Goal: Task Accomplishment & Management: Manage account settings

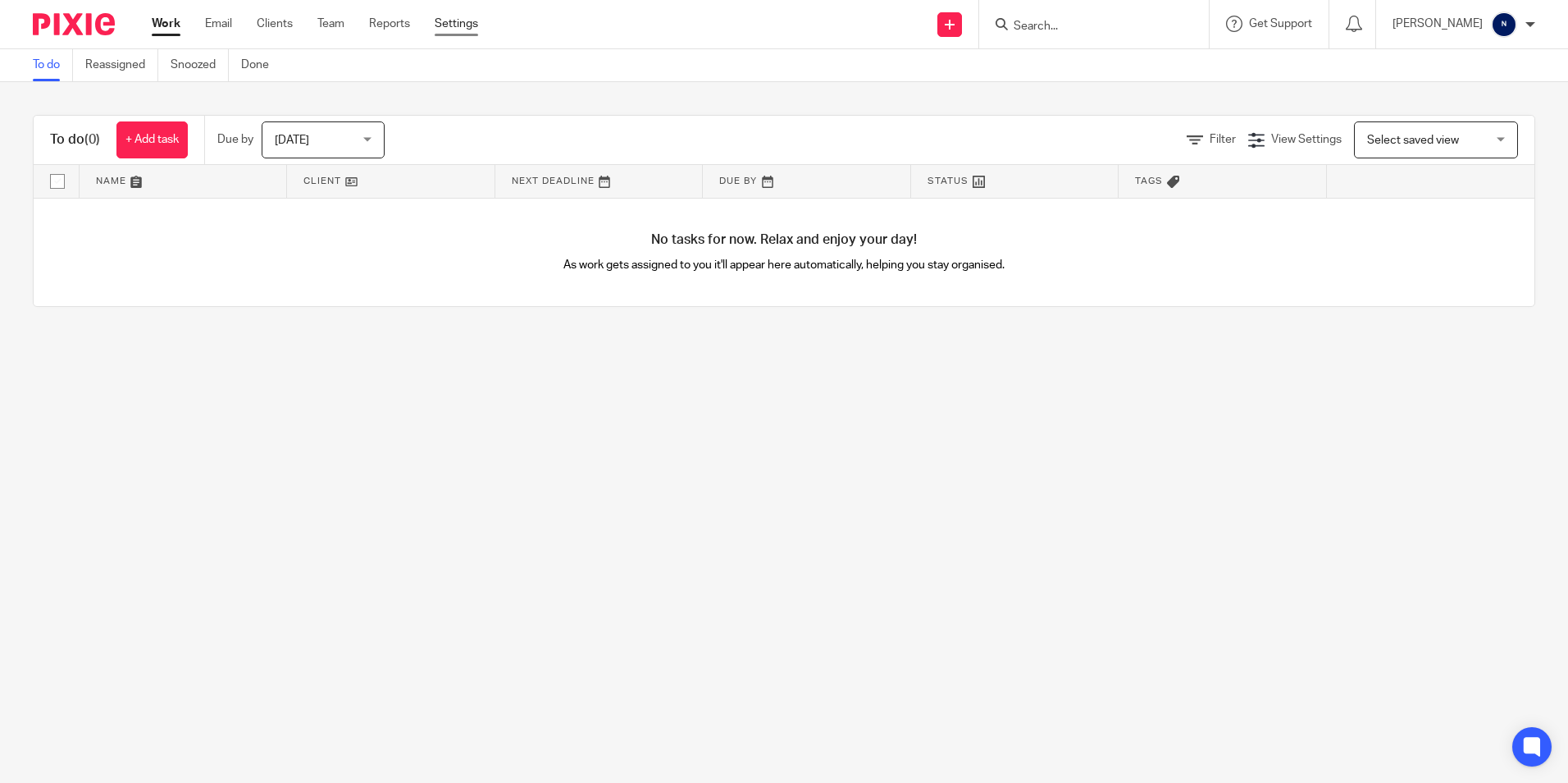
click at [448, 24] on link "Settings" at bounding box center [456, 24] width 44 height 17
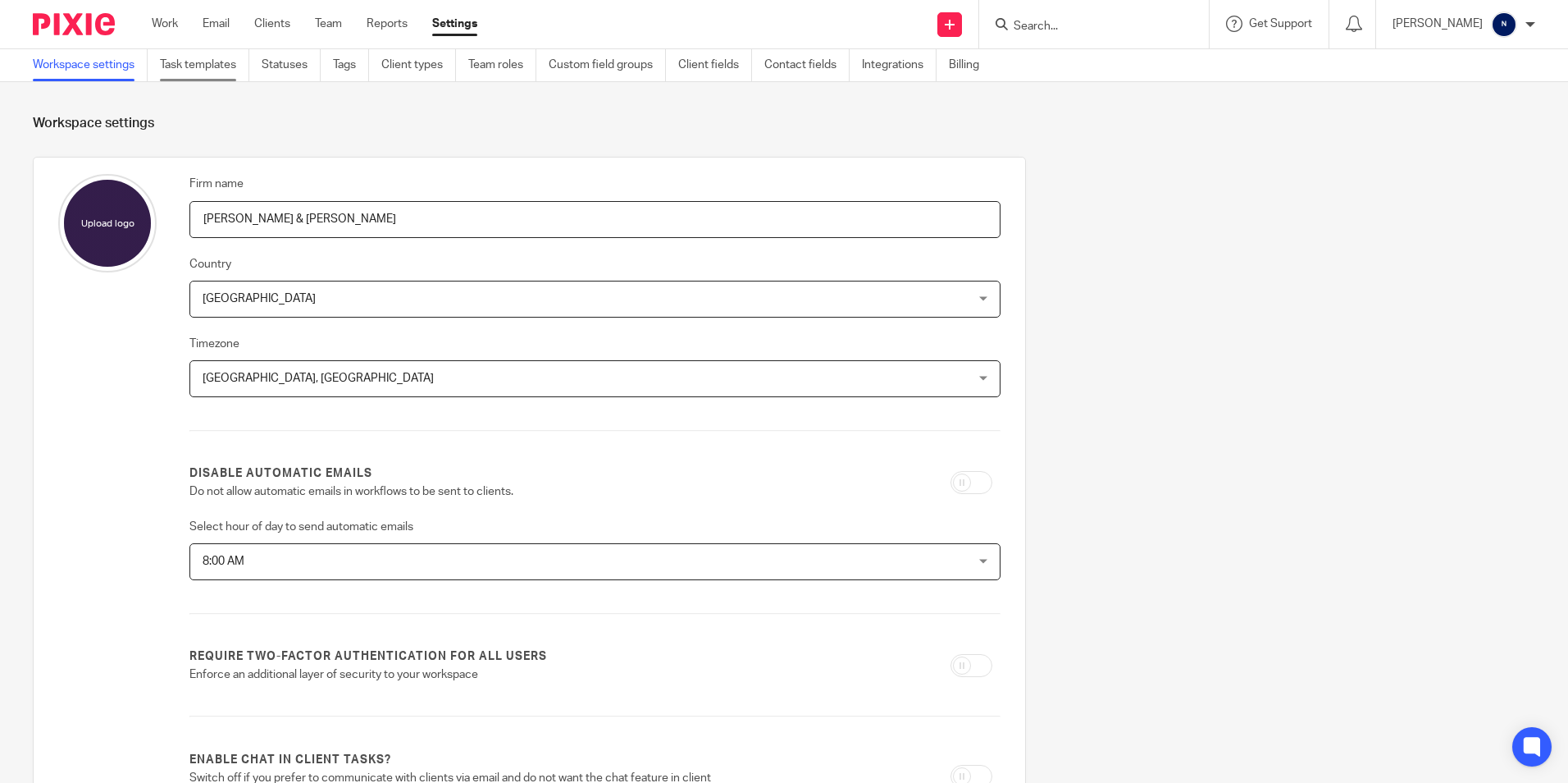
click at [187, 52] on link "Task templates" at bounding box center [205, 65] width 90 height 32
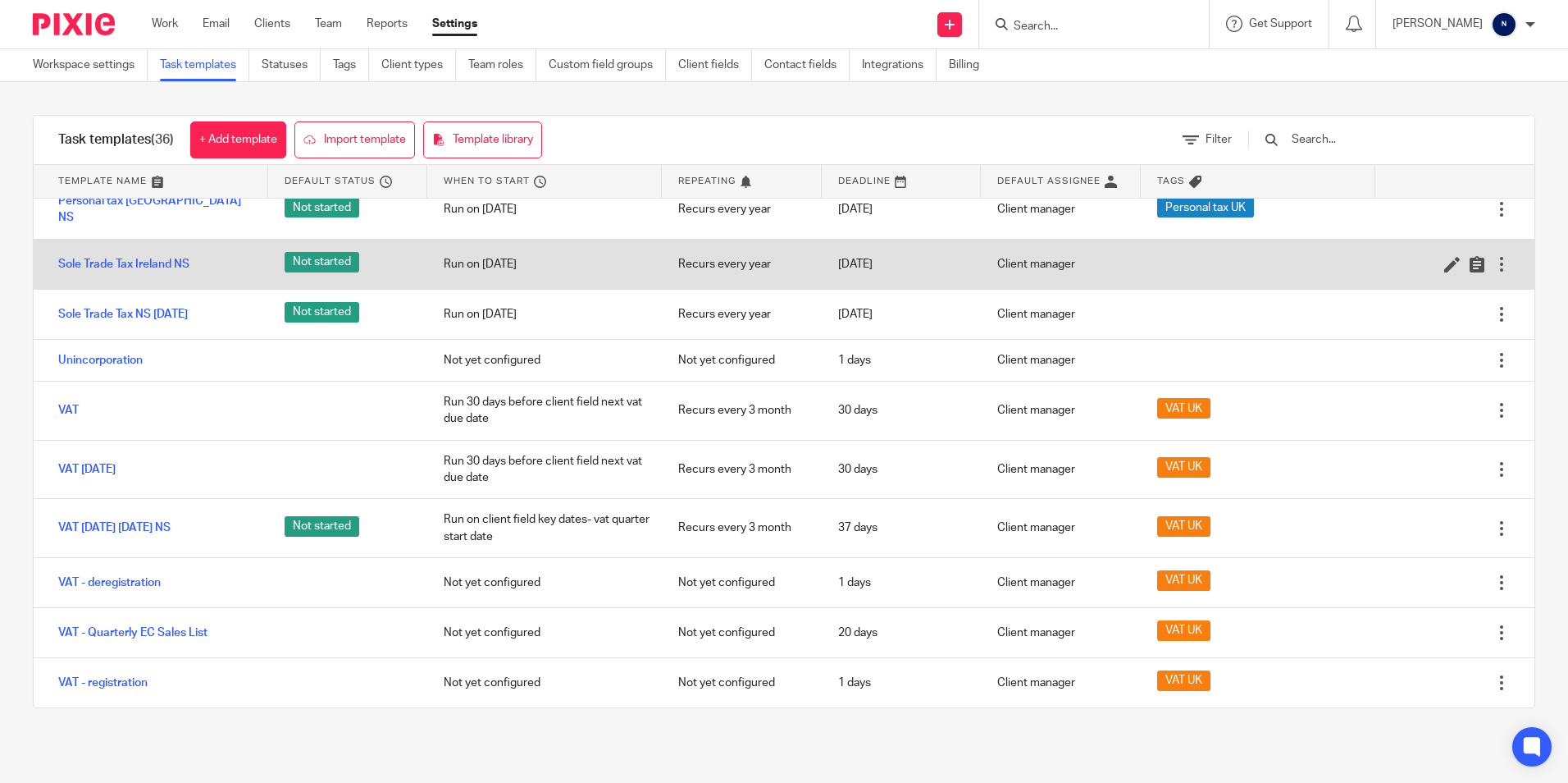
scroll to position [1401, 0]
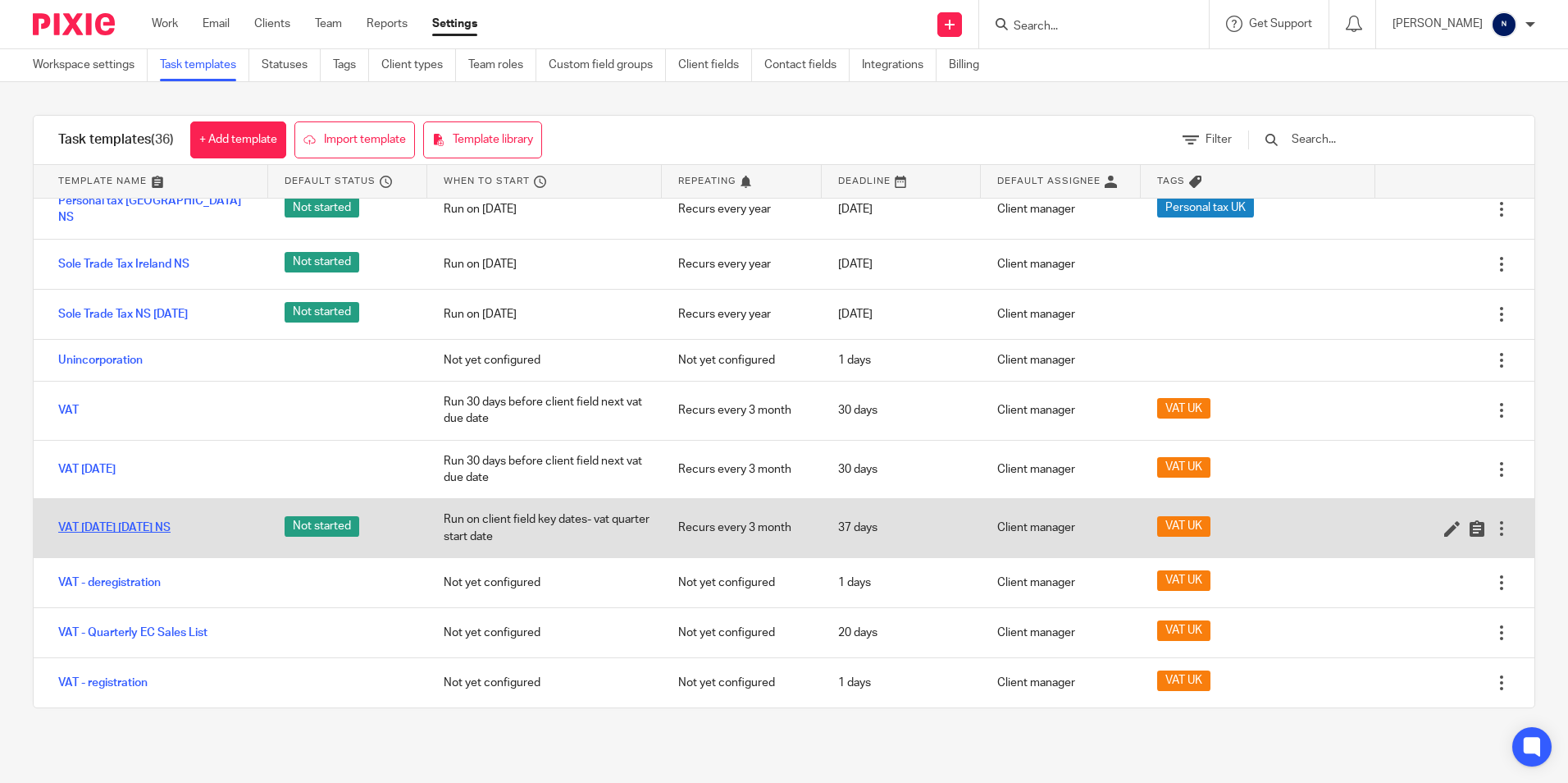
click at [171, 532] on link "VAT [DATE] [DATE] NS" at bounding box center [114, 527] width 112 height 17
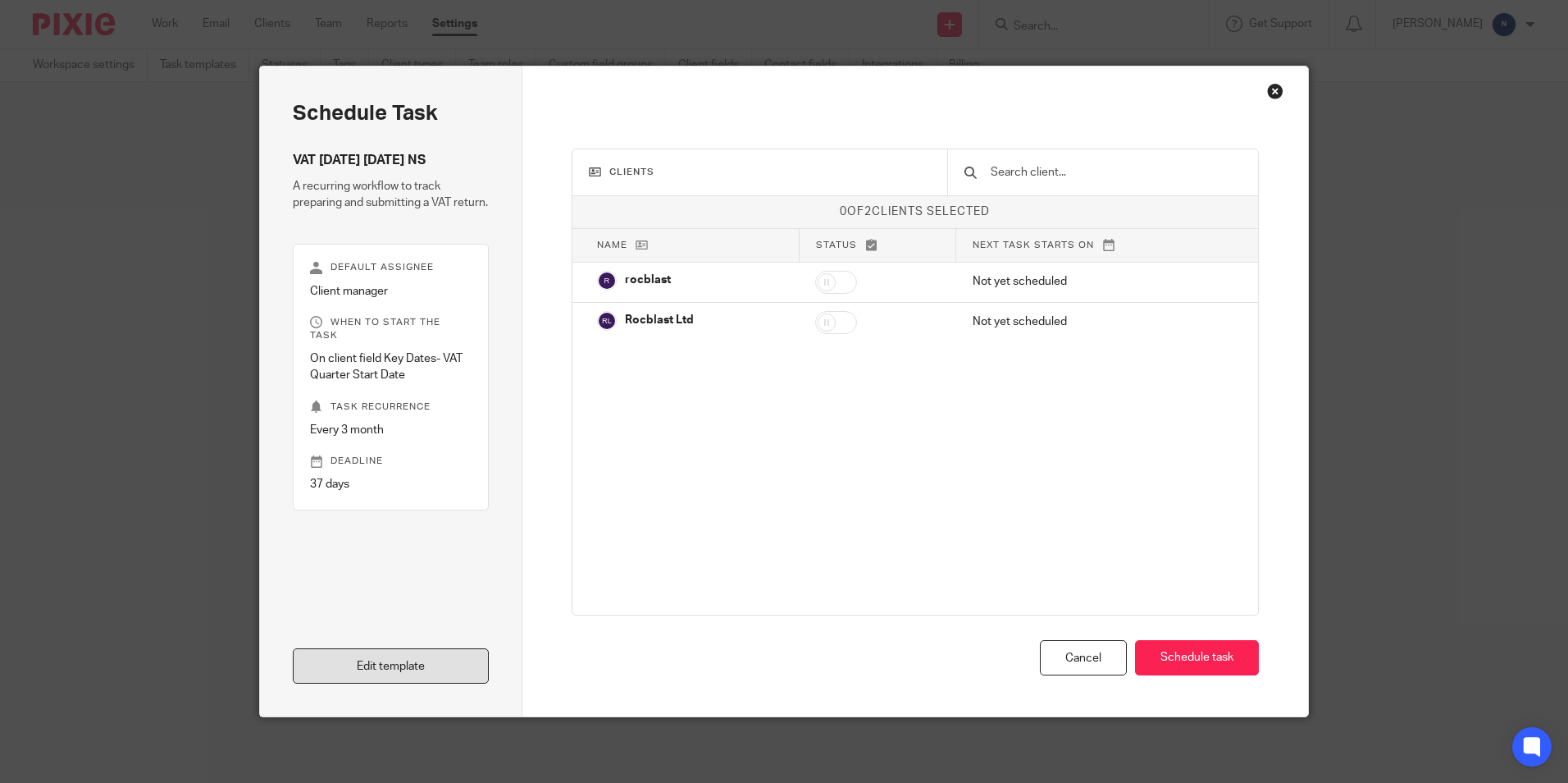
click at [355, 651] on link "Edit template" at bounding box center [390, 665] width 196 height 36
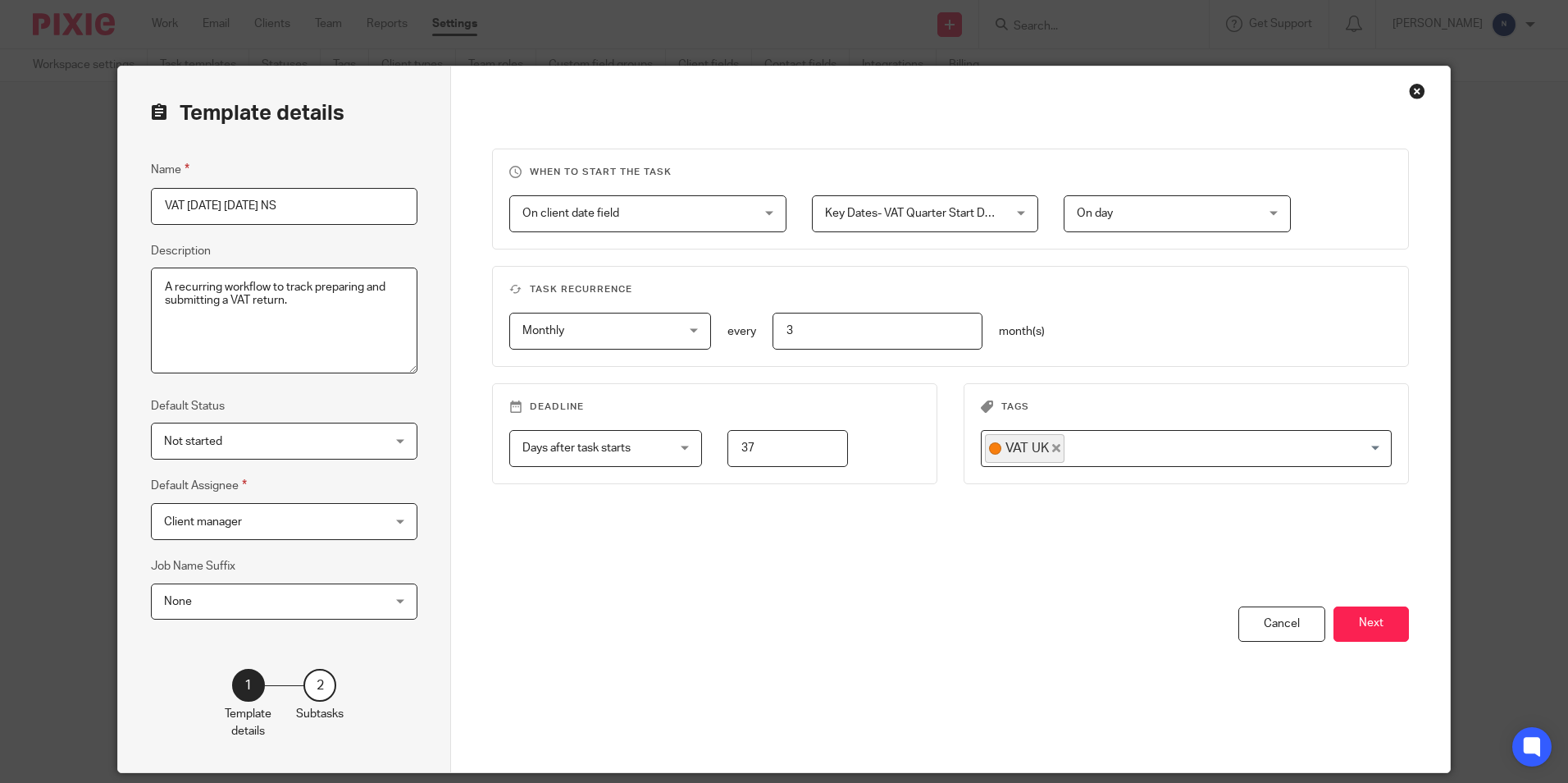
click at [1410, 98] on div "Close this dialog window" at bounding box center [1417, 91] width 17 height 17
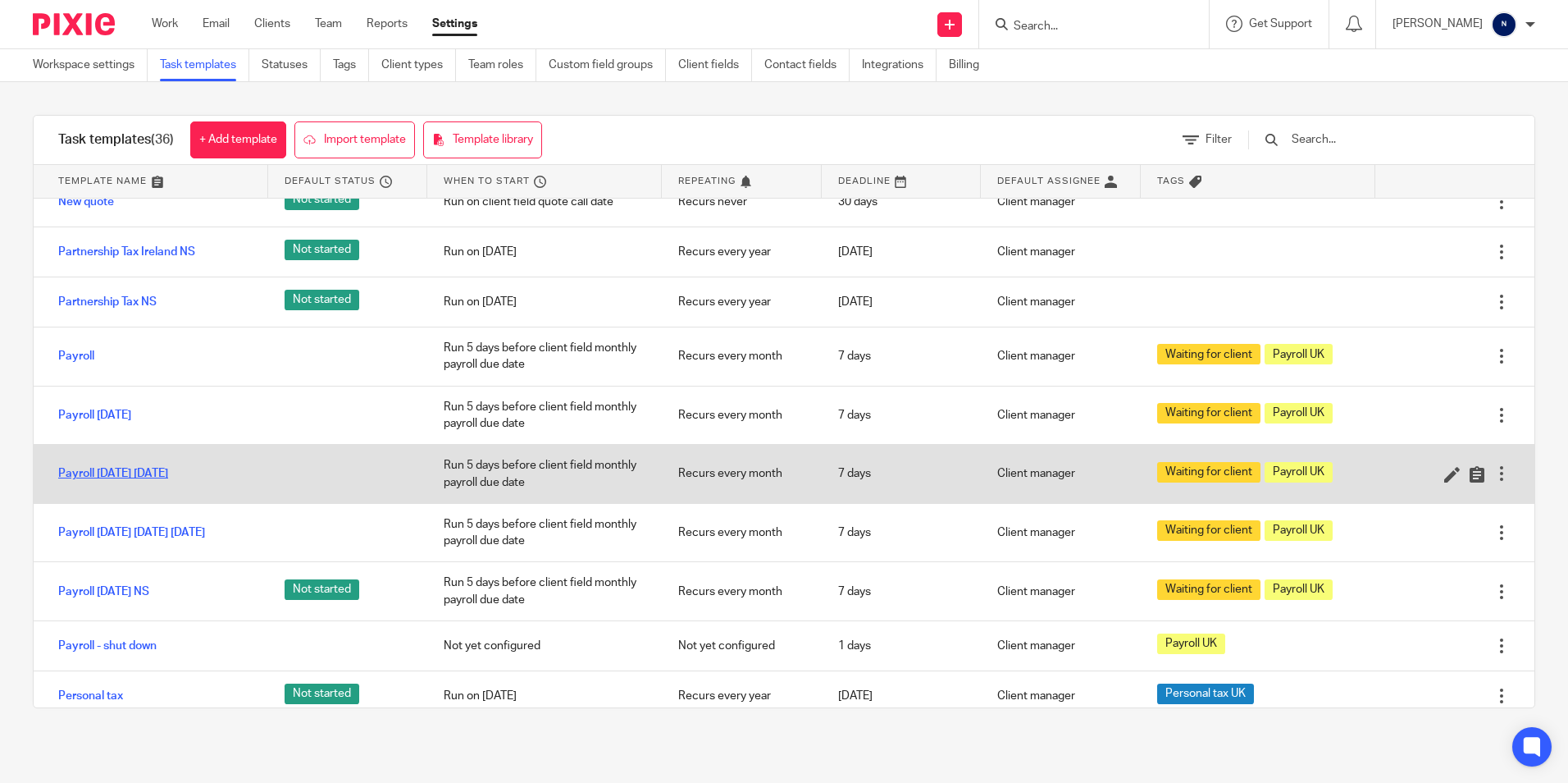
scroll to position [820, 0]
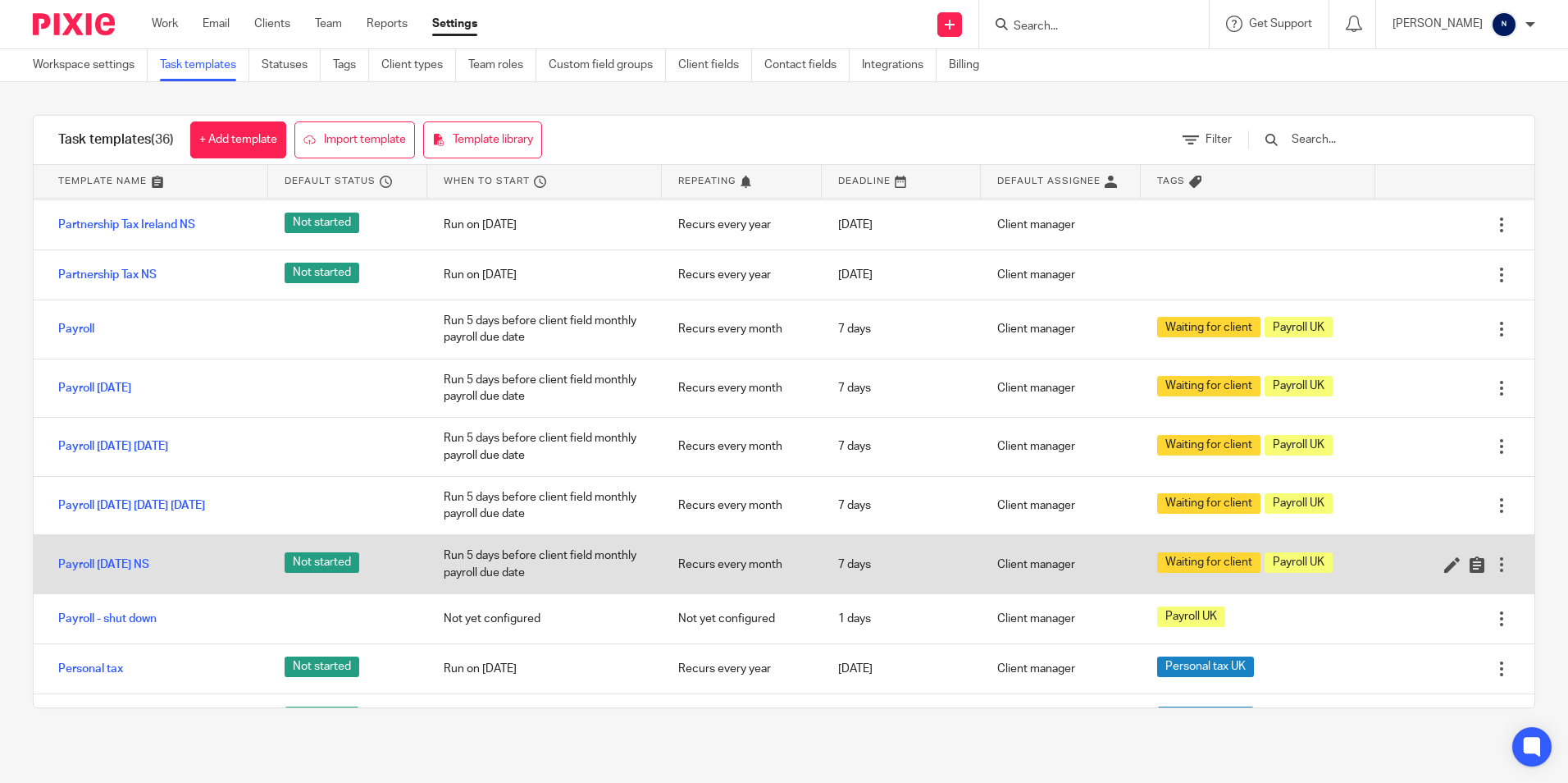
click at [1494, 573] on div at bounding box center [1502, 564] width 17 height 17
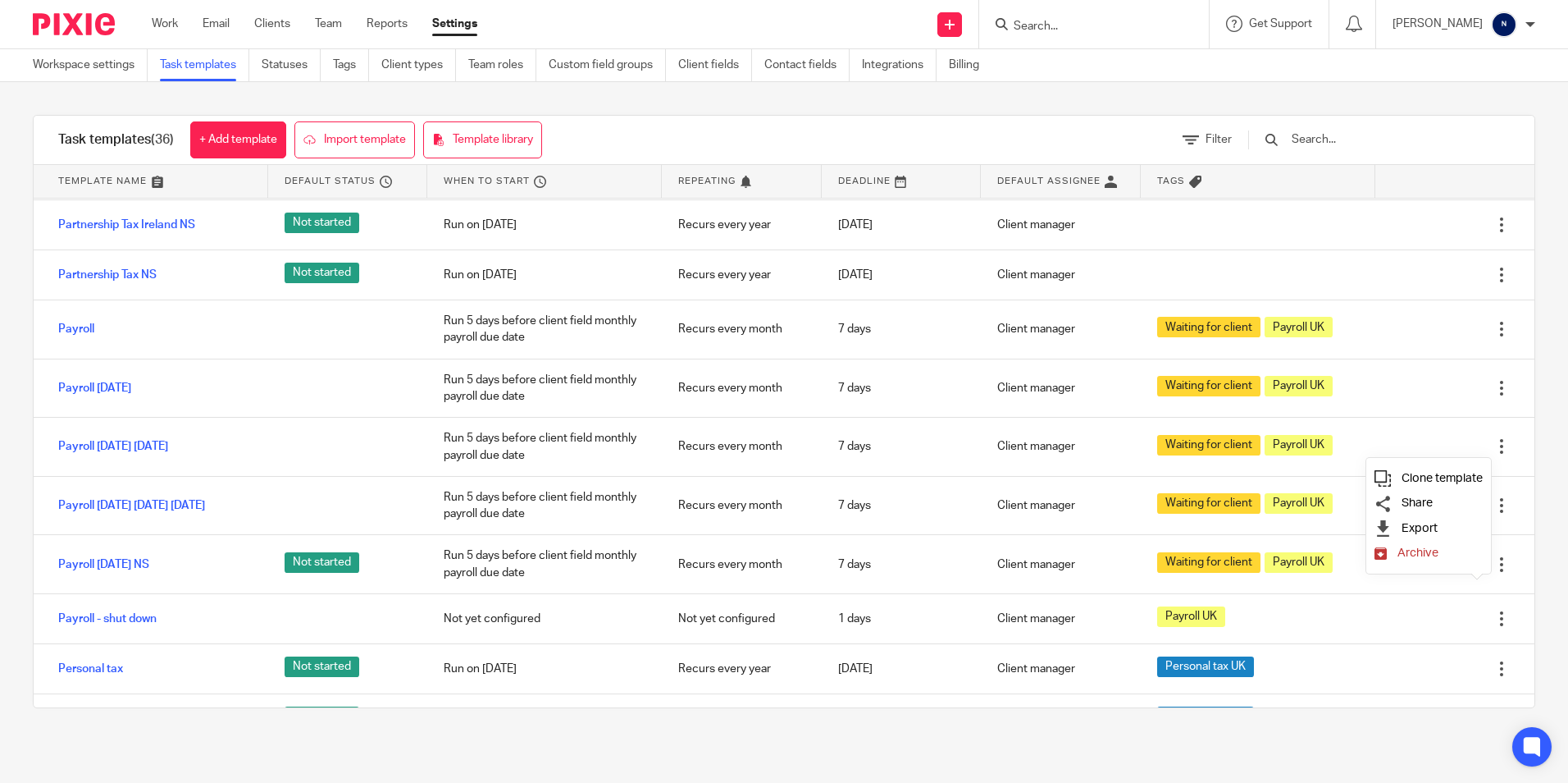
click at [1427, 475] on span "Clone template" at bounding box center [1442, 478] width 81 height 12
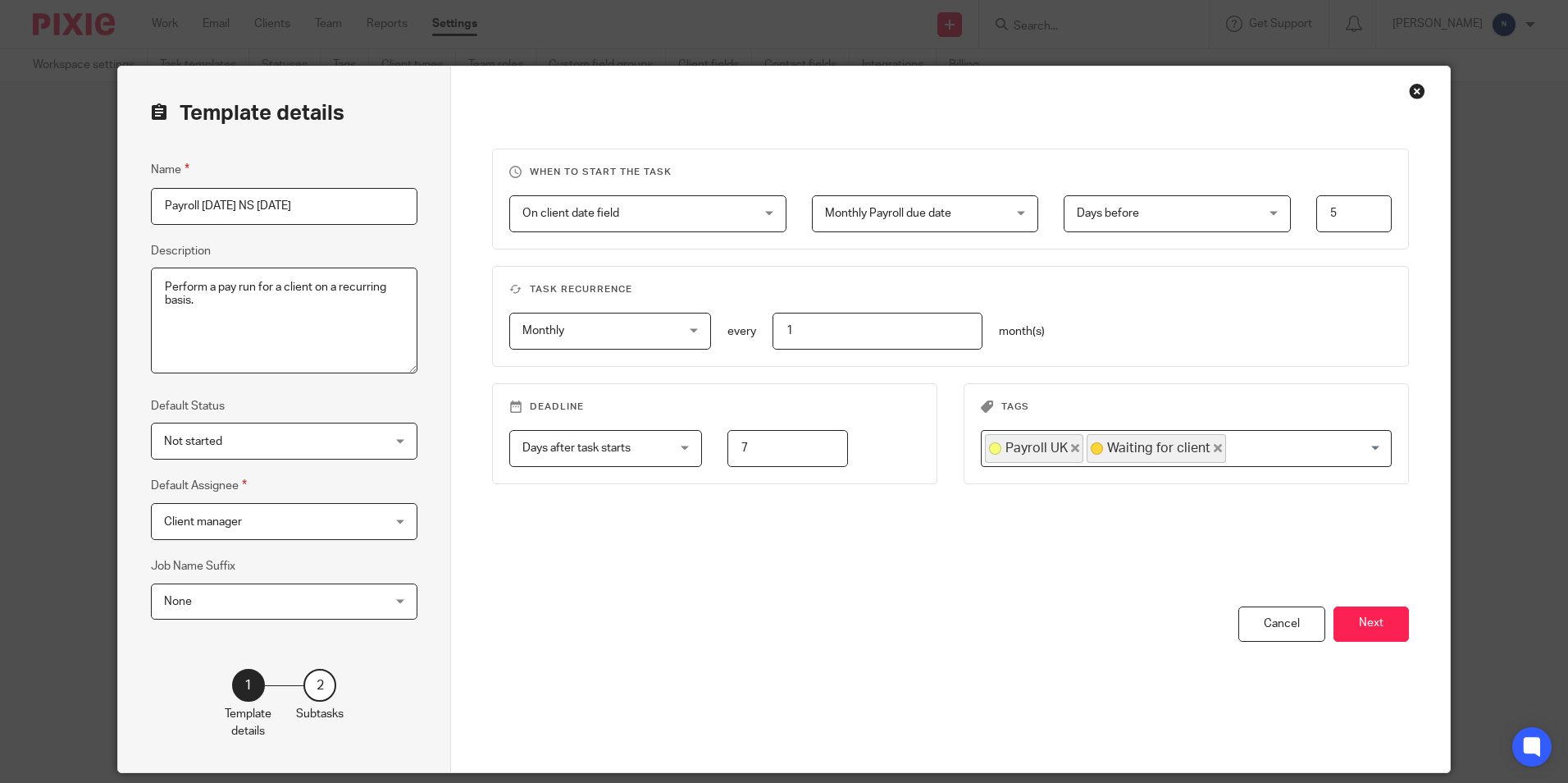
drag, startPoint x: 356, startPoint y: 198, endPoint x: 279, endPoint y: 216, distance: 79.1
click at [279, 216] on input "Payroll 2025-08-11 NS 2025-08-13" at bounding box center [284, 206] width 266 height 37
drag, startPoint x: 257, startPoint y: 202, endPoint x: 199, endPoint y: 234, distance: 66.2
click at [199, 234] on div "Name Payroll 2025-08-11 NS Description Perform a pay run for a client on a recu…" at bounding box center [284, 398] width 266 height 476
click at [1071, 448] on icon "Deselect Payroll UK" at bounding box center [1074, 448] width 8 height 8
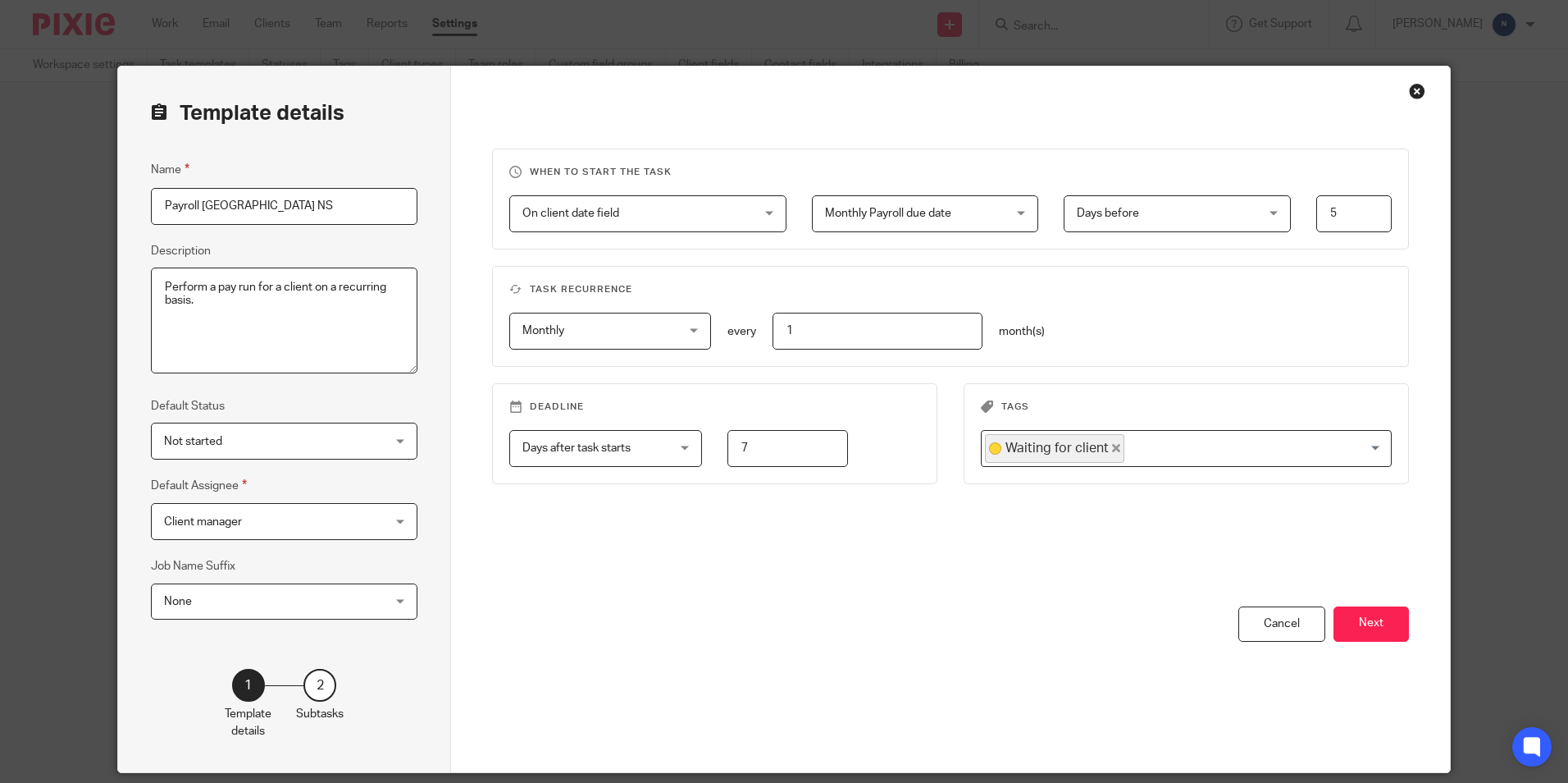
type input "Payroll Ireland NS"
click at [599, 328] on span "Monthly" at bounding box center [597, 331] width 150 height 35
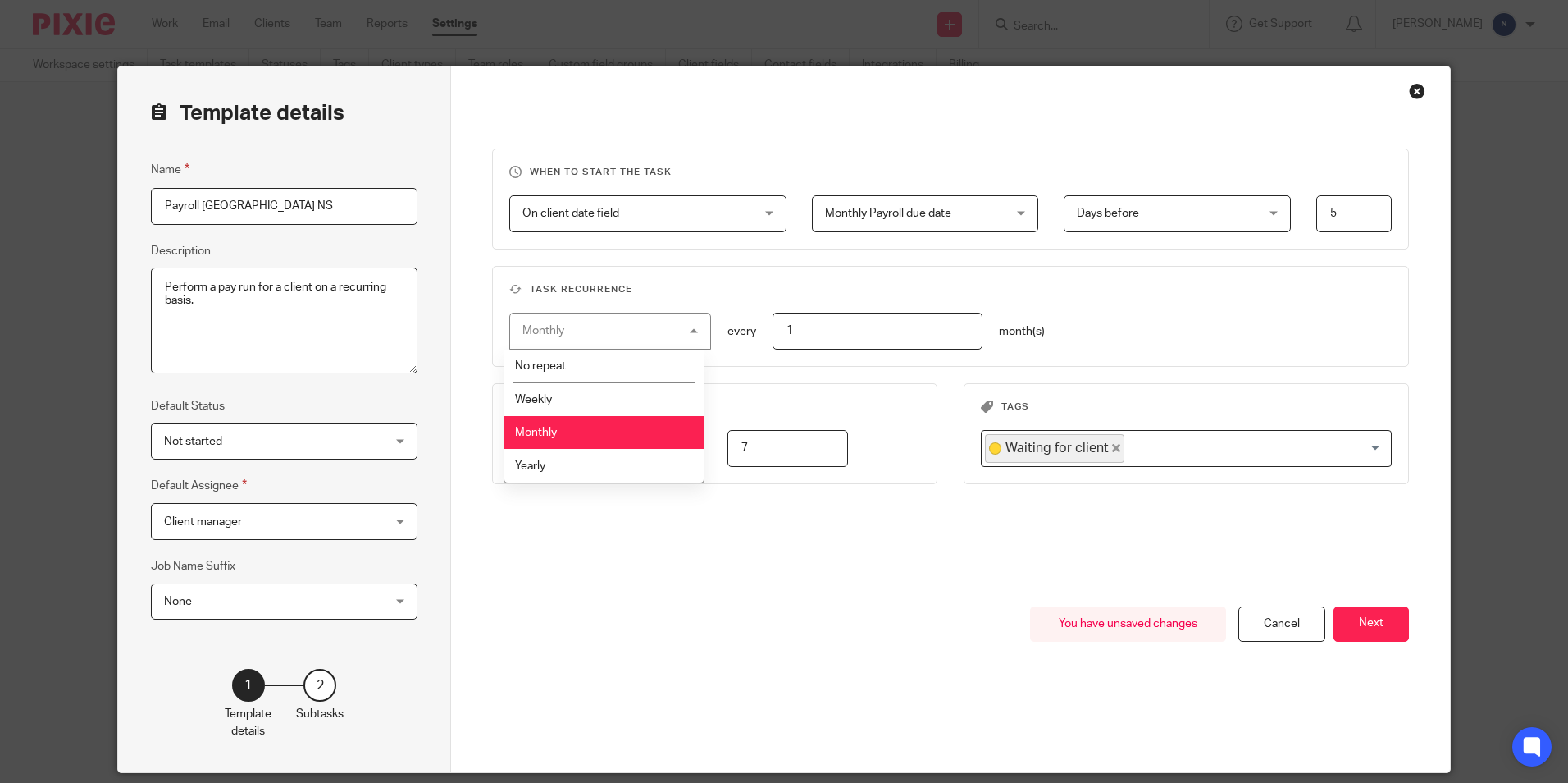
click at [599, 328] on div "Monthly Monthly" at bounding box center [609, 331] width 201 height 37
click at [599, 328] on span "Monthly" at bounding box center [597, 331] width 150 height 35
click at [599, 328] on div "Monthly Monthly" at bounding box center [609, 331] width 201 height 37
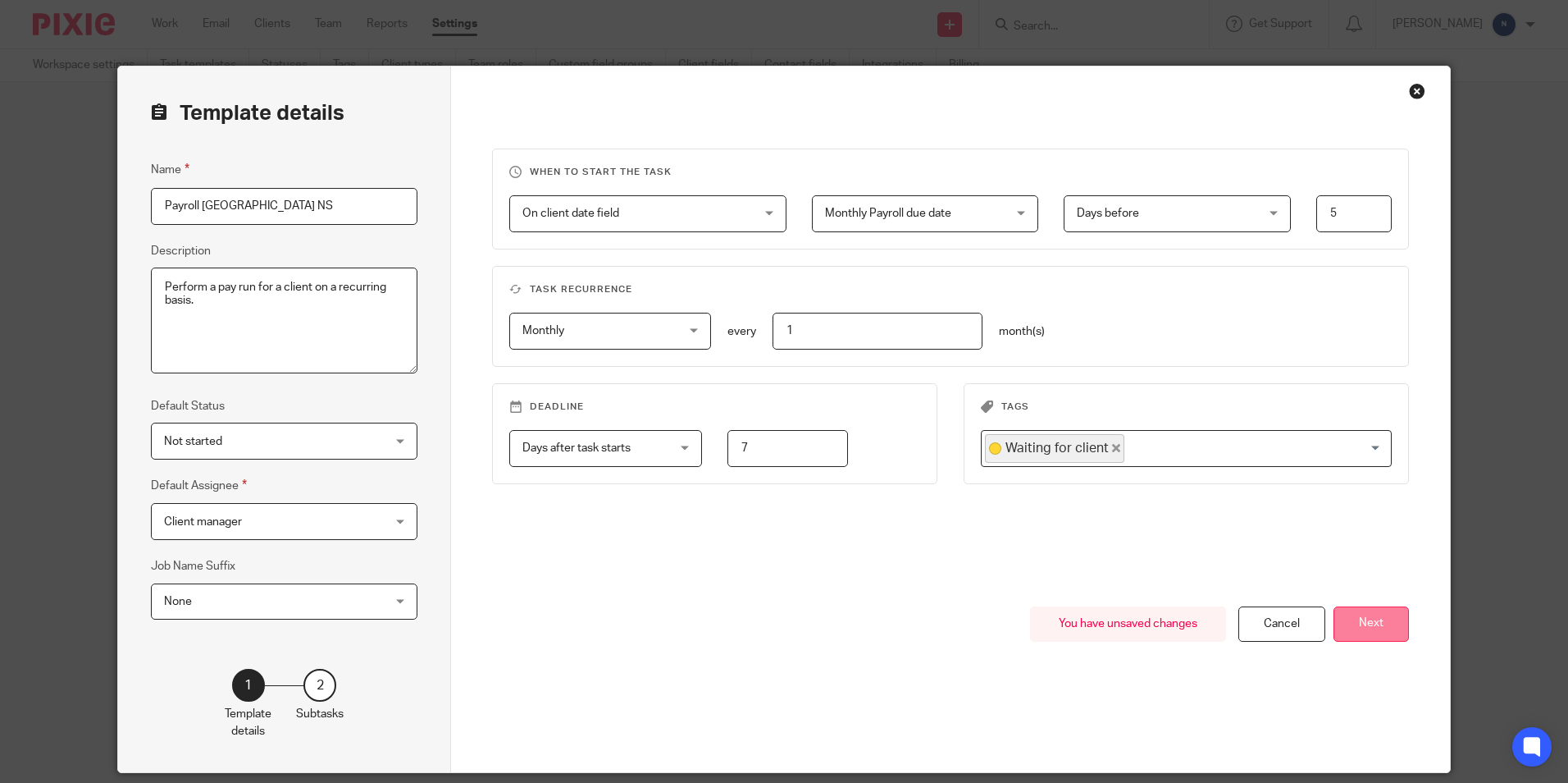
click at [1356, 628] on button "Next" at bounding box center [1371, 624] width 76 height 36
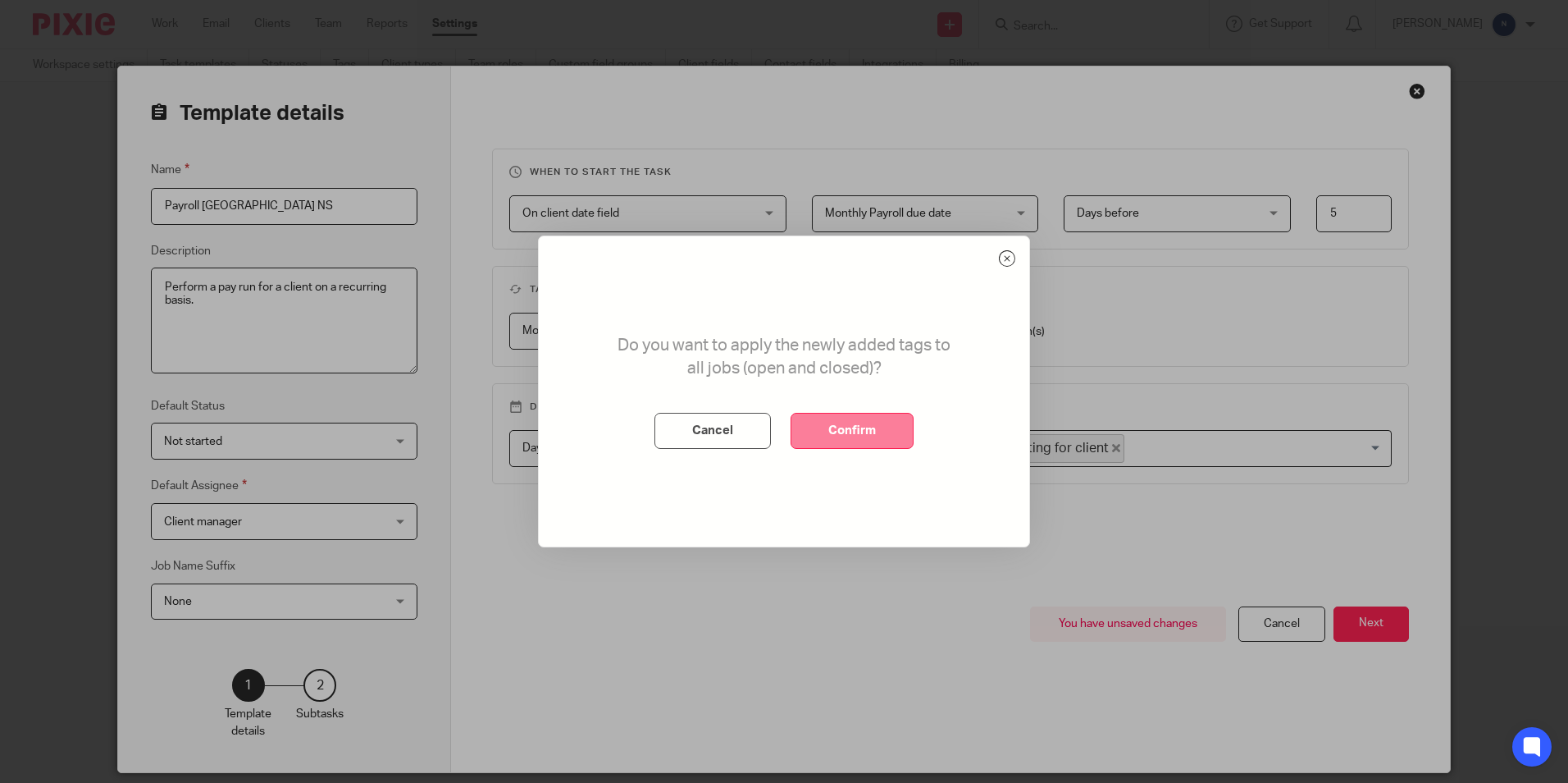
click at [837, 436] on button "Confirm" at bounding box center [851, 430] width 123 height 36
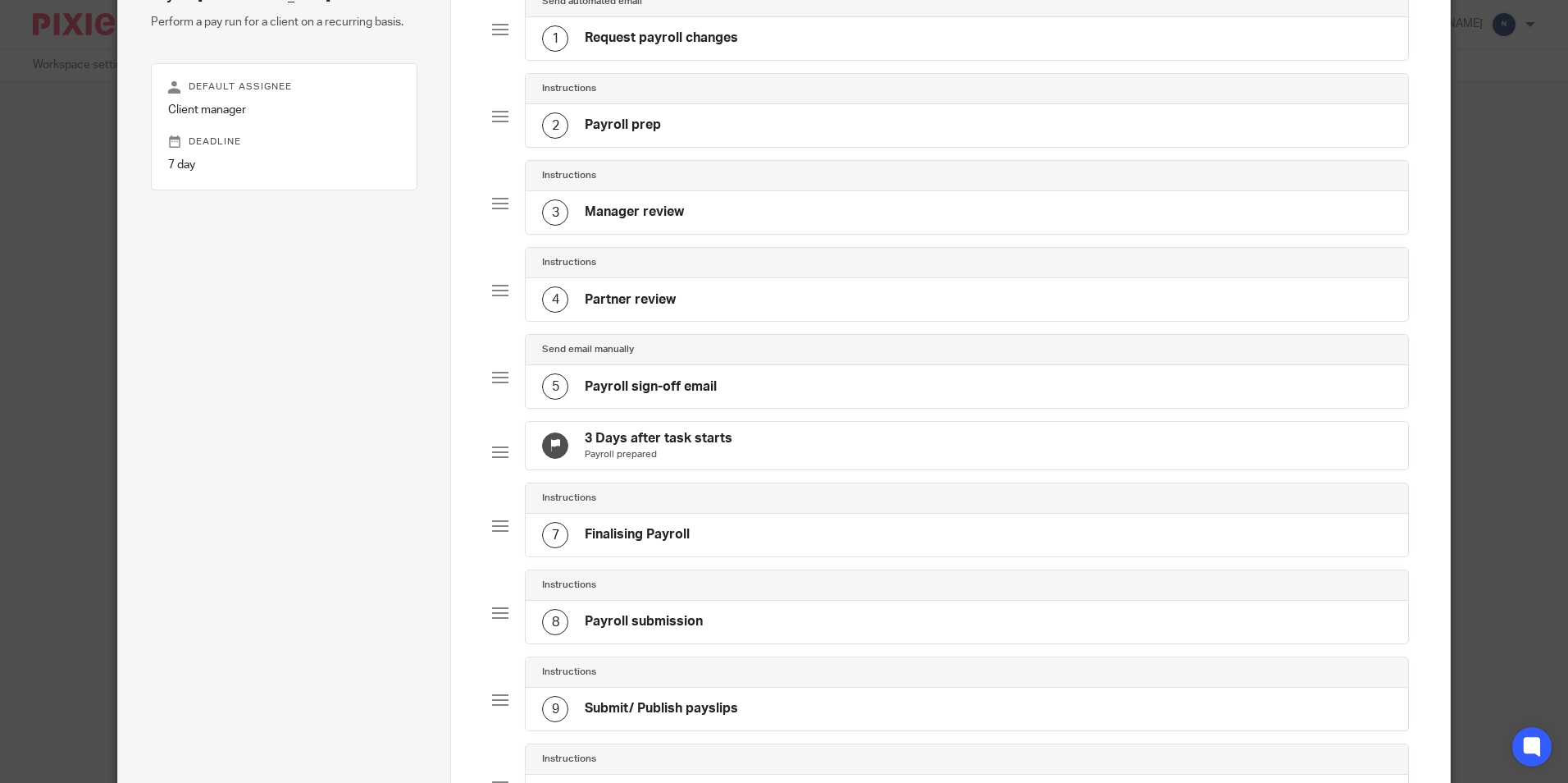
click at [752, 121] on div "2 Payroll prep" at bounding box center [966, 125] width 882 height 43
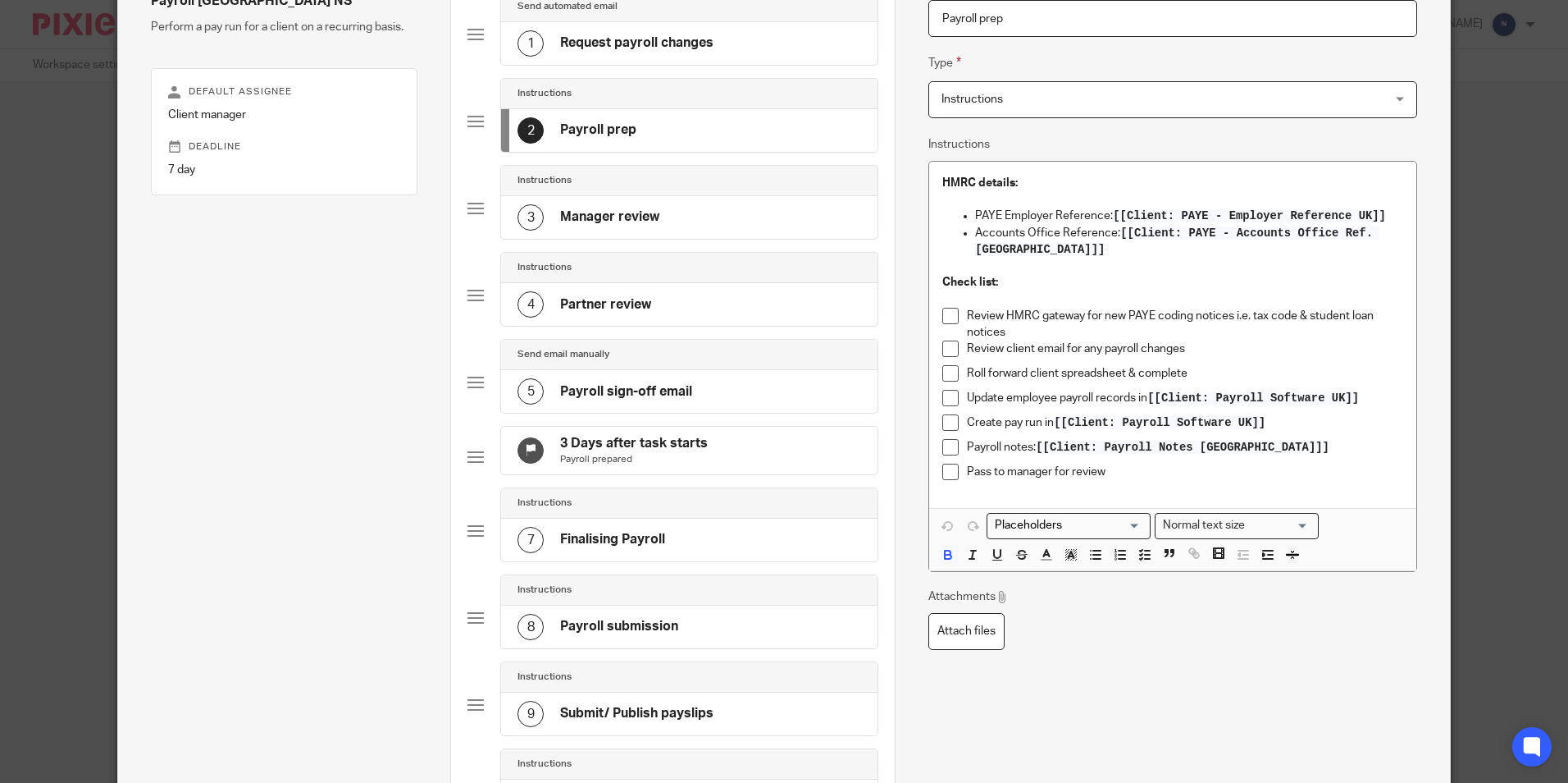
click at [685, 204] on div "3 Manager review" at bounding box center [690, 217] width 376 height 43
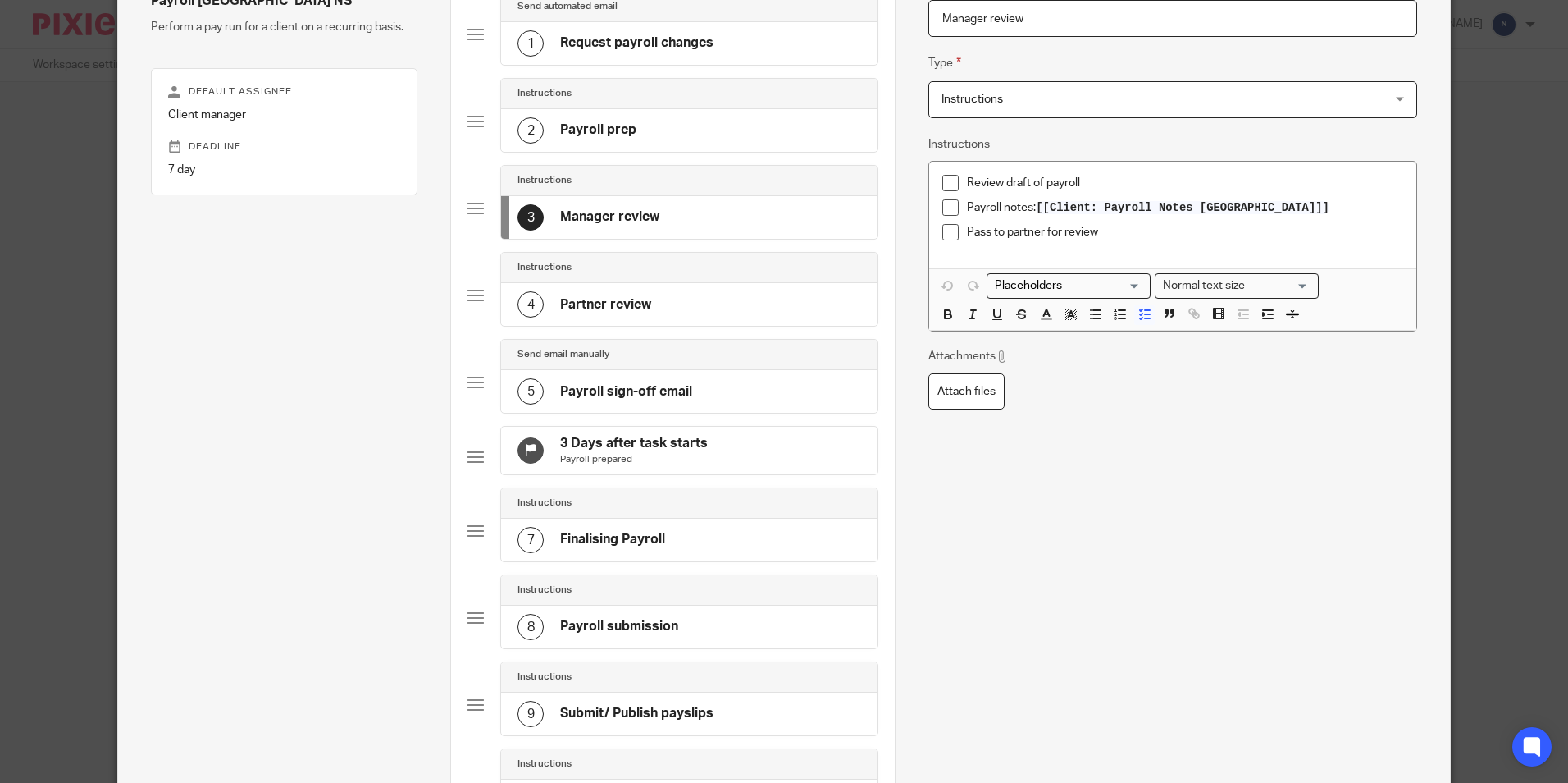
click at [633, 298] on h4 "Partner review" at bounding box center [605, 305] width 91 height 17
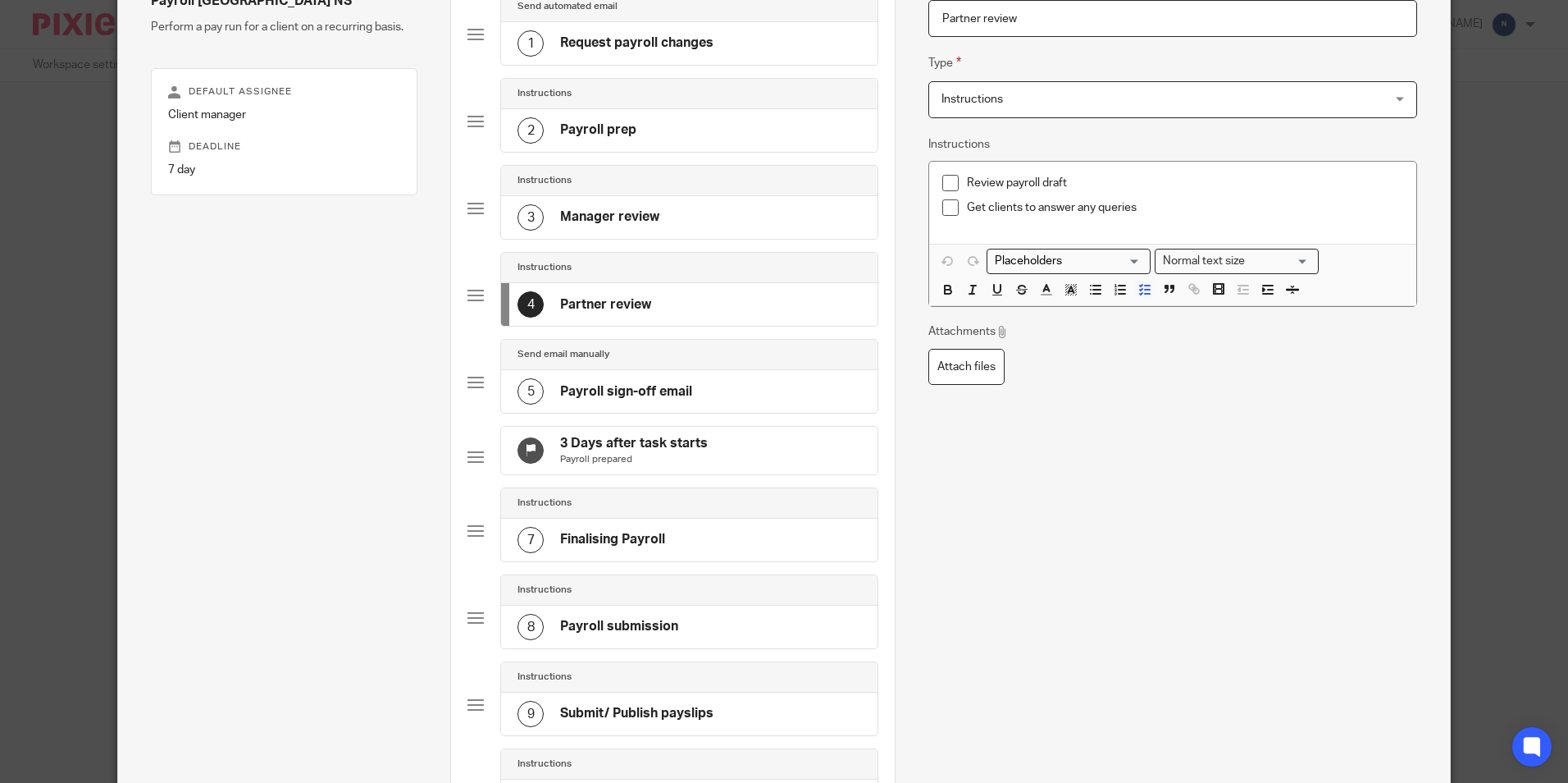
click at [595, 375] on div "5 Payroll sign-off email" at bounding box center [690, 391] width 376 height 43
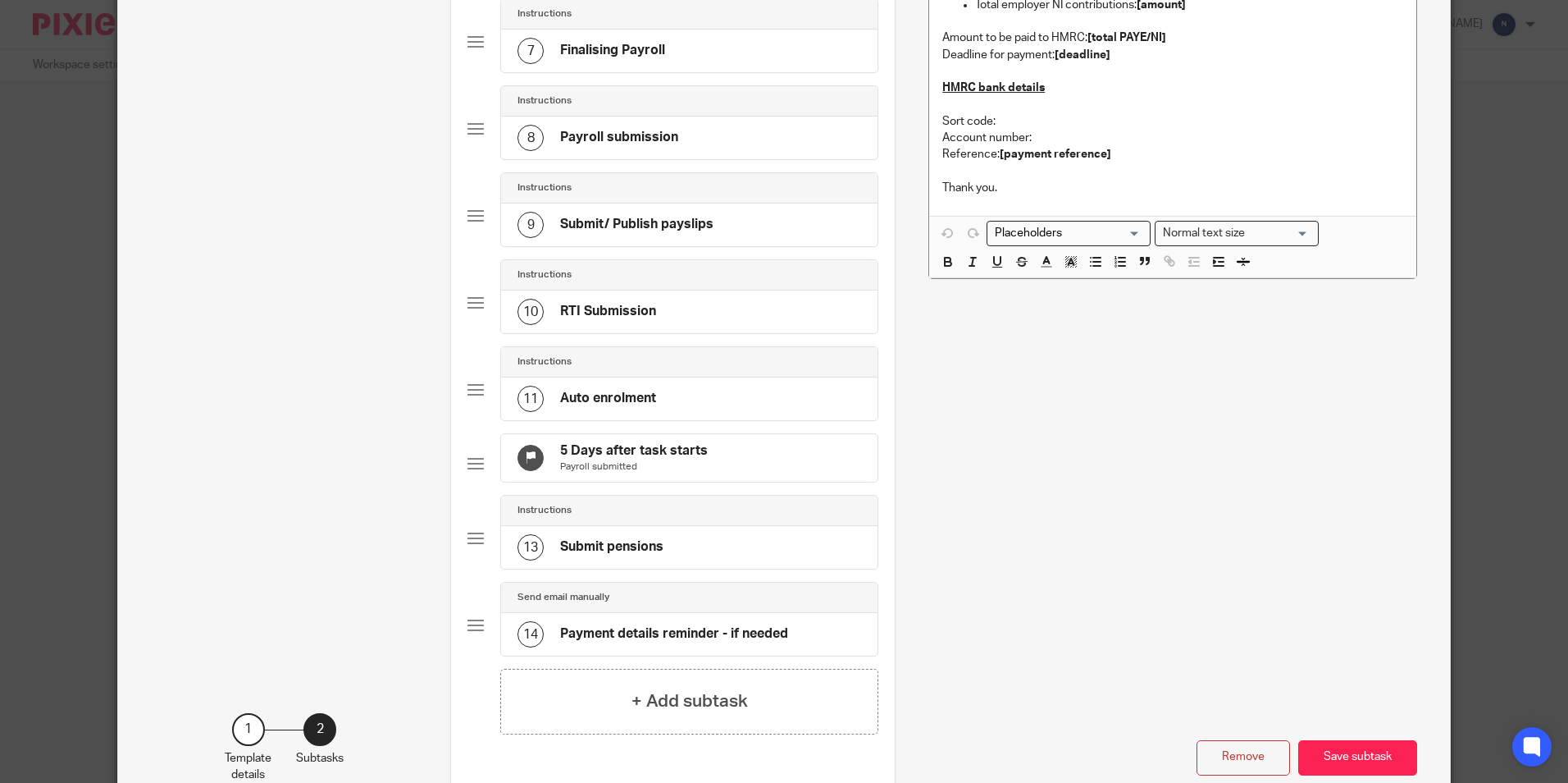
scroll to position [651, 0]
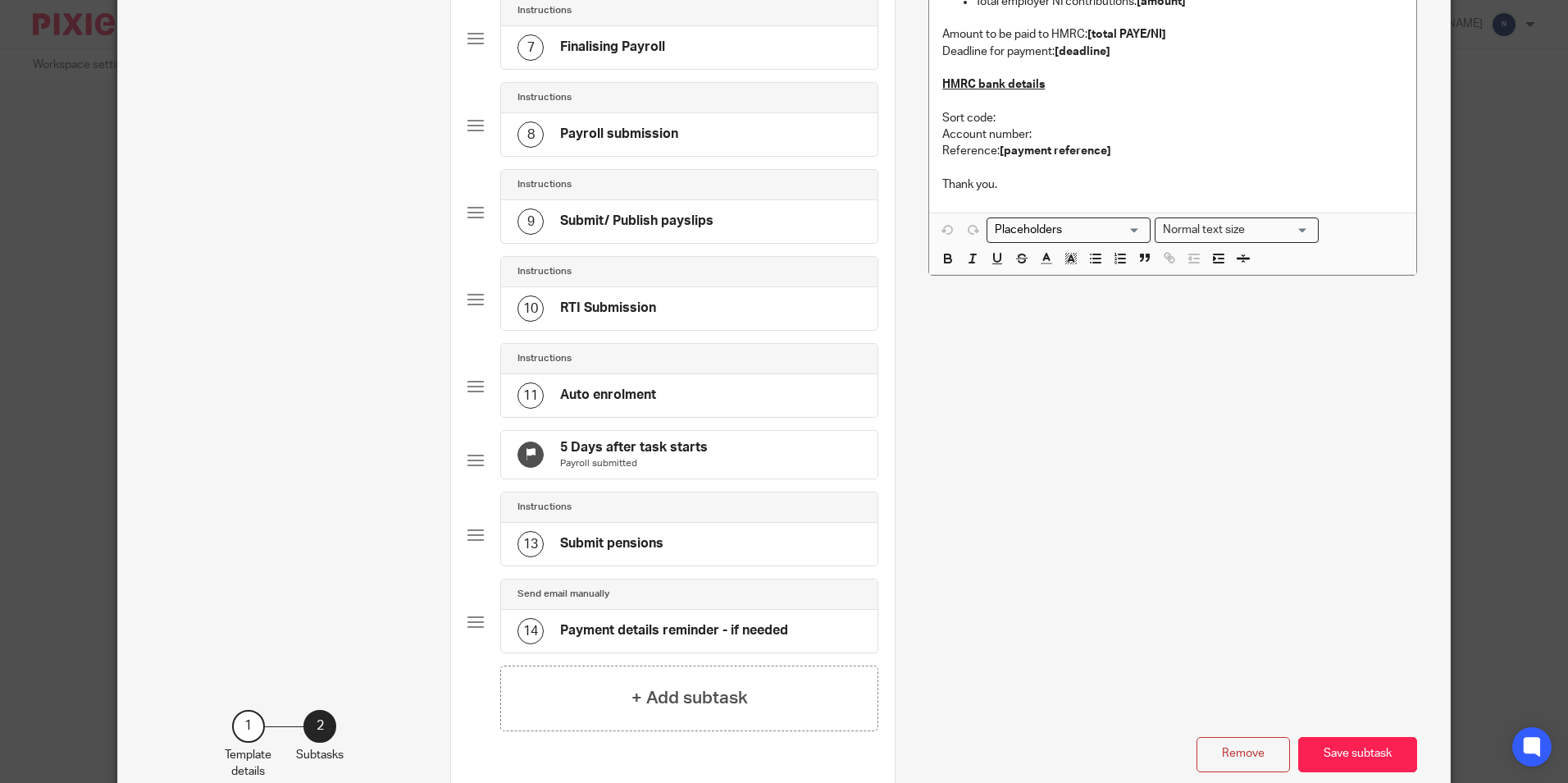
click at [610, 317] on h4 "RTI Submission" at bounding box center [608, 308] width 96 height 17
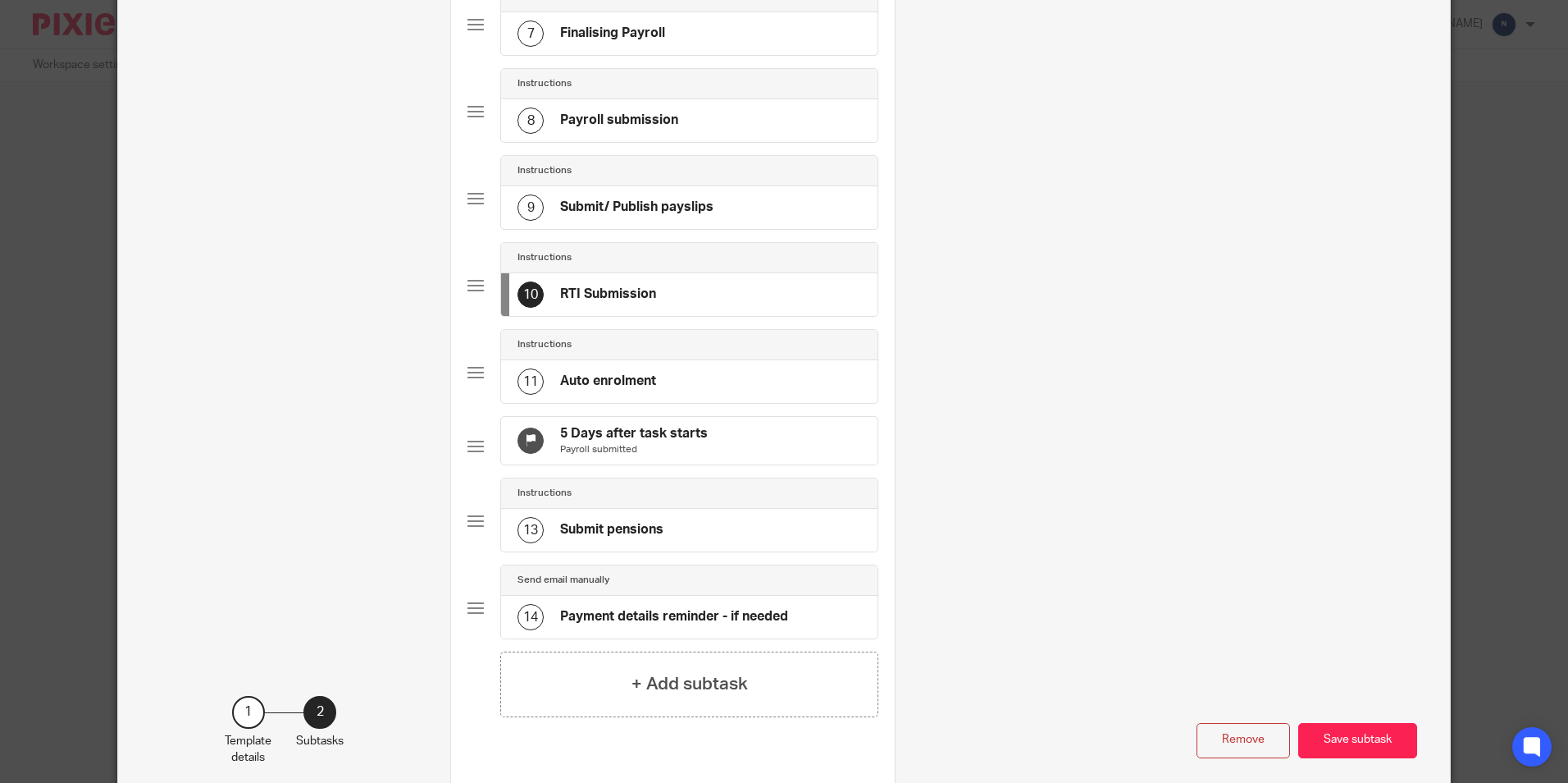
scroll to position [611, 0]
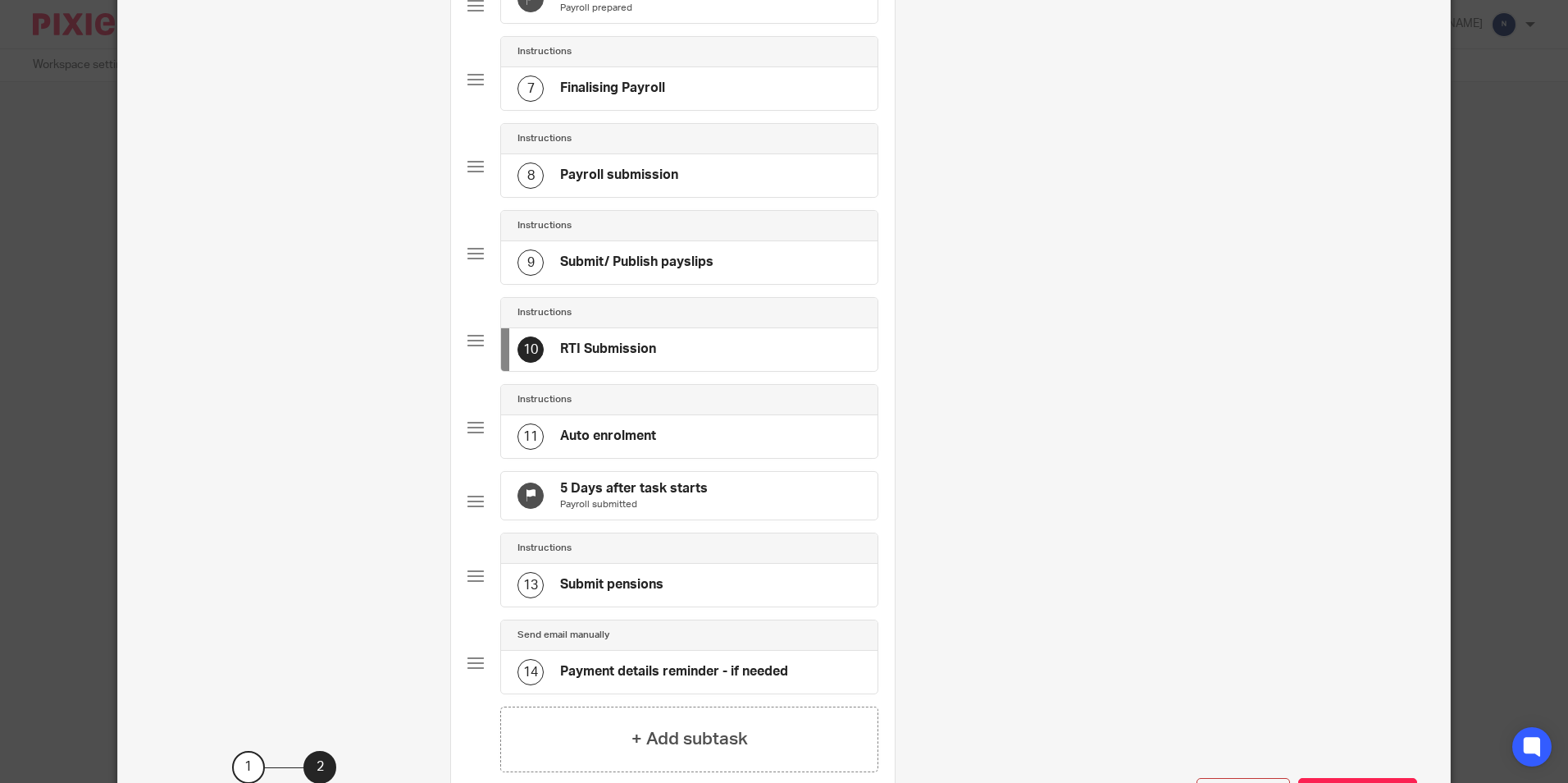
click at [652, 328] on div "Instructions" at bounding box center [690, 313] width 376 height 30
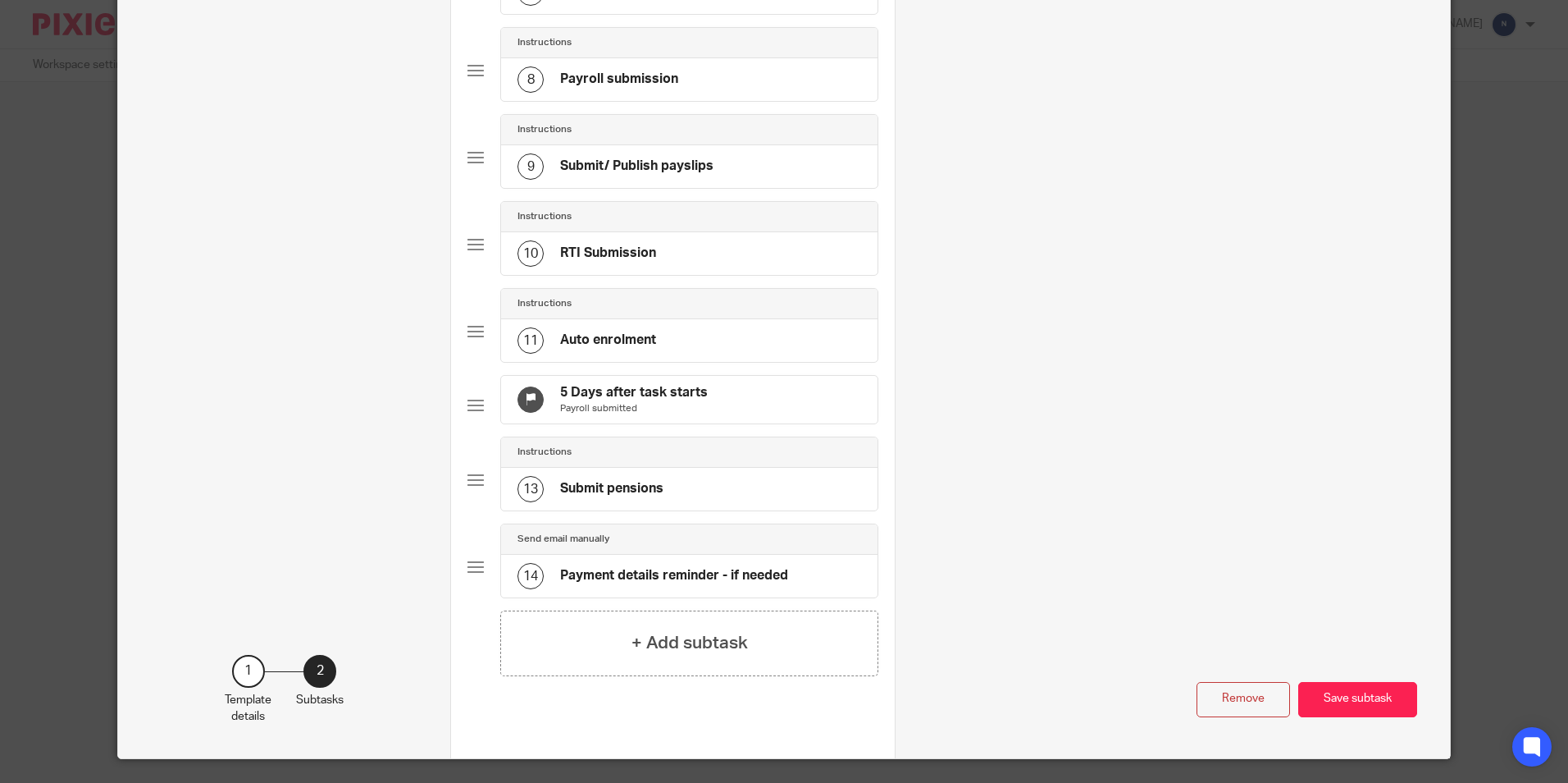
scroll to position [739, 0]
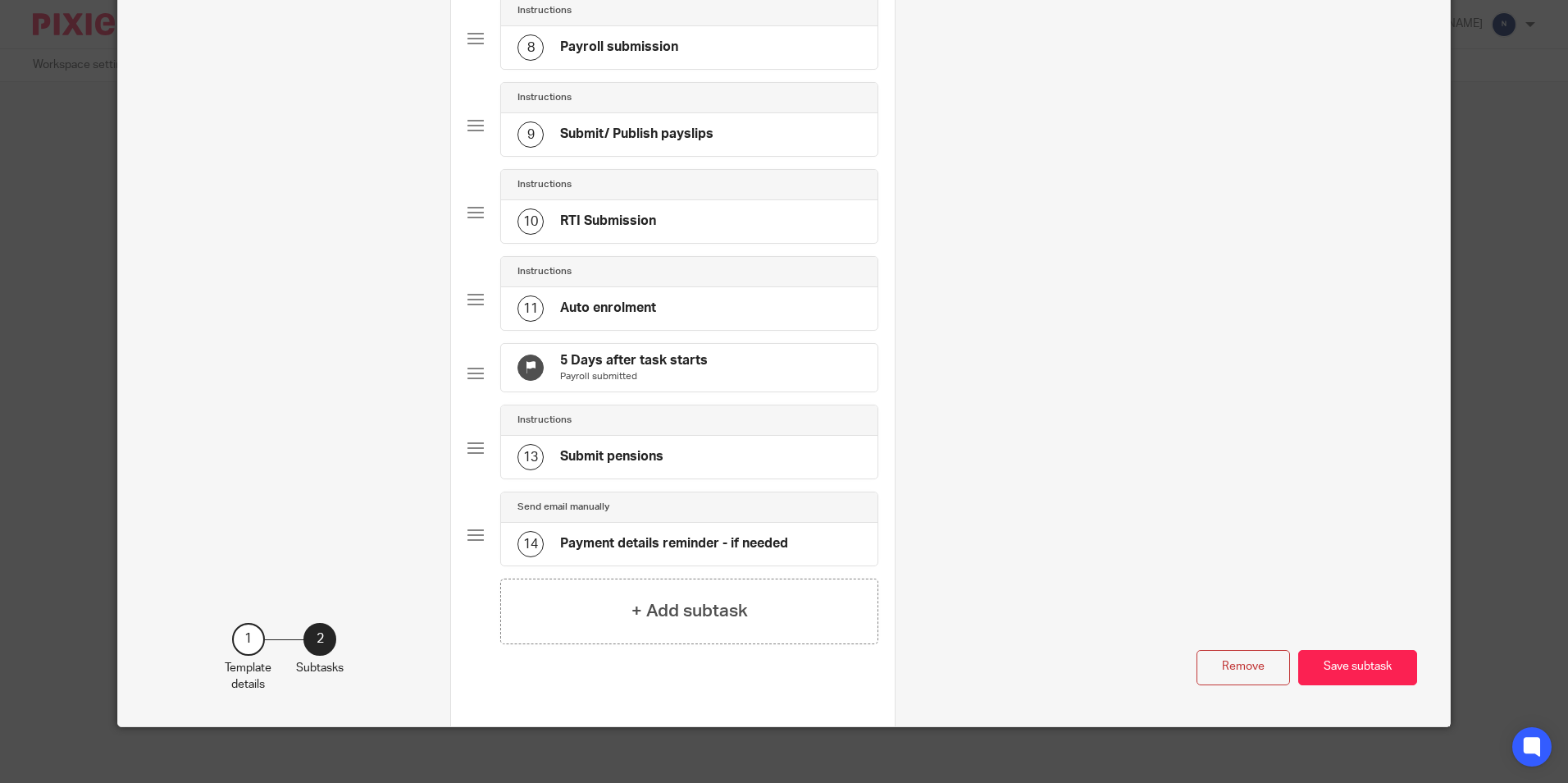
click at [957, 319] on div "Remove Save subtask" at bounding box center [1172, 456] width 488 height 457
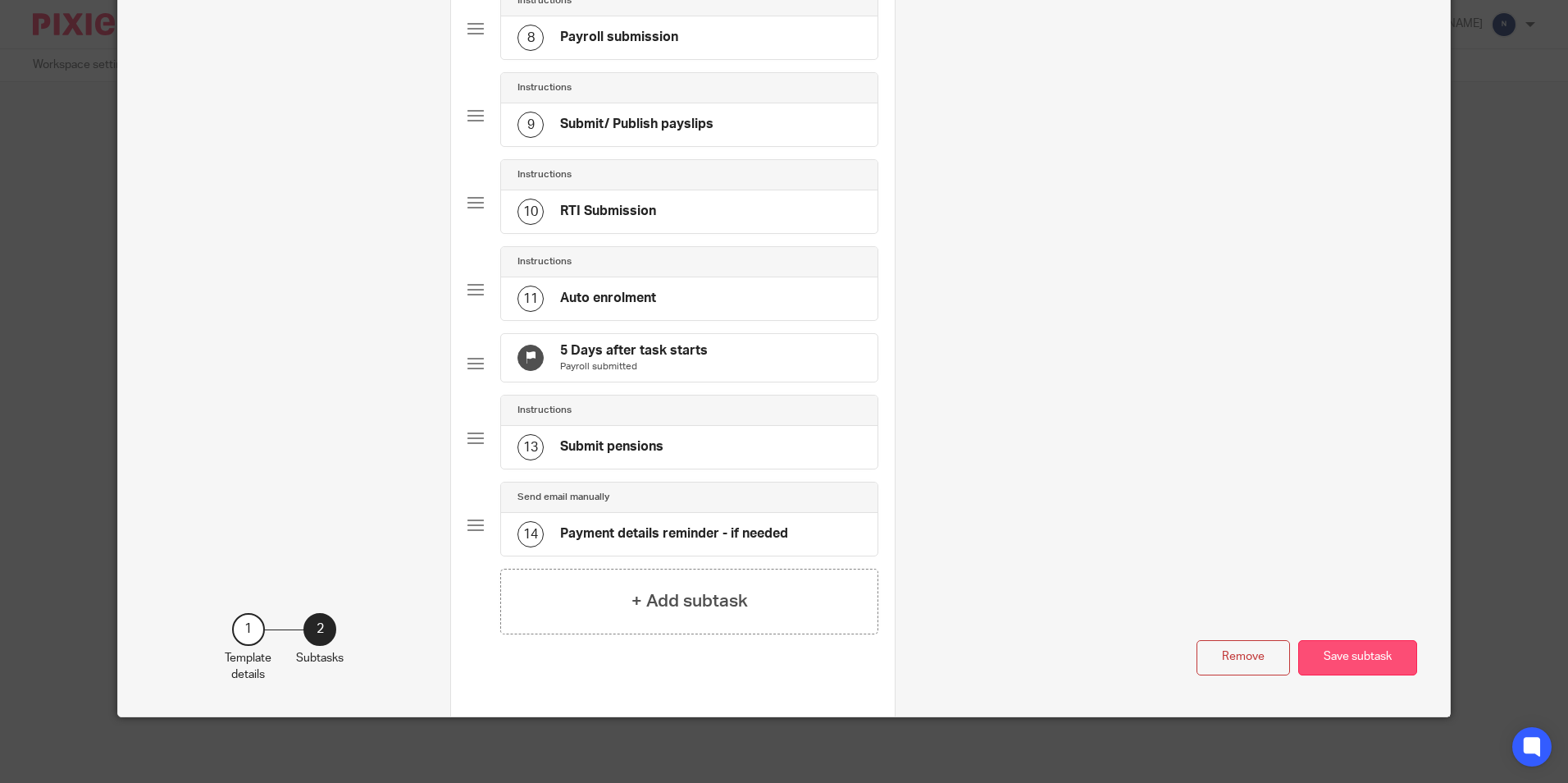
click at [1338, 645] on button "Save subtask" at bounding box center [1357, 658] width 119 height 36
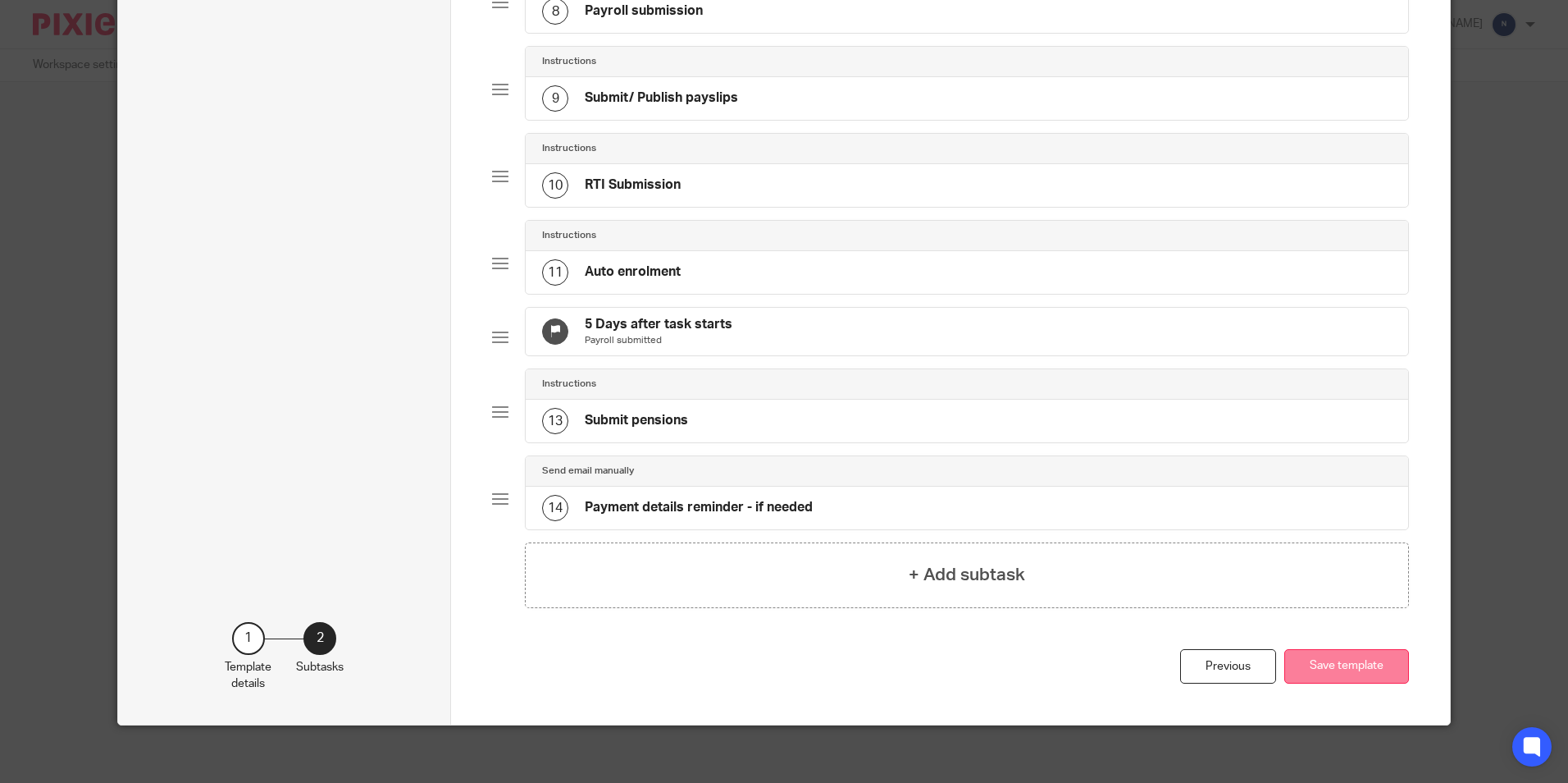
click at [1299, 685] on button "Save template" at bounding box center [1346, 666] width 124 height 36
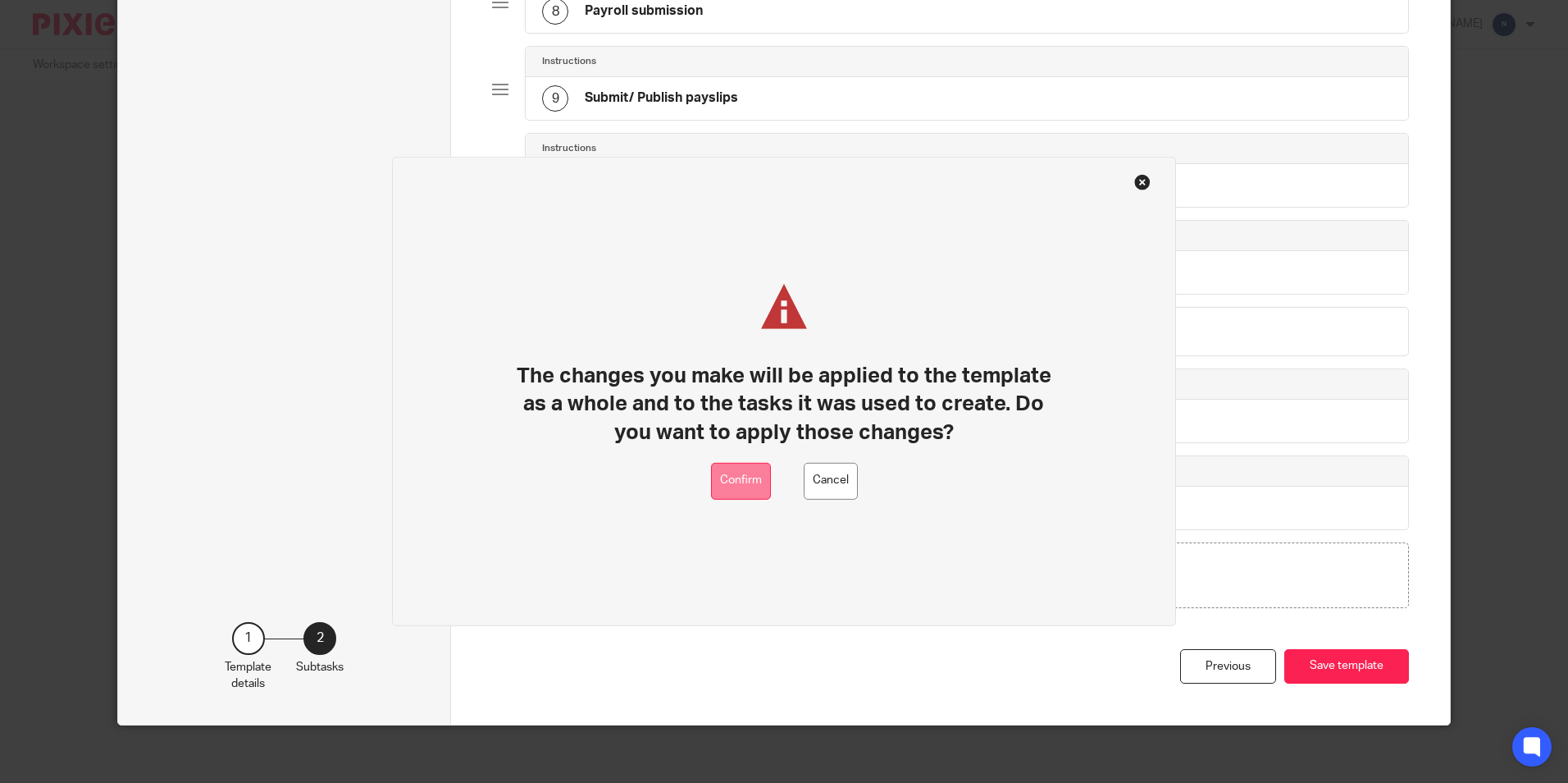
click at [729, 483] on button "Confirm" at bounding box center [741, 481] width 60 height 37
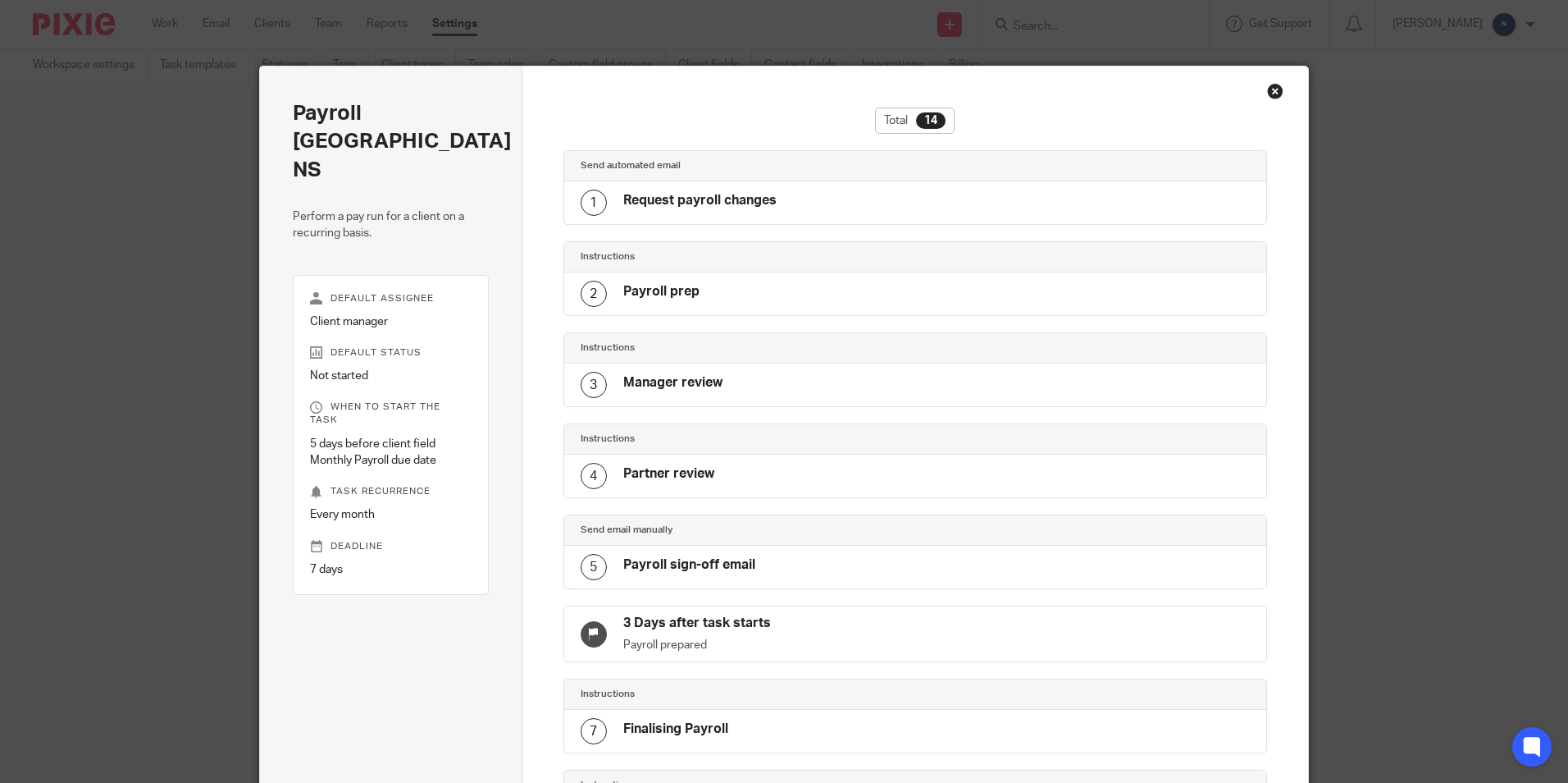
click at [1269, 94] on div "Close this dialog window" at bounding box center [1275, 91] width 17 height 17
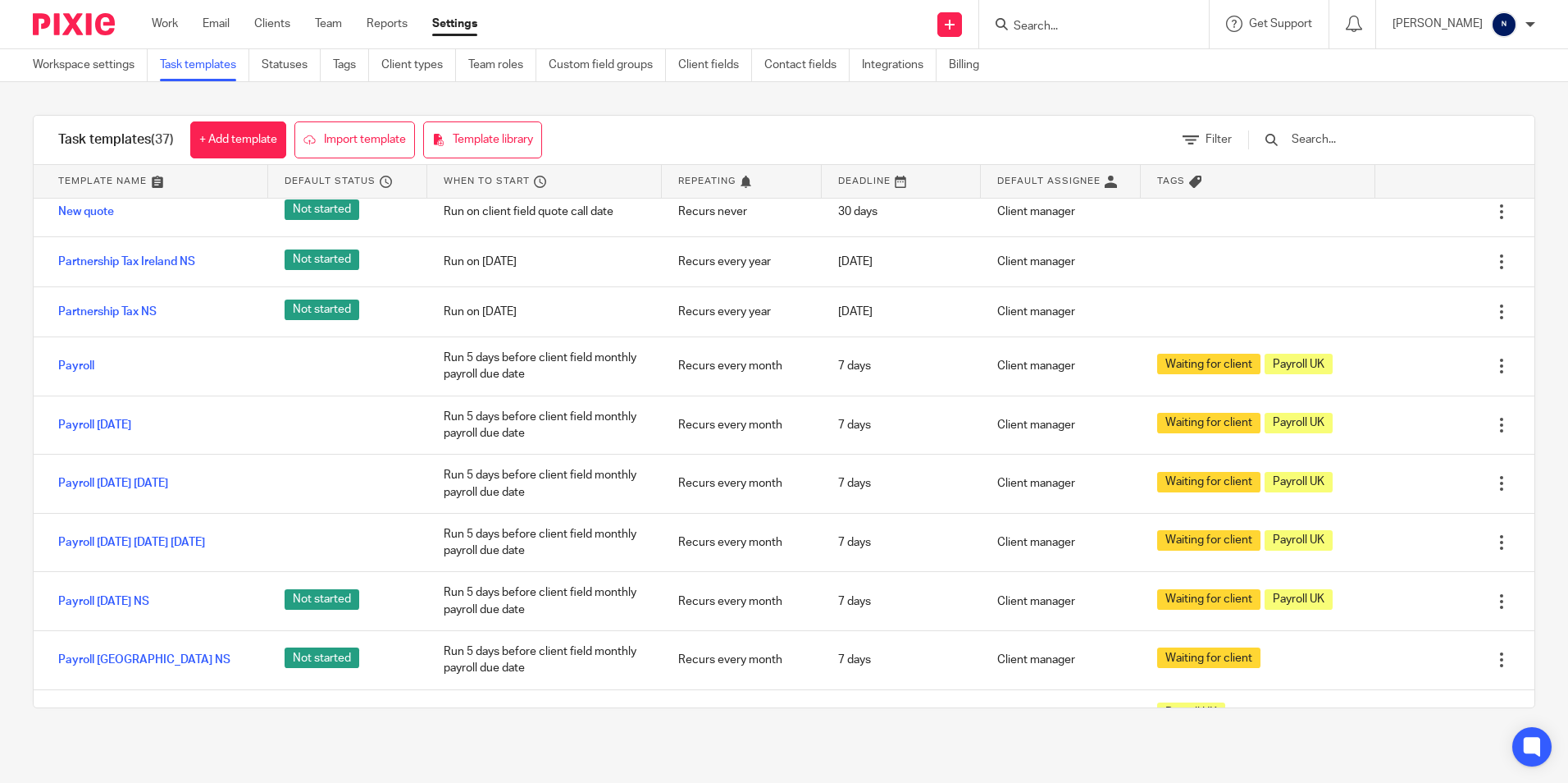
scroll to position [820, 0]
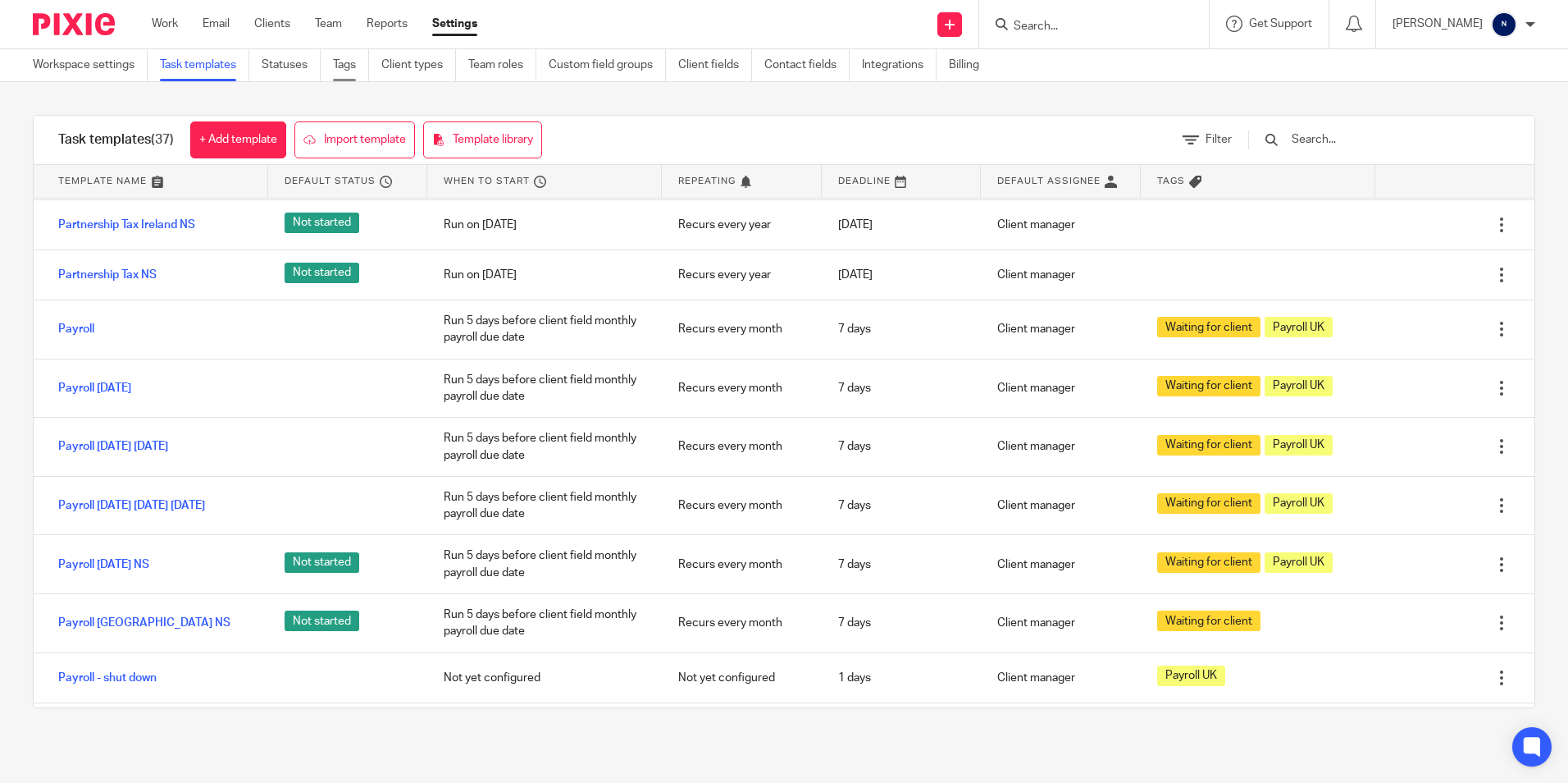
click at [356, 66] on link "Tags" at bounding box center [351, 65] width 36 height 32
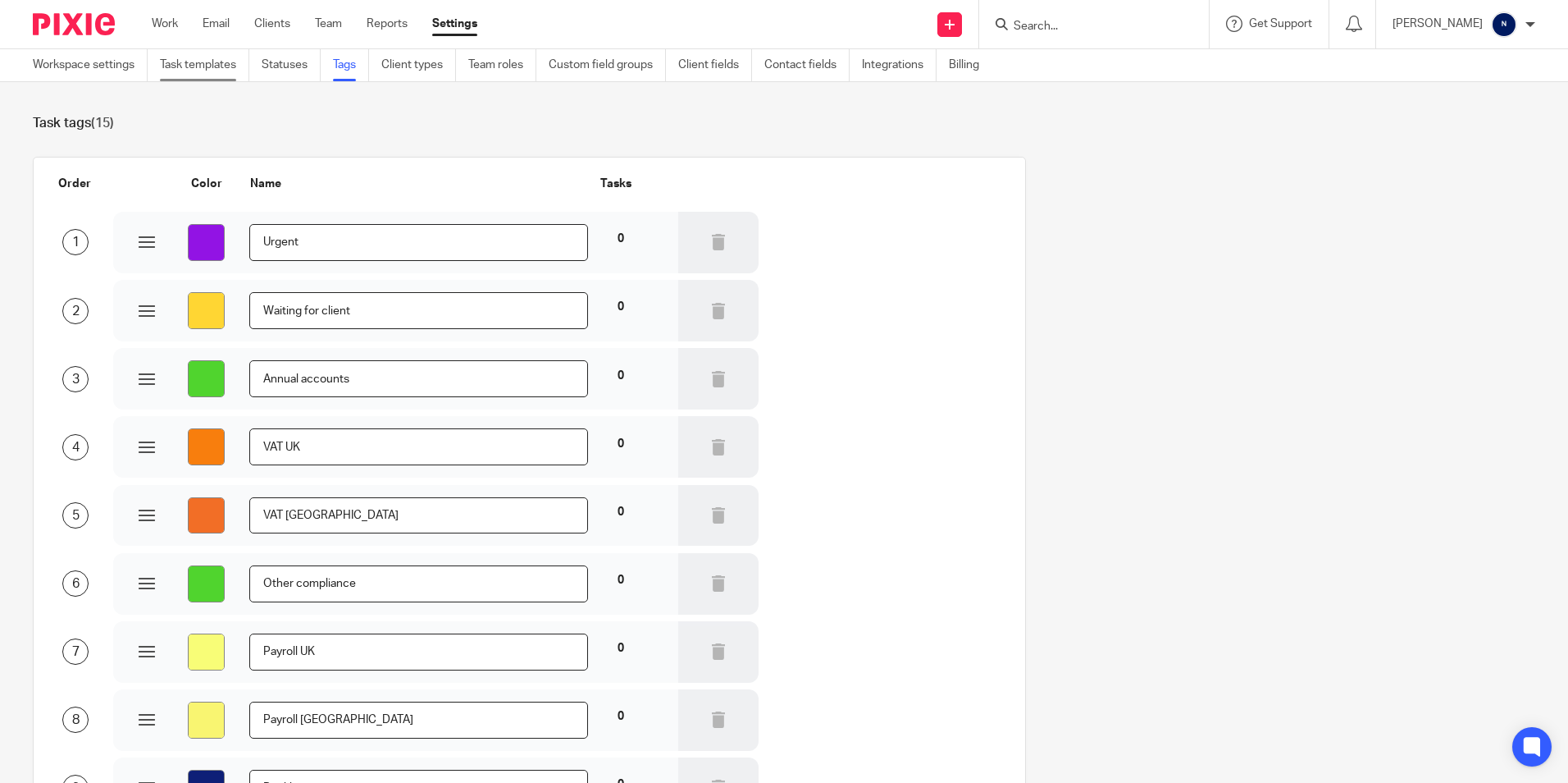
click at [214, 61] on link "Task templates" at bounding box center [205, 65] width 90 height 32
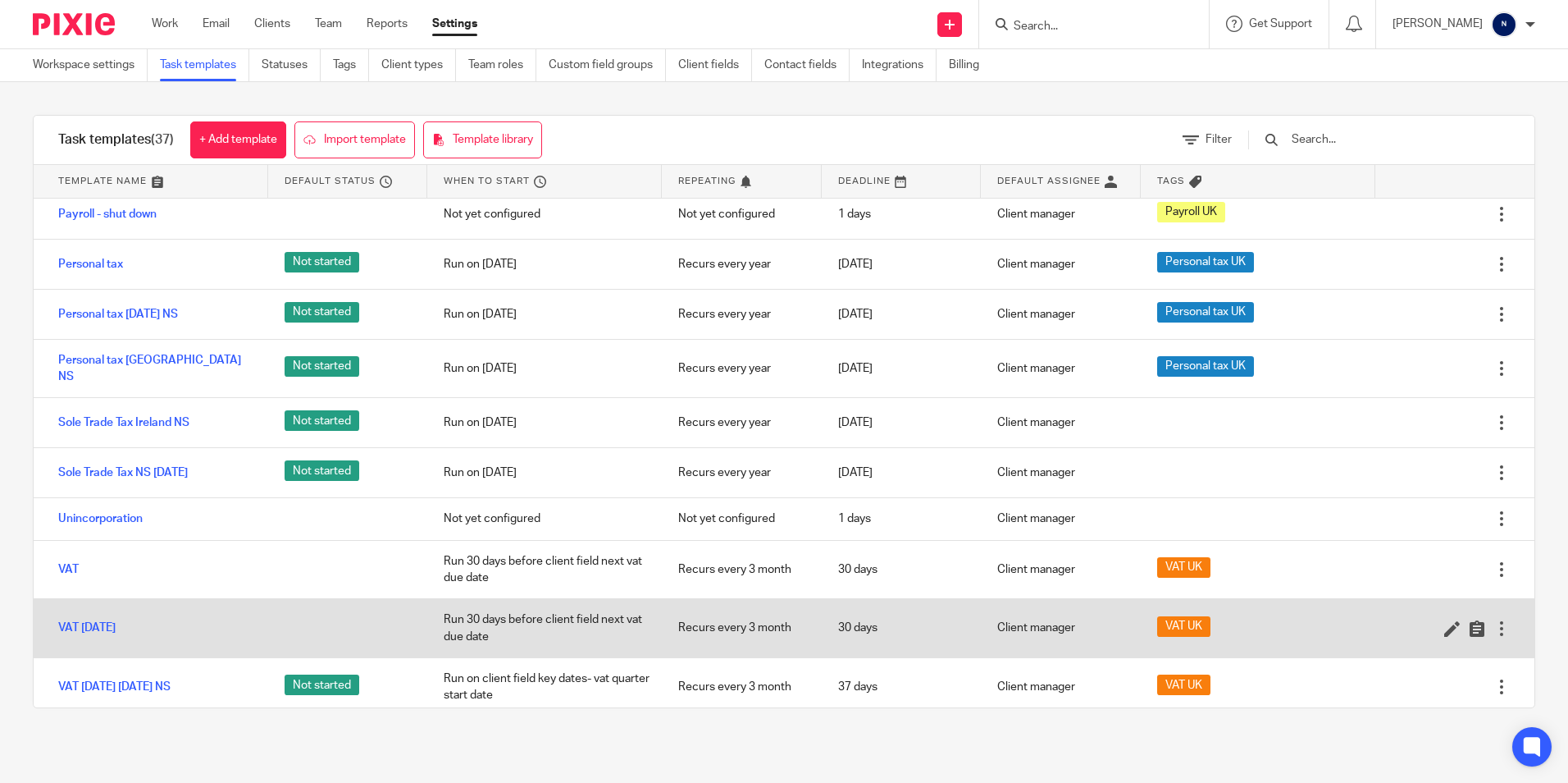
scroll to position [1050, 0]
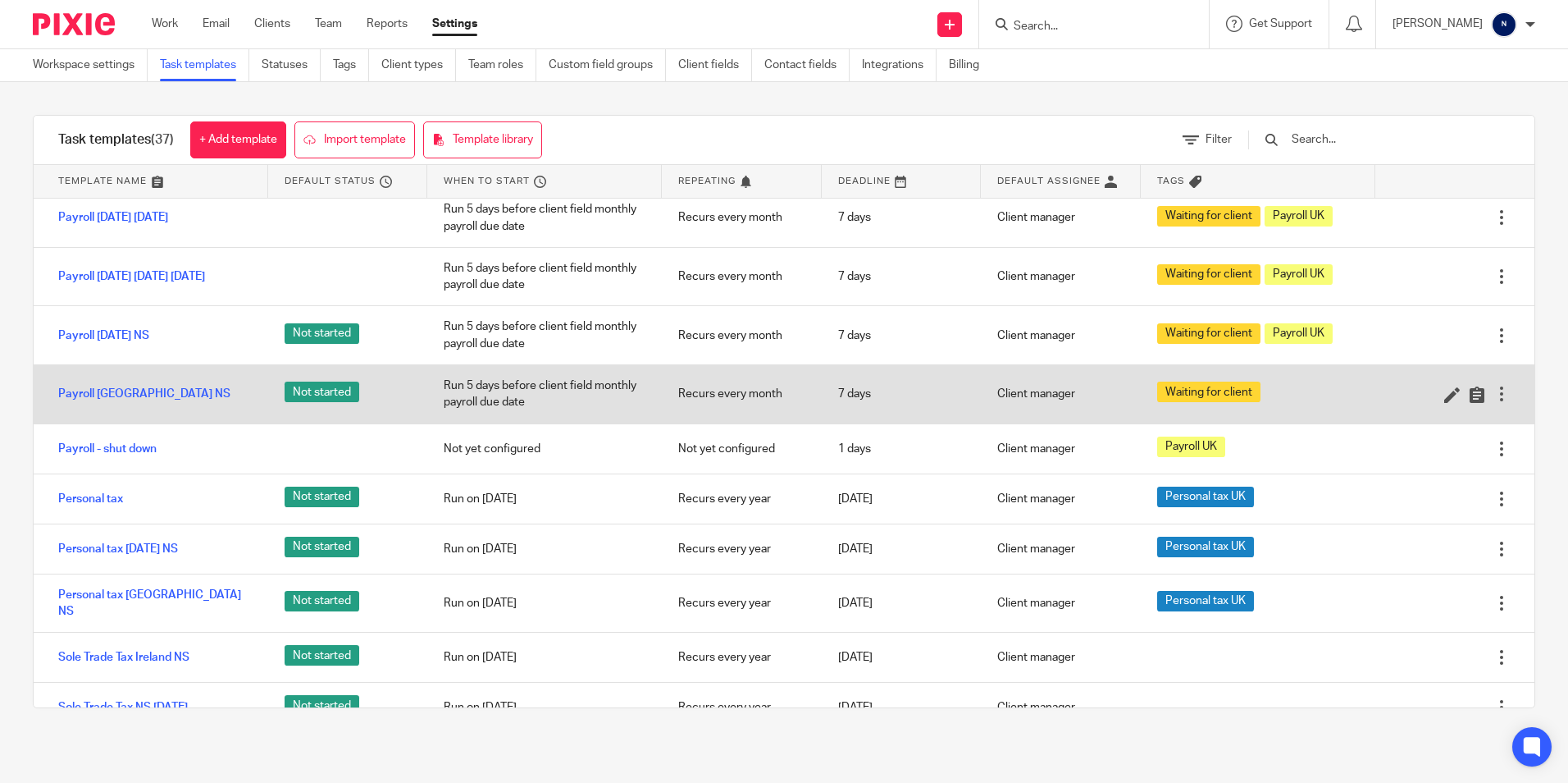
click at [1238, 402] on div "Waiting for client" at bounding box center [1208, 392] width 104 height 21
click at [103, 402] on link "Payroll Ireland NS" at bounding box center [145, 394] width 172 height 17
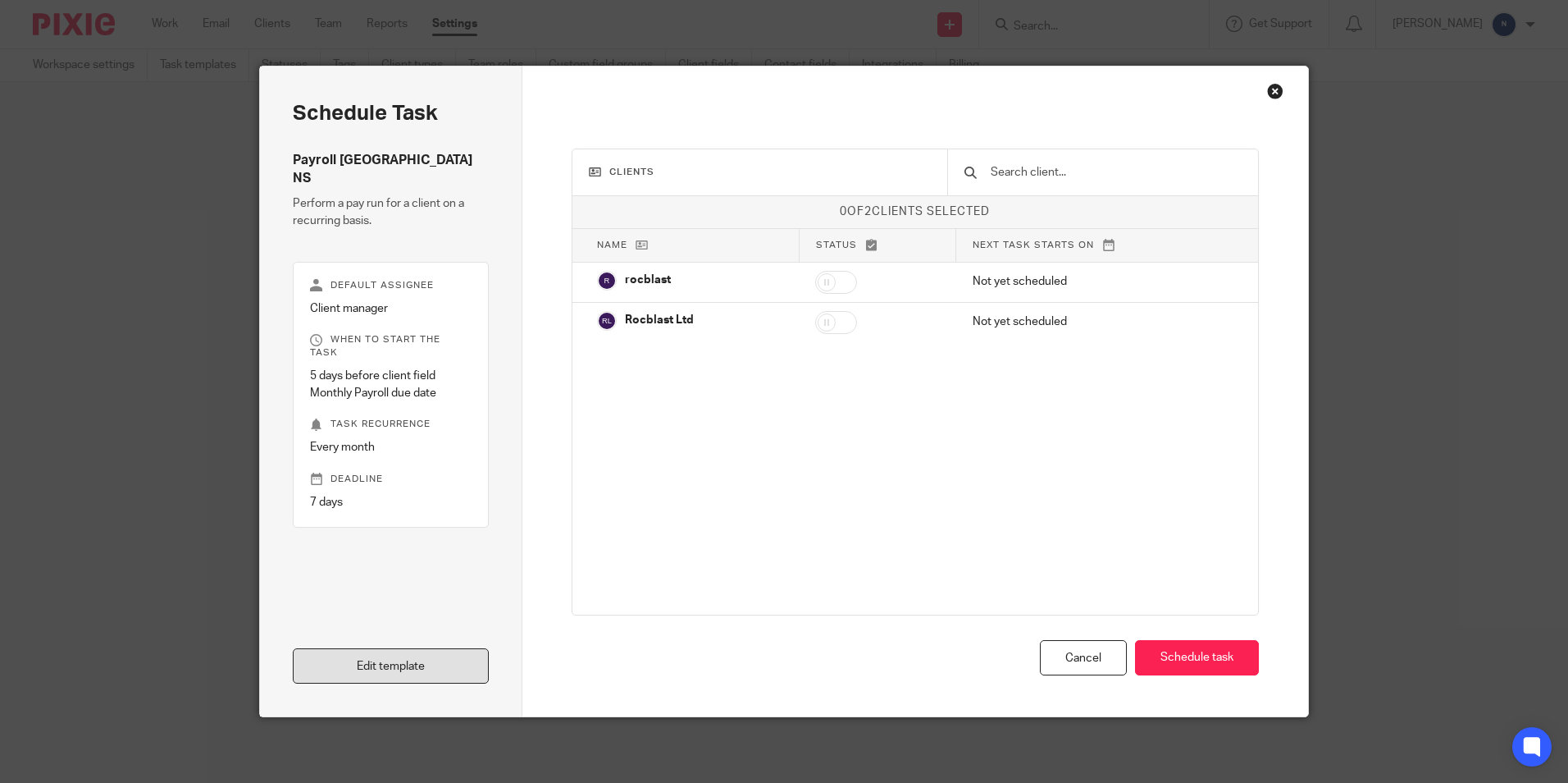
click at [313, 659] on link "Edit template" at bounding box center [390, 665] width 196 height 36
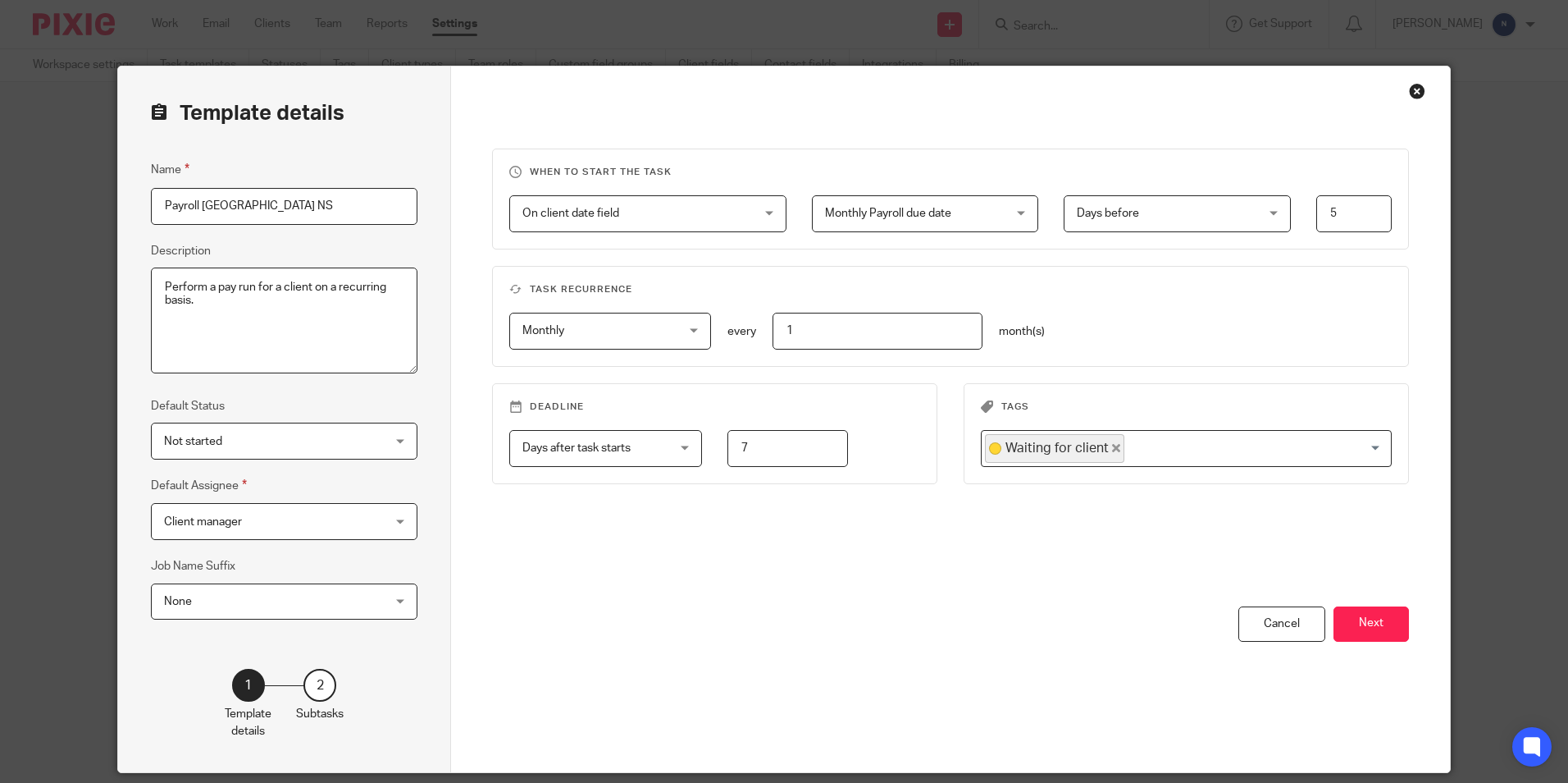
click at [1363, 455] on input "Search for option" at bounding box center [1255, 448] width 256 height 29
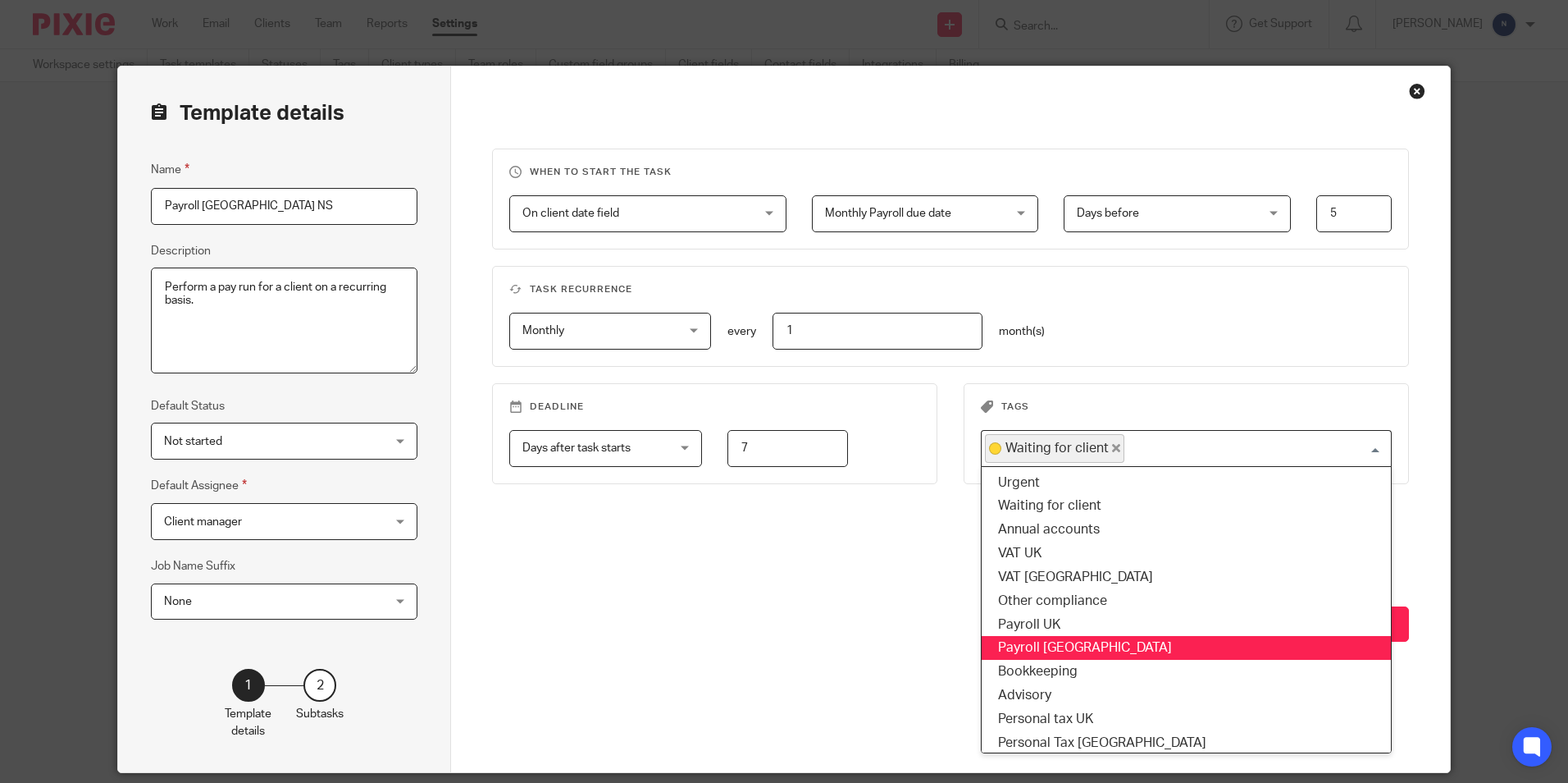
click at [1099, 649] on li "Payroll [GEOGRAPHIC_DATA]" at bounding box center [1187, 647] width 409 height 24
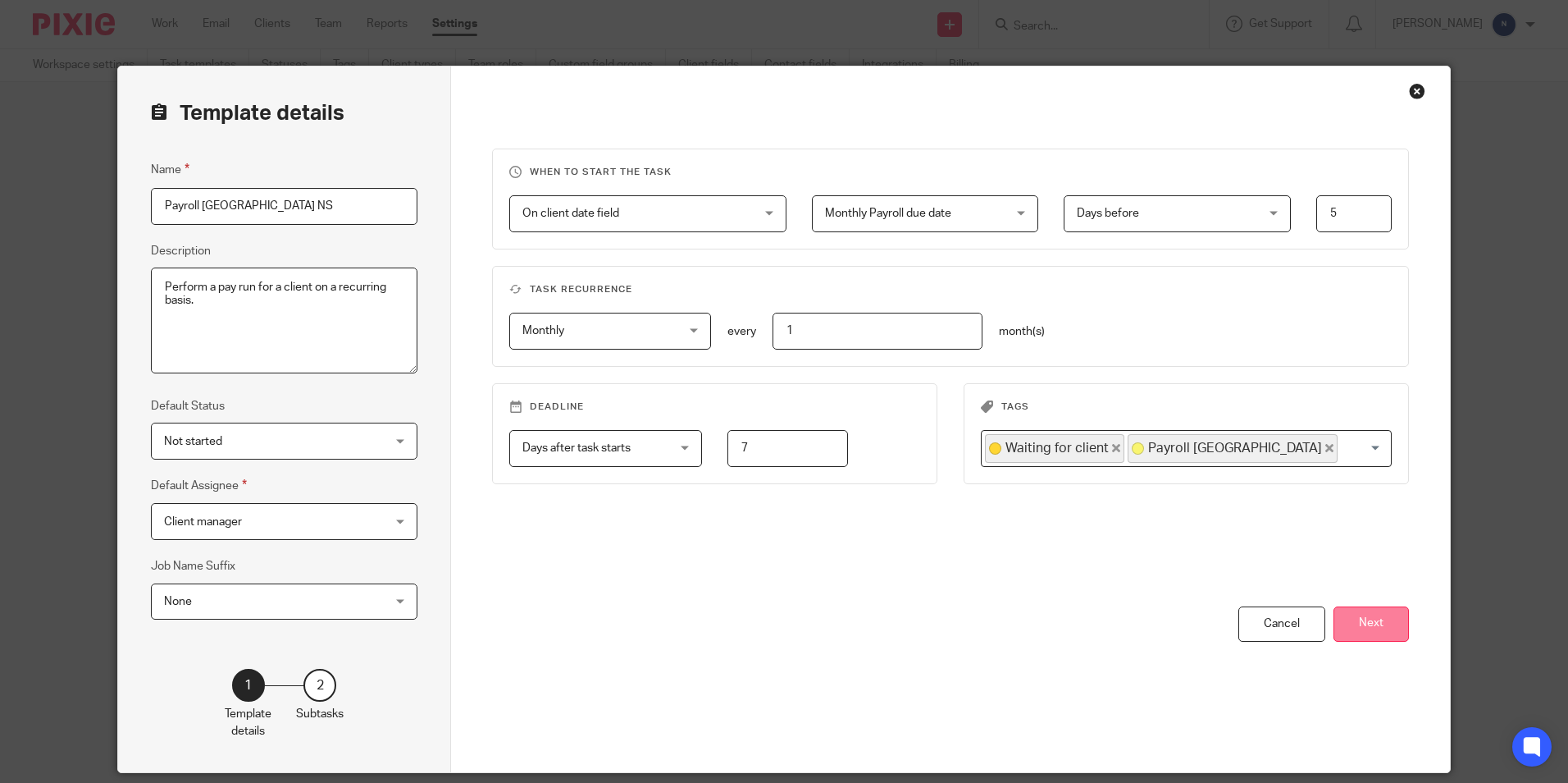
click at [1368, 631] on button "Next" at bounding box center [1371, 624] width 76 height 36
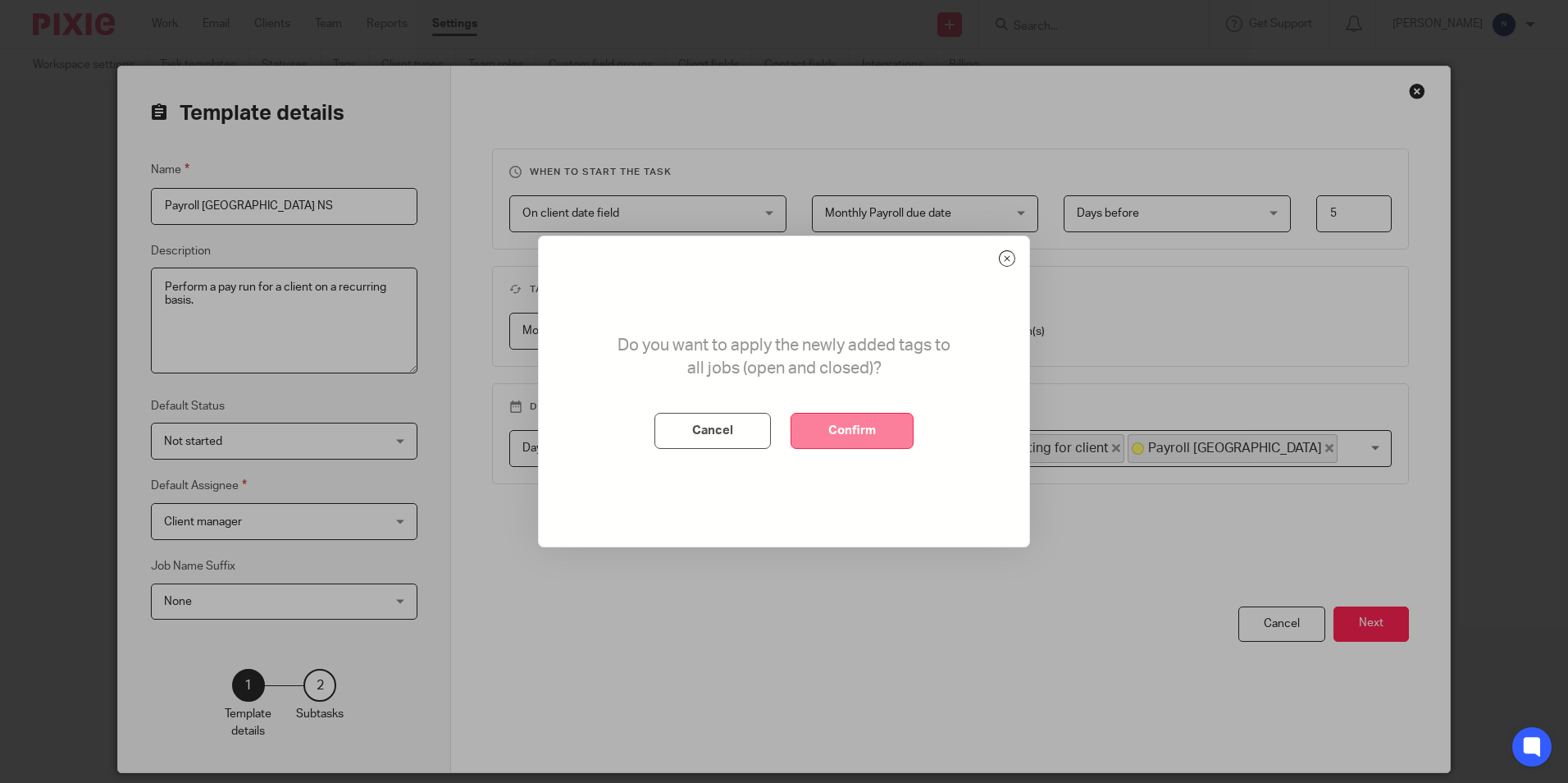
click at [885, 423] on button "Confirm" at bounding box center [851, 430] width 123 height 36
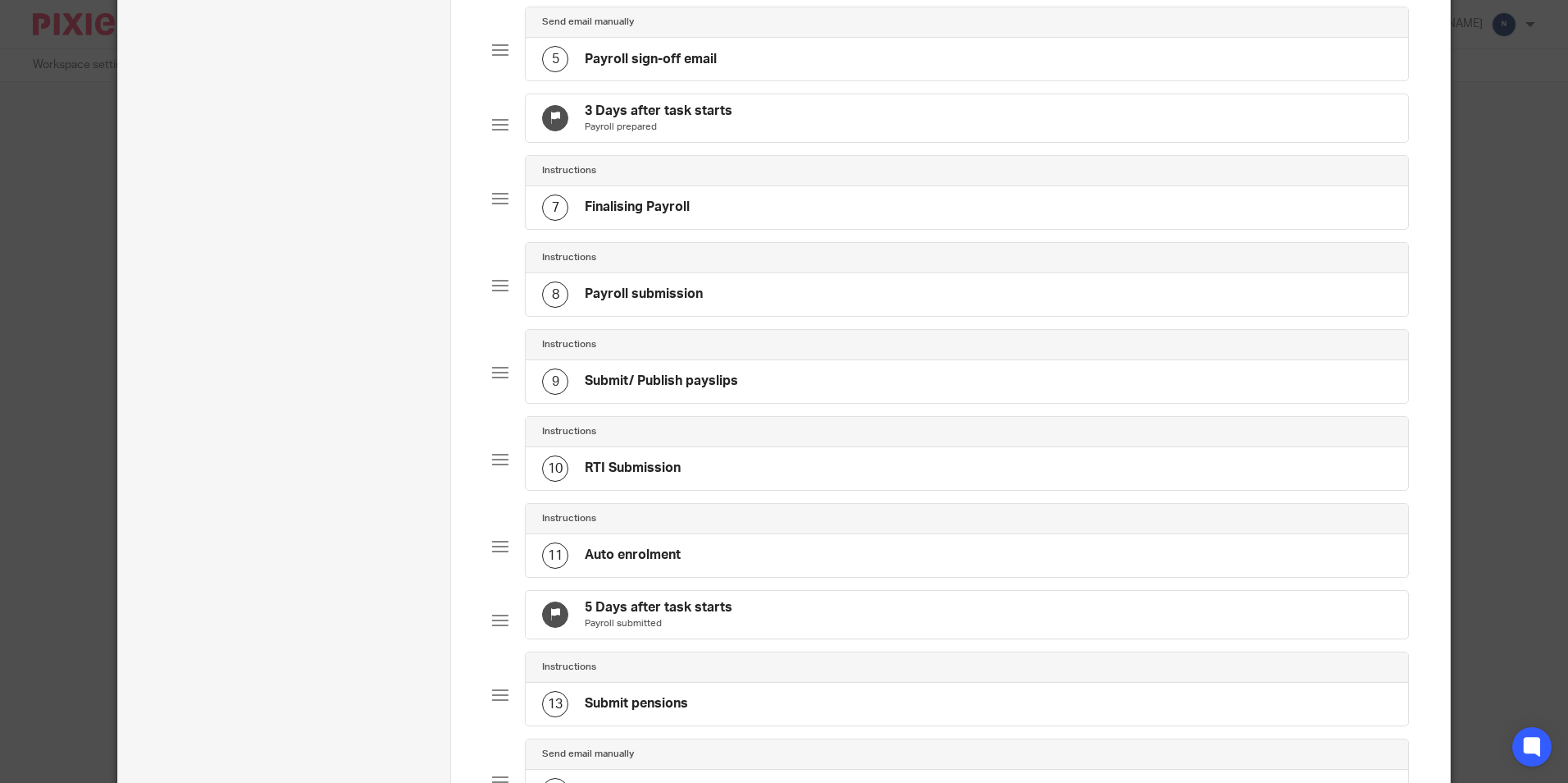
scroll to position [810, 0]
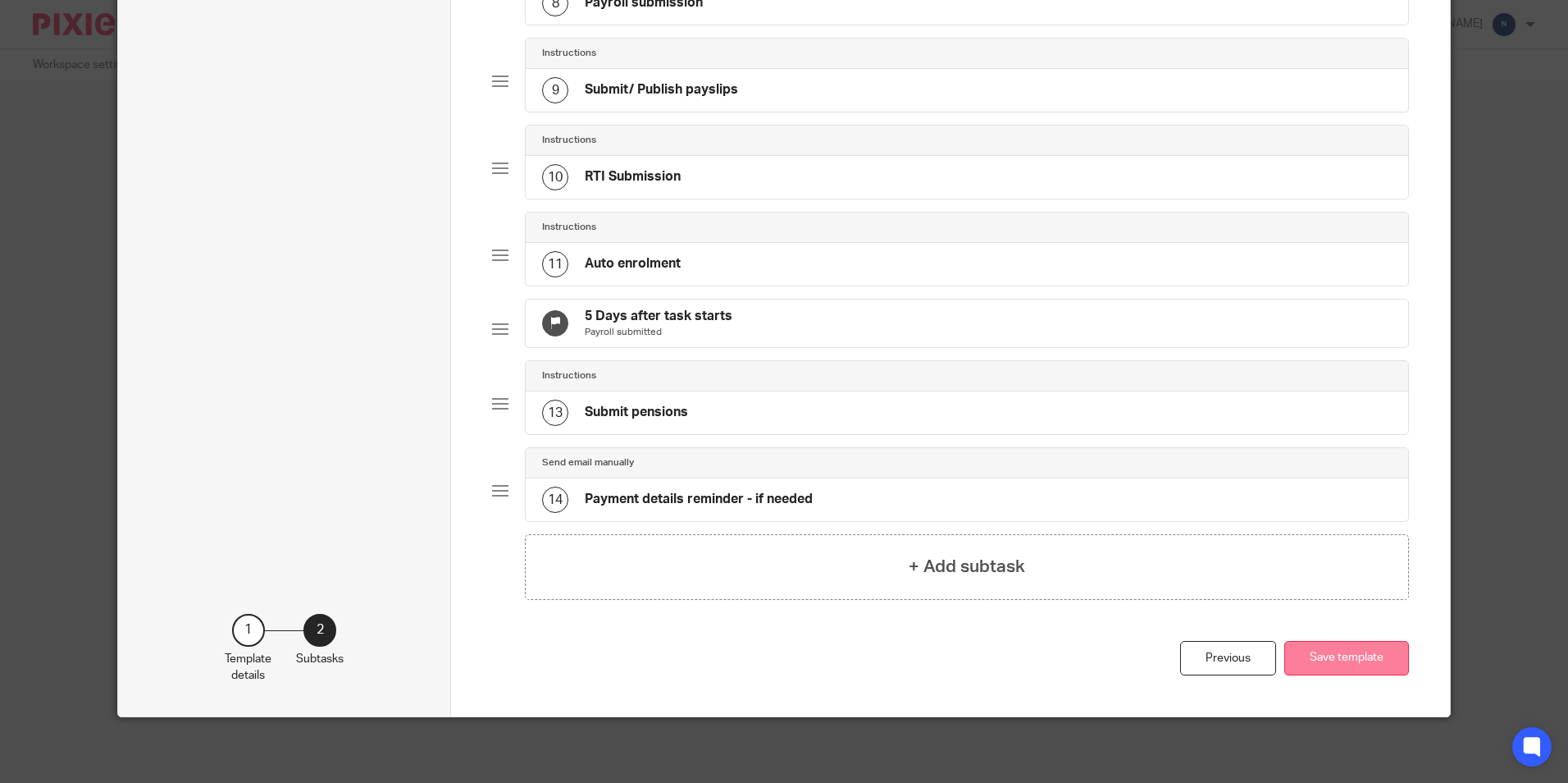
click at [1350, 664] on button "Save template" at bounding box center [1346, 658] width 124 height 36
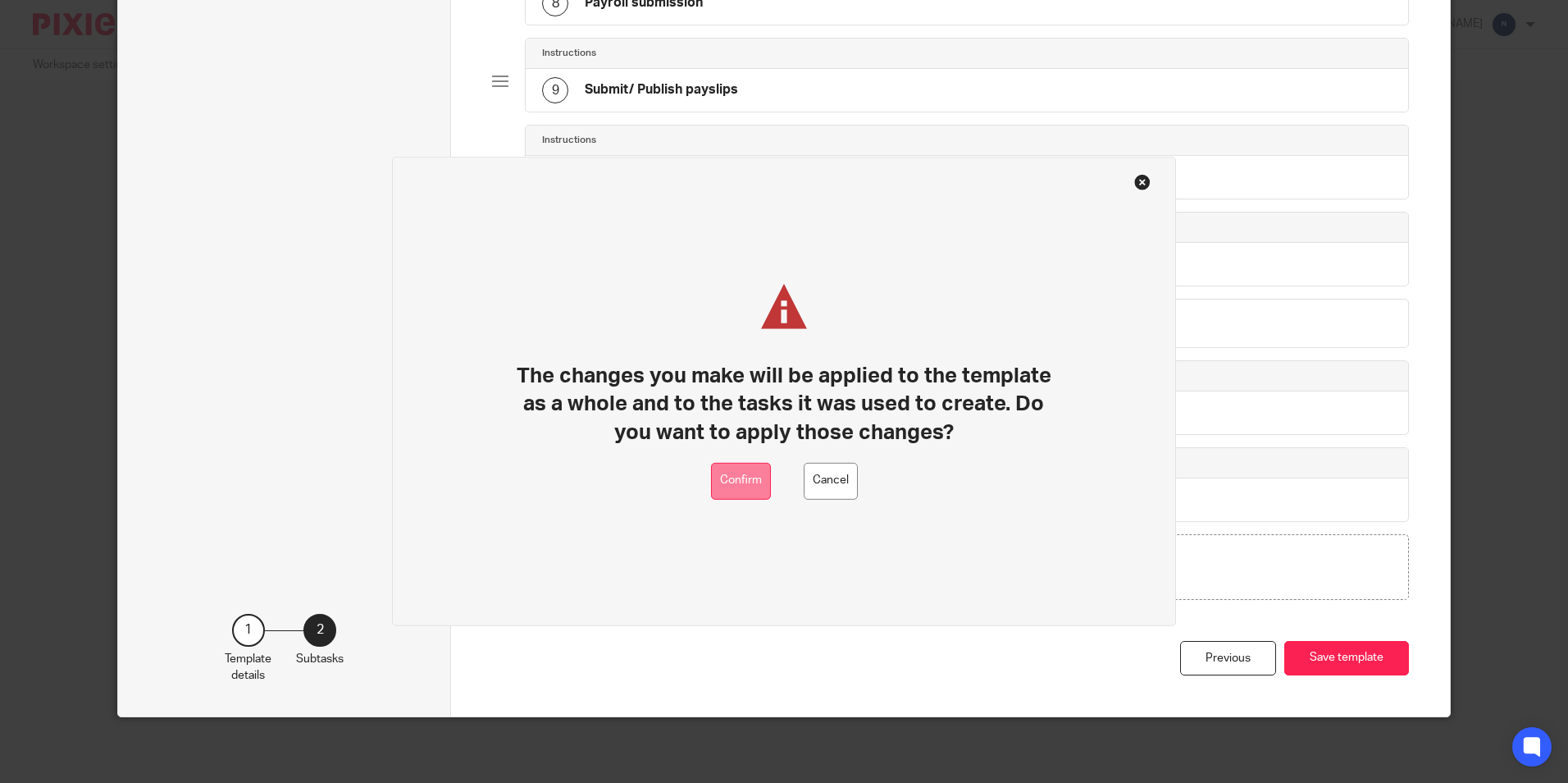
click at [750, 485] on button "Confirm" at bounding box center [741, 481] width 60 height 37
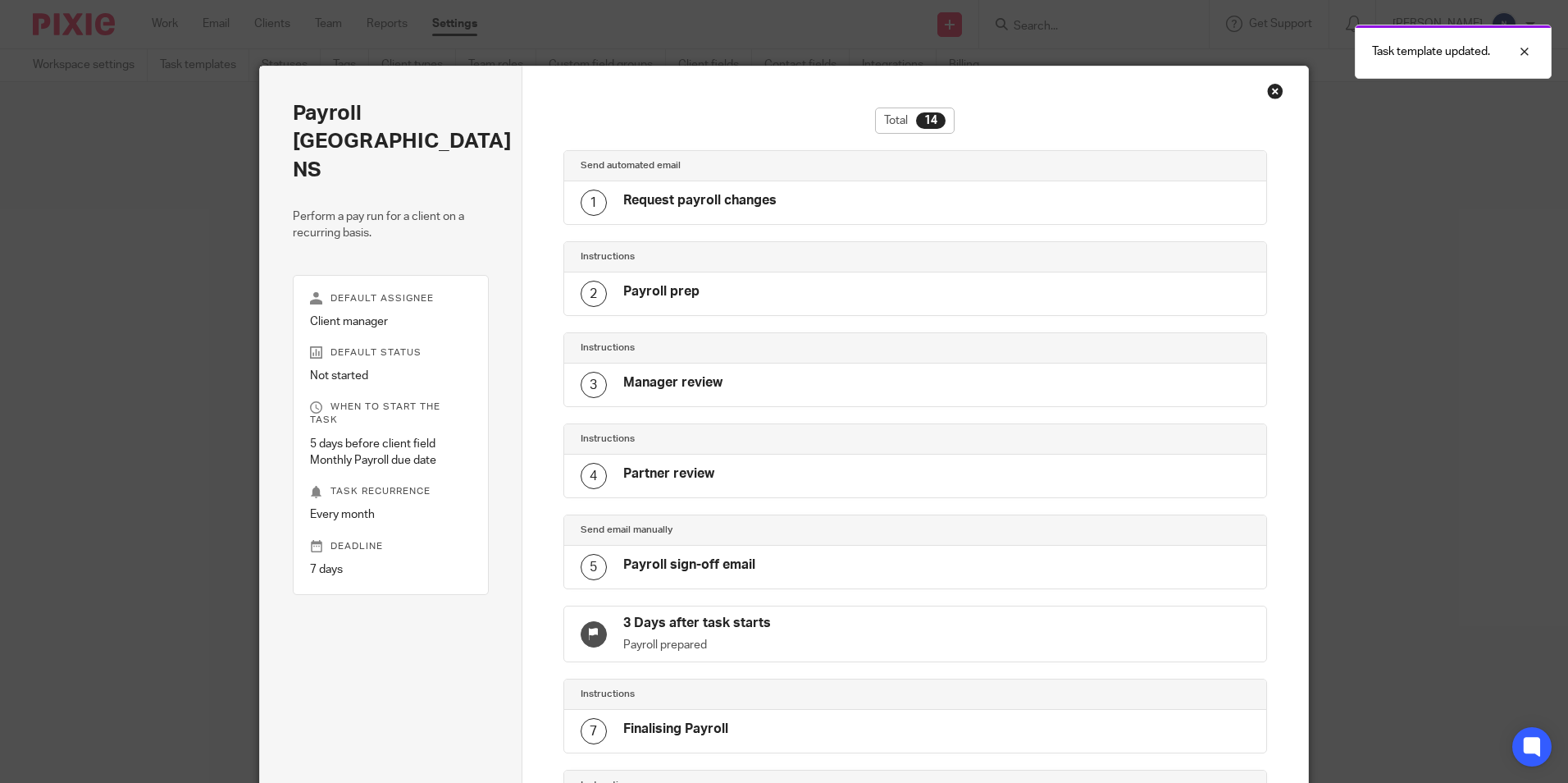
click at [1268, 93] on div "Close this dialog window" at bounding box center [1275, 91] width 17 height 17
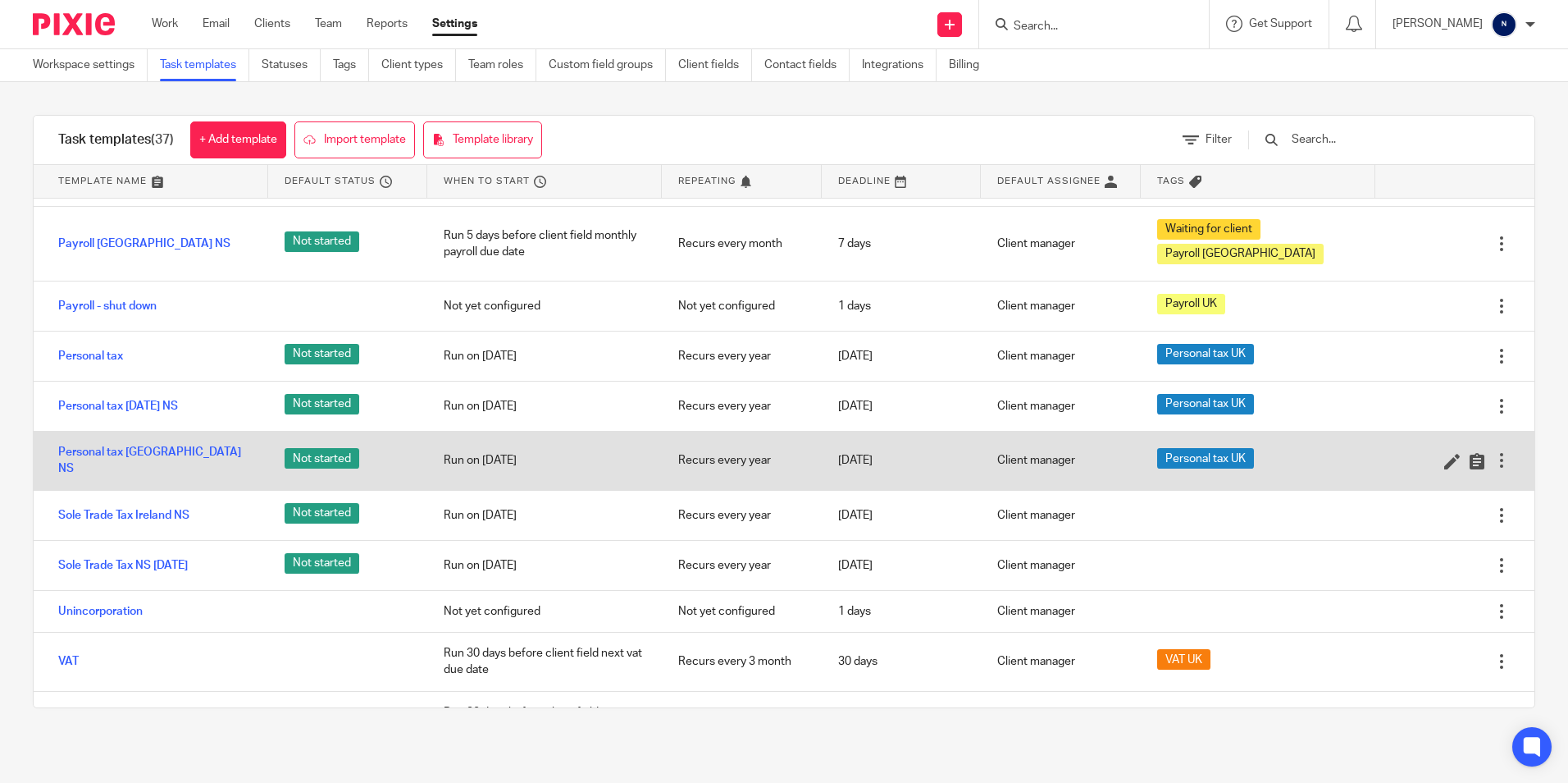
scroll to position [1149, 0]
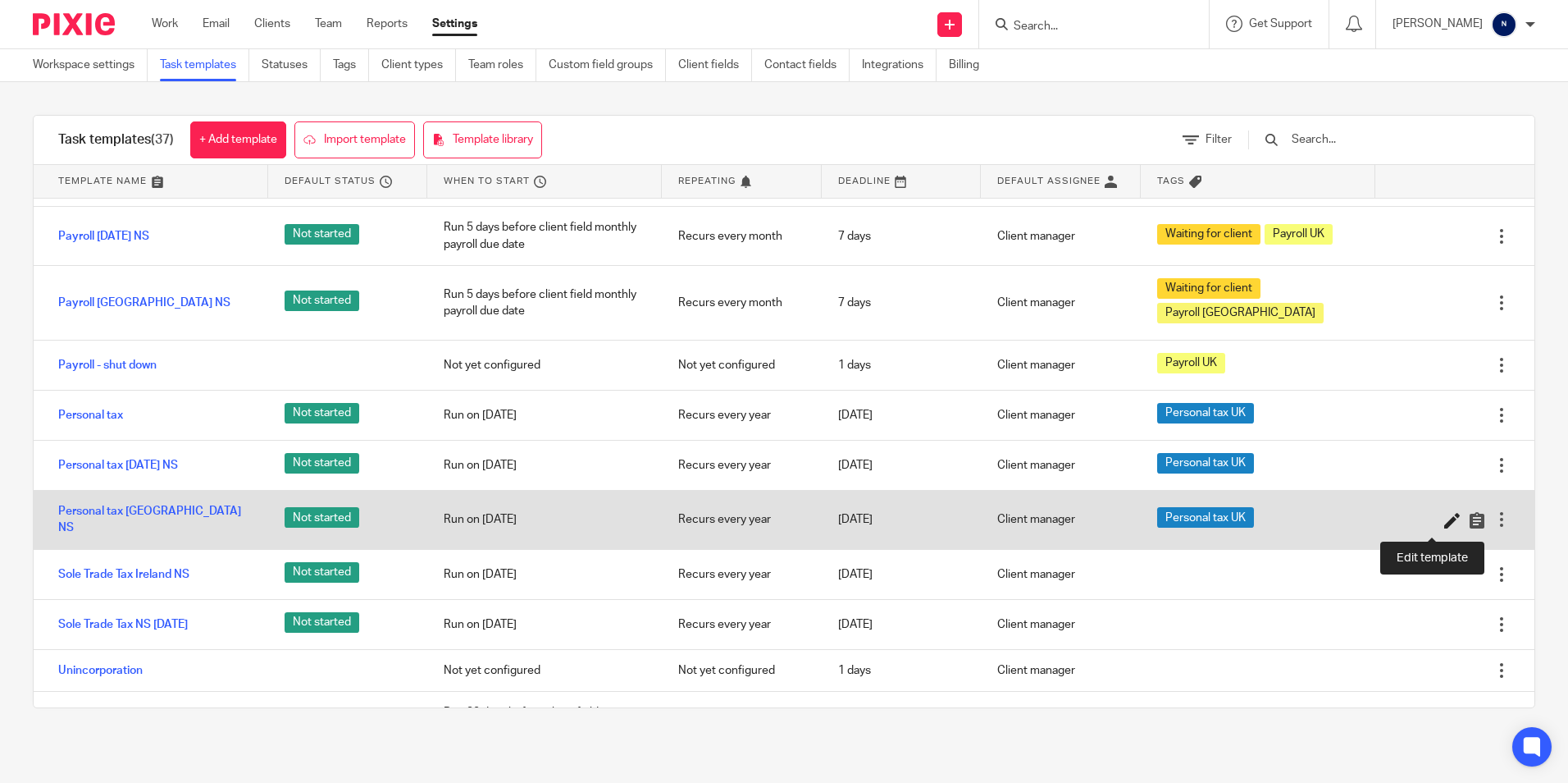
click at [1444, 525] on icon at bounding box center [1452, 520] width 17 height 17
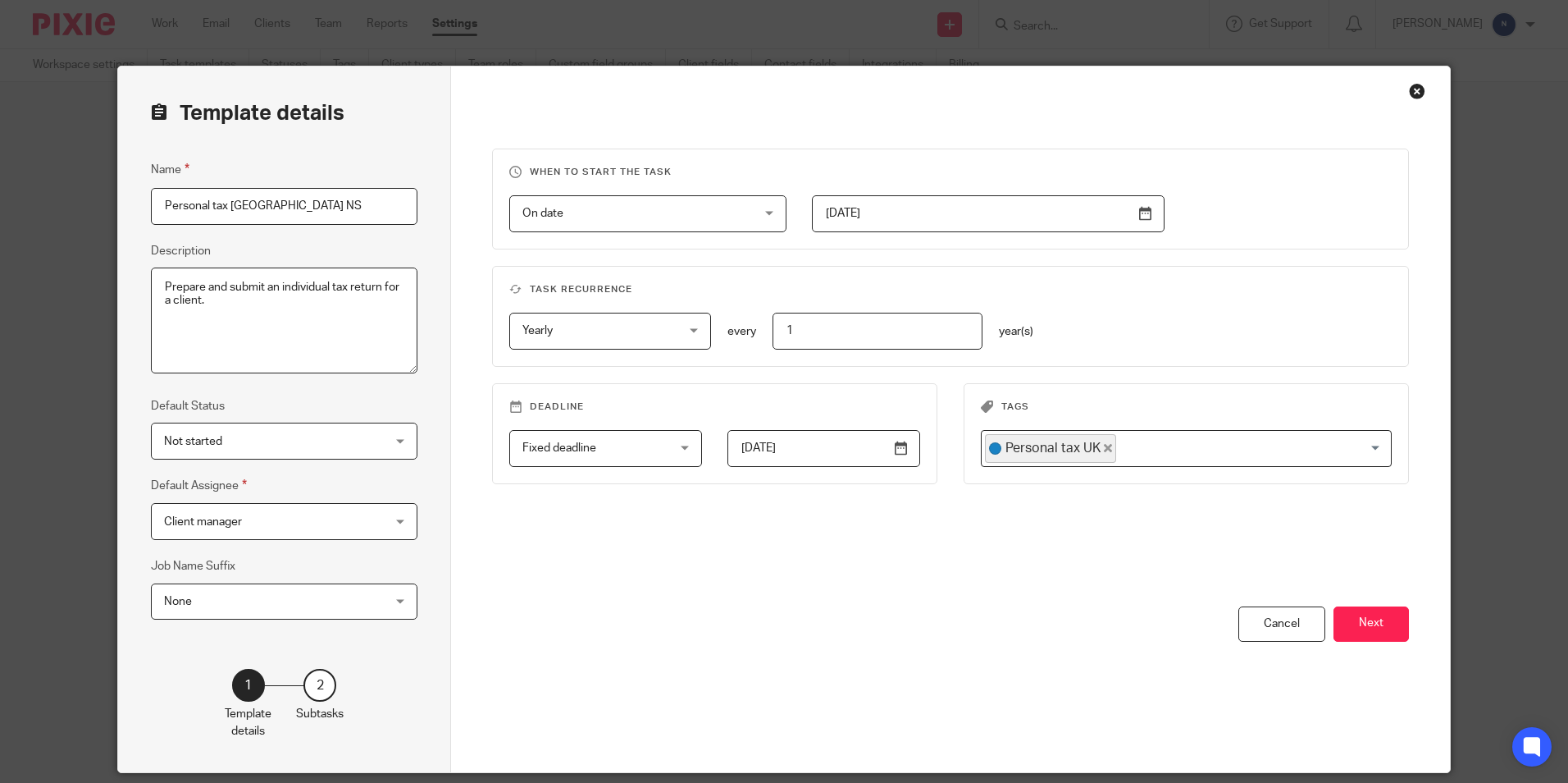
click at [1104, 446] on icon "Deselect Personal tax UK" at bounding box center [1107, 448] width 8 height 8
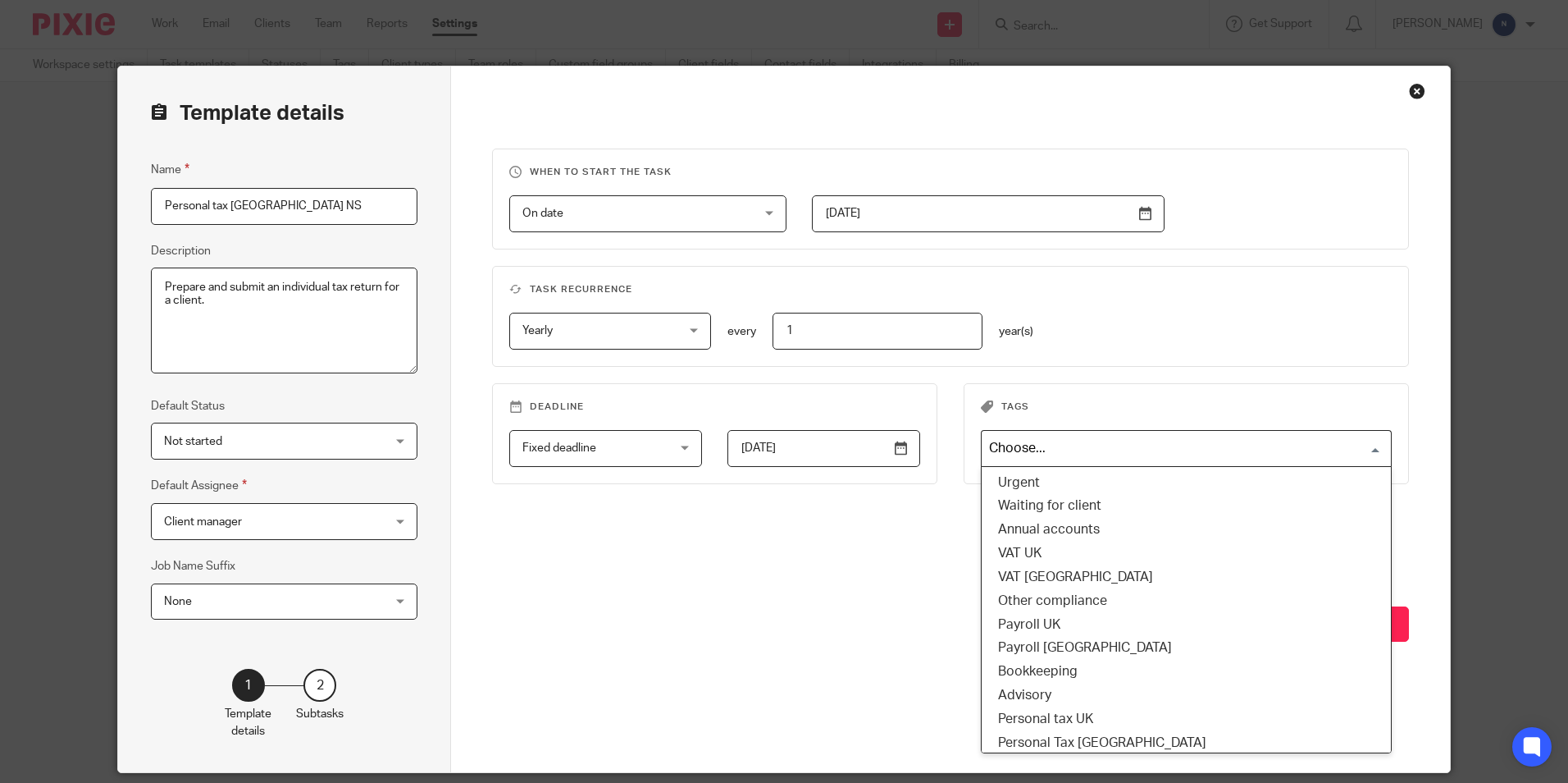
click at [1169, 442] on input "Search for option" at bounding box center [1183, 448] width 399 height 29
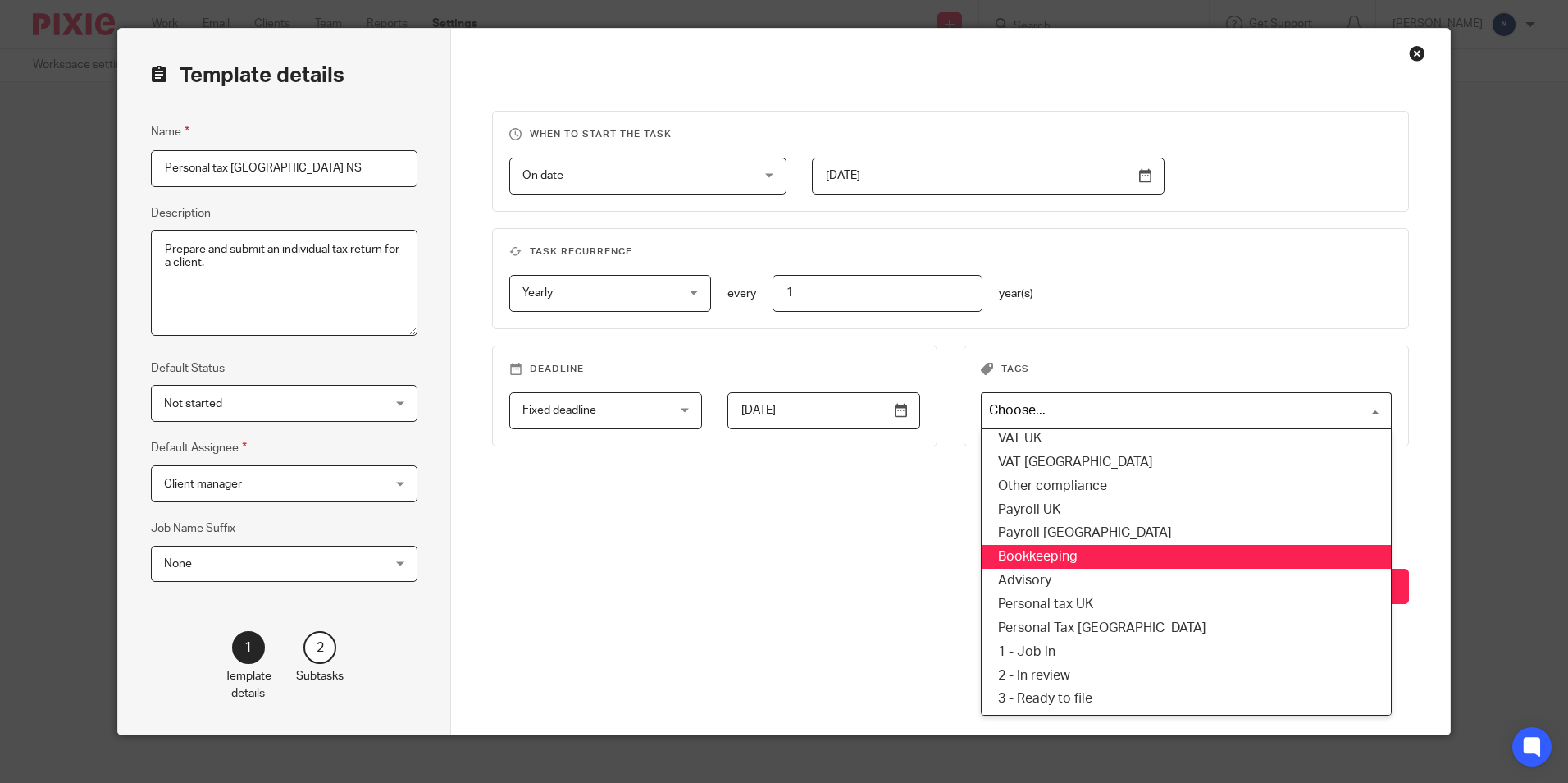
scroll to position [56, 0]
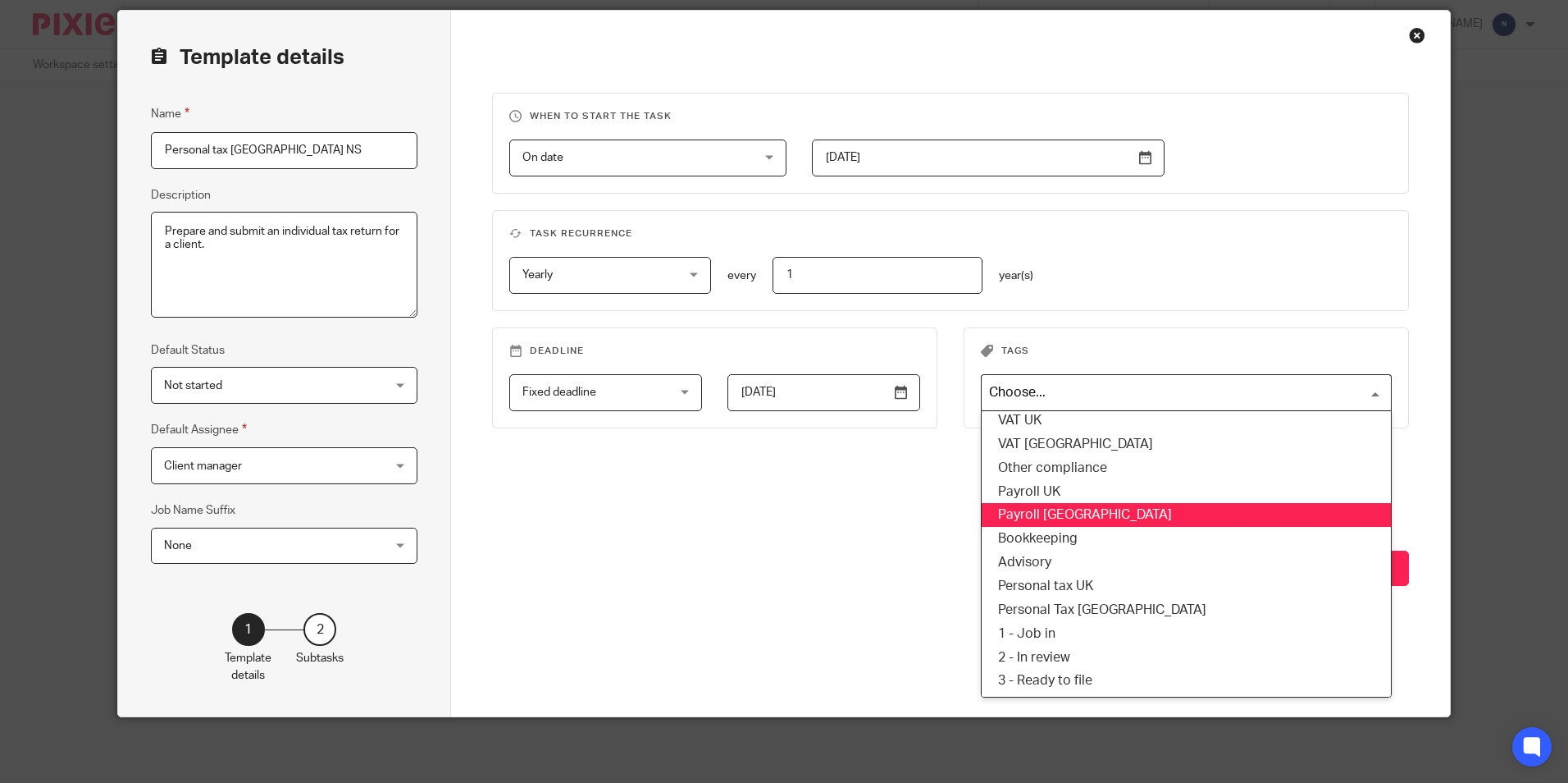
click at [1067, 517] on li "Payroll [GEOGRAPHIC_DATA]" at bounding box center [1187, 515] width 409 height 24
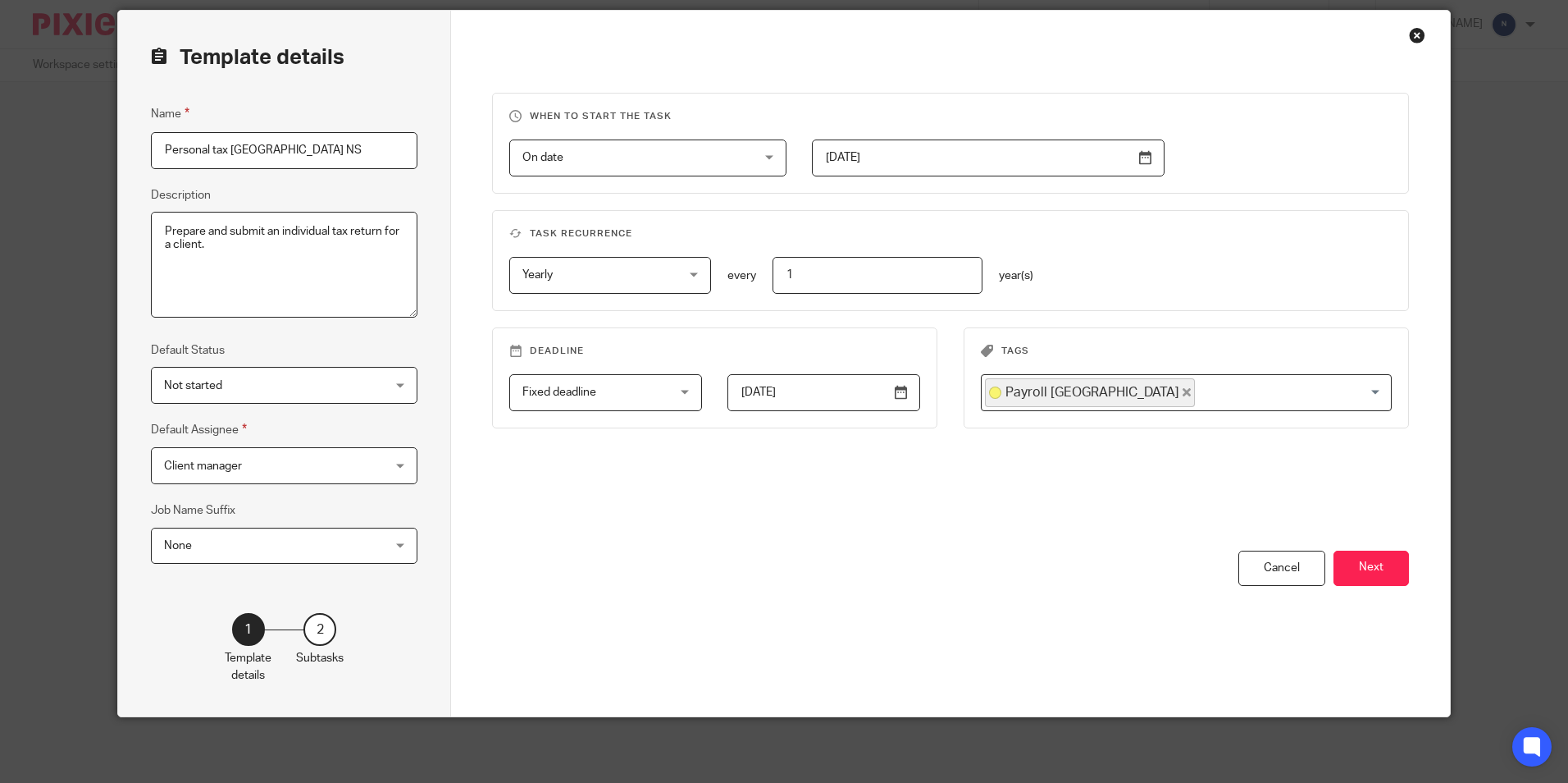
click at [1361, 394] on input "Search for option" at bounding box center [1289, 392] width 185 height 29
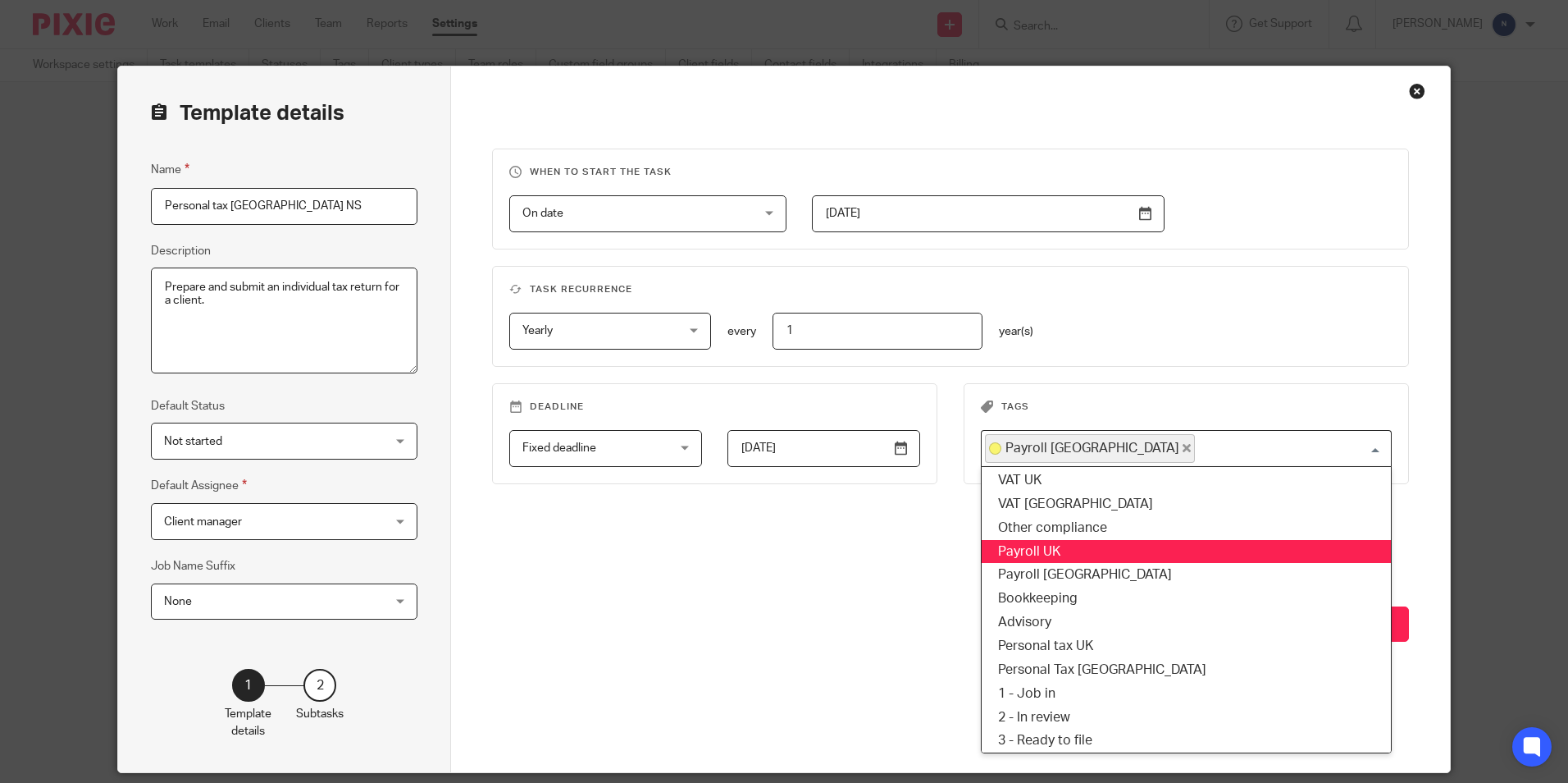
scroll to position [78, 0]
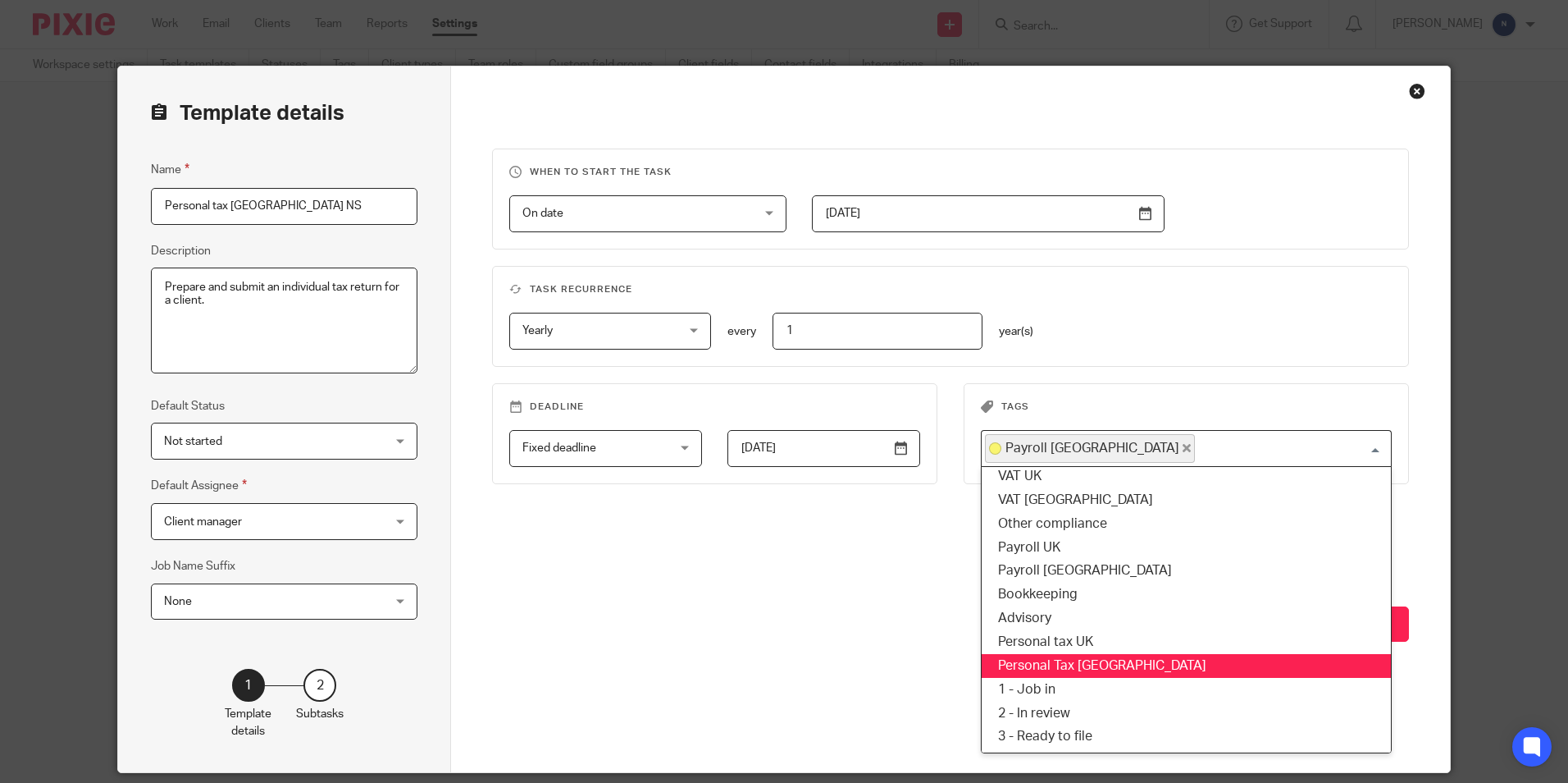
click at [1191, 673] on li "Personal Tax [GEOGRAPHIC_DATA]" at bounding box center [1187, 665] width 409 height 24
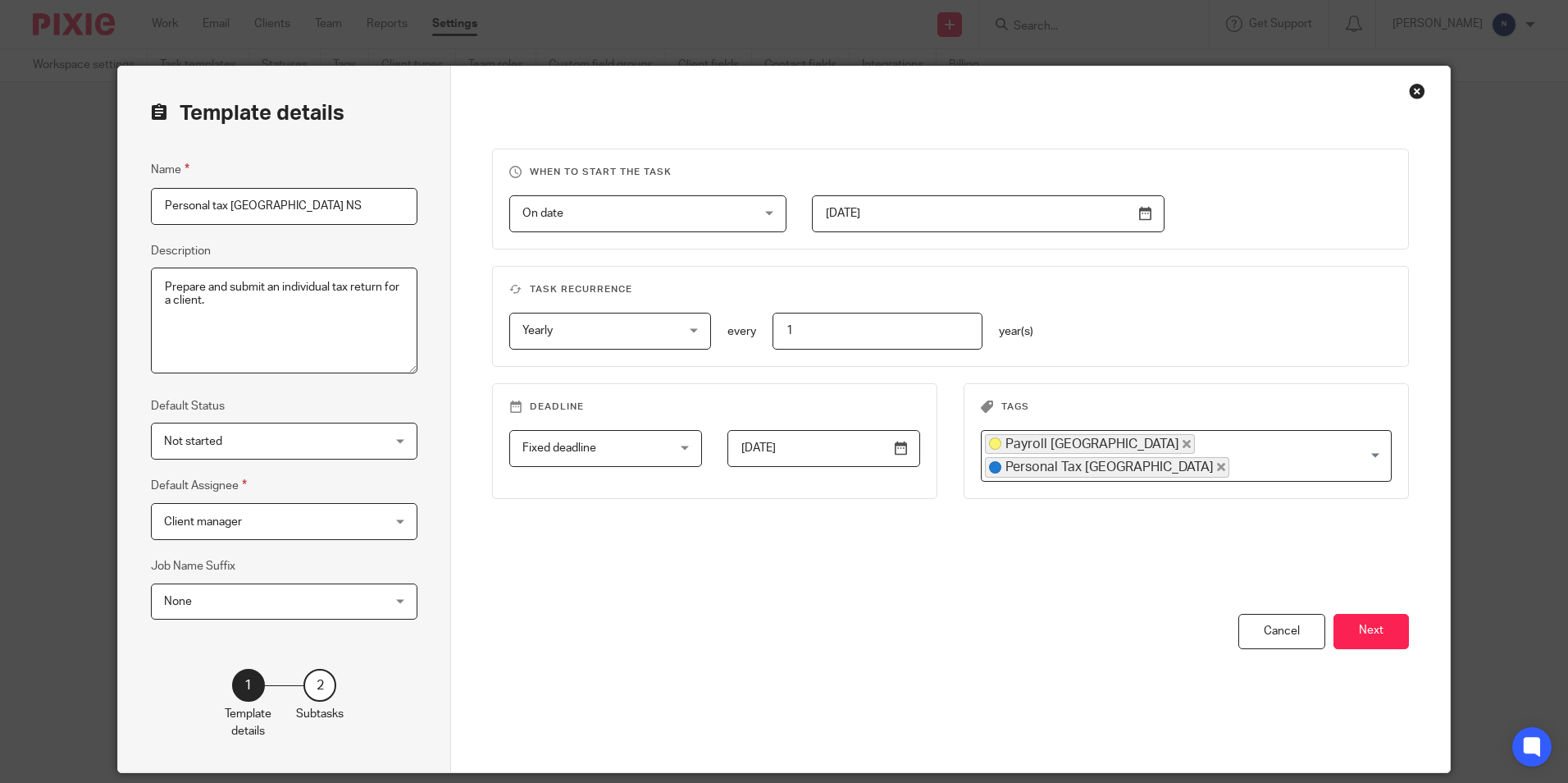
click at [1183, 448] on icon "Deselect Payroll Ireland" at bounding box center [1187, 443] width 8 height 8
click at [1349, 621] on button "Next" at bounding box center [1371, 624] width 76 height 36
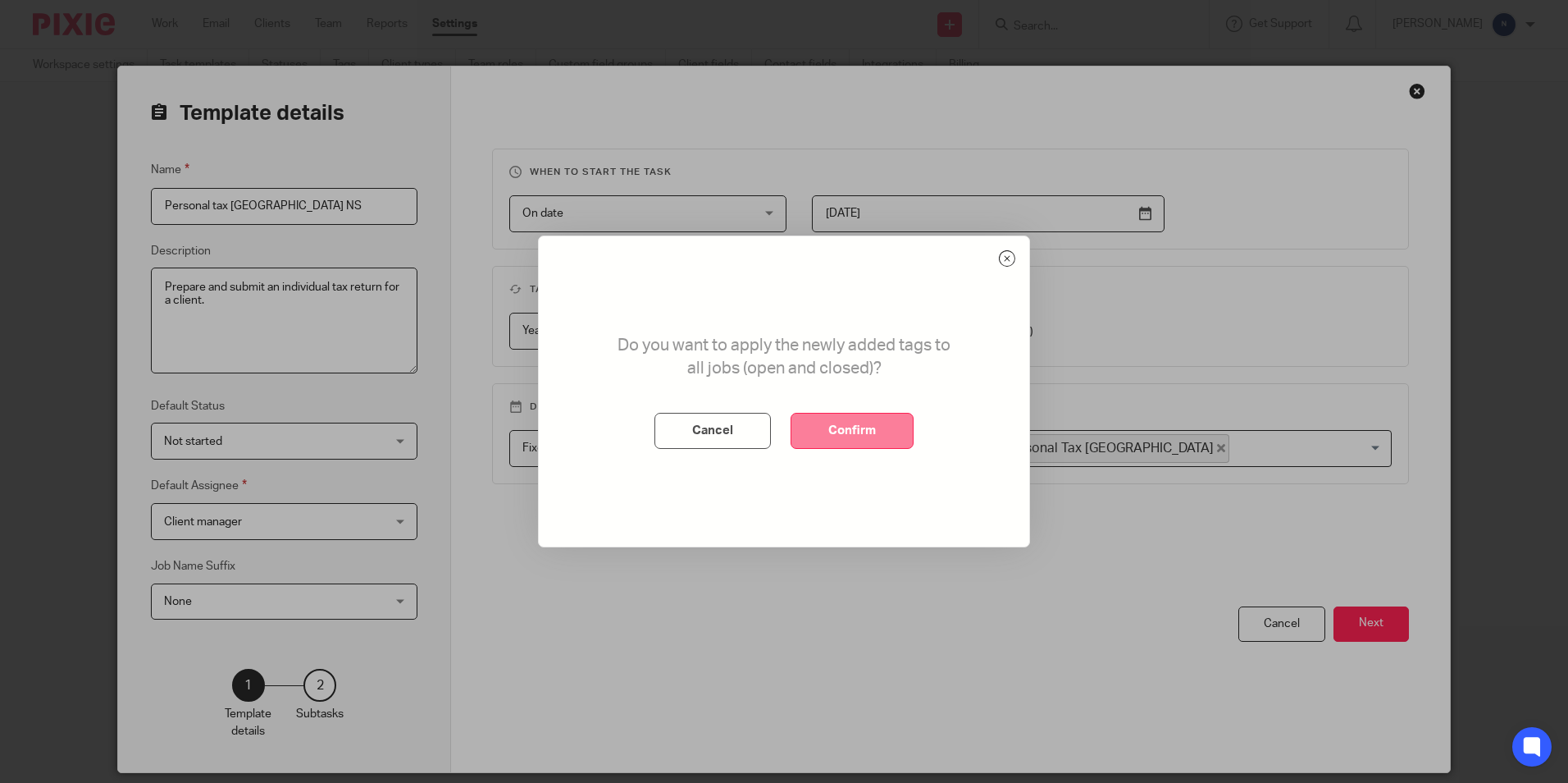
click at [878, 442] on button "Confirm" at bounding box center [851, 430] width 123 height 36
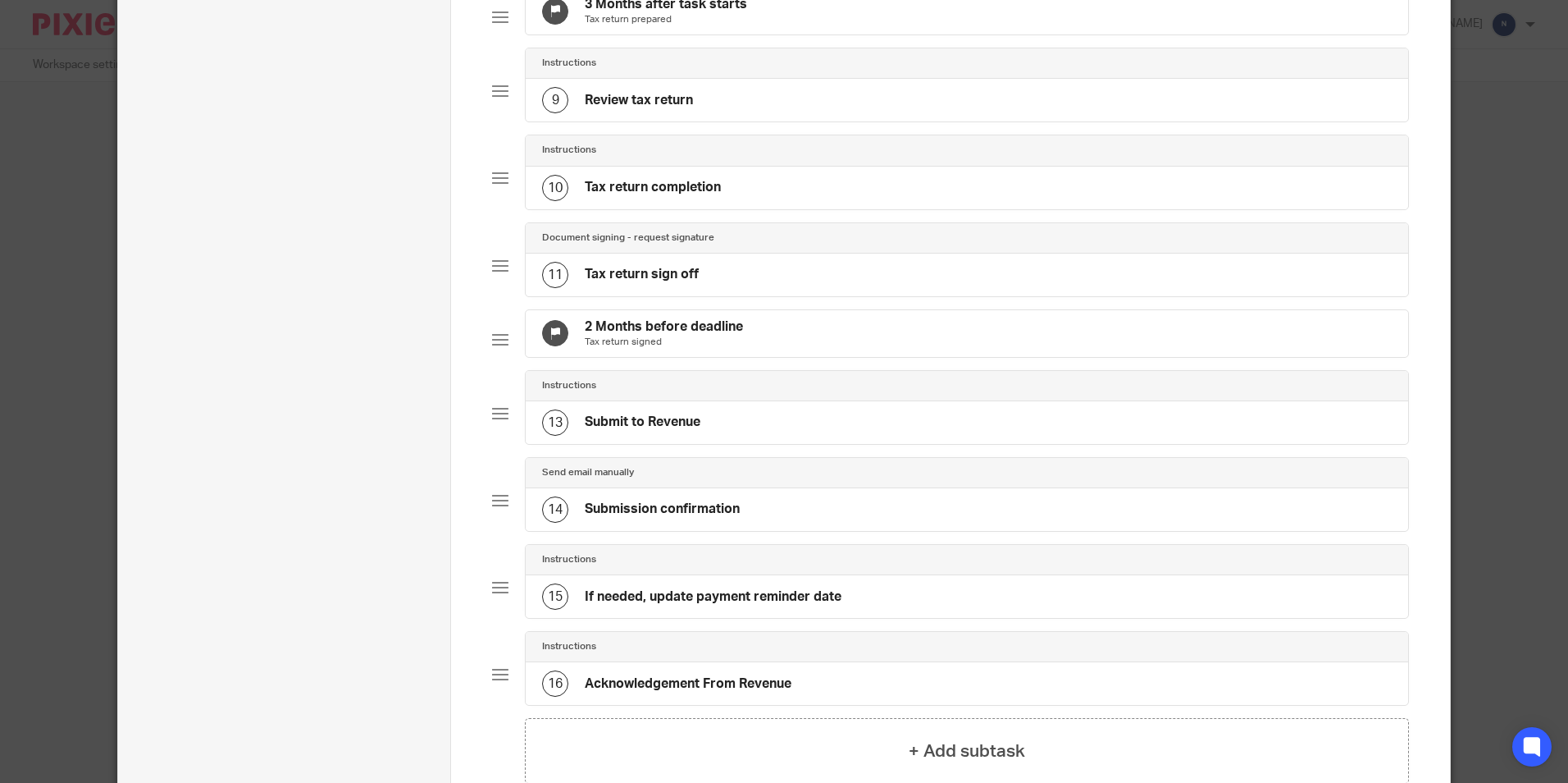
scroll to position [971, 0]
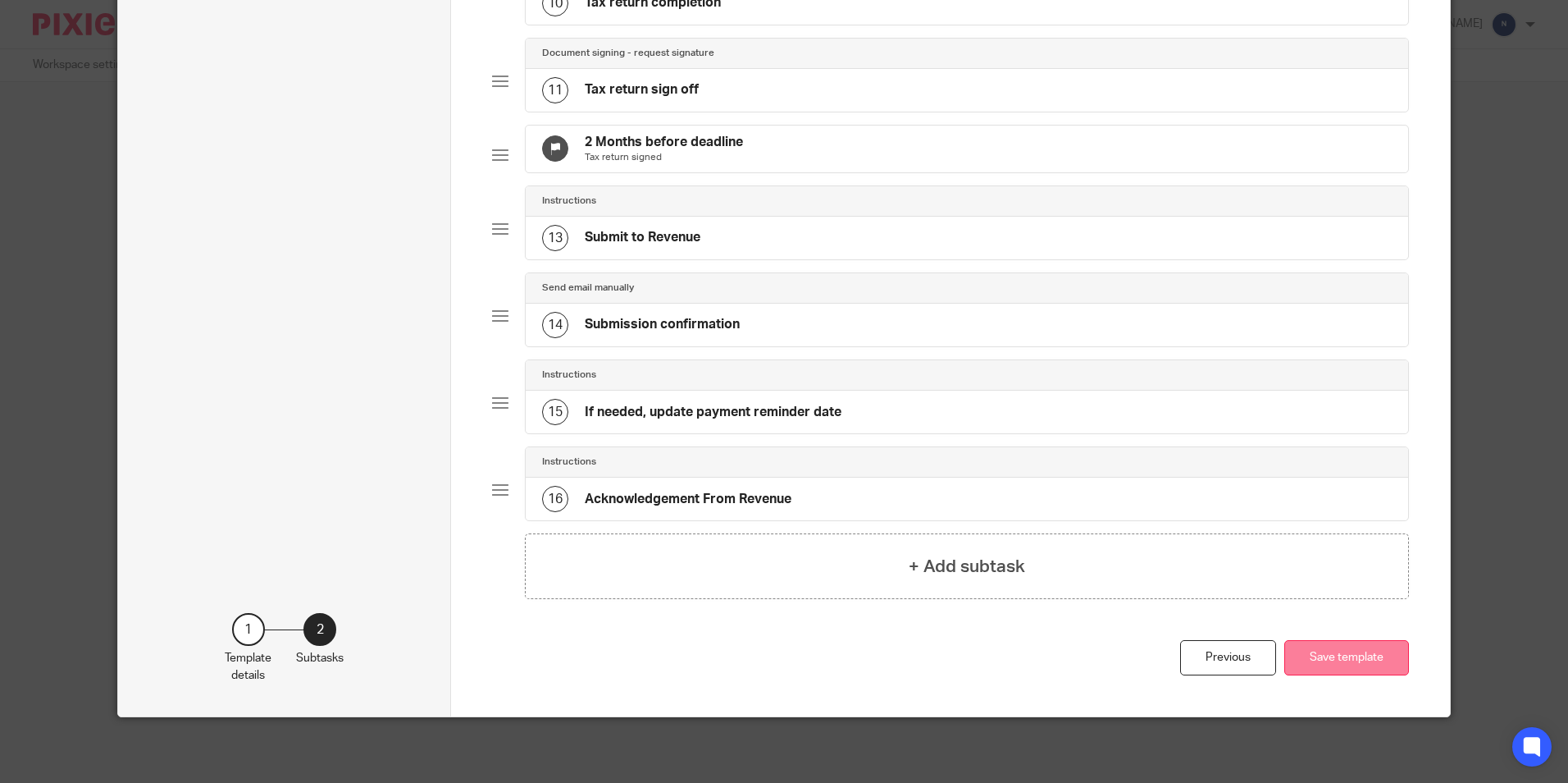
click at [1303, 652] on button "Save template" at bounding box center [1346, 658] width 124 height 36
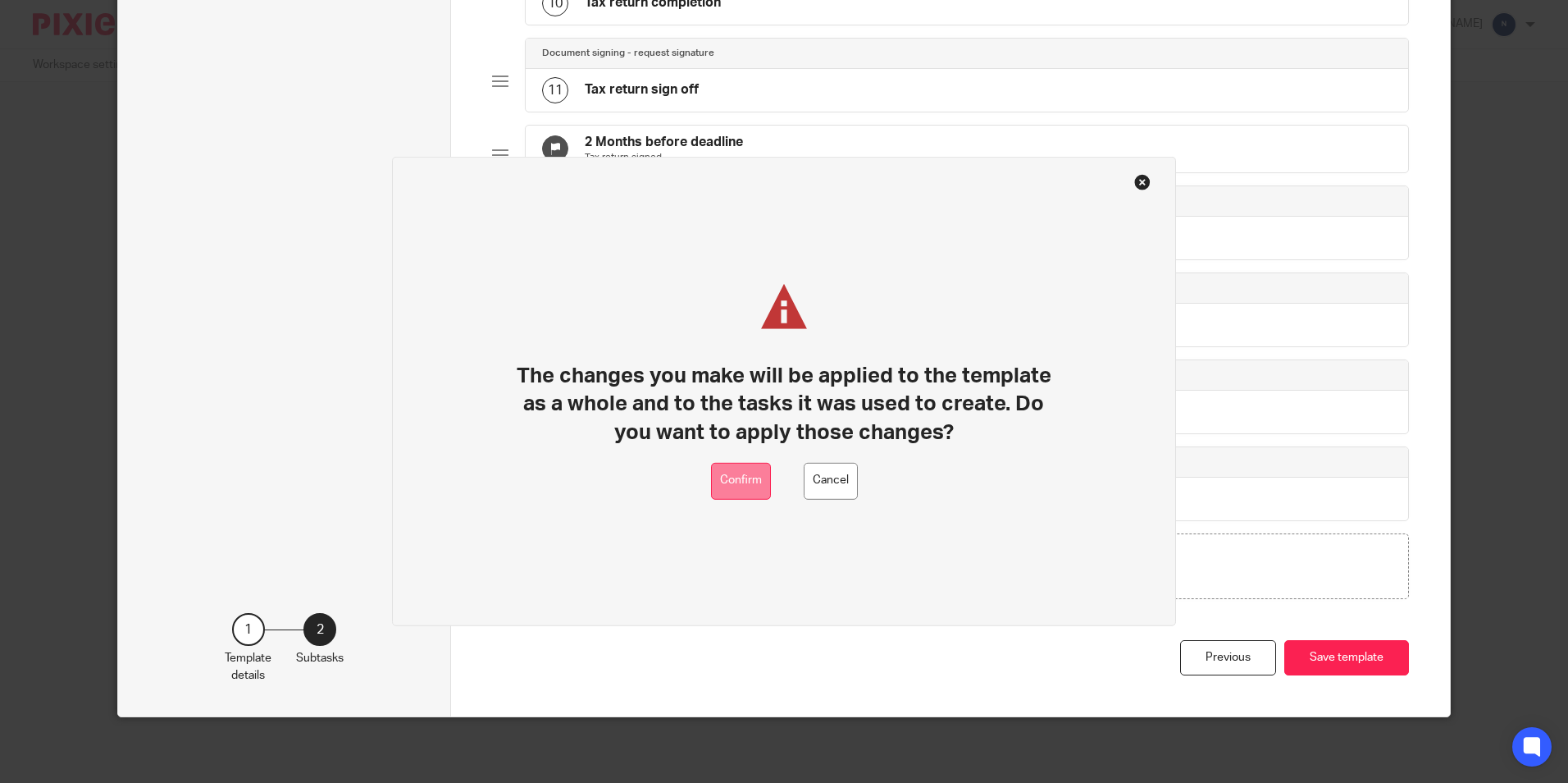
click at [740, 486] on button "Confirm" at bounding box center [741, 481] width 60 height 37
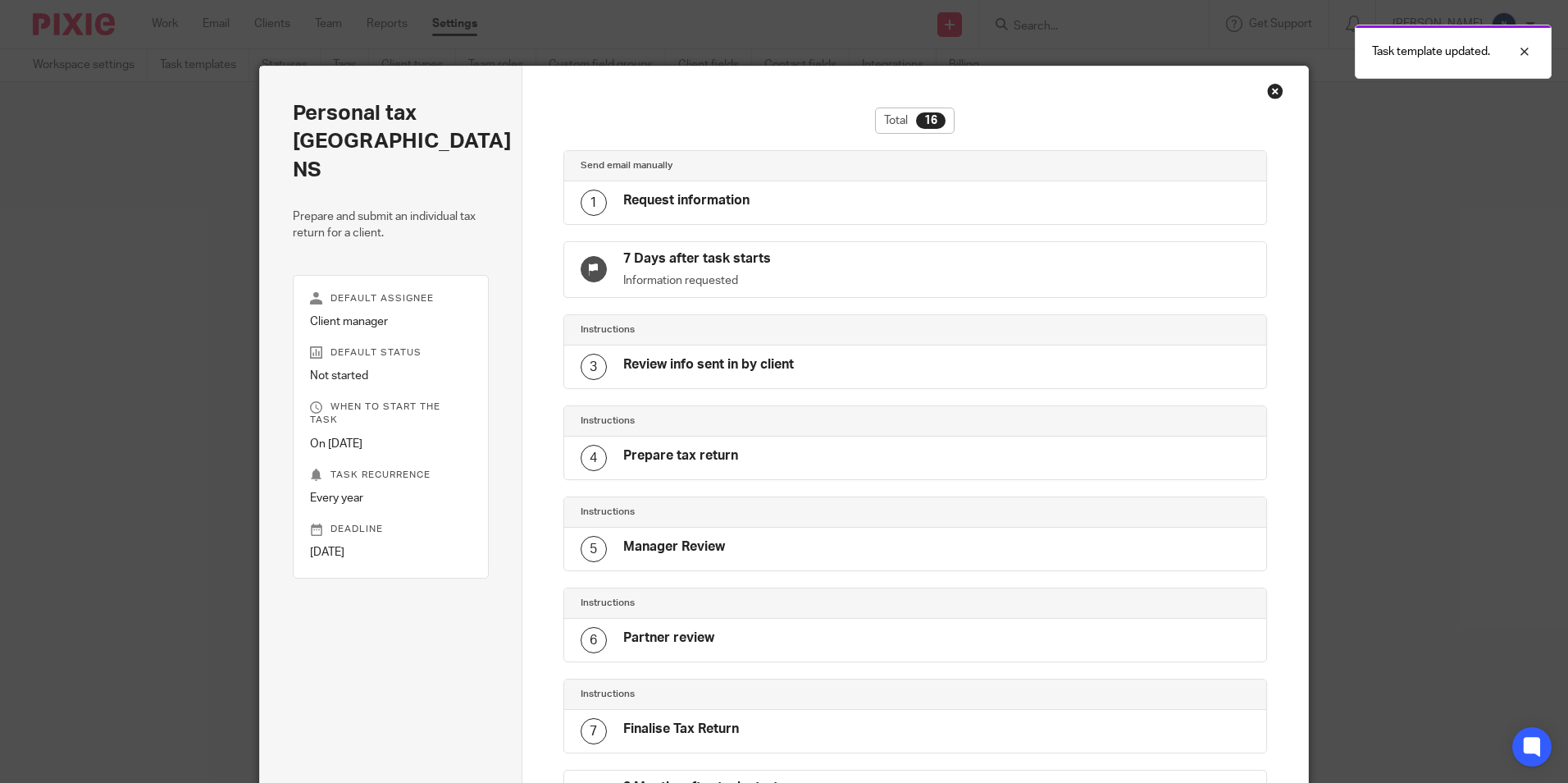
click at [1268, 88] on div "Close this dialog window" at bounding box center [1275, 91] width 17 height 17
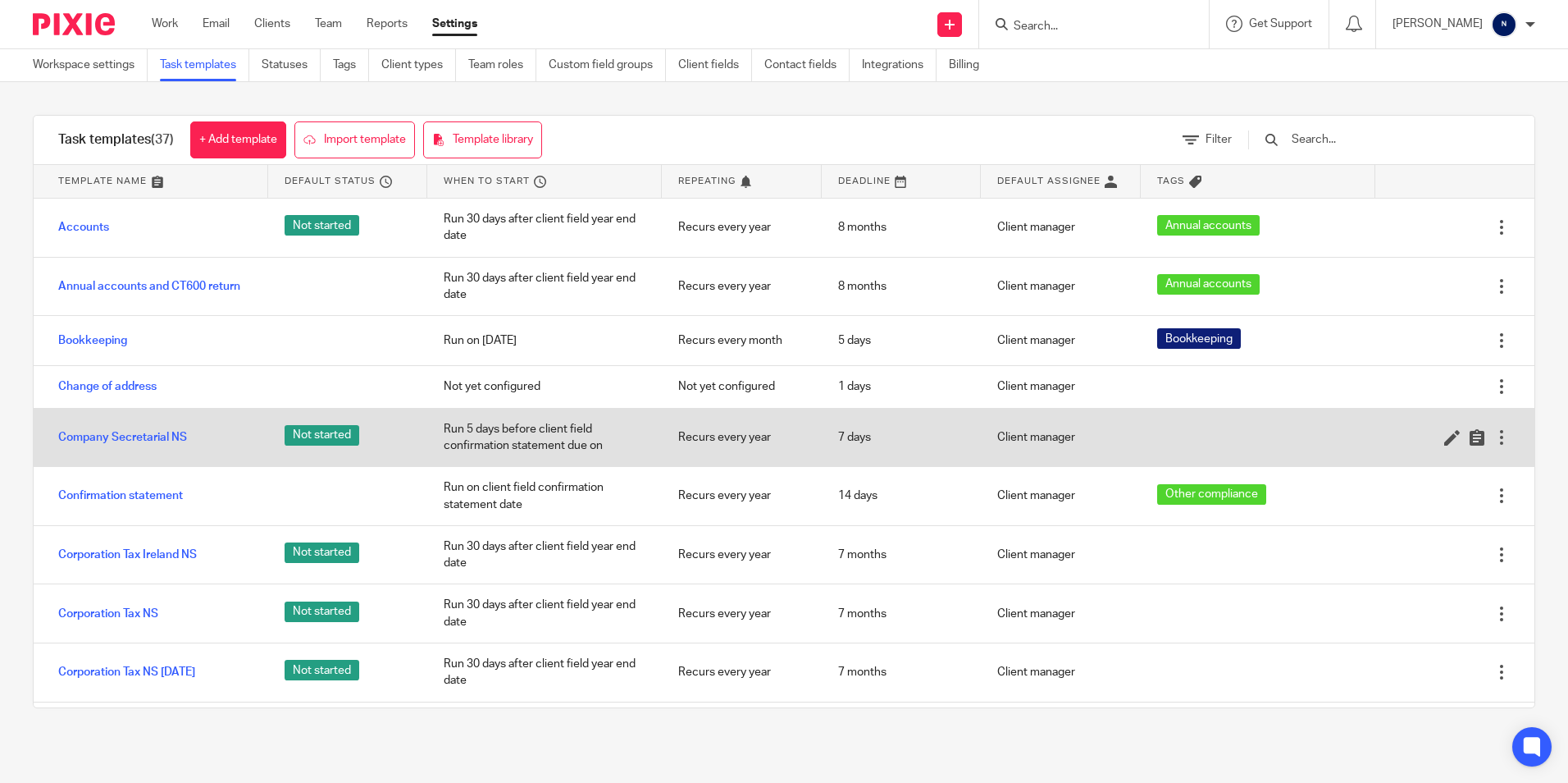
scroll to position [82, 0]
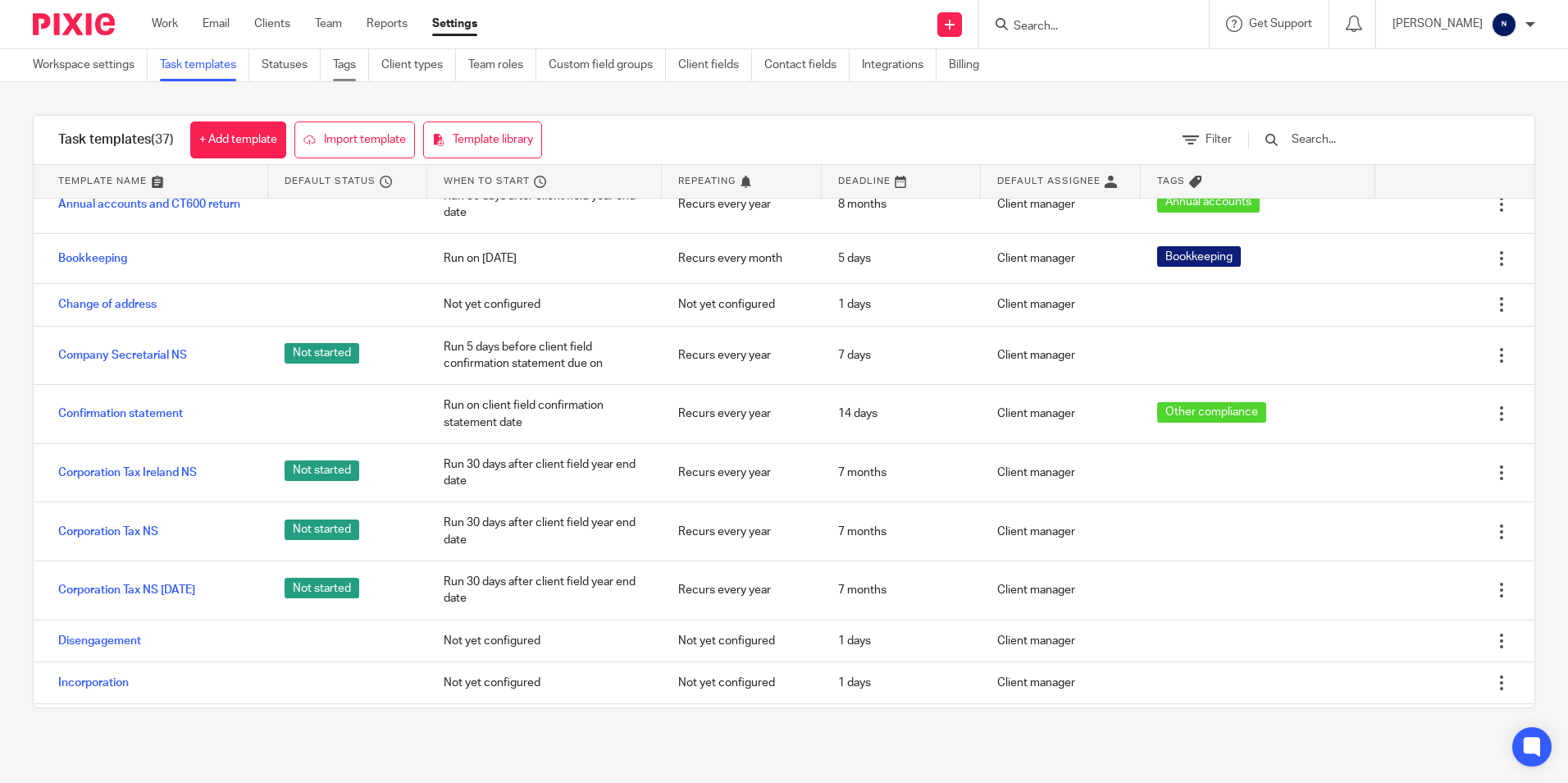
click at [342, 65] on link "Tags" at bounding box center [351, 65] width 36 height 32
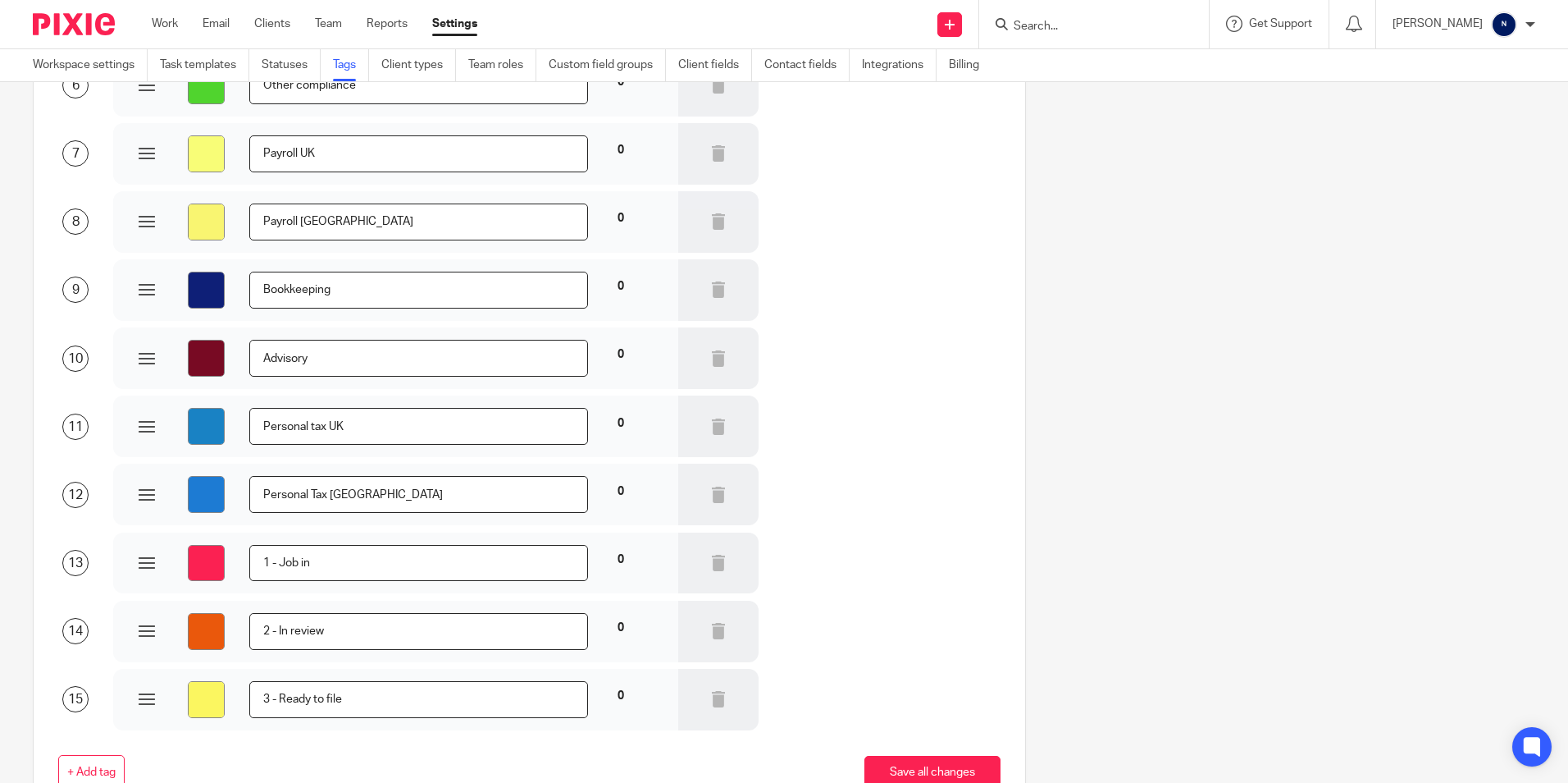
scroll to position [605, 0]
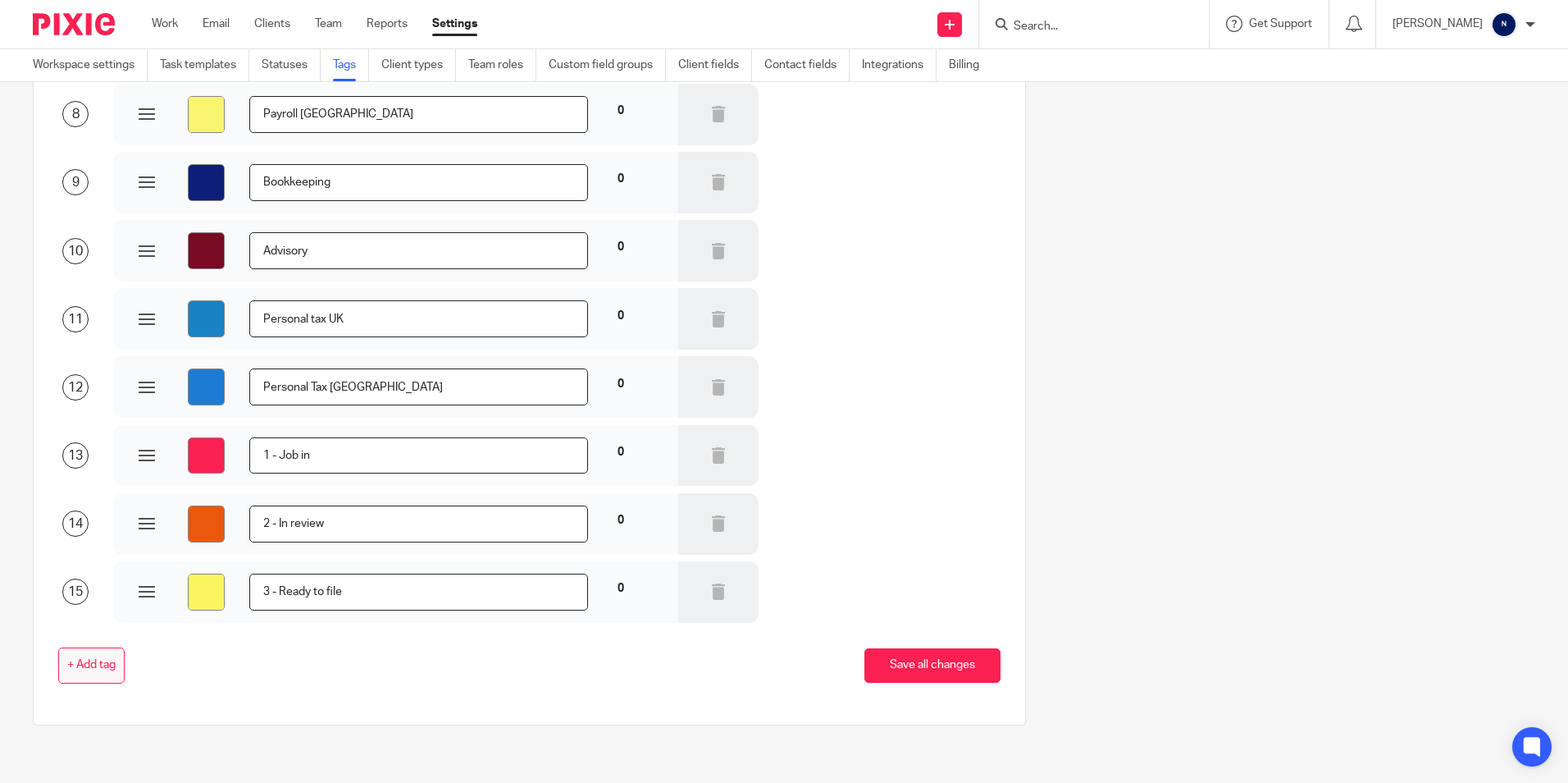
click at [78, 670] on span "+ Add tag" at bounding box center [91, 665] width 49 height 13
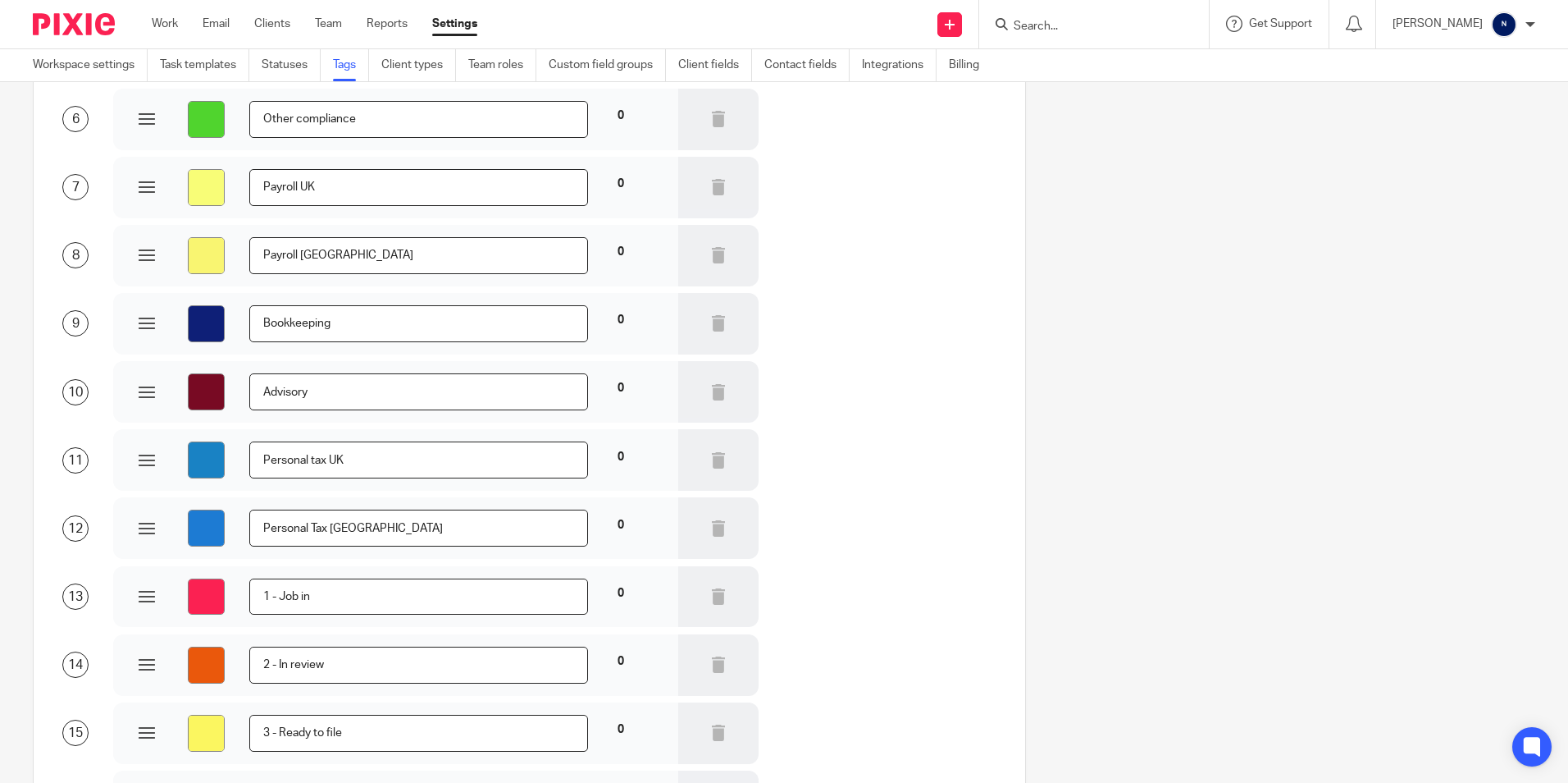
scroll to position [674, 0]
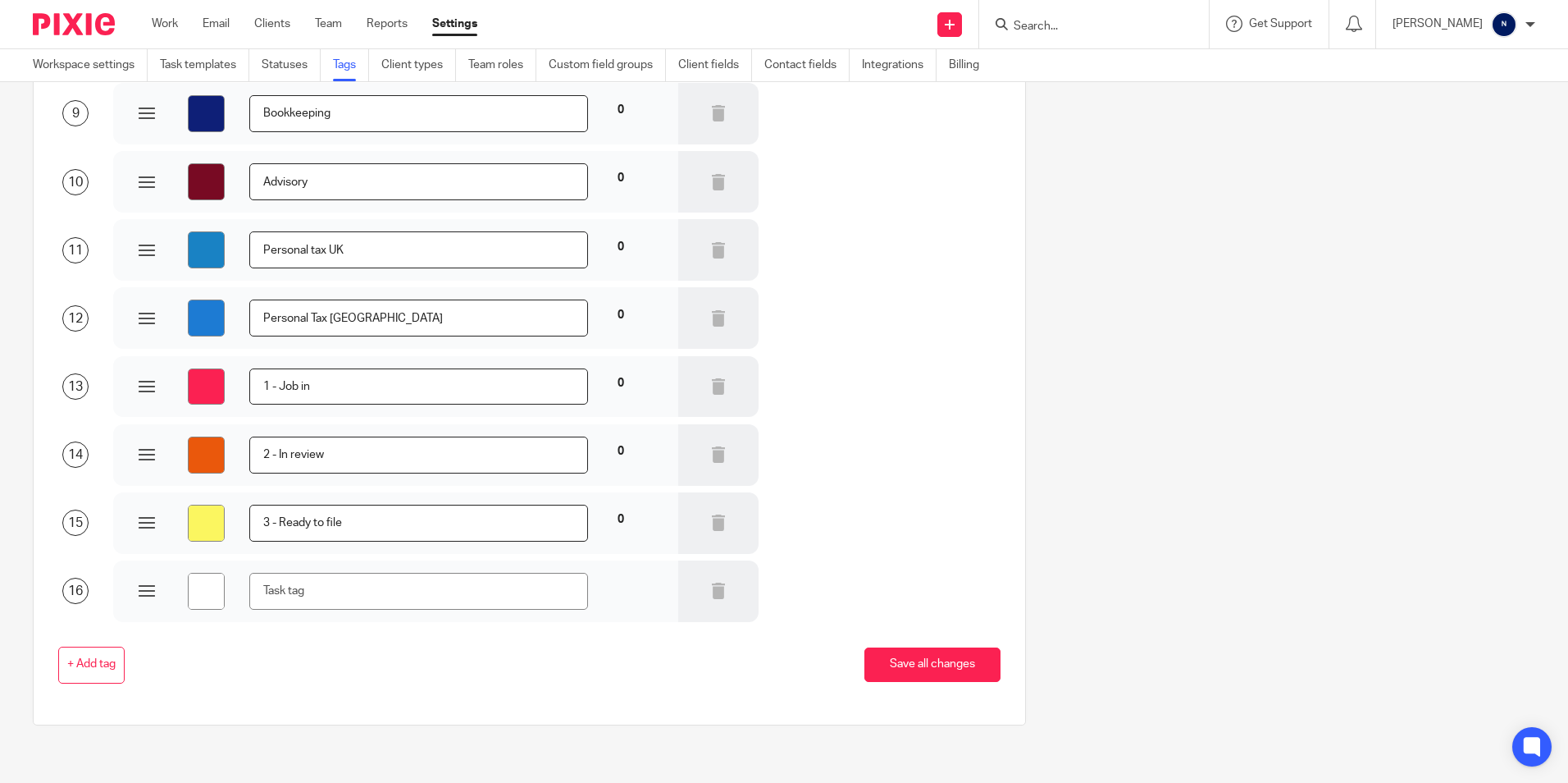
type input "#ffffff"
type input "C"
type input "#ffffff"
type input "Co"
type input "#ffffff"
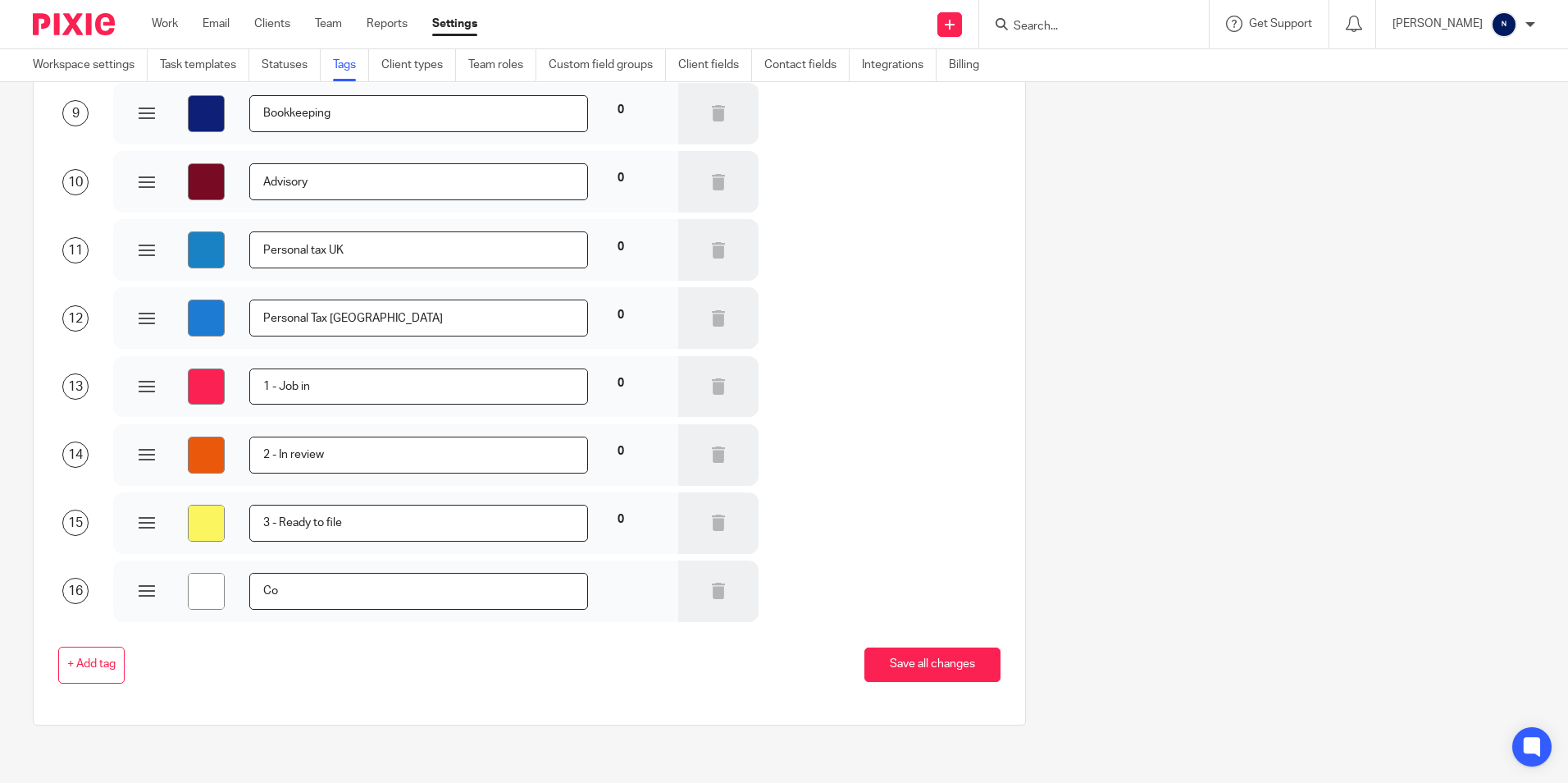
type input "Cor"
type input "#ffffff"
type input "Corp"
type input "#ffffff"
type input "Corpo"
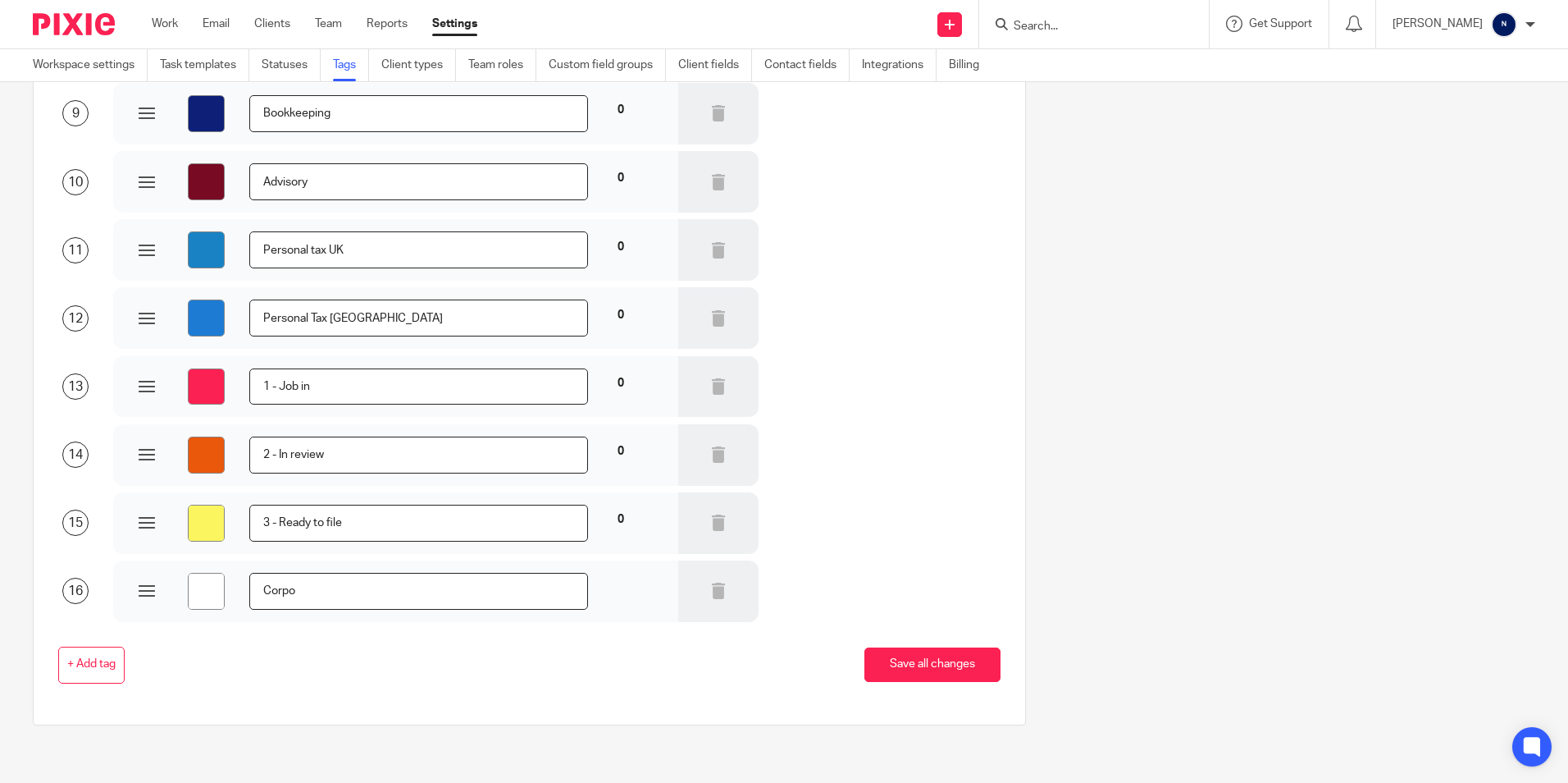
type input "#ffffff"
type input "Corpor"
type input "#ffffff"
type input "Corpora"
type input "#ffffff"
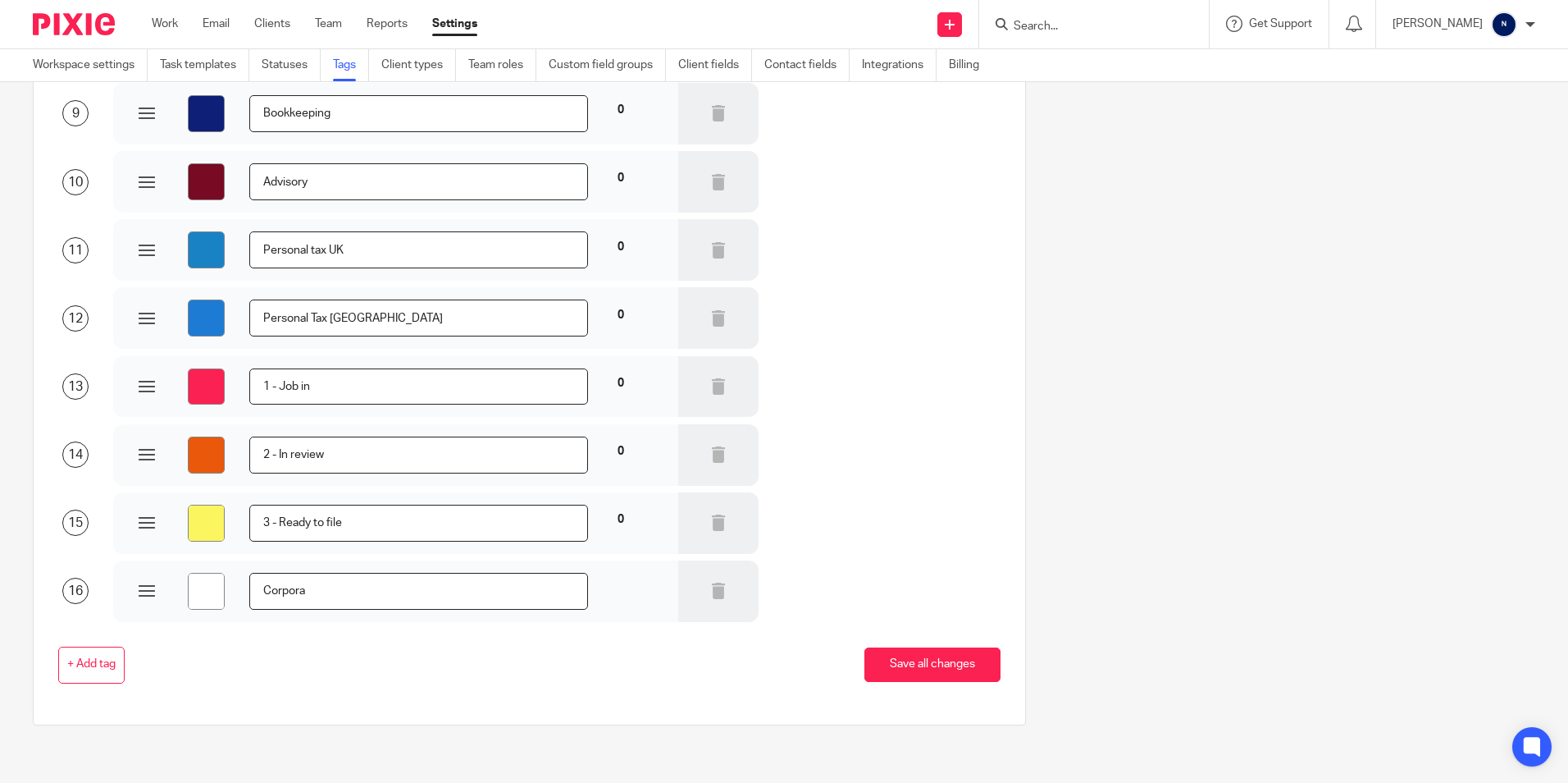
type input "Corporat"
type input "#ffffff"
type input "Corporati"
type input "#ffffff"
type input "Corporatio"
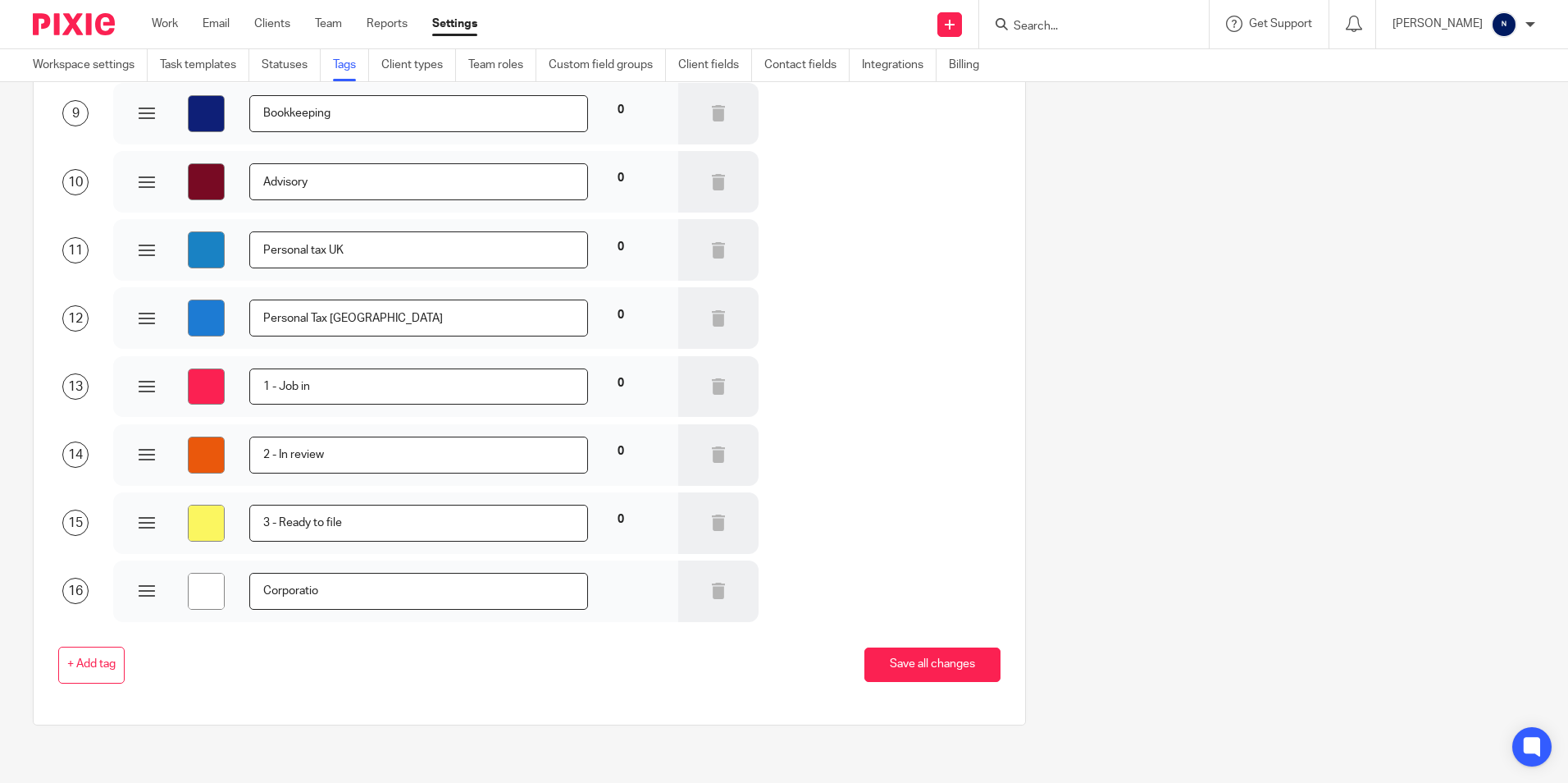
type input "#ffffff"
type input "Corporation"
type input "#ffffff"
type input "Corporation"
type input "#ffffff"
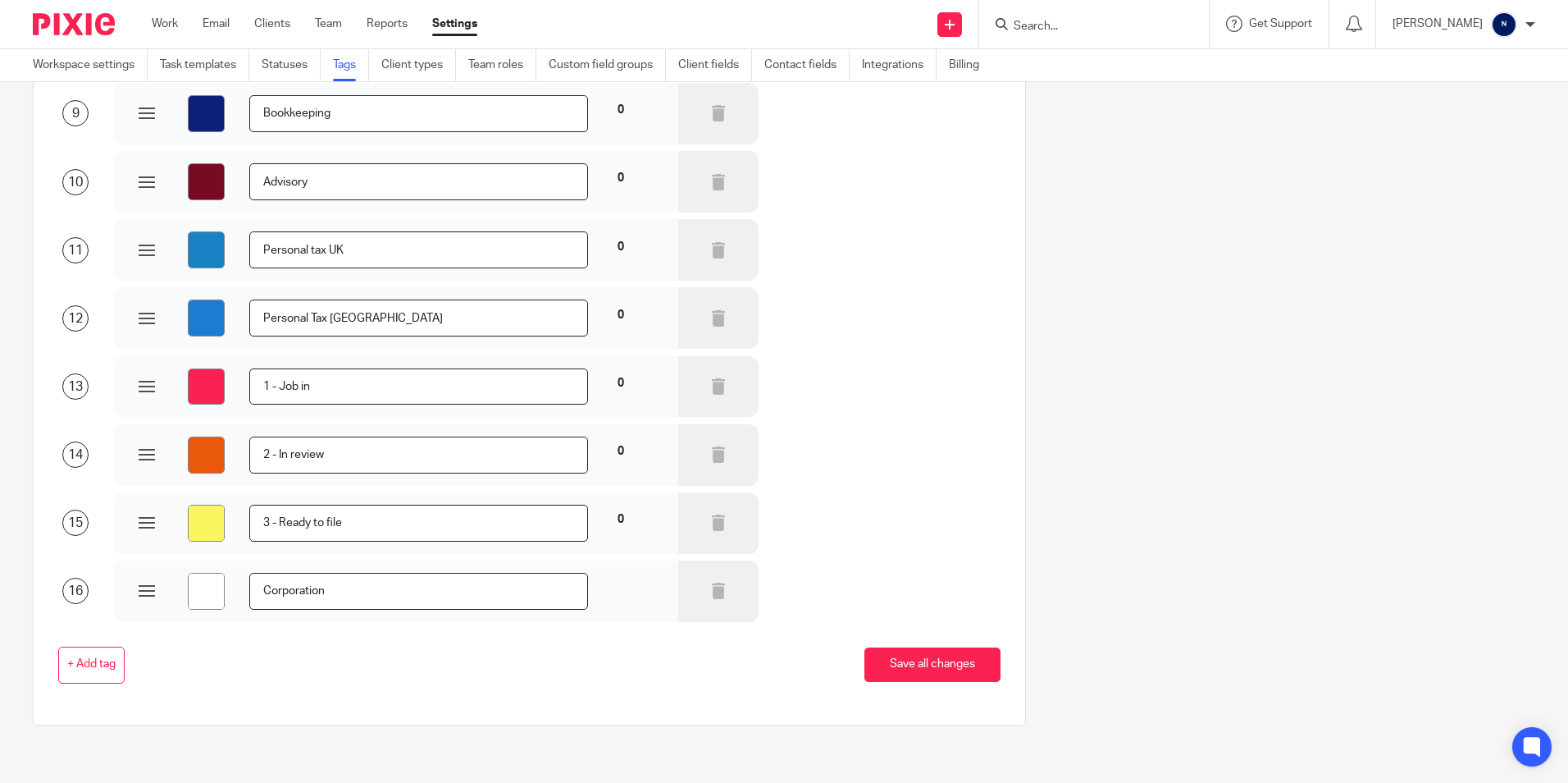
type input "Corporation T"
type input "#ffffff"
type input "Corporation Ta"
type input "#ffffff"
type input "Corporation Tax"
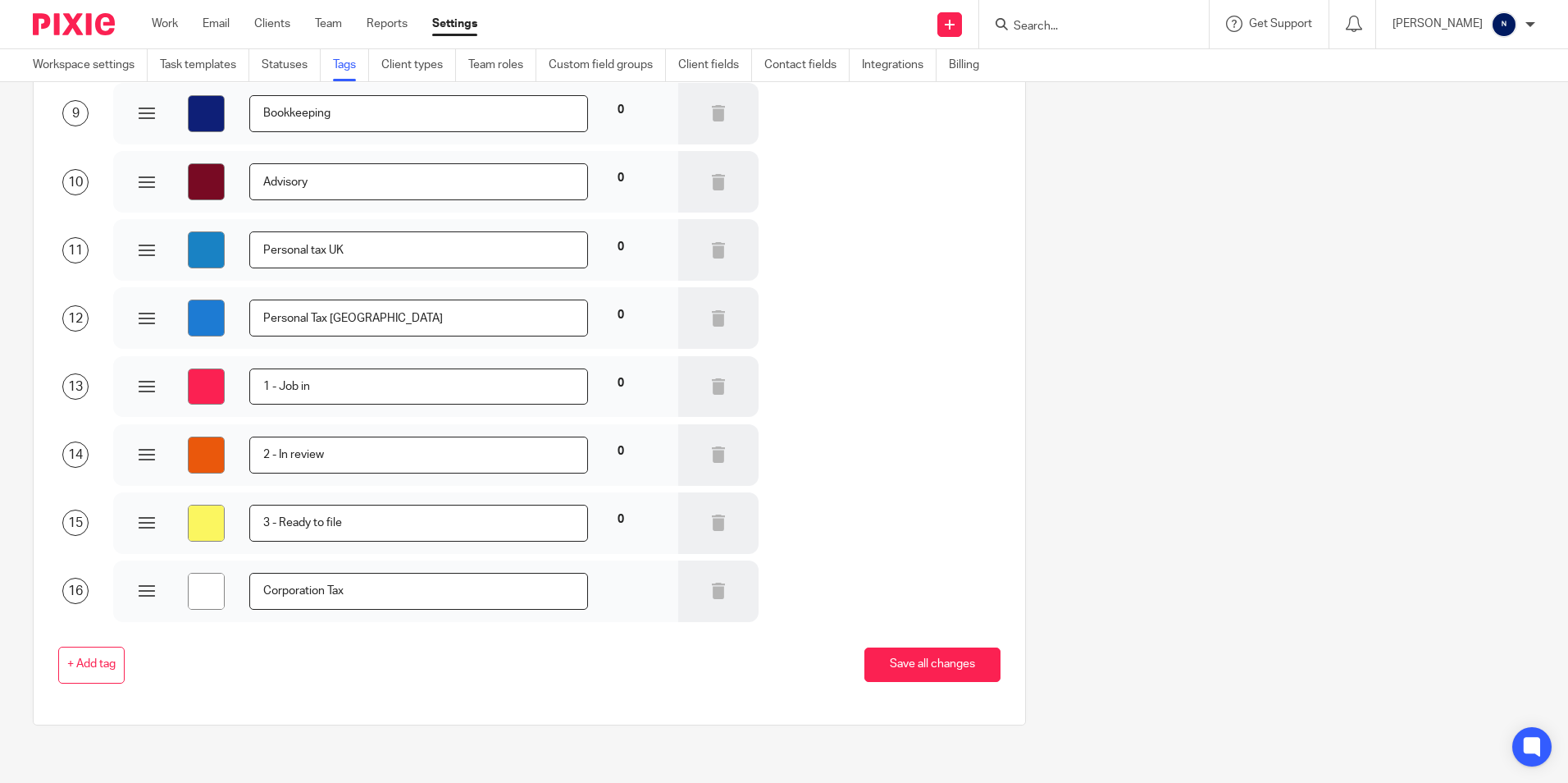
type input "#ffffff"
type input "Corporation Tax"
type input "#ffffff"
type input "Corporation Tax I"
type input "#ffffff"
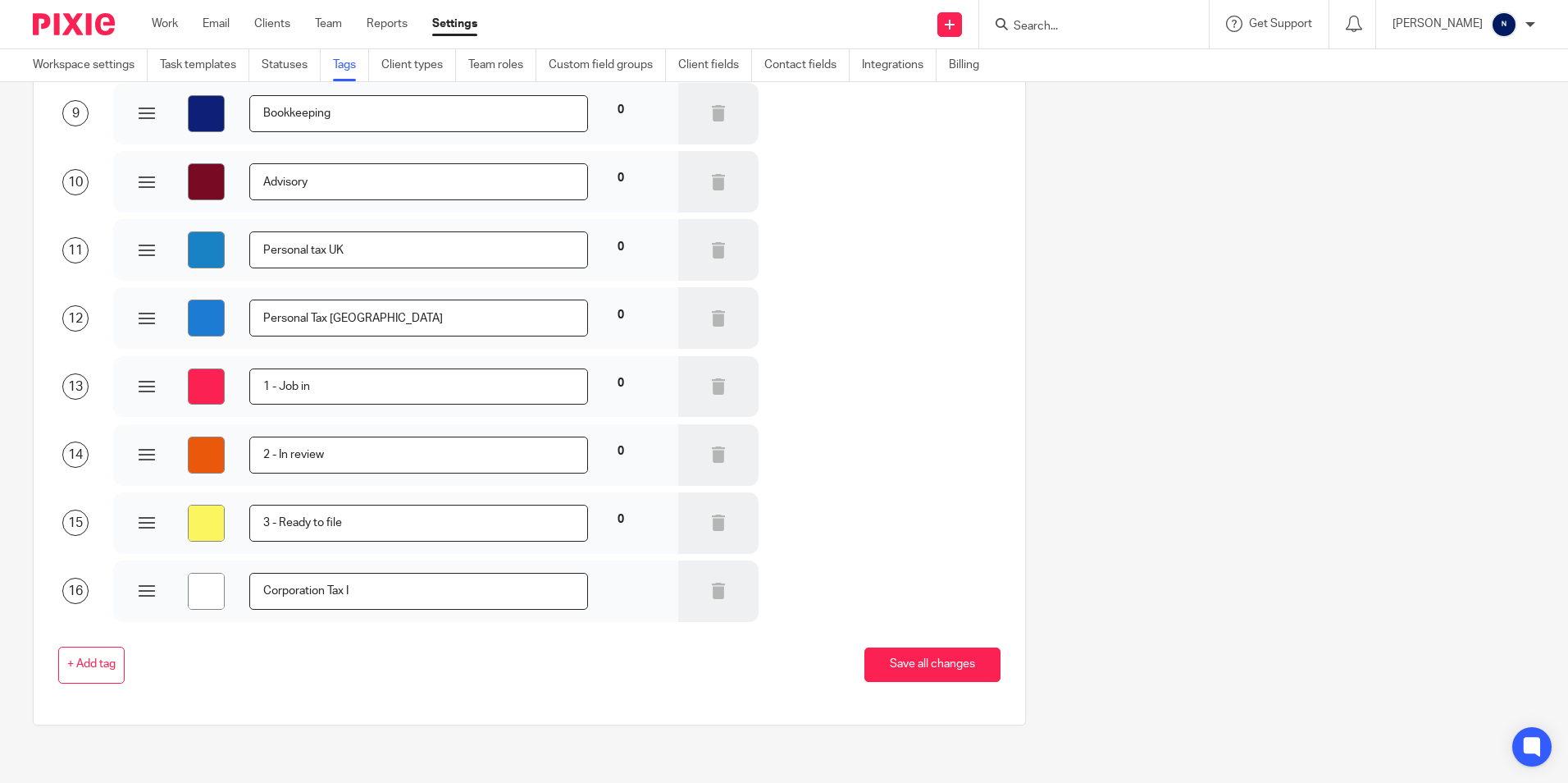
type input "Corporation Tax Ir"
type input "#ffffff"
type input "Corporation Tax Ire"
type input "#ffffff"
type input "Corporation Tax Irel"
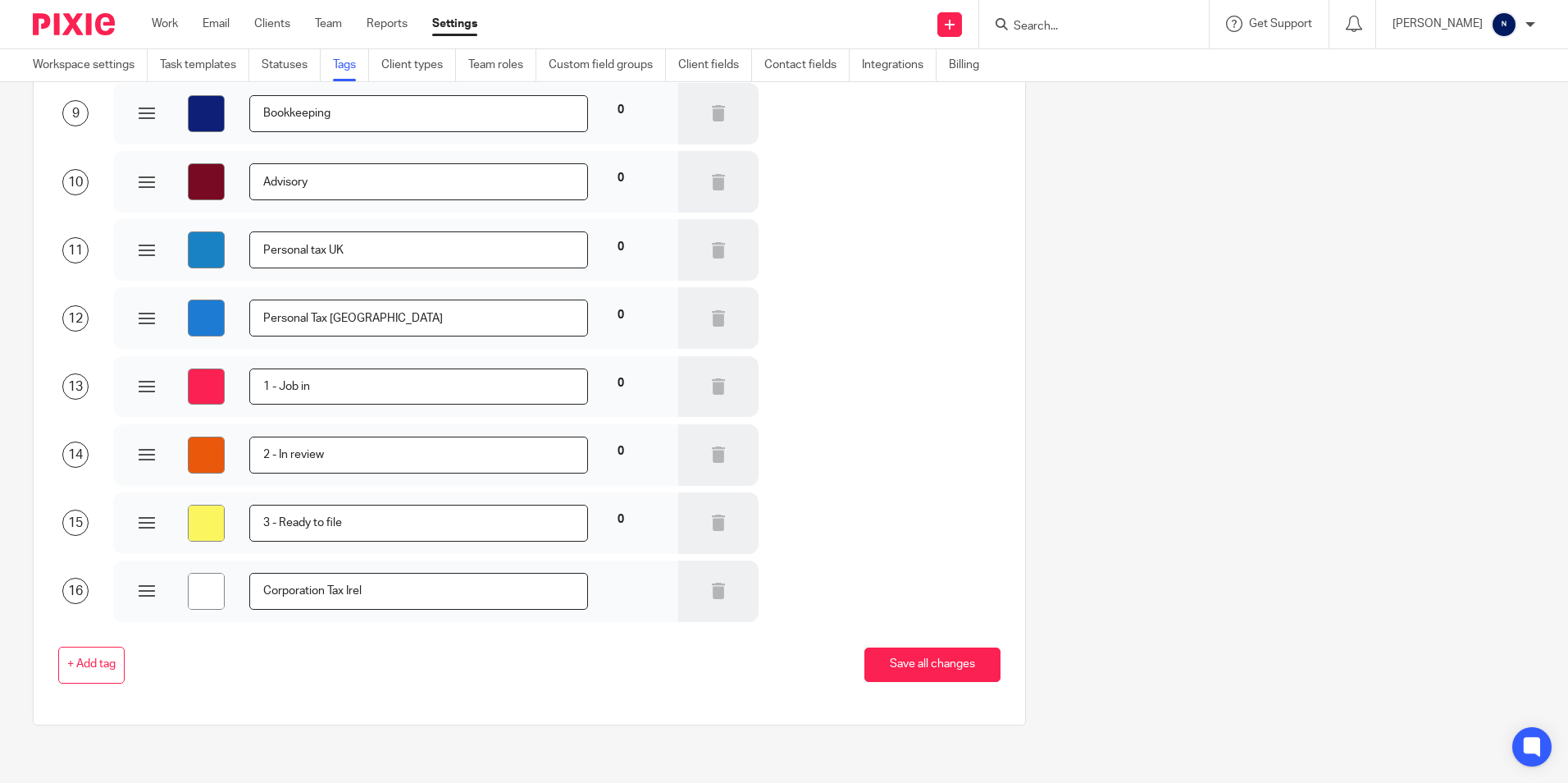
type input "#ffffff"
type input "Corporation Tax Irela"
type input "#ffffff"
type input "Corporation Tax Irelan"
type input "#ffffff"
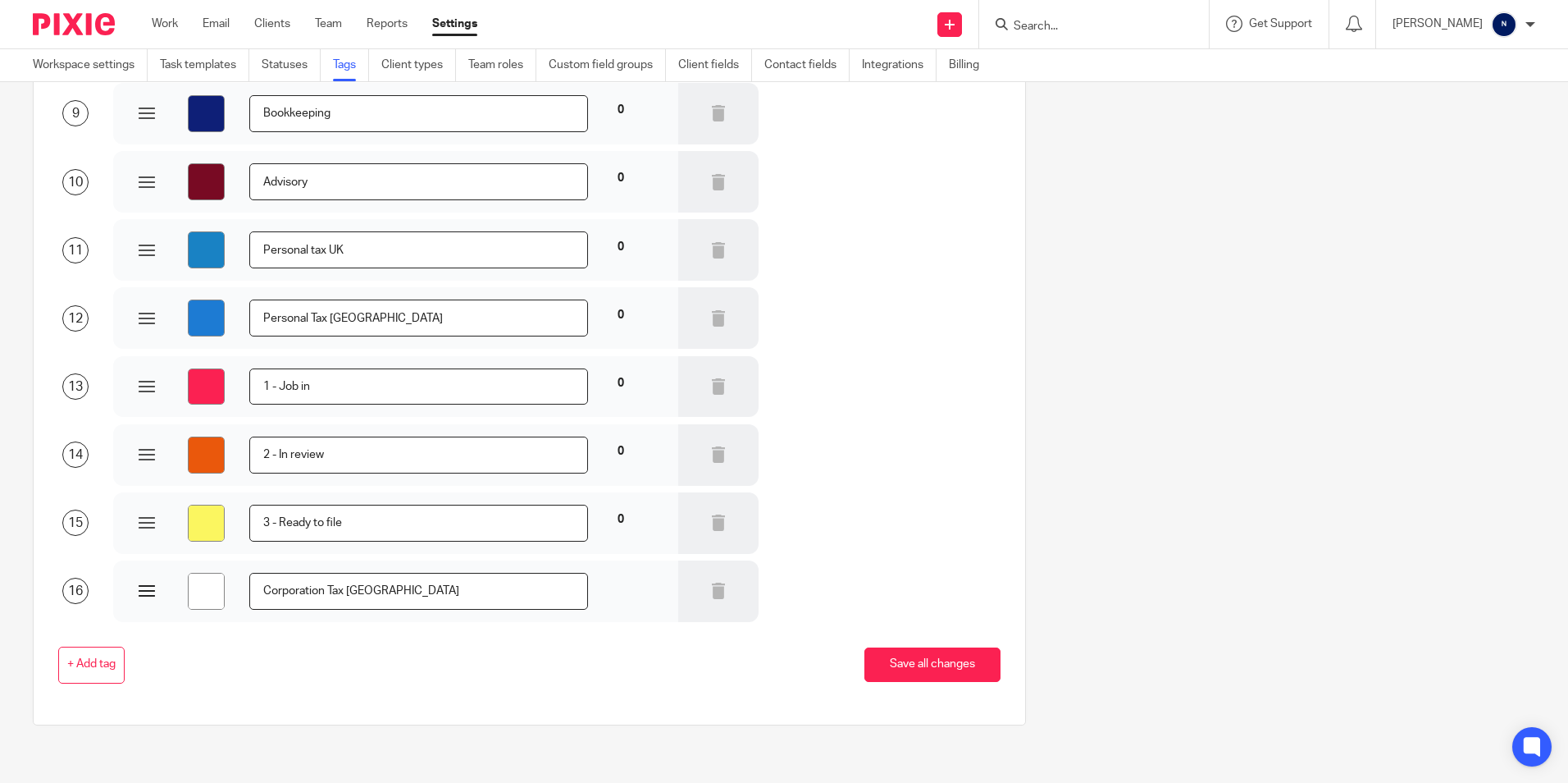
type input "Corporation Tax [GEOGRAPHIC_DATA]"
click at [204, 601] on input "#ffffff" at bounding box center [206, 591] width 37 height 37
click at [192, 312] on input "#1d7bd3" at bounding box center [206, 318] width 37 height 37
click at [205, 311] on input "#1d7bd3" at bounding box center [206, 318] width 37 height 37
click at [199, 584] on input "#ffffff" at bounding box center [206, 591] width 37 height 37
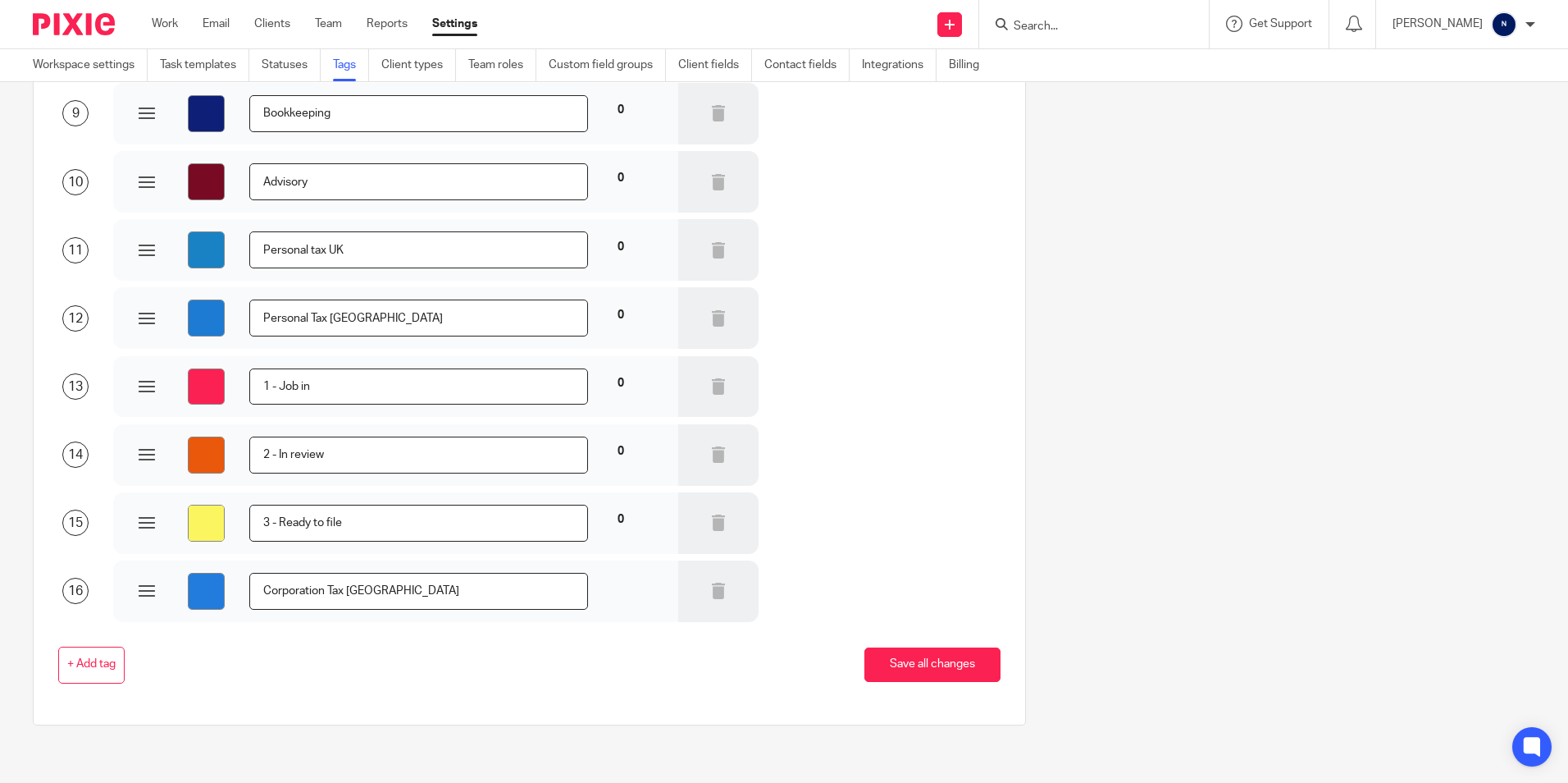
type input "#227cdd"
click at [295, 705] on div "+ Add tag Save all changes" at bounding box center [517, 665] width 968 height 86
click at [86, 660] on span "+ Add tag" at bounding box center [91, 665] width 49 height 13
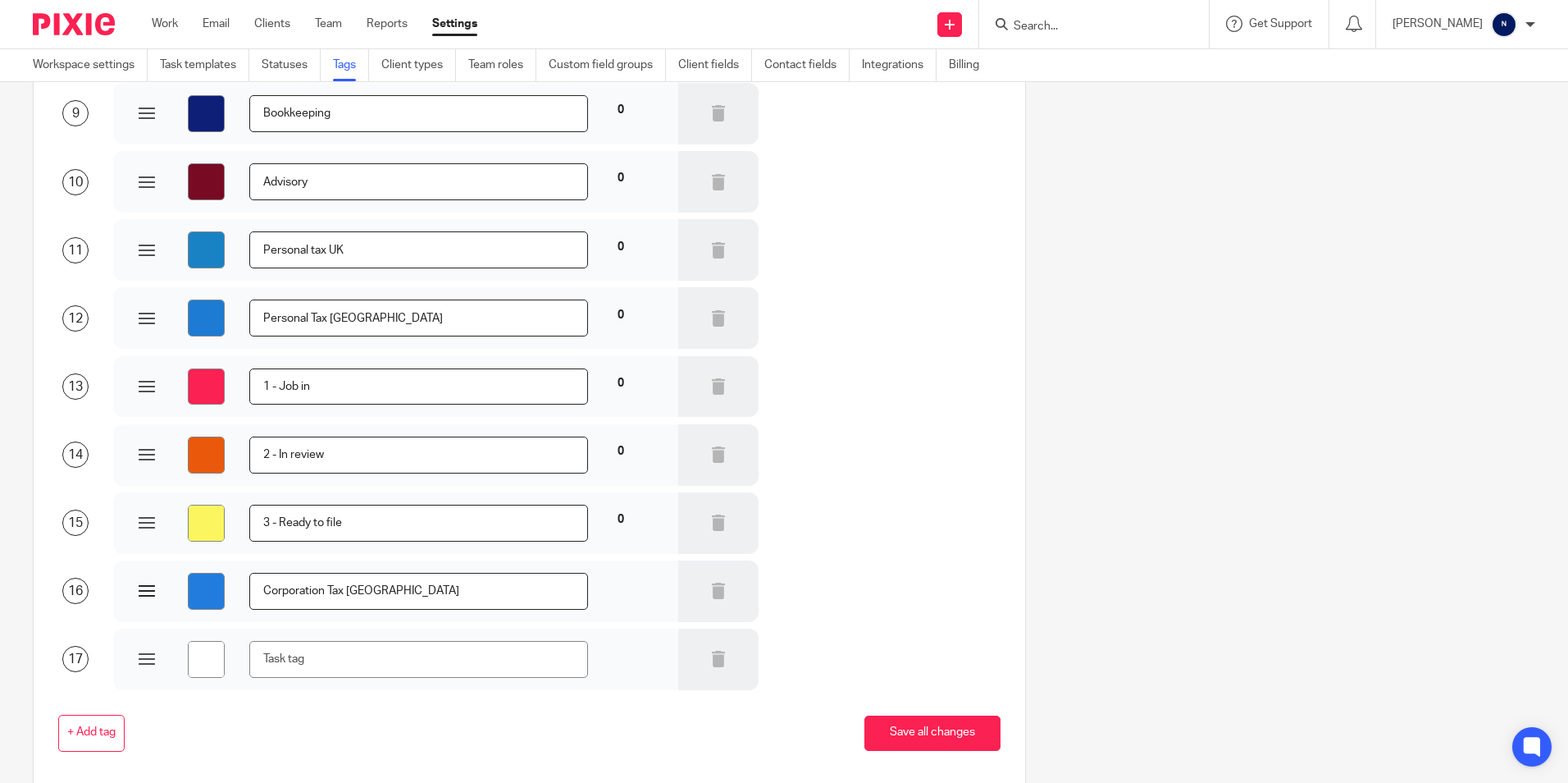
drag, startPoint x: 343, startPoint y: 594, endPoint x: 243, endPoint y: 602, distance: 100.3
click at [243, 602] on div "#227cdd Corporation Tax Ireland" at bounding box center [395, 591] width 515 height 37
click at [298, 657] on input "text" at bounding box center [418, 659] width 338 height 37
paste input "Corporation Tax"
type input "#ffffff"
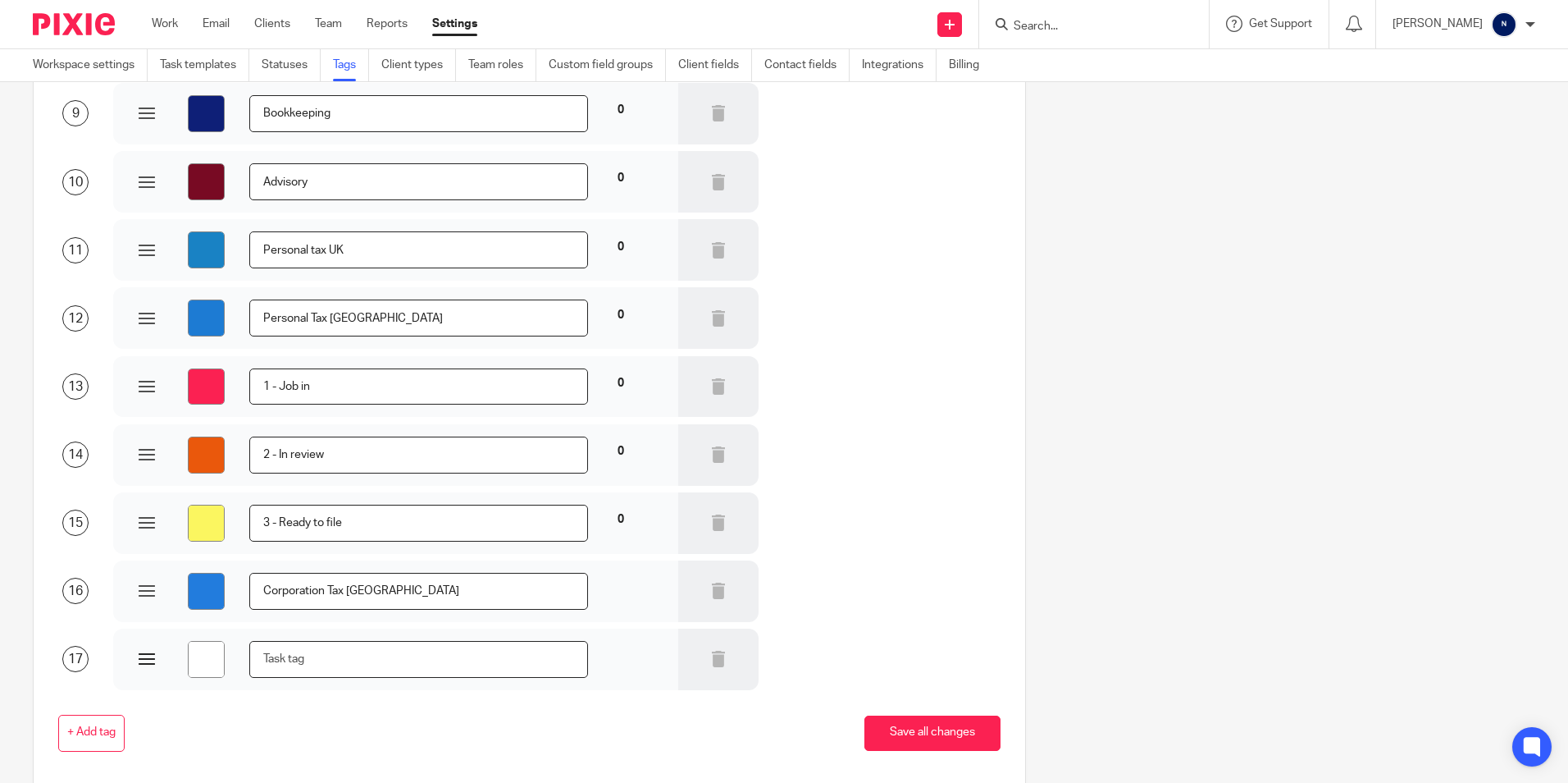
type input "Corporation Tax"
type input "#ffffff"
type input "Corporation Tax"
type input "#ffffff"
type input "Corporation Tax U"
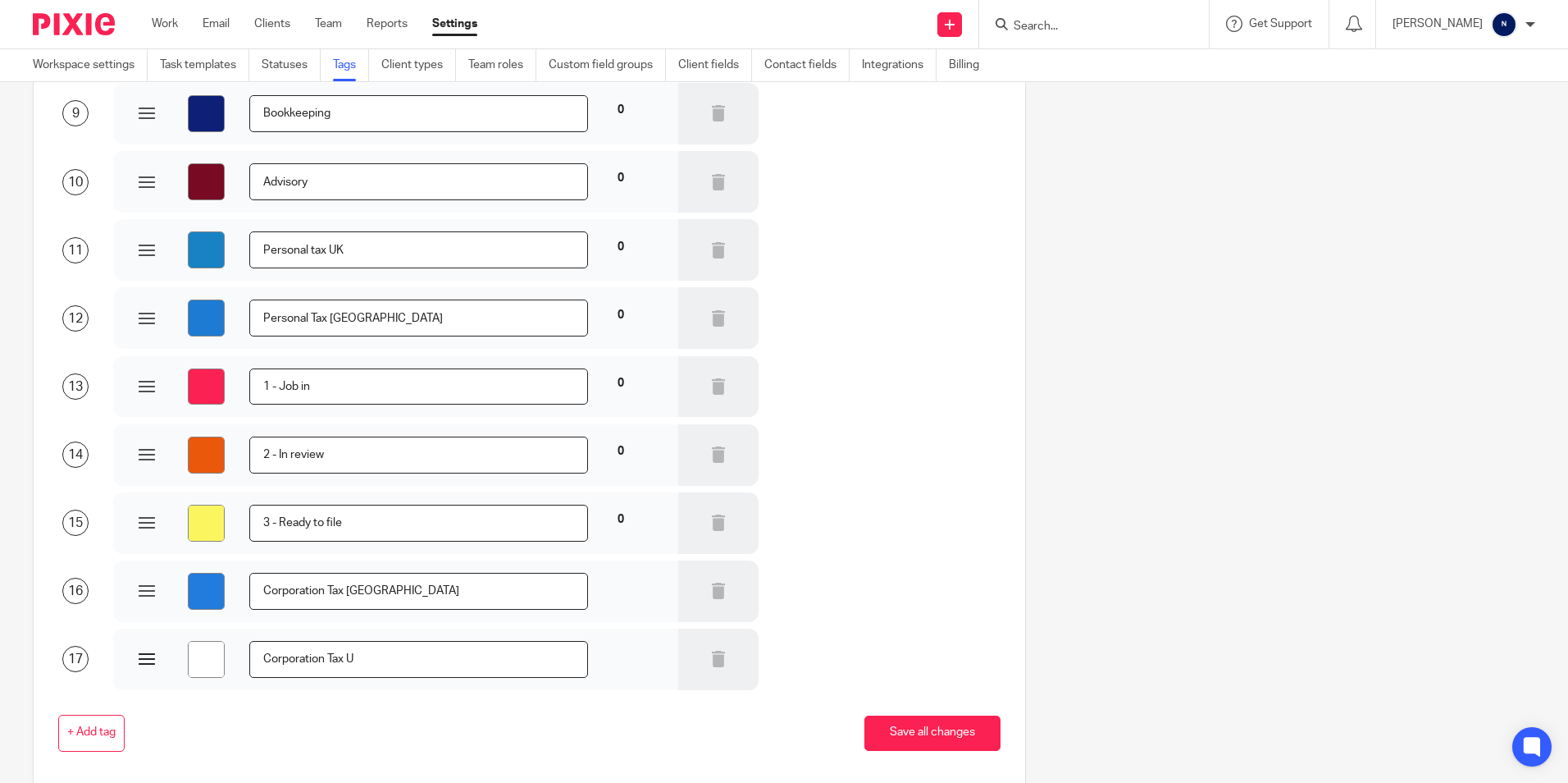
type input "#ffffff"
type input "Corporation Tax UK"
click at [208, 651] on input "#ffffff" at bounding box center [206, 659] width 37 height 37
click at [368, 749] on div "+ Add tag Save all changes" at bounding box center [517, 733] width 968 height 37
click at [209, 590] on input "#227cdd" at bounding box center [206, 591] width 37 height 37
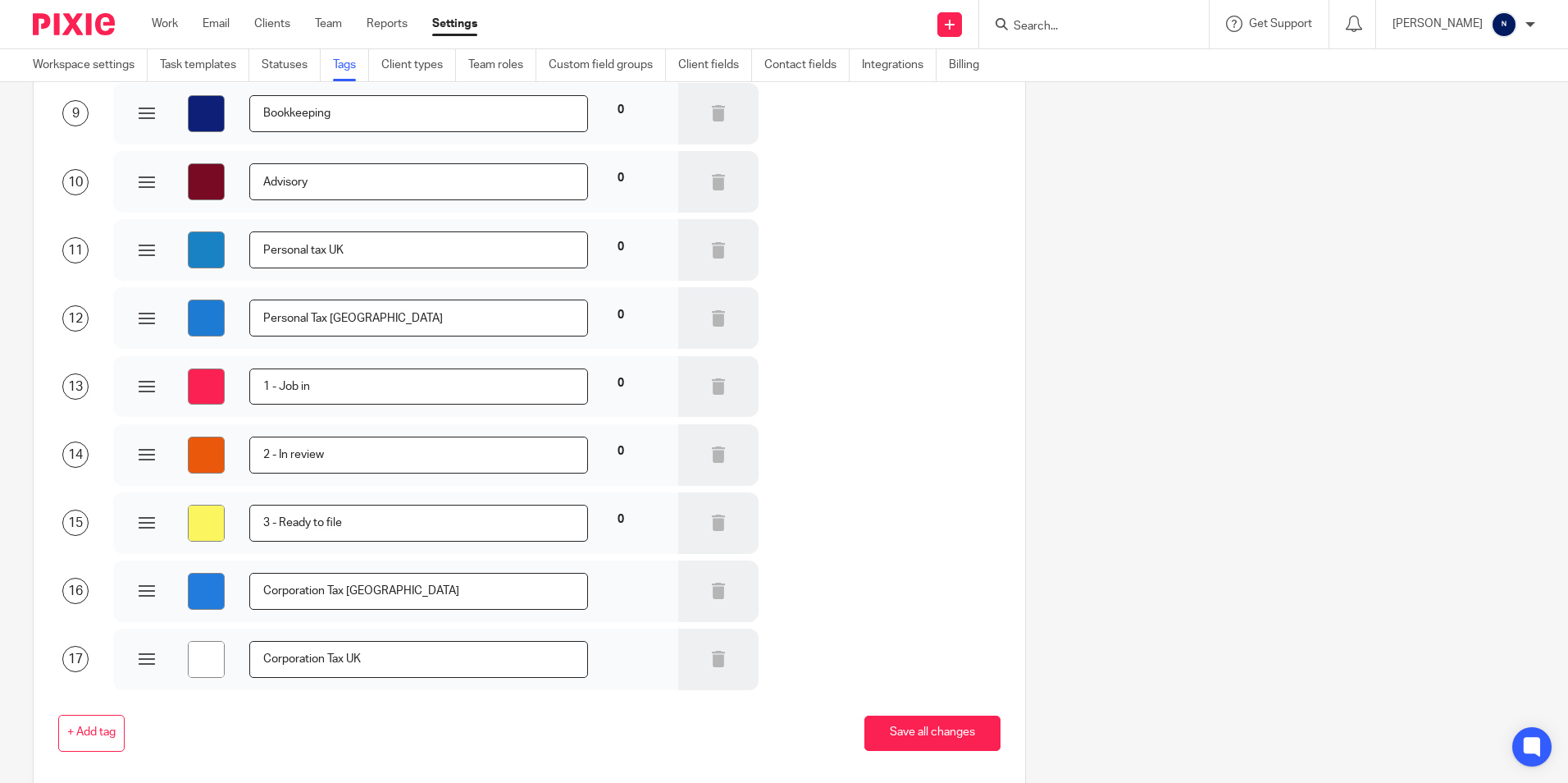
click at [262, 703] on div "+ Add tag Save all changes" at bounding box center [517, 732] width 968 height 86
click at [198, 655] on input "#ffffff" at bounding box center [206, 659] width 37 height 37
type input "#2976db"
click at [283, 714] on div "+ Add tag Save all changes" at bounding box center [517, 732] width 968 height 86
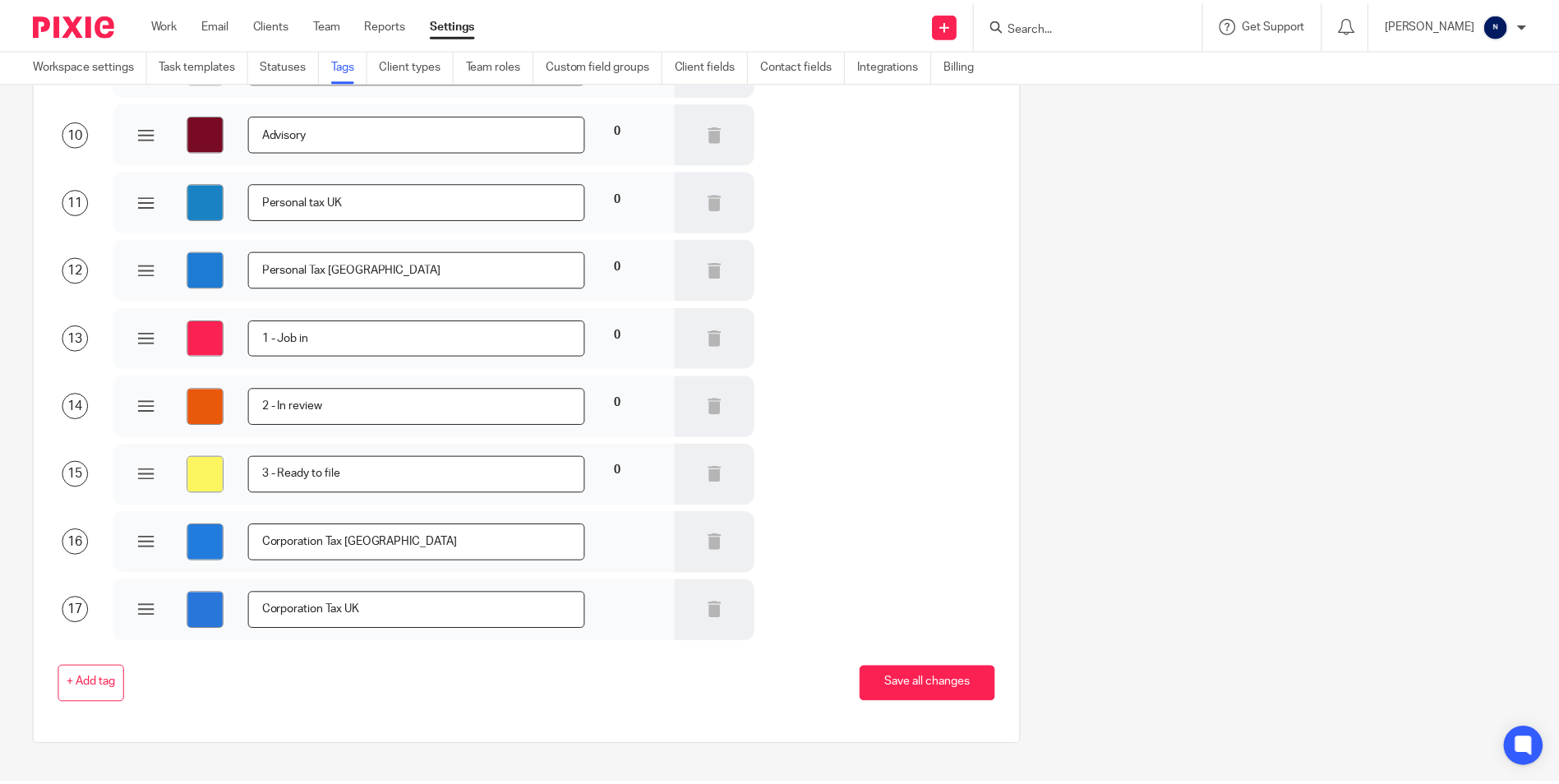
scroll to position [744, 0]
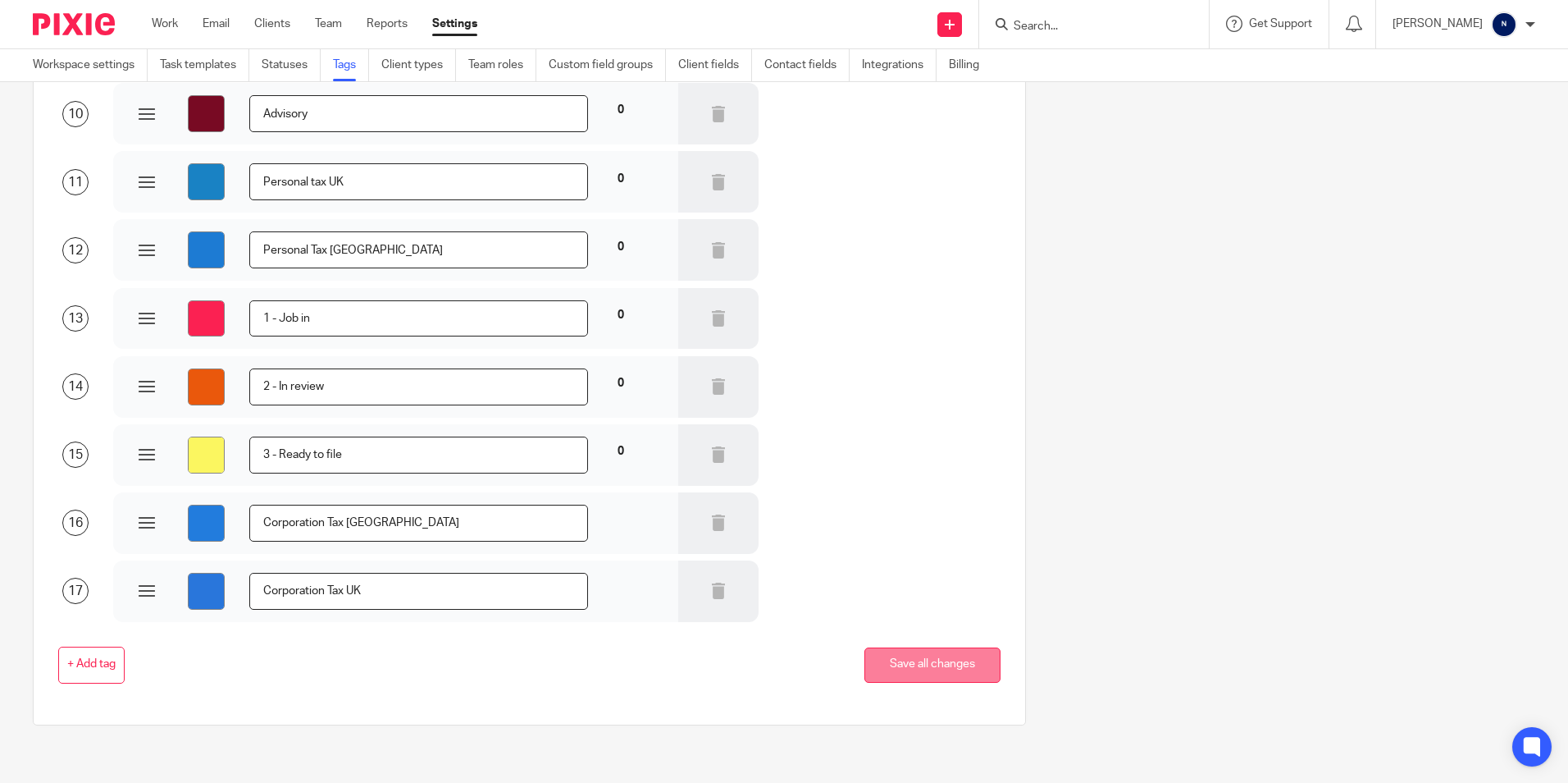
click at [950, 658] on button "Save all changes" at bounding box center [932, 665] width 136 height 36
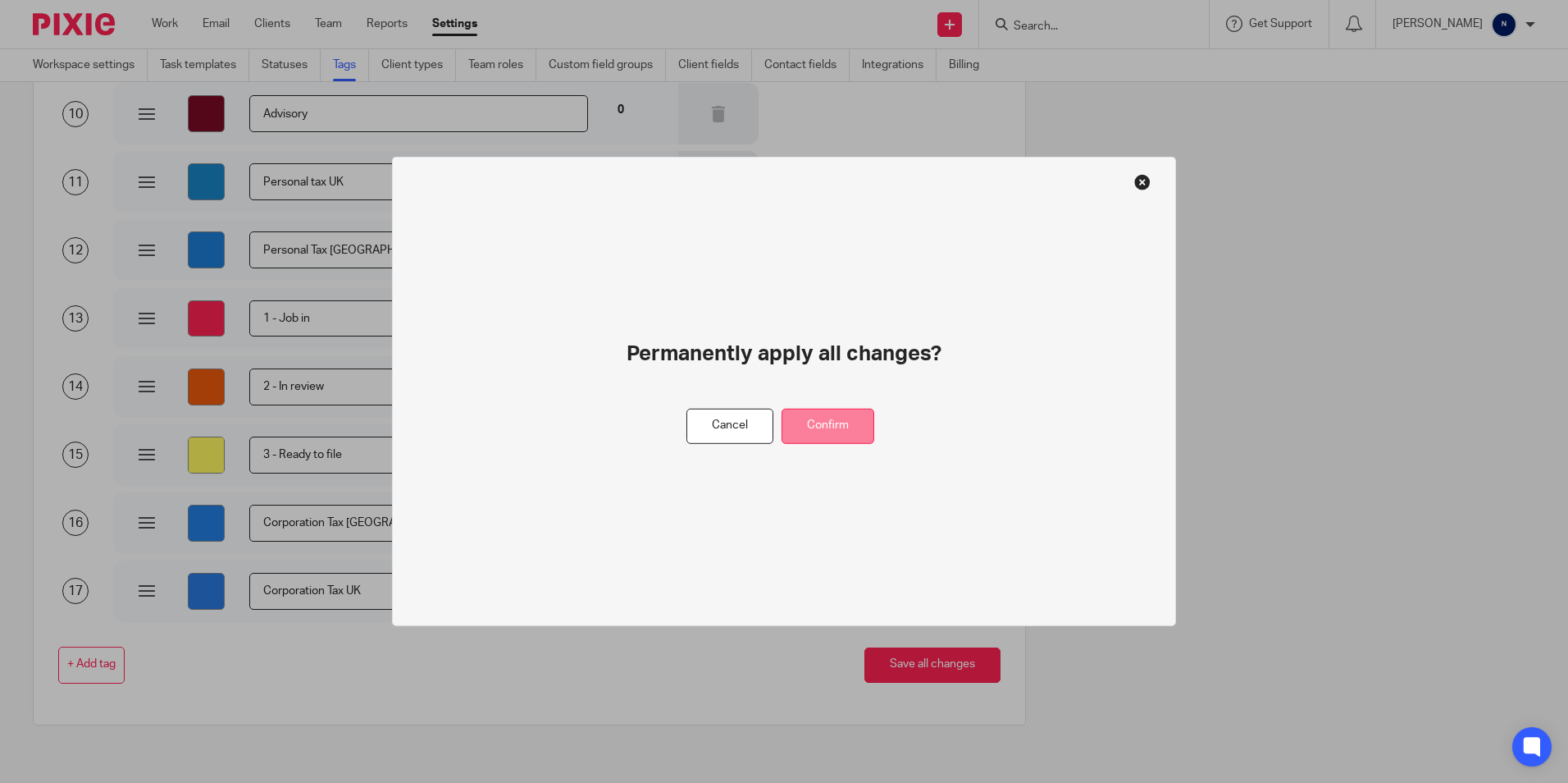
click at [865, 423] on button "Confirm" at bounding box center [828, 426] width 92 height 36
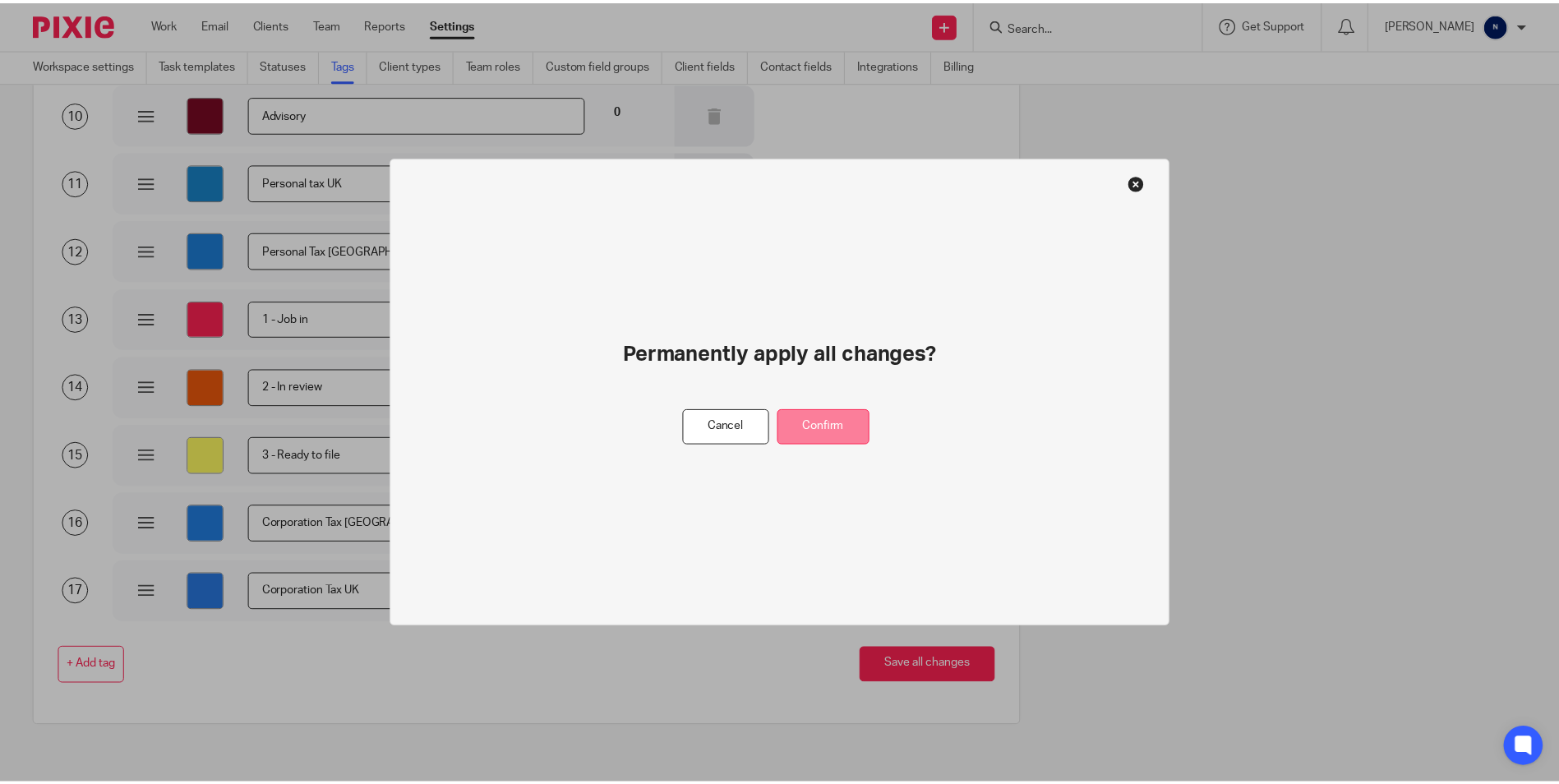
scroll to position [0, 0]
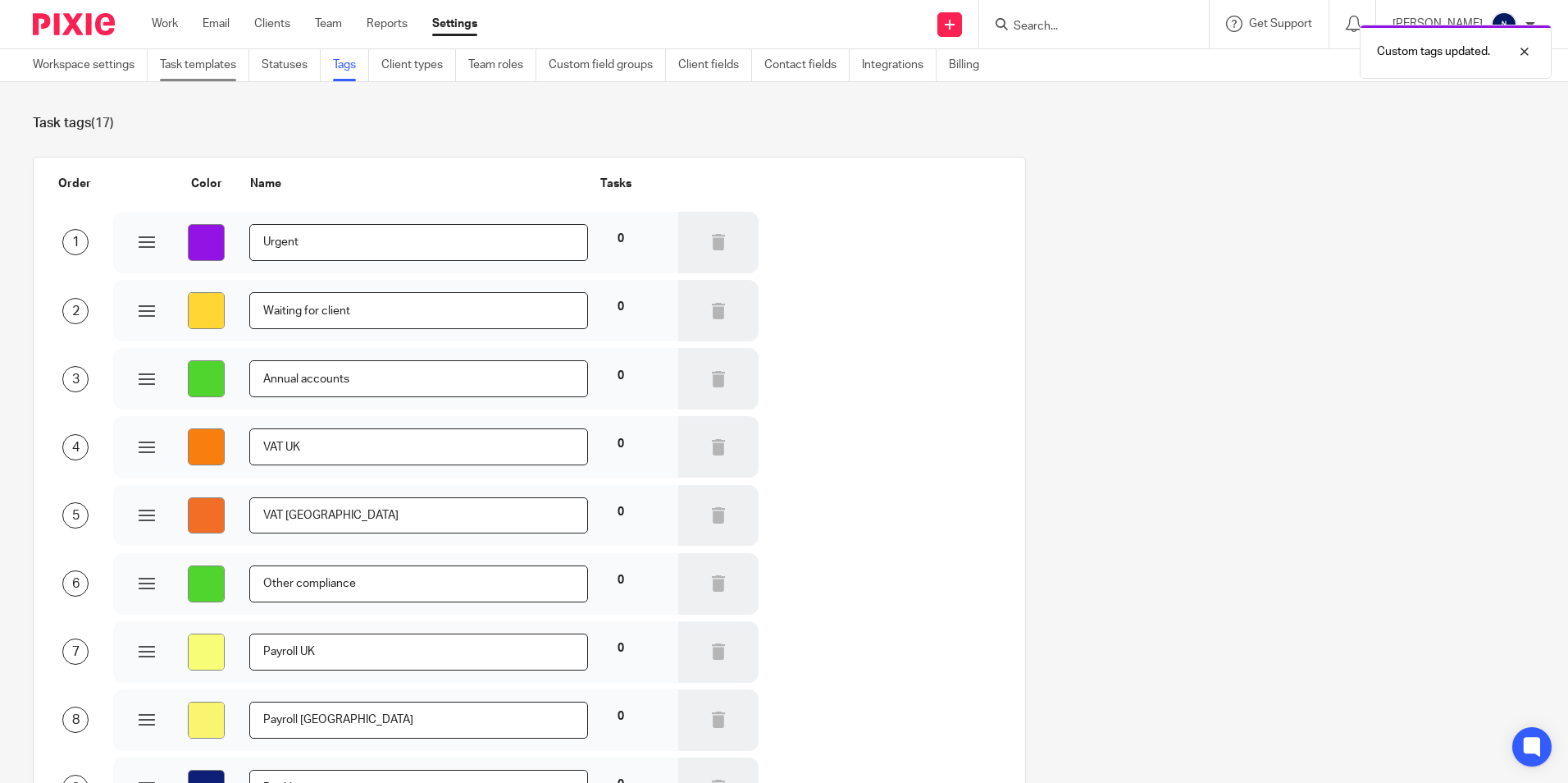
click at [209, 64] on link "Task templates" at bounding box center [205, 65] width 90 height 32
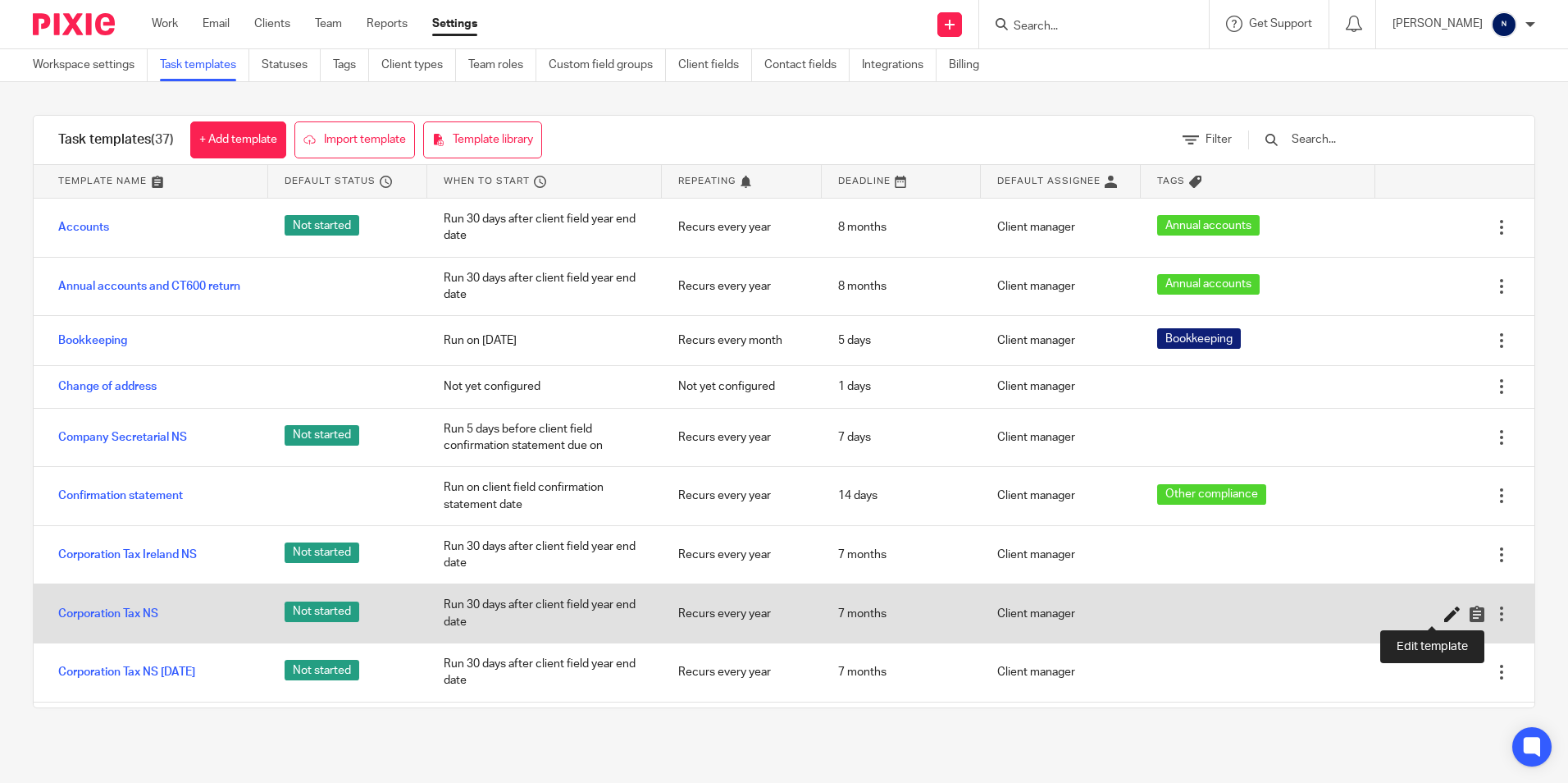
click at [1444, 616] on icon at bounding box center [1452, 613] width 17 height 17
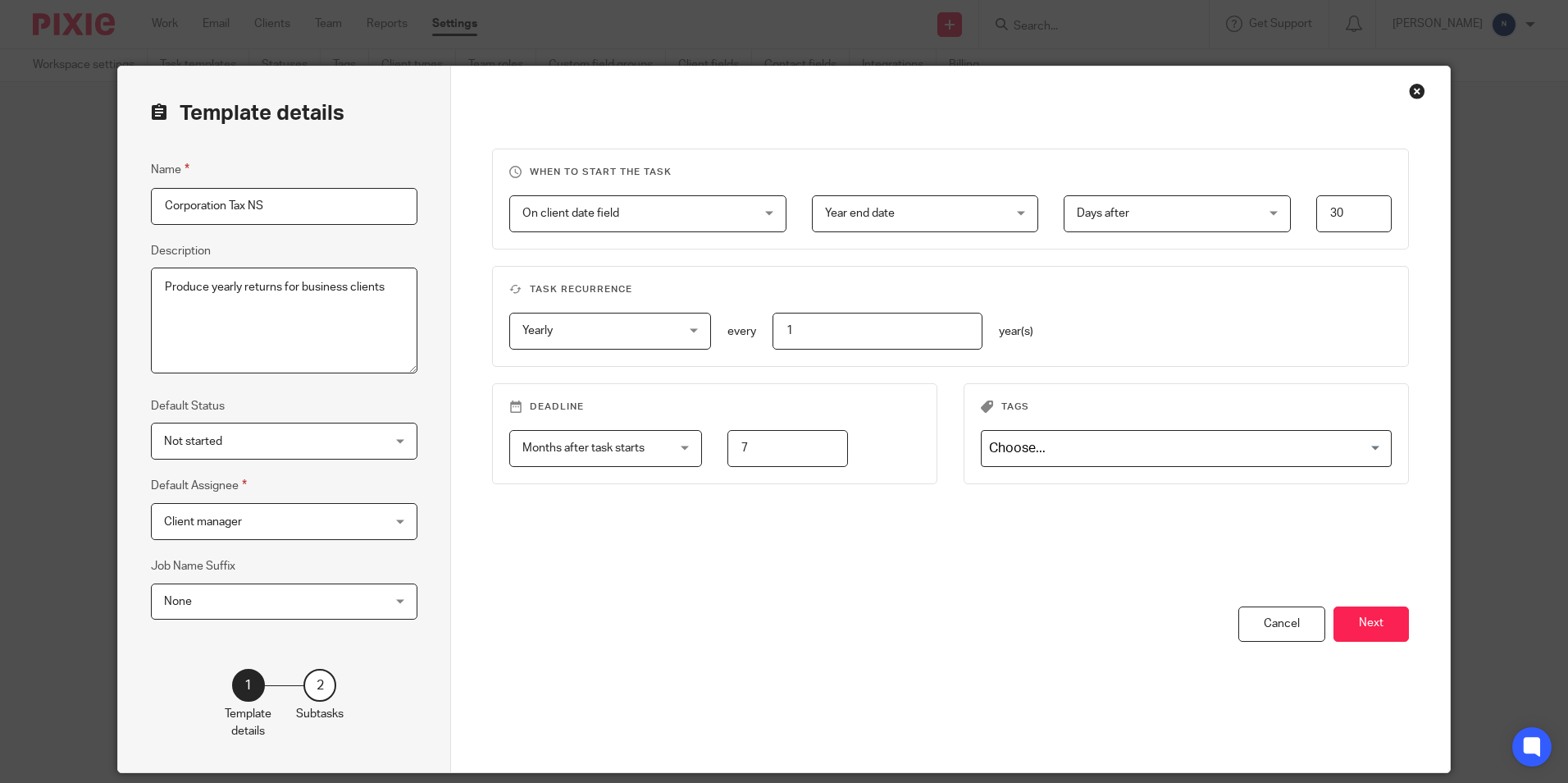
click at [1164, 462] on div "Loading..." at bounding box center [1187, 449] width 411 height 37
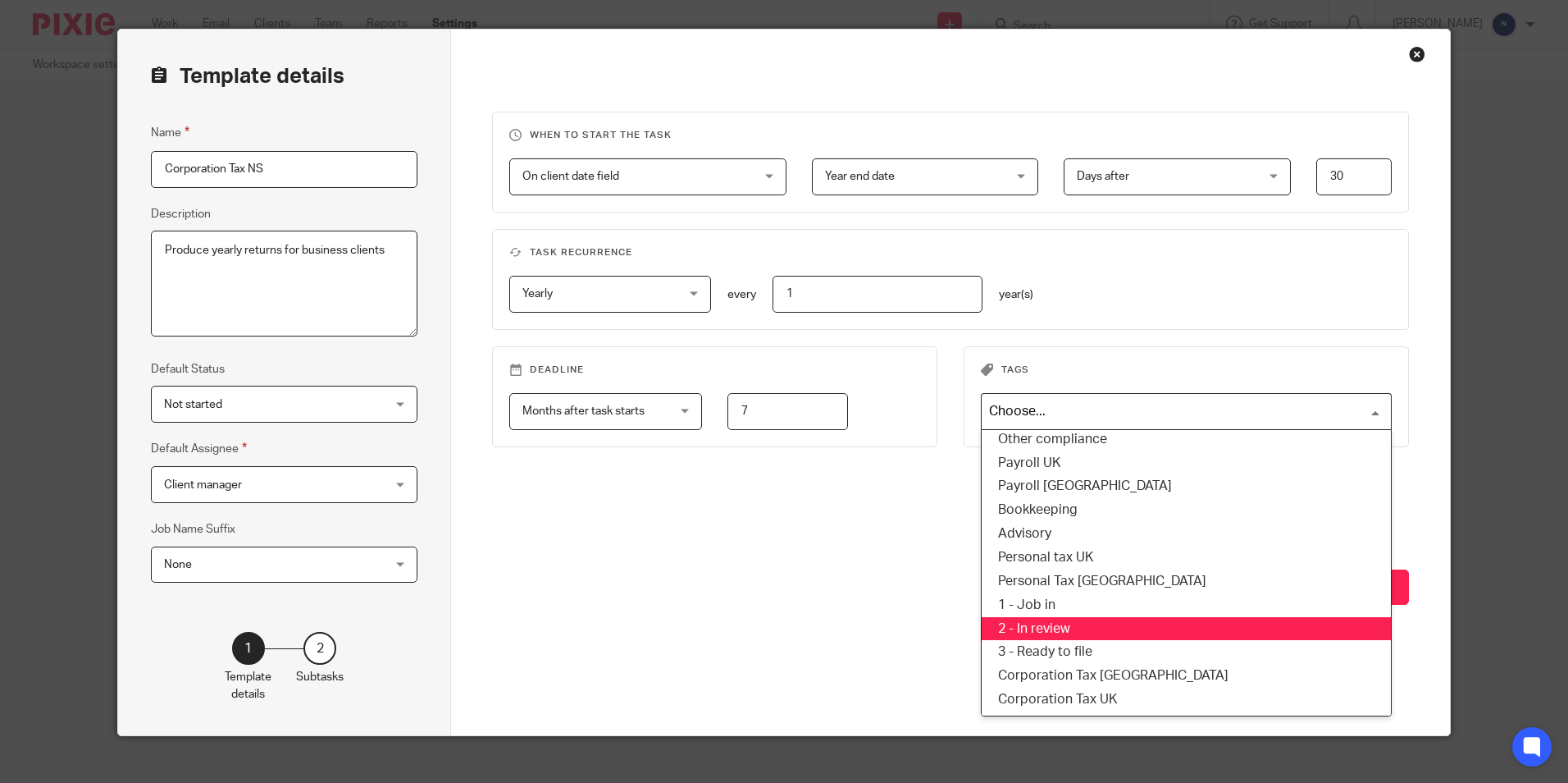
scroll to position [56, 0]
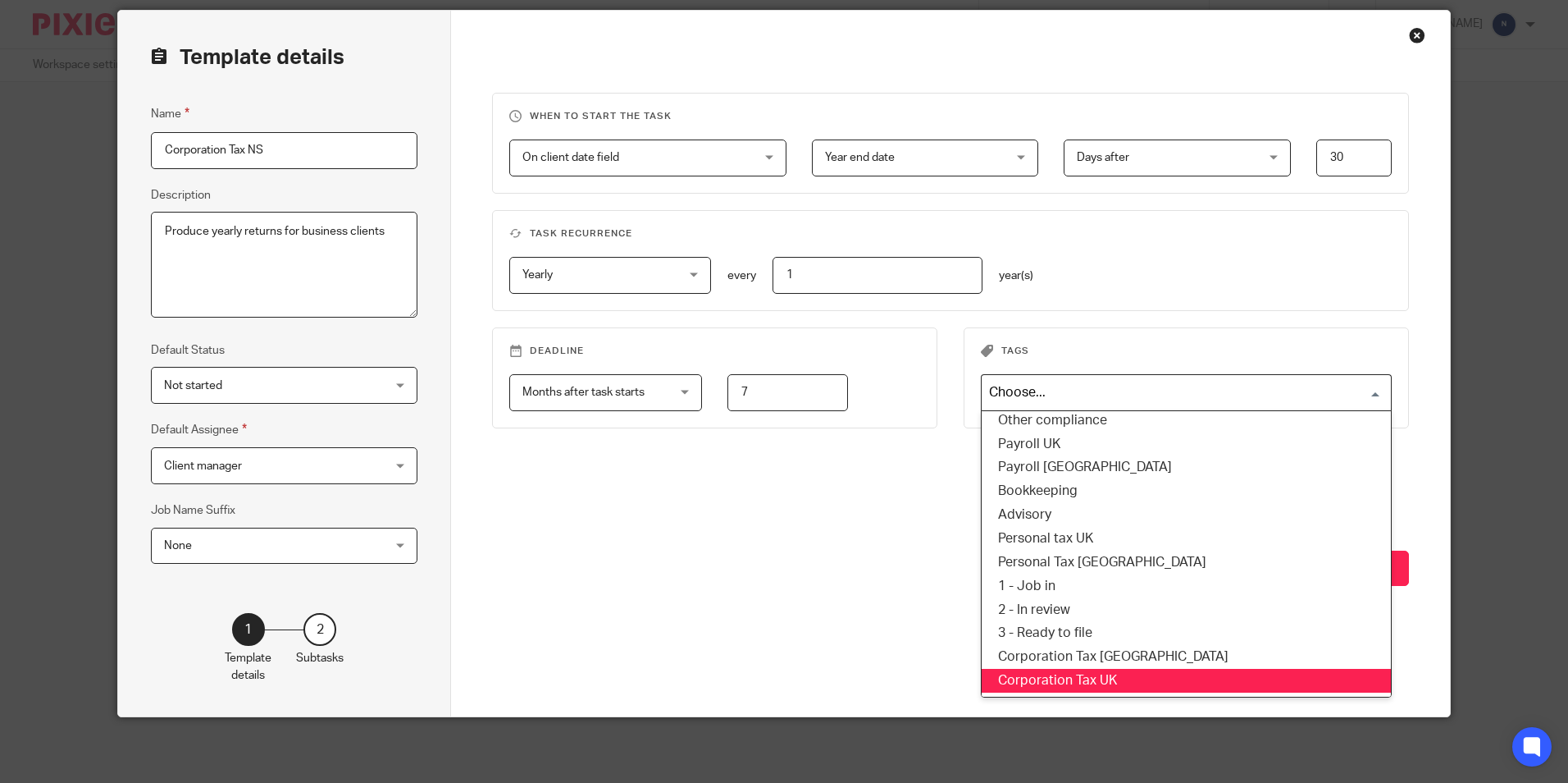
click at [1086, 678] on li "Corporation Tax UK" at bounding box center [1187, 680] width 409 height 24
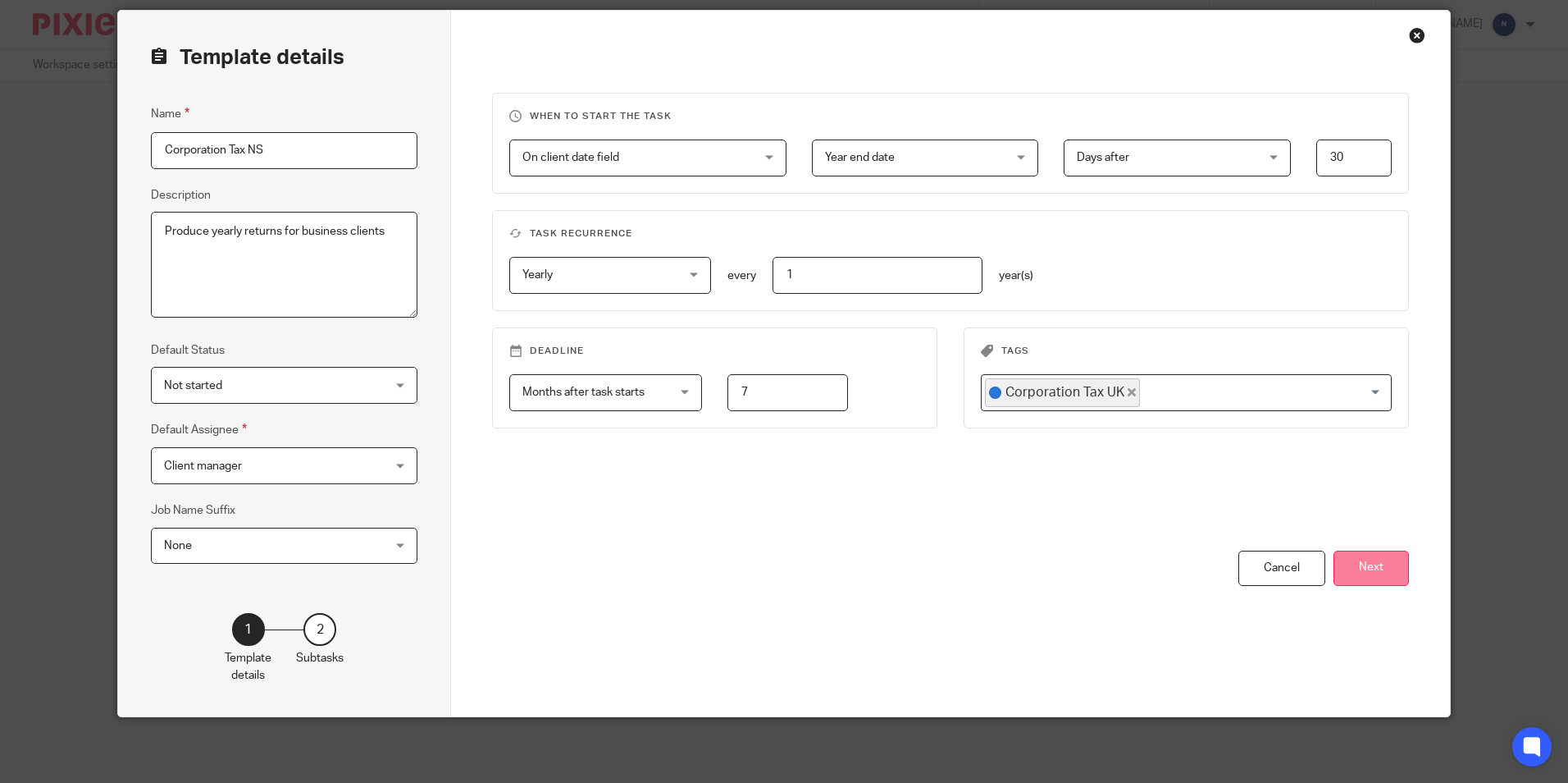
click at [1372, 571] on button "Next" at bounding box center [1371, 568] width 76 height 36
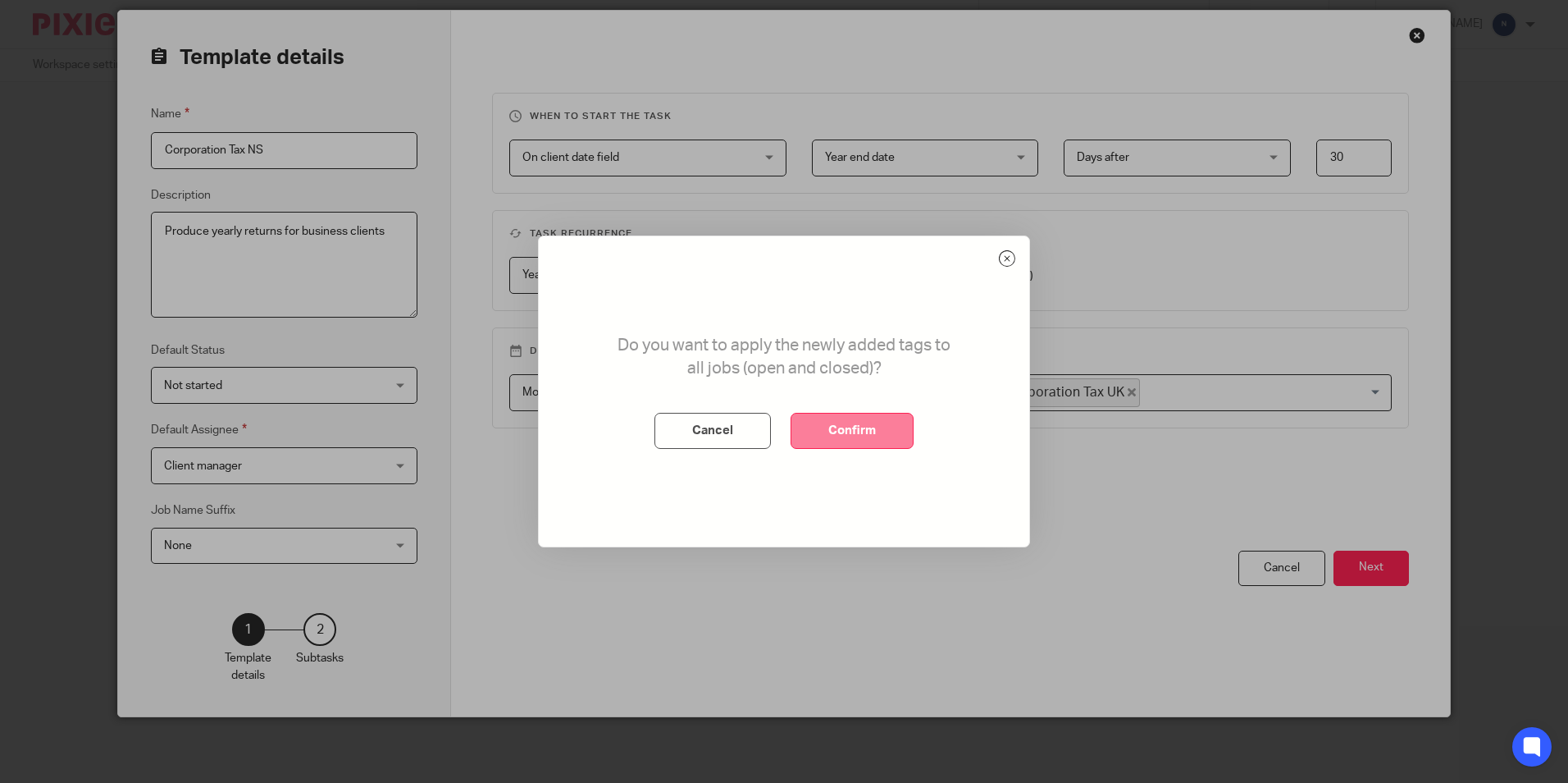
click at [875, 443] on button "Confirm" at bounding box center [851, 430] width 123 height 36
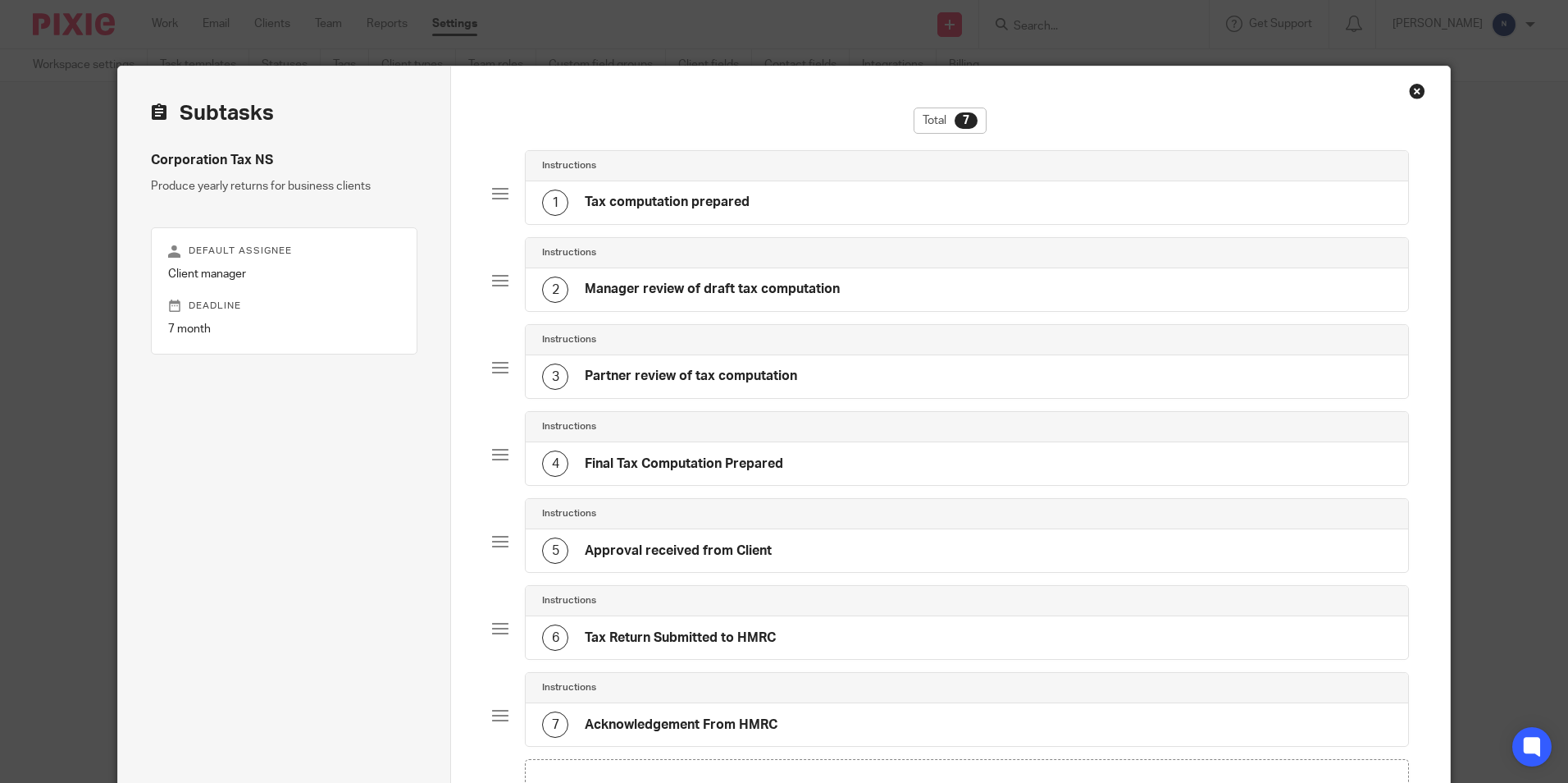
scroll to position [226, 0]
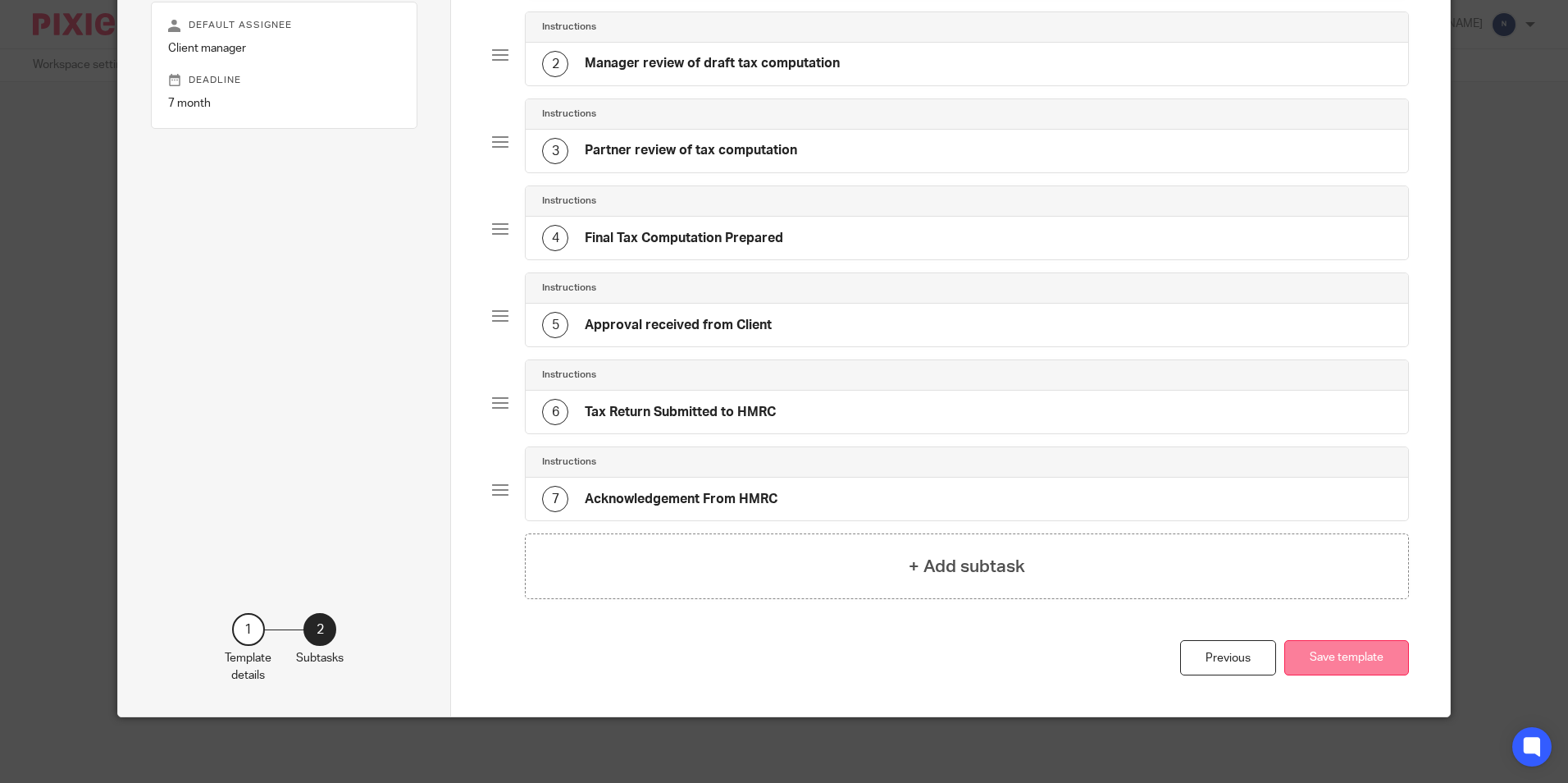
click at [1349, 661] on button "Save template" at bounding box center [1346, 658] width 124 height 36
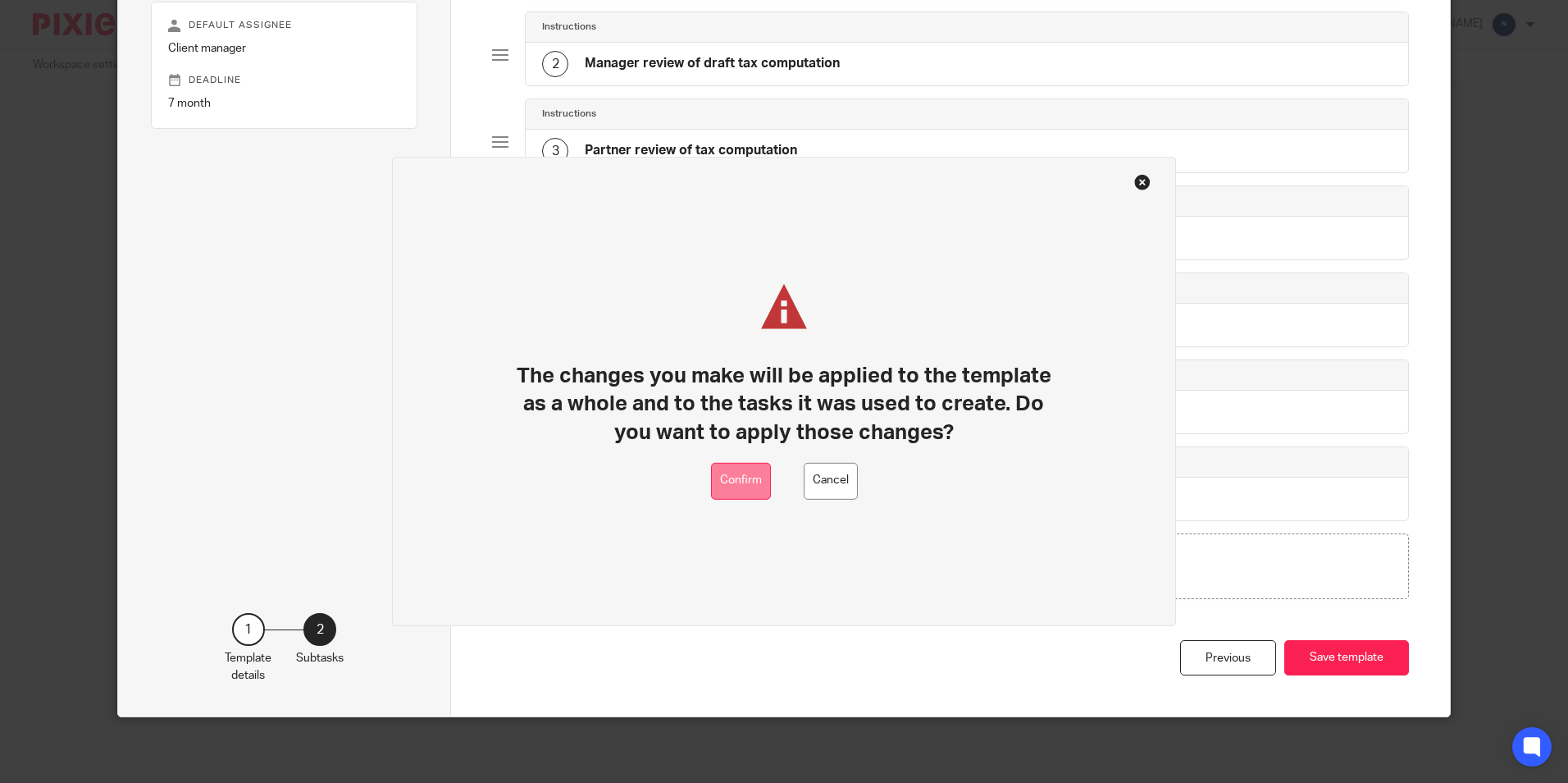
click at [713, 469] on button "Confirm" at bounding box center [741, 481] width 60 height 37
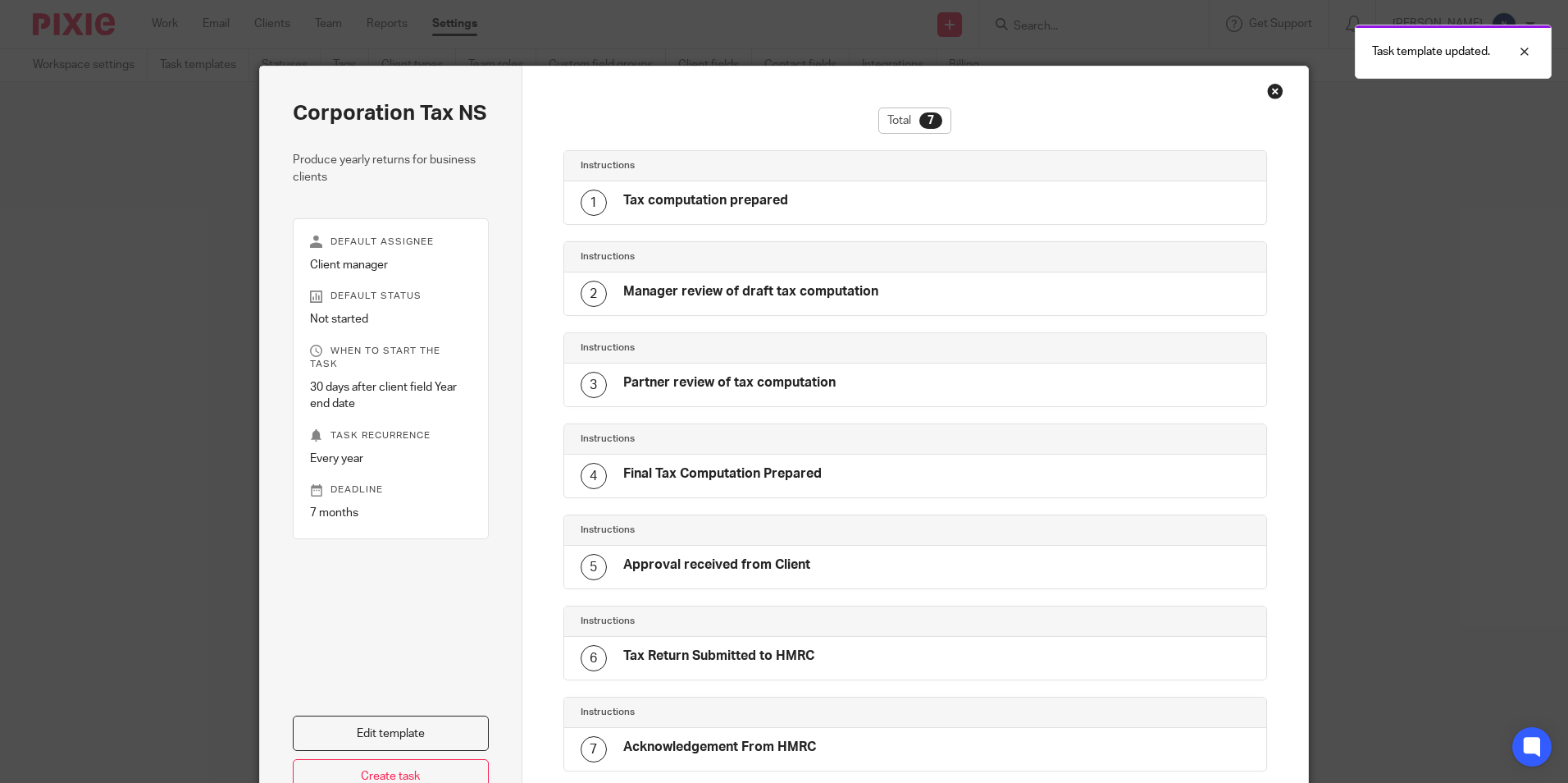
click at [1268, 95] on div "Close this dialog window" at bounding box center [1275, 91] width 17 height 17
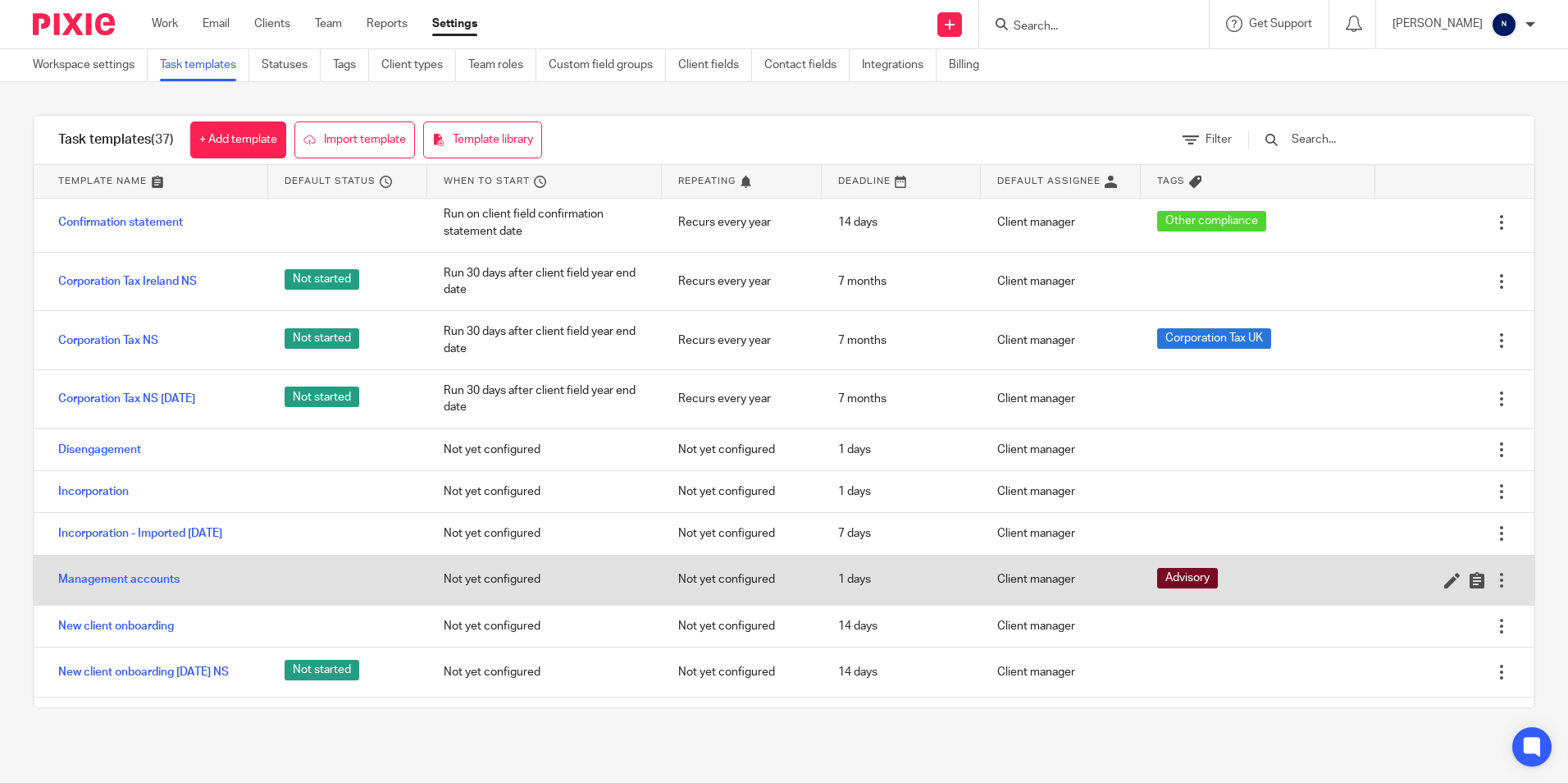
scroll to position [164, 0]
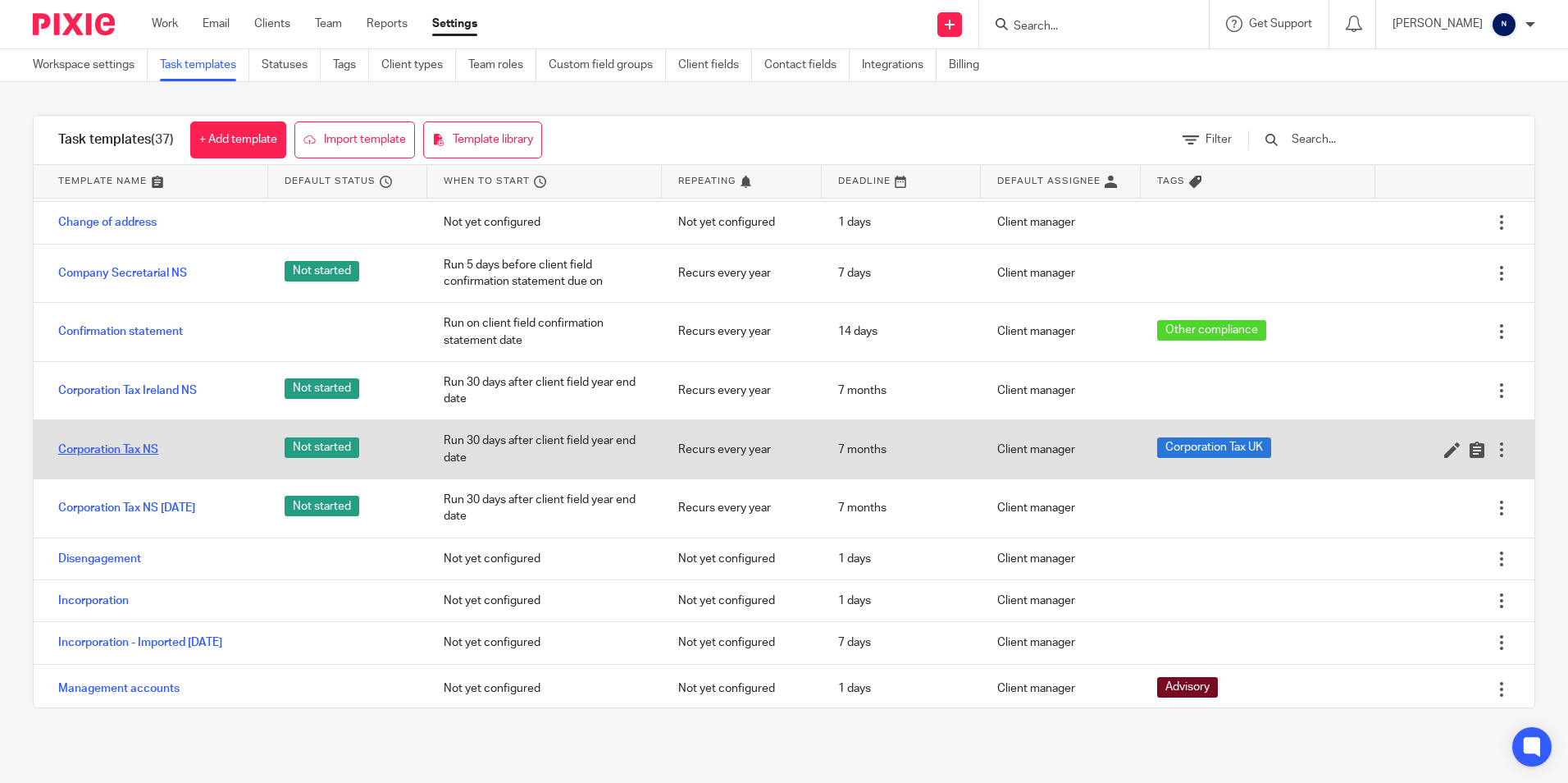
click at [124, 449] on link "Corporation Tax NS" at bounding box center [108, 449] width 100 height 17
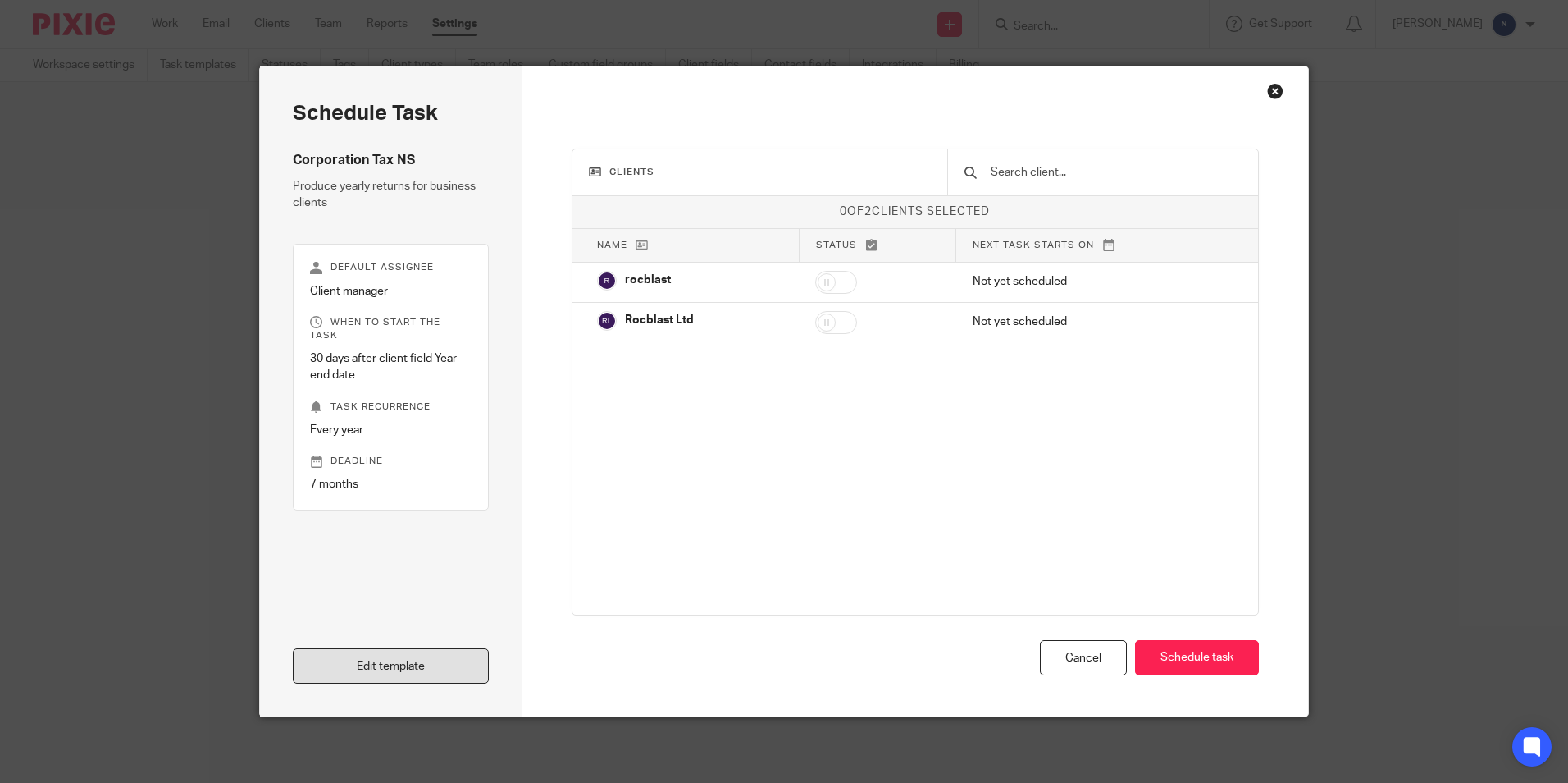
click at [347, 666] on link "Edit template" at bounding box center [390, 665] width 196 height 36
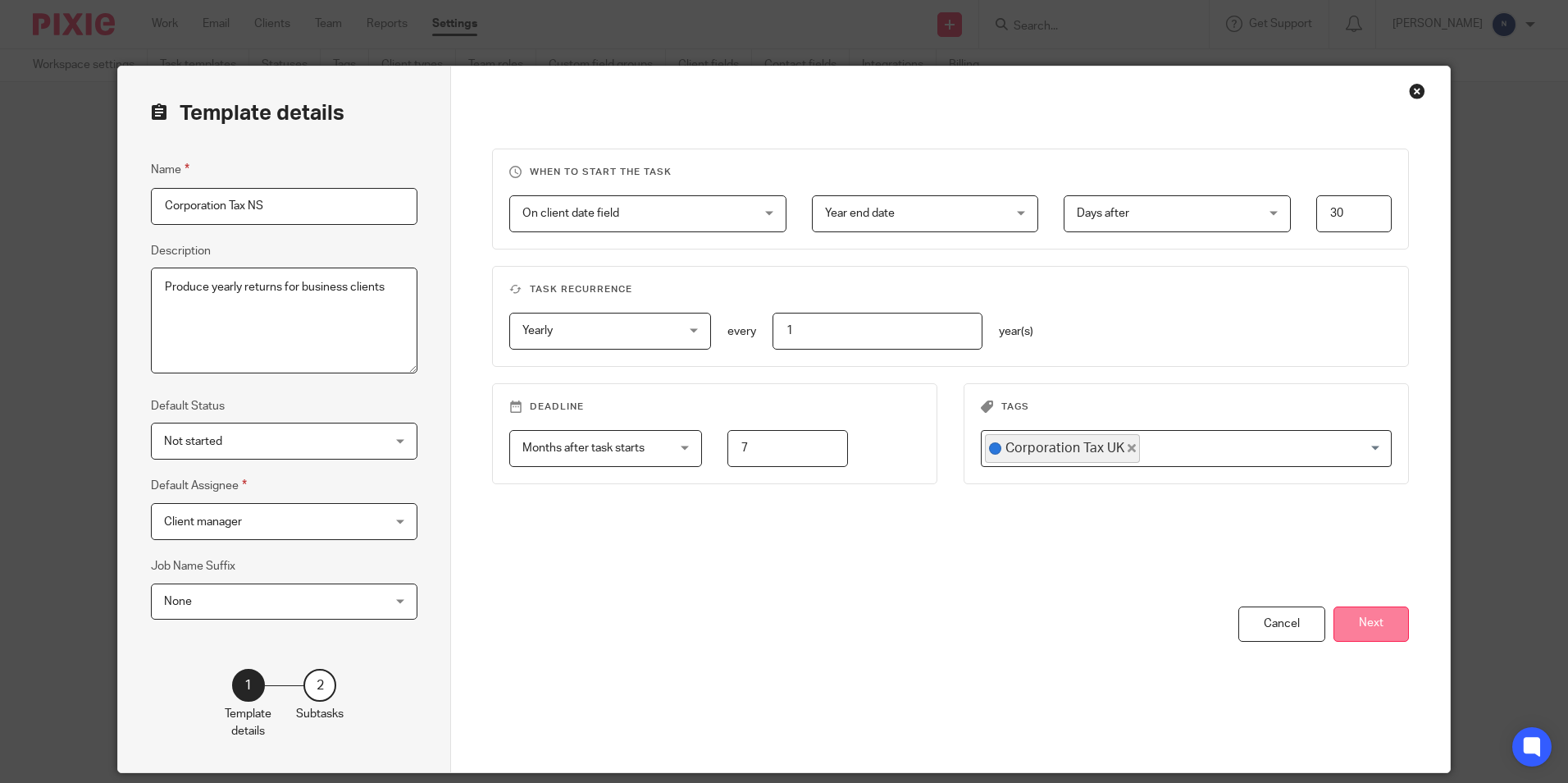
click at [1369, 617] on button "Next" at bounding box center [1371, 624] width 76 height 36
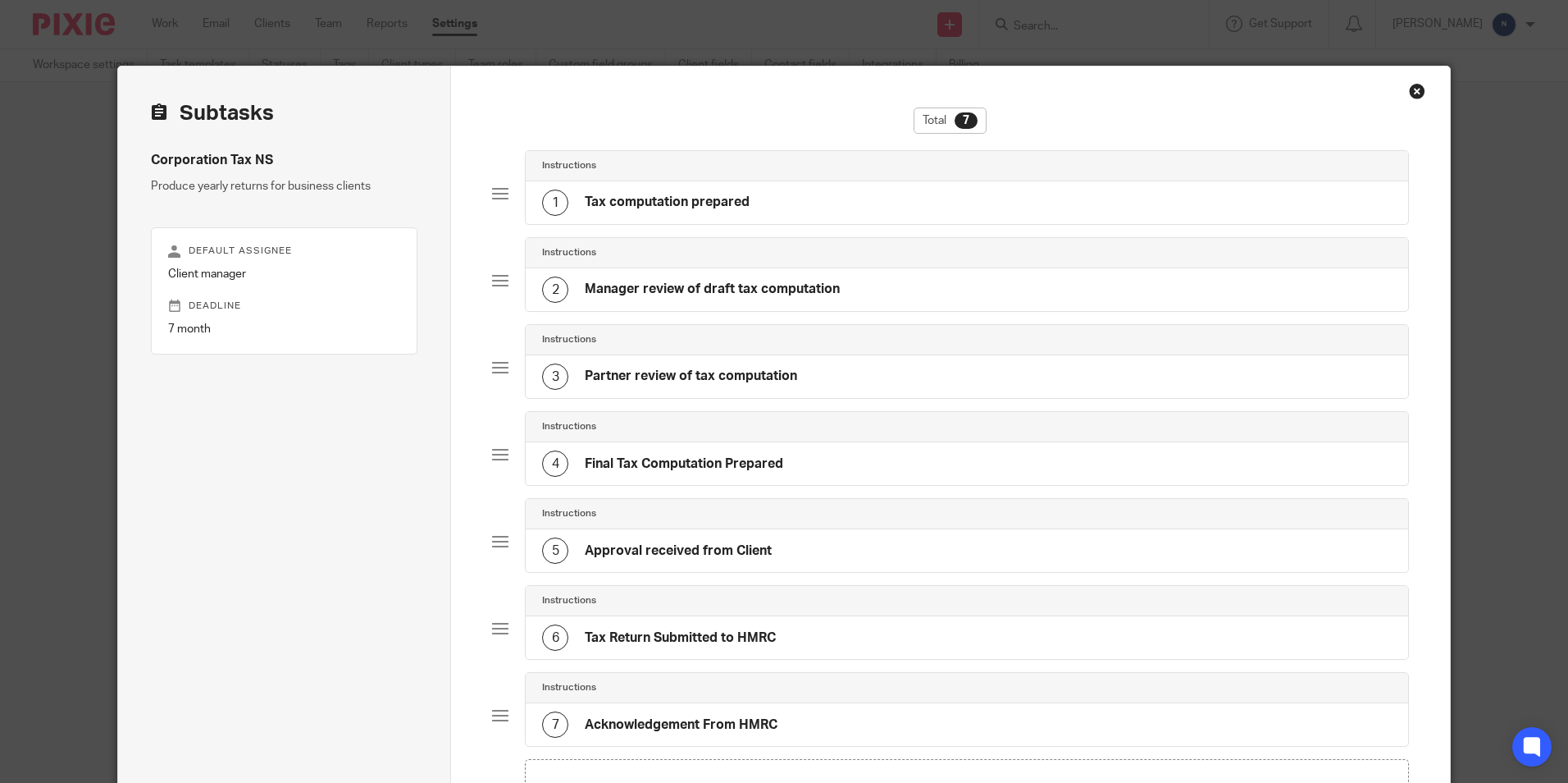
click at [717, 275] on div "2 Manager review of draft tax computation" at bounding box center [966, 289] width 882 height 43
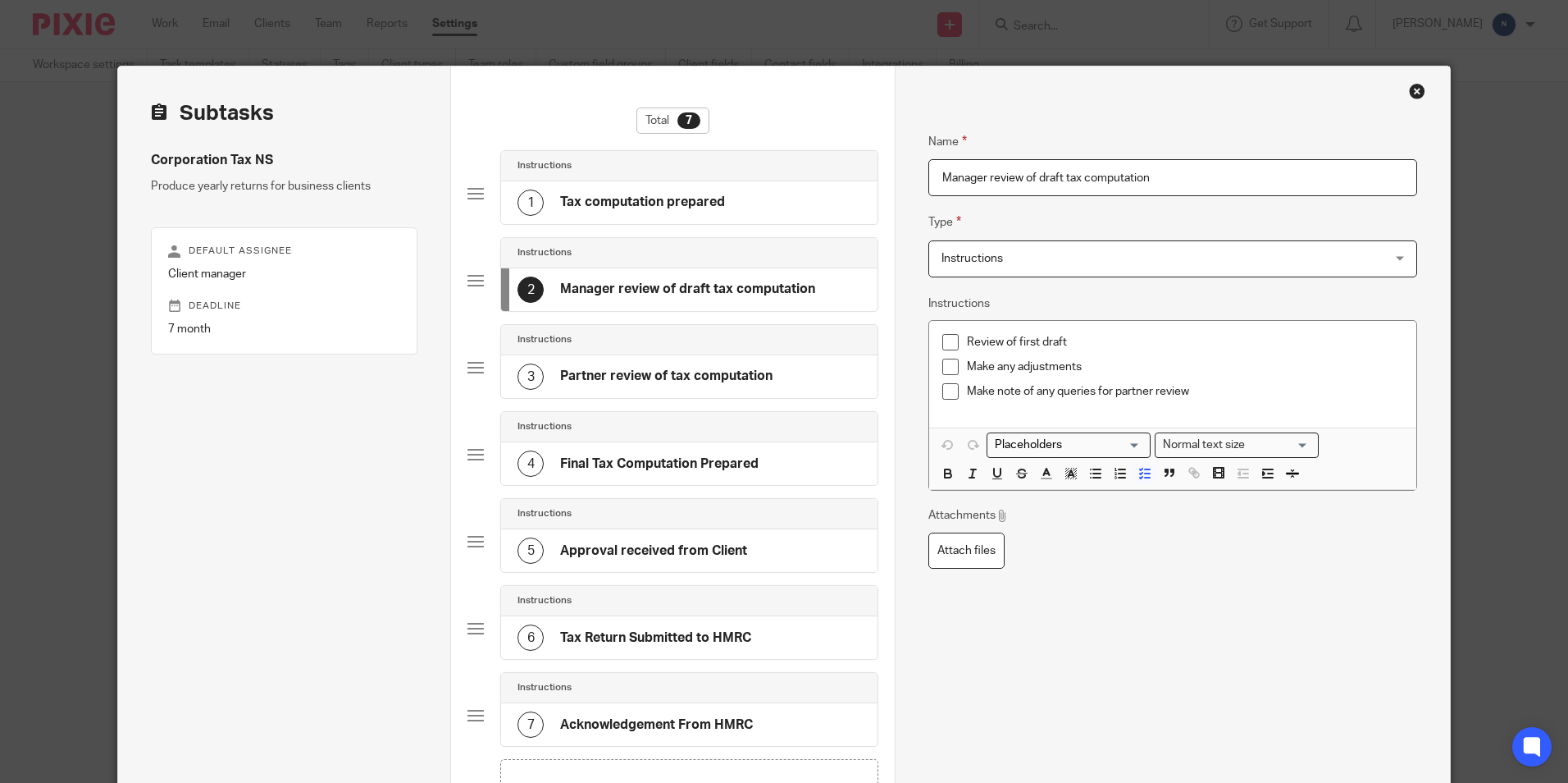
click at [688, 210] on h4 "Tax computation prepared" at bounding box center [642, 202] width 165 height 17
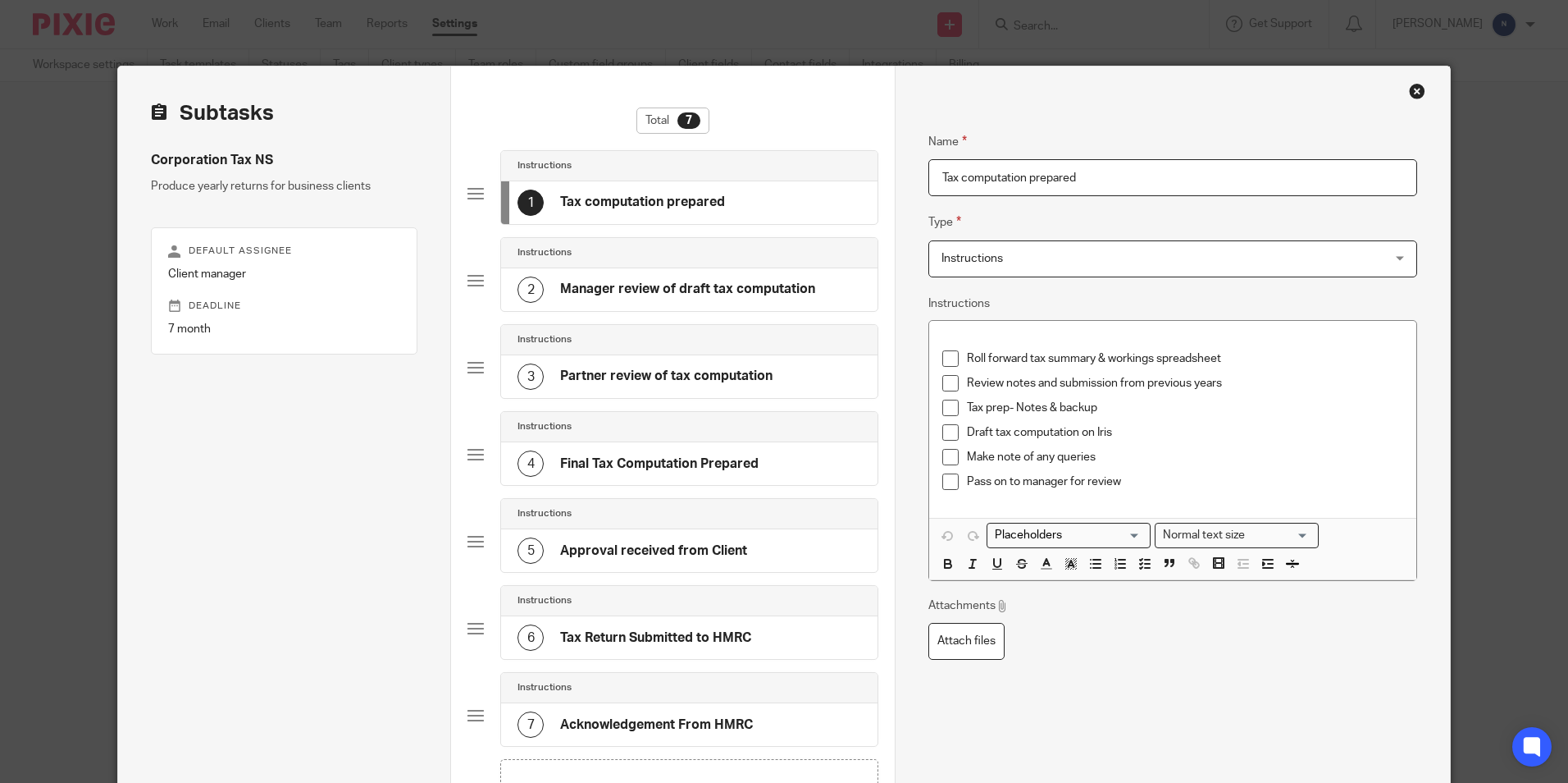
click at [1416, 90] on div "Close this dialog window" at bounding box center [1417, 91] width 17 height 17
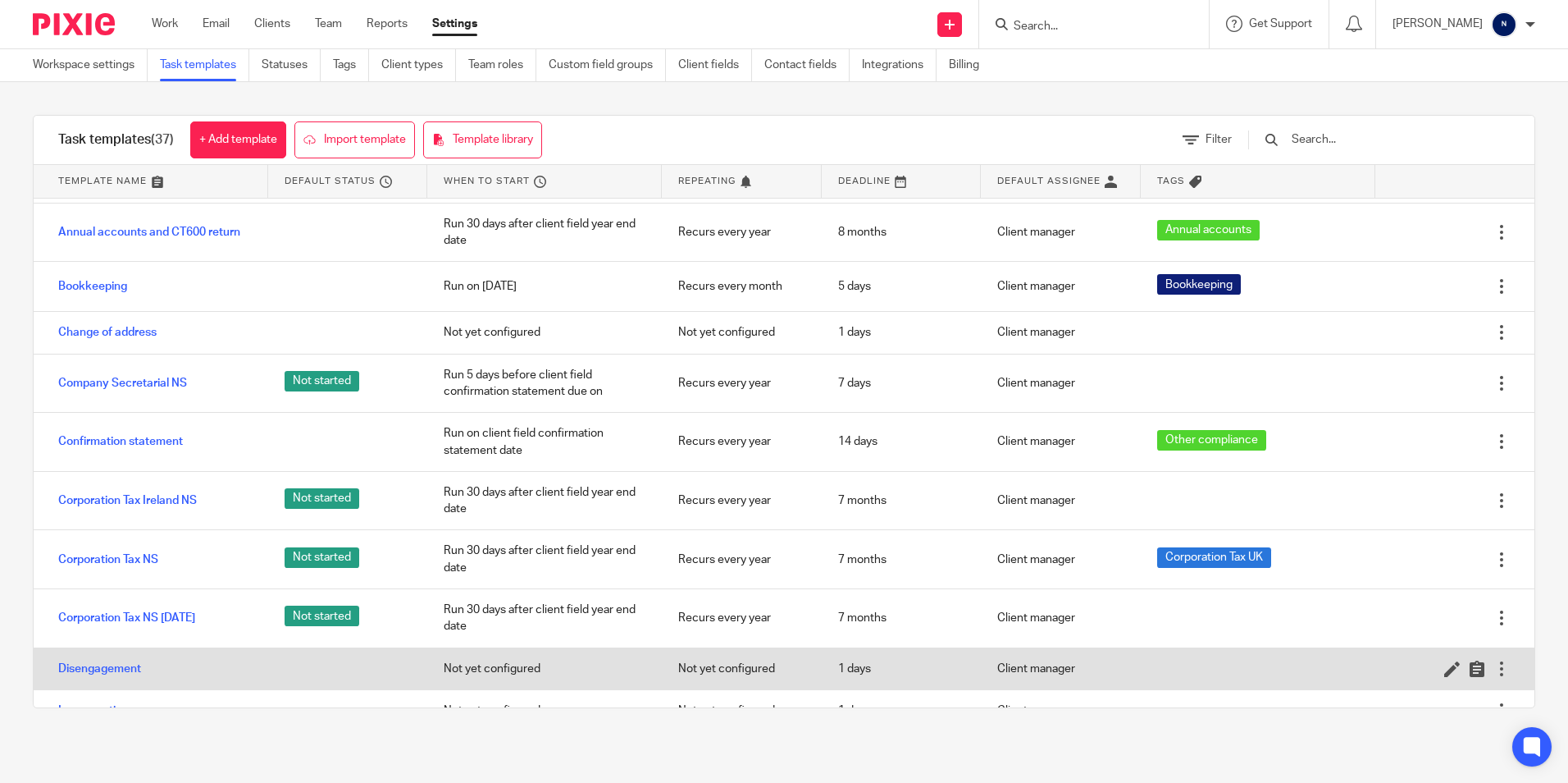
scroll to position [164, 0]
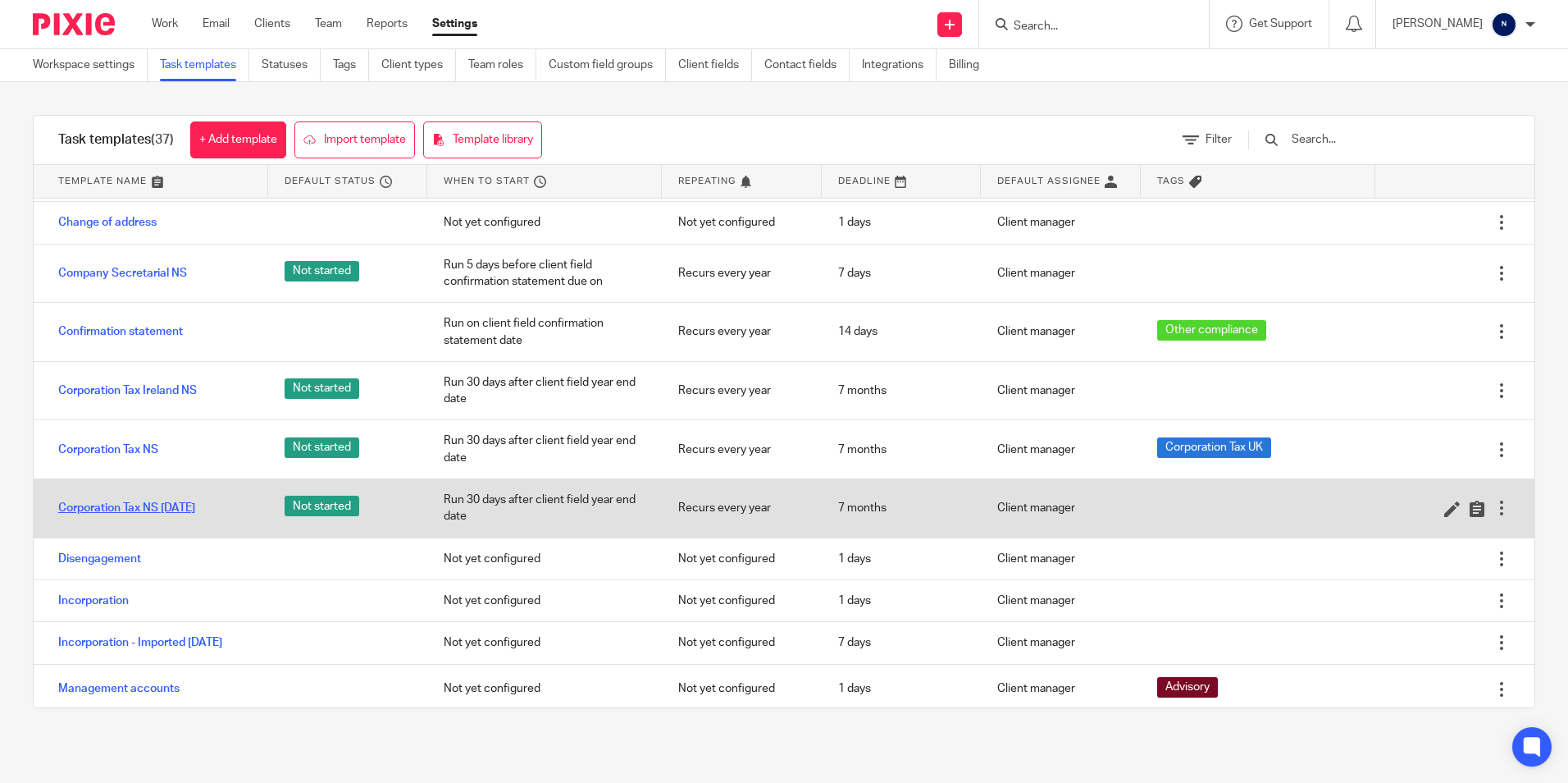
click at [142, 507] on link "Corporation Tax NS [DATE]" at bounding box center [126, 508] width 137 height 17
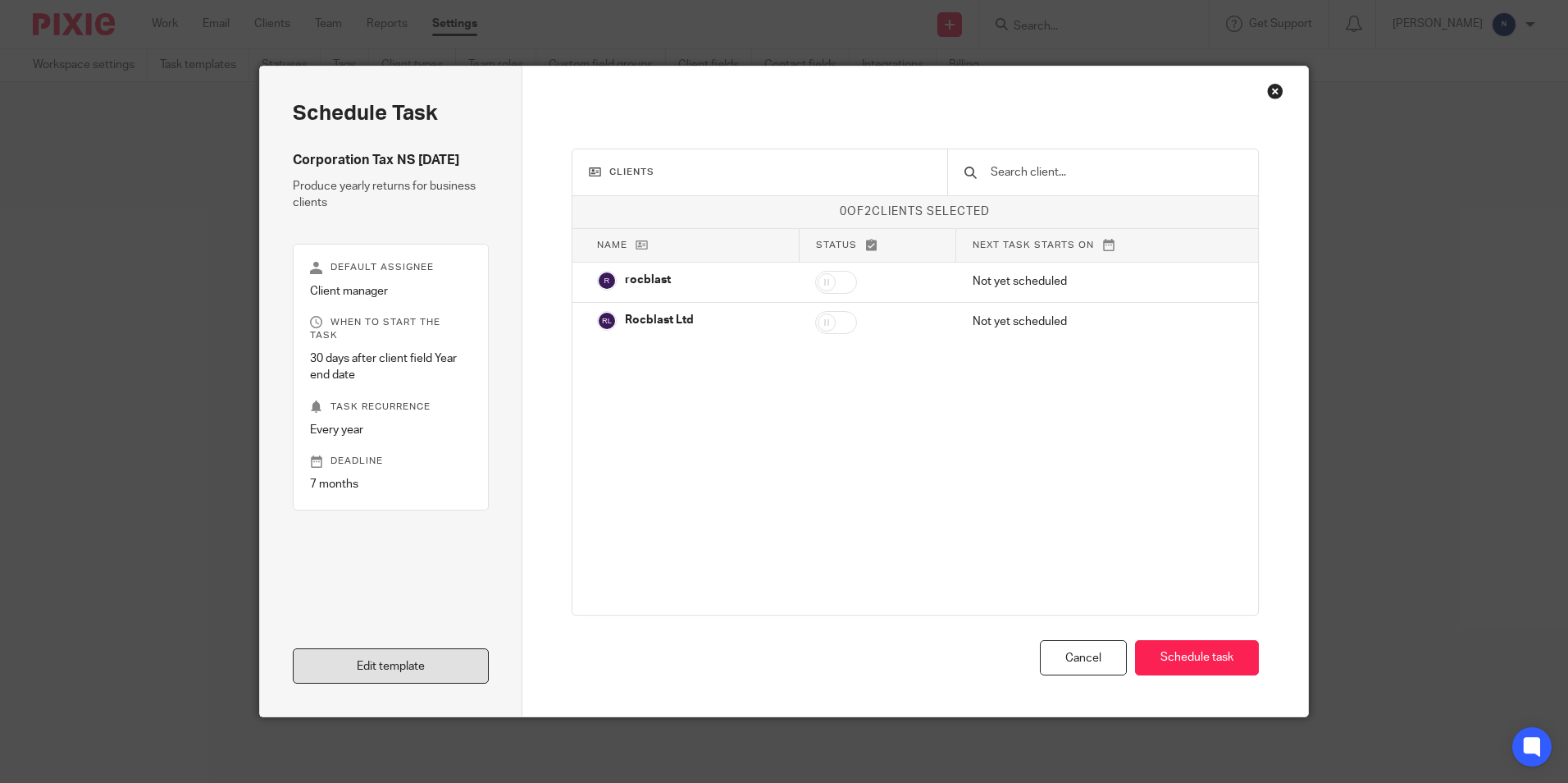
click at [421, 658] on link "Edit template" at bounding box center [390, 665] width 196 height 36
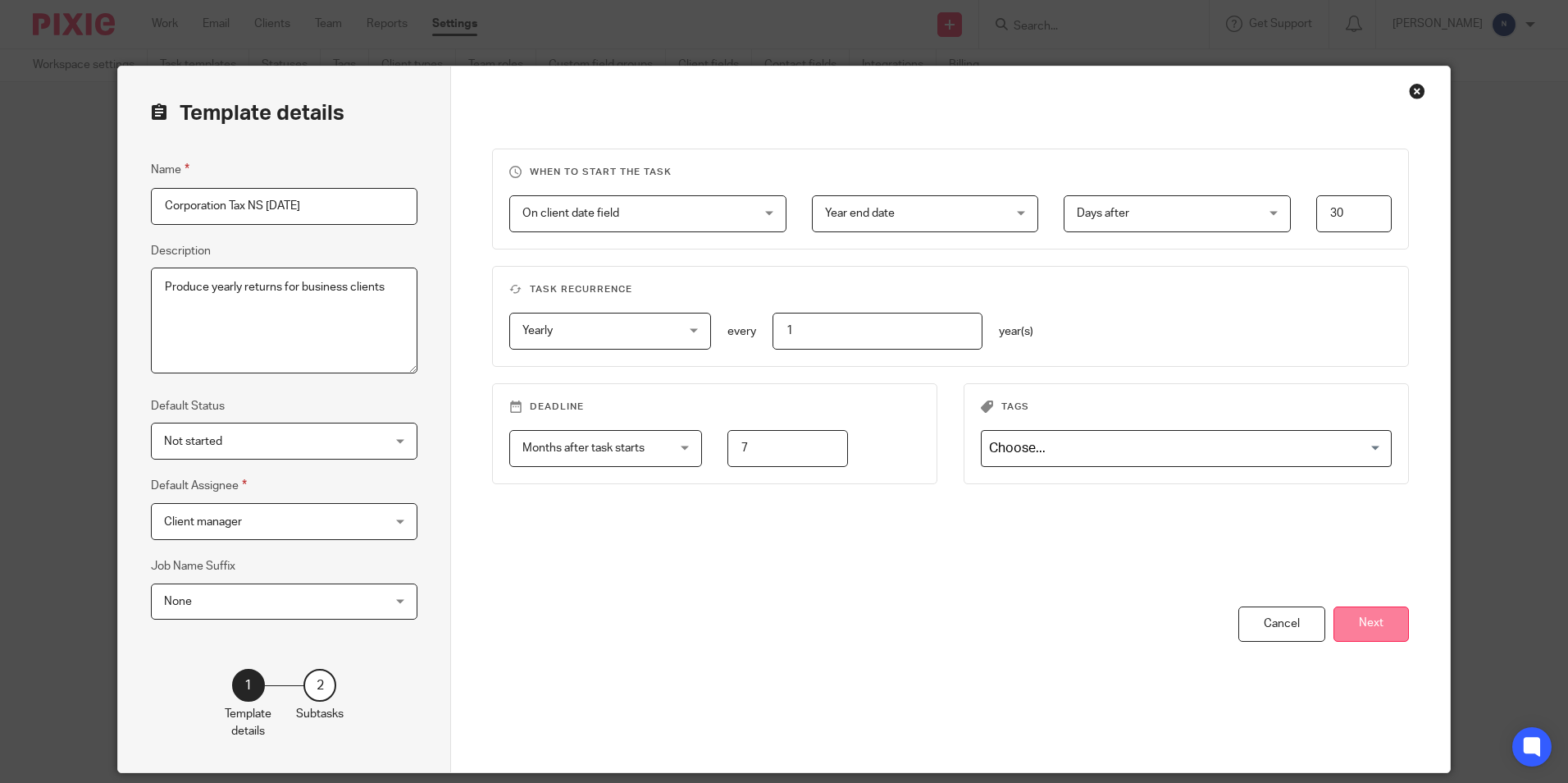
click at [1376, 625] on button "Next" at bounding box center [1371, 624] width 76 height 36
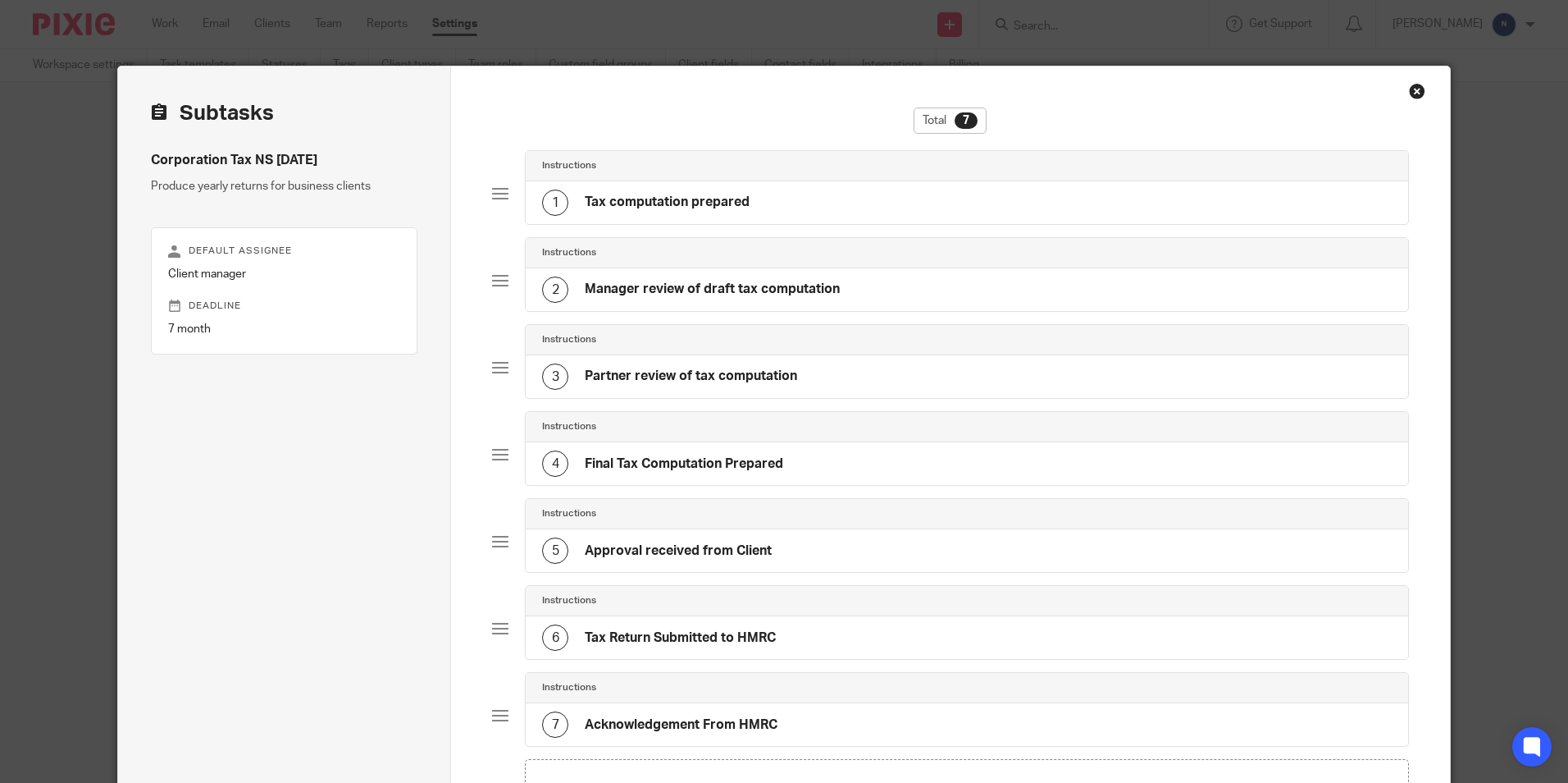
click at [782, 213] on div "1 Tax computation prepared" at bounding box center [966, 202] width 882 height 43
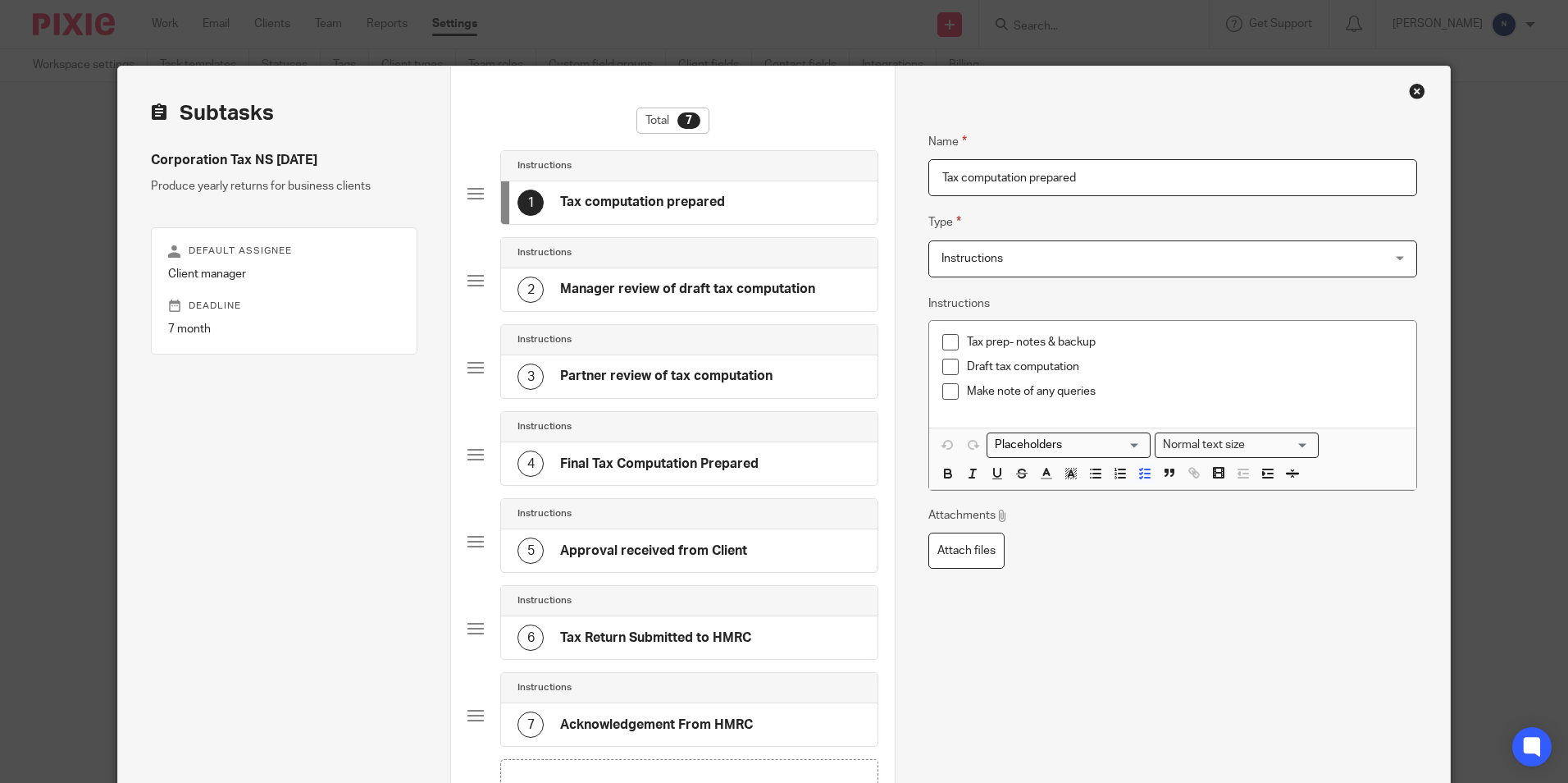
click at [1410, 88] on div "Close this dialog window" at bounding box center [1417, 91] width 17 height 17
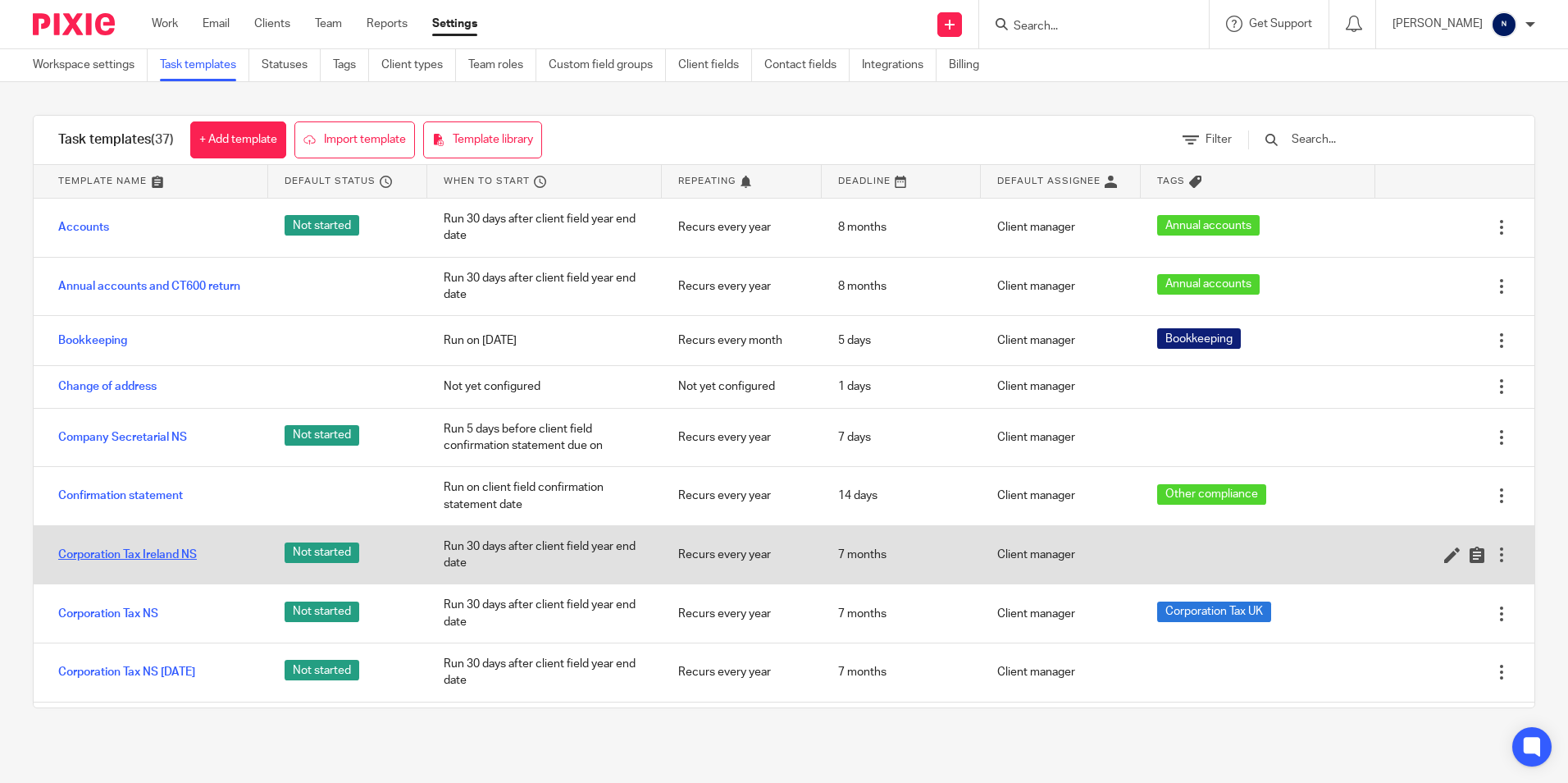
scroll to position [164, 0]
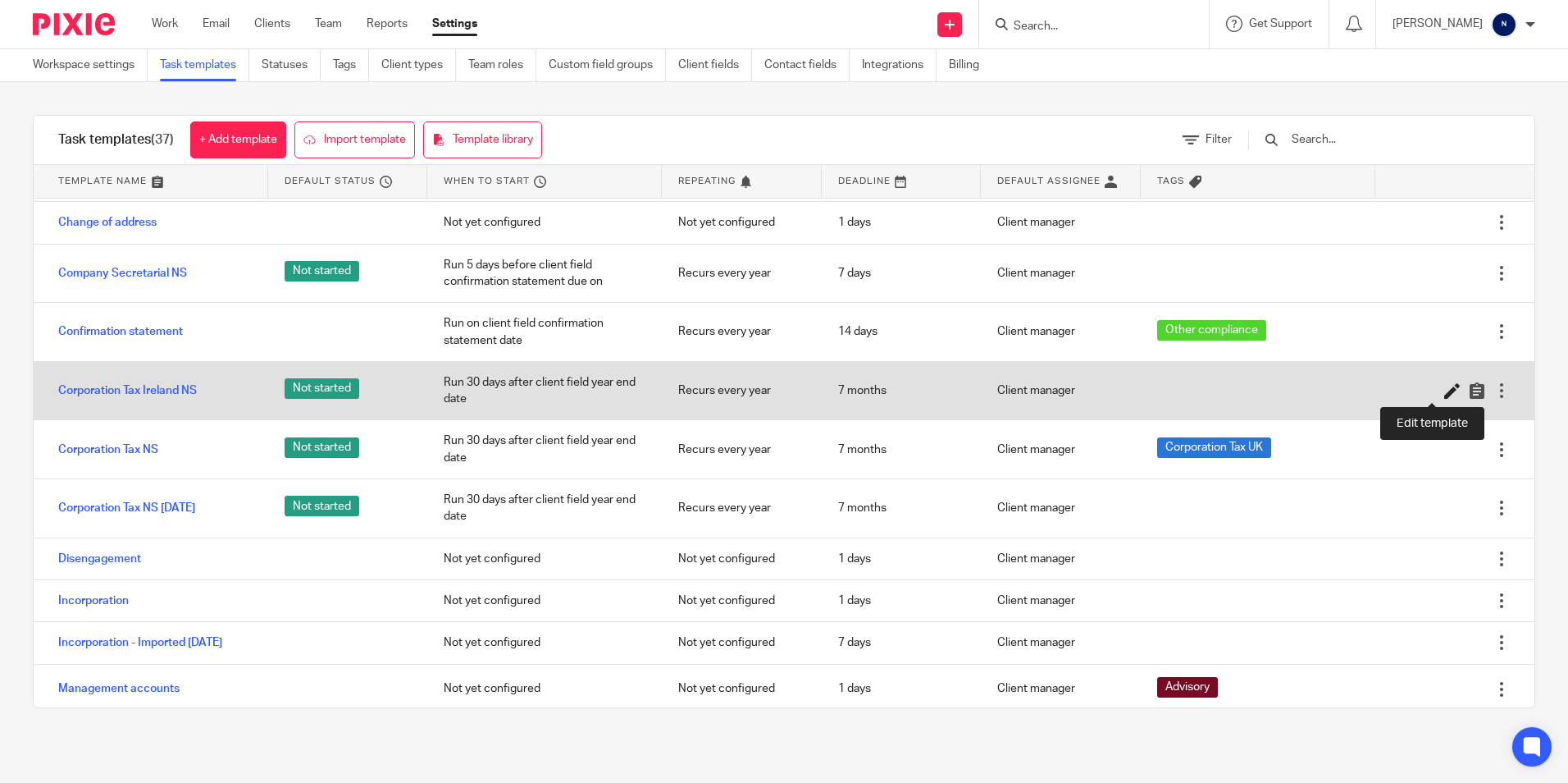
click at [1444, 388] on icon at bounding box center [1452, 390] width 17 height 17
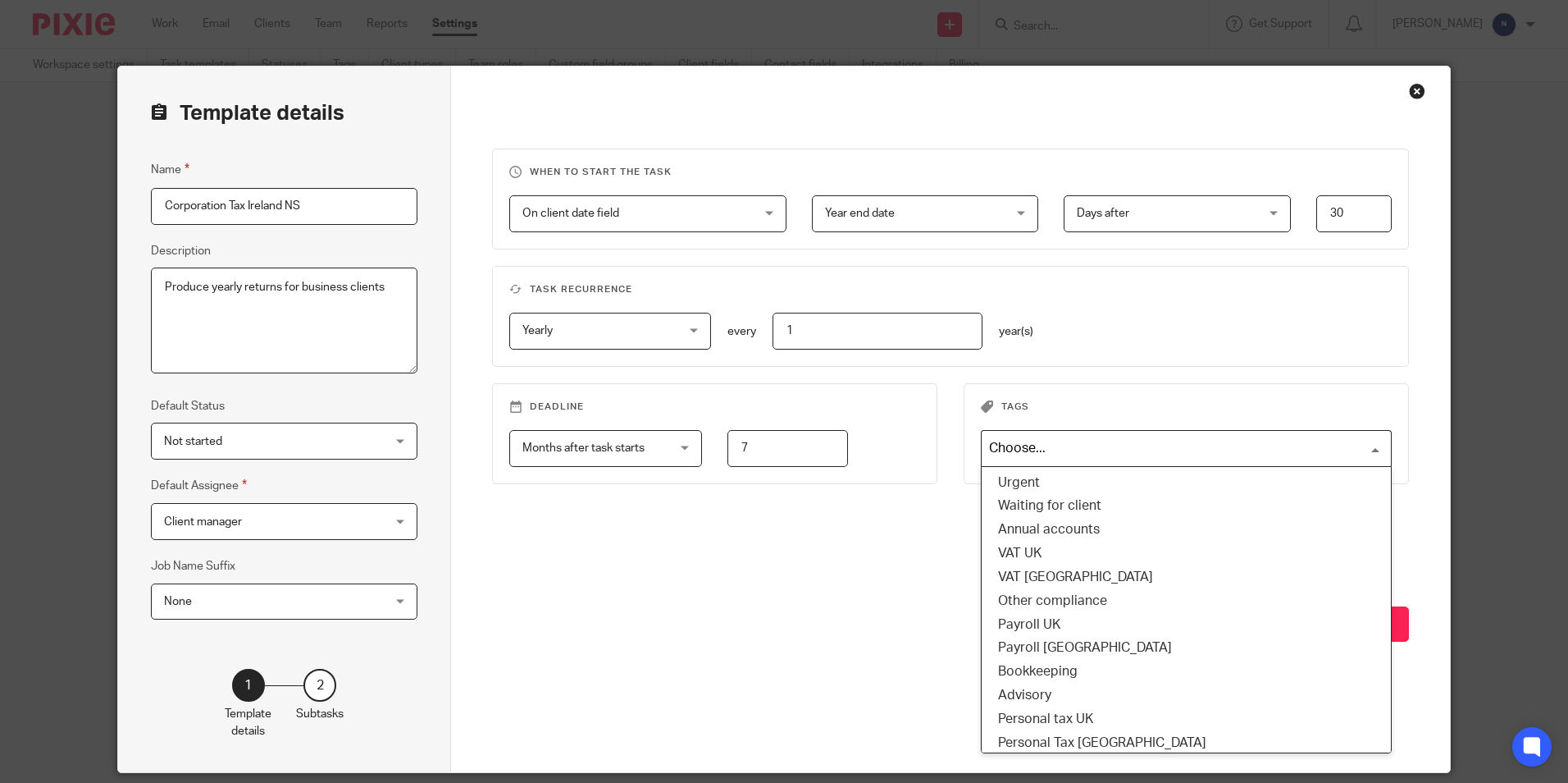
click at [1106, 459] on input "Search for option" at bounding box center [1183, 448] width 399 height 29
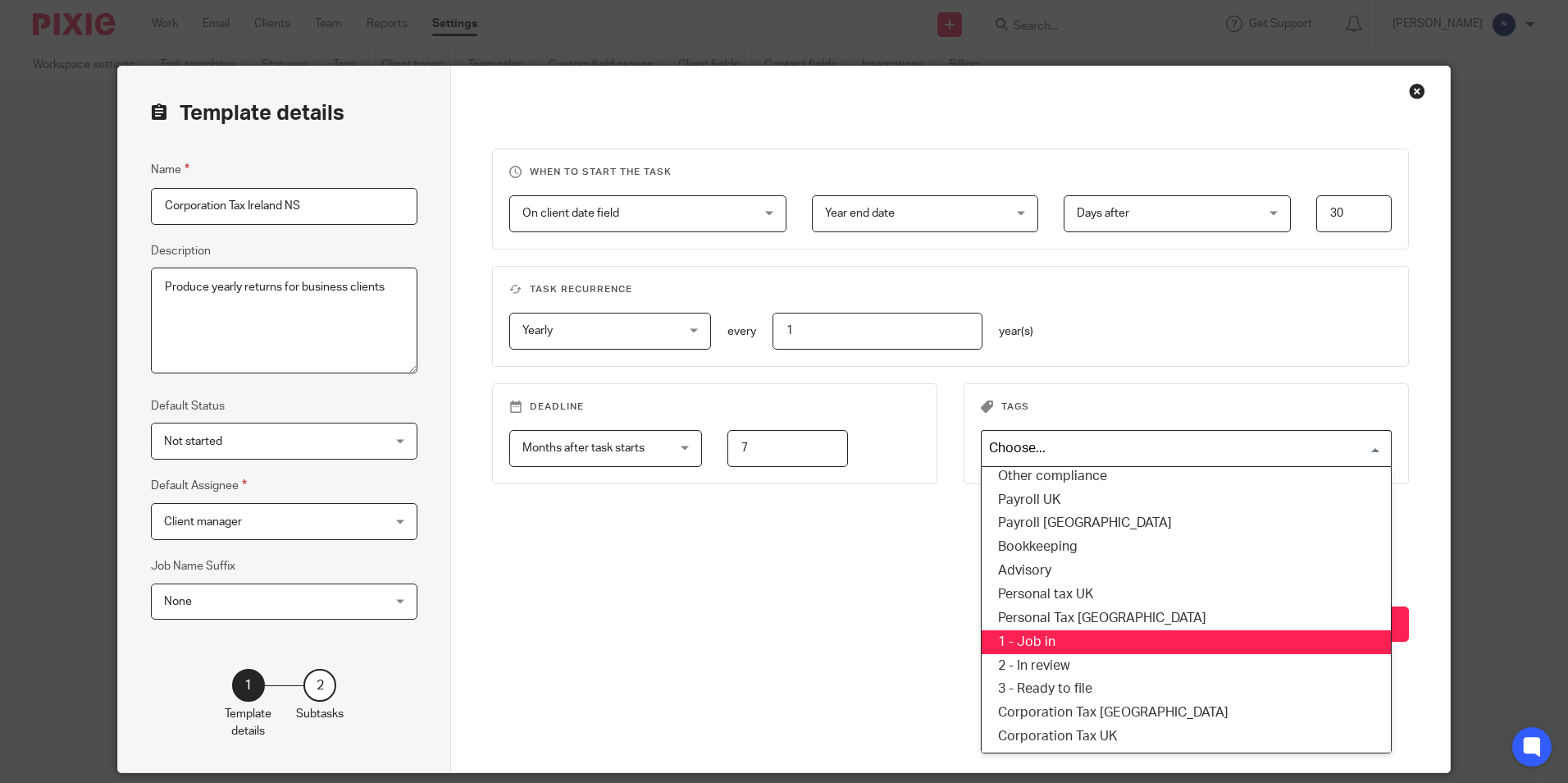
scroll to position [56, 0]
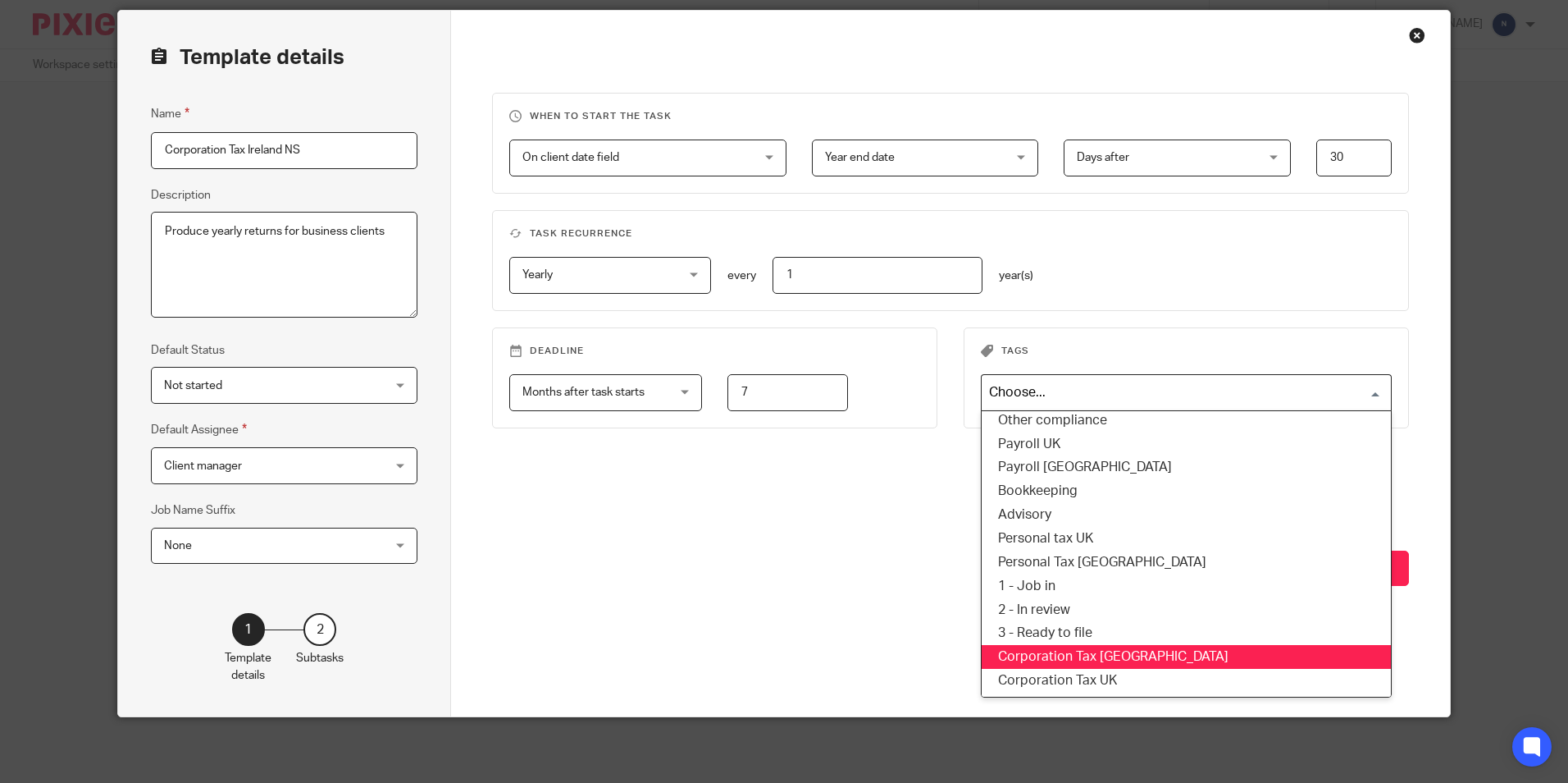
click at [1066, 659] on li "Corporation Tax [GEOGRAPHIC_DATA]" at bounding box center [1187, 657] width 409 height 24
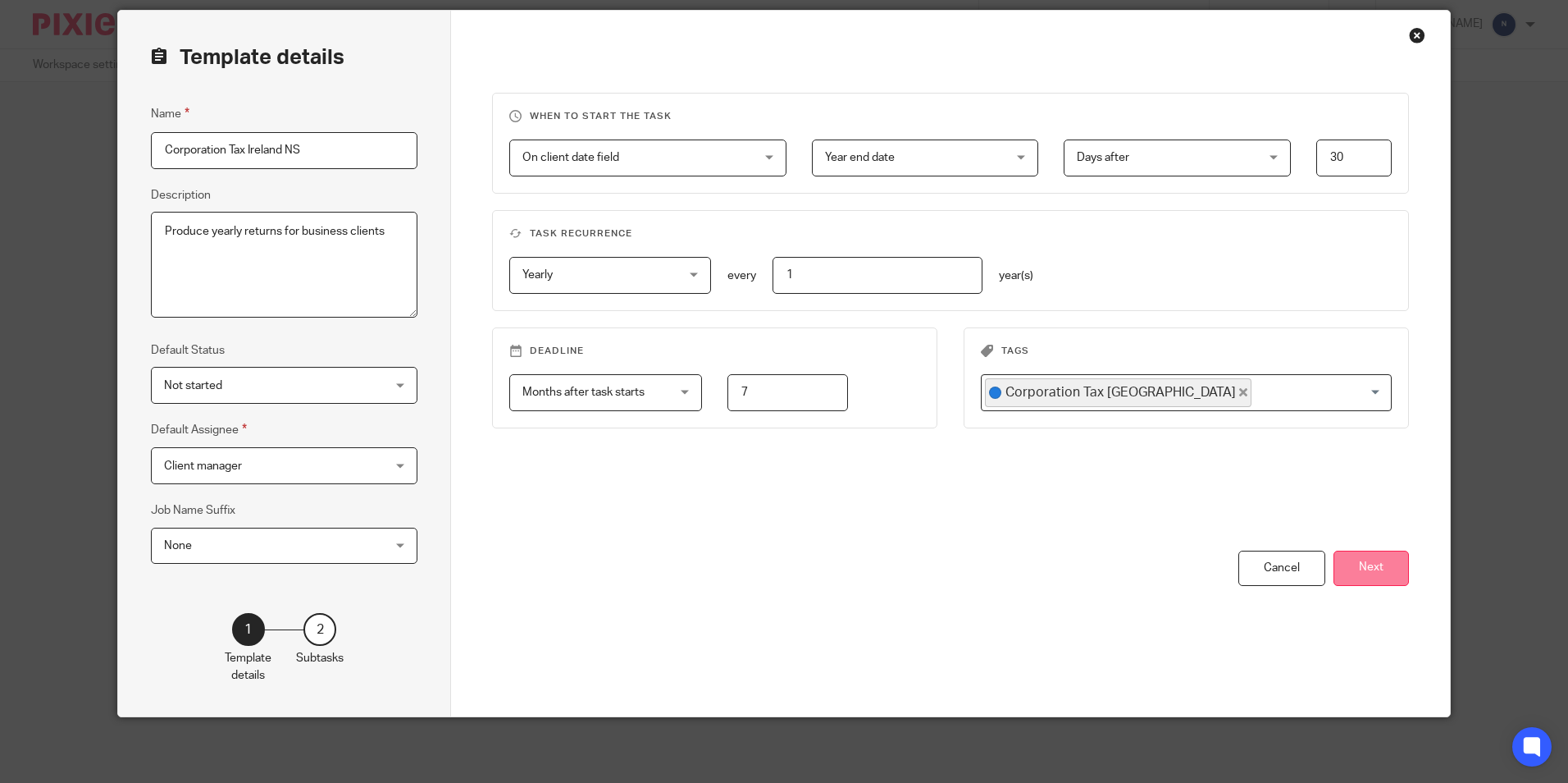
click at [1364, 560] on button "Next" at bounding box center [1371, 568] width 76 height 36
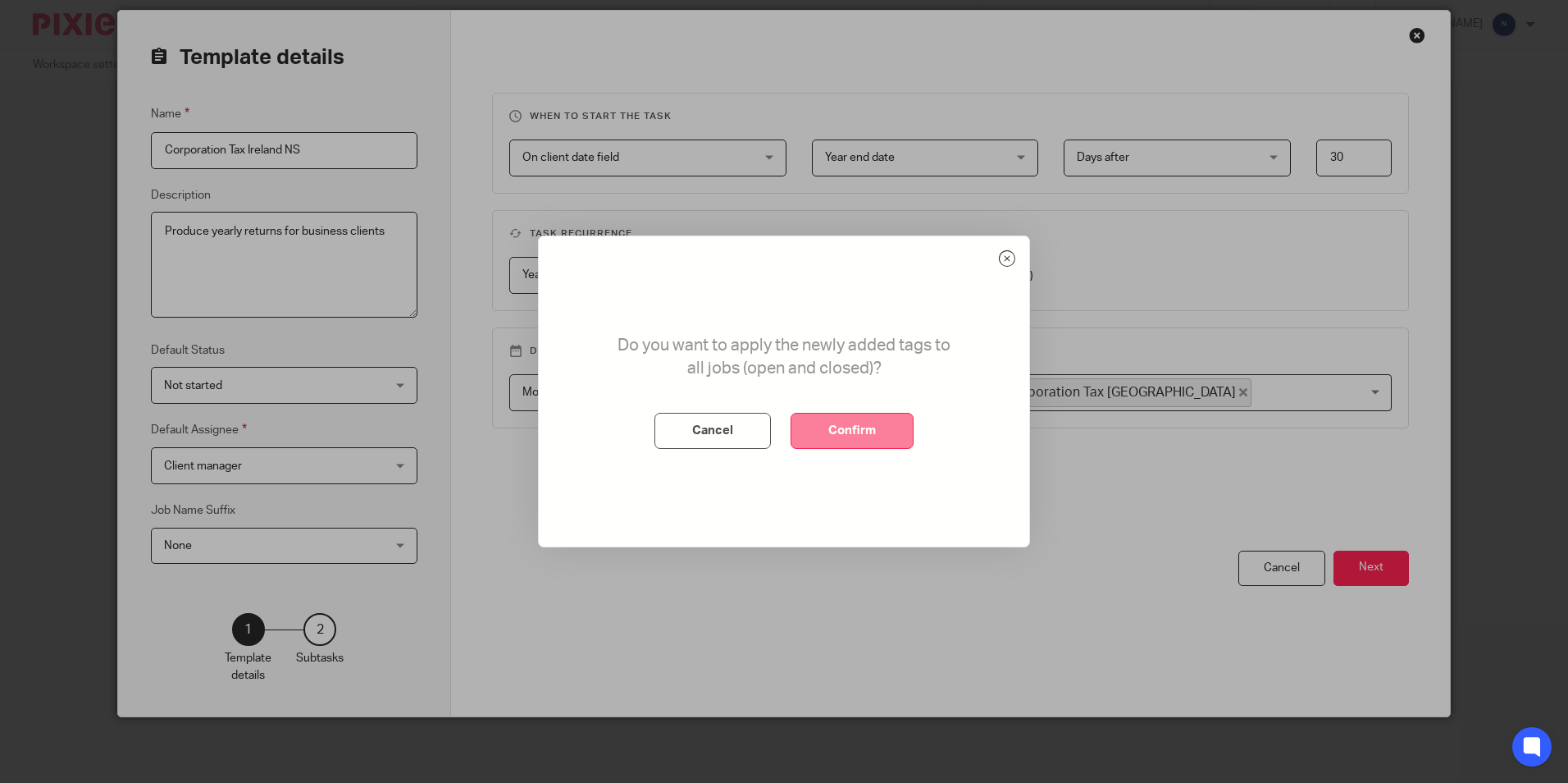
click at [838, 422] on button "Confirm" at bounding box center [851, 430] width 123 height 36
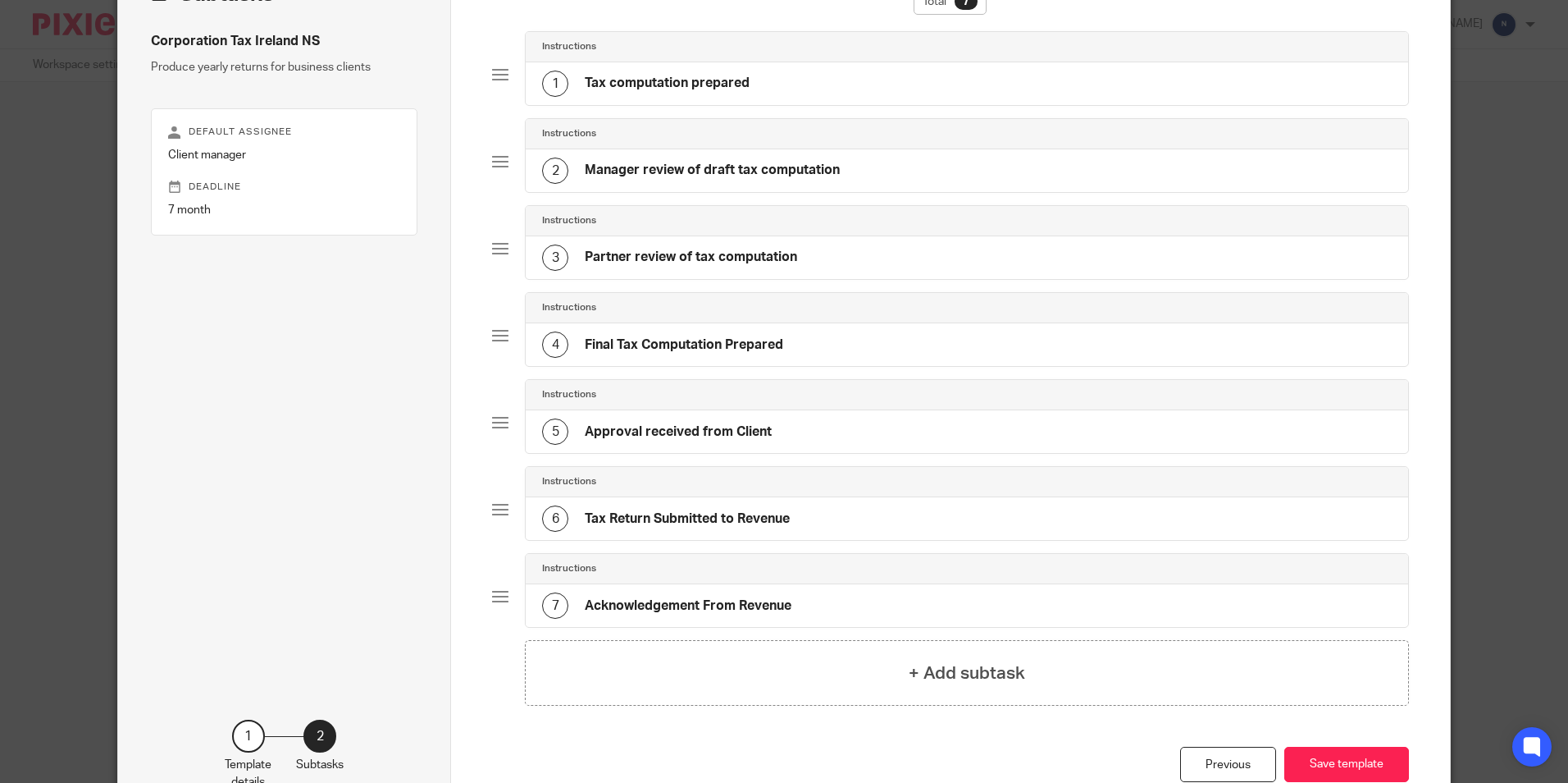
scroll to position [226, 0]
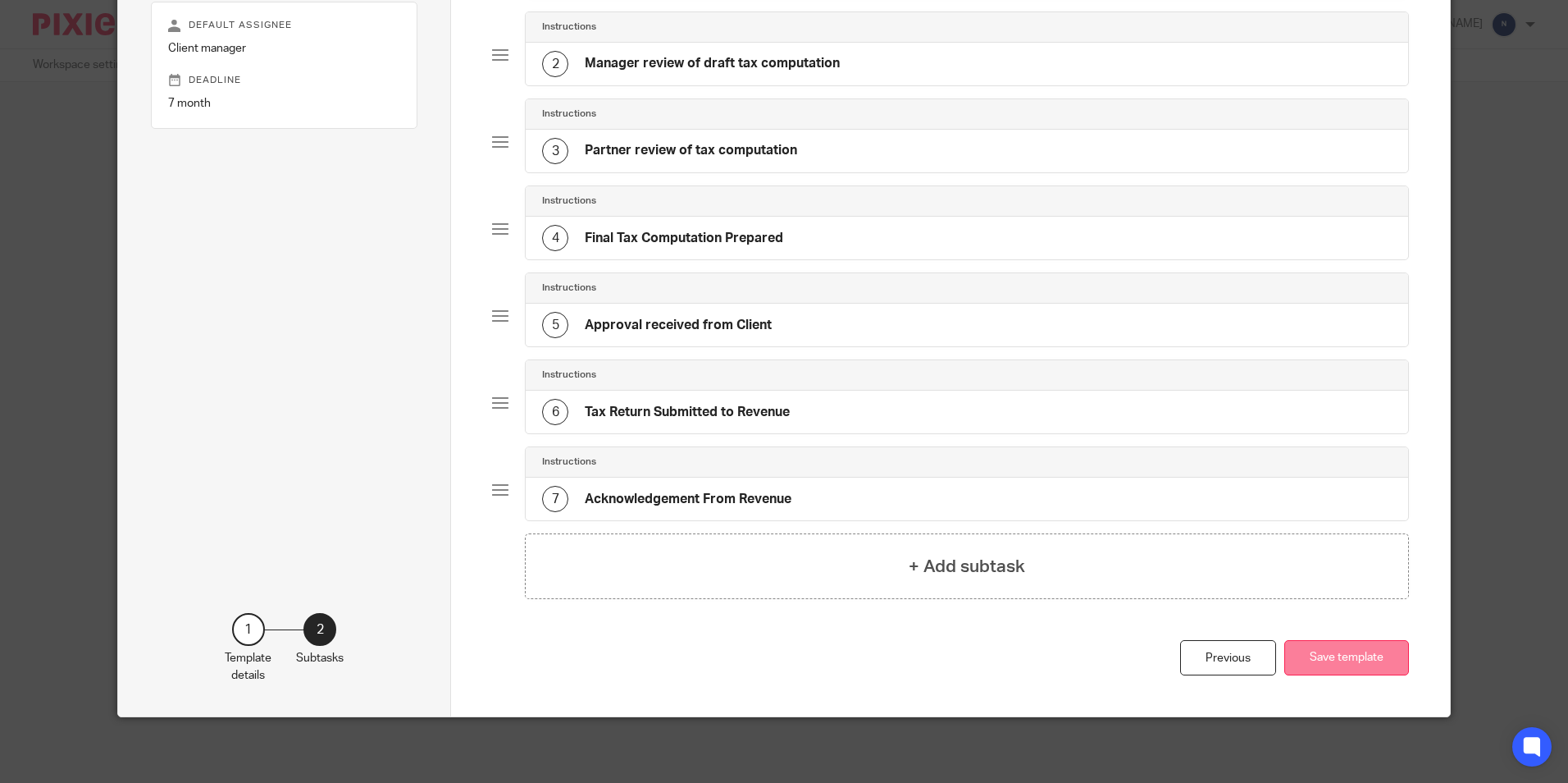
click at [1308, 643] on button "Save template" at bounding box center [1346, 658] width 124 height 36
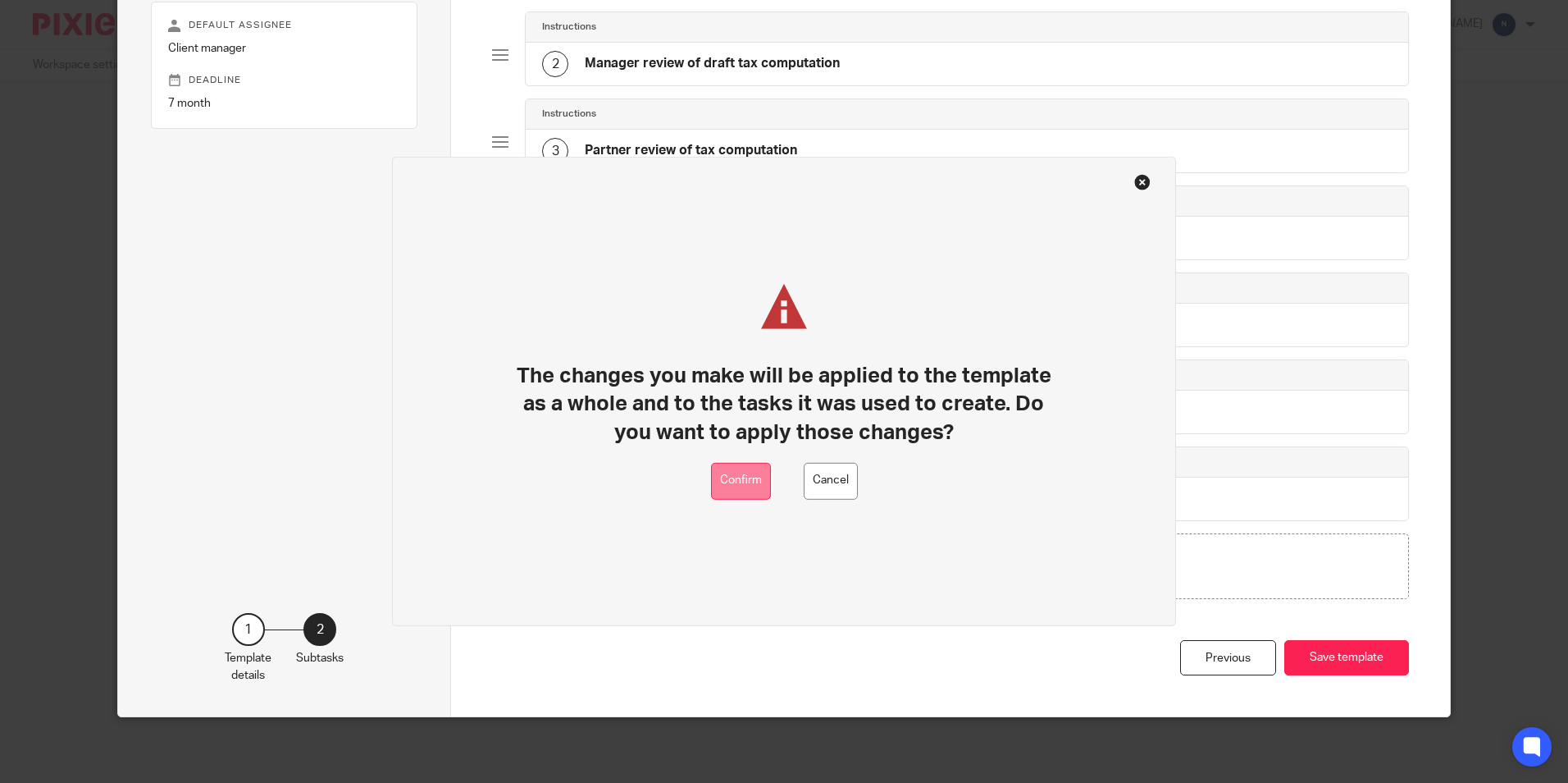
click at [740, 477] on button "Confirm" at bounding box center [741, 481] width 60 height 37
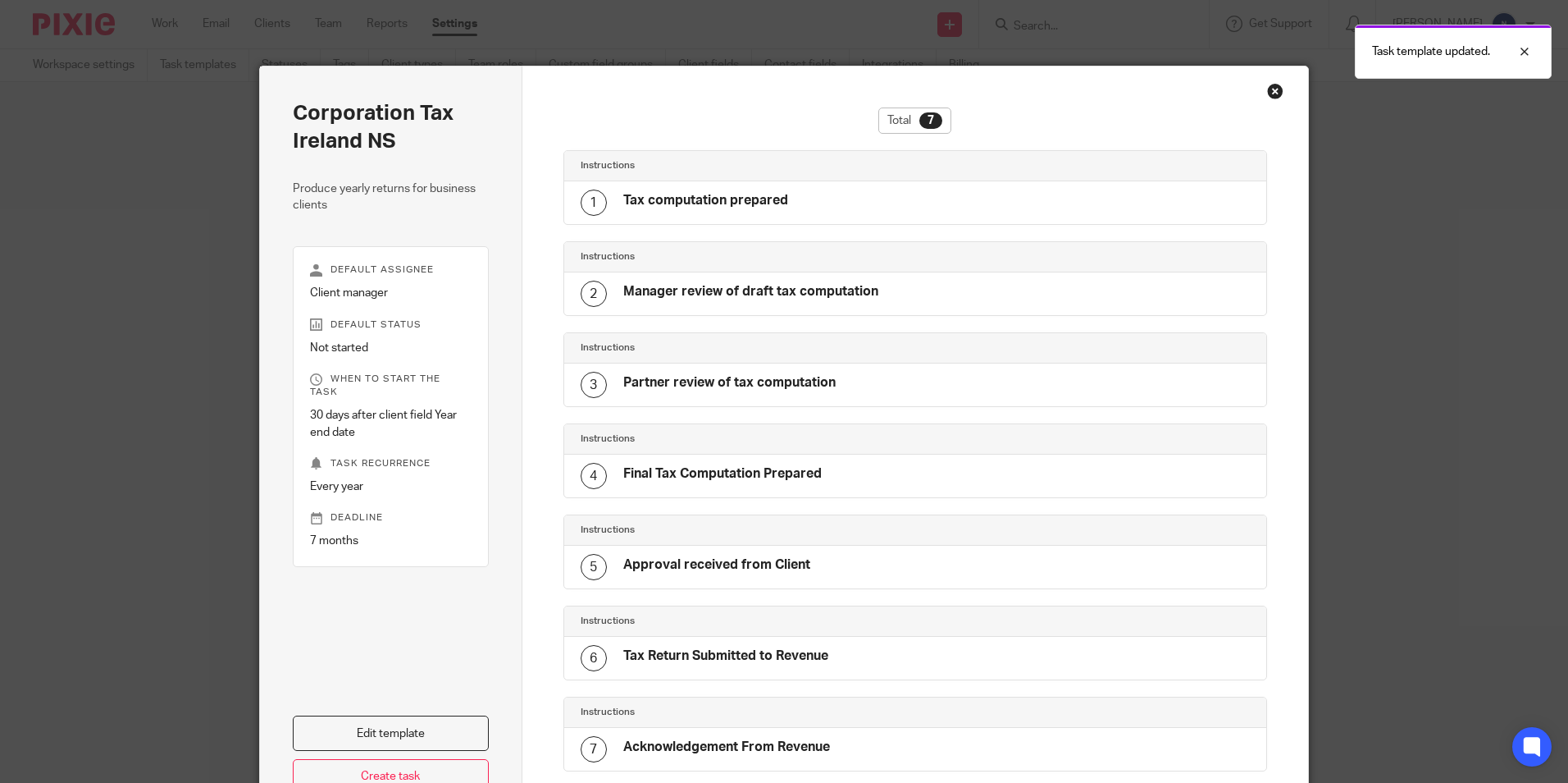
click at [1268, 92] on div "Close this dialog window" at bounding box center [1275, 91] width 17 height 17
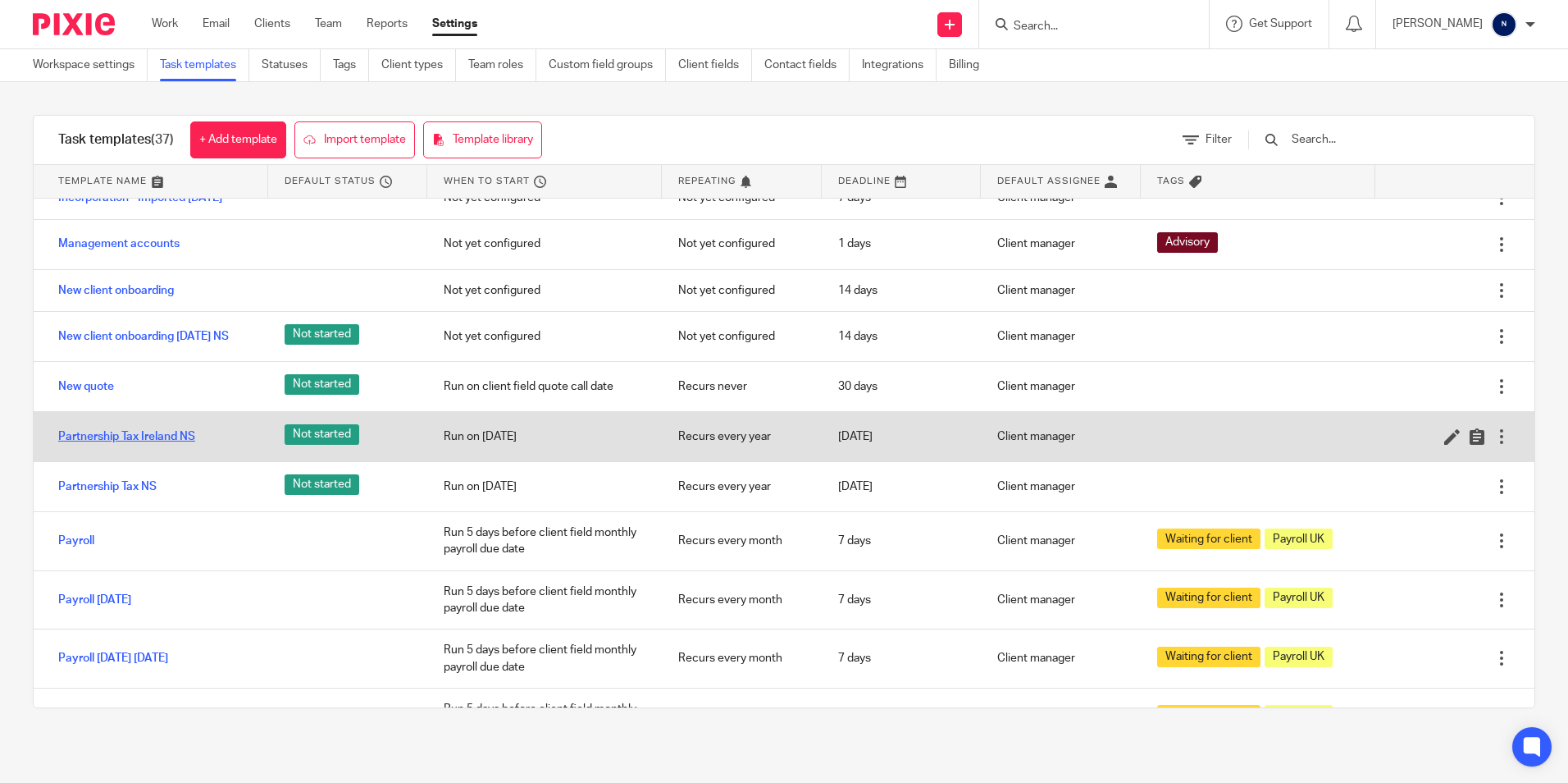
scroll to position [657, 0]
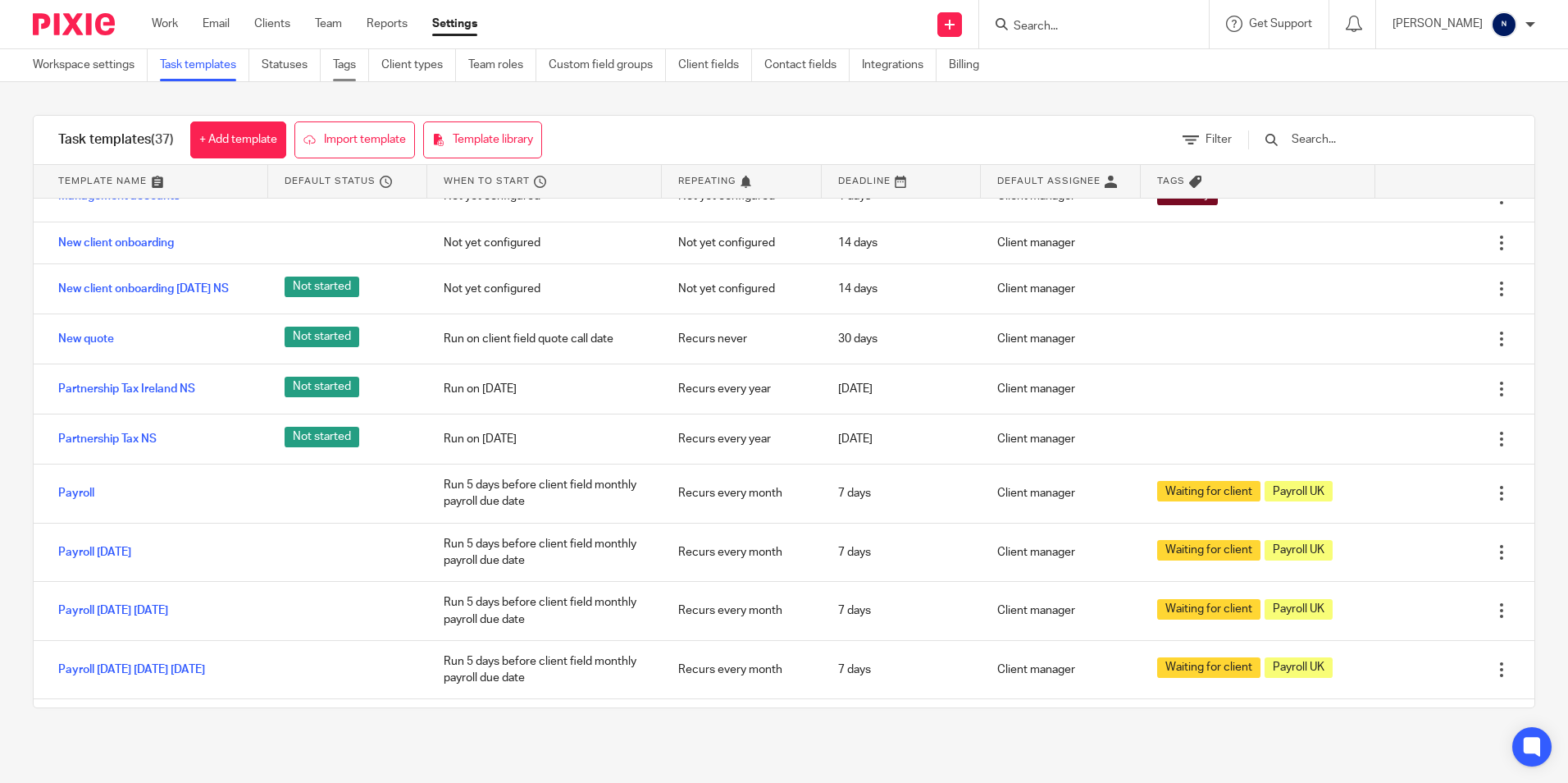
click at [353, 68] on link "Tags" at bounding box center [351, 65] width 36 height 32
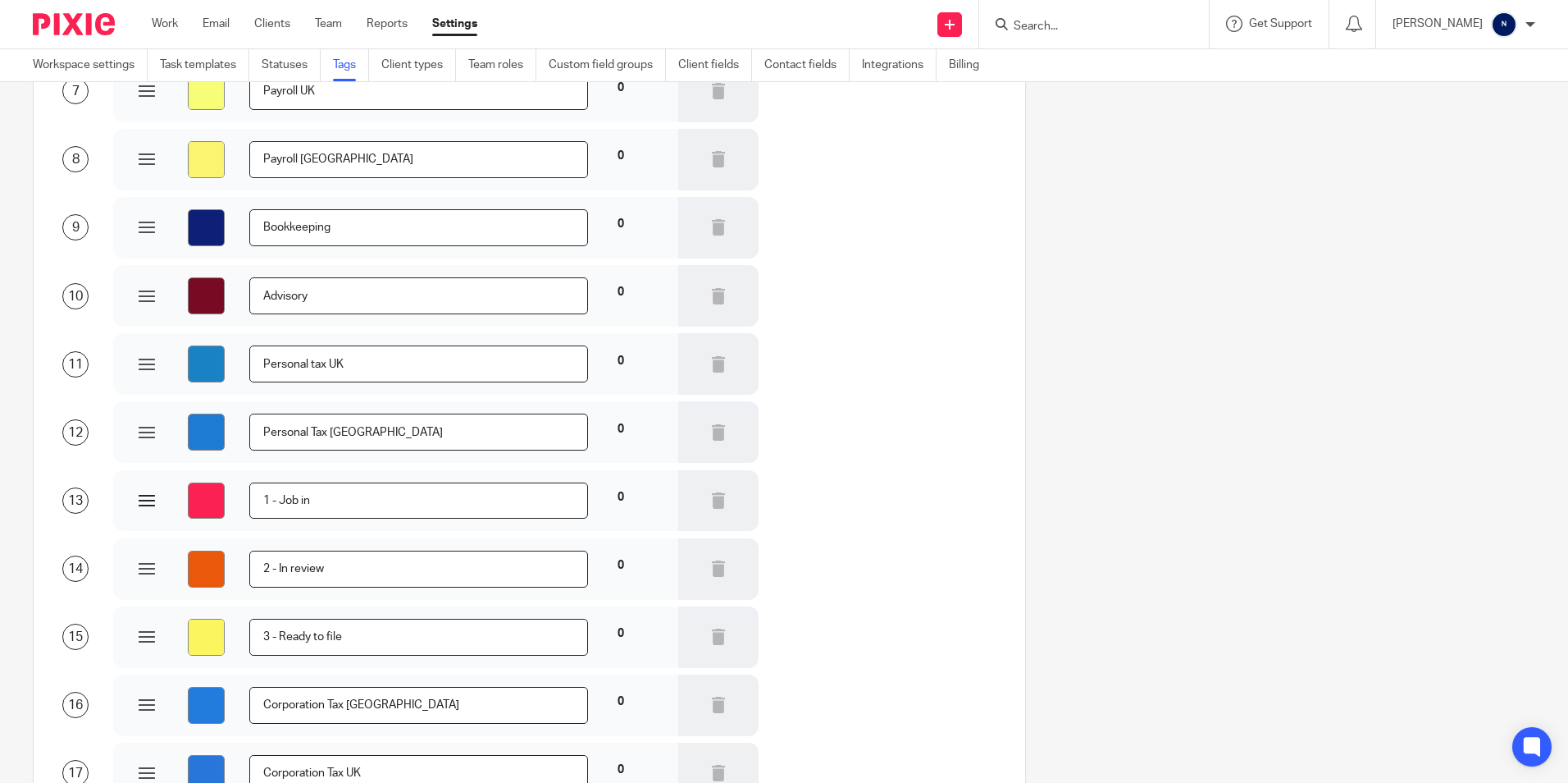
scroll to position [743, 0]
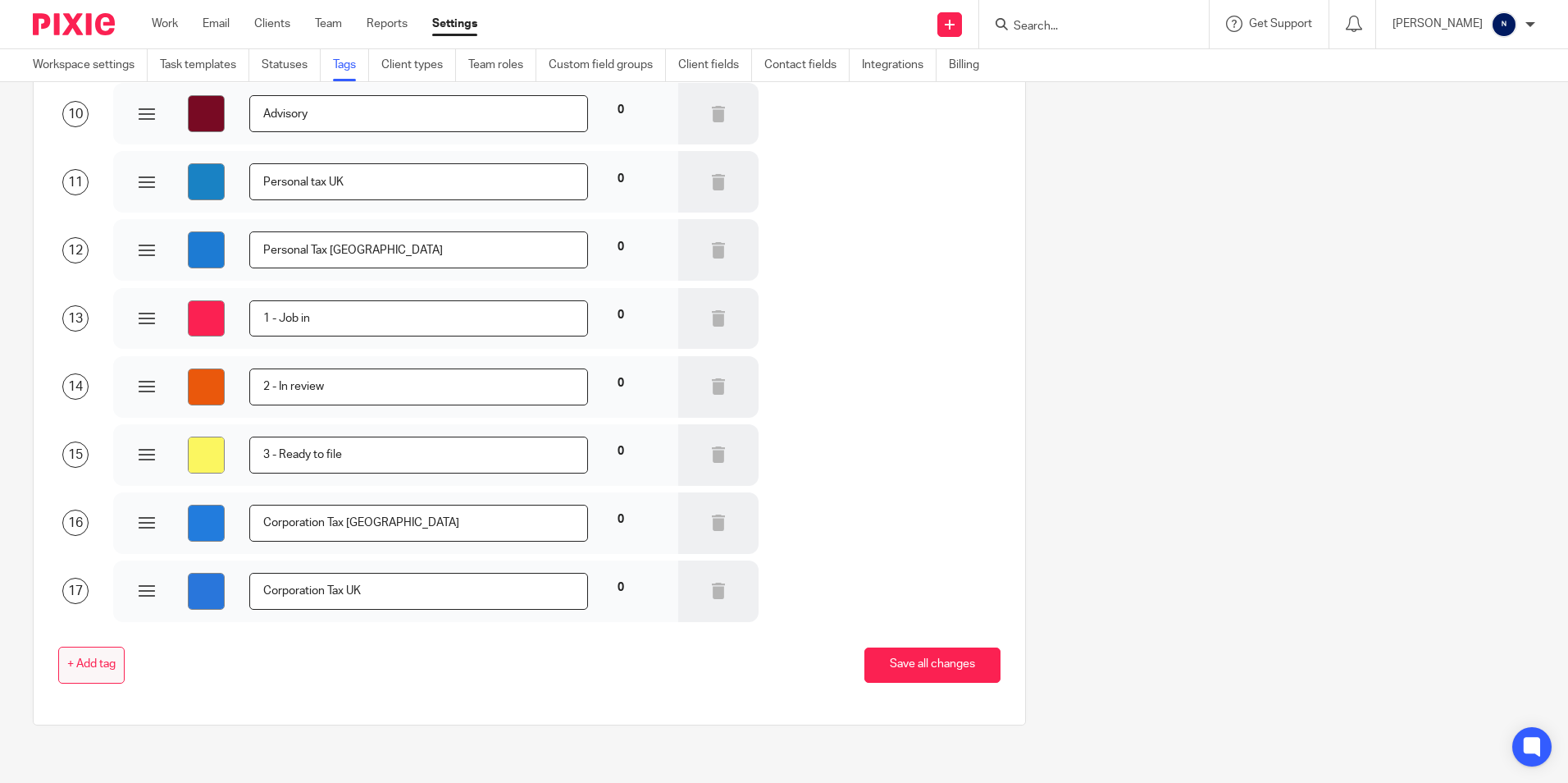
click at [88, 663] on span "+ Add tag" at bounding box center [91, 665] width 49 height 13
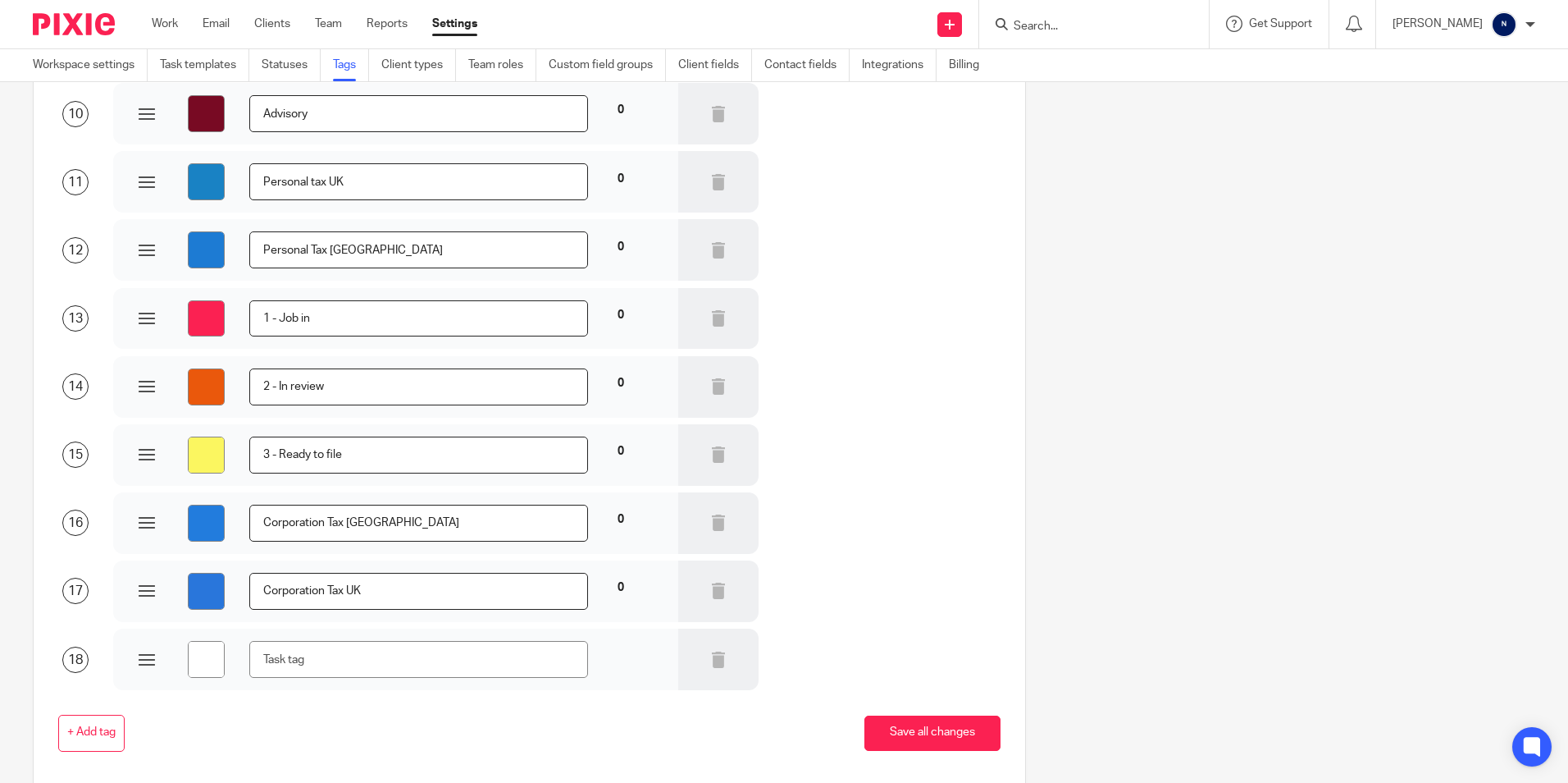
type input "#ffffff"
type input "P"
type input "#ffffff"
type input "Pa"
type input "#ffffff"
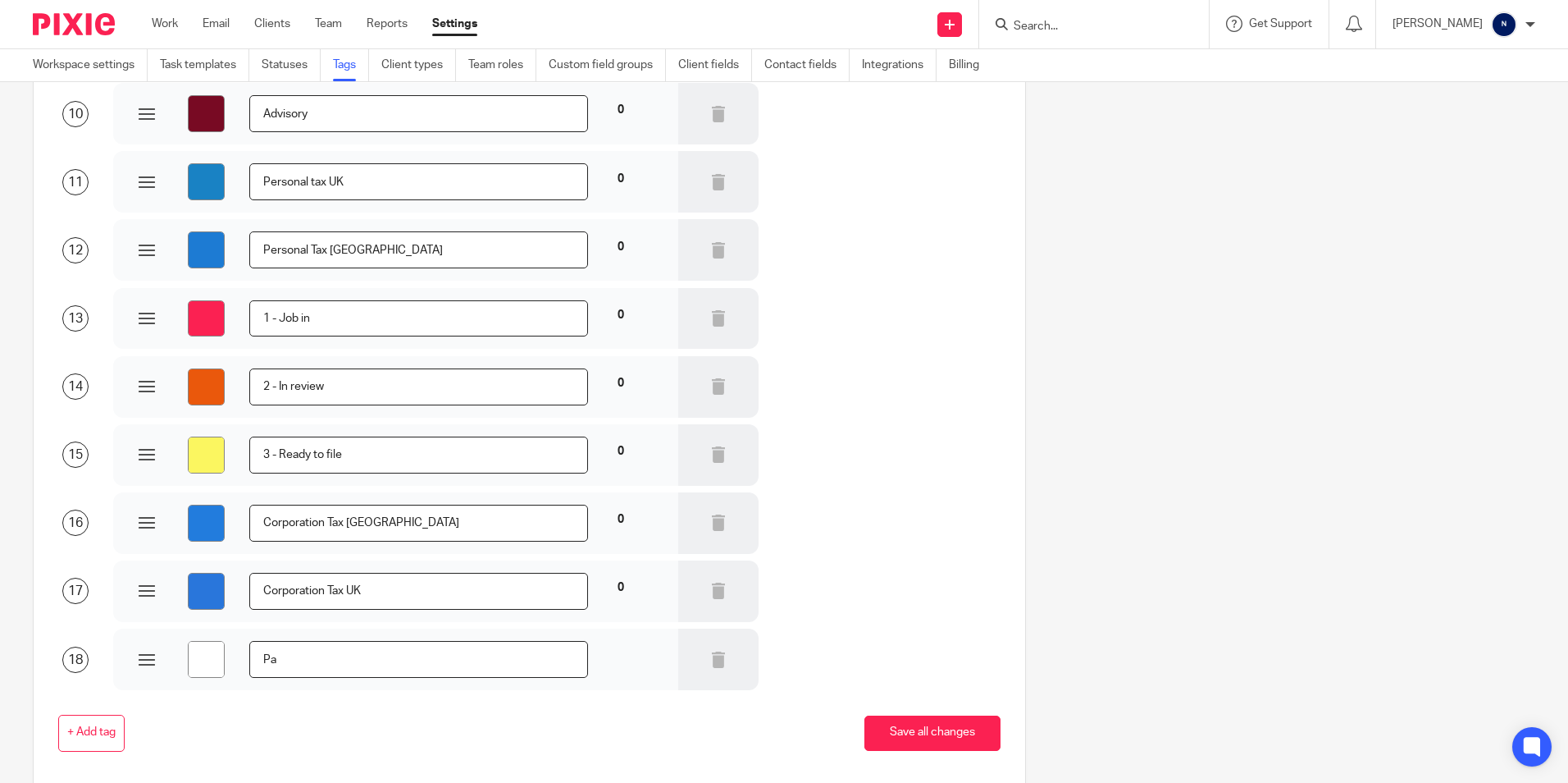
type input "Par"
type input "#ffffff"
type input "Part"
type input "#ffffff"
type input "Parte"
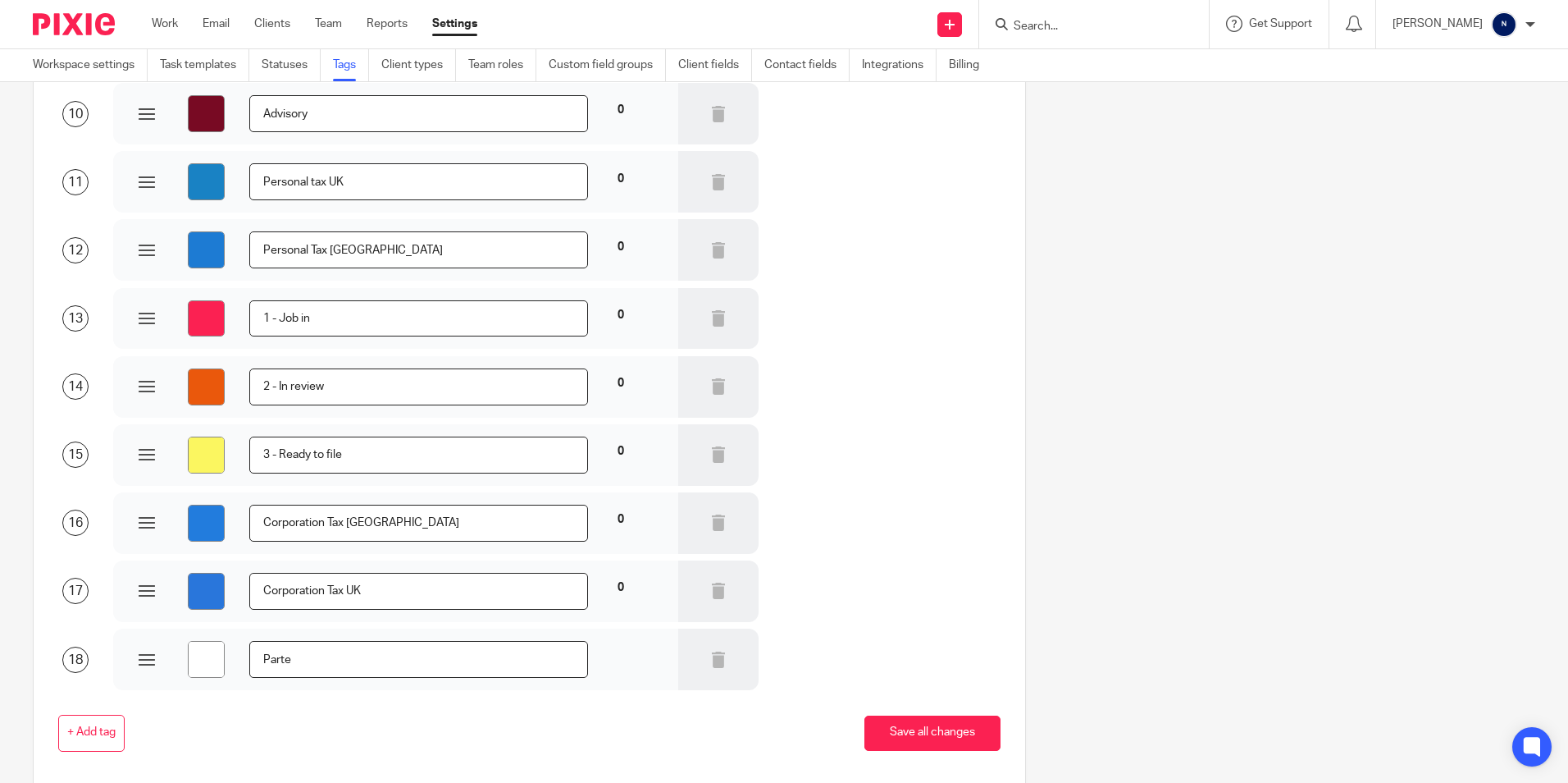
type input "#ffffff"
type input "Parter"
type input "#ffffff"
type input "Partern"
type input "#ffffff"
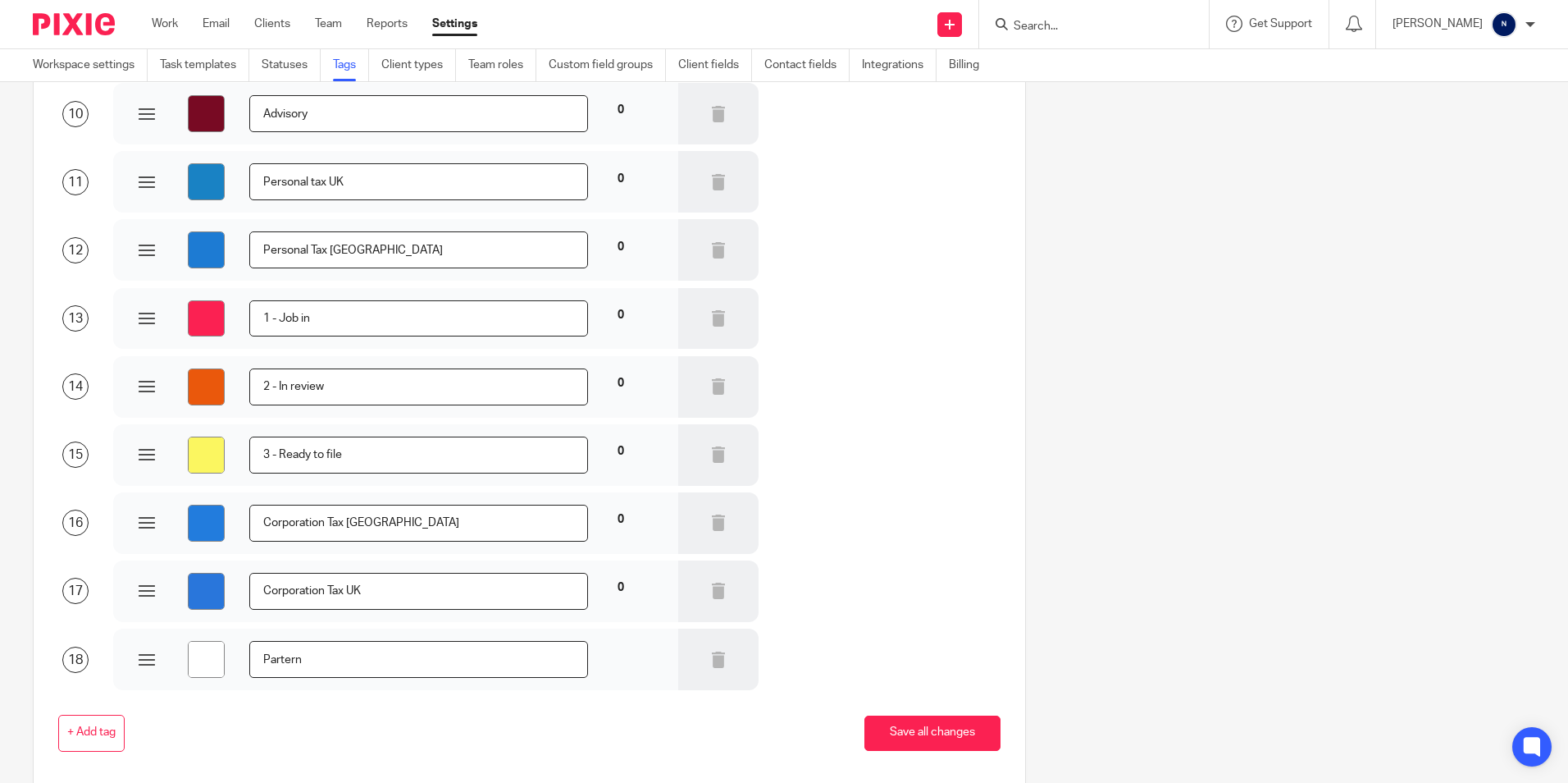
type input "Parterns"
type input "#ffffff"
type input "Partern"
type input "#ffffff"
type input "Parter"
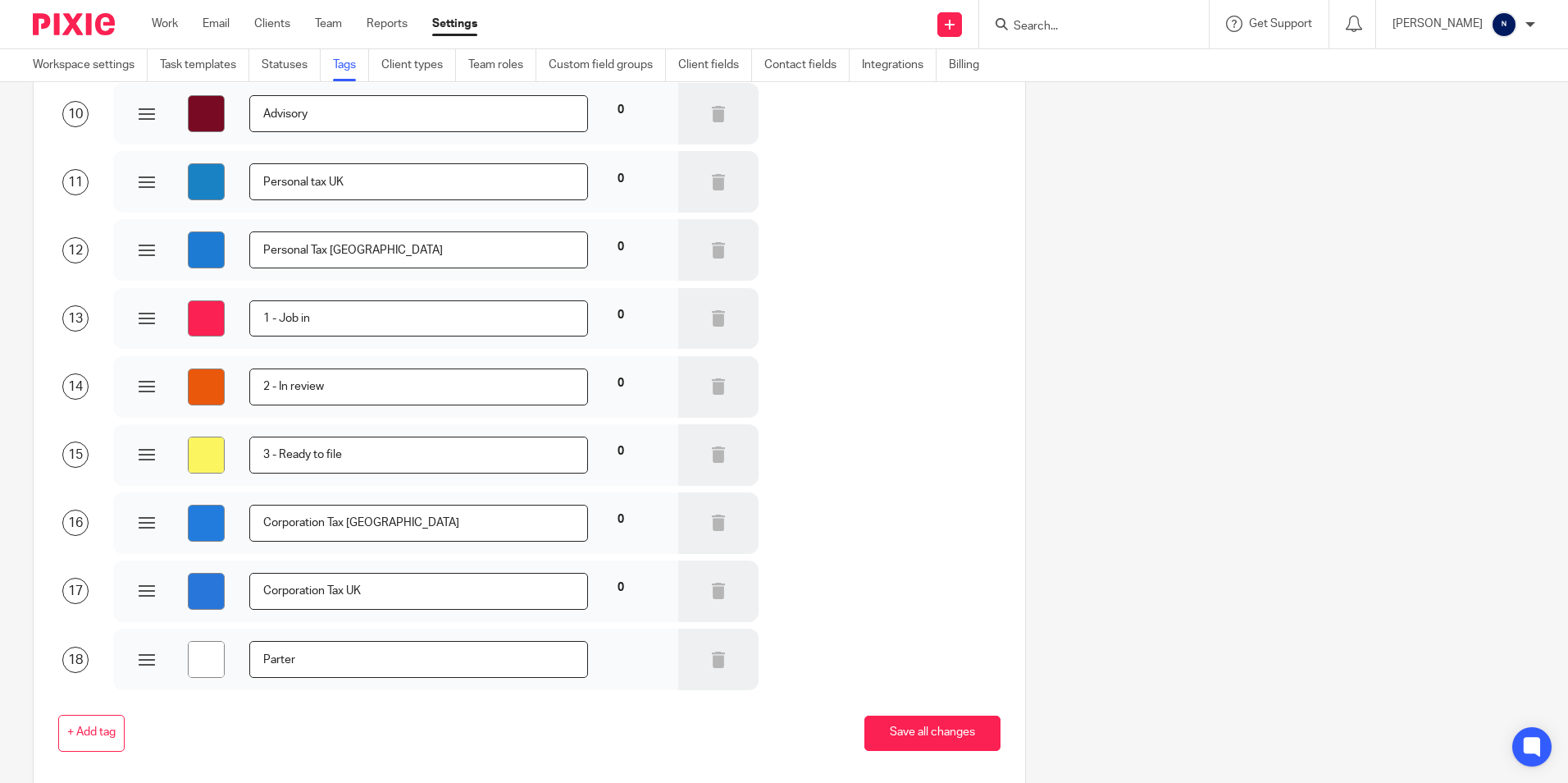
type input "#ffffff"
type input "Parte"
type input "#ffffff"
type input "Part"
type input "#ffffff"
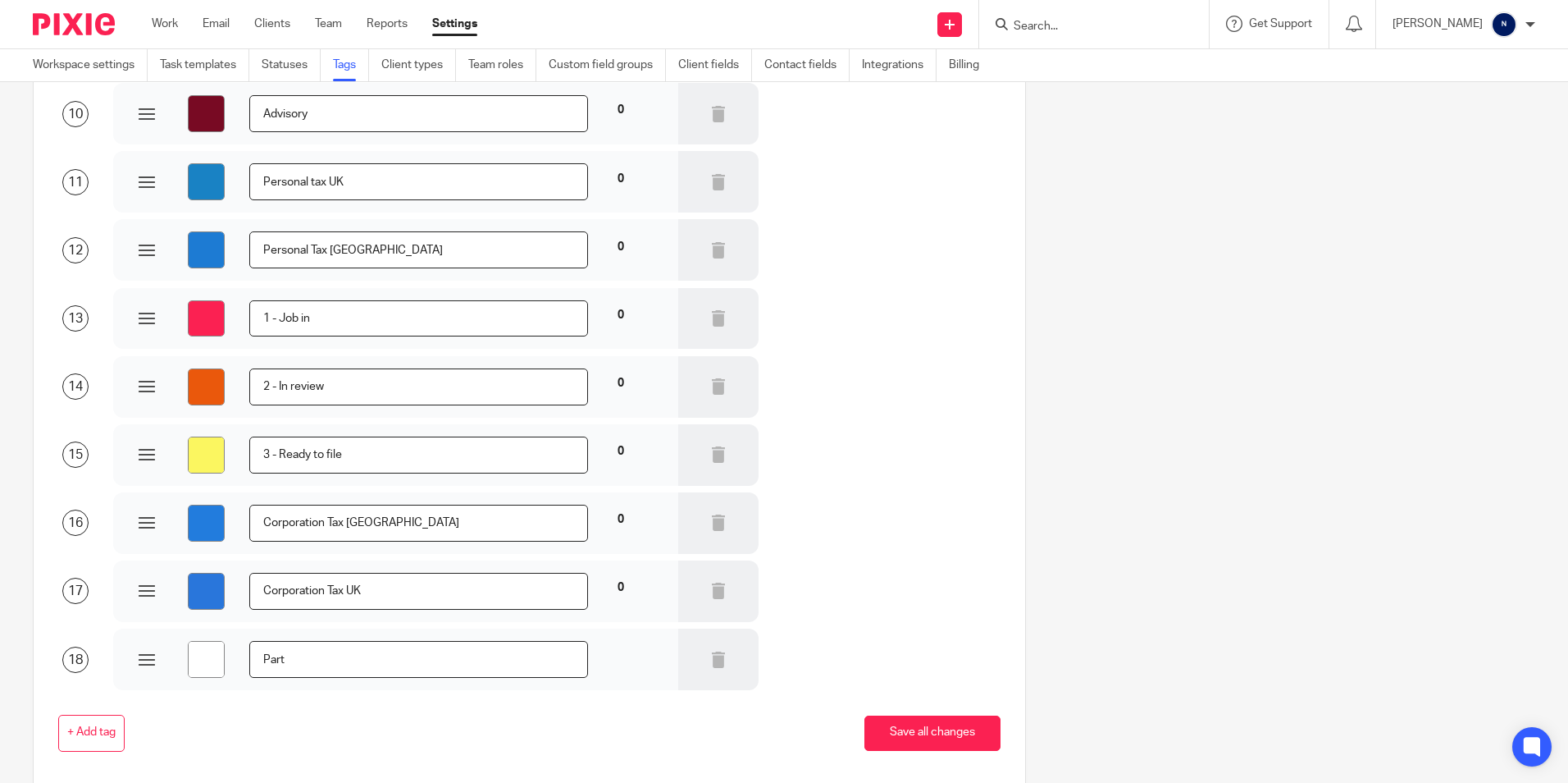
type input "Partn"
type input "#ffffff"
type input "Partne"
type input "#ffffff"
type input "Partner"
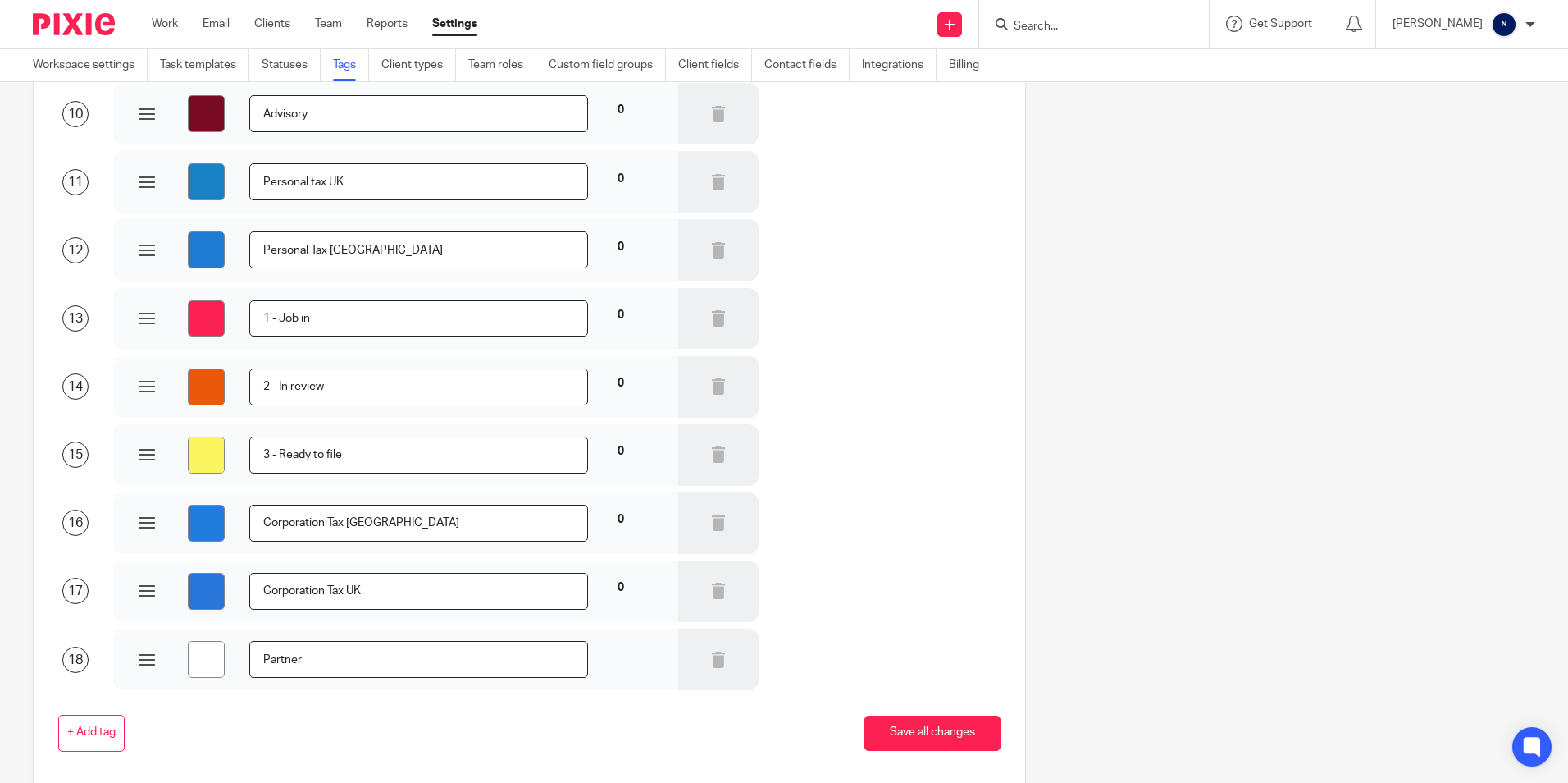
type input "#ffffff"
type input "Partners"
type input "#ffffff"
type input "Partnersh"
type input "#ffffff"
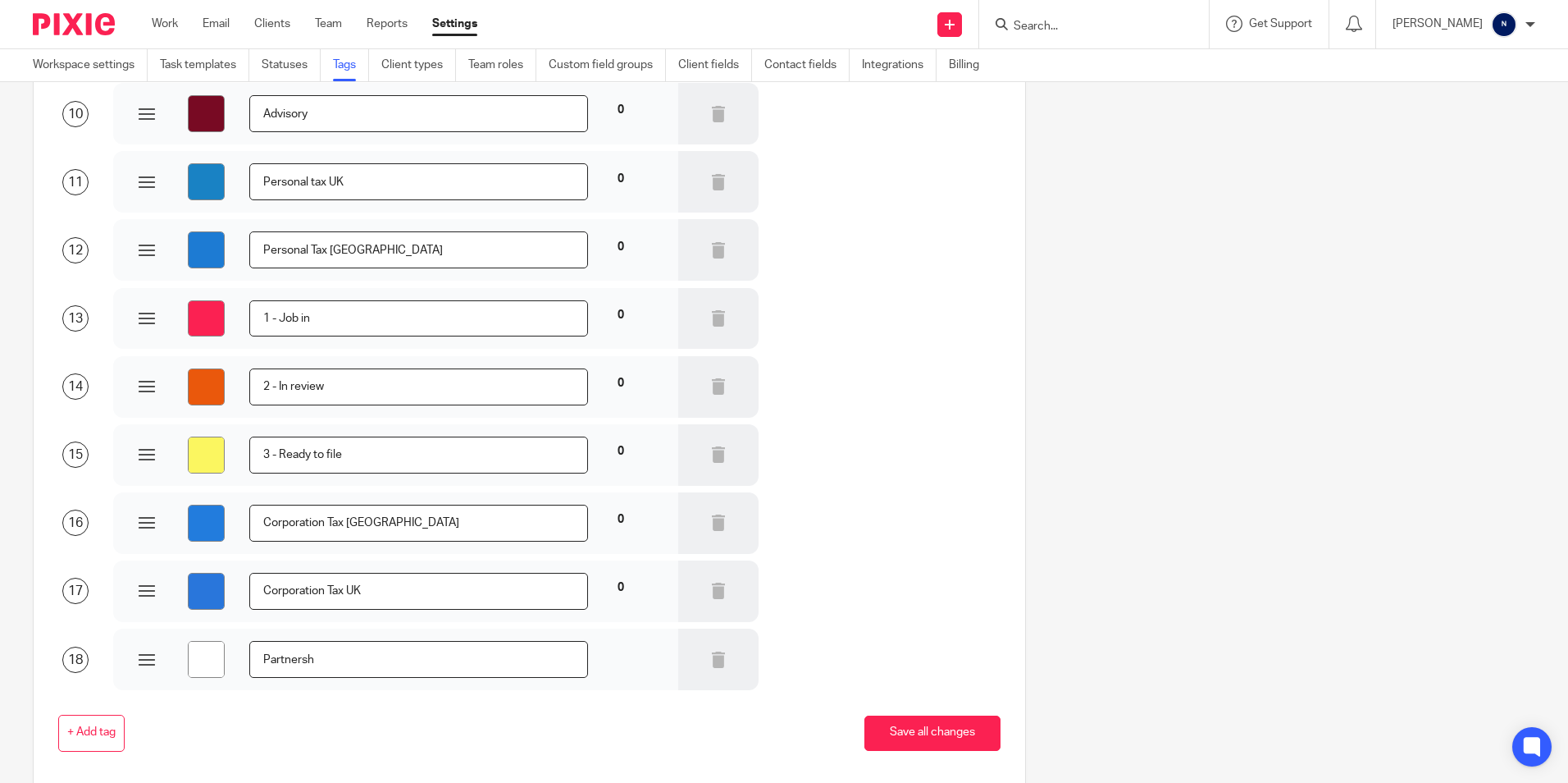
type input "Partnershi"
type input "#ffffff"
type input "Partnership"
type input "#ffffff"
type input "Partnership"
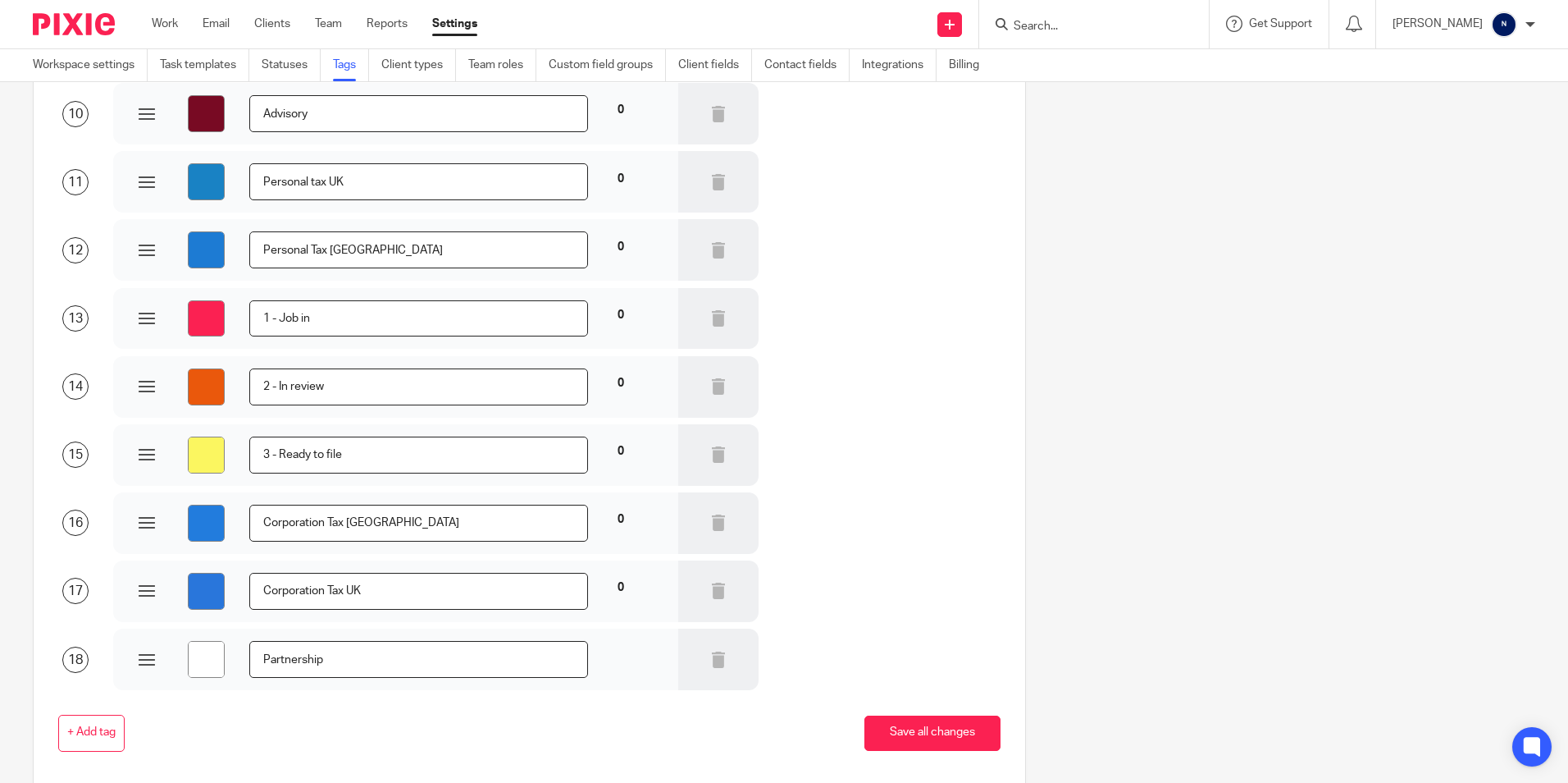
type input "#ffffff"
type input "Partnership T"
type input "#ffffff"
type input "Partnership TA"
type input "#ffffff"
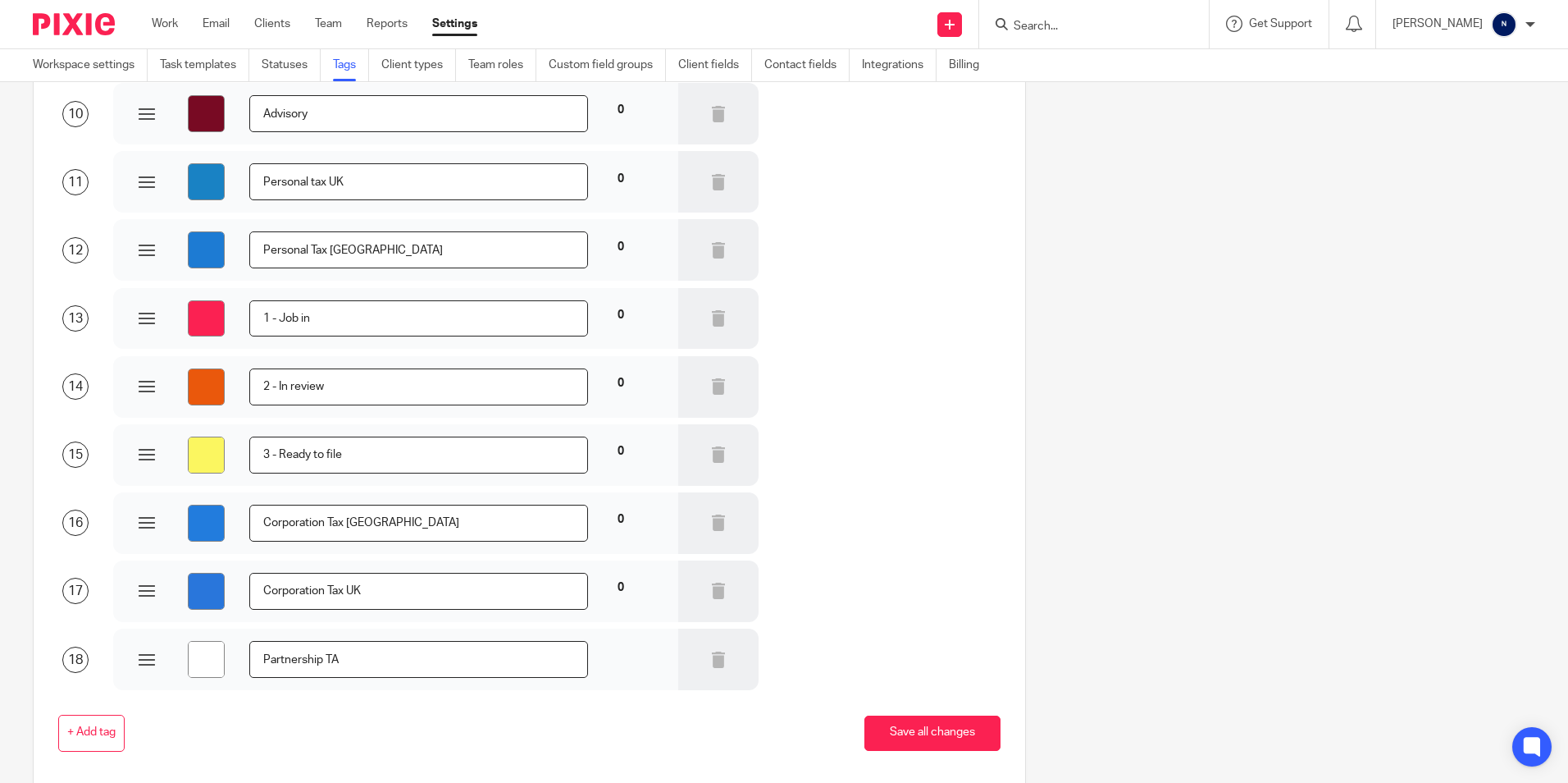
type input "Partnership T"
type input "#ffffff"
type input "Partnership Ta"
type input "#ffffff"
type input "Partnership Tax"
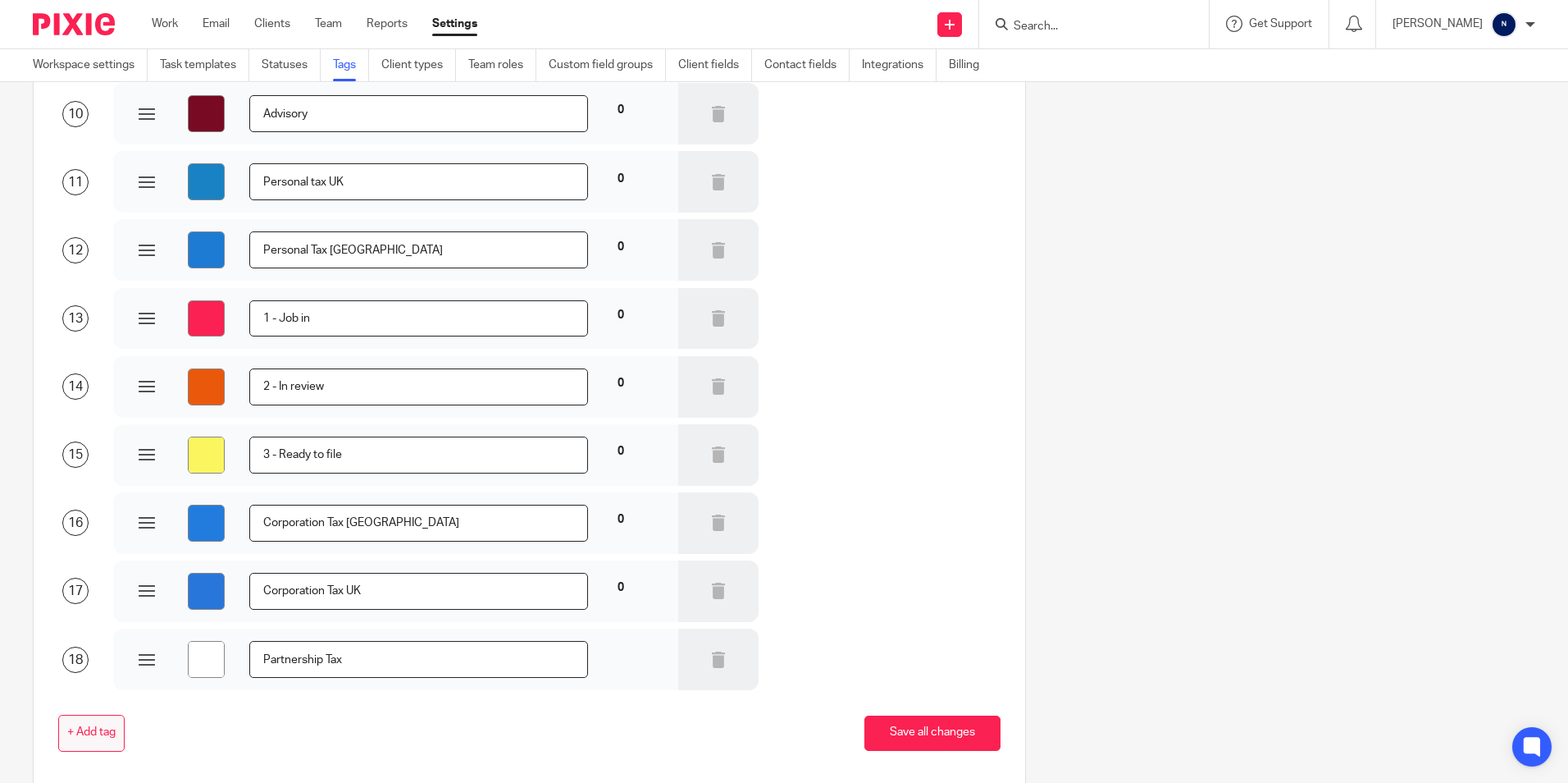
click at [94, 727] on span "+ Add tag" at bounding box center [91, 732] width 49 height 13
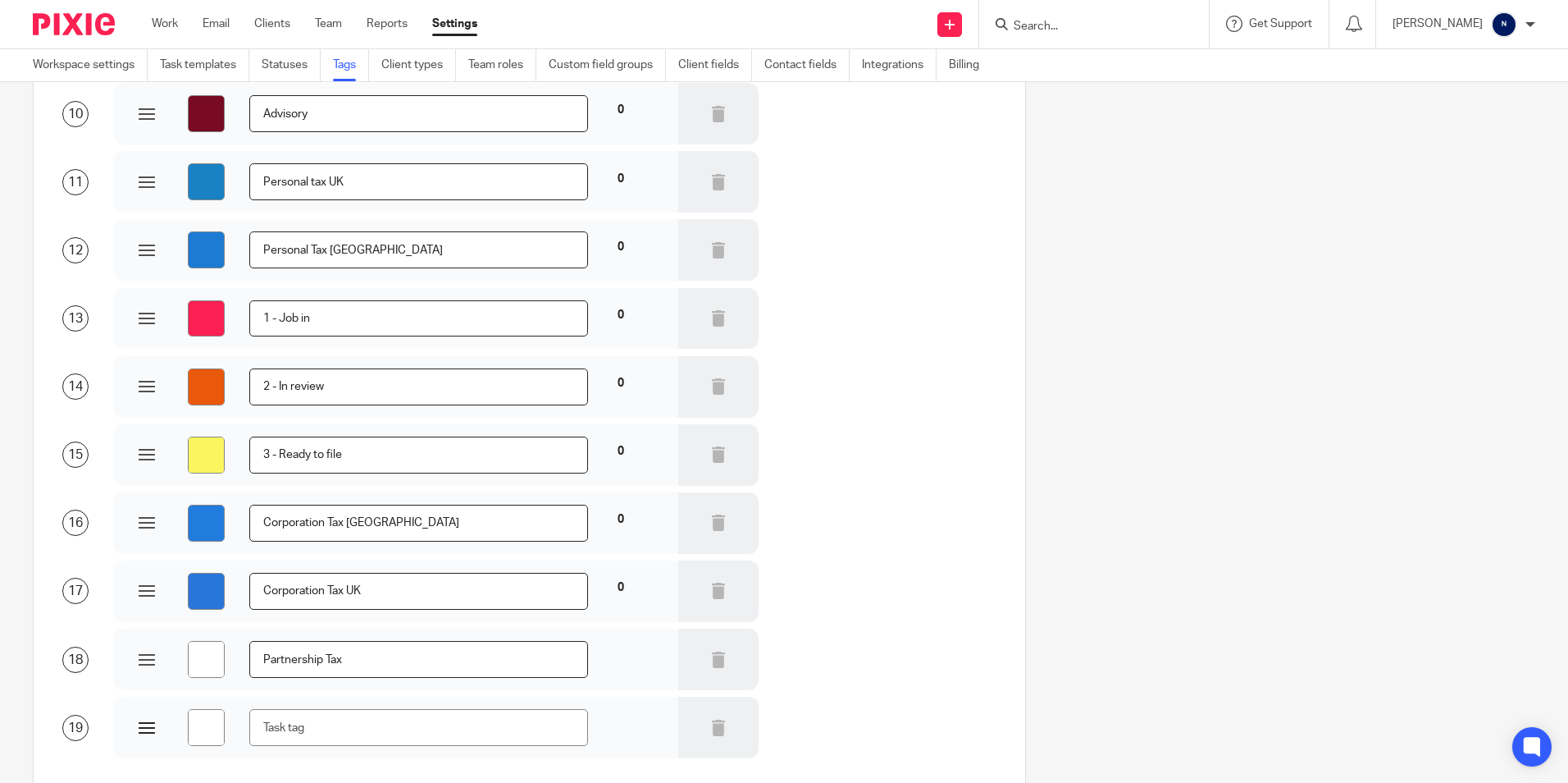
type input "#ffffff"
type input "P"
type input "#ffffff"
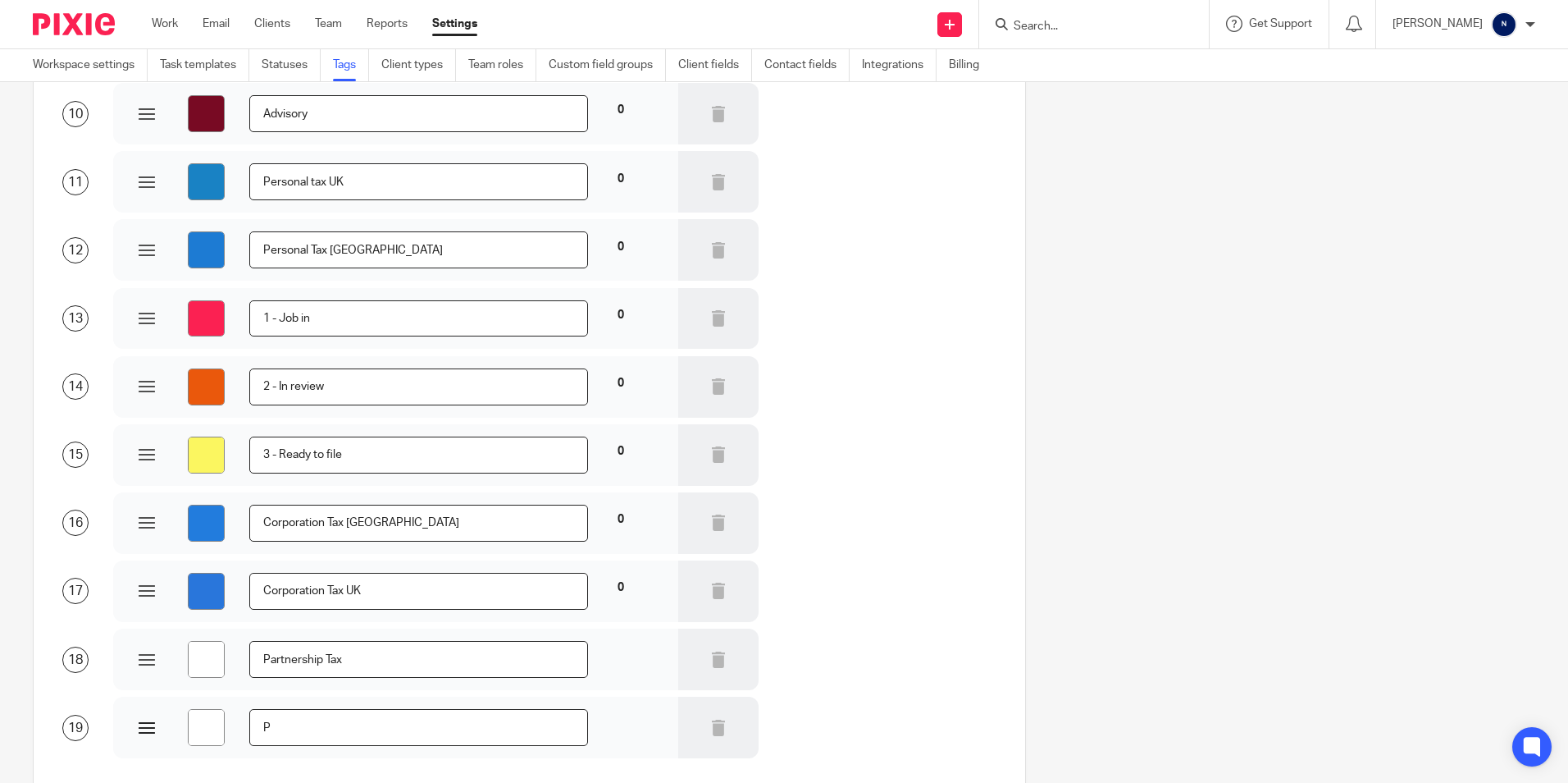
type input "Pa"
type input "#ffffff"
type input "Par"
type input "#ffffff"
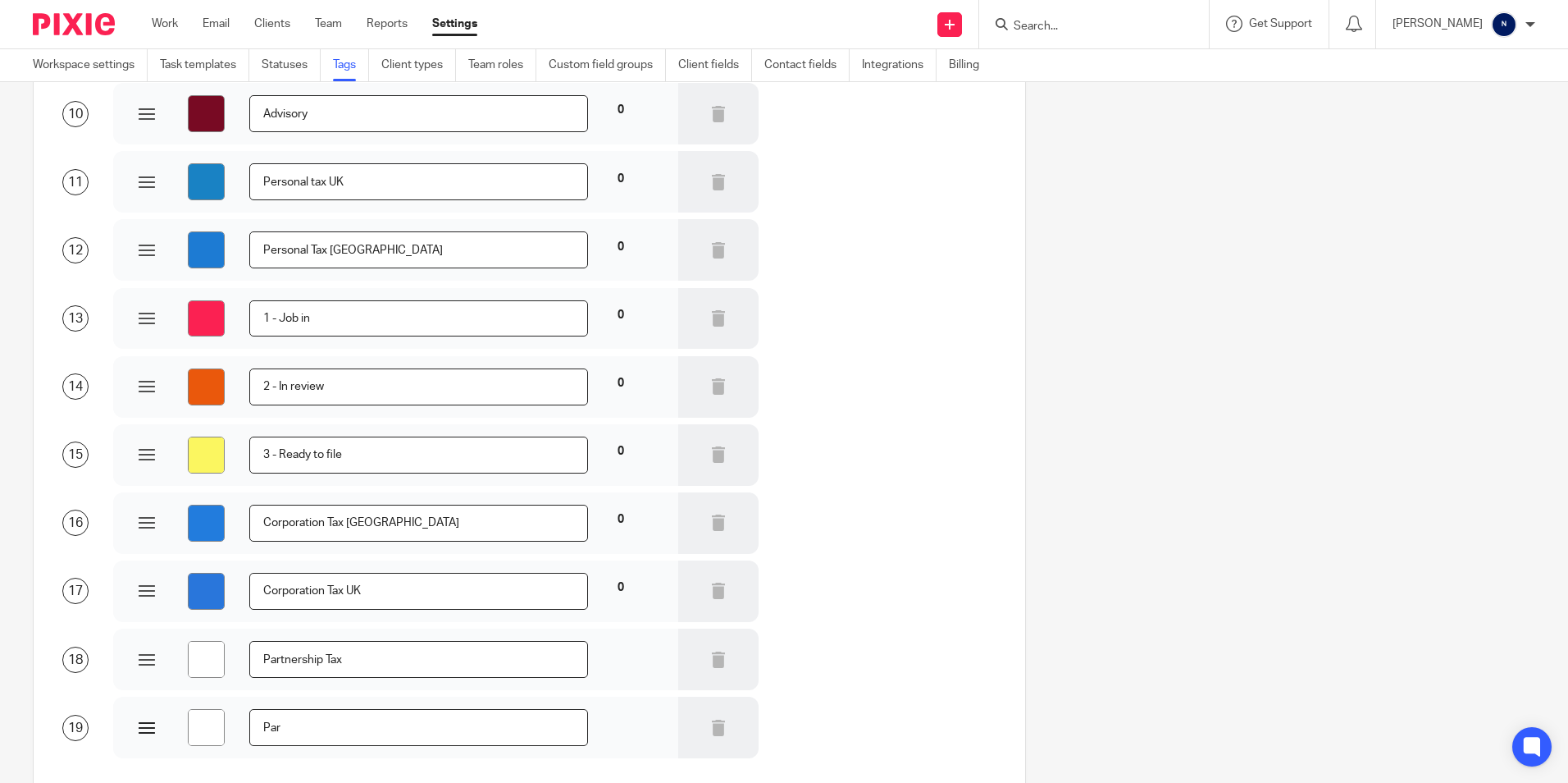
type input "#ffffff"
type input "Part"
type input "#ffffff"
type input "Partn"
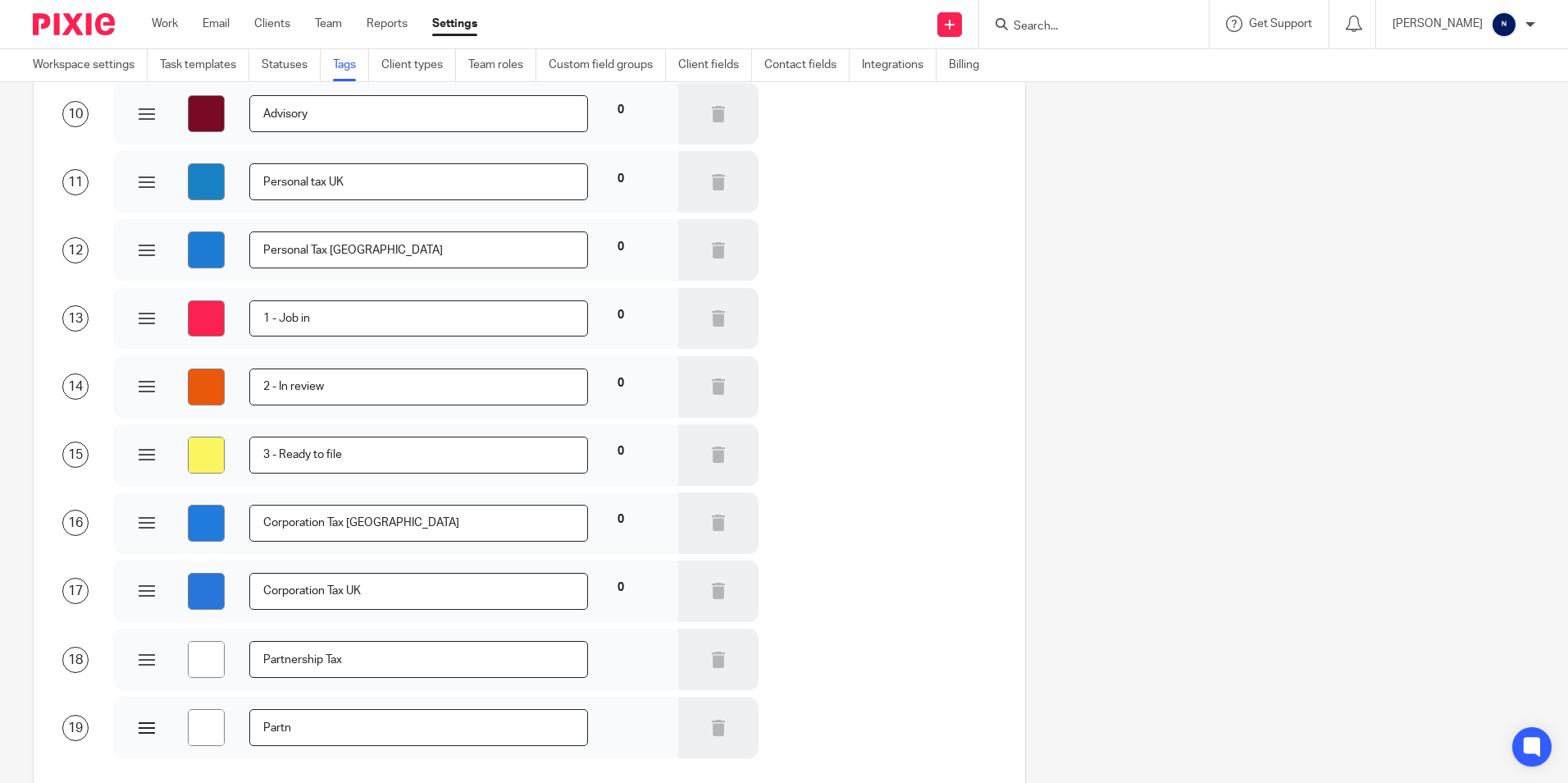
type input "#ffffff"
type input "Partne"
type input "#ffffff"
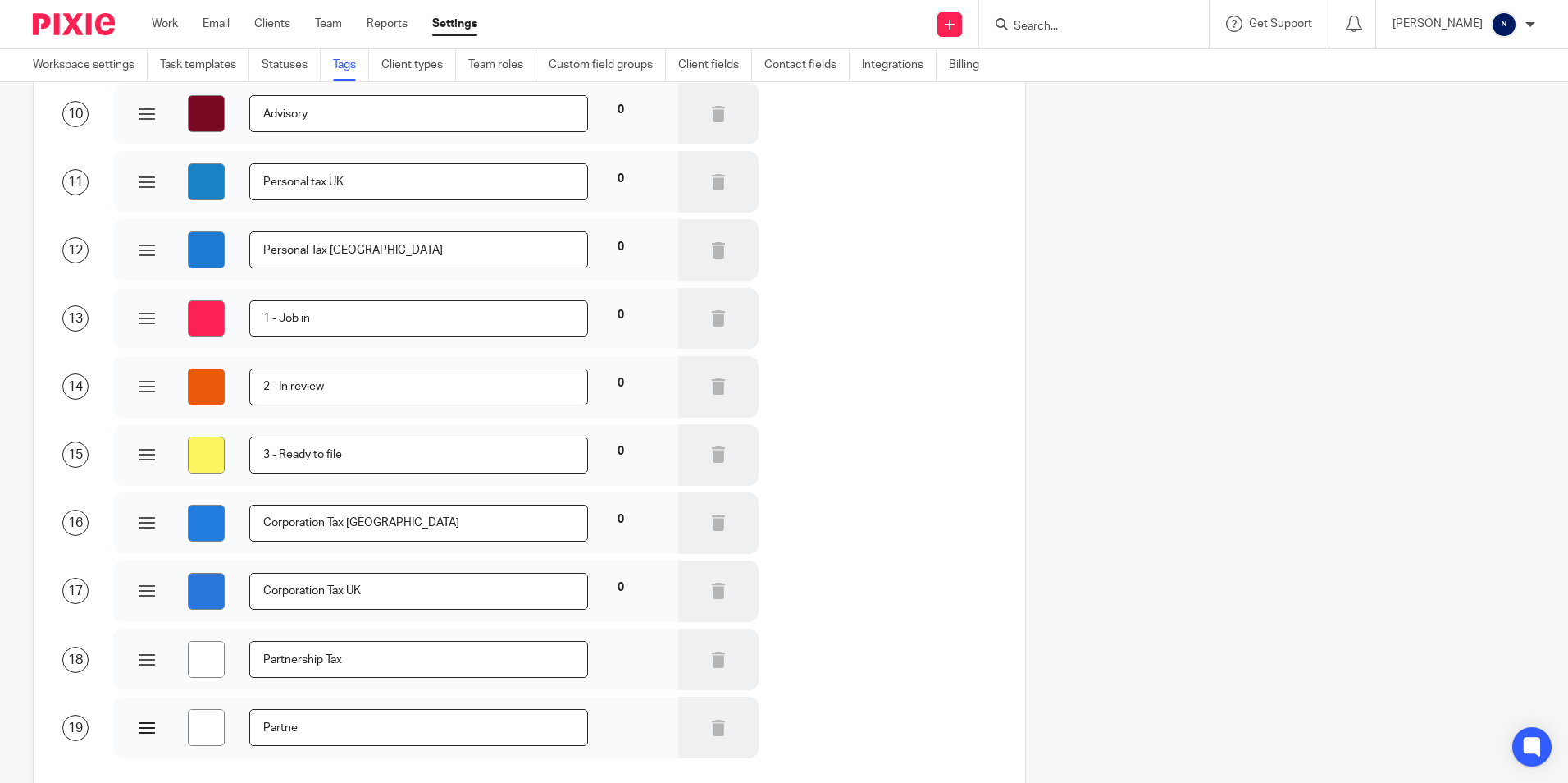
type input "Partnes"
type input "#ffffff"
type input "Partnesh"
type input "#ffffff"
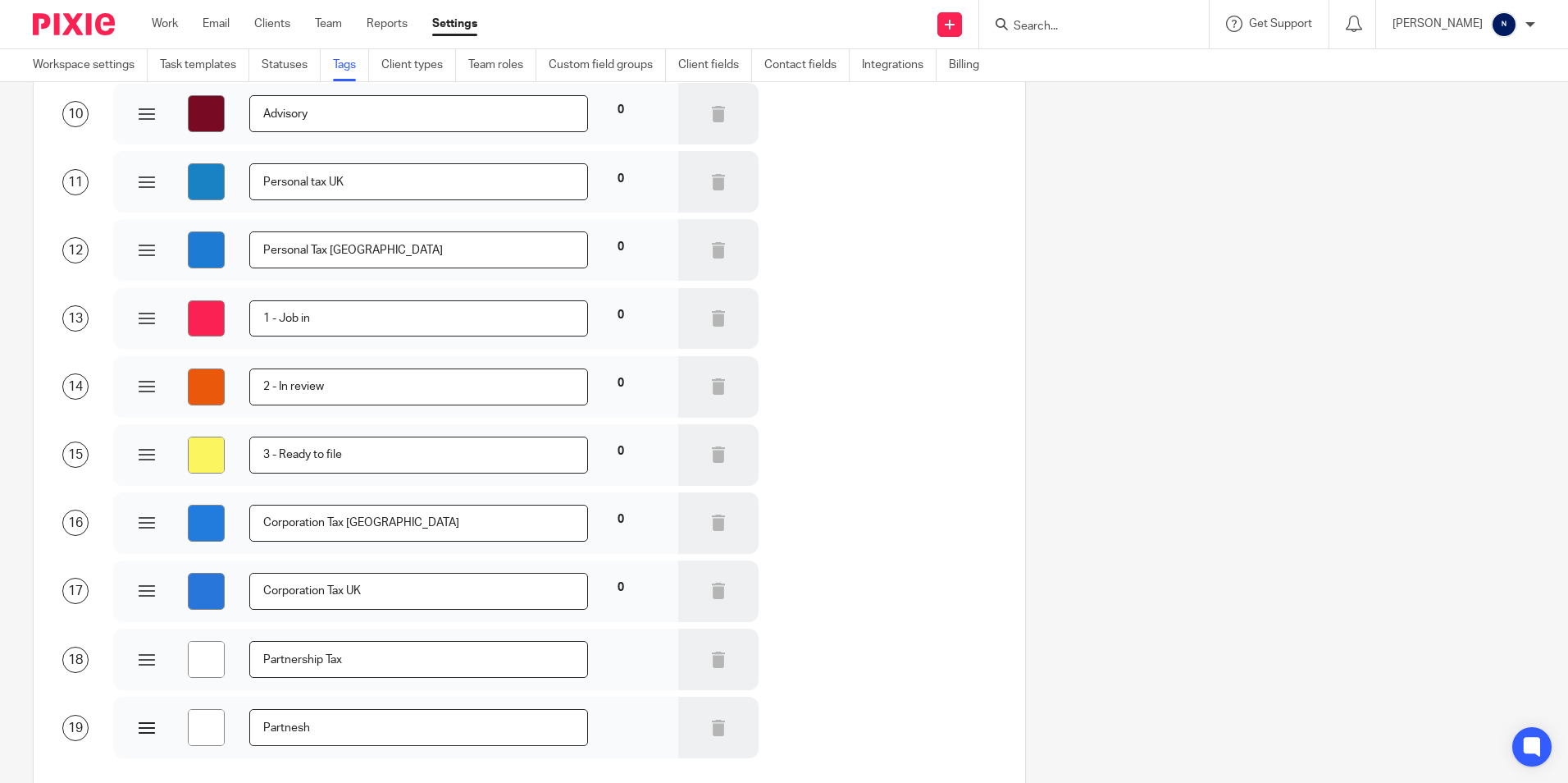
type input "#ffffff"
type input "Partneshi"
type input "#ffffff"
type input "Partneship"
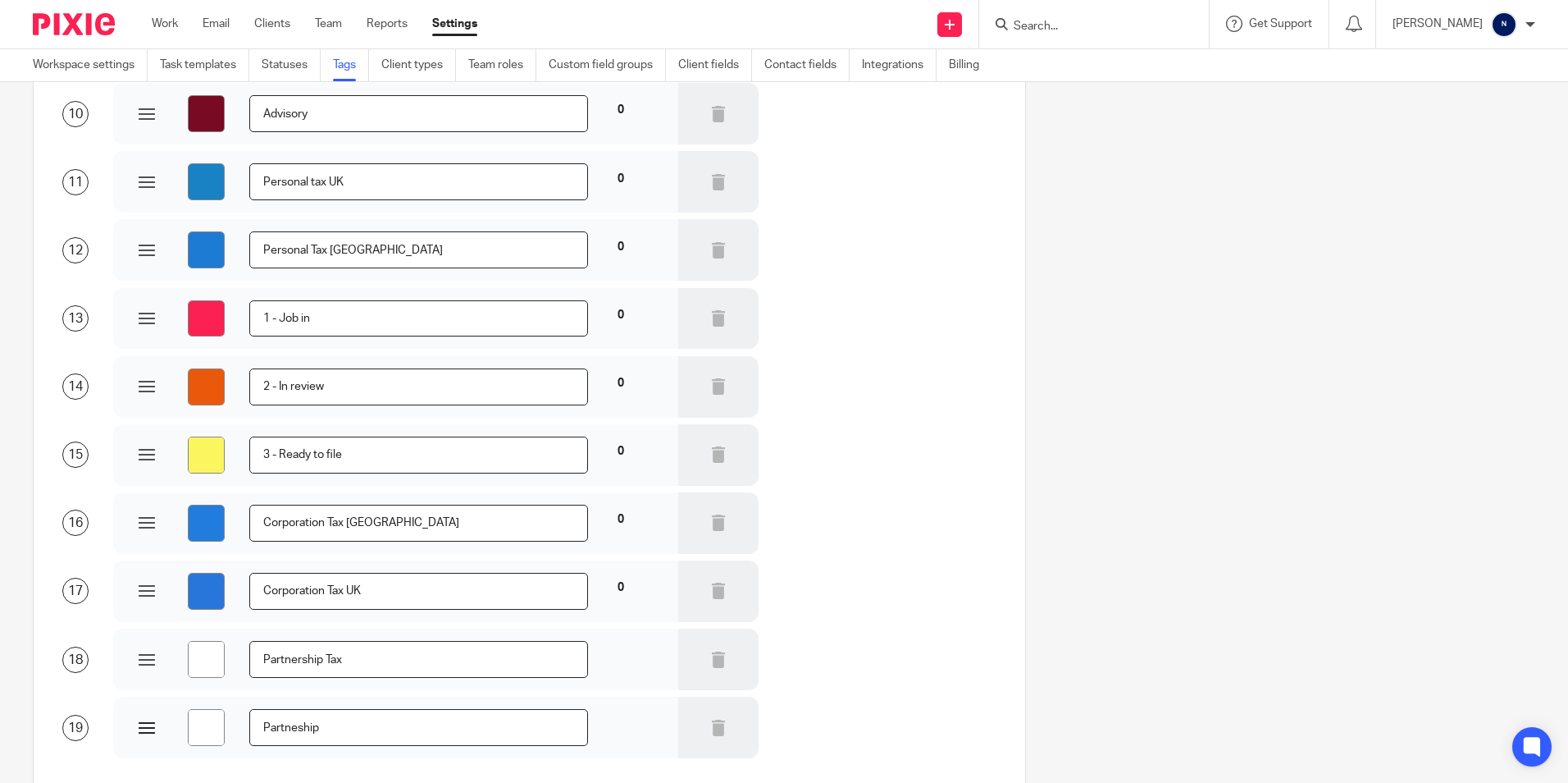
type input "#ffffff"
type input "Partneship"
drag, startPoint x: 330, startPoint y: 732, endPoint x: 243, endPoint y: 741, distance: 87.5
click at [243, 741] on div "#ffffff Partneship" at bounding box center [395, 727] width 515 height 37
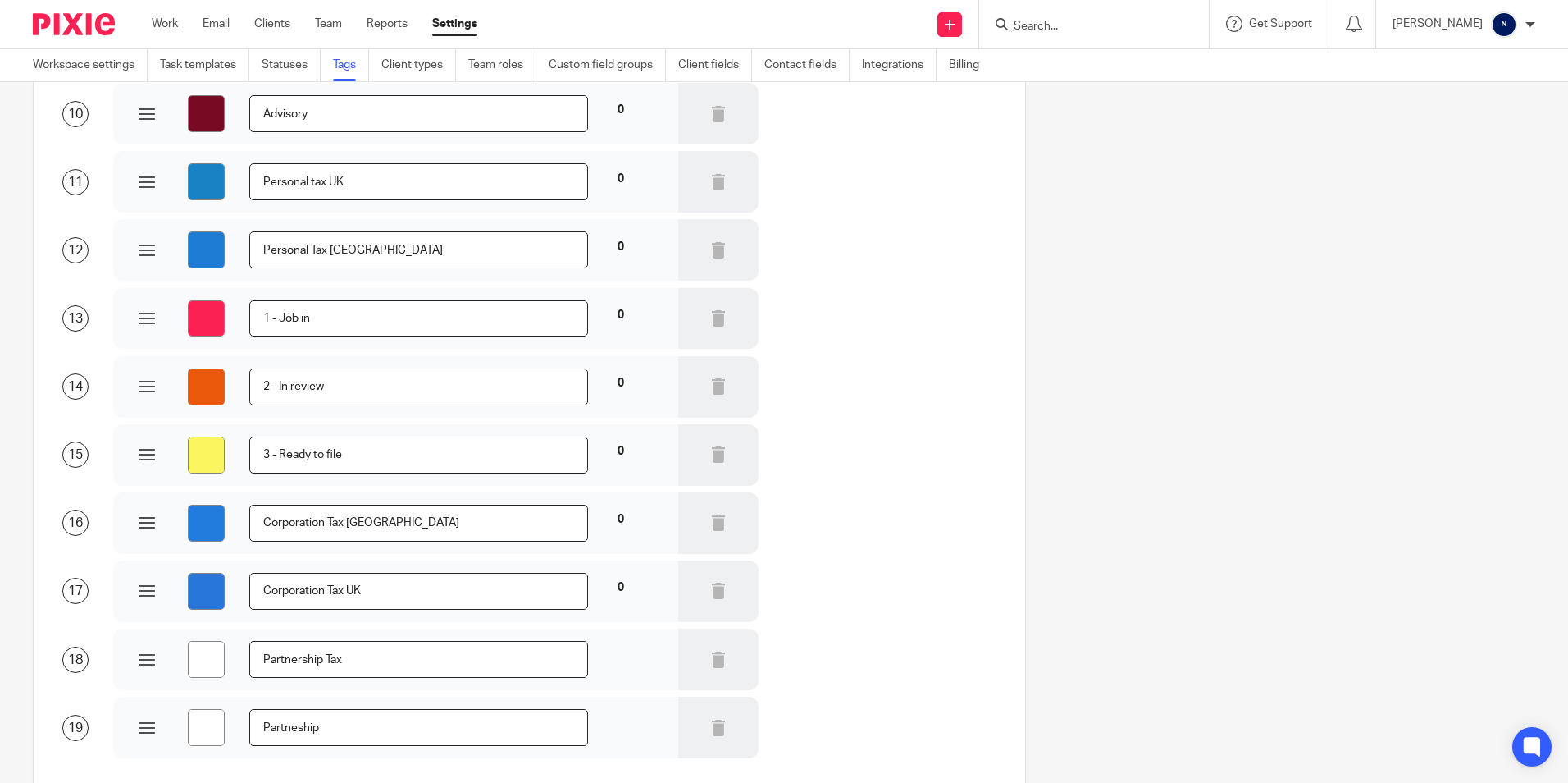
type input "#ffffff"
type input "P"
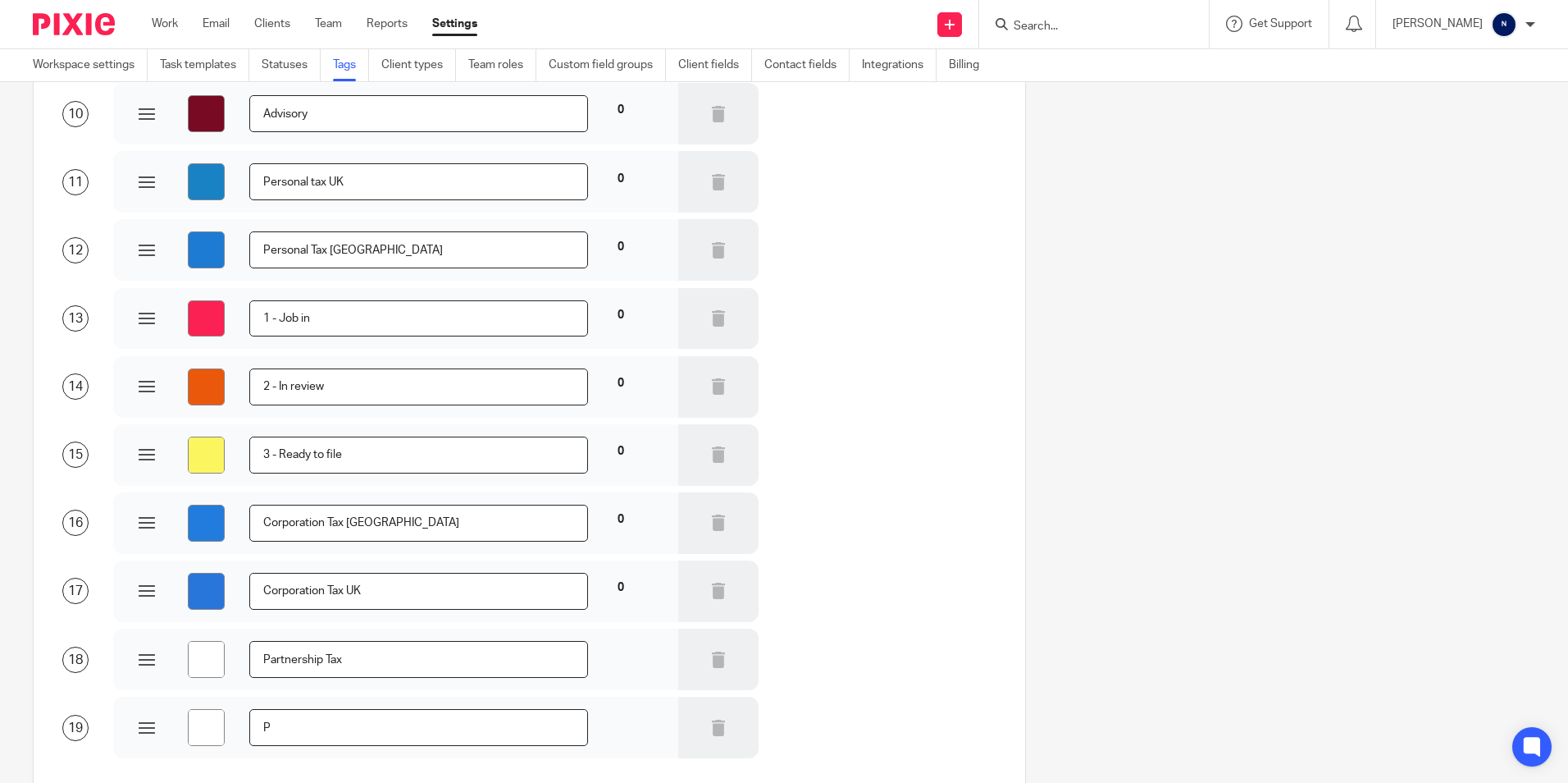
type input "#ffffff"
type input "Pa"
type input "#ffffff"
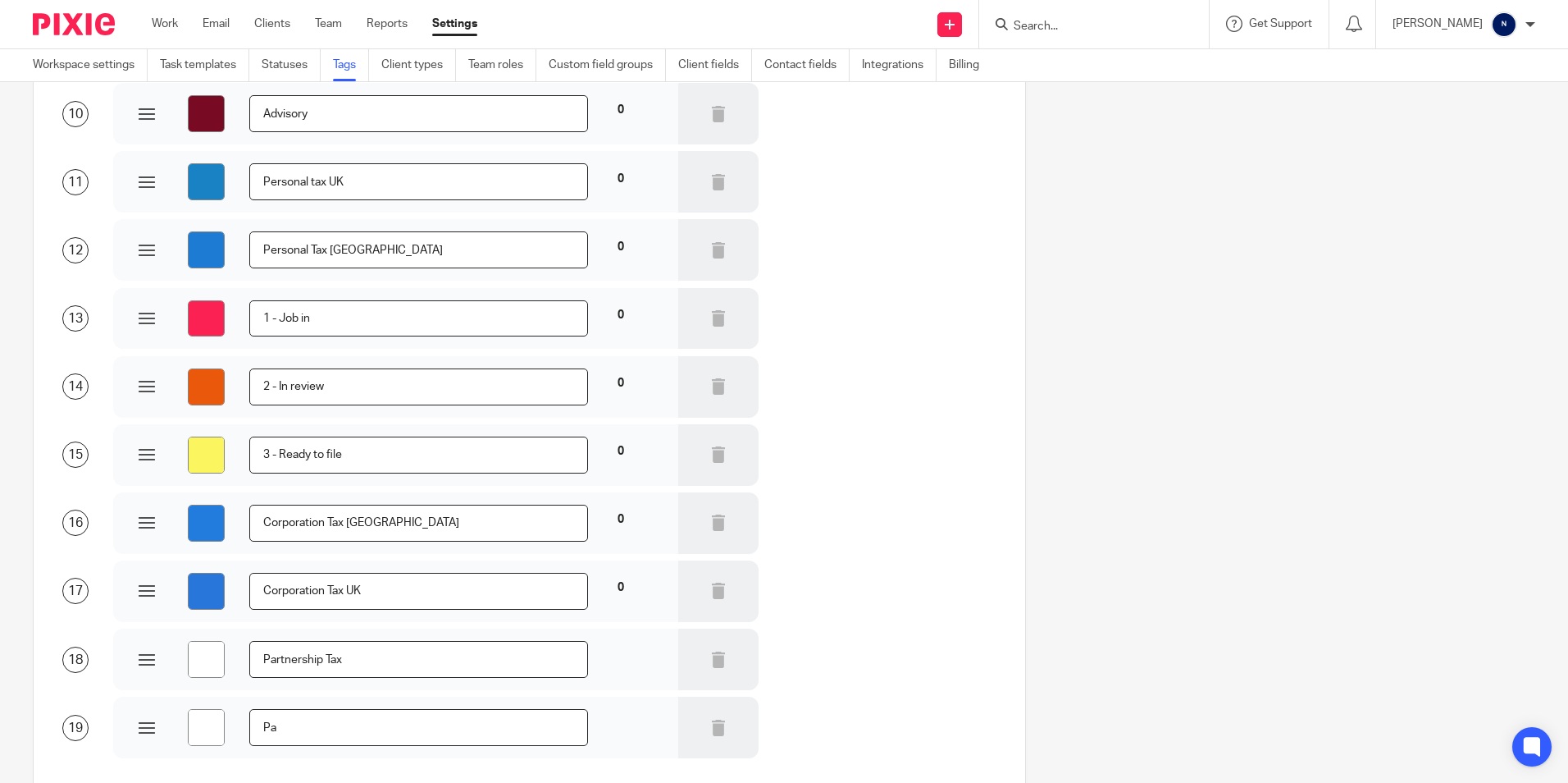
type input "Par"
type input "#ffffff"
type input "Part"
type input "#ffffff"
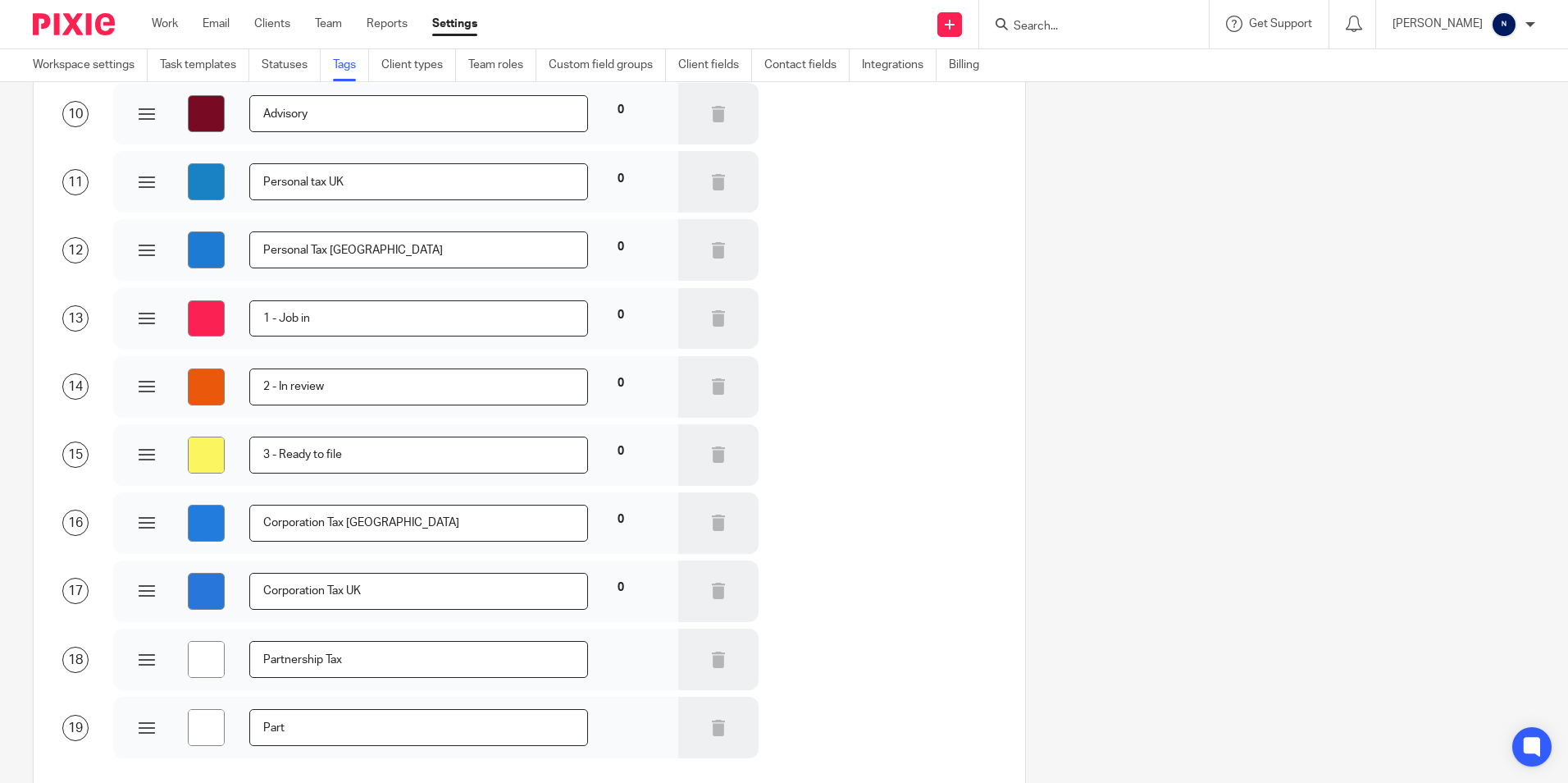
type input "#ffffff"
type input "Partn"
type input "#ffffff"
type input "Partne"
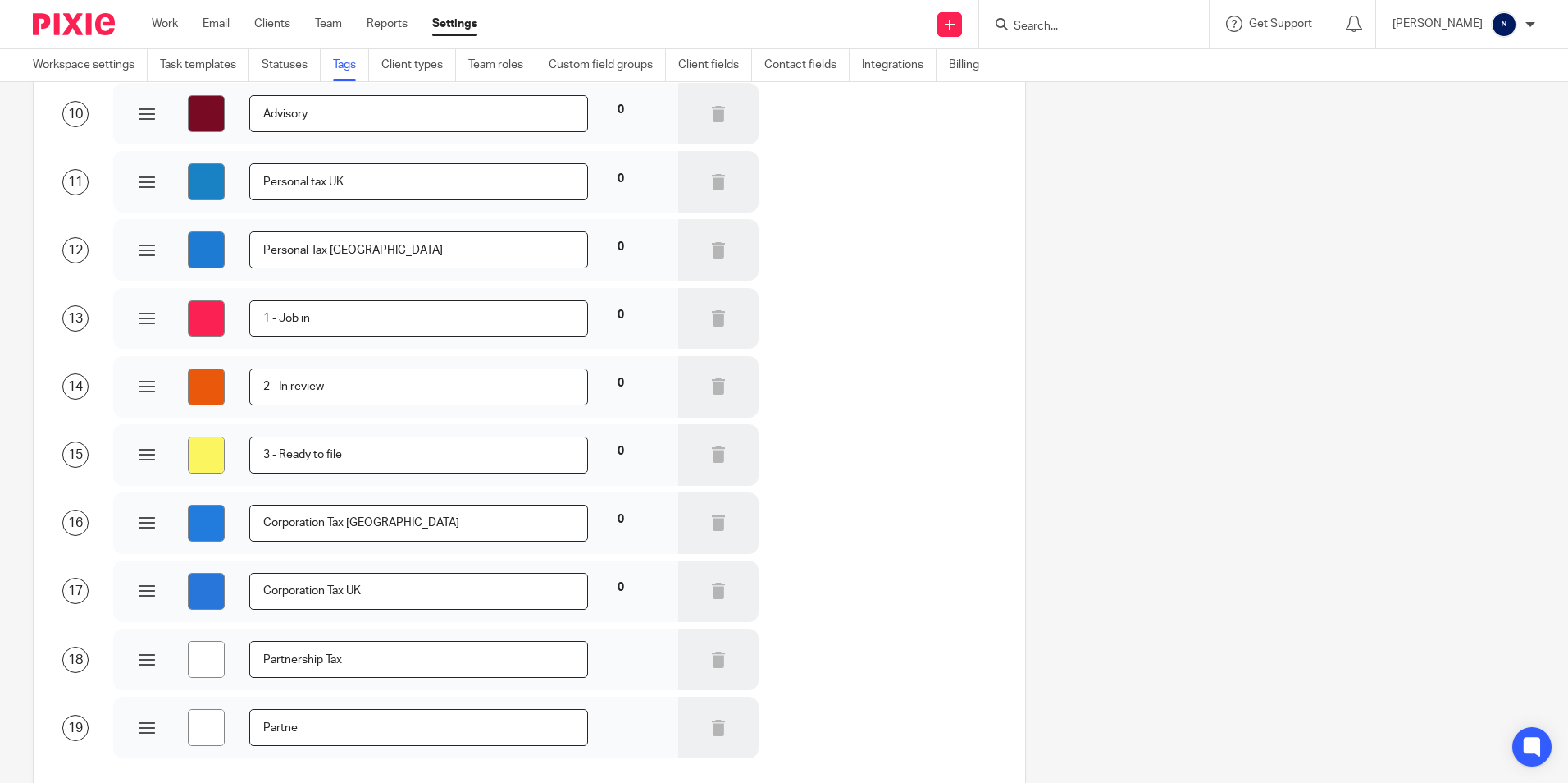
type input "#ffffff"
type input "Partner"
type input "#ffffff"
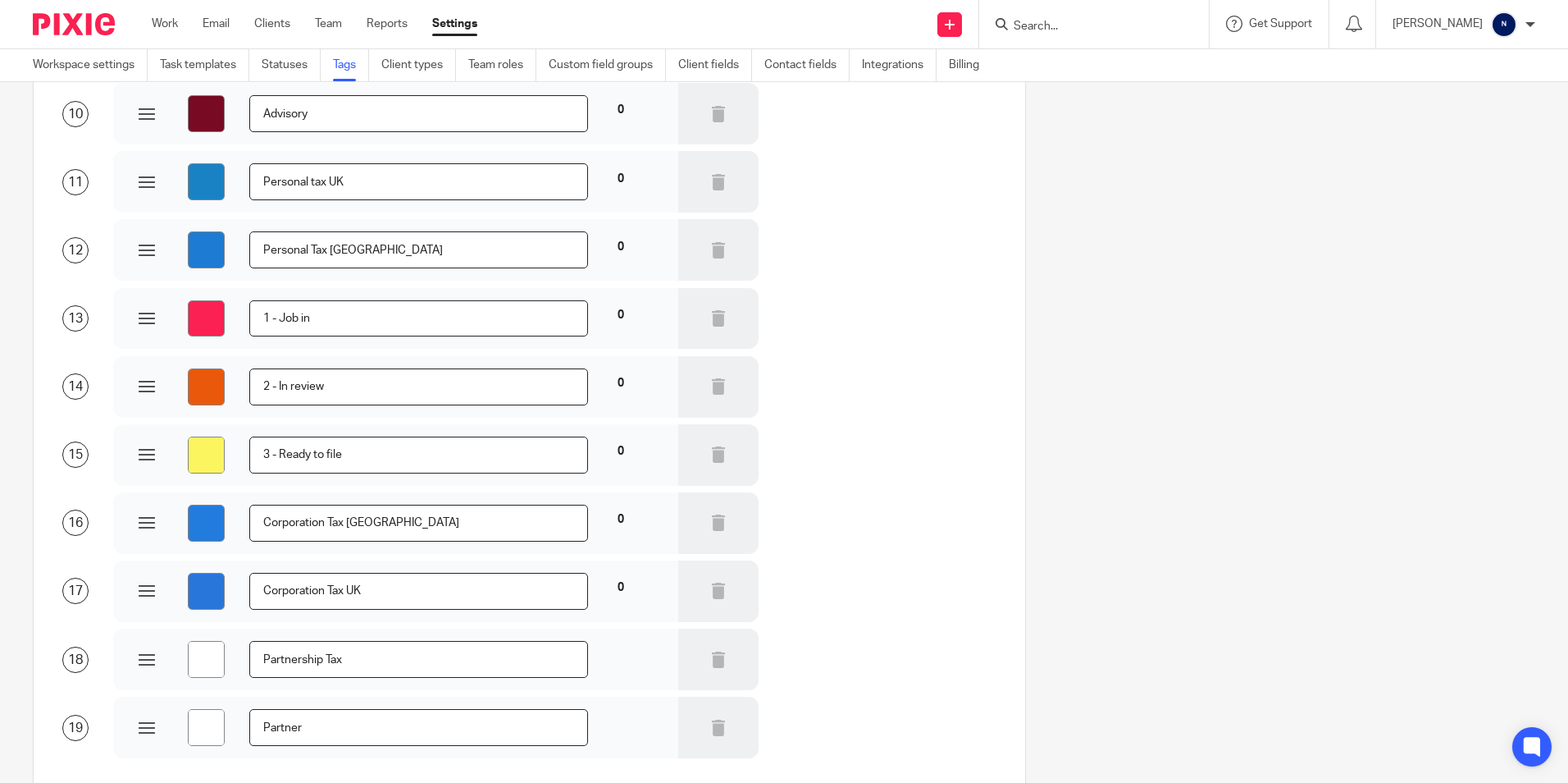
type input "Partners"
type input "#ffffff"
type input "Partnersh"
type input "#ffffff"
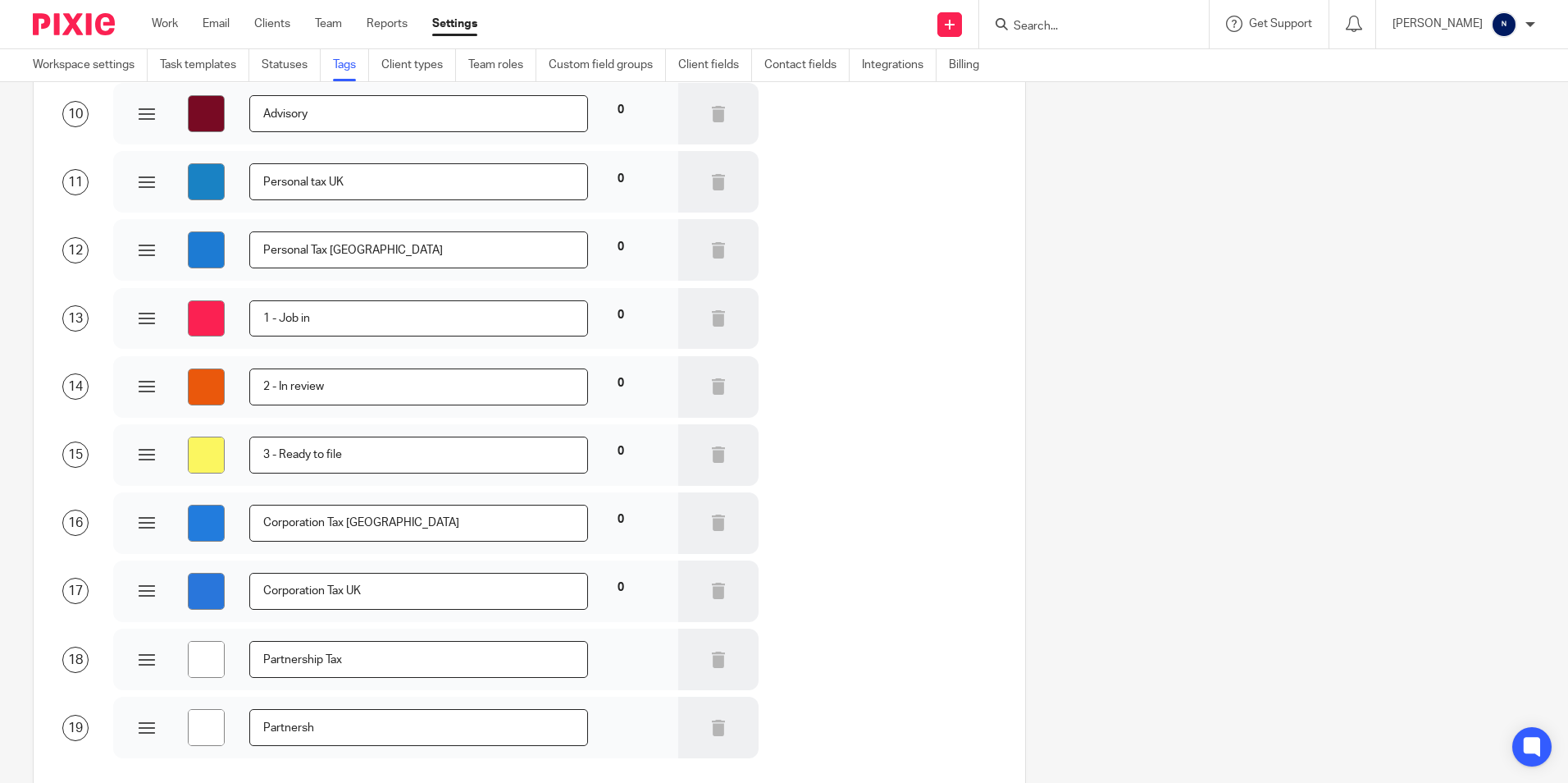
type input "#ffffff"
type input "Partnershi"
type input "#ffffff"
type input "Partnership"
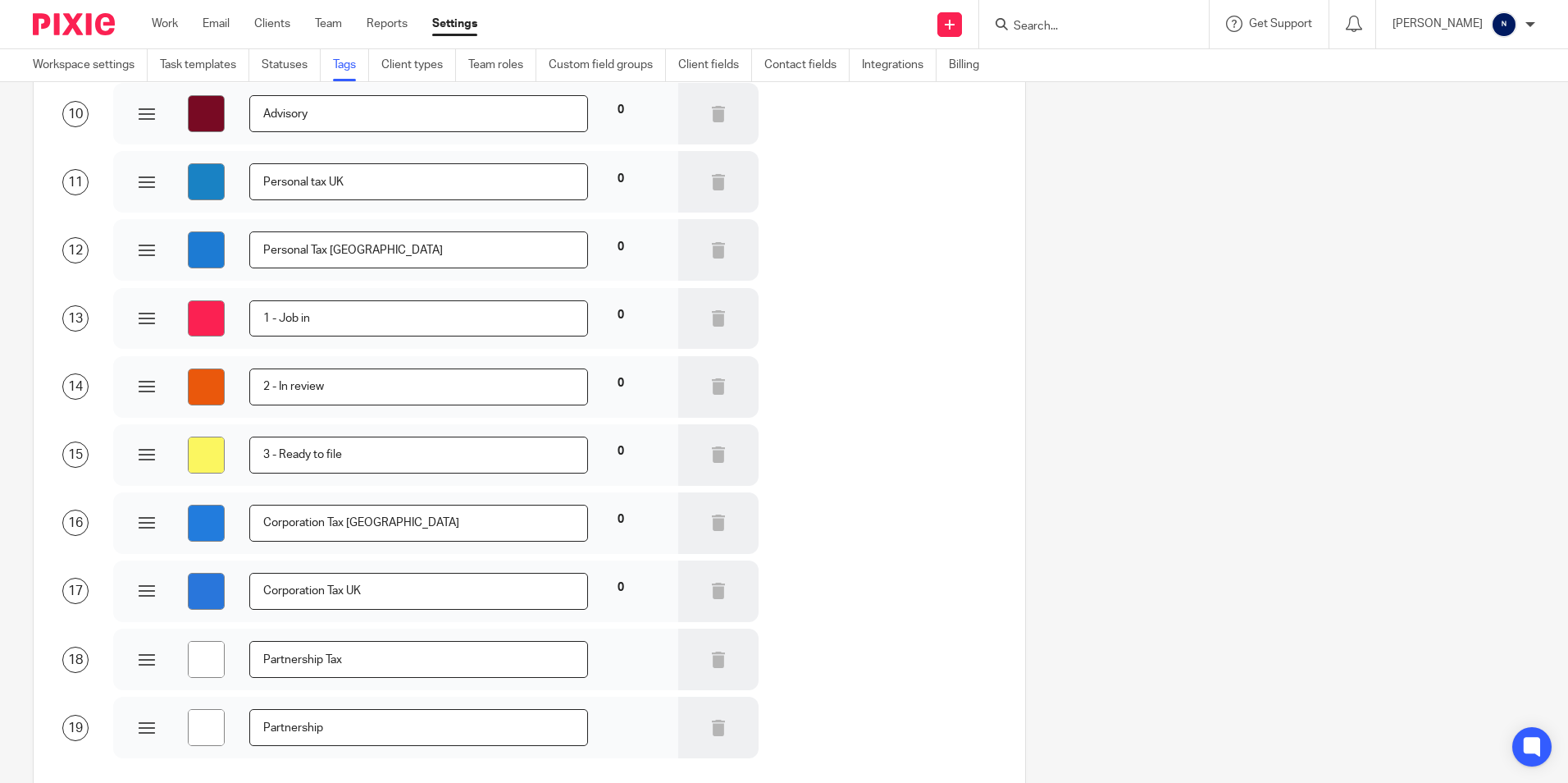
type input "#ffffff"
type input "Partnership"
type input "#ffffff"
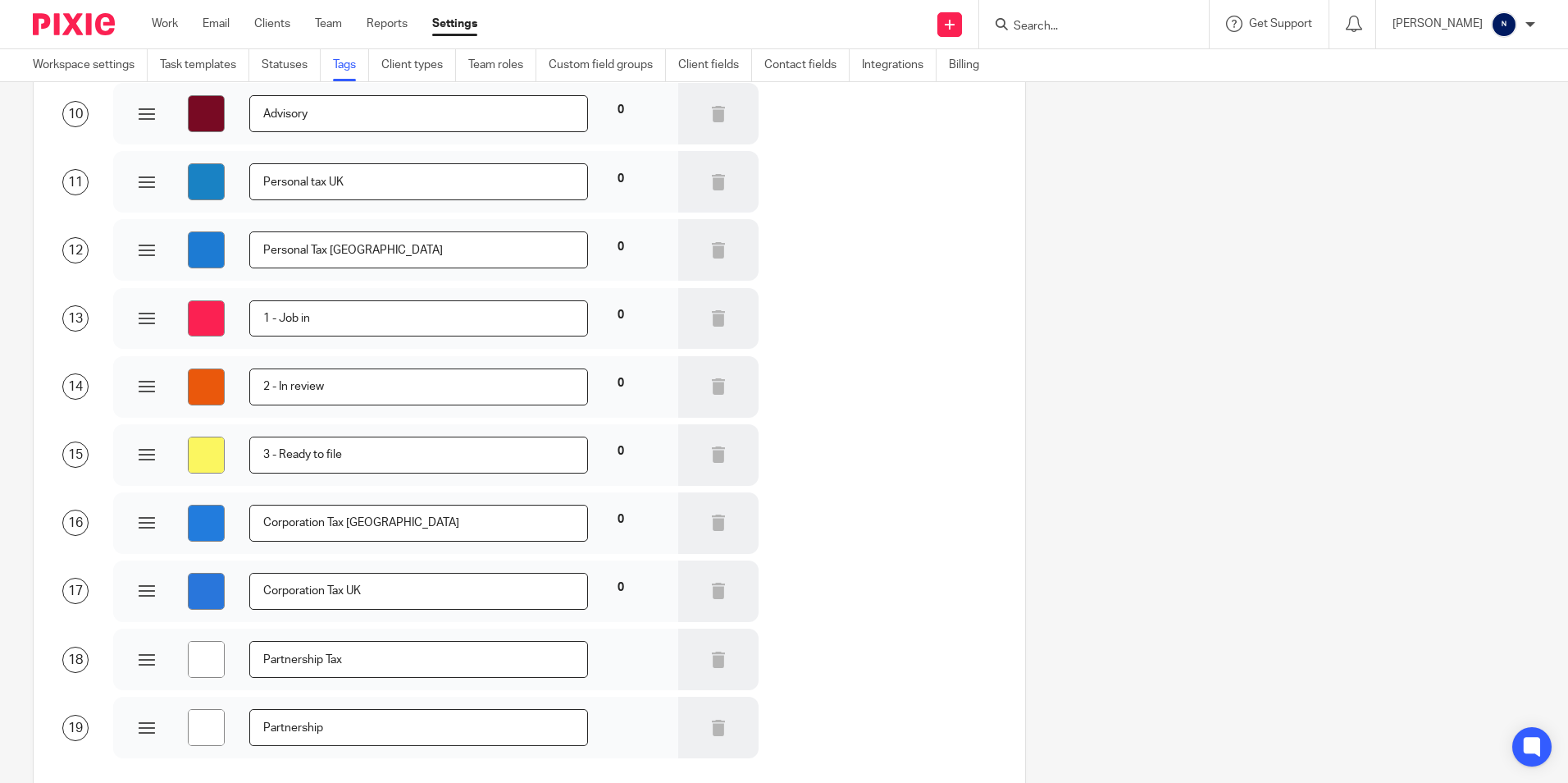
type input "Partnership T"
type input "#ffffff"
type input "Partnership Ta"
type input "#ffffff"
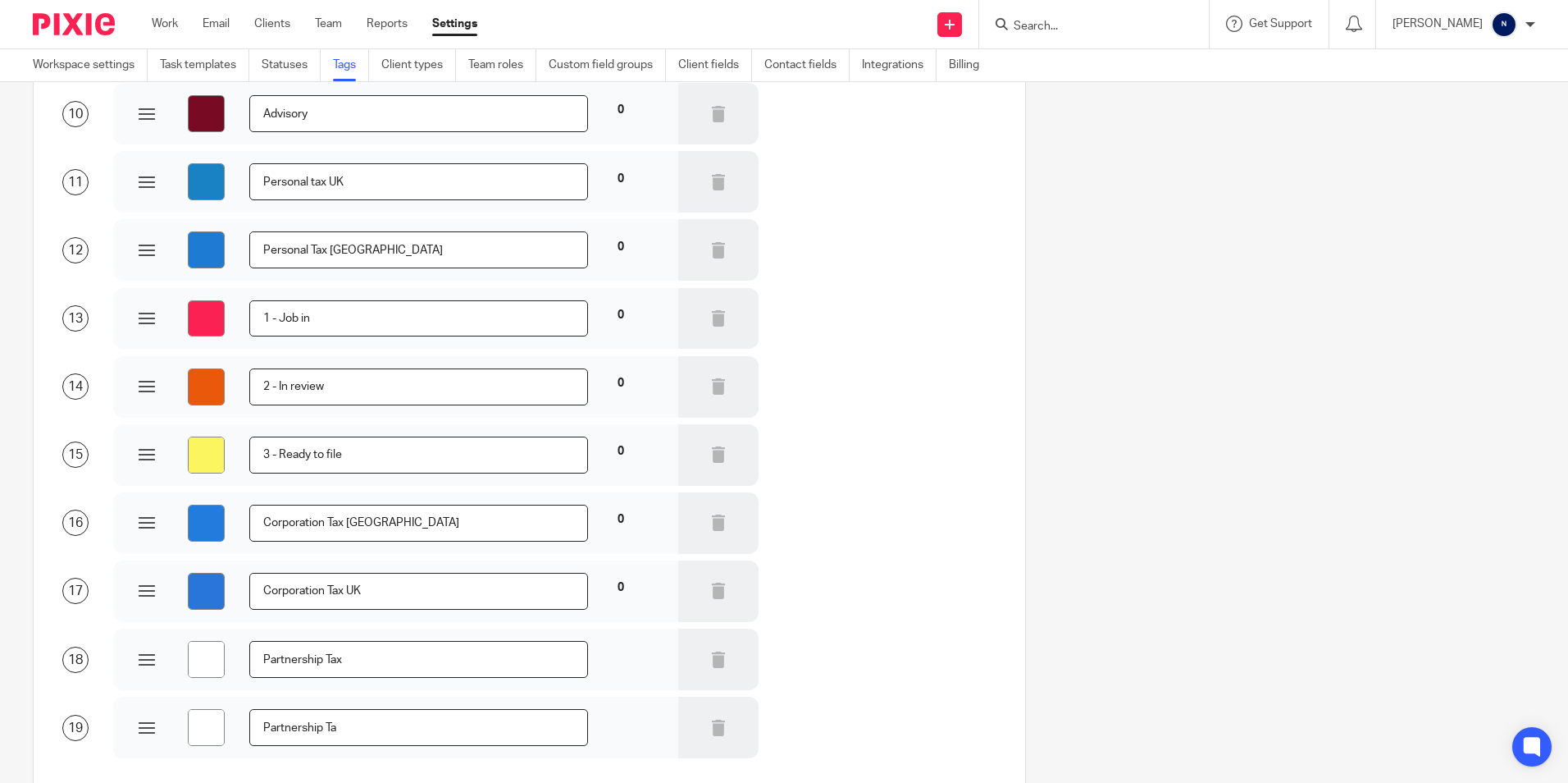
type input "#ffffff"
type input "Partnership Tax"
drag, startPoint x: 430, startPoint y: 730, endPoint x: 159, endPoint y: 735, distance: 271.0
click at [159, 735] on div "#ffffff Partnership Tax" at bounding box center [395, 727] width 515 height 37
type input "#ffffff"
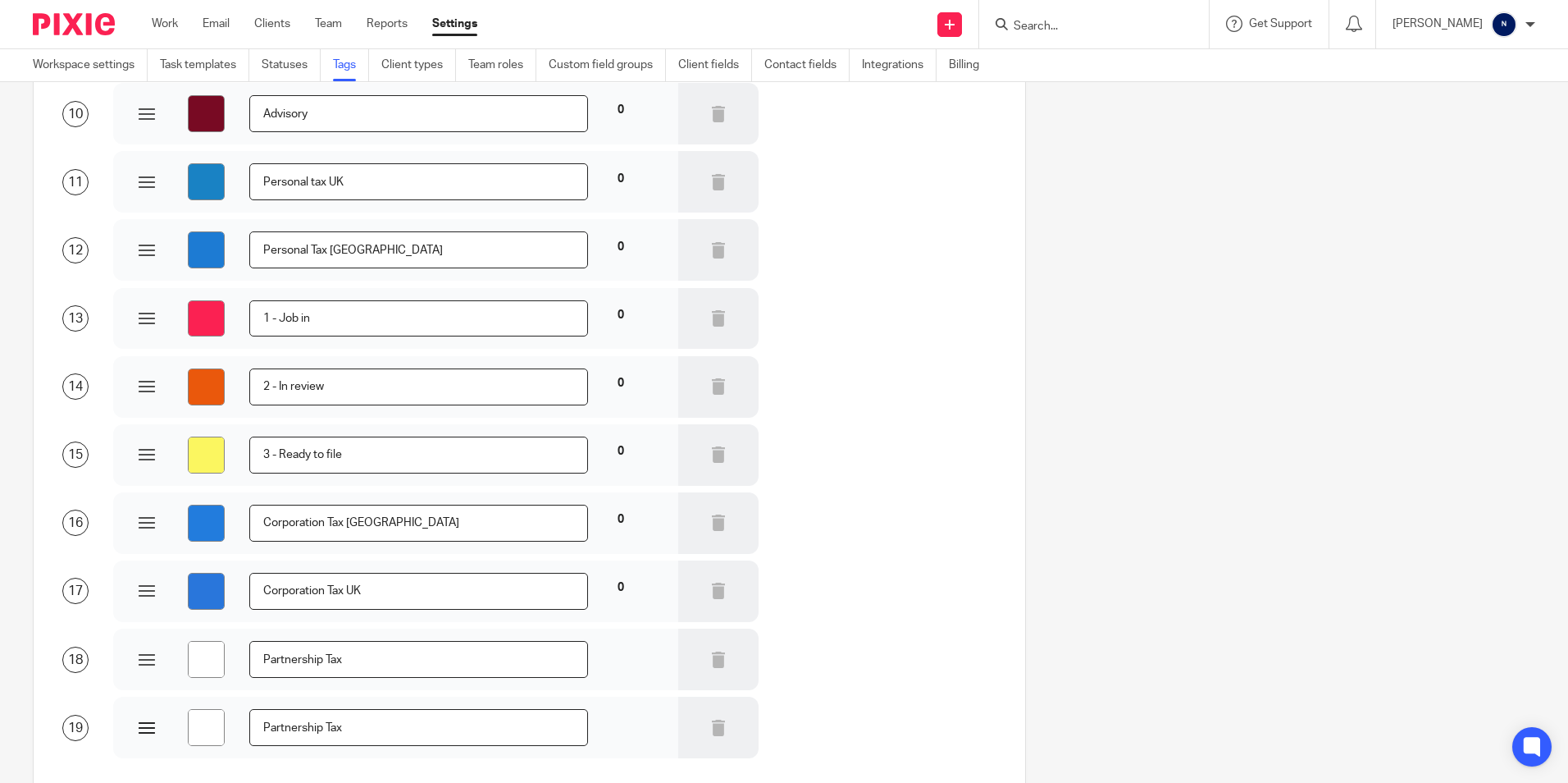
type input "#ffffff"
drag, startPoint x: 362, startPoint y: 671, endPoint x: 240, endPoint y: 678, distance: 122.2
click at [240, 678] on div "#ffffff Partnership Tax" at bounding box center [395, 659] width 564 height 62
click at [297, 735] on input "text" at bounding box center [418, 727] width 338 height 37
paste input "Partnership Tax"
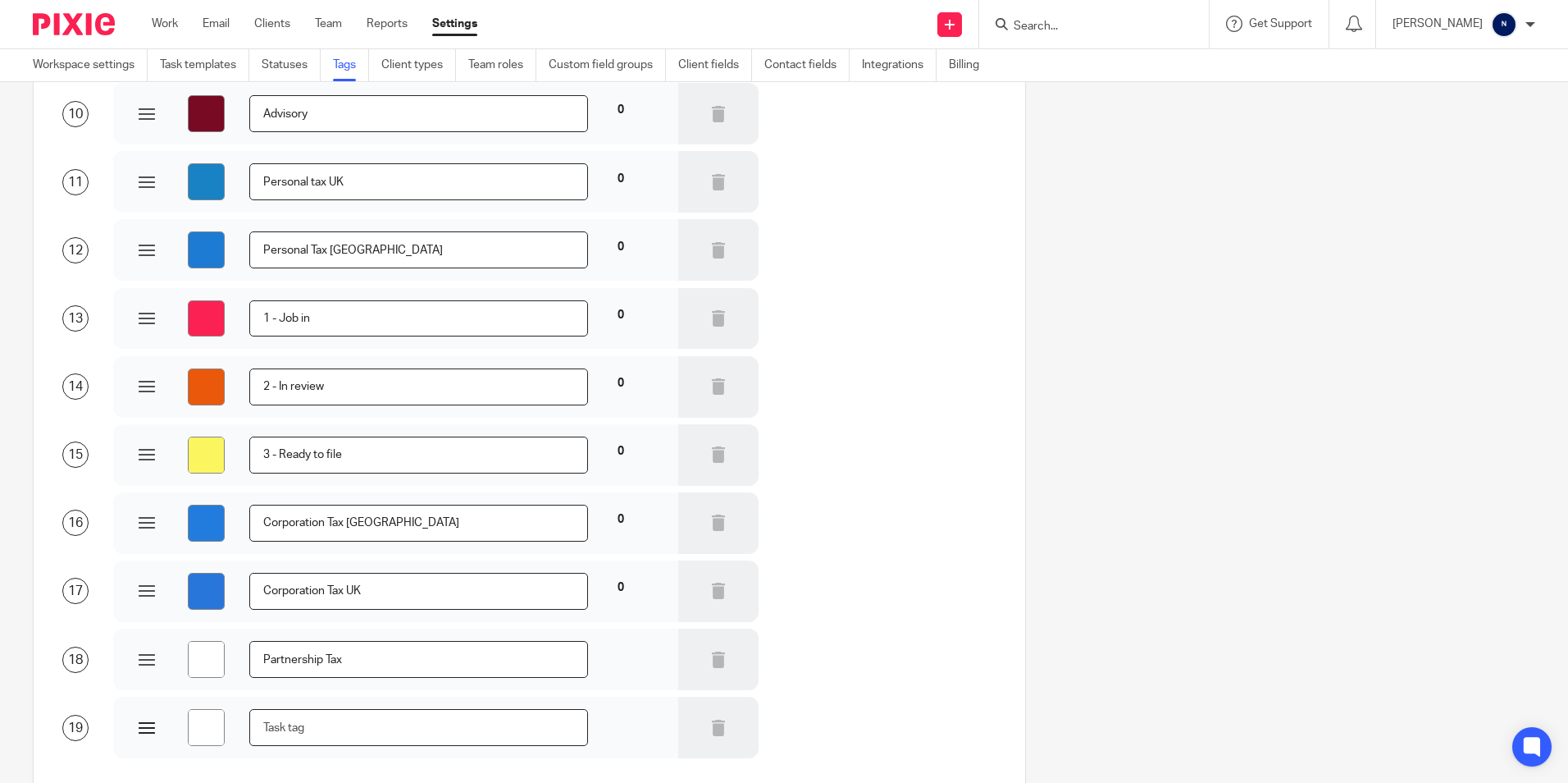
type input "#ffffff"
type input "Partnership Tax"
click at [383, 654] on input "Partnership Tax" at bounding box center [418, 659] width 338 height 37
type input "#ffffff"
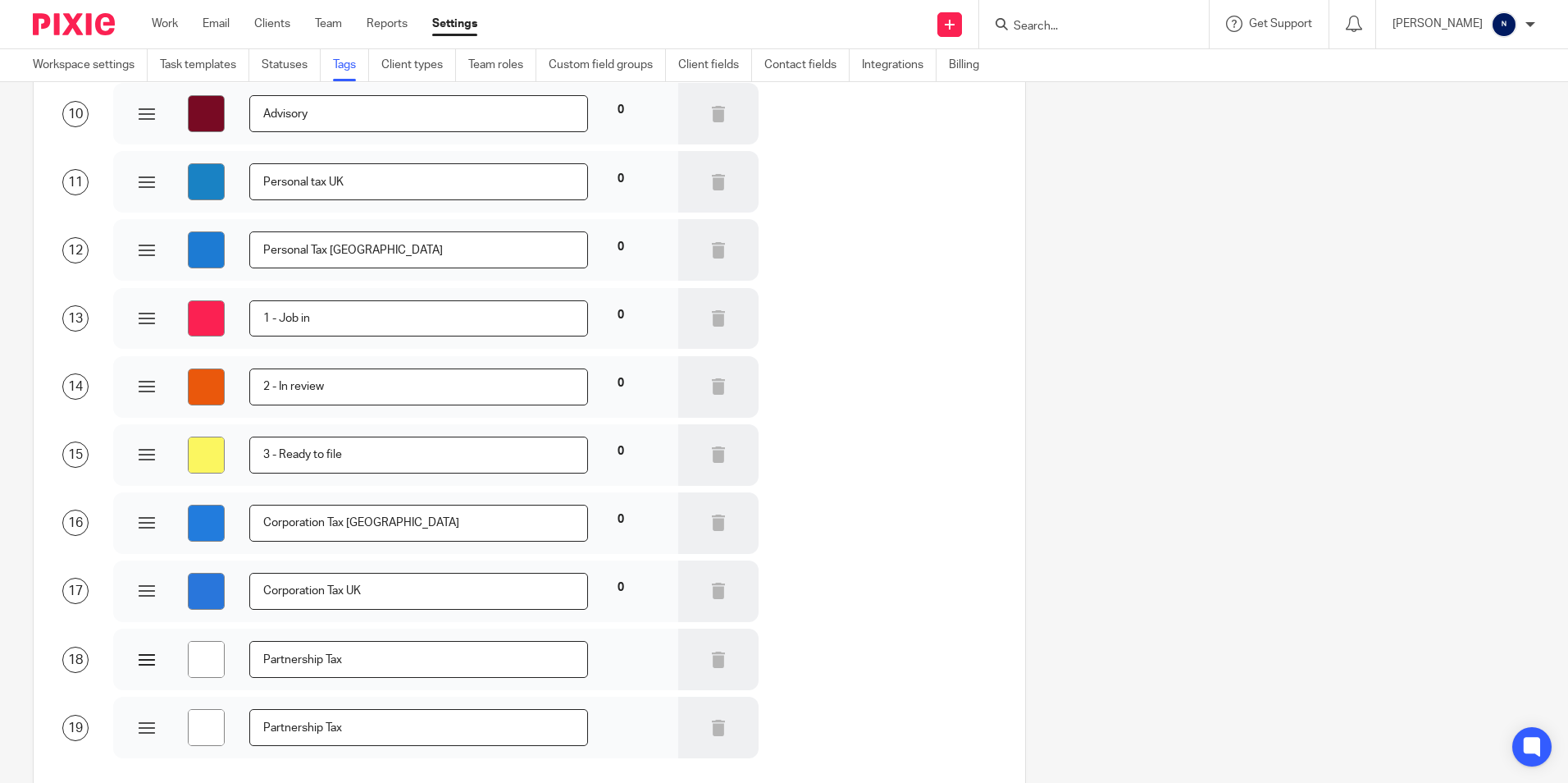
type input "Partnership Tax"
type input "#ffffff"
type input "Partnership Tax U"
type input "#ffffff"
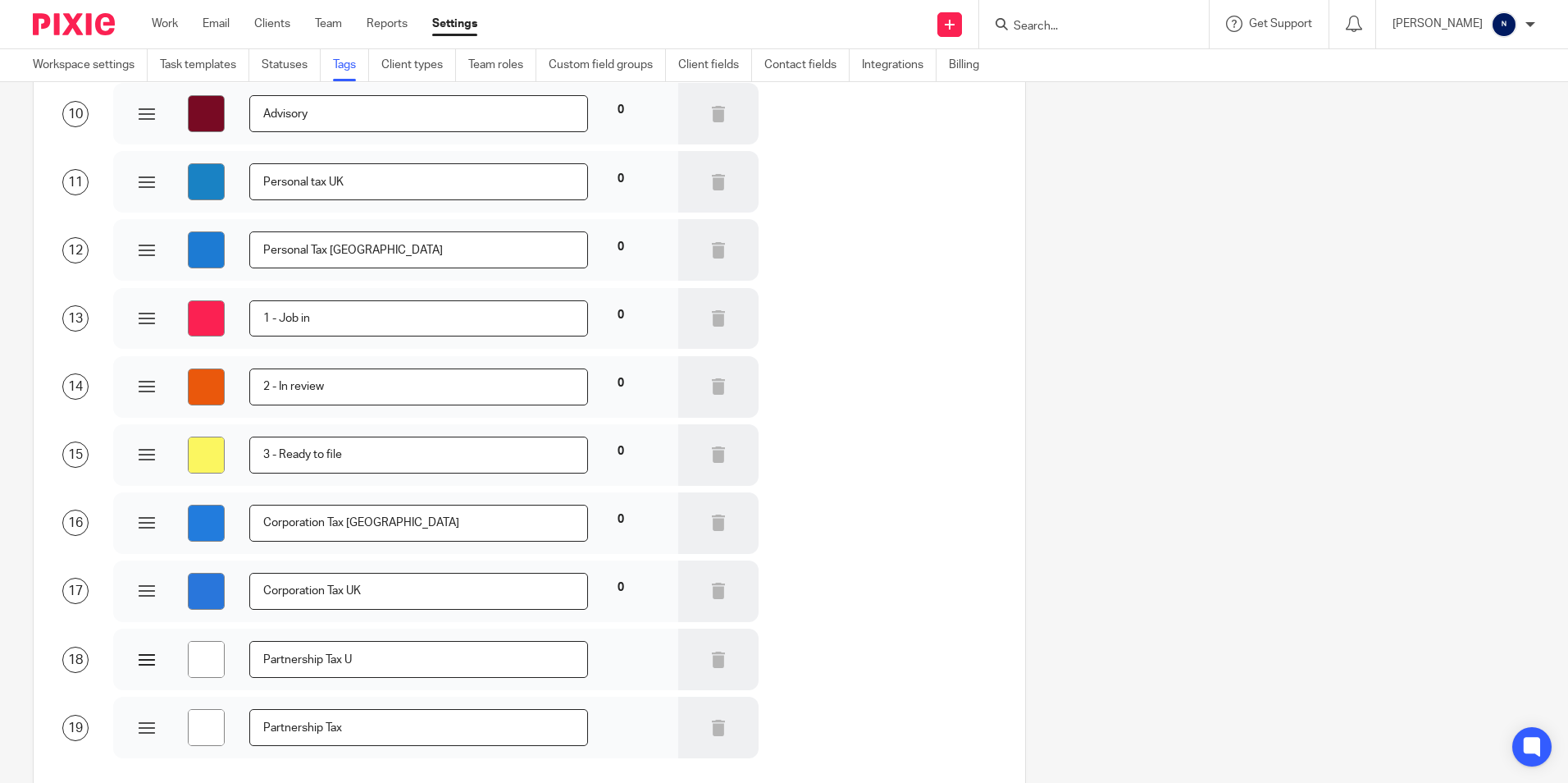
type input "#ffffff"
type input "Partnership Tax UK"
type input "#ffffff"
type input "Partnership Tax UK"
click at [373, 742] on input "Partnership Tax" at bounding box center [418, 727] width 338 height 37
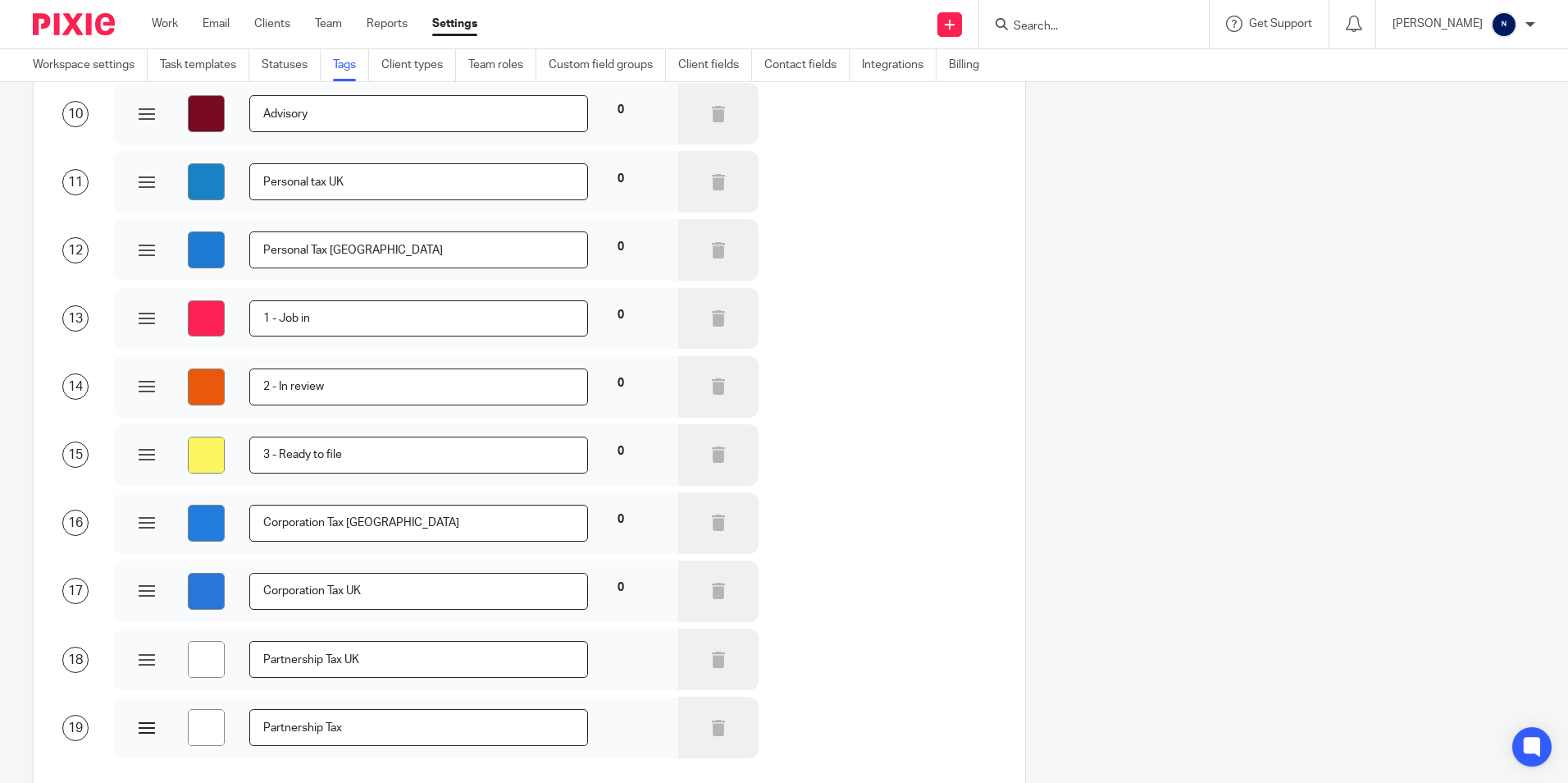
type input "#ffffff"
type input "Partnership Tax"
type input "#ffffff"
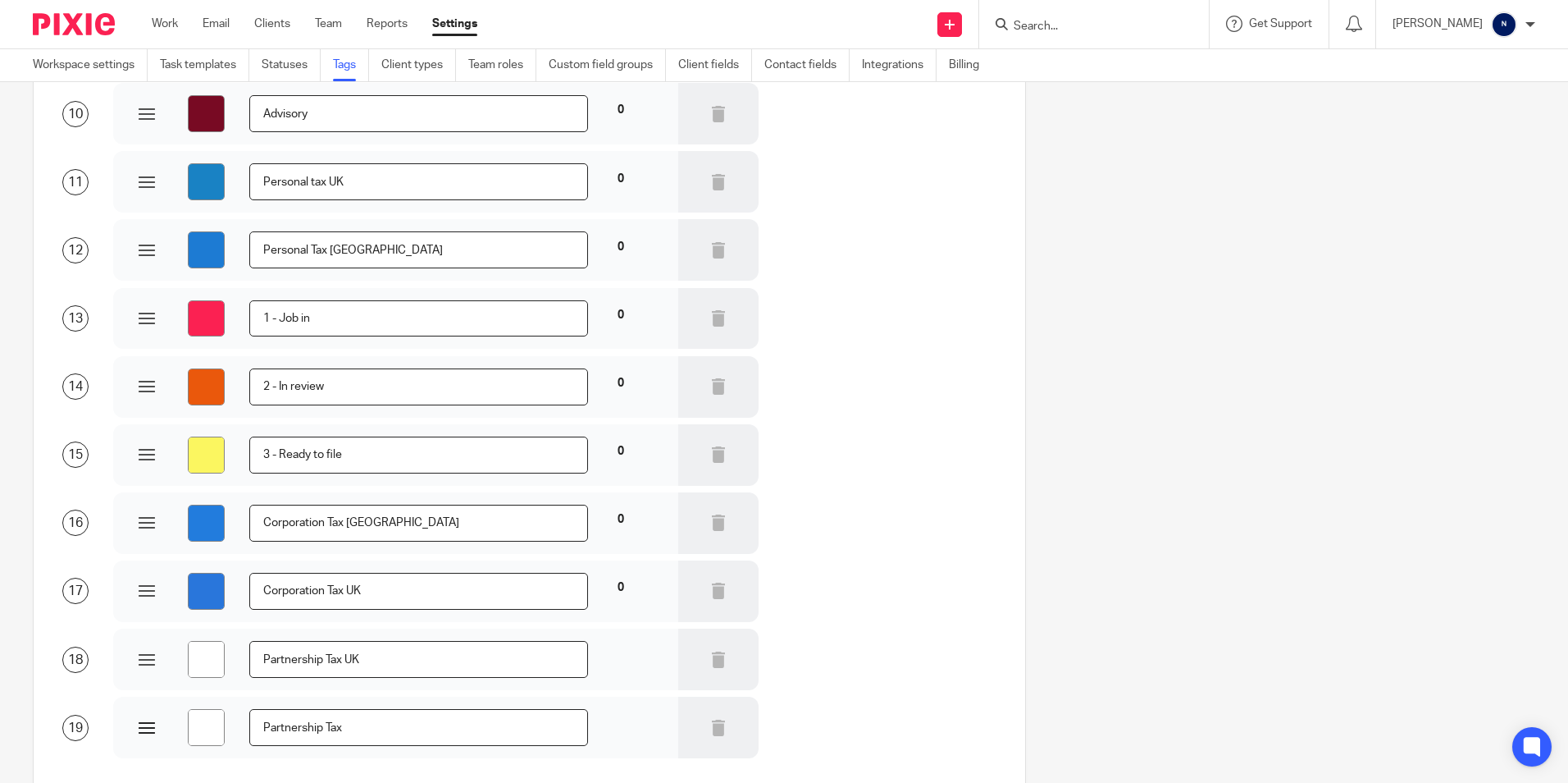
type input "Partnership Tax I"
type input "#ffffff"
type input "Partnership Tax Ir"
type input "#ffffff"
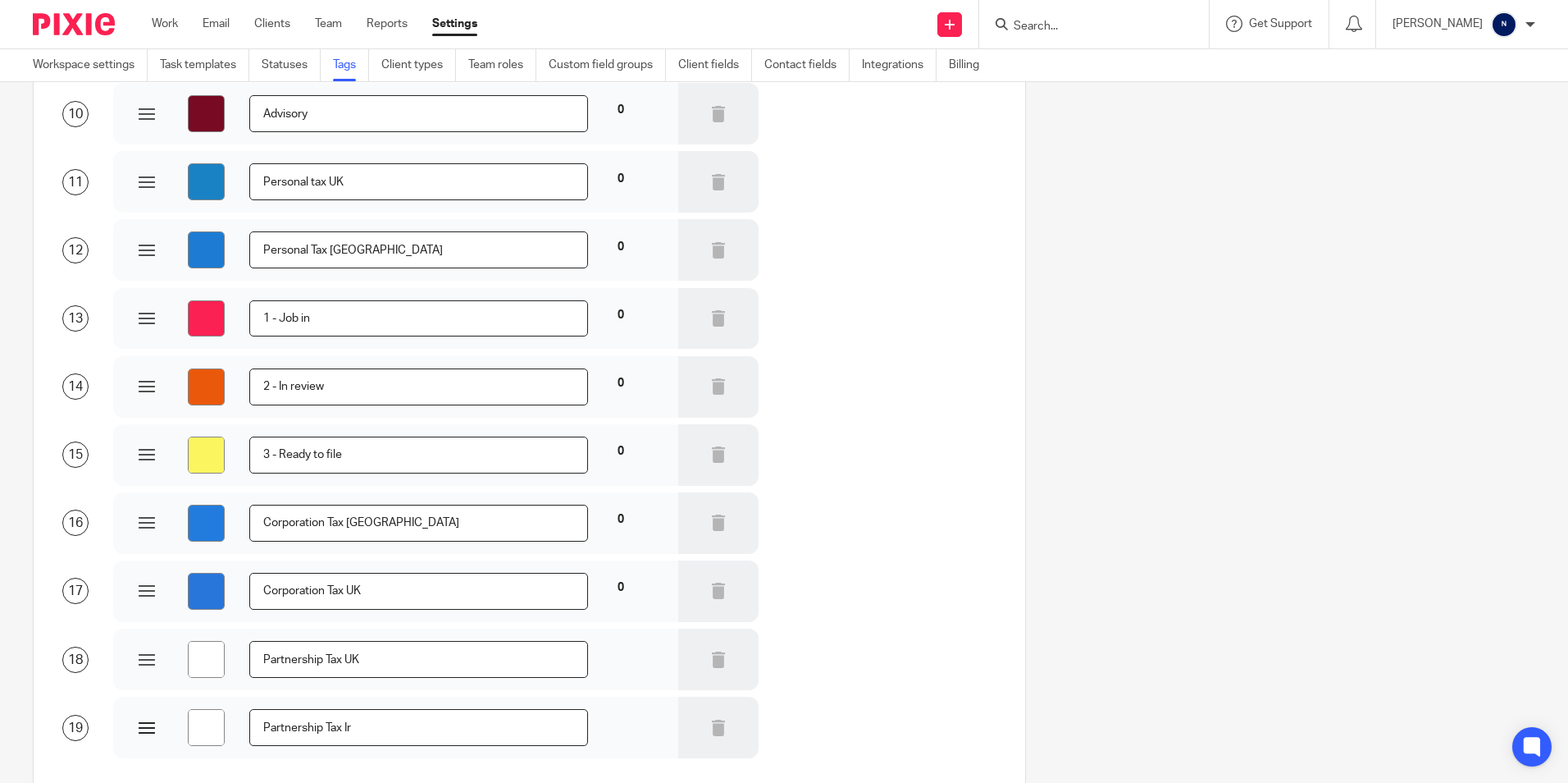
type input "#ffffff"
type input "Partnership Tax Irel"
type input "#ffffff"
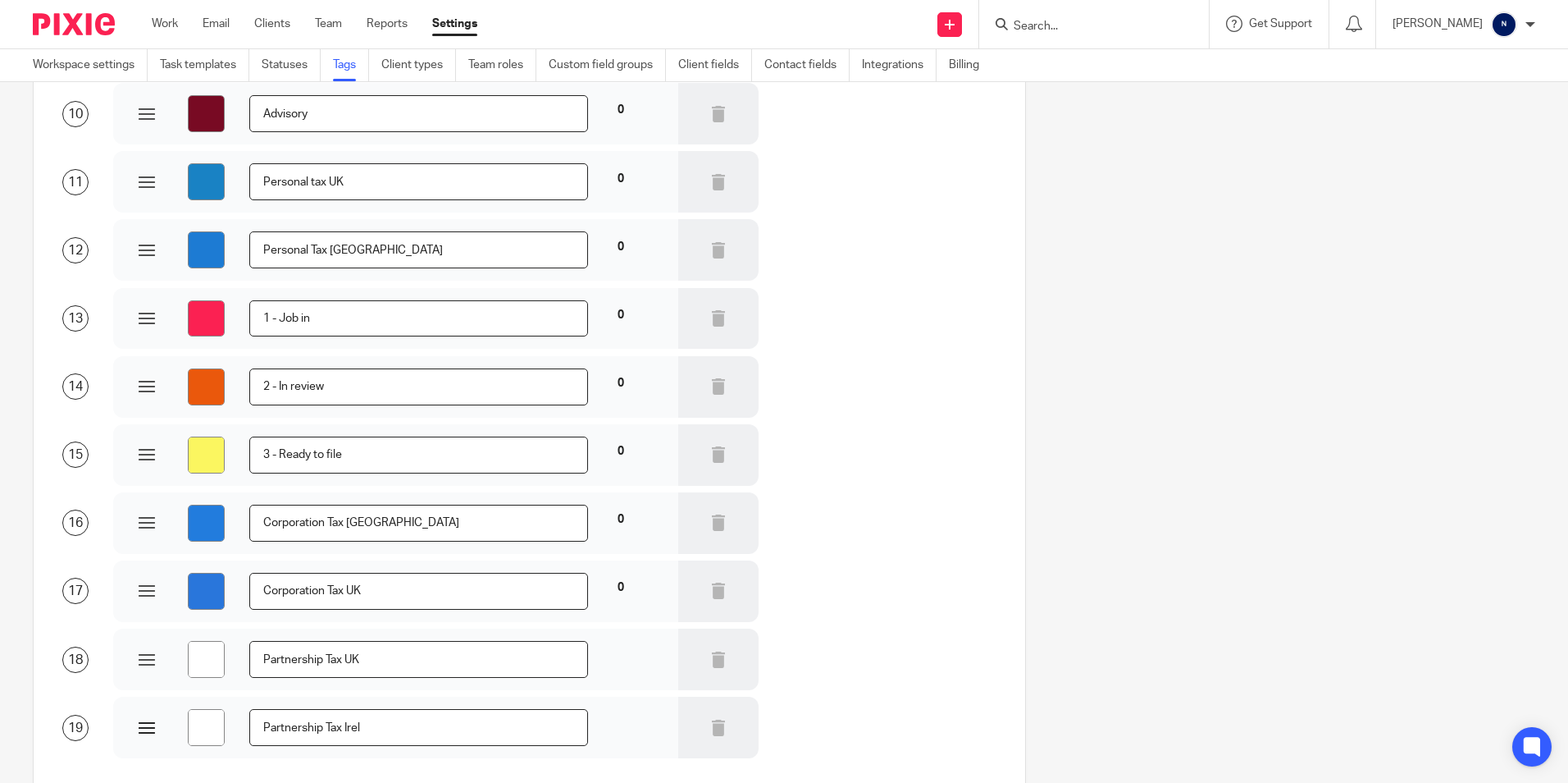
type input "#ffffff"
type input "Partnership Tax Irela"
type input "#ffffff"
type input "Partnership Tax Irelan"
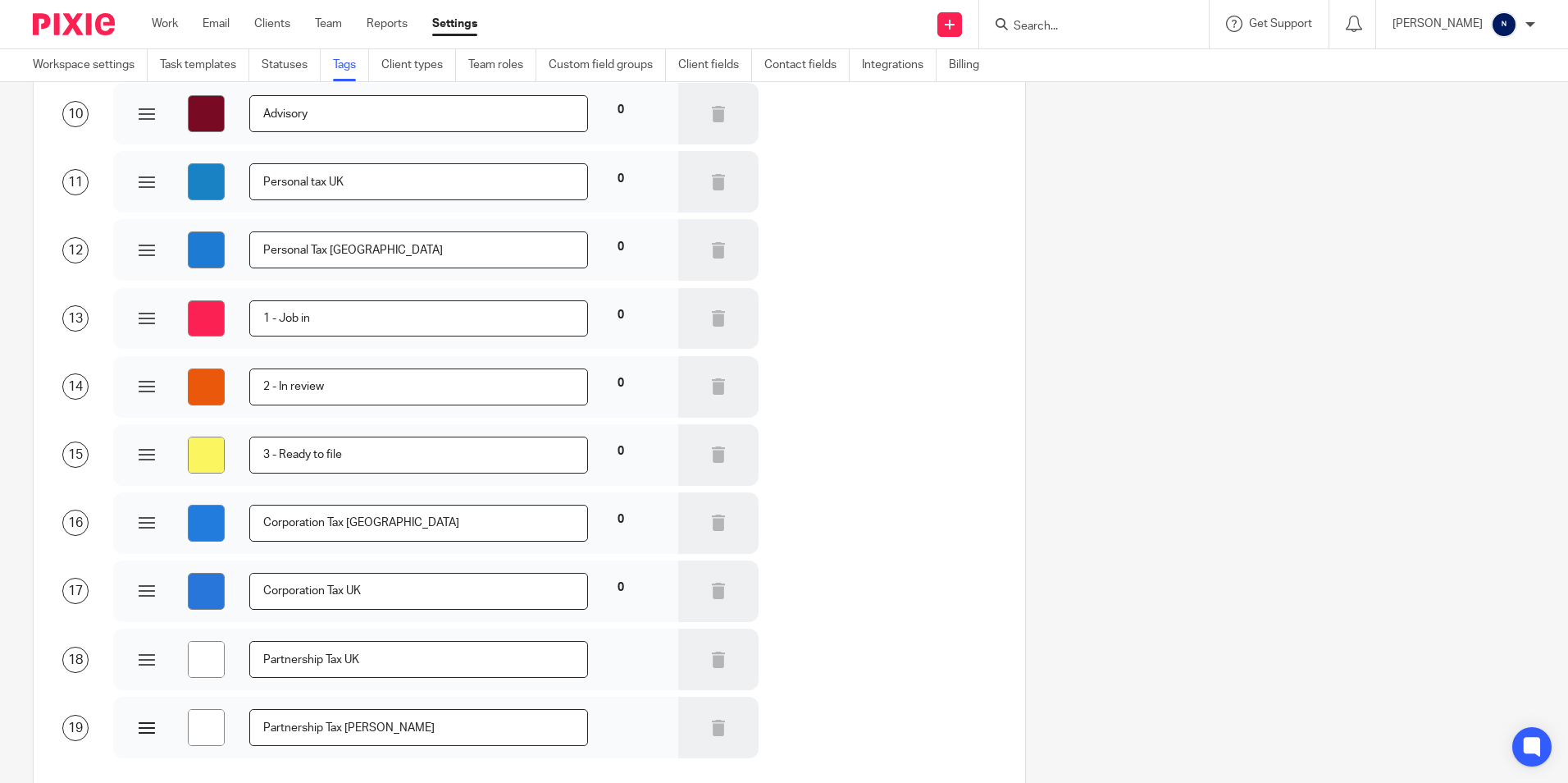
type input "#ffffff"
type input "Partnership Tax [GEOGRAPHIC_DATA]"
click at [215, 638] on div "#ffffff Partnership Tax UK" at bounding box center [395, 659] width 564 height 62
click at [219, 604] on input "#2976db" at bounding box center [206, 591] width 37 height 37
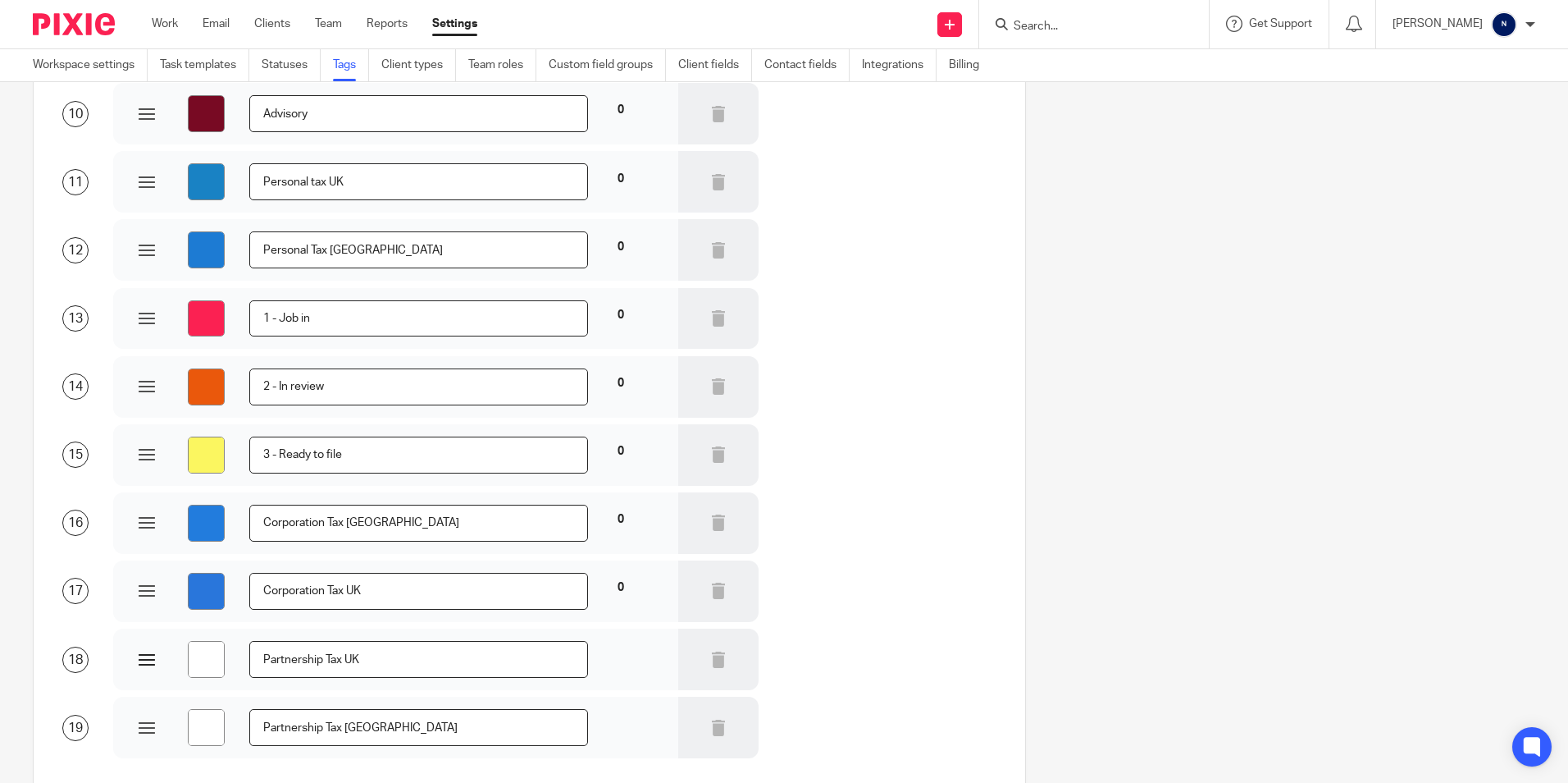
click at [199, 661] on input "#ffffff" at bounding box center [206, 659] width 37 height 37
type input "#52a0da"
type input "#ffffff"
type input "#5269da"
type input "#ffffff"
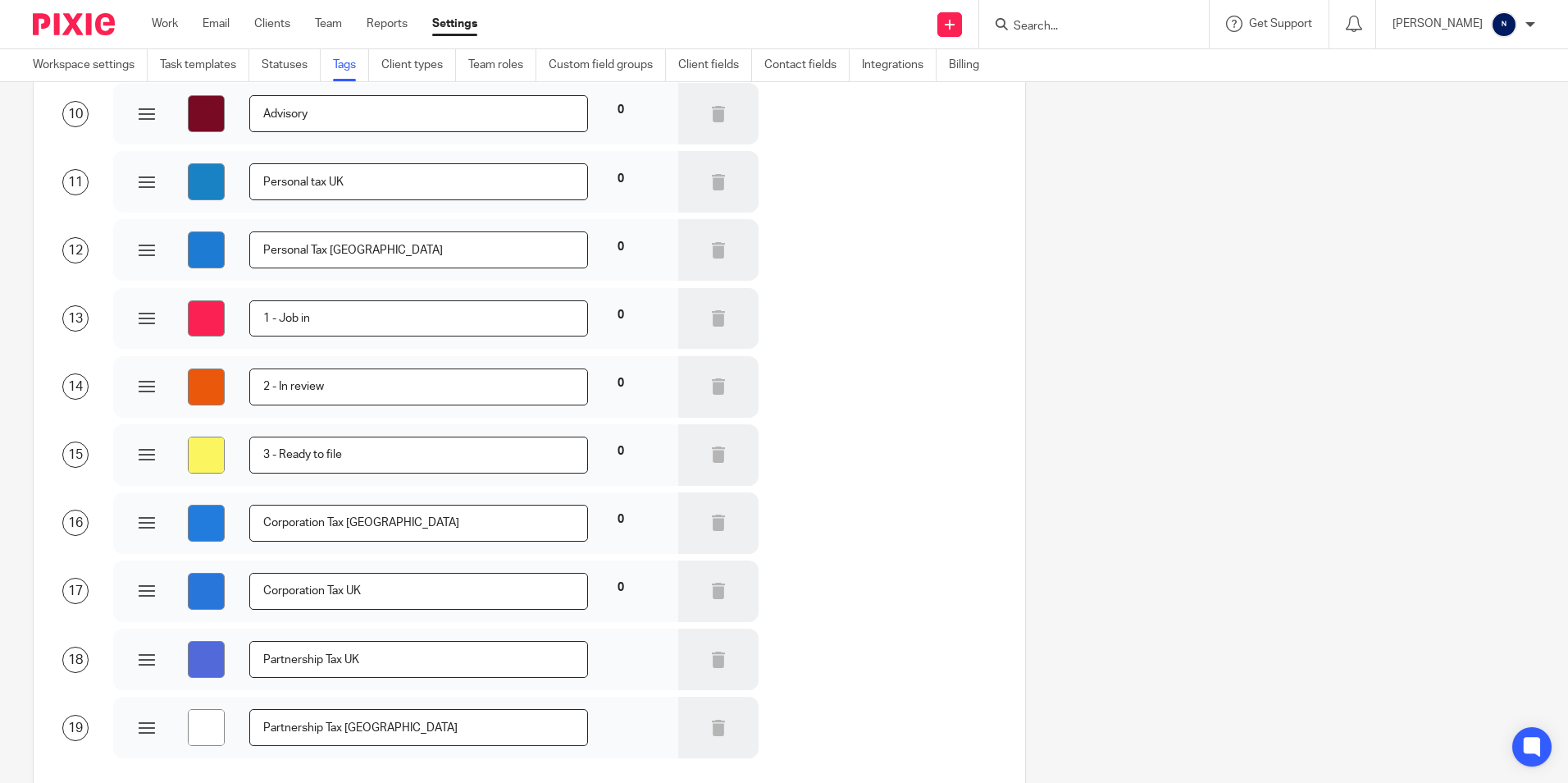
type input "#527bda"
type input "#ffffff"
type input "#3c71ec"
type input "#ffffff"
type input "#3c91ec"
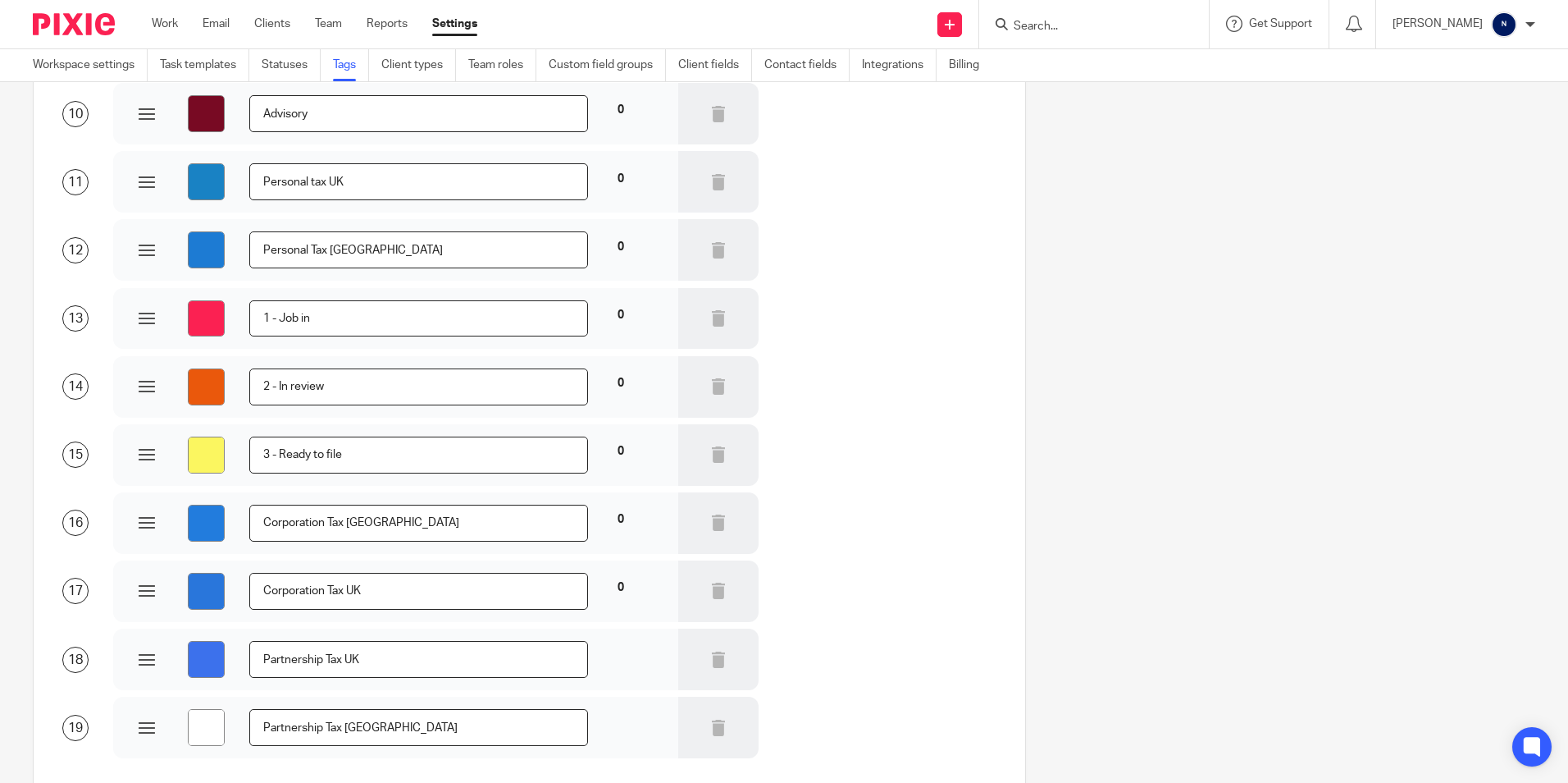
type input "#ffffff"
type input "#1d77d7"
type input "#ffffff"
type input "#1d77d7"
click at [319, 697] on div "#ffffff Partnership Tax Ireland" at bounding box center [395, 727] width 564 height 62
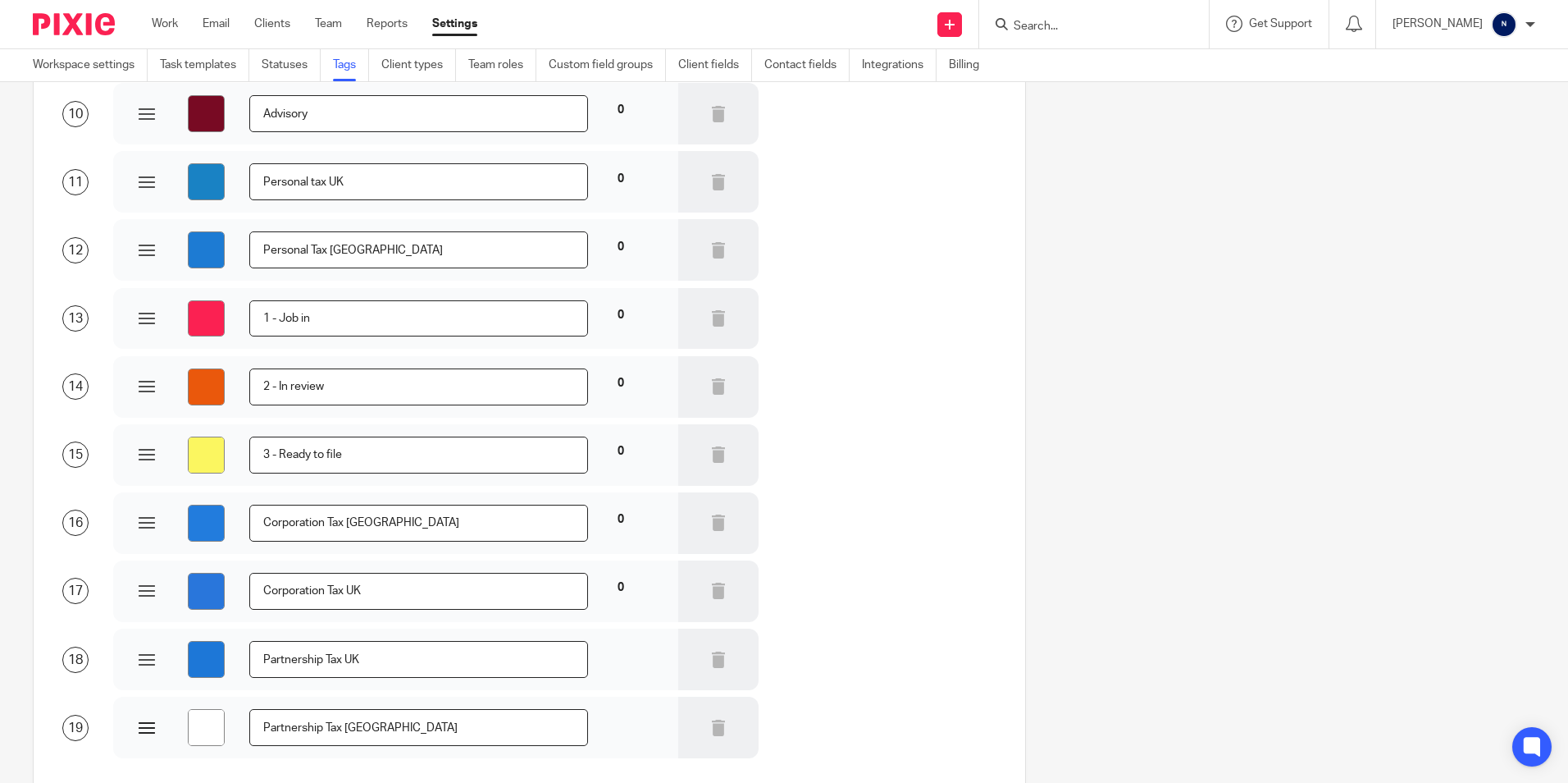
click at [204, 732] on input "#ffffff" at bounding box center [206, 727] width 37 height 37
click at [338, 745] on input "Partnership Tax Ireland" at bounding box center [418, 727] width 338 height 37
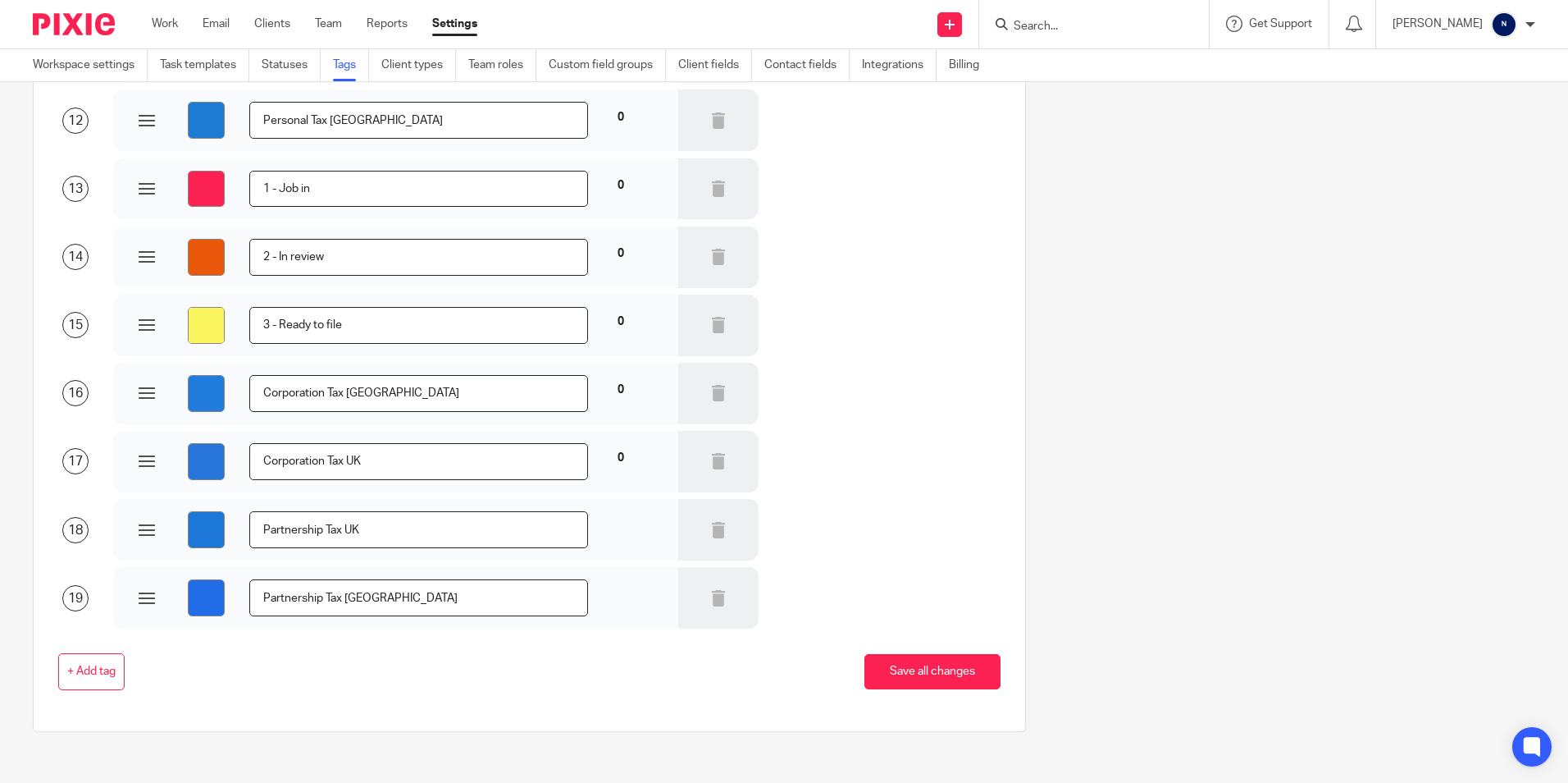
scroll to position [879, 0]
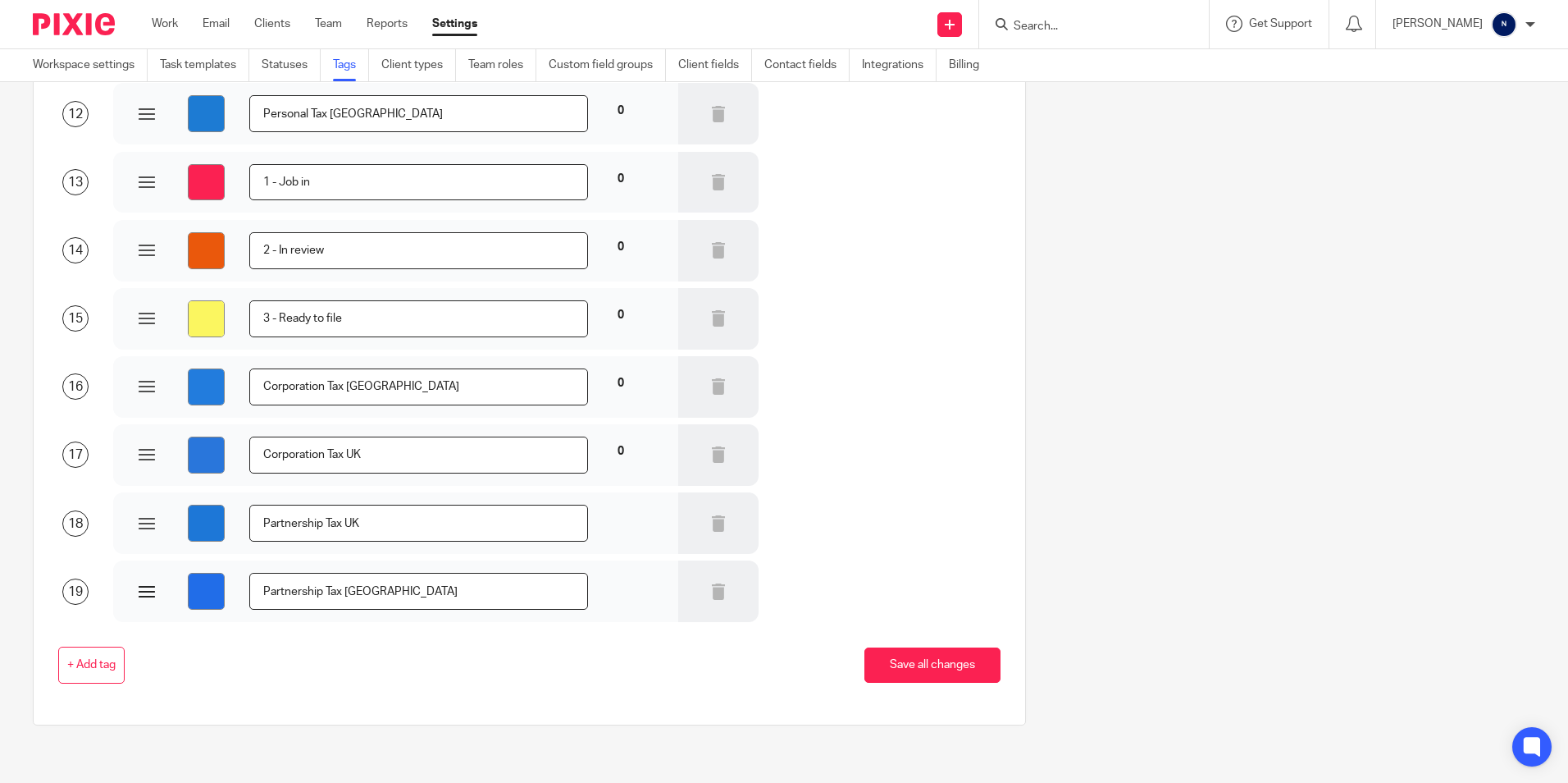
click at [209, 592] on input "#216de8" at bounding box center [206, 591] width 37 height 37
click at [276, 672] on div "+ Add tag Save all changes" at bounding box center [517, 665] width 968 height 37
click at [204, 596] on input "#1c85e9" at bounding box center [206, 591] width 37 height 37
click at [206, 594] on input "#1c85e9" at bounding box center [206, 591] width 37 height 37
type input "#1880e2"
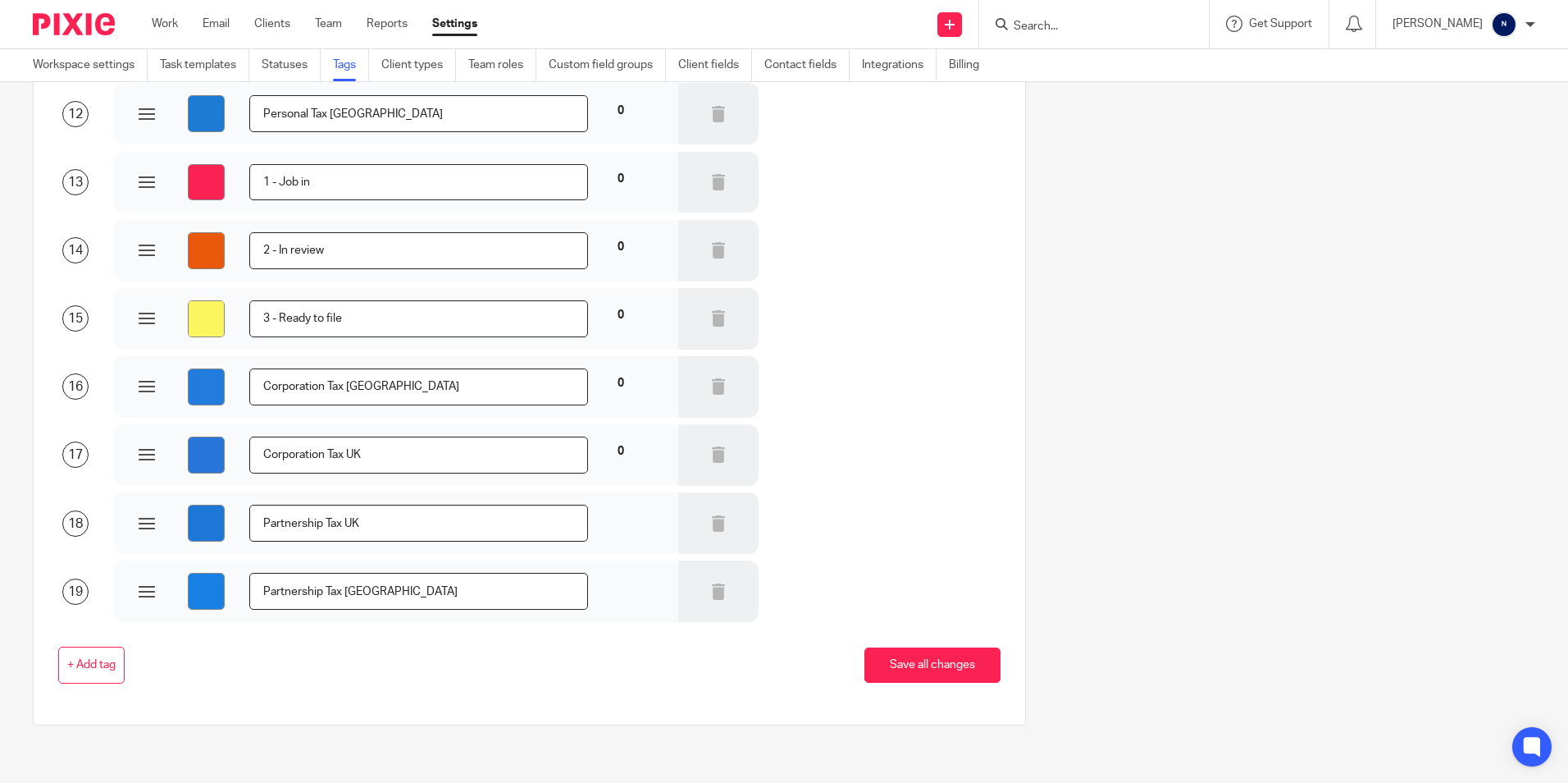
click at [297, 641] on div "+ Add tag Save all changes" at bounding box center [517, 665] width 968 height 86
click at [80, 659] on span "+ Add tag" at bounding box center [91, 665] width 49 height 13
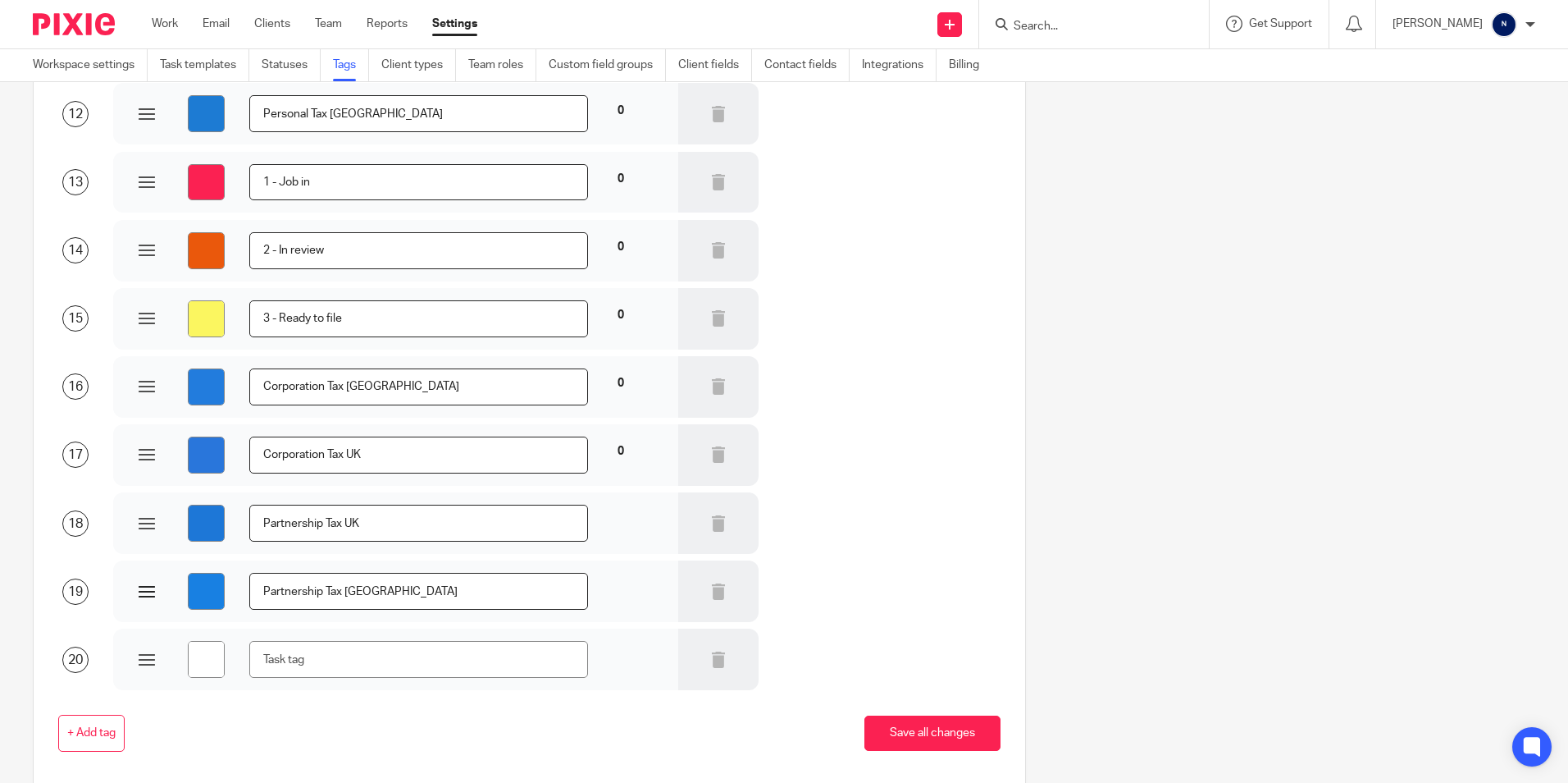
type input "#ffffff"
type input "S"
type input "#ffffff"
type input "So"
type input "#ffffff"
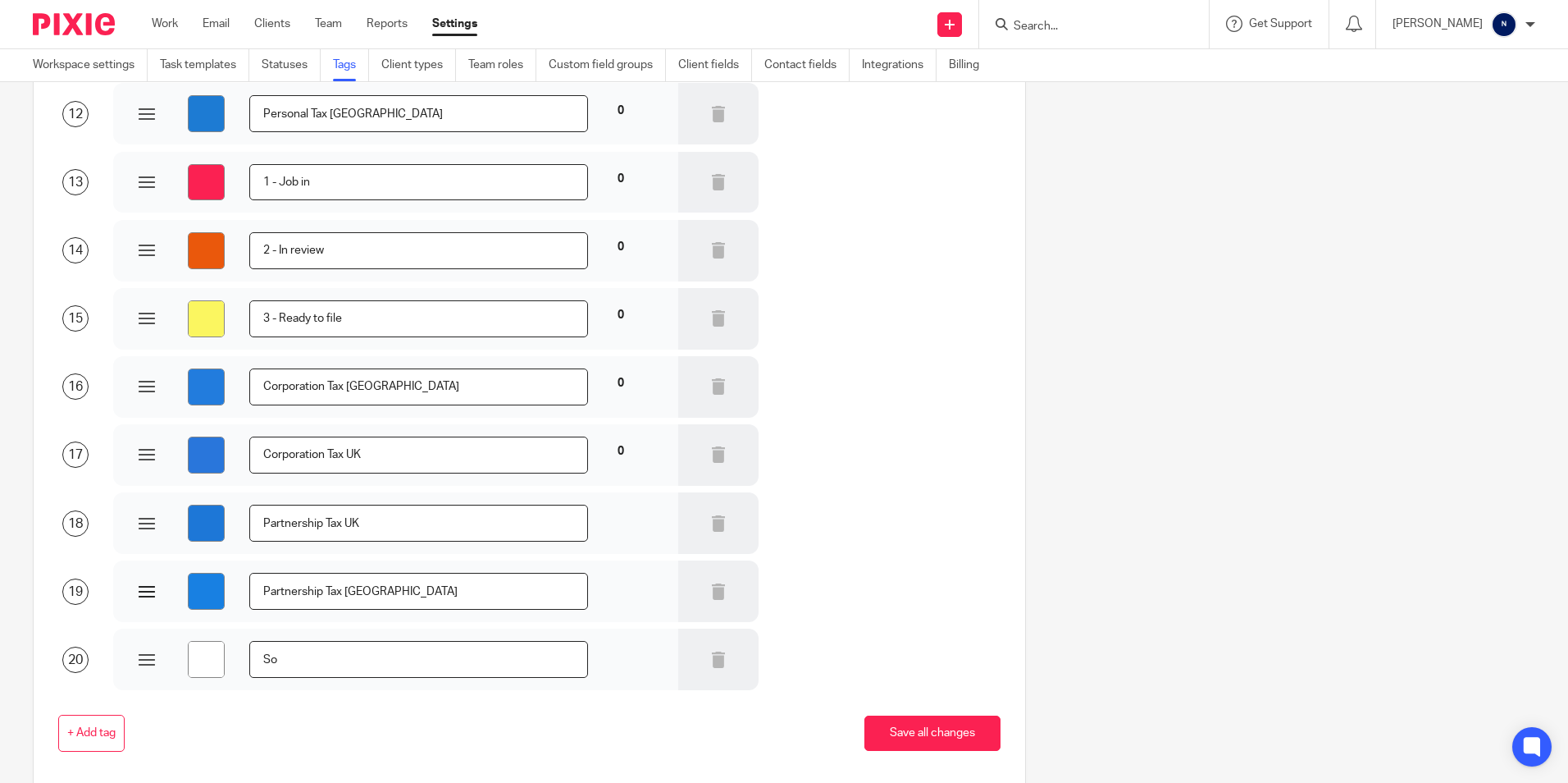
type input "Sol"
type input "#ffffff"
type input "Sole"
type input "#ffffff"
type input "Sole t"
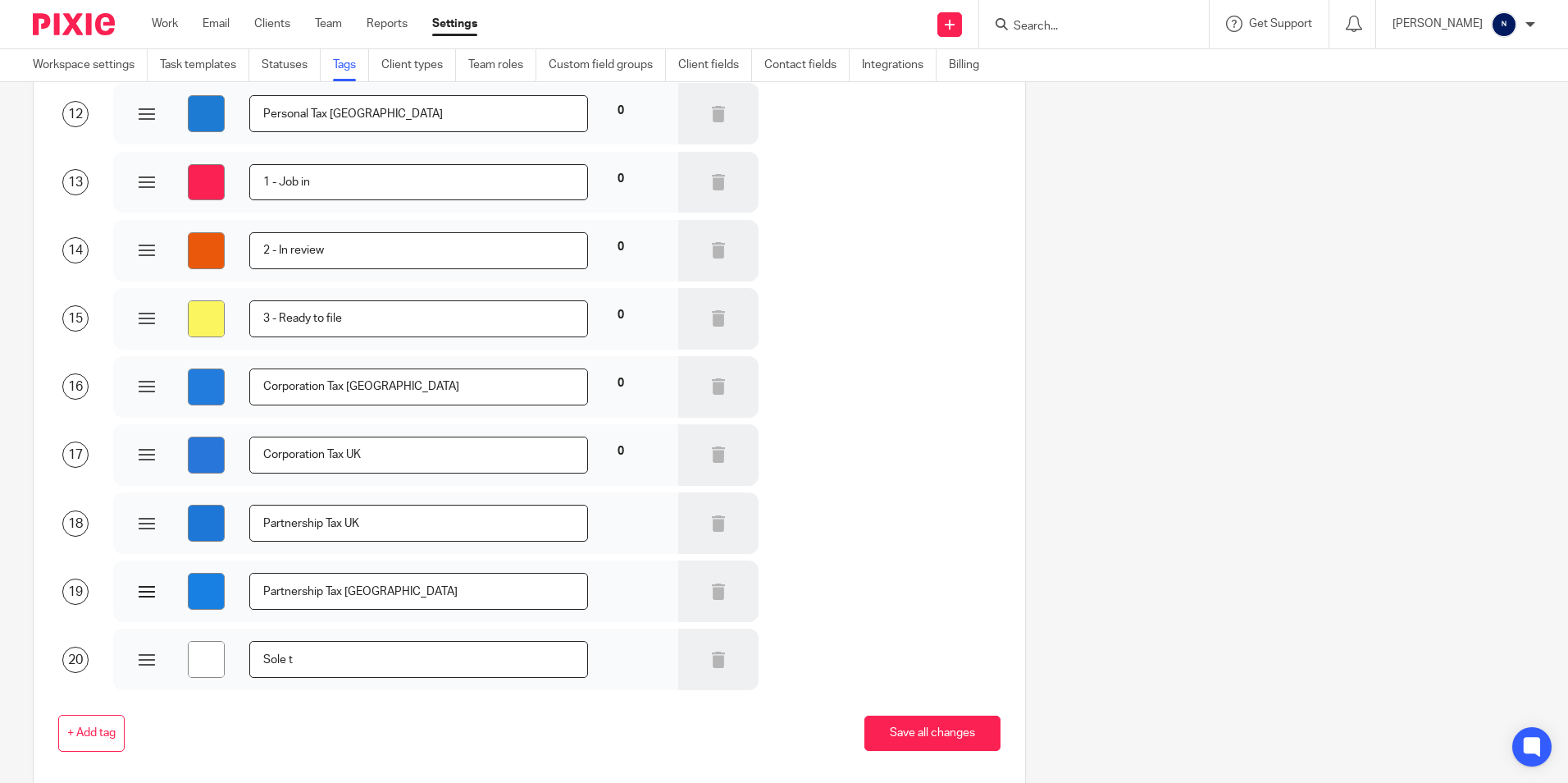
type input "#ffffff"
type input "Sole tr"
type input "#ffffff"
type input "Sole tra"
type input "#ffffff"
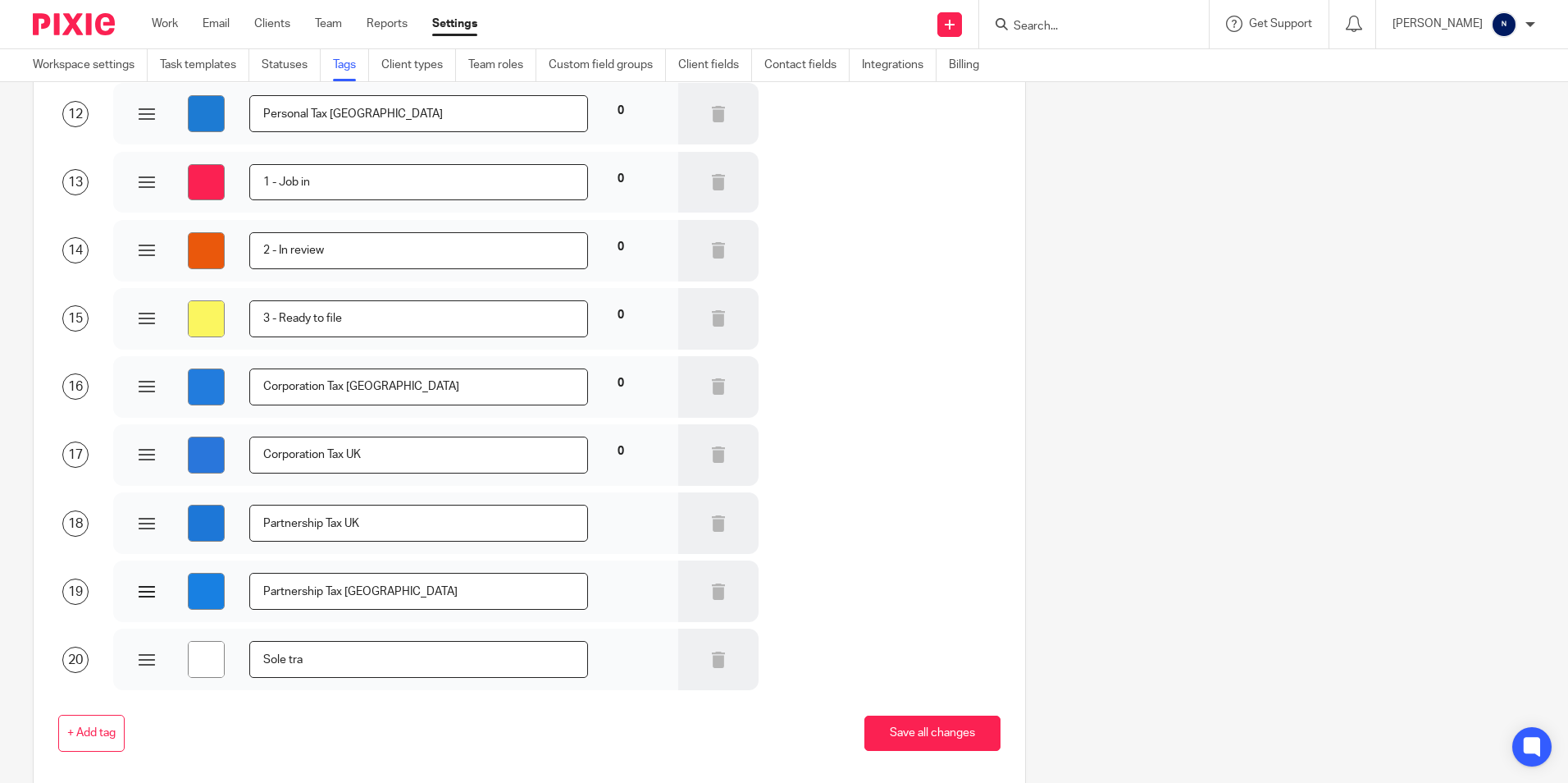
type input "Sole trad"
click at [291, 660] on input "Sole trade" at bounding box center [418, 659] width 338 height 37
click at [333, 662] on input "Sole Trade" at bounding box center [418, 659] width 338 height 37
drag, startPoint x: 404, startPoint y: 660, endPoint x: 340, endPoint y: 669, distance: 64.6
click at [340, 669] on input "Sole Trade Tax Ireland" at bounding box center [418, 659] width 338 height 37
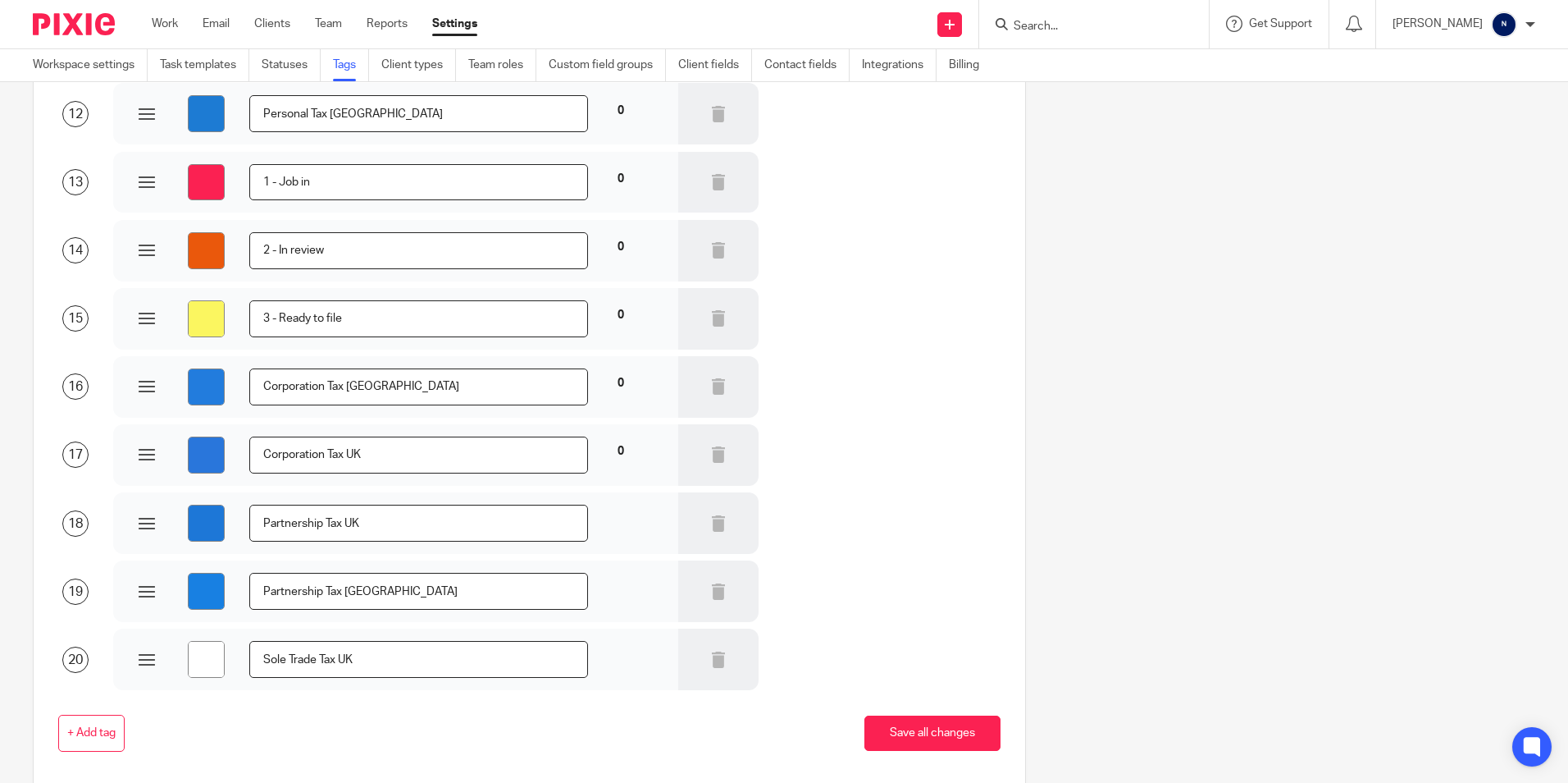
click at [282, 704] on div "+ Add tag Save all changes" at bounding box center [517, 732] width 968 height 86
click at [104, 727] on span "+ Add tag" at bounding box center [91, 733] width 49 height 13
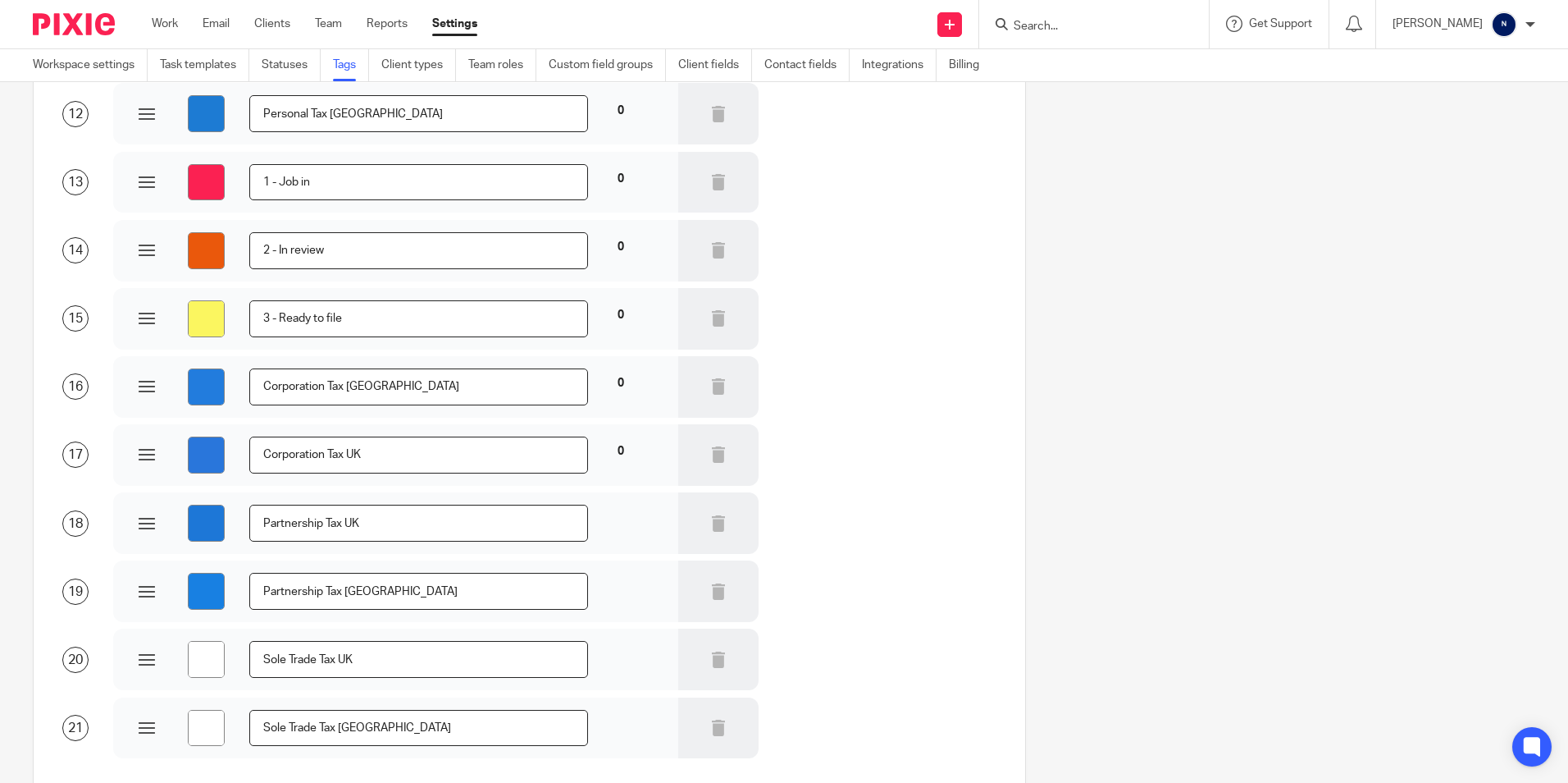
click at [201, 652] on input "#ffffff" at bounding box center [206, 659] width 37 height 37
click at [311, 679] on div "#1667e9 Sole Trade Tax UK" at bounding box center [395, 659] width 564 height 62
click at [211, 732] on input "#ffffff" at bounding box center [206, 728] width 37 height 37
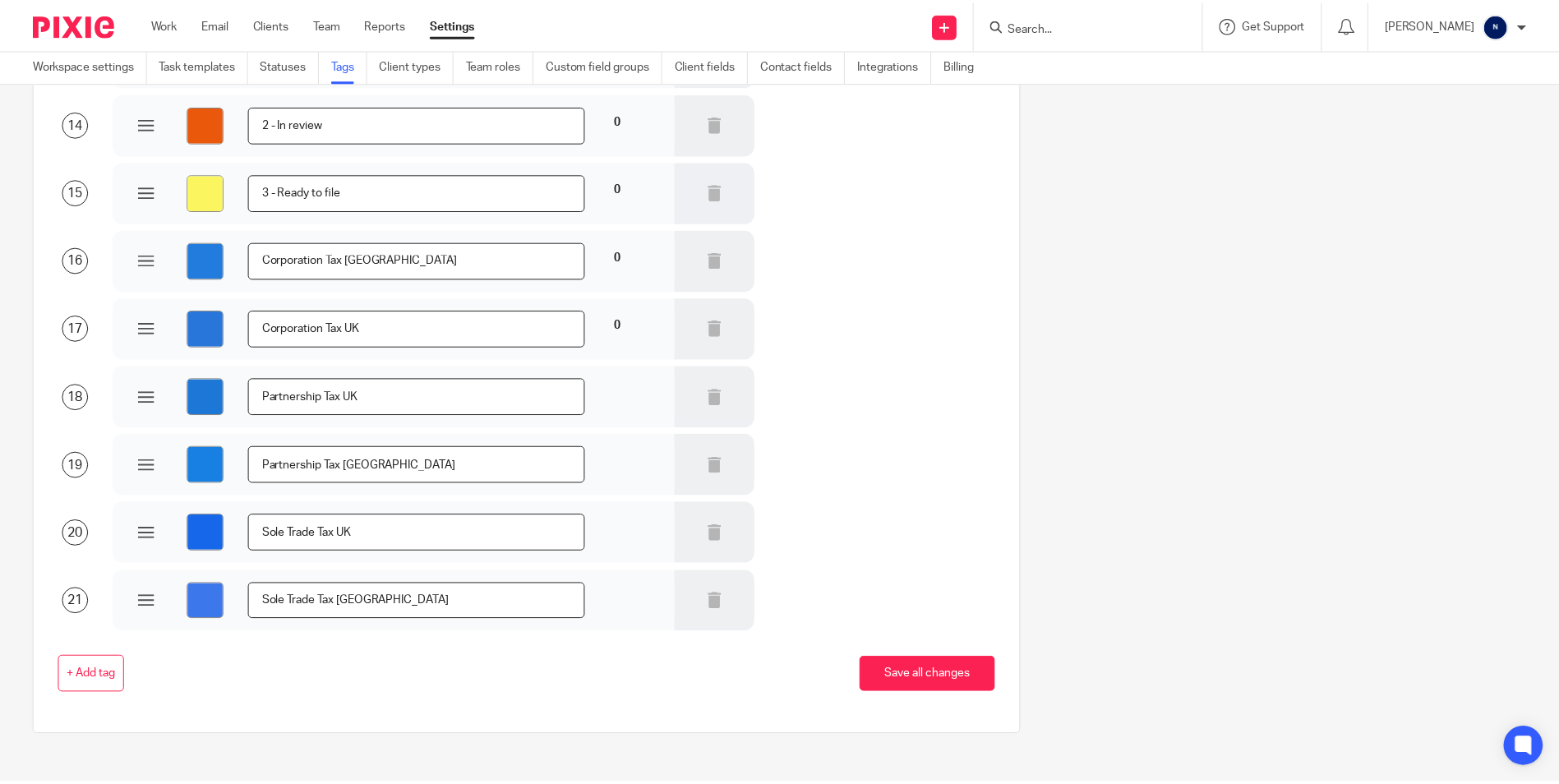
scroll to position [1016, 0]
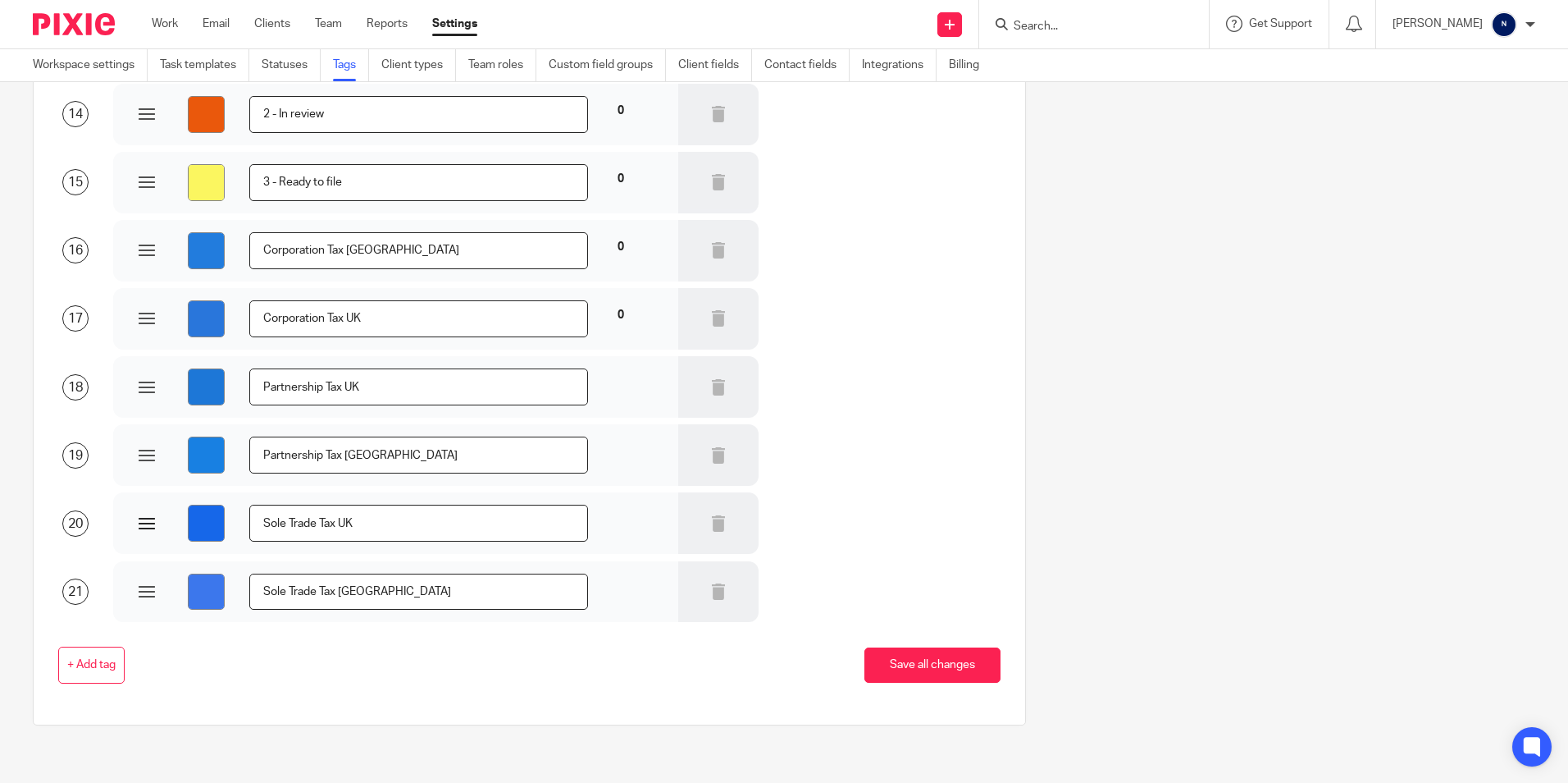
click at [201, 528] on input "#1667e9" at bounding box center [206, 523] width 37 height 37
click at [460, 673] on div "+ Add tag Save all changes" at bounding box center [517, 665] width 968 height 37
click at [891, 666] on button "Save all changes" at bounding box center [932, 665] width 136 height 36
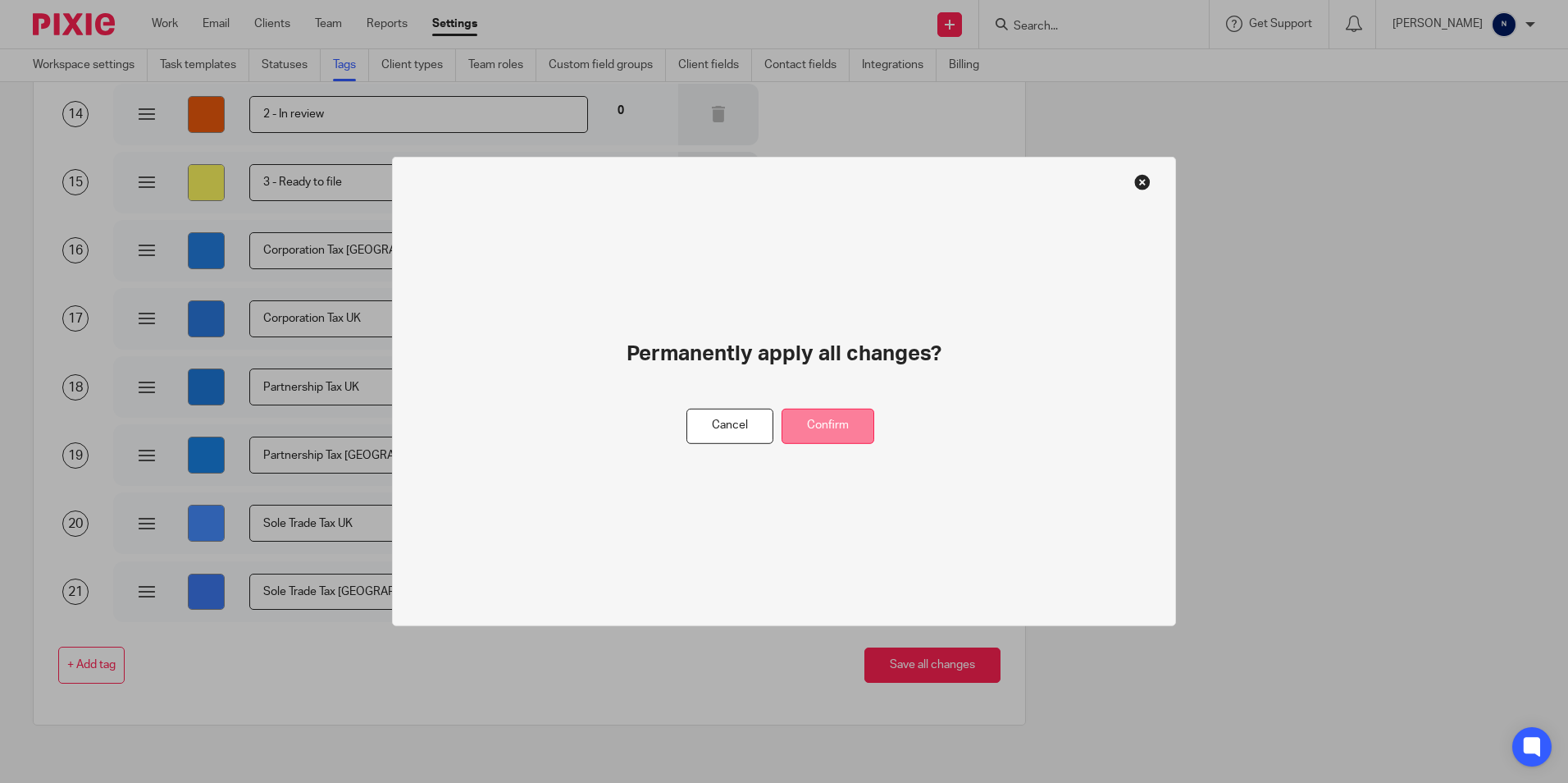
click at [846, 422] on button "Confirm" at bounding box center [828, 426] width 92 height 36
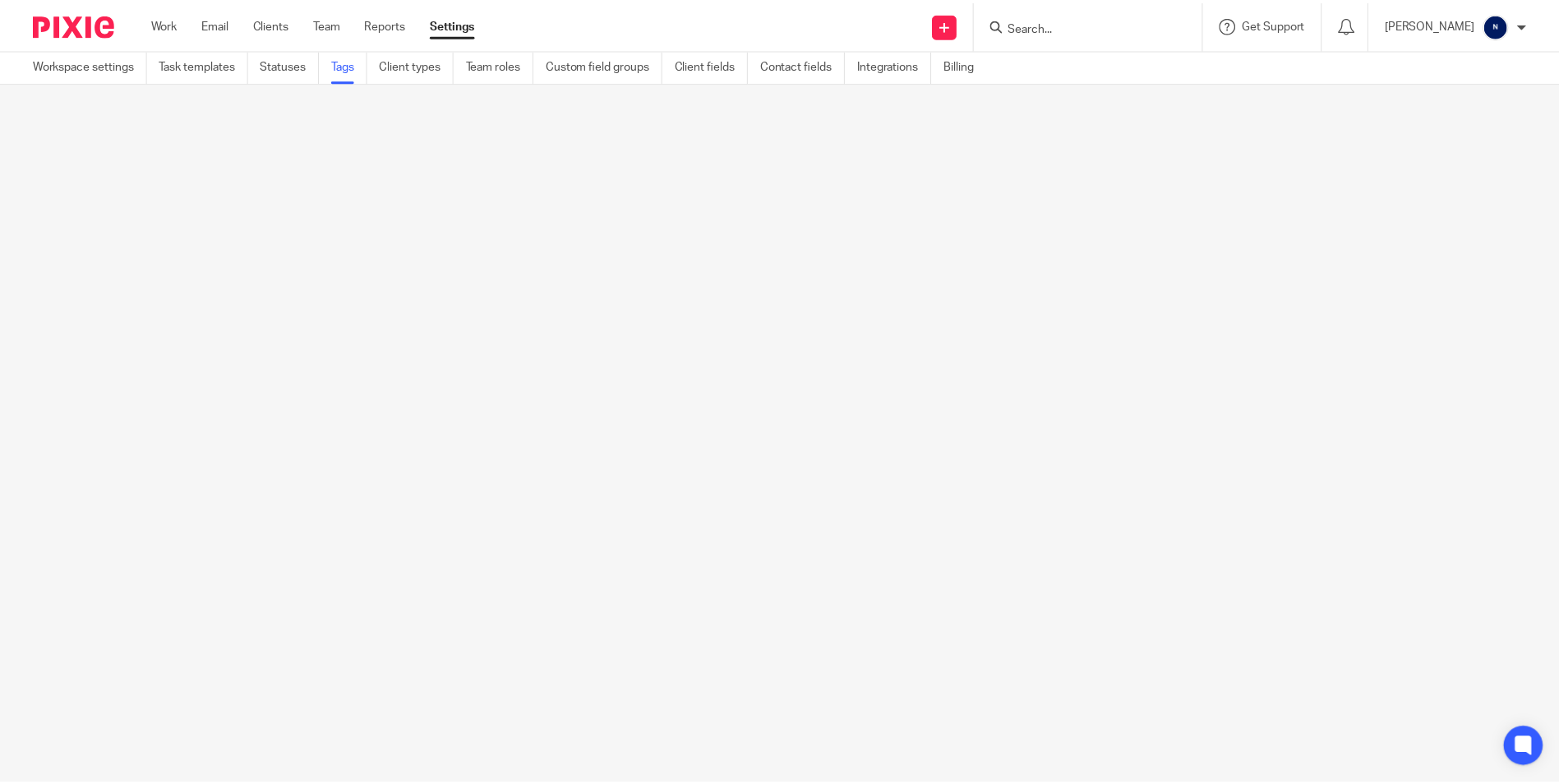
scroll to position [0, 0]
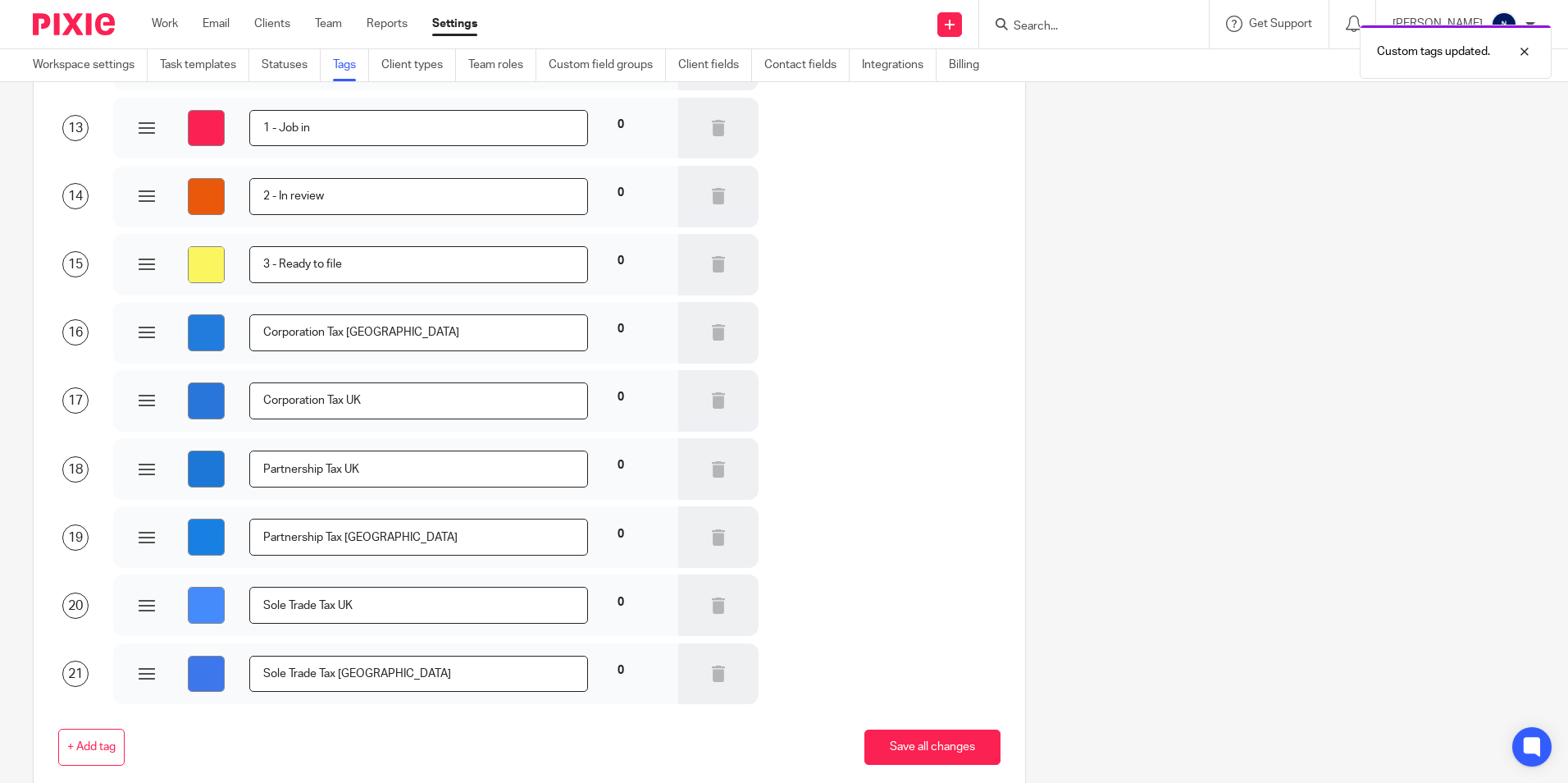
scroll to position [1015, 0]
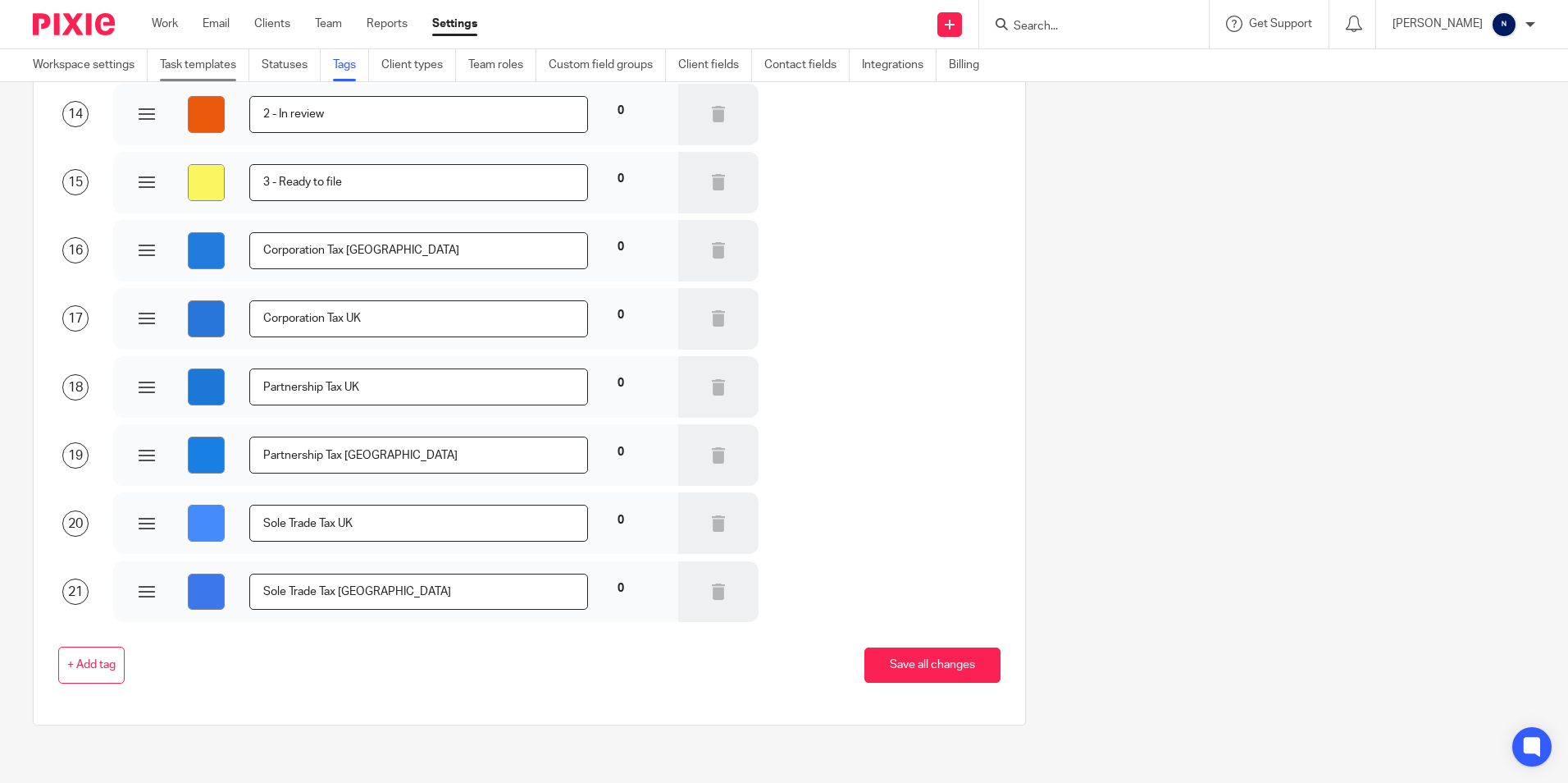
click at [179, 53] on link "Task templates" at bounding box center [205, 65] width 90 height 32
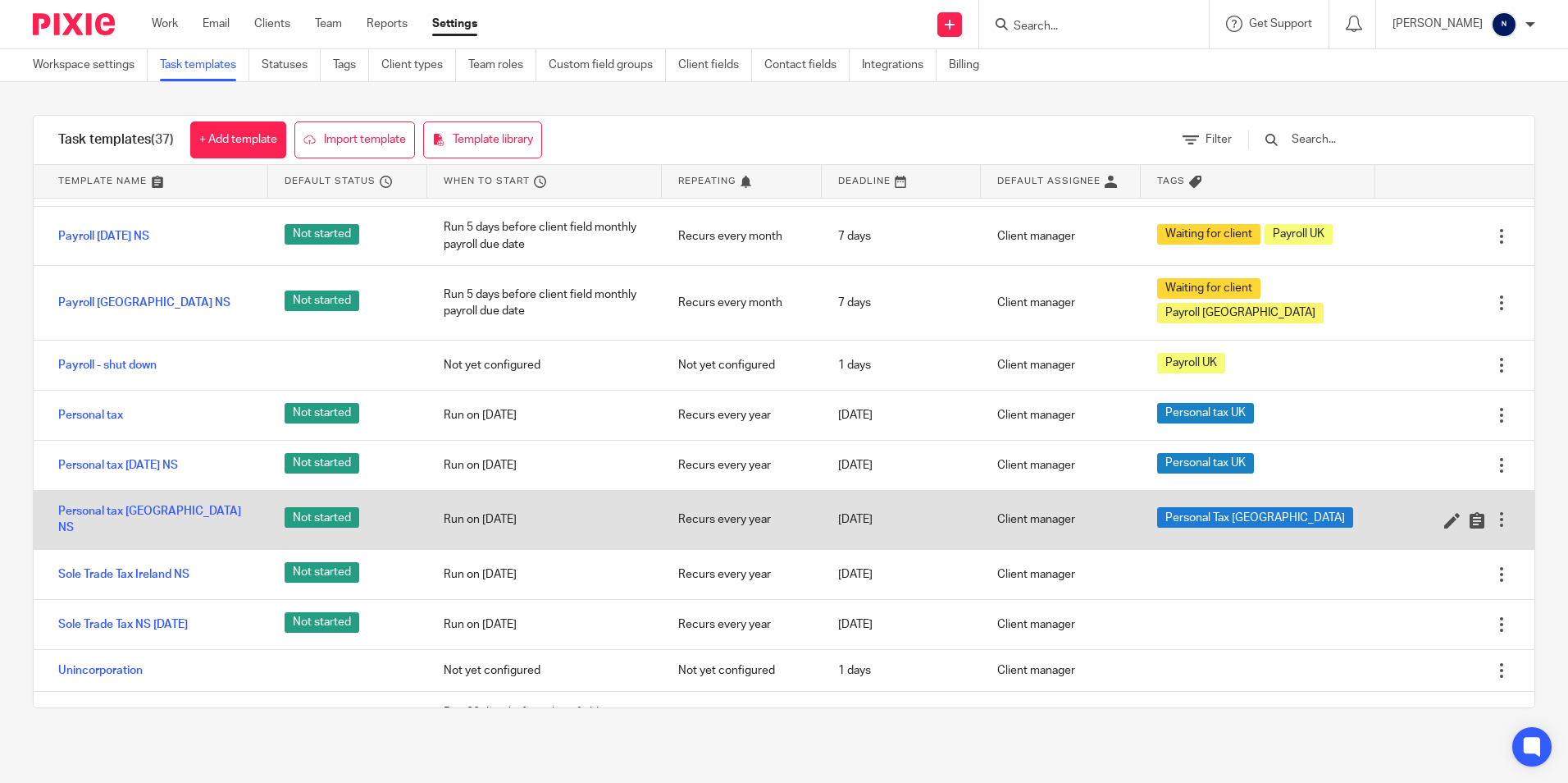
scroll to position [1231, 0]
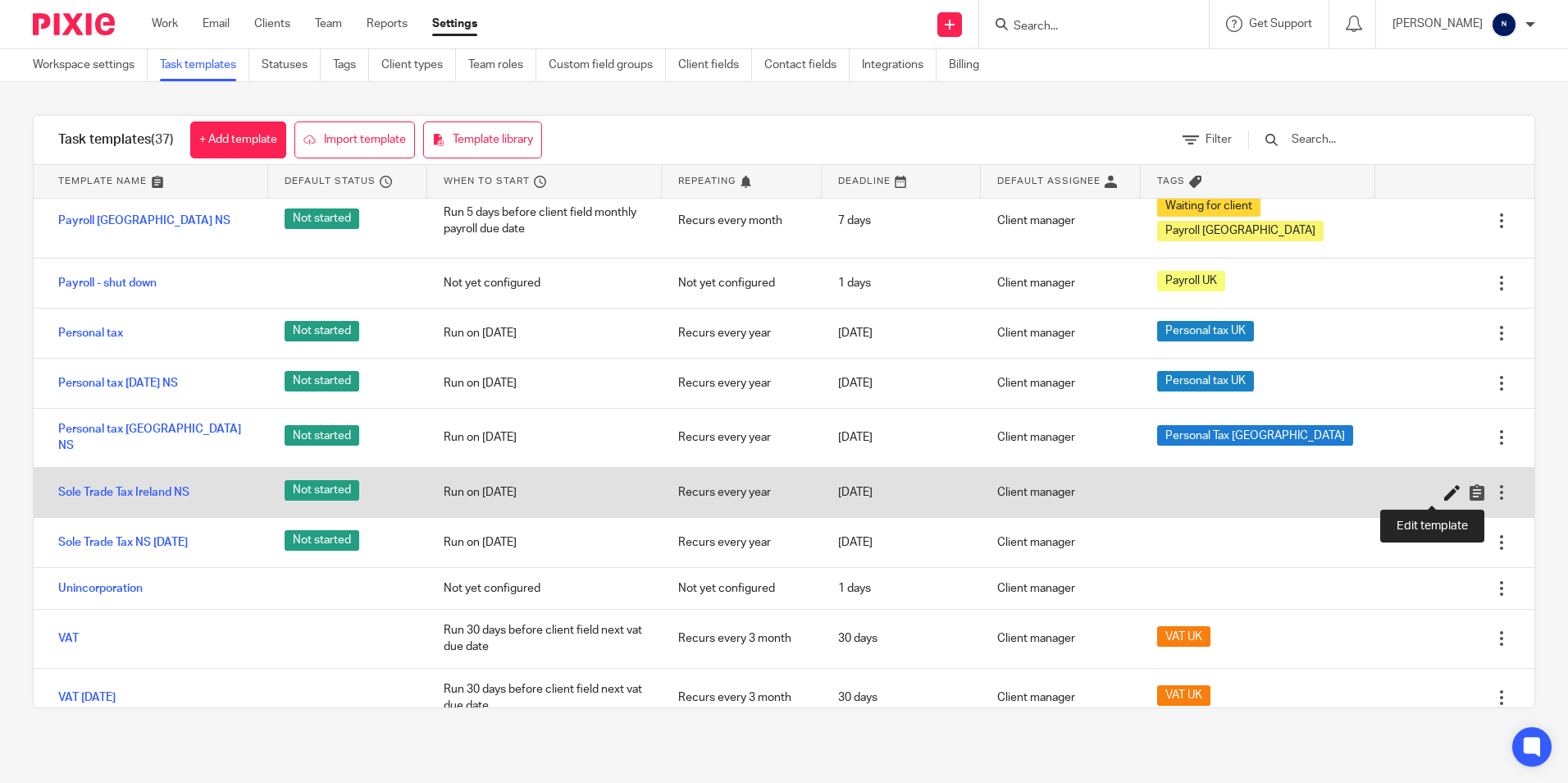
click at [1444, 495] on icon at bounding box center [1452, 492] width 17 height 17
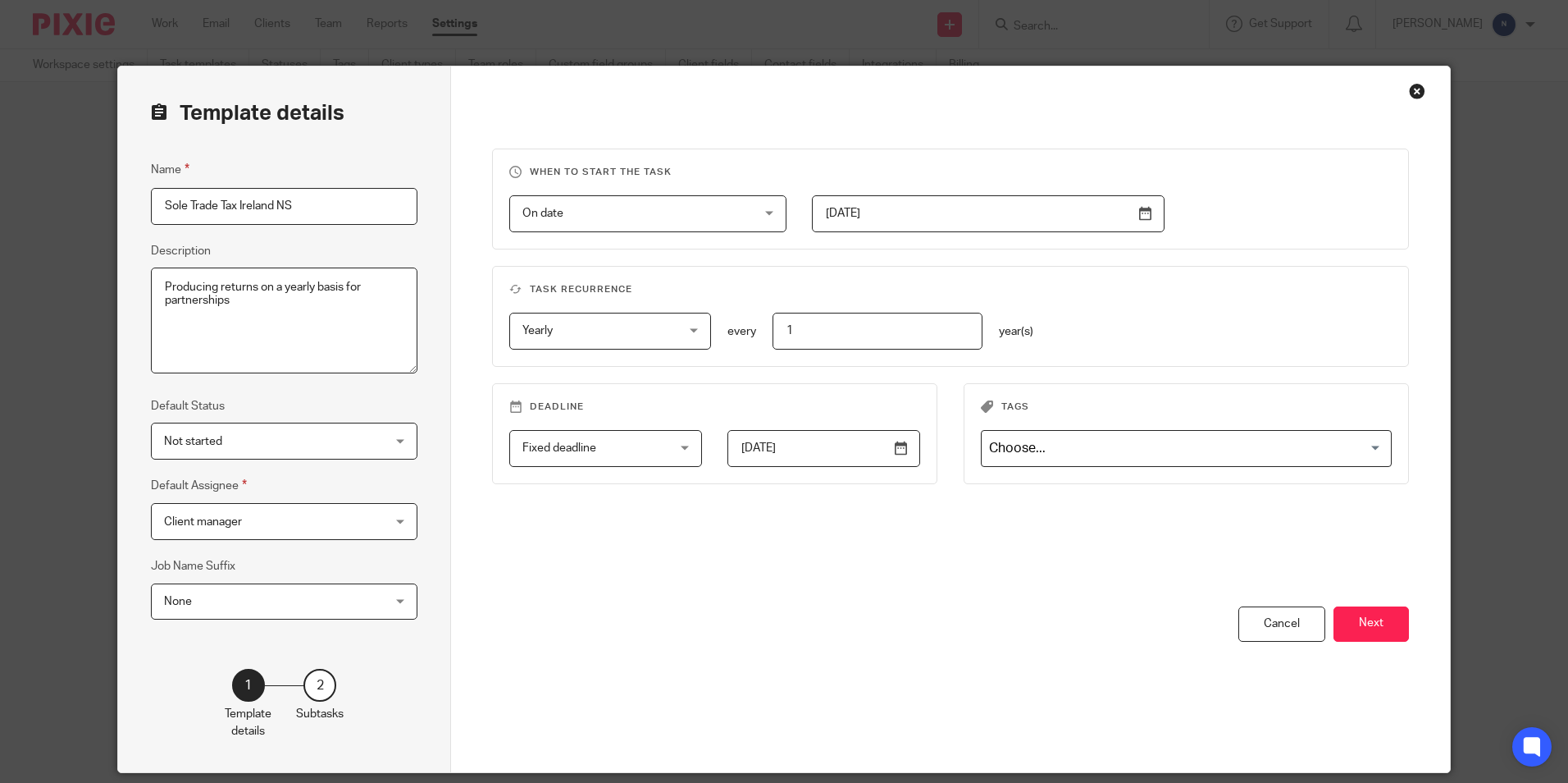
click at [1137, 447] on input "Search for option" at bounding box center [1183, 448] width 399 height 29
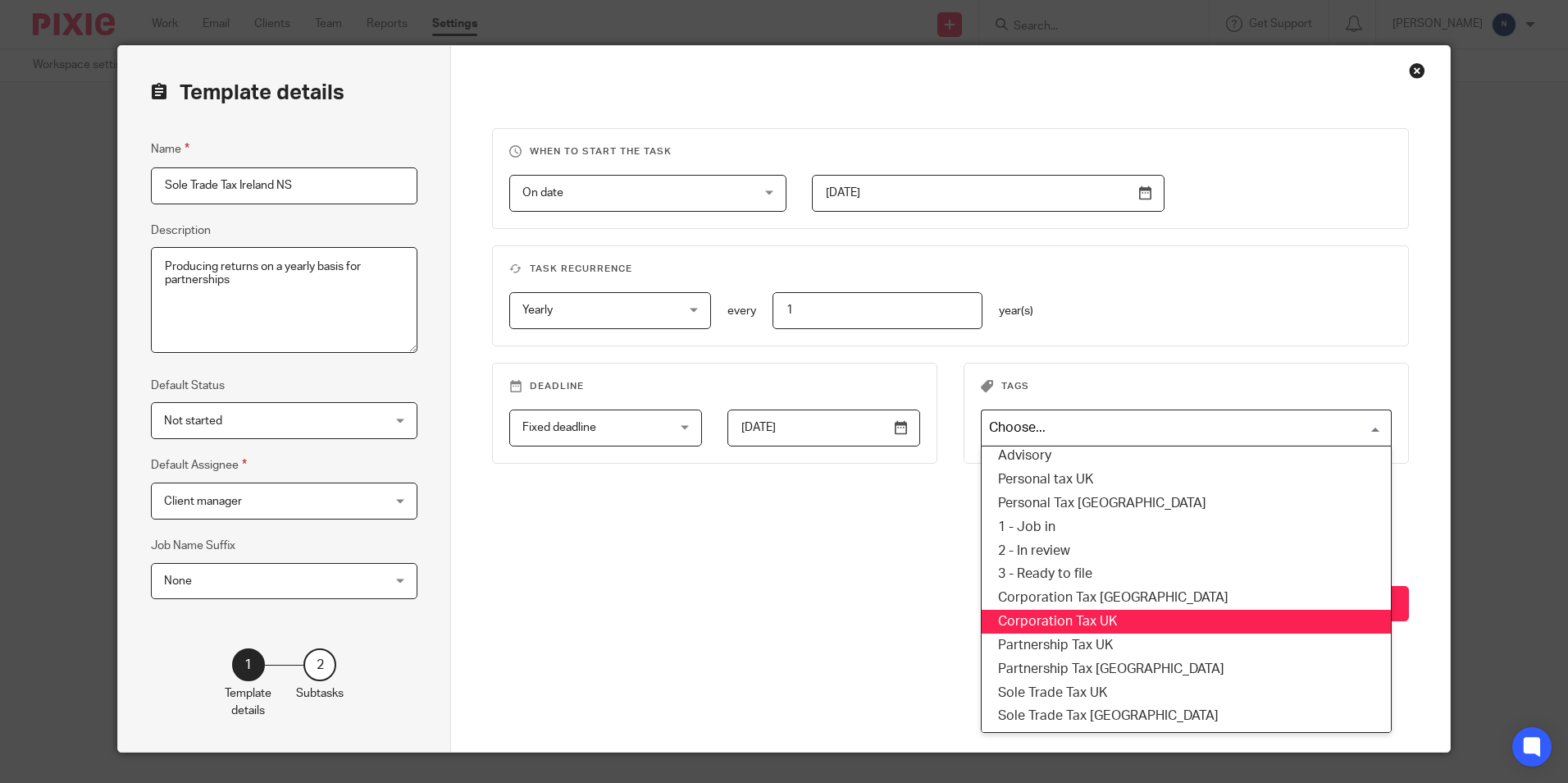
scroll to position [56, 0]
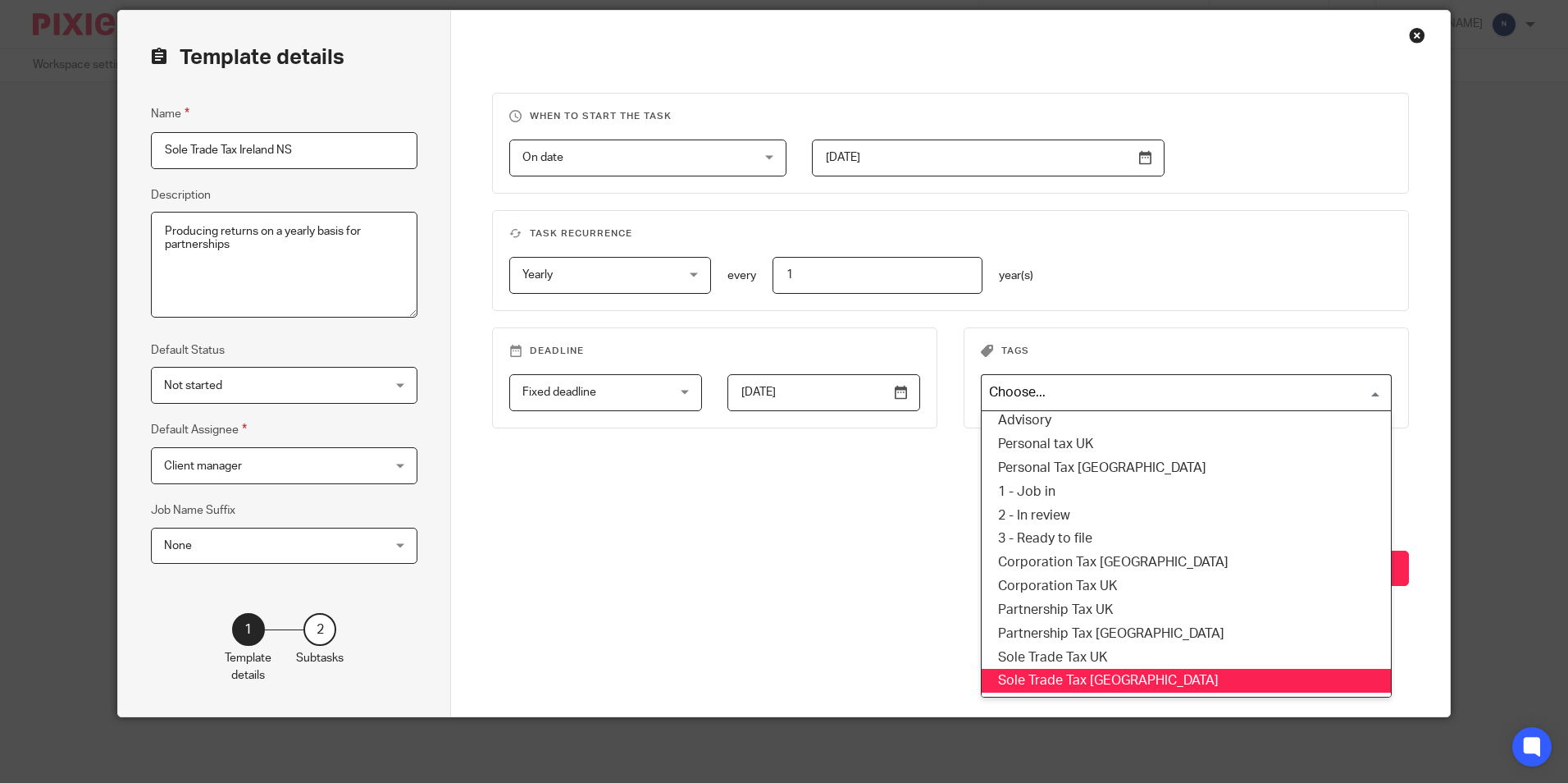
click at [1045, 677] on li "Sole Trade Tax [GEOGRAPHIC_DATA]" at bounding box center [1187, 680] width 409 height 24
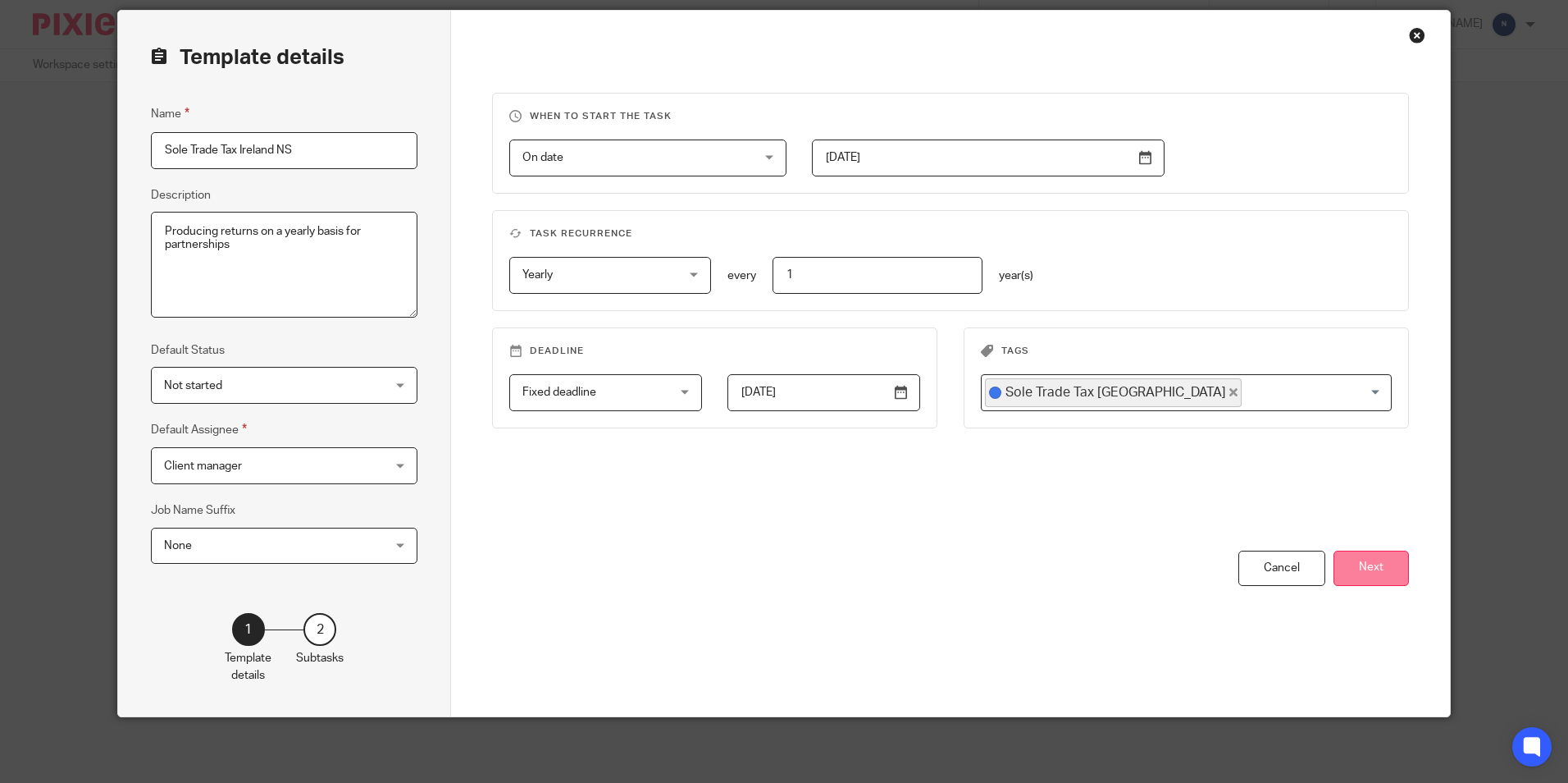
click at [1353, 557] on button "Next" at bounding box center [1371, 568] width 76 height 36
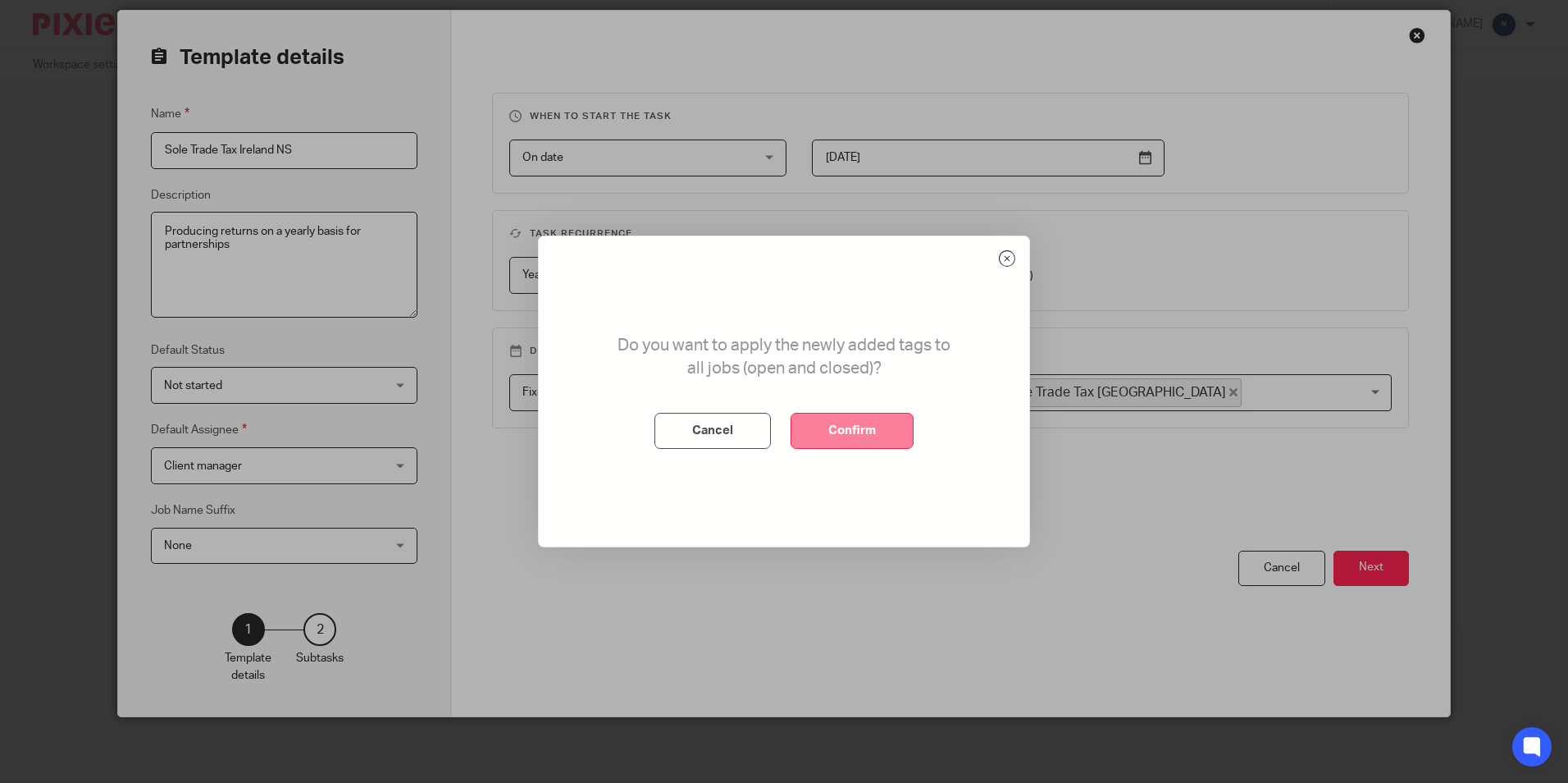
click at [860, 421] on button "Confirm" at bounding box center [851, 430] width 123 height 36
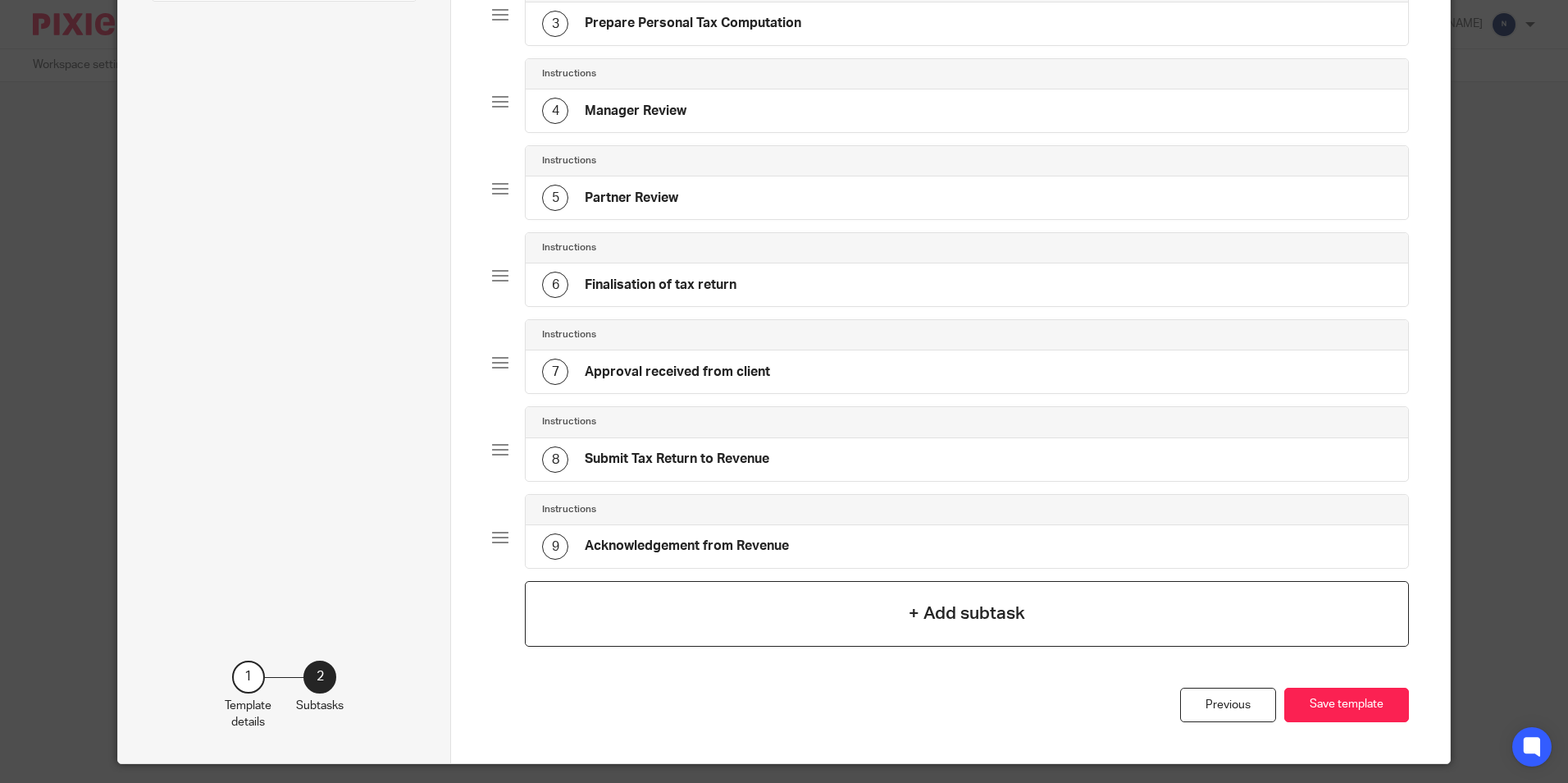
scroll to position [400, 0]
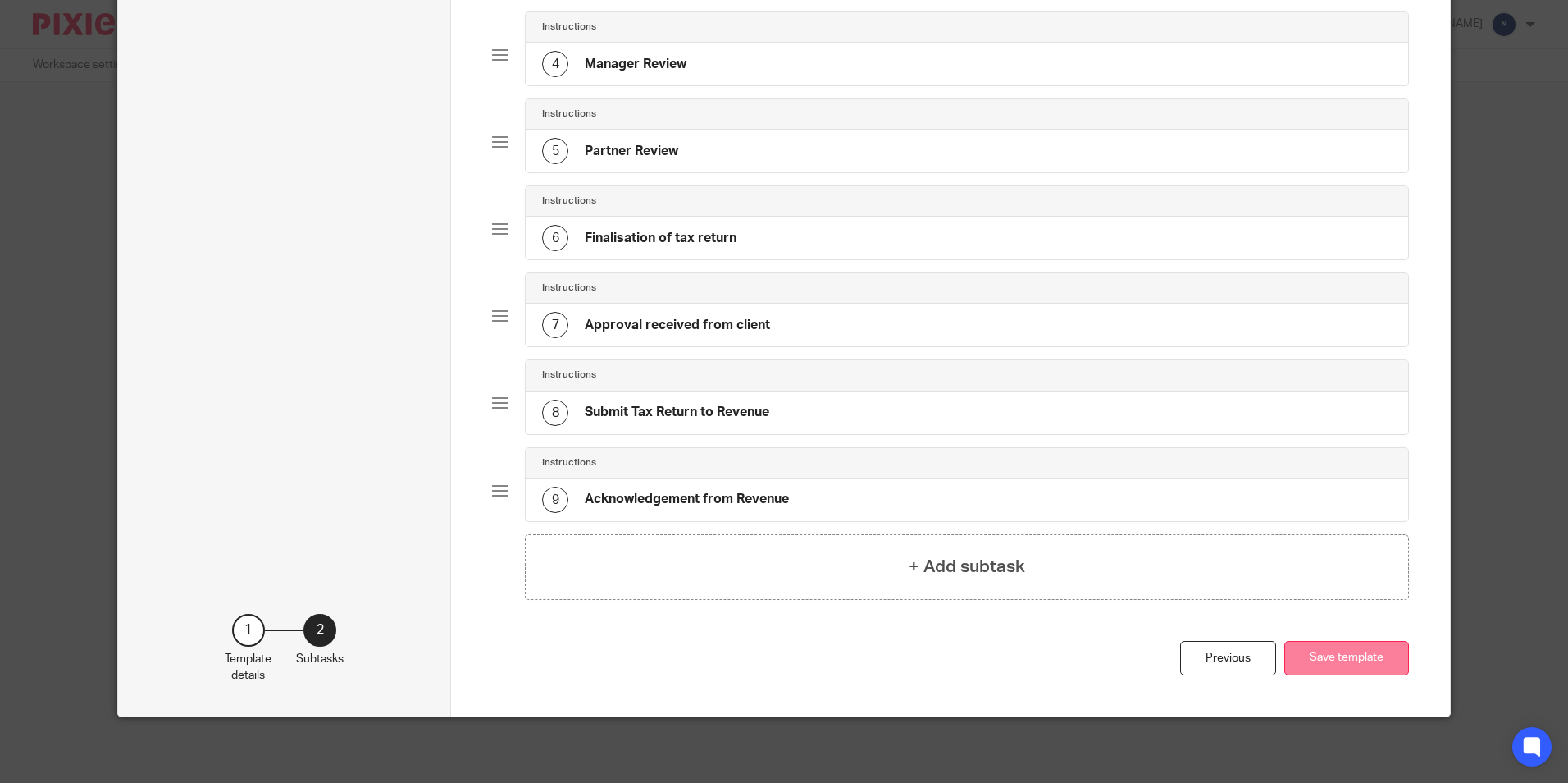
click at [1352, 661] on button "Save template" at bounding box center [1346, 658] width 124 height 36
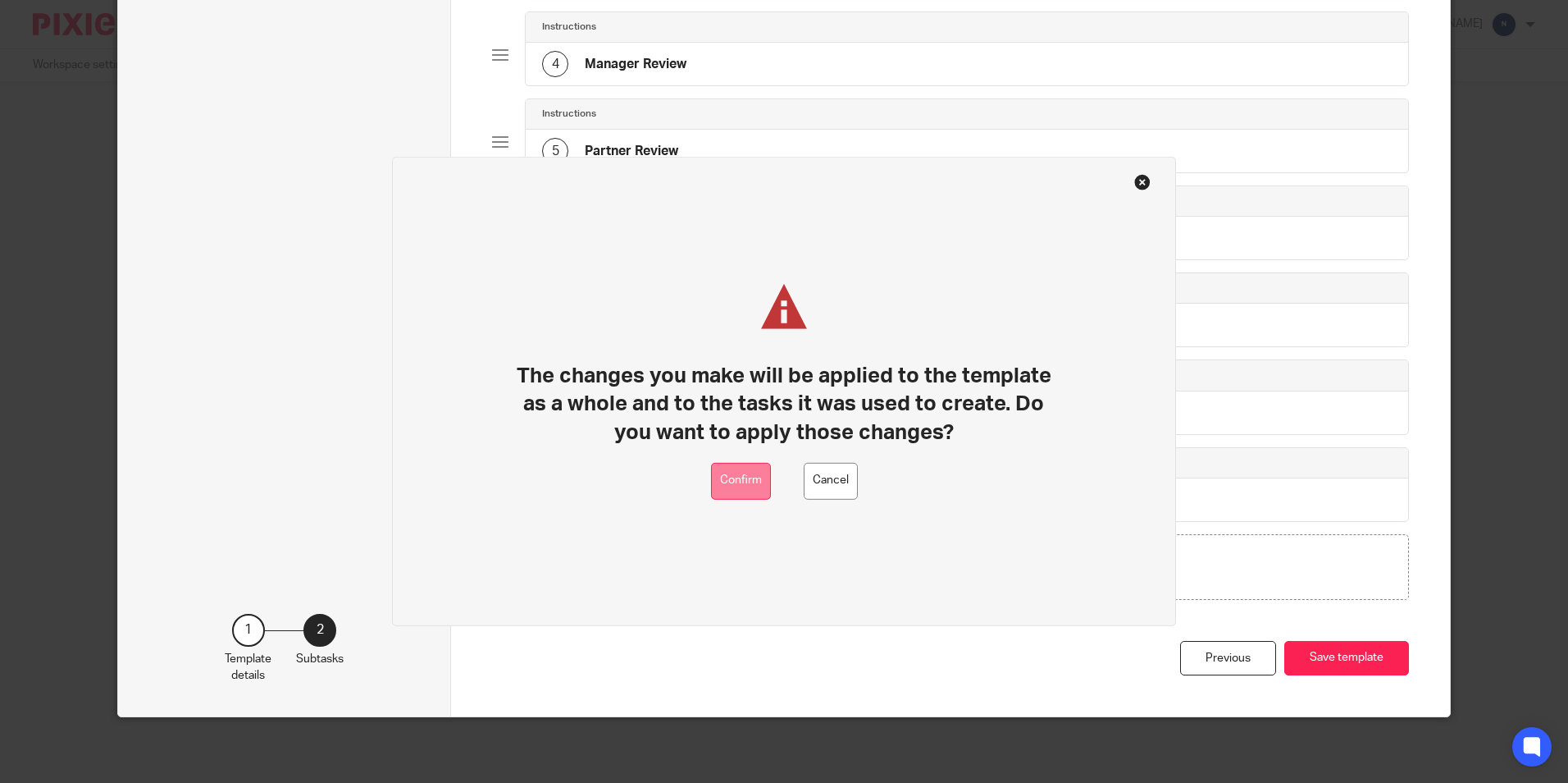
click at [750, 486] on button "Confirm" at bounding box center [741, 481] width 60 height 37
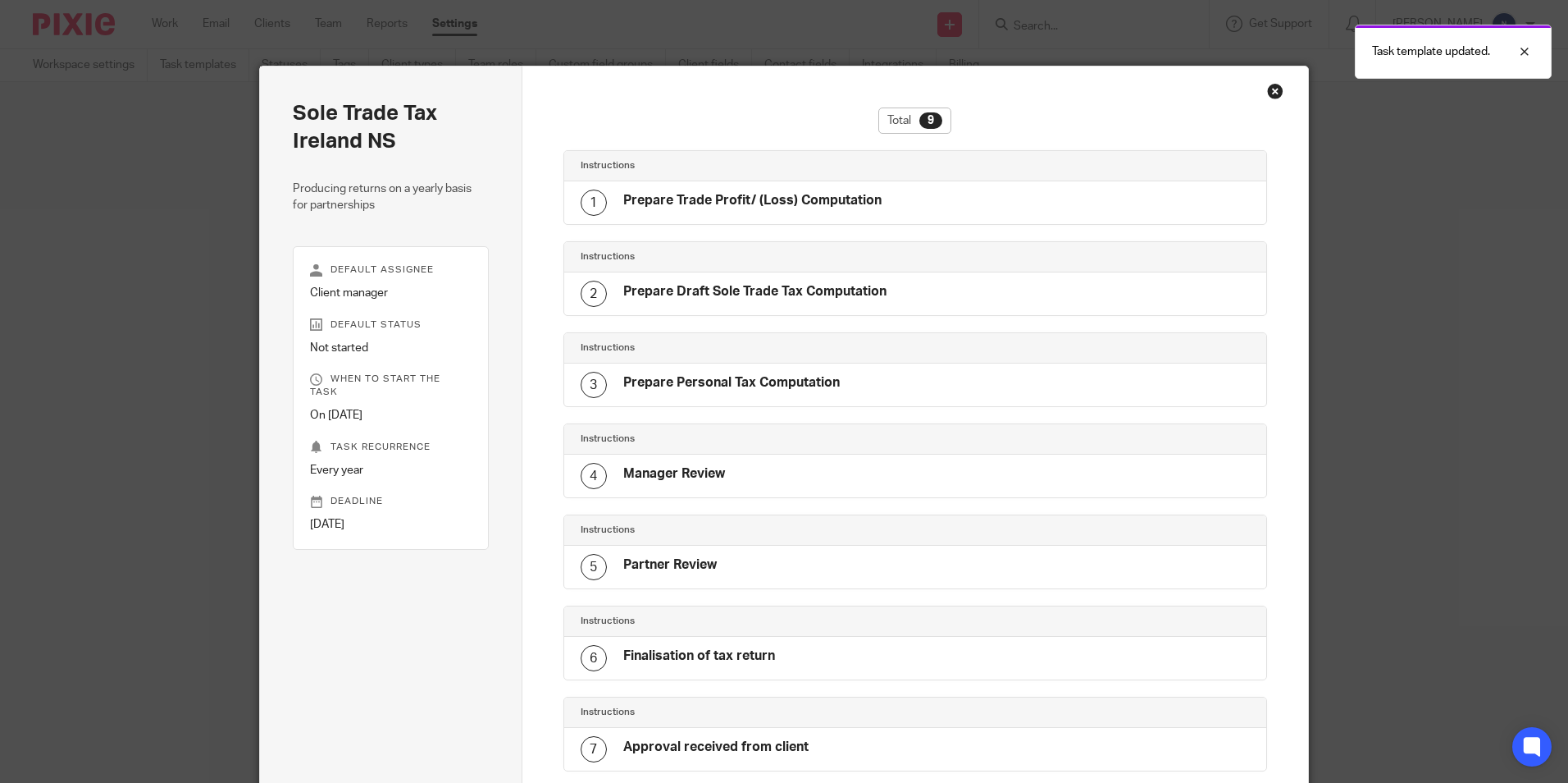
click at [1268, 95] on div "Close this dialog window" at bounding box center [1275, 91] width 17 height 17
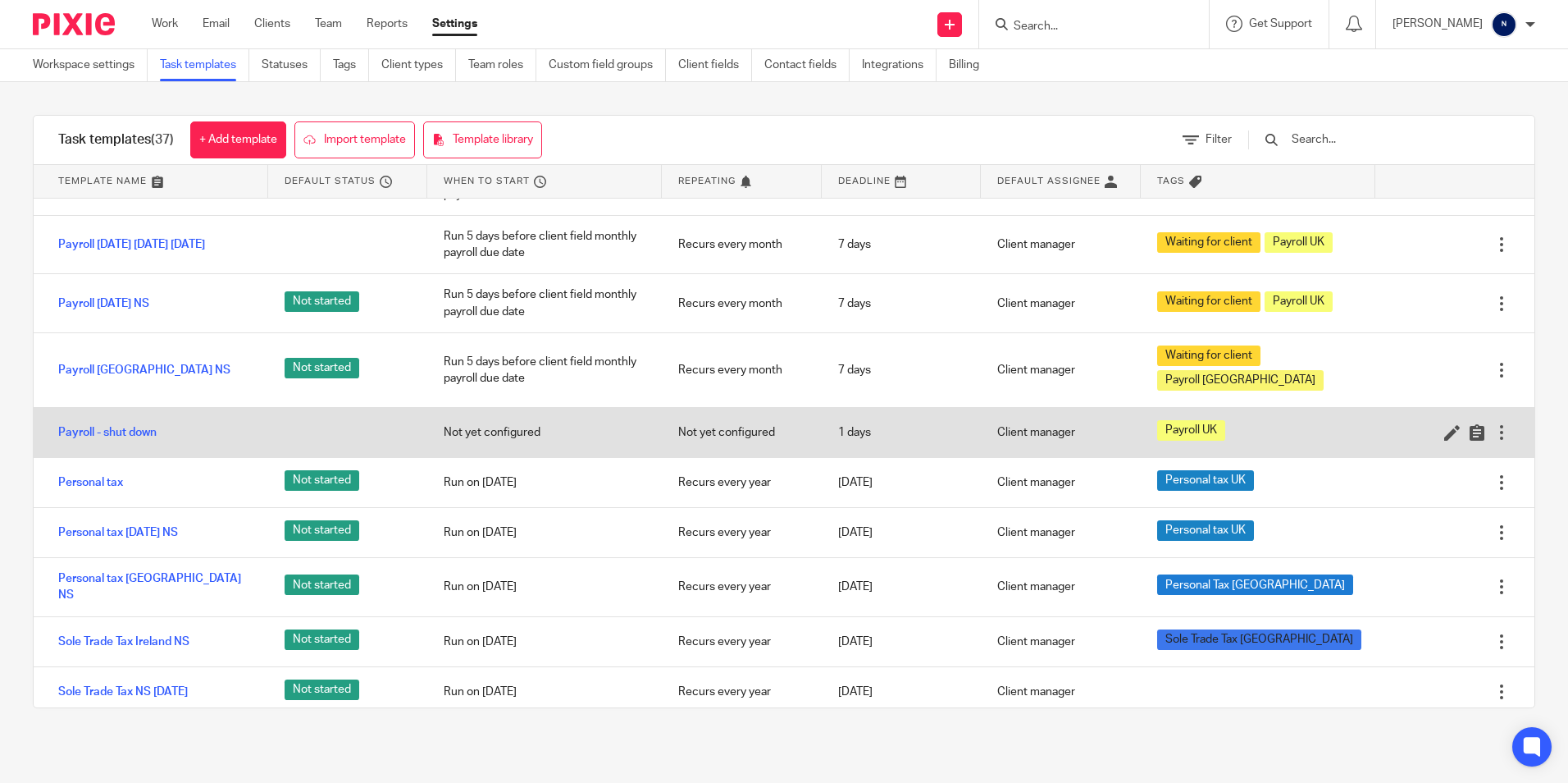
scroll to position [1313, 0]
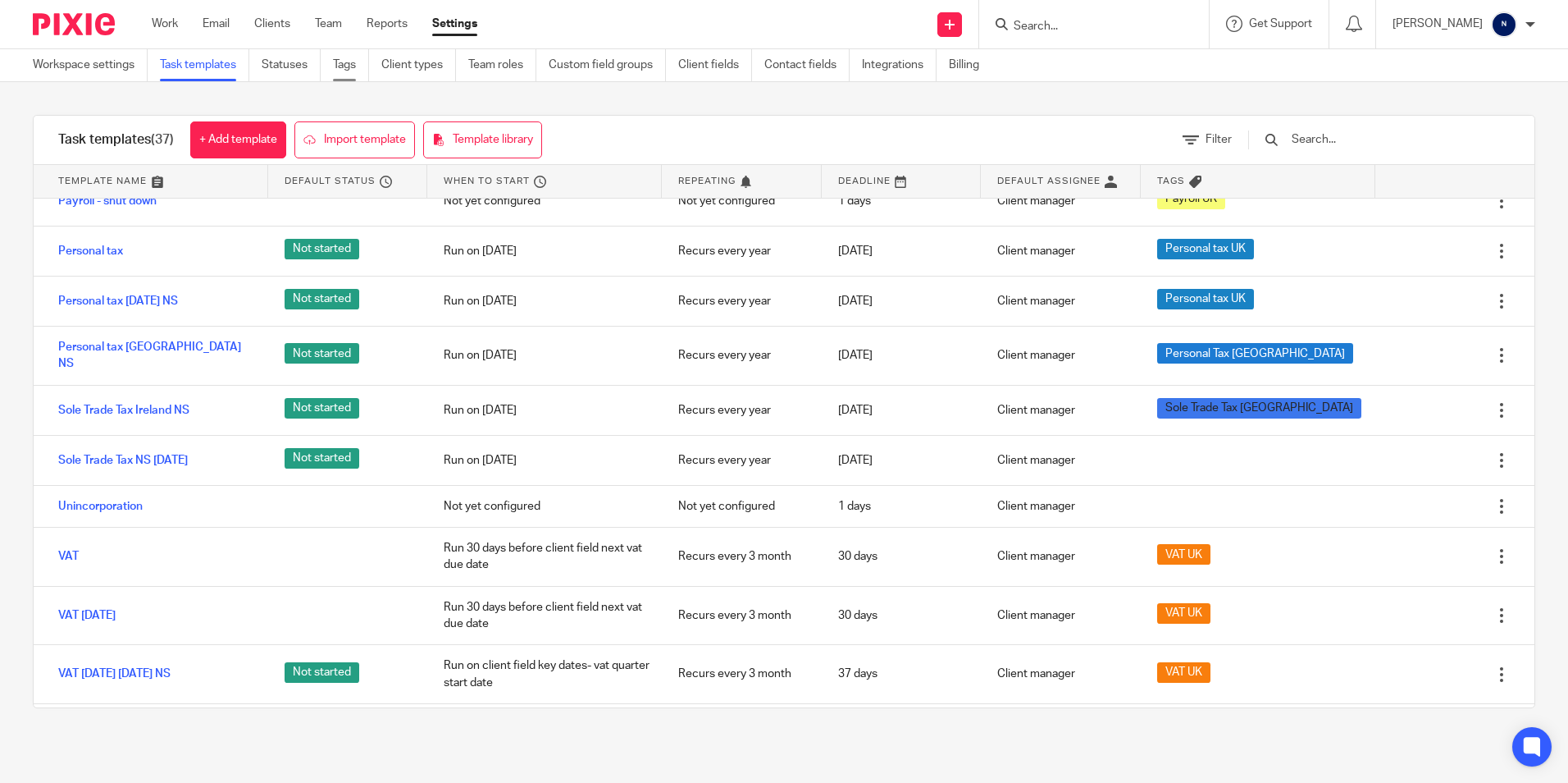
click at [356, 71] on link "Tags" at bounding box center [351, 65] width 36 height 32
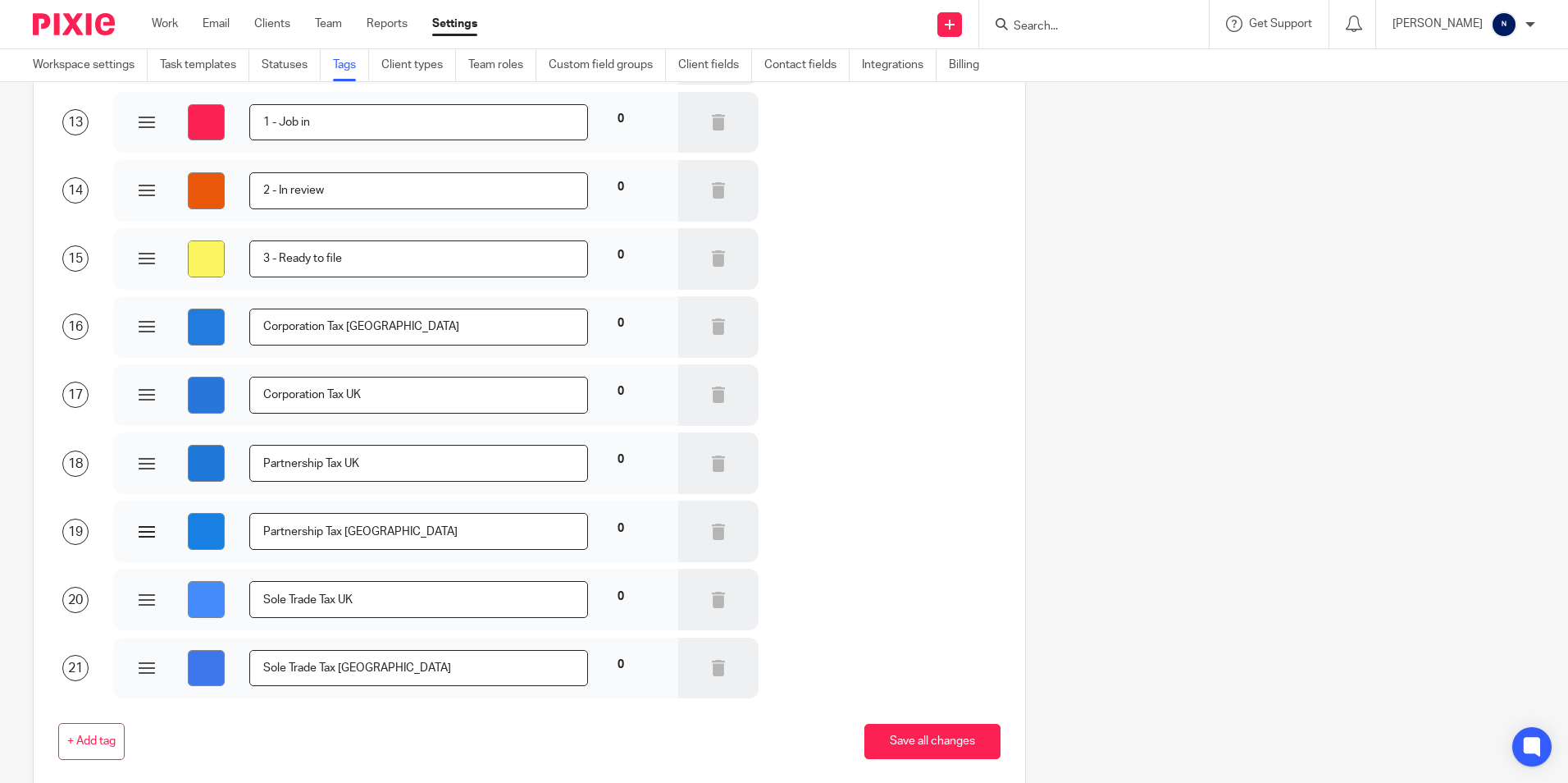
scroll to position [933, 0]
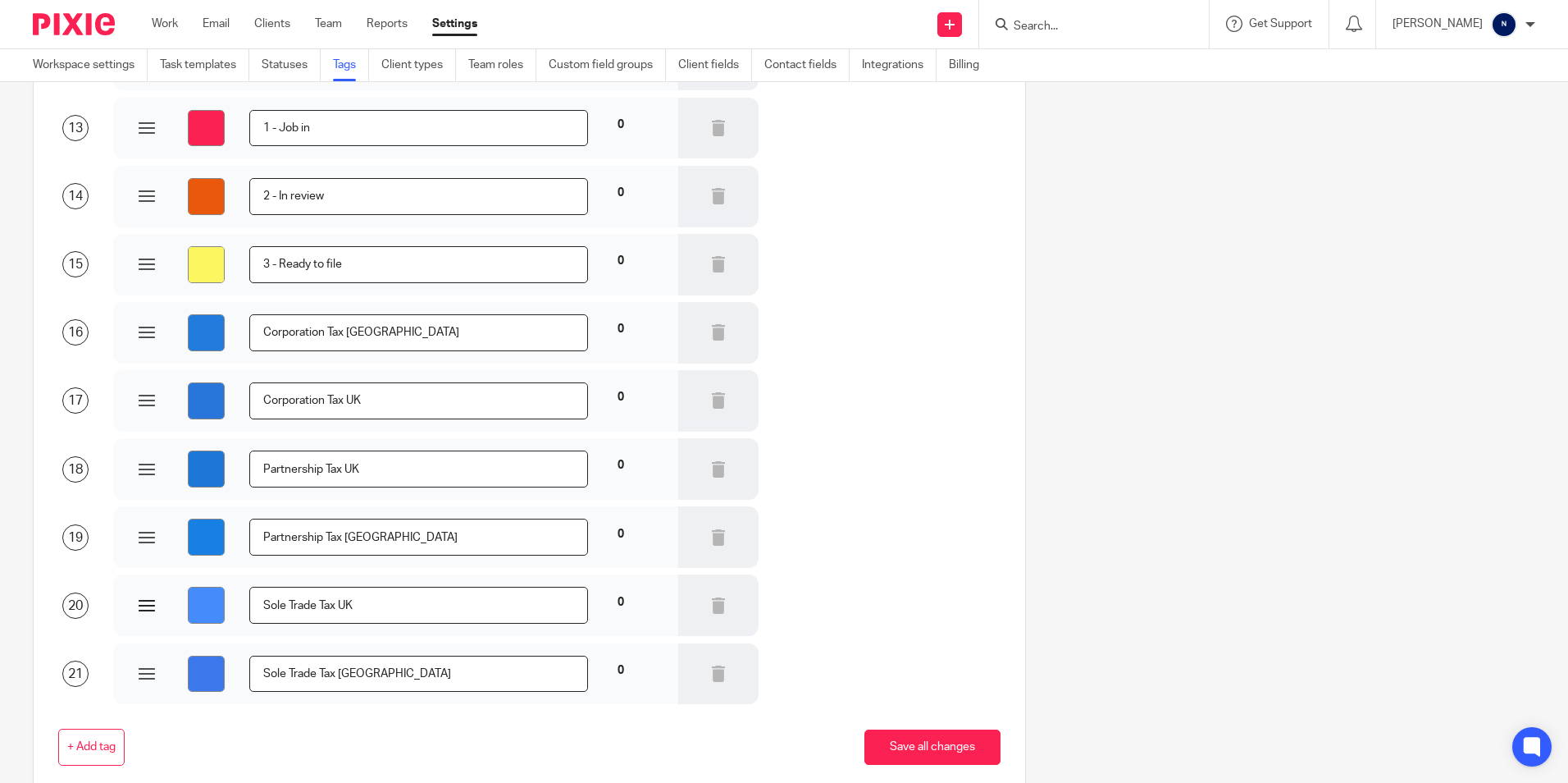
click at [301, 606] on input "Sole Trade Tax UK" at bounding box center [418, 605] width 338 height 37
click at [262, 672] on input "Sole Trade Tax [GEOGRAPHIC_DATA]" at bounding box center [418, 674] width 338 height 37
click at [216, 69] on link "Task templates" at bounding box center [205, 65] width 90 height 32
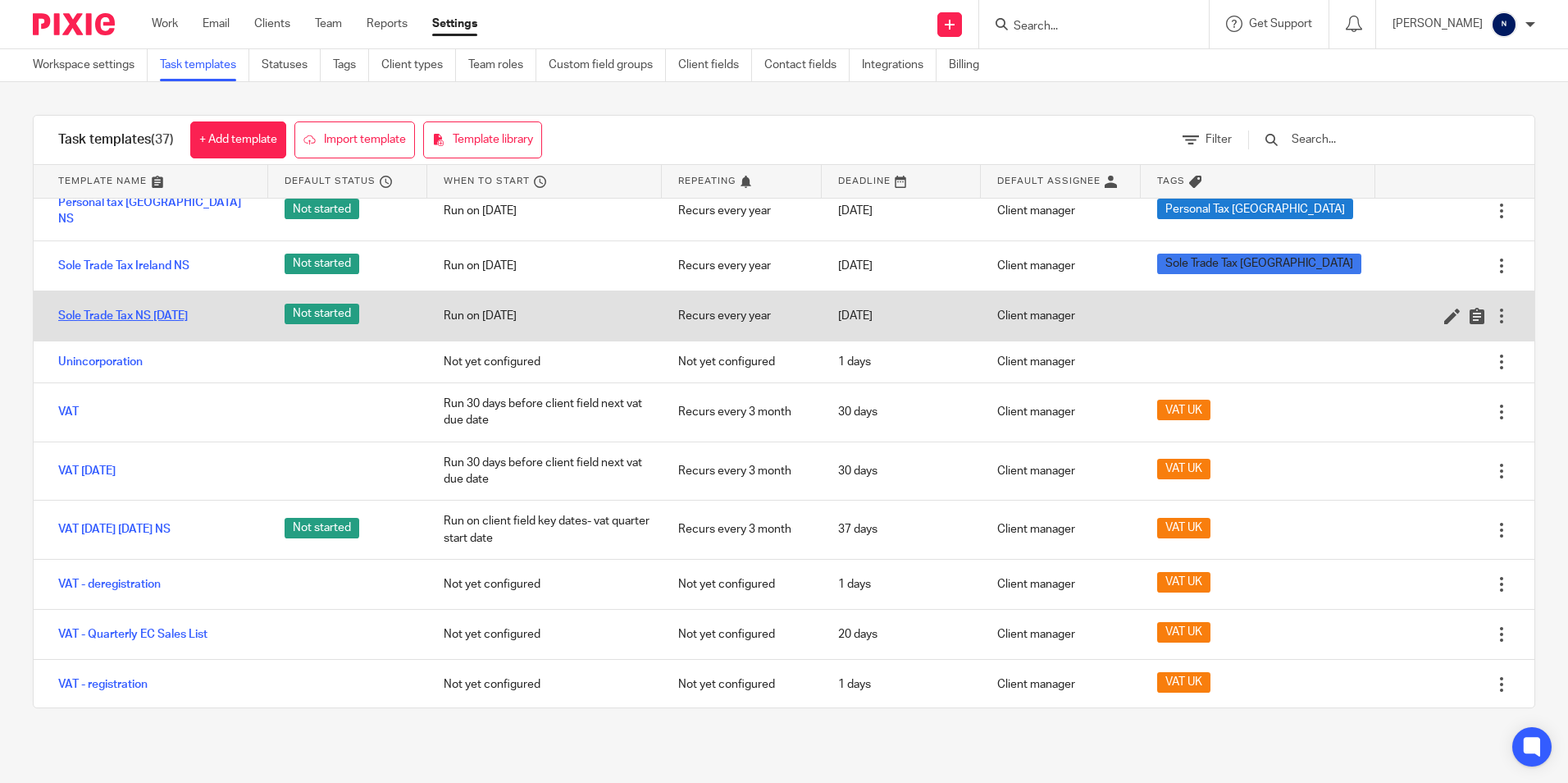
scroll to position [1460, 0]
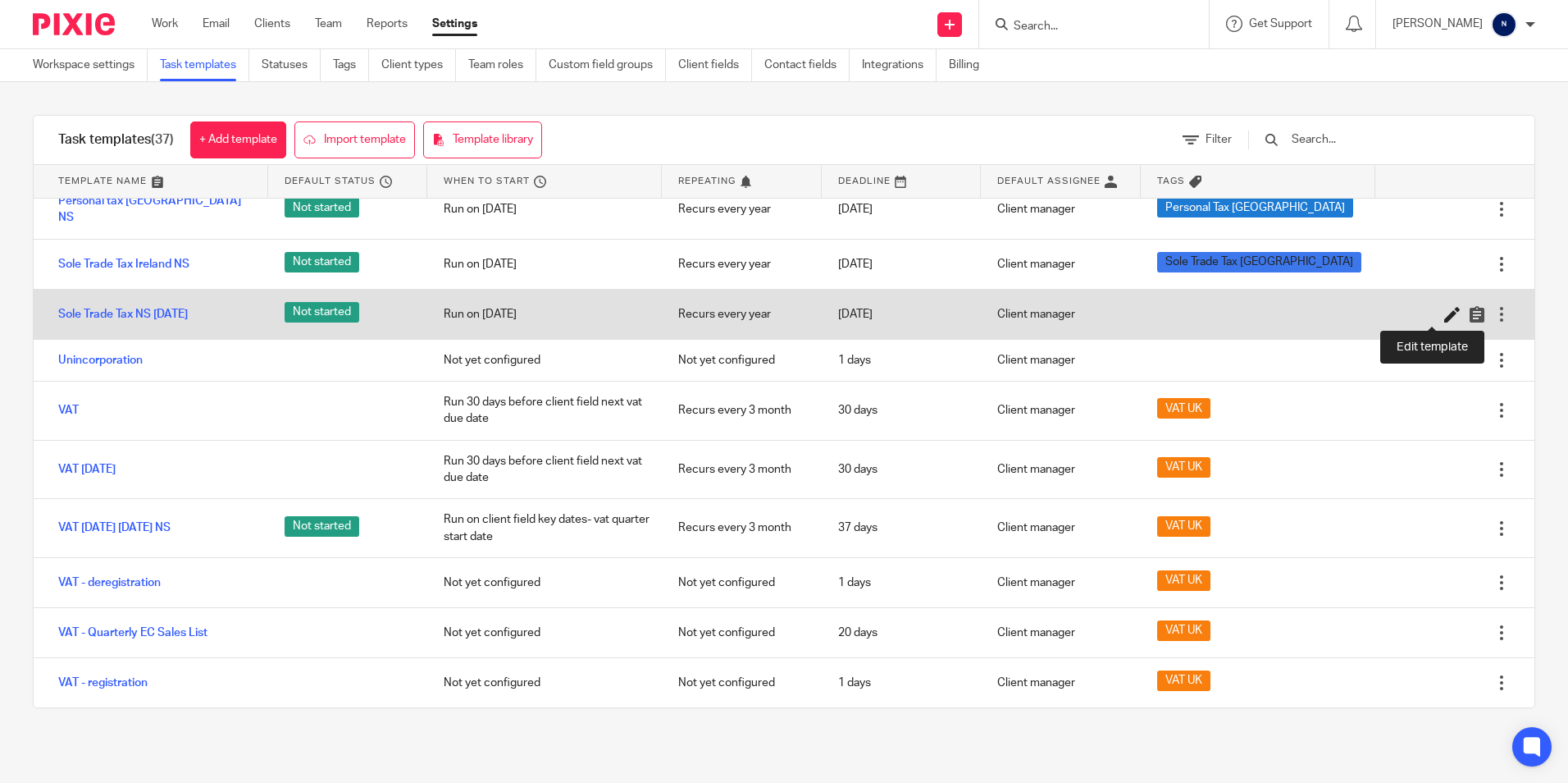
click at [1444, 314] on icon at bounding box center [1452, 314] width 17 height 17
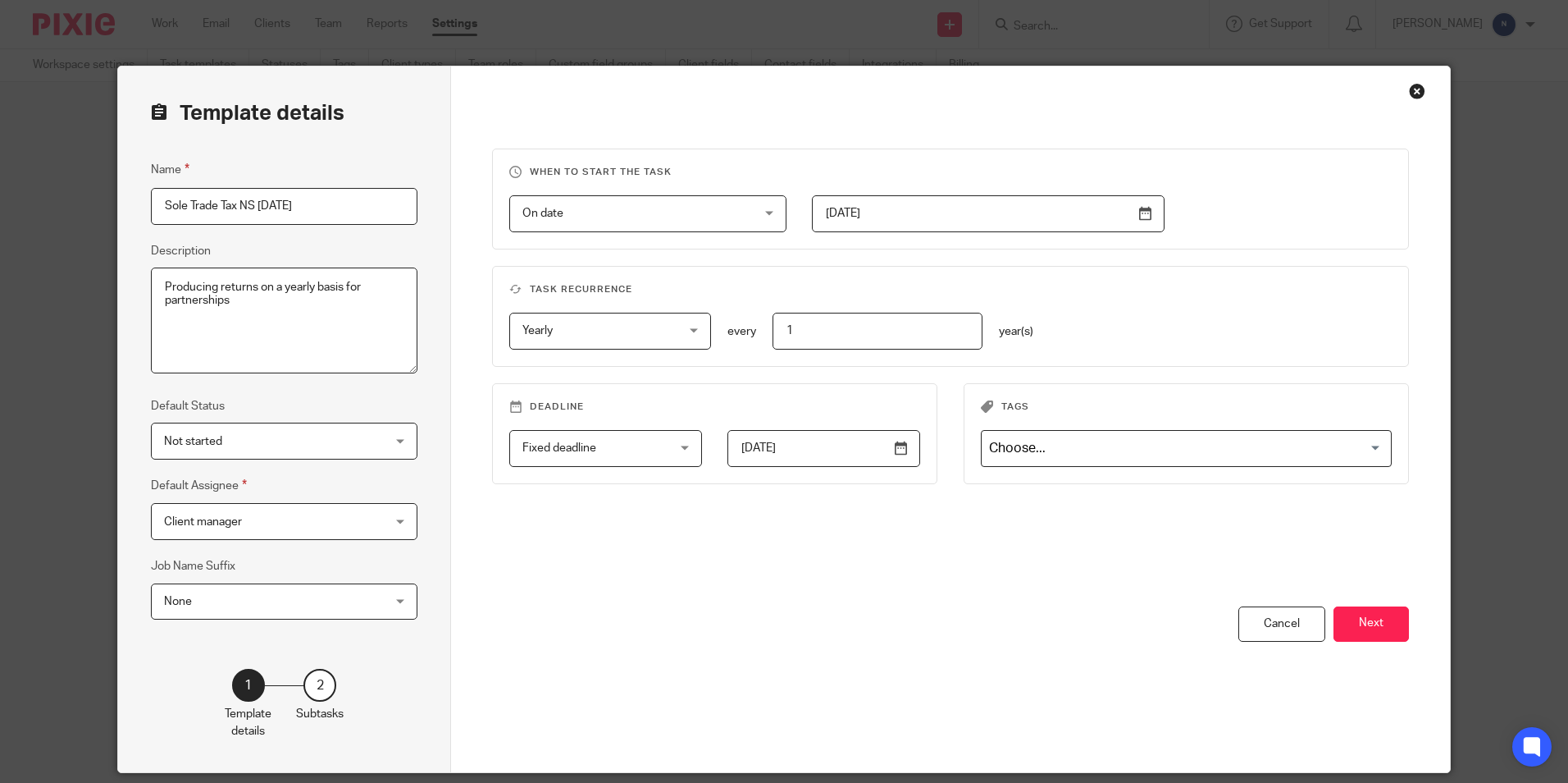
drag, startPoint x: 333, startPoint y: 204, endPoint x: 236, endPoint y: 213, distance: 97.4
click at [236, 213] on input "Sole Trade Tax NS 2025-08-12" at bounding box center [284, 206] width 266 height 37
click at [233, 206] on input "Sole Trade Tax NS 2025-08-12" at bounding box center [284, 206] width 266 height 37
drag, startPoint x: 336, startPoint y: 198, endPoint x: 272, endPoint y: 216, distance: 66.5
click at [272, 216] on input "Sole Trade Tax UK NS 2025-08-12" at bounding box center [284, 206] width 266 height 37
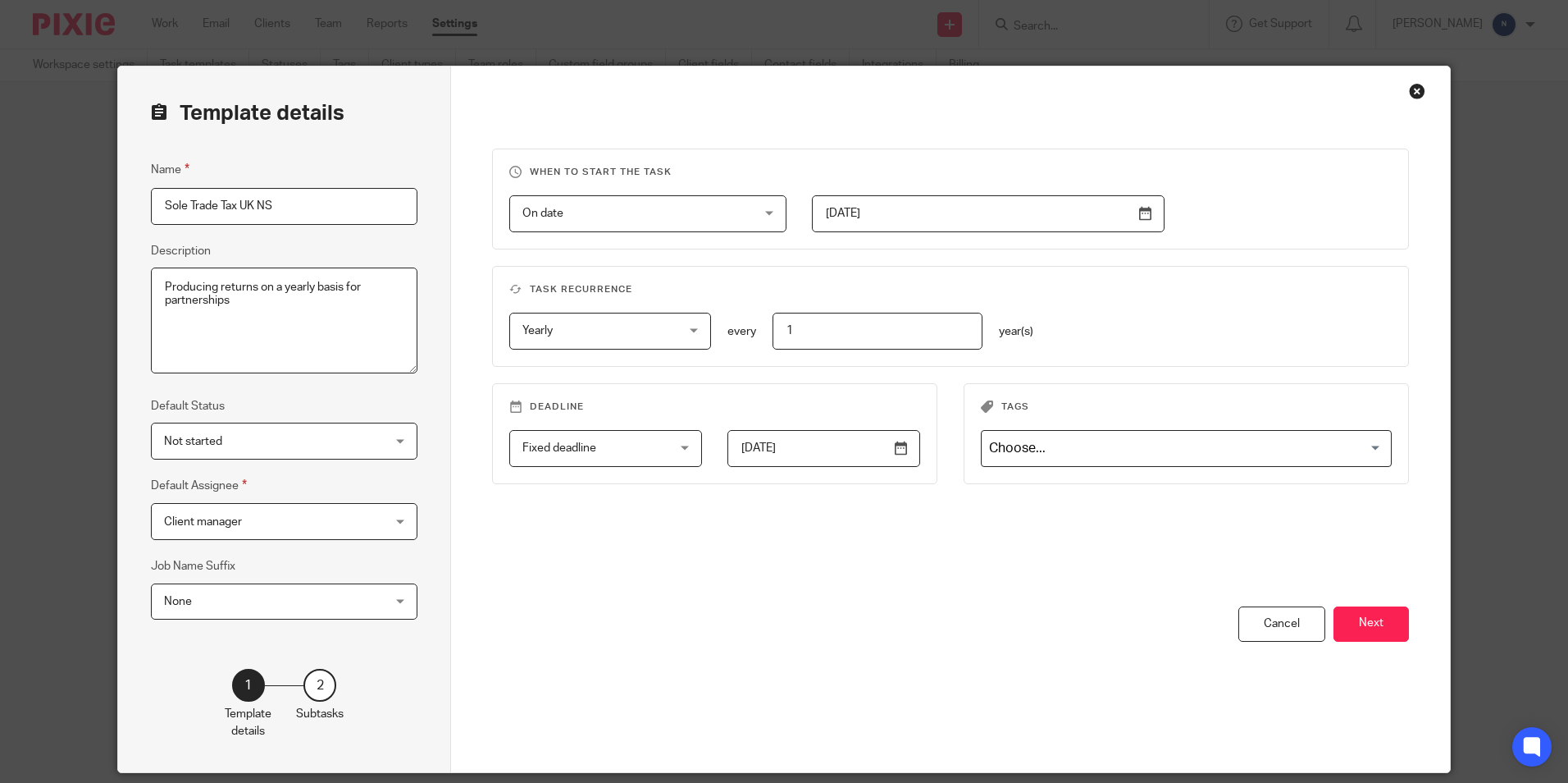
type input "Sole Trade Tax UK NS"
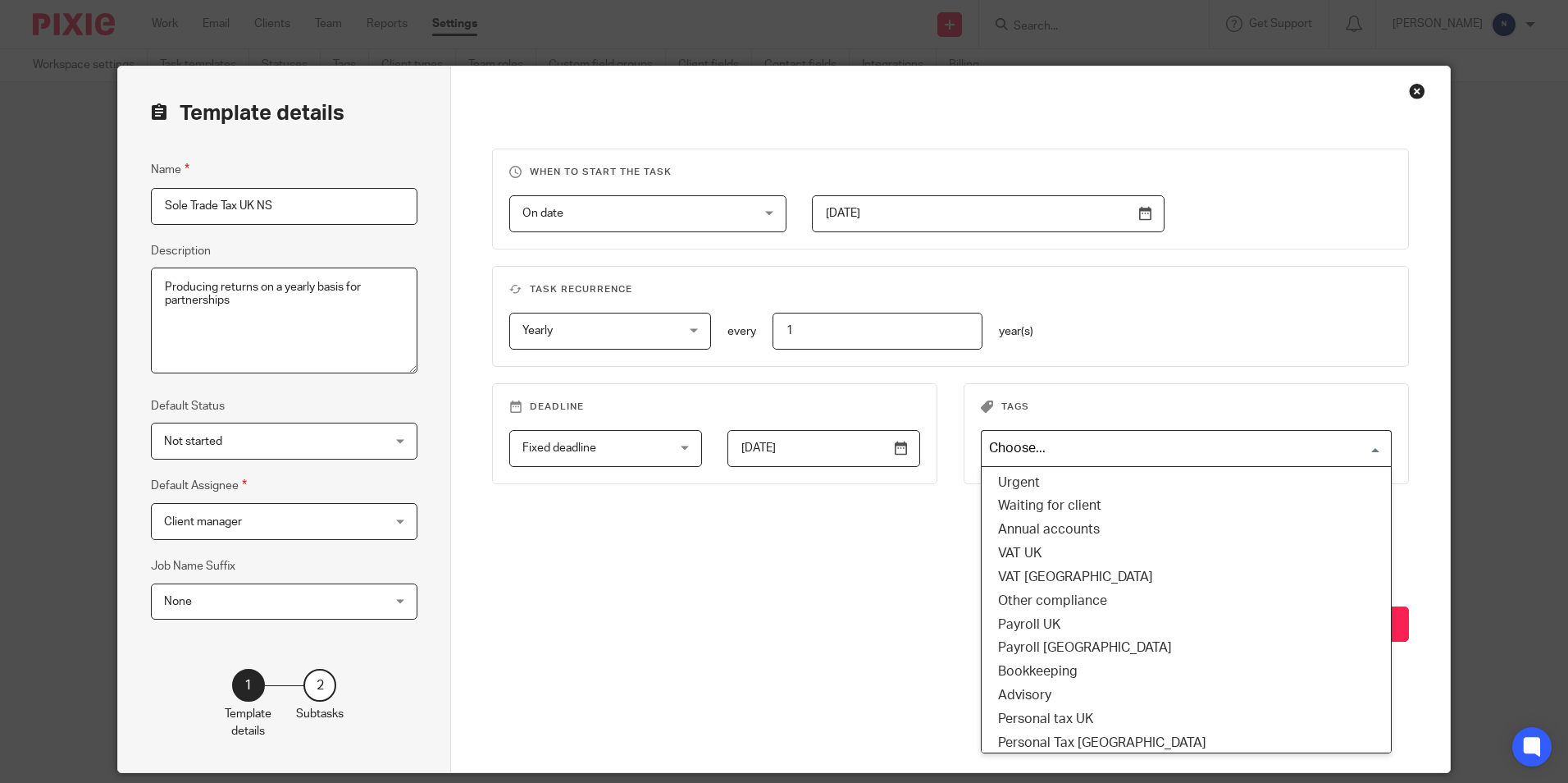
click at [1244, 447] on input "Search for option" at bounding box center [1183, 448] width 399 height 29
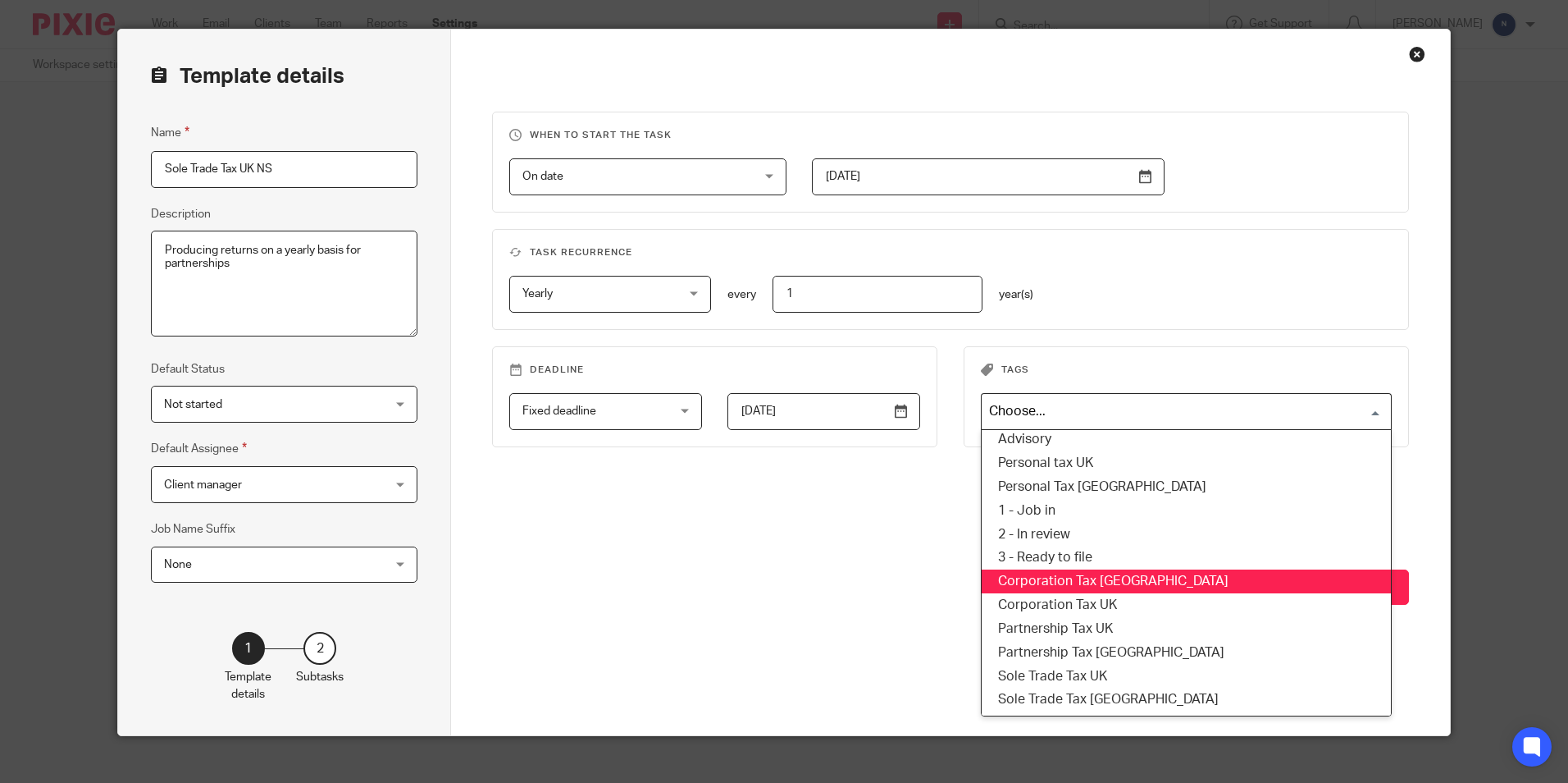
scroll to position [56, 0]
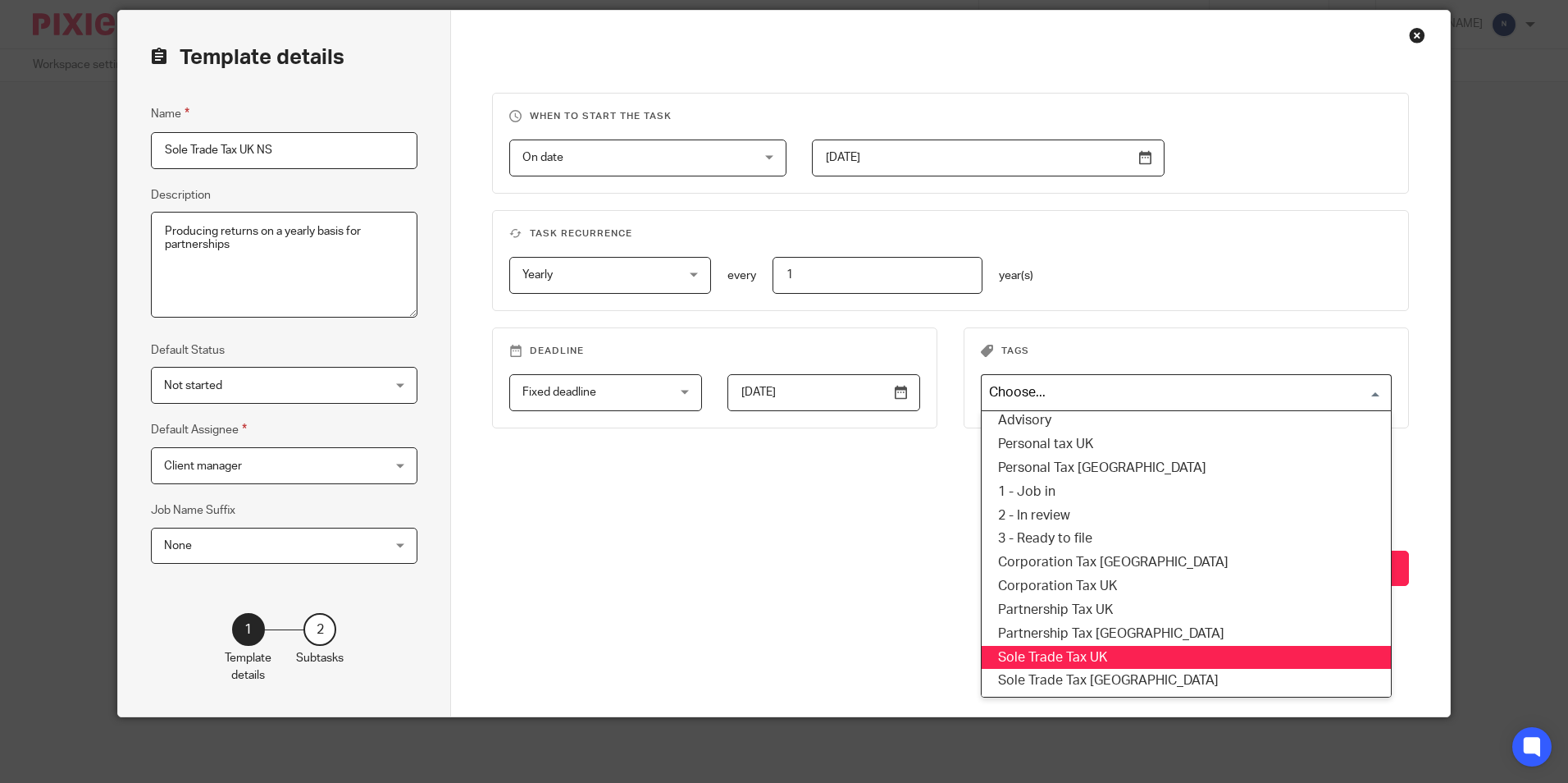
click at [1094, 650] on li "Sole Trade Tax UK" at bounding box center [1187, 657] width 409 height 24
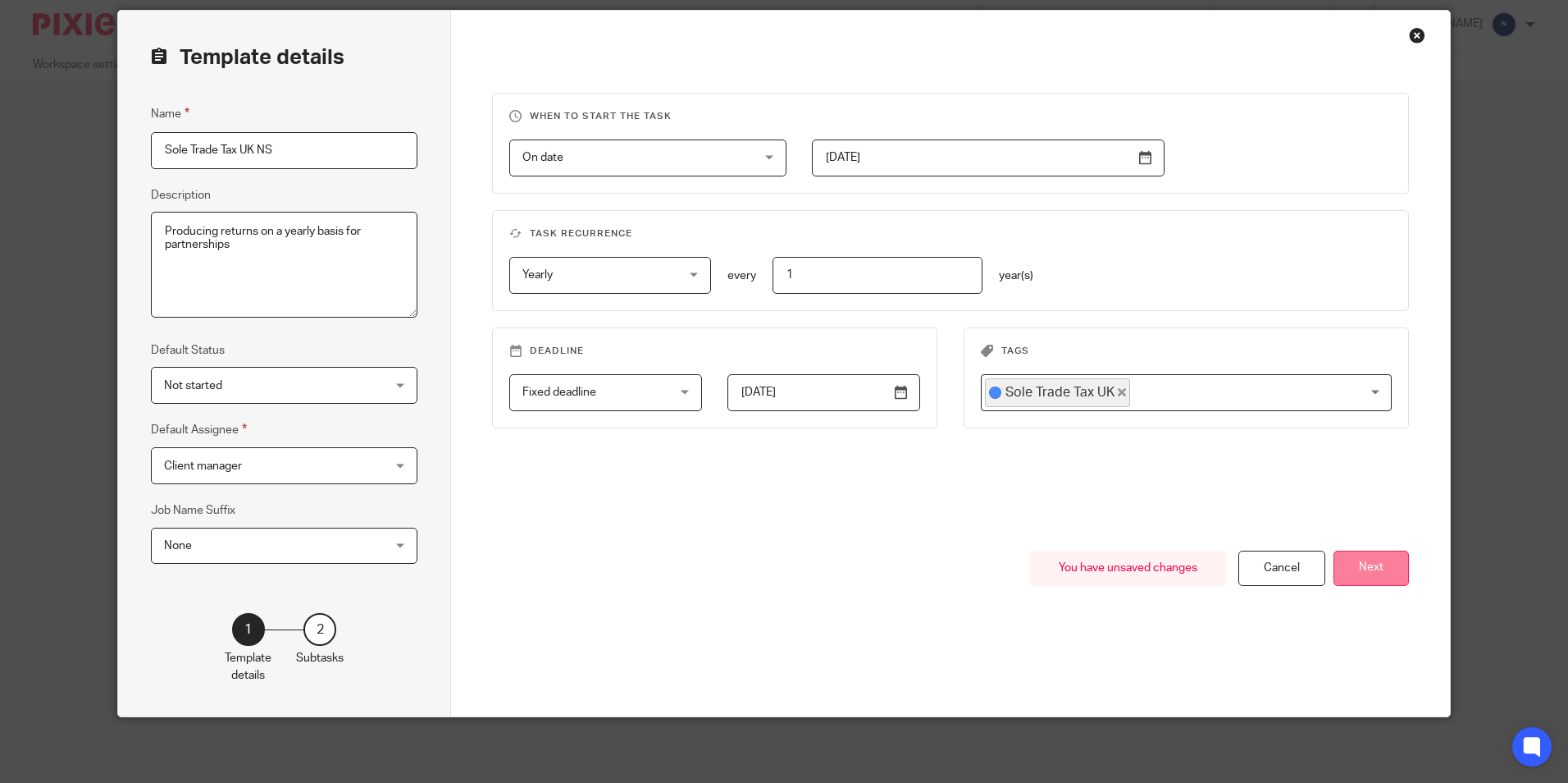
click at [1374, 569] on button "Next" at bounding box center [1371, 568] width 76 height 36
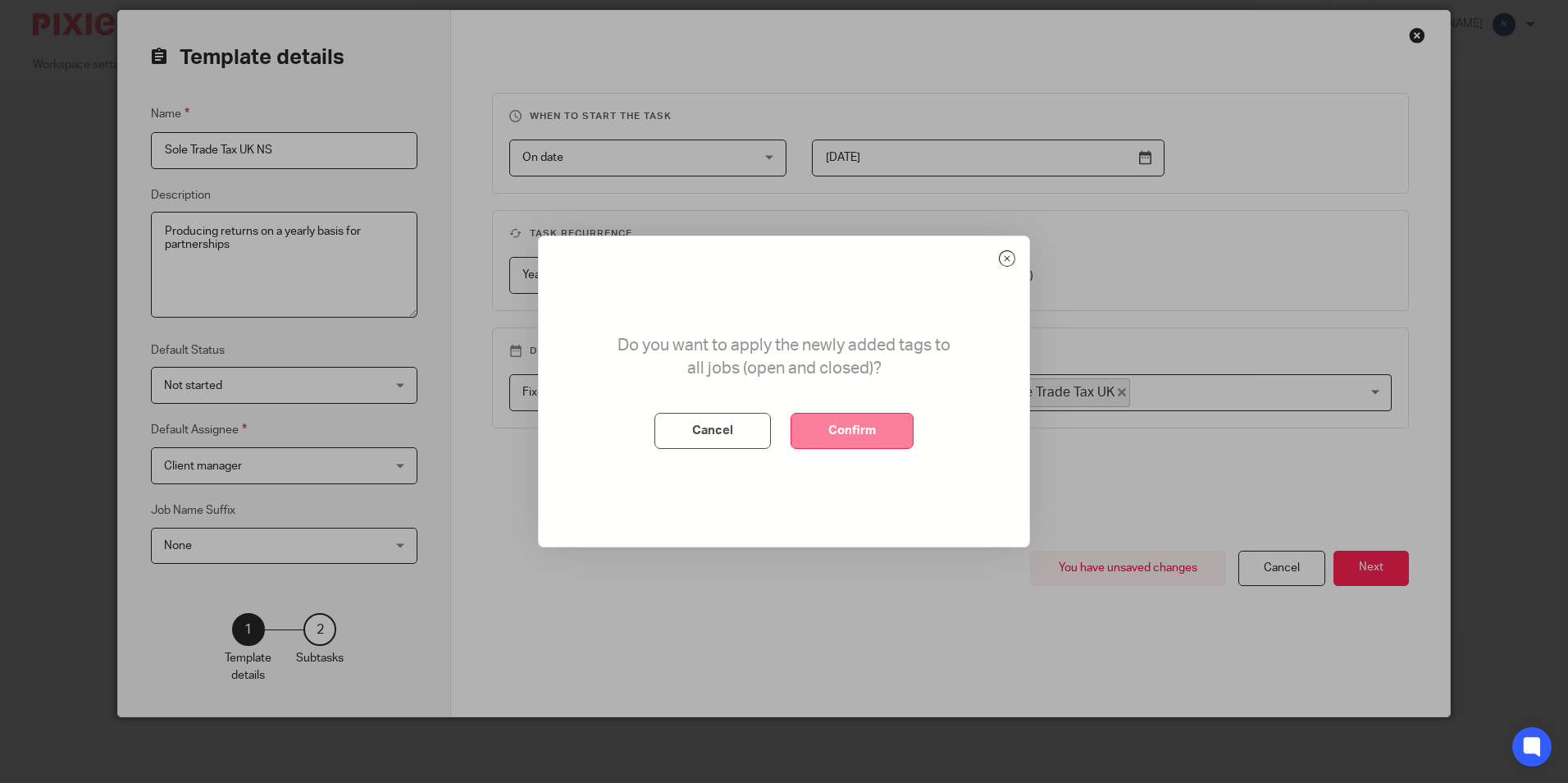
click at [880, 438] on button "Confirm" at bounding box center [851, 430] width 123 height 36
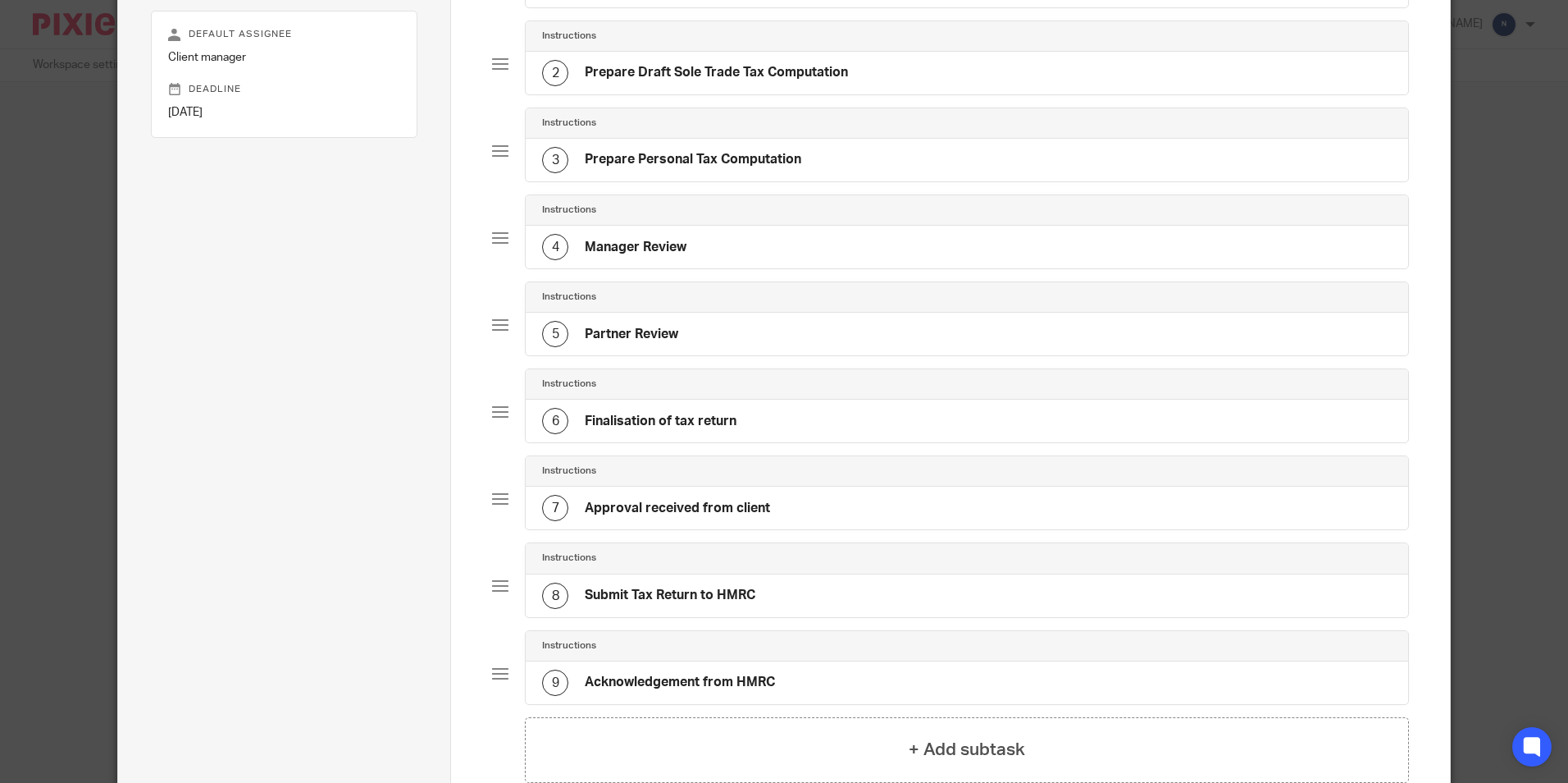
scroll to position [400, 0]
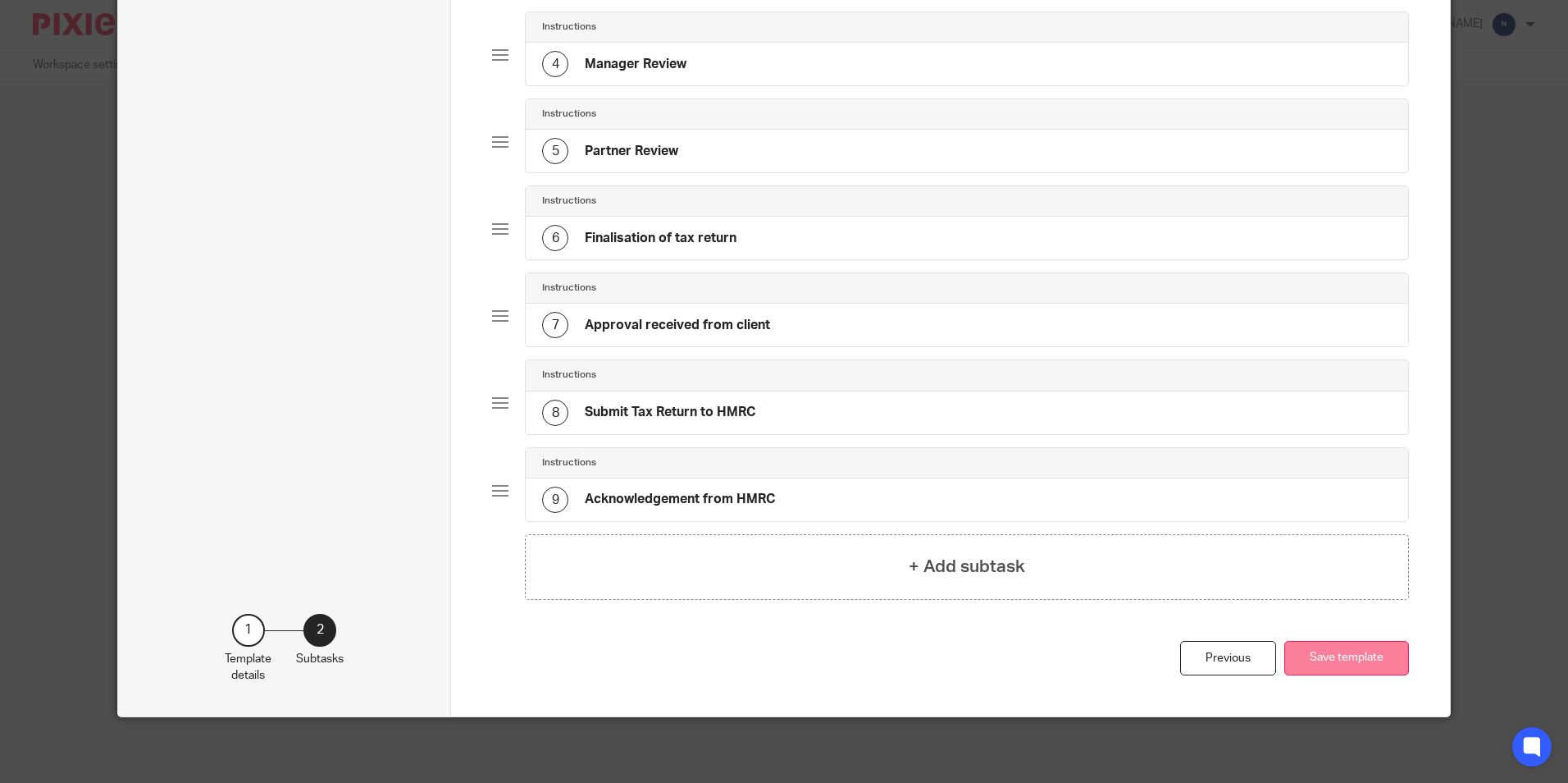
click at [1348, 654] on button "Save template" at bounding box center [1346, 658] width 124 height 36
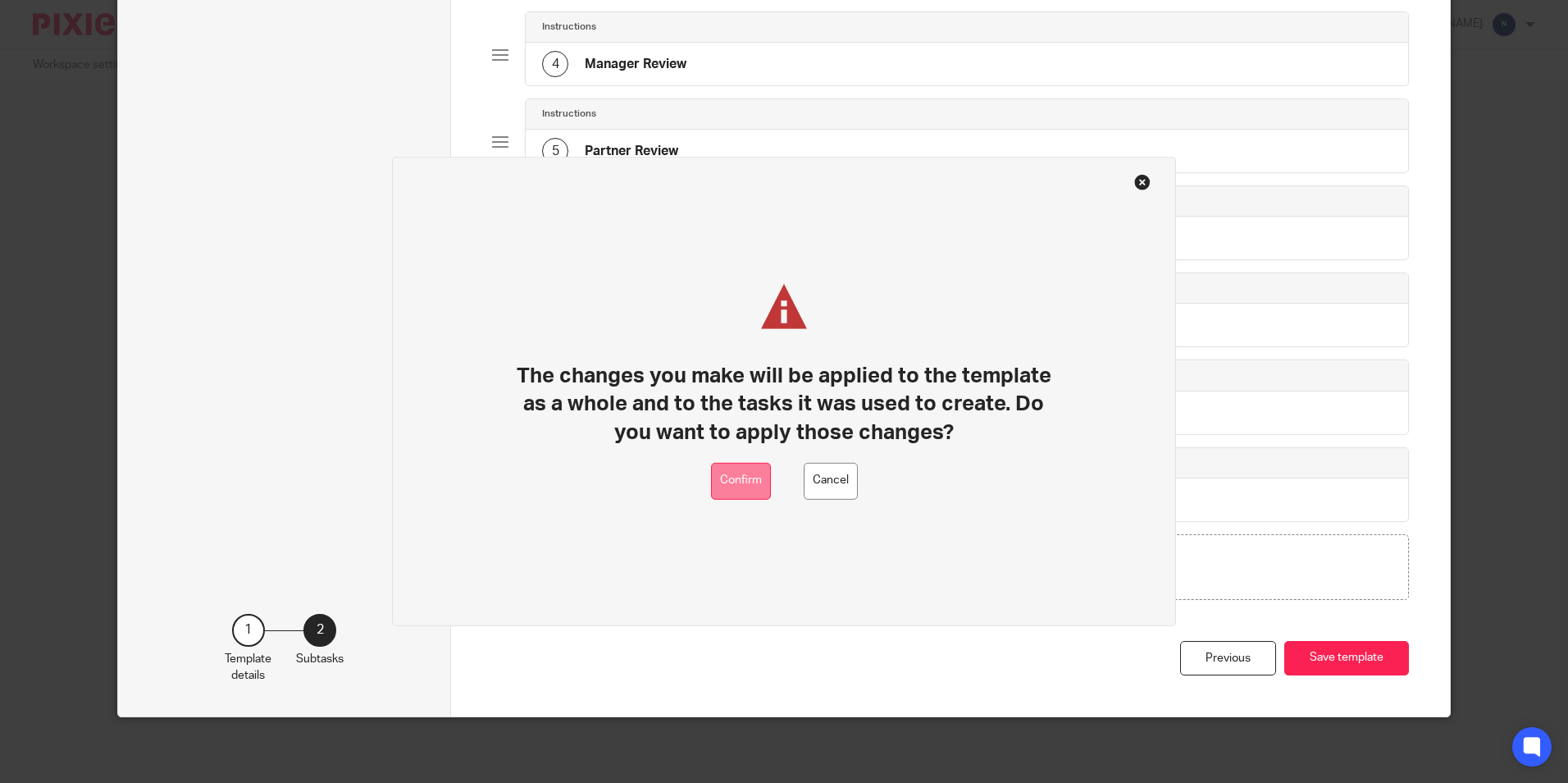
click at [719, 469] on button "Confirm" at bounding box center [741, 481] width 60 height 37
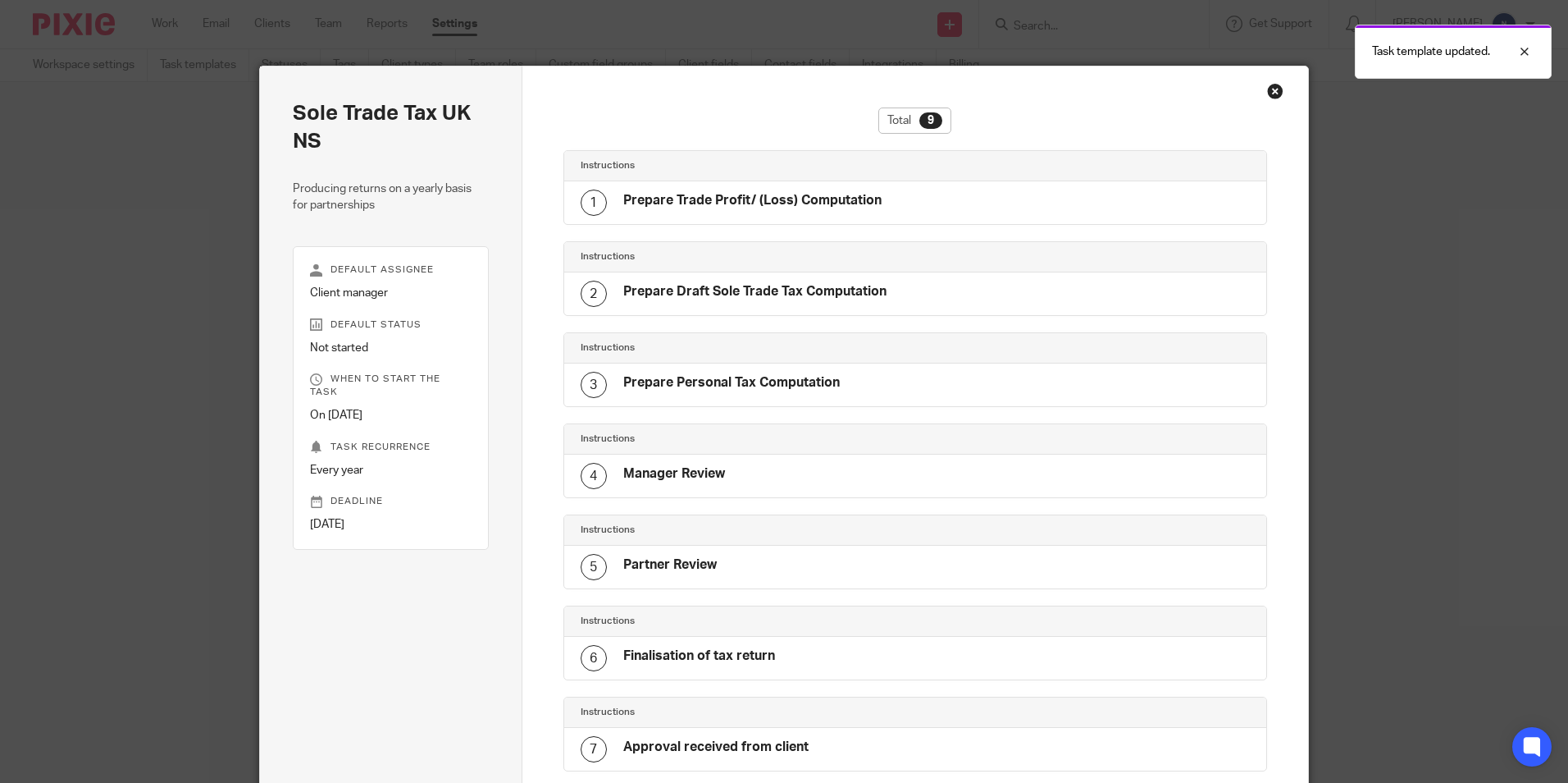
click at [1268, 87] on div "Close this dialog window" at bounding box center [1275, 91] width 17 height 17
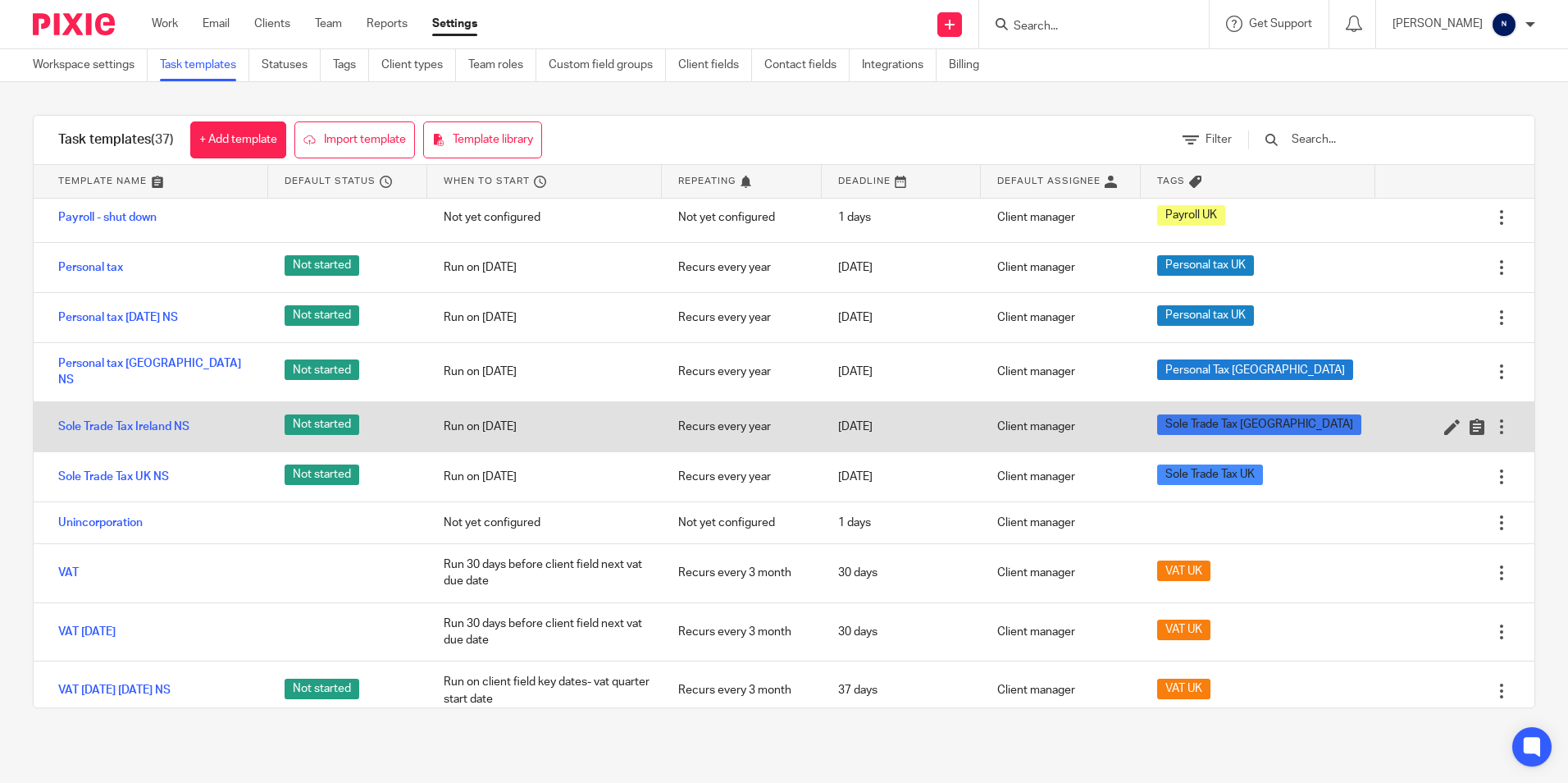
scroll to position [1296, 0]
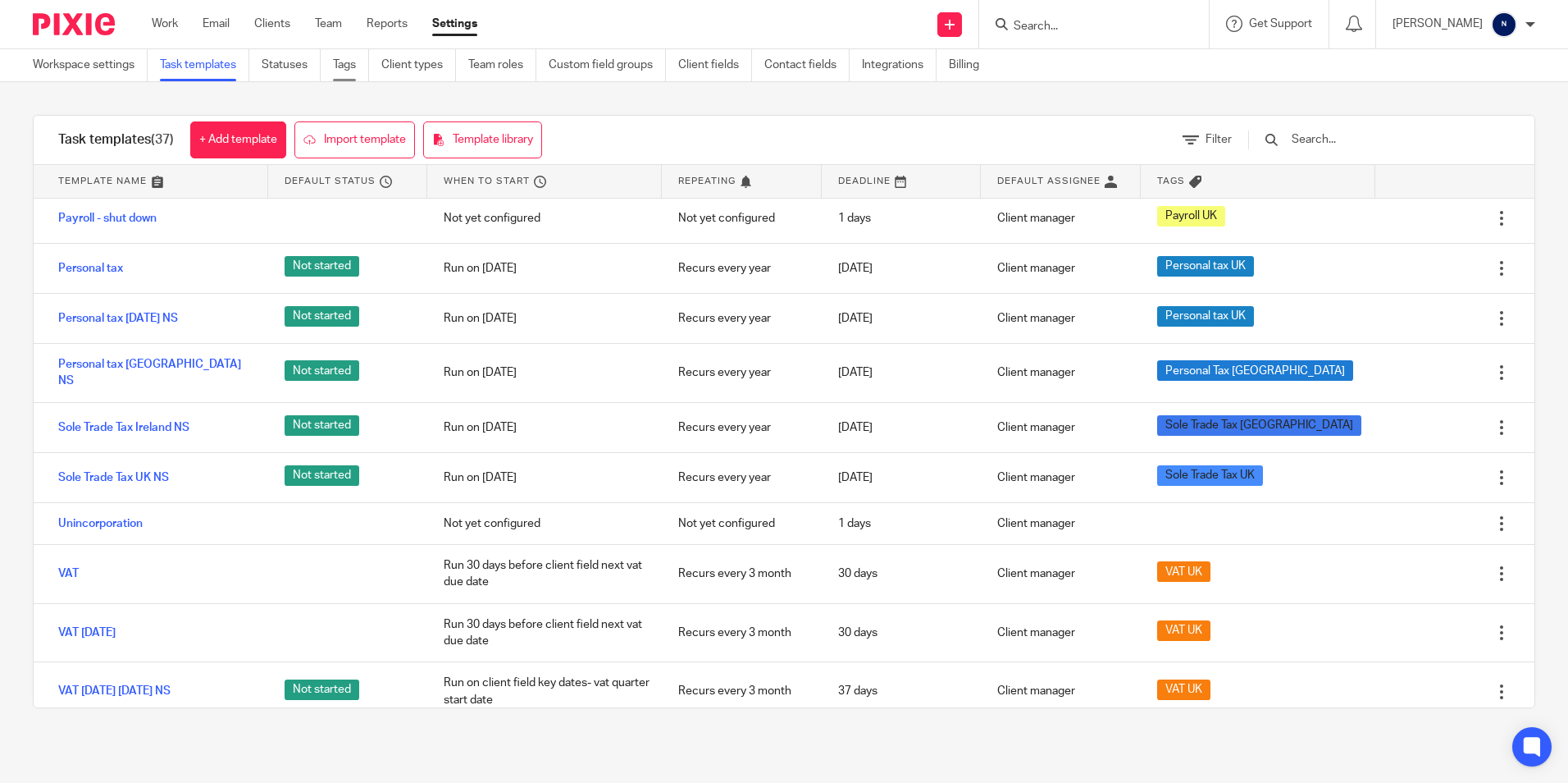
click at [341, 70] on link "Tags" at bounding box center [351, 65] width 36 height 32
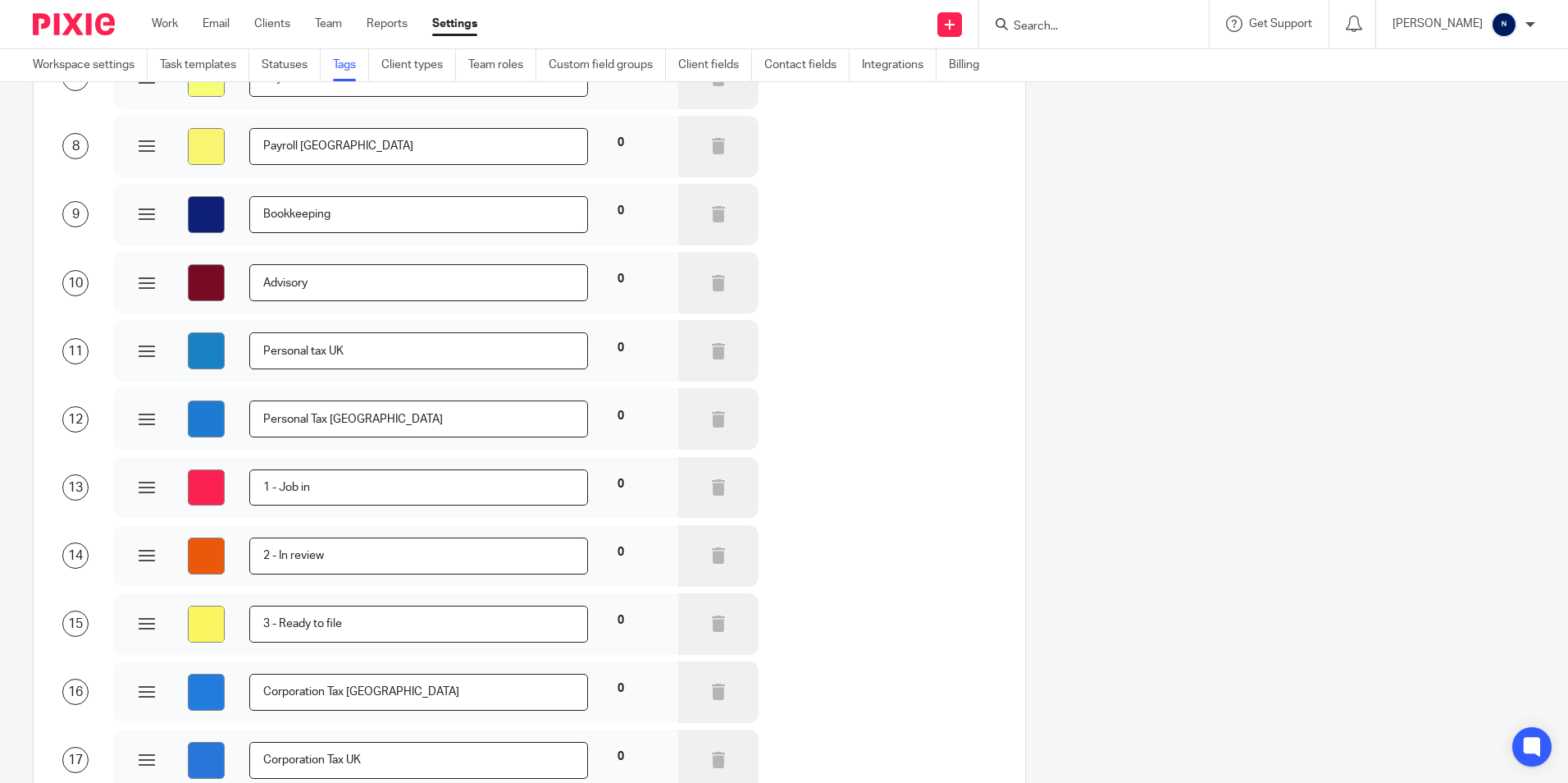
scroll to position [902, 0]
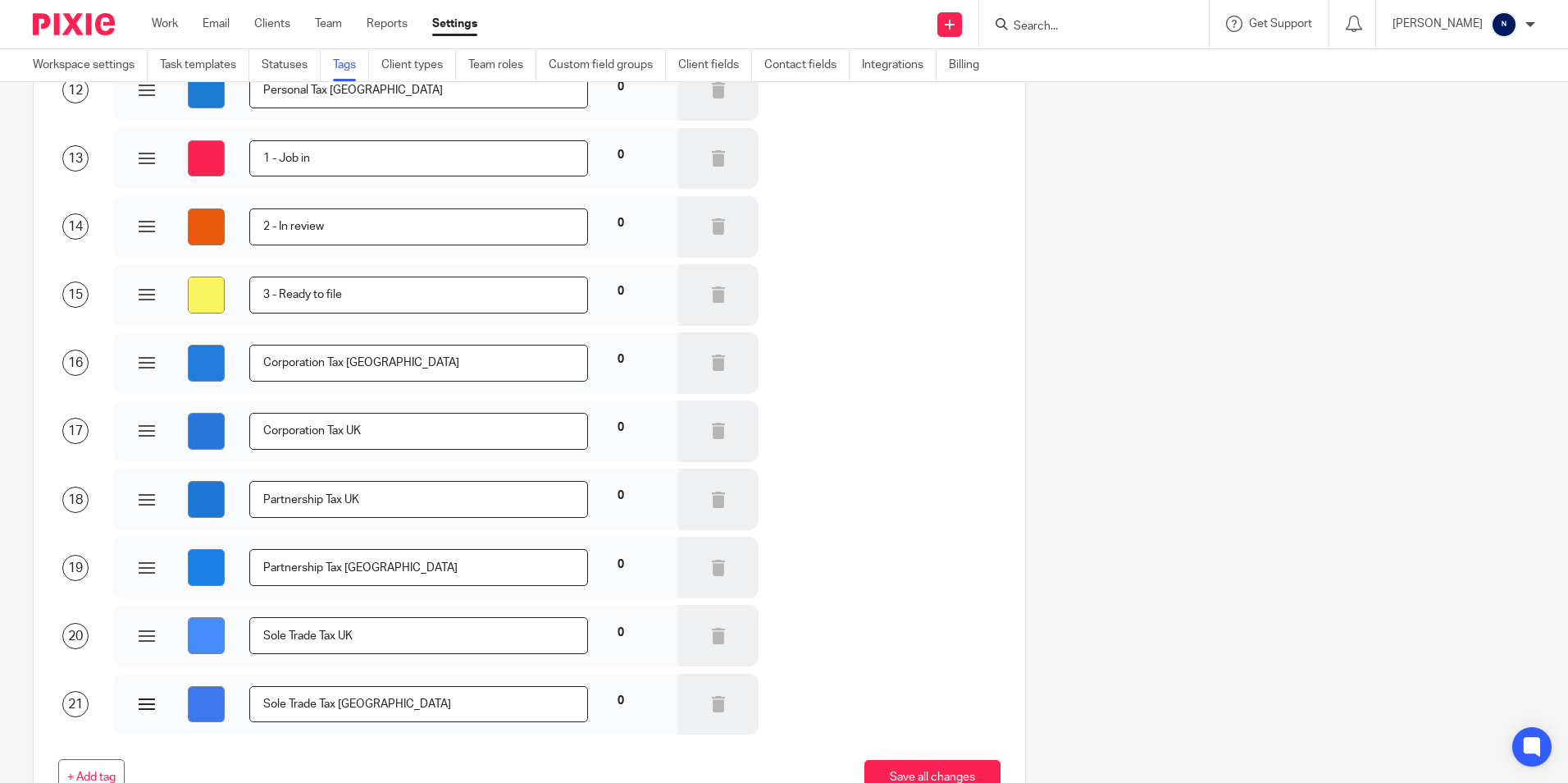
click at [320, 704] on input "Sole Trade Tax [GEOGRAPHIC_DATA]" at bounding box center [418, 705] width 338 height 37
click at [215, 718] on input "#3c77ec" at bounding box center [206, 705] width 37 height 37
click at [344, 707] on input "Sole Trade Tax [GEOGRAPHIC_DATA]" at bounding box center [418, 705] width 338 height 37
click at [219, 702] on input "#0f2338" at bounding box center [206, 705] width 37 height 37
type input "#0d7ef8"
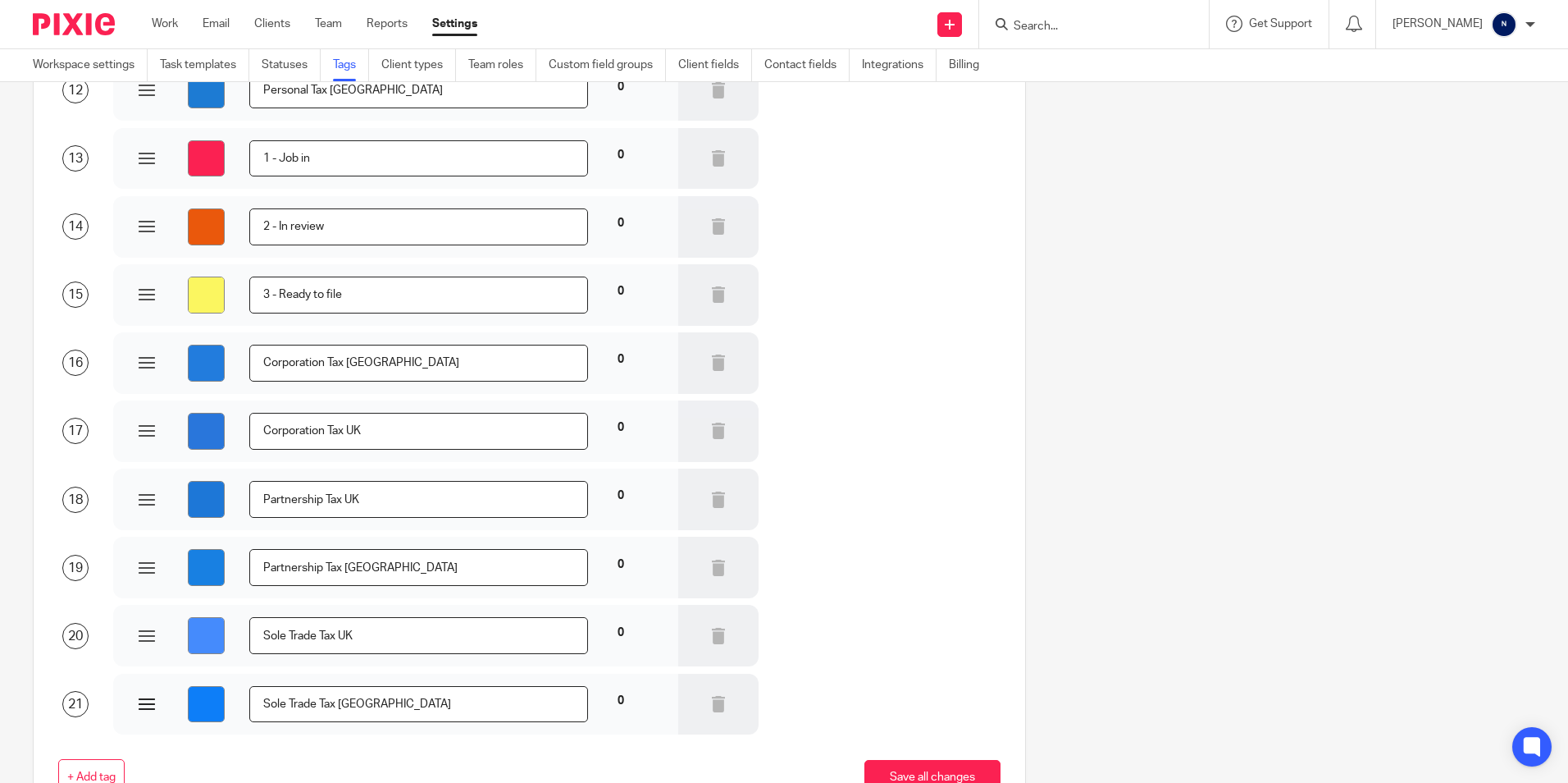
click at [480, 705] on input "Sole Trade Tax Ireland" at bounding box center [418, 705] width 338 height 37
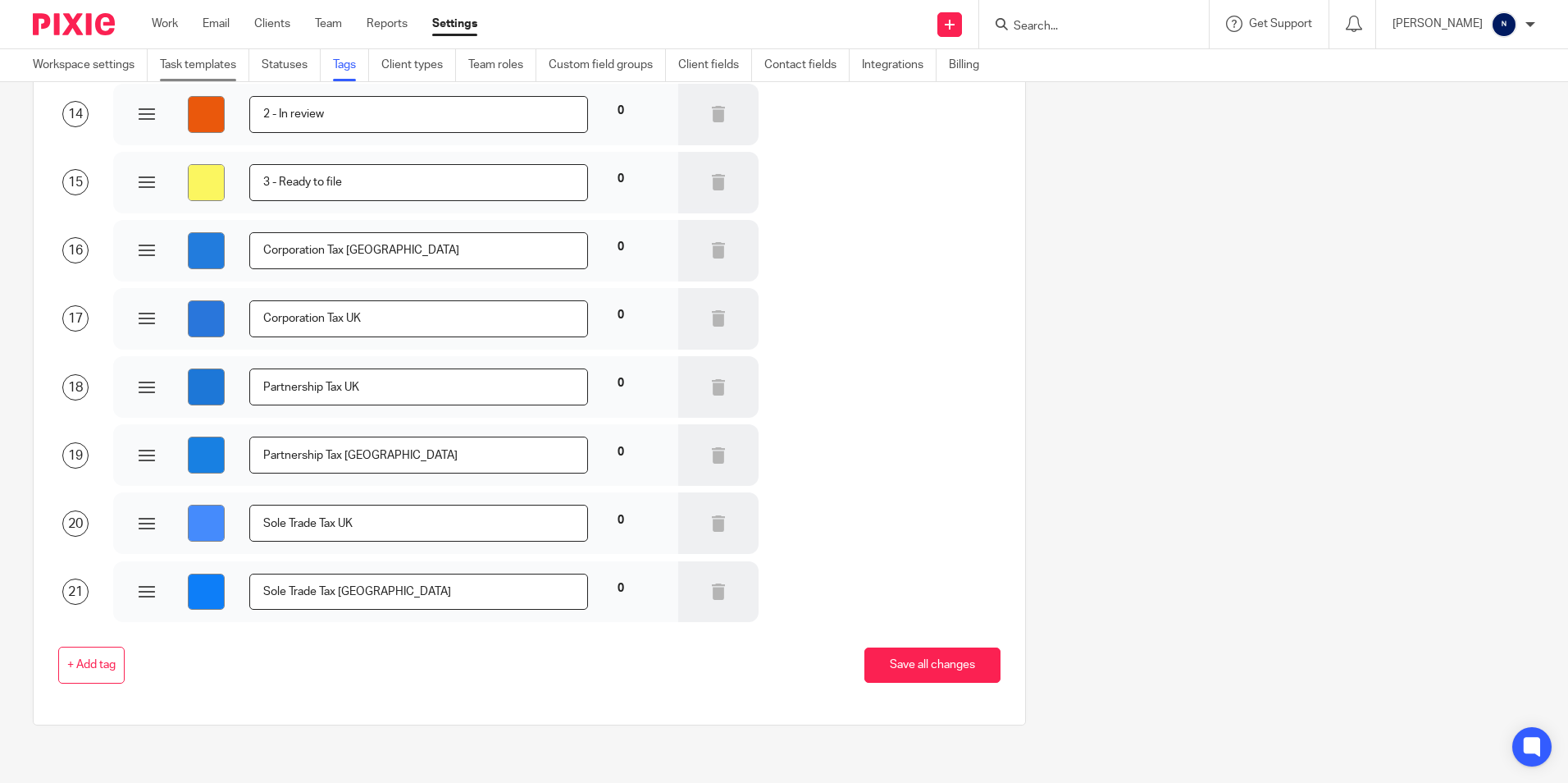
click at [234, 70] on link "Task templates" at bounding box center [205, 65] width 90 height 32
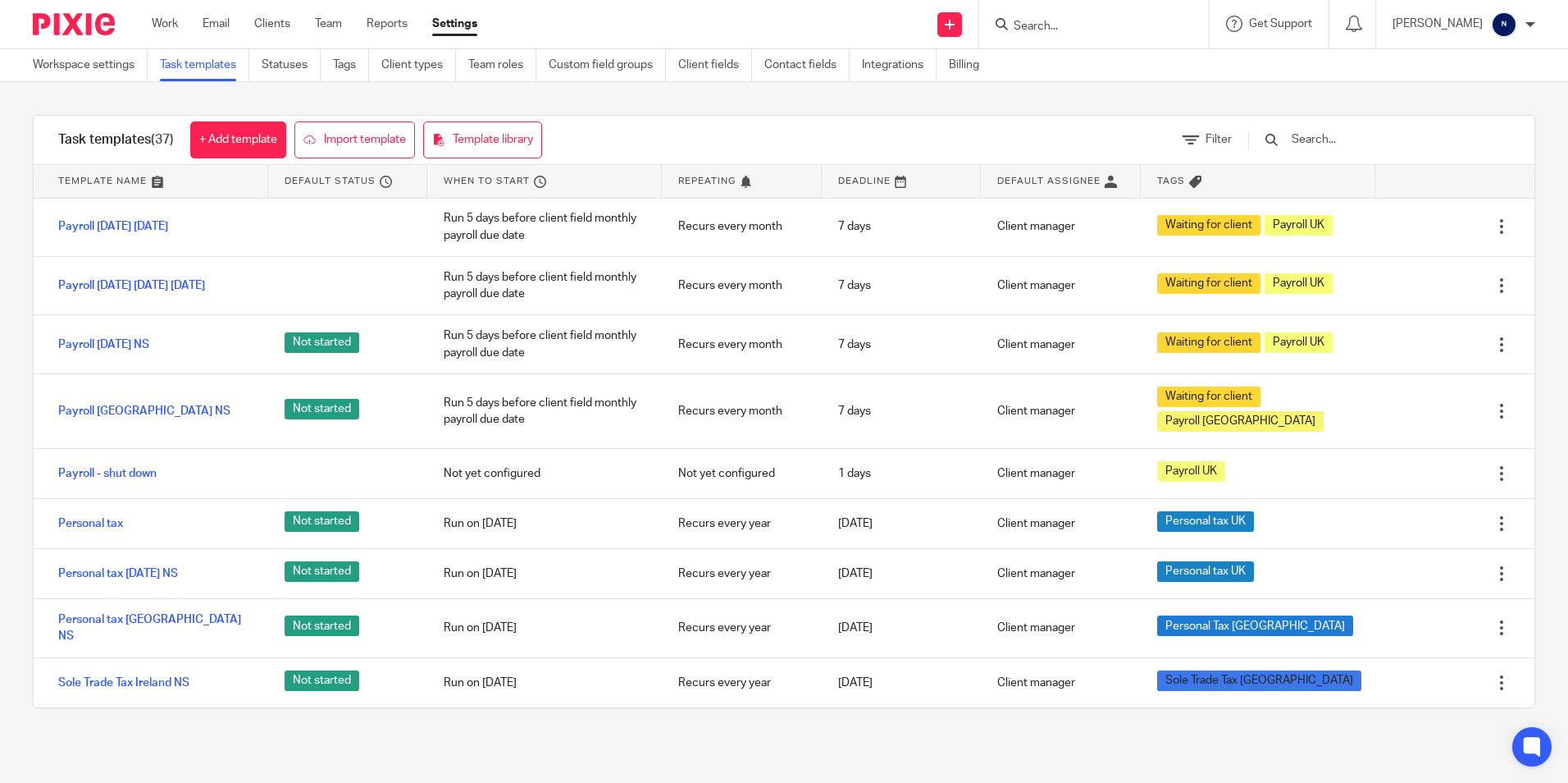
scroll to position [1050, 0]
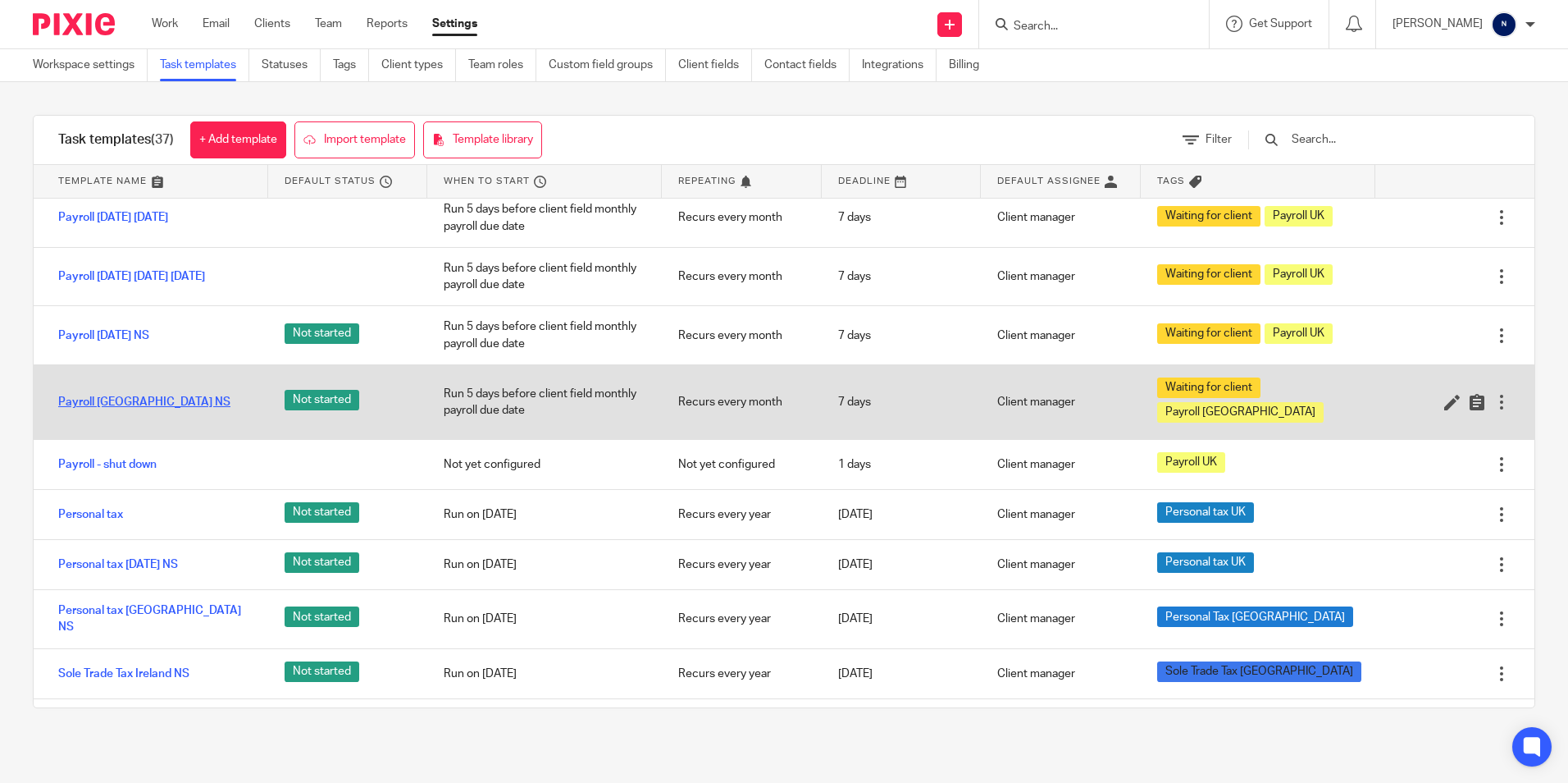
click at [121, 410] on link "Payroll [GEOGRAPHIC_DATA] NS" at bounding box center [145, 402] width 172 height 17
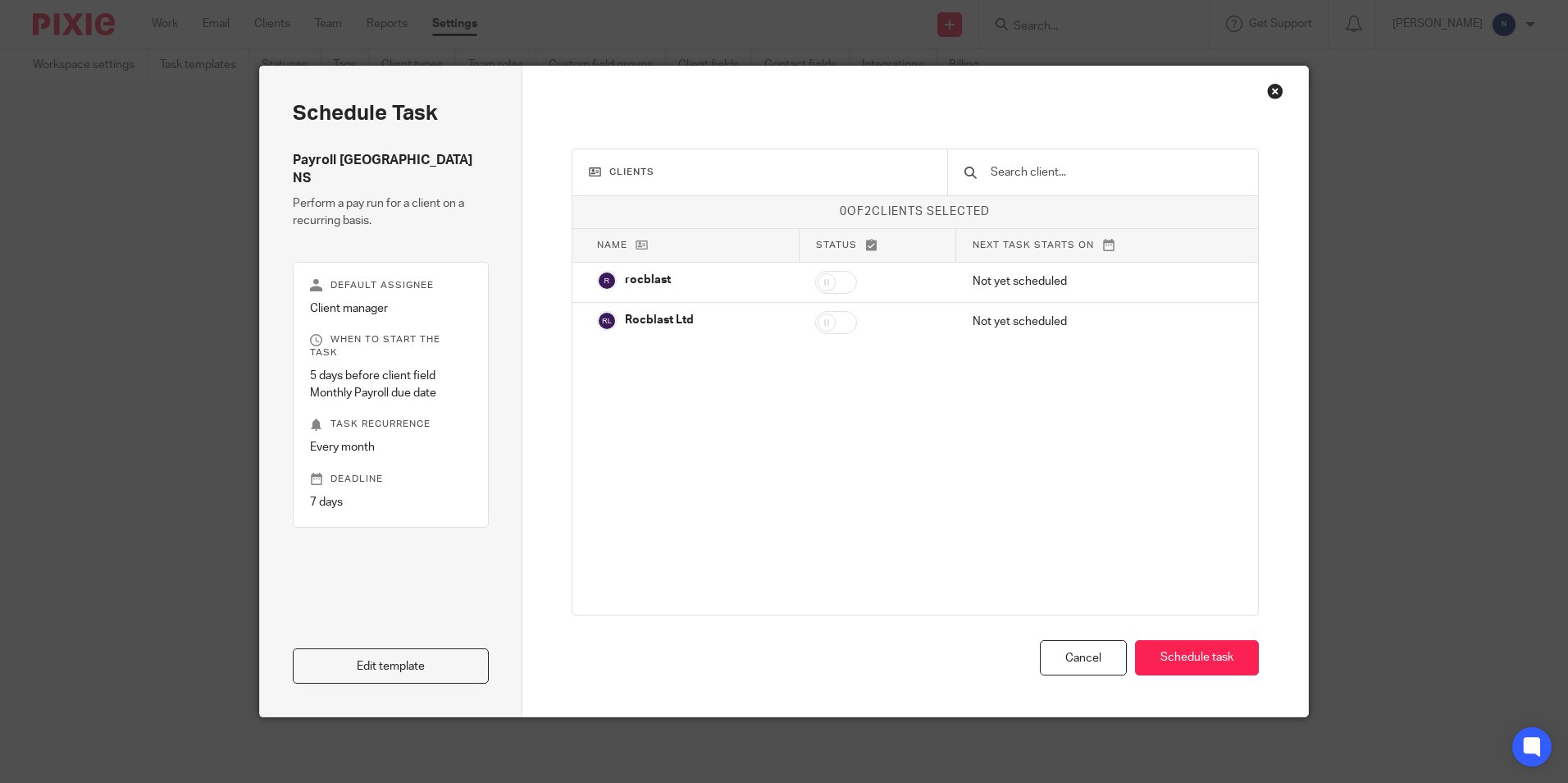
click at [1269, 91] on div "Close this dialog window" at bounding box center [1275, 91] width 17 height 17
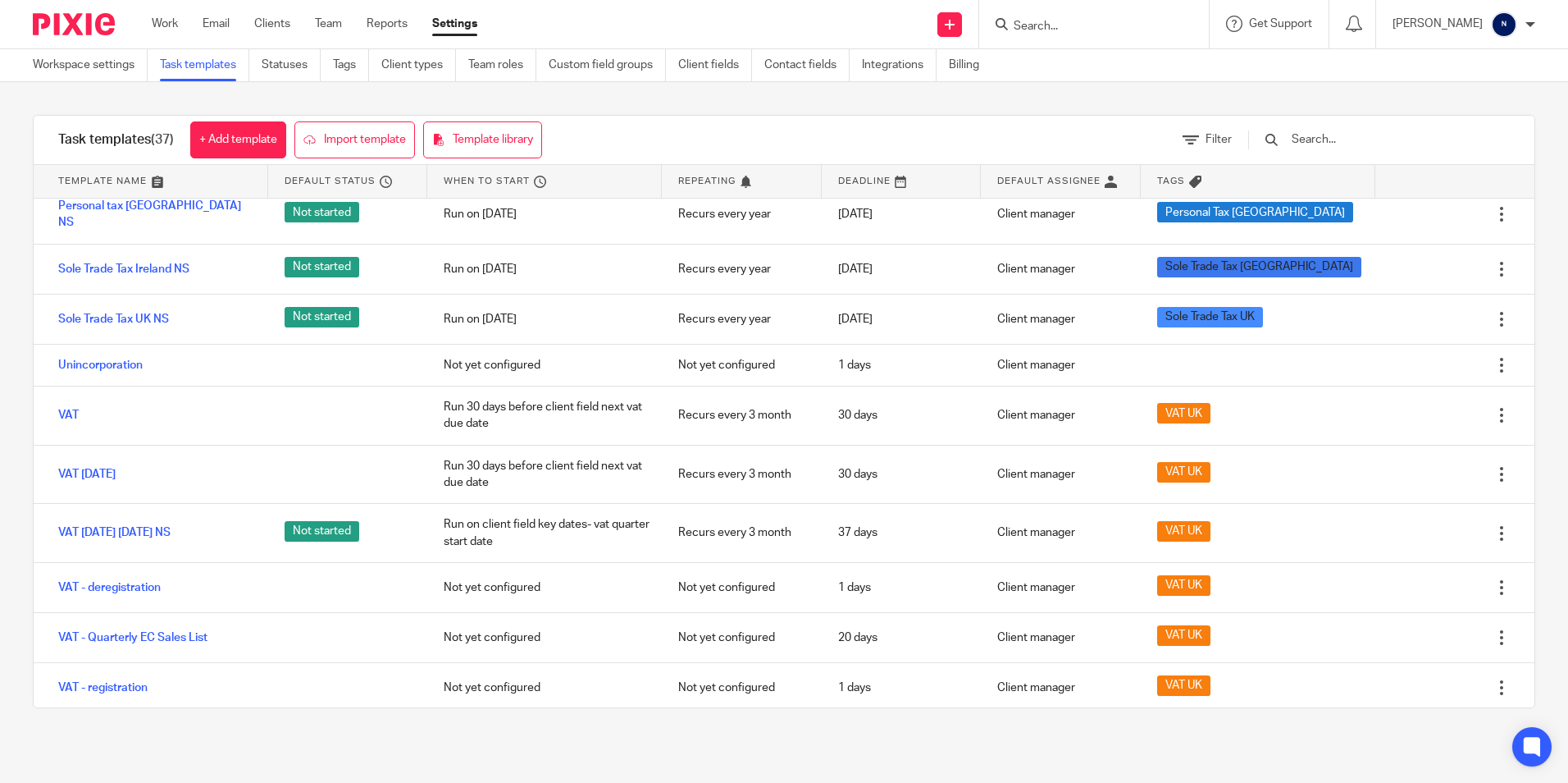
scroll to position [1460, 0]
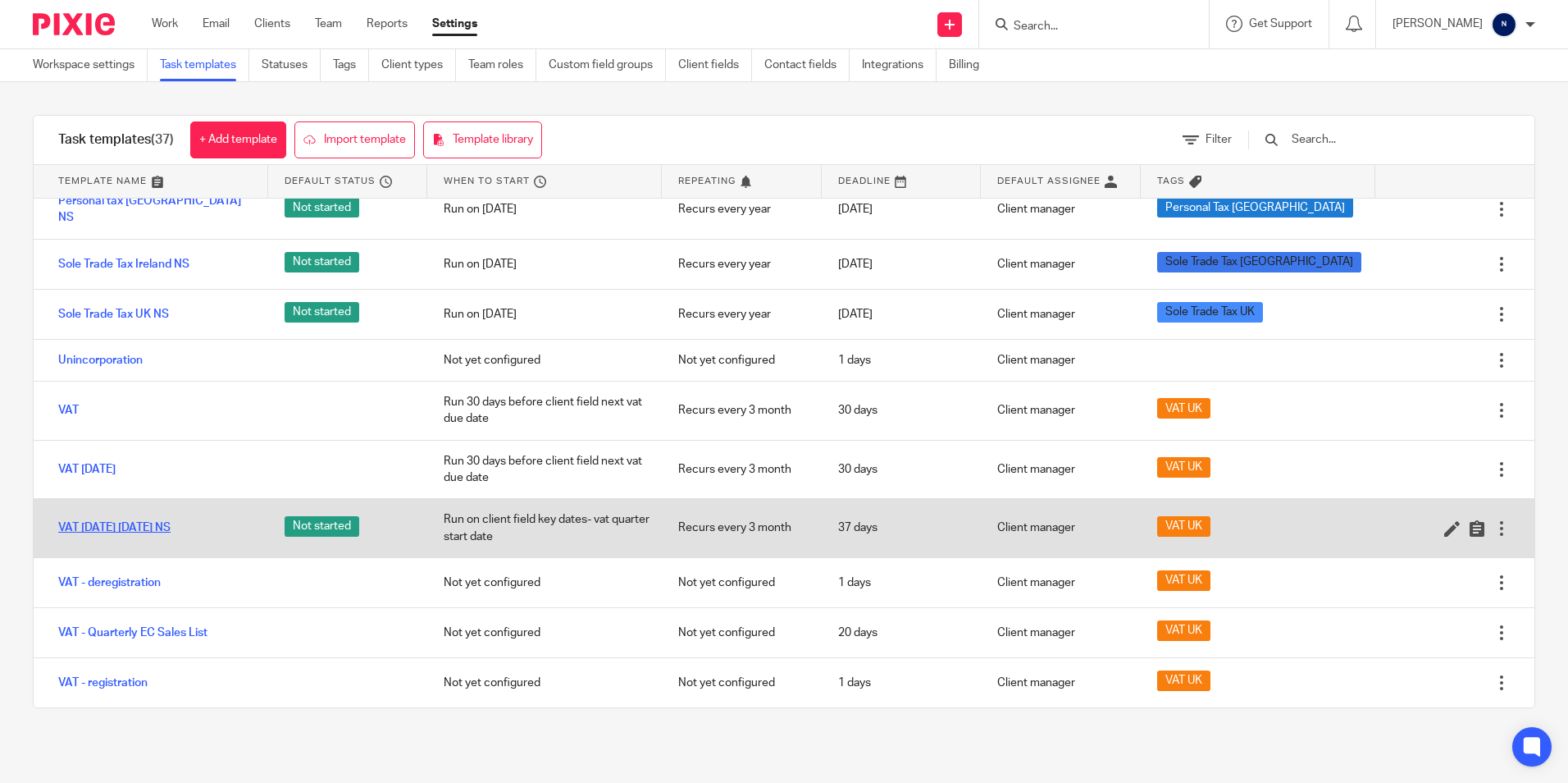
click at [171, 519] on link "VAT [DATE] [DATE] NS" at bounding box center [114, 527] width 112 height 17
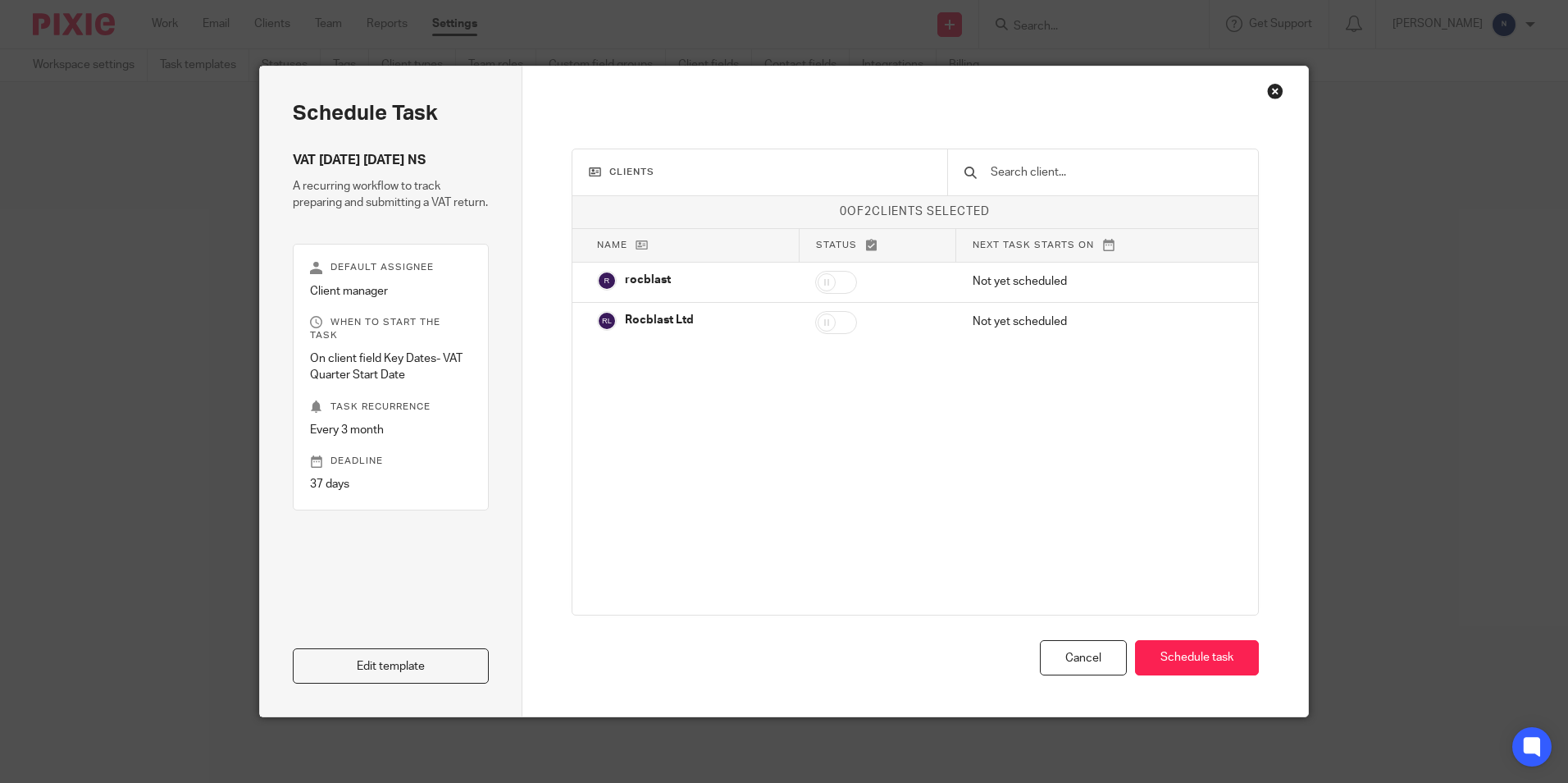
click at [307, 645] on div "Edit template" at bounding box center [390, 597] width 196 height 173
click at [300, 654] on link "Edit template" at bounding box center [390, 665] width 196 height 36
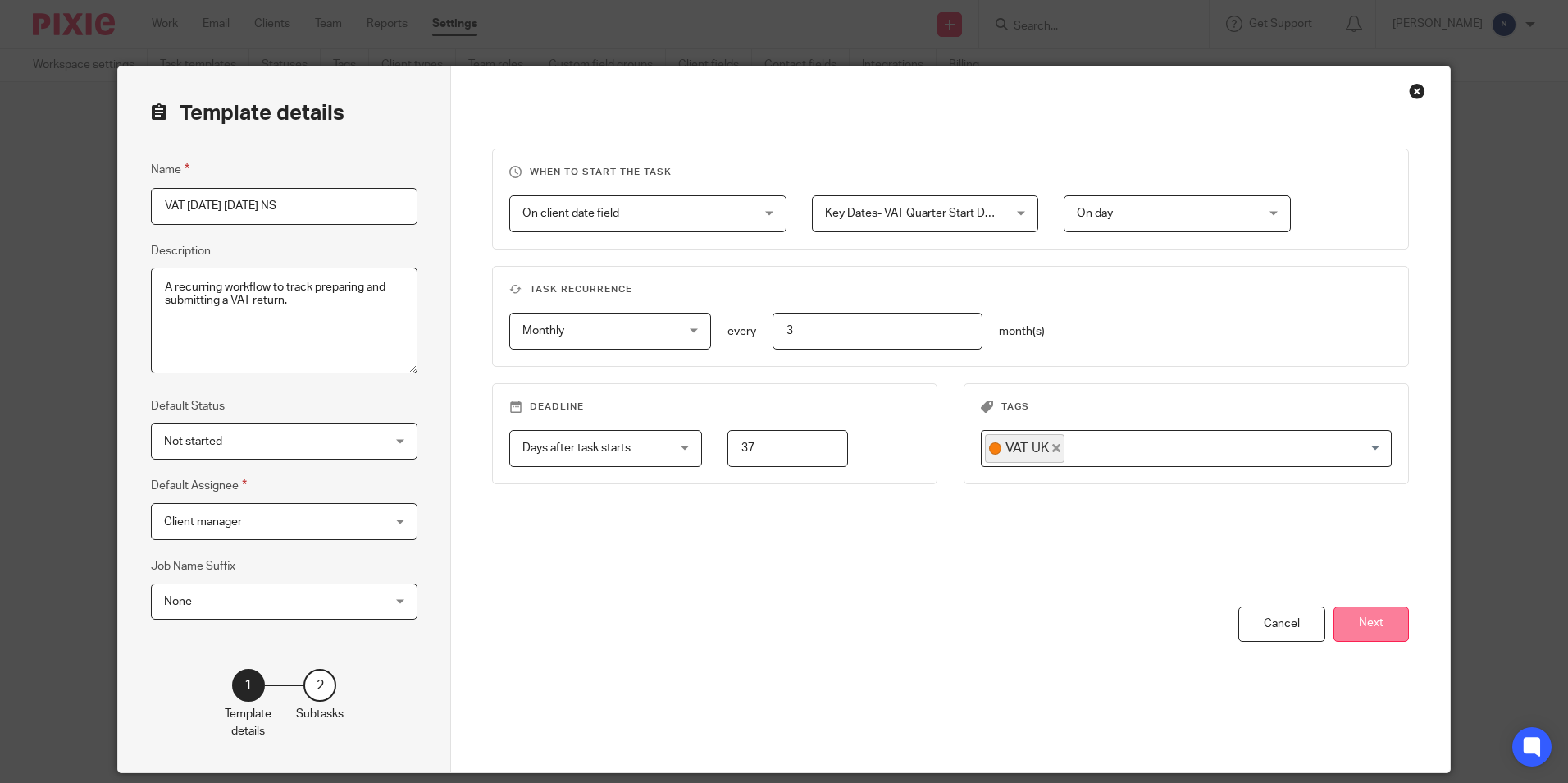
click at [1389, 626] on button "Next" at bounding box center [1371, 624] width 76 height 36
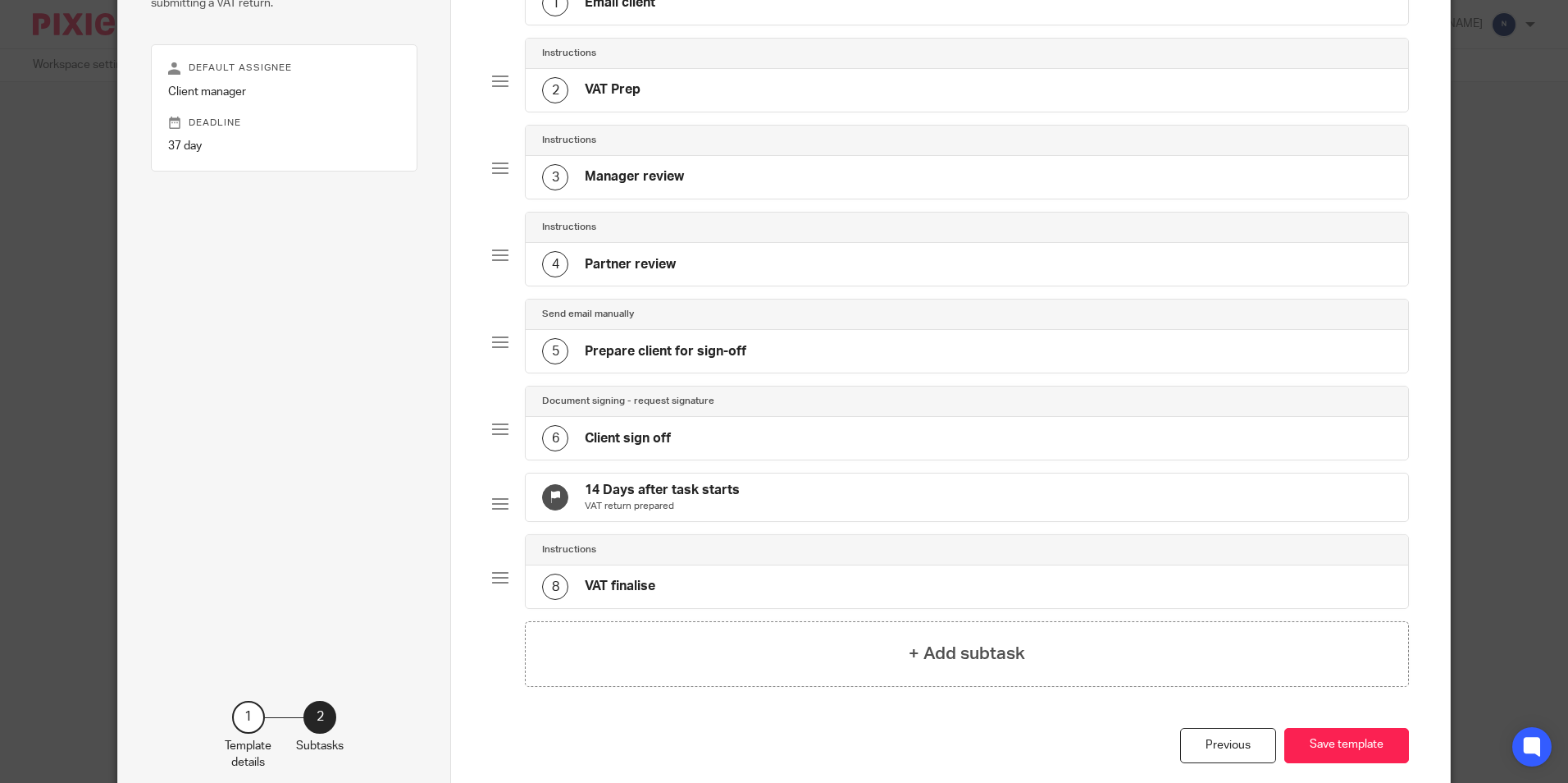
scroll to position [246, 0]
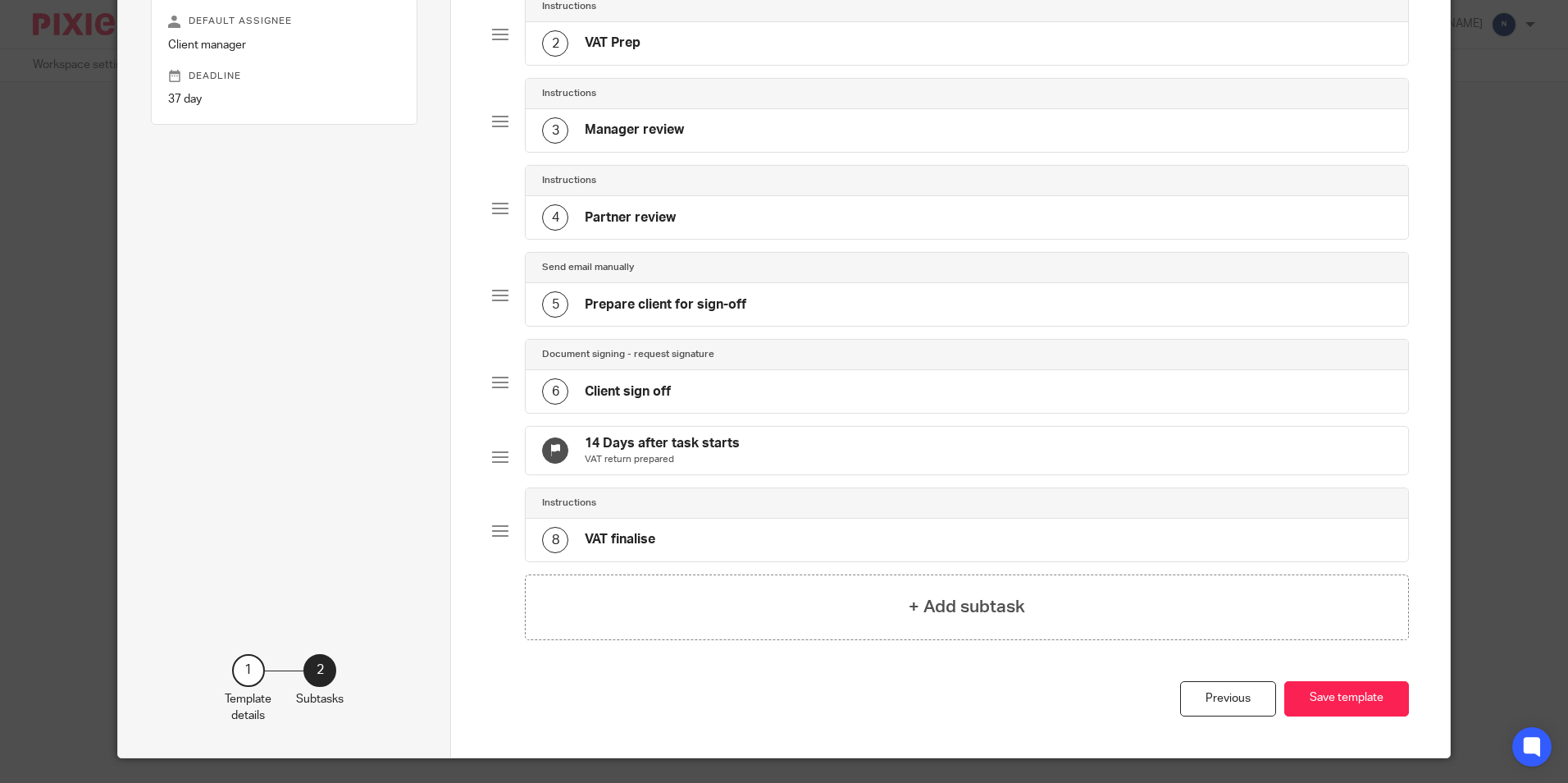
click at [662, 510] on div "Instructions" at bounding box center [966, 503] width 849 height 13
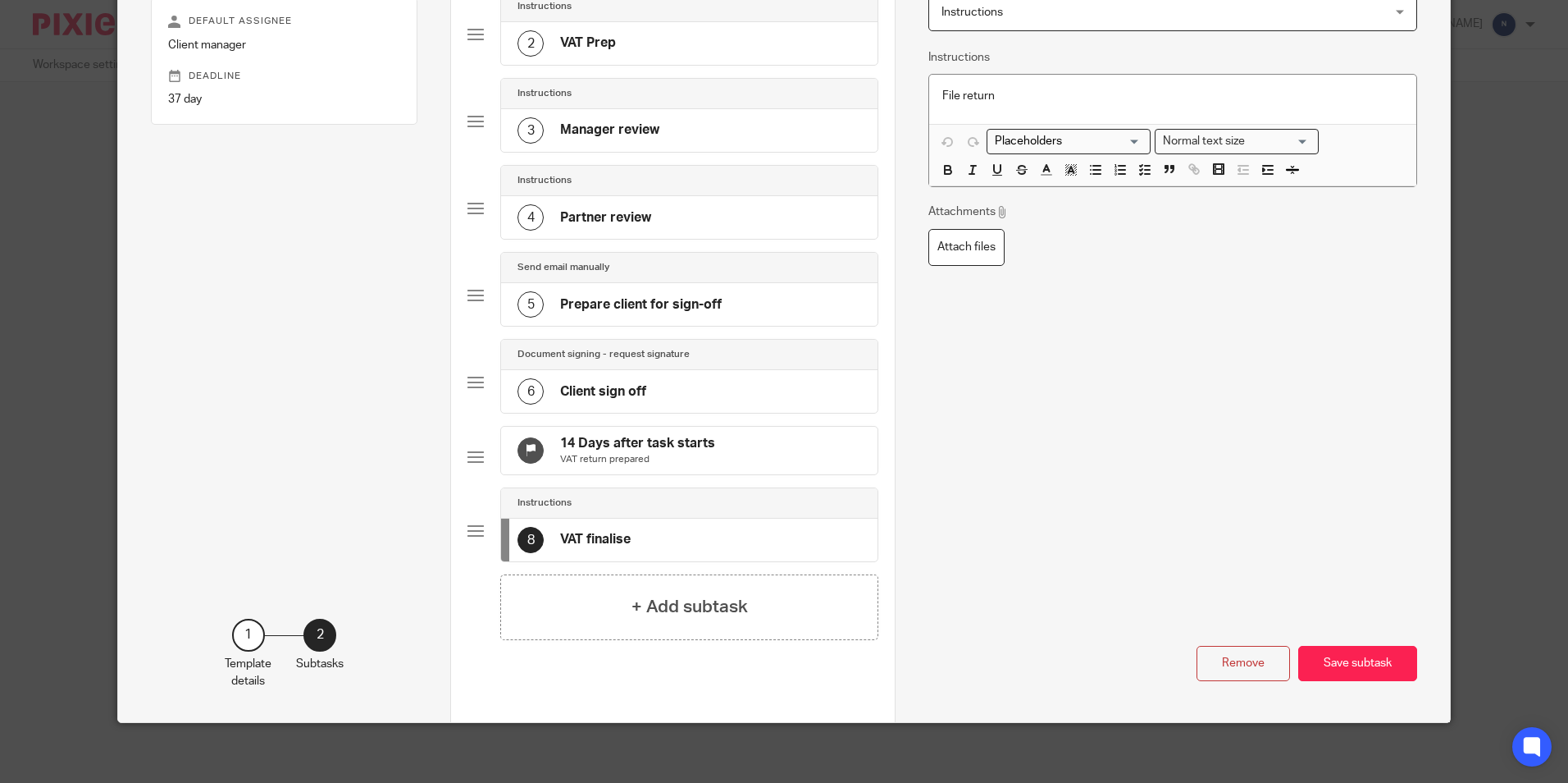
drag, startPoint x: 569, startPoint y: 516, endPoint x: 508, endPoint y: 530, distance: 62.6
click at [536, 518] on div "Instructions" at bounding box center [690, 503] width 376 height 30
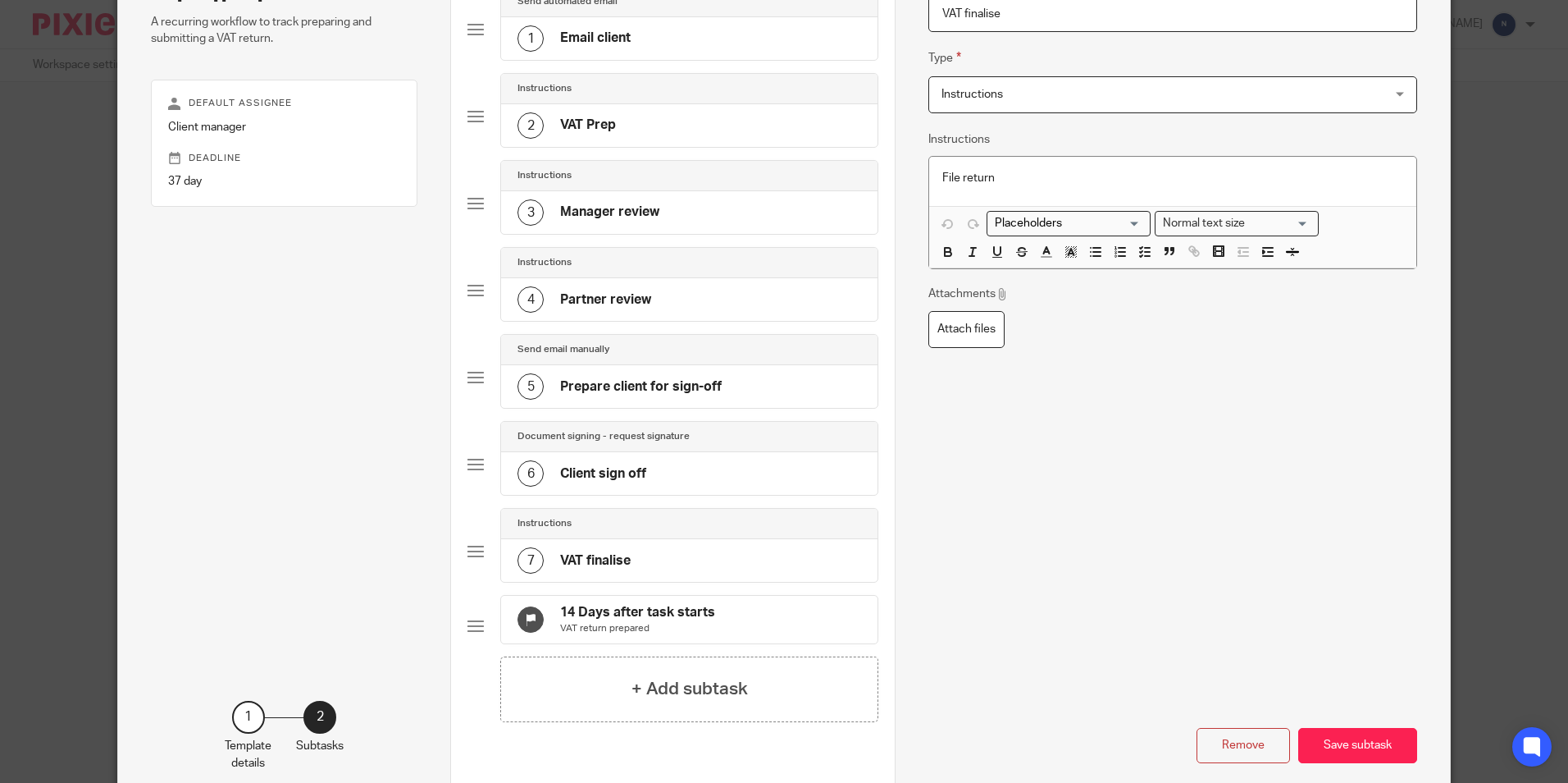
drag, startPoint x: 676, startPoint y: 604, endPoint x: 468, endPoint y: 624, distance: 209.0
click at [470, 624] on div "14 Days after task starts VAT return prepared" at bounding box center [673, 625] width 411 height 62
drag, startPoint x: 468, startPoint y: 624, endPoint x: 581, endPoint y: 710, distance: 142.0
click at [581, 710] on div "+ Add subtask" at bounding box center [690, 689] width 378 height 65
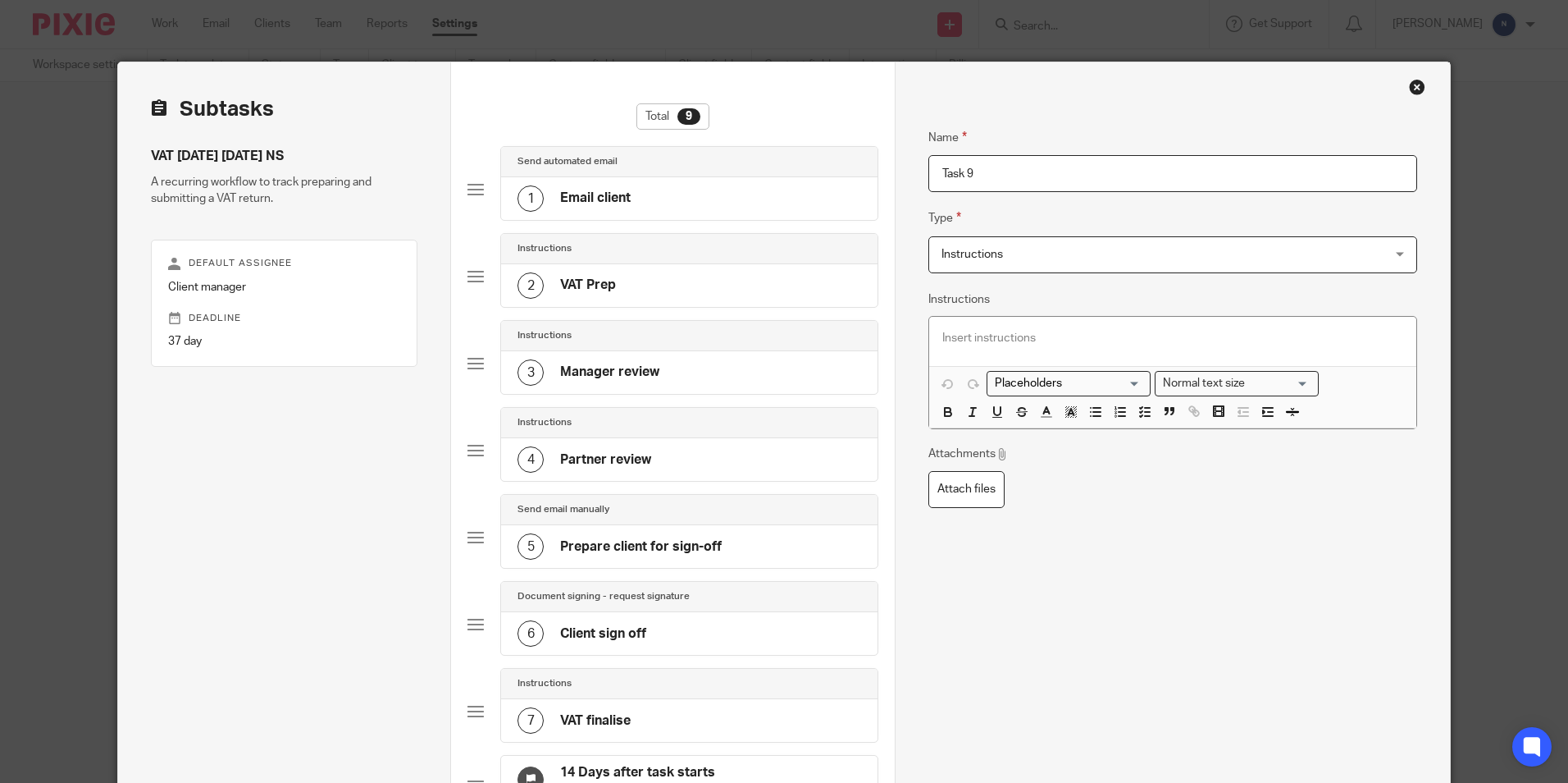
scroll to position [0, 0]
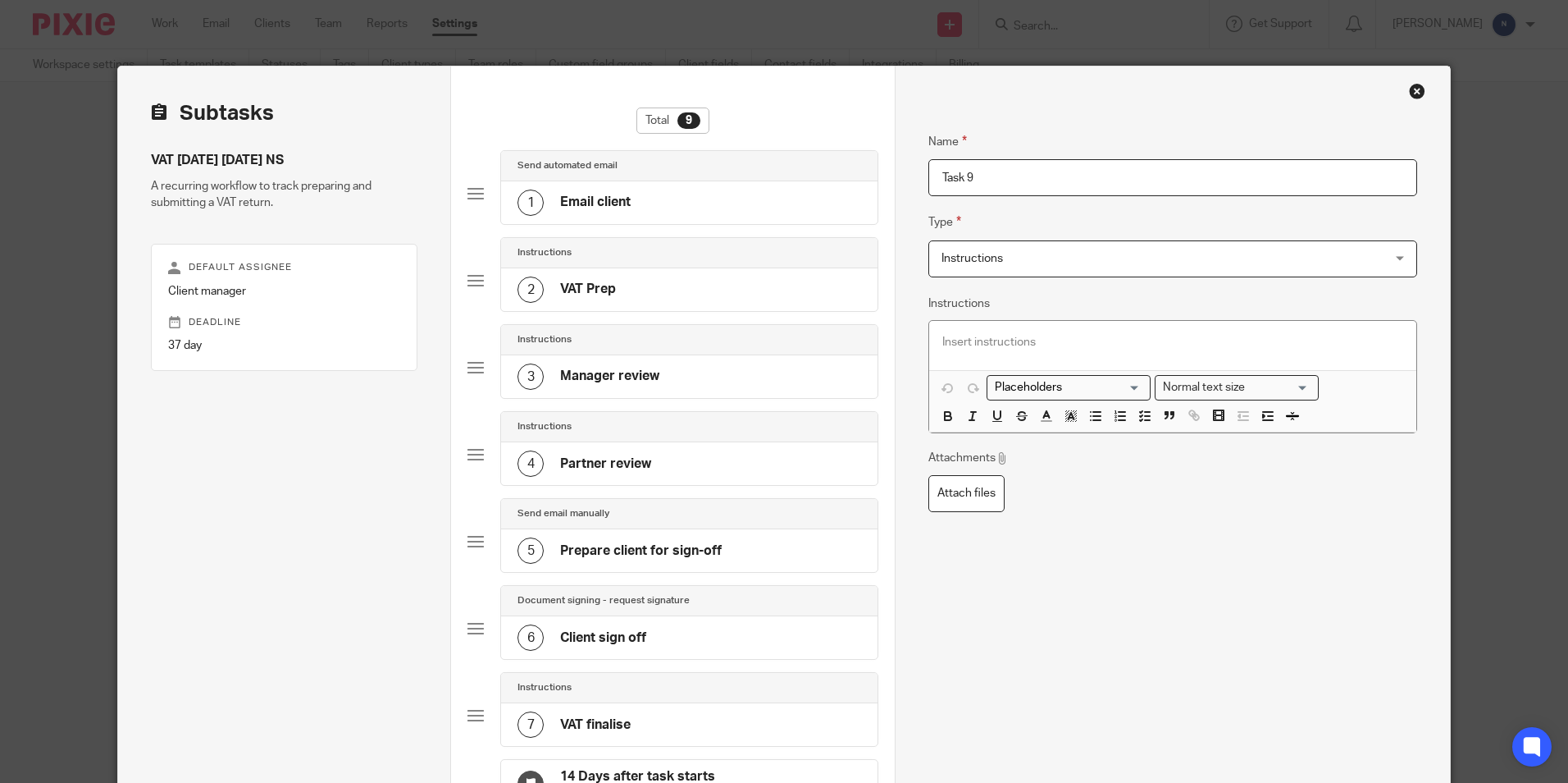
drag, startPoint x: 966, startPoint y: 177, endPoint x: 919, endPoint y: 192, distance: 49.3
click at [919, 192] on div "Name Email client Type Send automated email Send automated email Instructions D…" at bounding box center [1172, 560] width 555 height 989
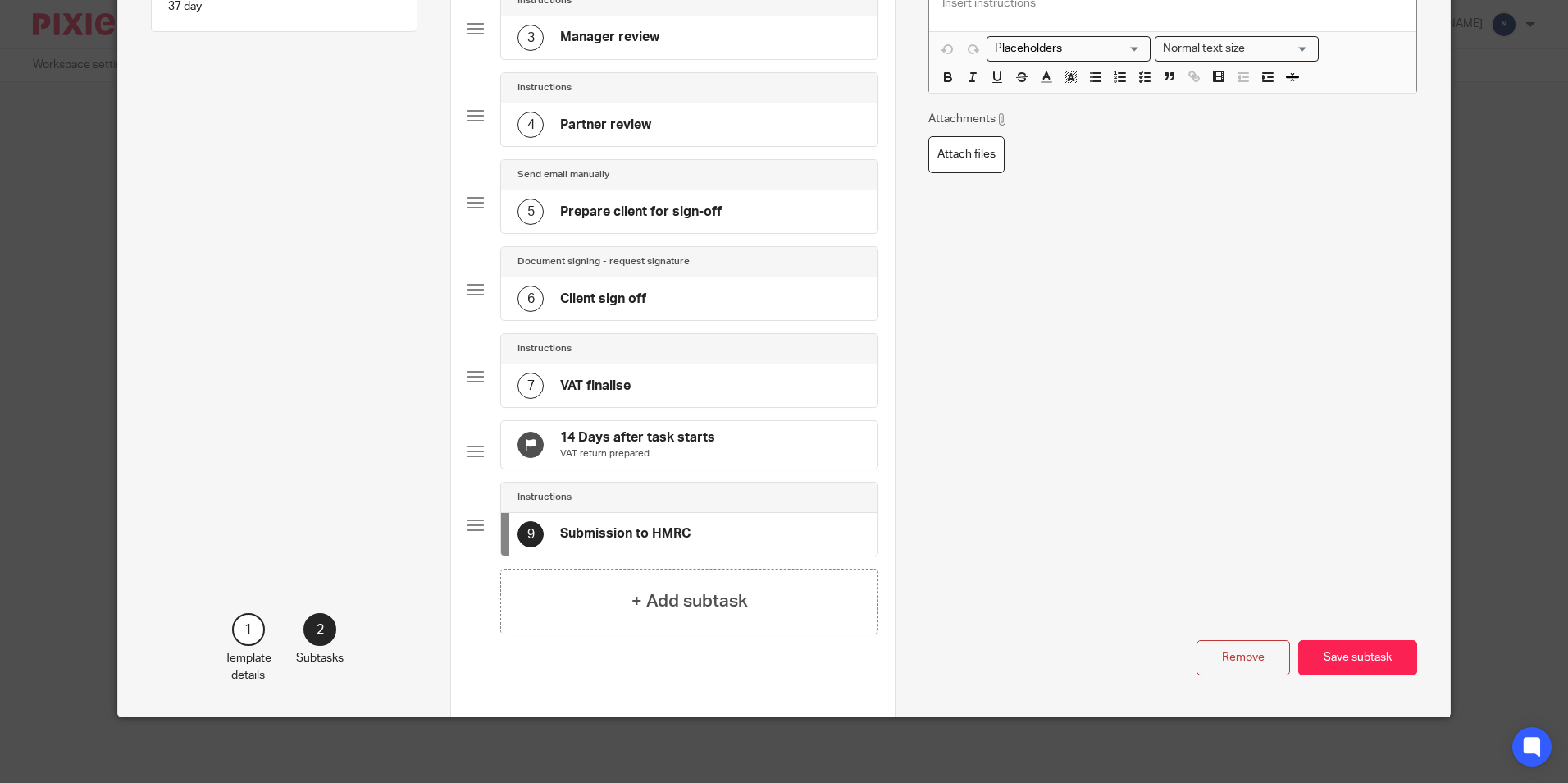
scroll to position [352, 0]
type input "Submission to HMRC"
click at [1361, 662] on button "Save subtask" at bounding box center [1357, 658] width 119 height 36
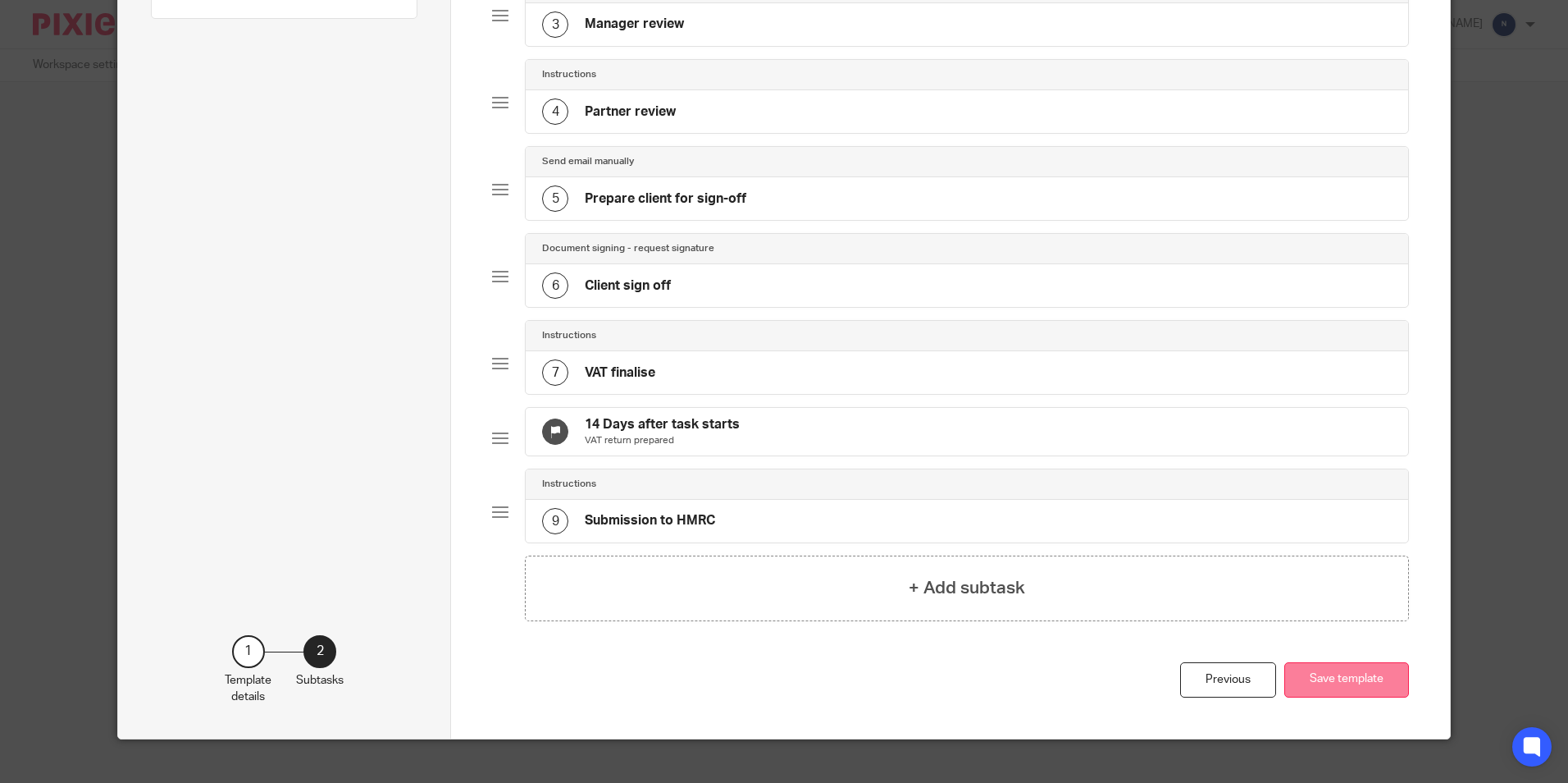
click at [1326, 694] on button "Save template" at bounding box center [1346, 679] width 124 height 36
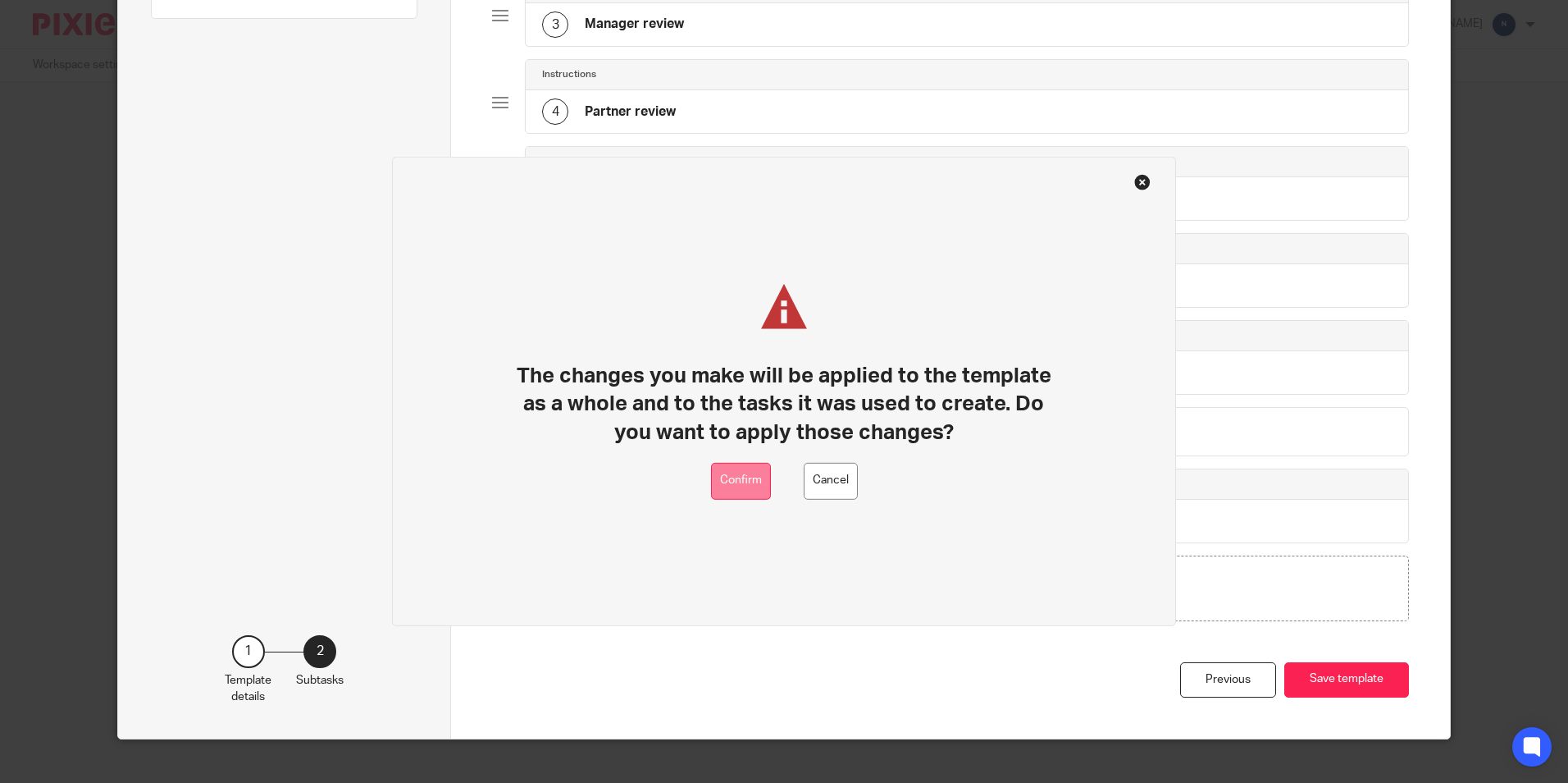
click at [752, 493] on button "Confirm" at bounding box center [741, 481] width 60 height 37
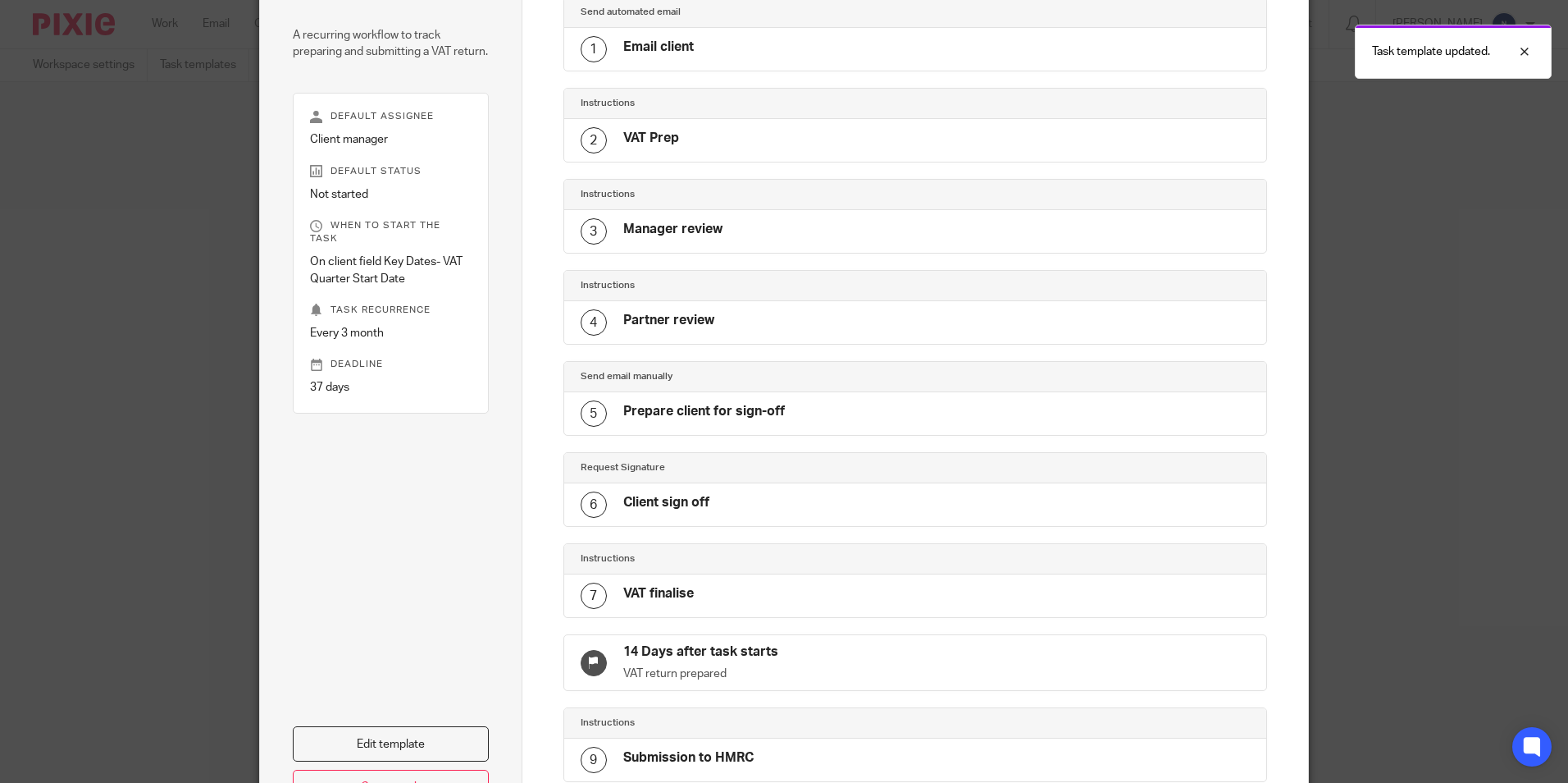
scroll to position [318, 0]
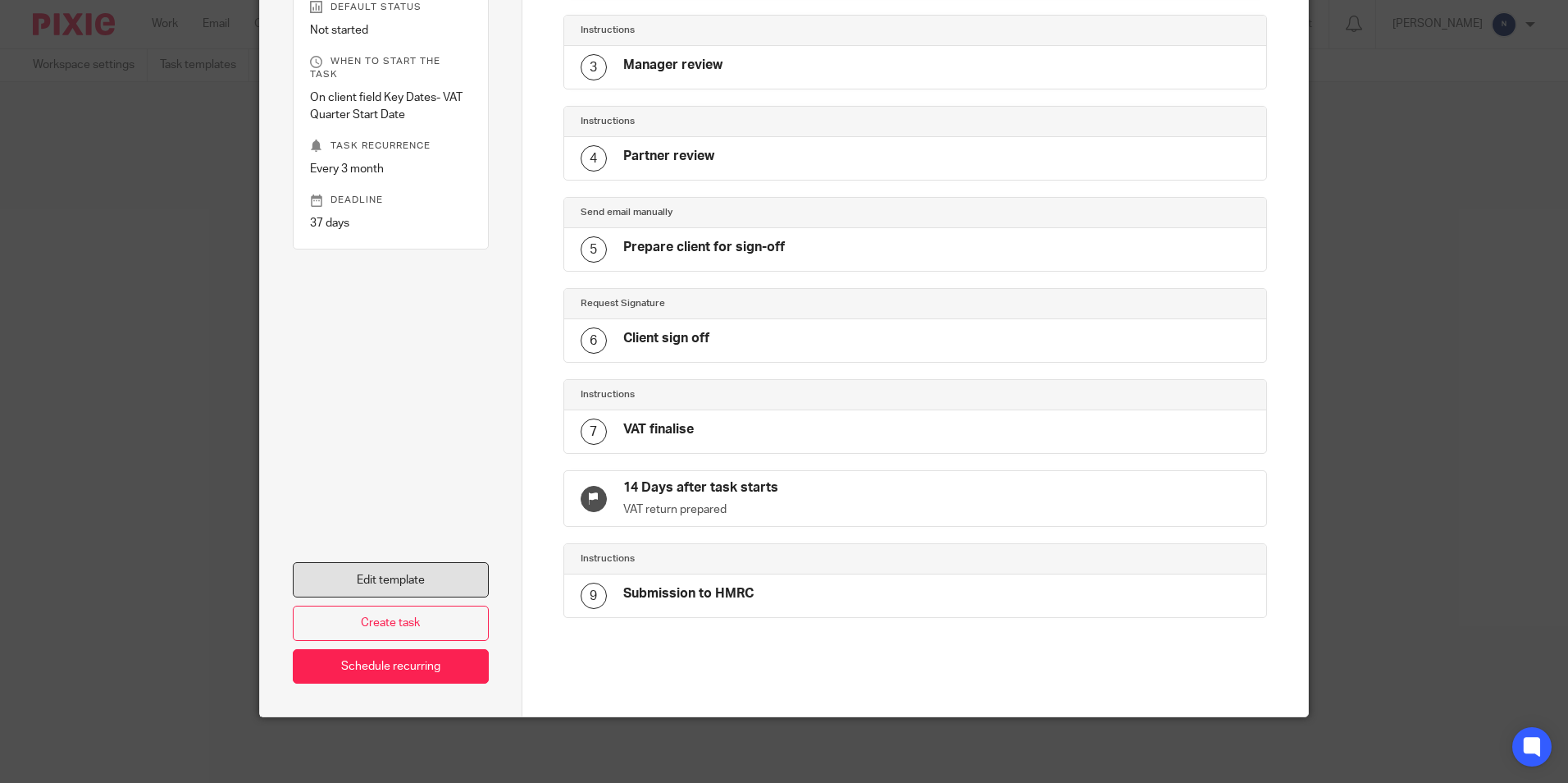
click at [438, 582] on link "Edit template" at bounding box center [390, 579] width 196 height 36
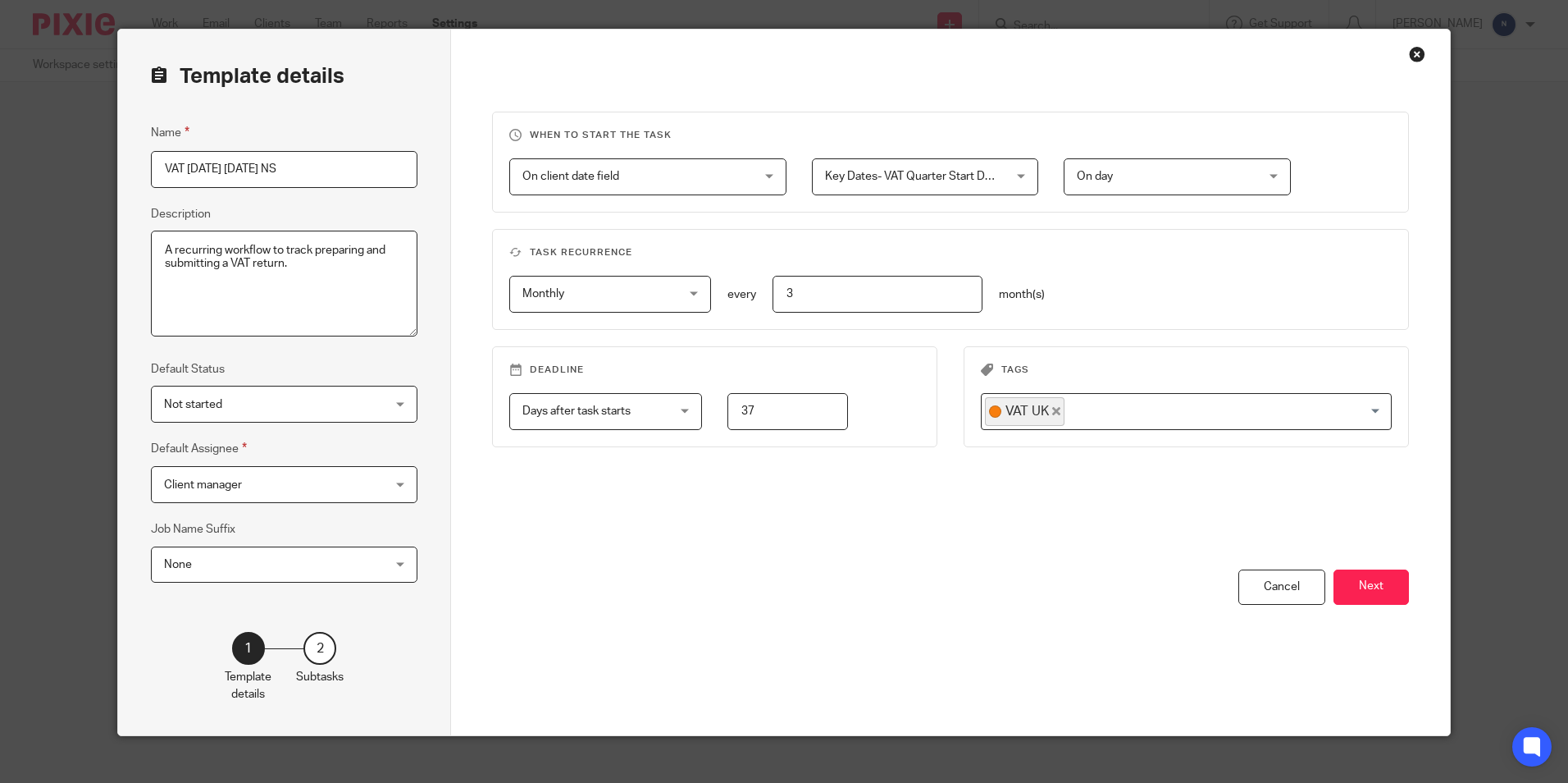
scroll to position [56, 0]
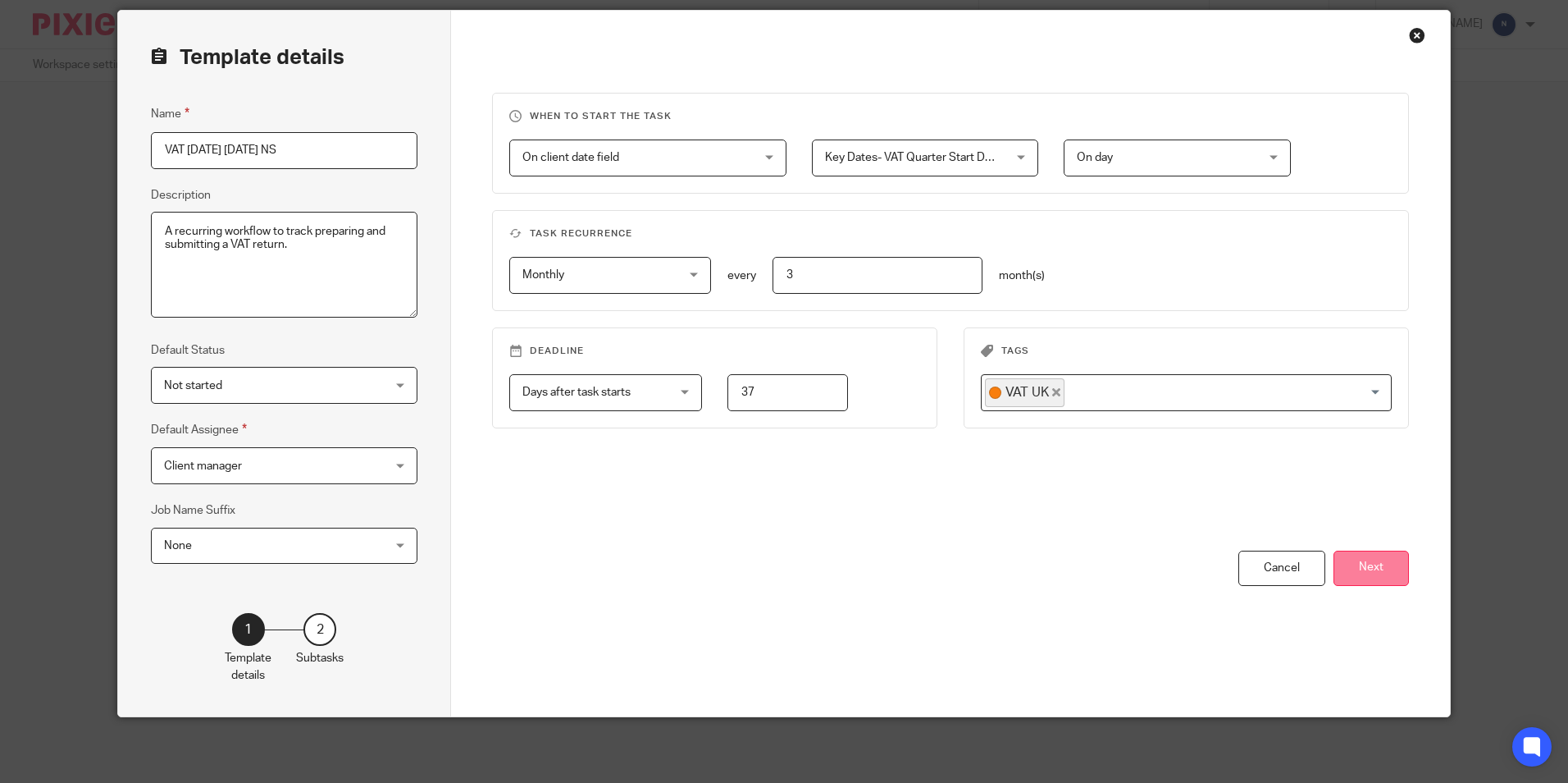
click at [1353, 565] on button "Next" at bounding box center [1371, 568] width 76 height 36
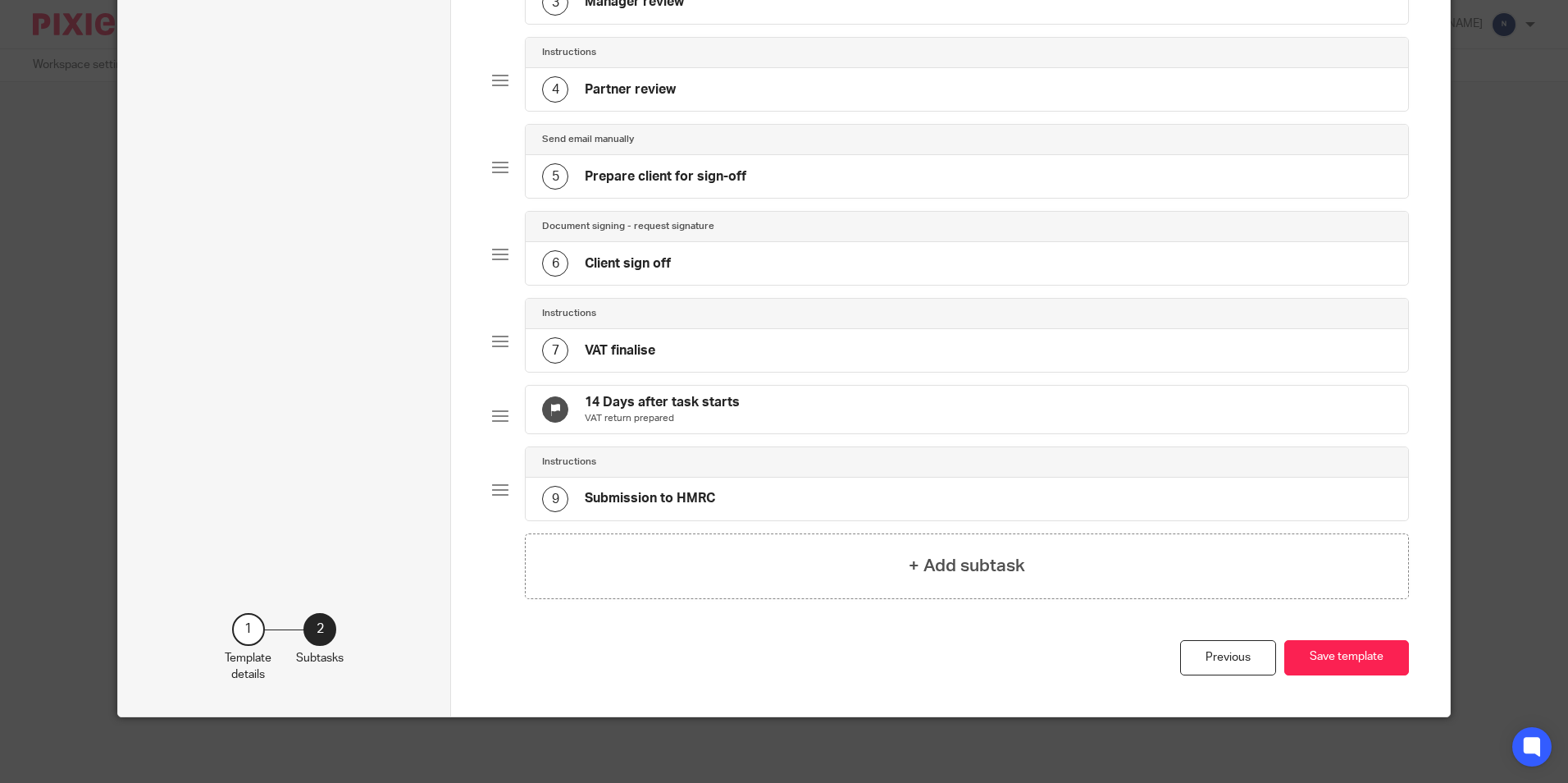
scroll to position [388, 0]
click at [883, 578] on div "+ Add subtask" at bounding box center [966, 565] width 884 height 65
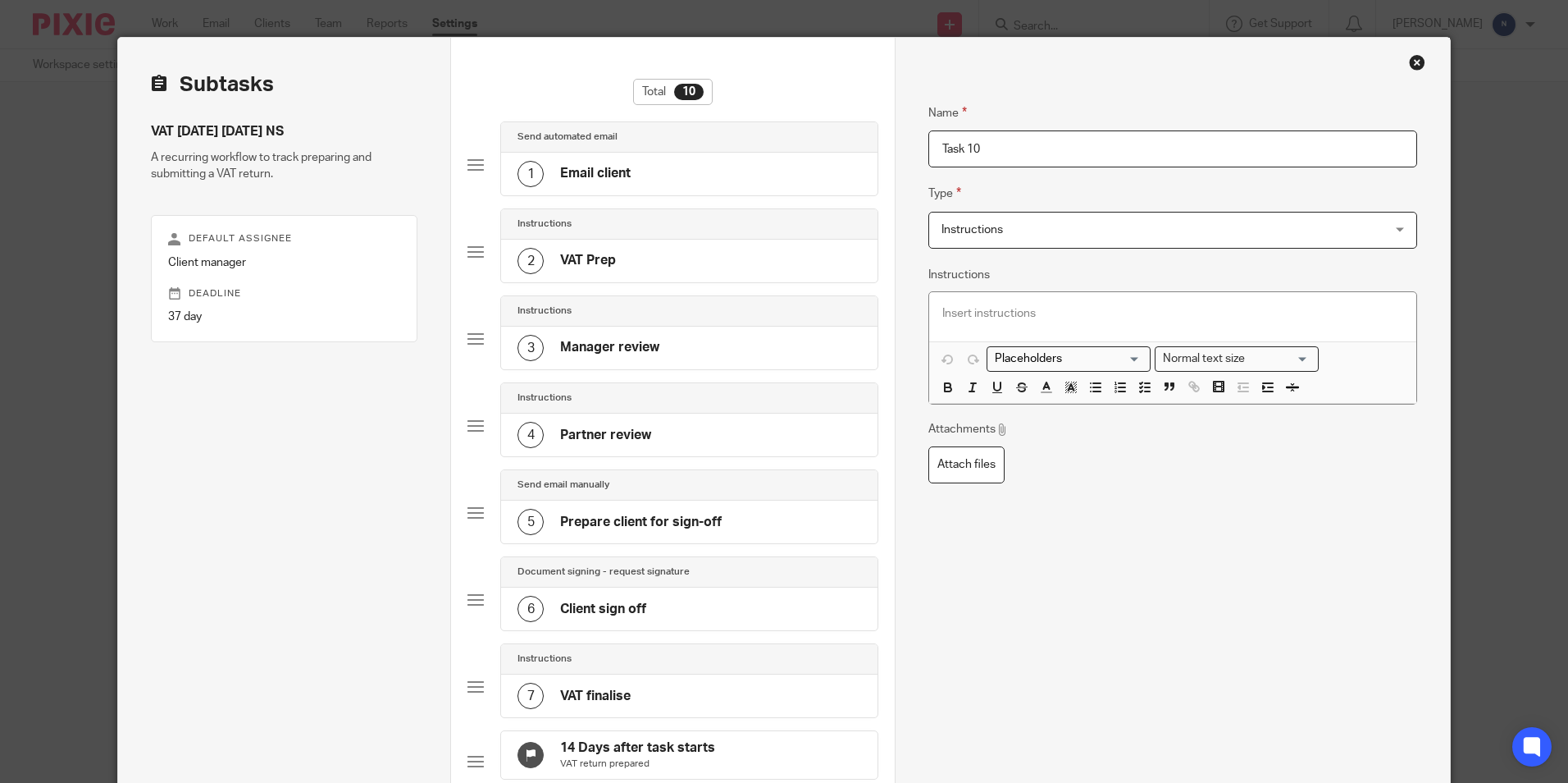
scroll to position [0, 0]
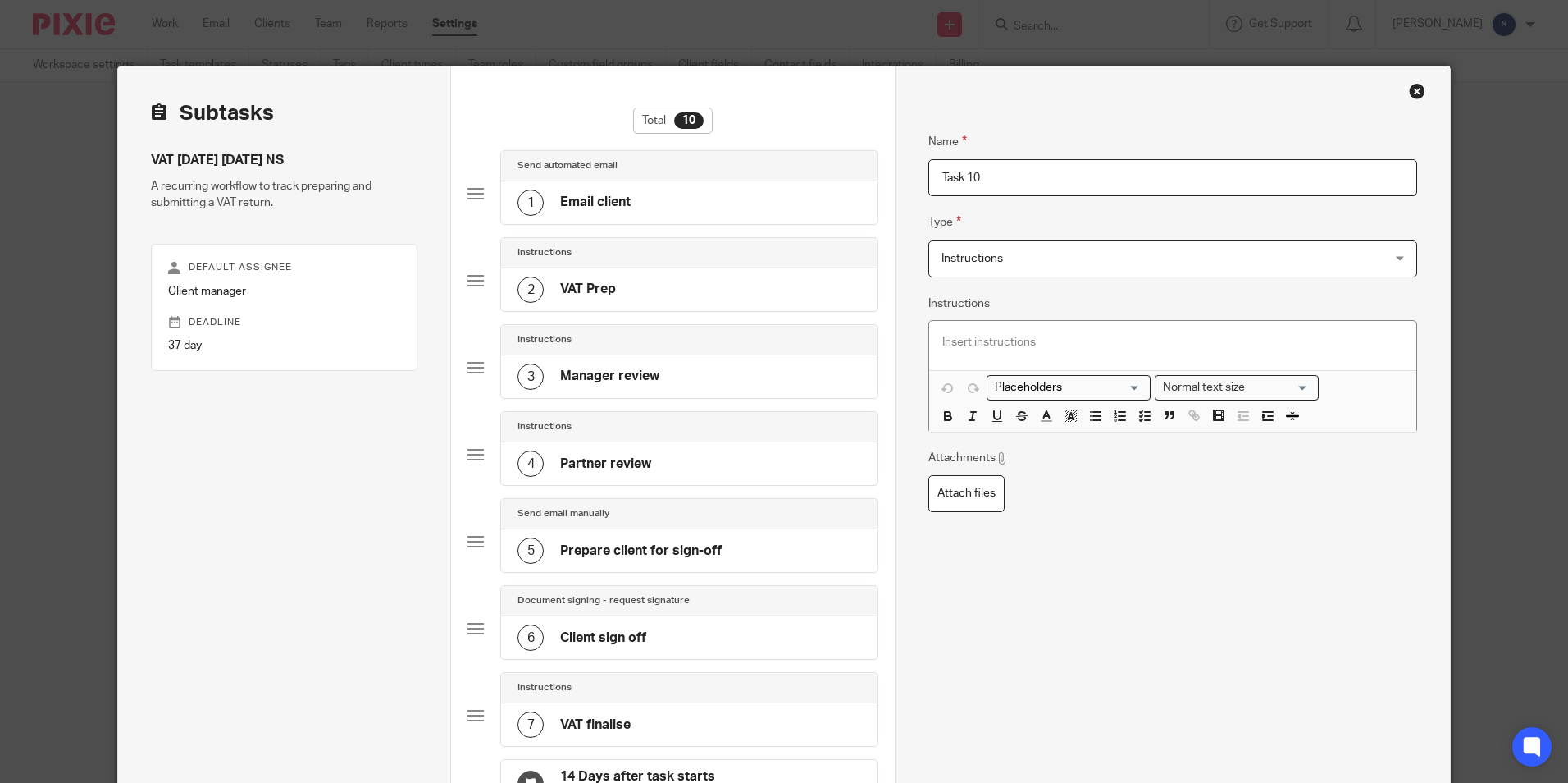
drag, startPoint x: 986, startPoint y: 177, endPoint x: 907, endPoint y: 192, distance: 80.4
click at [907, 192] on div "Name Email client Type Send automated email Send automated email Instructions D…" at bounding box center [1172, 604] width 555 height 1076
click at [951, 182] on input "REminder of any payments" at bounding box center [1172, 178] width 488 height 37
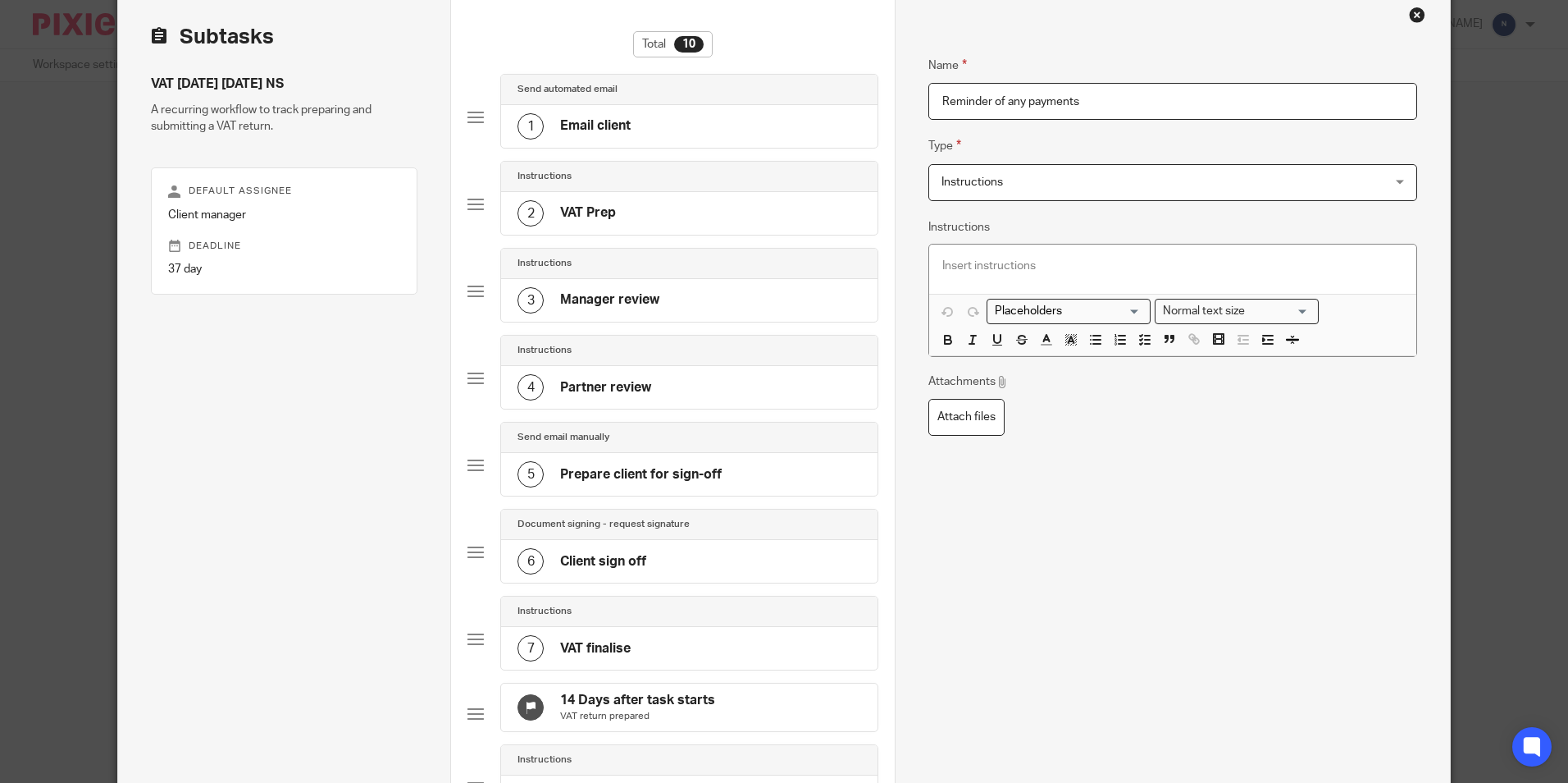
scroll to position [410, 0]
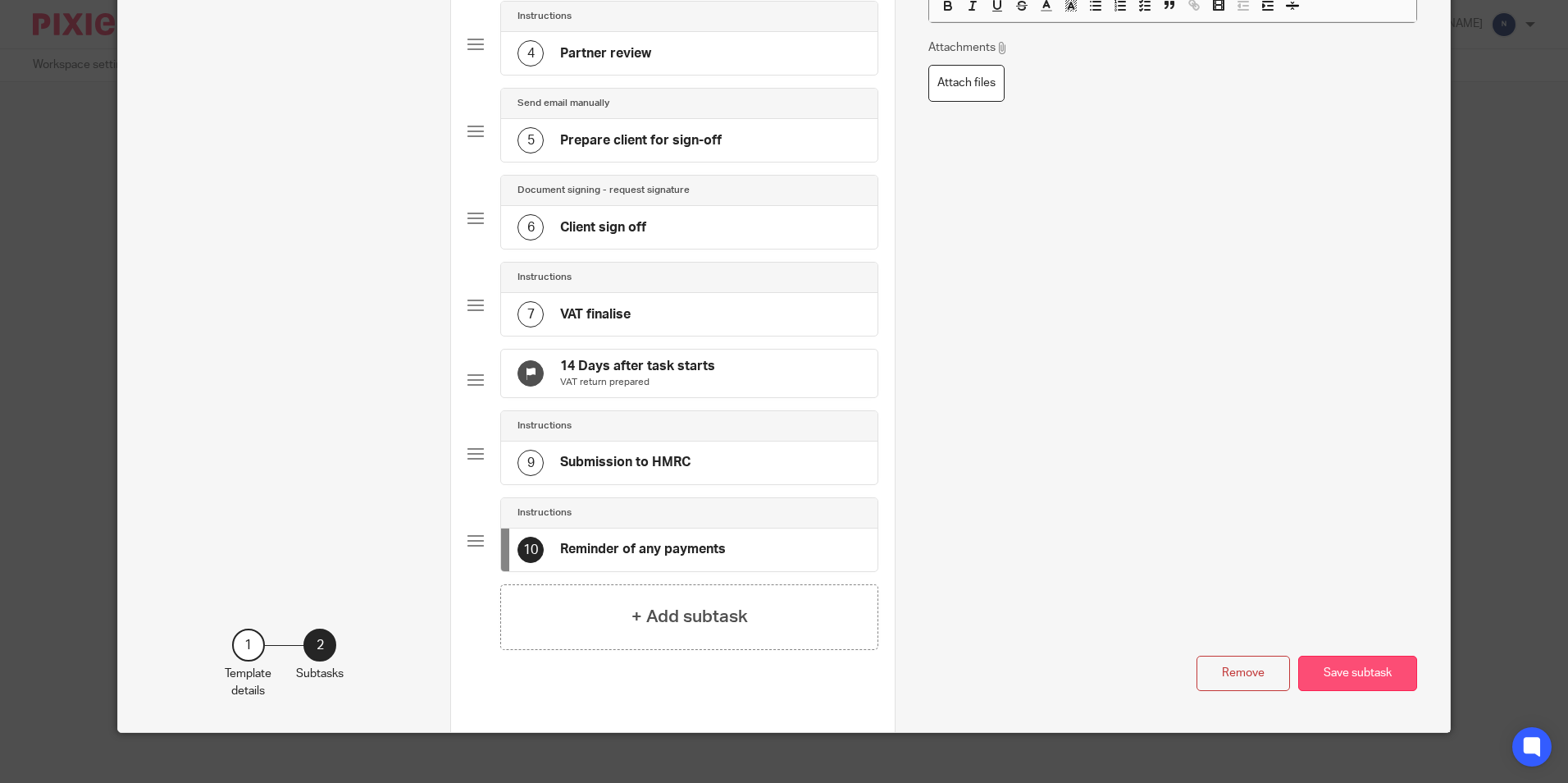
type input "Reminder of any payments"
click at [1310, 684] on button "Save subtask" at bounding box center [1357, 673] width 119 height 36
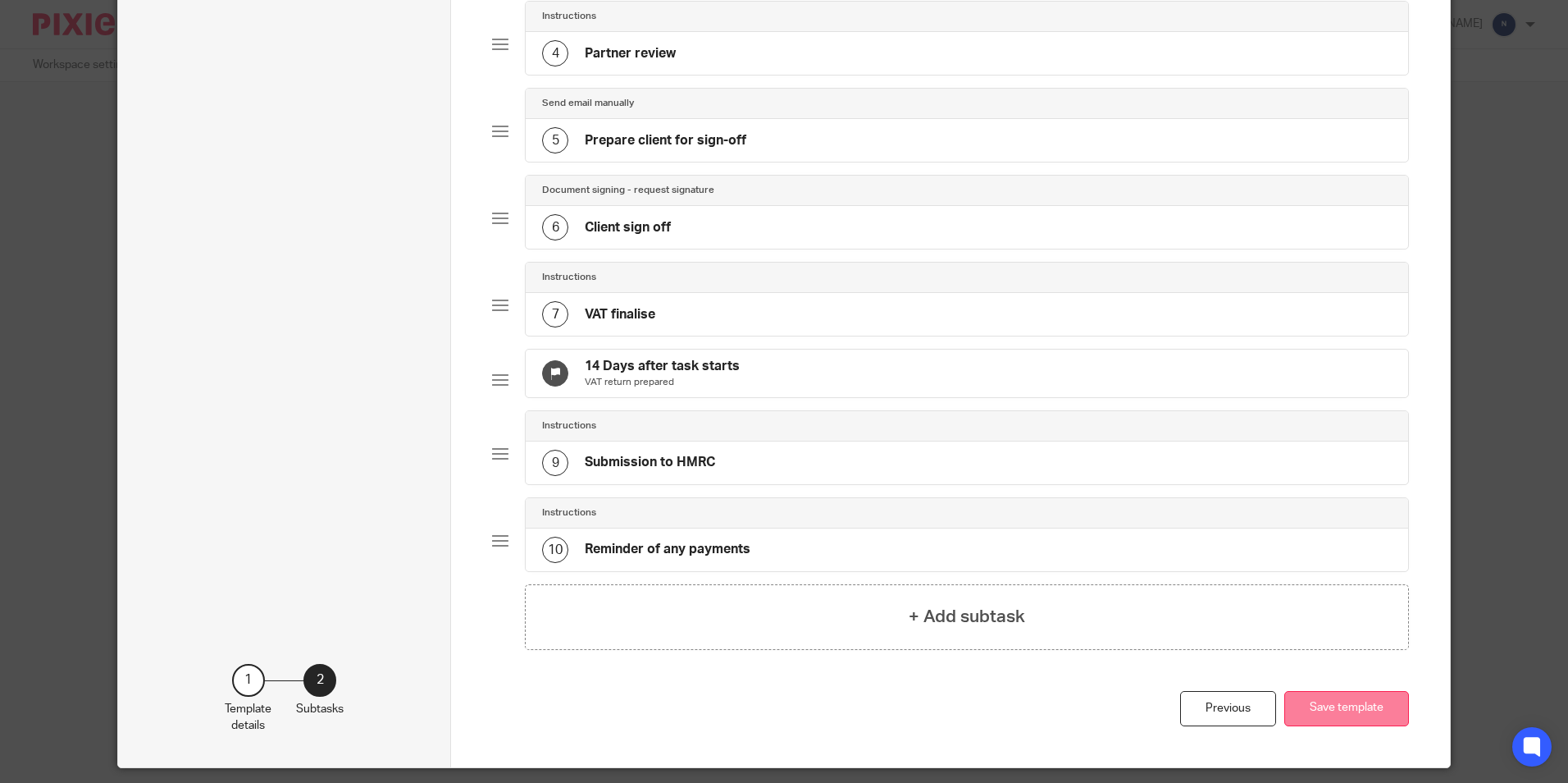
click at [1340, 717] on button "Save template" at bounding box center [1346, 708] width 124 height 36
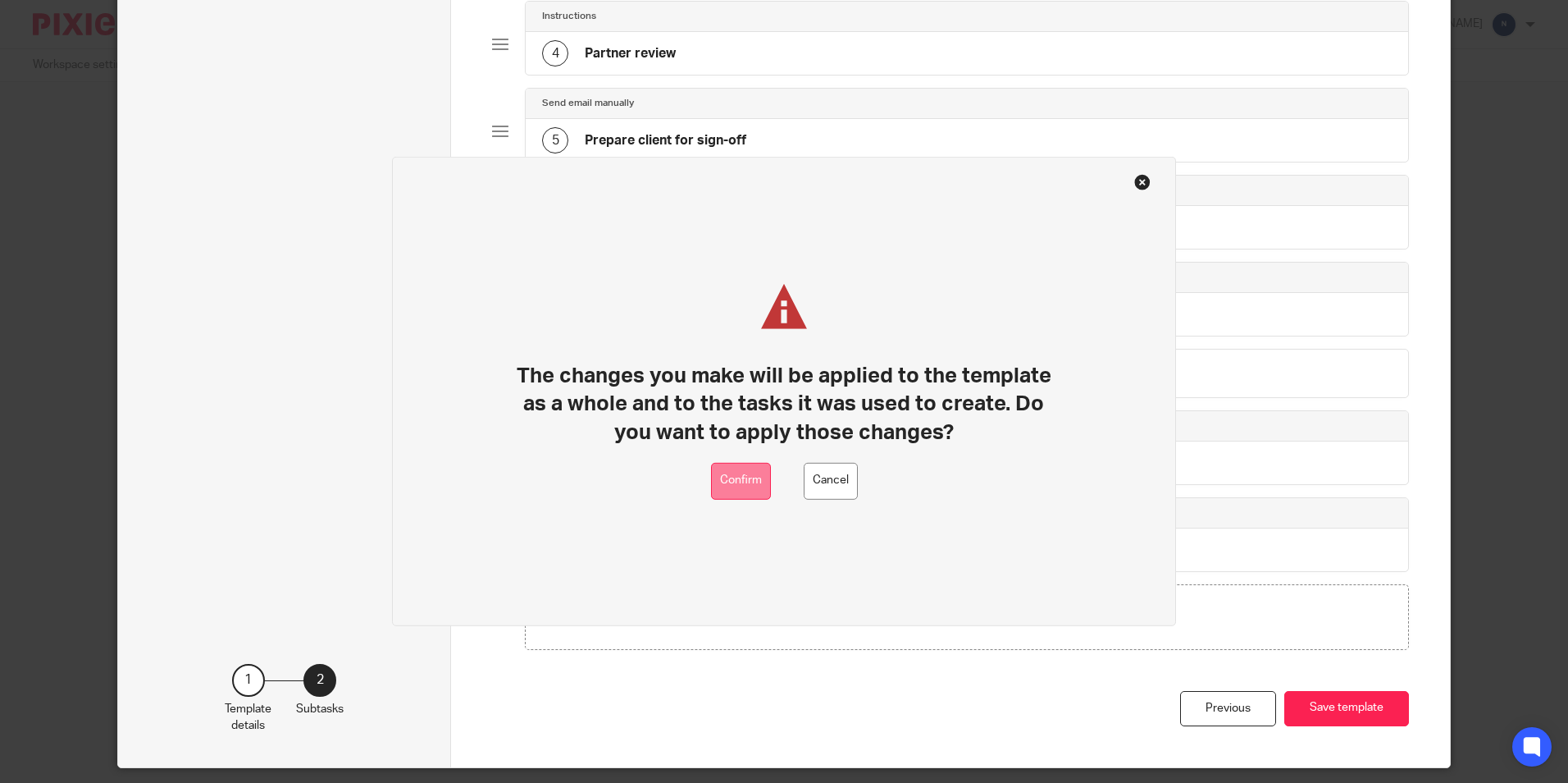
click at [752, 488] on button "Confirm" at bounding box center [741, 481] width 60 height 37
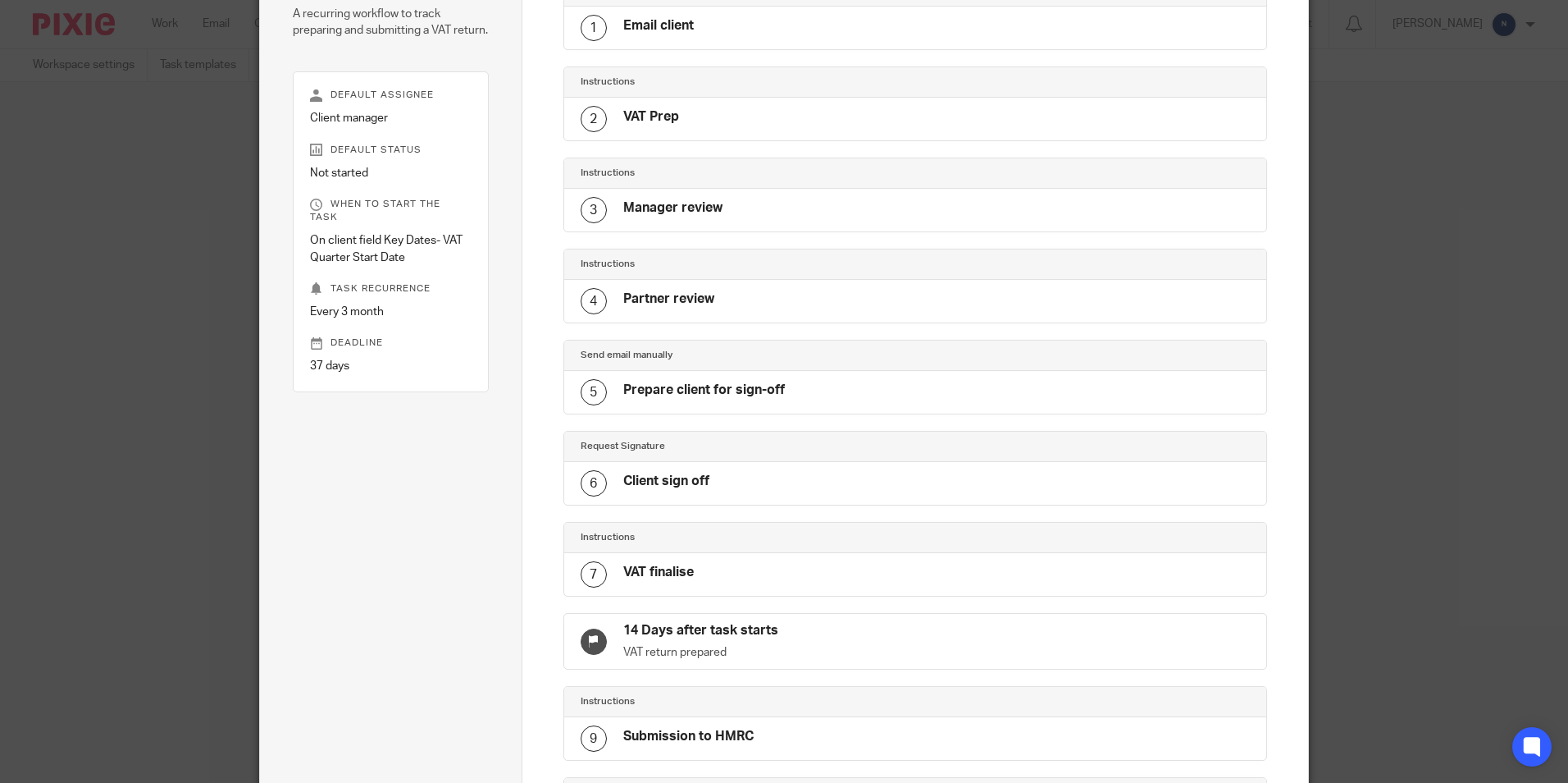
scroll to position [408, 0]
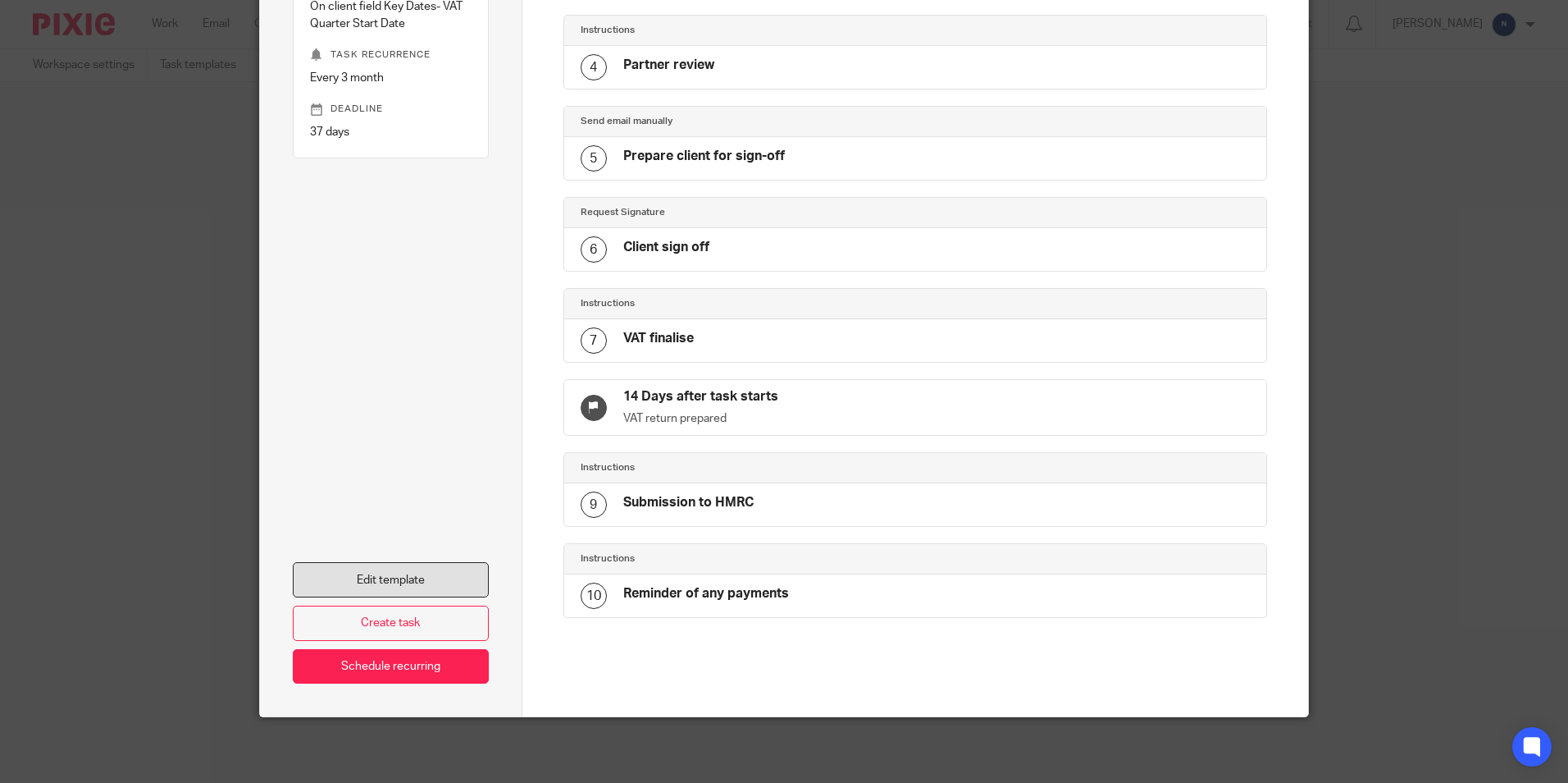
click at [405, 585] on link "Edit template" at bounding box center [390, 579] width 196 height 36
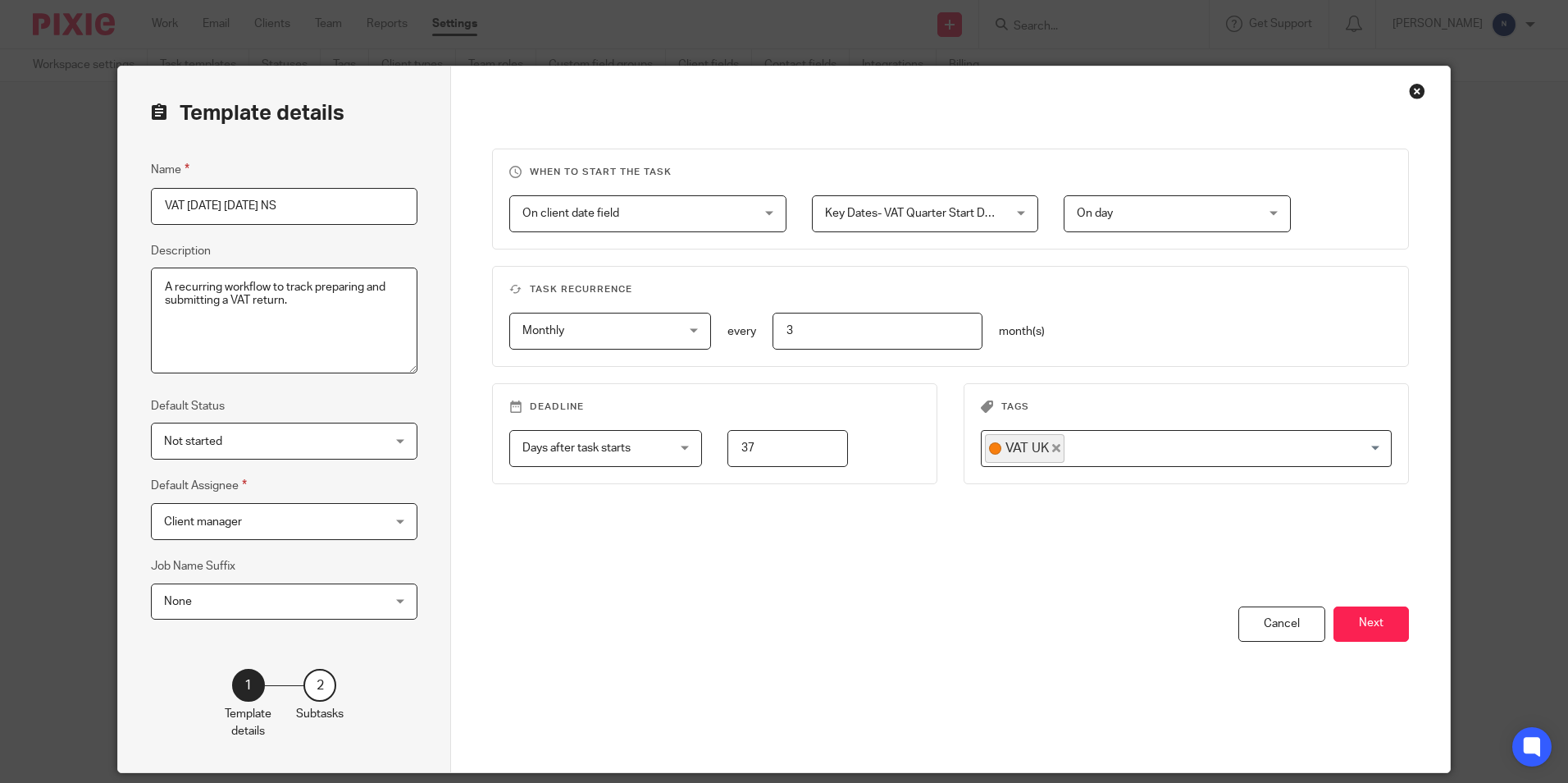
drag, startPoint x: 306, startPoint y: 201, endPoint x: 182, endPoint y: 229, distance: 127.1
click at [182, 229] on div "Name VAT [DATE] [DATE] NS Description A recurring workflow to track preparing a…" at bounding box center [284, 398] width 266 height 476
type input "VAT UK NS"
click at [1342, 614] on button "Next" at bounding box center [1371, 624] width 76 height 36
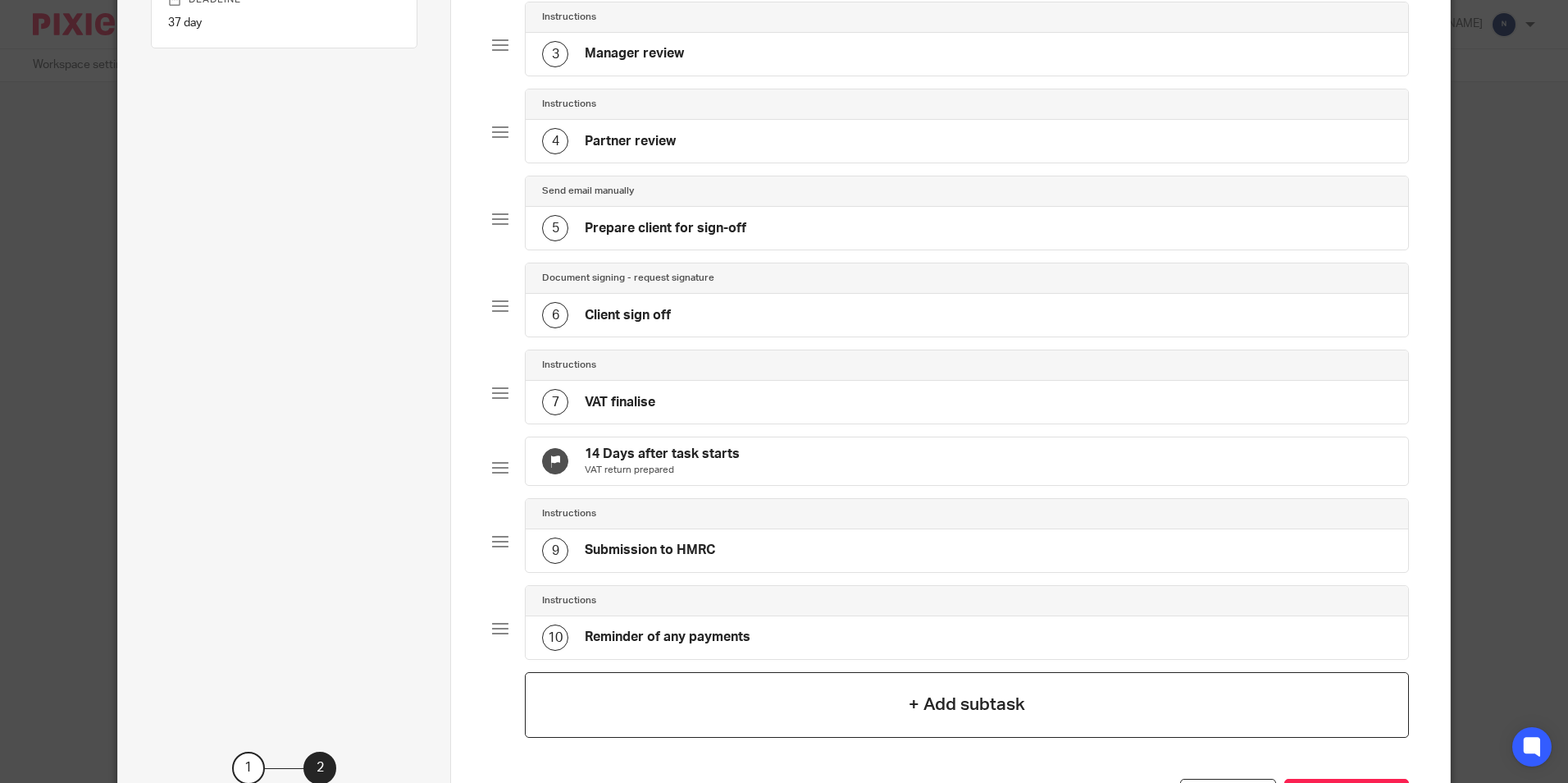
scroll to position [475, 0]
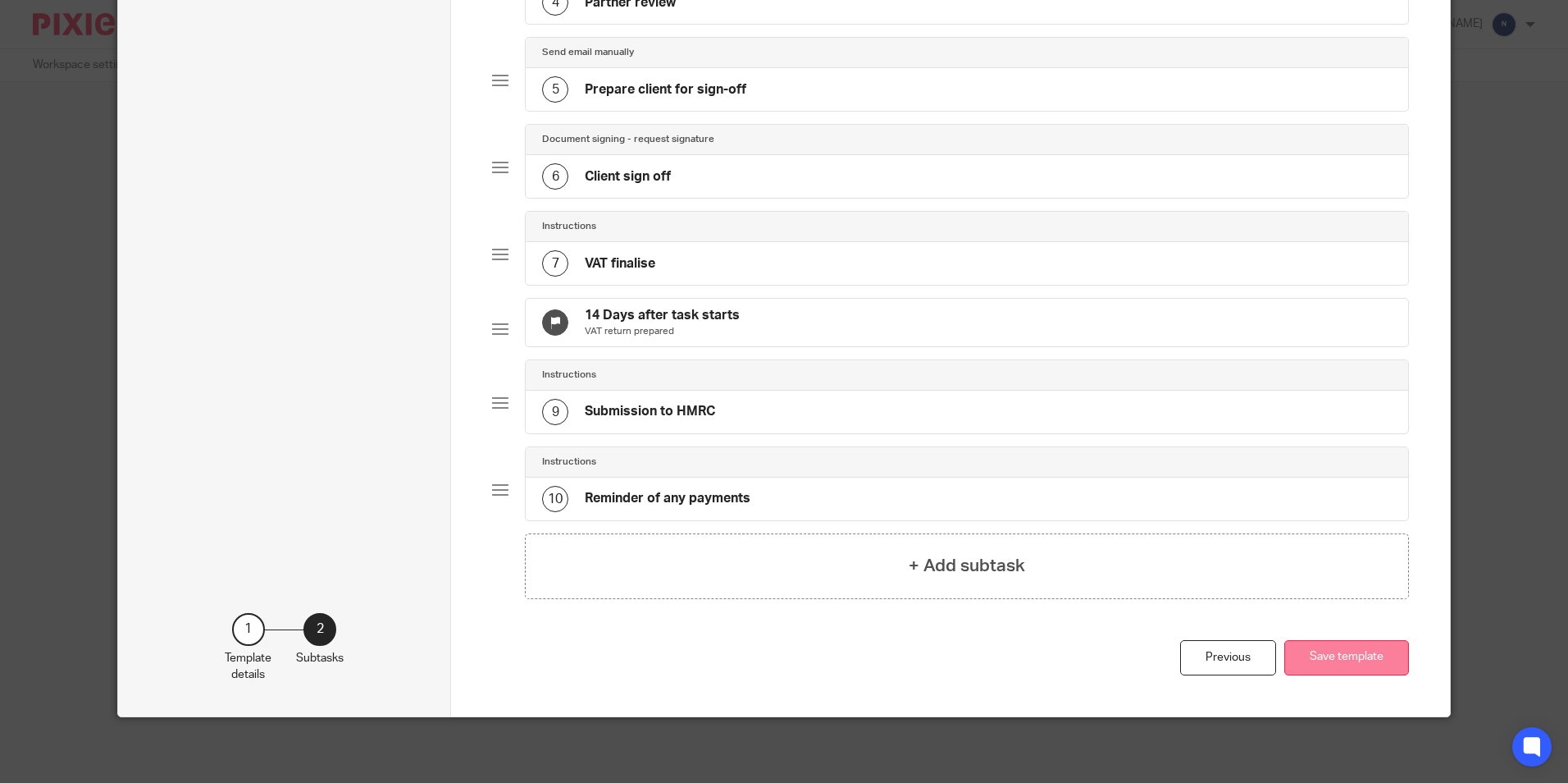
click at [1319, 658] on button "Save template" at bounding box center [1346, 658] width 124 height 36
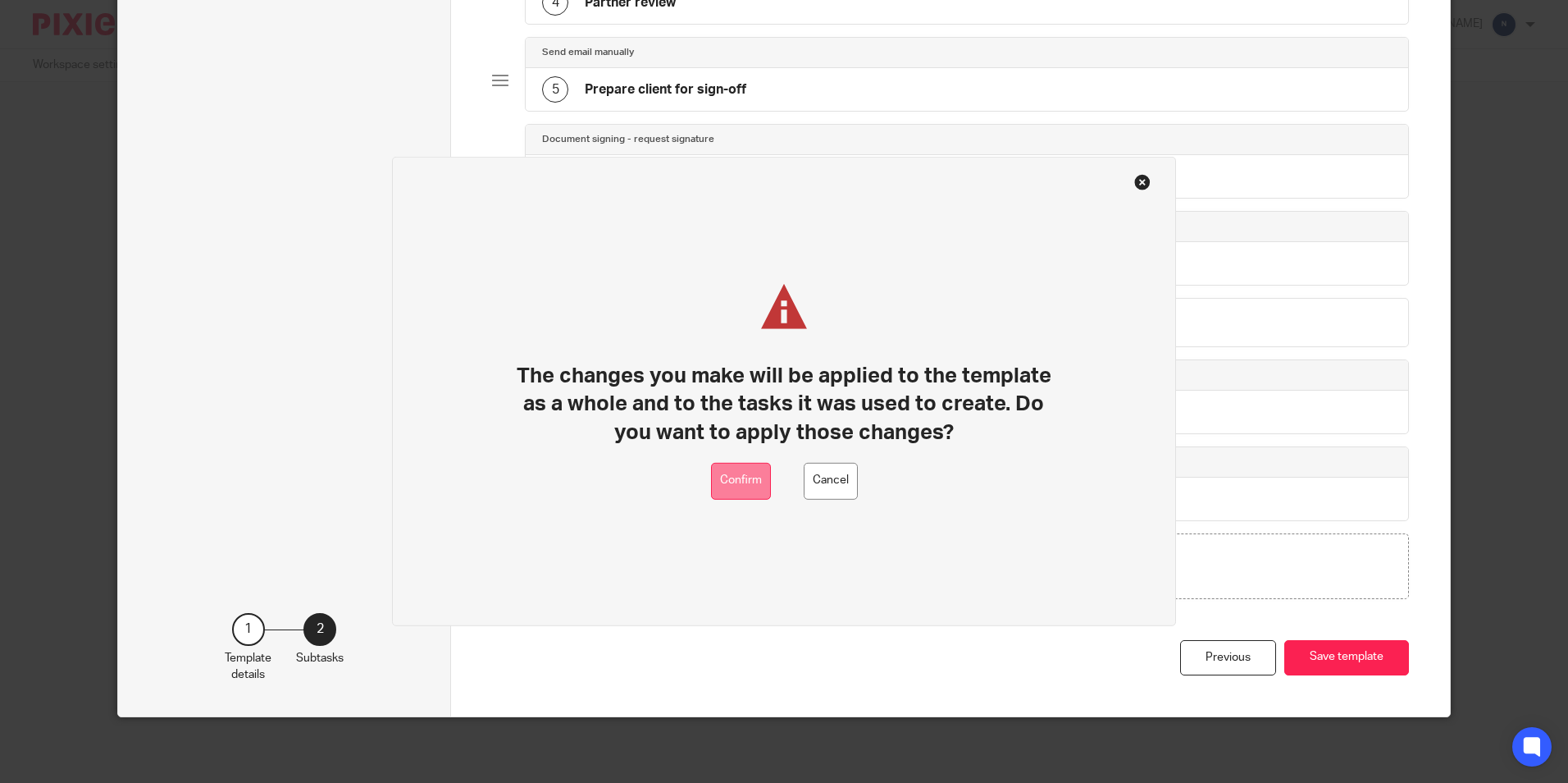
click at [730, 472] on button "Confirm" at bounding box center [741, 481] width 60 height 37
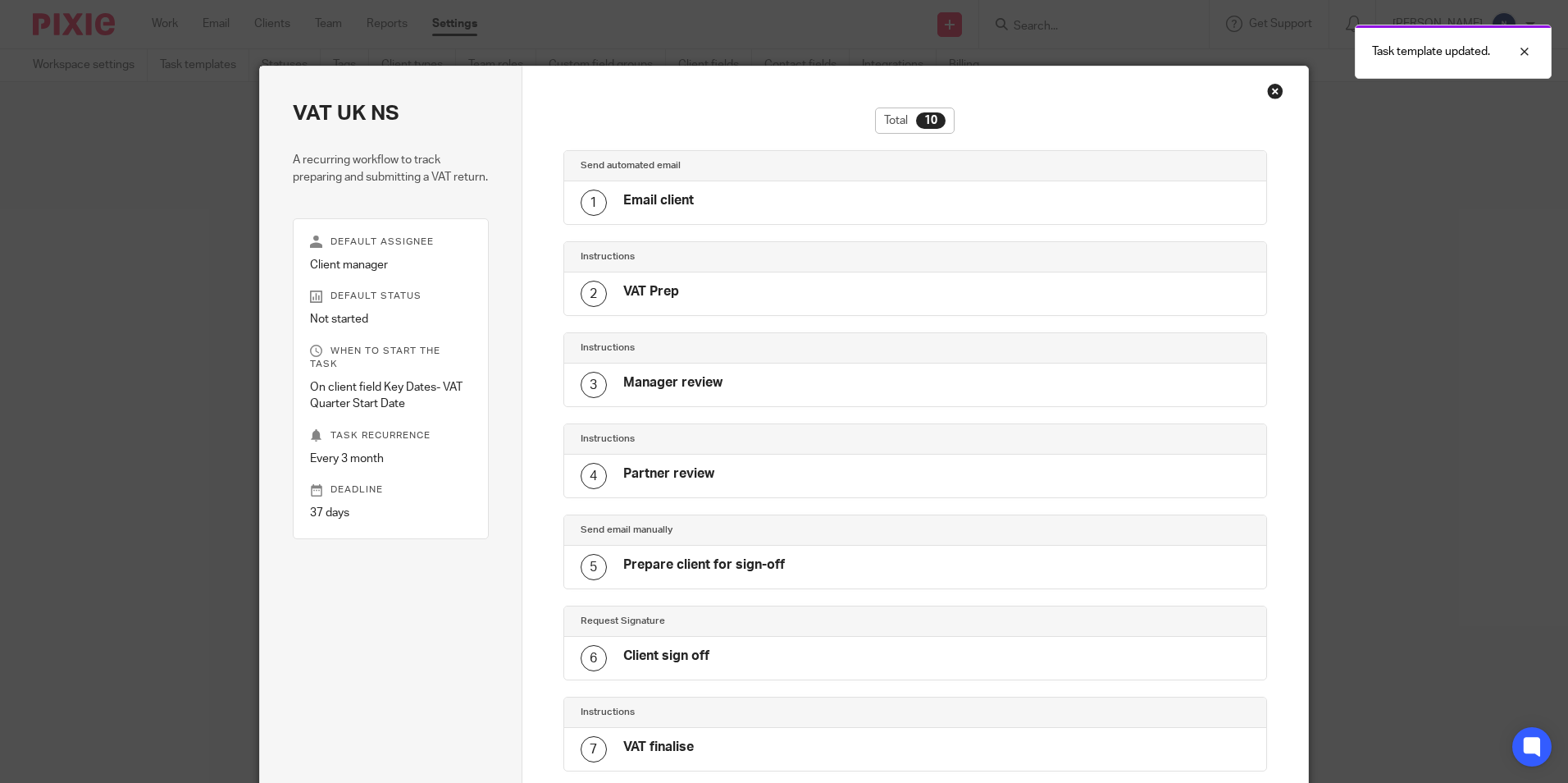
click at [1269, 95] on div "Close this dialog window" at bounding box center [1275, 91] width 17 height 17
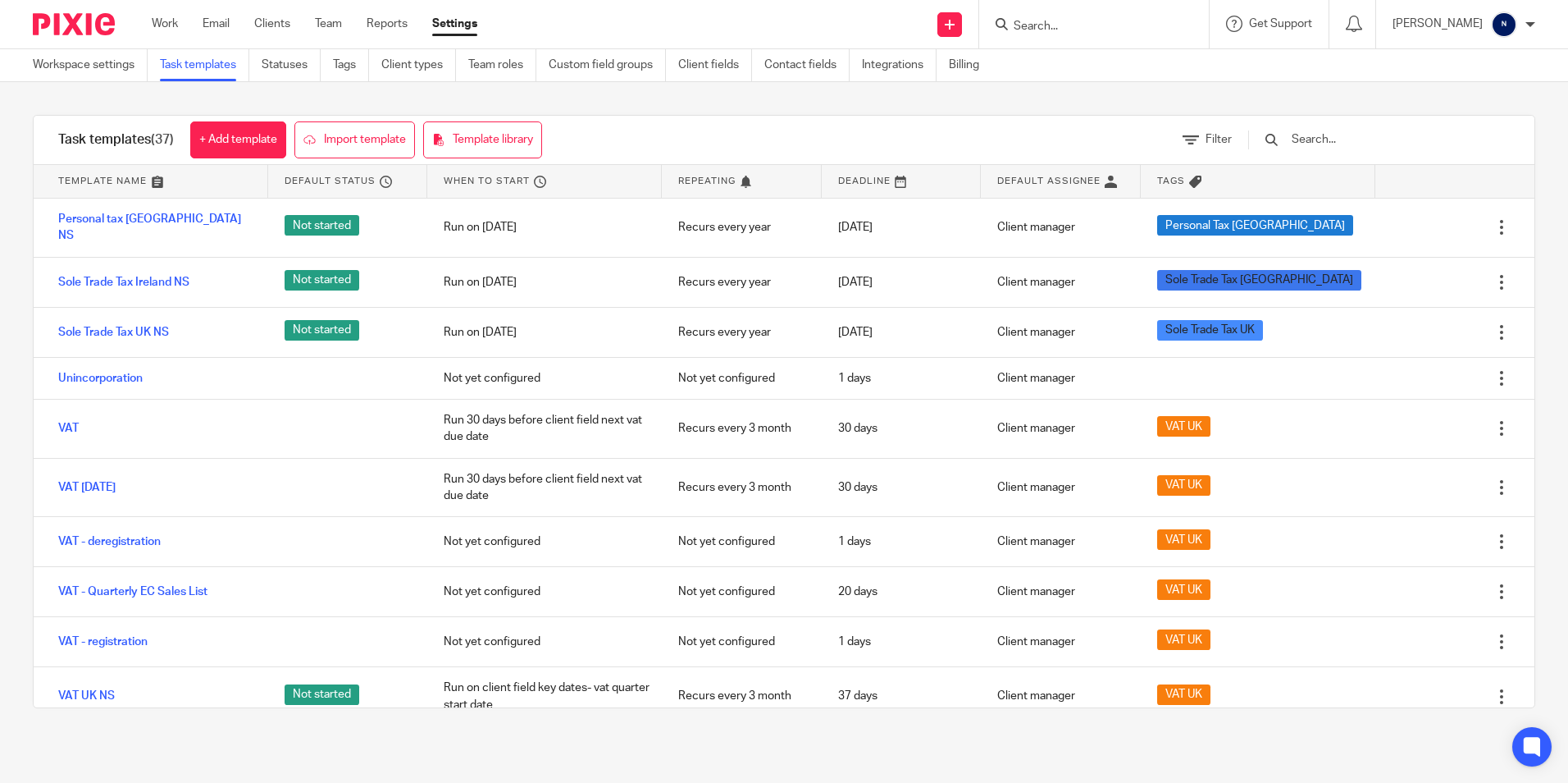
scroll to position [1460, 0]
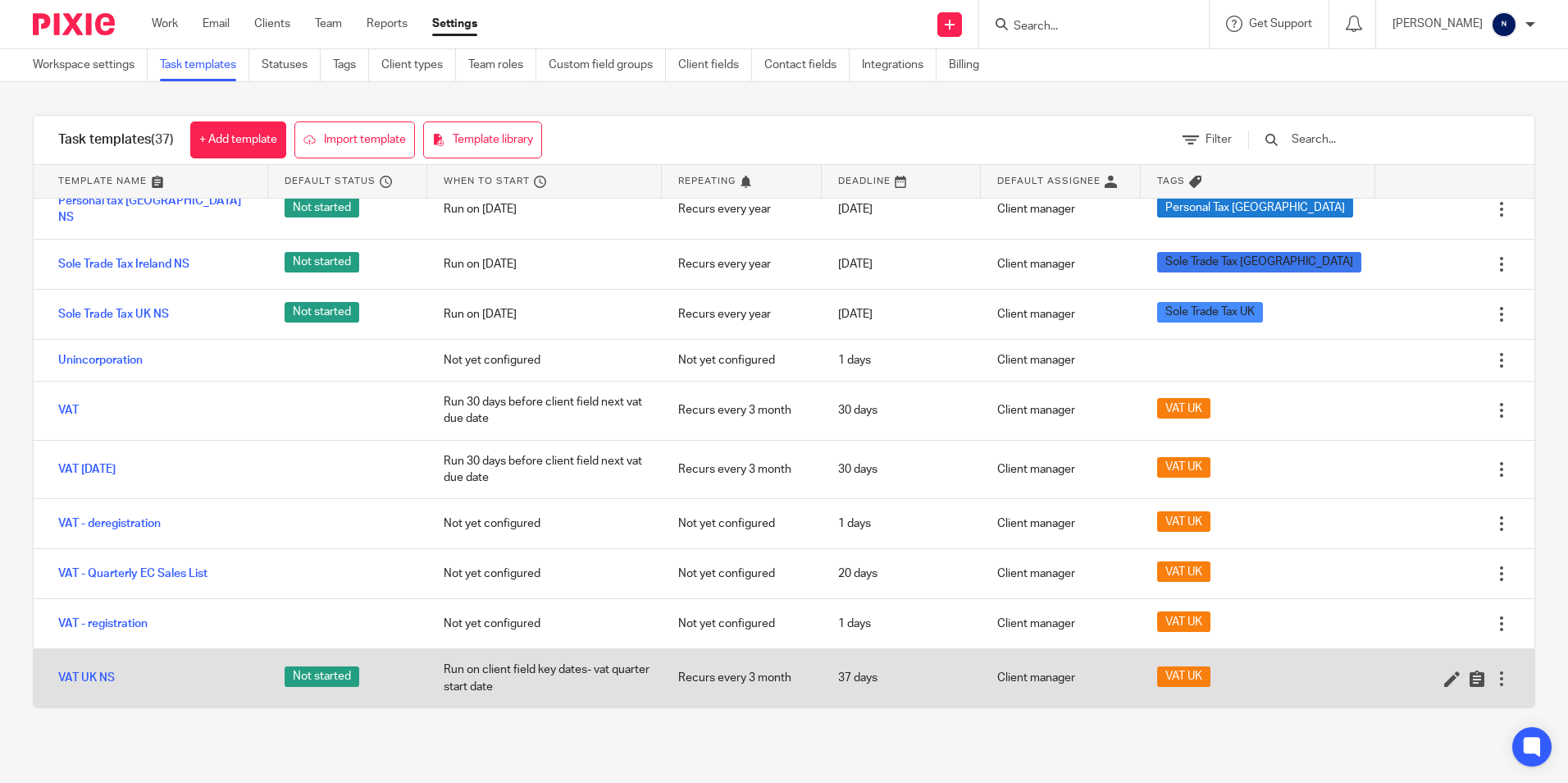
click at [1494, 685] on div at bounding box center [1502, 678] width 17 height 17
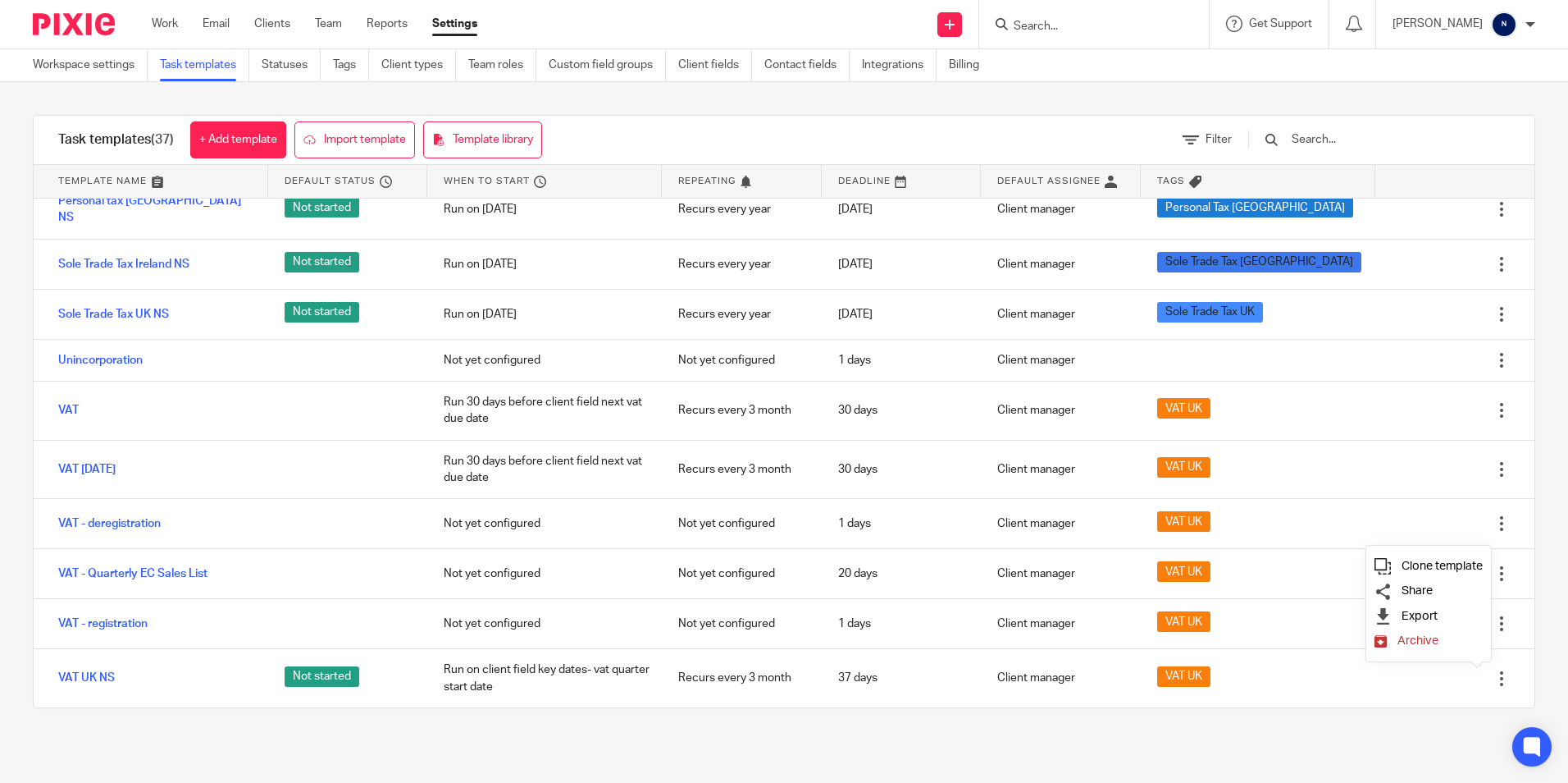
click at [1454, 567] on span "Clone template" at bounding box center [1442, 566] width 81 height 12
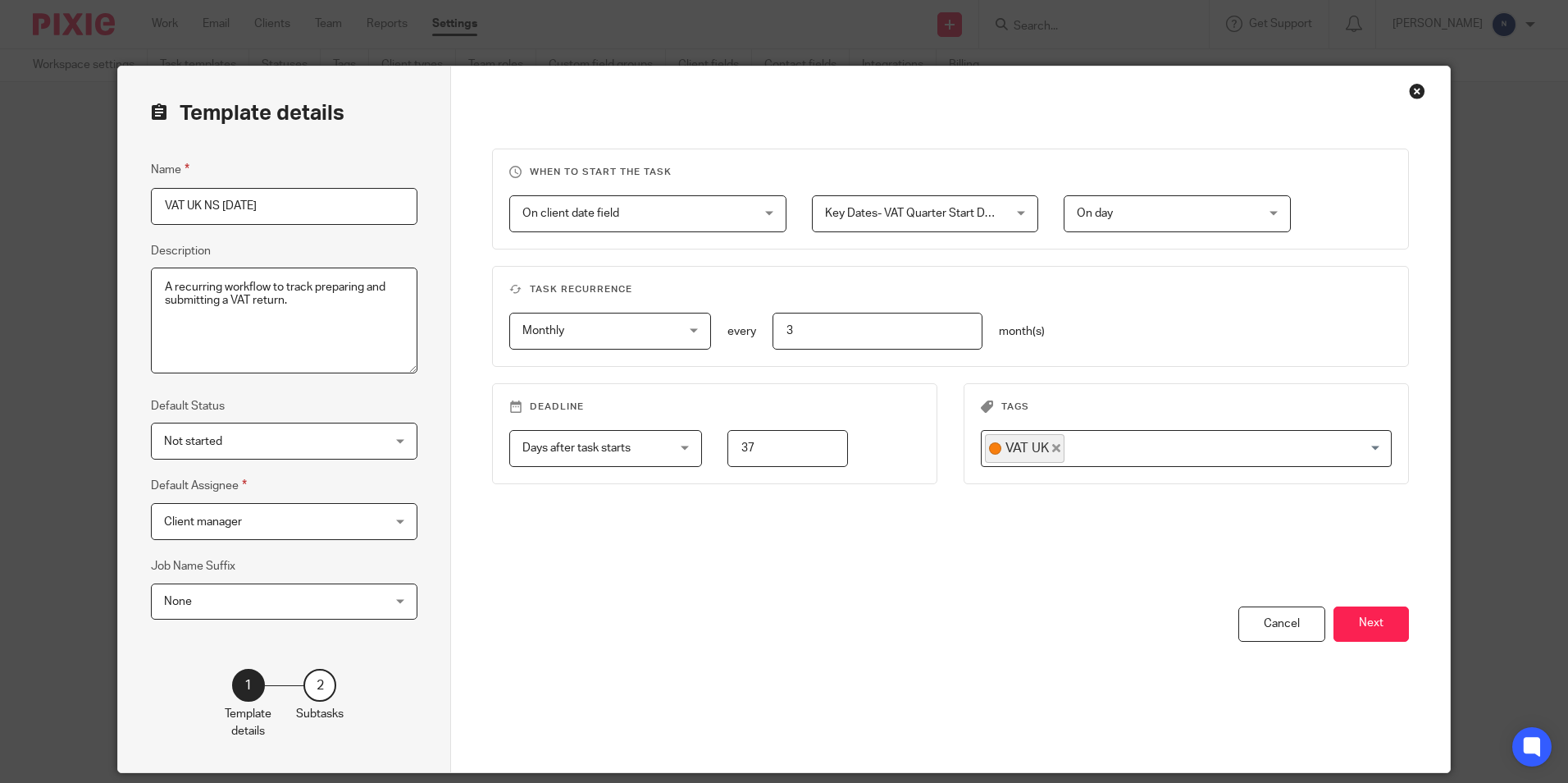
click at [1412, 94] on div "Close this dialog window" at bounding box center [1417, 91] width 17 height 17
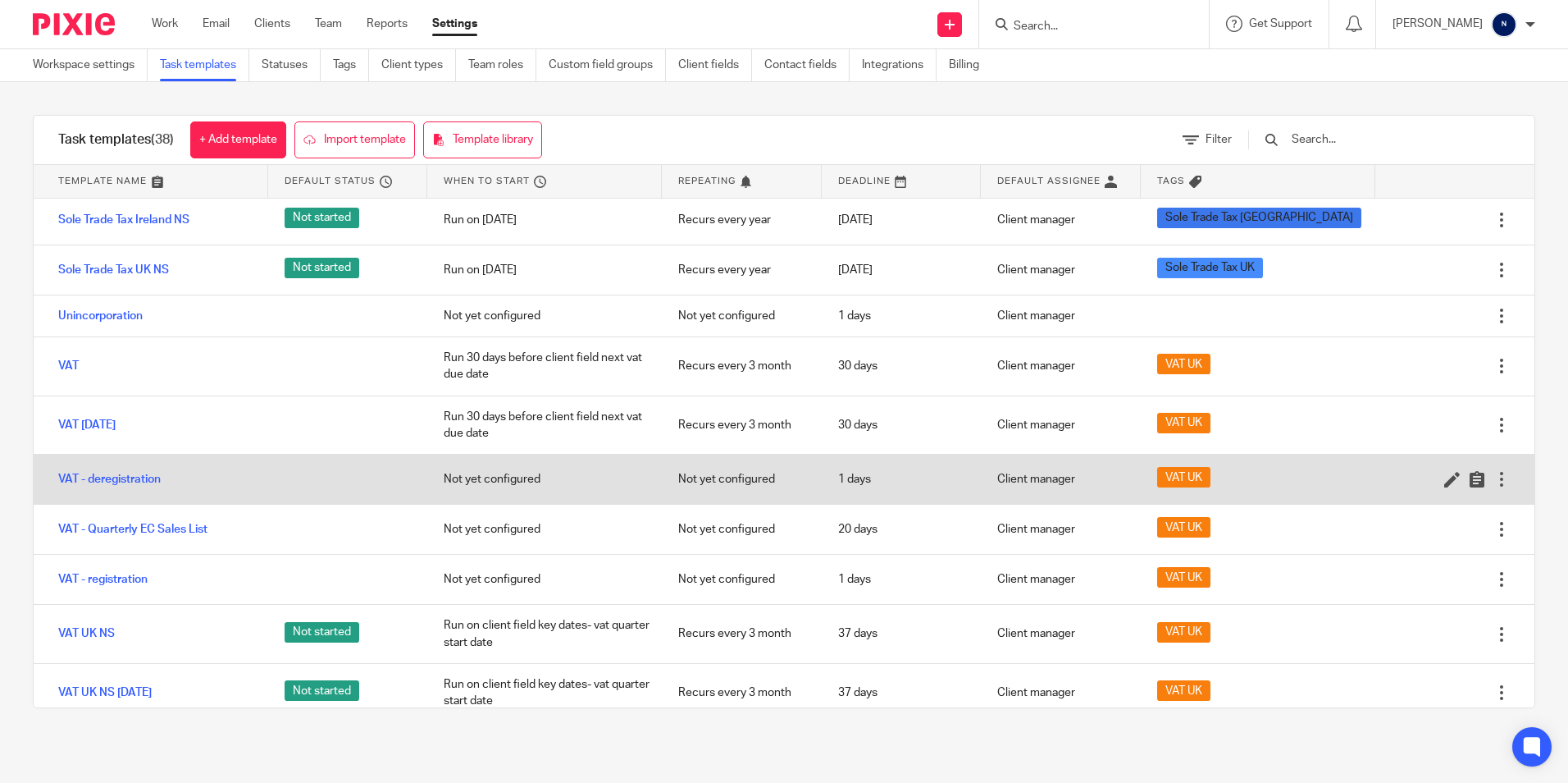
scroll to position [1518, 0]
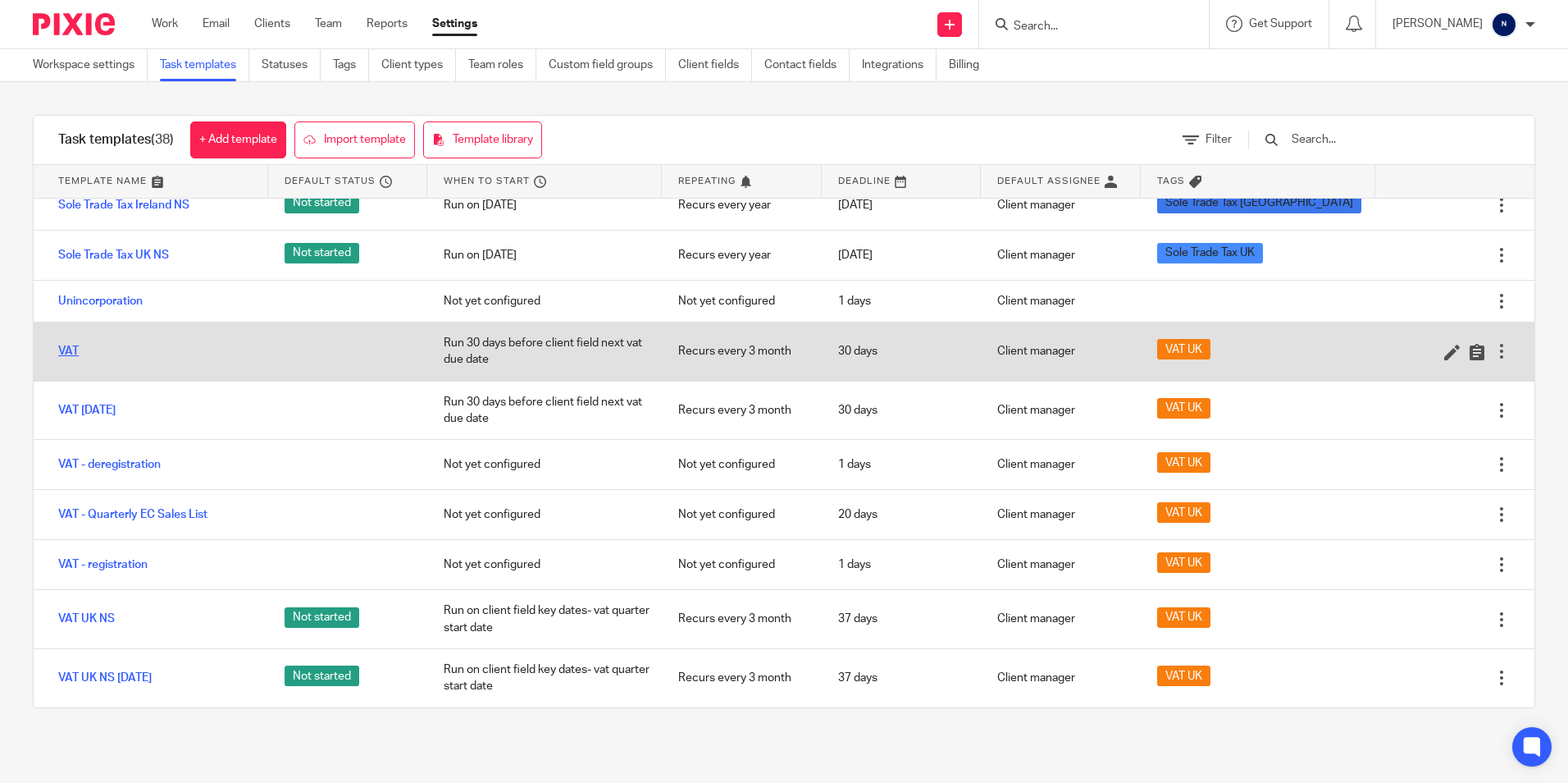
click at [74, 350] on link "VAT" at bounding box center [69, 351] width 21 height 17
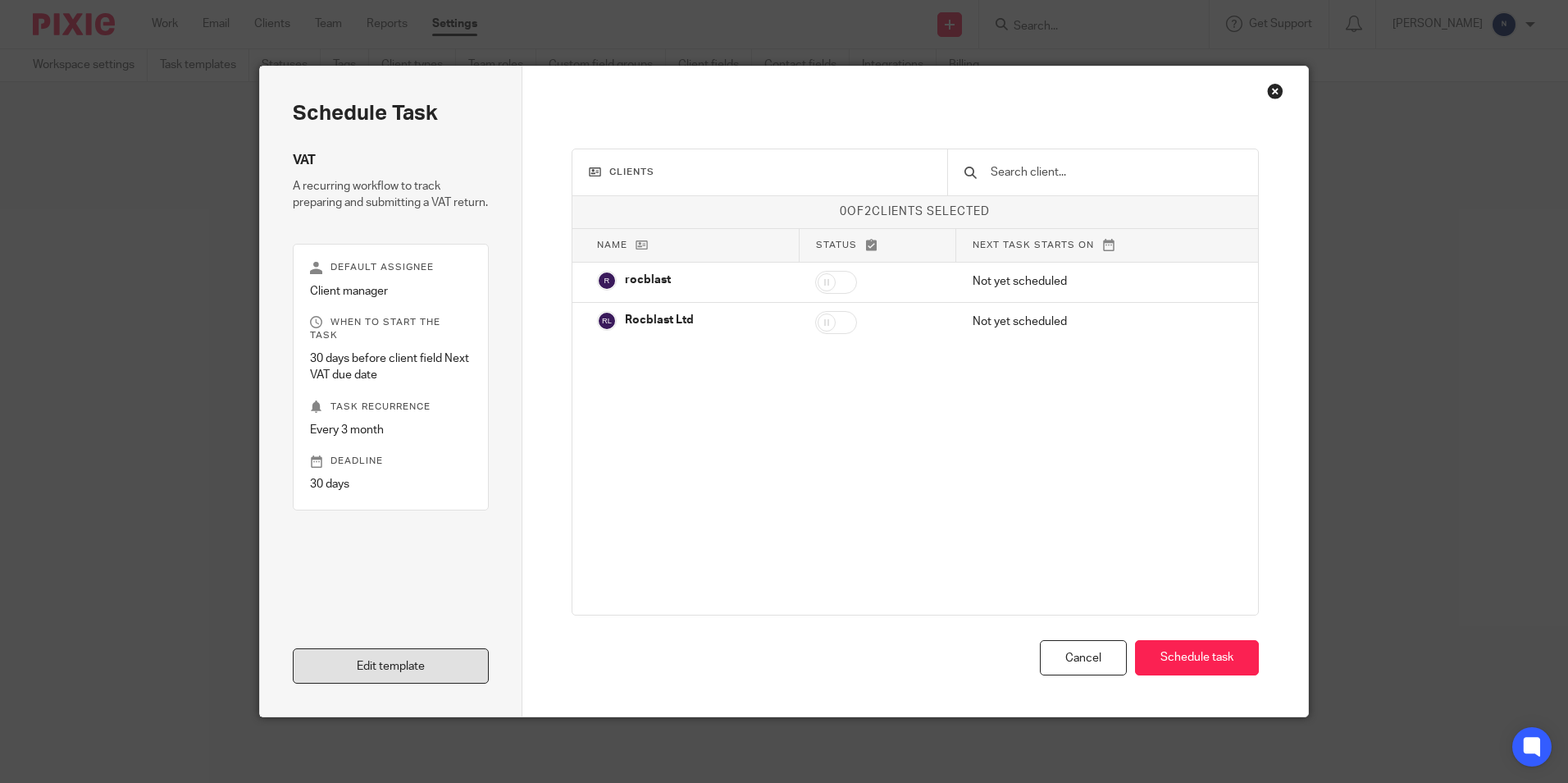
click at [435, 661] on link "Edit template" at bounding box center [390, 665] width 196 height 36
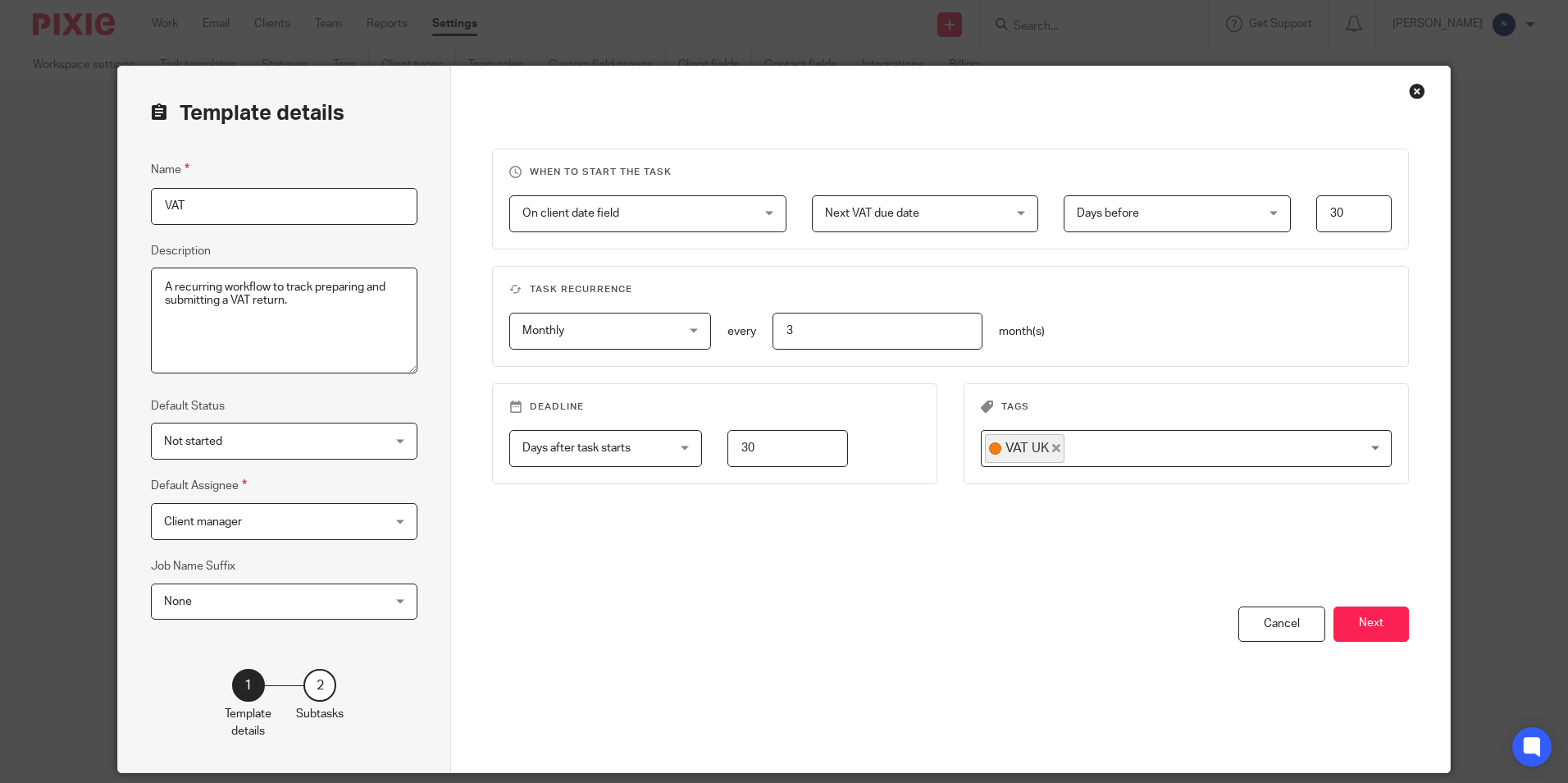
click at [791, 327] on input "3" at bounding box center [878, 331] width 211 height 37
type input "2"
click at [369, 217] on input "VAT" at bounding box center [284, 206] width 266 height 37
type input "VAT Ireland"
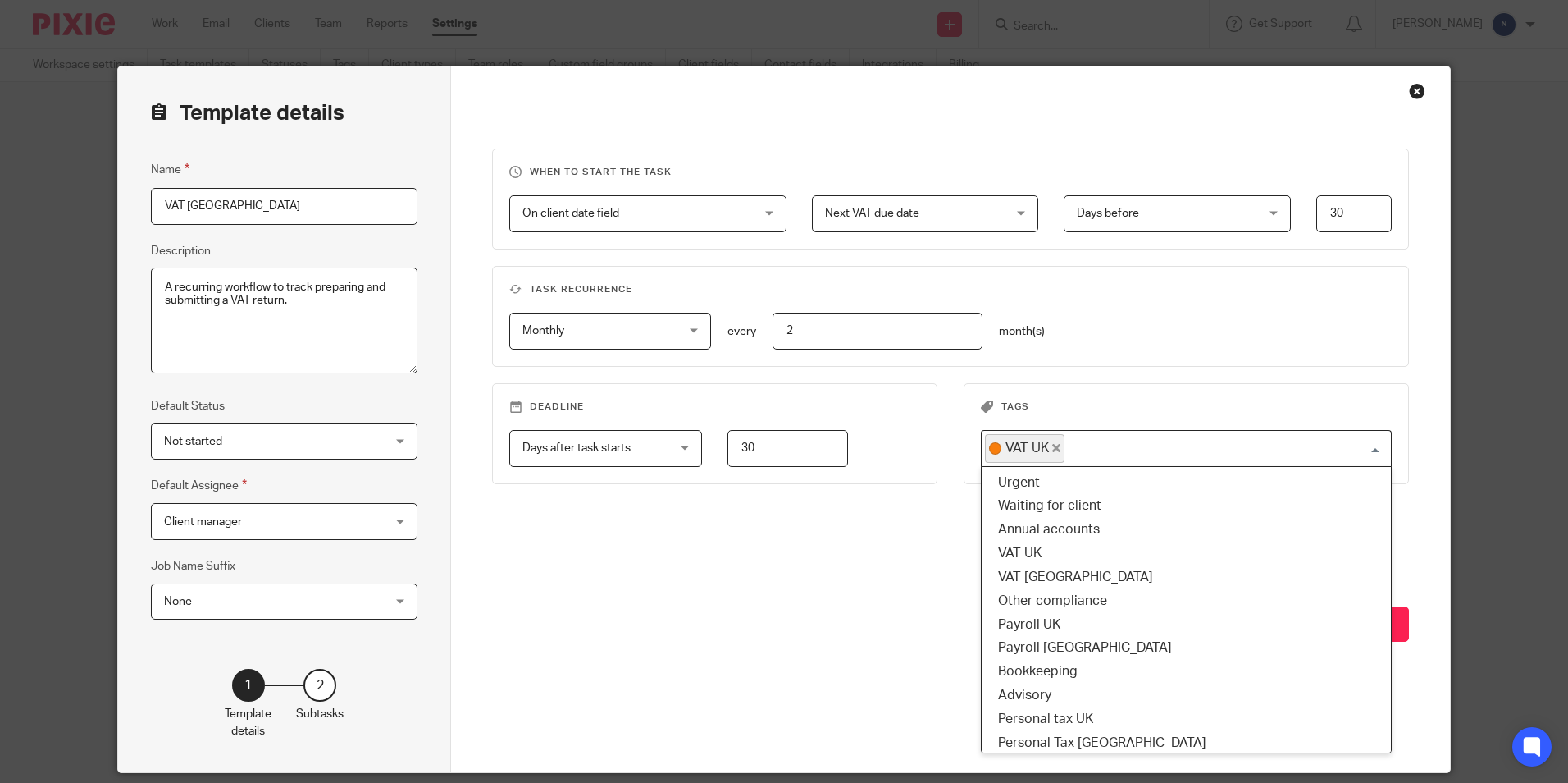
click at [1372, 445] on input "Search for option" at bounding box center [1224, 448] width 316 height 29
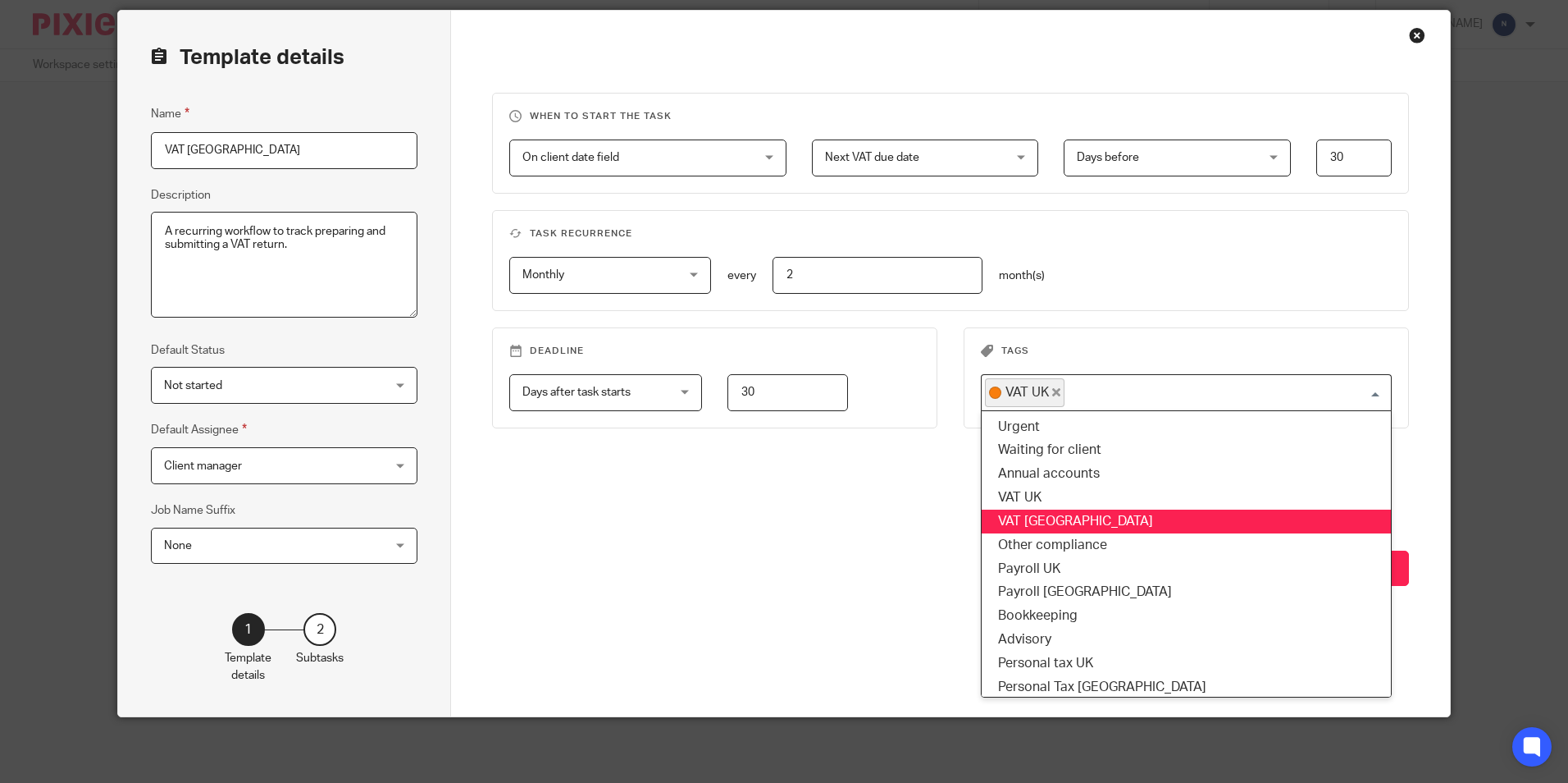
click at [1079, 511] on li "VAT Ireland" at bounding box center [1187, 521] width 409 height 24
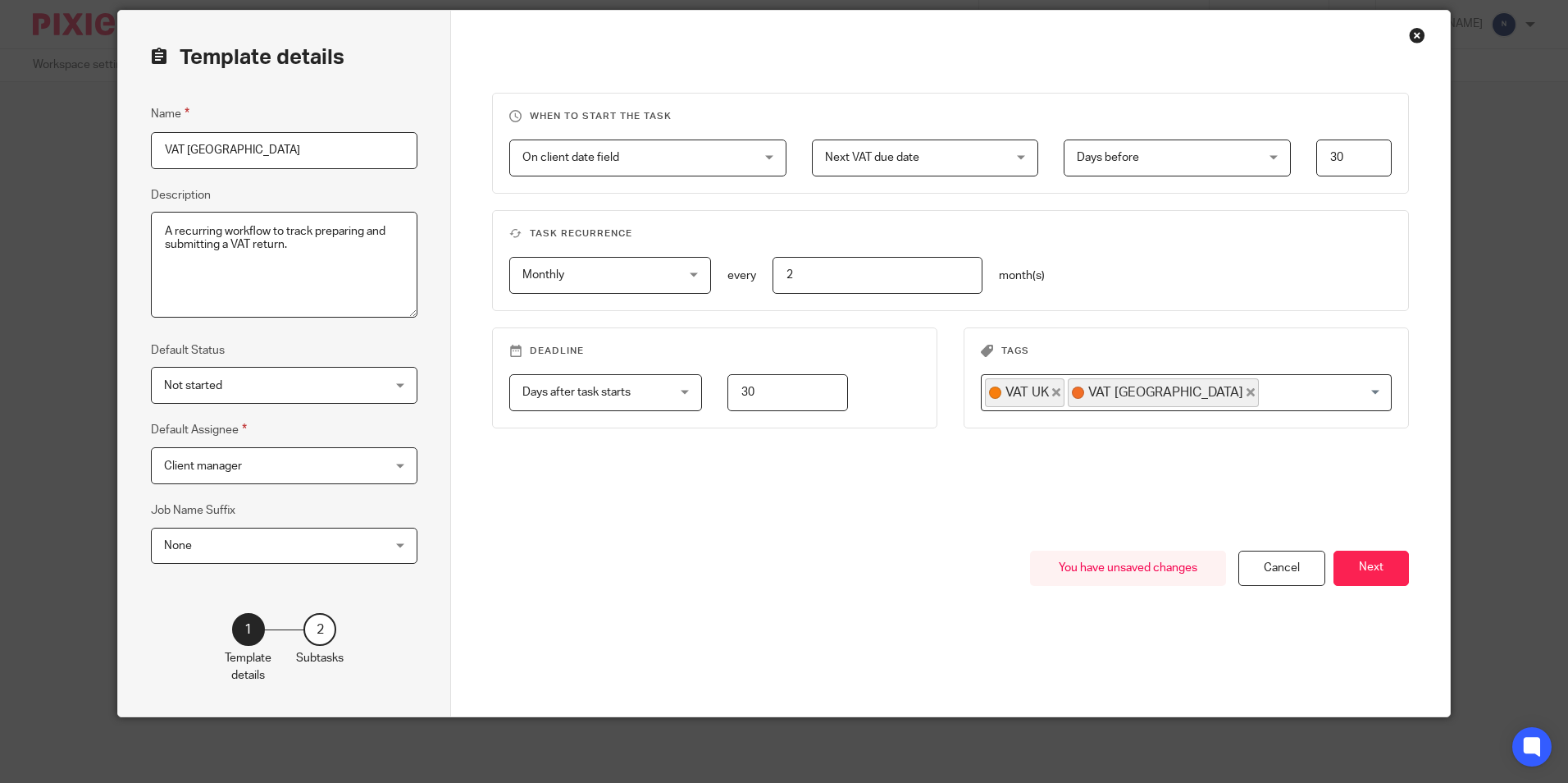
click at [1053, 389] on icon "Deselect VAT UK" at bounding box center [1056, 392] width 8 height 8
click at [1353, 175] on input "30" at bounding box center [1354, 158] width 76 height 37
click at [895, 486] on div "When to start the task On client date field On client date field Disable On dat…" at bounding box center [950, 321] width 916 height 458
click at [1347, 564] on button "Next" at bounding box center [1371, 568] width 76 height 36
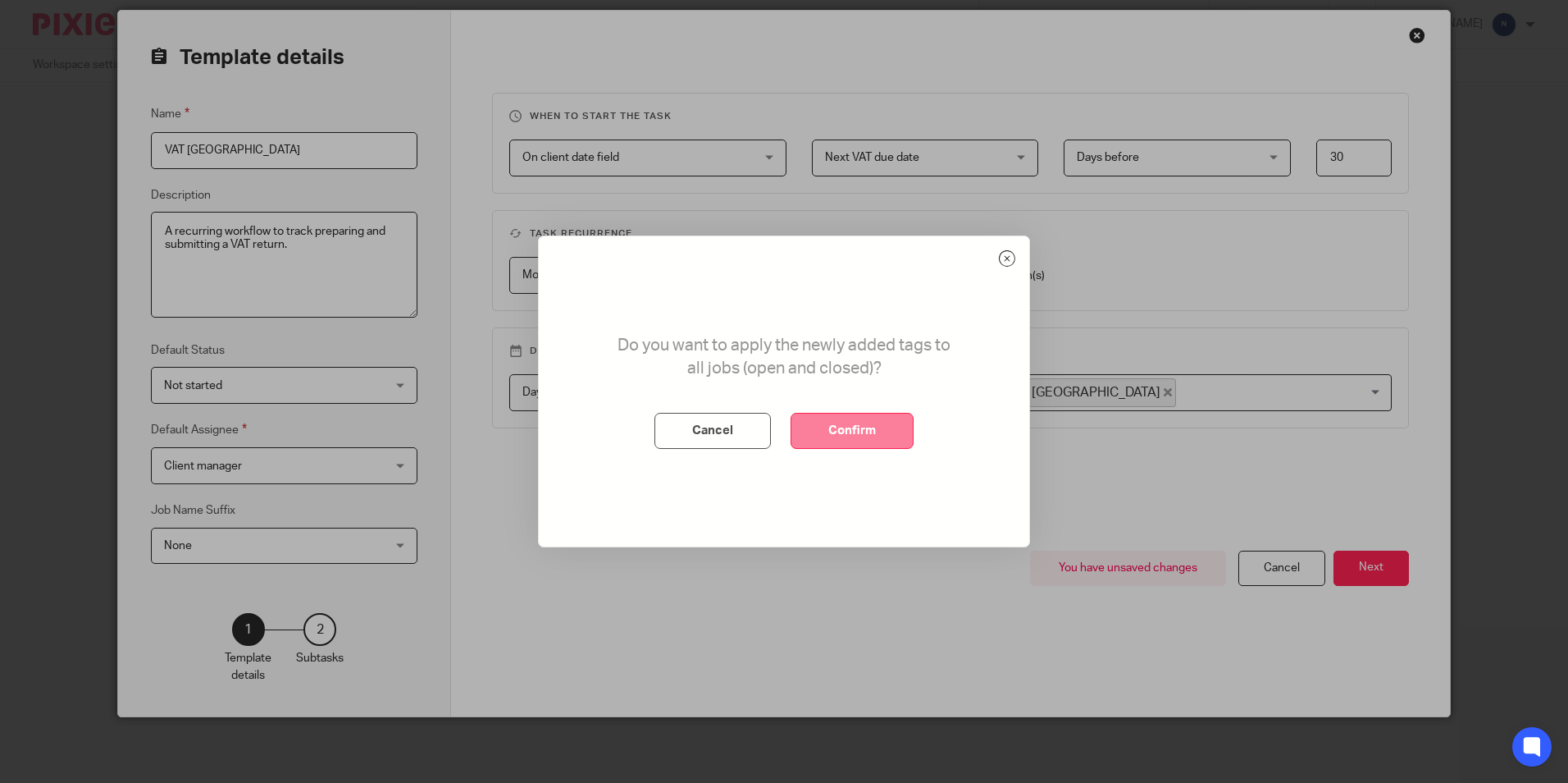
click at [811, 421] on button "Confirm" at bounding box center [851, 430] width 123 height 36
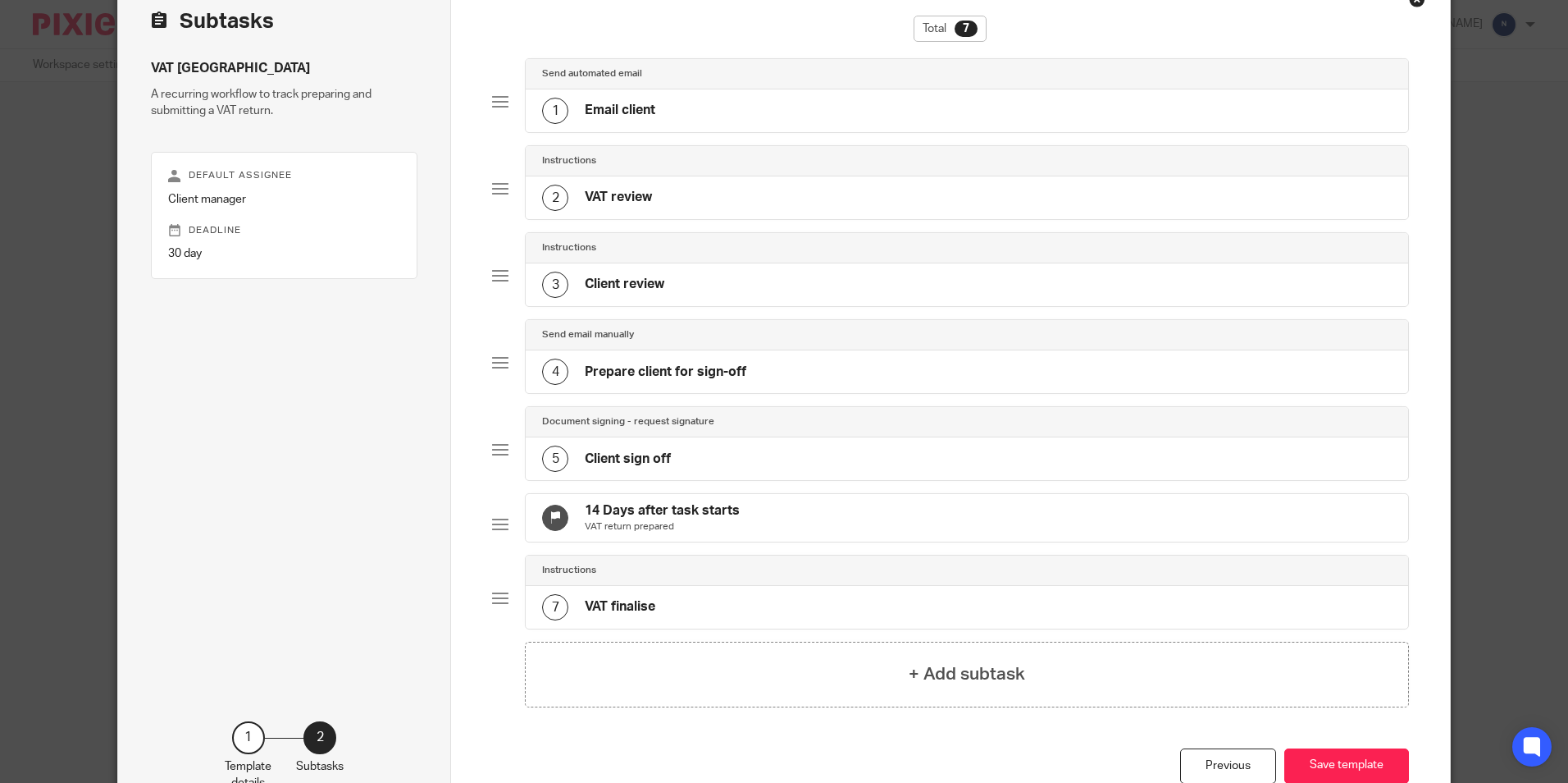
scroll to position [213, 0]
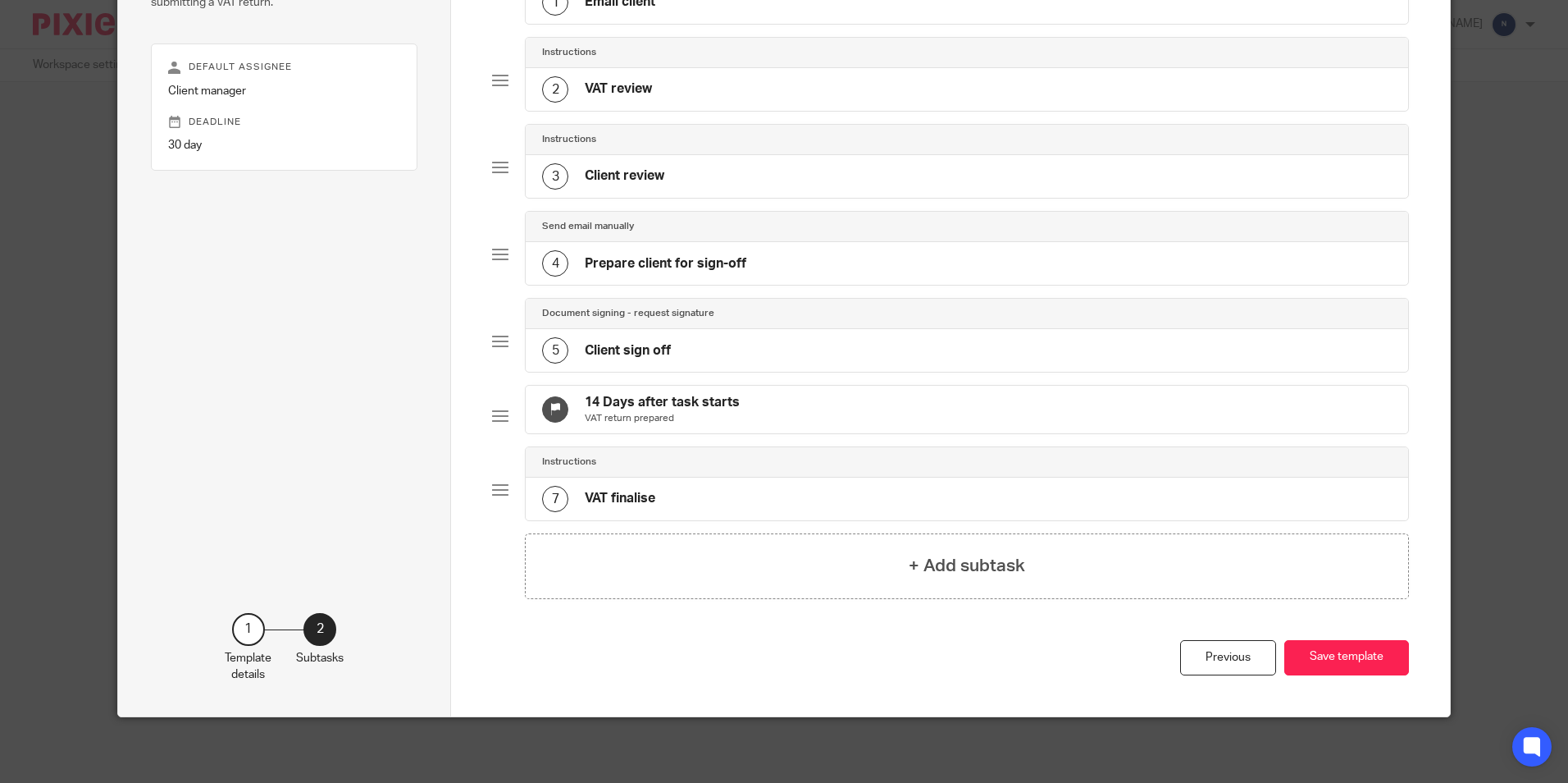
drag, startPoint x: 645, startPoint y: 453, endPoint x: 616, endPoint y: 455, distance: 29.1
click at [616, 455] on div "Instructions" at bounding box center [966, 462] width 882 height 30
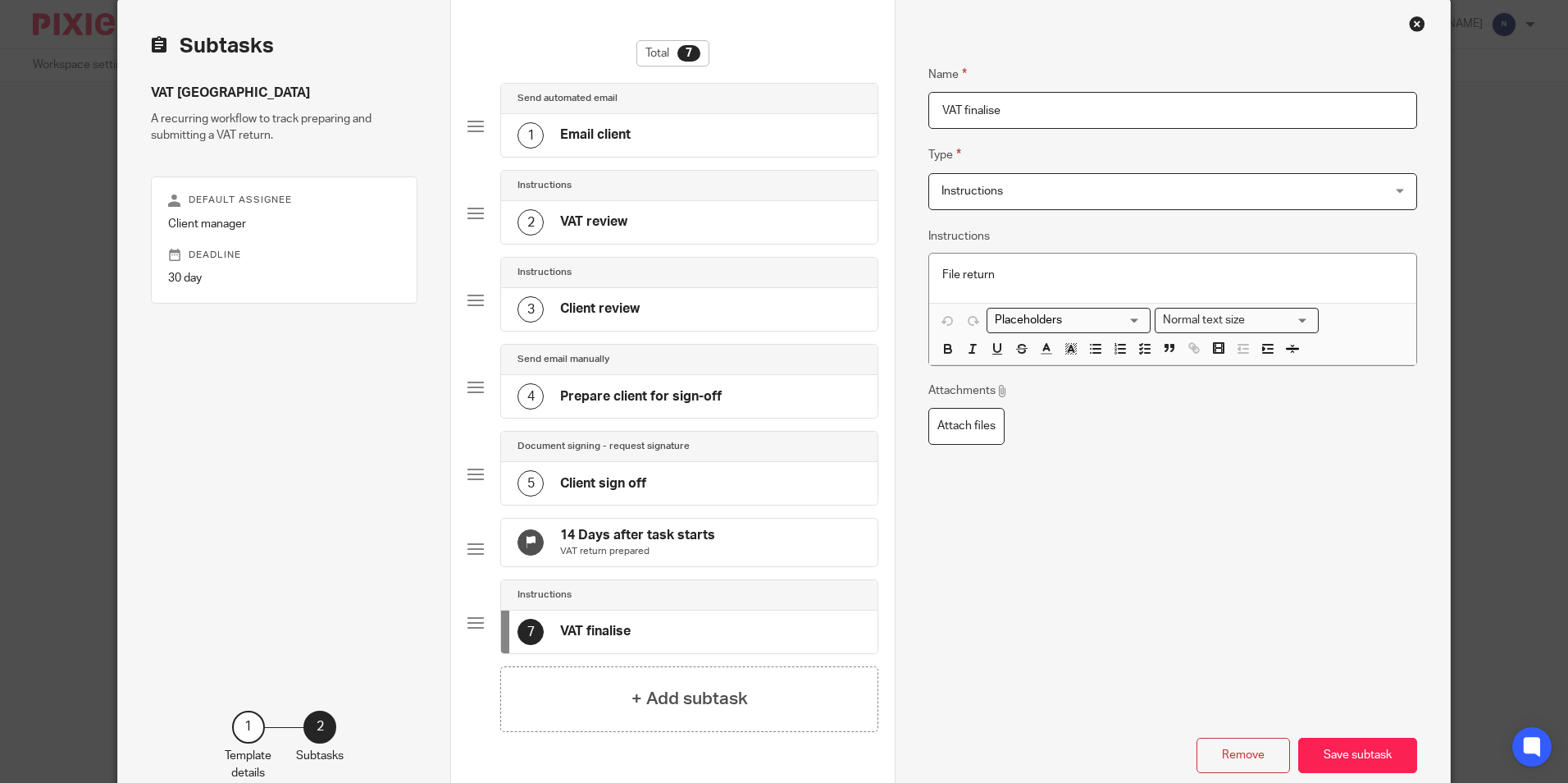
scroll to position [0, 0]
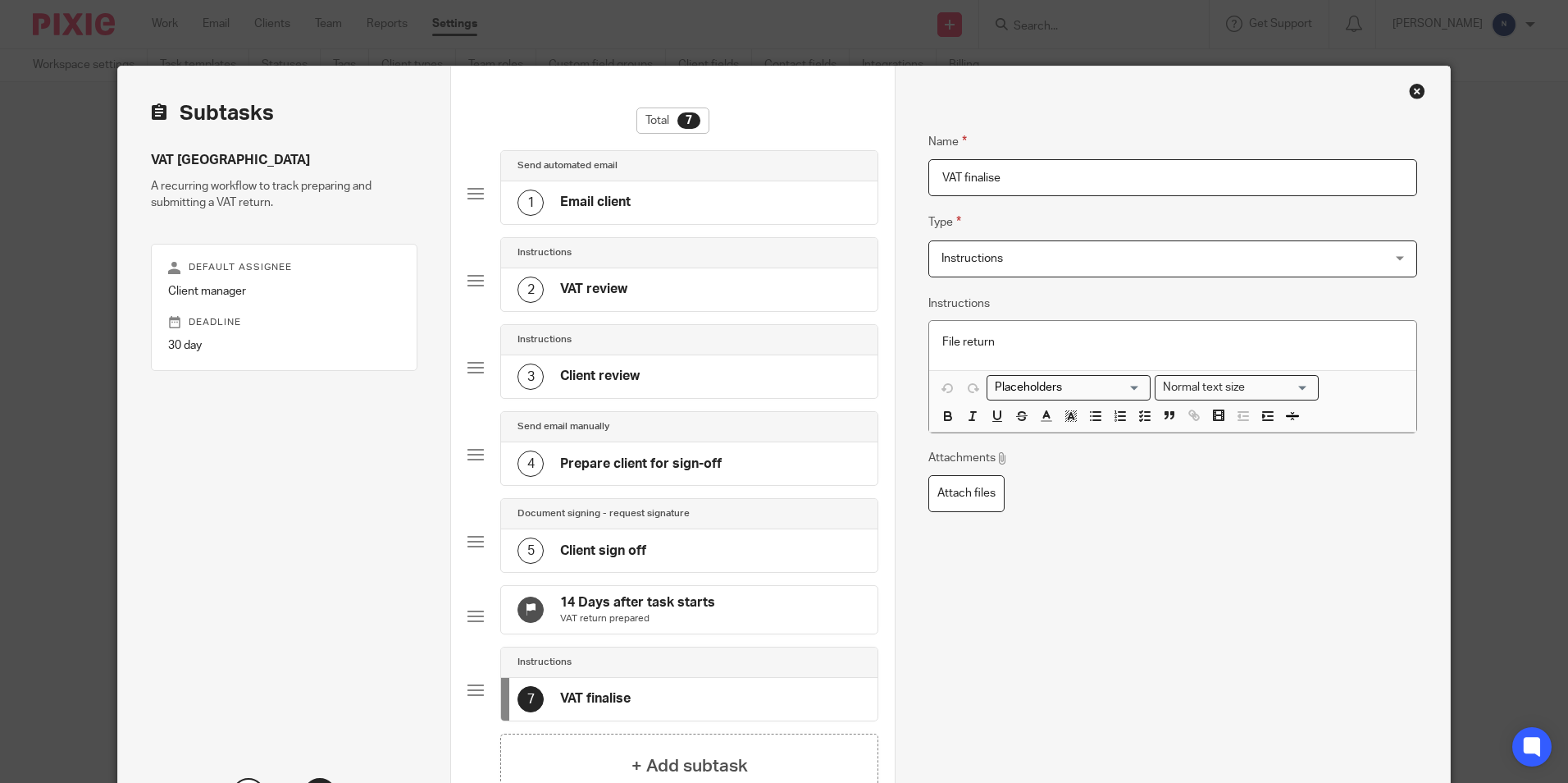
click at [676, 293] on div "2 VAT review" at bounding box center [690, 289] width 376 height 43
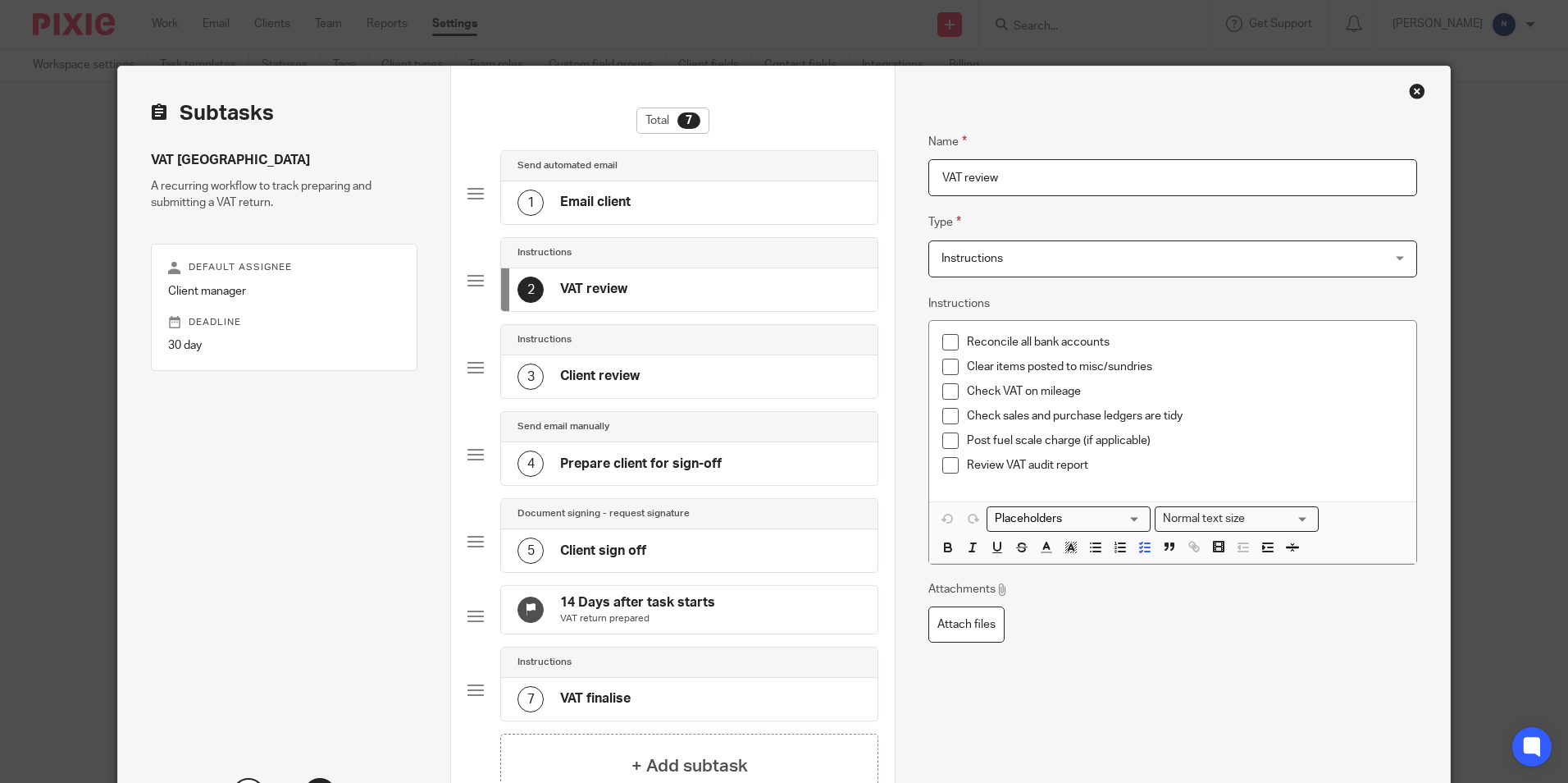
drag, startPoint x: 1013, startPoint y: 186, endPoint x: 993, endPoint y: 197, distance: 22.8
click at [993, 197] on div "Name VAT review Type Instructions Instructions Instructions Document signing - …" at bounding box center [1172, 423] width 488 height 632
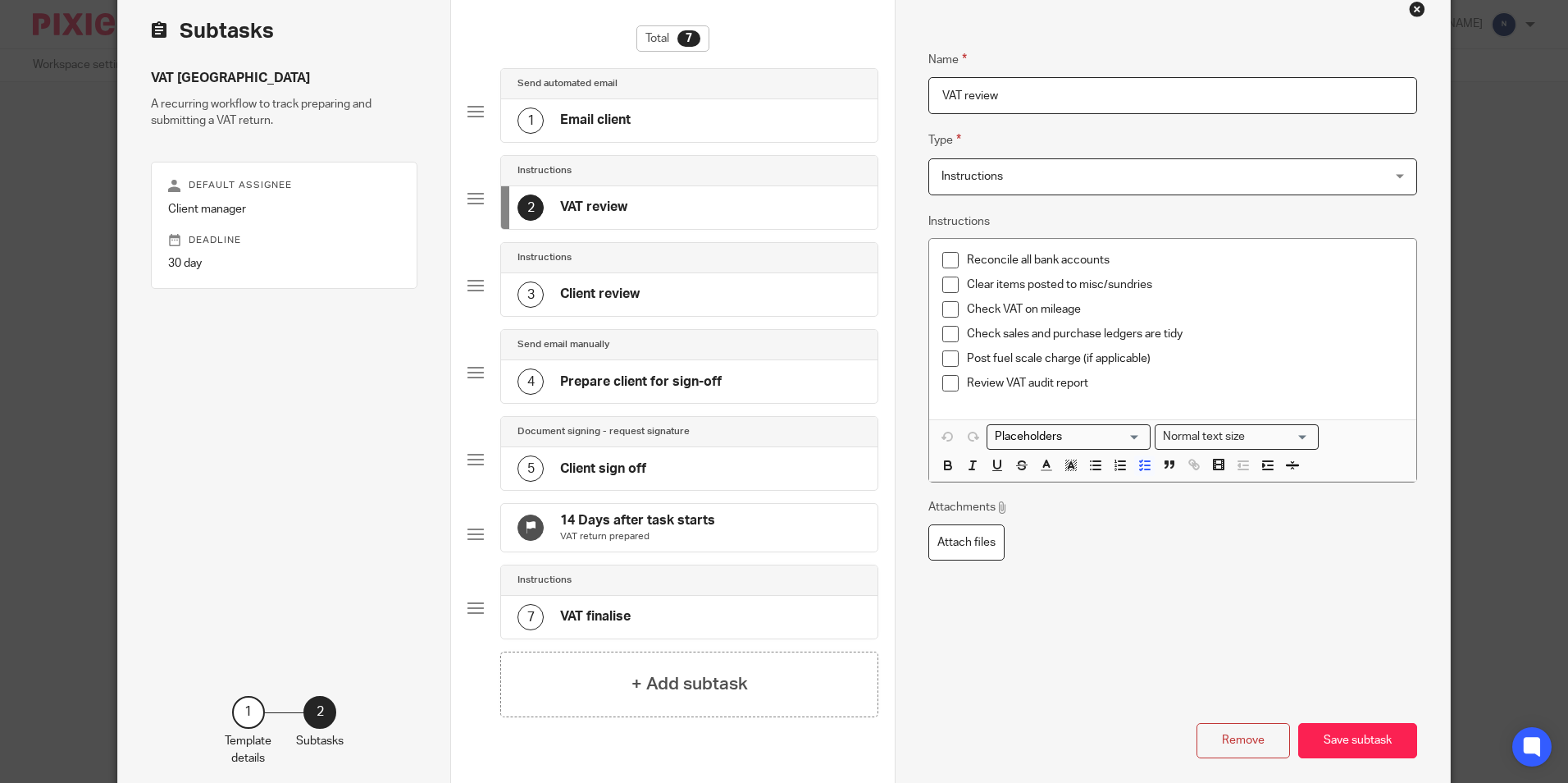
click at [715, 110] on div "1 Email client" at bounding box center [690, 120] width 376 height 43
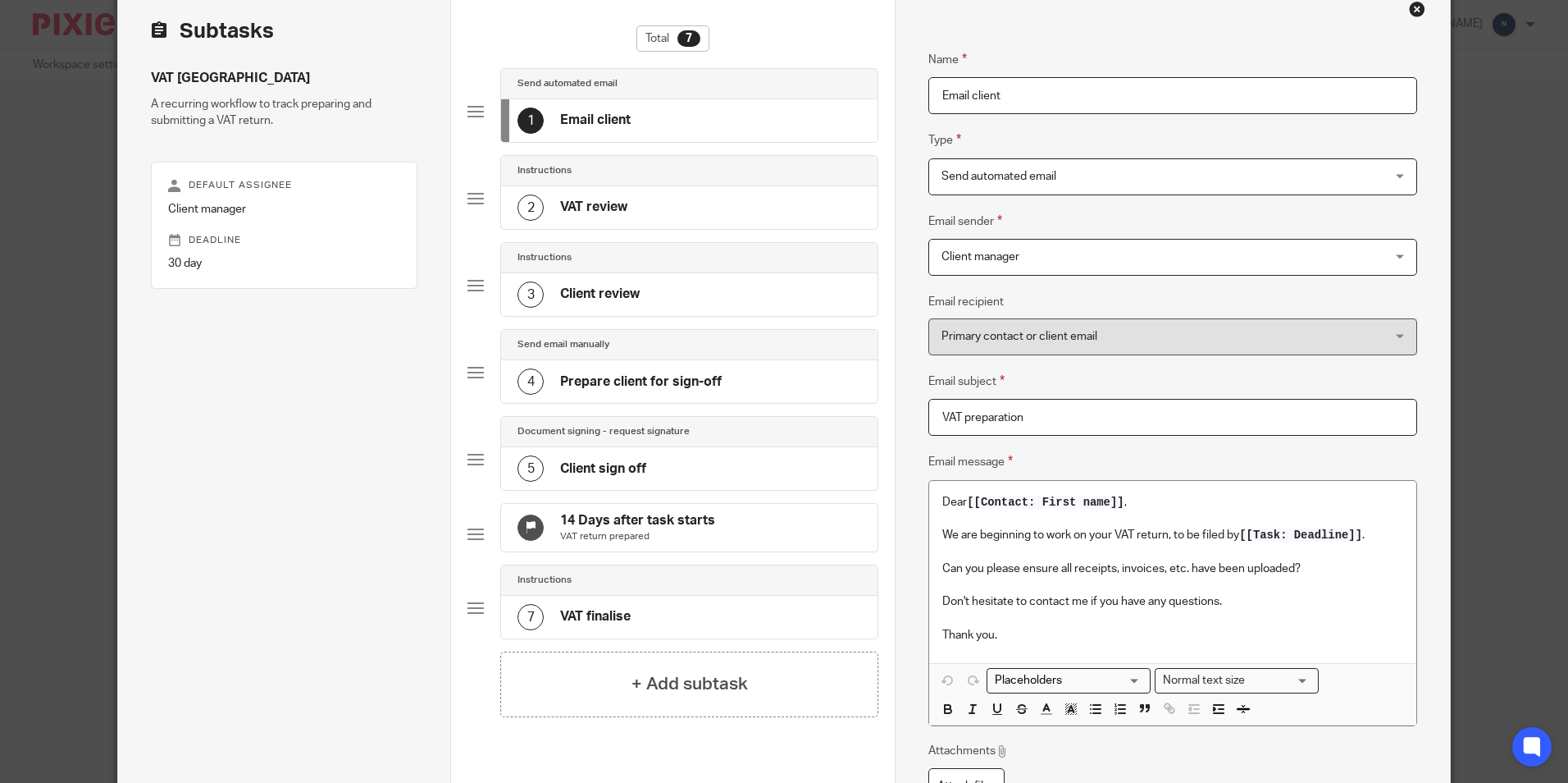
click at [654, 206] on div "2 VAT review" at bounding box center [690, 207] width 376 height 43
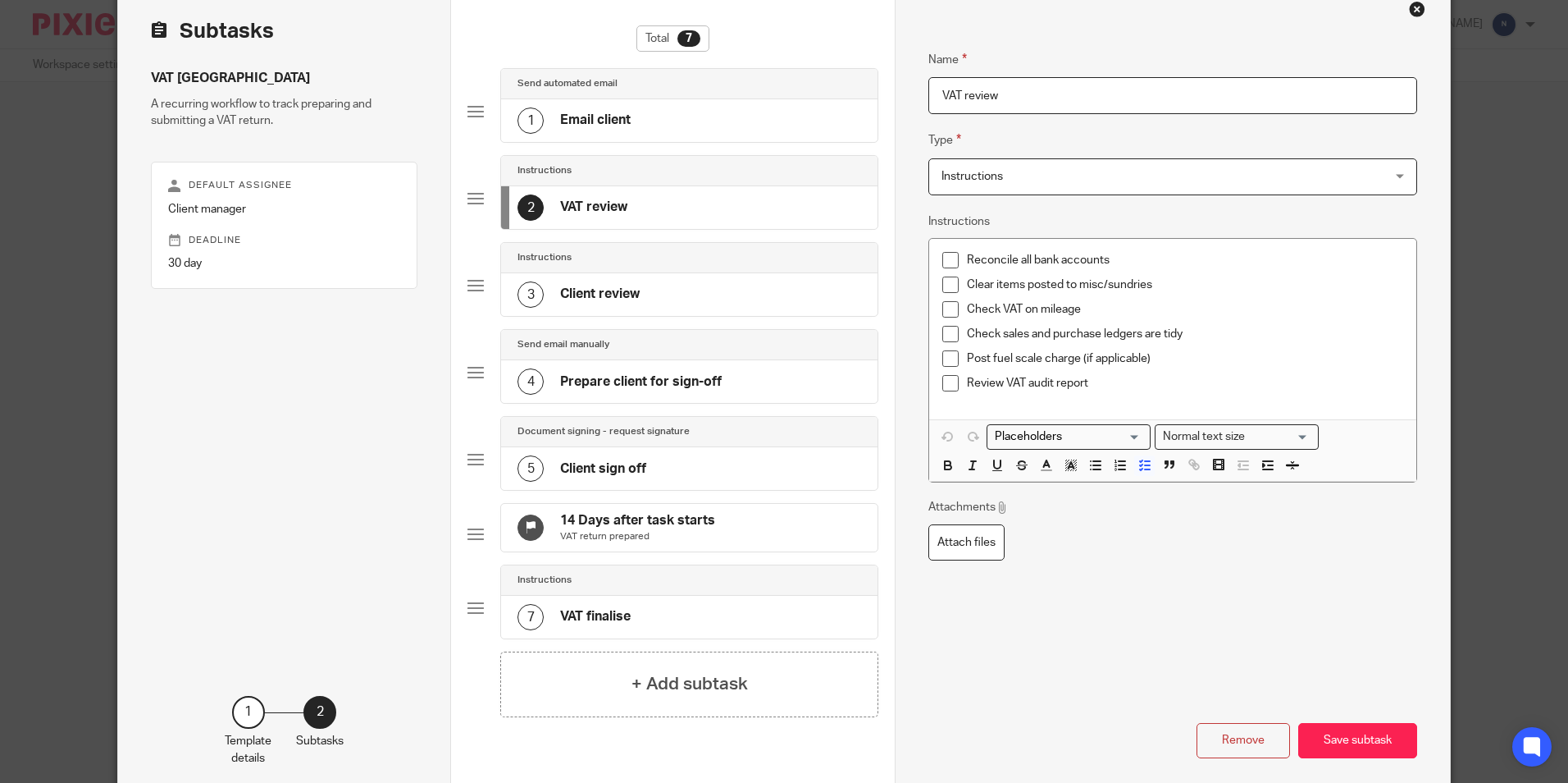
drag, startPoint x: 994, startPoint y: 94, endPoint x: 958, endPoint y: 118, distance: 43.3
click at [958, 118] on div "Name VAT review Type Instructions Instructions Instructions Document signing - …" at bounding box center [1172, 341] width 488 height 632
type input "VAT Prep"
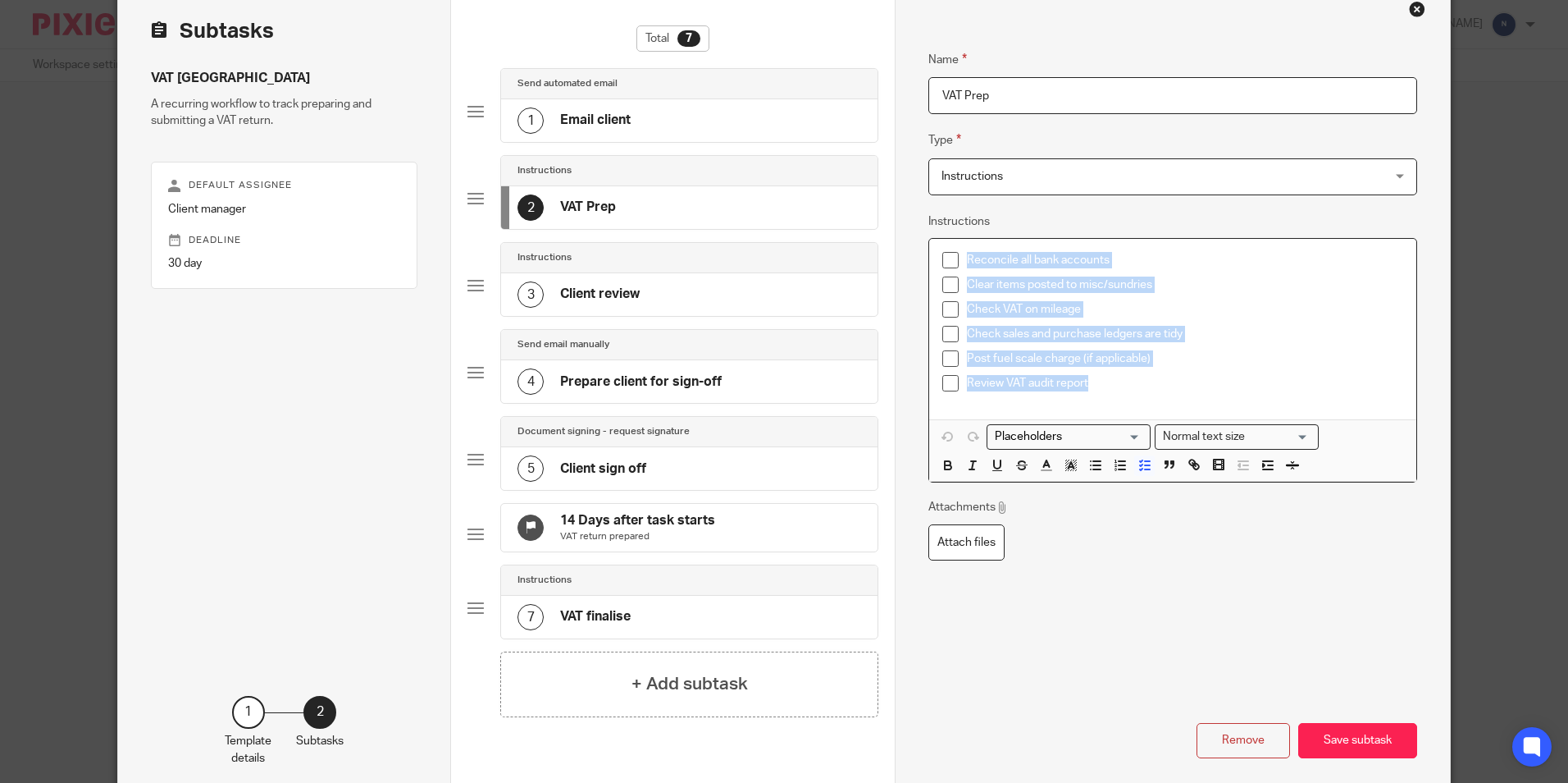
drag, startPoint x: 1093, startPoint y: 386, endPoint x: 958, endPoint y: 275, distance: 174.8
click at [958, 275] on ul "Reconcile all bank accounts Clear items posted to misc/sundries Check VAT on mi…" at bounding box center [1173, 326] width 461 height 148
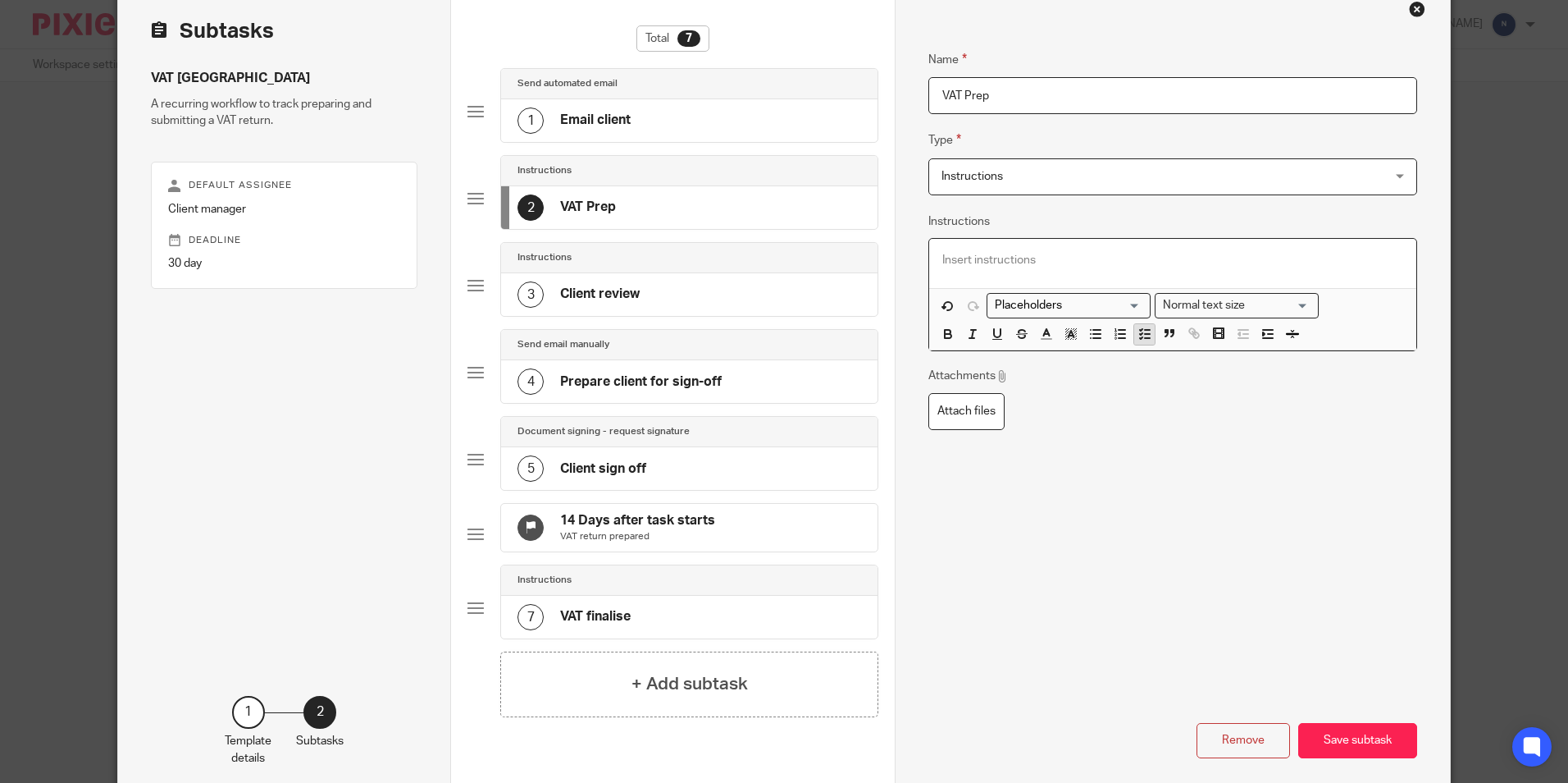
click at [1138, 331] on icon "button" at bounding box center [1145, 334] width 15 height 15
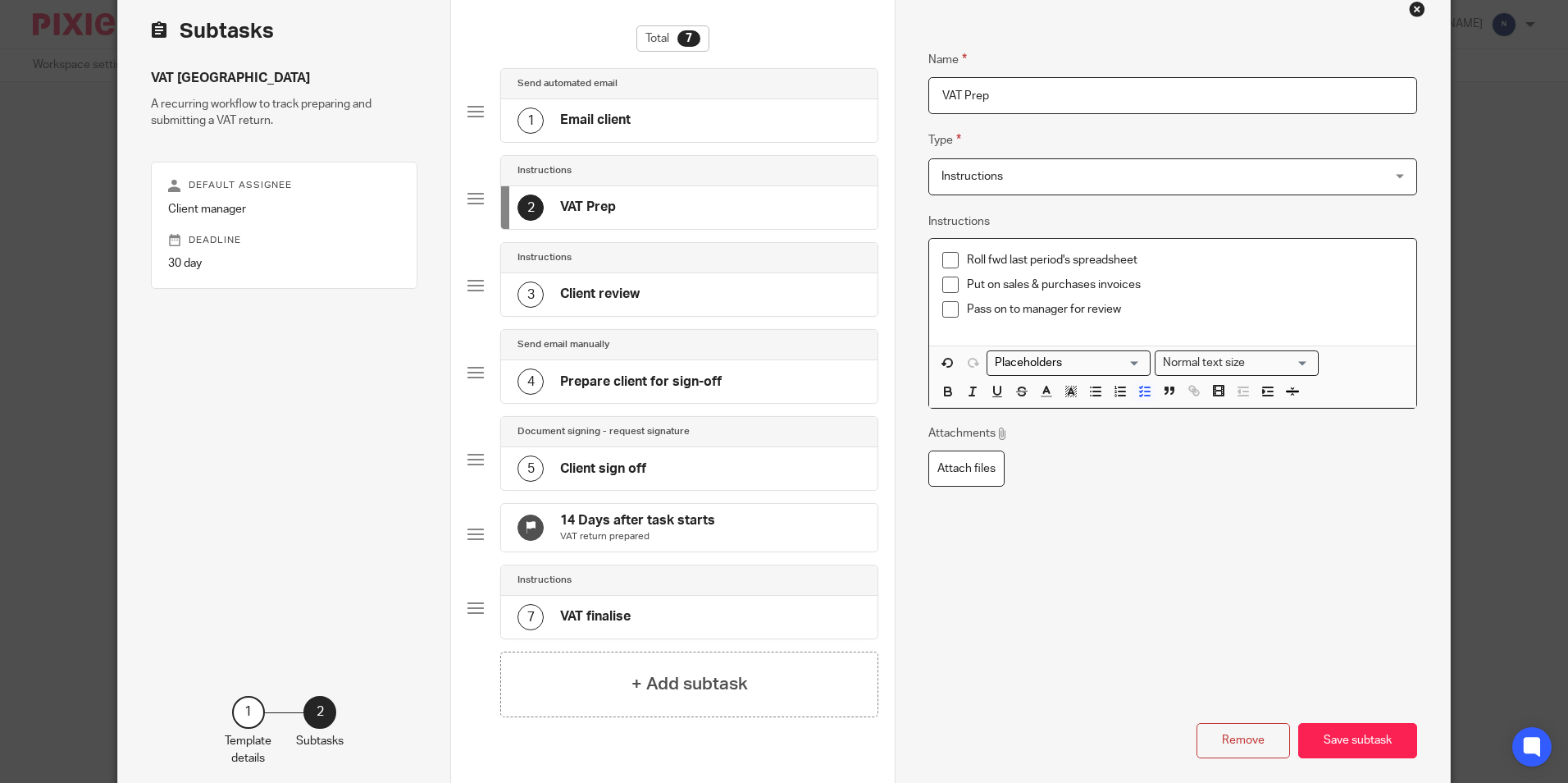
click at [1154, 316] on p "Pass on to manager for review" at bounding box center [1185, 309] width 435 height 17
click at [1370, 759] on button "Save subtask" at bounding box center [1357, 740] width 119 height 36
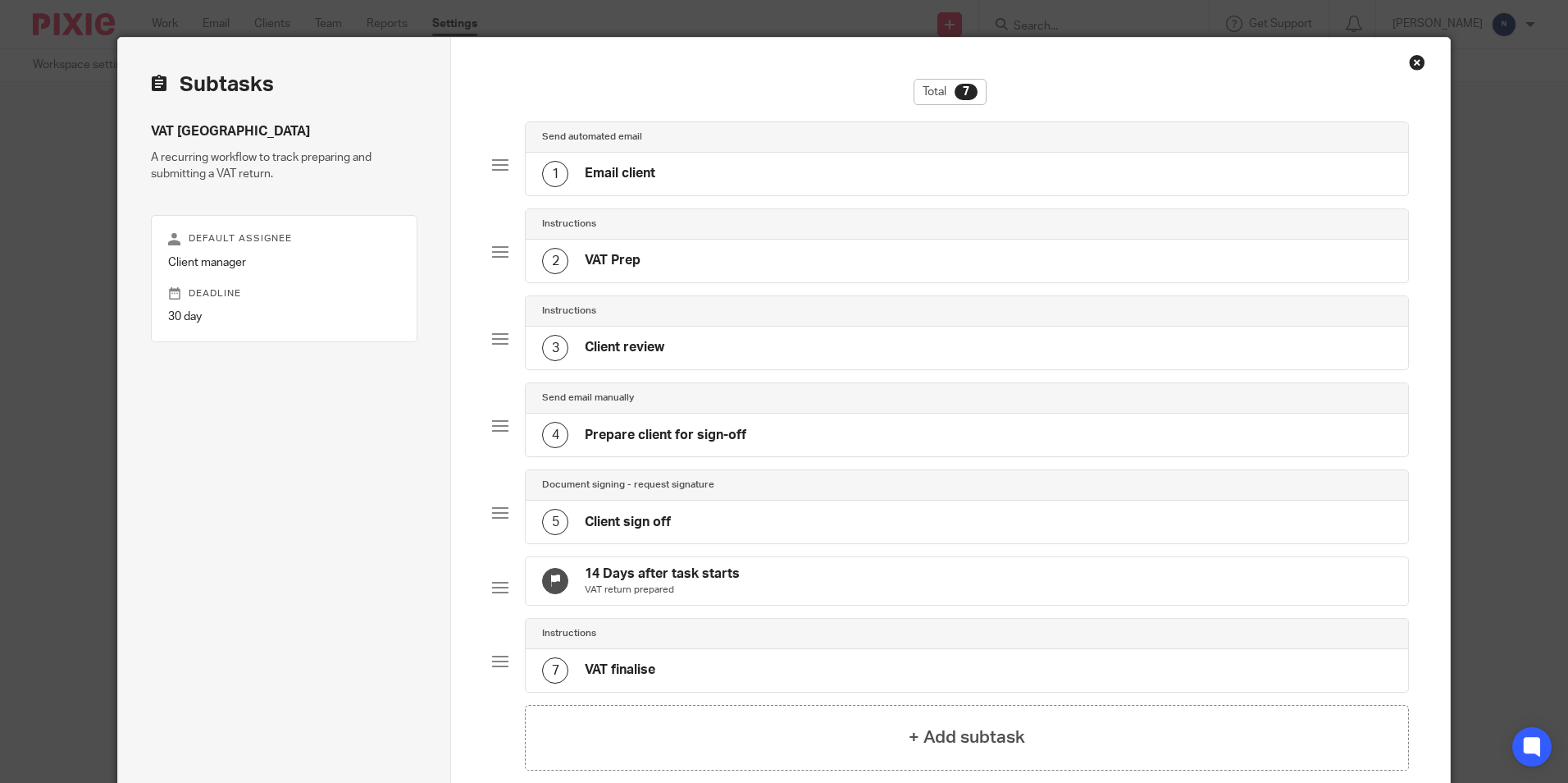
scroll to position [0, 0]
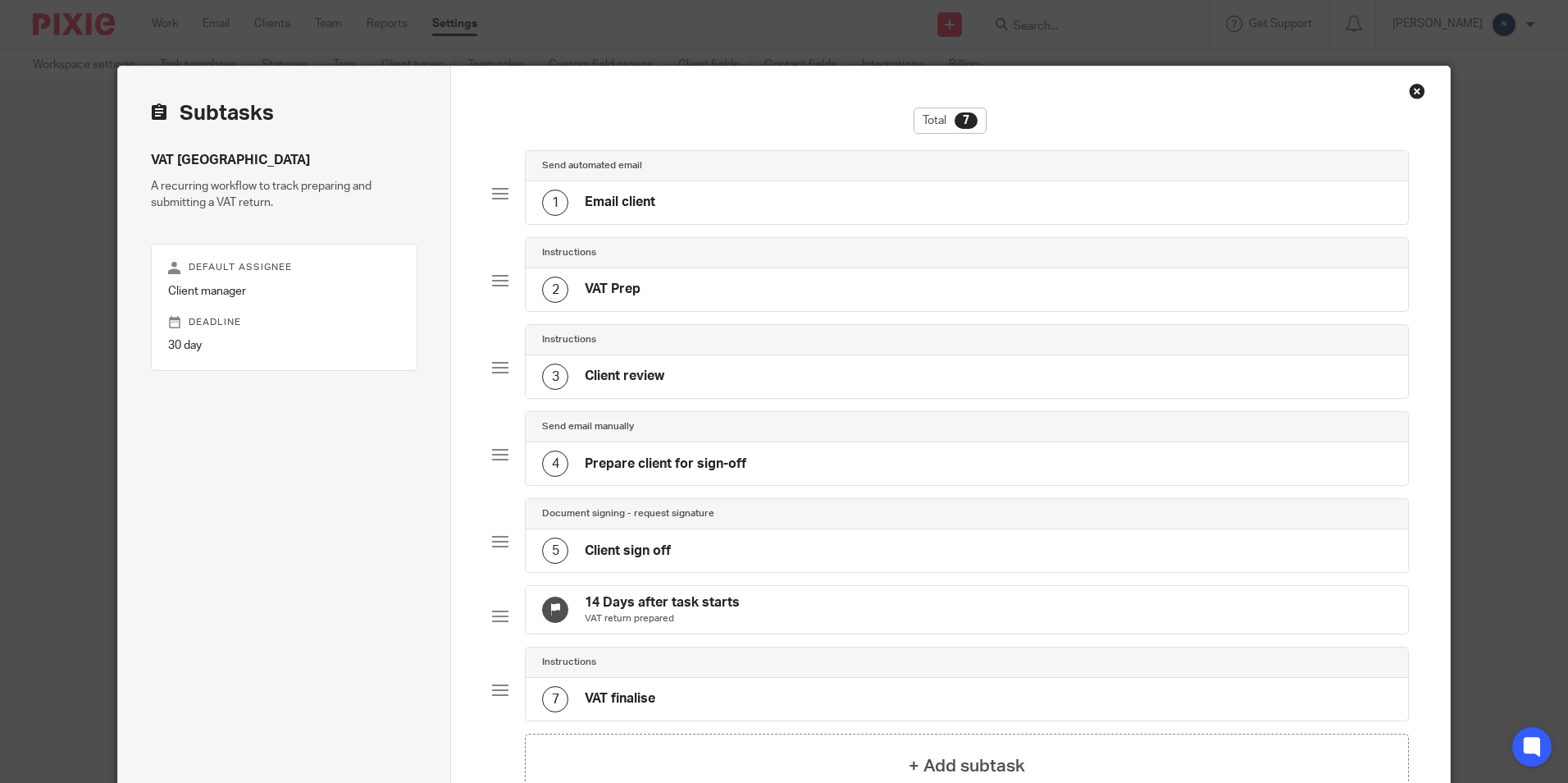
click at [582, 349] on div "Instructions" at bounding box center [966, 340] width 882 height 30
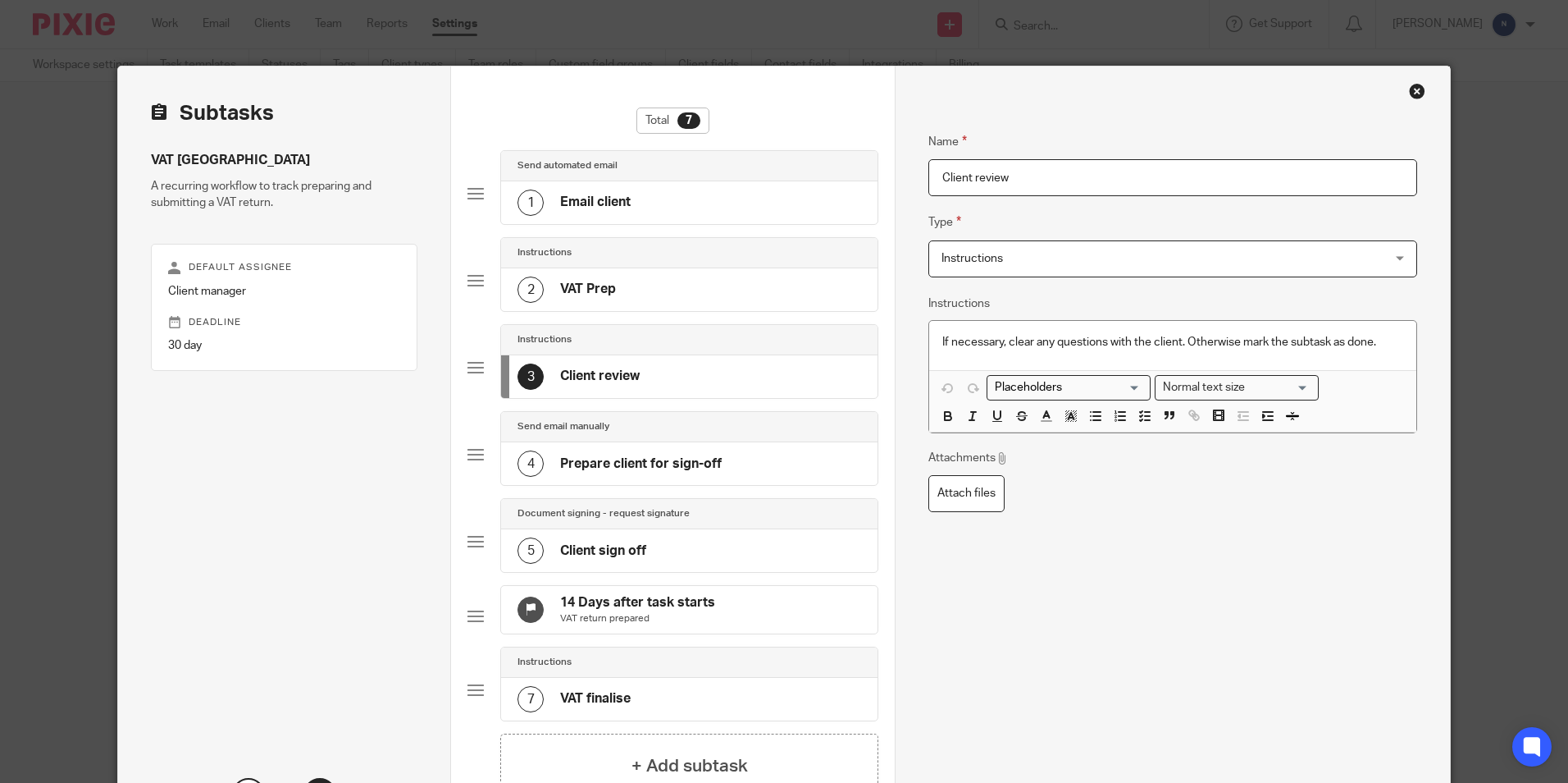
drag, startPoint x: 1008, startPoint y: 187, endPoint x: 912, endPoint y: 200, distance: 96.9
click at [912, 200] on div "Name Email client Type Send automated email Send automated email Instructions D…" at bounding box center [1172, 474] width 555 height 815
type input "Manager review"
drag, startPoint x: 1385, startPoint y: 339, endPoint x: 932, endPoint y: 365, distance: 453.7
click at [932, 365] on div "If necessary, clear any questions with the client. Otherwise mark the subtask a…" at bounding box center [1172, 345] width 487 height 50
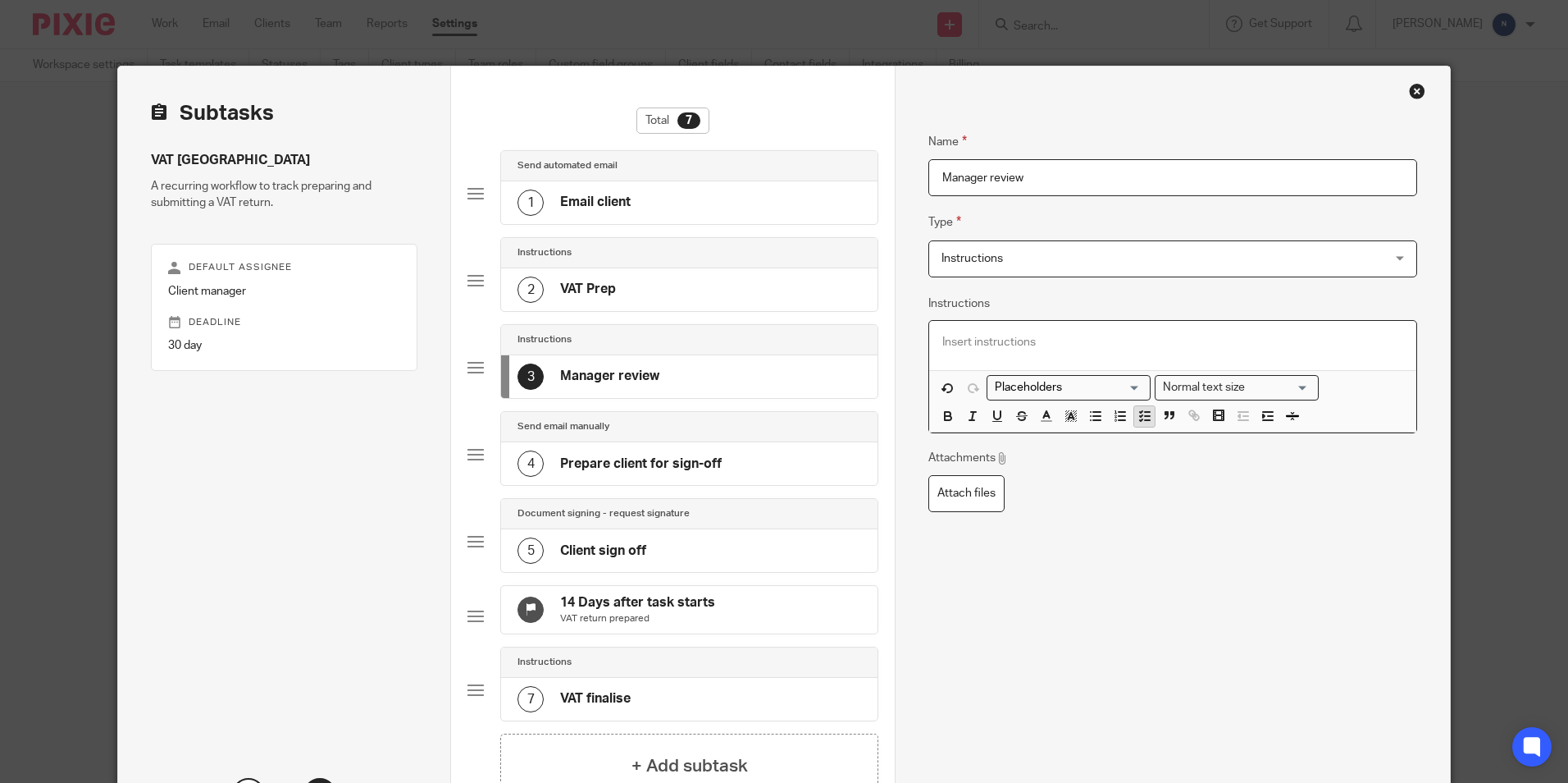
click at [1140, 414] on icon "button" at bounding box center [1145, 415] width 15 height 15
click at [640, 295] on div "2 VAT Prep" at bounding box center [690, 289] width 376 height 43
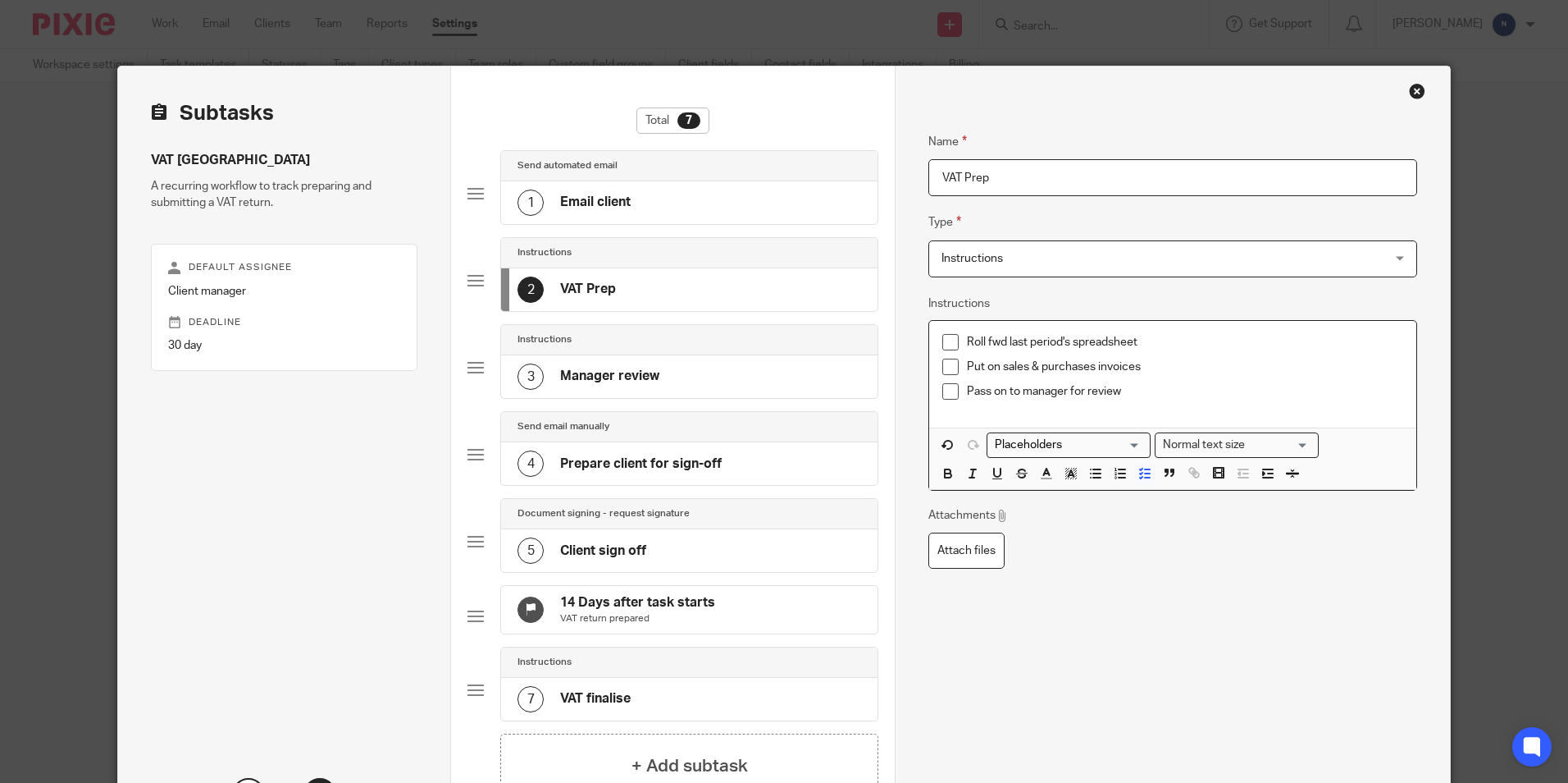
click at [1142, 367] on p "Put on sales & purchases invoices" at bounding box center [1185, 367] width 435 height 17
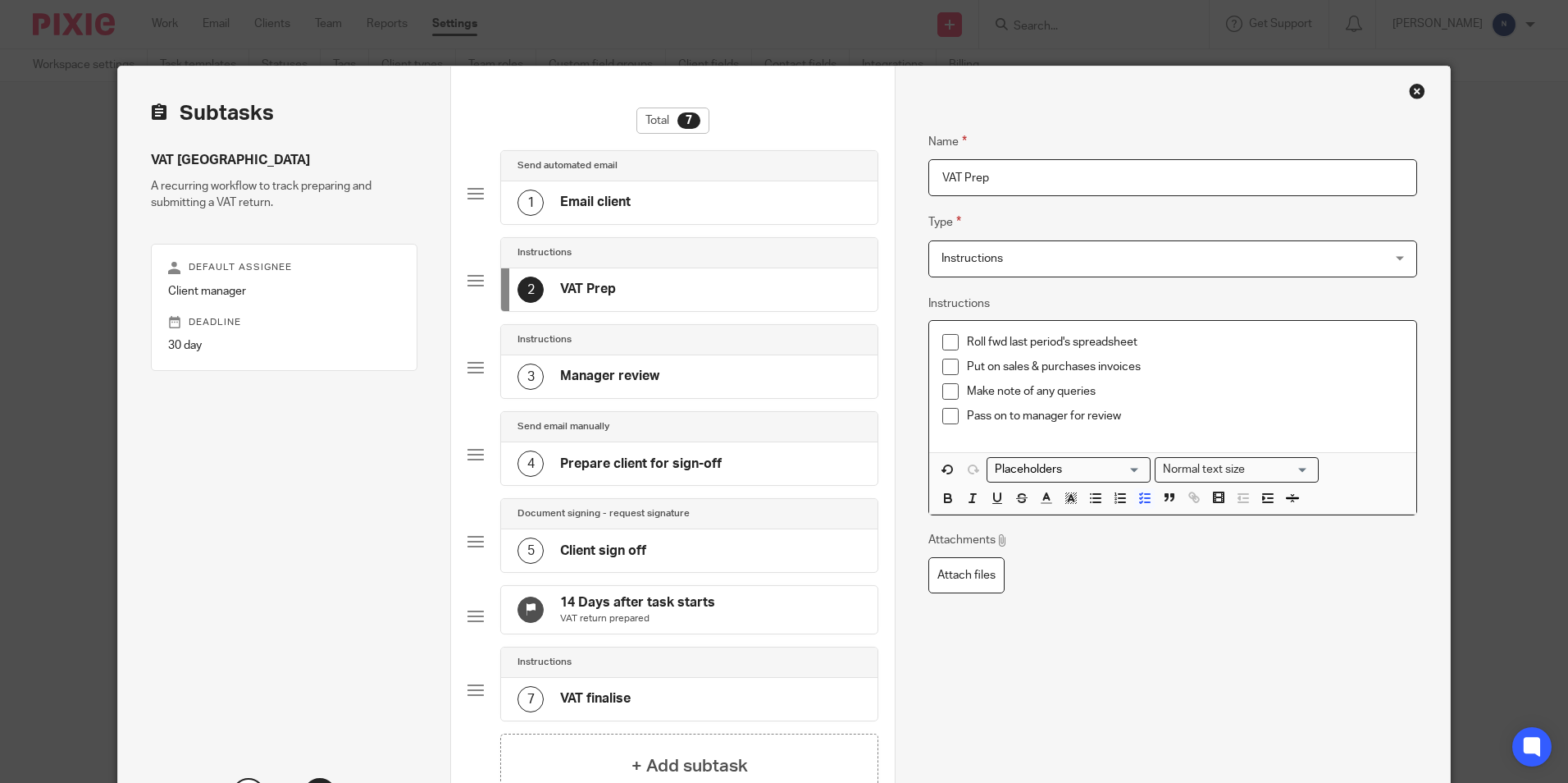
click at [1144, 404] on div "Make note of any queries" at bounding box center [1185, 395] width 435 height 24
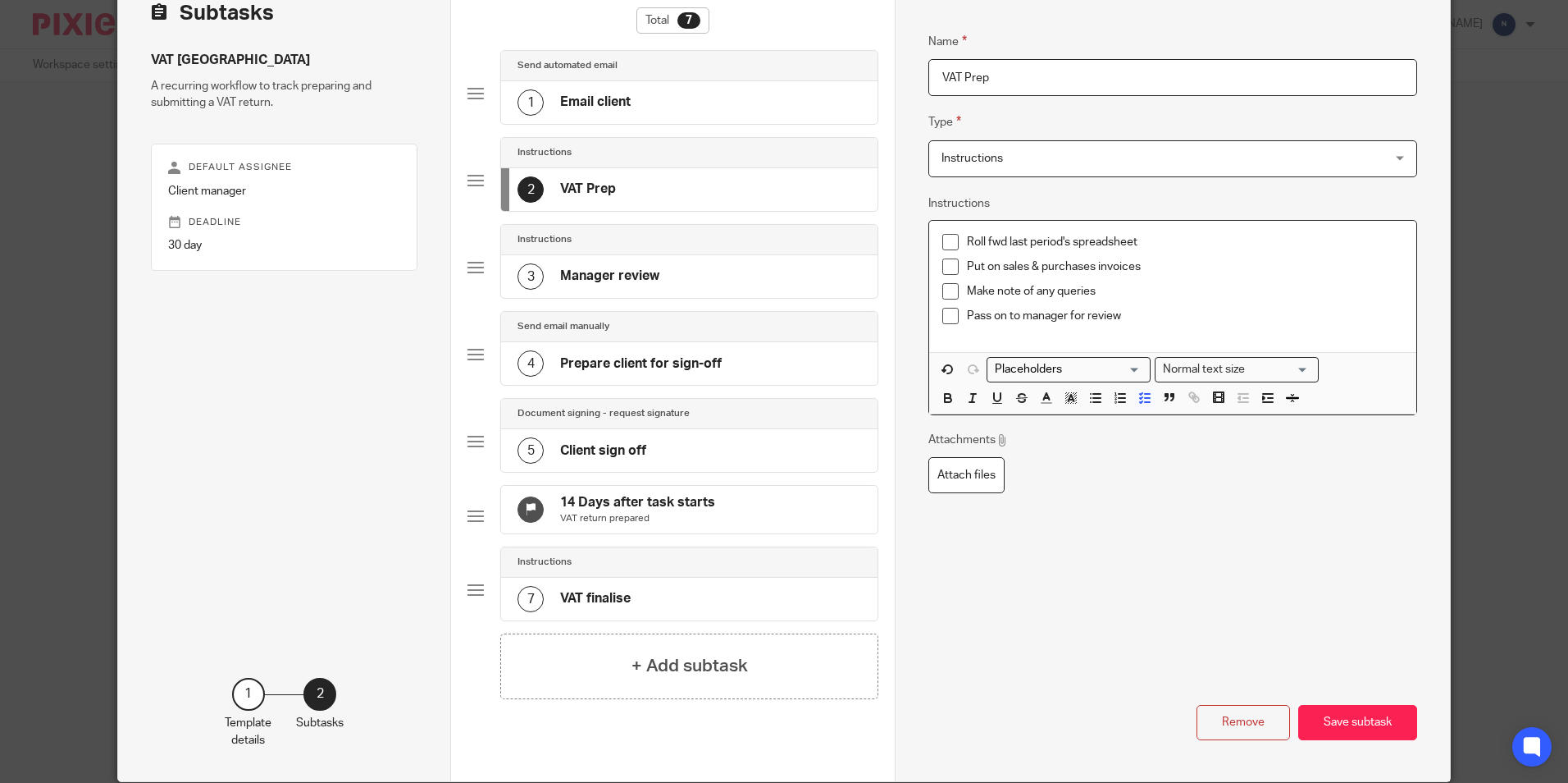
scroll to position [178, 0]
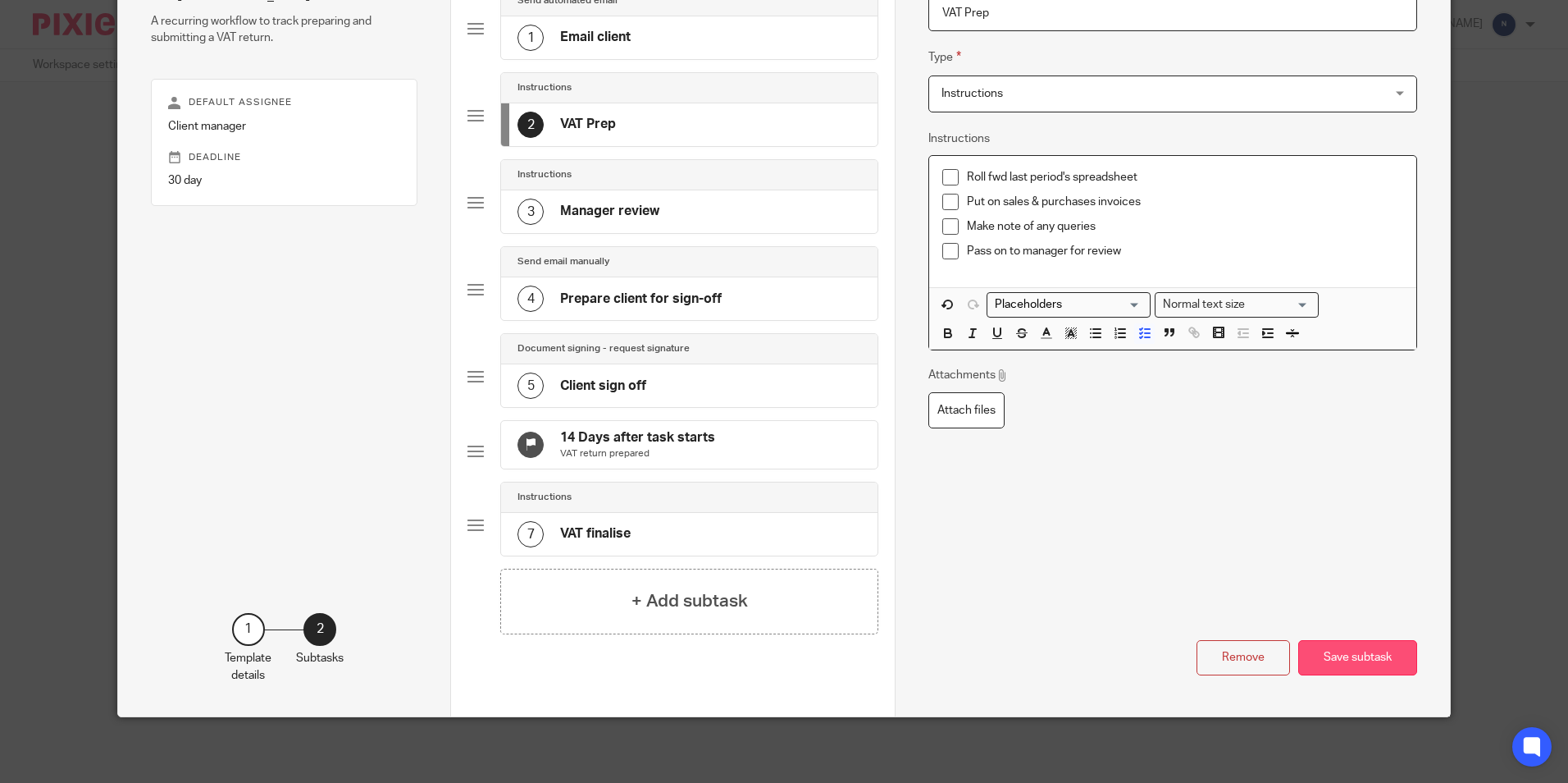
click at [1343, 651] on button "Save subtask" at bounding box center [1357, 658] width 119 height 36
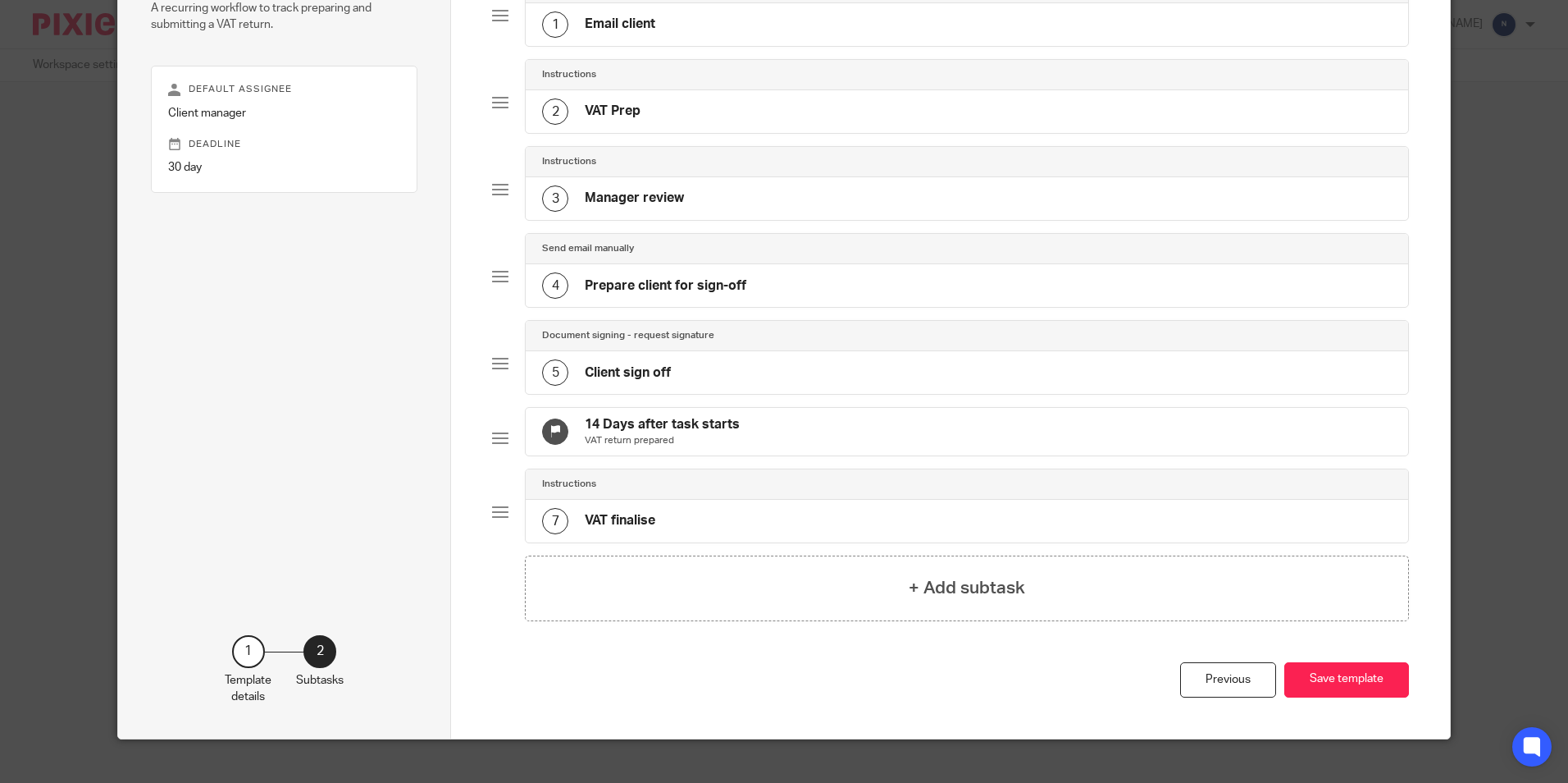
click at [598, 199] on h4 "Manager review" at bounding box center [635, 199] width 99 height 17
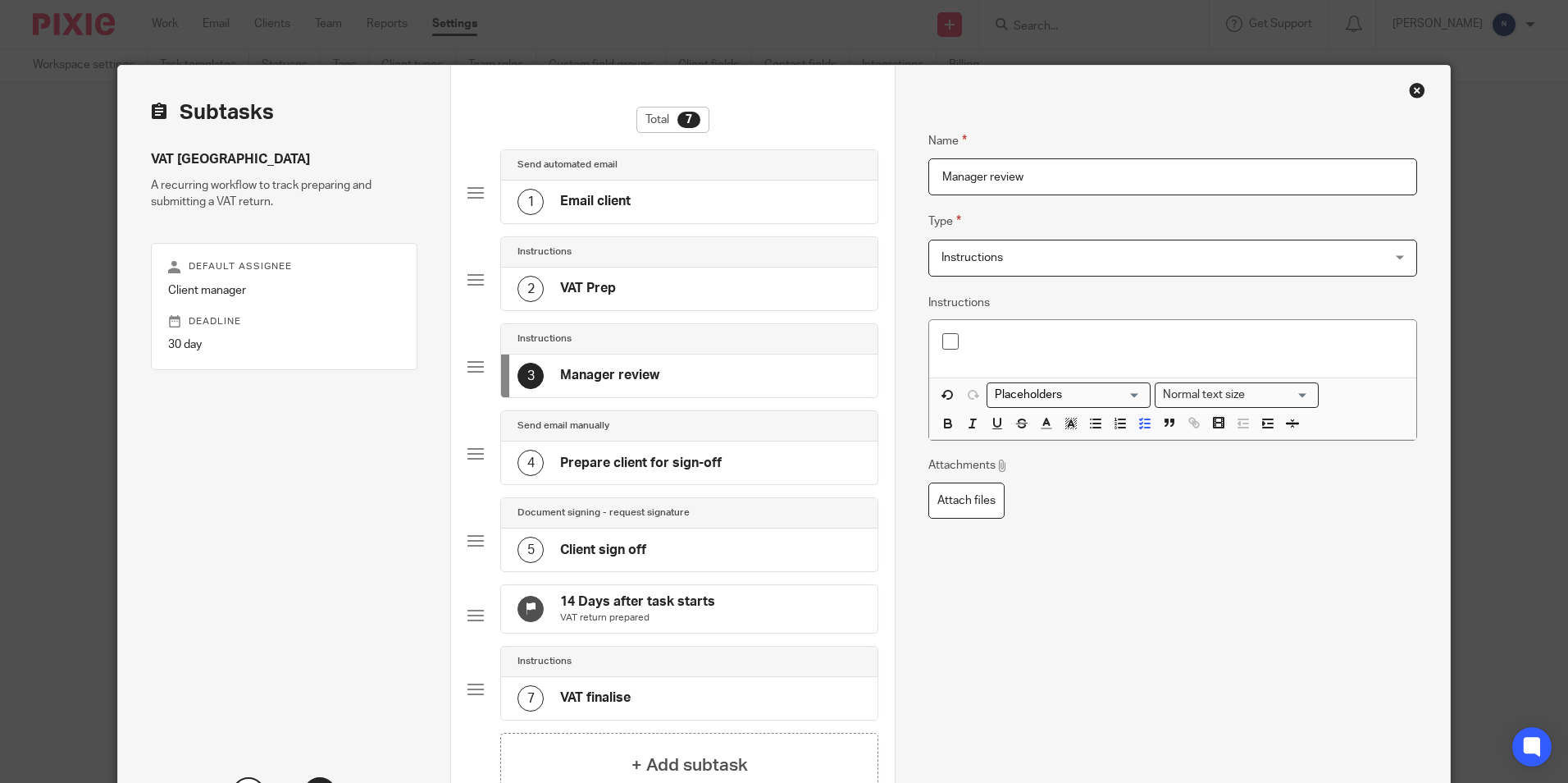
scroll to position [0, 0]
click at [967, 334] on p at bounding box center [1185, 341] width 435 height 17
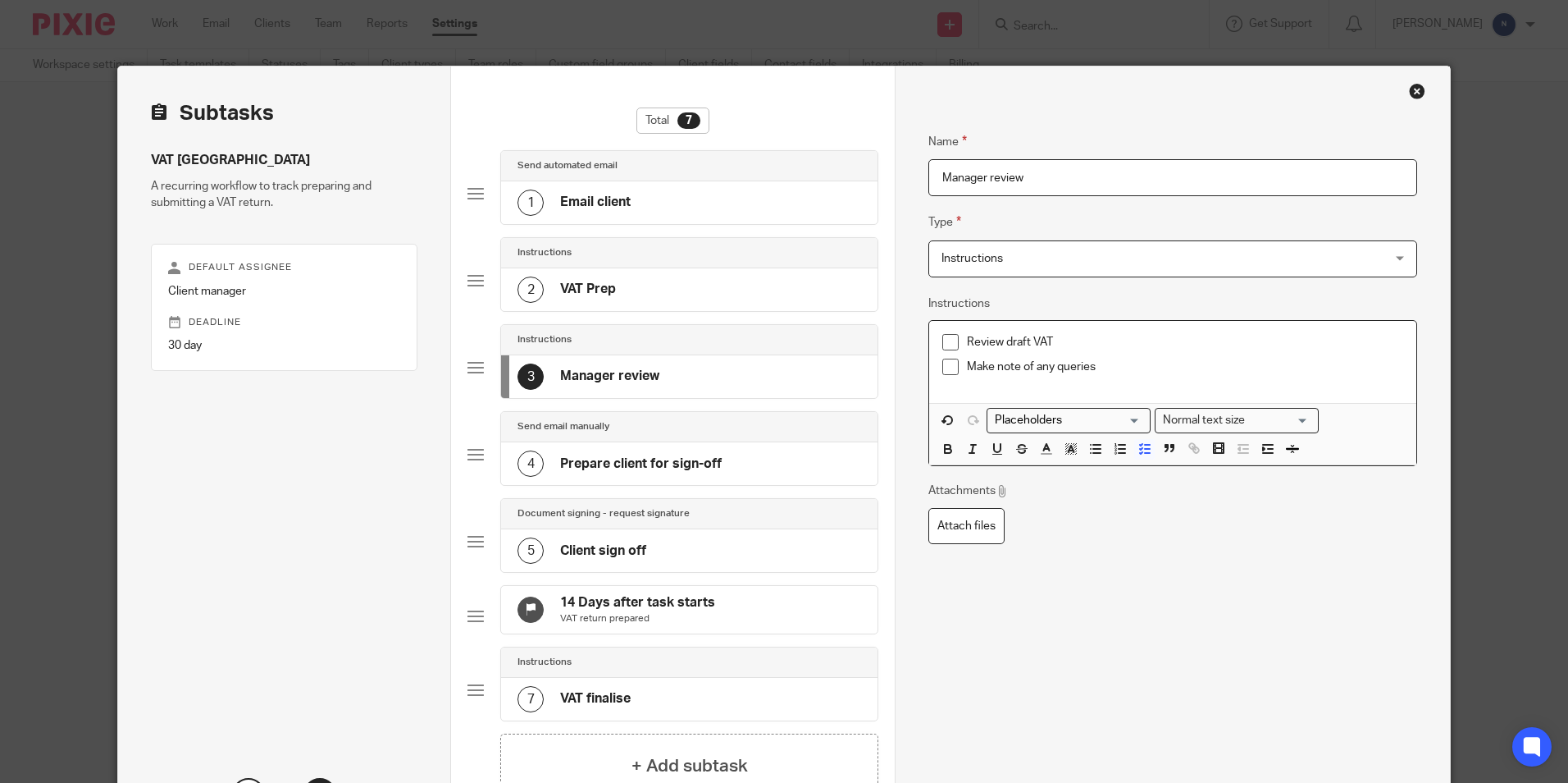
click at [1074, 348] on p "Review draft VAT" at bounding box center [1185, 341] width 435 height 17
click at [1123, 360] on p "Make note of any queries" at bounding box center [1185, 367] width 435 height 17
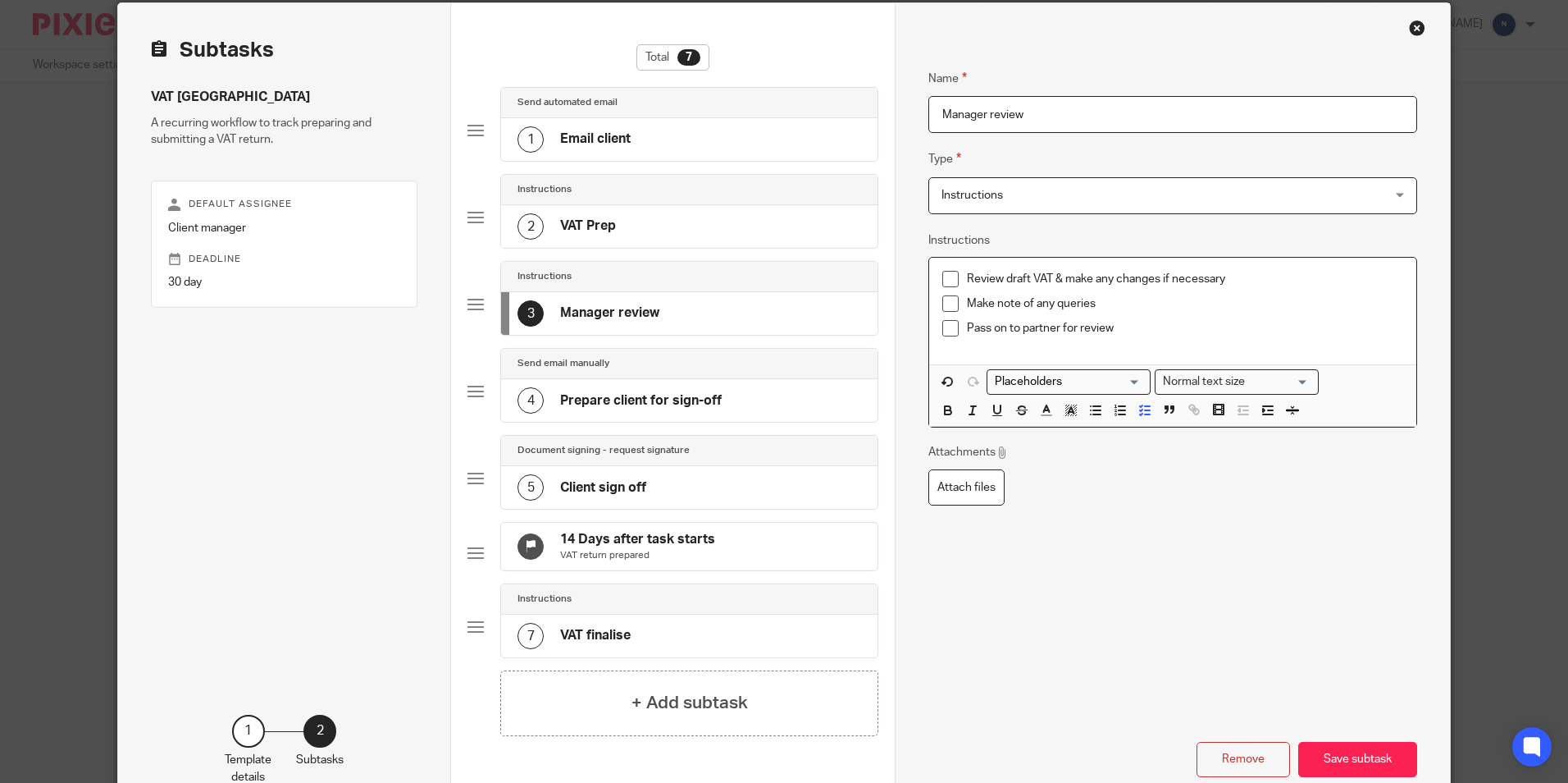
scroll to position [178, 0]
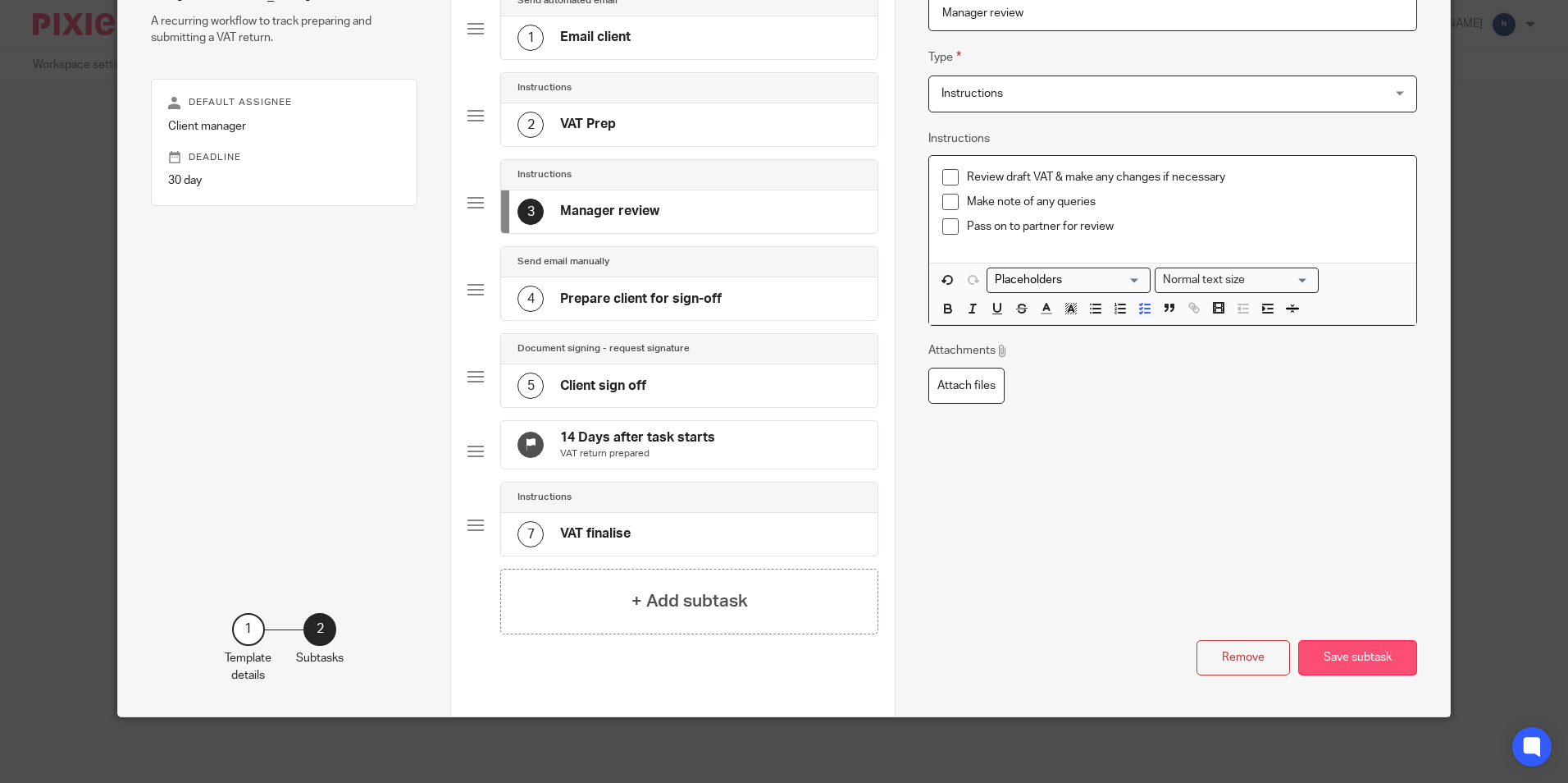
click at [1404, 656] on button "Save subtask" at bounding box center [1357, 658] width 119 height 36
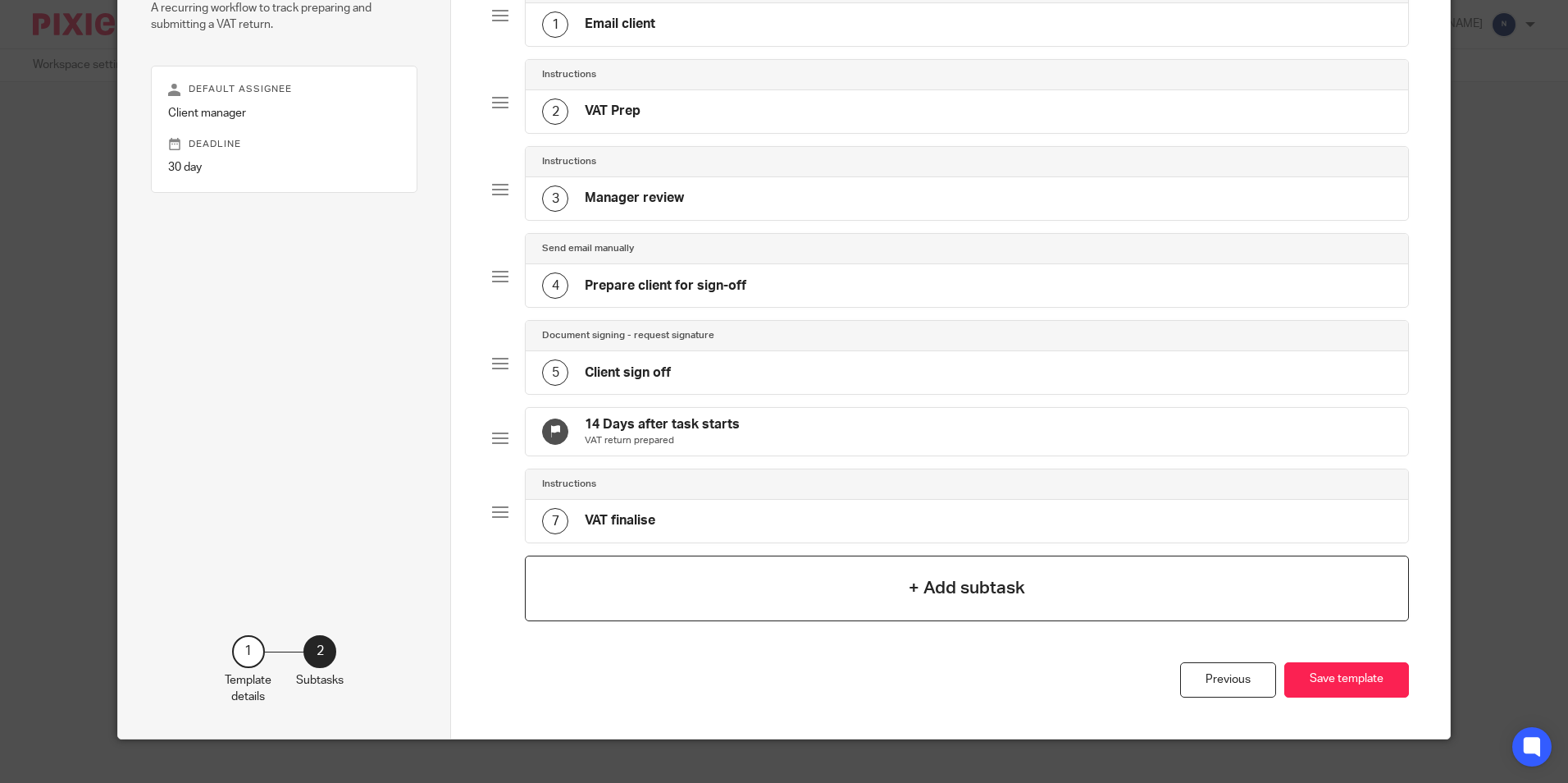
click at [589, 586] on div "+ Add subtask" at bounding box center [966, 588] width 884 height 65
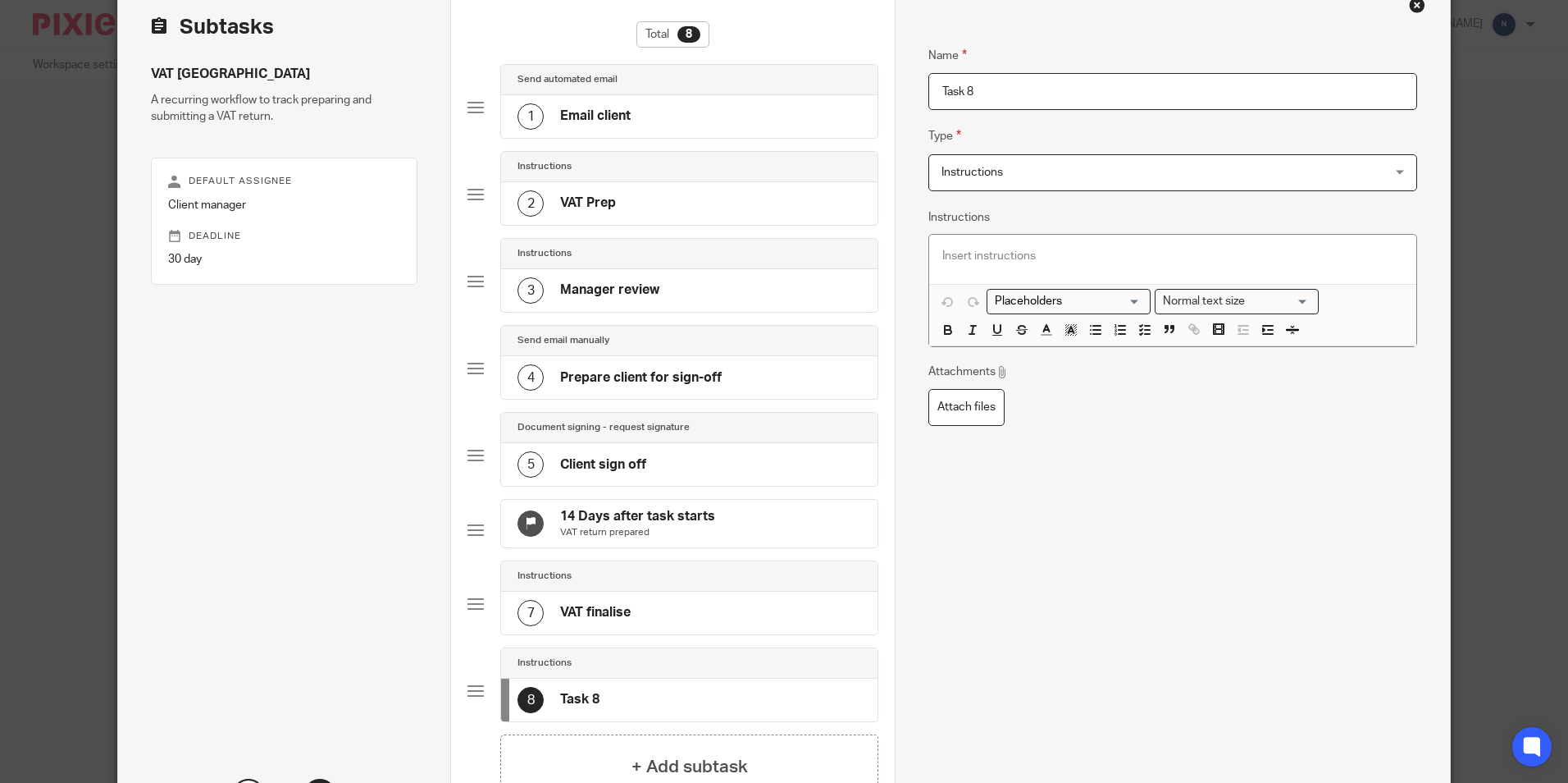
scroll to position [0, 0]
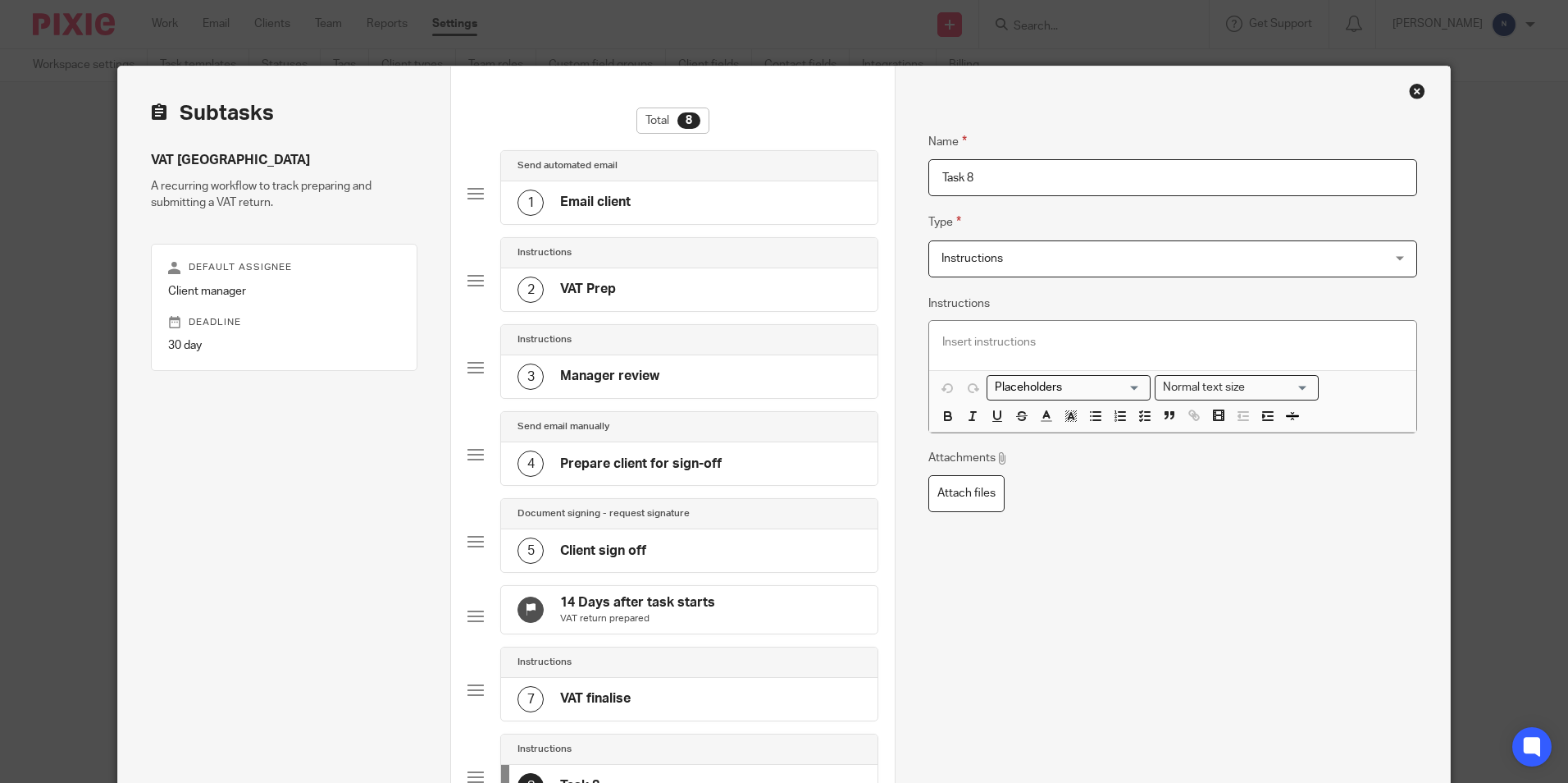
drag, startPoint x: 1033, startPoint y: 185, endPoint x: 862, endPoint y: 192, distance: 171.1
click at [862, 192] on div "Subtasks VAT Ireland A recurring workflow to track preparing and submitting a V…" at bounding box center [784, 516] width 1331 height 901
type input "Partner Review"
click at [1117, 337] on p at bounding box center [1173, 341] width 461 height 17
click at [1138, 409] on icon "button" at bounding box center [1145, 415] width 15 height 15
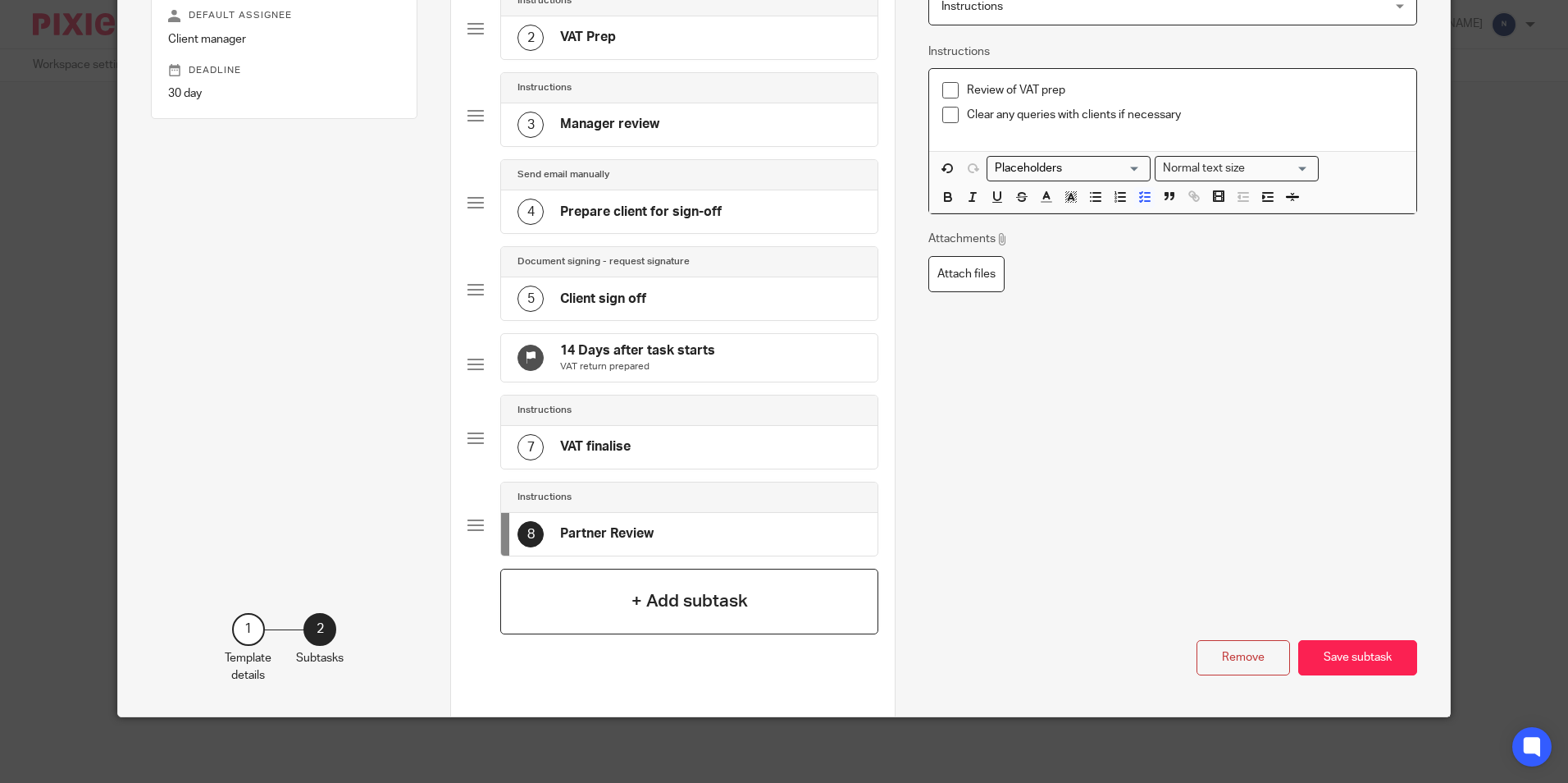
scroll to position [265, 0]
click at [1325, 645] on button "Save subtask" at bounding box center [1357, 658] width 119 height 36
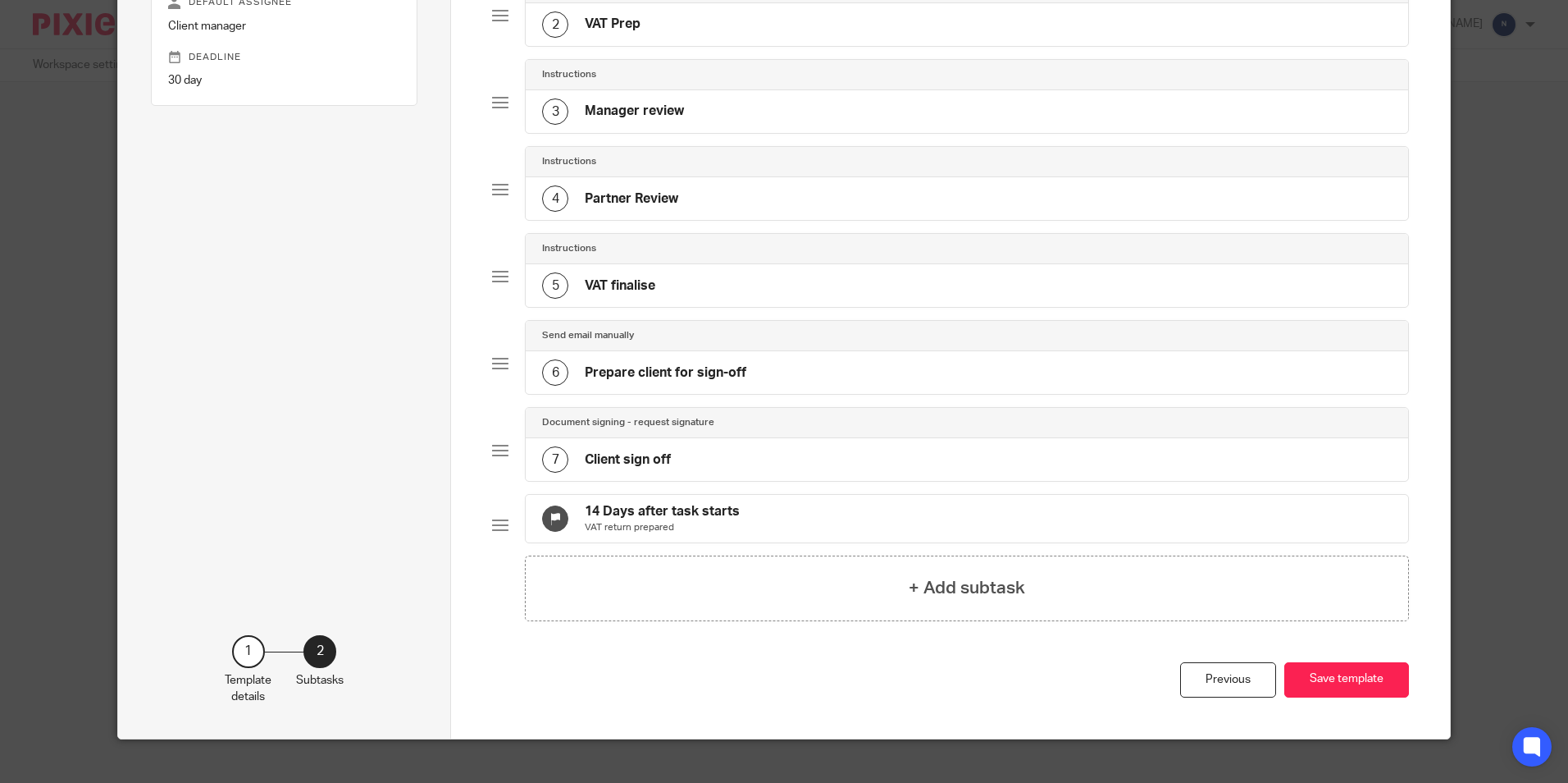
click at [690, 286] on div "5 VAT finalise" at bounding box center [966, 285] width 882 height 43
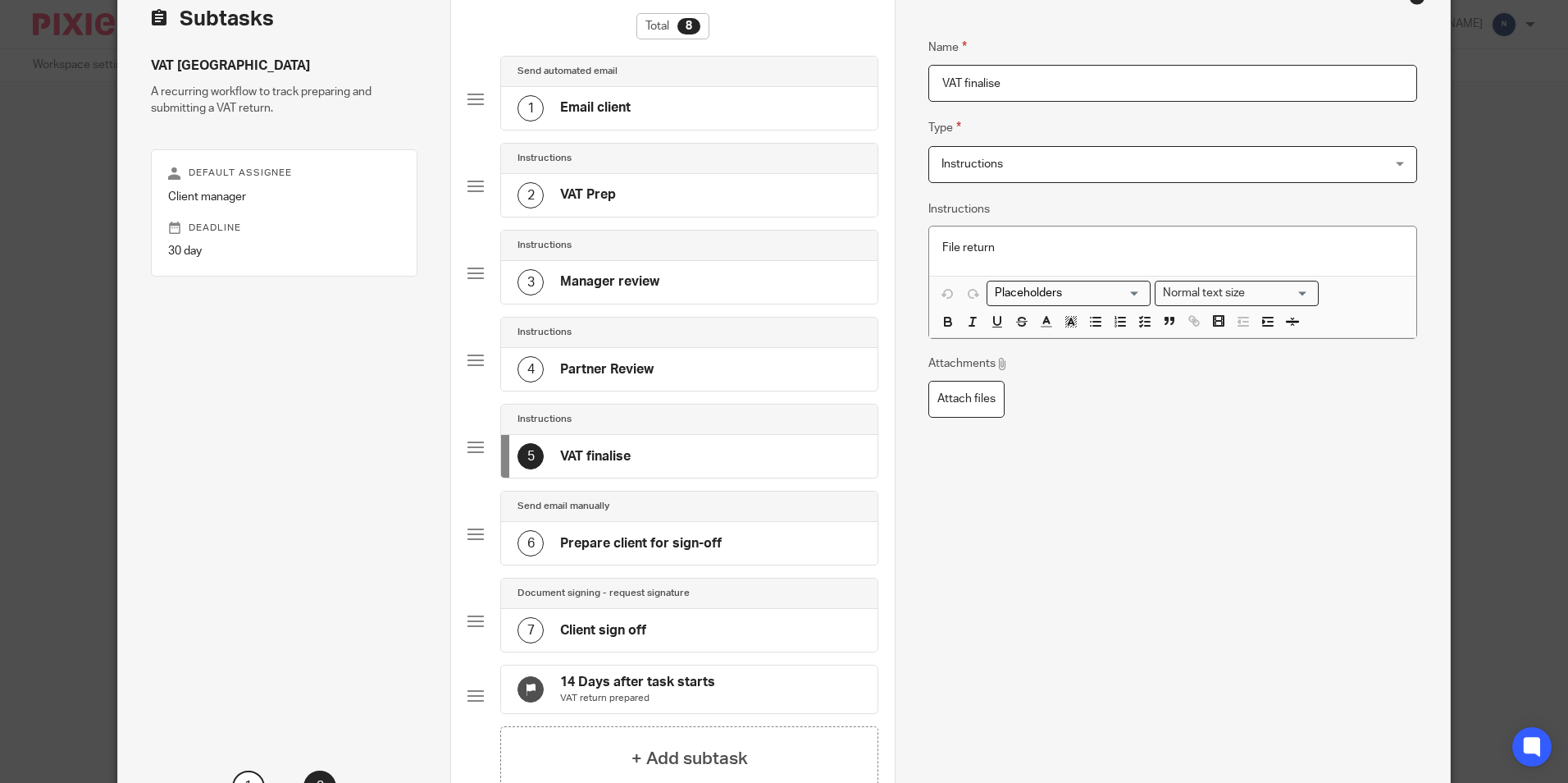
scroll to position [246, 0]
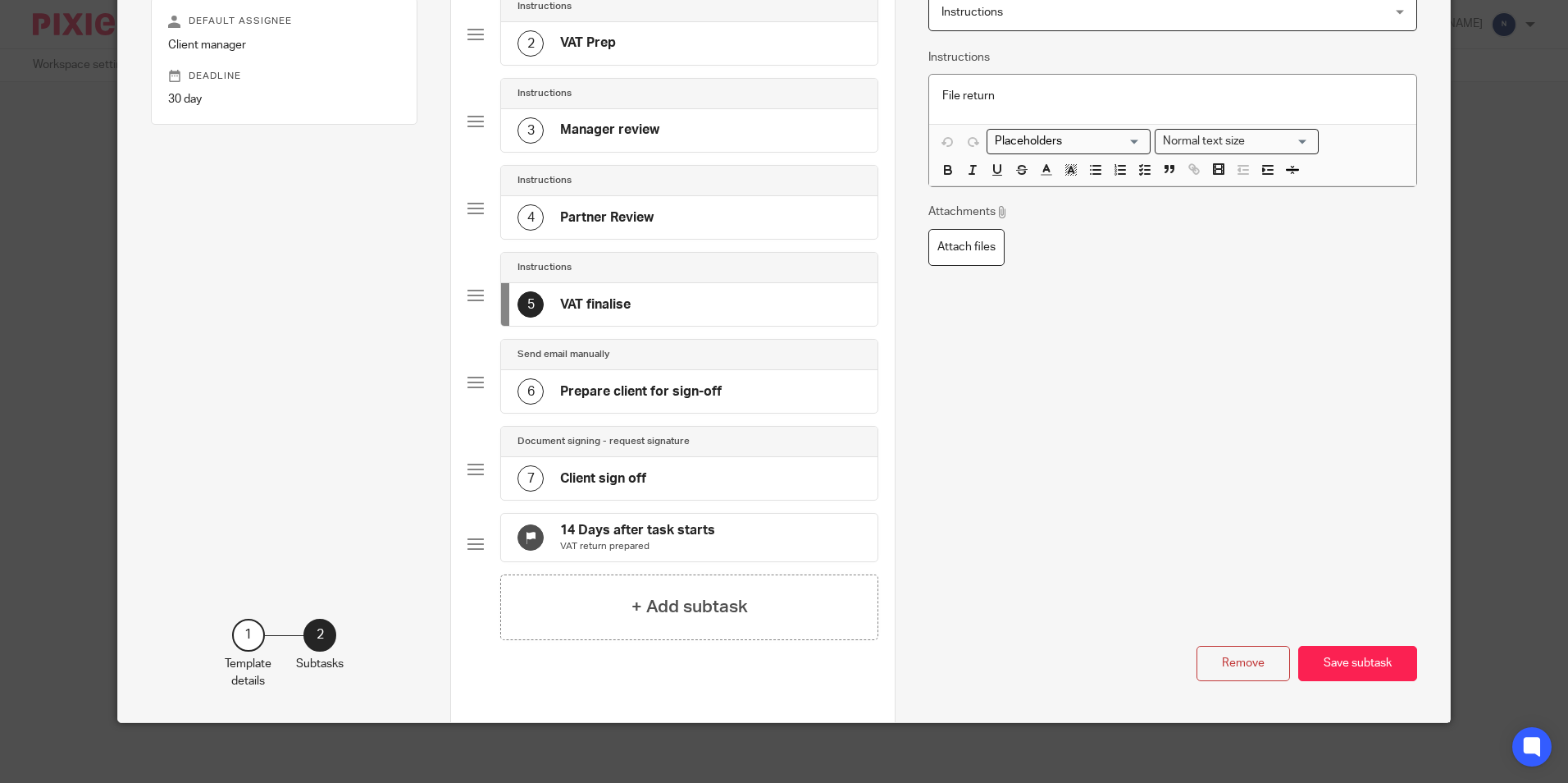
click at [686, 391] on h4 "Prepare client for sign-off" at bounding box center [641, 392] width 162 height 17
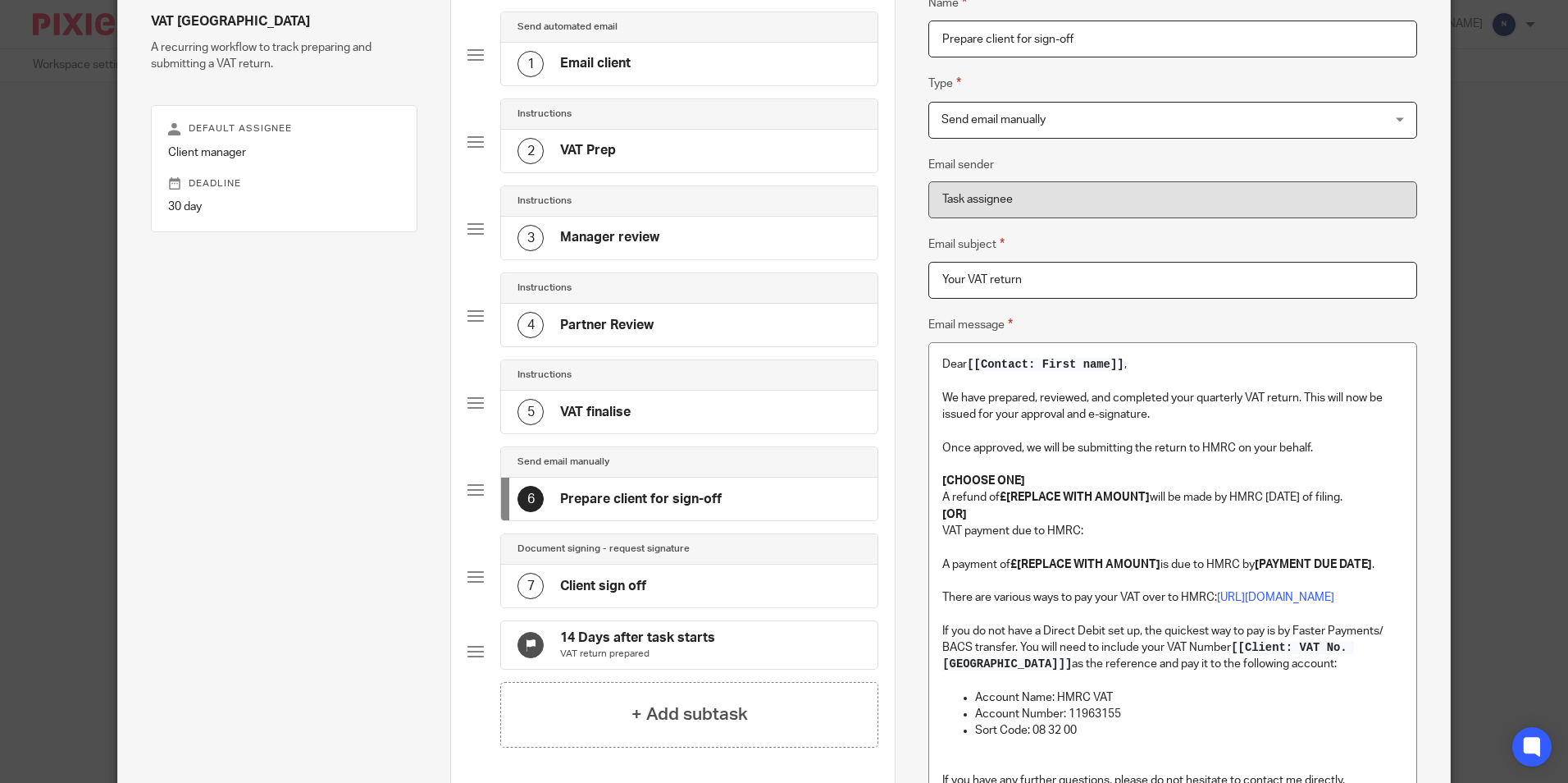
scroll to position [82, 0]
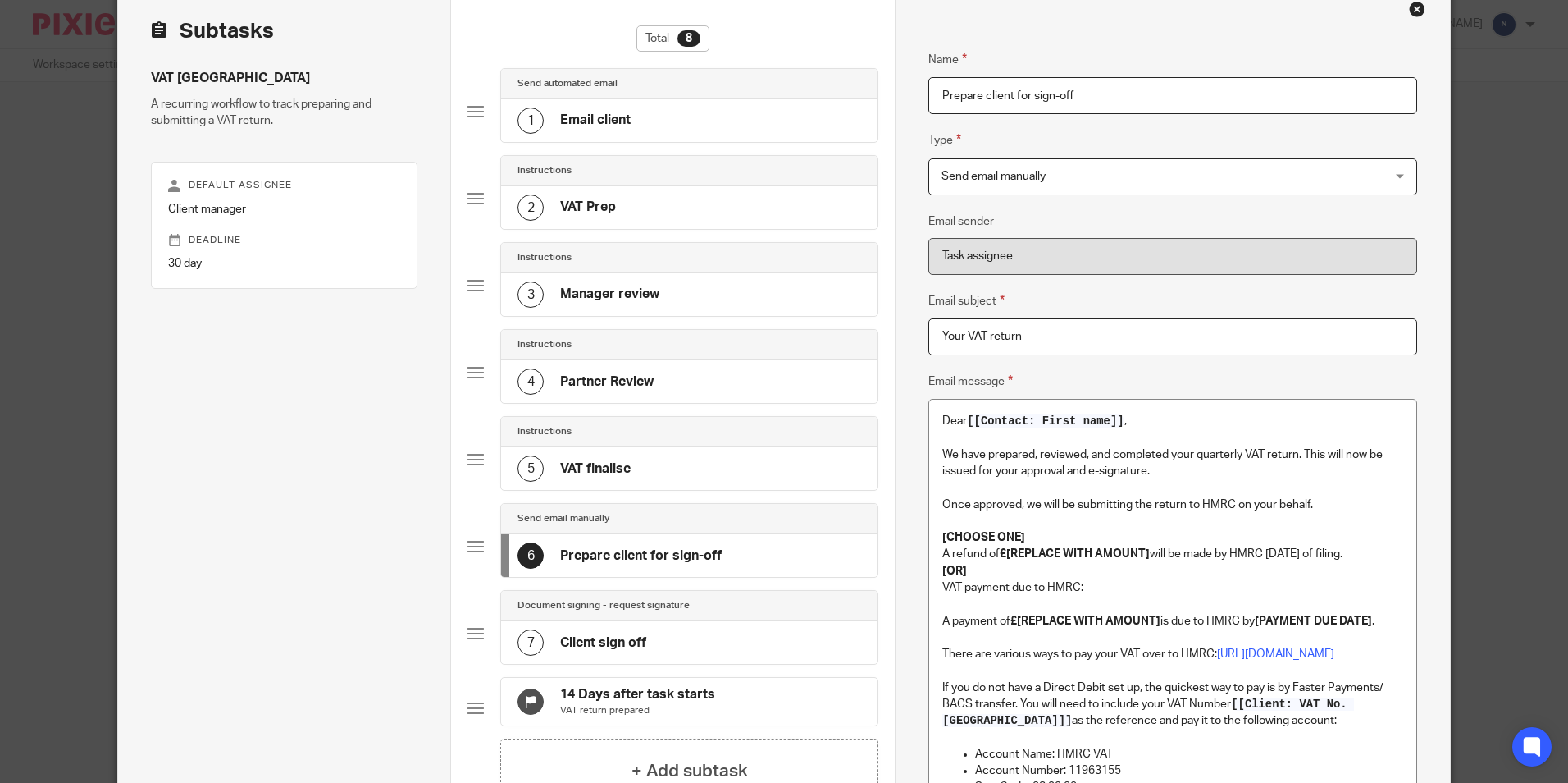
click at [1228, 504] on p "Once approved, we will be submitting the return to HMRC on your behalf." at bounding box center [1173, 504] width 461 height 17
click at [1210, 506] on p "Once approved, we will be submitting the return to REvenue on your behalf." at bounding box center [1173, 504] width 461 height 17
click at [1238, 457] on p "We have prepared, reviewed, and completed your quarterly VAT return. This will …" at bounding box center [1173, 463] width 461 height 34
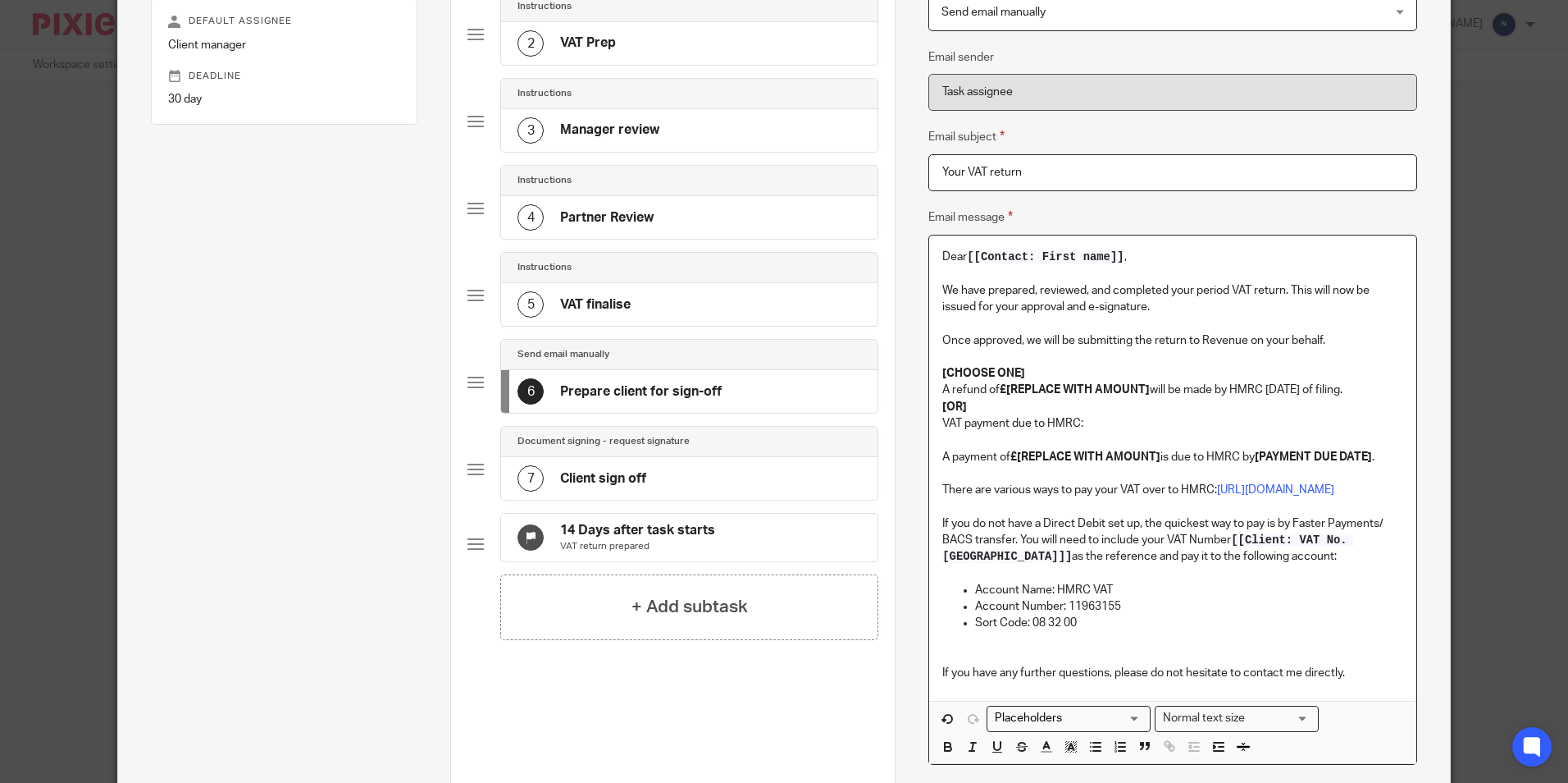
click at [1262, 384] on p "A refund of £[REPLACE WITH AMOUNT] will be made by HMRC within 6 weeks of filin…" at bounding box center [1173, 389] width 461 height 17
click at [1073, 426] on p "VAT payment due to HMRC:" at bounding box center [1173, 423] width 461 height 17
click at [1058, 426] on p "VAT payment due to REvenue:" at bounding box center [1173, 423] width 461 height 17
click at [1236, 458] on p "A payment of £[REPLACE WITH AMOUNT] is due to HMRC by [PAYMENT DUE DATE] ." at bounding box center [1173, 456] width 461 height 17
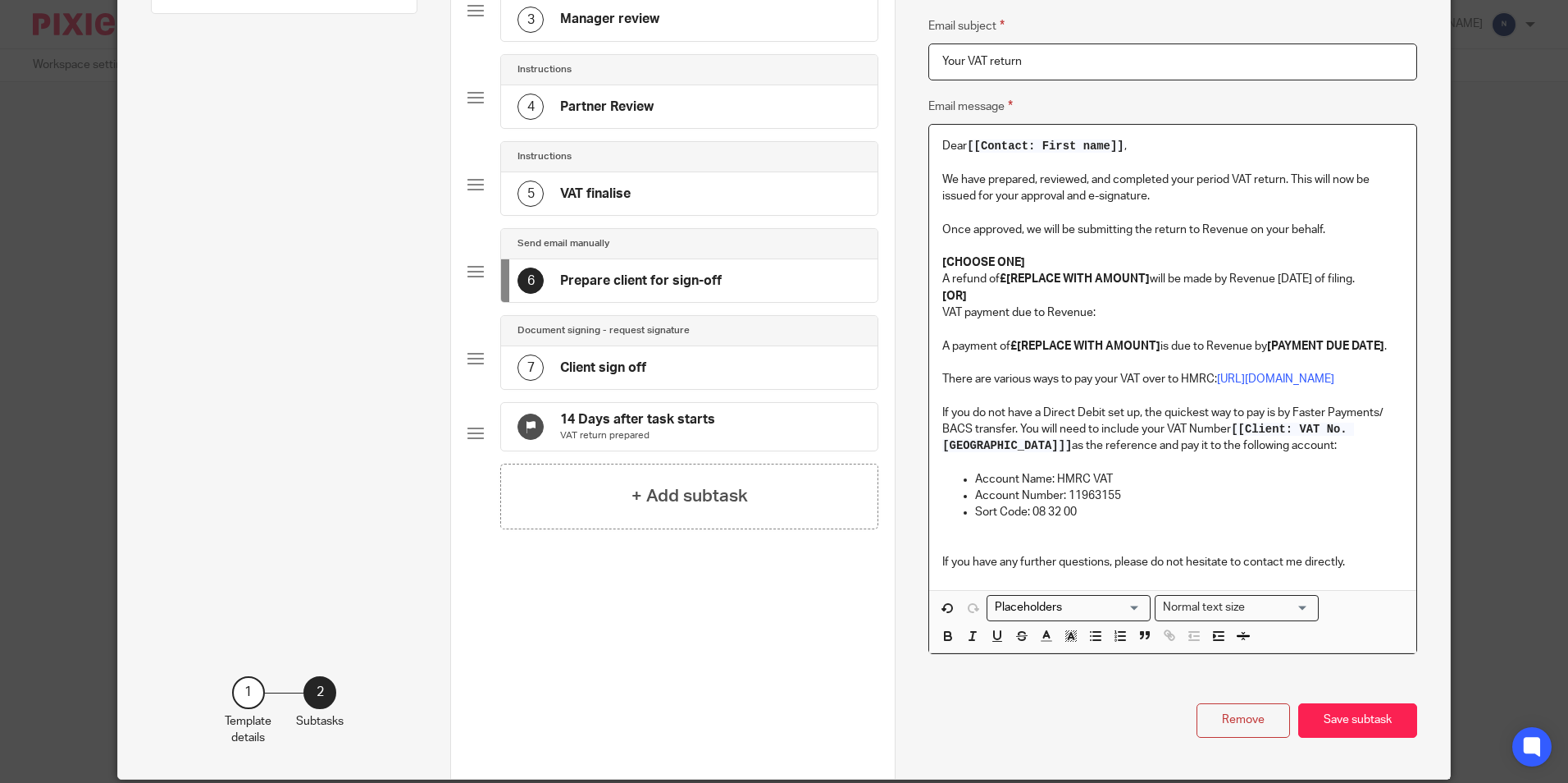
scroll to position [410, 0]
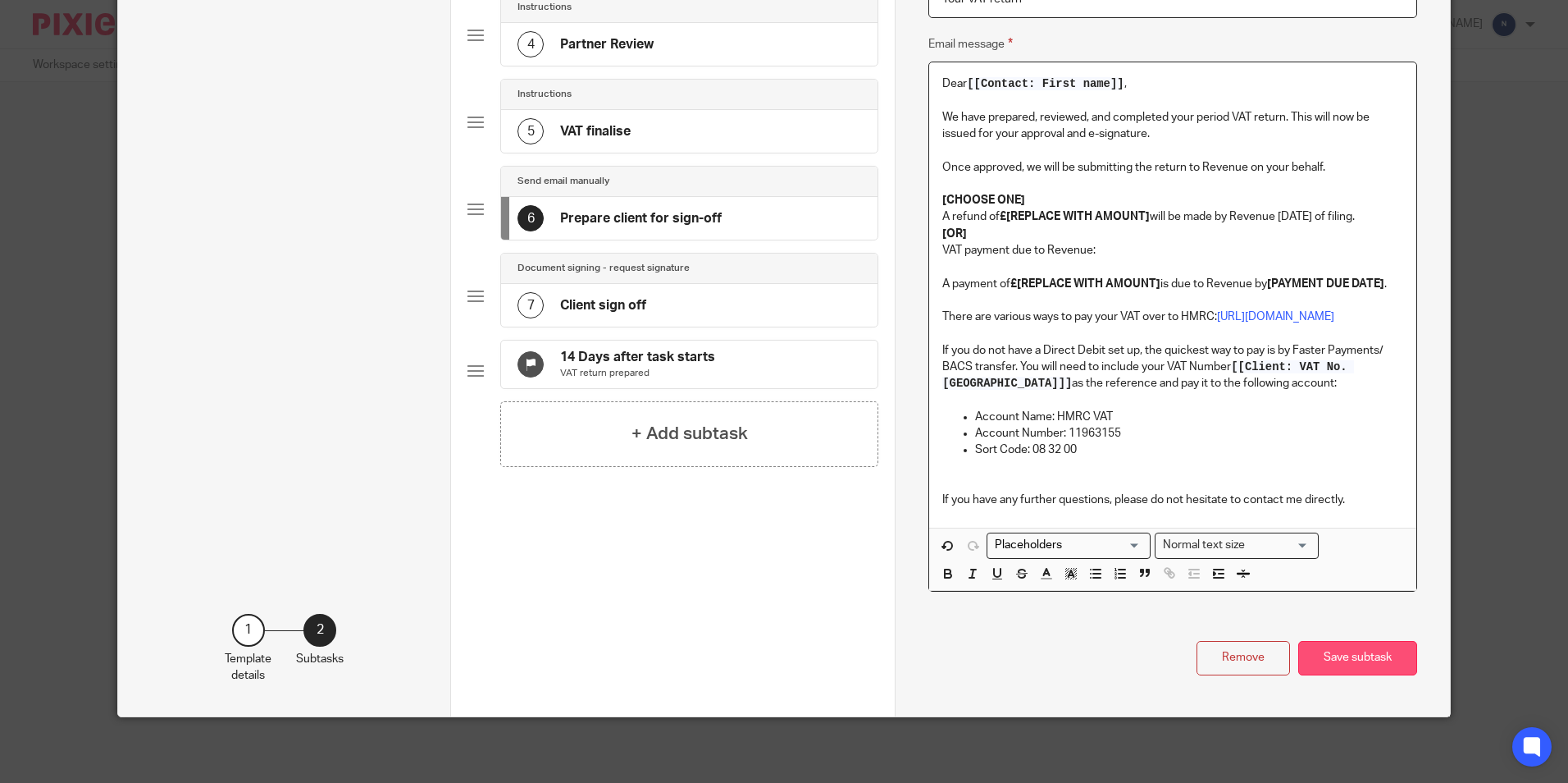
click at [1363, 651] on button "Save subtask" at bounding box center [1357, 658] width 119 height 36
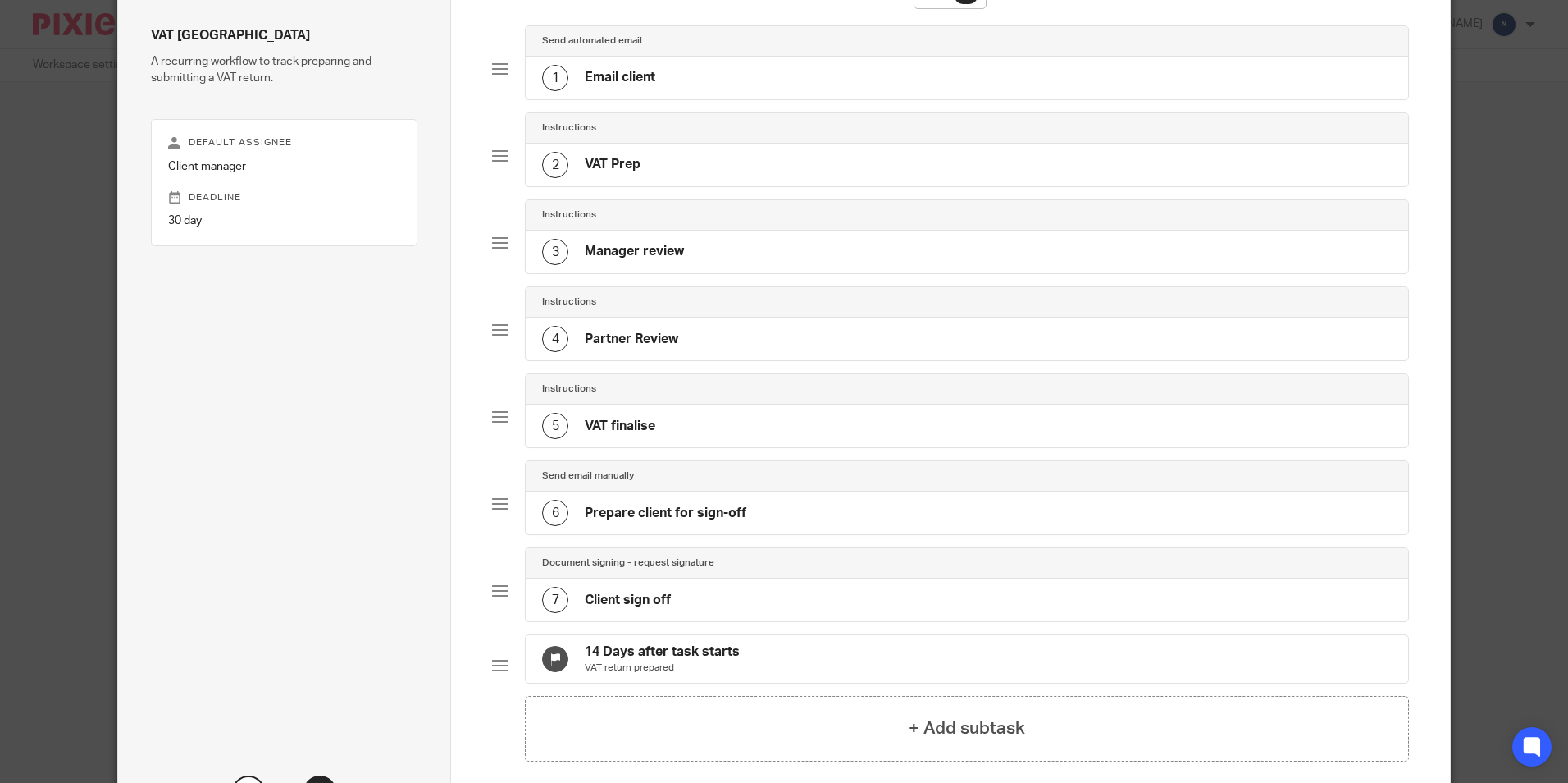
scroll to position [219, 0]
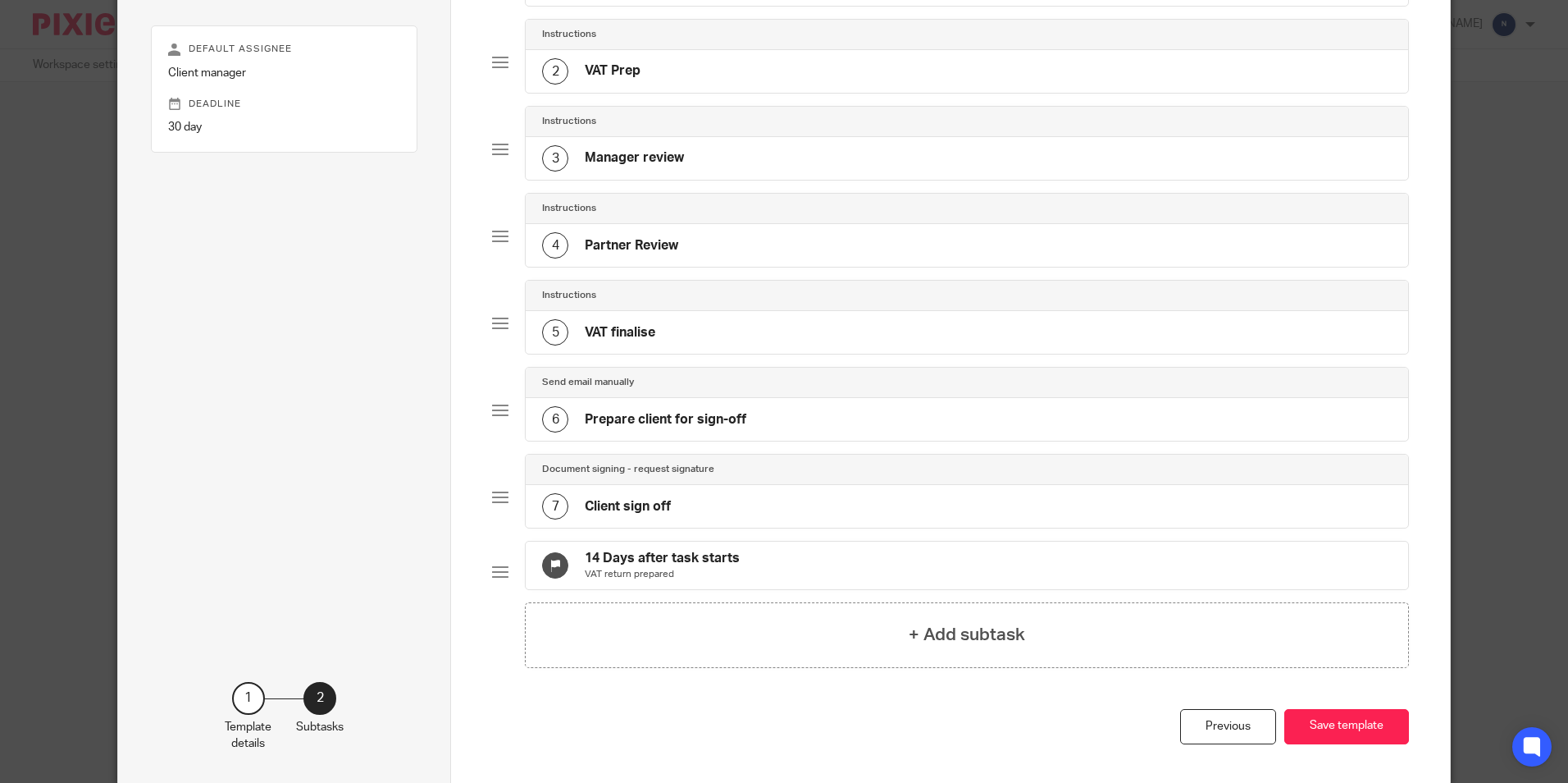
click at [654, 499] on h4 "Client sign off" at bounding box center [628, 507] width 86 height 17
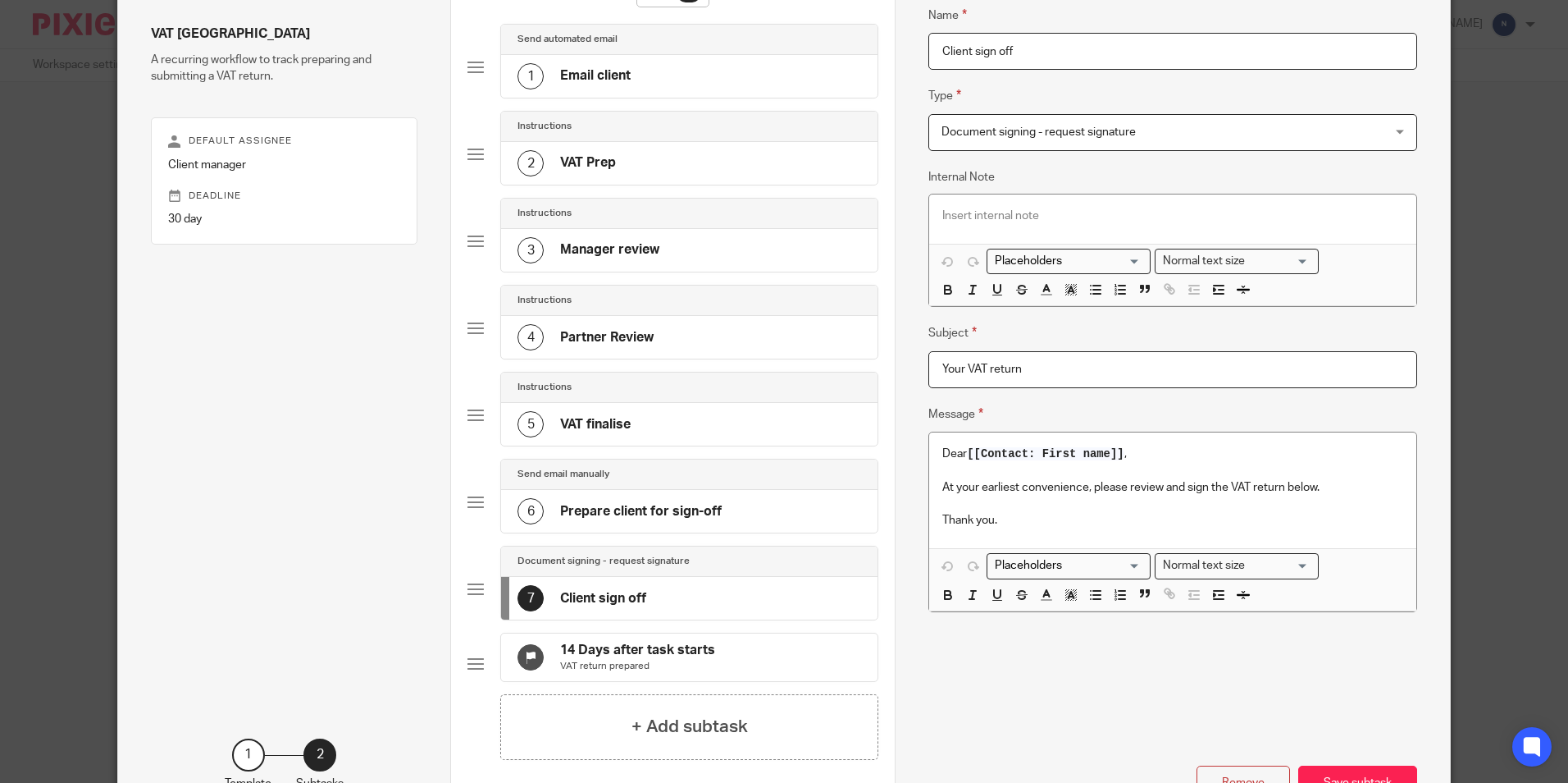
scroll to position [164, 0]
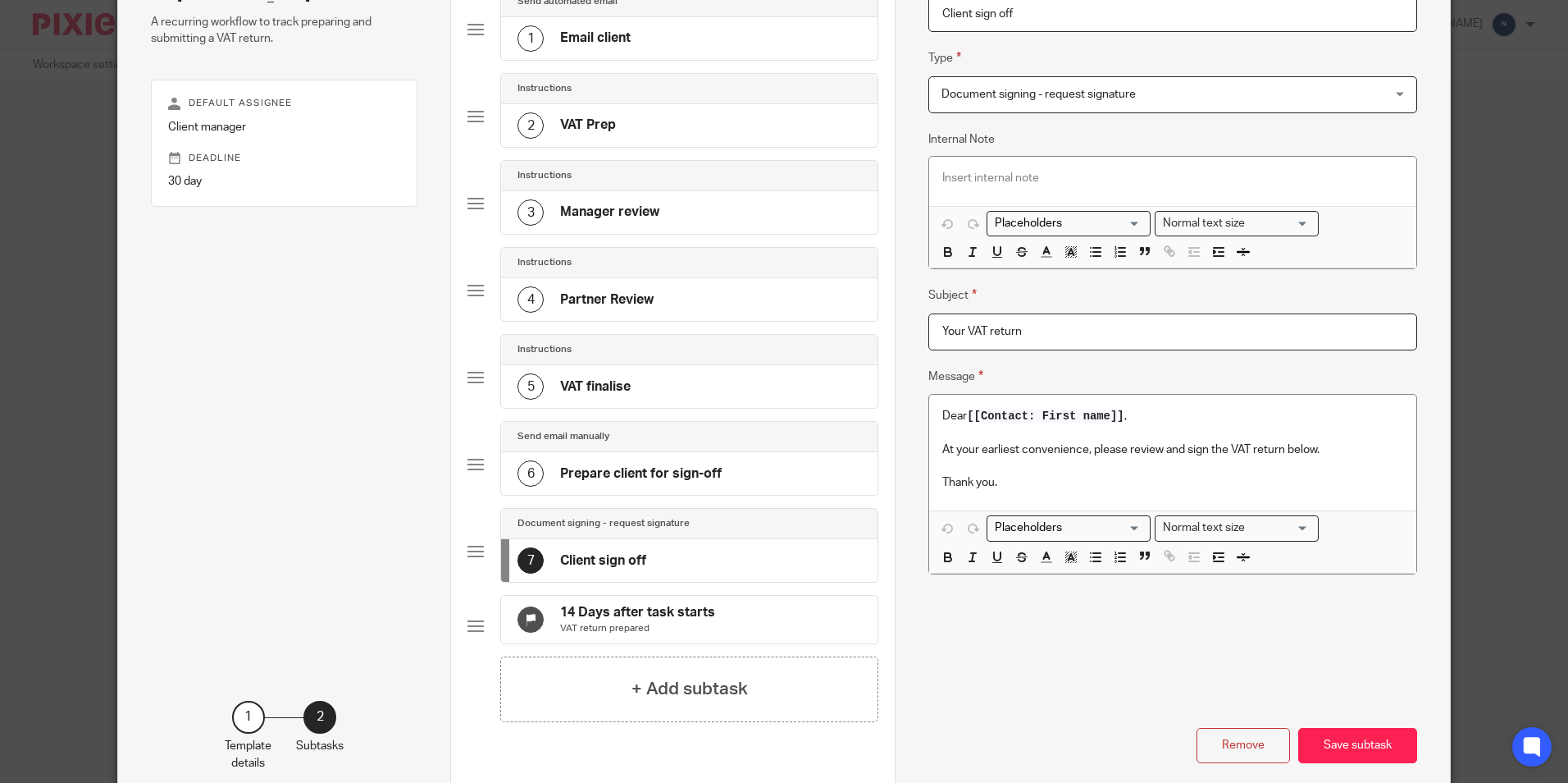
click at [683, 477] on h4 "Prepare client for sign-off" at bounding box center [641, 474] width 162 height 17
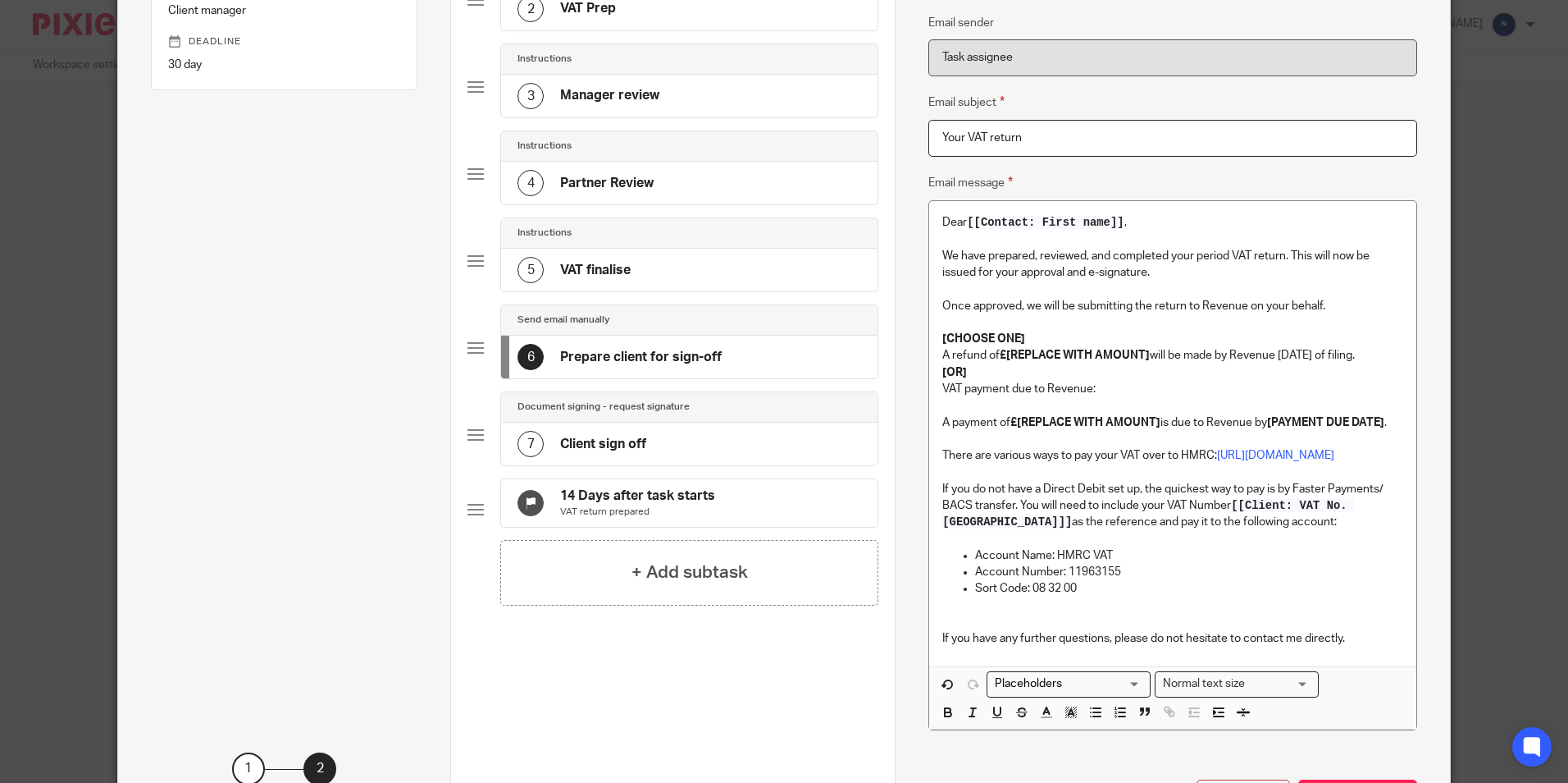
scroll to position [323, 0]
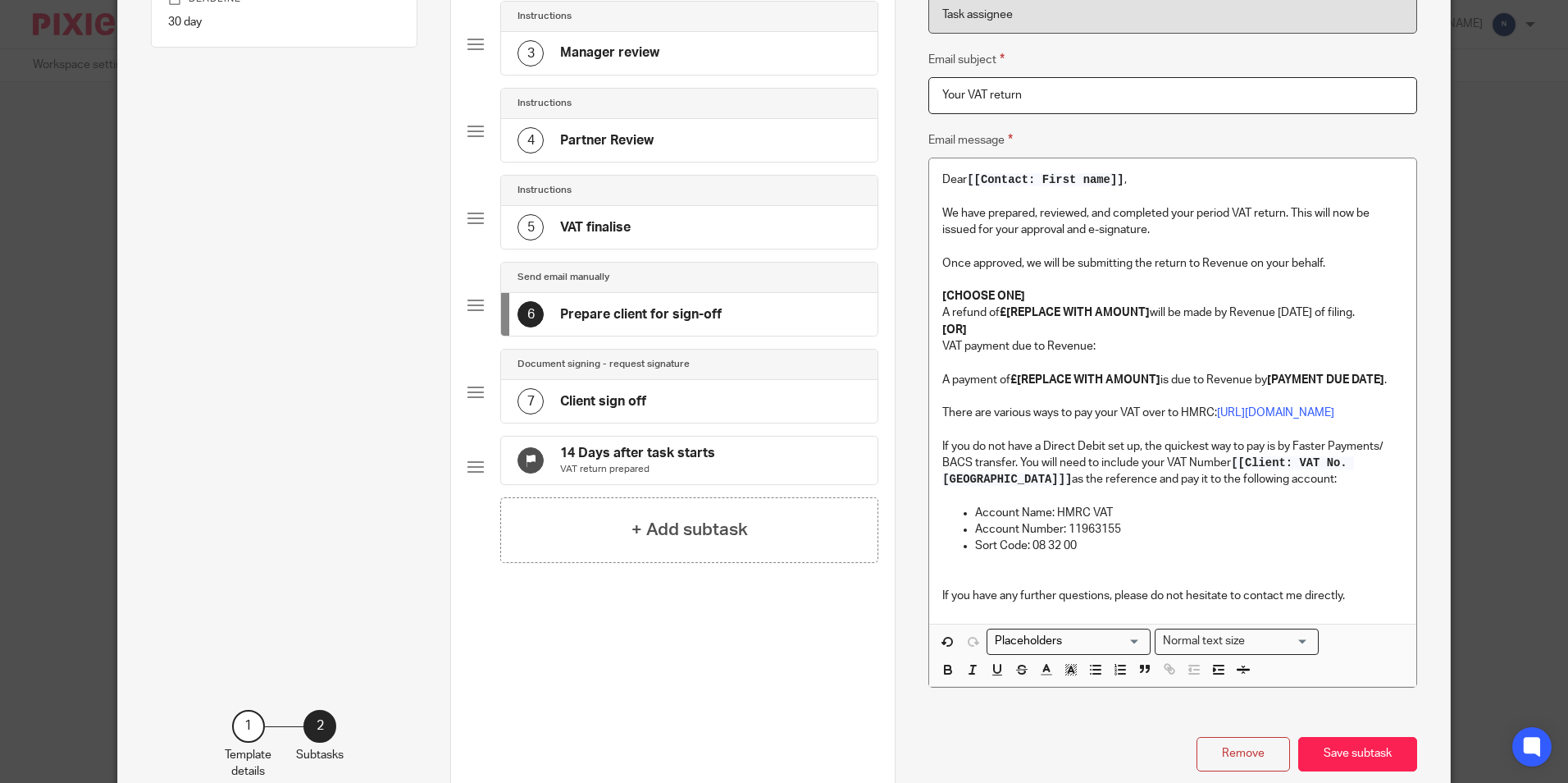
click at [702, 462] on h4 "14 Days after task starts" at bounding box center [637, 454] width 155 height 17
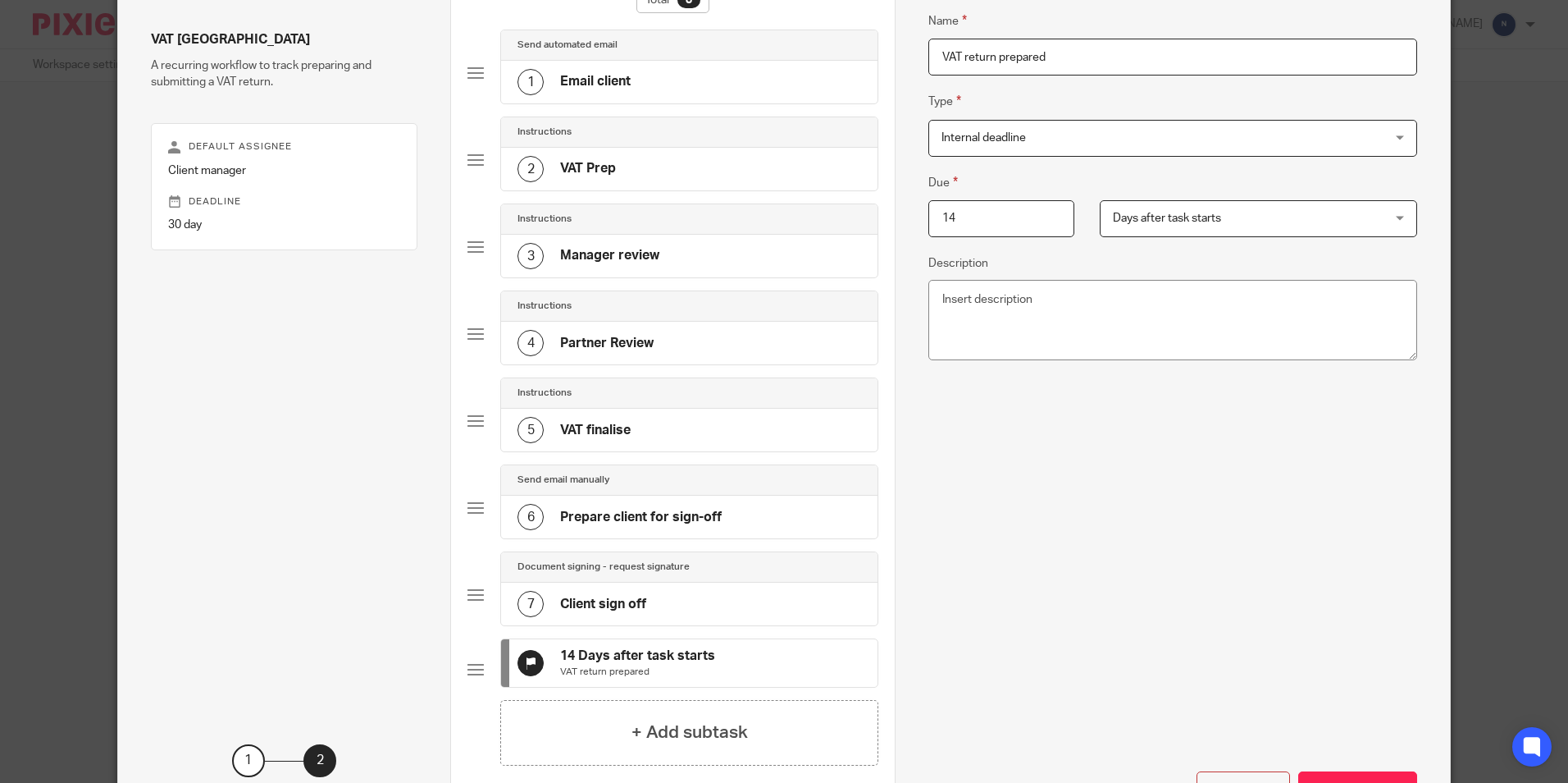
scroll to position [265, 0]
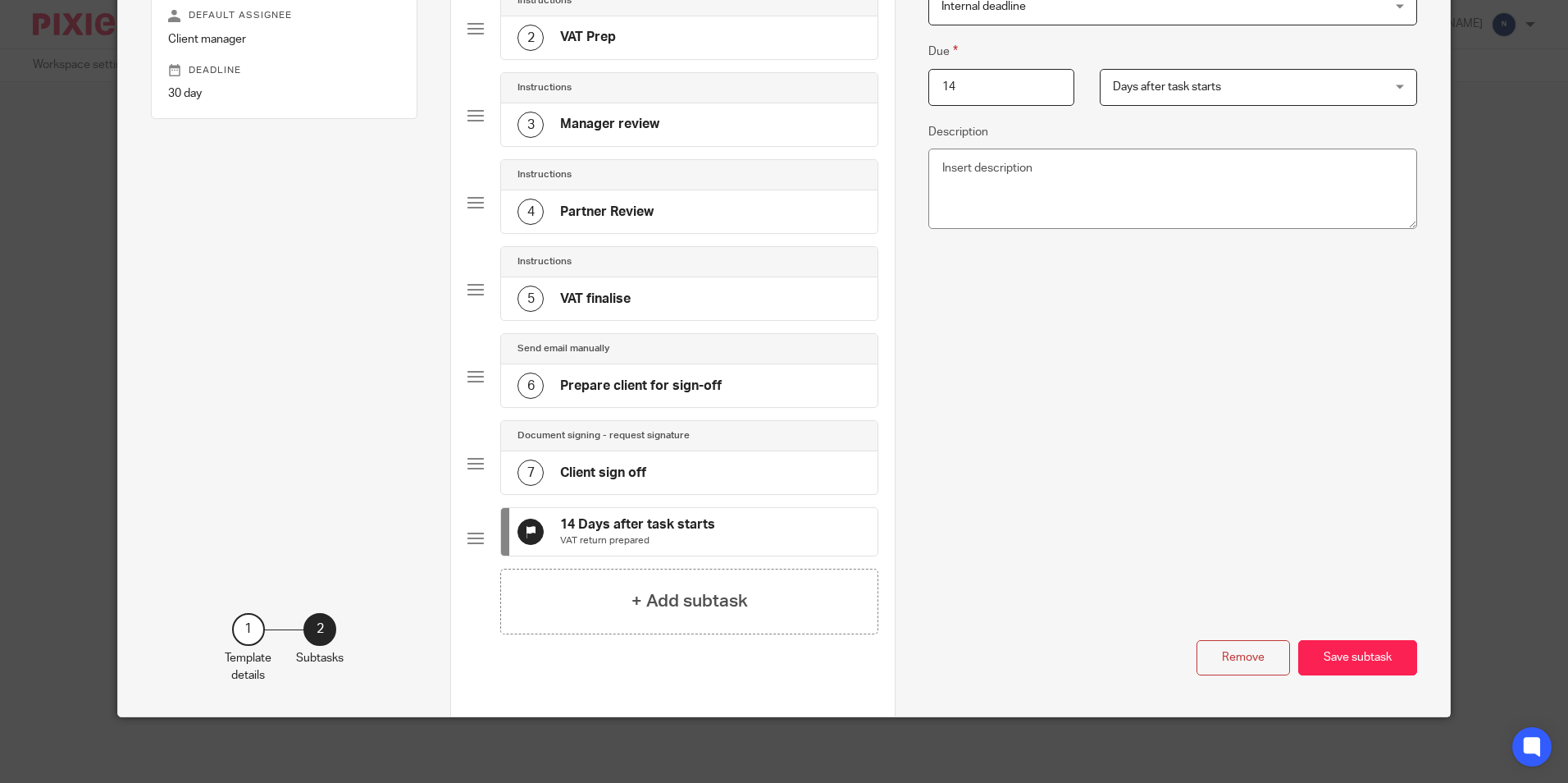
click at [672, 437] on div "Document signing - request signature" at bounding box center [690, 435] width 376 height 30
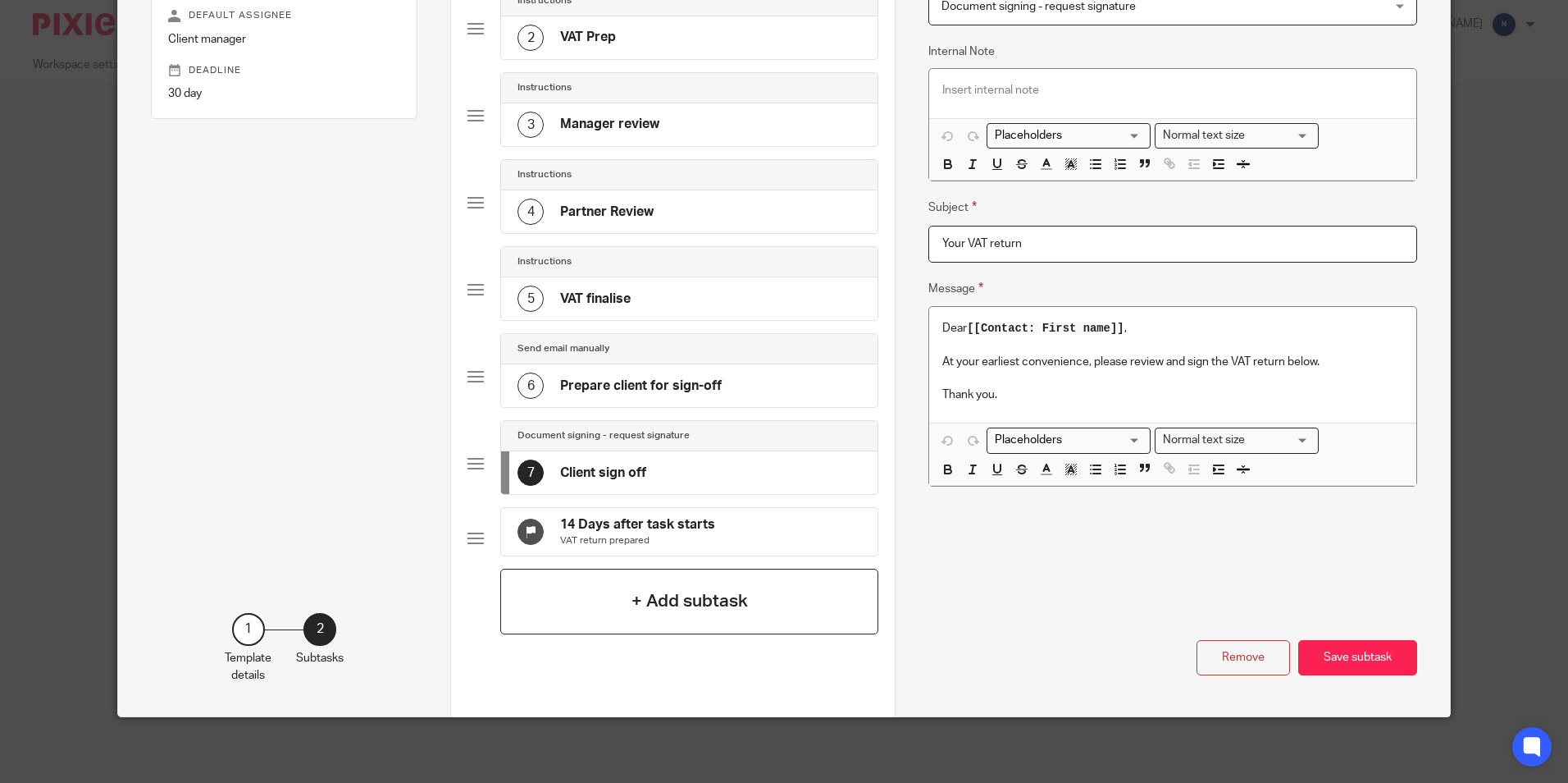
click at [566, 594] on div "+ Add subtask" at bounding box center [690, 601] width 378 height 65
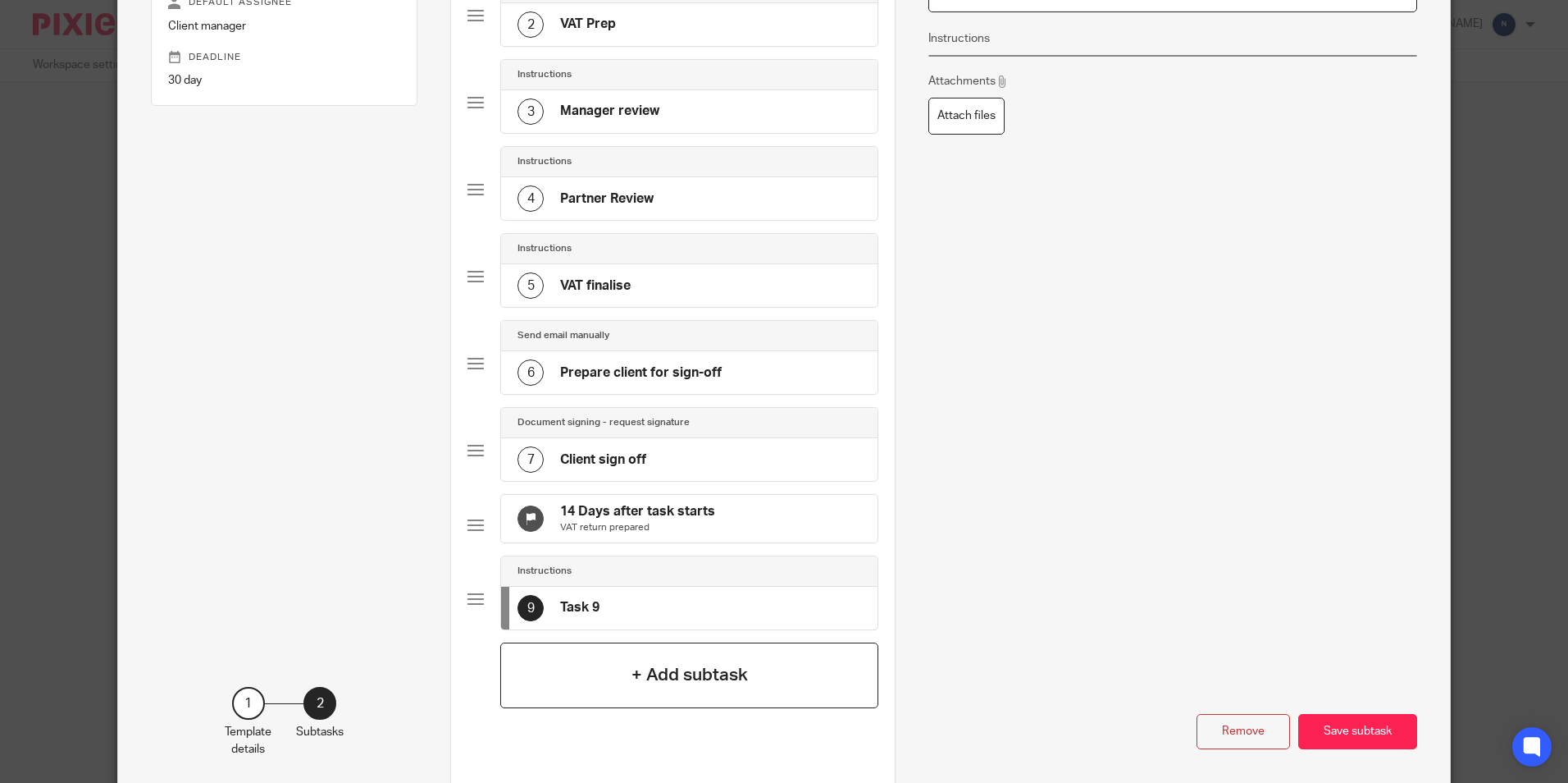
scroll to position [0, 0]
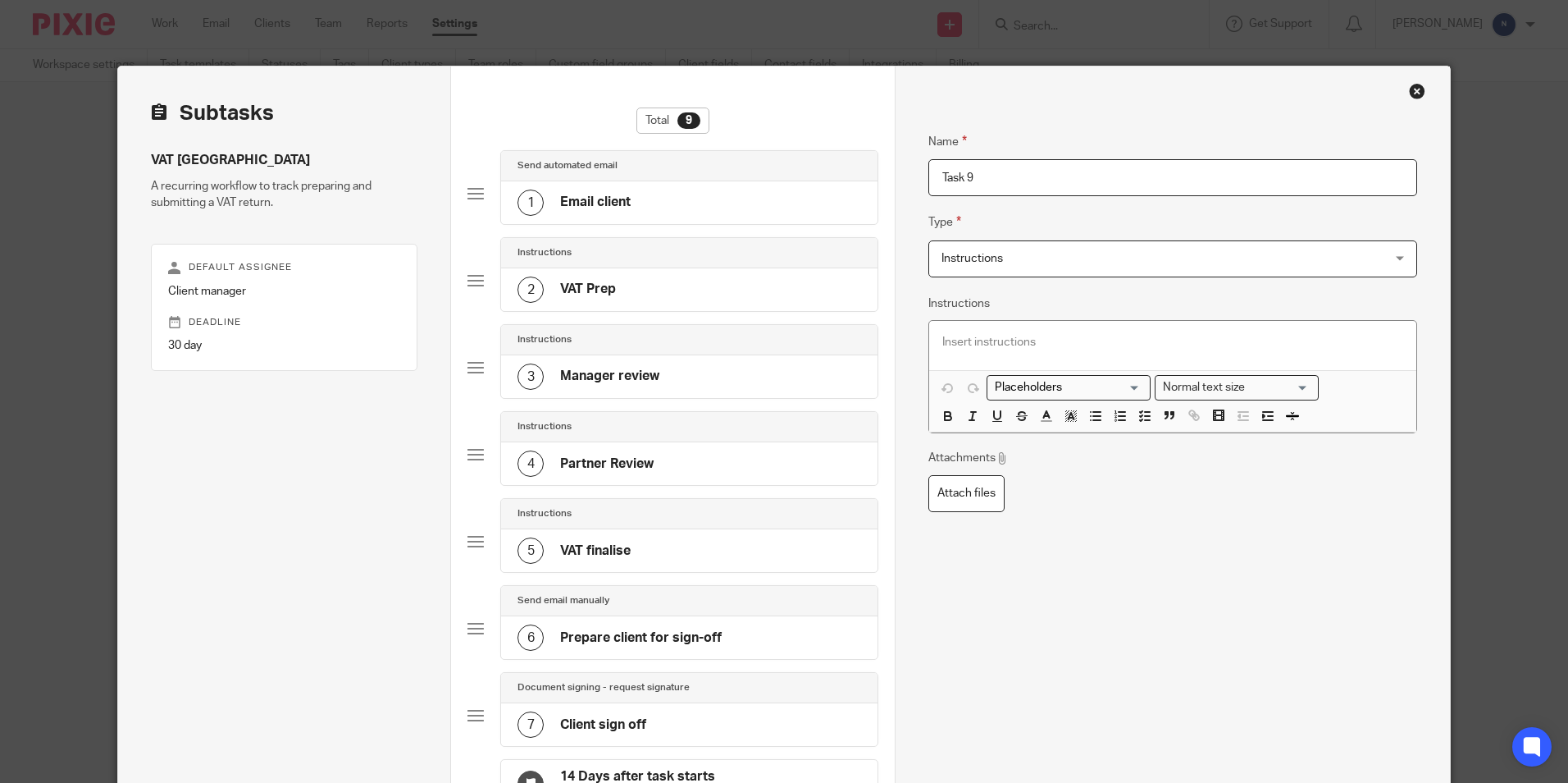
drag, startPoint x: 986, startPoint y: 170, endPoint x: 879, endPoint y: 184, distance: 107.9
click at [879, 184] on div "Subtasks VAT Ireland A recurring workflow to track preparing and submitting a V…" at bounding box center [784, 560] width 1331 height 989
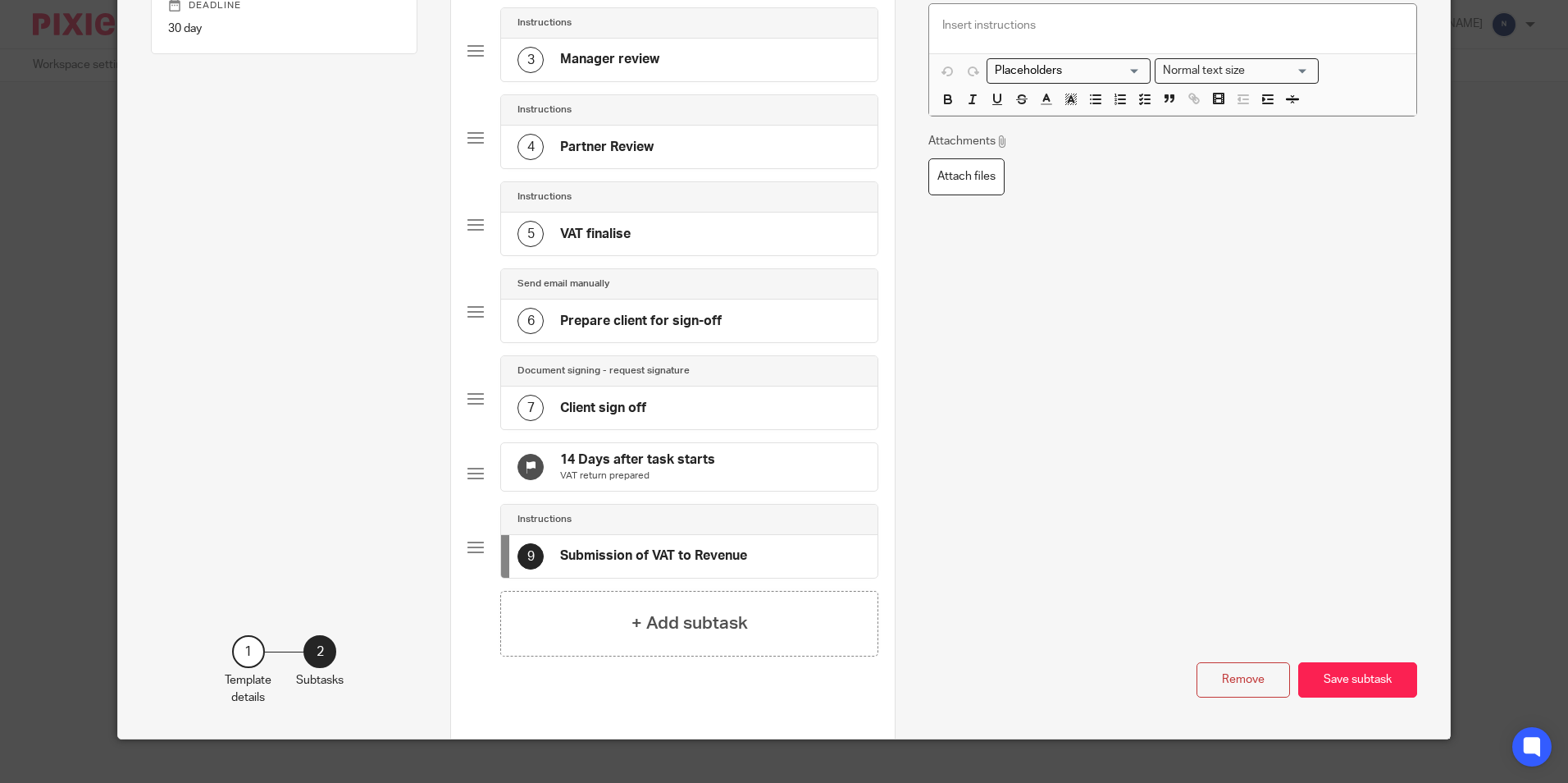
scroll to position [352, 0]
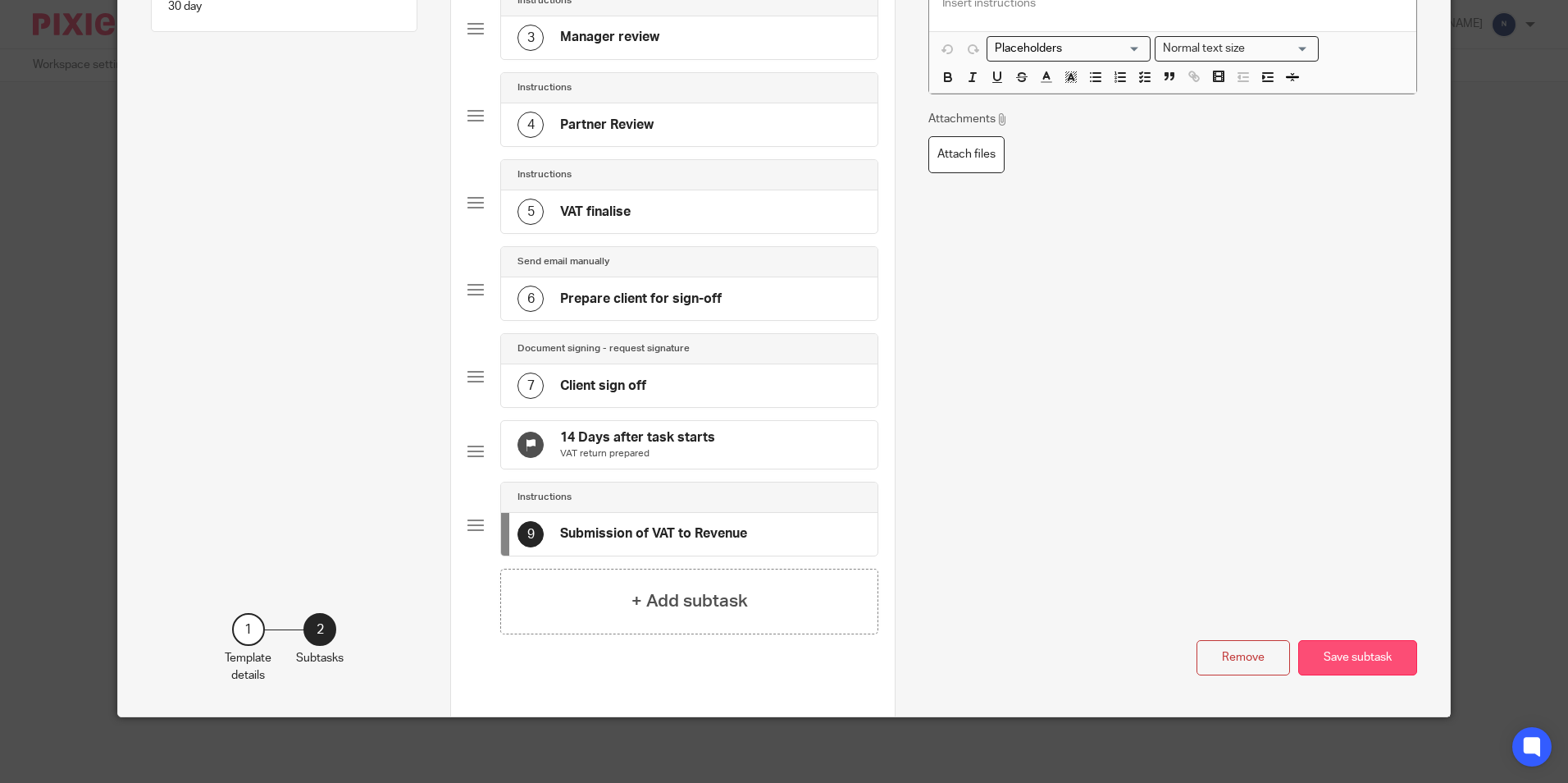
type input "Submission of VAT to Revenue"
click at [1298, 659] on button "Save subtask" at bounding box center [1357, 658] width 119 height 36
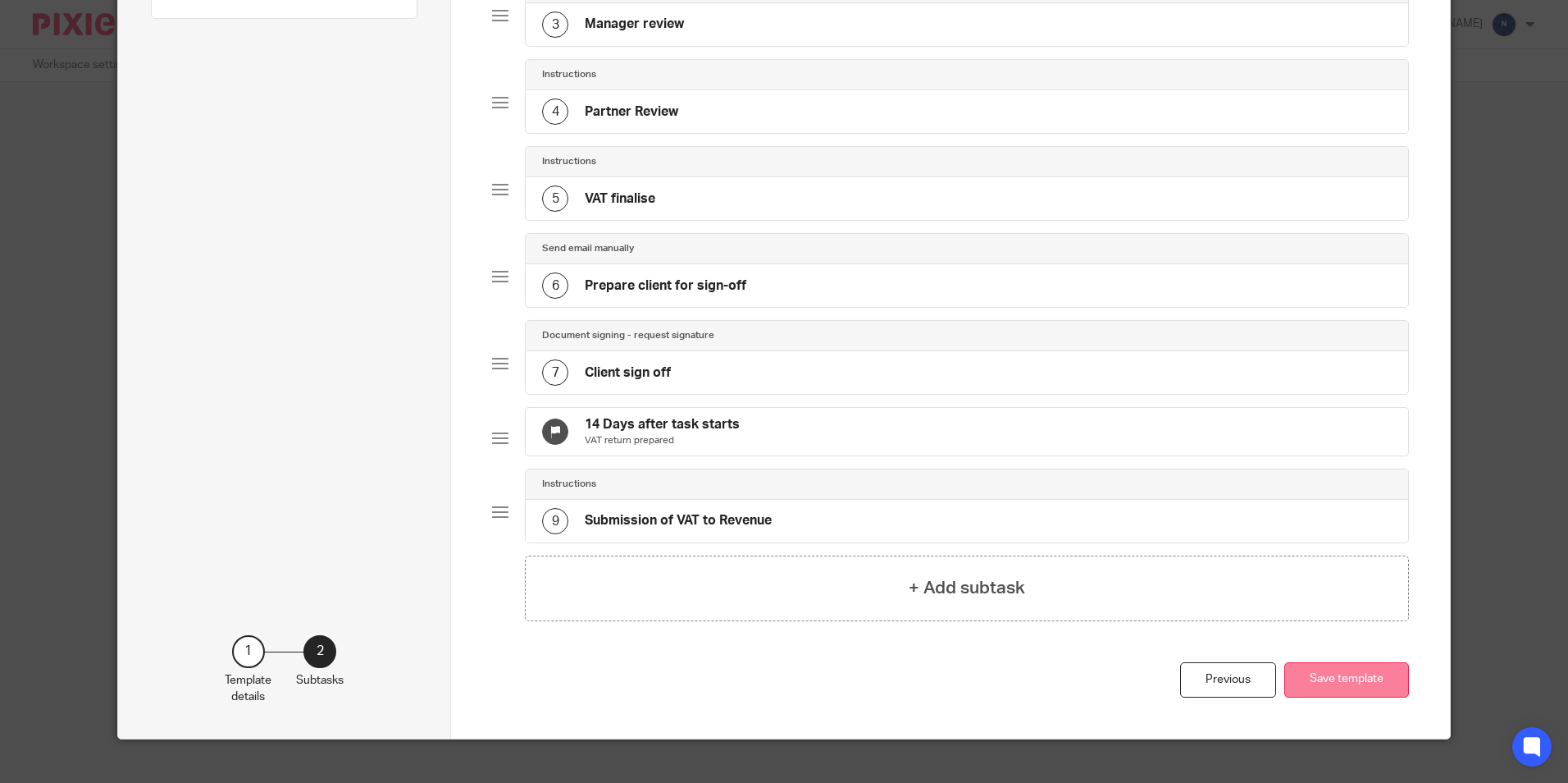
click at [1314, 694] on button "Save template" at bounding box center [1346, 679] width 124 height 36
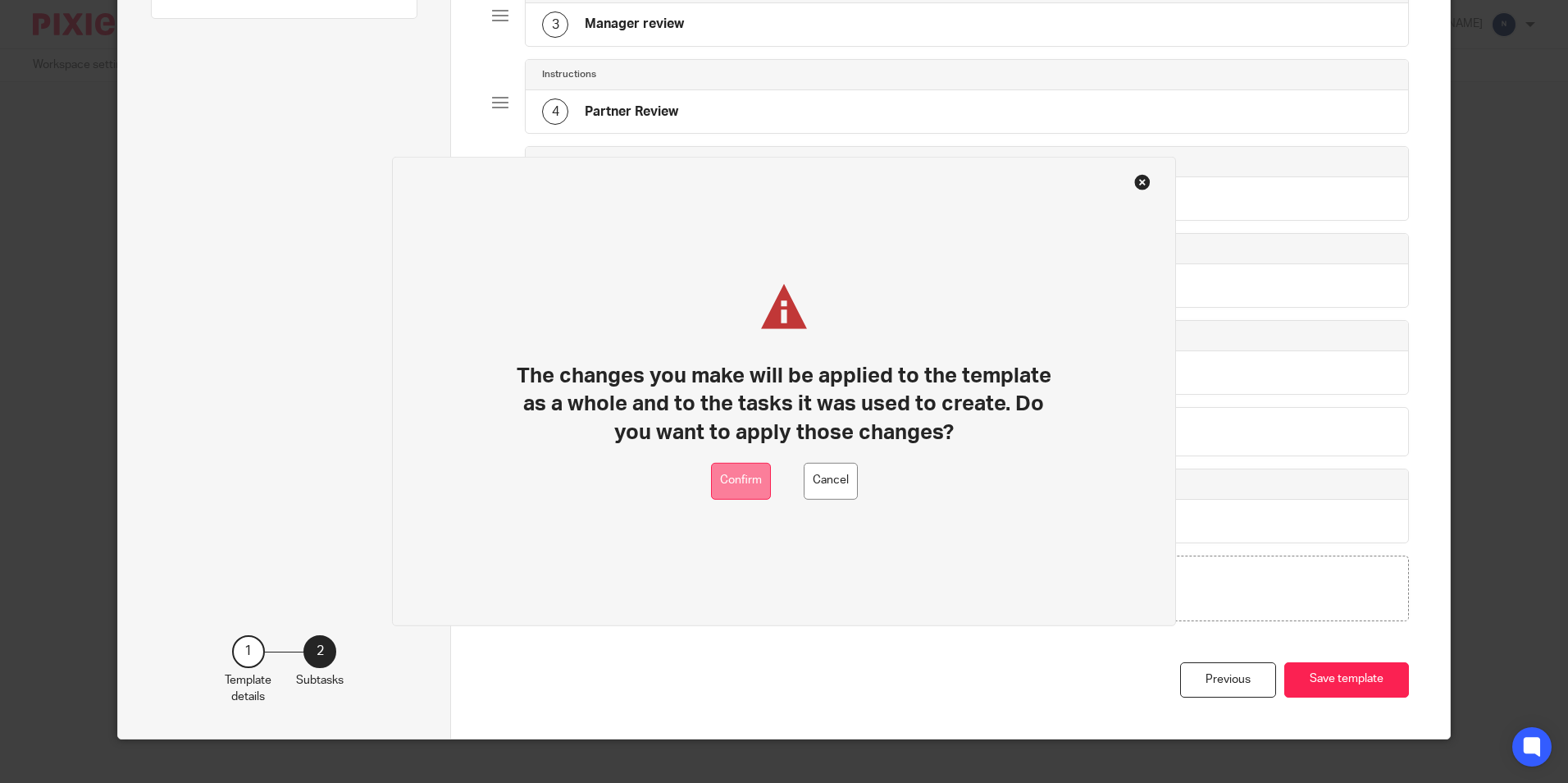
click at [746, 489] on button "Confirm" at bounding box center [741, 481] width 60 height 37
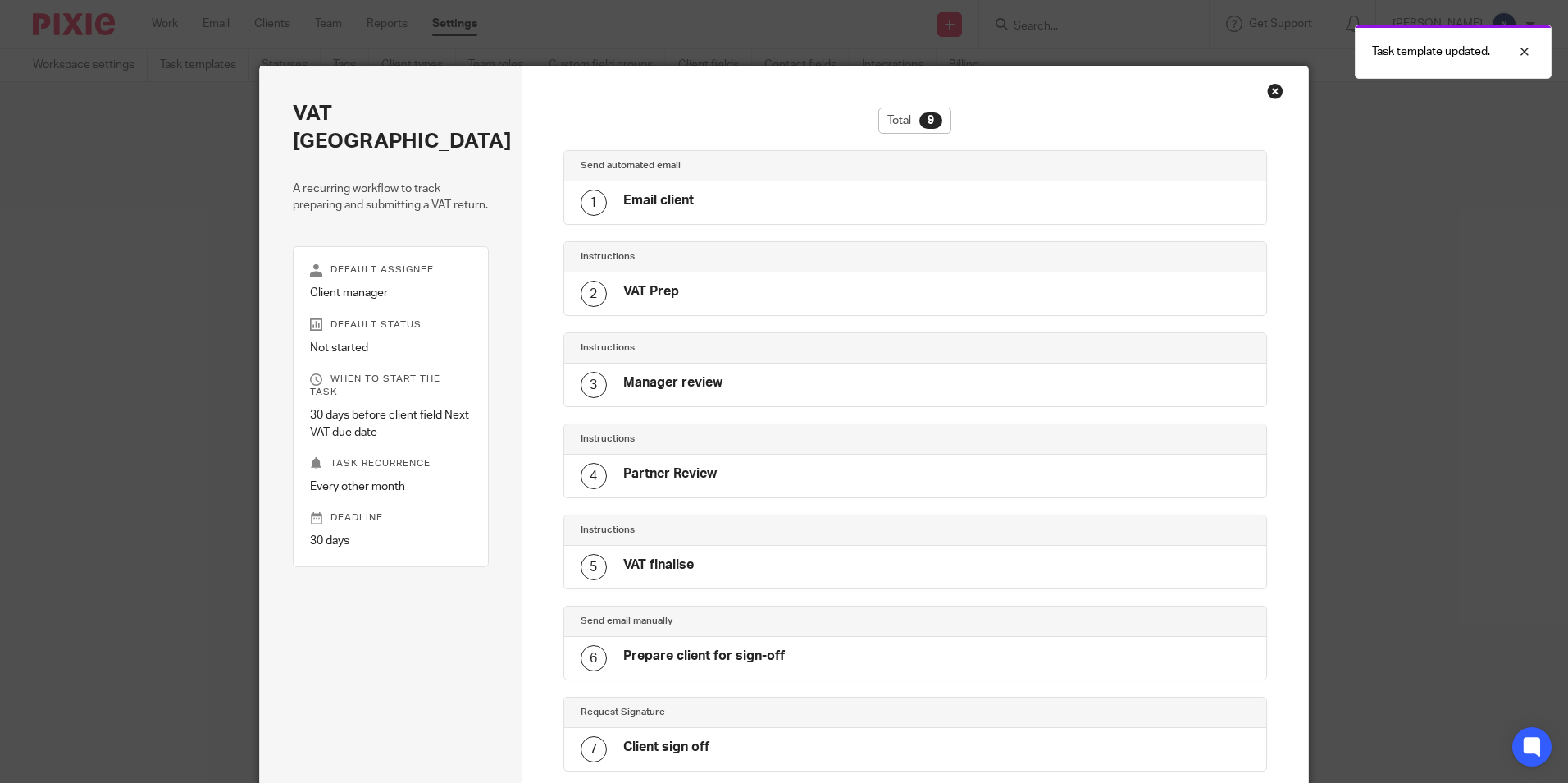
click at [1269, 96] on div "Close this dialog window" at bounding box center [1275, 91] width 17 height 17
click at [1269, 95] on div "Close this dialog window" at bounding box center [1275, 91] width 17 height 17
click at [1275, 89] on div "Close this dialog window" at bounding box center [1275, 91] width 17 height 17
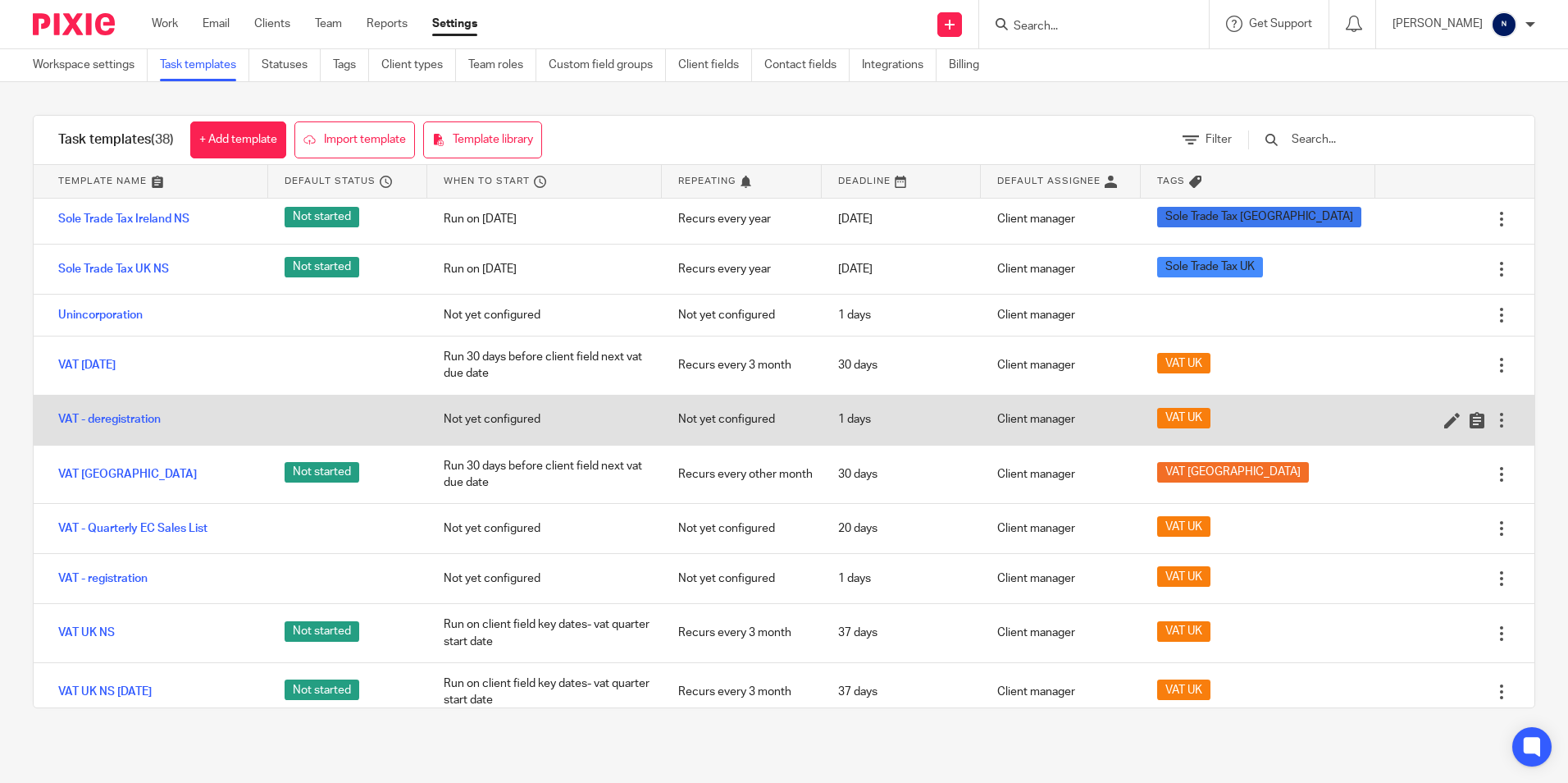
scroll to position [1518, 0]
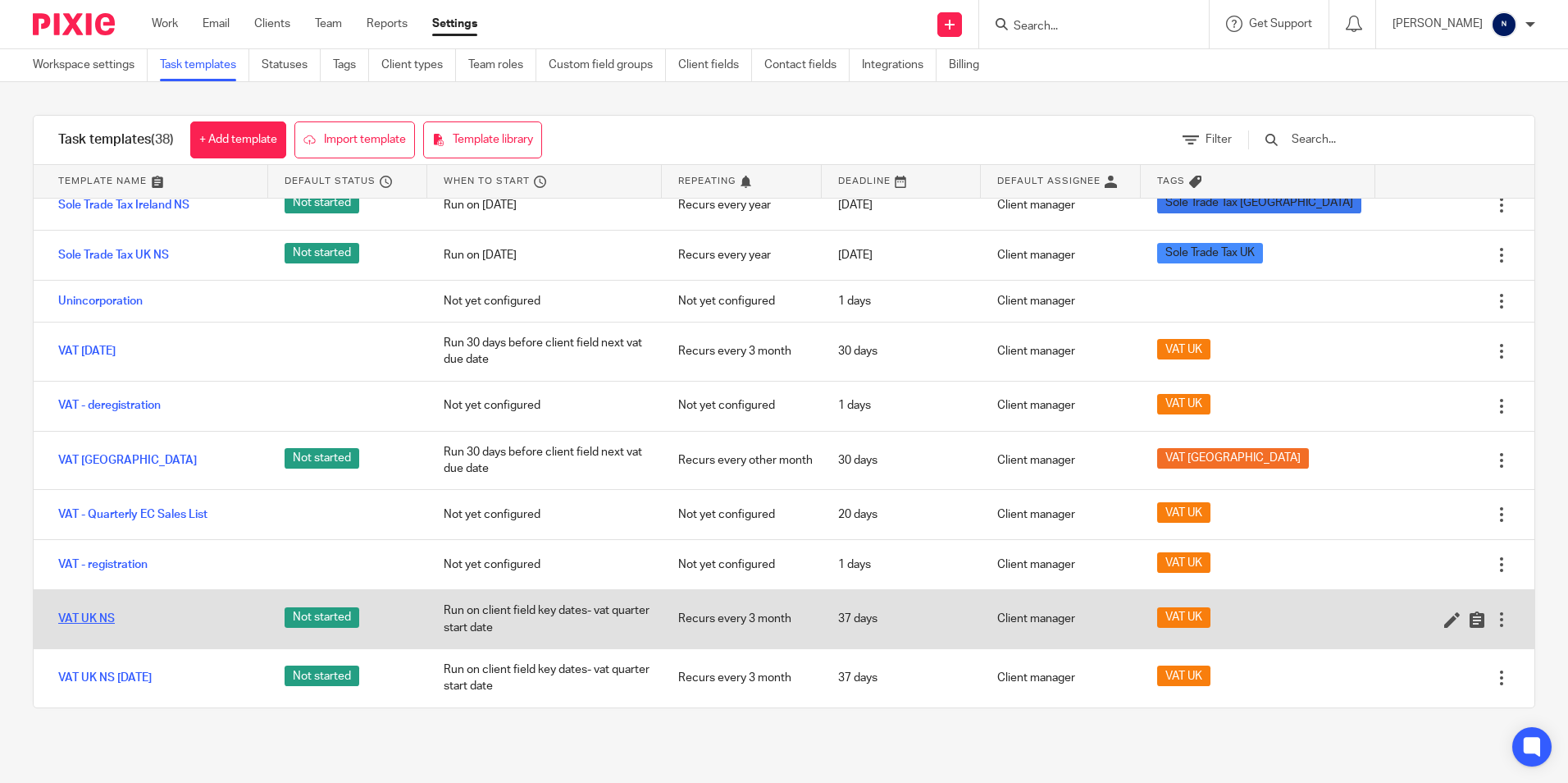
click at [104, 611] on link "VAT UK NS" at bounding box center [86, 618] width 57 height 17
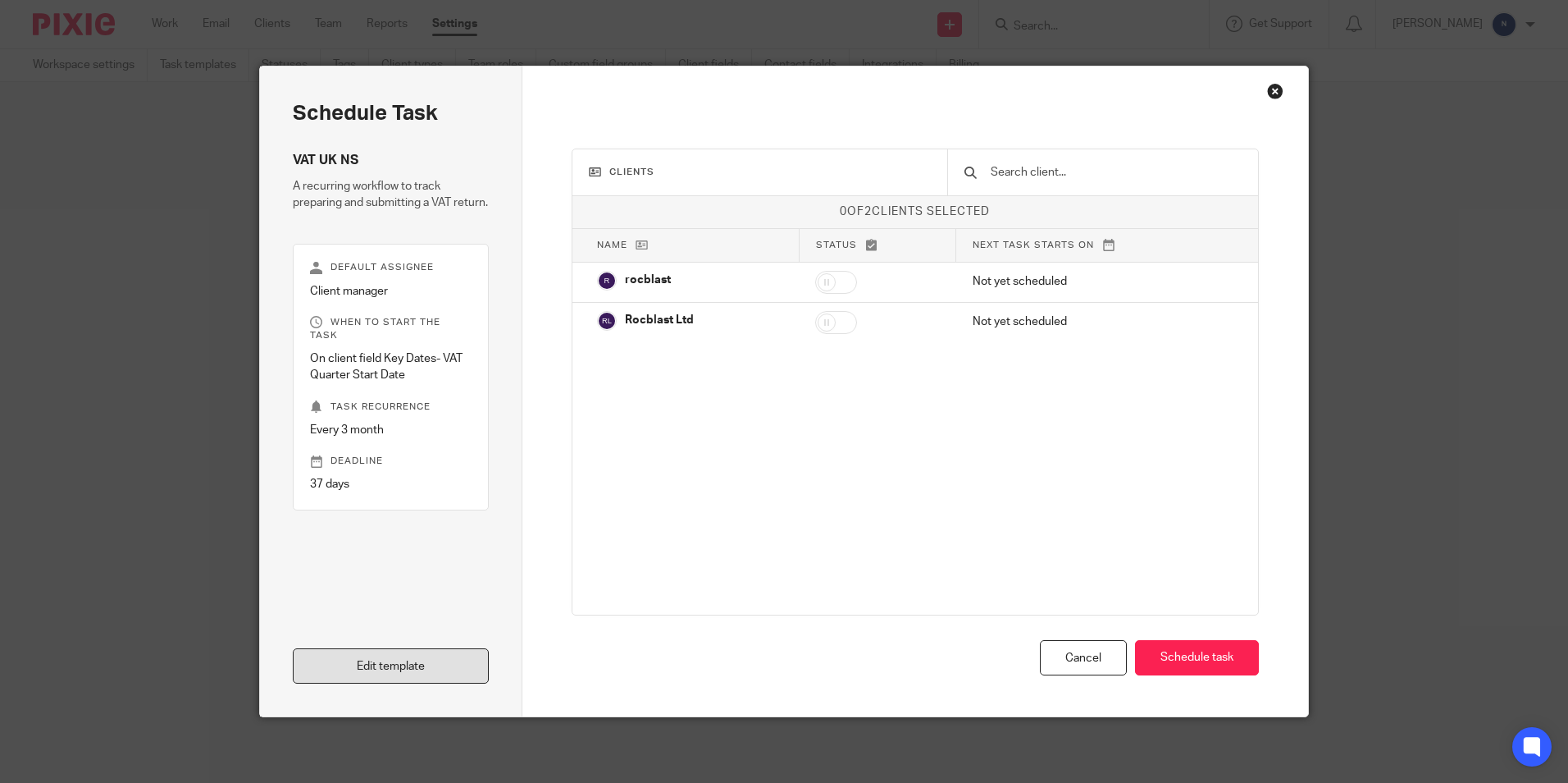
click at [366, 664] on link "Edit template" at bounding box center [390, 665] width 196 height 36
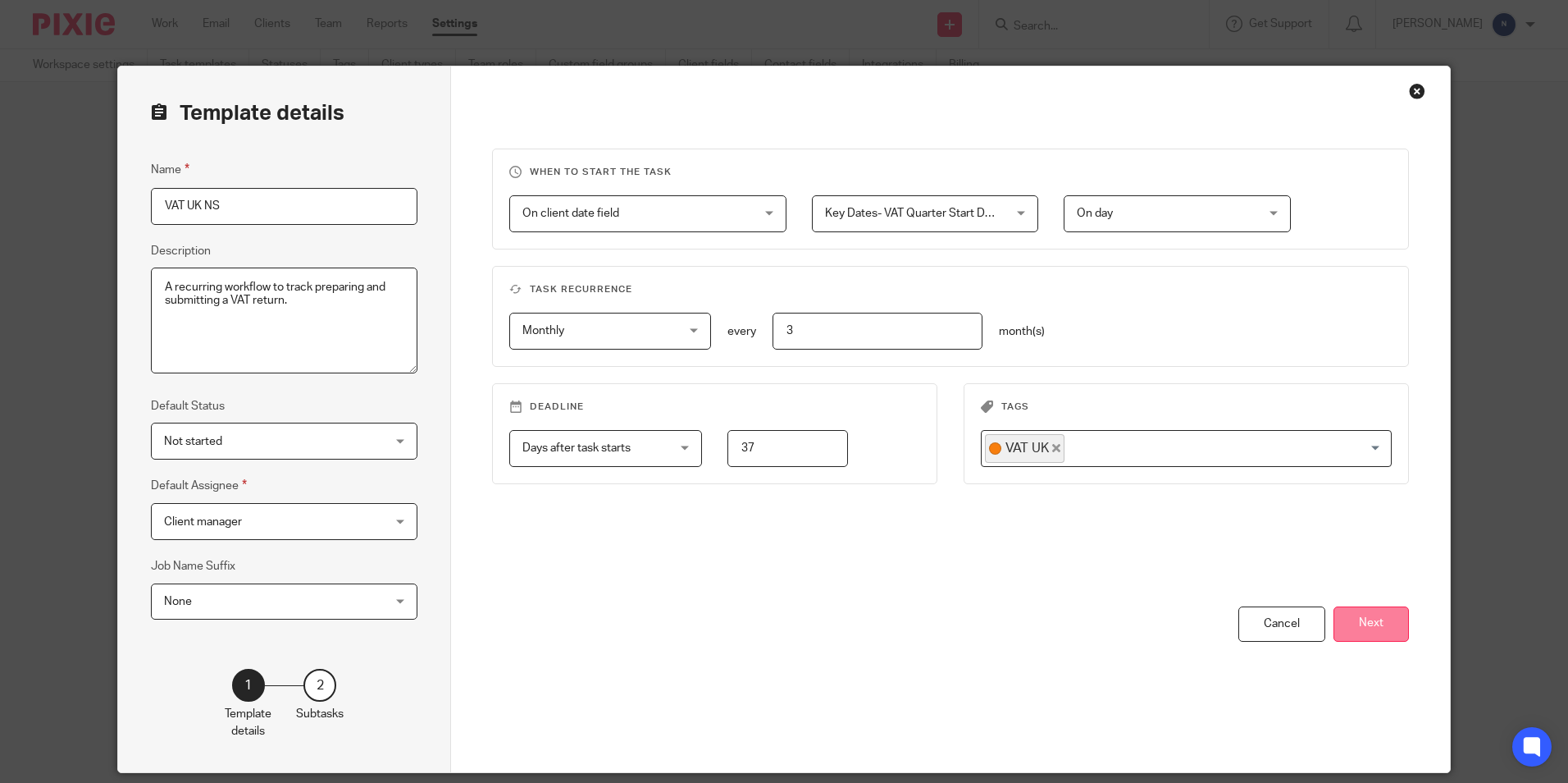
click at [1378, 617] on button "Next" at bounding box center [1371, 624] width 76 height 36
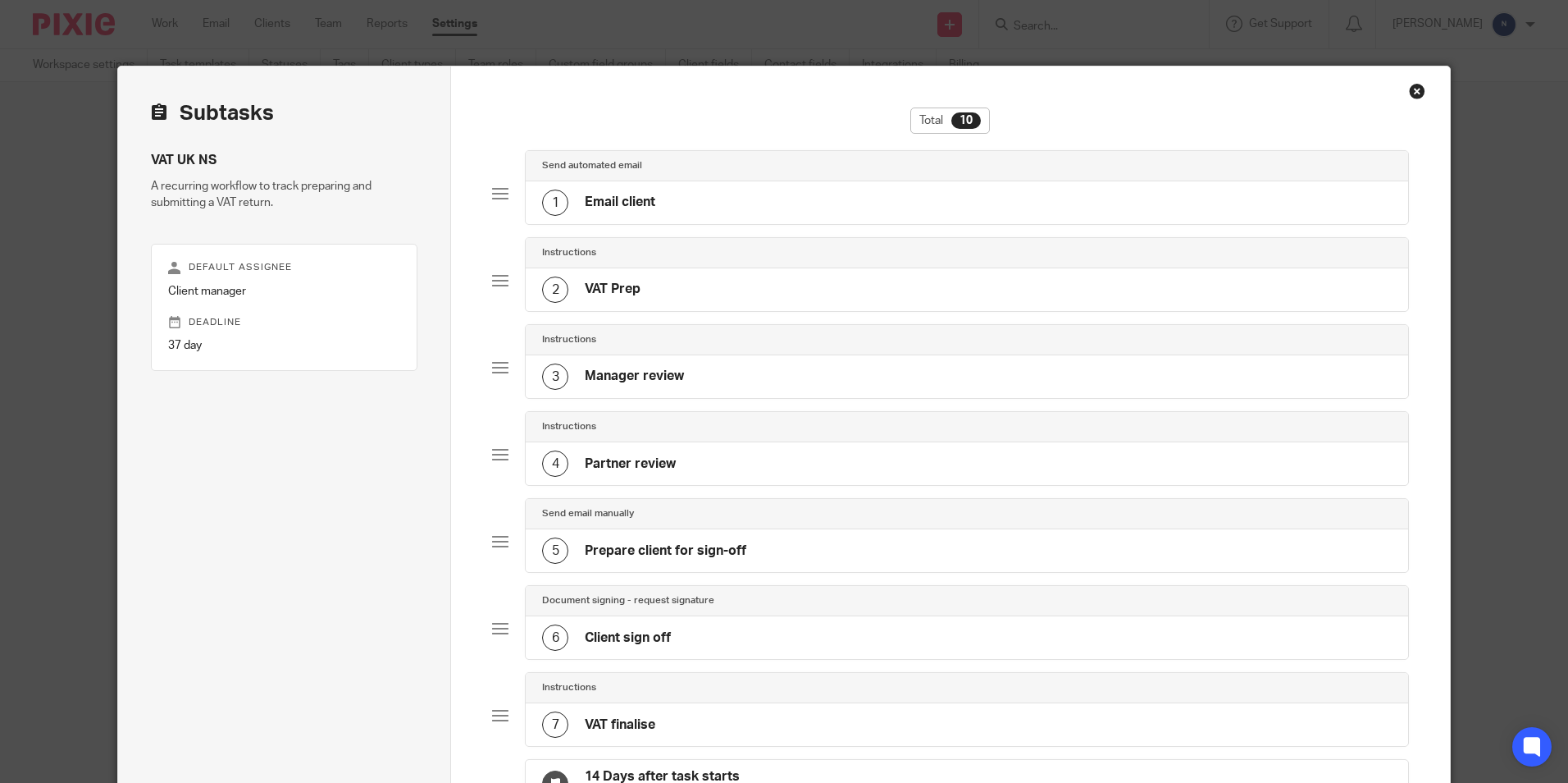
click at [757, 287] on div "2 VAT Prep" at bounding box center [966, 289] width 882 height 43
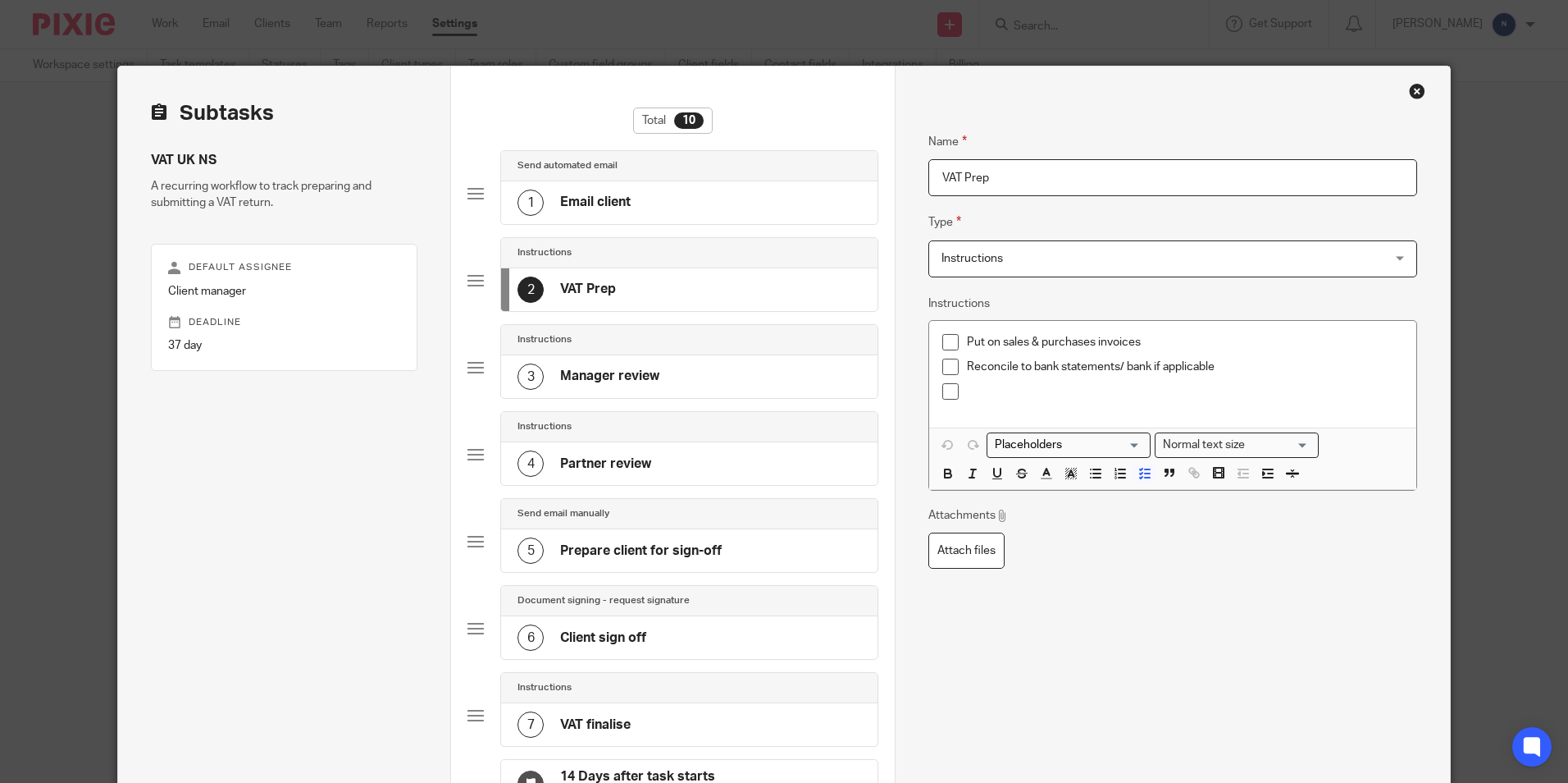
click at [1414, 91] on div "Close this dialog window" at bounding box center [1417, 91] width 17 height 17
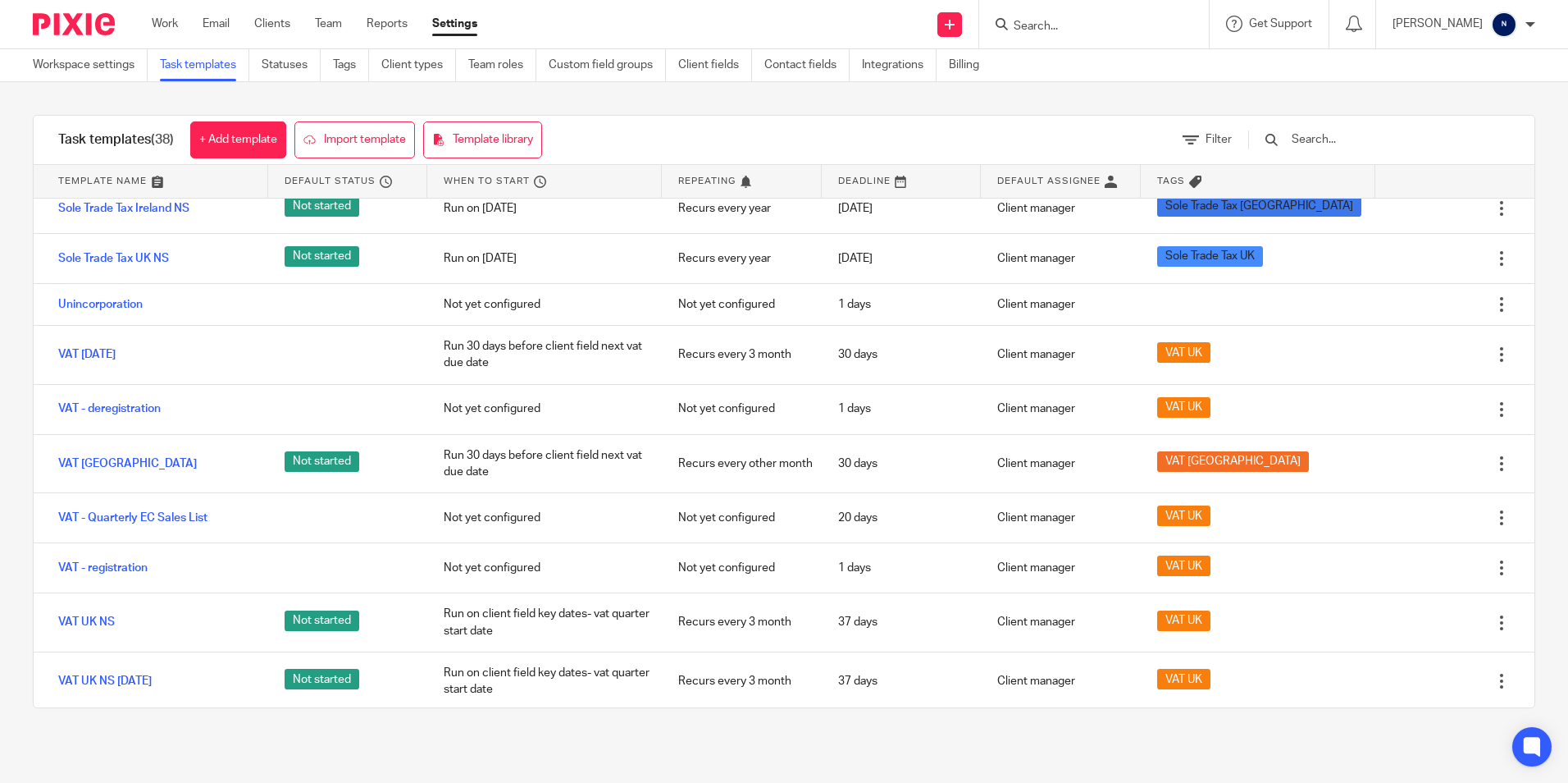
scroll to position [1518, 0]
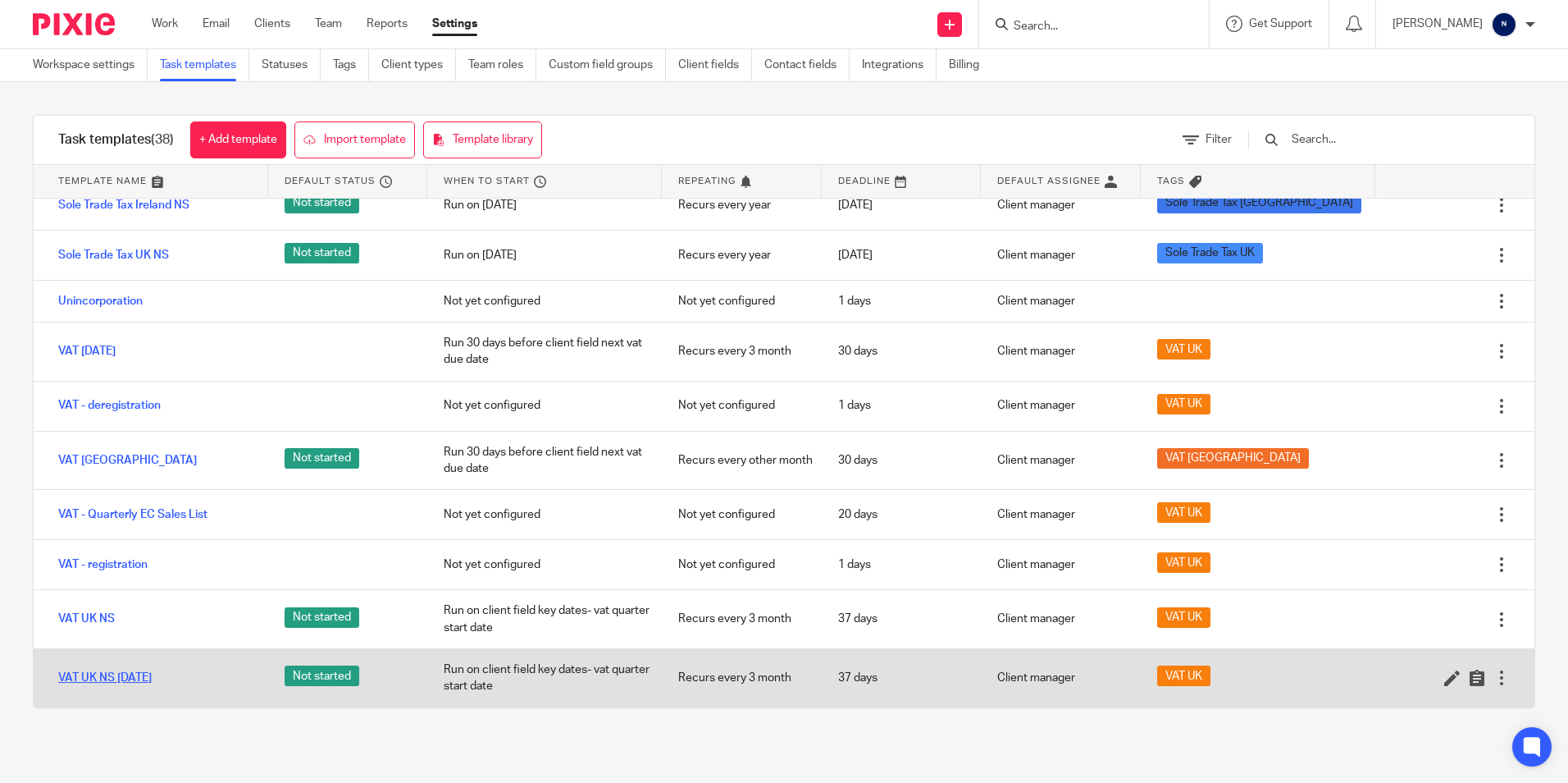
click at [110, 685] on link "VAT UK NS [DATE]" at bounding box center [104, 678] width 93 height 17
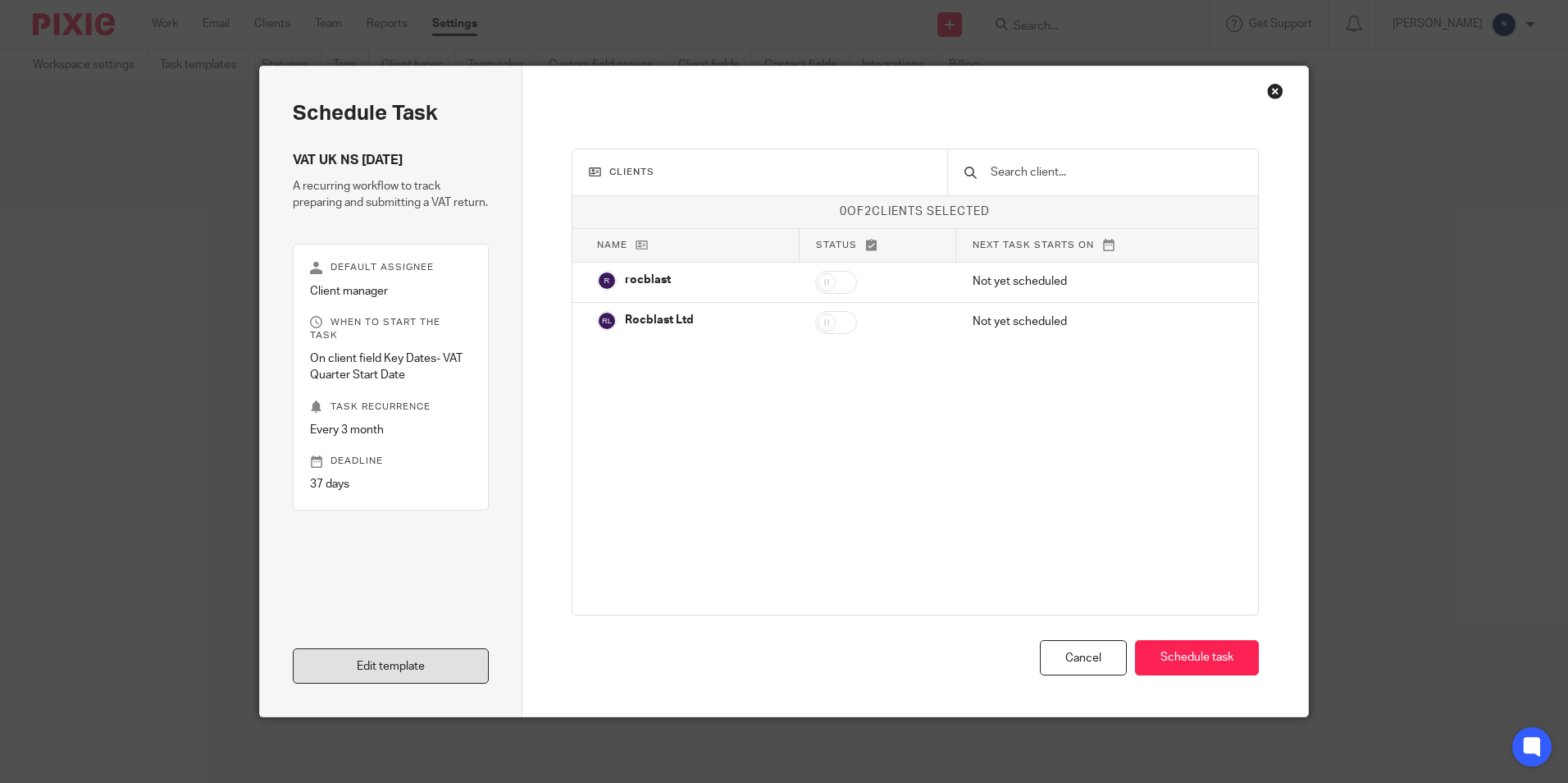
click at [347, 660] on link "Edit template" at bounding box center [390, 665] width 196 height 36
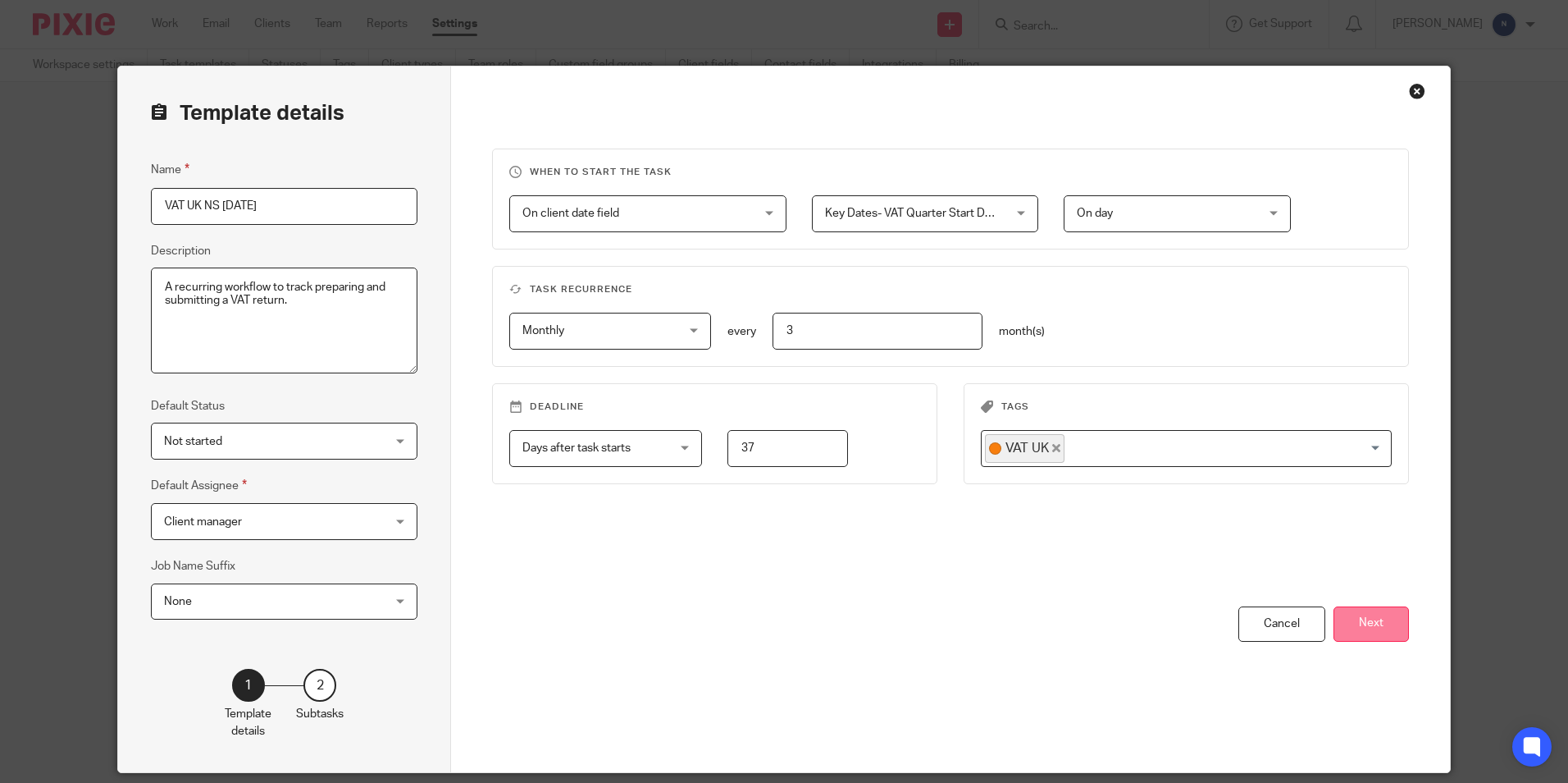
click at [1388, 626] on button "Next" at bounding box center [1371, 624] width 76 height 36
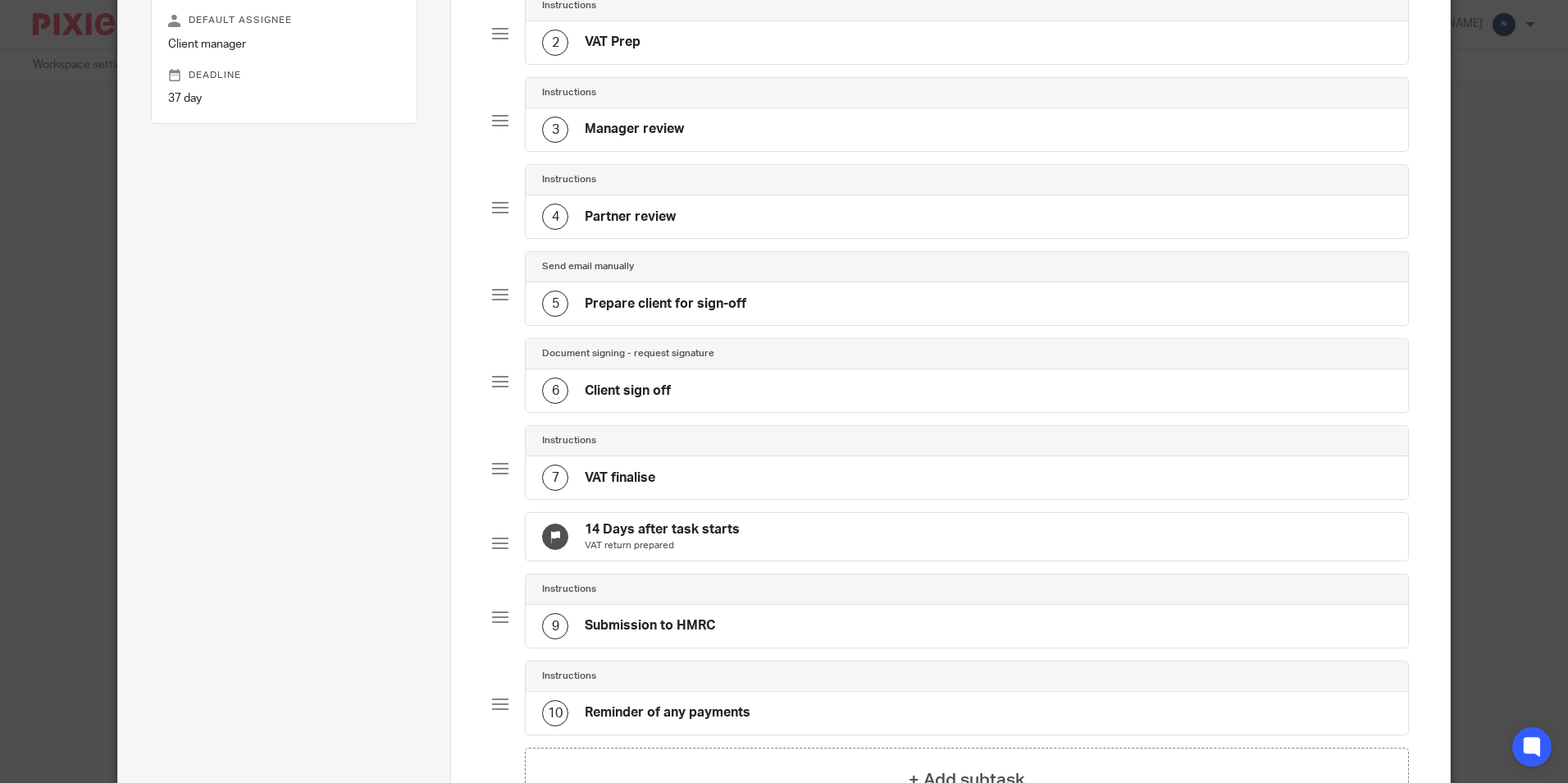
scroll to position [246, 0]
click at [614, 635] on h4 "Submission to HMRC" at bounding box center [650, 626] width 131 height 17
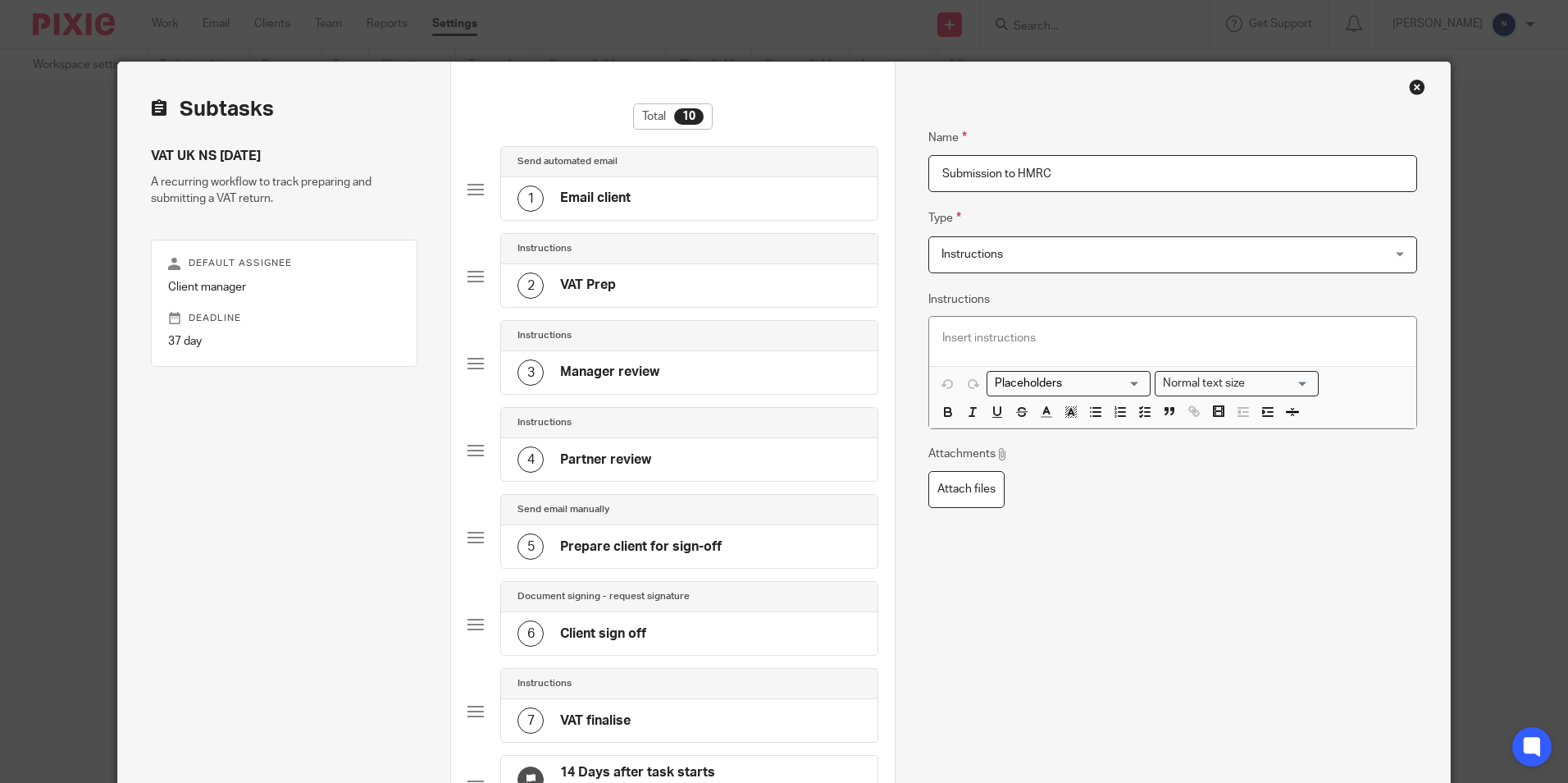
scroll to position [0, 0]
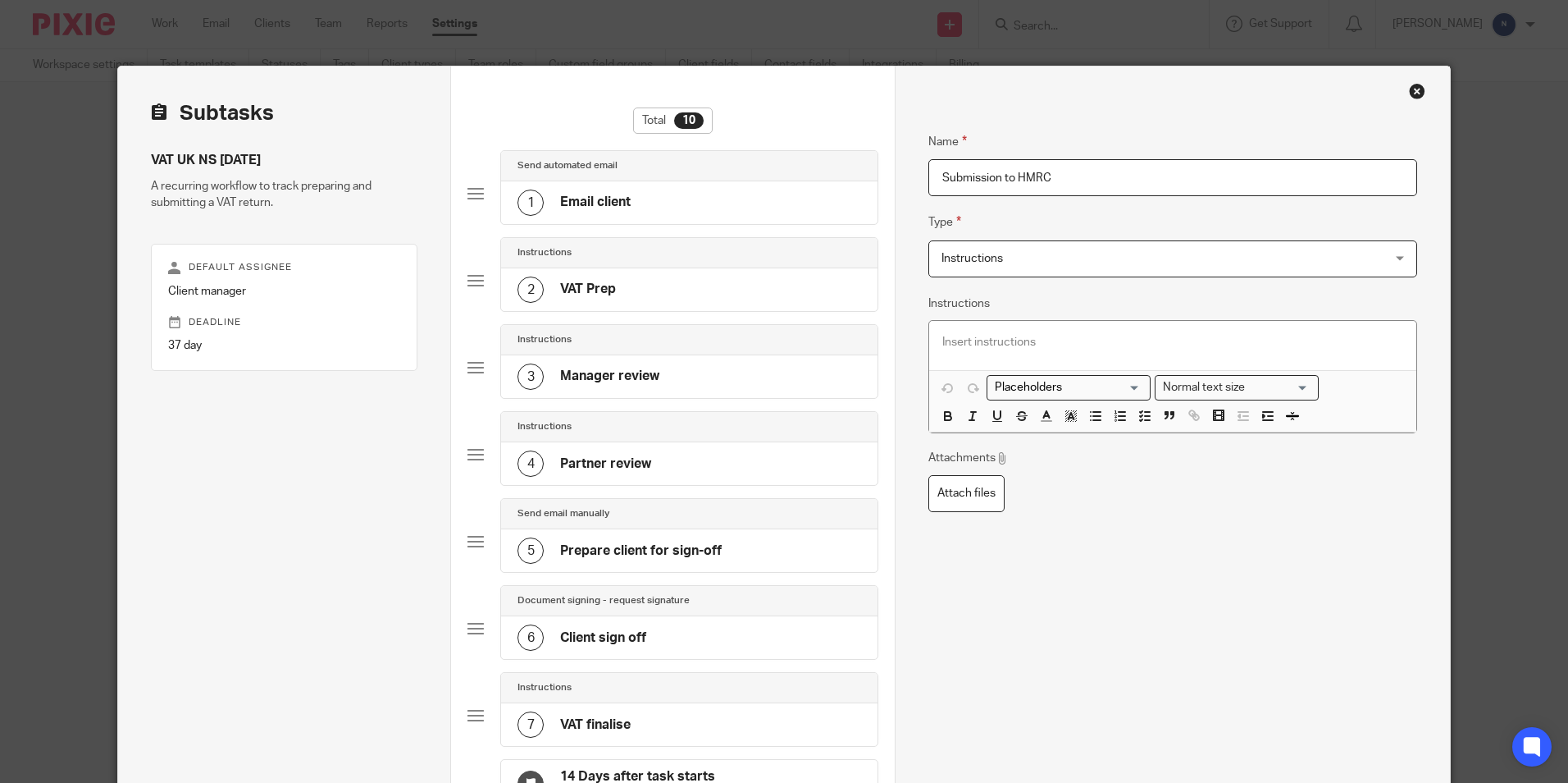
click at [1410, 85] on div "Close this dialog window" at bounding box center [1417, 91] width 17 height 17
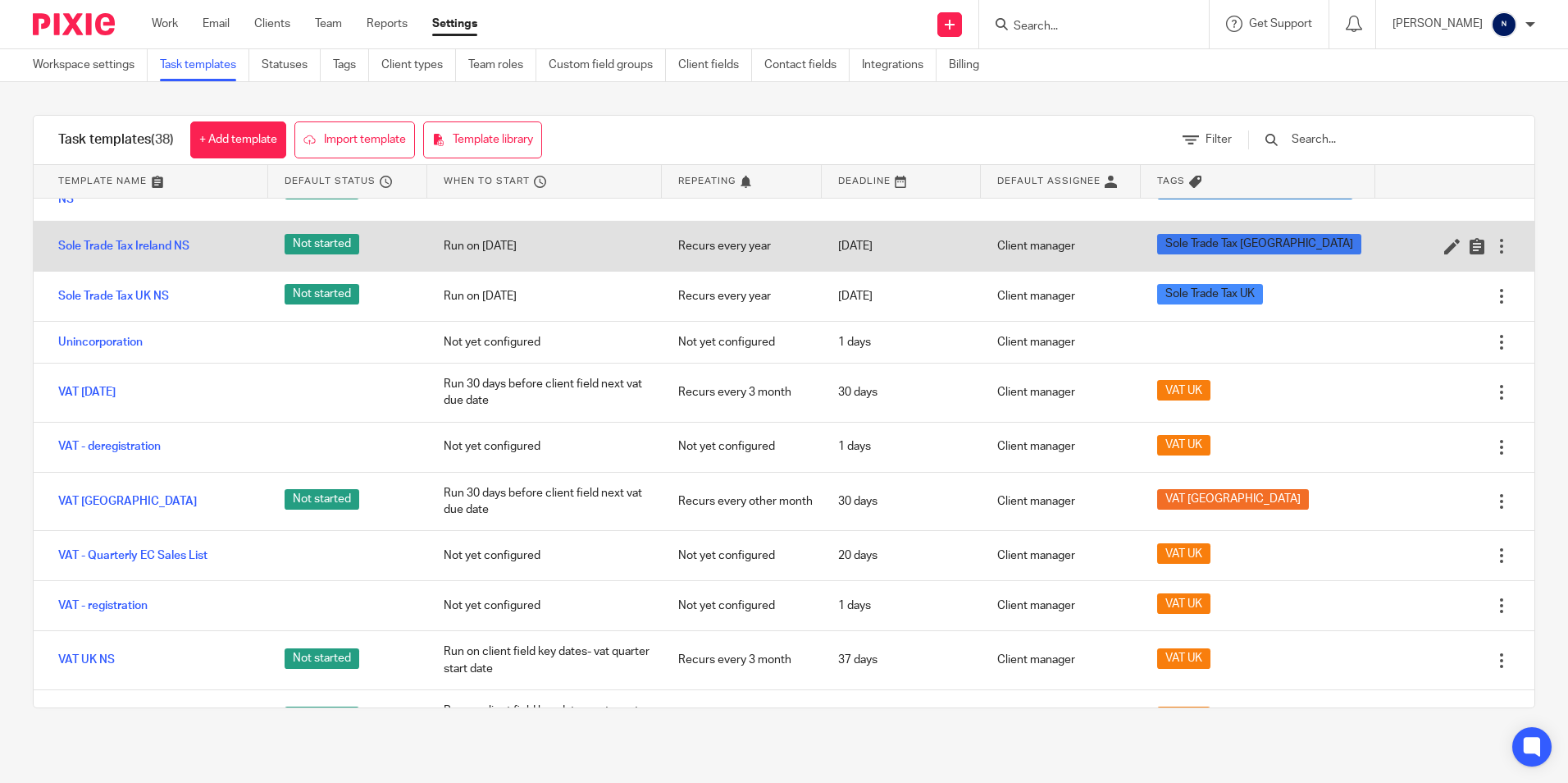
scroll to position [1518, 0]
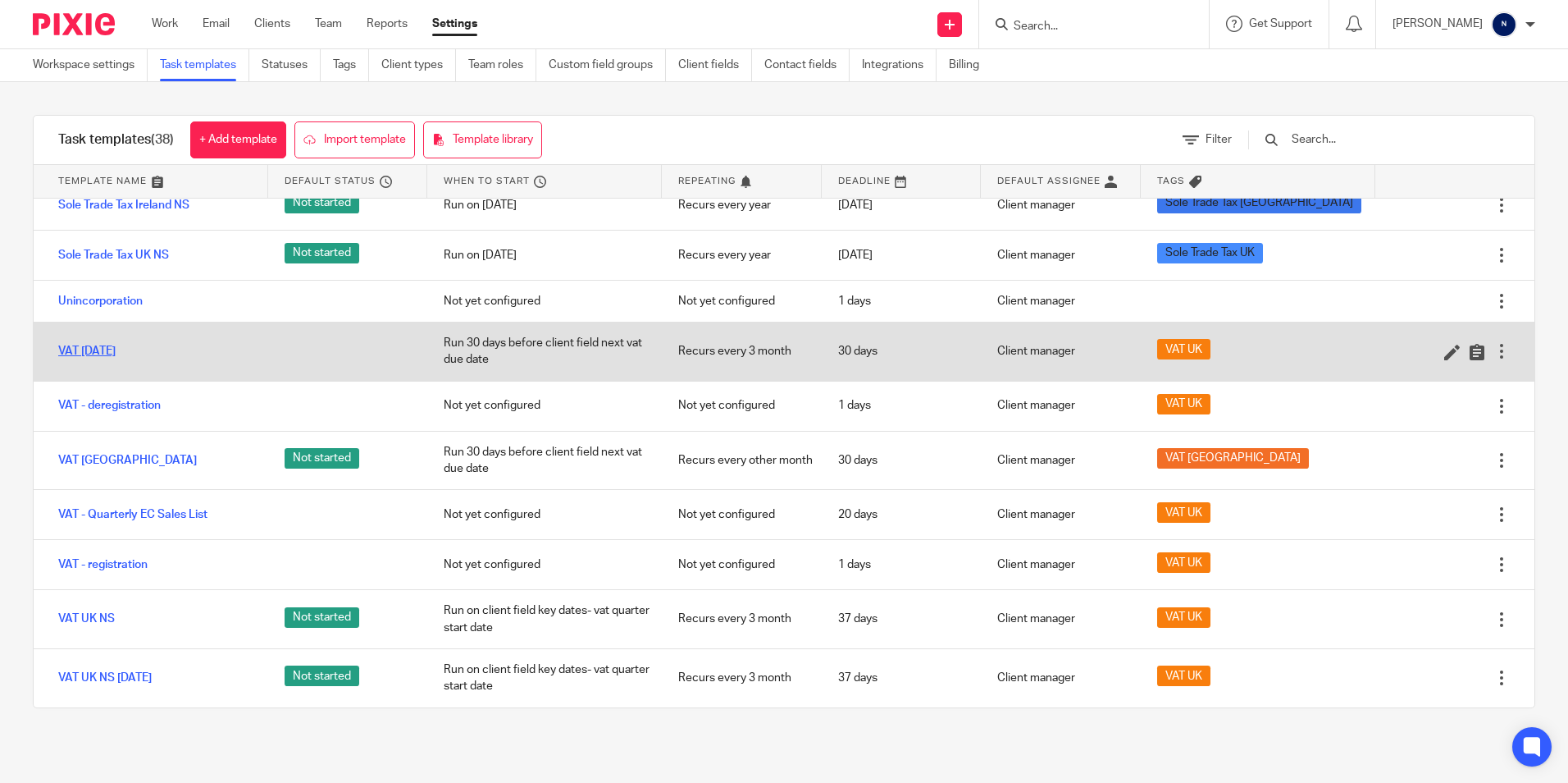
click at [91, 349] on link "VAT [DATE]" at bounding box center [87, 351] width 57 height 17
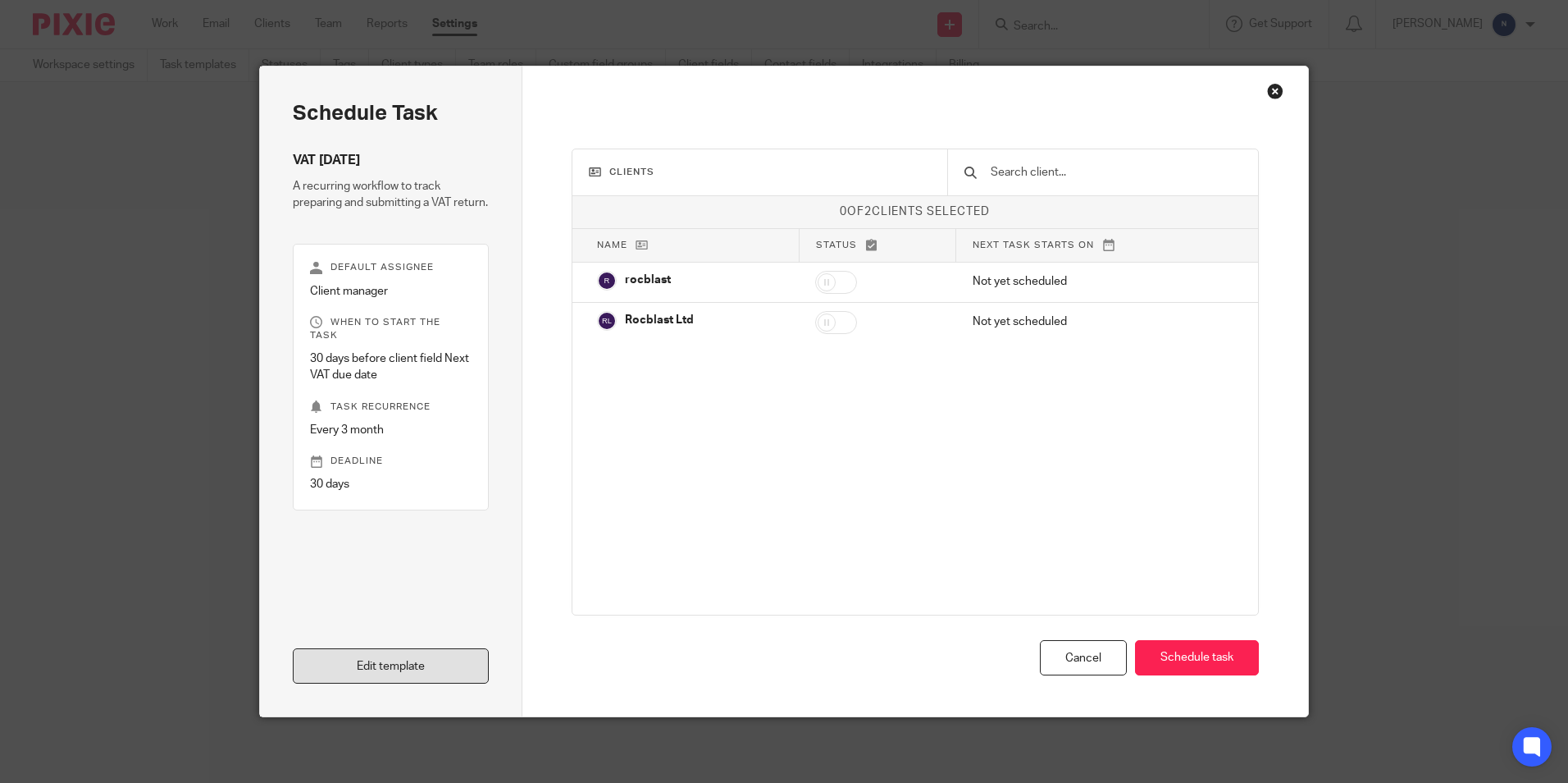
click at [375, 673] on link "Edit template" at bounding box center [390, 665] width 196 height 36
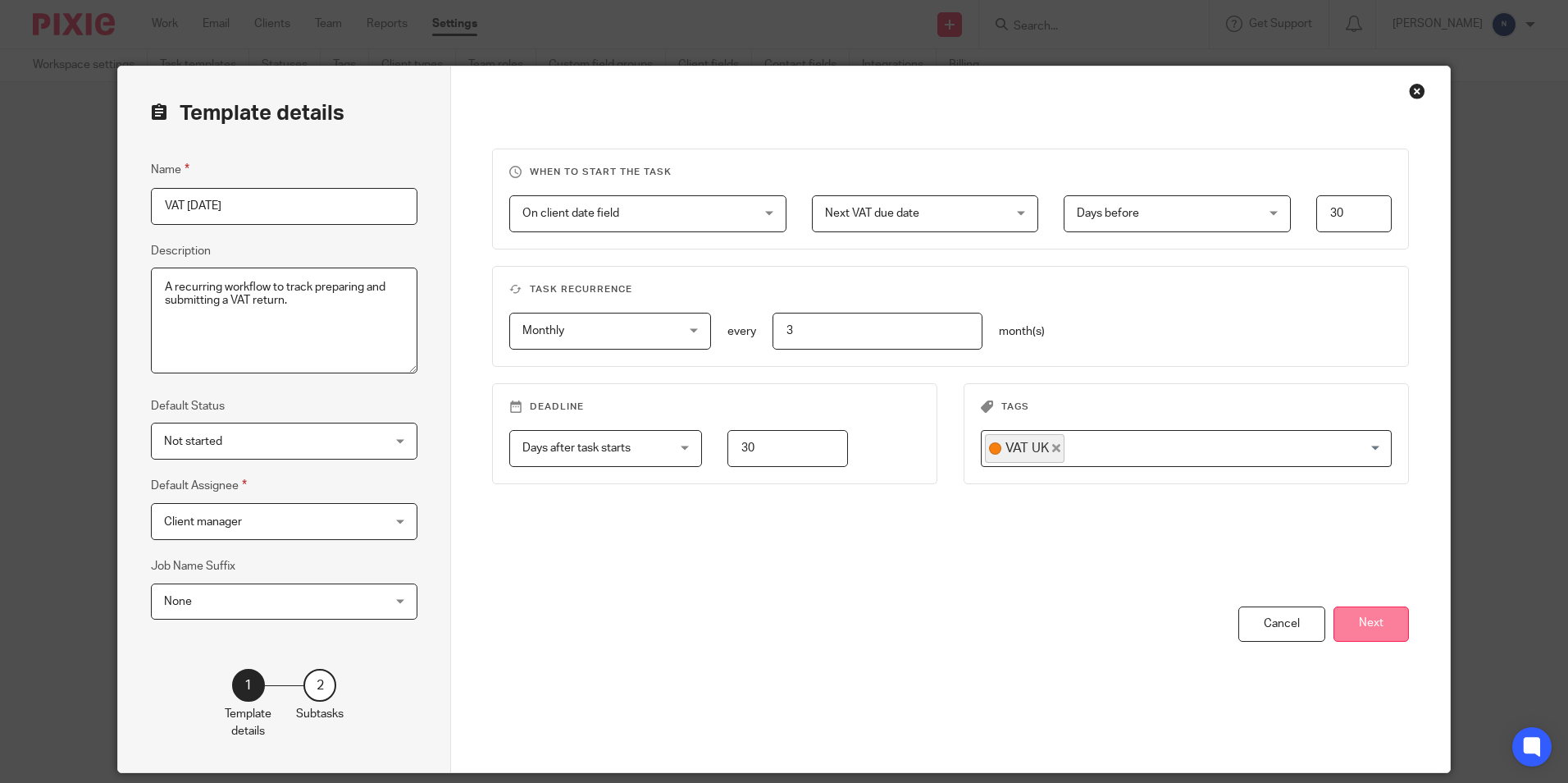
click at [1378, 625] on button "Next" at bounding box center [1371, 624] width 76 height 36
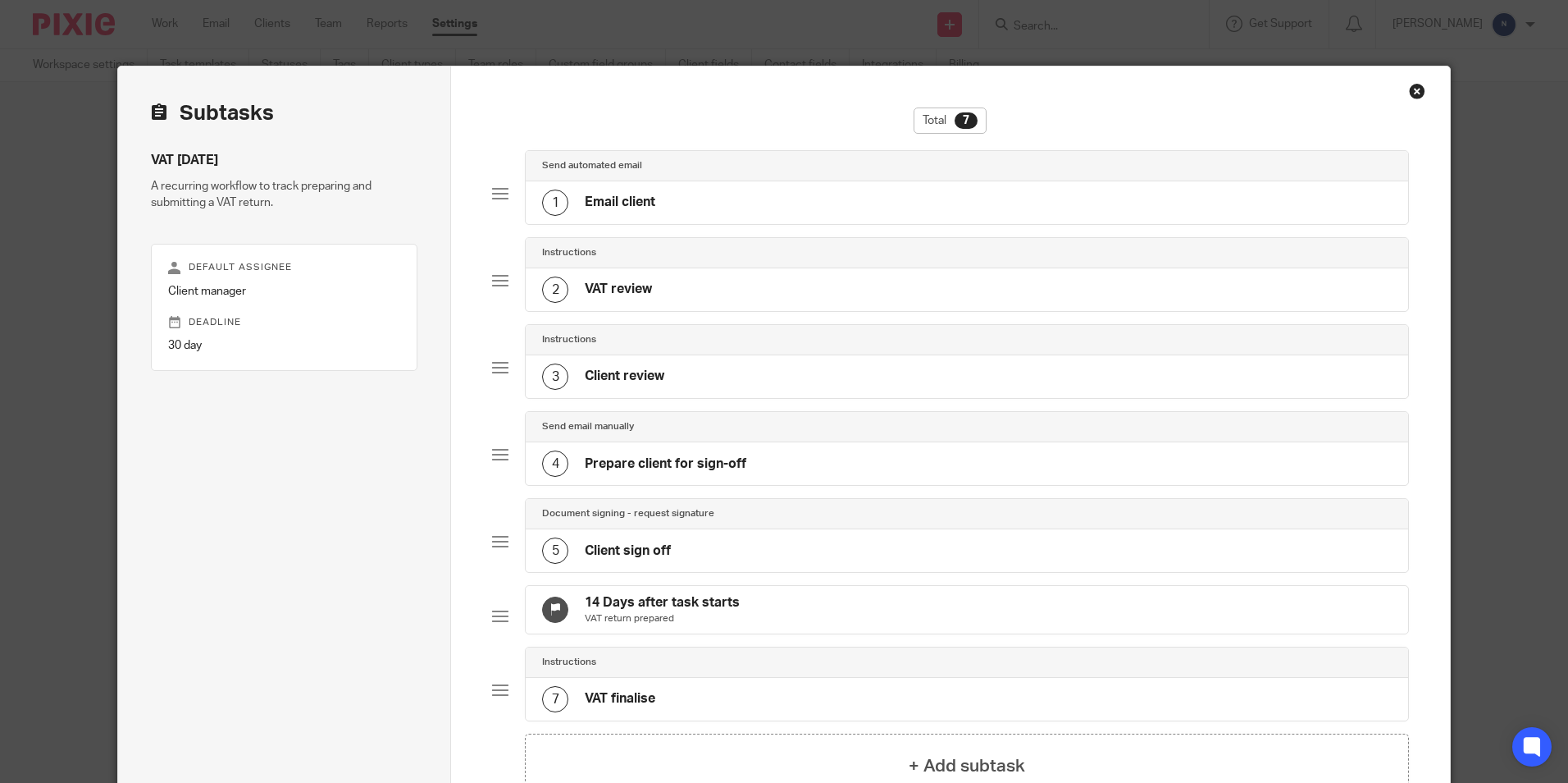
click at [963, 299] on div "2 VAT review" at bounding box center [966, 289] width 882 height 43
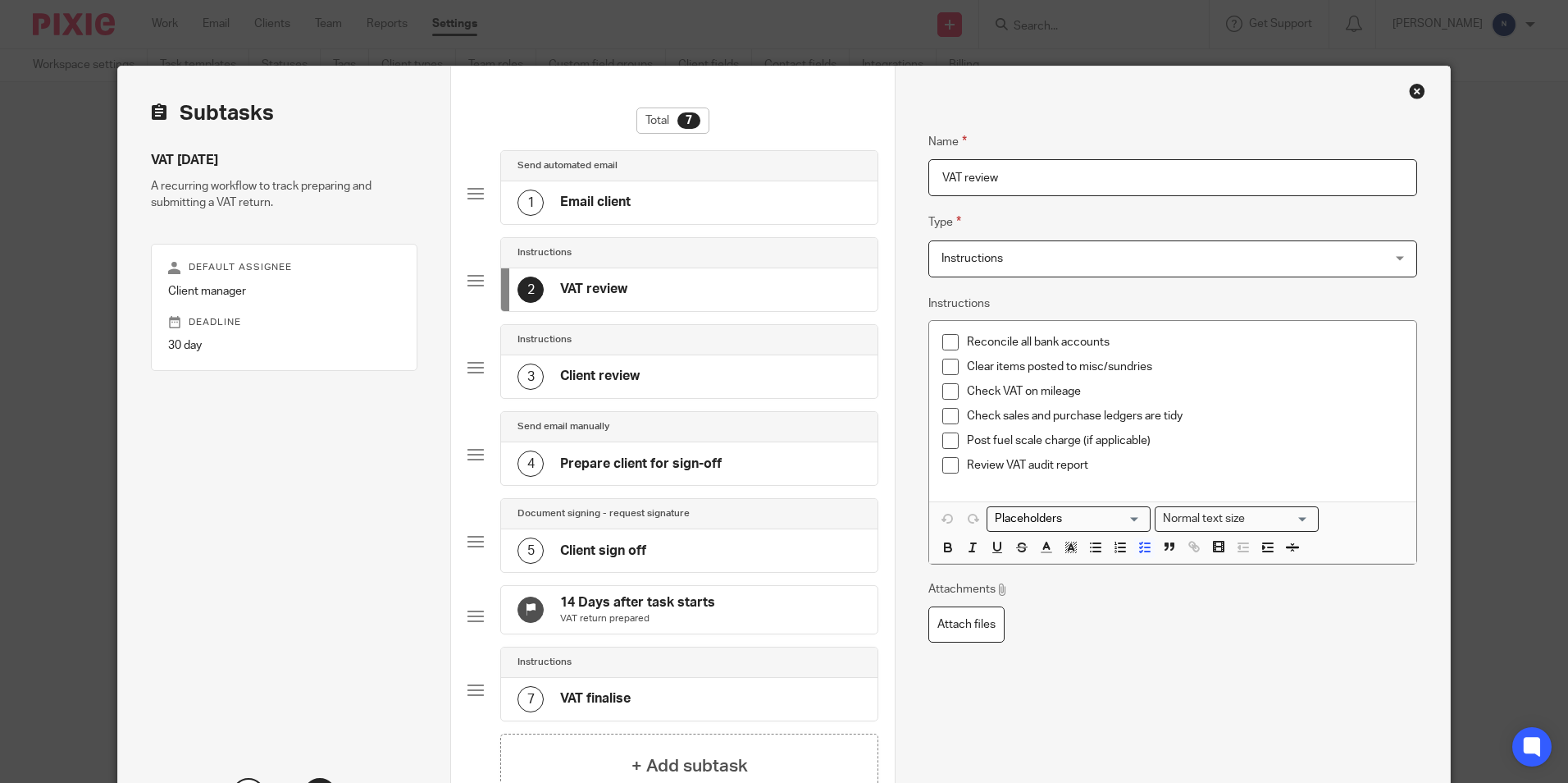
click at [1410, 88] on div "Close this dialog window" at bounding box center [1417, 91] width 17 height 17
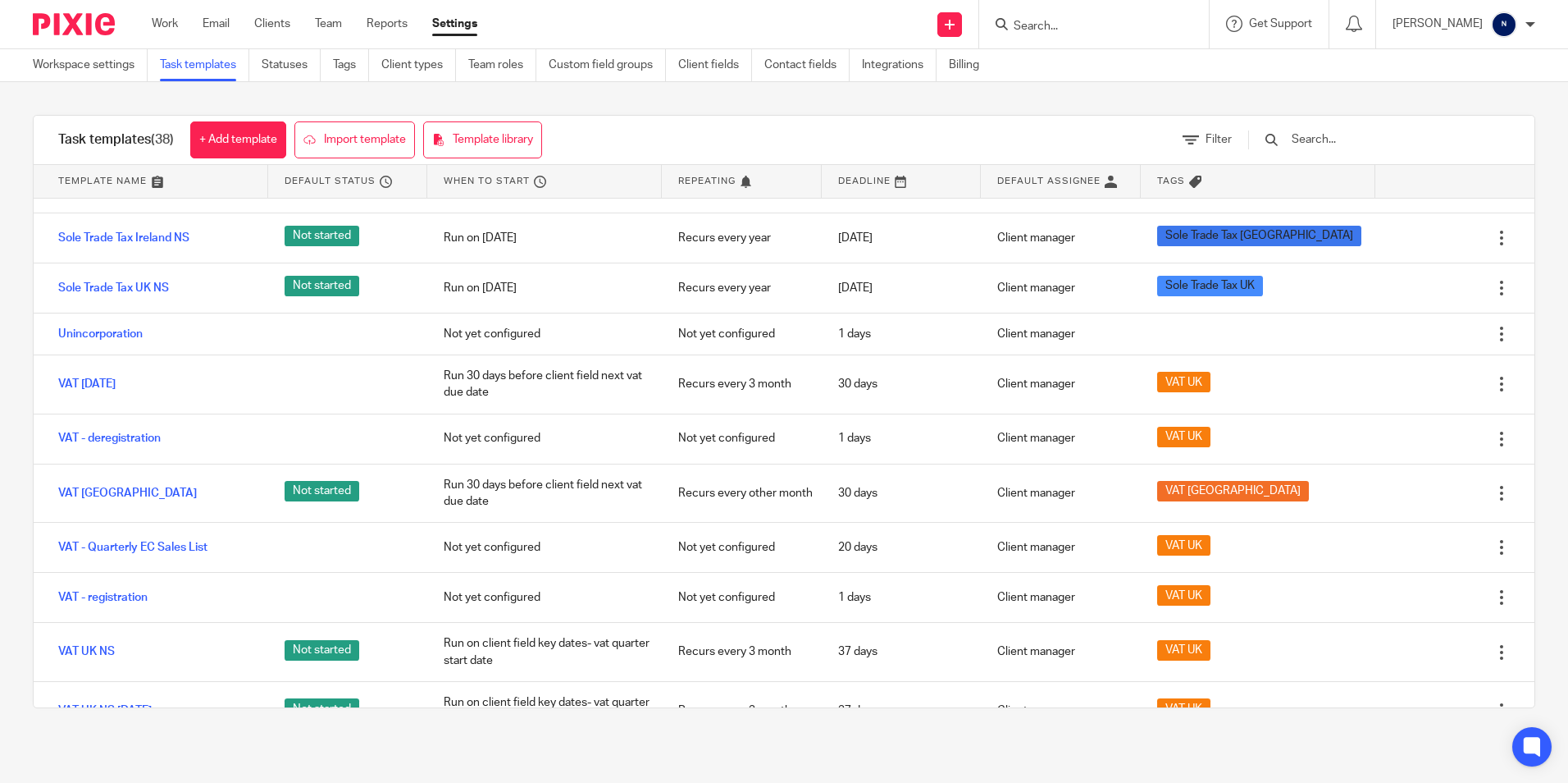
scroll to position [1518, 0]
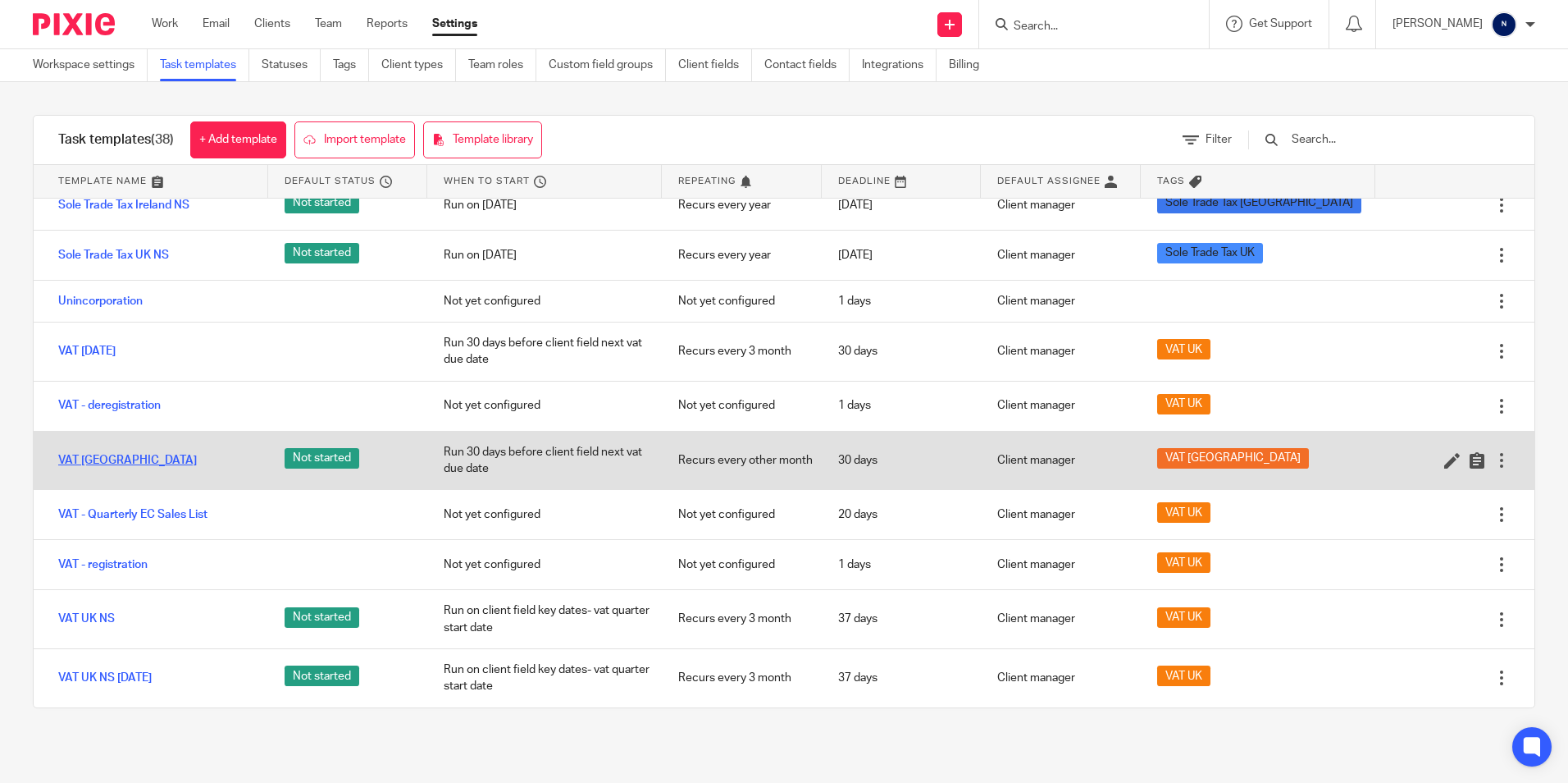
click at [105, 459] on link "VAT [GEOGRAPHIC_DATA]" at bounding box center [127, 460] width 138 height 17
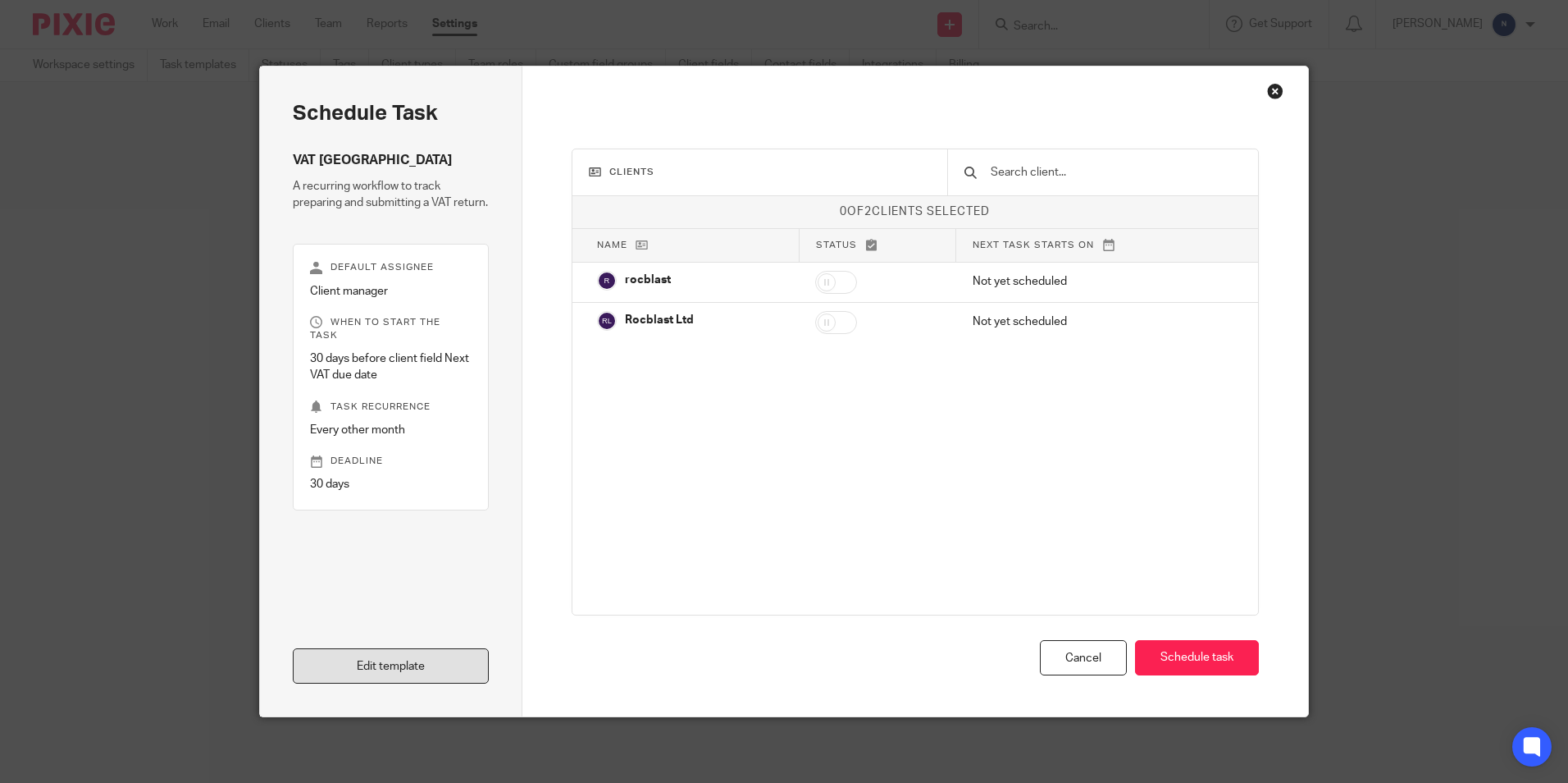
click at [321, 658] on link "Edit template" at bounding box center [390, 665] width 196 height 36
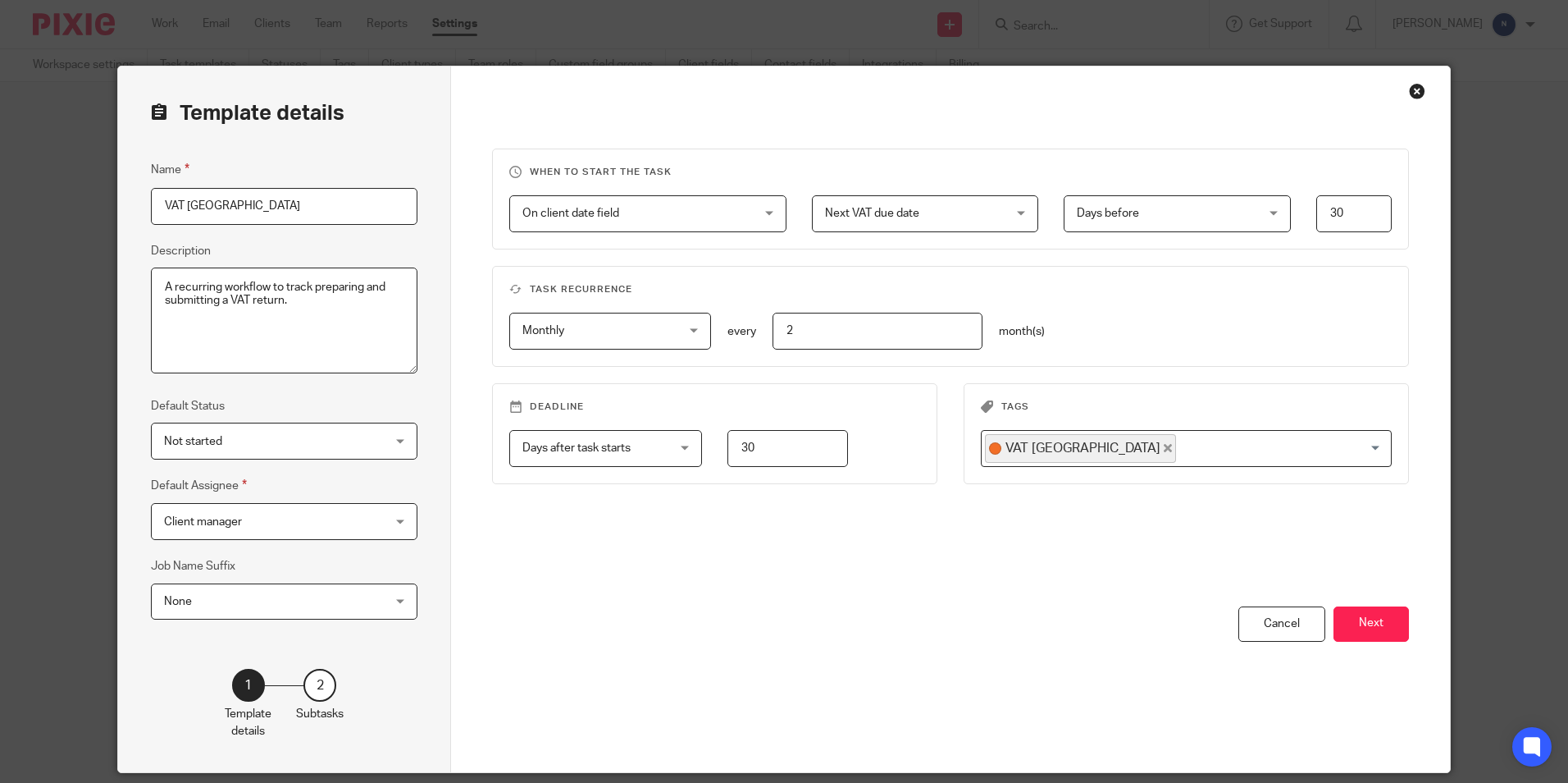
click at [378, 217] on input "VAT [GEOGRAPHIC_DATA]" at bounding box center [284, 206] width 266 height 37
type input "VAT Ireland NS"
click at [1373, 619] on button "Next" at bounding box center [1371, 624] width 76 height 36
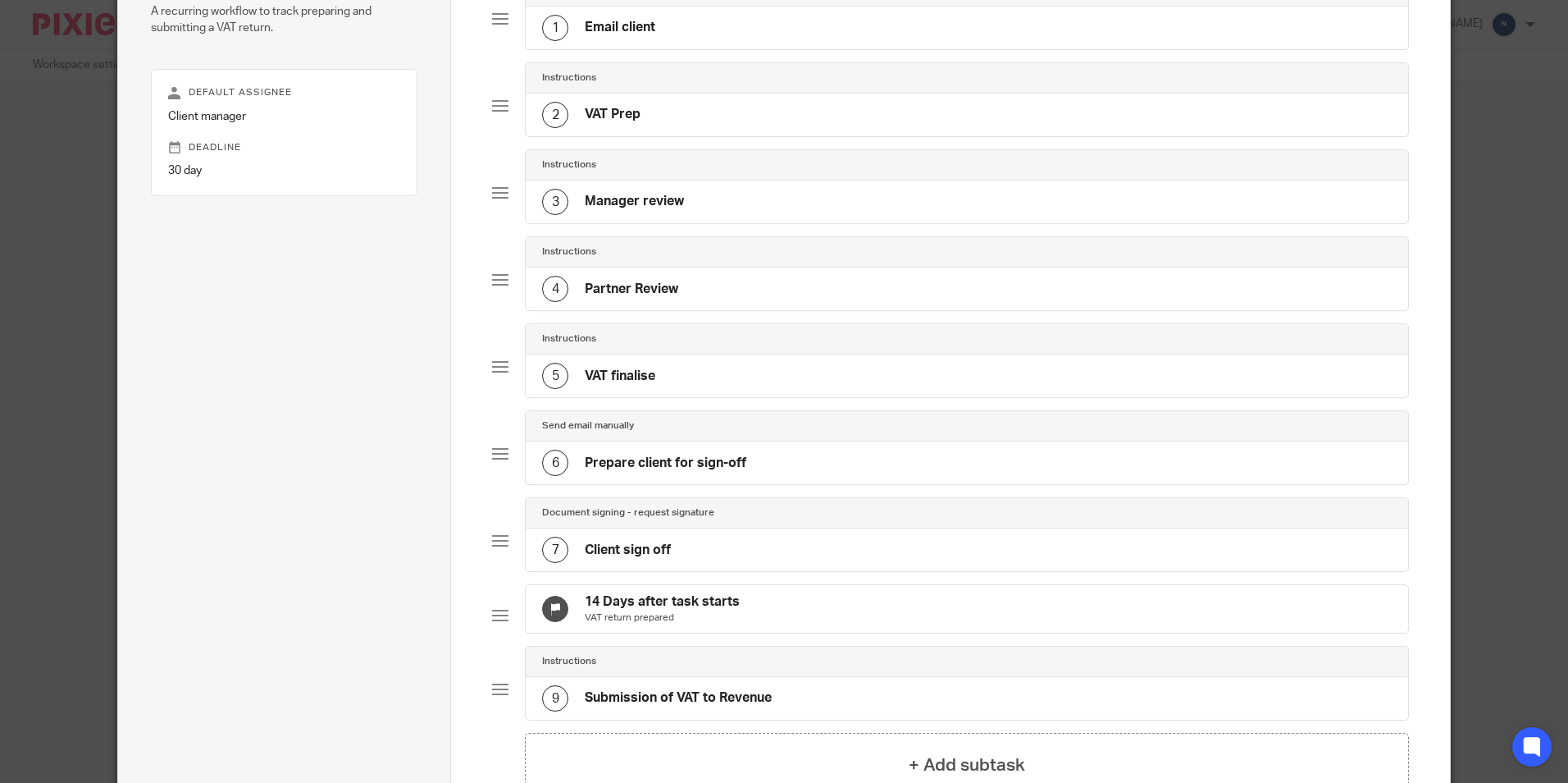
scroll to position [388, 0]
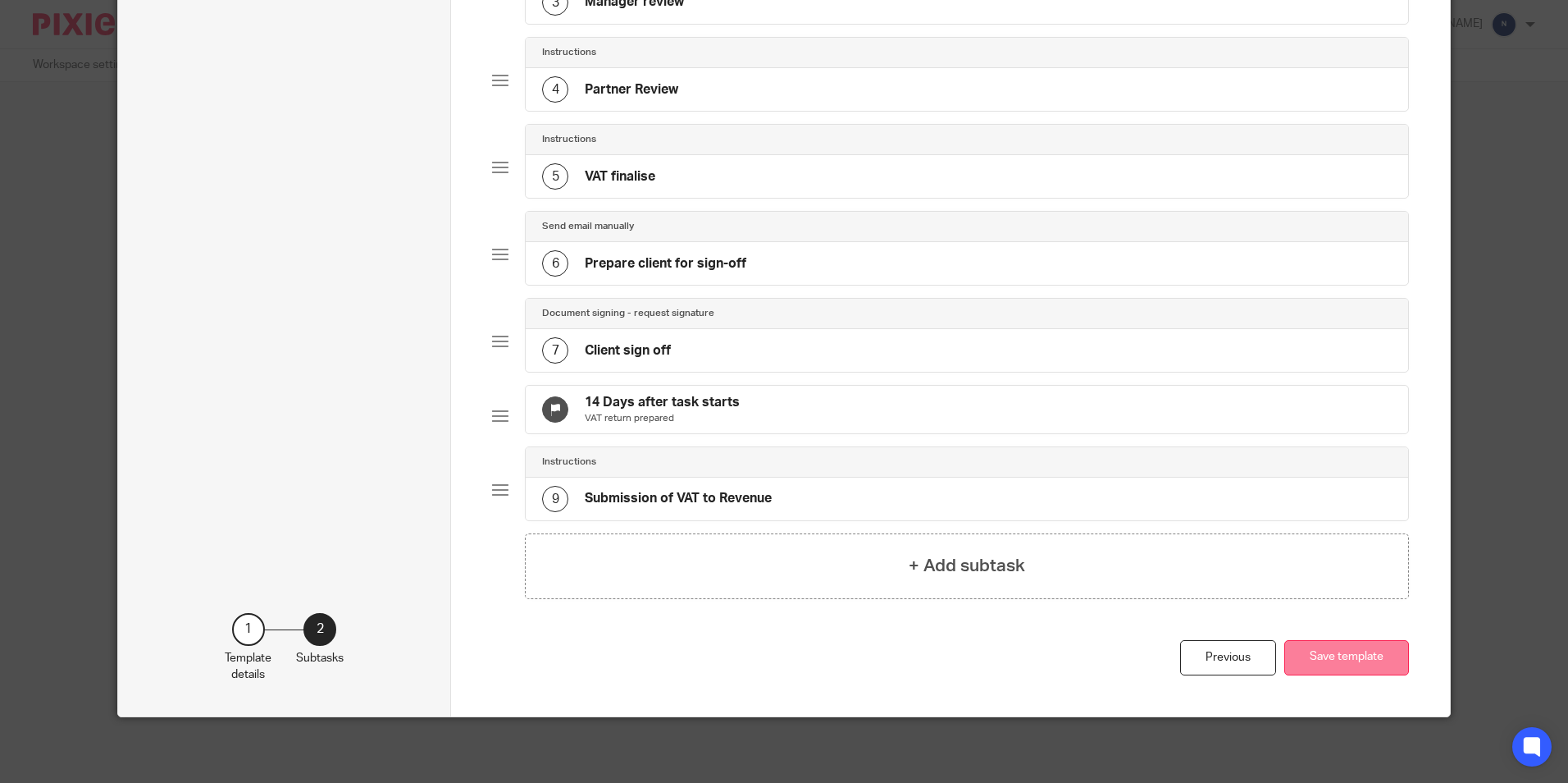
click at [1311, 660] on button "Save template" at bounding box center [1346, 658] width 124 height 36
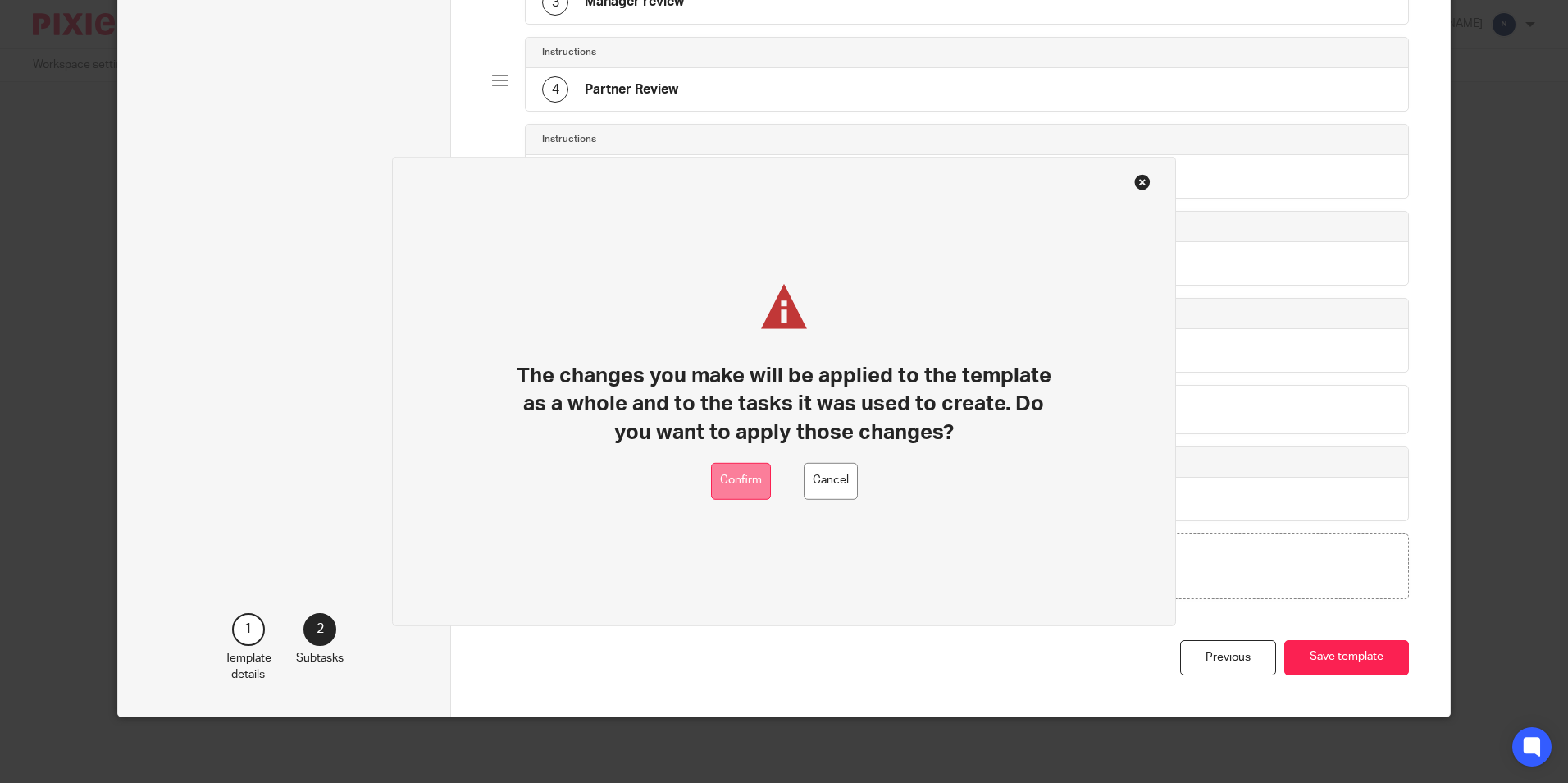
click at [757, 469] on button "Confirm" at bounding box center [741, 481] width 60 height 37
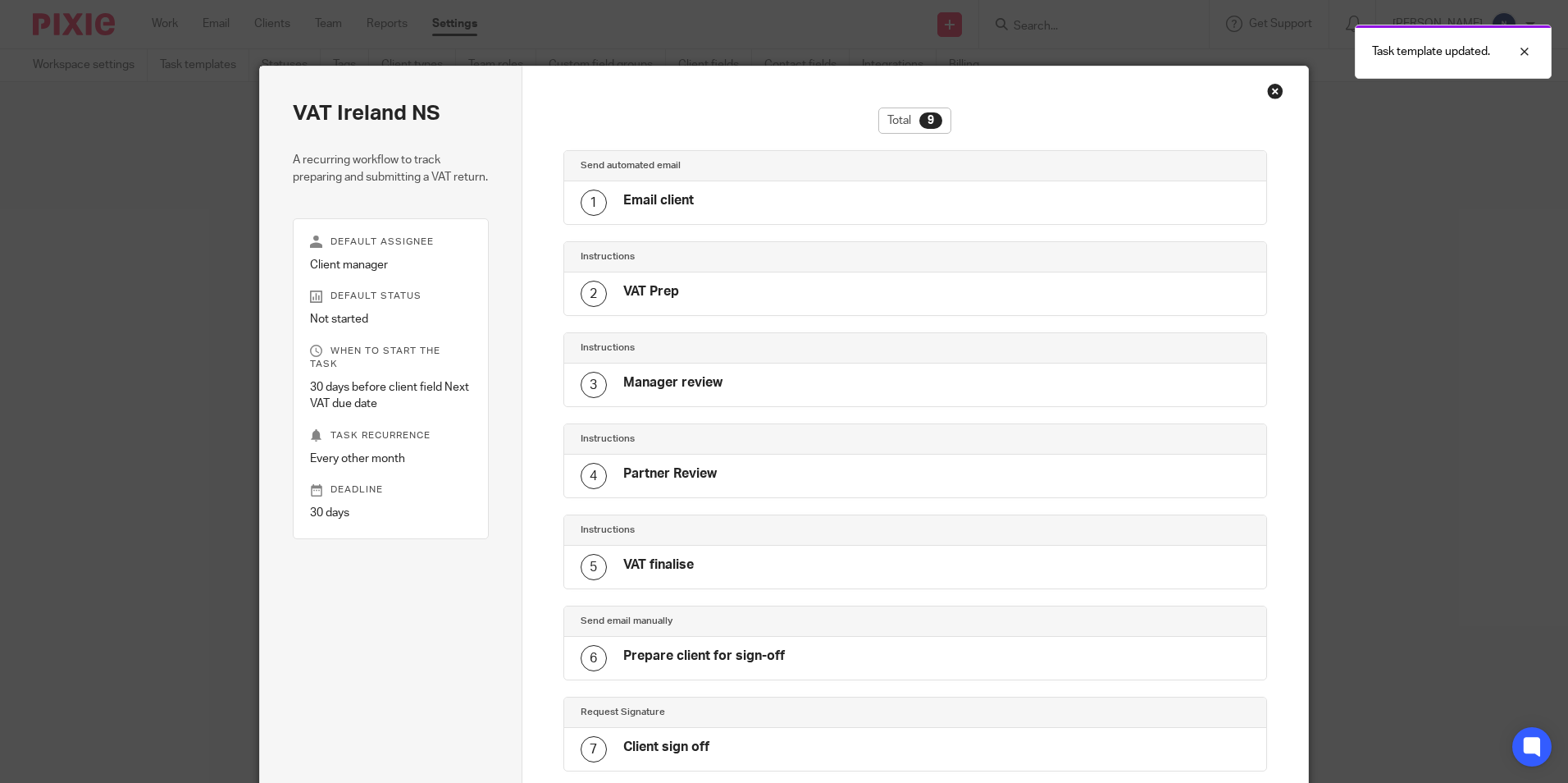
click at [1276, 85] on div "Close this dialog window" at bounding box center [1275, 91] width 17 height 17
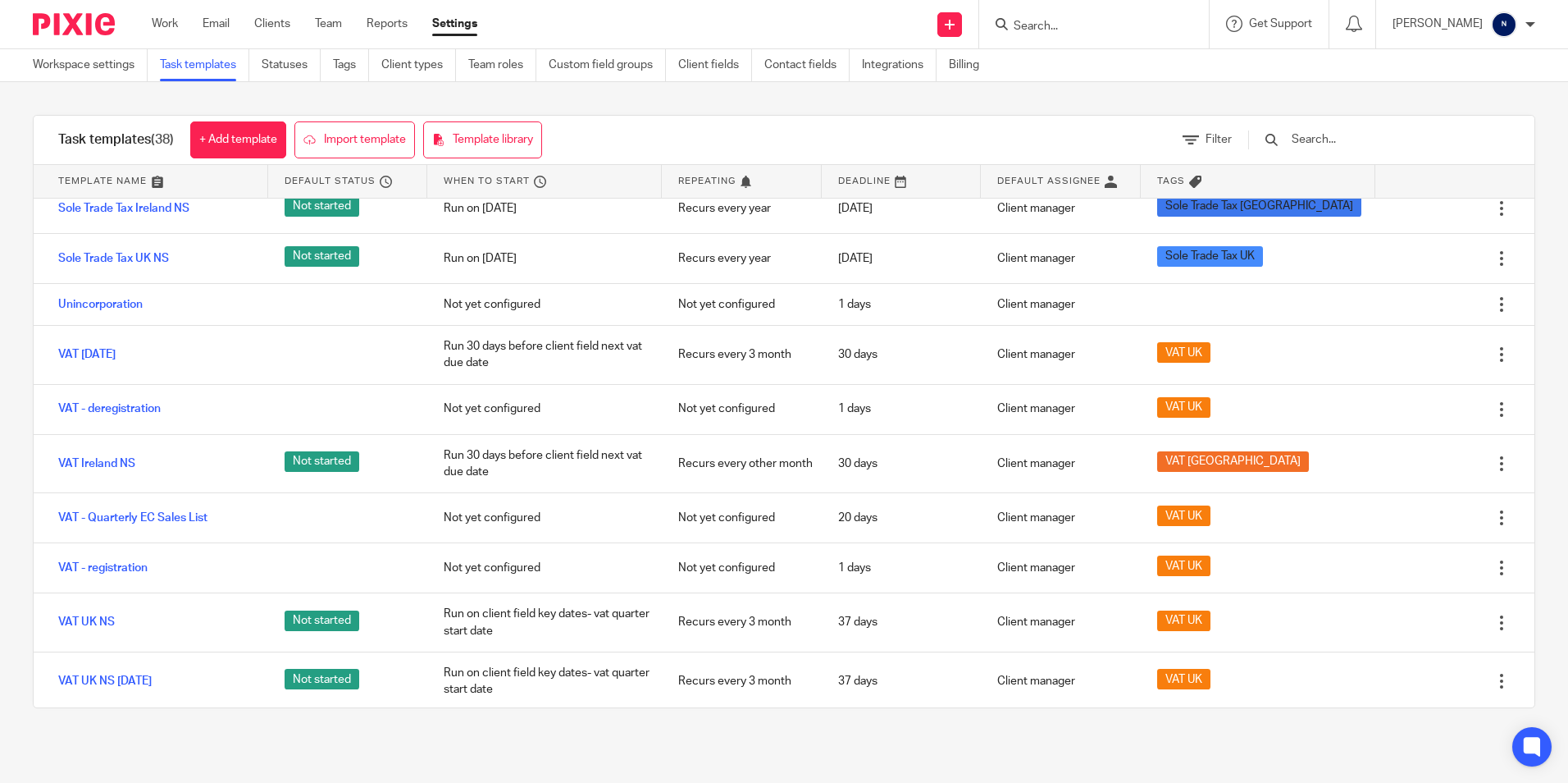
scroll to position [1518, 0]
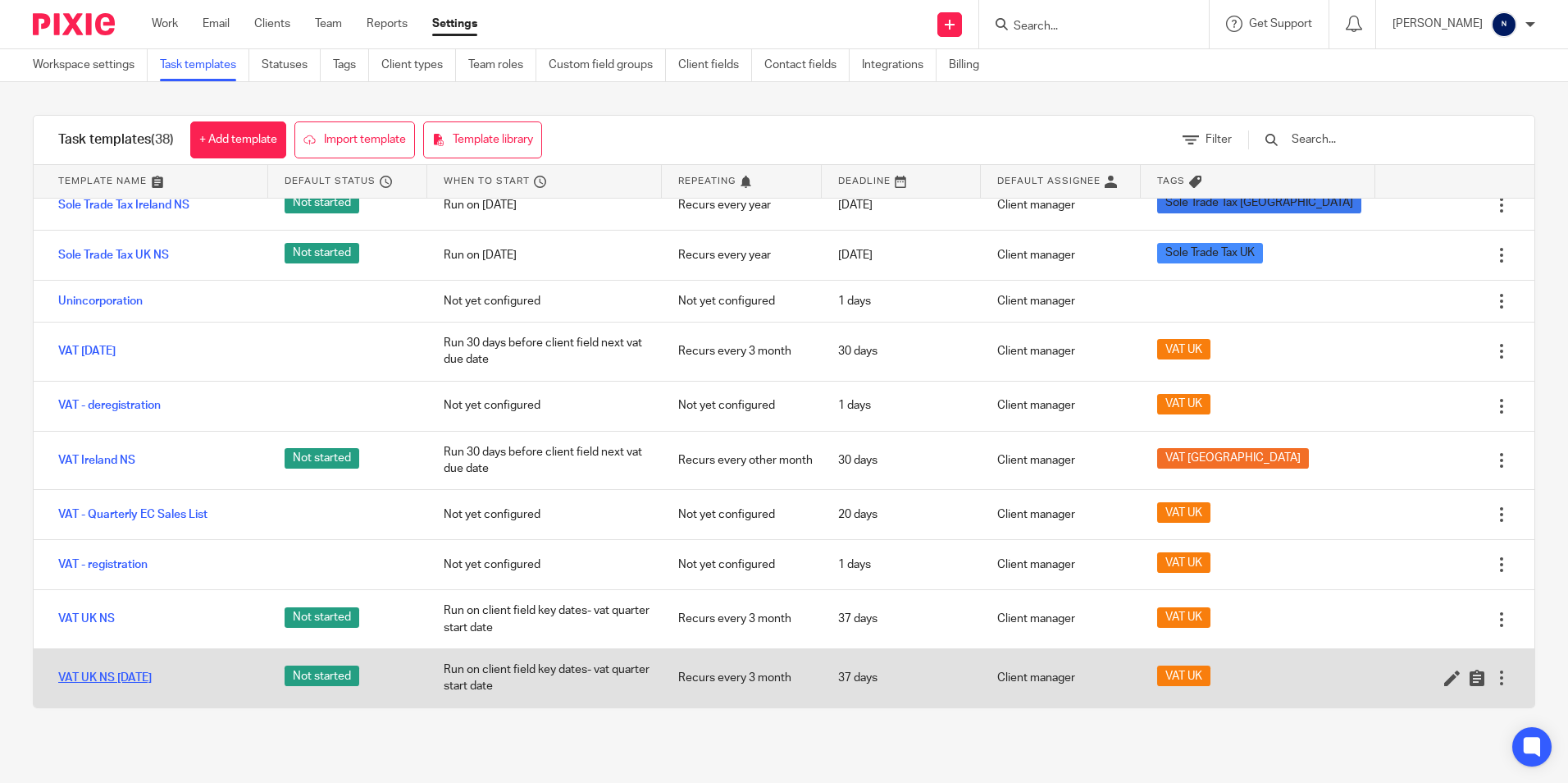
click at [141, 679] on link "VAT UK NS [DATE]" at bounding box center [104, 678] width 93 height 17
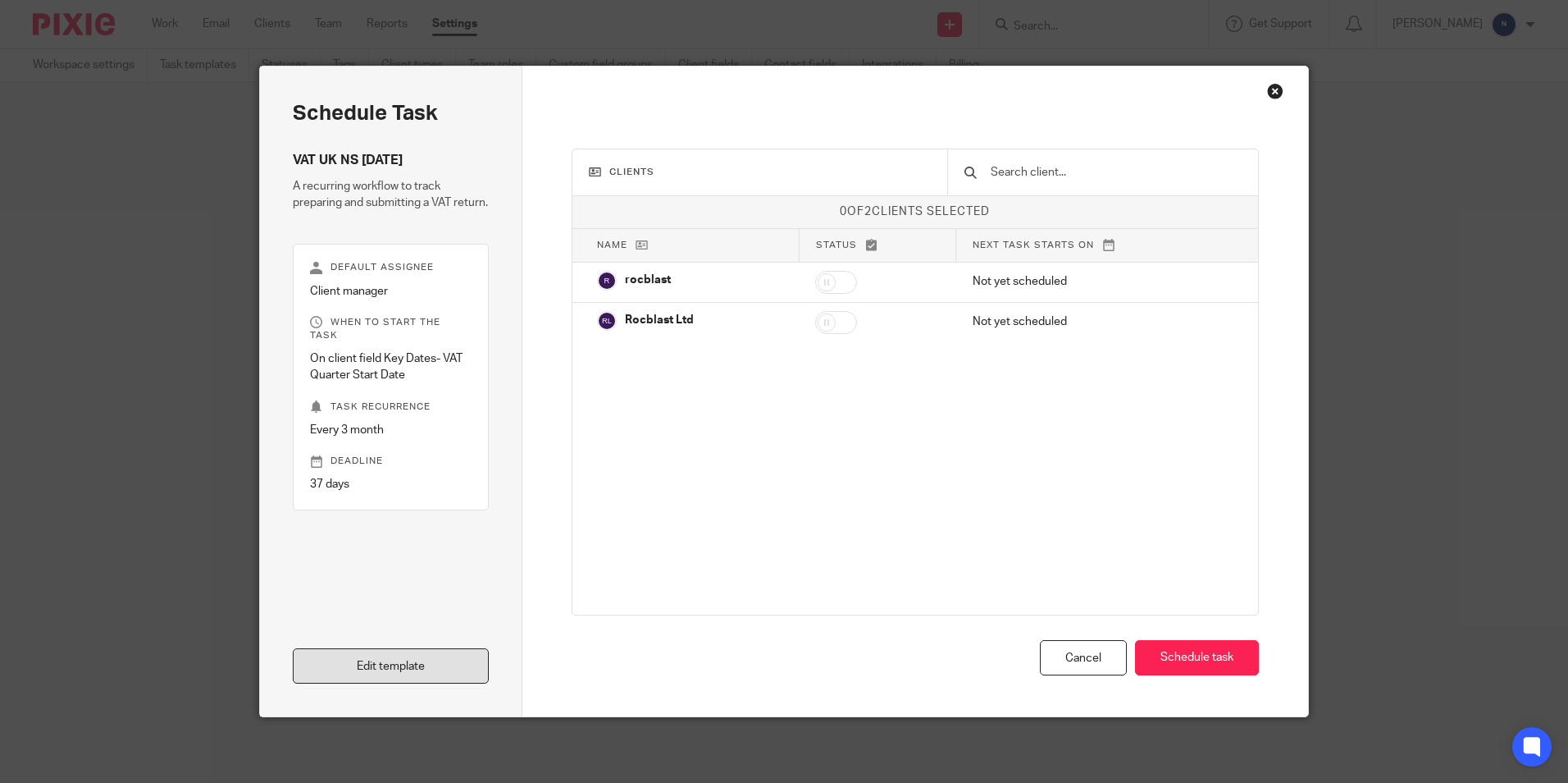
click at [396, 659] on link "Edit template" at bounding box center [390, 665] width 196 height 36
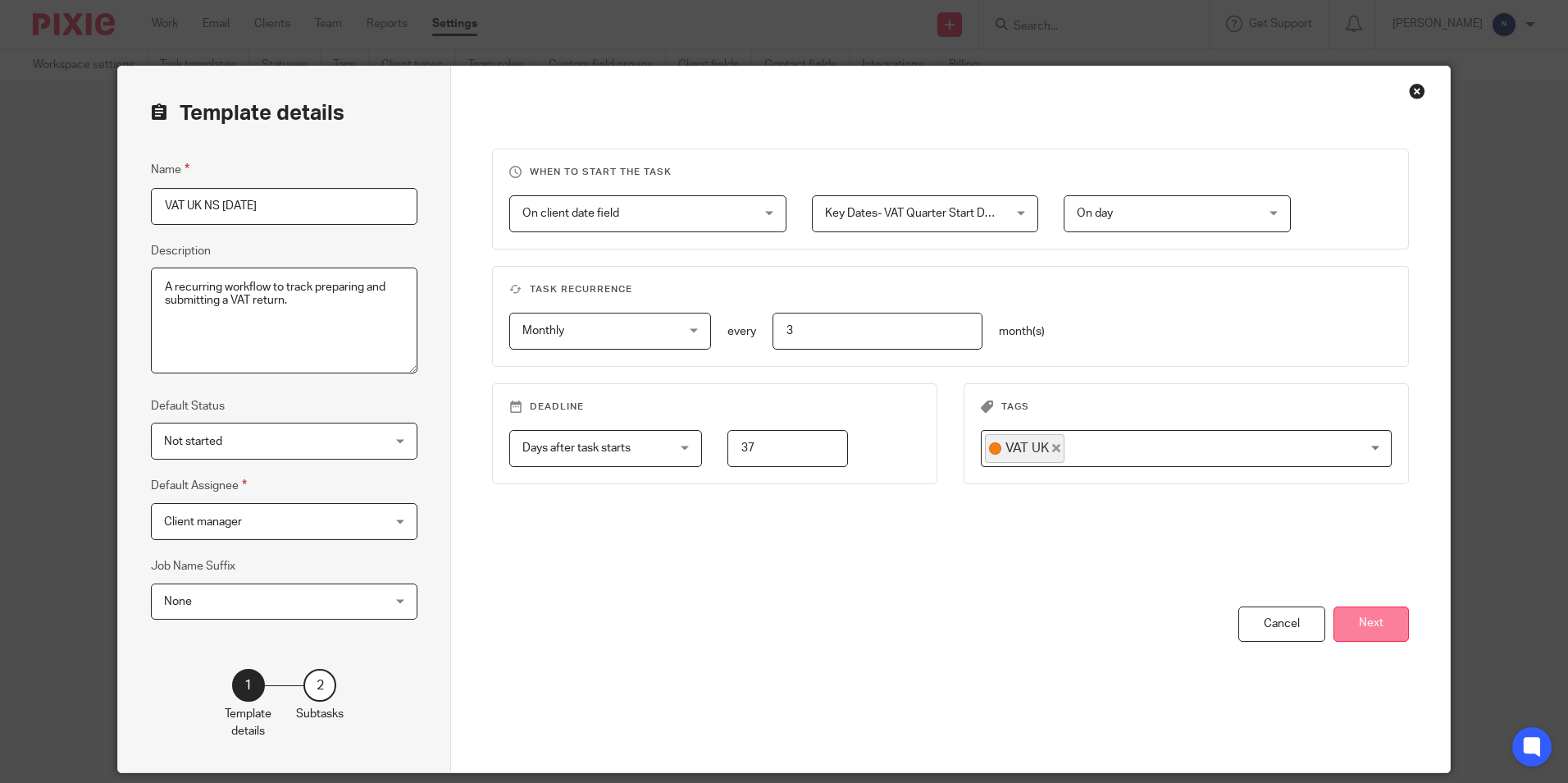
click at [1360, 627] on button "Next" at bounding box center [1371, 624] width 76 height 36
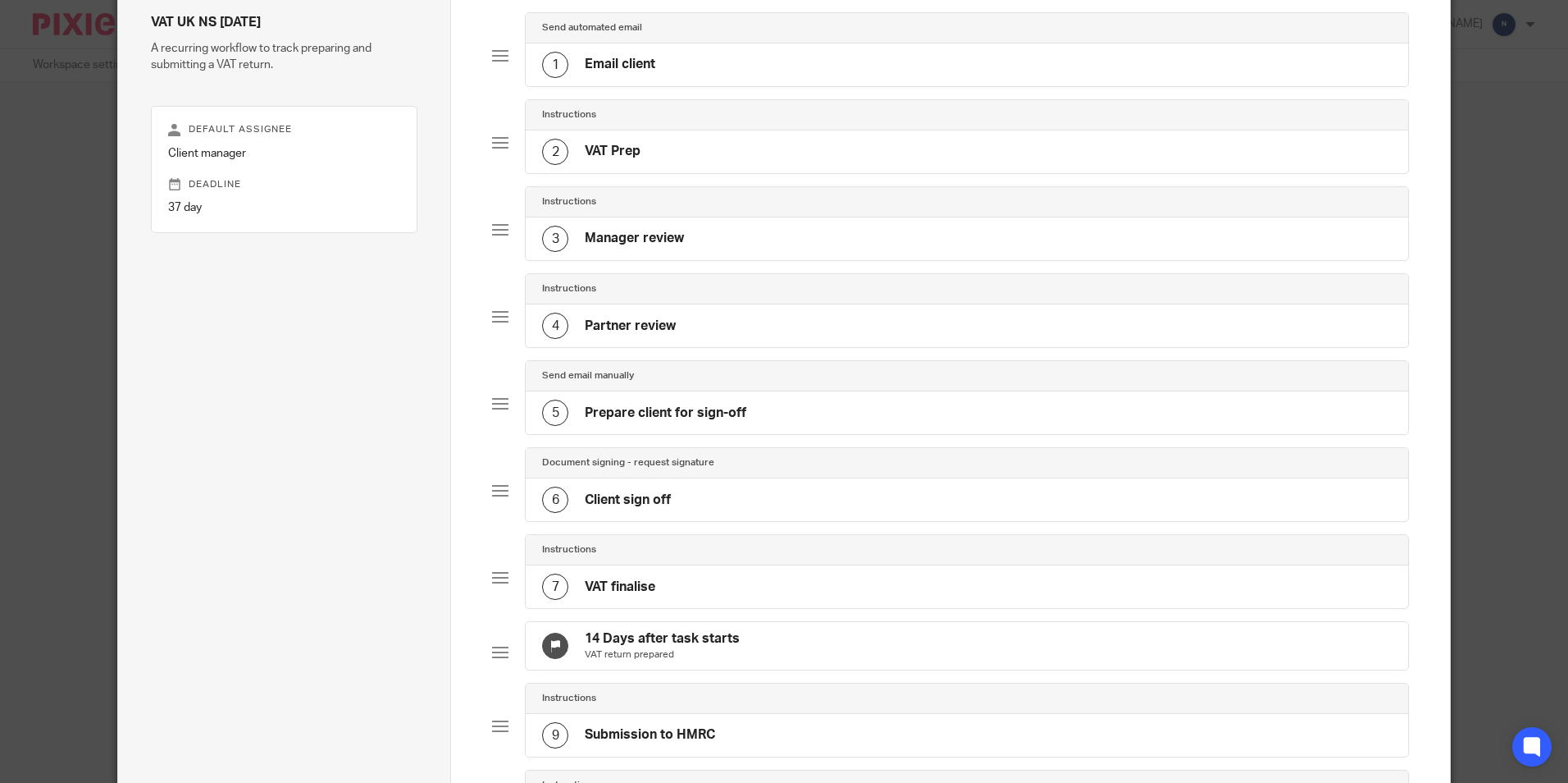
scroll to position [328, 0]
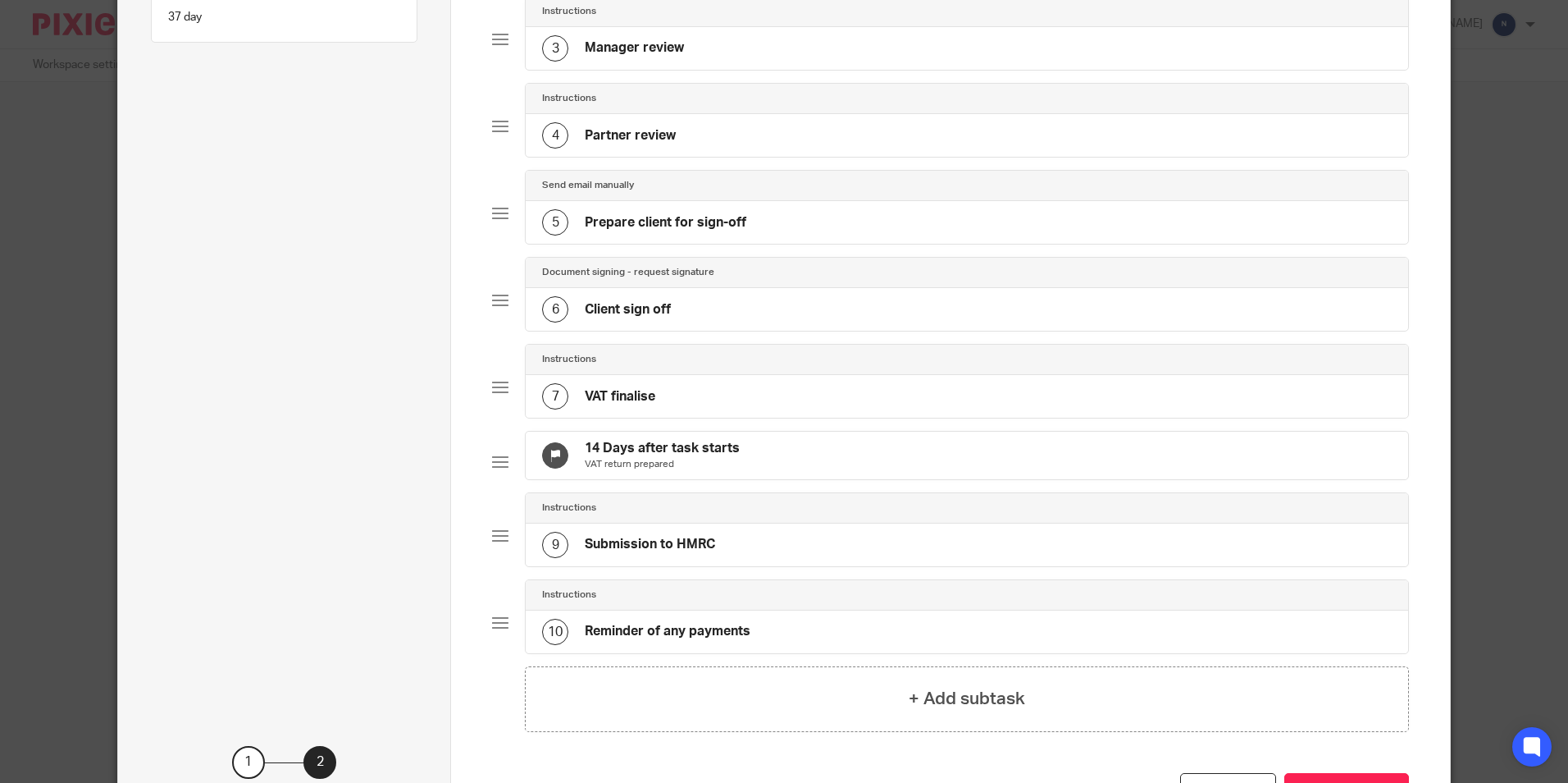
click at [706, 325] on div "6 Client sign off" at bounding box center [966, 309] width 882 height 43
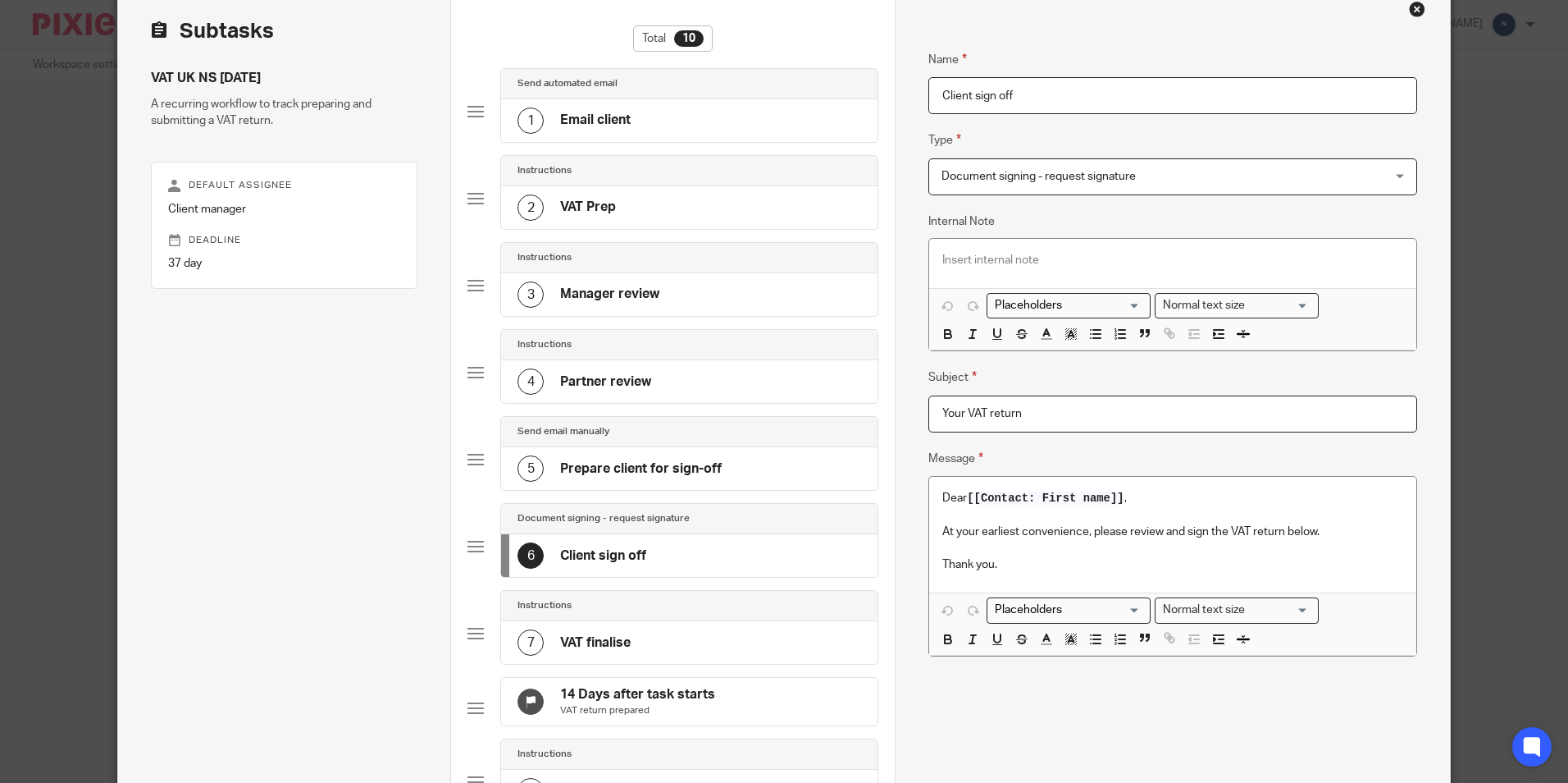
scroll to position [0, 0]
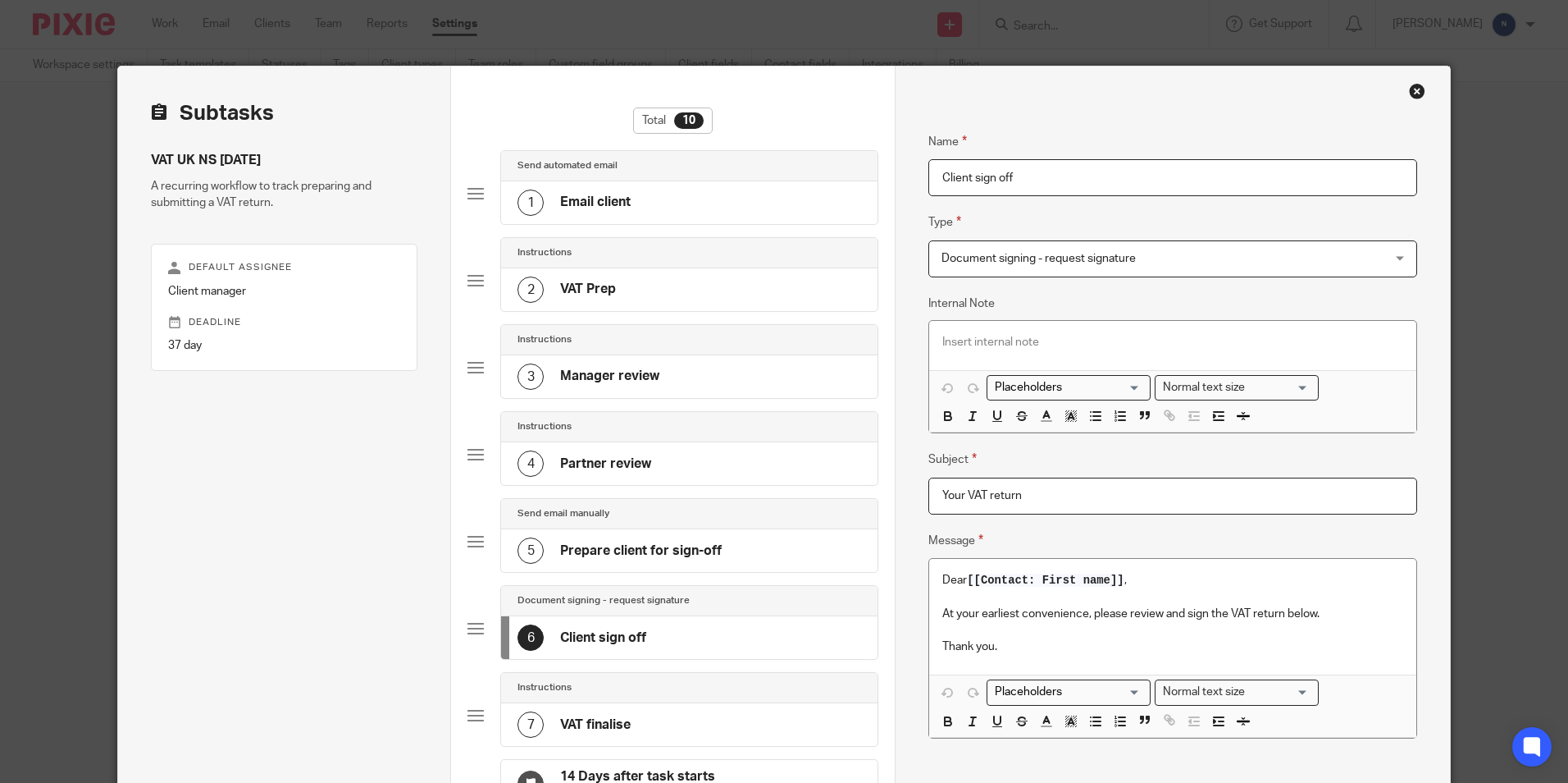
click at [752, 209] on div "1 Email client" at bounding box center [690, 202] width 376 height 43
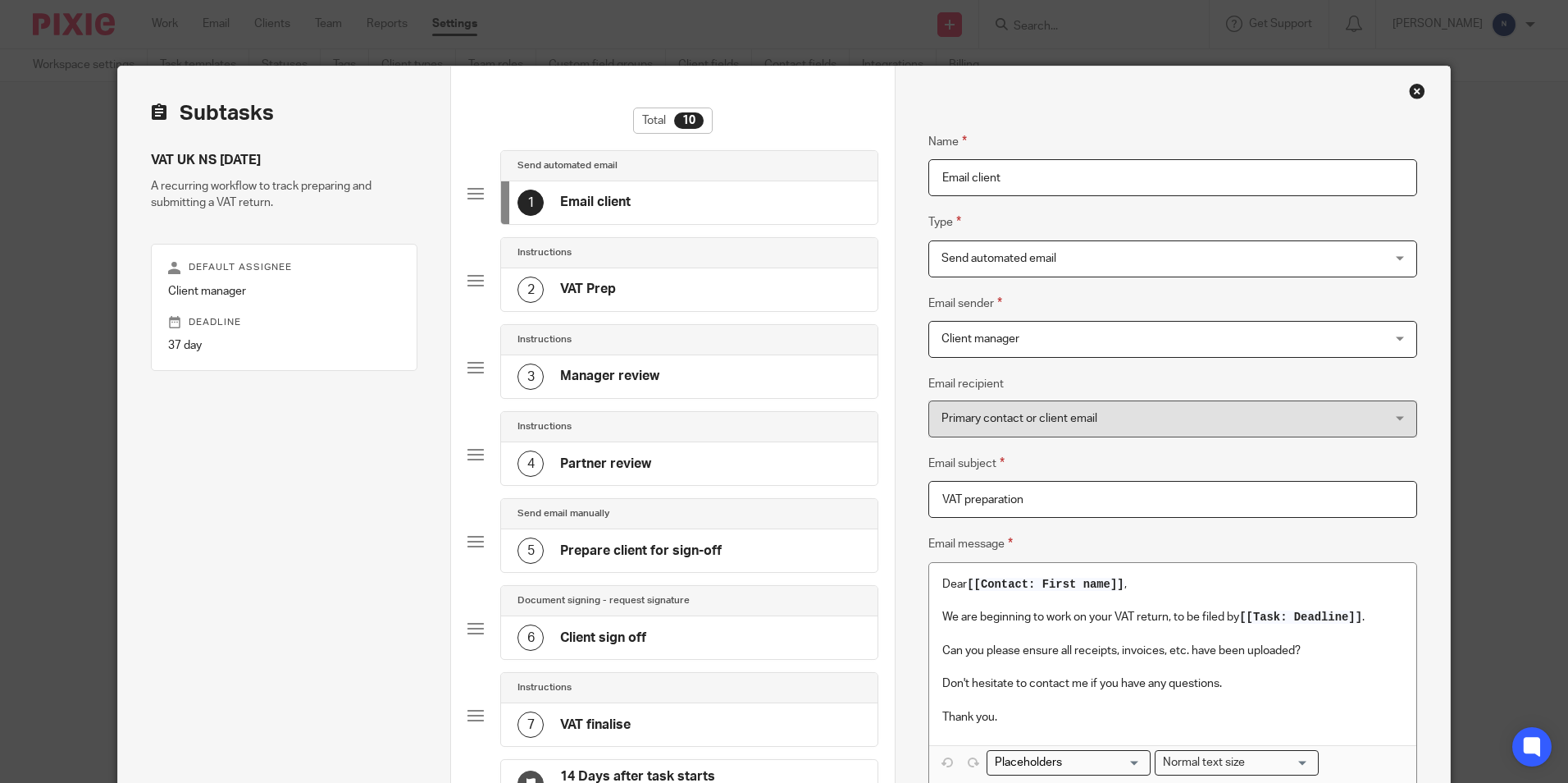
click at [1410, 83] on div "Close this dialog window" at bounding box center [1417, 91] width 17 height 17
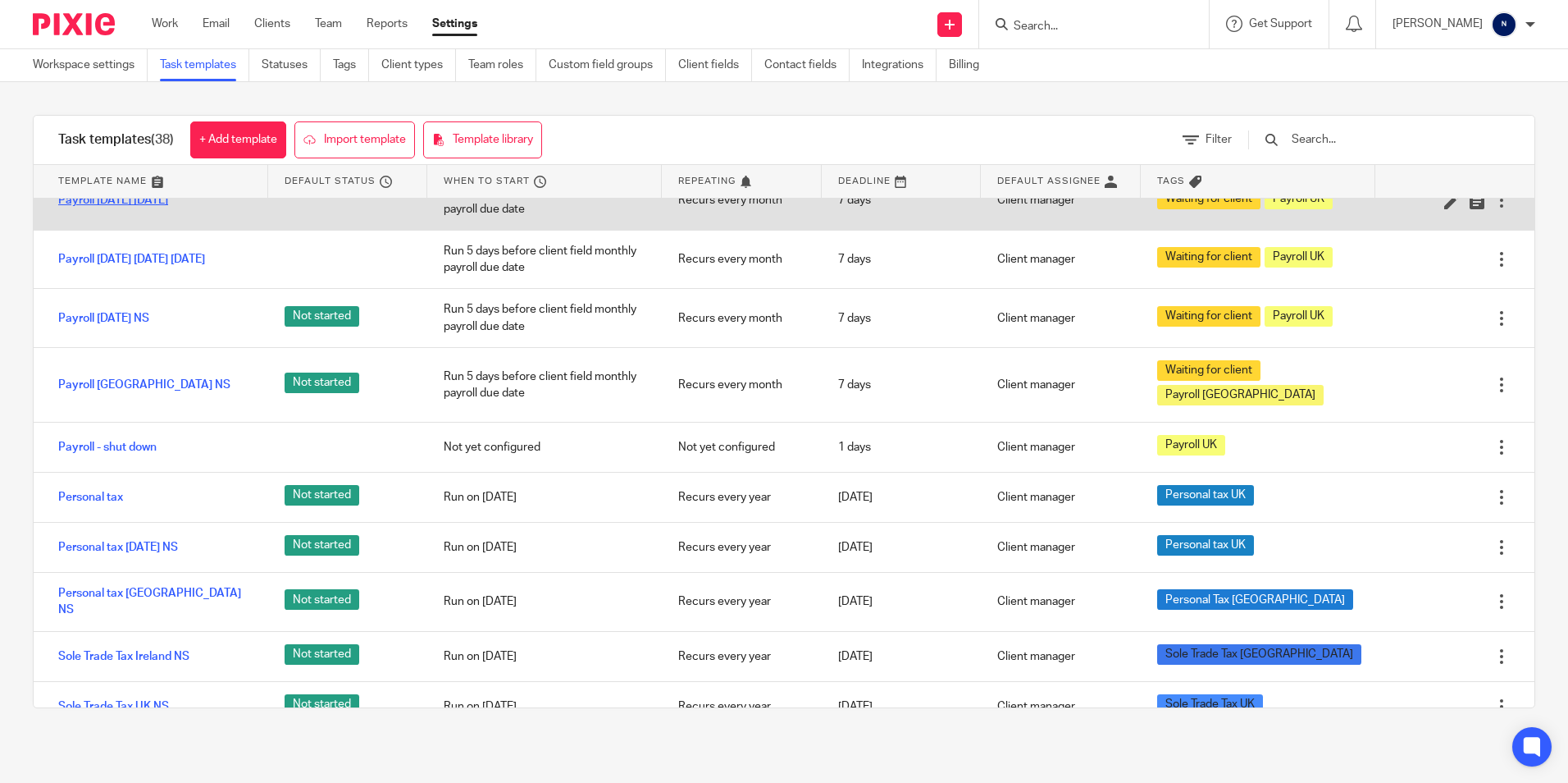
scroll to position [1518, 0]
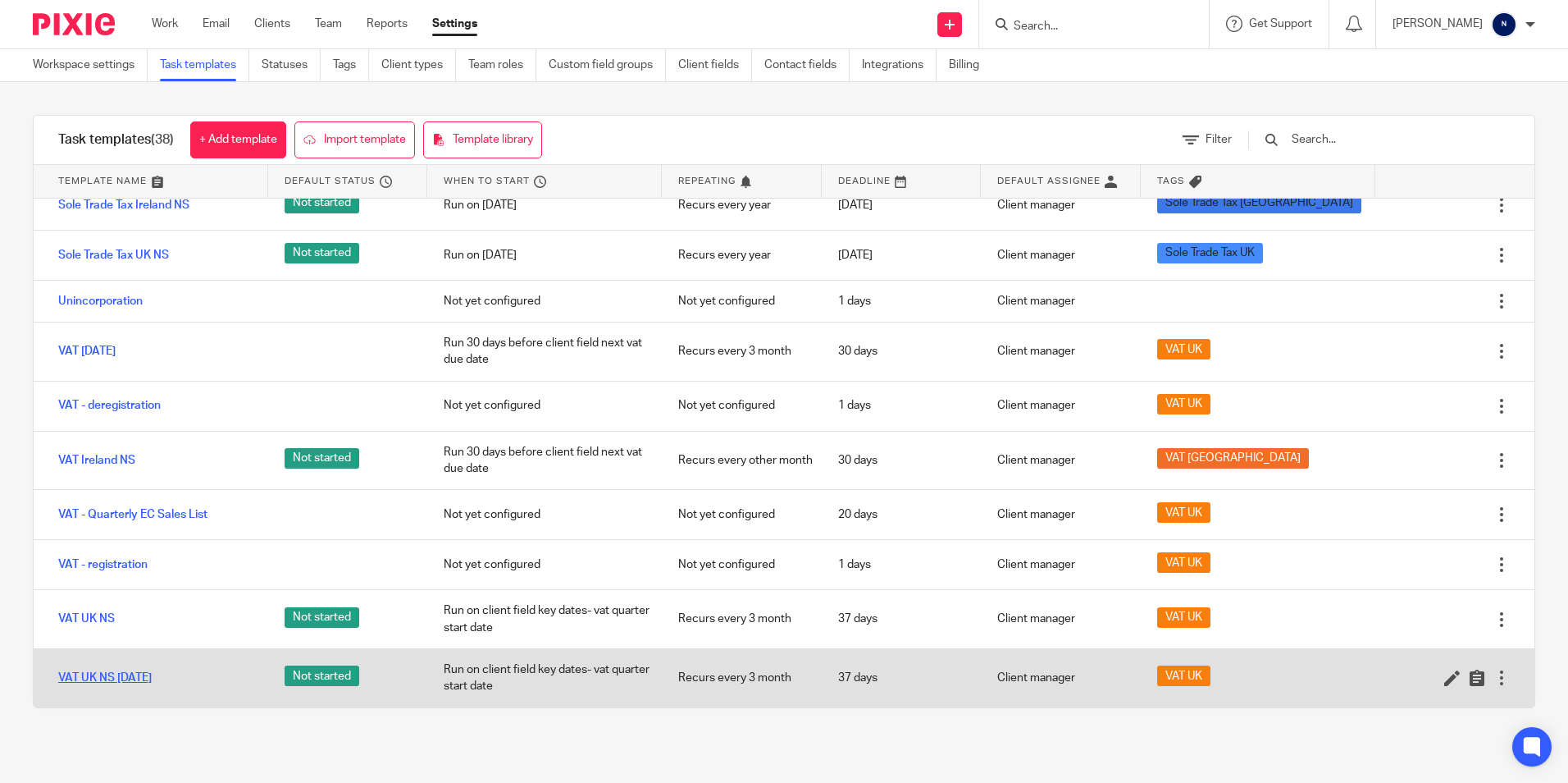
click at [118, 678] on link "VAT UK NS [DATE]" at bounding box center [104, 678] width 93 height 17
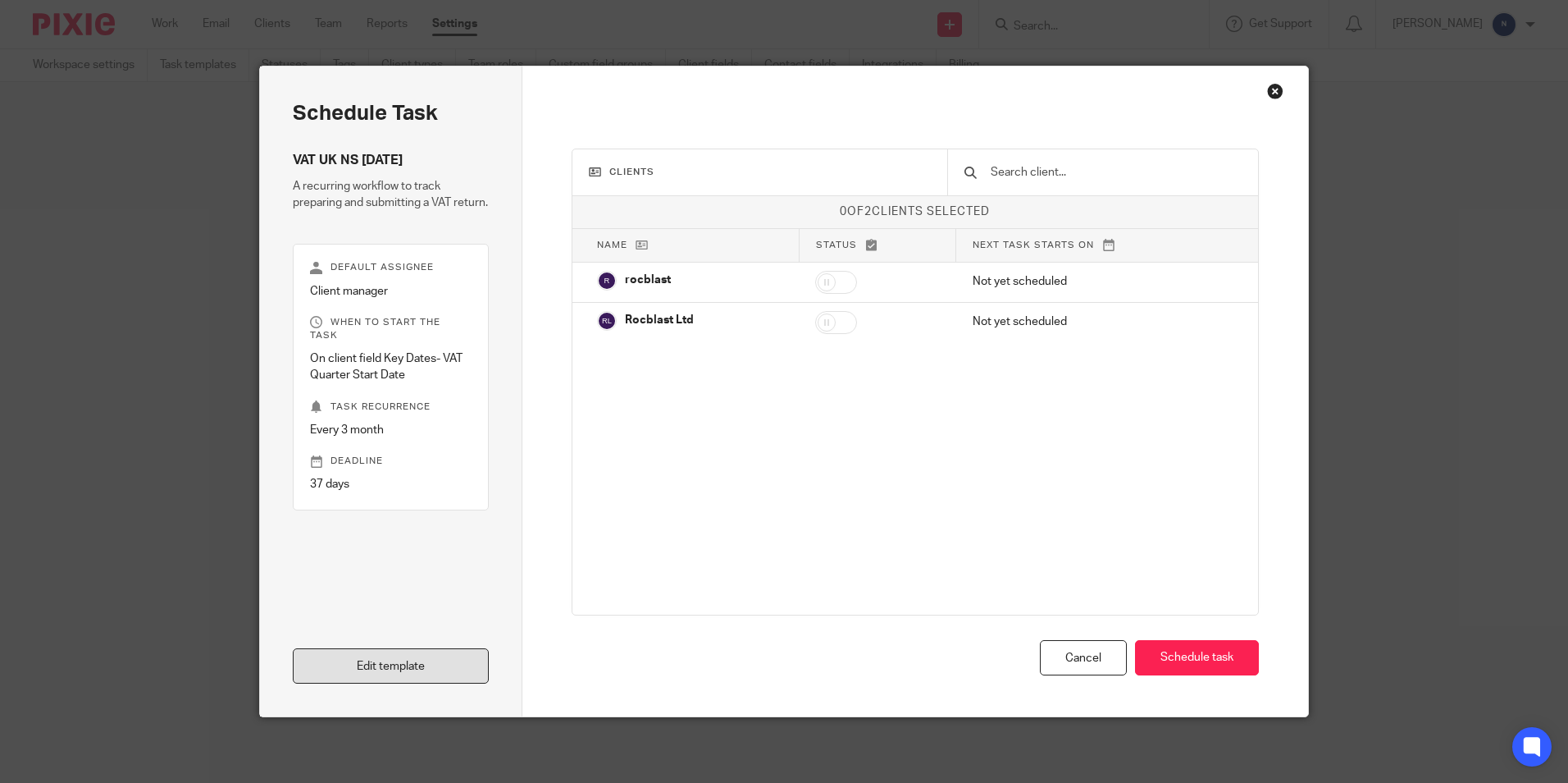
click at [410, 674] on link "Edit template" at bounding box center [390, 665] width 196 height 36
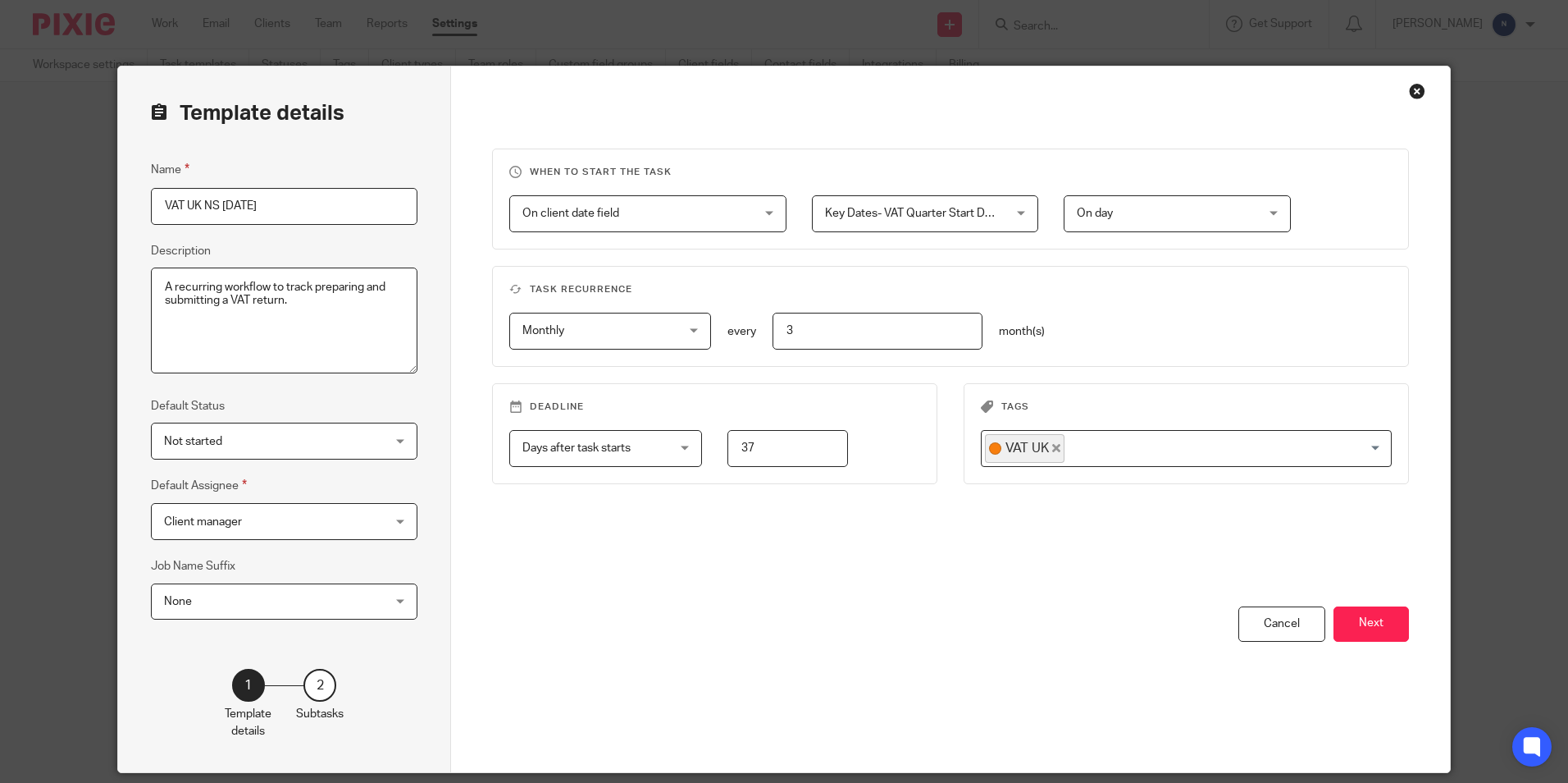
drag, startPoint x: 338, startPoint y: 221, endPoint x: 217, endPoint y: 219, distance: 121.0
click at [217, 219] on input "VAT UK NS 2025-08-13" at bounding box center [284, 206] width 266 height 37
click at [197, 207] on input "VAT UK NS" at bounding box center [284, 206] width 266 height 37
type input "VAT Ireland NS"
click at [796, 334] on input "3" at bounding box center [878, 331] width 211 height 37
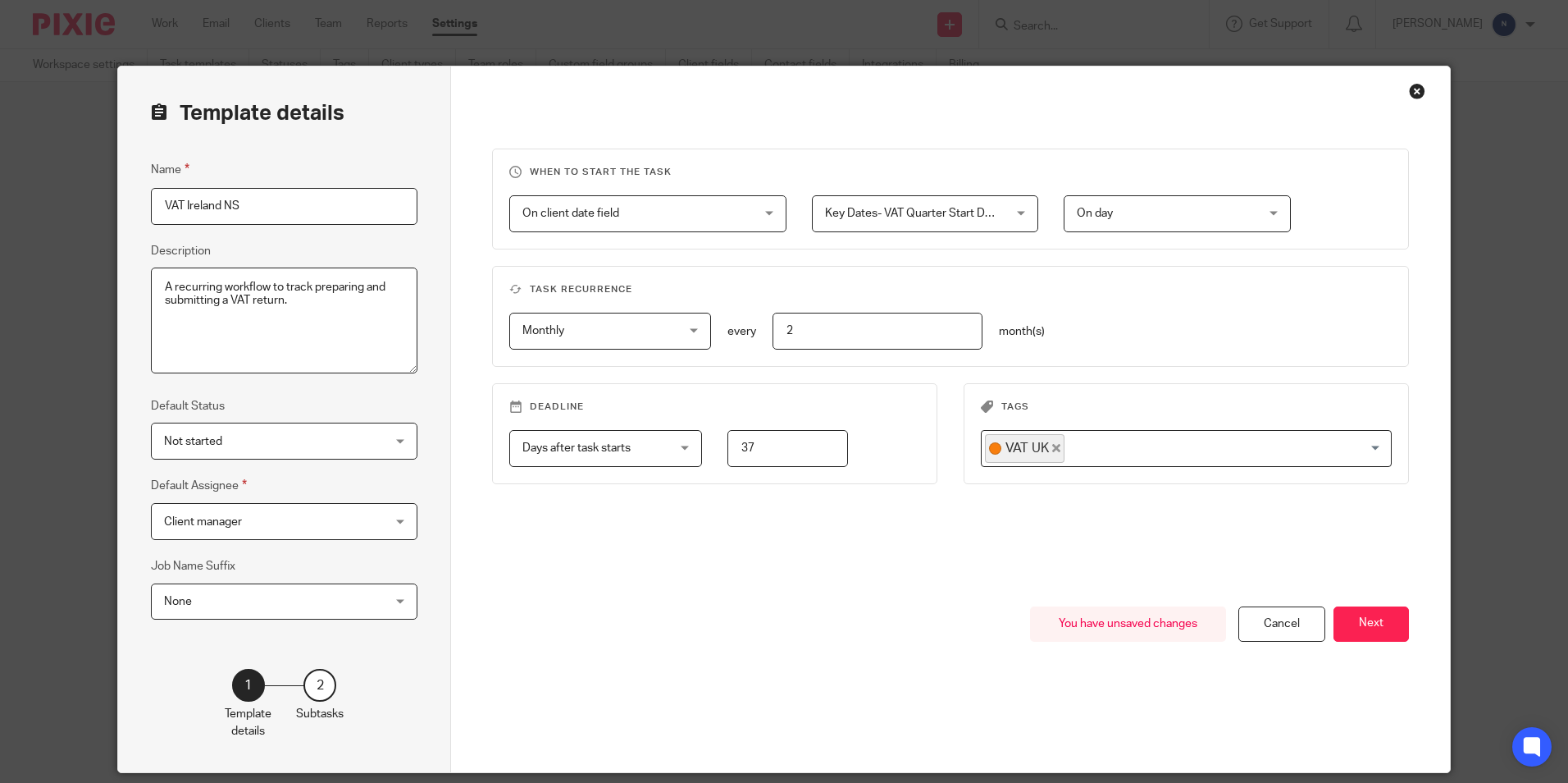
type input "2"
click at [760, 446] on input "37" at bounding box center [788, 449] width 120 height 37
click at [217, 212] on input "VAT Ireland NS" at bounding box center [284, 206] width 266 height 37
type input "VAT Ireland 2 NS"
click at [1048, 453] on span "VAT UK" at bounding box center [1025, 448] width 79 height 29
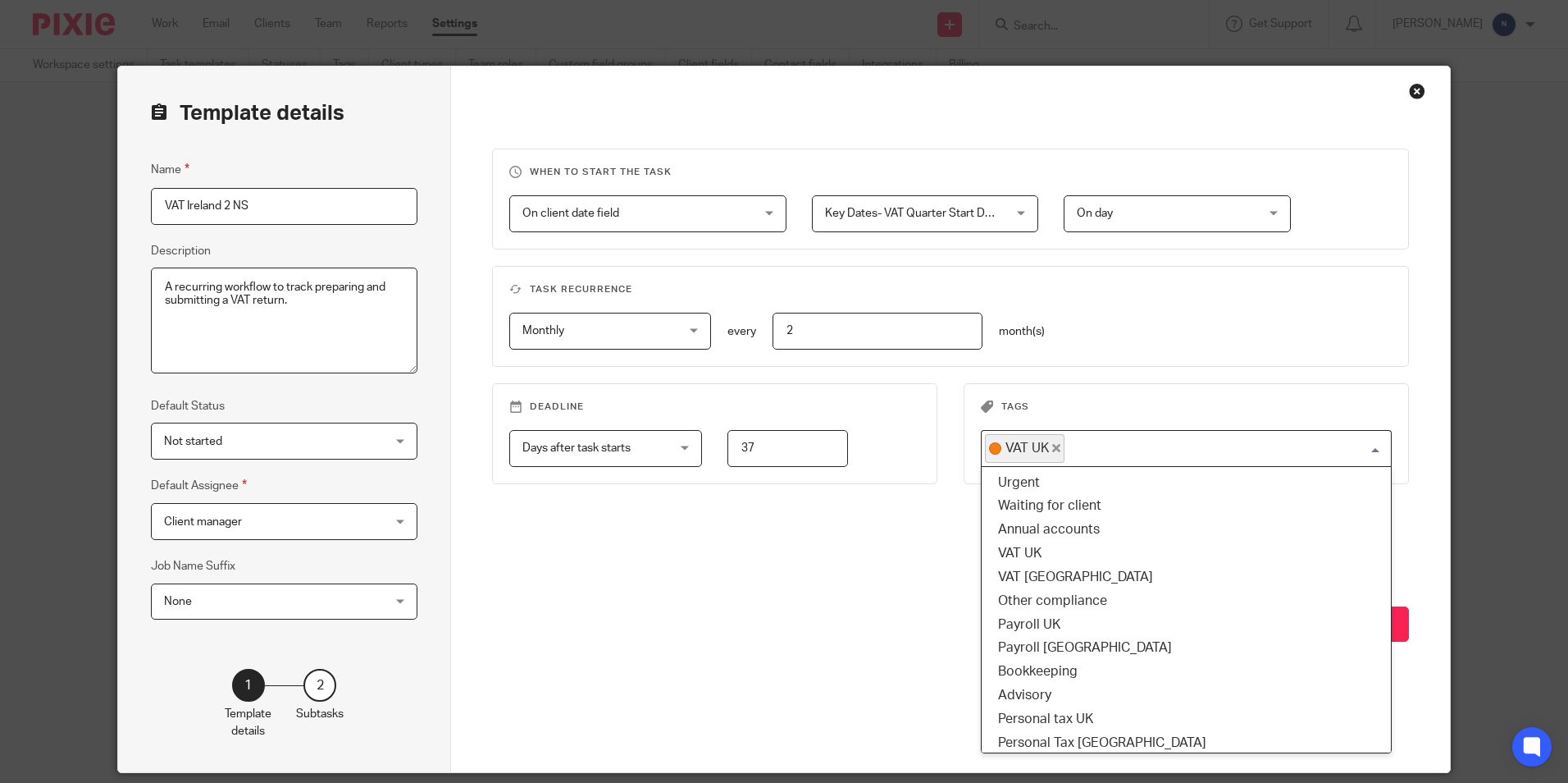
click at [1053, 449] on icon "Deselect VAT UK" at bounding box center [1056, 448] width 8 height 8
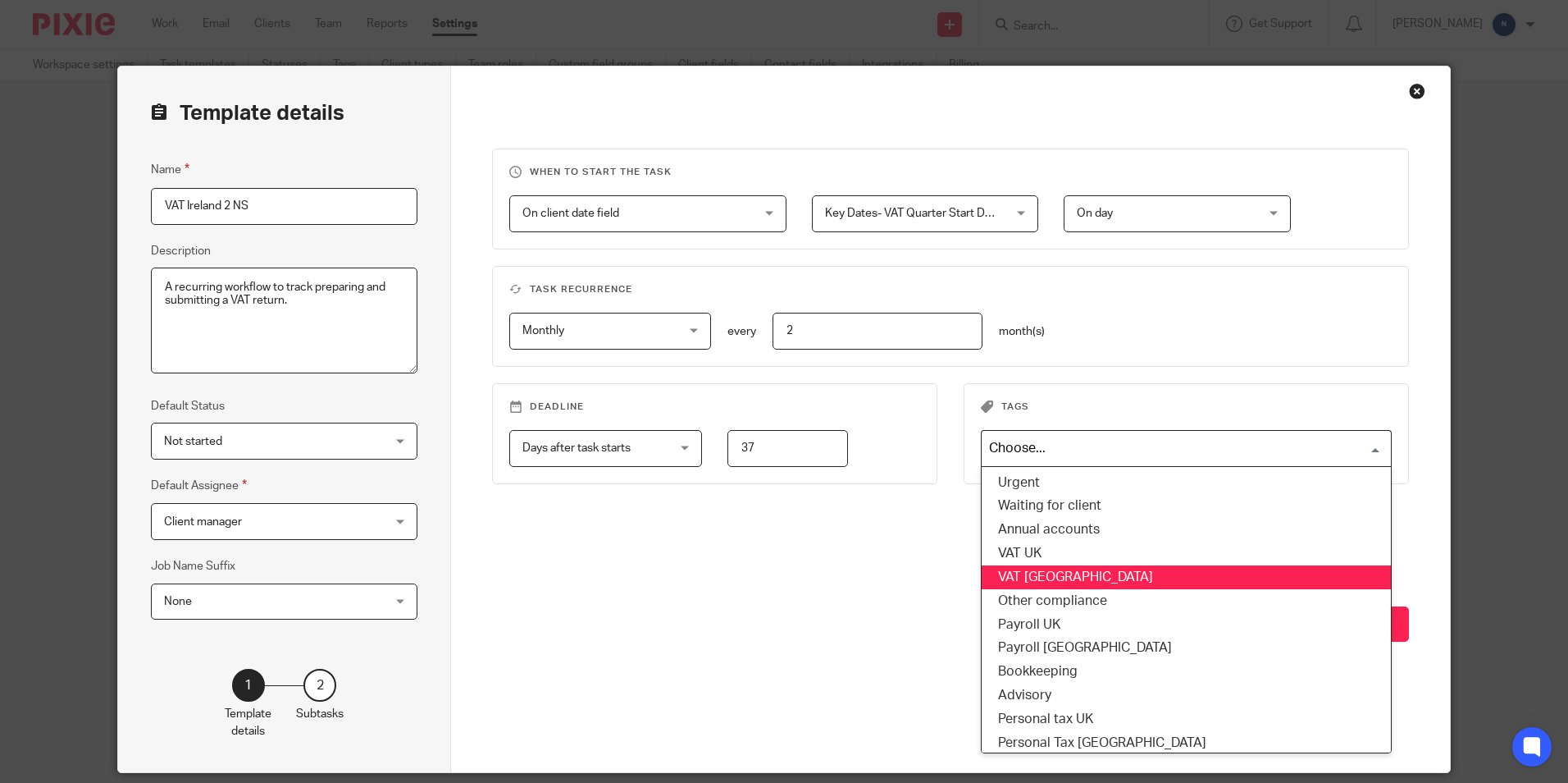
click at [1067, 574] on li "VAT Ireland" at bounding box center [1187, 577] width 409 height 24
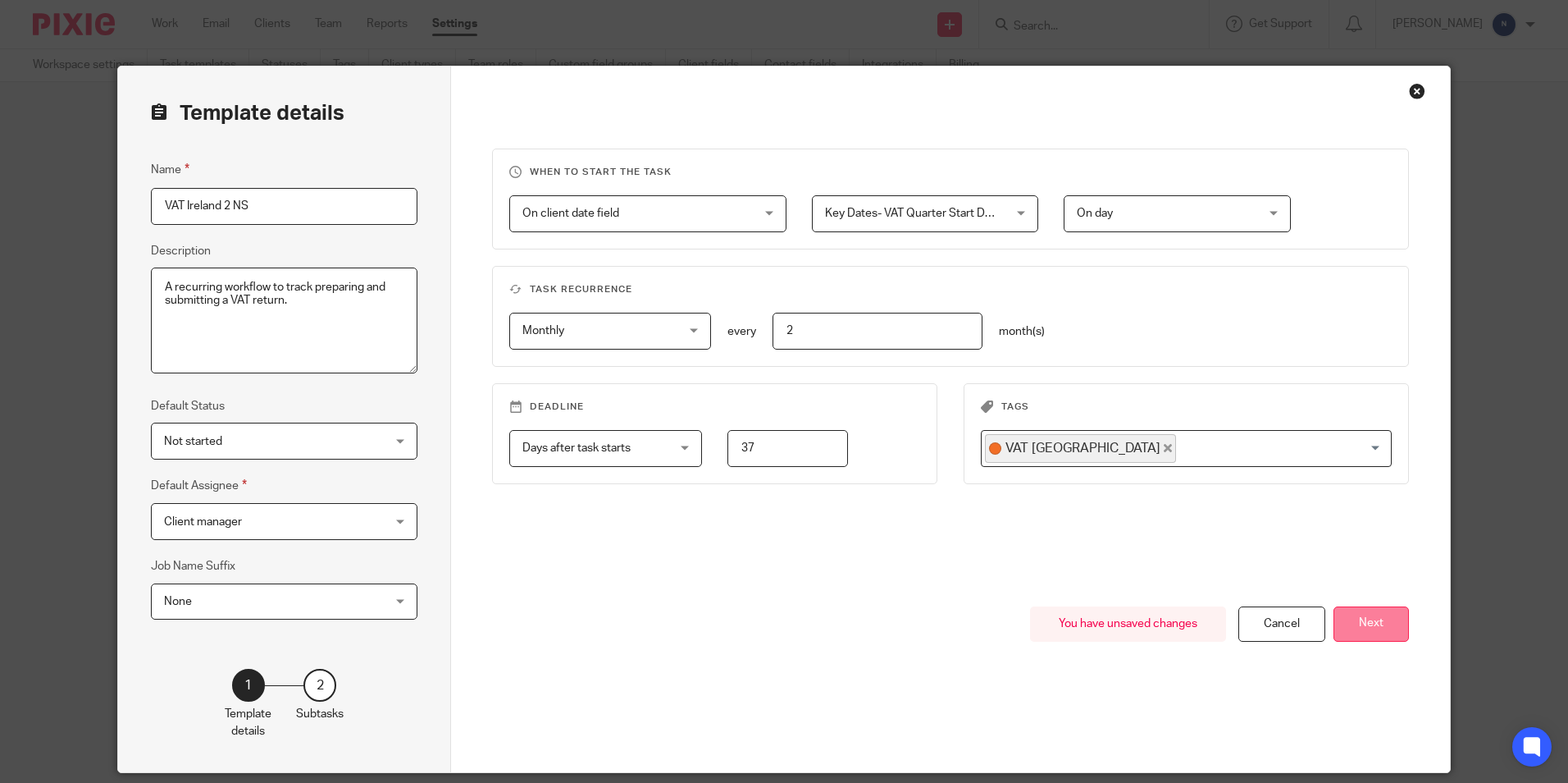
click at [1369, 620] on button "Next" at bounding box center [1371, 624] width 76 height 36
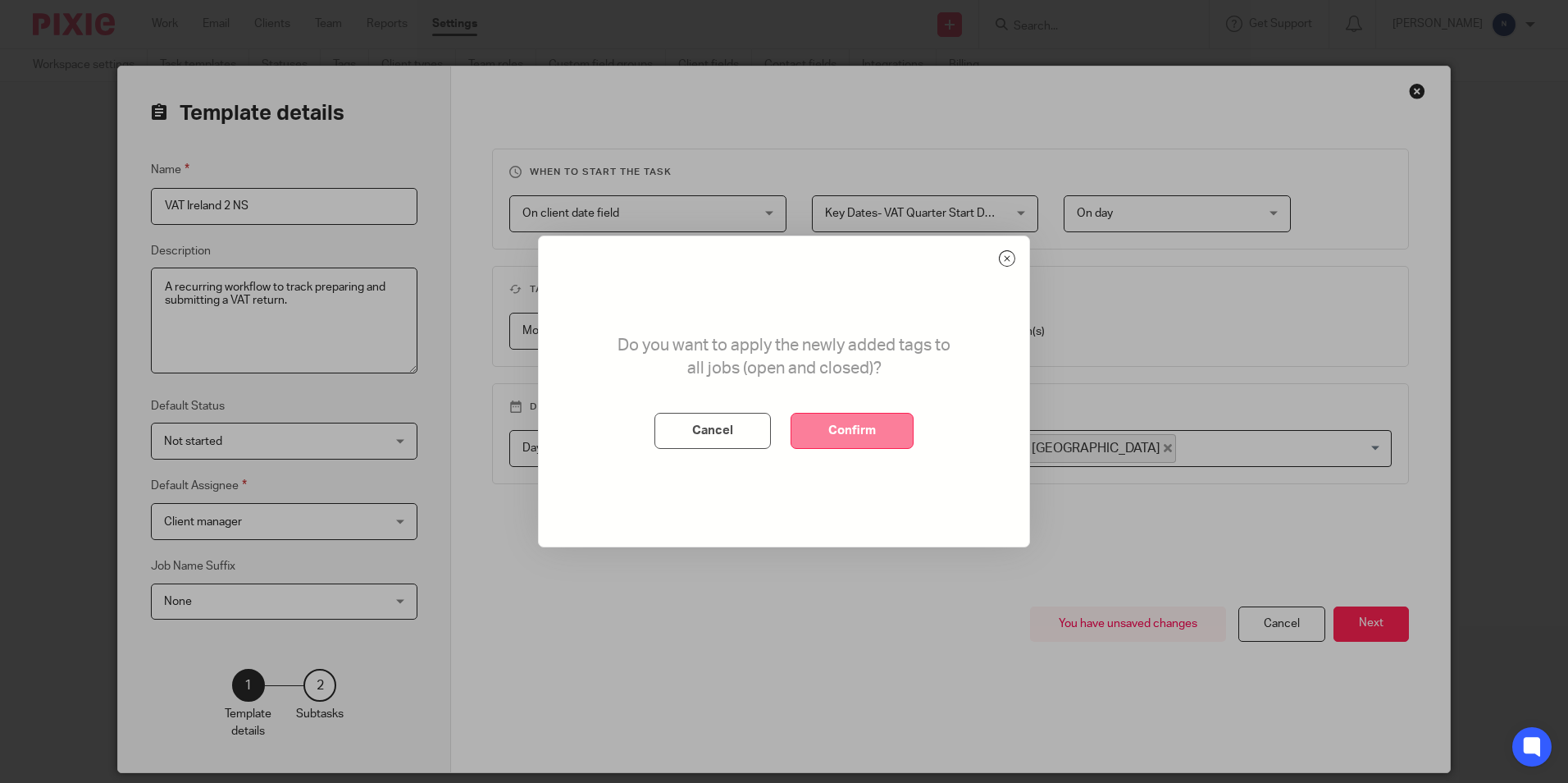
click at [902, 440] on button "Confirm" at bounding box center [851, 430] width 123 height 36
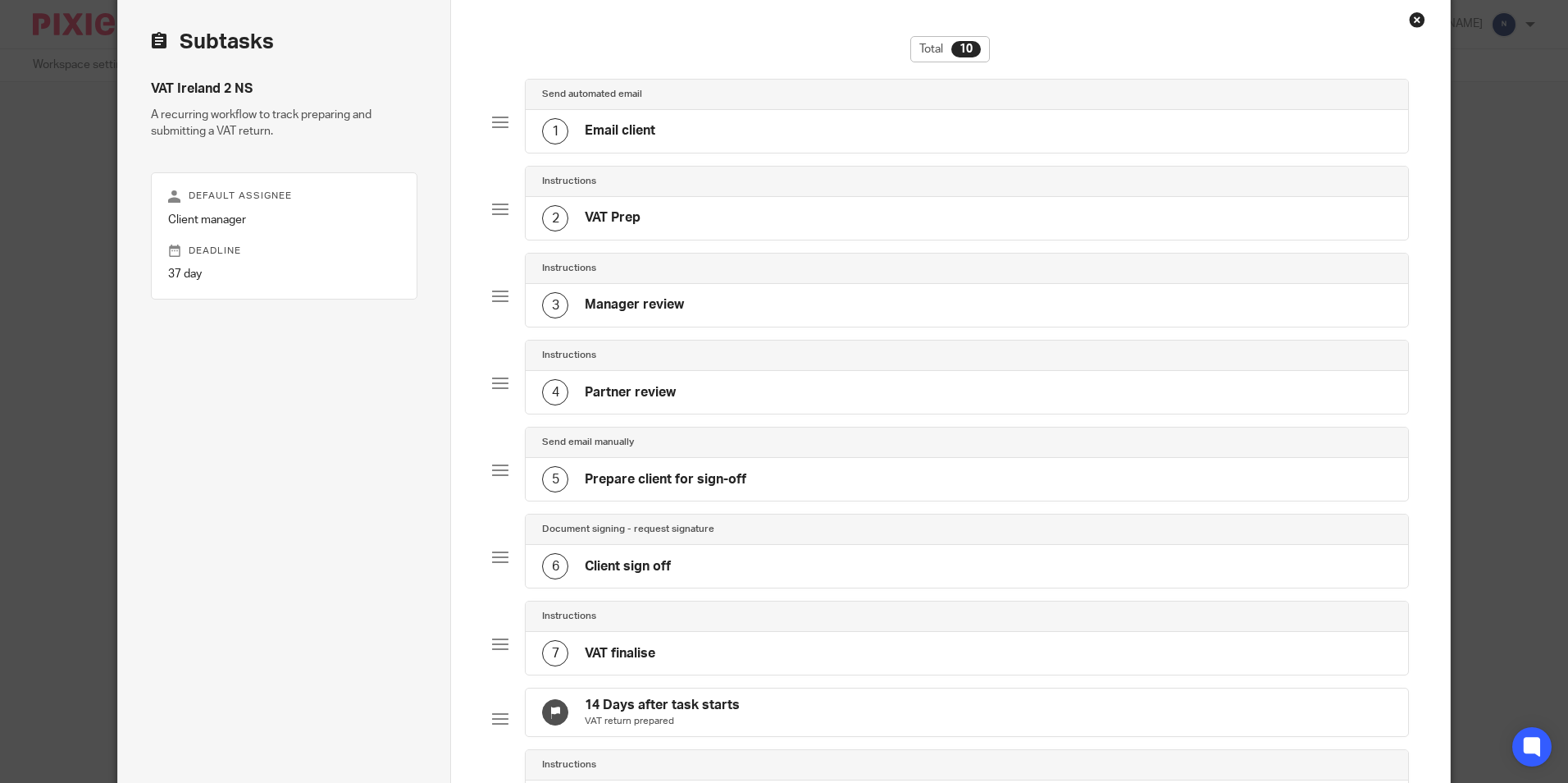
scroll to position [475, 0]
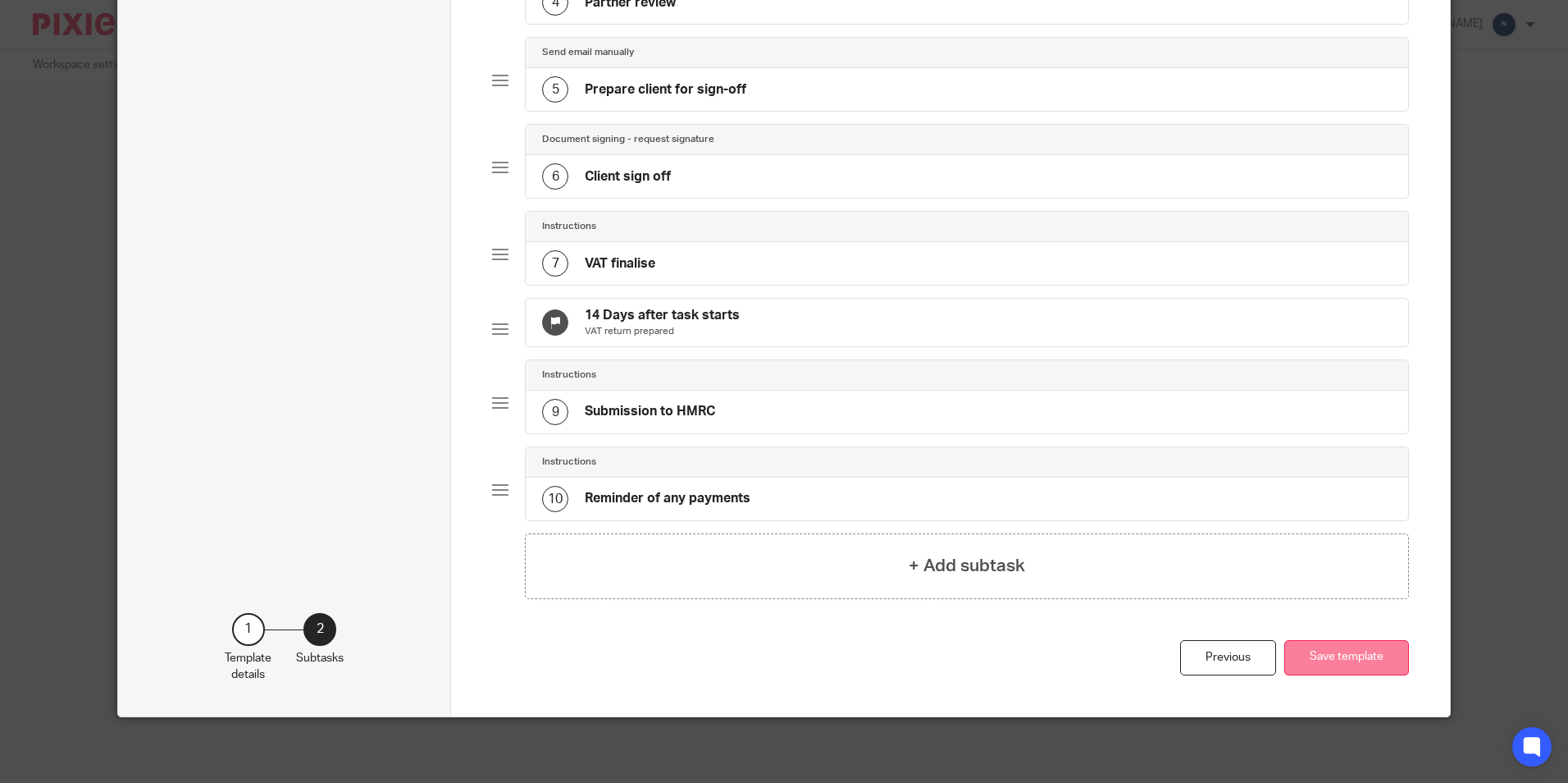
click at [1311, 651] on button "Save template" at bounding box center [1346, 658] width 124 height 36
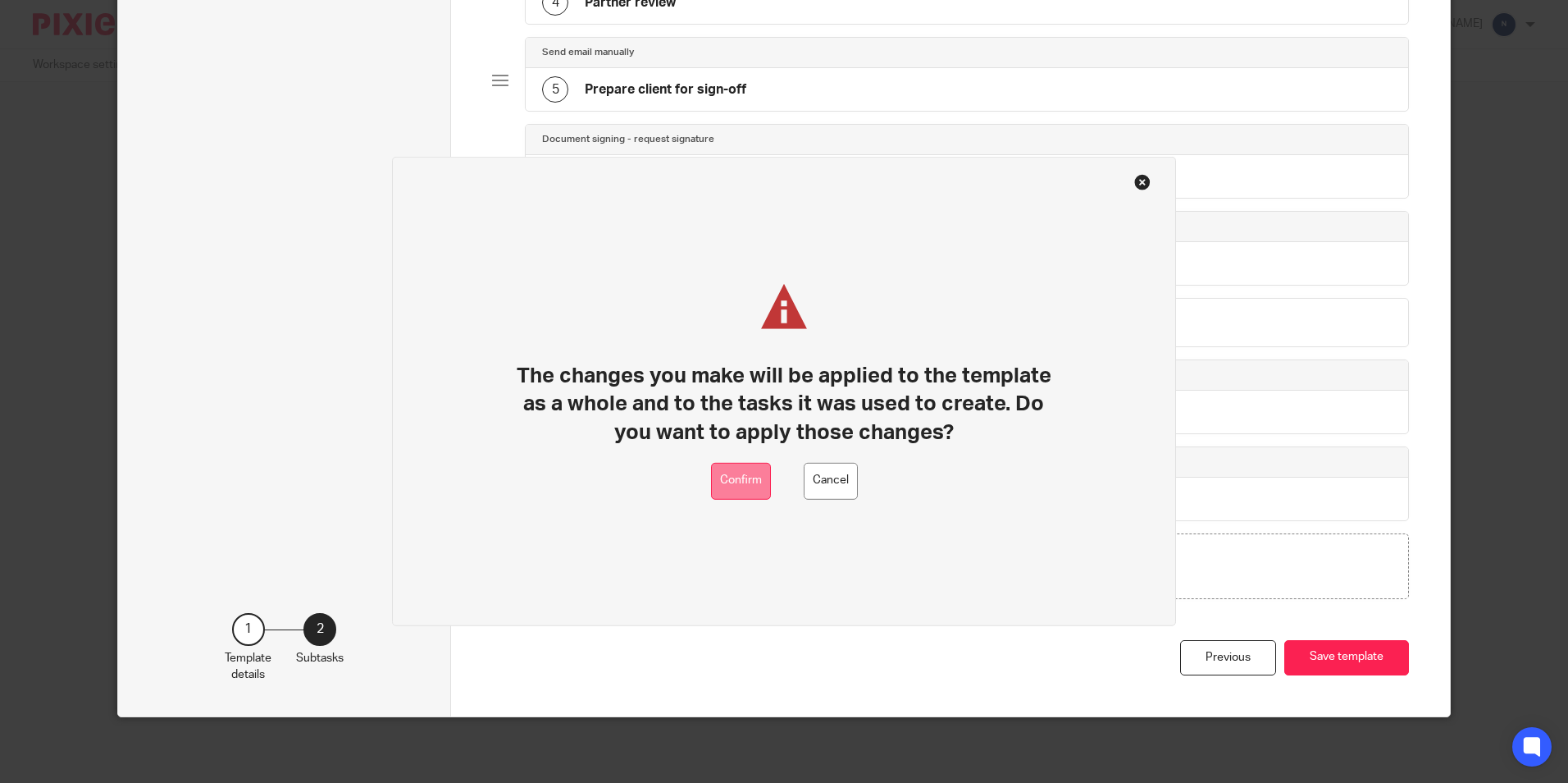
click at [733, 476] on button "Confirm" at bounding box center [741, 481] width 60 height 37
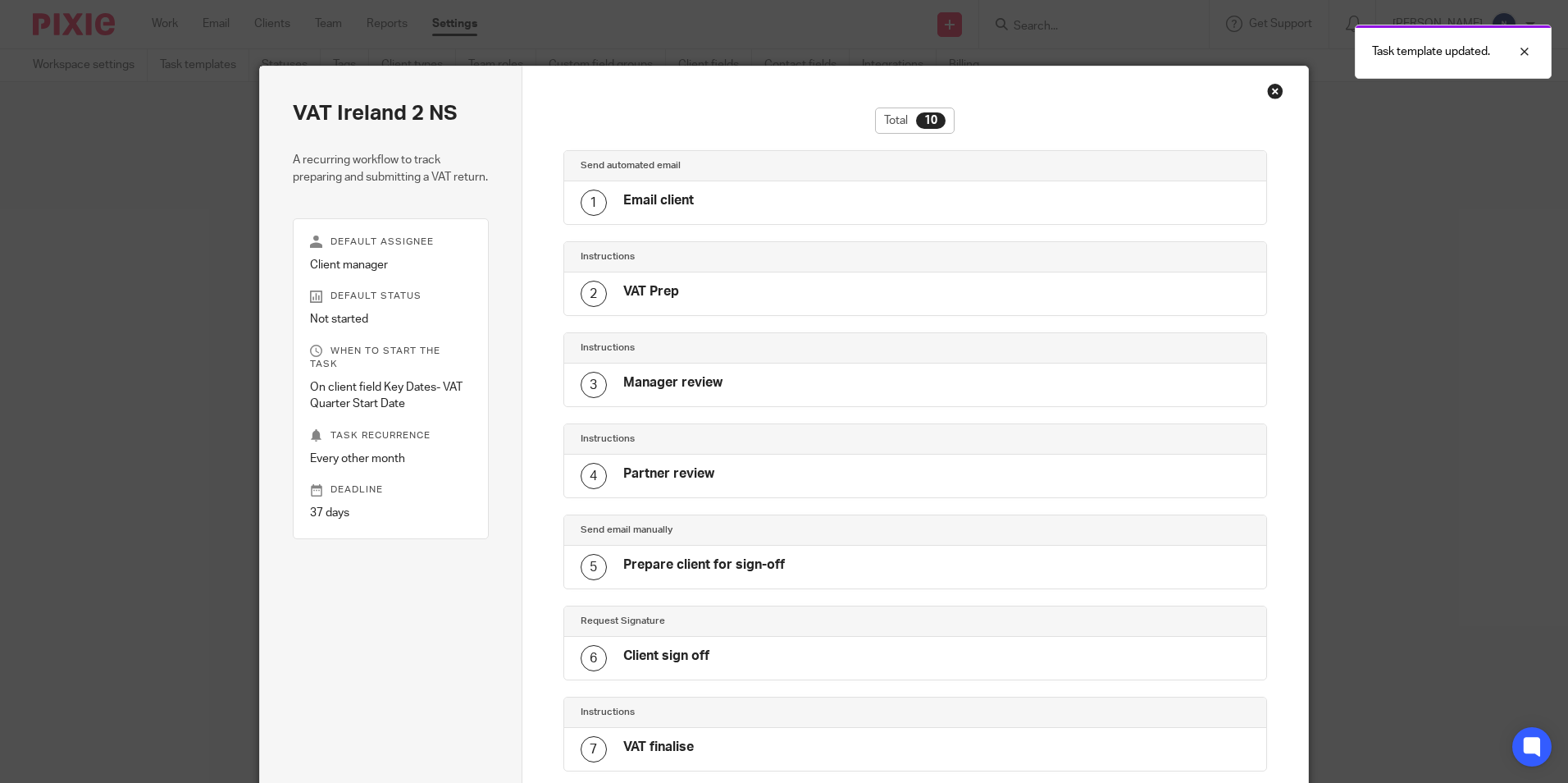
click at [1276, 96] on div "Close this dialog window" at bounding box center [1275, 91] width 17 height 17
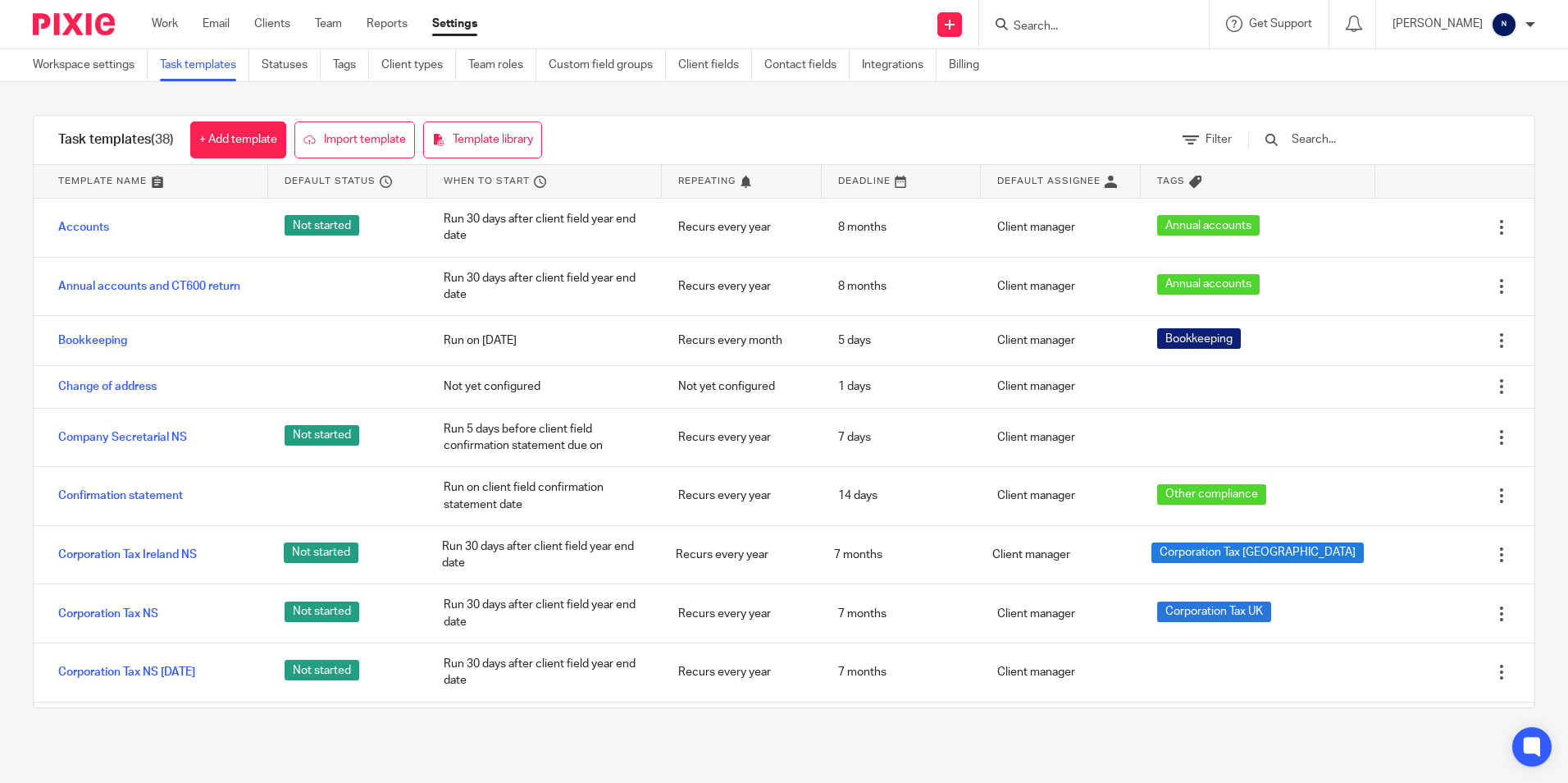
click at [1289, 26] on span "Get Support" at bounding box center [1281, 24] width 64 height 11
click at [1241, 123] on span "Access the academy" at bounding box center [1238, 129] width 138 height 17
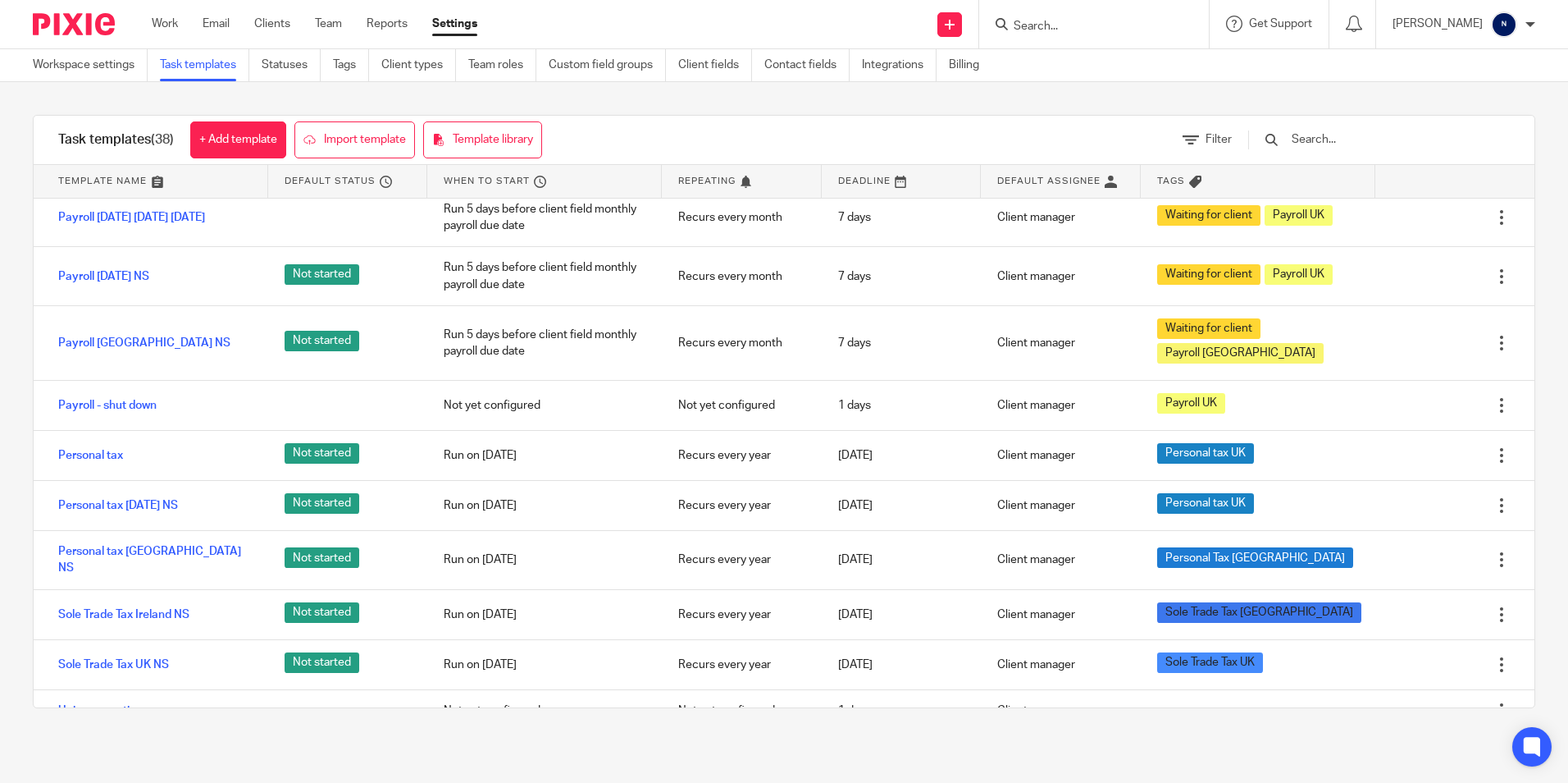
scroll to position [1026, 0]
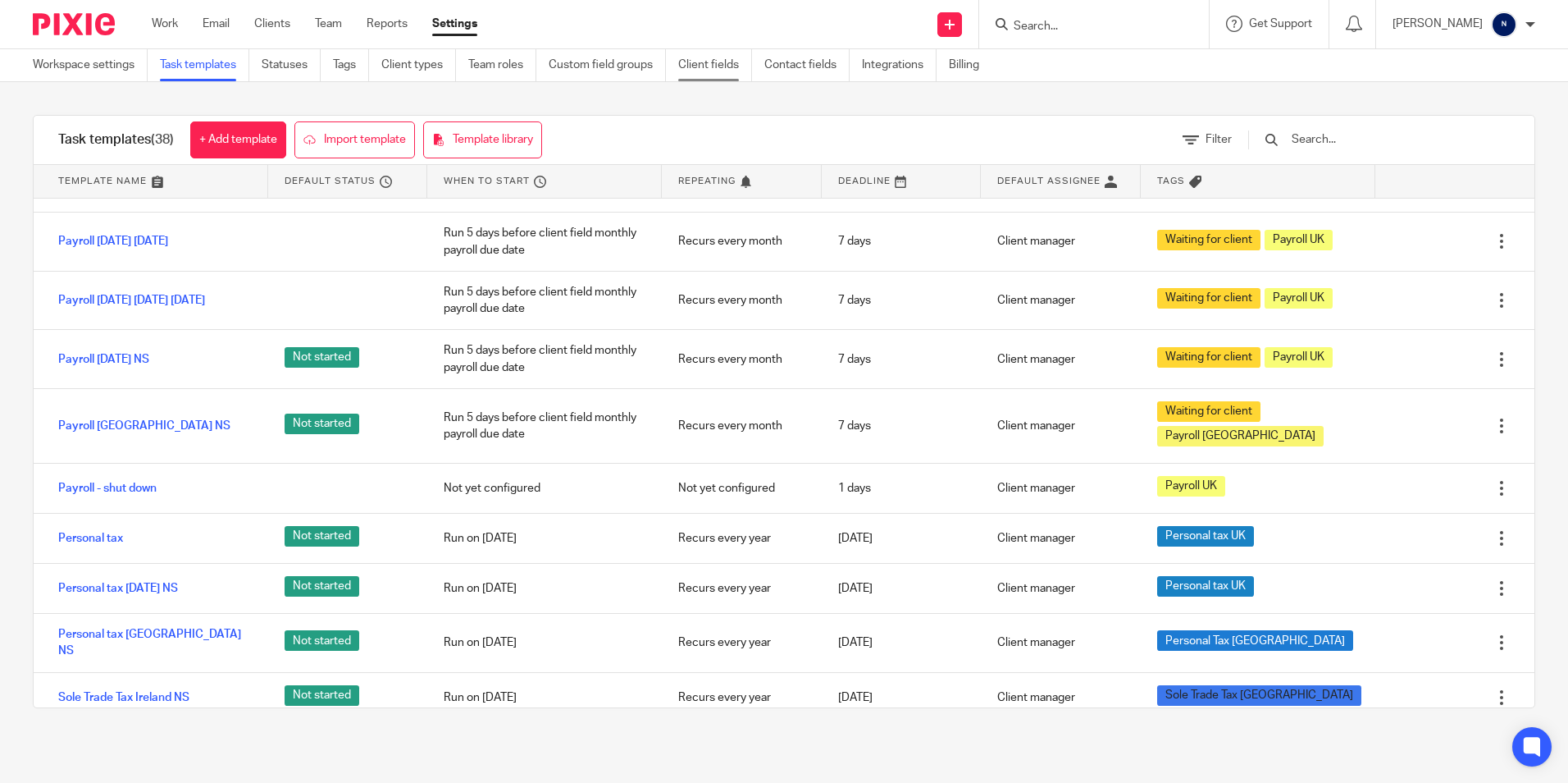
click at [698, 69] on link "Client fields" at bounding box center [715, 65] width 74 height 32
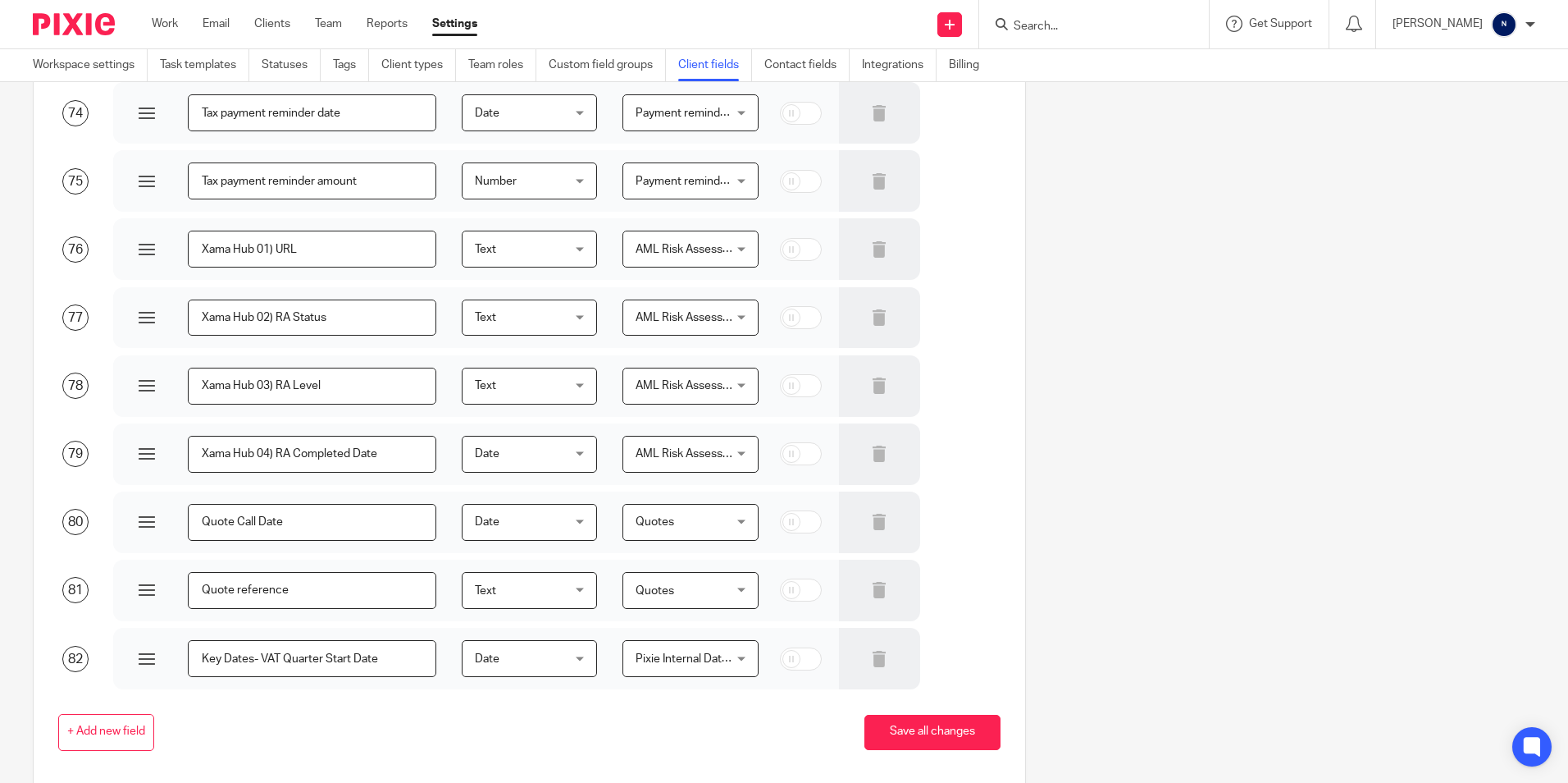
scroll to position [5176, 0]
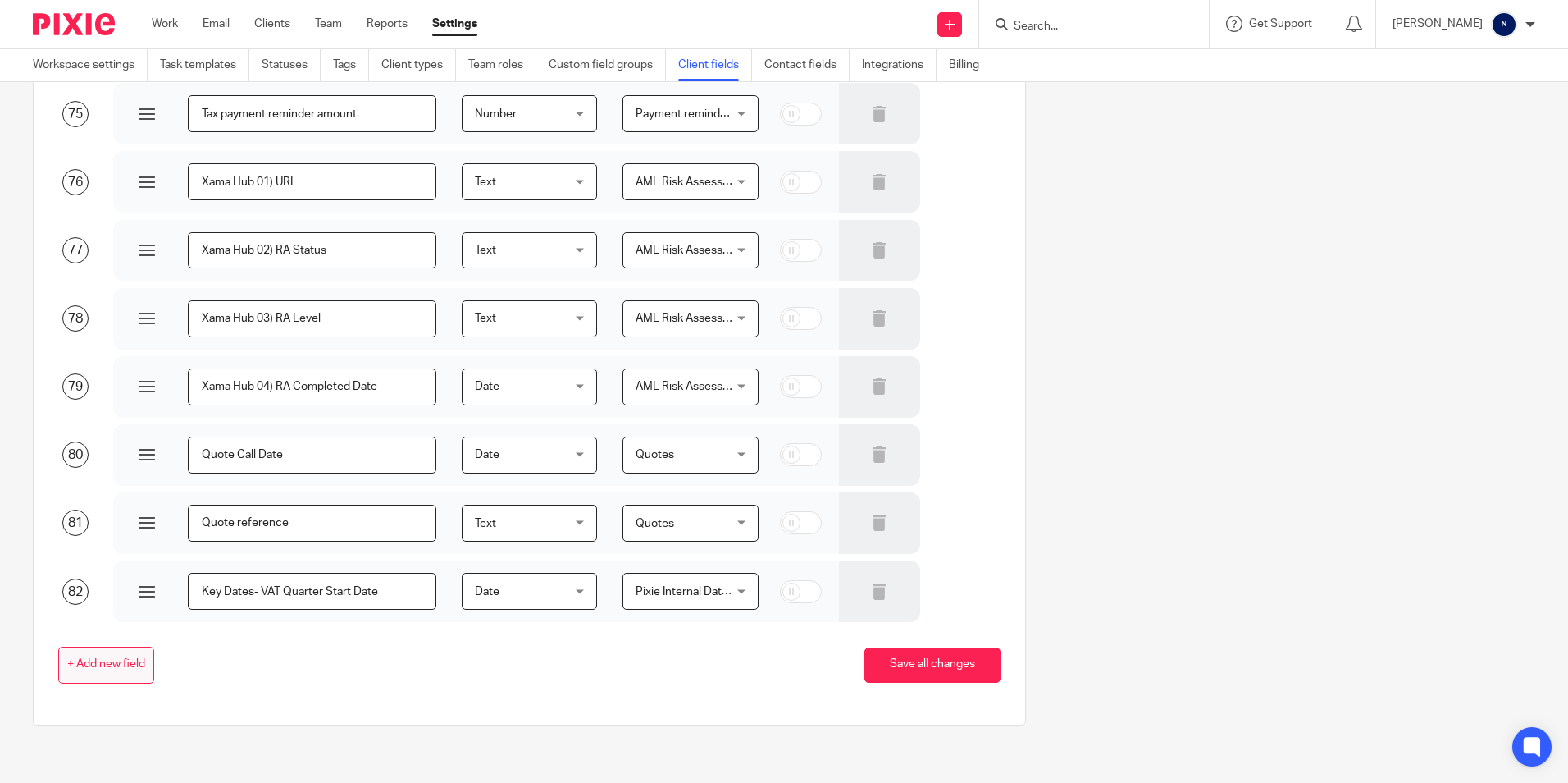
click at [120, 660] on span "+ Add new field" at bounding box center [106, 665] width 78 height 13
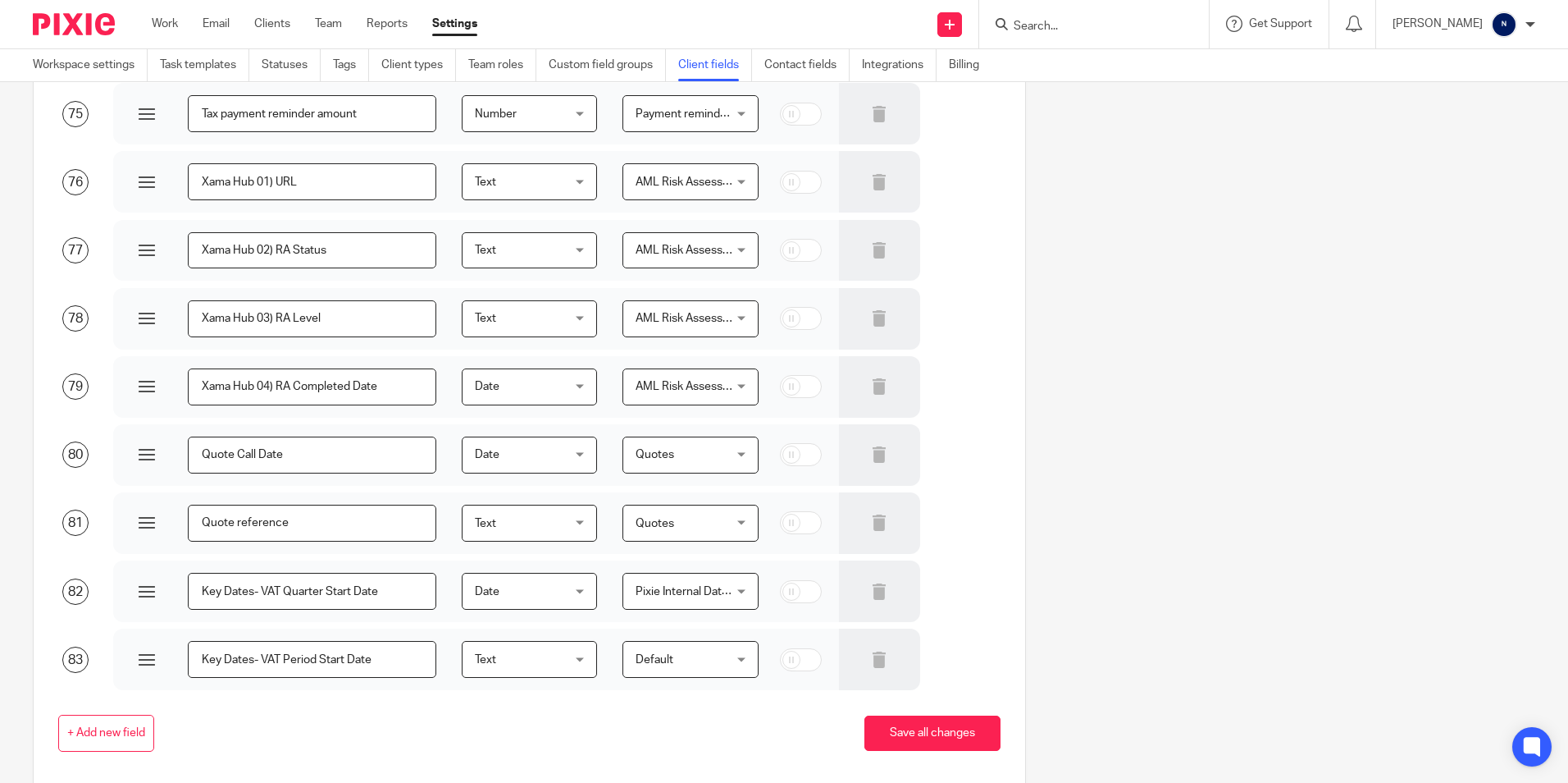
type input "Key Dates- VAT Period Start Date"
click at [542, 654] on span "Text" at bounding box center [523, 659] width 98 height 35
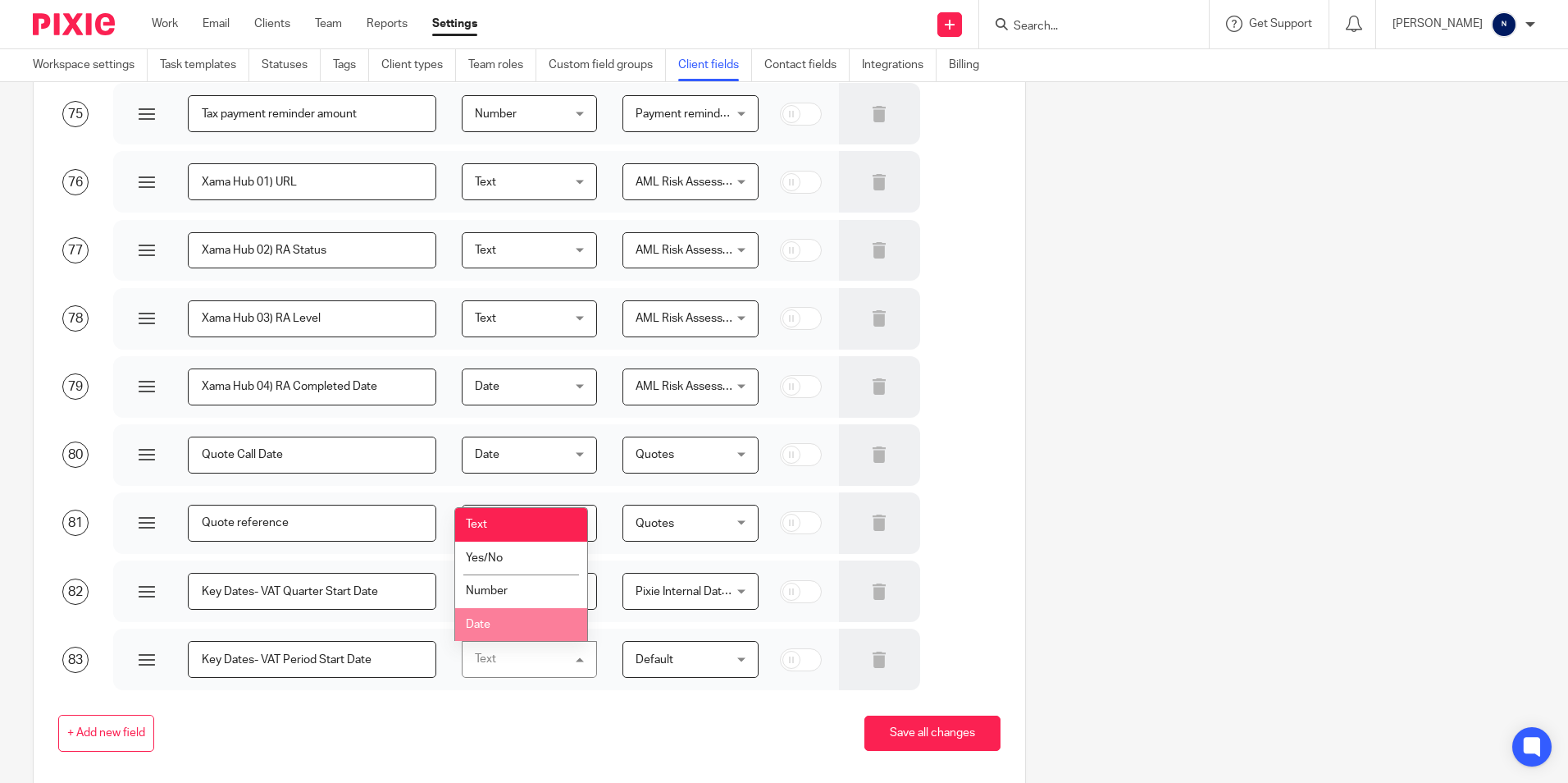
click at [482, 625] on span "Date" at bounding box center [478, 624] width 24 height 11
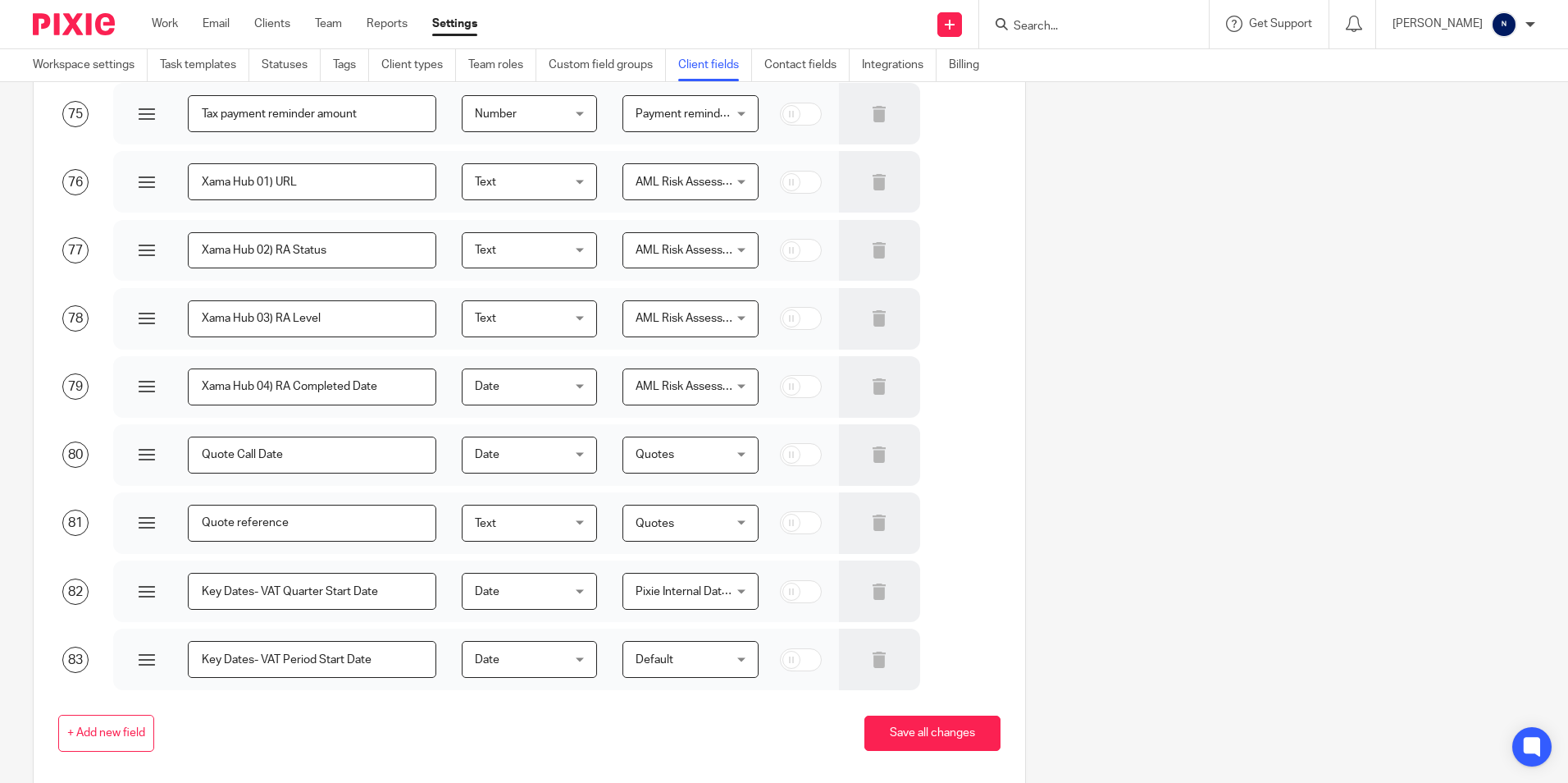
click at [639, 652] on span "Default" at bounding box center [684, 659] width 98 height 35
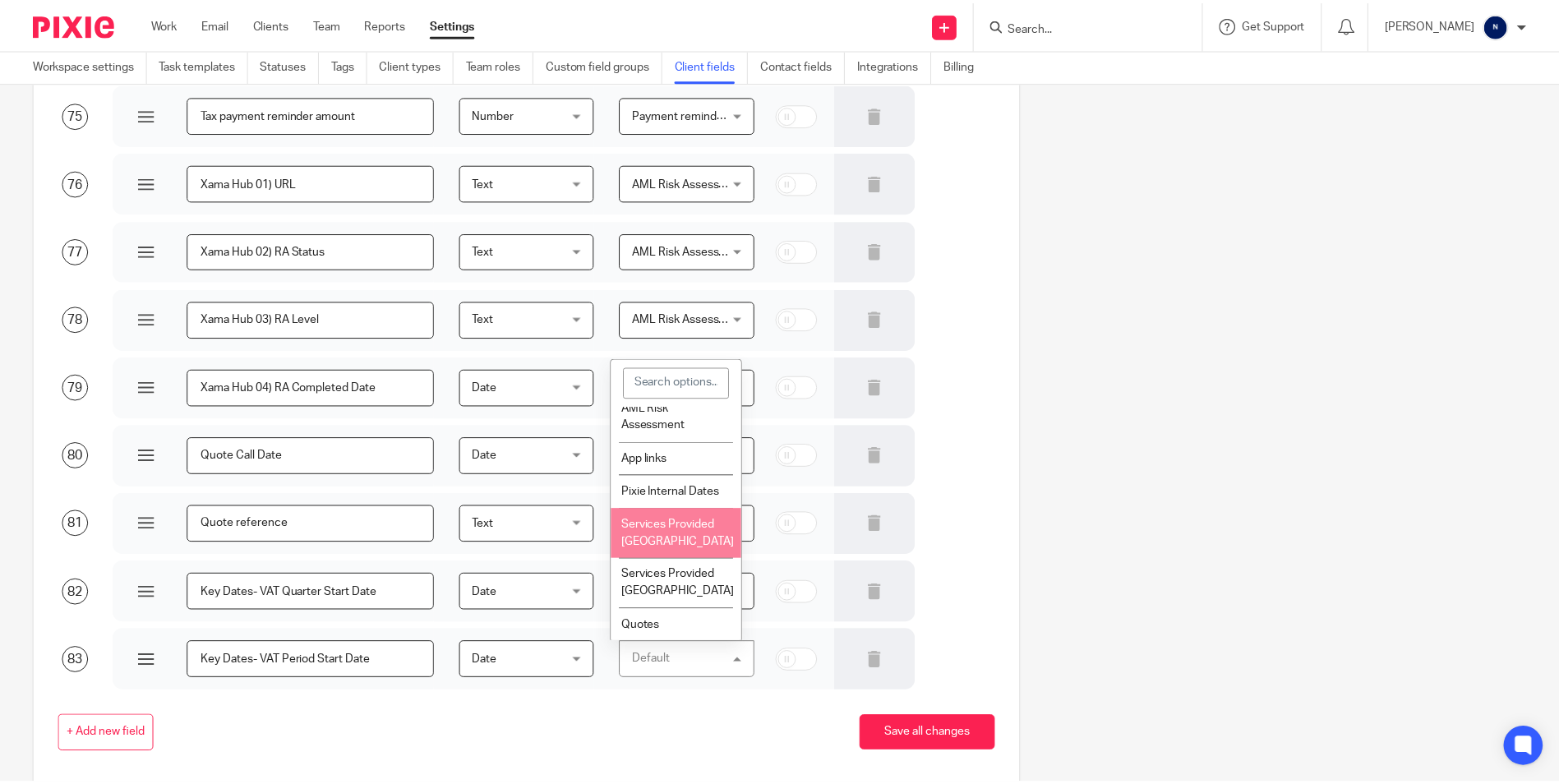
scroll to position [417, 0]
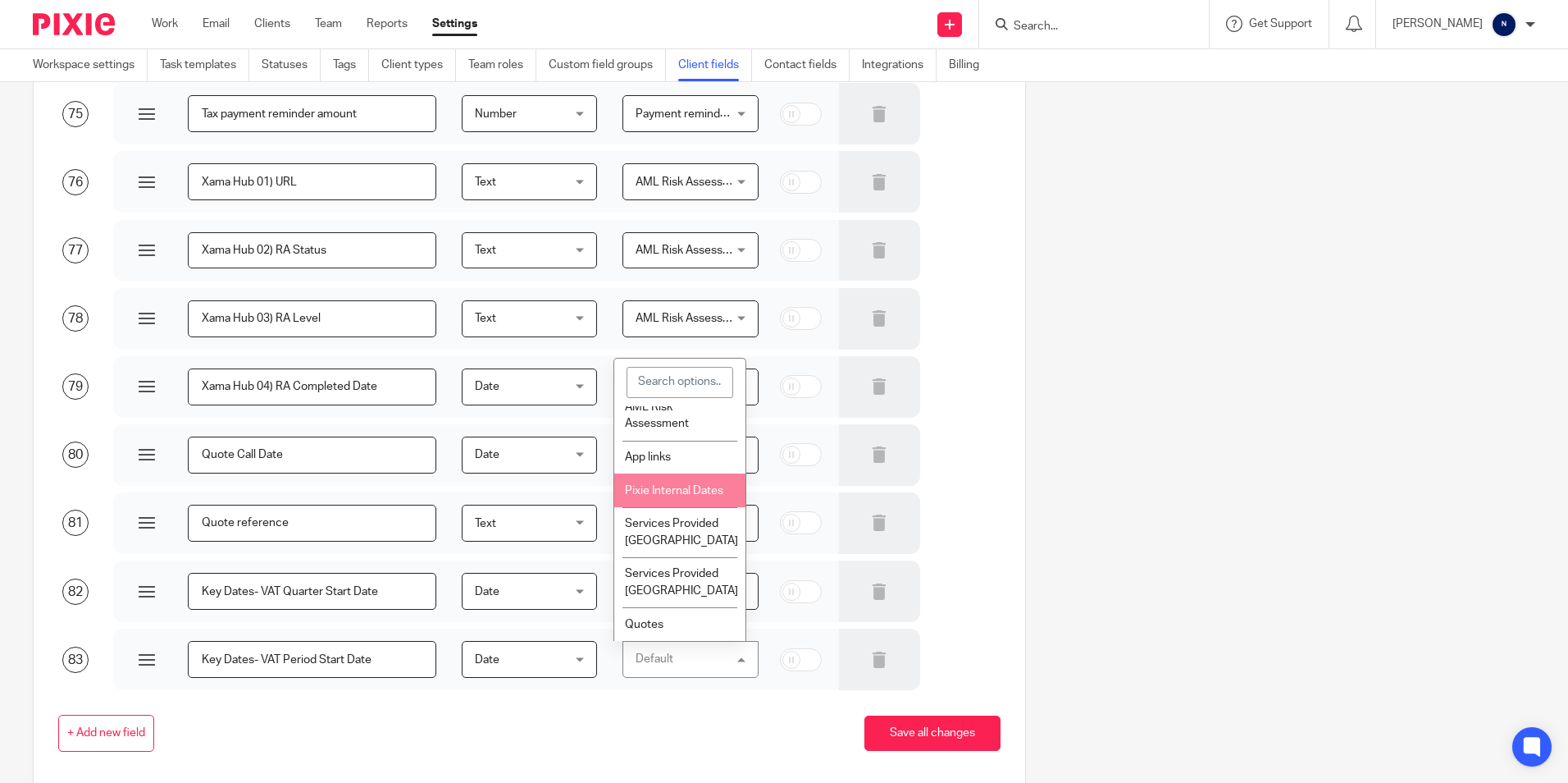
click at [697, 483] on li "Pixie Internal Dates" at bounding box center [680, 490] width 131 height 34
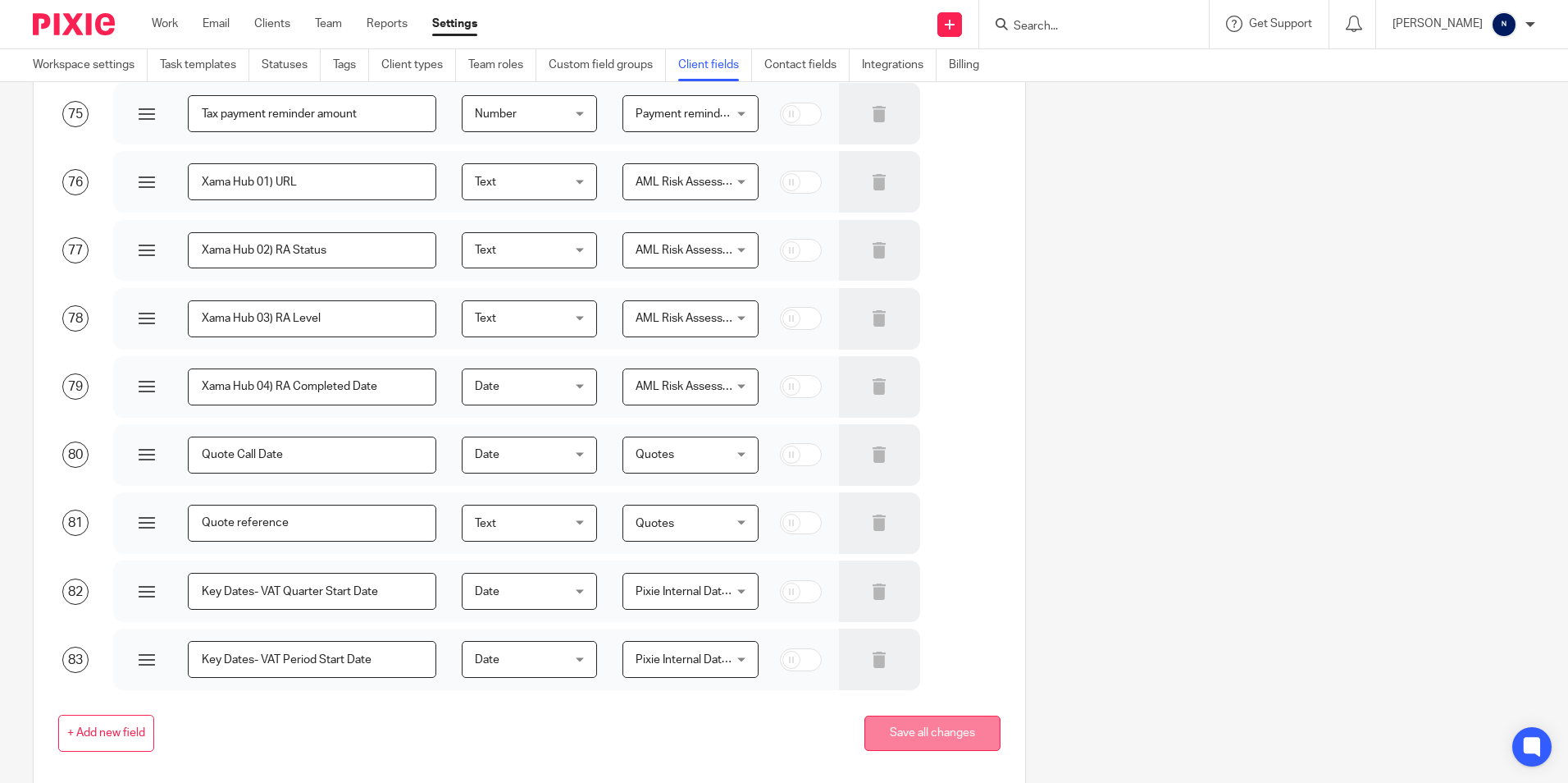
click at [865, 731] on button "Save all changes" at bounding box center [932, 733] width 136 height 36
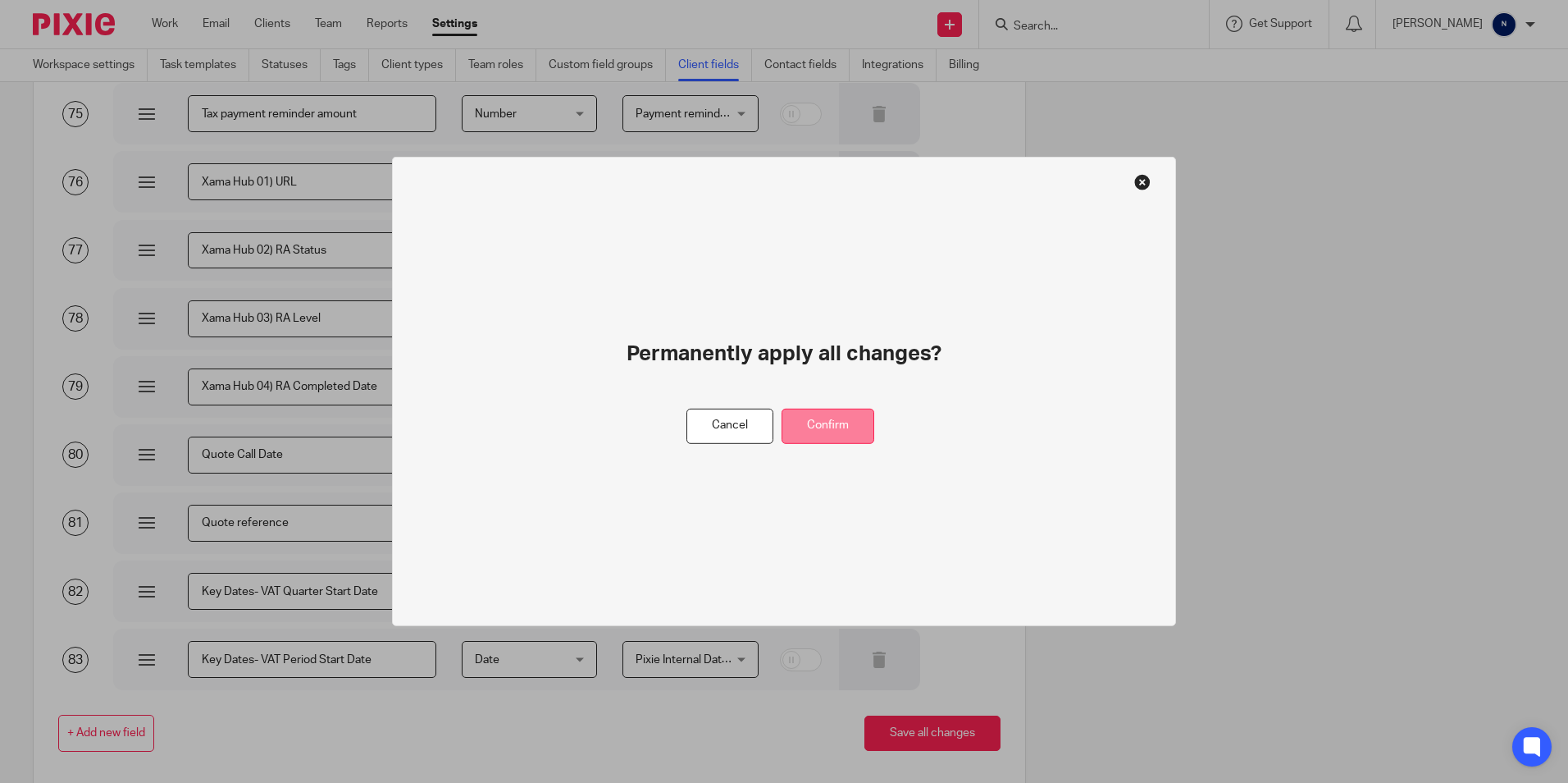
click at [853, 438] on button "Confirm" at bounding box center [828, 426] width 92 height 36
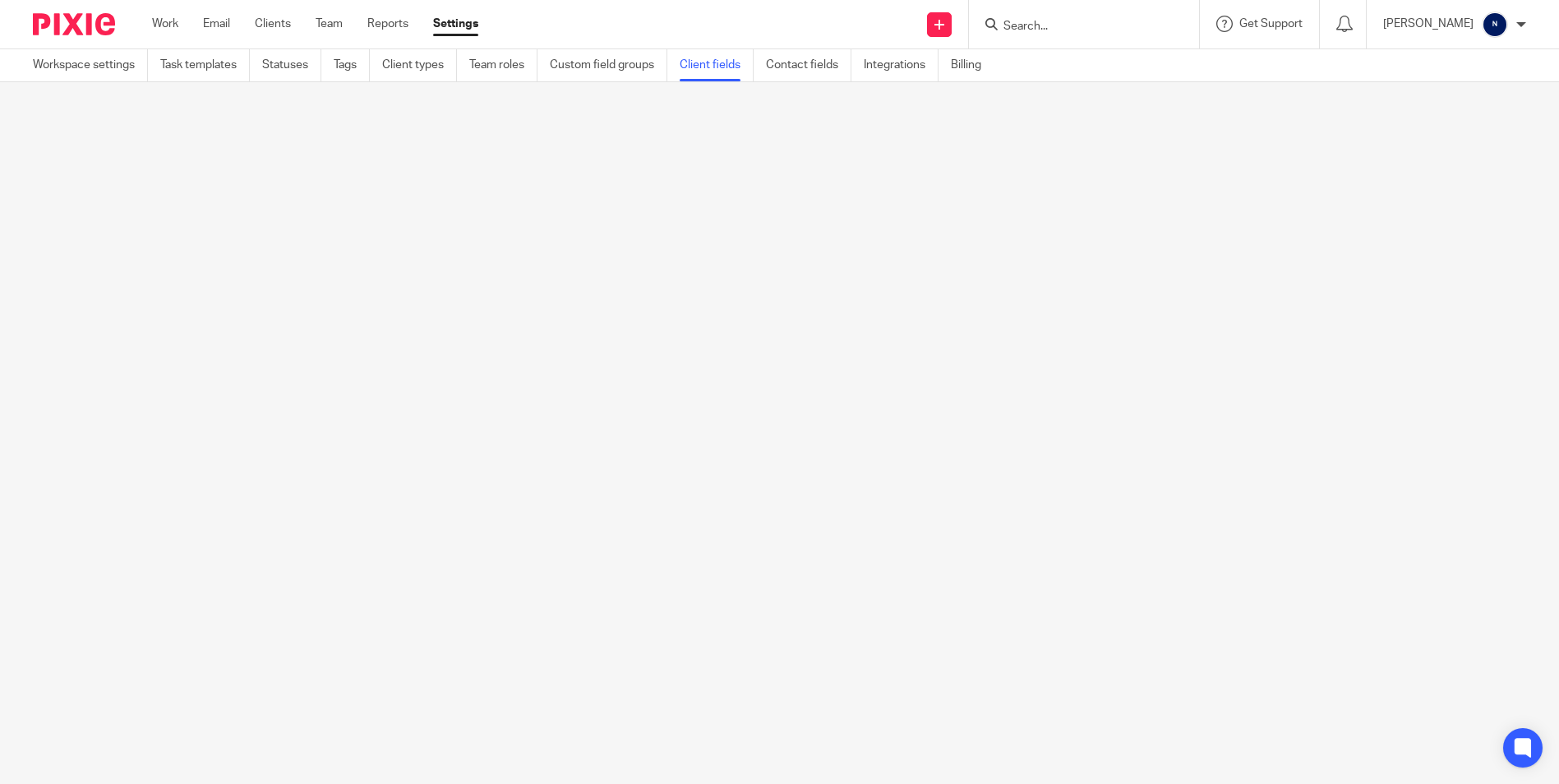
scroll to position [0, 0]
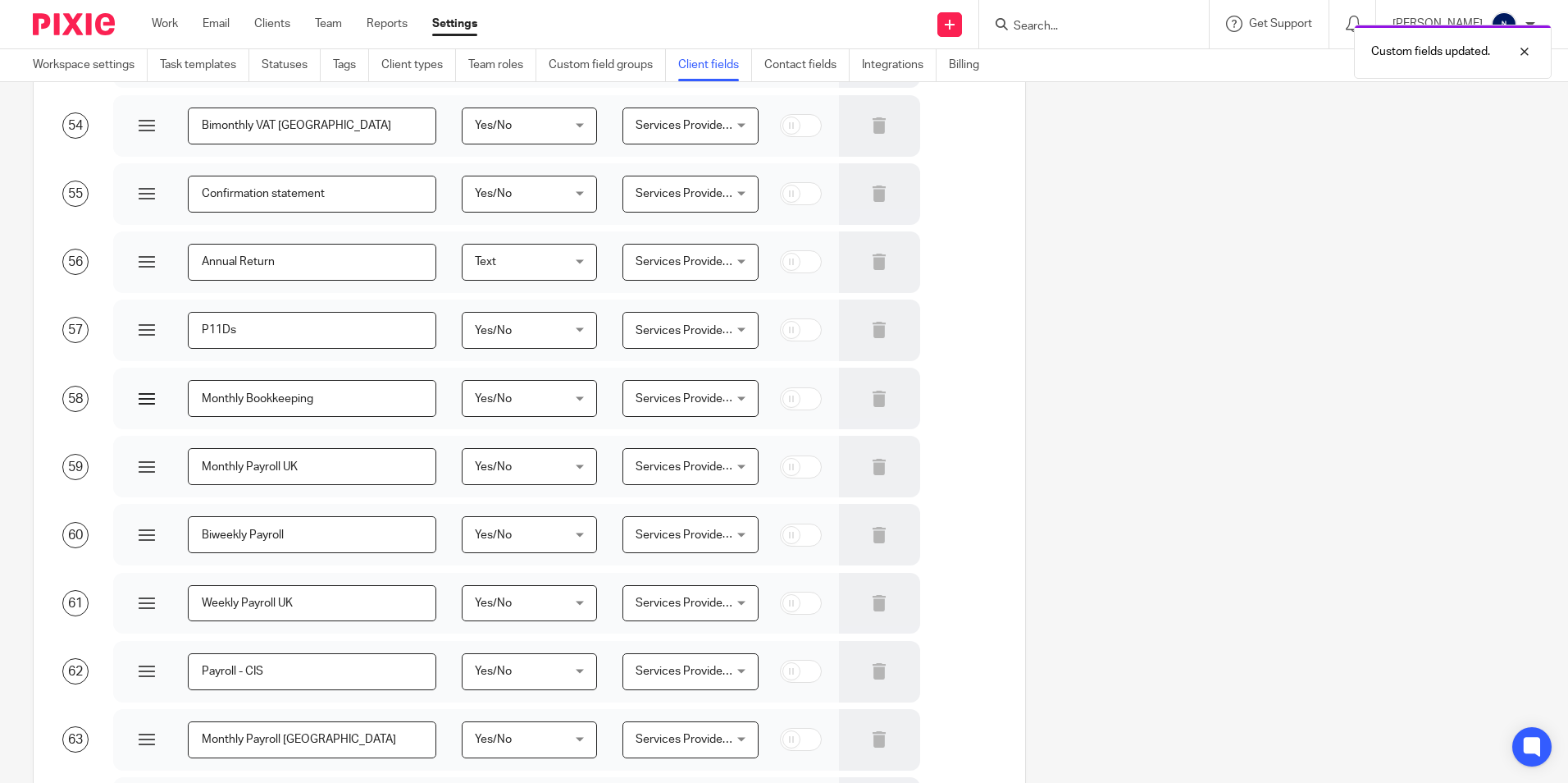
scroll to position [3857, 0]
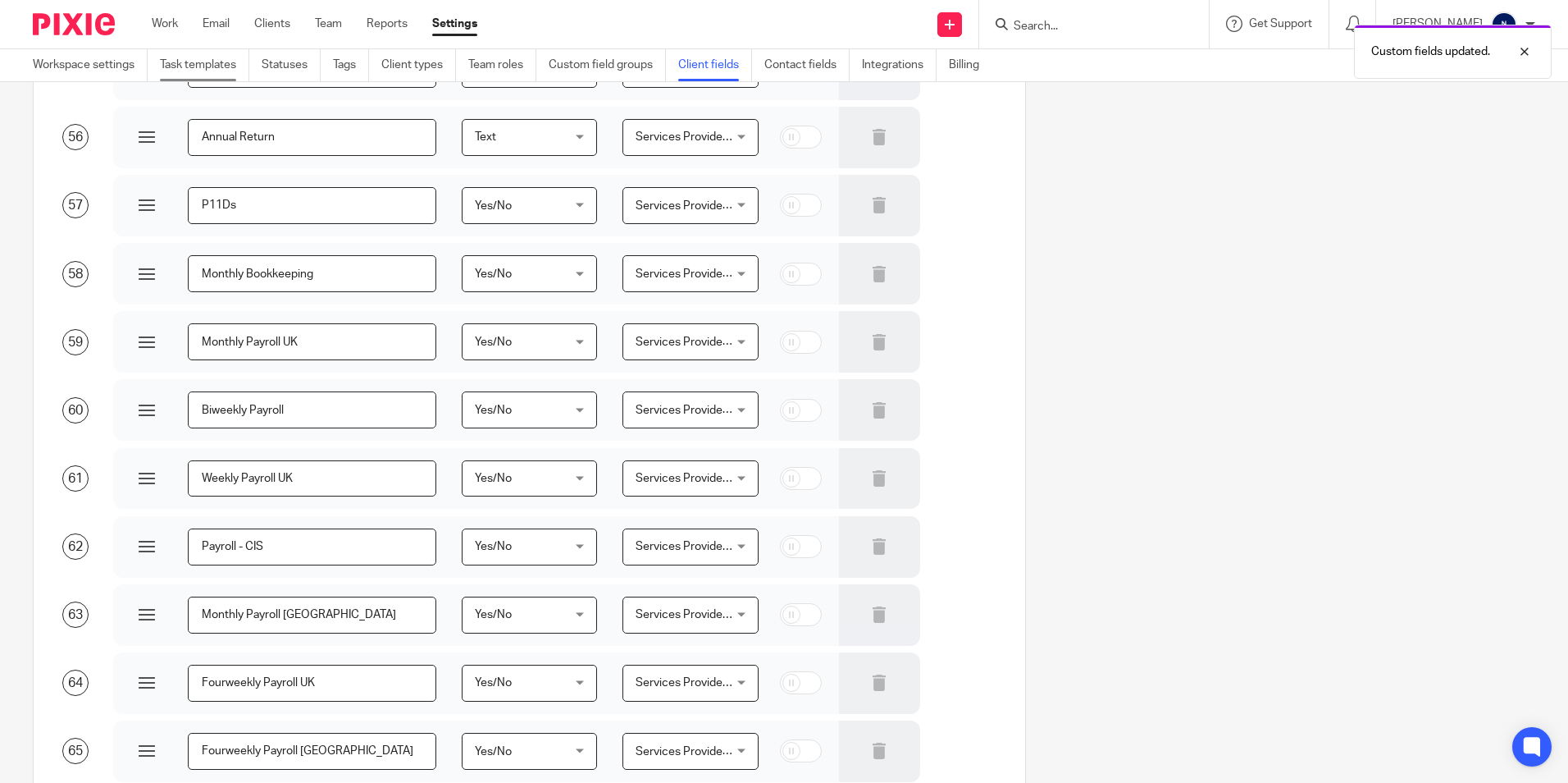
click at [205, 62] on link "Task templates" at bounding box center [205, 65] width 90 height 32
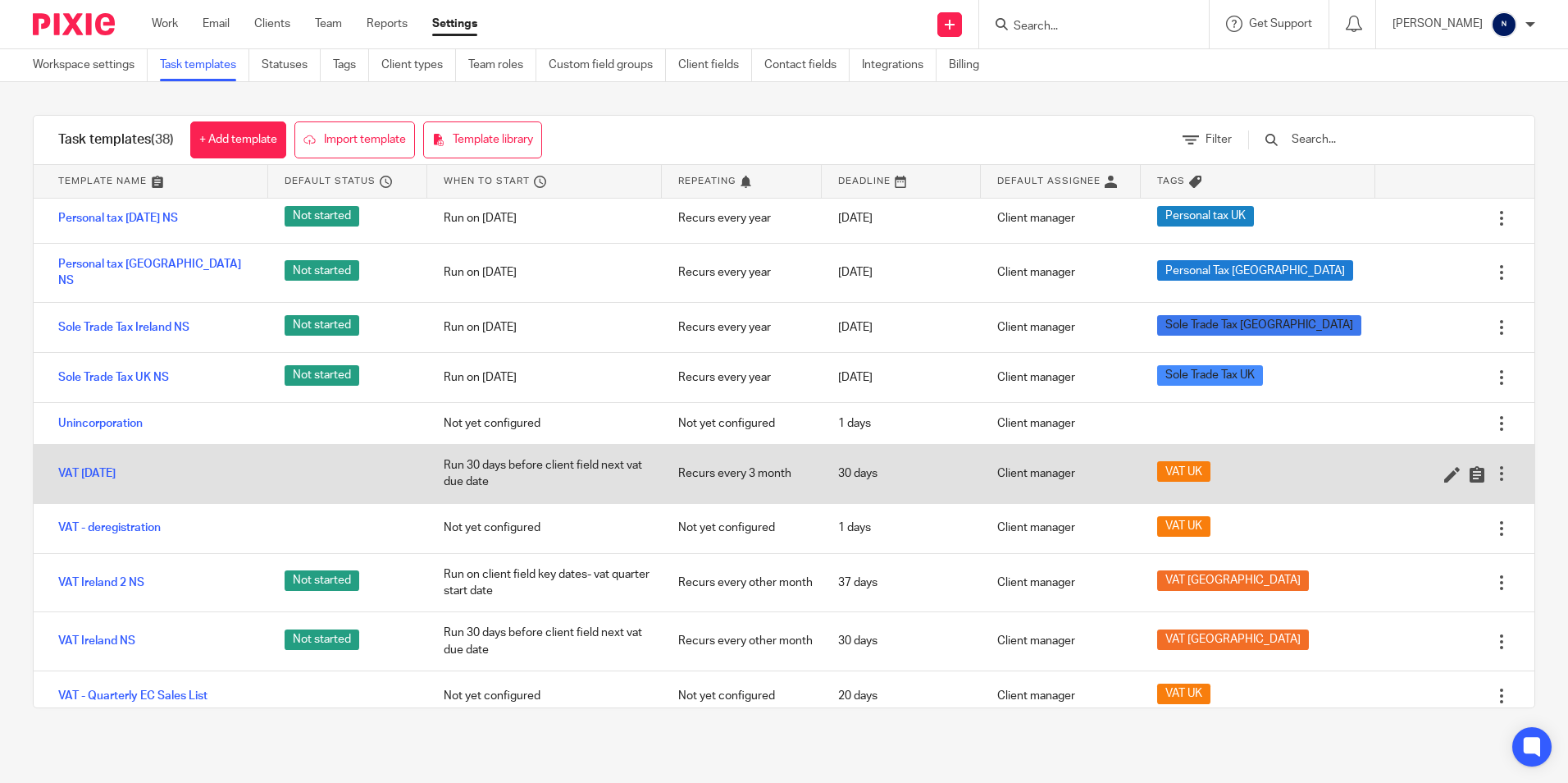
scroll to position [1518, 0]
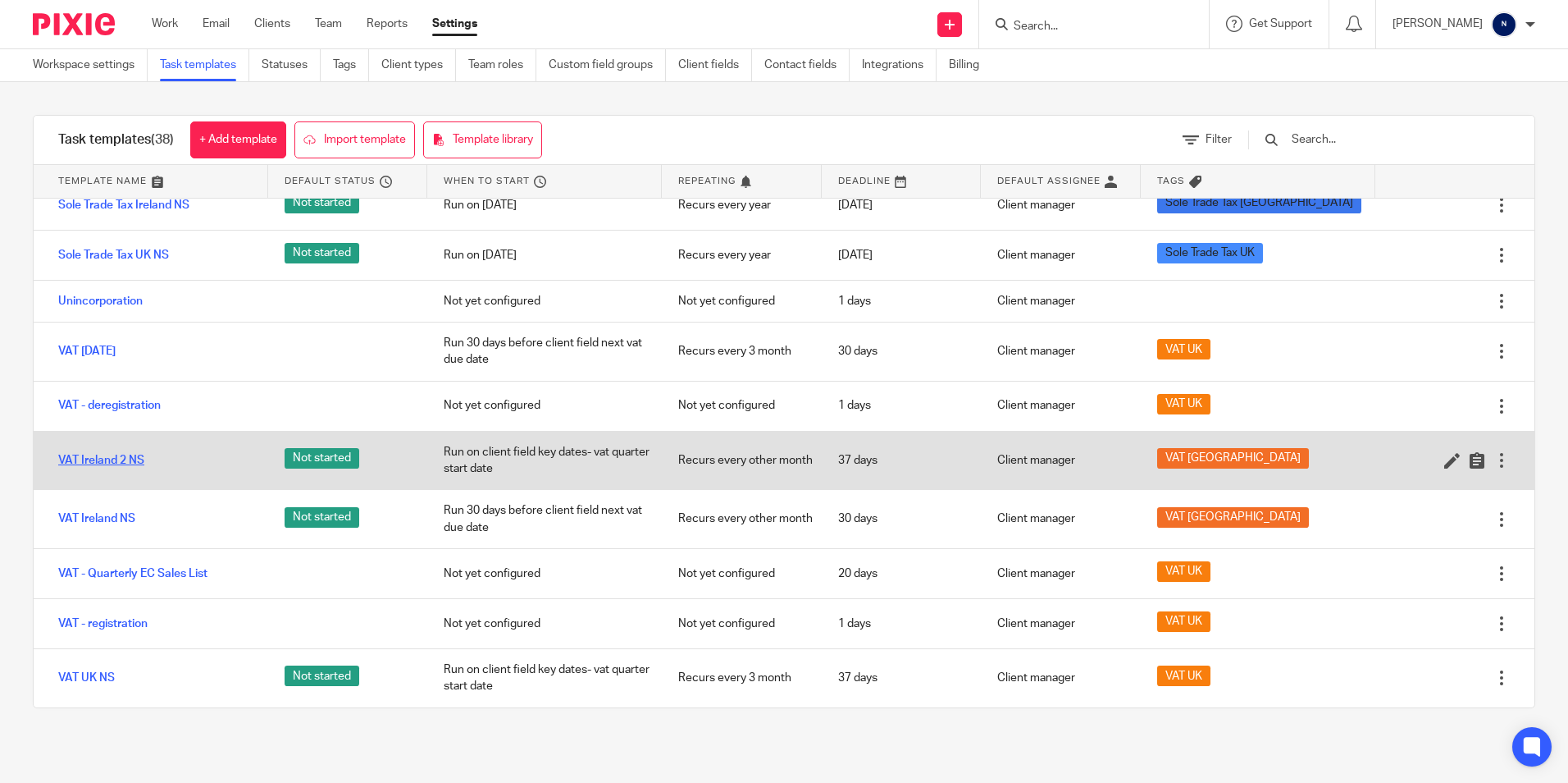
click at [104, 460] on link "VAT Ireland 2 NS" at bounding box center [101, 460] width 86 height 17
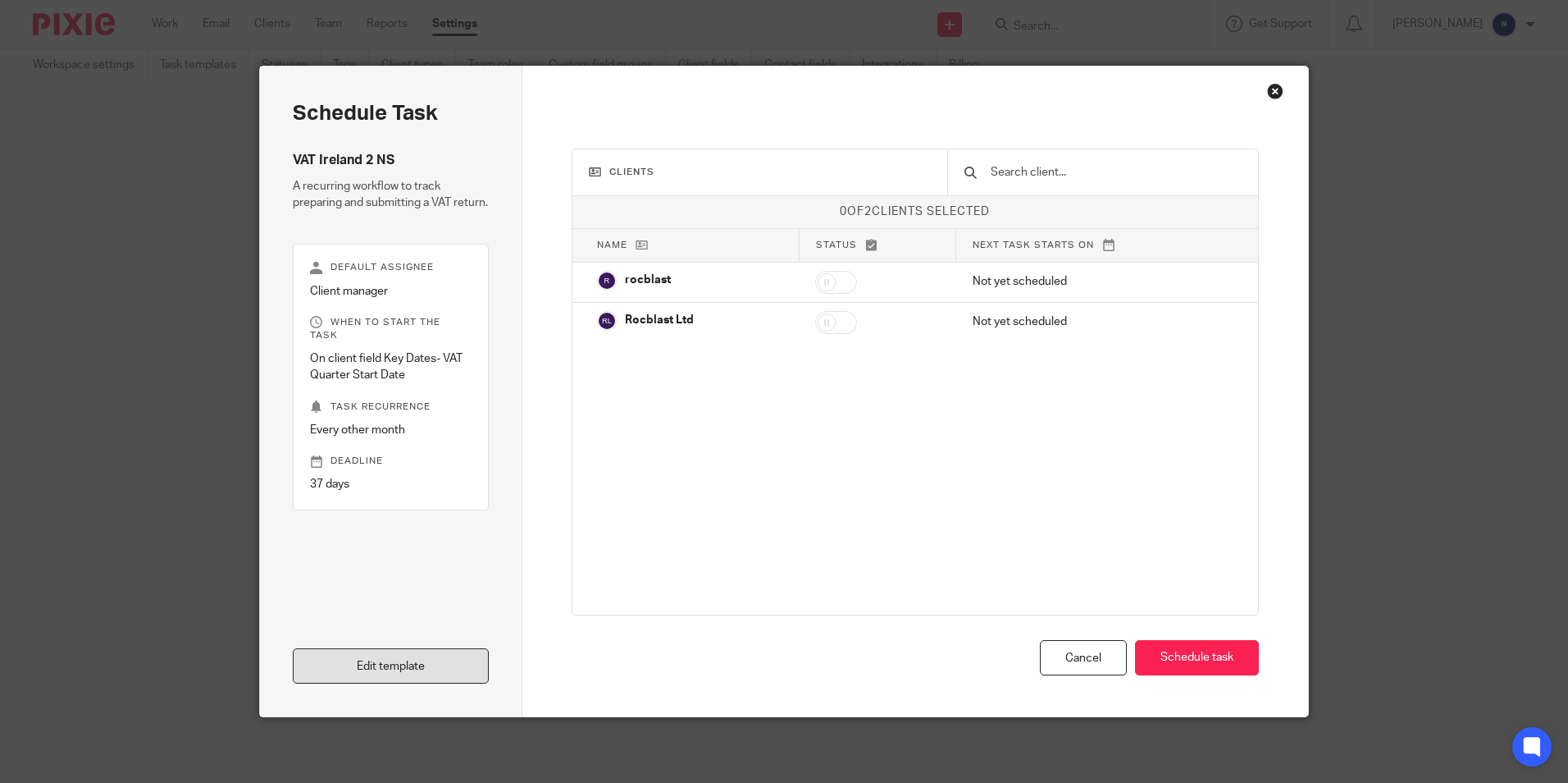
click at [319, 678] on link "Edit template" at bounding box center [390, 665] width 196 height 36
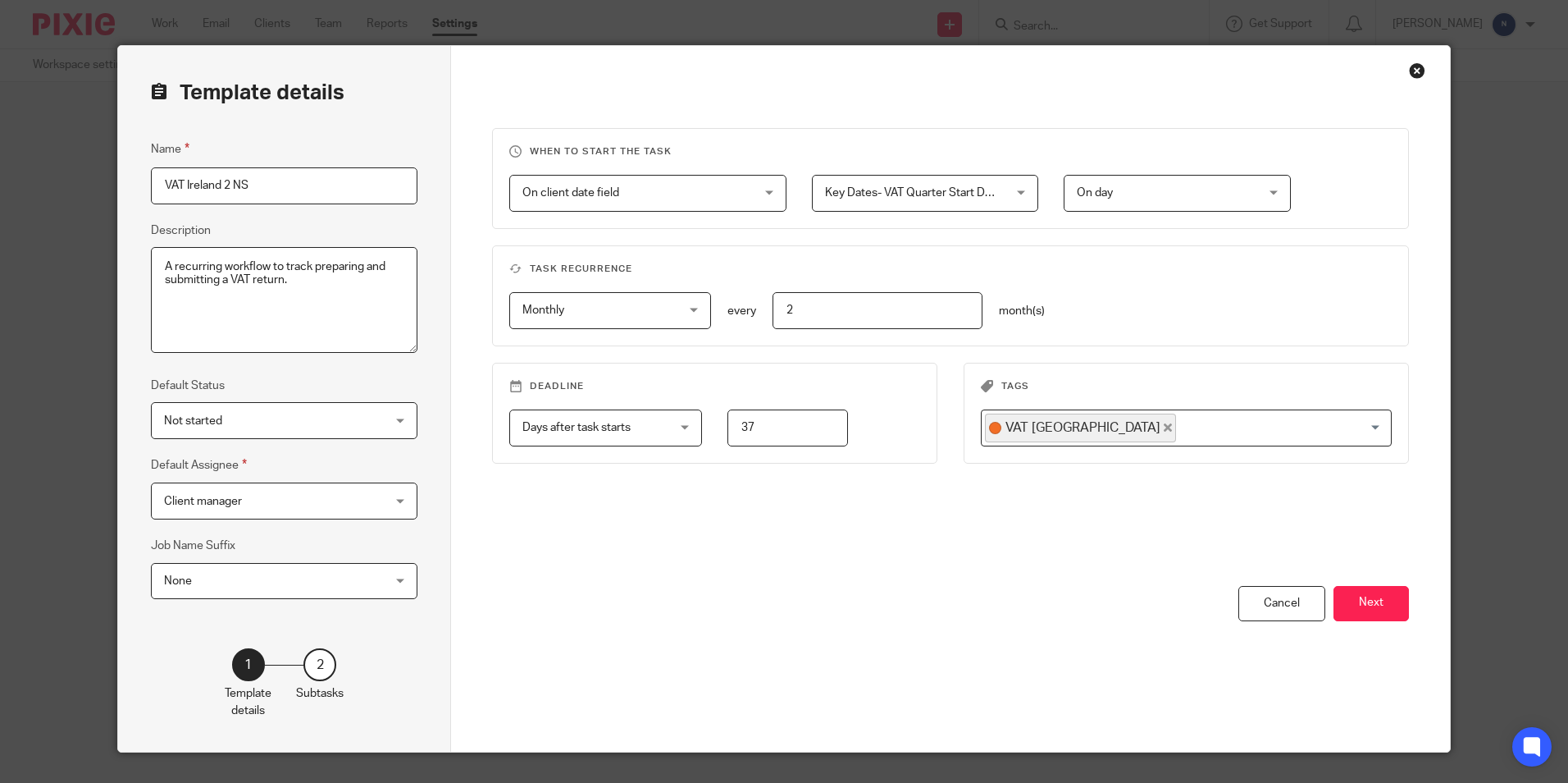
scroll to position [56, 0]
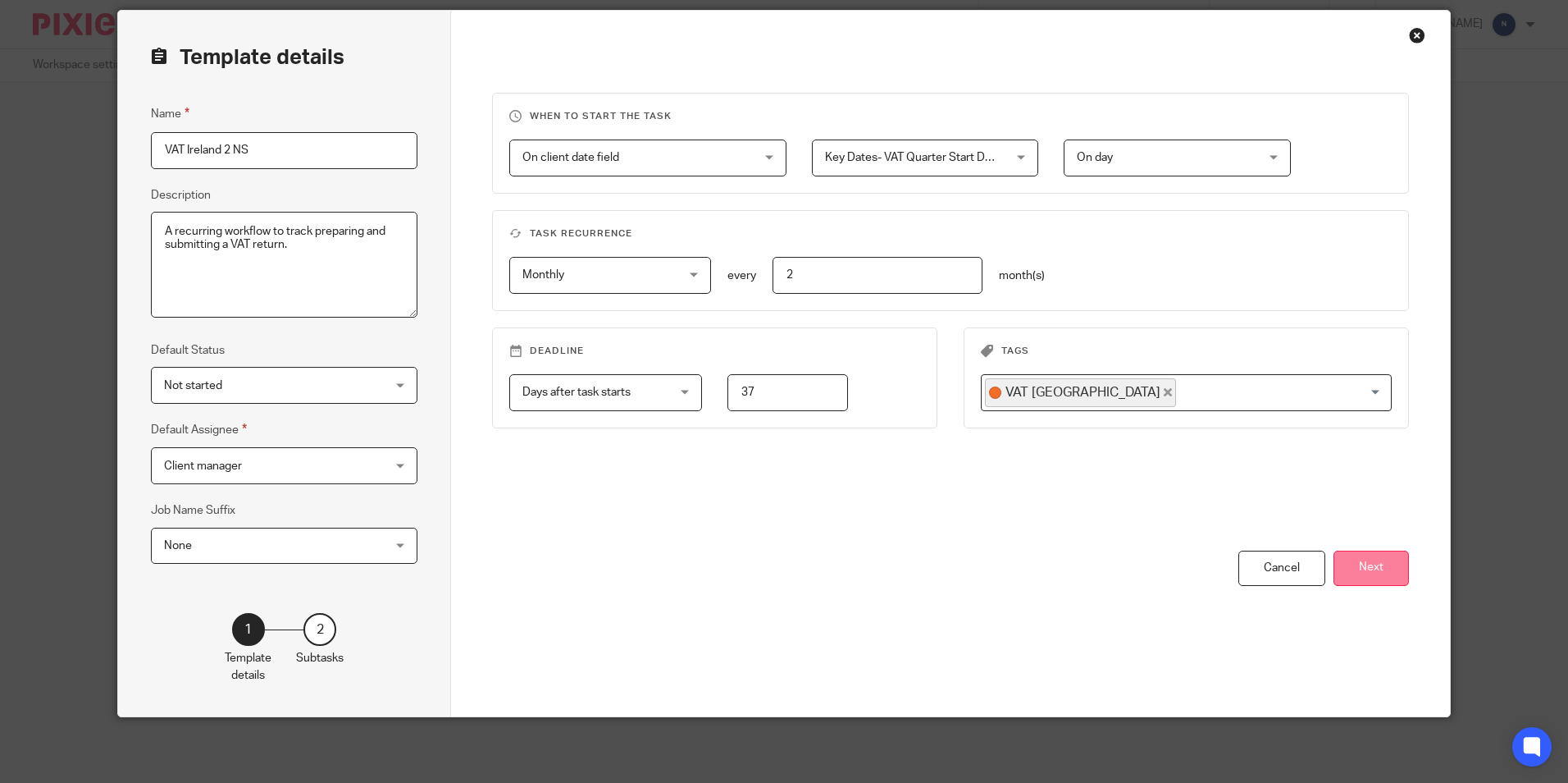
click at [1348, 564] on button "Next" at bounding box center [1371, 568] width 76 height 36
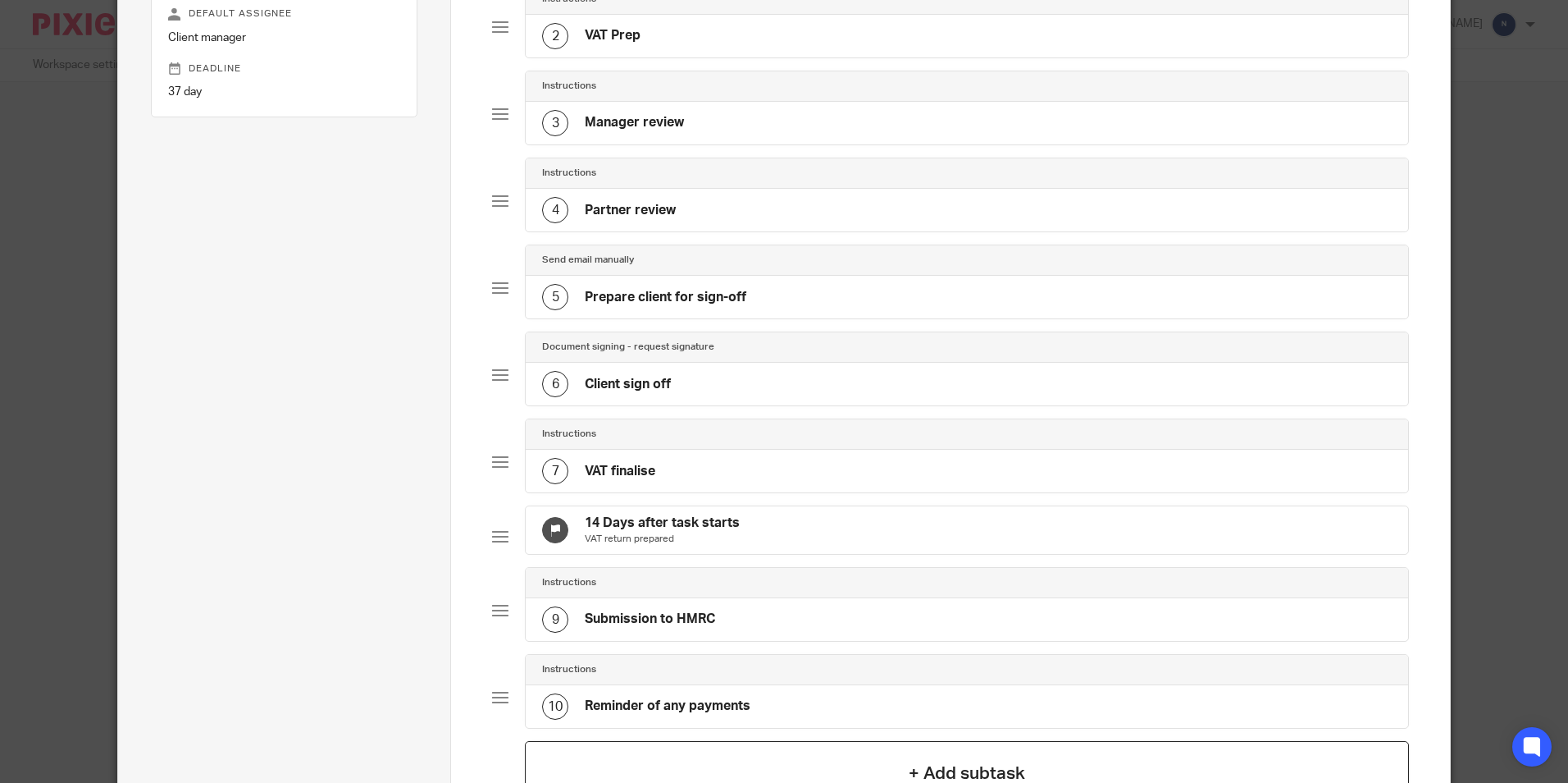
scroll to position [475, 0]
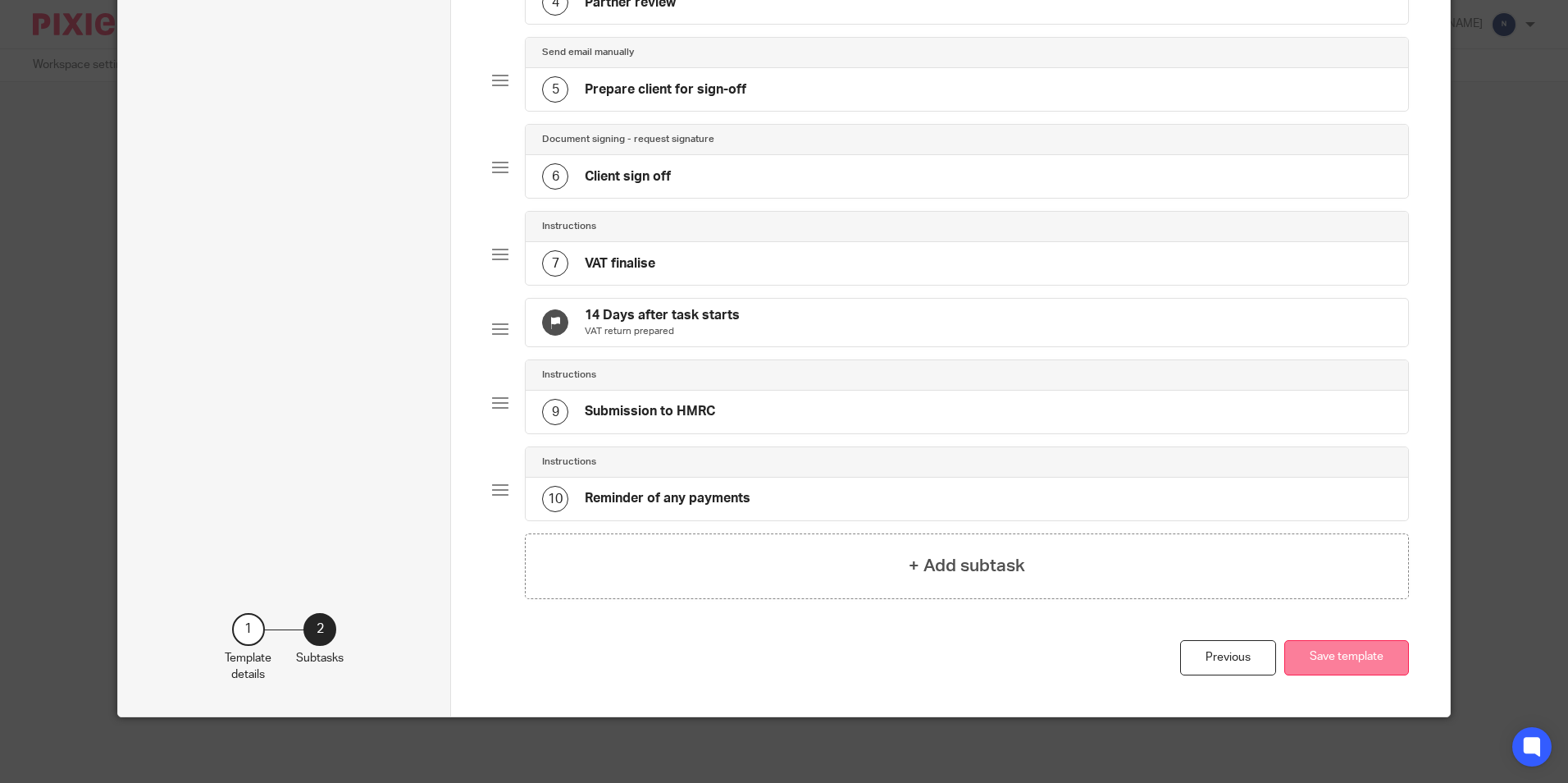
click at [1348, 661] on button "Save template" at bounding box center [1346, 658] width 124 height 36
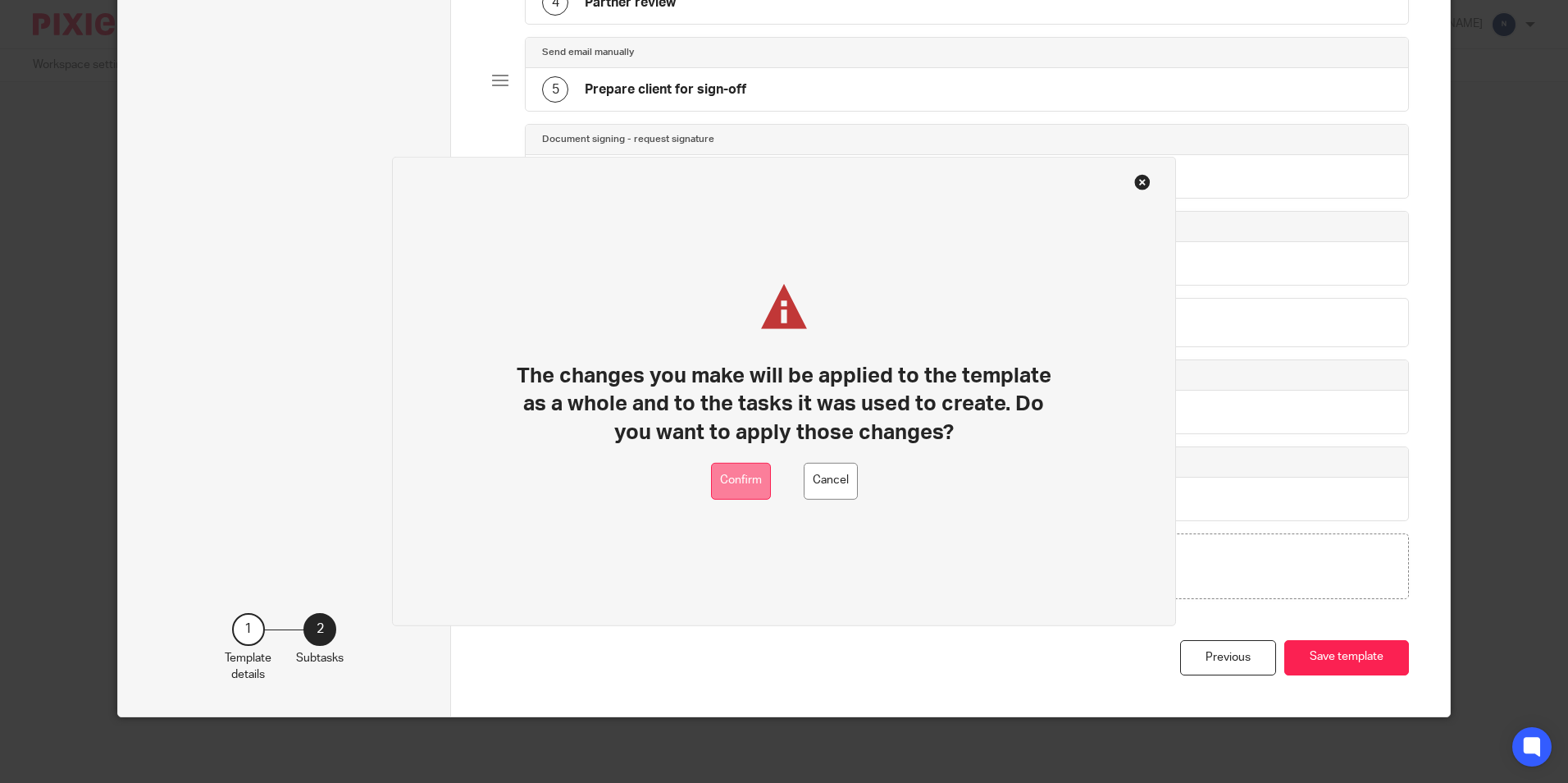
click at [765, 481] on button "Confirm" at bounding box center [741, 481] width 60 height 37
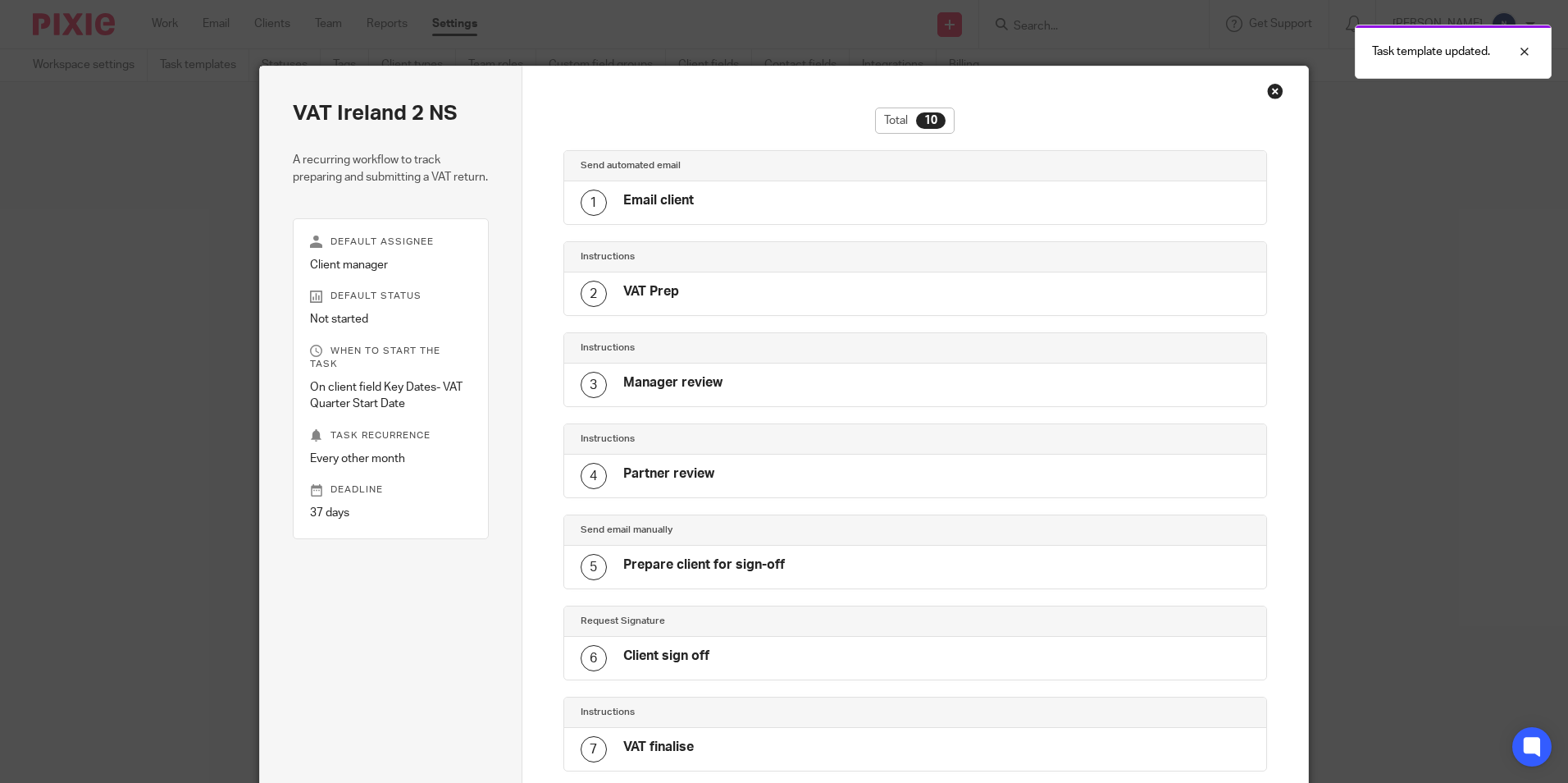
click at [1269, 98] on div "Close this dialog window" at bounding box center [1275, 91] width 17 height 17
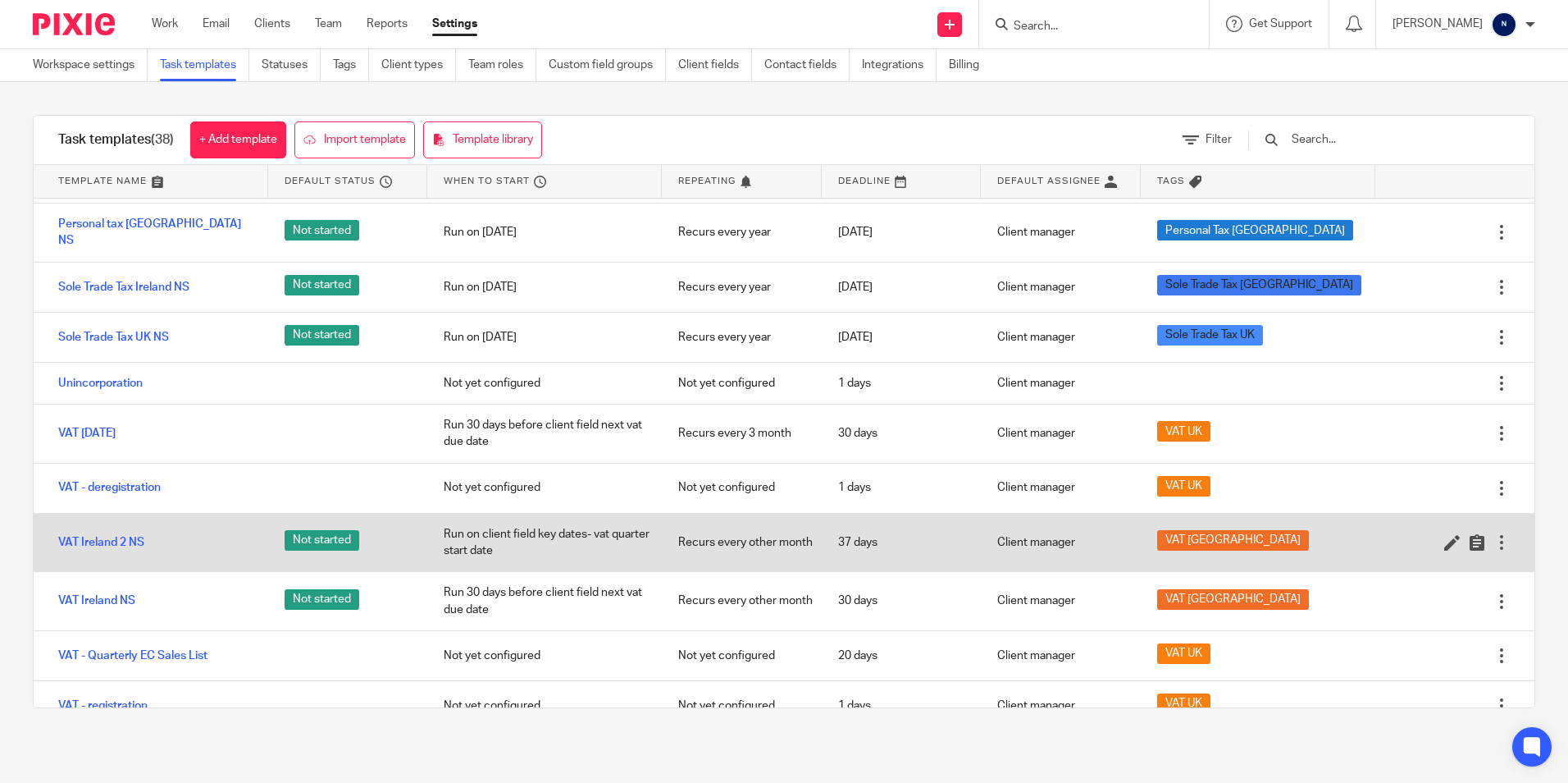
scroll to position [1518, 0]
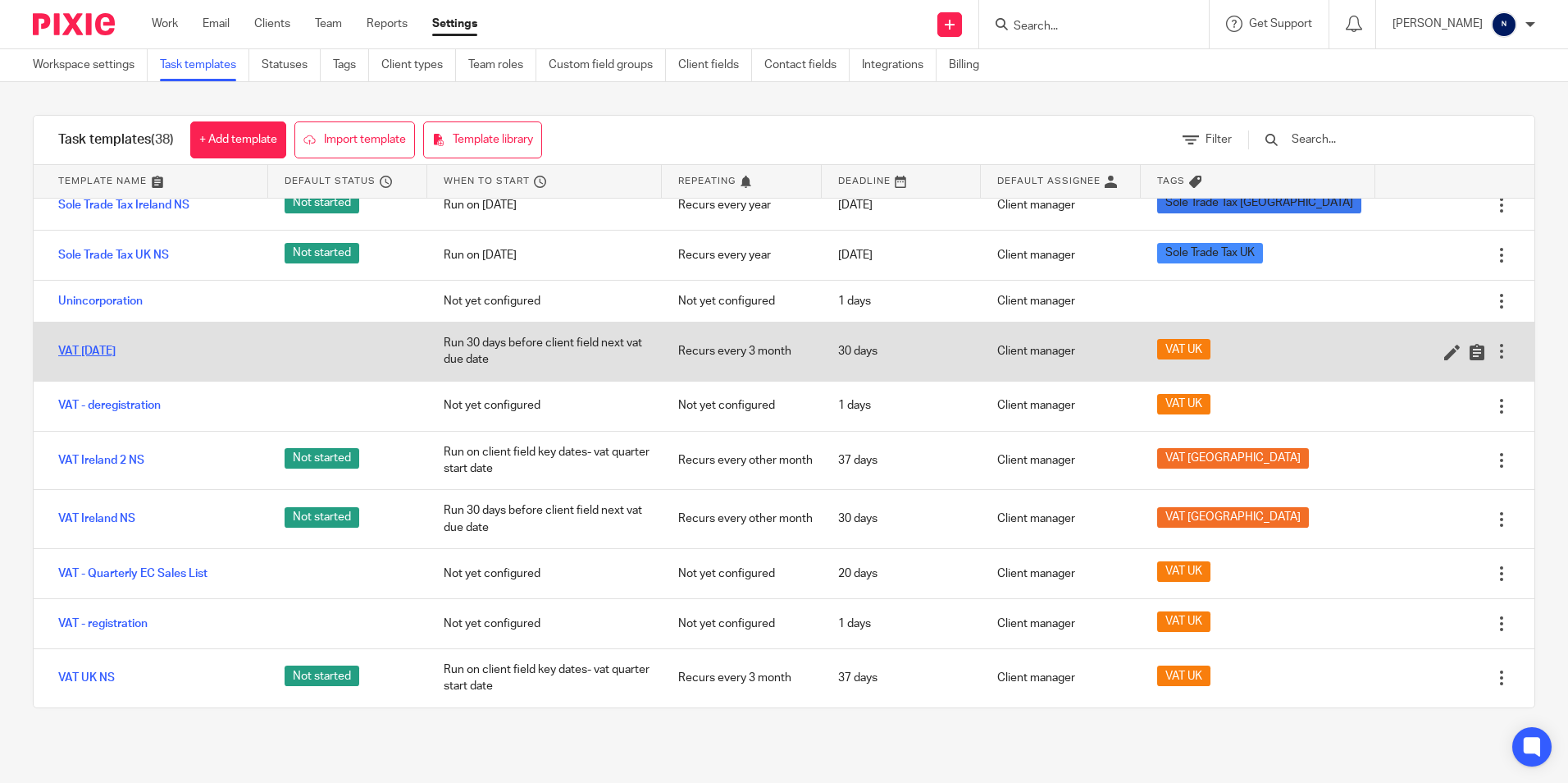
click at [106, 346] on link "VAT [DATE]" at bounding box center [87, 351] width 57 height 17
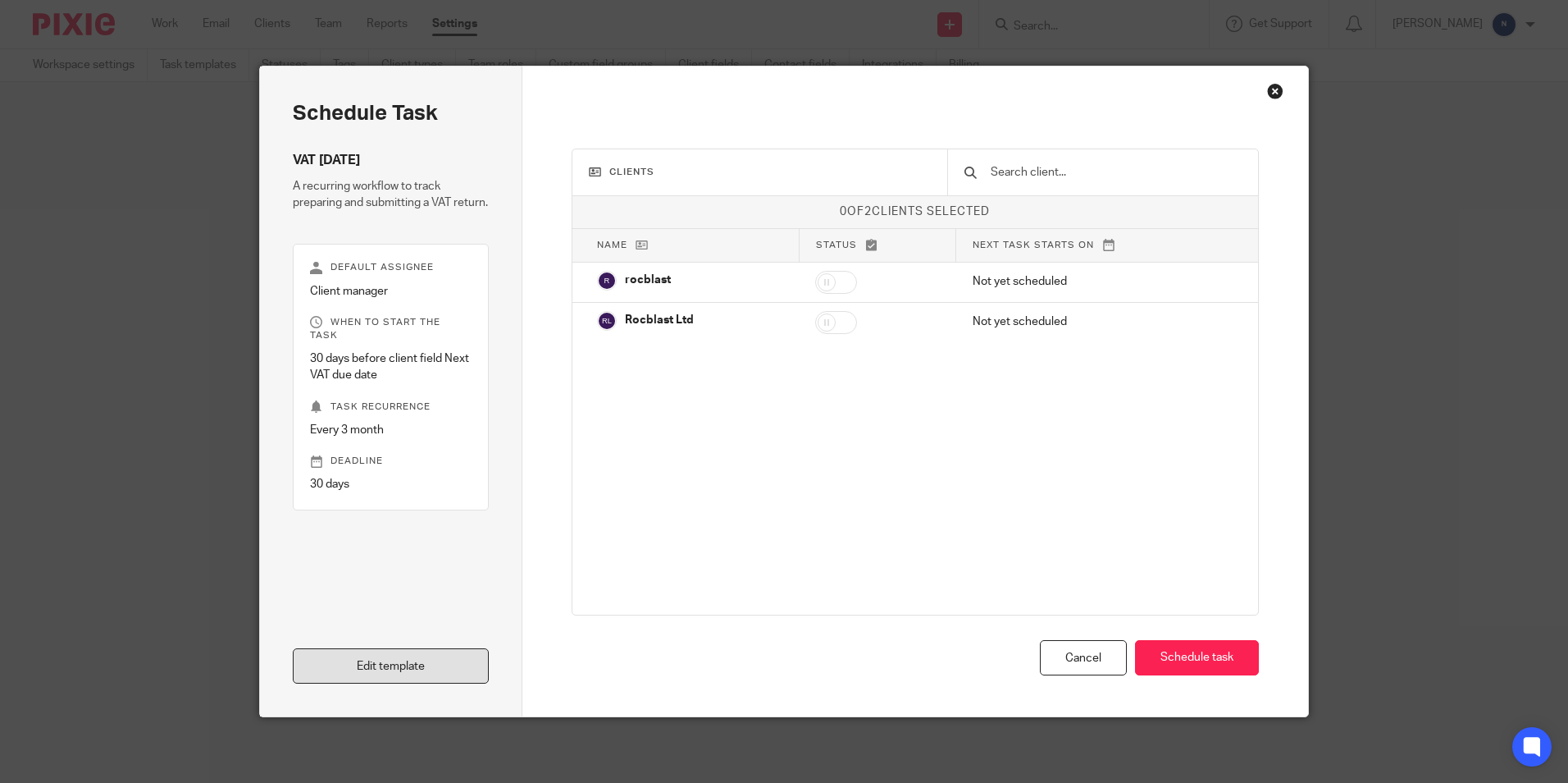
click at [471, 672] on link "Edit template" at bounding box center [390, 665] width 196 height 36
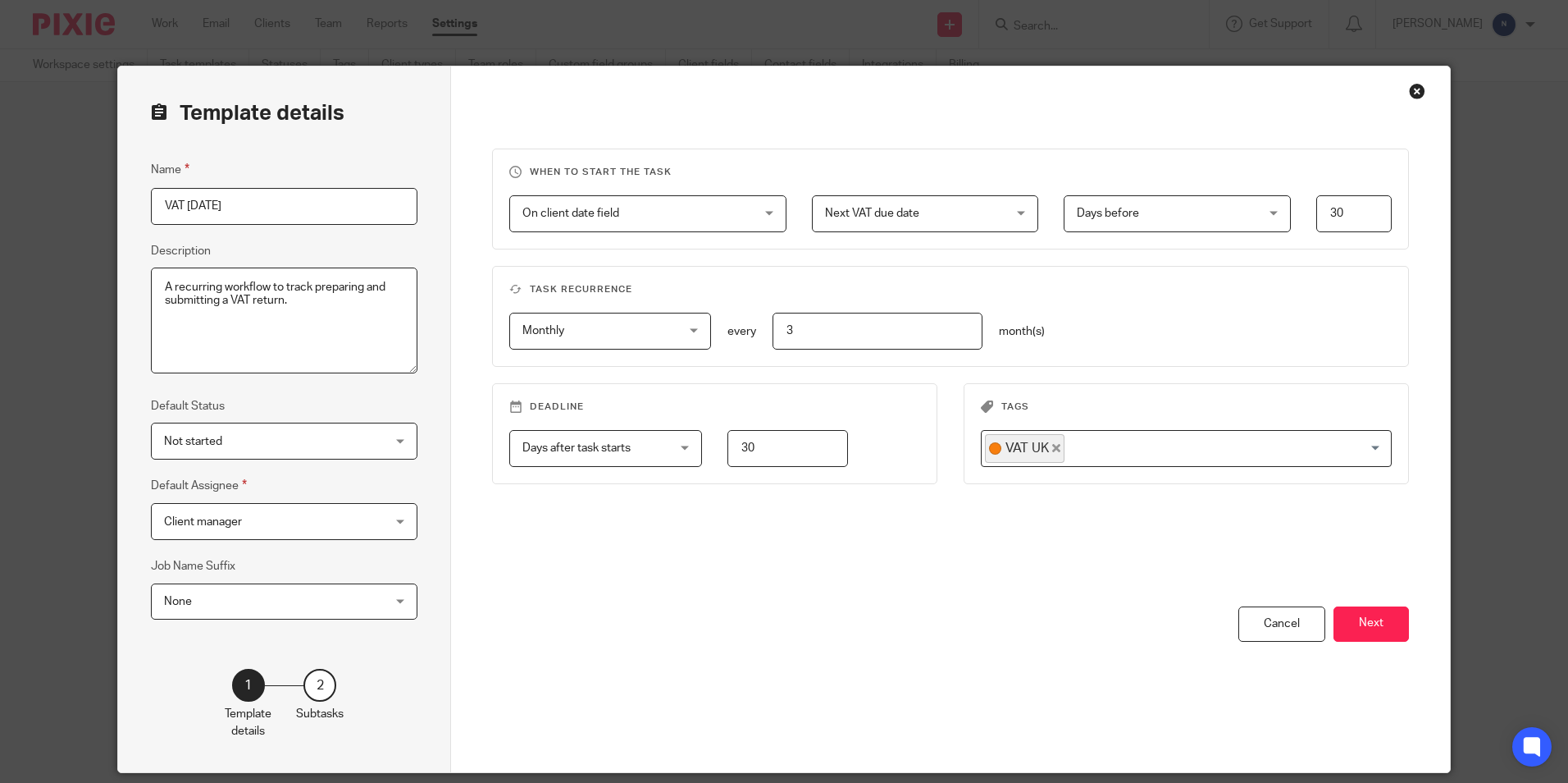
click at [1410, 97] on div "Close this dialog window" at bounding box center [1417, 91] width 17 height 17
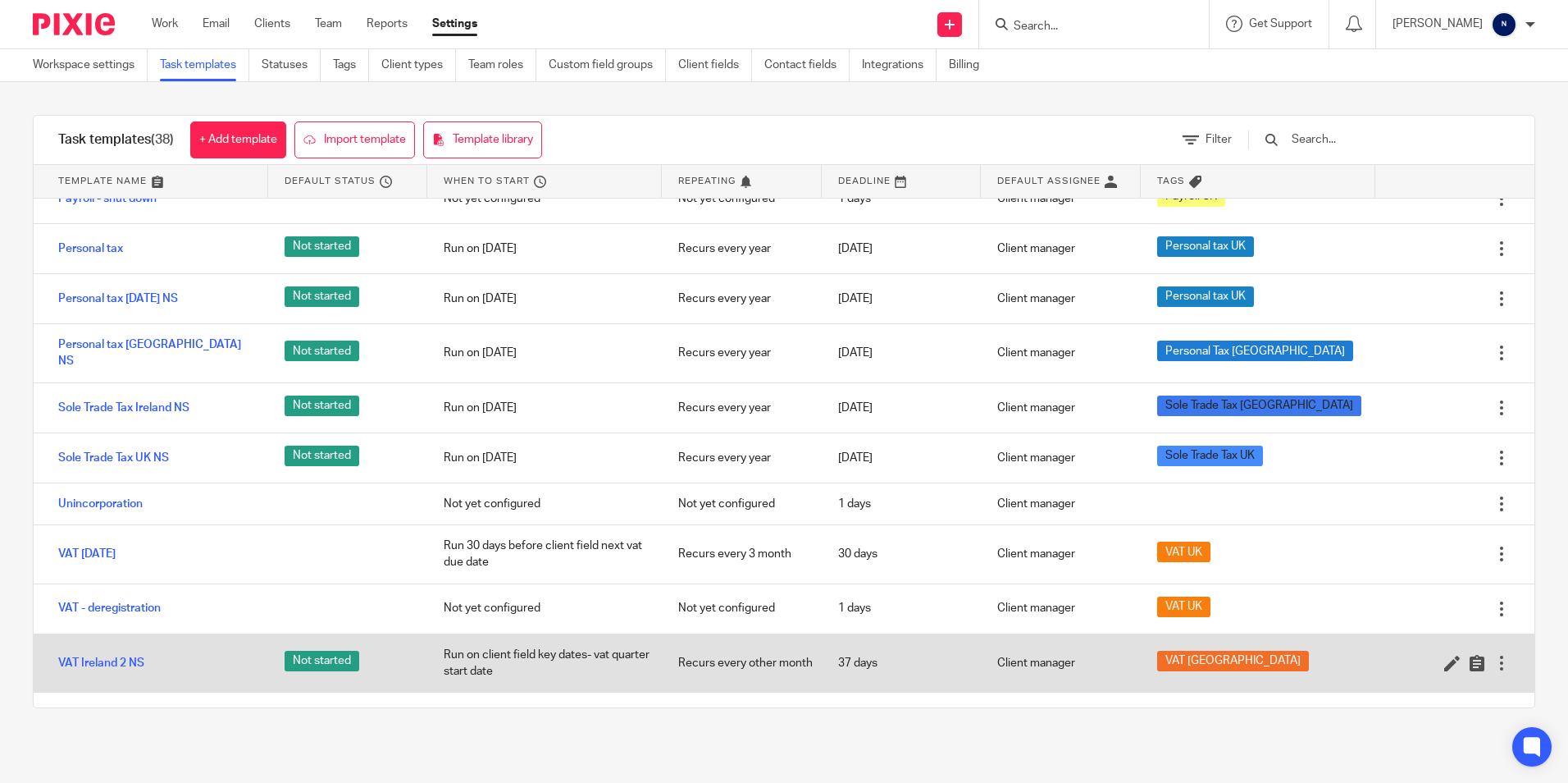
scroll to position [1518, 0]
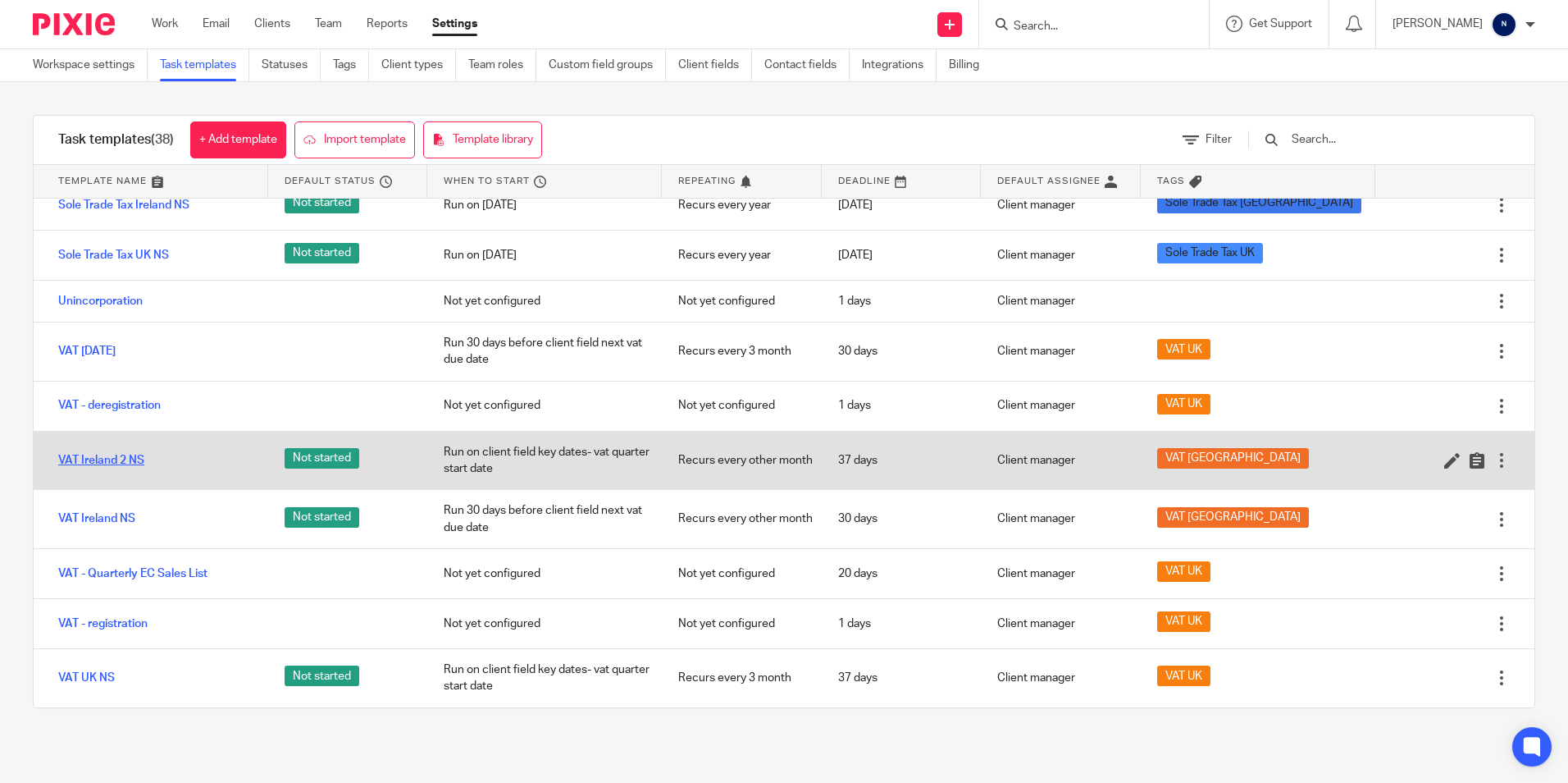
click at [109, 456] on link "VAT Ireland 2 NS" at bounding box center [101, 460] width 86 height 17
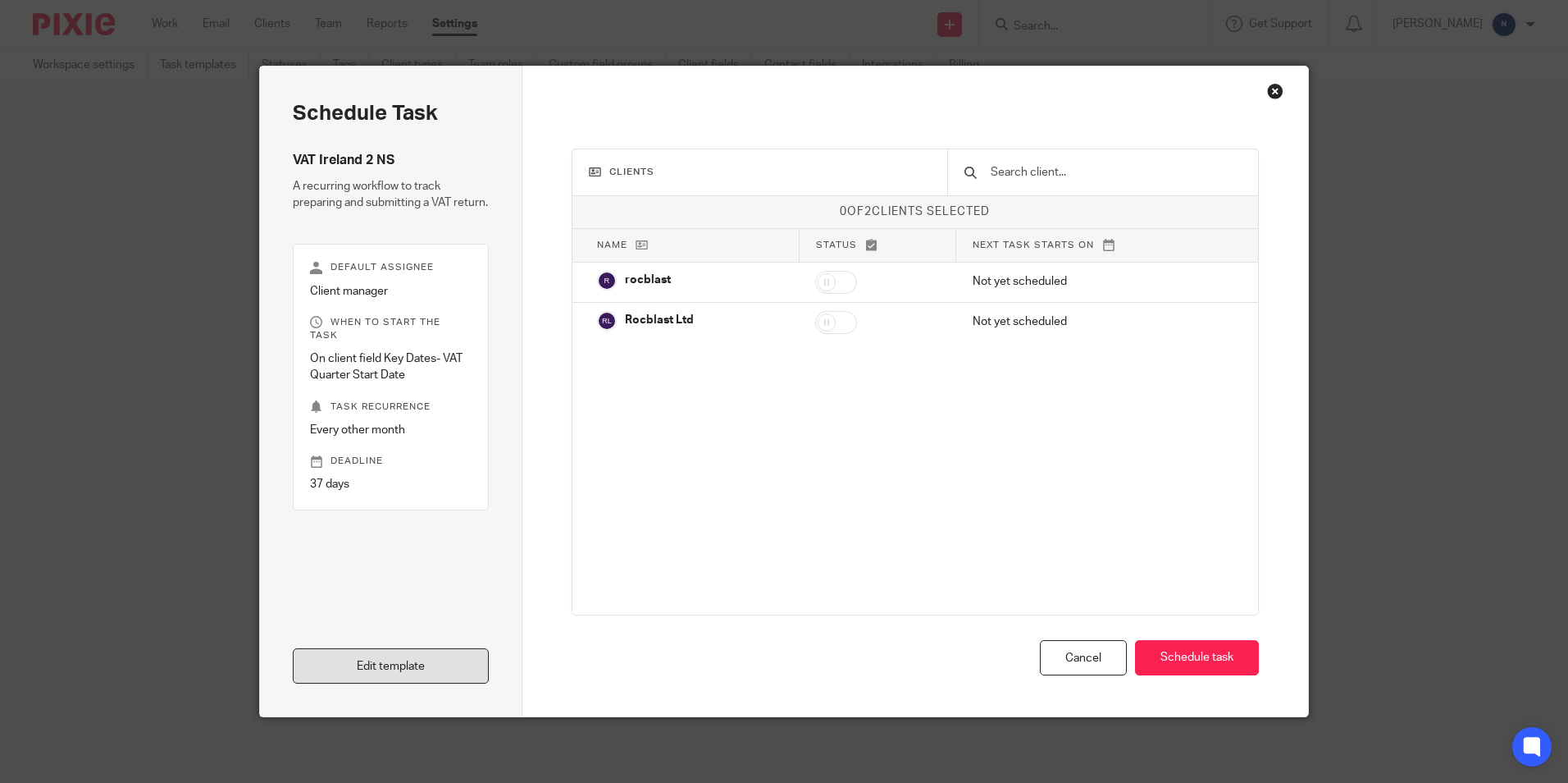
click at [377, 662] on link "Edit template" at bounding box center [390, 665] width 196 height 36
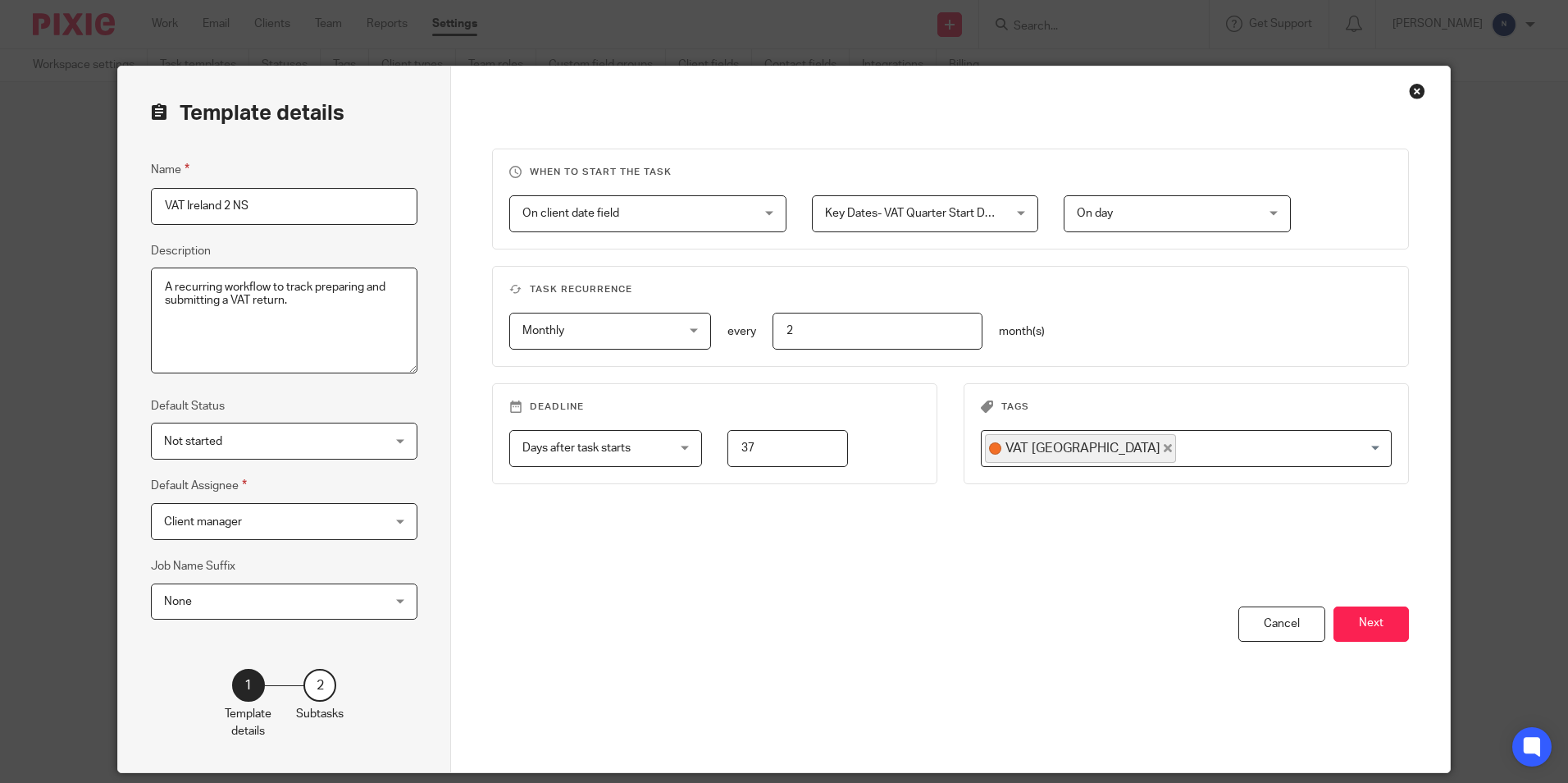
click at [765, 442] on input "37" at bounding box center [788, 449] width 120 height 37
click at [865, 224] on span "Key Dates- VAT Quarter Start Date" at bounding box center [910, 213] width 170 height 35
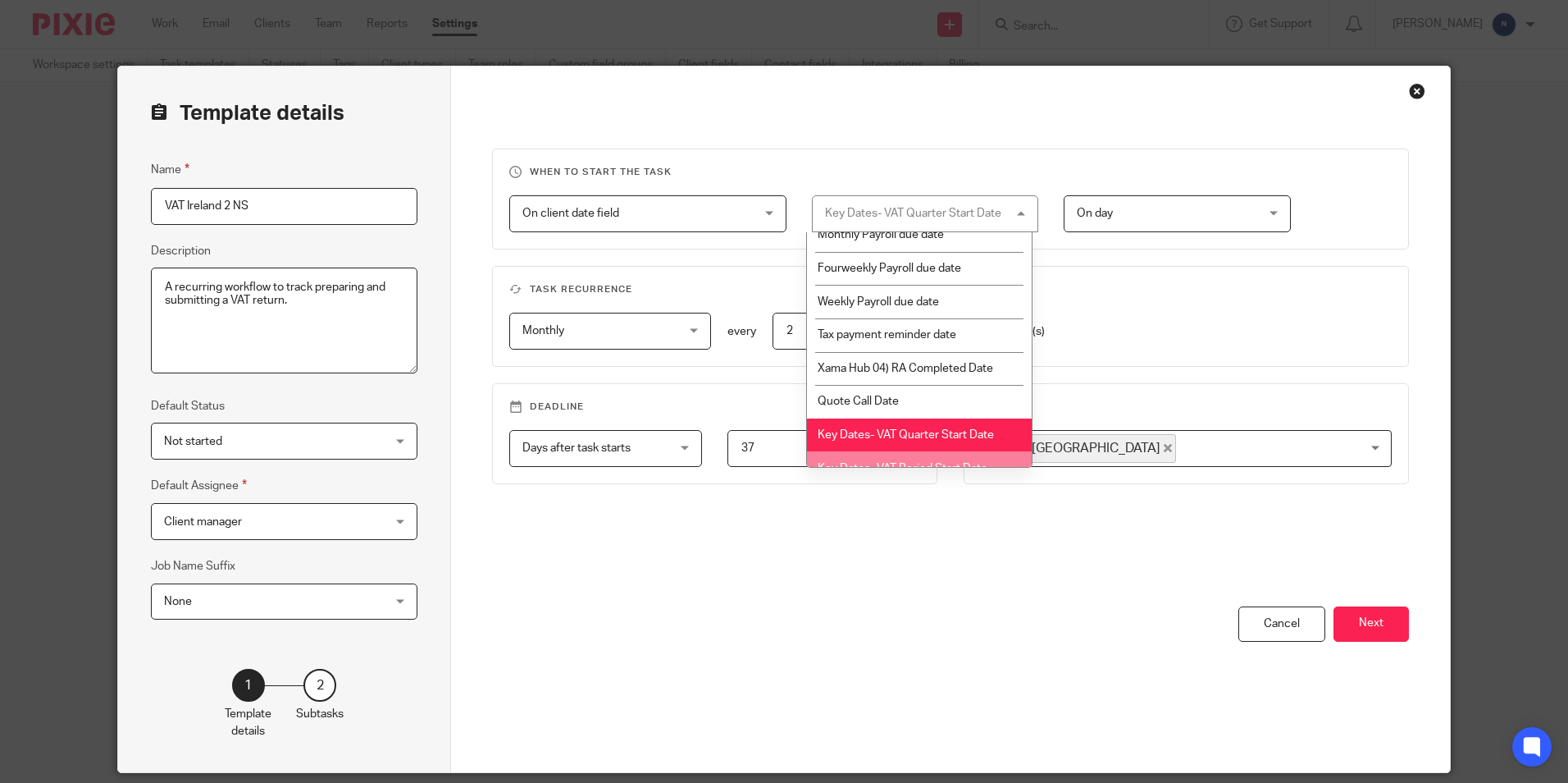
scroll to position [381, 0]
click at [911, 462] on span "Key Dates- VAT Period Start Date" at bounding box center [902, 467] width 170 height 11
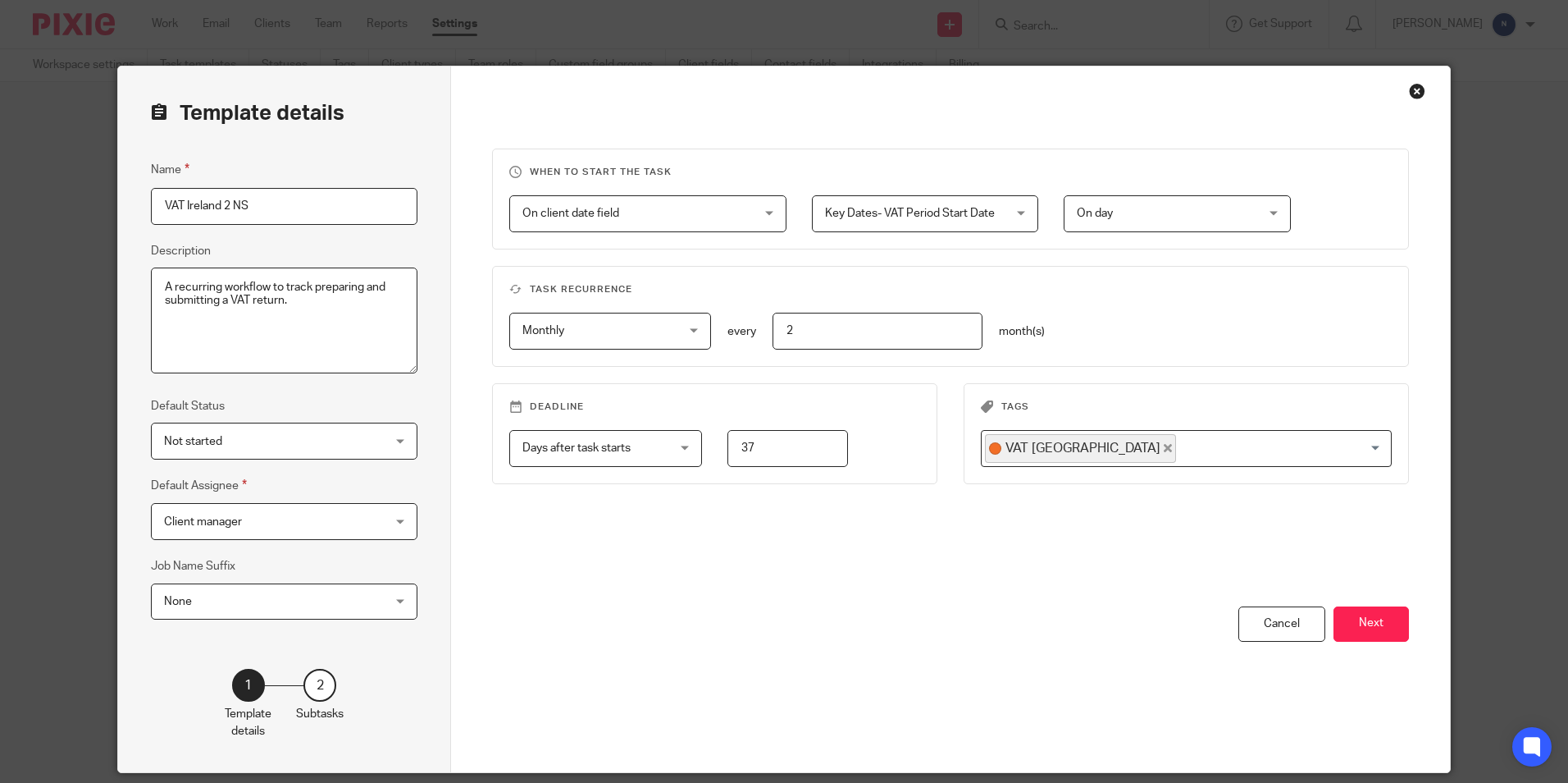
drag, startPoint x: 758, startPoint y: 452, endPoint x: 730, endPoint y: 460, distance: 29.1
click at [730, 460] on input "37" at bounding box center [788, 449] width 120 height 37
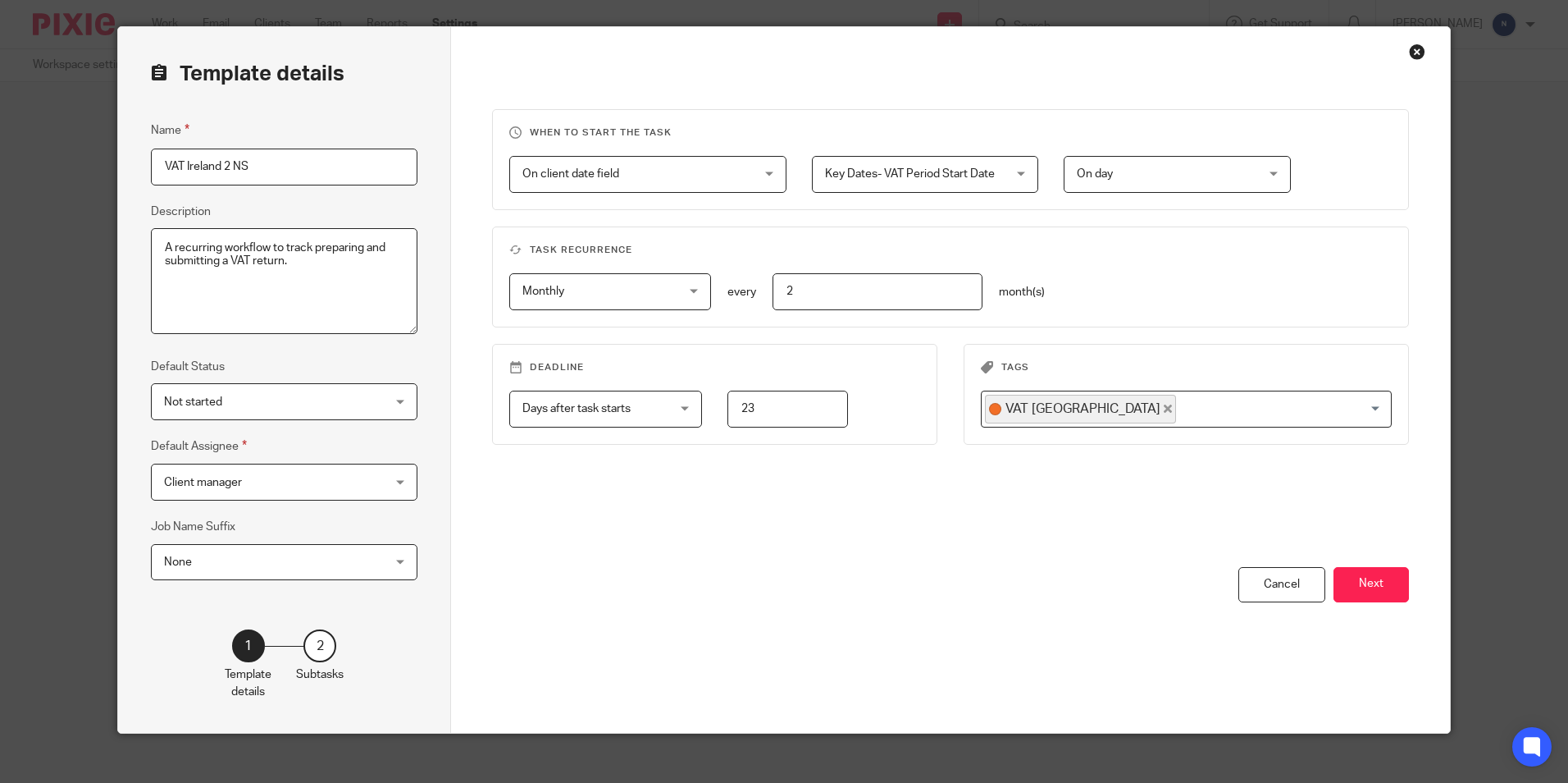
scroll to position [56, 0]
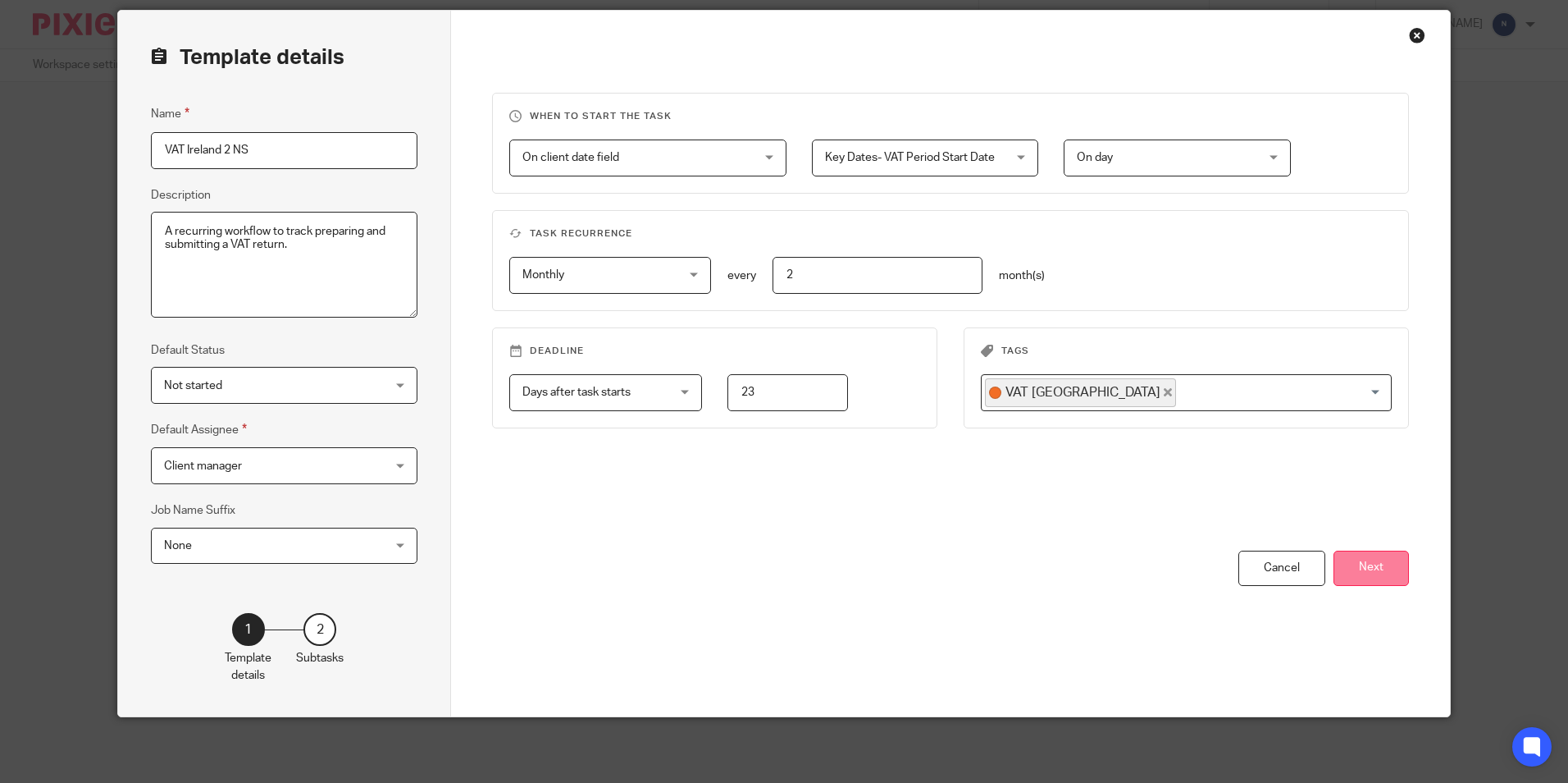
type input "23"
click at [1340, 574] on button "Next" at bounding box center [1371, 568] width 76 height 36
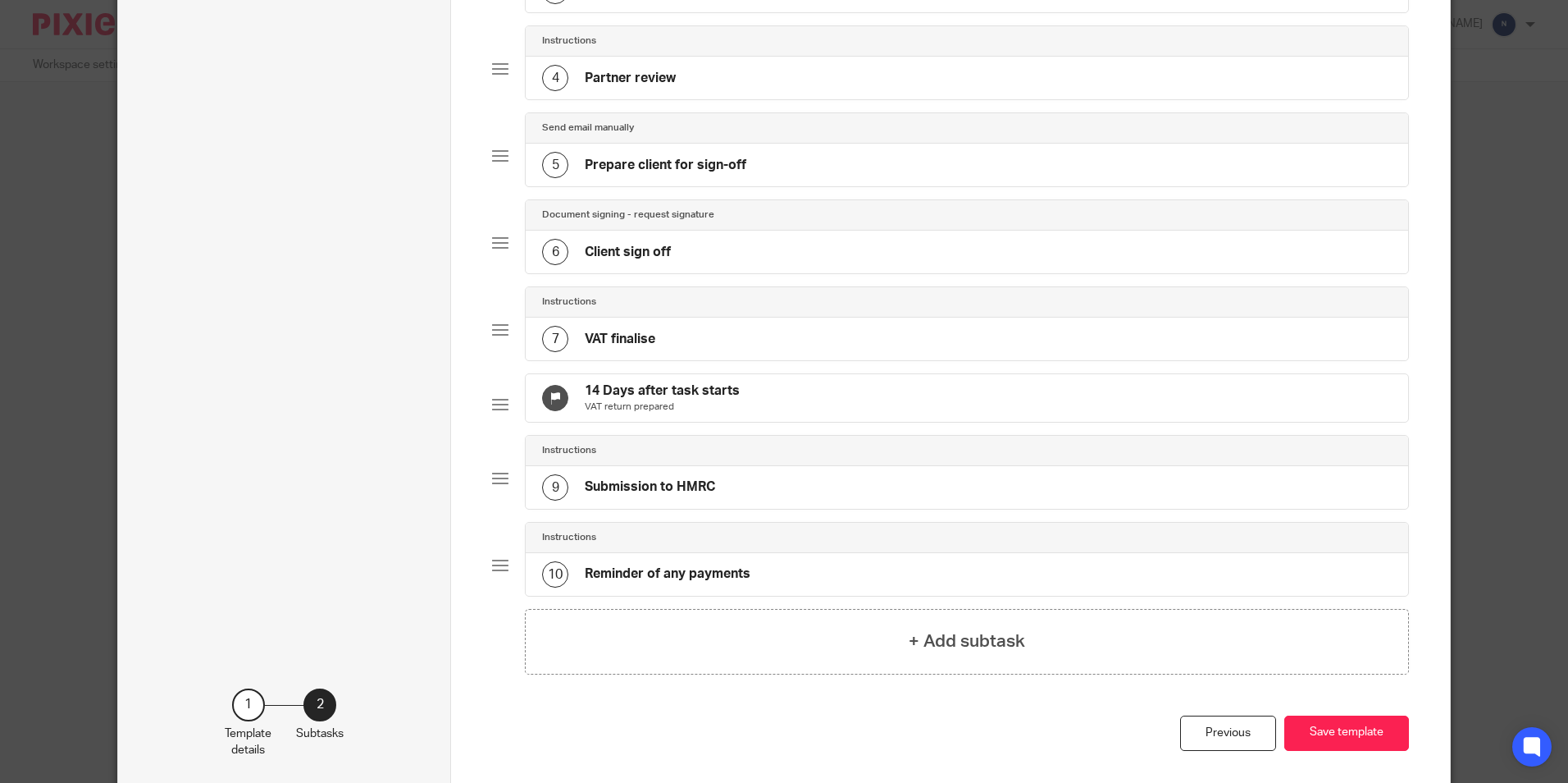
scroll to position [466, 0]
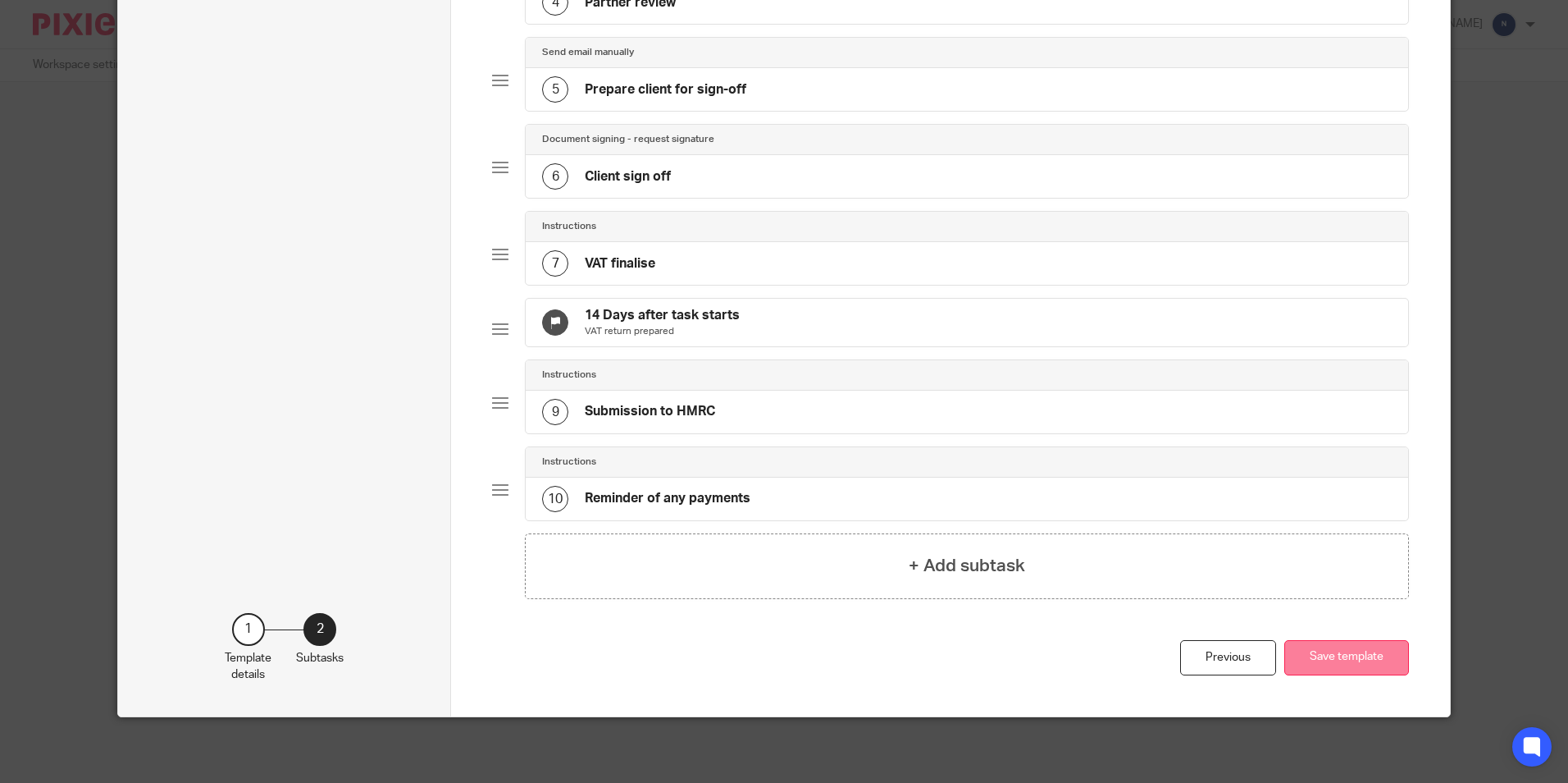
click at [1334, 672] on button "Save template" at bounding box center [1346, 658] width 124 height 36
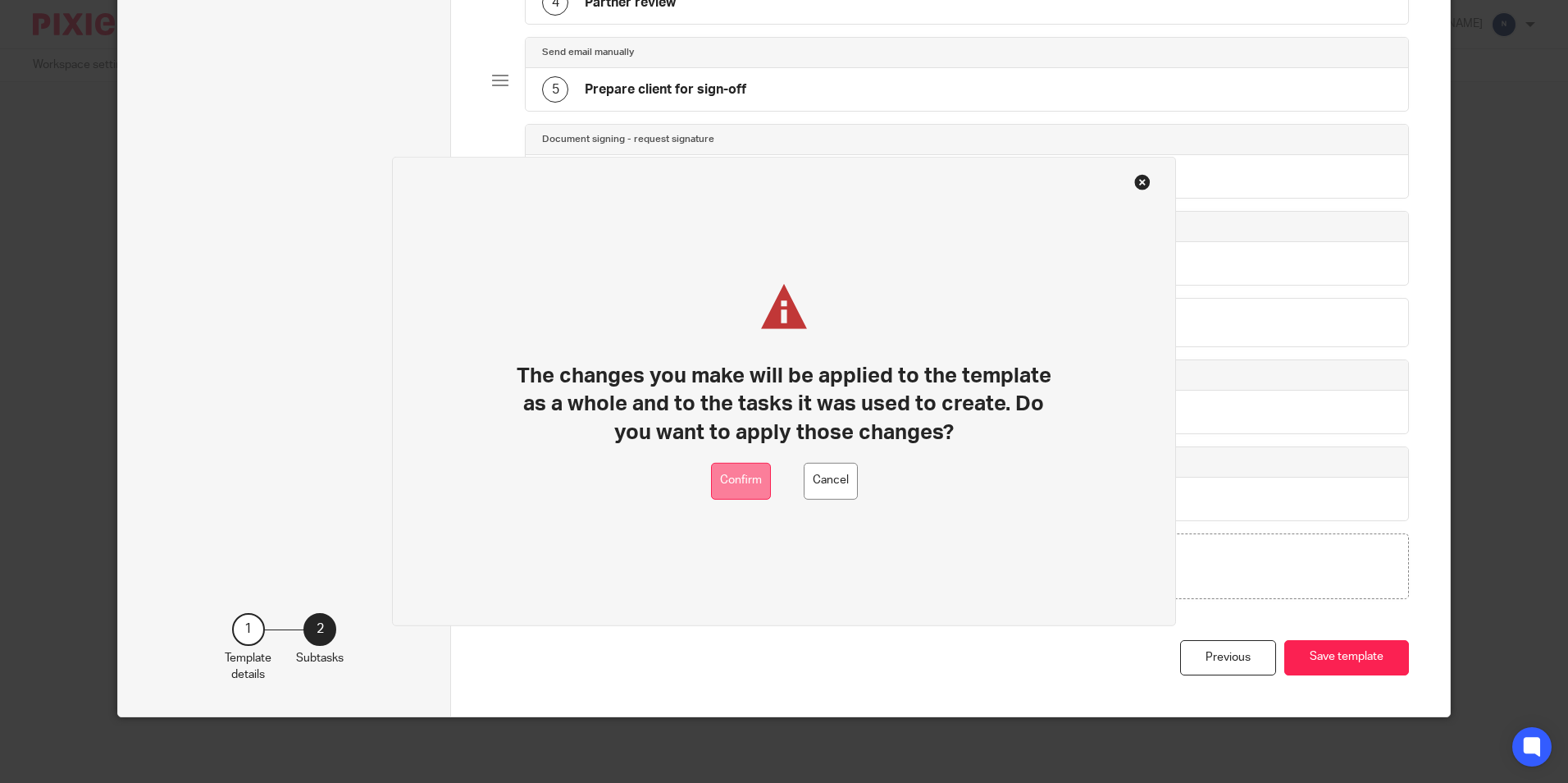
click at [753, 485] on button "Confirm" at bounding box center [741, 481] width 60 height 37
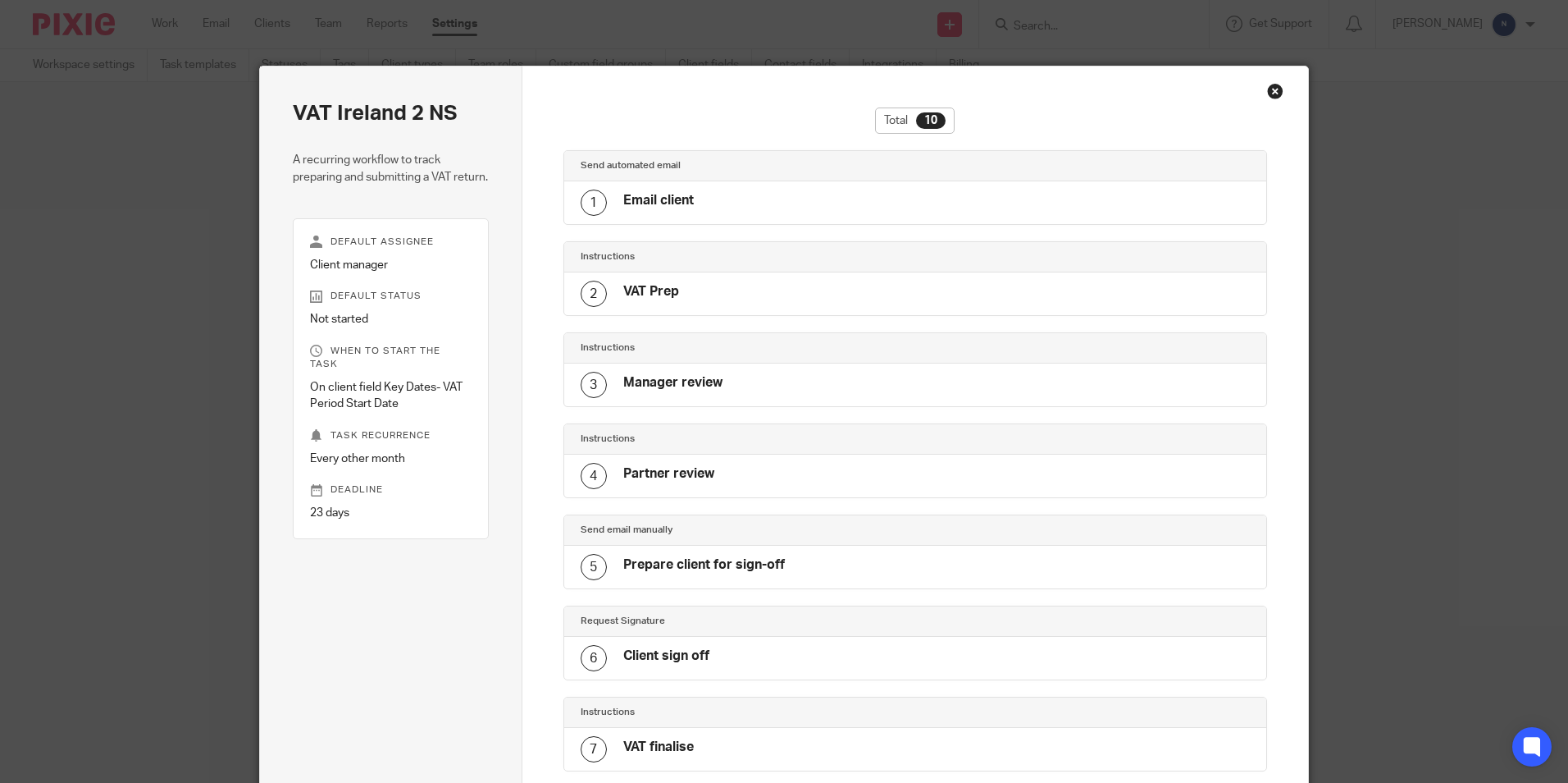
drag, startPoint x: 1272, startPoint y: 91, endPoint x: 1273, endPoint y: 101, distance: 10.0
click at [1273, 101] on div "VAT Ireland 2 NS A recurring workflow to track preparing and submitting a VAT r…" at bounding box center [784, 595] width 1050 height 1060
click at [1277, 92] on div "Close this dialog window" at bounding box center [1275, 91] width 17 height 17
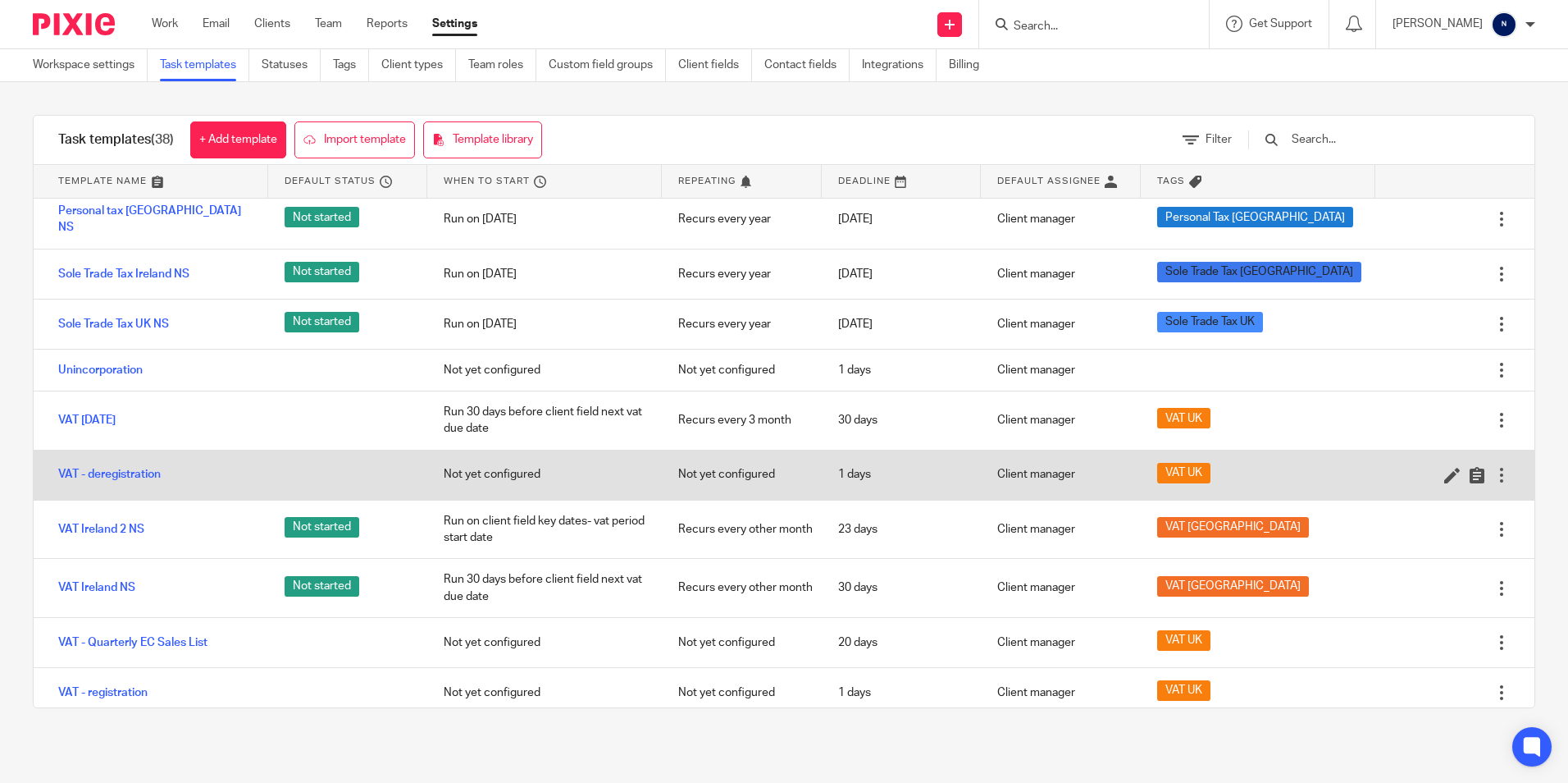
scroll to position [1518, 0]
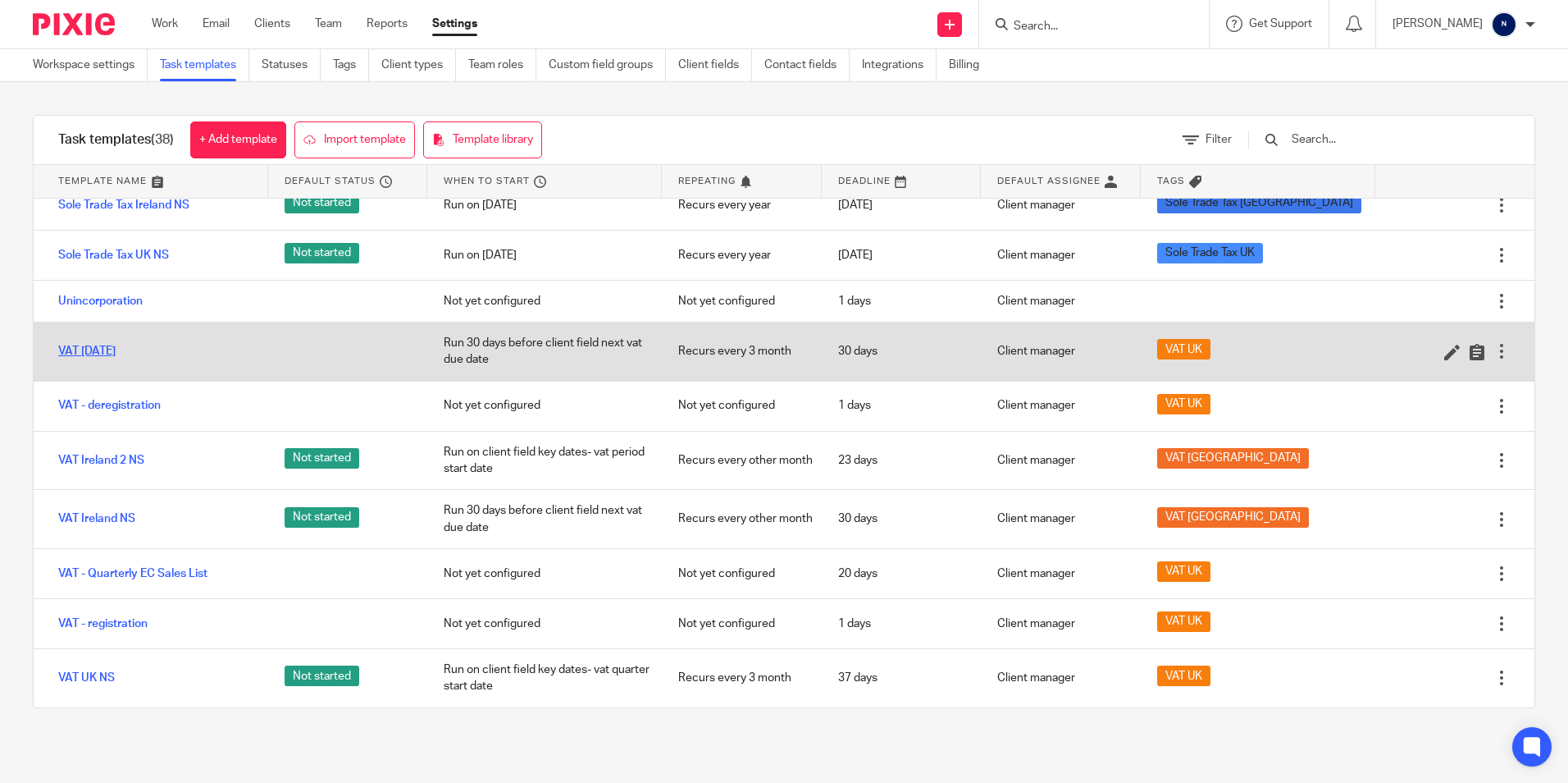
click at [116, 351] on link "VAT [DATE]" at bounding box center [87, 351] width 57 height 17
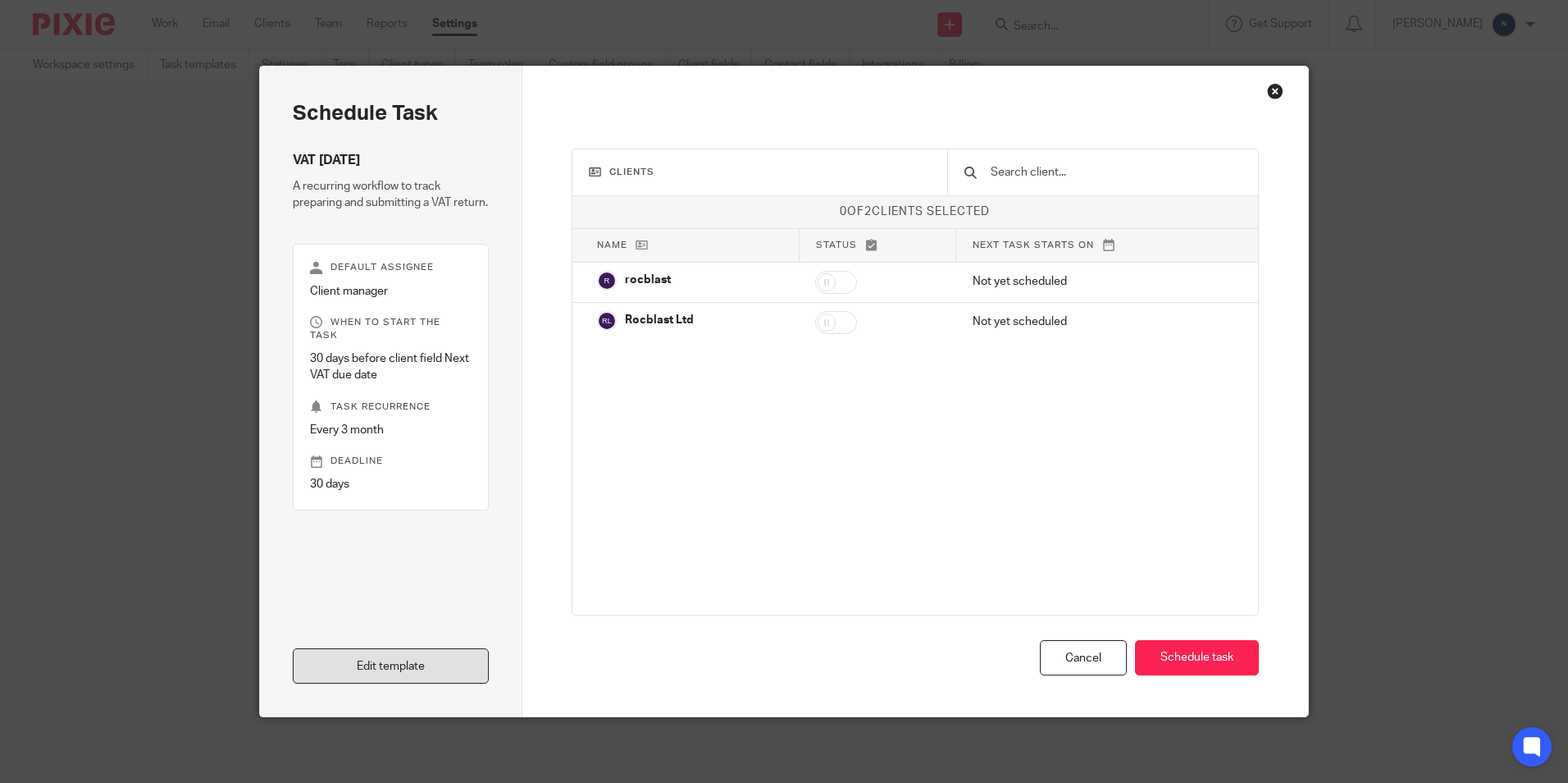
click at [419, 658] on link "Edit template" at bounding box center [390, 665] width 196 height 36
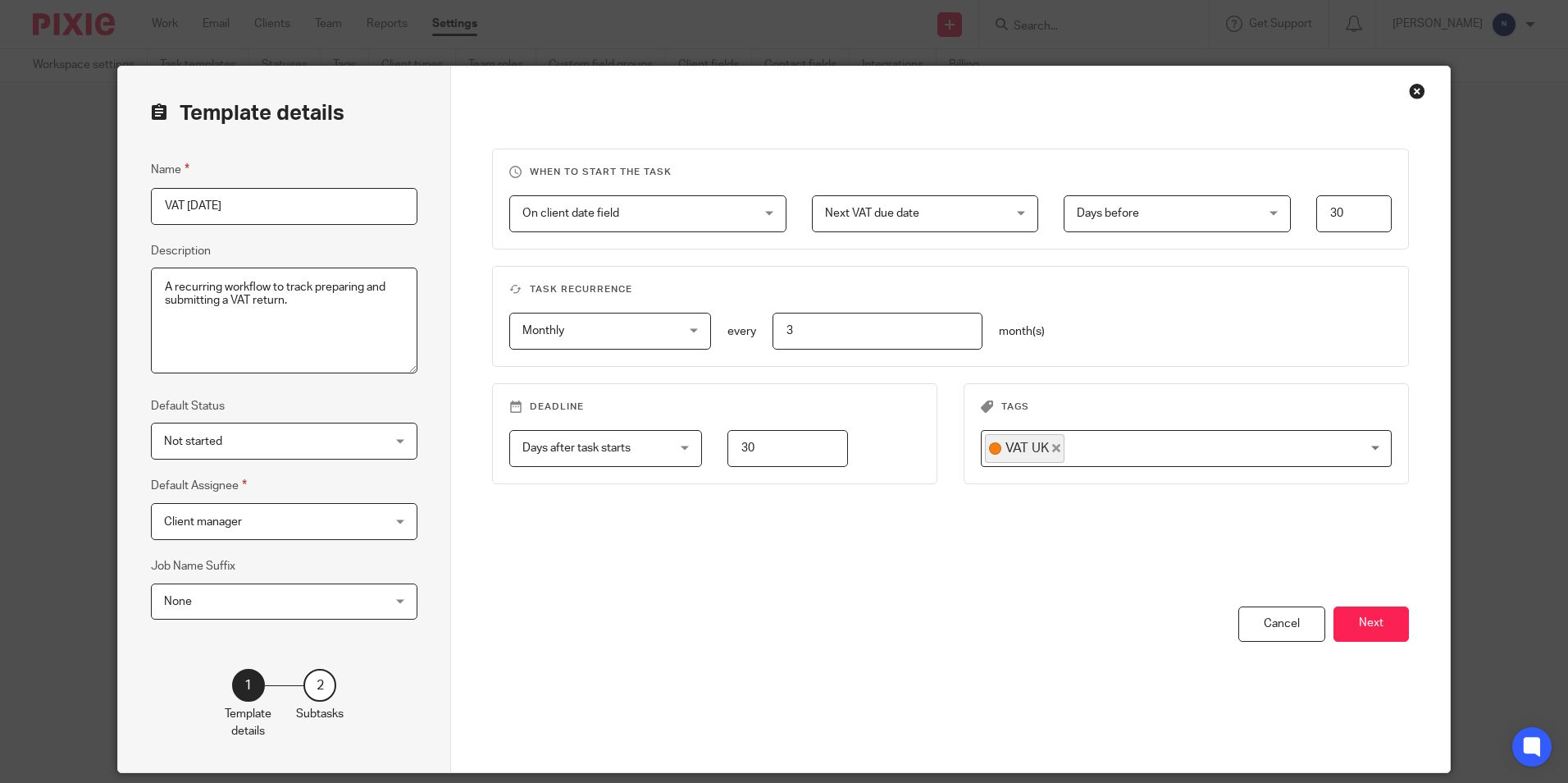
click at [1410, 89] on div "Close this dialog window" at bounding box center [1417, 91] width 17 height 17
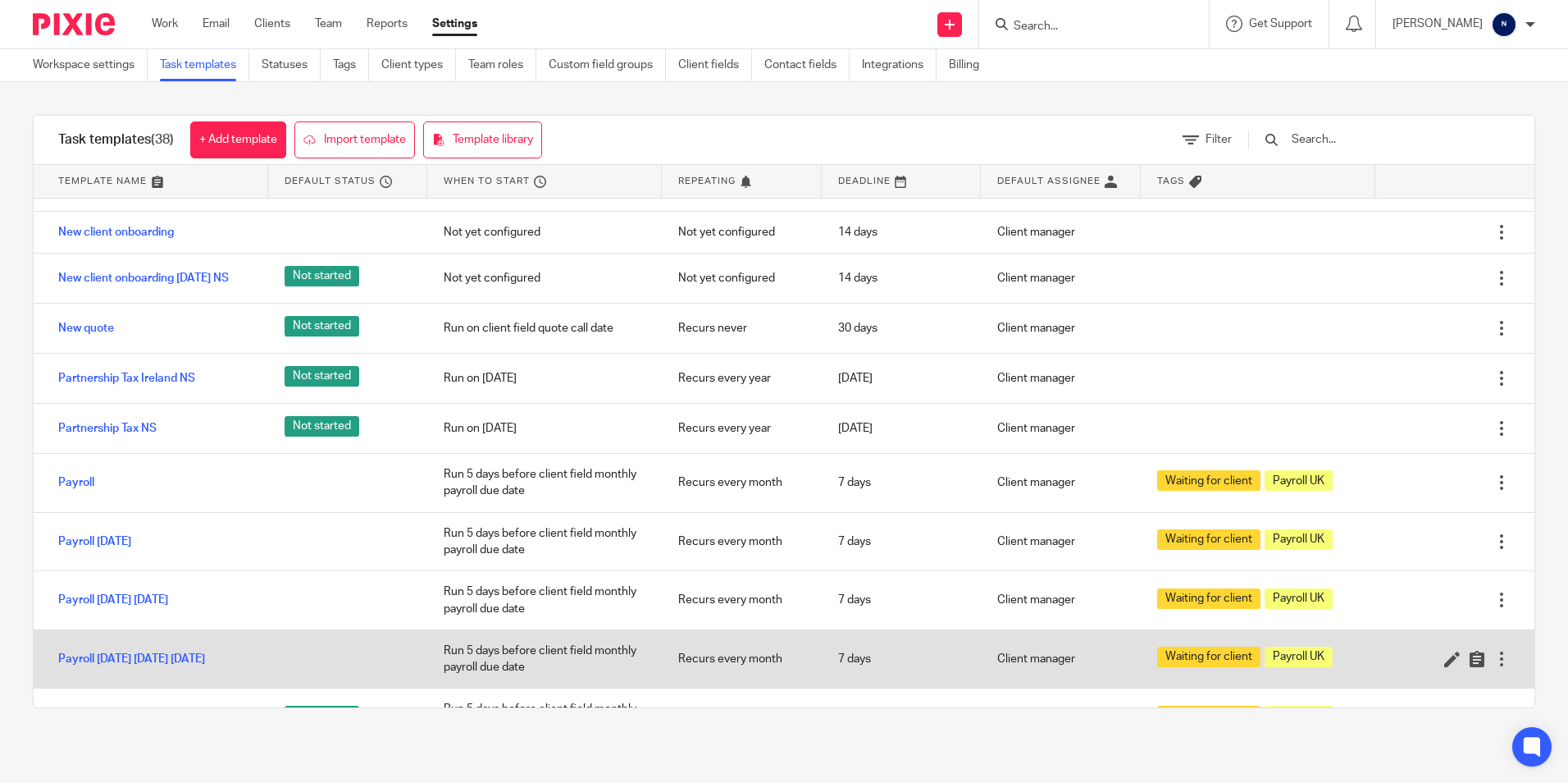
scroll to position [657, 0]
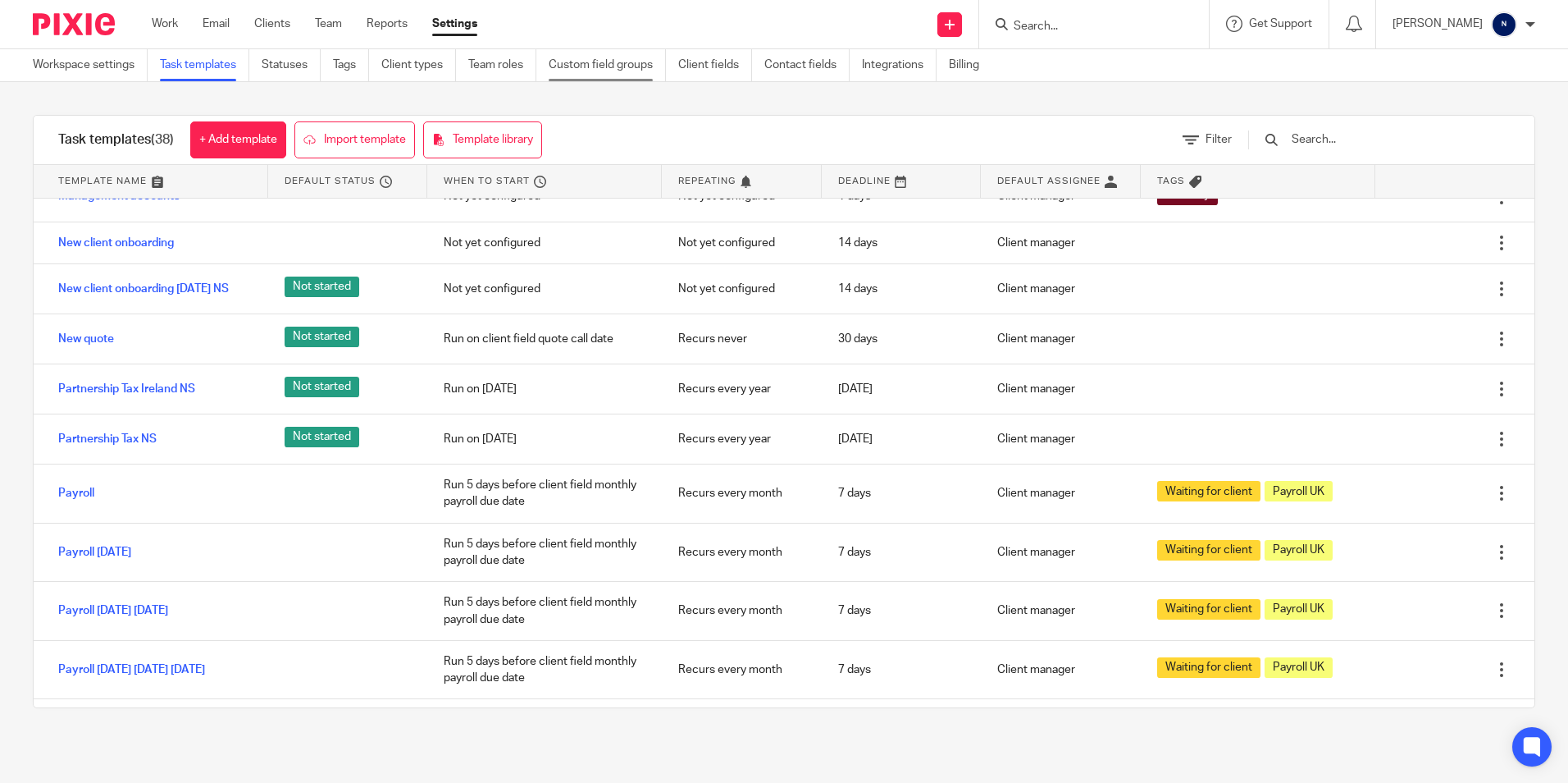
click at [587, 58] on link "Custom field groups" at bounding box center [607, 65] width 118 height 32
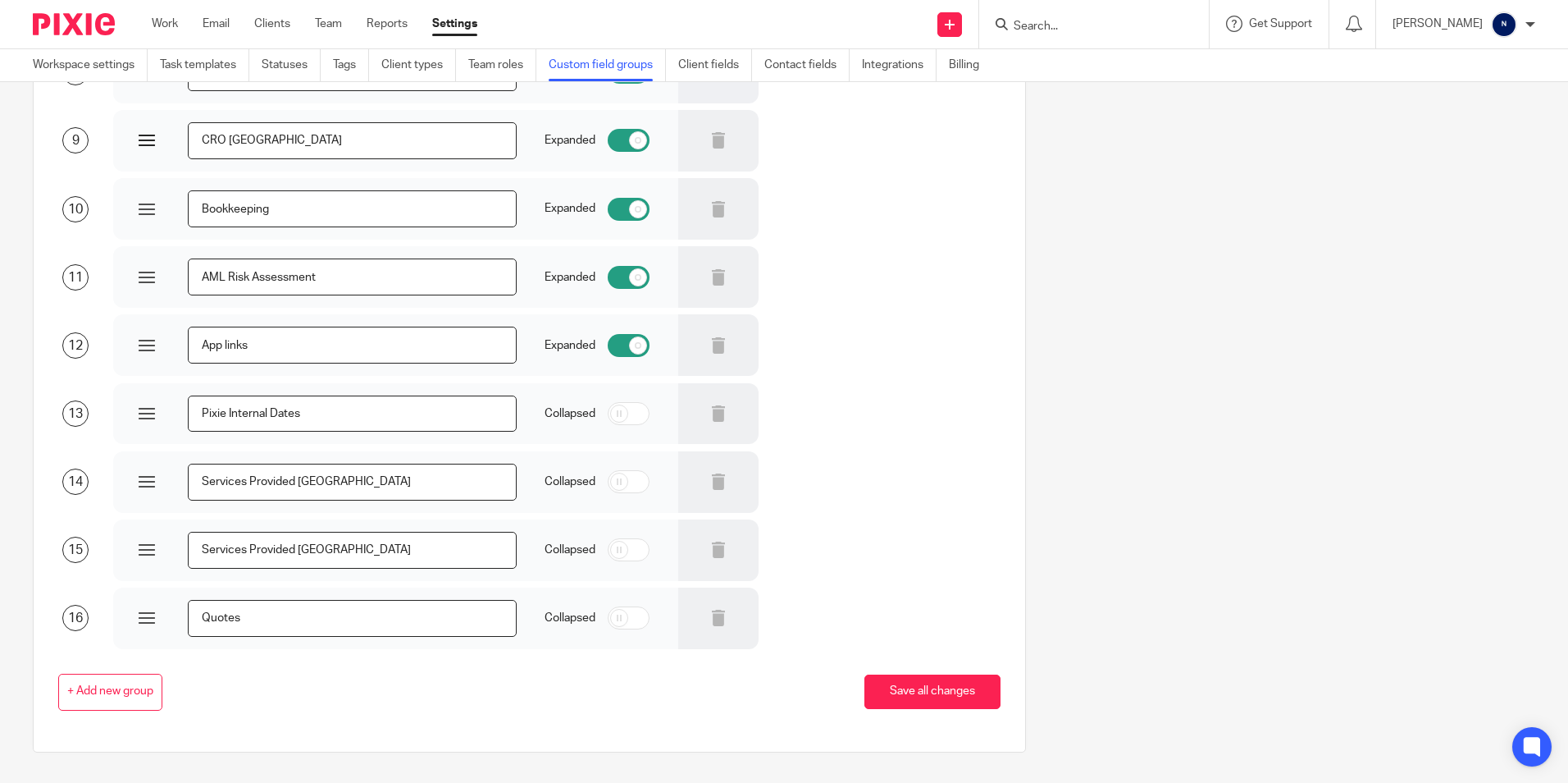
scroll to position [674, 0]
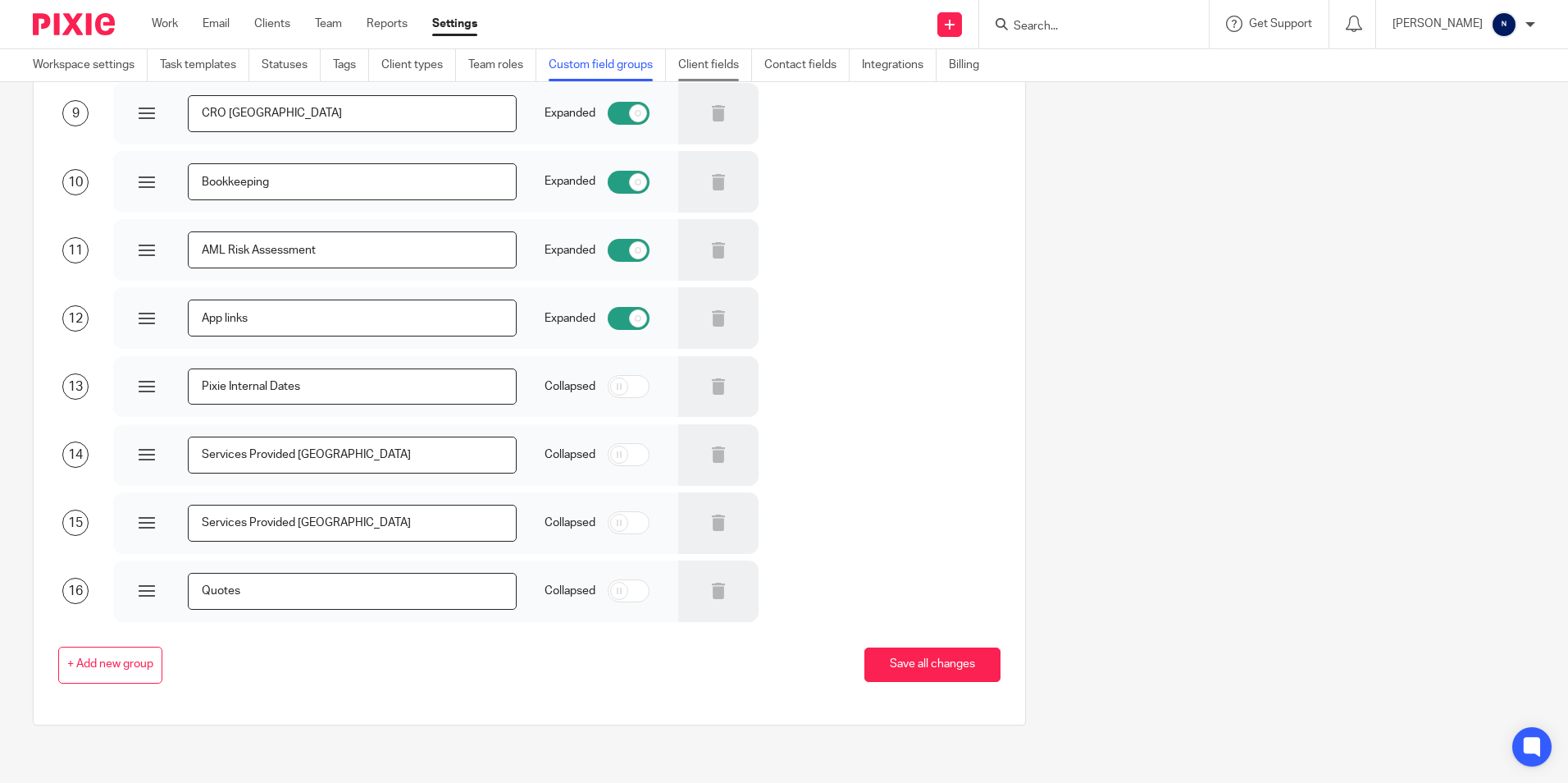
click at [718, 61] on link "Client fields" at bounding box center [715, 65] width 74 height 32
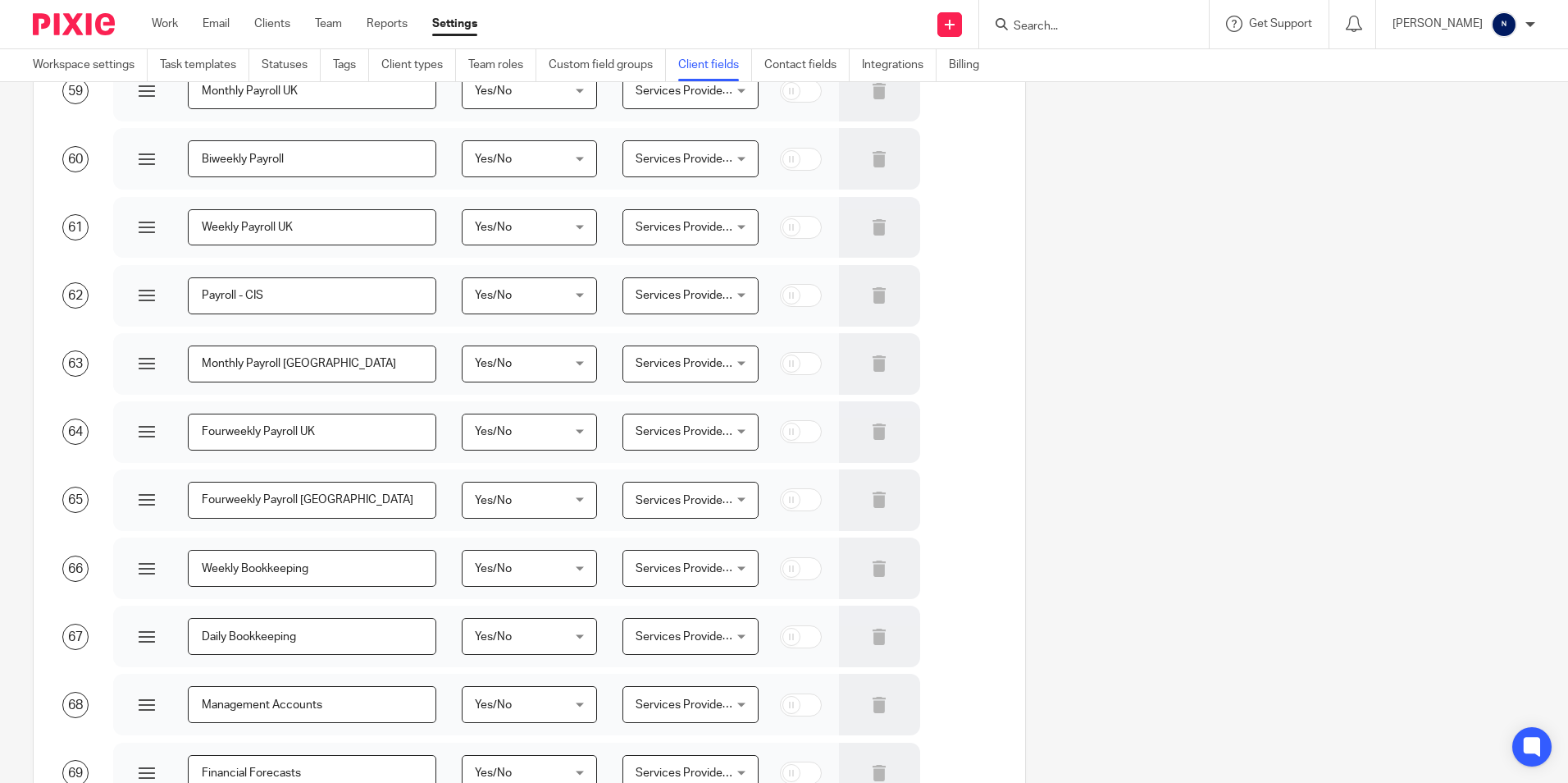
scroll to position [4095, 0]
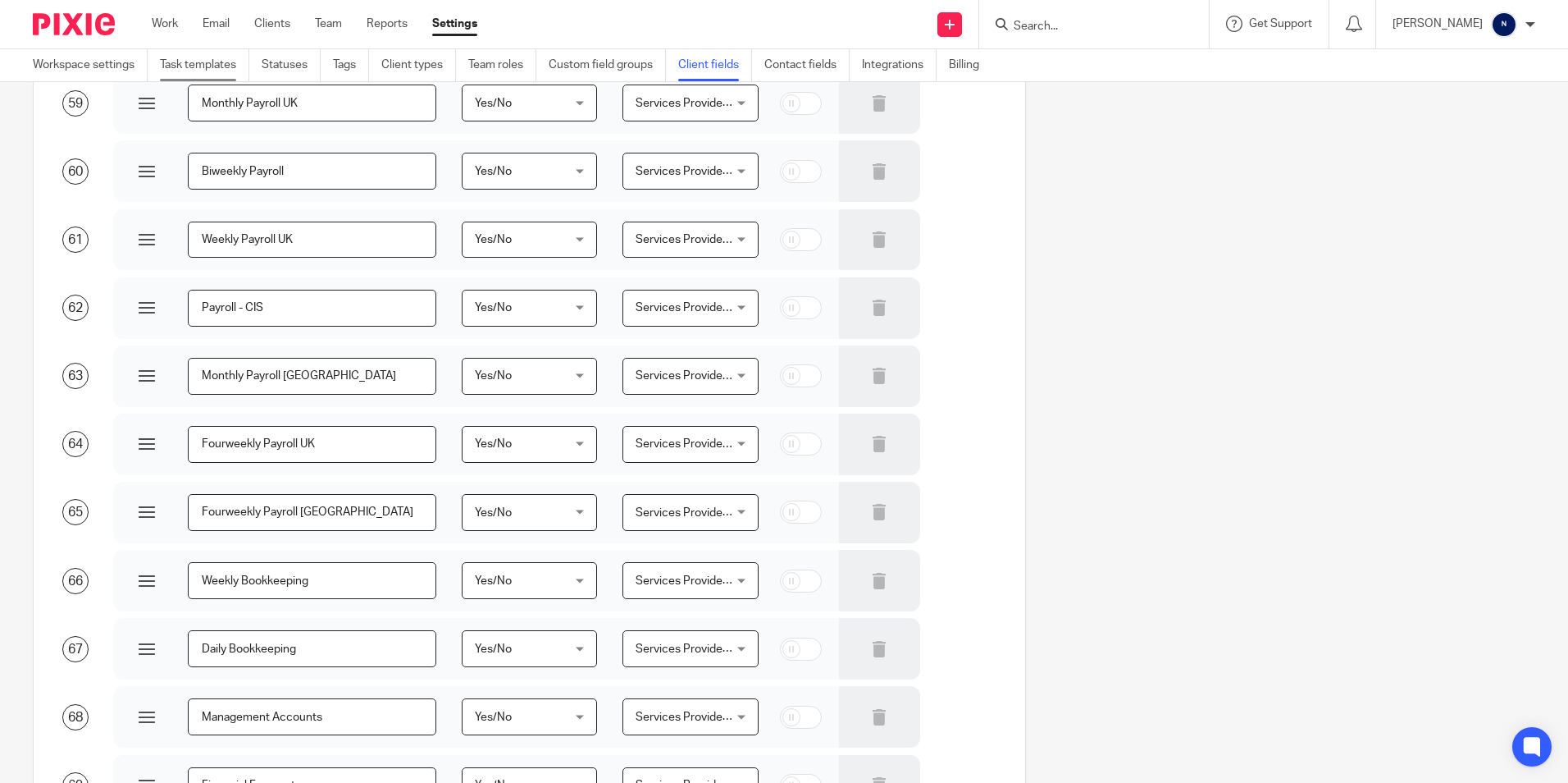
click at [196, 56] on link "Task templates" at bounding box center [205, 65] width 90 height 32
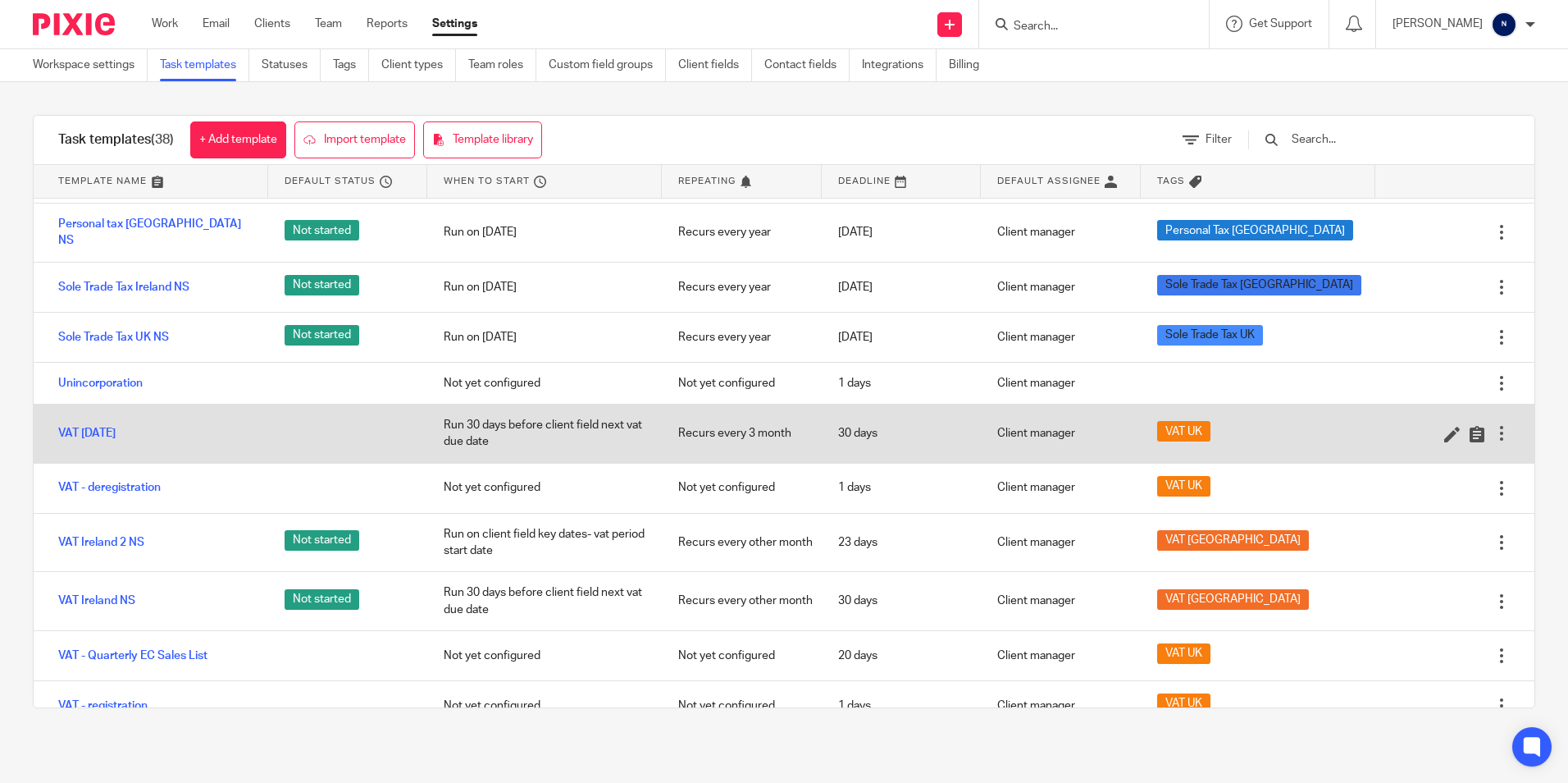
scroll to position [1518, 0]
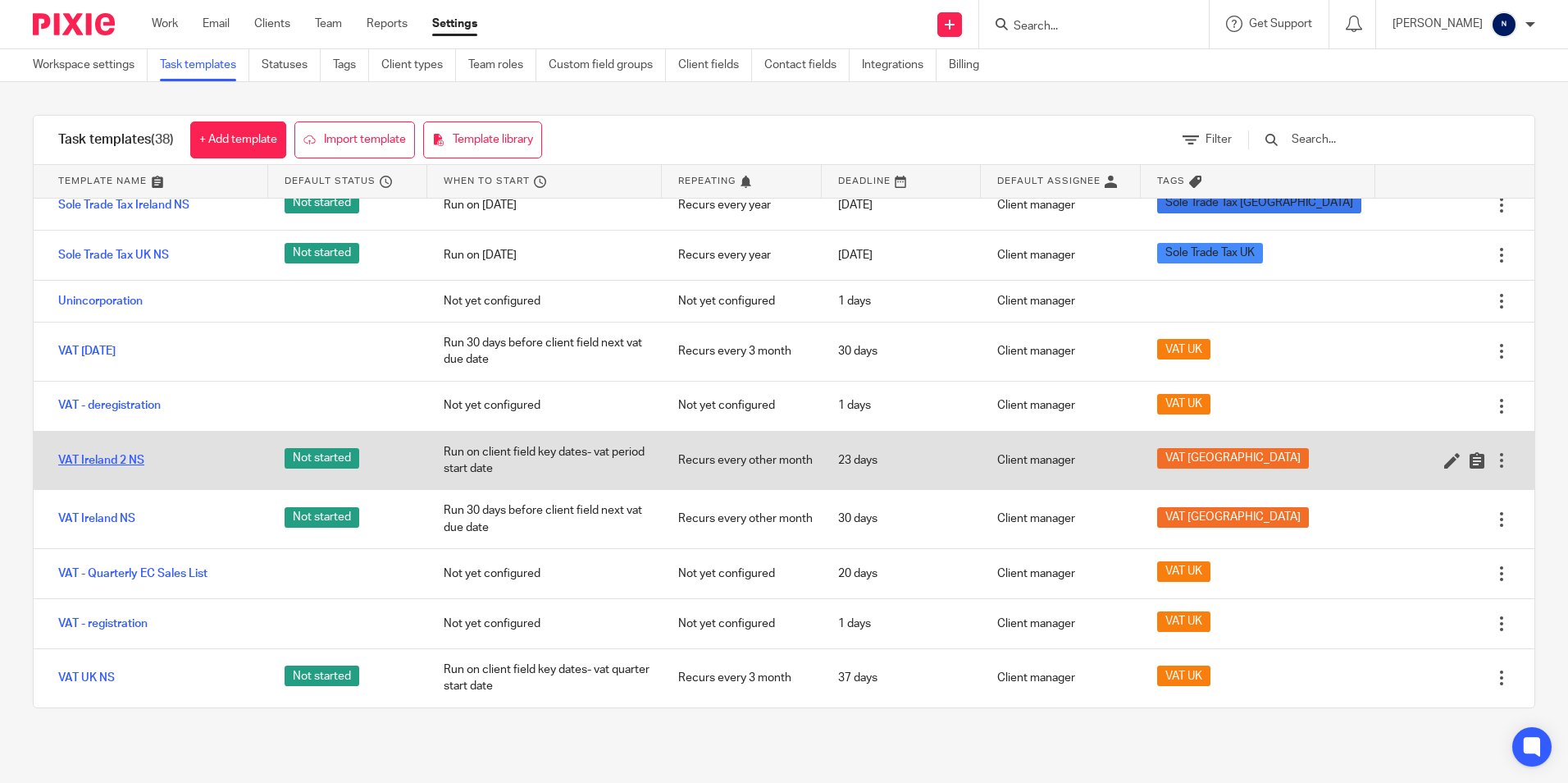
click at [102, 459] on link "VAT Ireland 2 NS" at bounding box center [101, 460] width 86 height 17
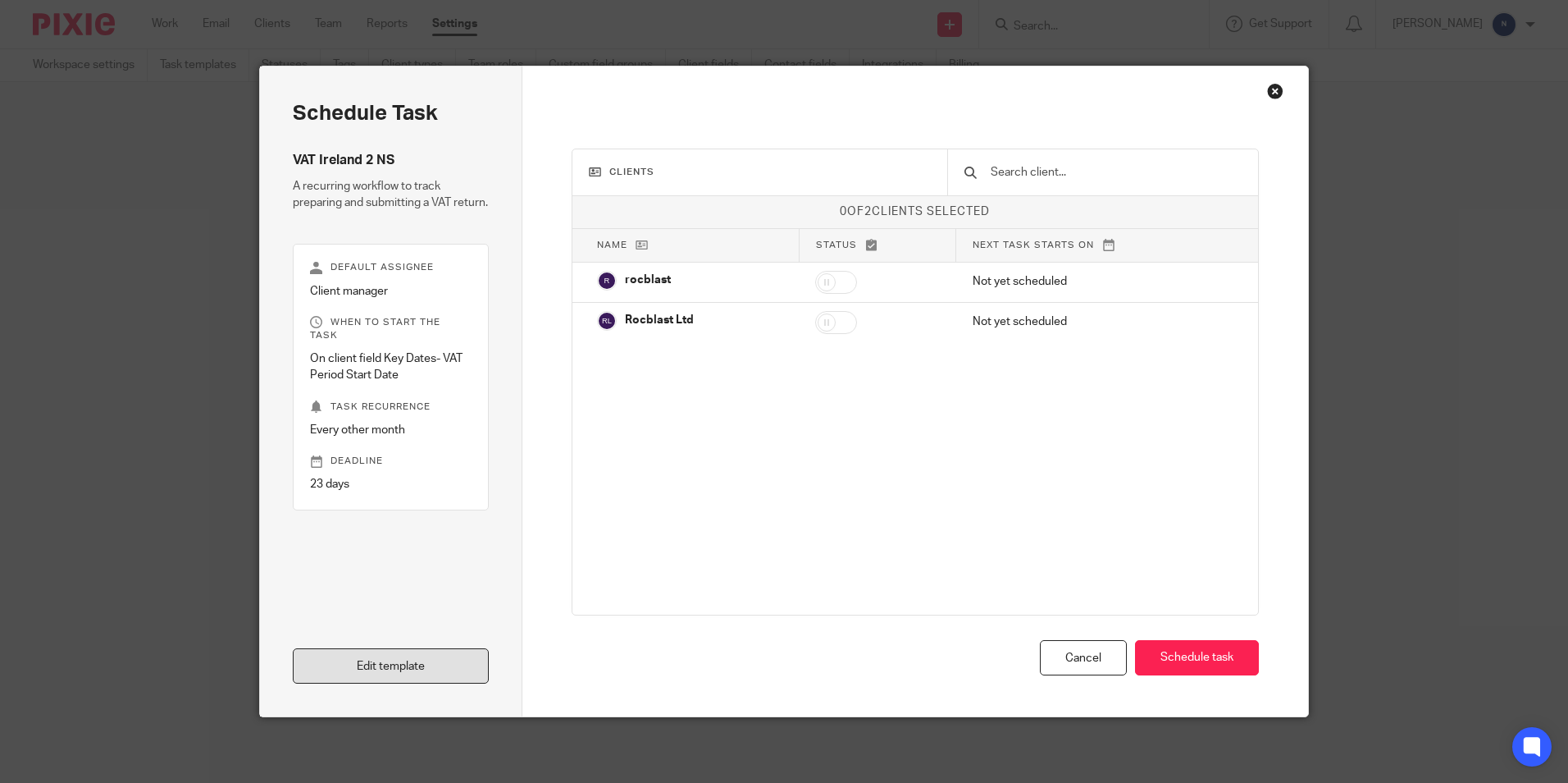
click at [456, 672] on link "Edit template" at bounding box center [390, 665] width 196 height 36
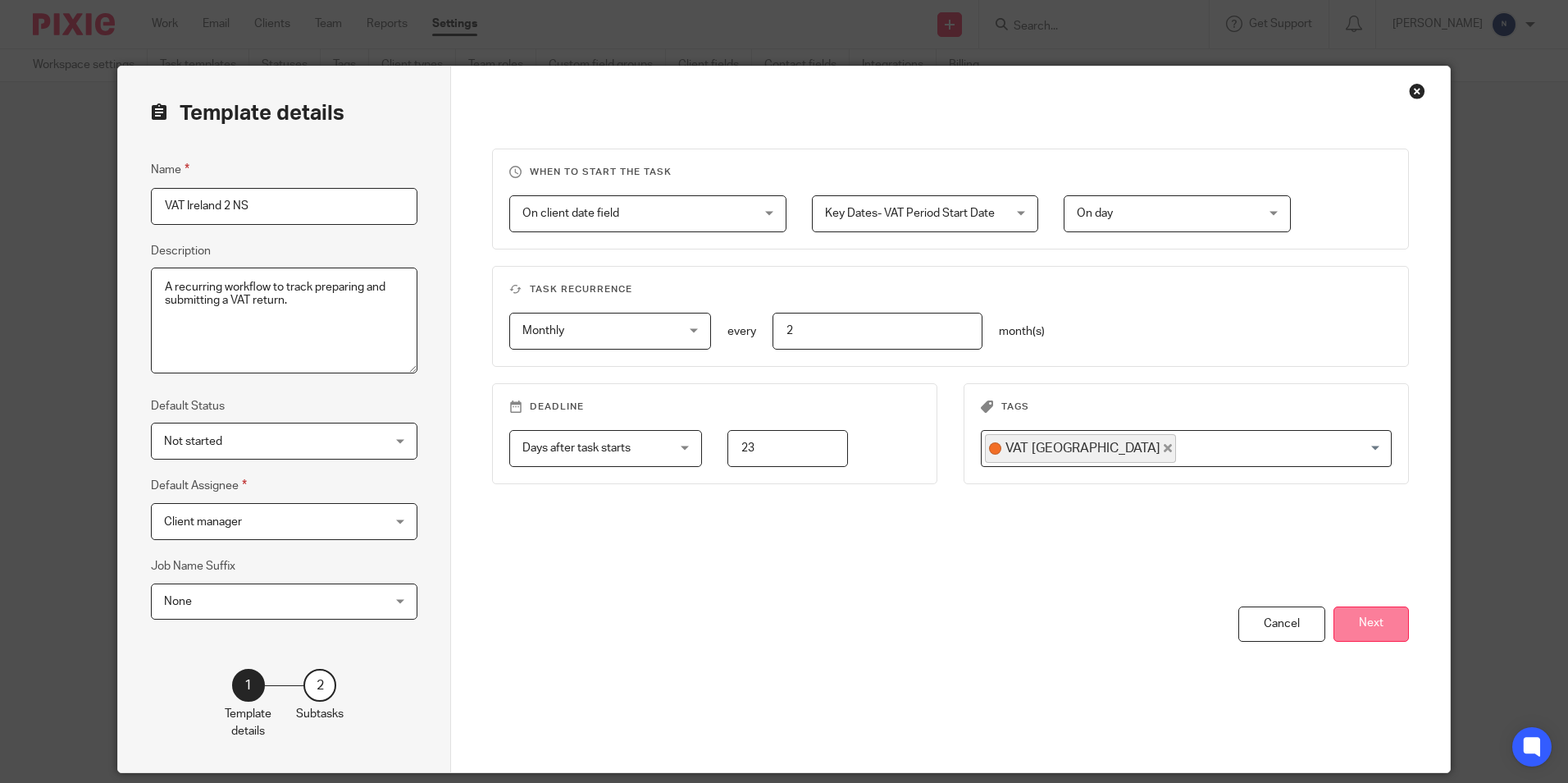
click at [1354, 623] on button "Next" at bounding box center [1371, 624] width 76 height 36
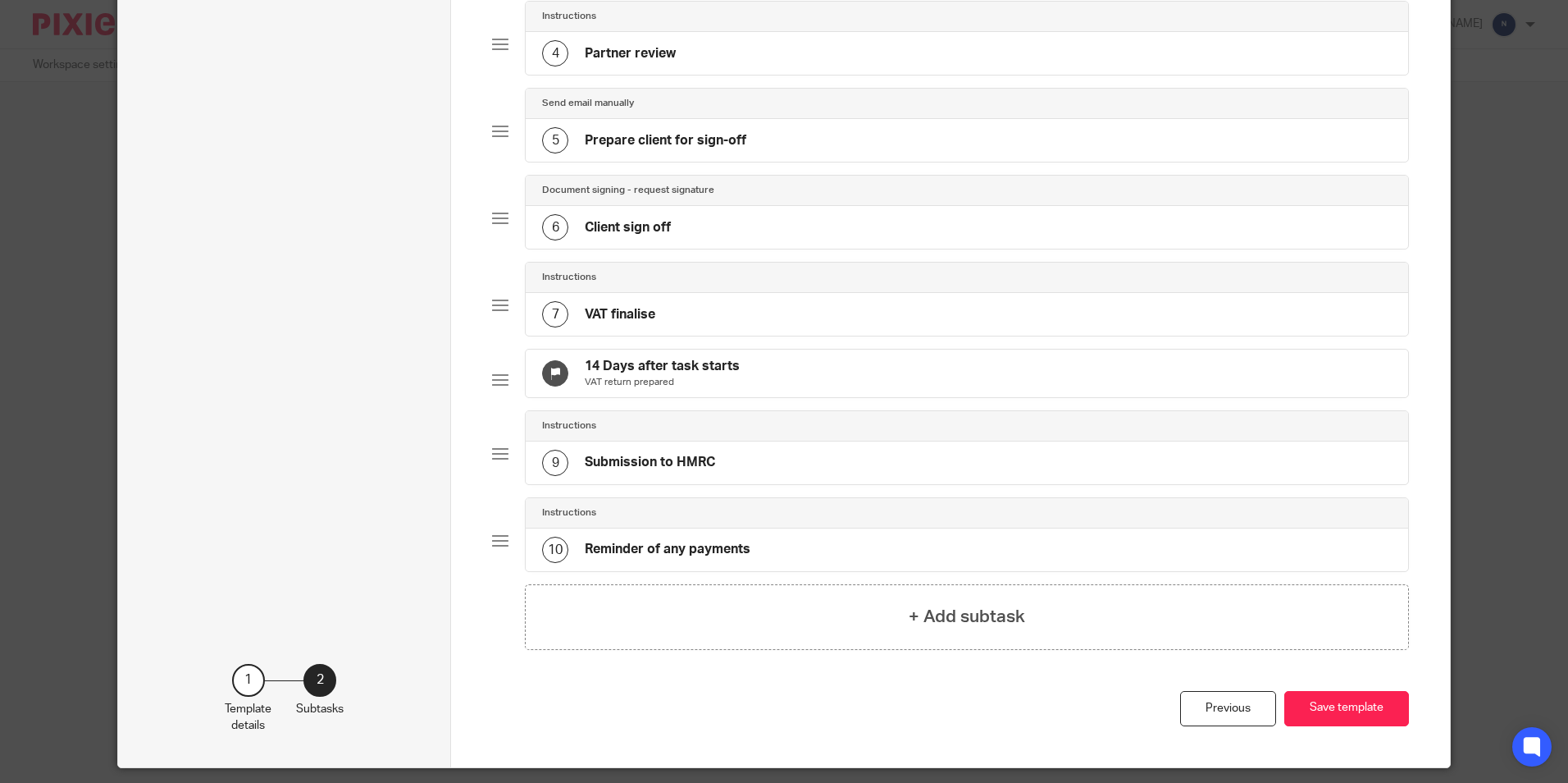
scroll to position [246, 0]
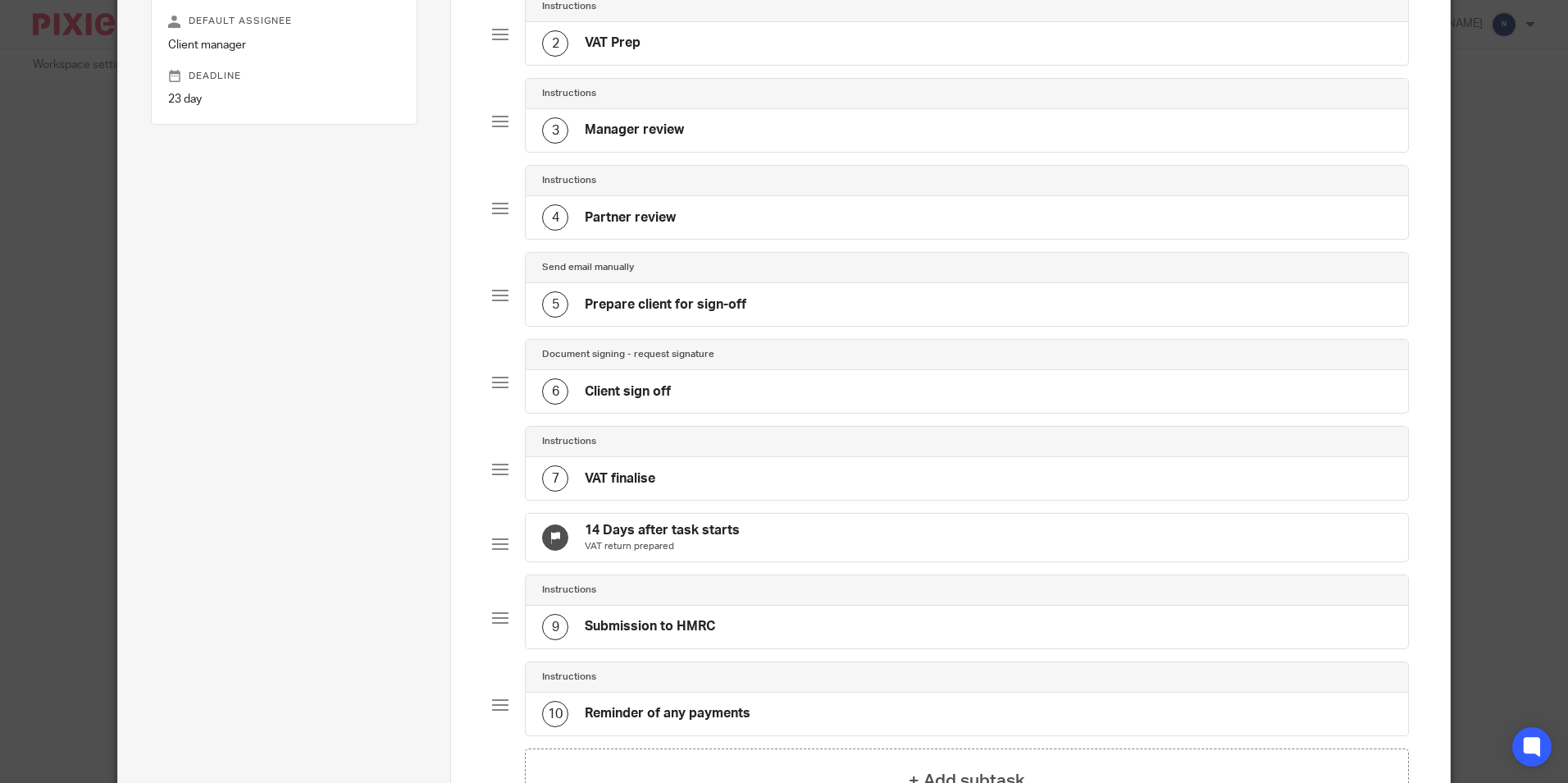
click at [755, 286] on div "5 Prepare client for sign-off" at bounding box center [966, 304] width 882 height 43
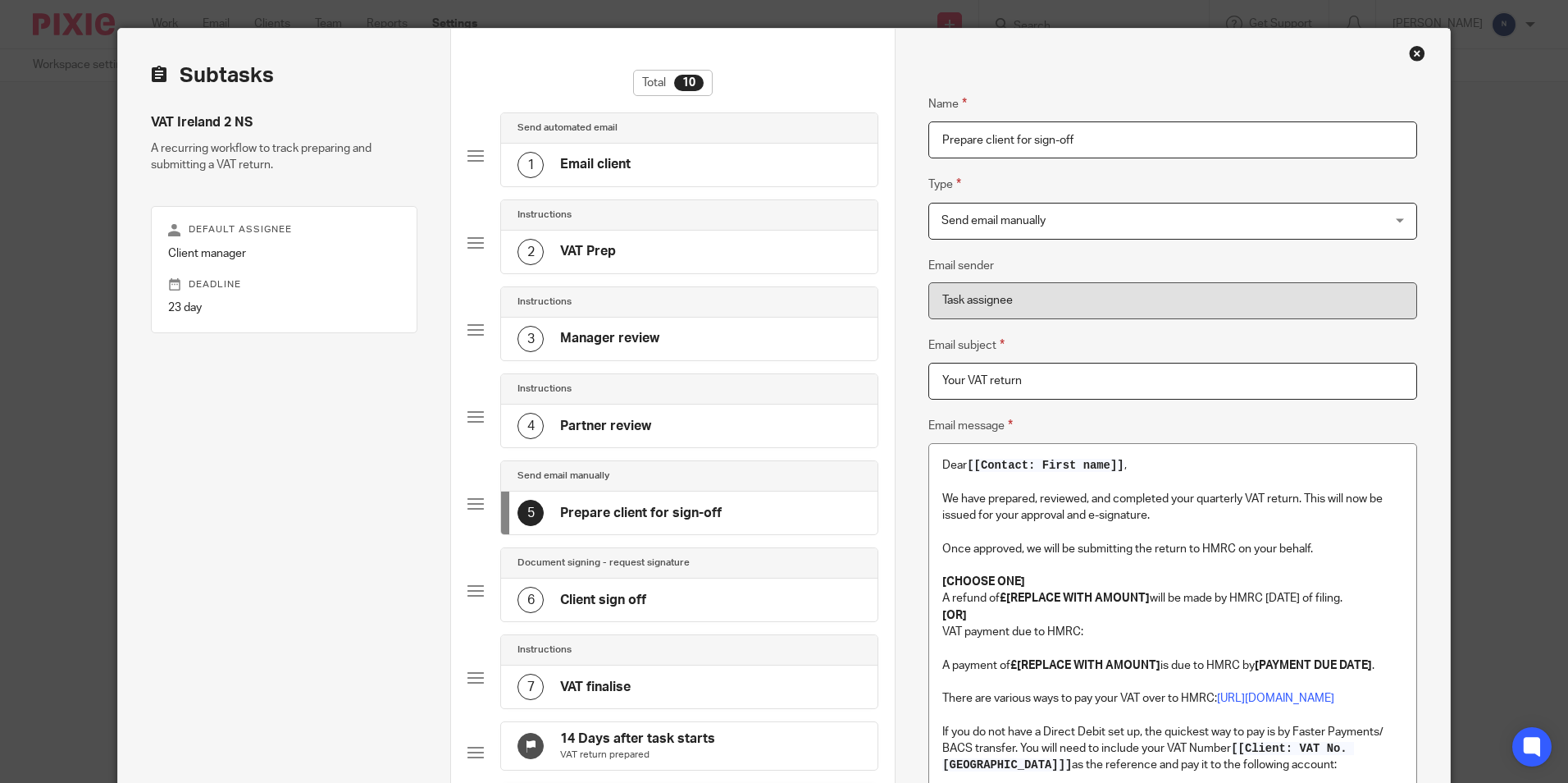
scroll to position [29, 0]
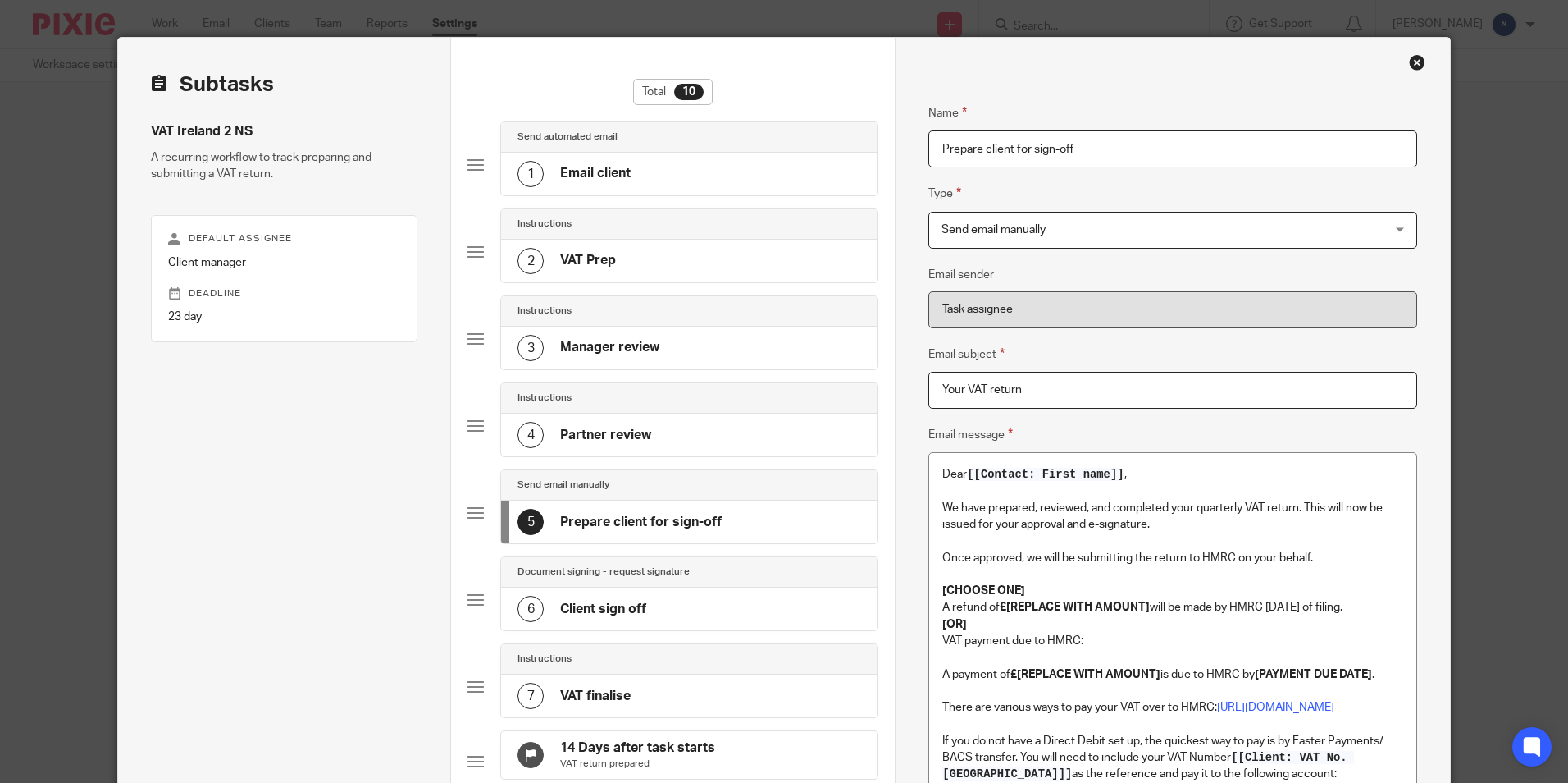
click at [1410, 64] on div "Close this dialog window" at bounding box center [1417, 62] width 17 height 17
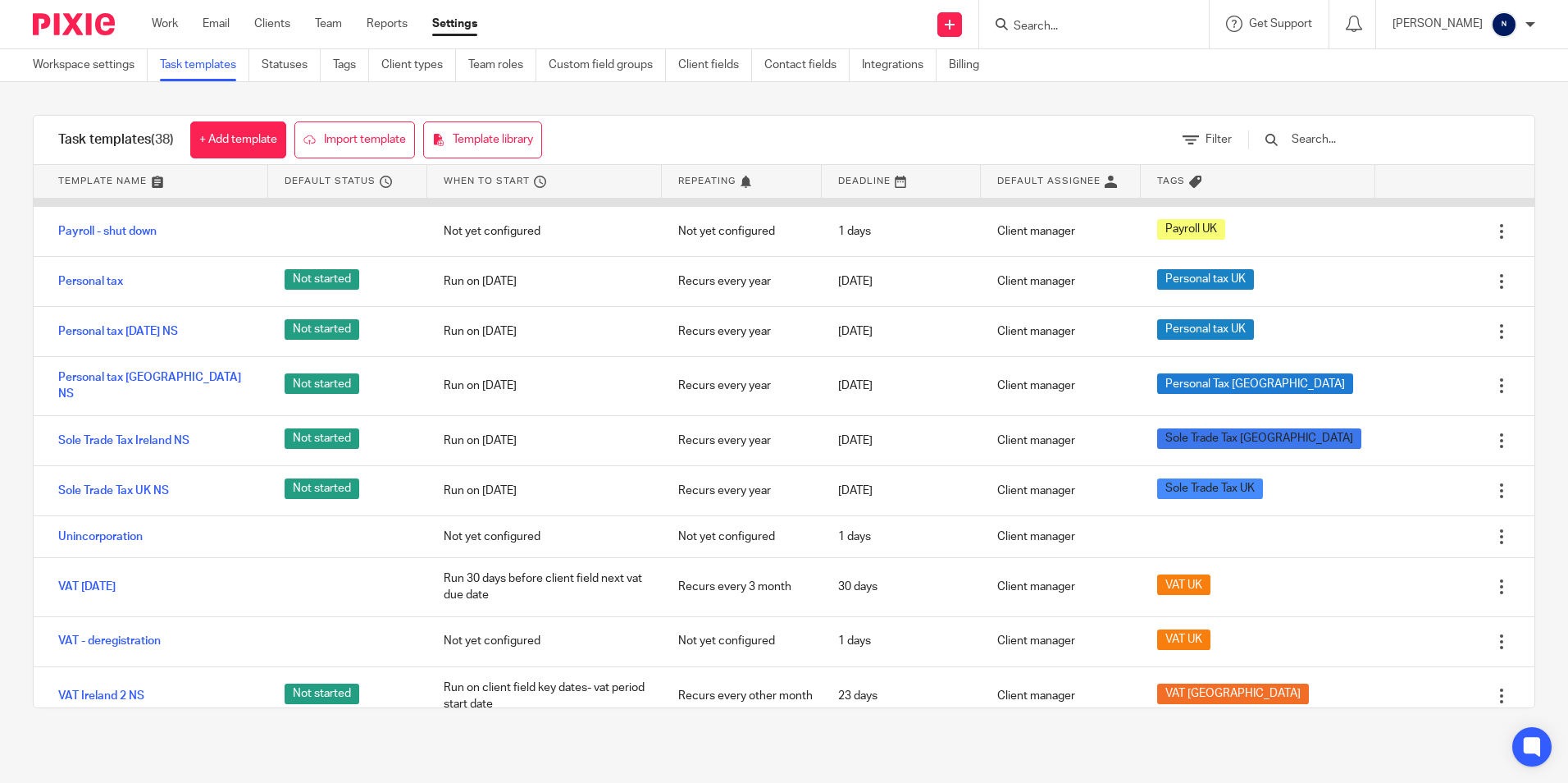
scroll to position [1518, 0]
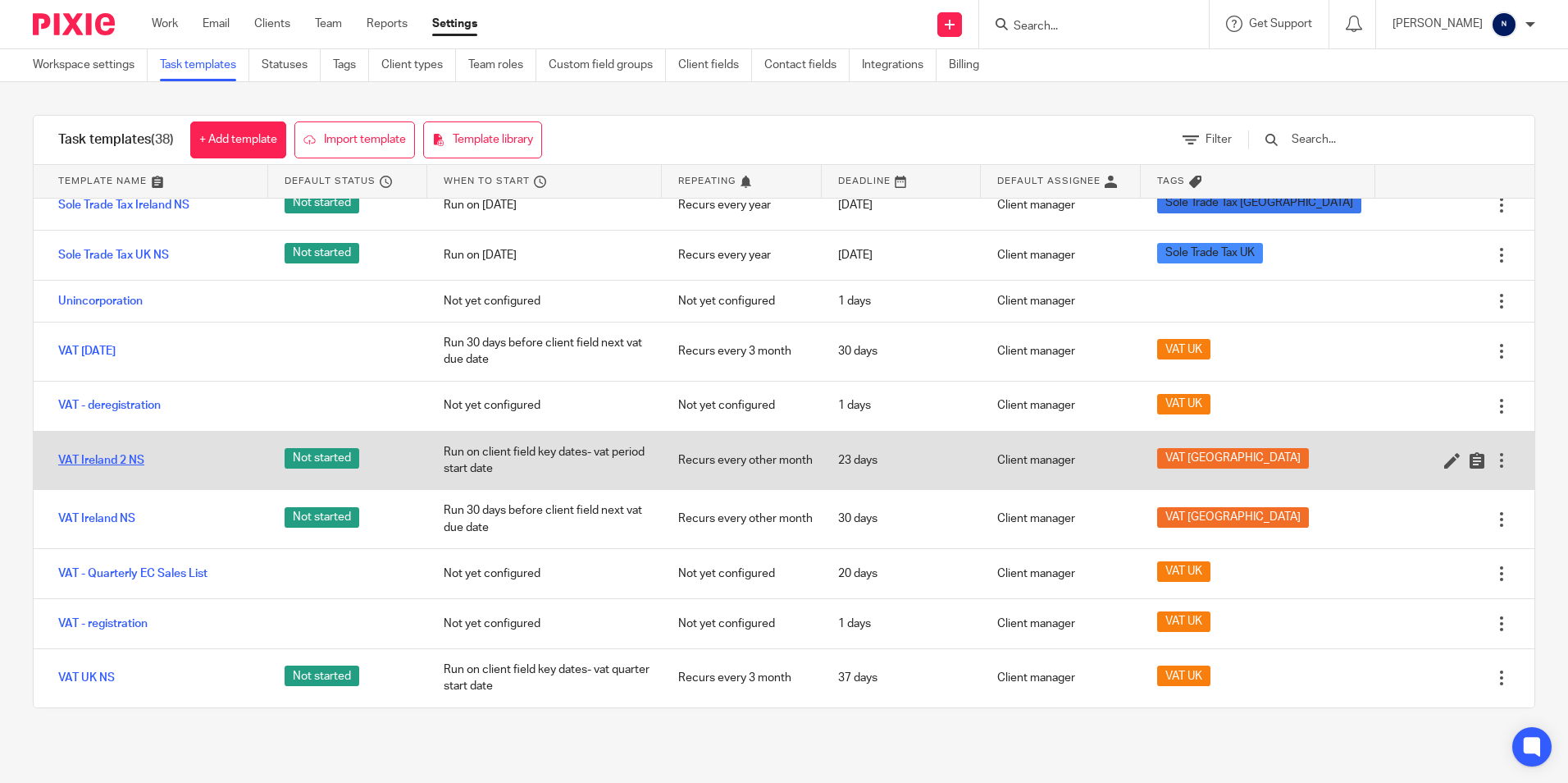
click at [112, 461] on link "VAT Ireland 2 NS" at bounding box center [101, 460] width 86 height 17
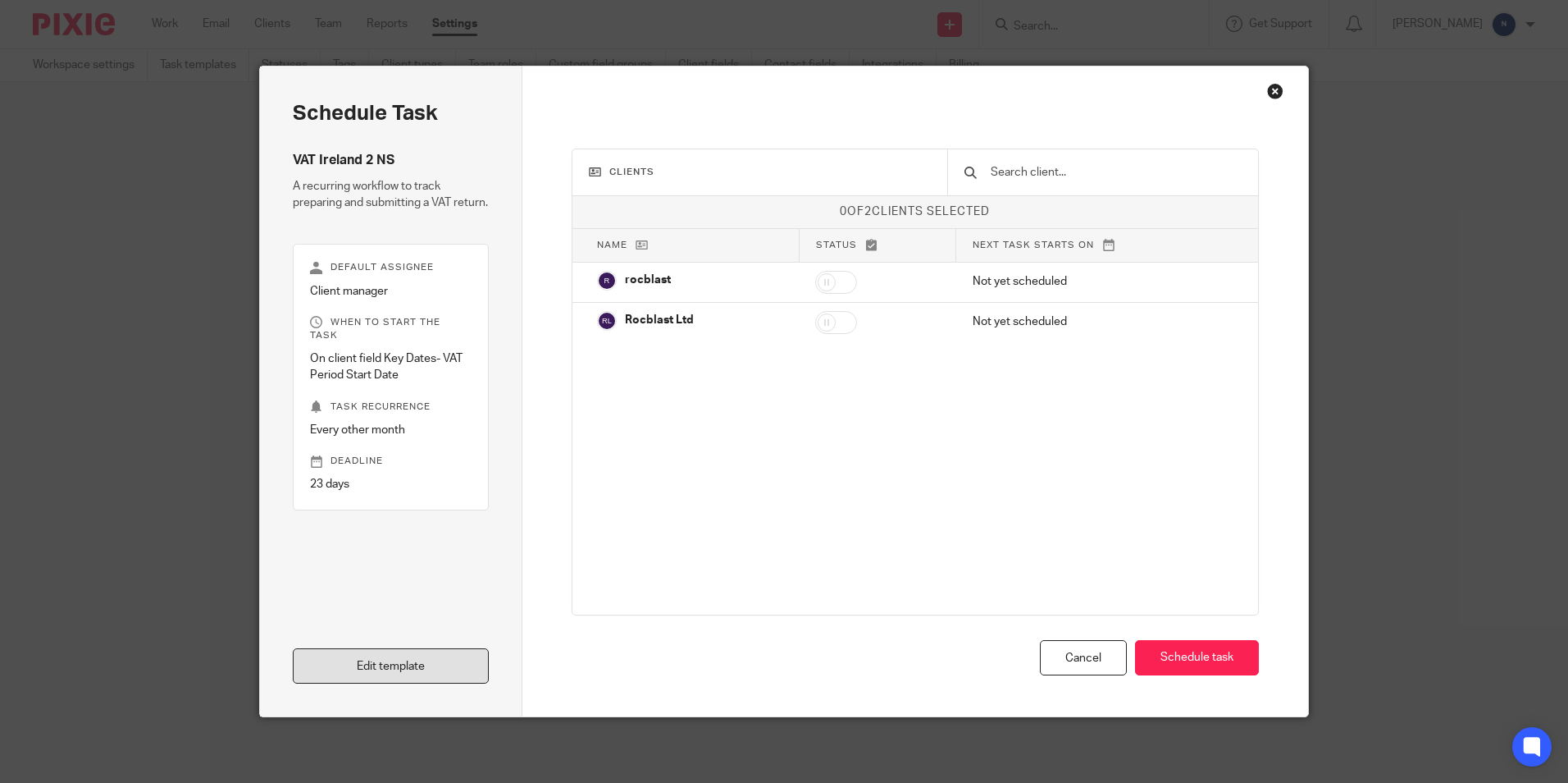
click at [362, 674] on link "Edit template" at bounding box center [390, 665] width 196 height 36
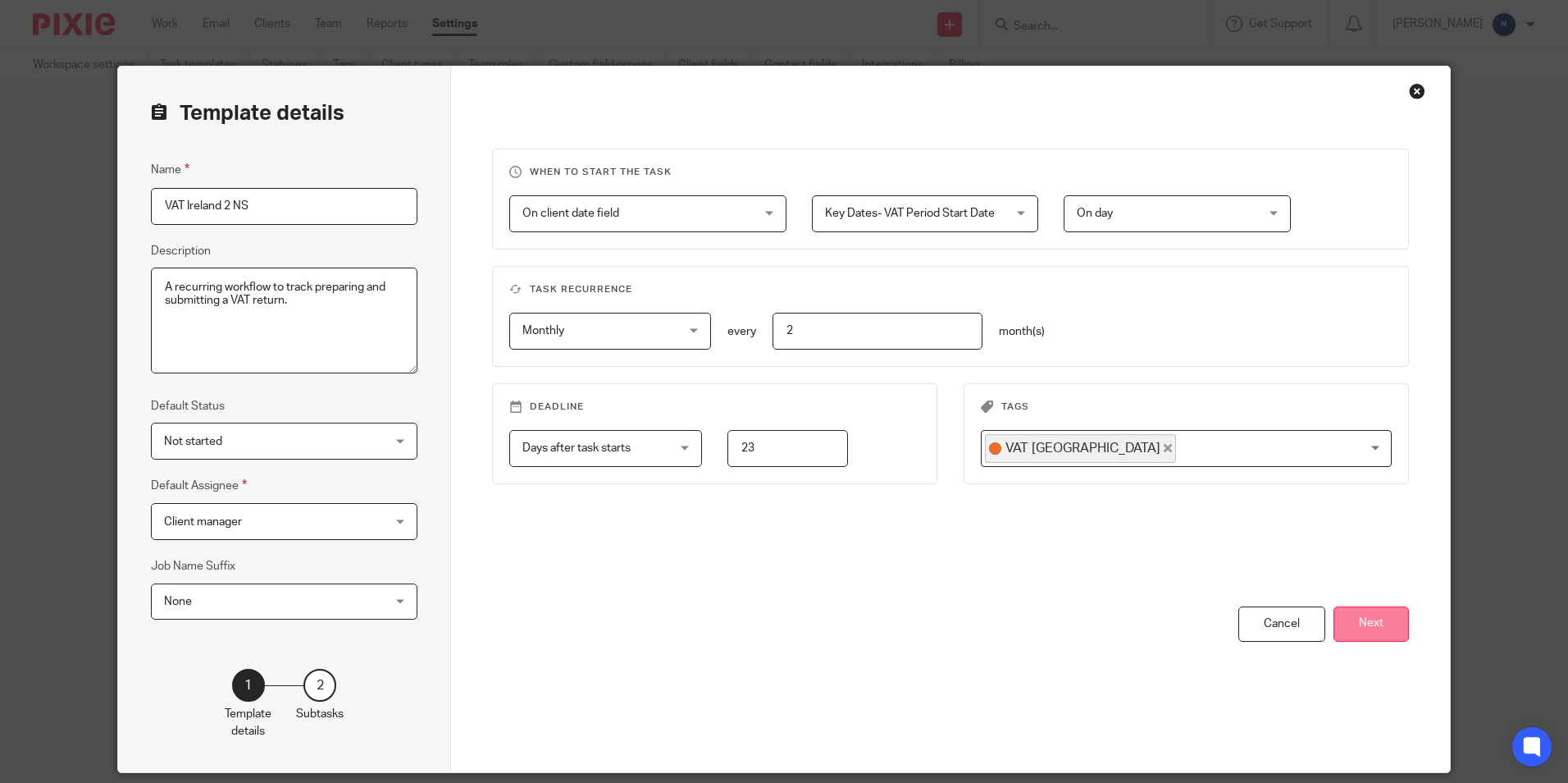
click at [1377, 633] on button "Next" at bounding box center [1371, 624] width 76 height 36
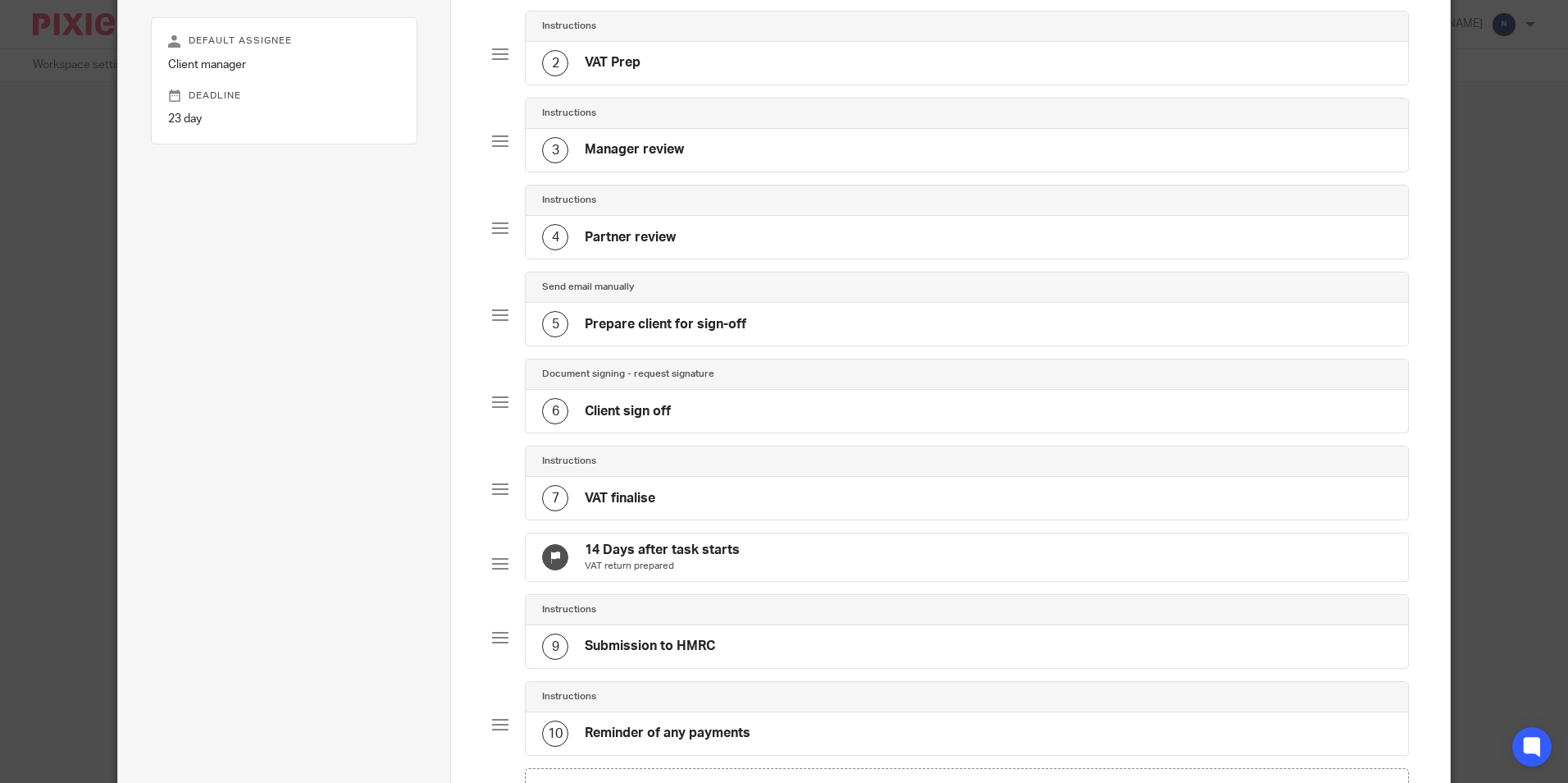
scroll to position [328, 0]
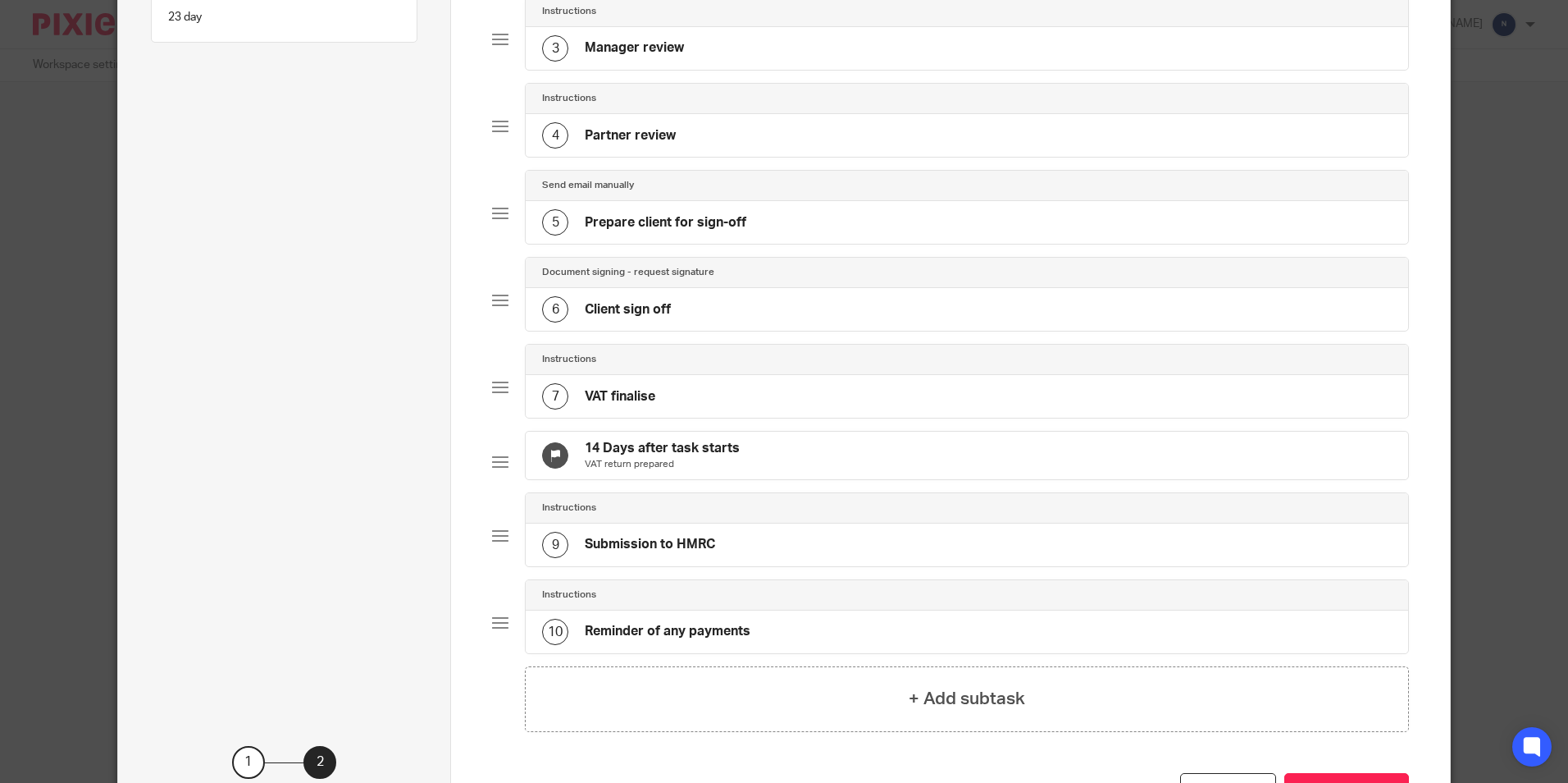
click at [713, 537] on div "9 Submission to HMRC" at bounding box center [966, 544] width 882 height 43
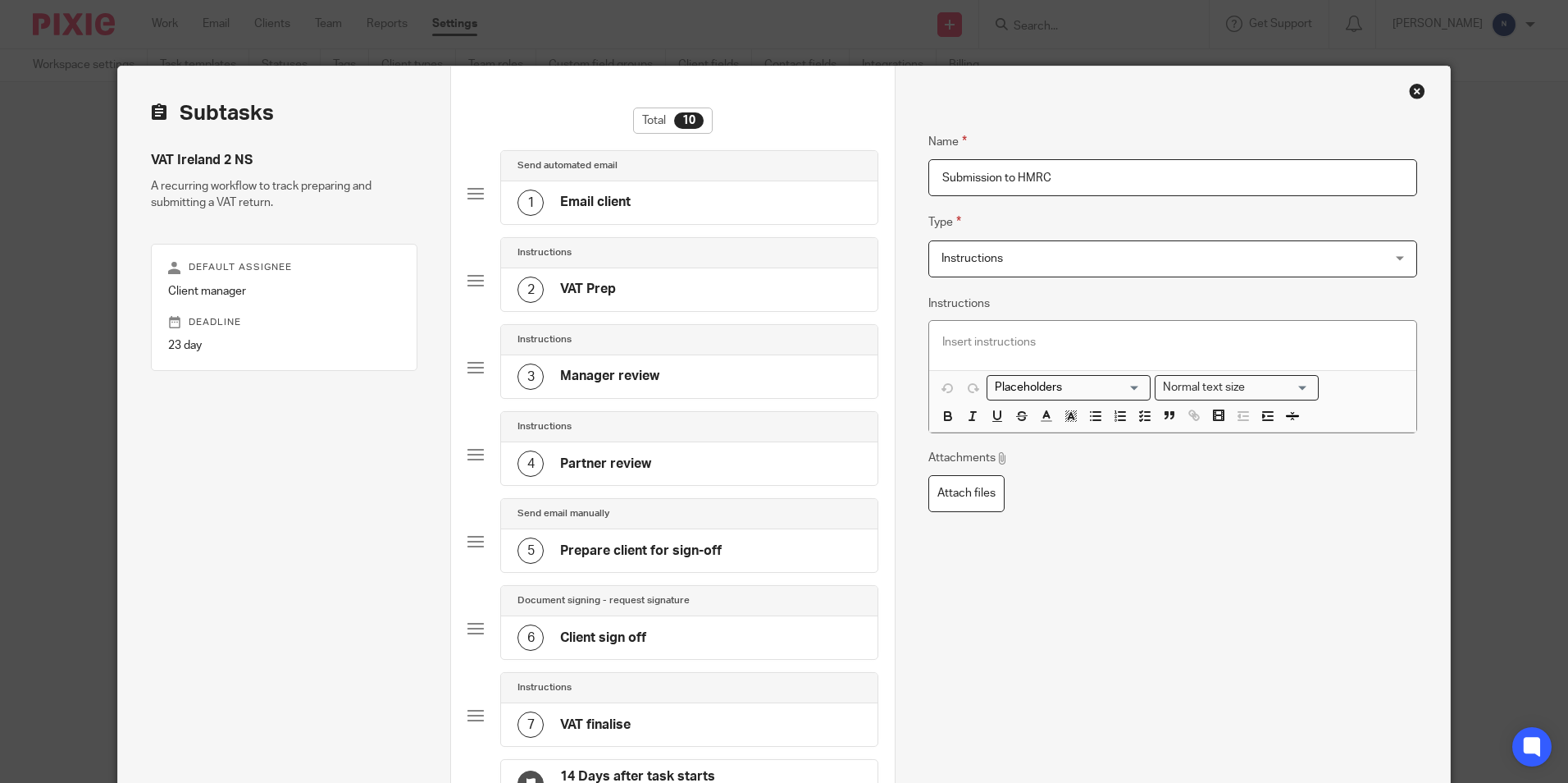
drag, startPoint x: 1046, startPoint y: 168, endPoint x: 1014, endPoint y: 192, distance: 40.0
click at [1014, 192] on input "Submission to HMRC" at bounding box center [1172, 178] width 488 height 37
click at [1026, 173] on input "Submission to REvenue" at bounding box center [1172, 178] width 488 height 37
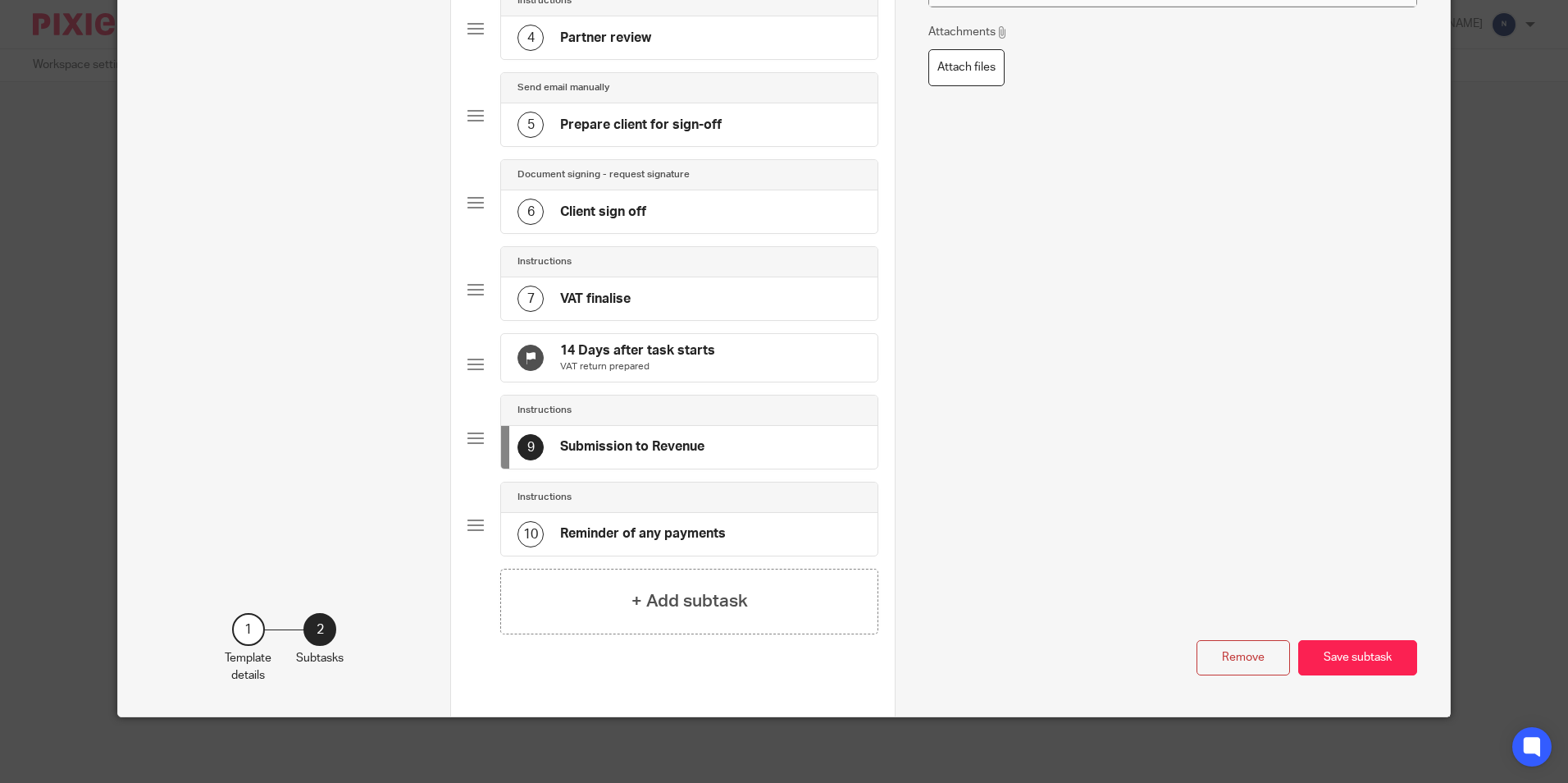
scroll to position [357, 0]
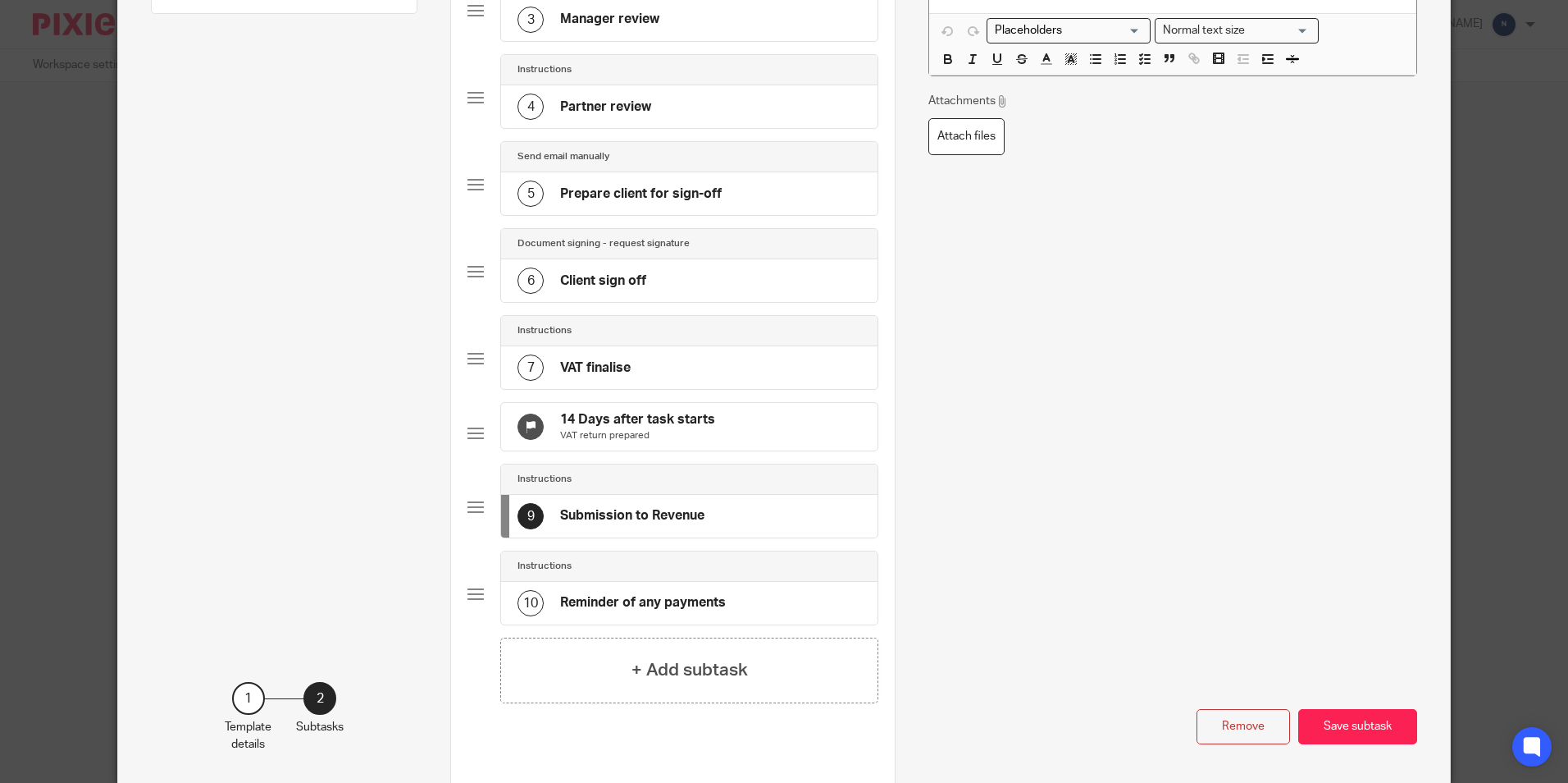
type input "Submission to Revenue"
click at [750, 207] on div "5 Prepare client for sign-off" at bounding box center [690, 193] width 376 height 43
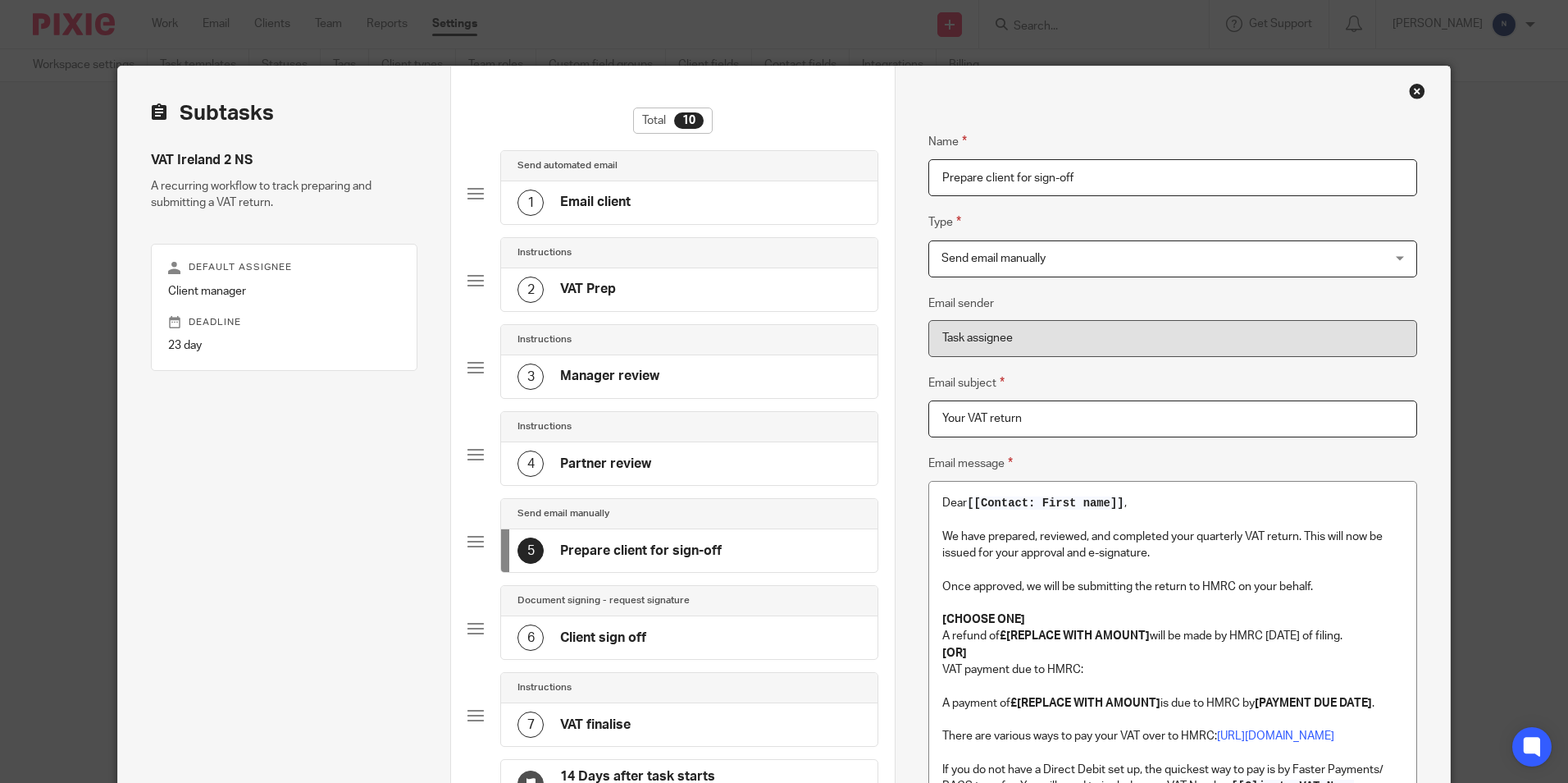
click at [1238, 536] on p "We have prepared, reviewed, and completed your quarterly VAT return. This will …" at bounding box center [1173, 545] width 461 height 34
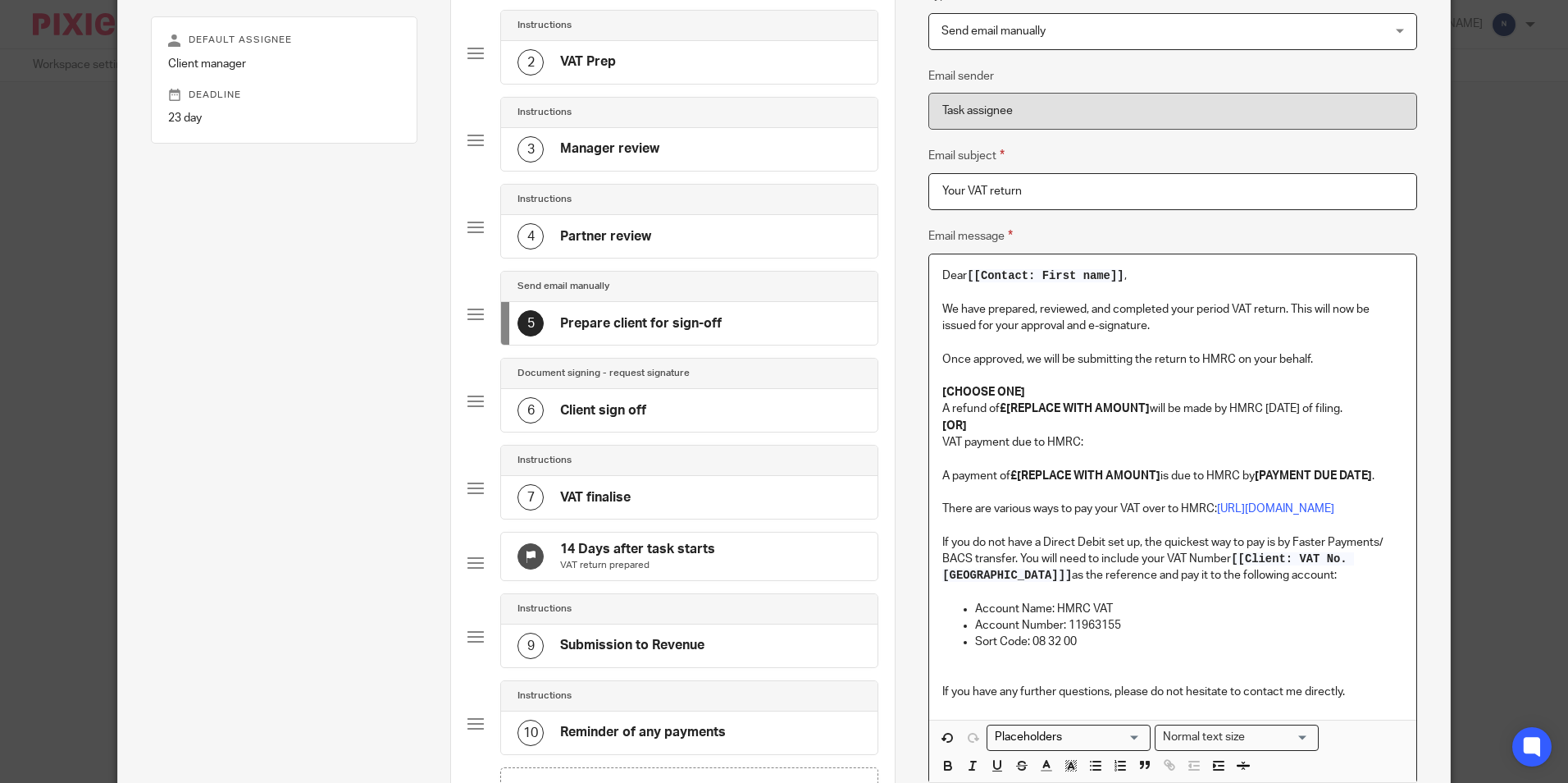
scroll to position [246, 0]
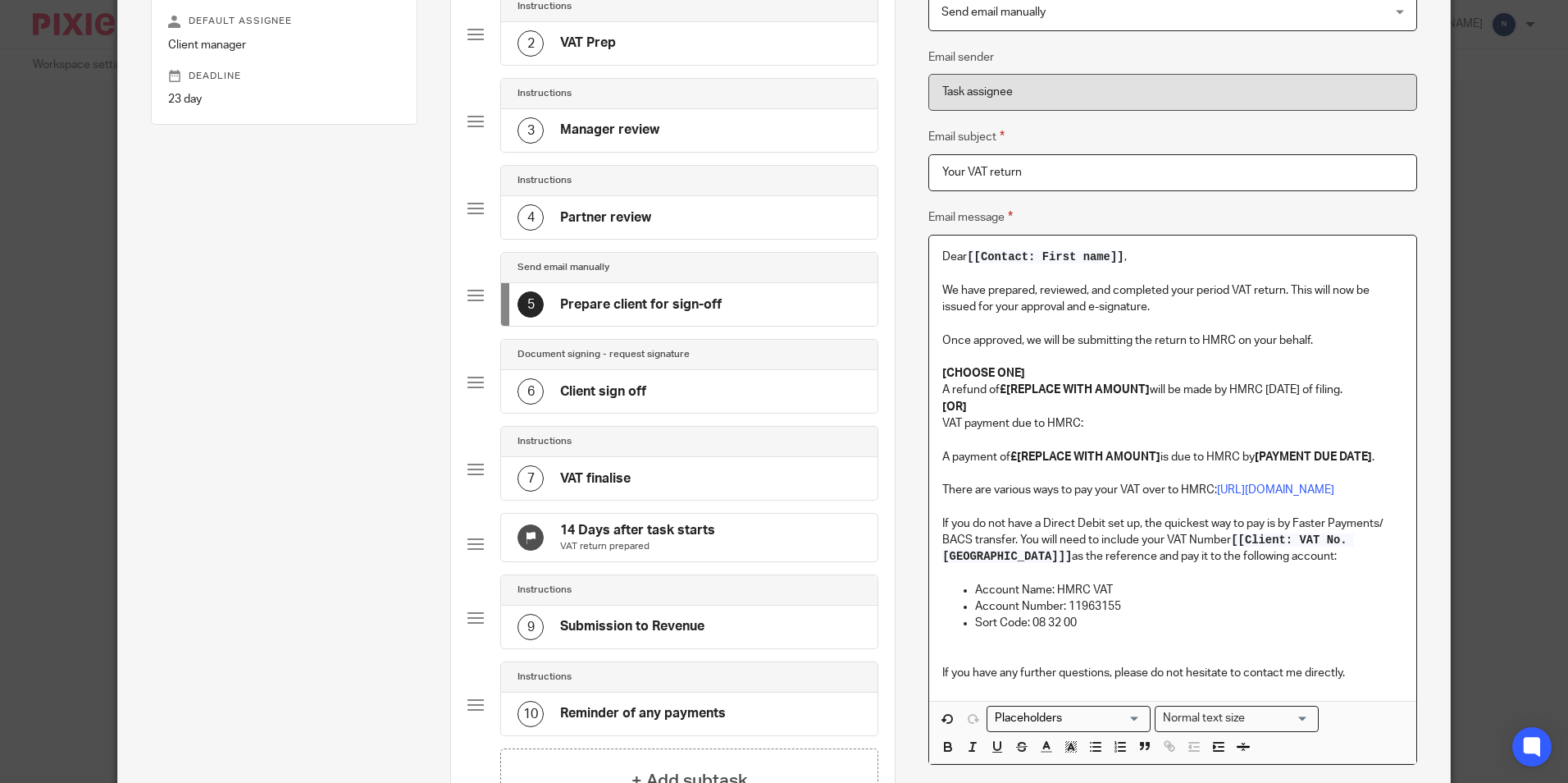
click at [1226, 335] on p "Once approved, we will be submitting the return to HMRC on your behalf." at bounding box center [1173, 341] width 461 height 17
click at [1260, 390] on p "A refund of £[REPLACE WITH AMOUNT] will be made by HMRC within 6 weeks of filin…" at bounding box center [1173, 389] width 461 height 17
click at [1073, 423] on p "VAT payment due to HMRC:" at bounding box center [1173, 423] width 461 height 17
click at [1236, 450] on p "A payment of £[REPLACE WITH AMOUNT] is due to HMRC by [PAYMENT DUE DATE] ." at bounding box center [1173, 456] width 461 height 17
click at [1209, 492] on p "There are various ways to pay your VAT over to HMRC: https://www.gov.uk/pay-vat" at bounding box center [1173, 489] width 461 height 17
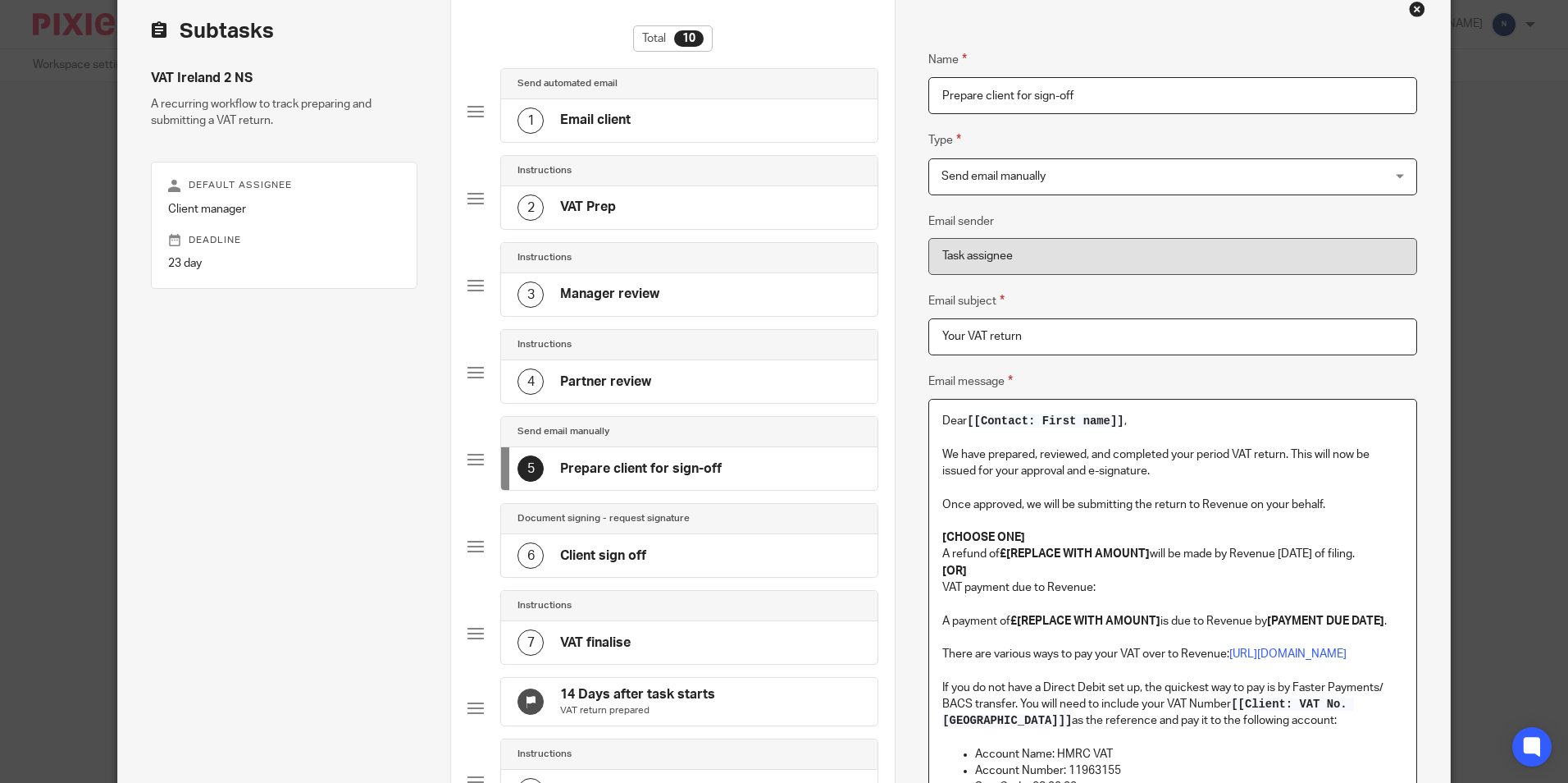
scroll to position [357, 0]
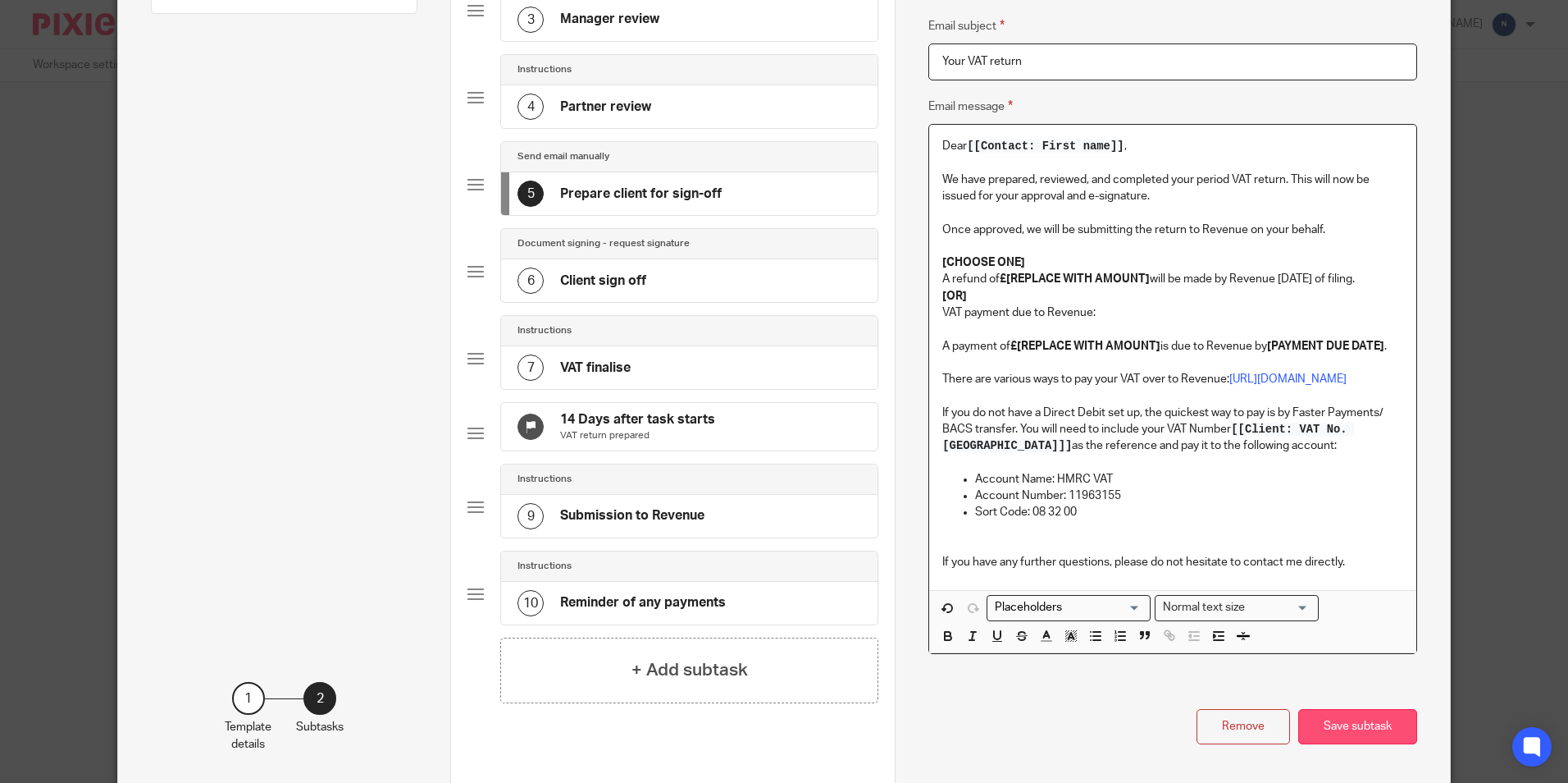
click at [1356, 745] on button "Save subtask" at bounding box center [1357, 726] width 119 height 36
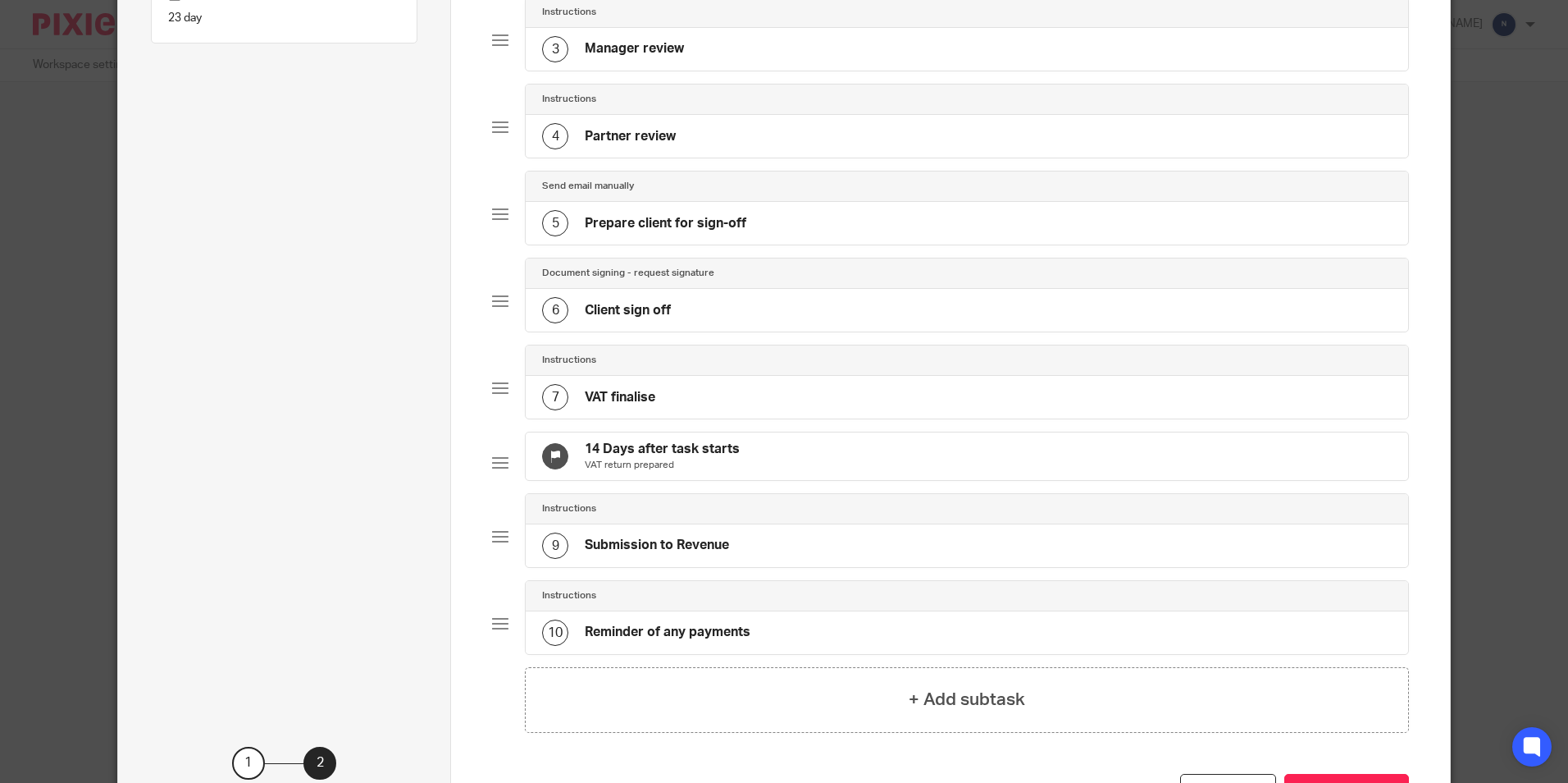
scroll to position [475, 0]
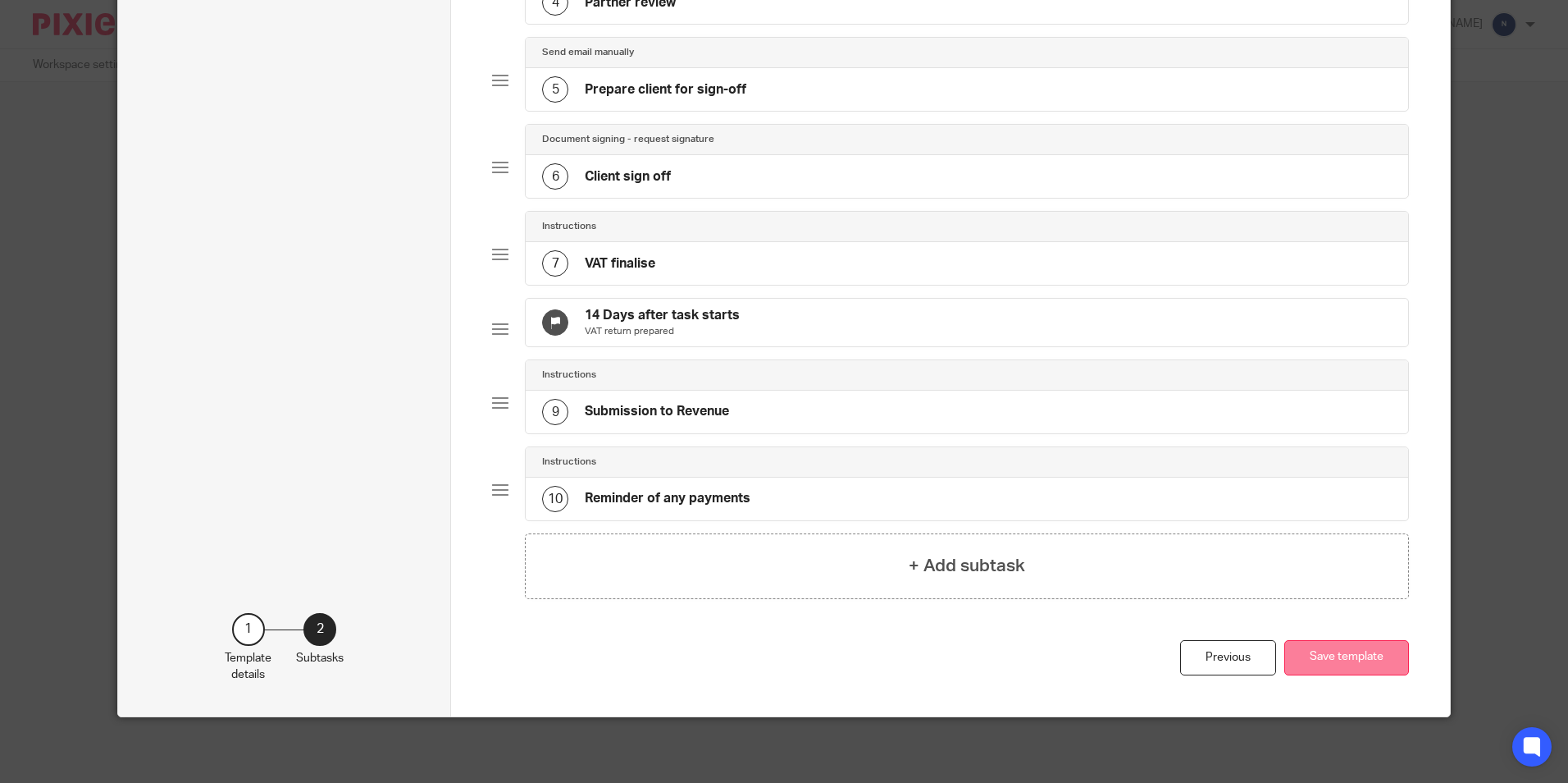
click at [1330, 650] on button "Save template" at bounding box center [1346, 658] width 124 height 36
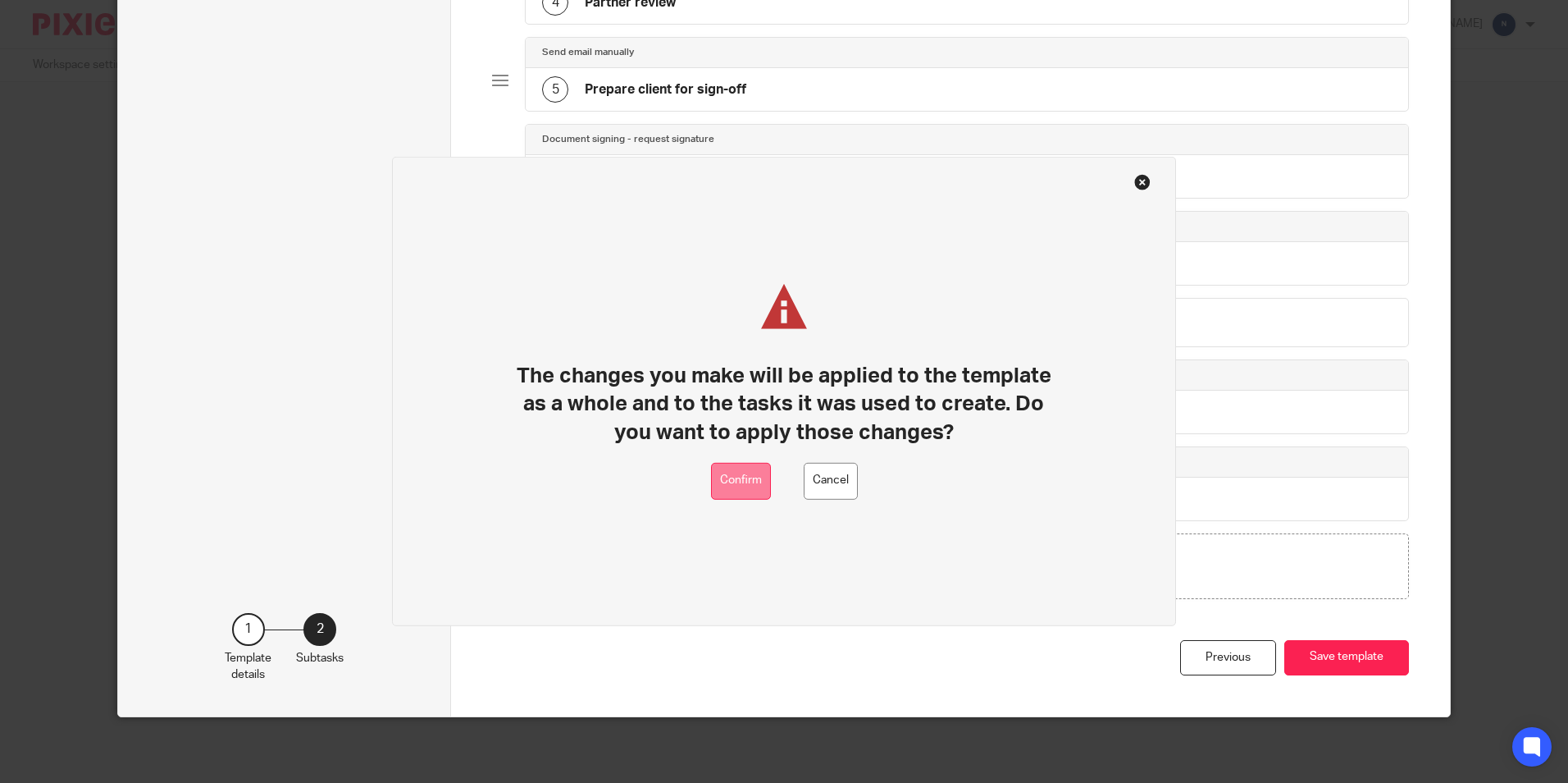
click at [748, 494] on button "Confirm" at bounding box center [741, 481] width 60 height 37
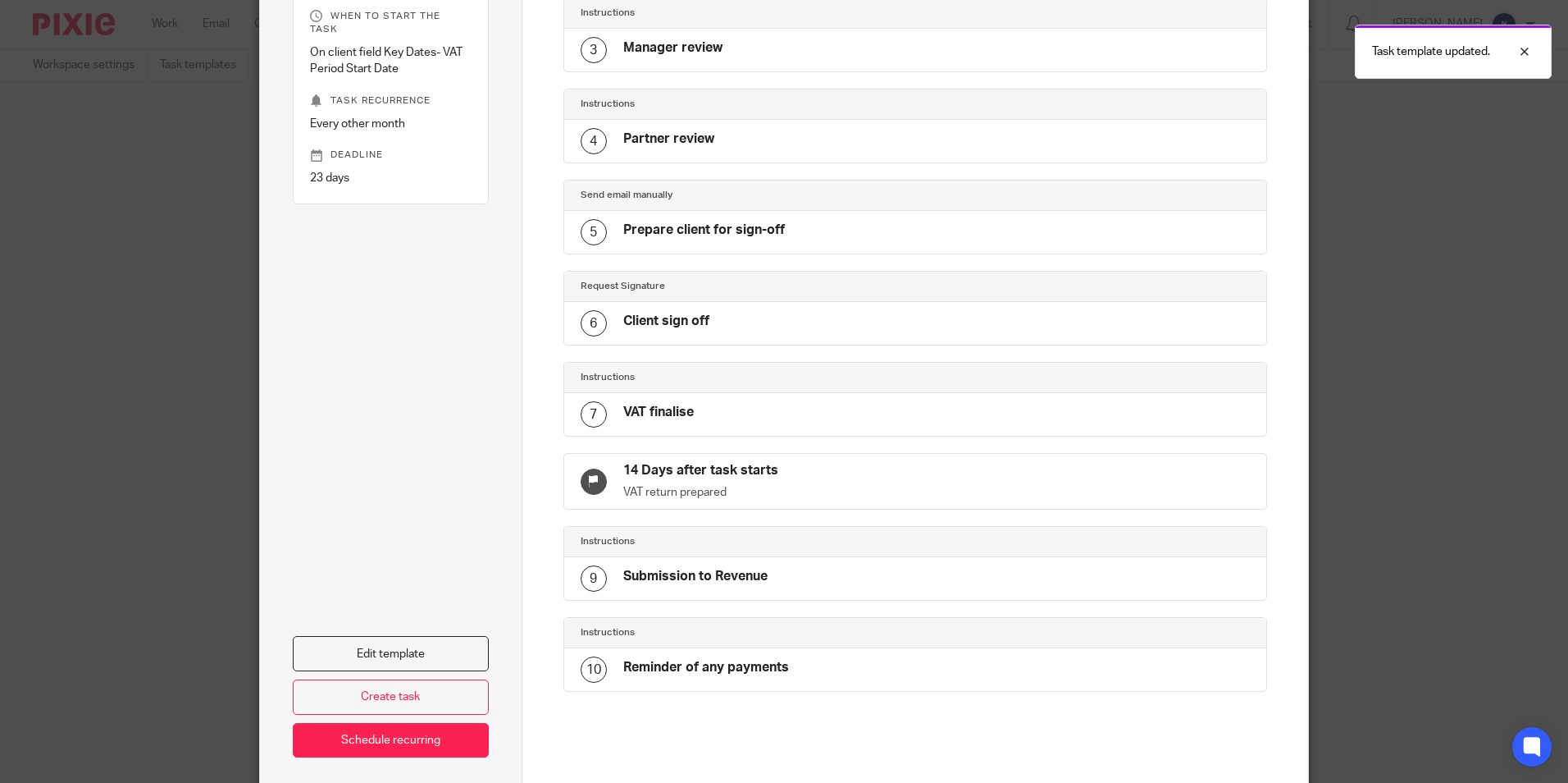
scroll to position [80, 0]
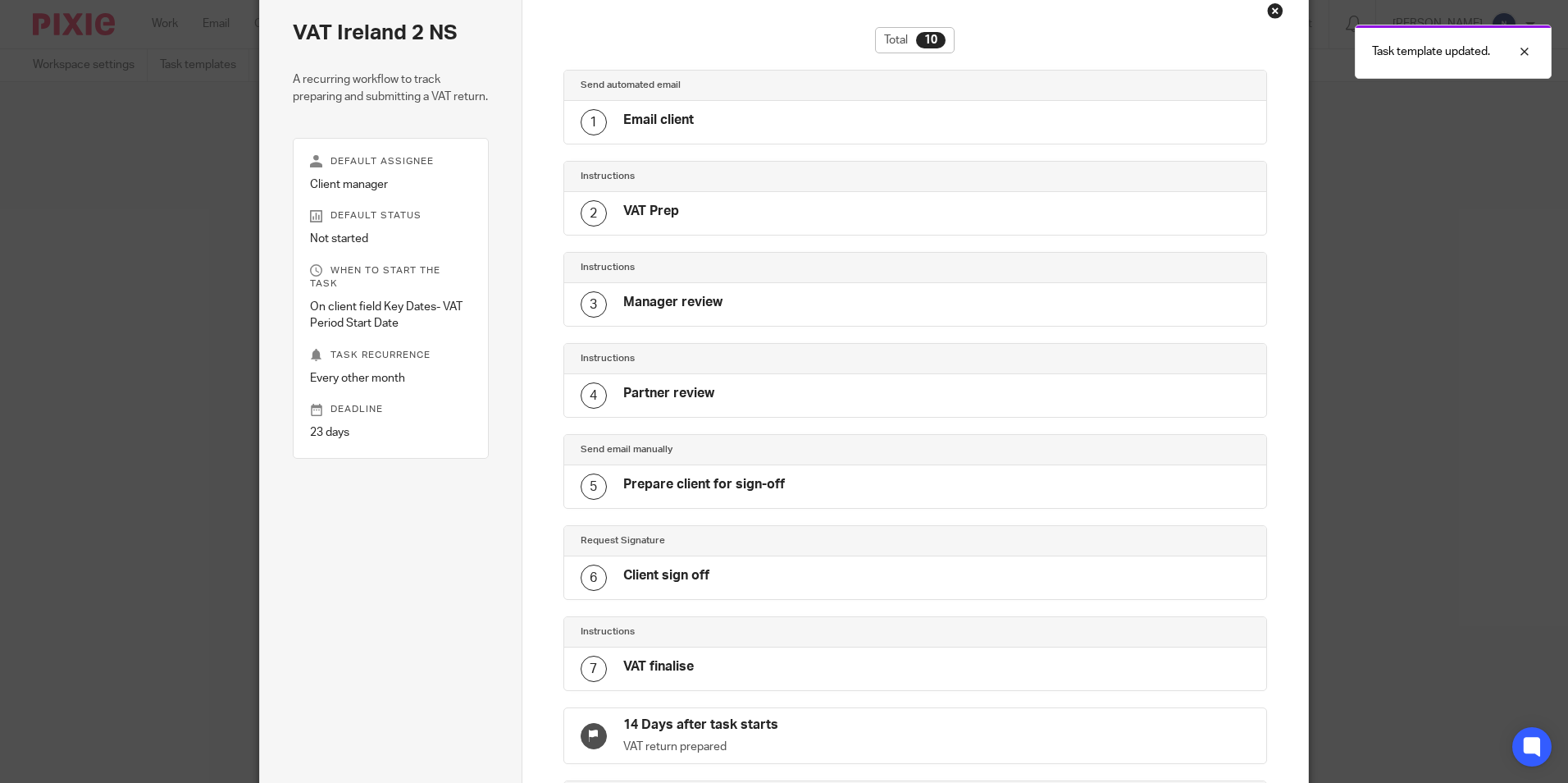
click at [1268, 15] on div "Close this dialog window" at bounding box center [1275, 10] width 17 height 17
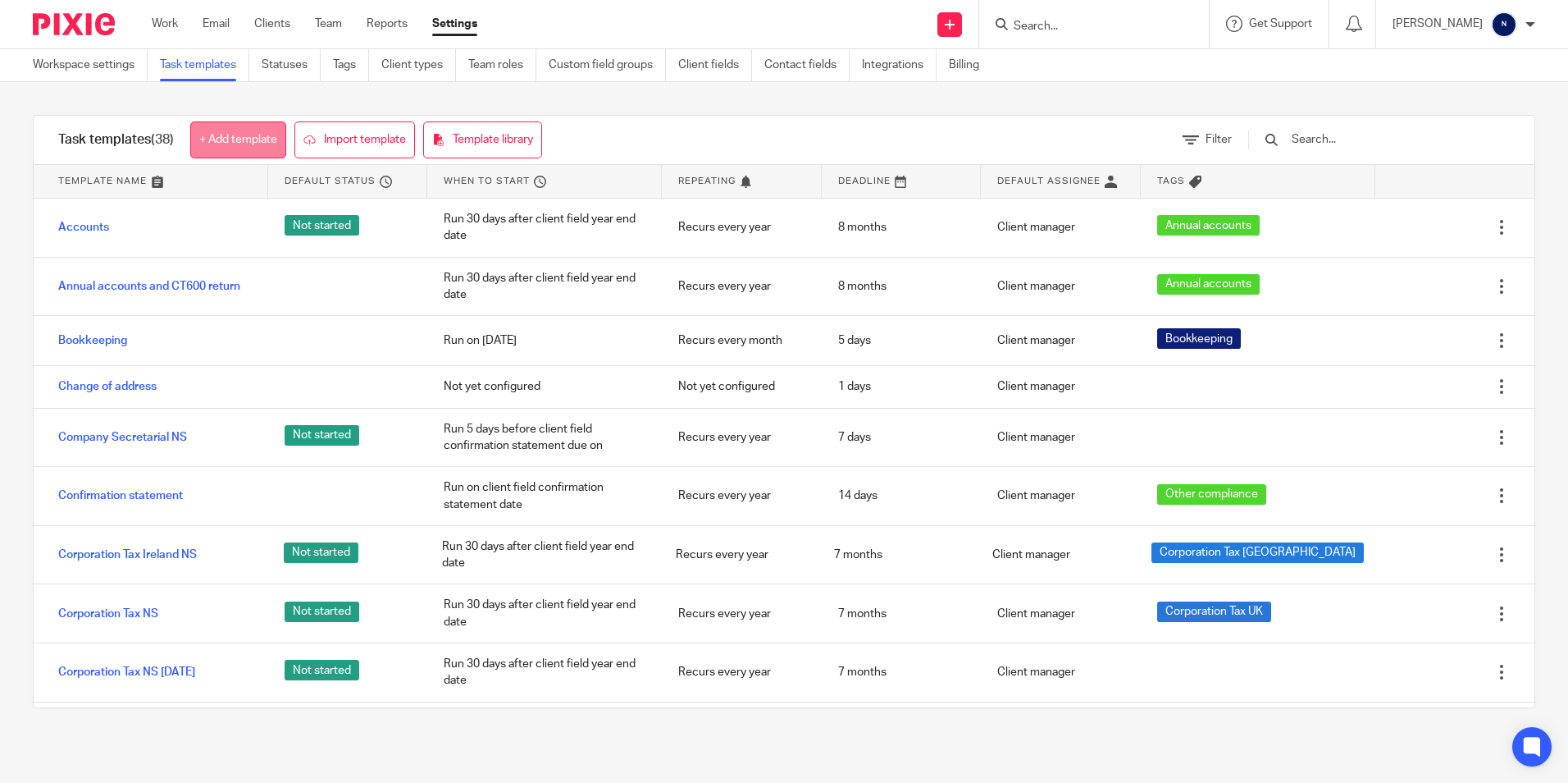
click at [258, 141] on link "+ Add template" at bounding box center [239, 139] width 96 height 37
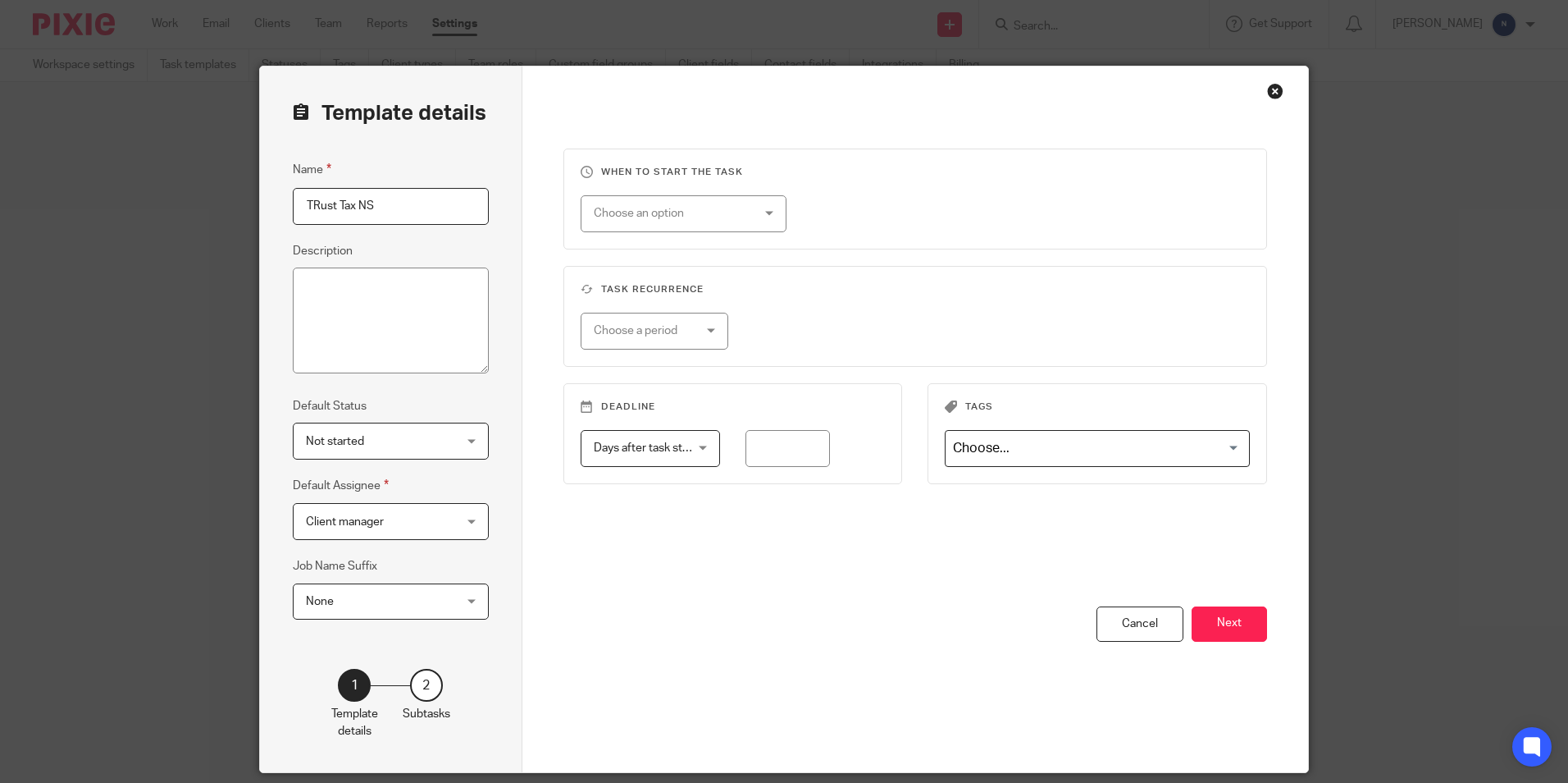
click at [311, 206] on input "TRust Tax NS" at bounding box center [390, 206] width 196 height 37
click at [313, 209] on input "TRust Tax NS" at bounding box center [390, 206] width 196 height 37
type input "Trust Tax NS"
click at [655, 209] on div "Choose an option" at bounding box center [670, 213] width 153 height 35
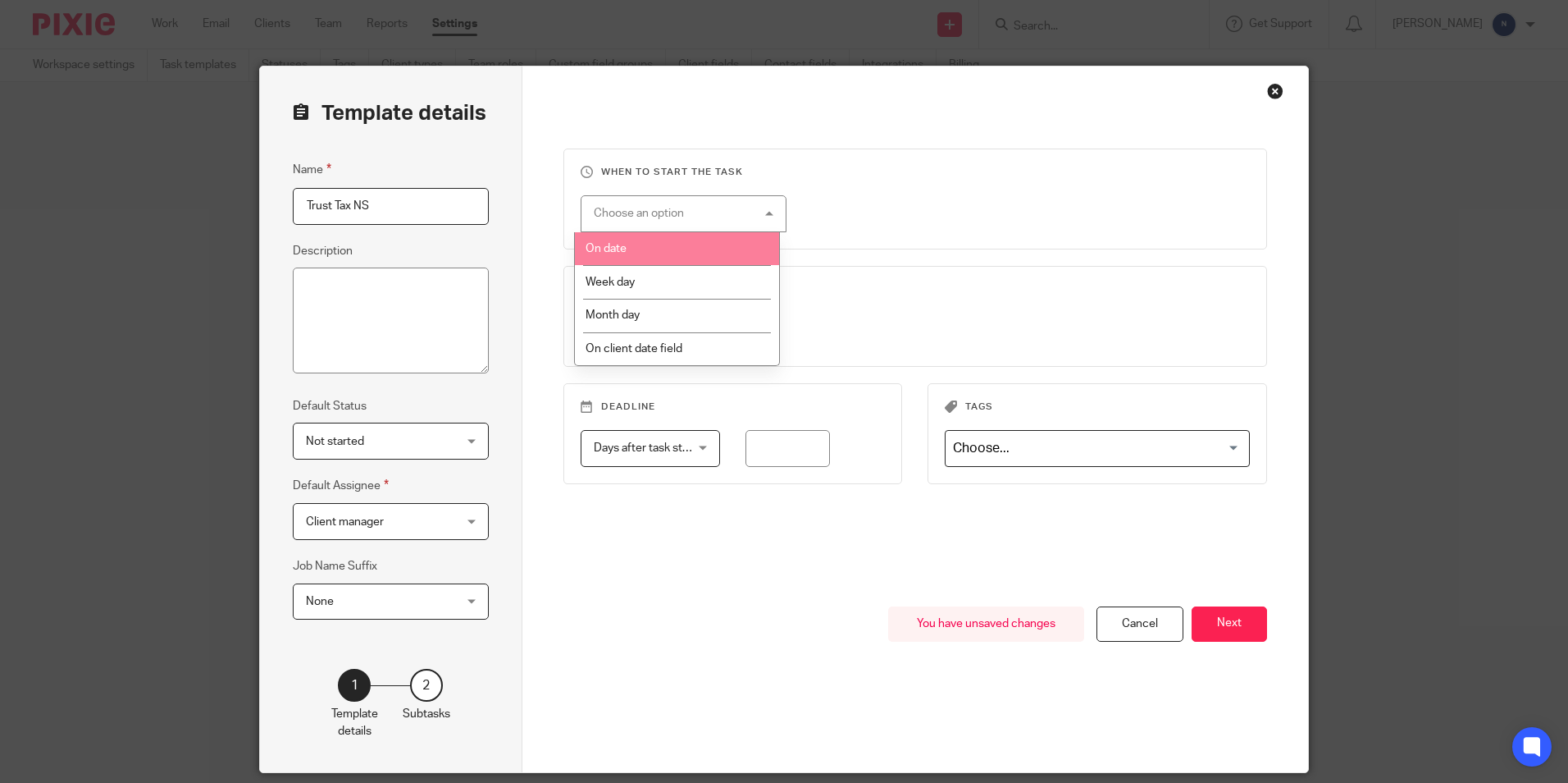
click at [667, 234] on li "On date" at bounding box center [676, 249] width 205 height 34
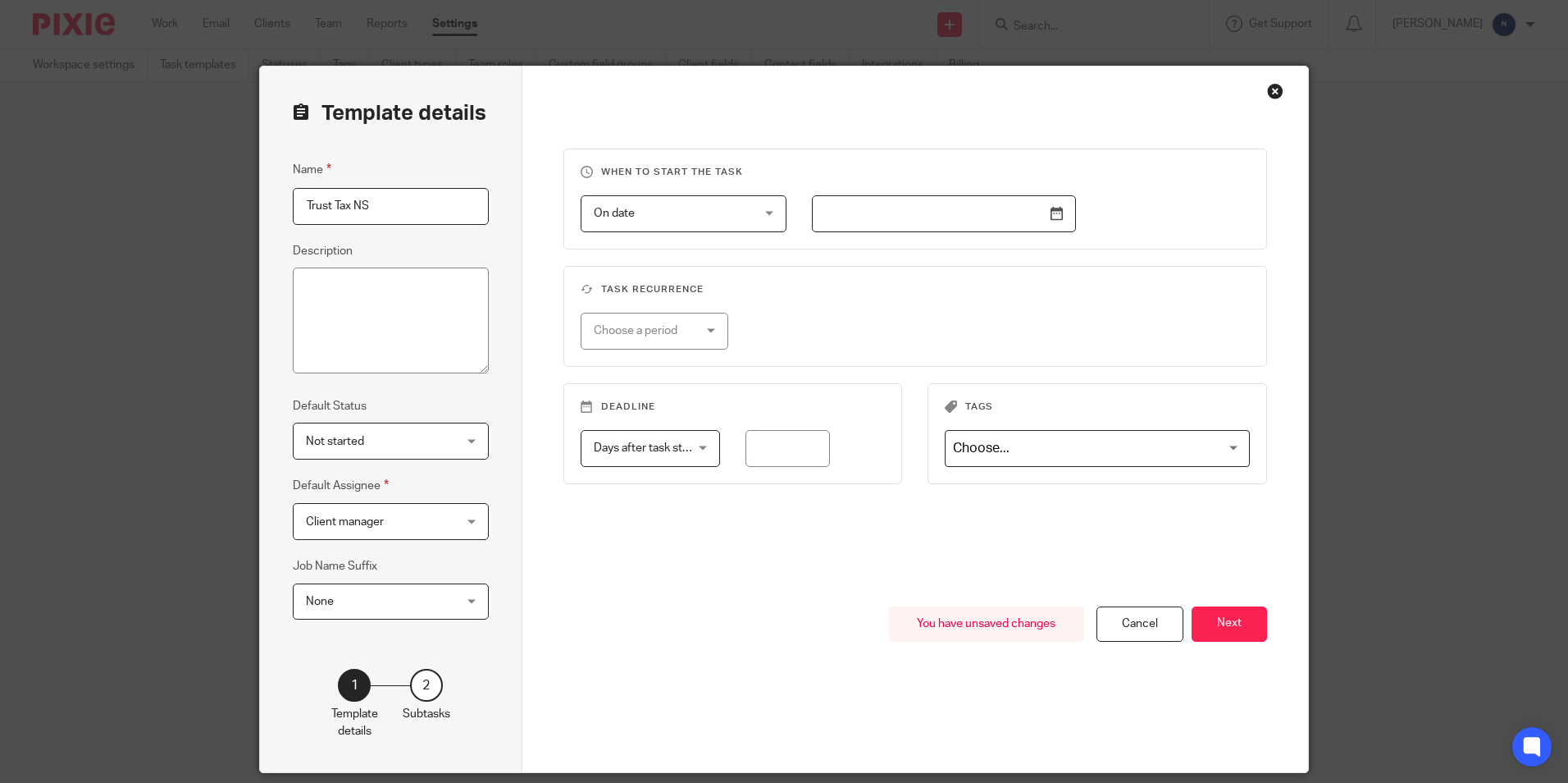
click at [621, 229] on span "On date" at bounding box center [670, 213] width 153 height 35
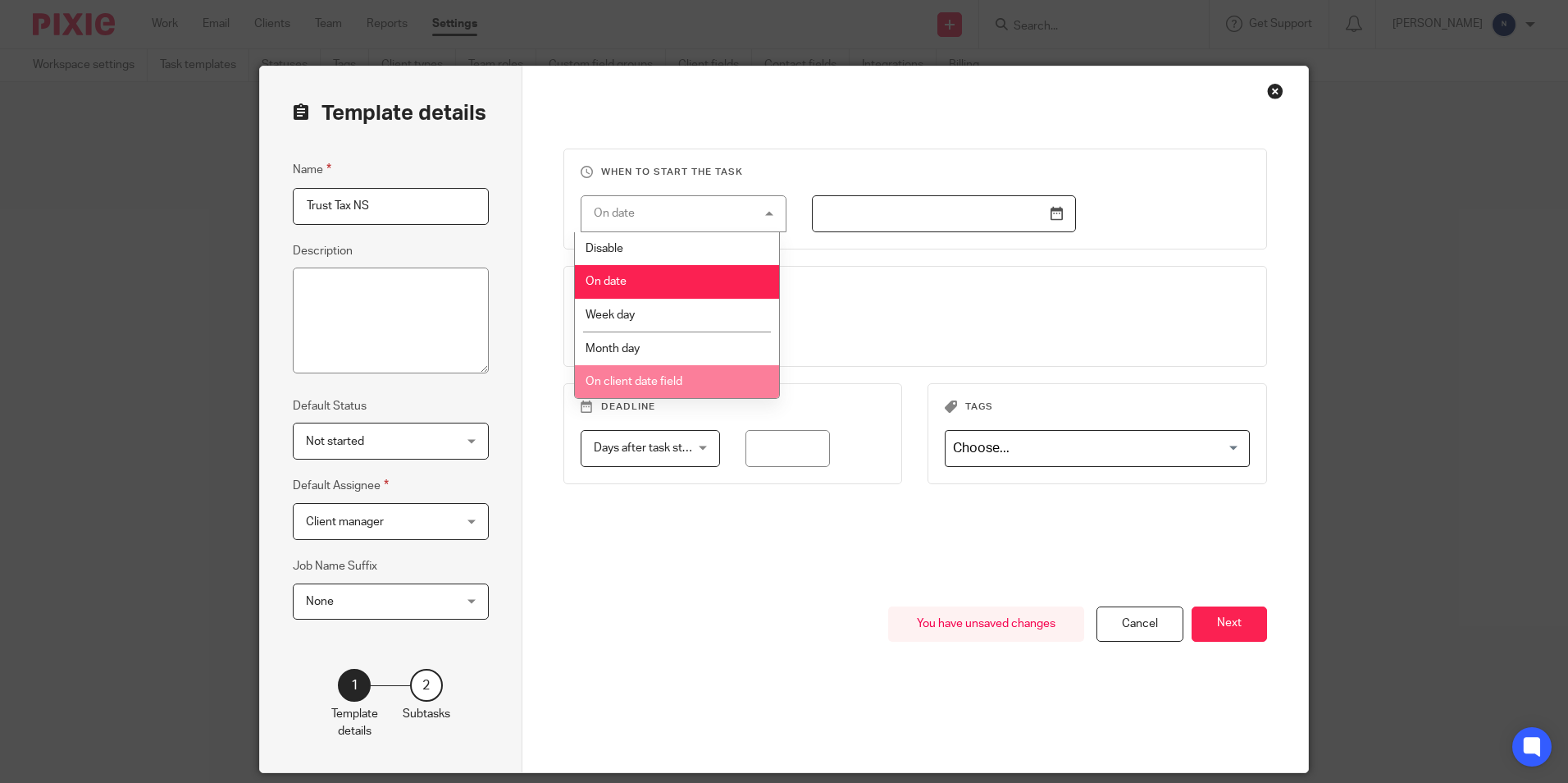
click at [631, 371] on li "On client date field" at bounding box center [676, 381] width 205 height 34
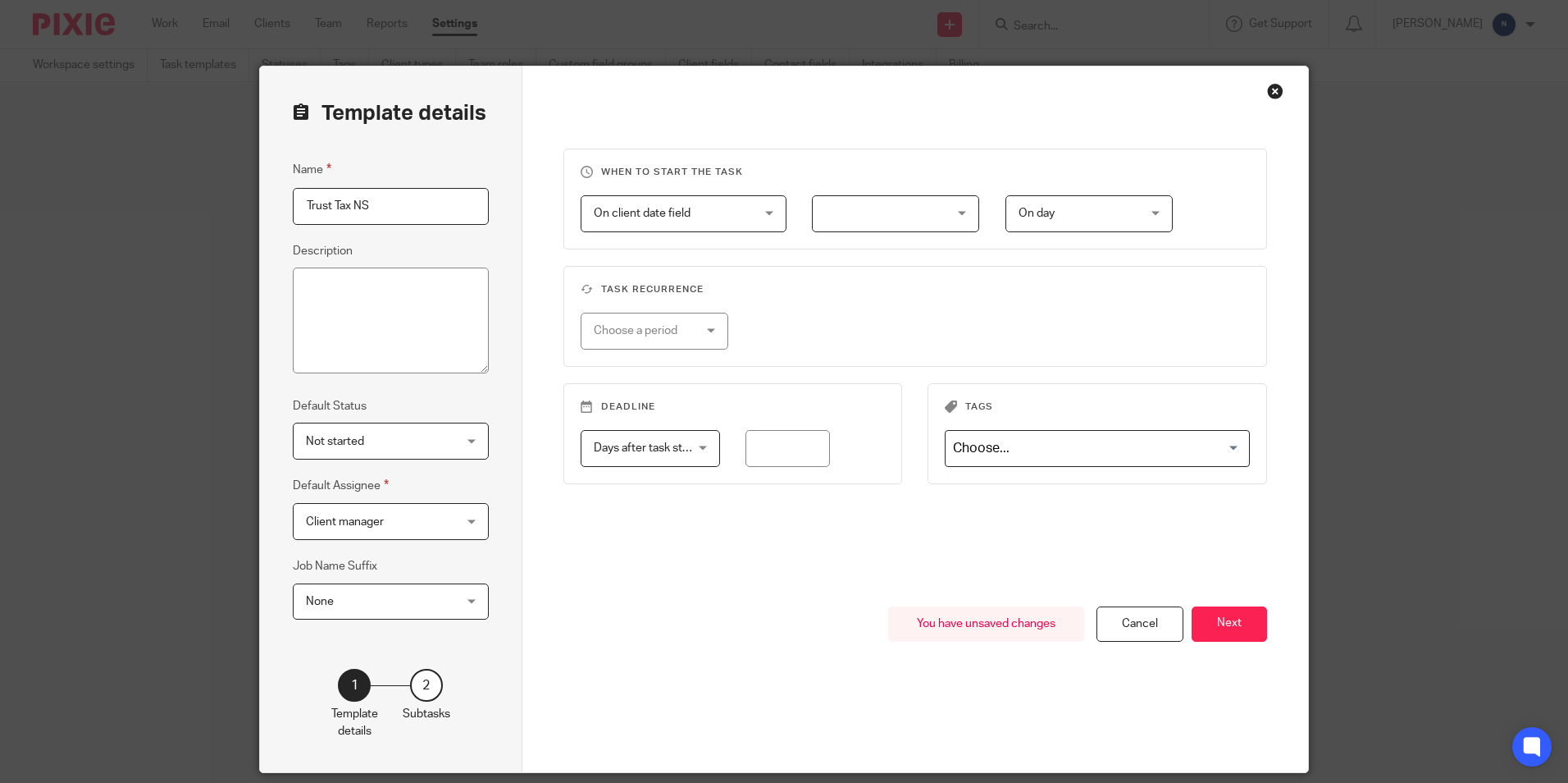
click at [939, 213] on div at bounding box center [896, 213] width 167 height 37
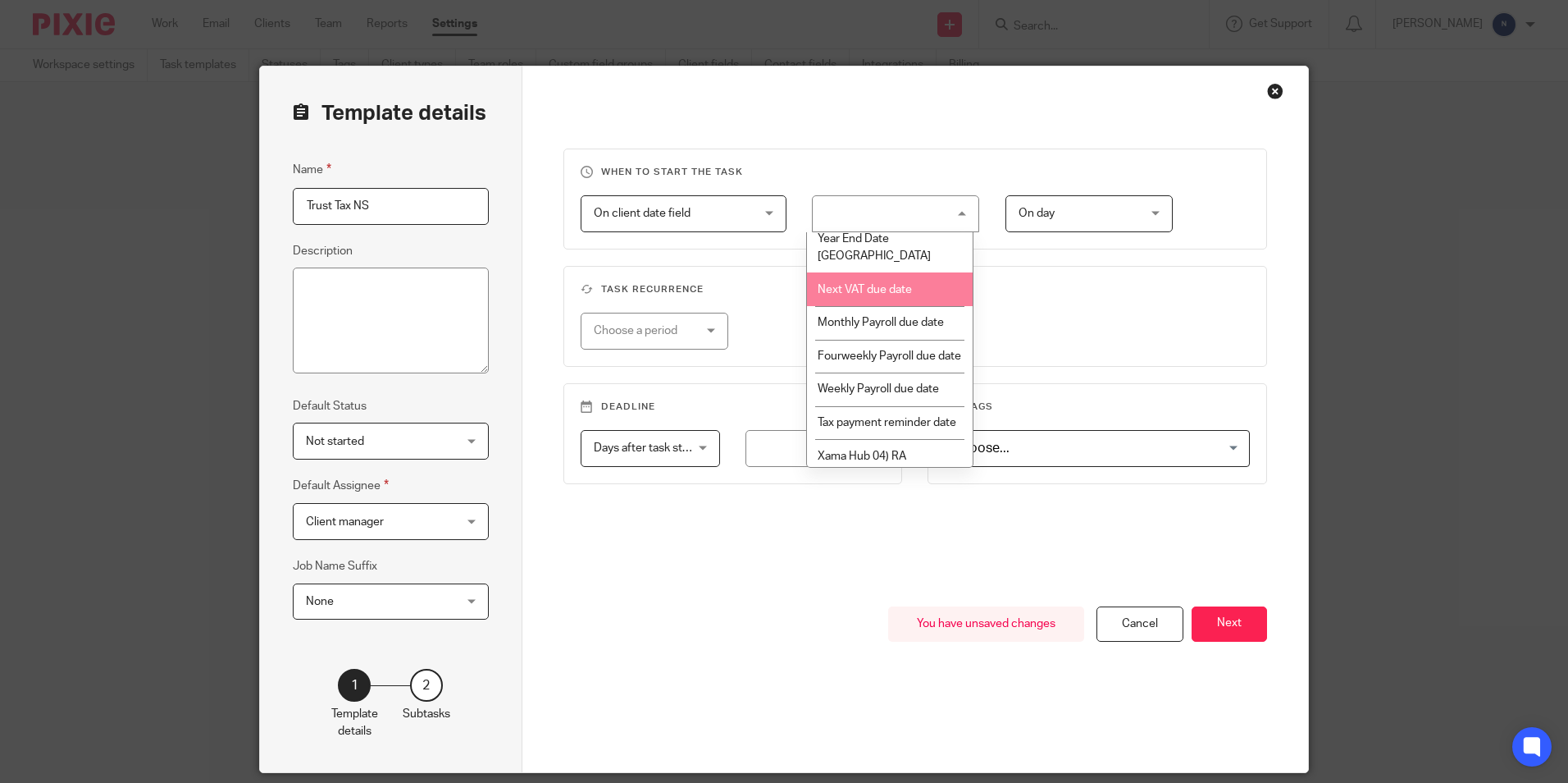
scroll to position [304, 0]
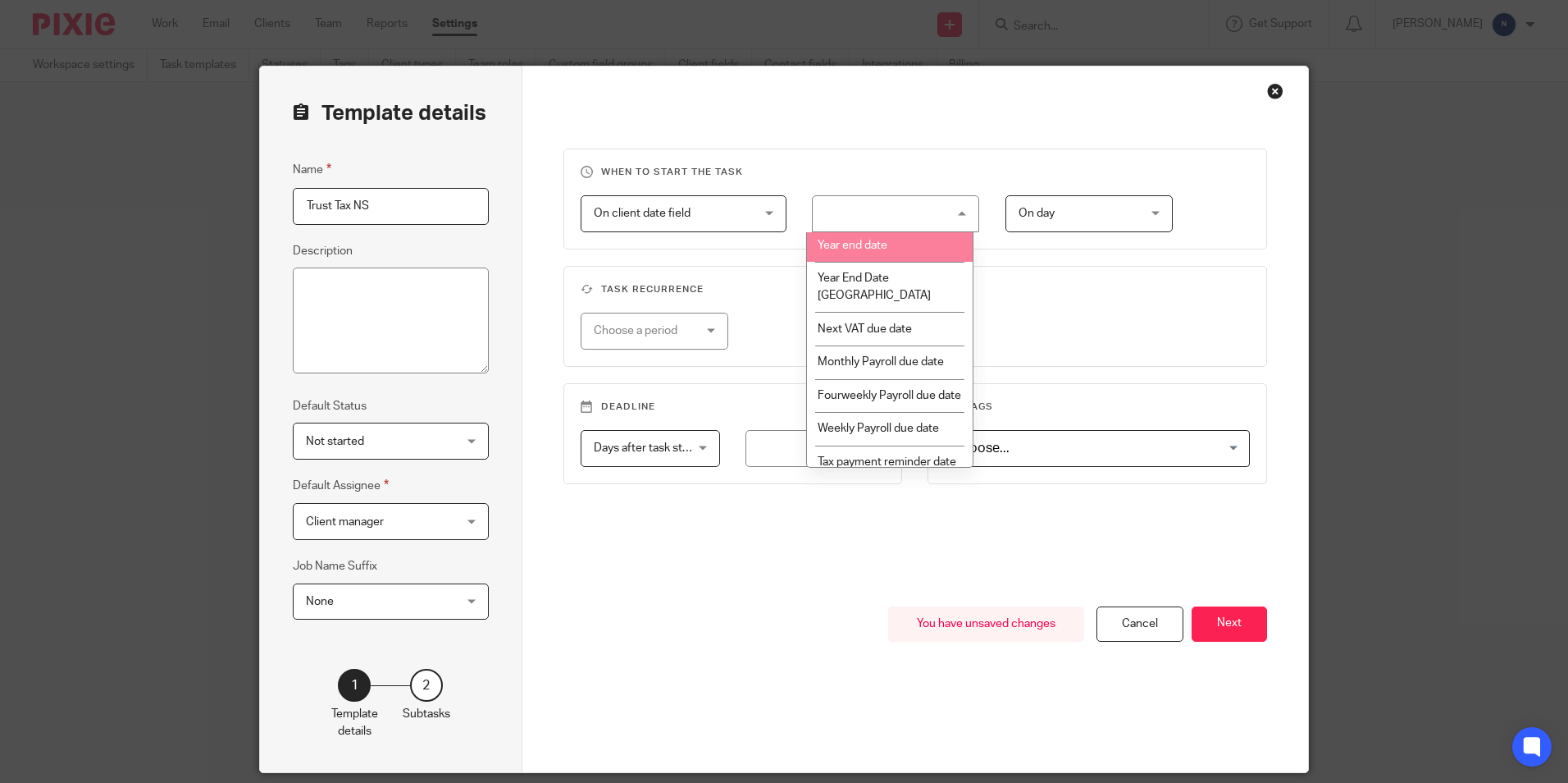
click at [902, 262] on li "Year end date" at bounding box center [890, 246] width 165 height 34
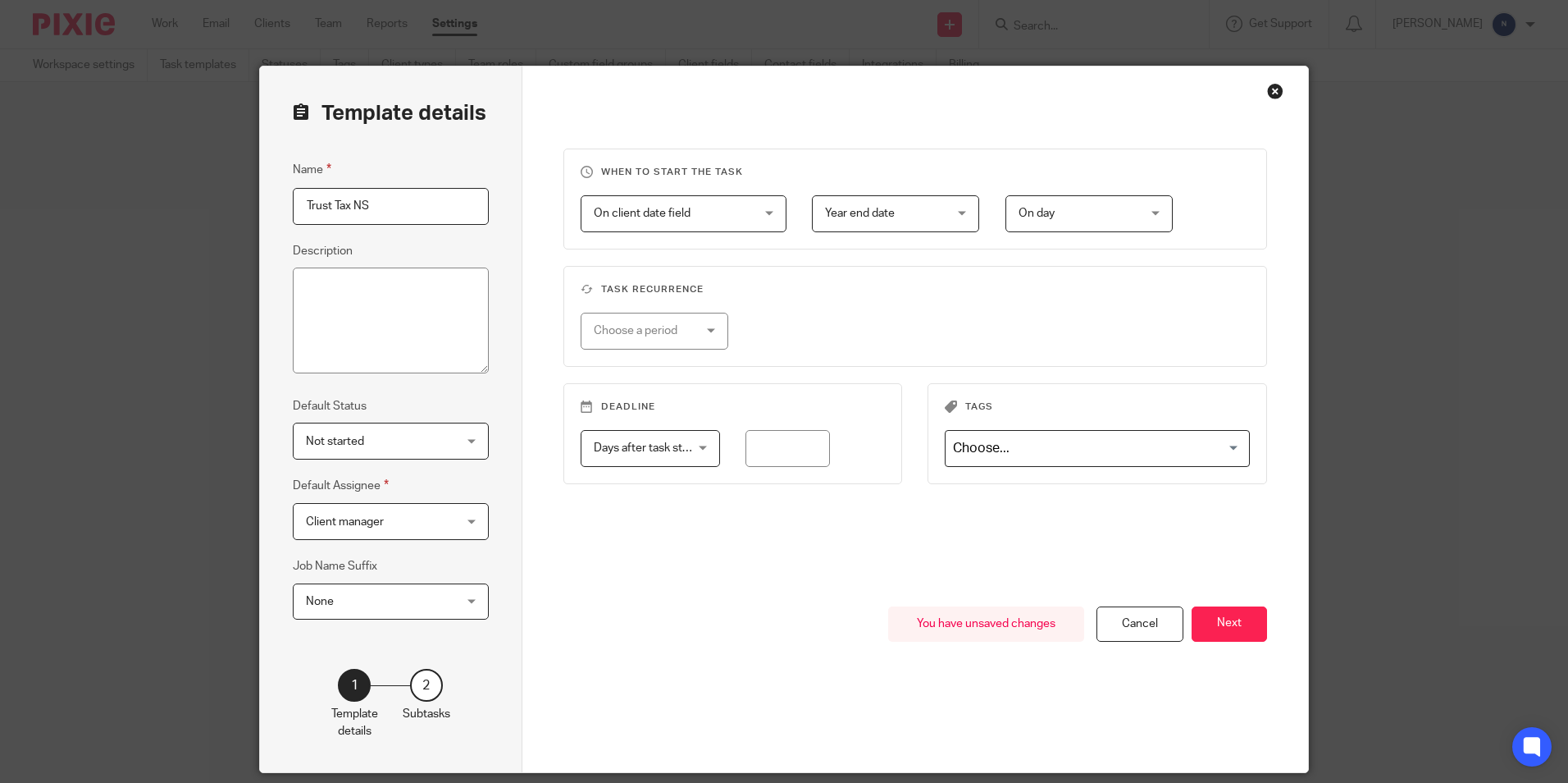
click at [941, 199] on span "Year end date" at bounding box center [886, 213] width 123 height 35
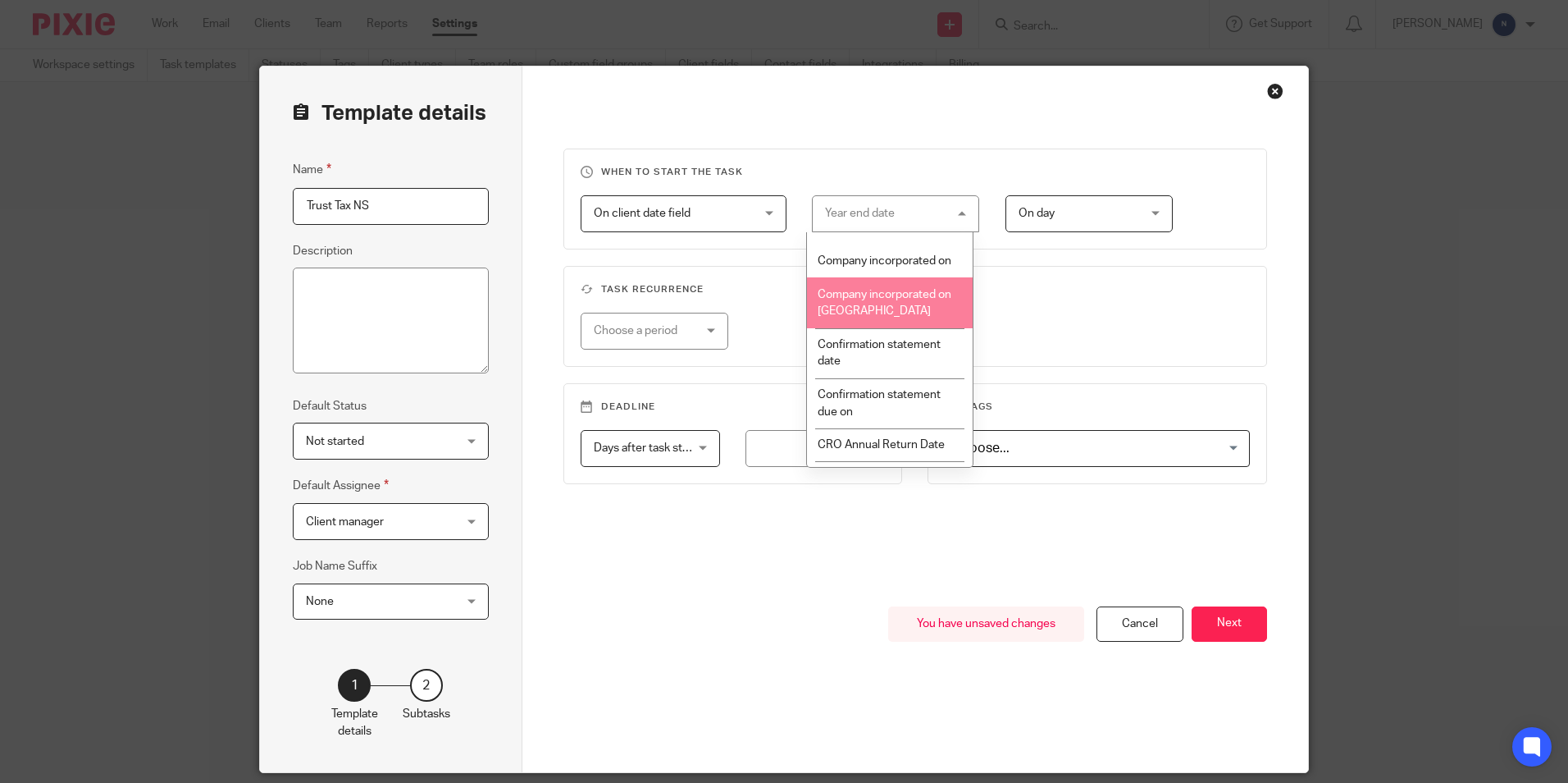
scroll to position [0, 0]
click at [683, 213] on span "On client date field" at bounding box center [642, 213] width 97 height 11
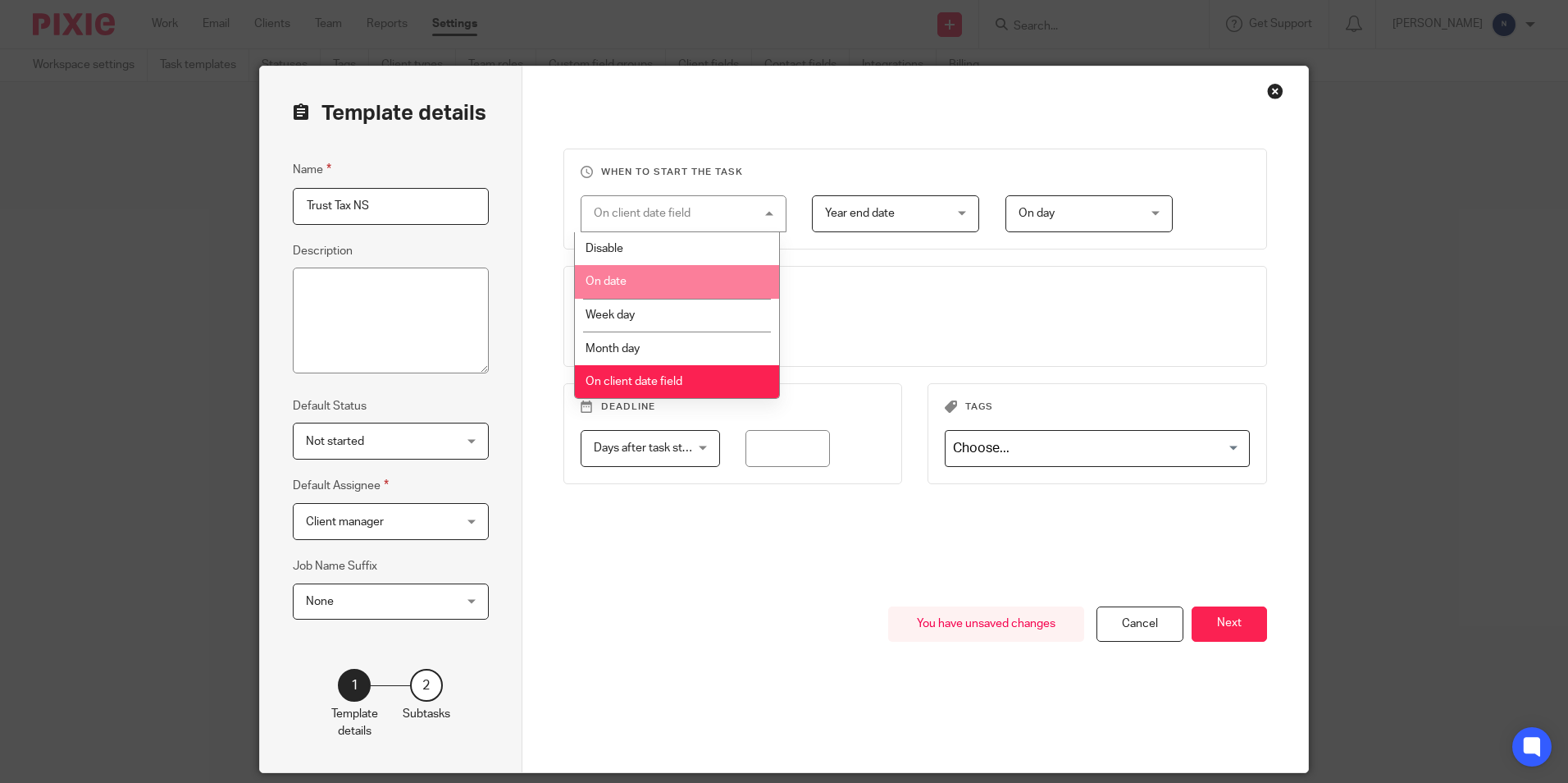
click at [636, 287] on li "On date" at bounding box center [676, 281] width 205 height 34
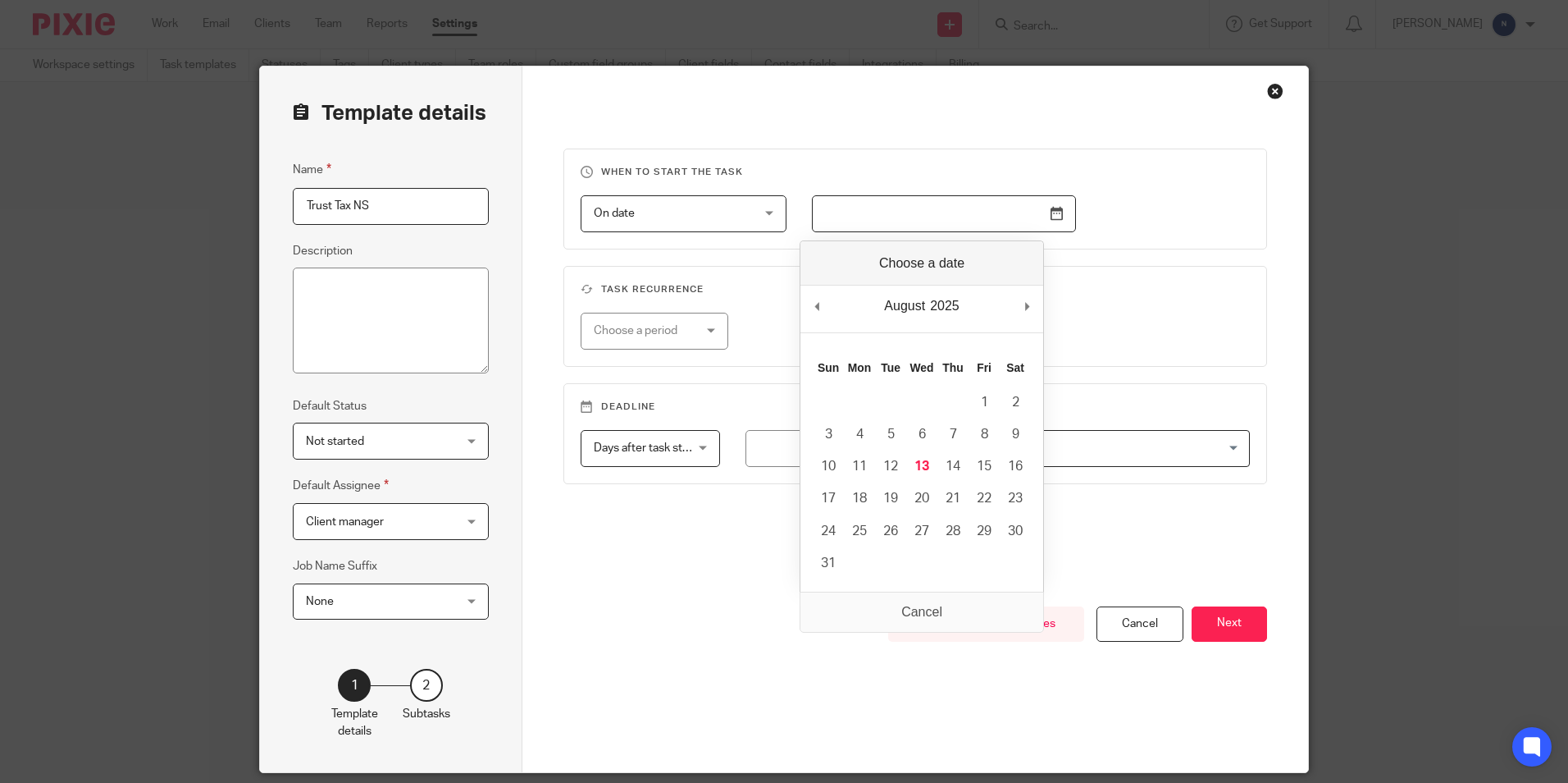
click at [900, 216] on input "Use the arrow keys to pick a date" at bounding box center [944, 213] width 264 height 37
type input "2025-04-06"
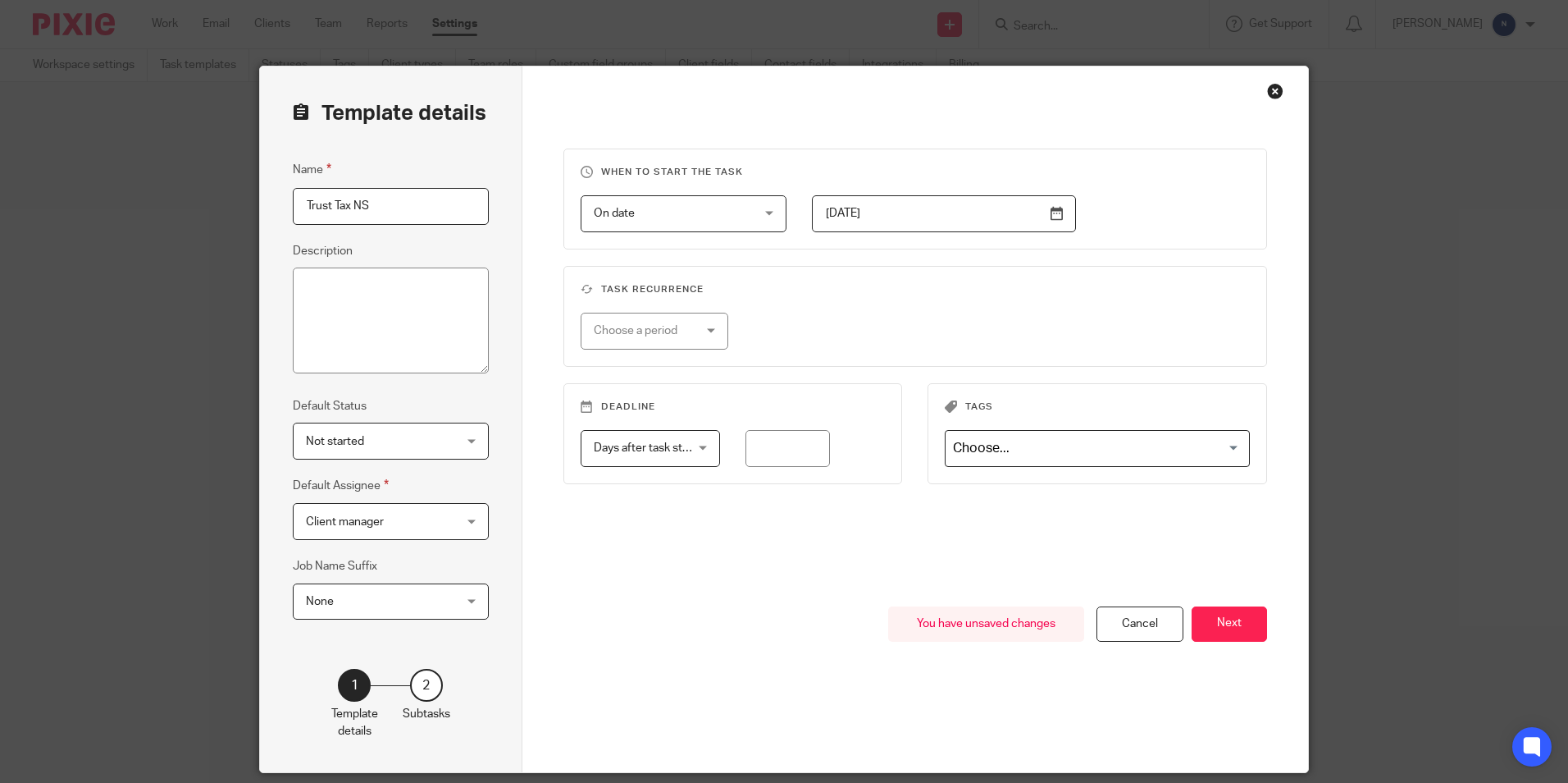
click at [598, 328] on div "Choose a period" at bounding box center [647, 331] width 107 height 35
click at [599, 460] on li "Yearly" at bounding box center [648, 465] width 147 height 34
click at [841, 327] on input "number" at bounding box center [868, 331] width 158 height 37
type input "1"
click at [686, 453] on span "Days after task starts" at bounding box center [648, 448] width 108 height 11
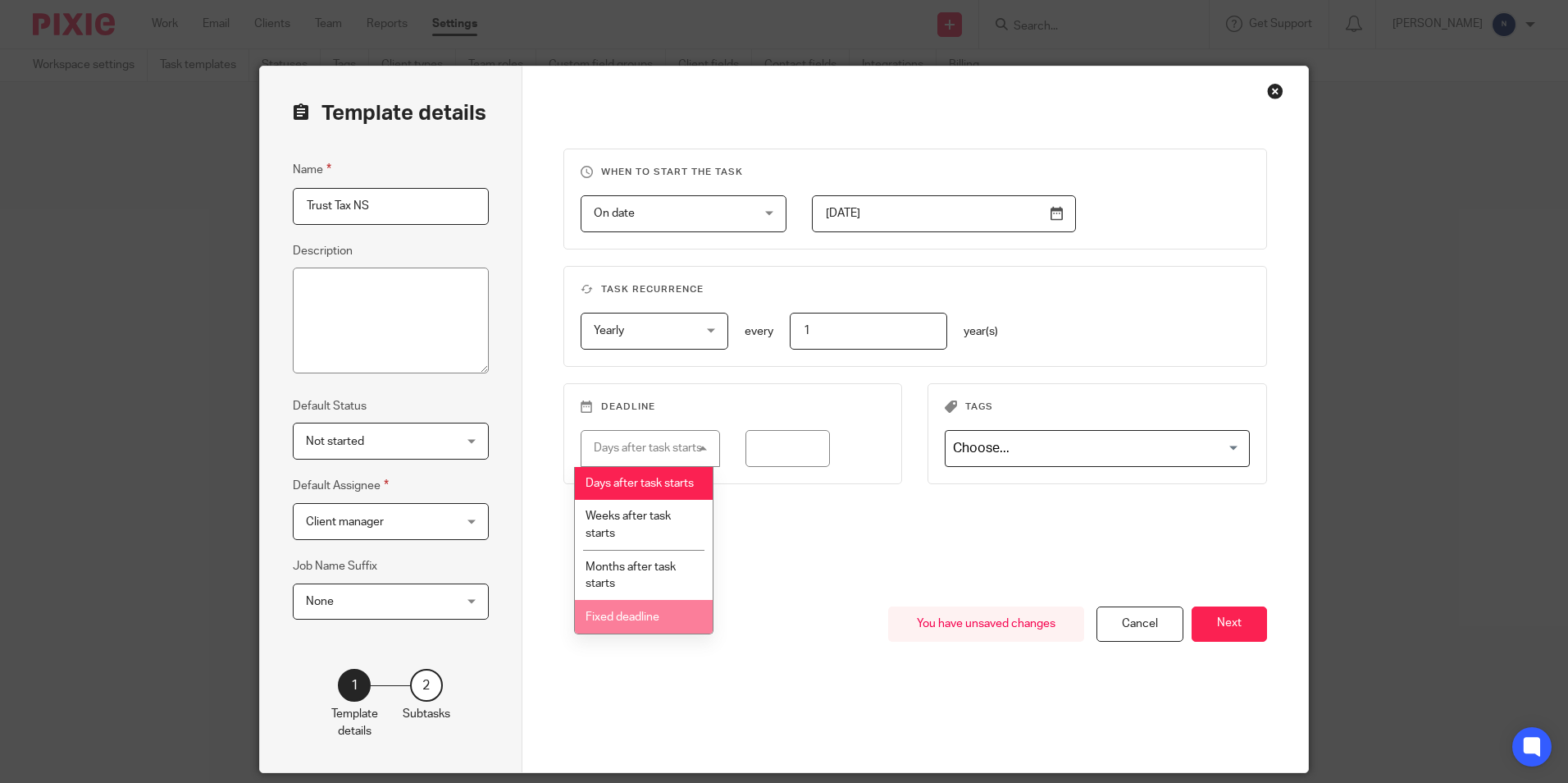
click at [660, 633] on li "Fixed deadline" at bounding box center [643, 617] width 138 height 34
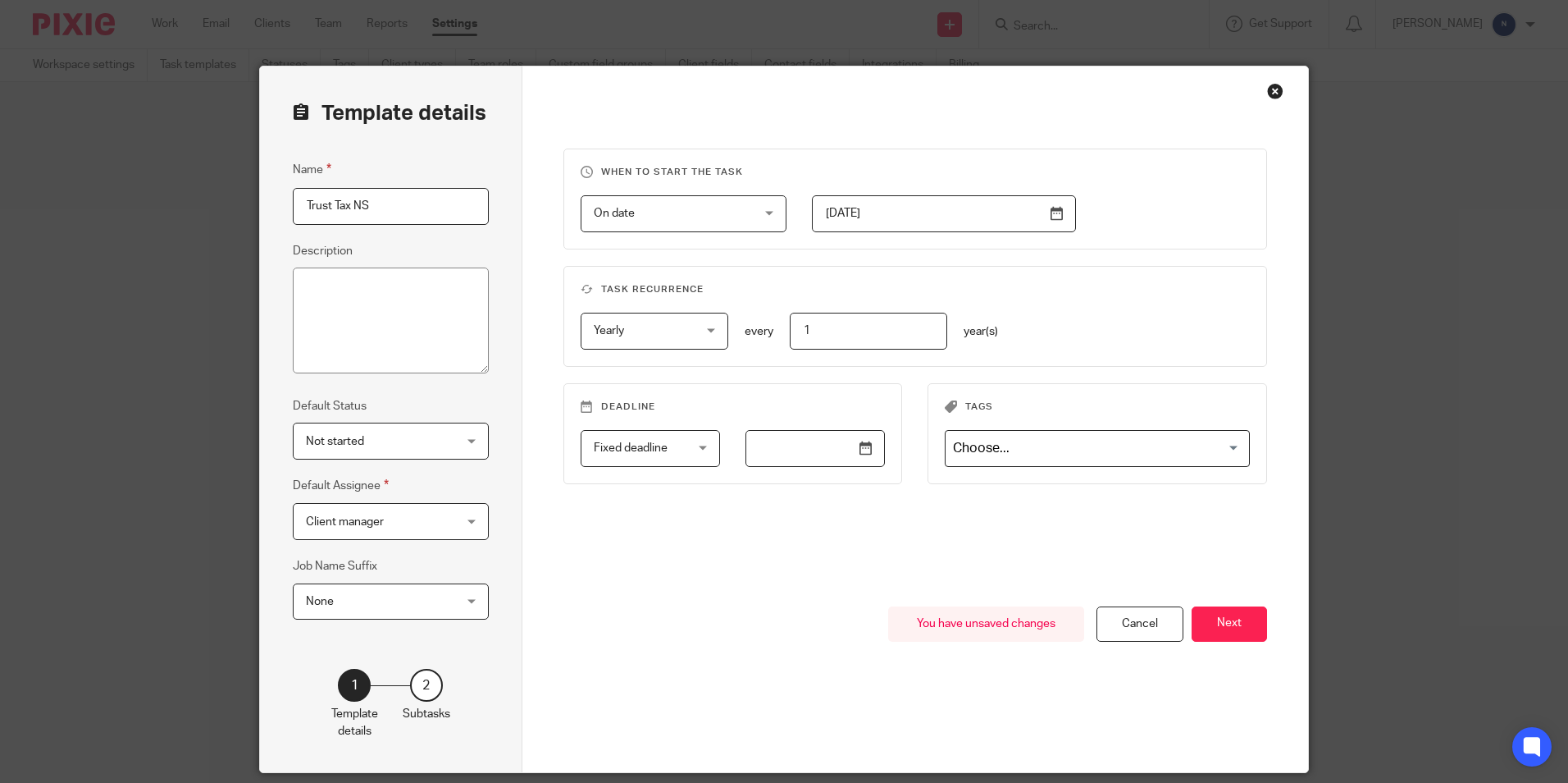
click at [801, 459] on input "text" at bounding box center [815, 449] width 139 height 37
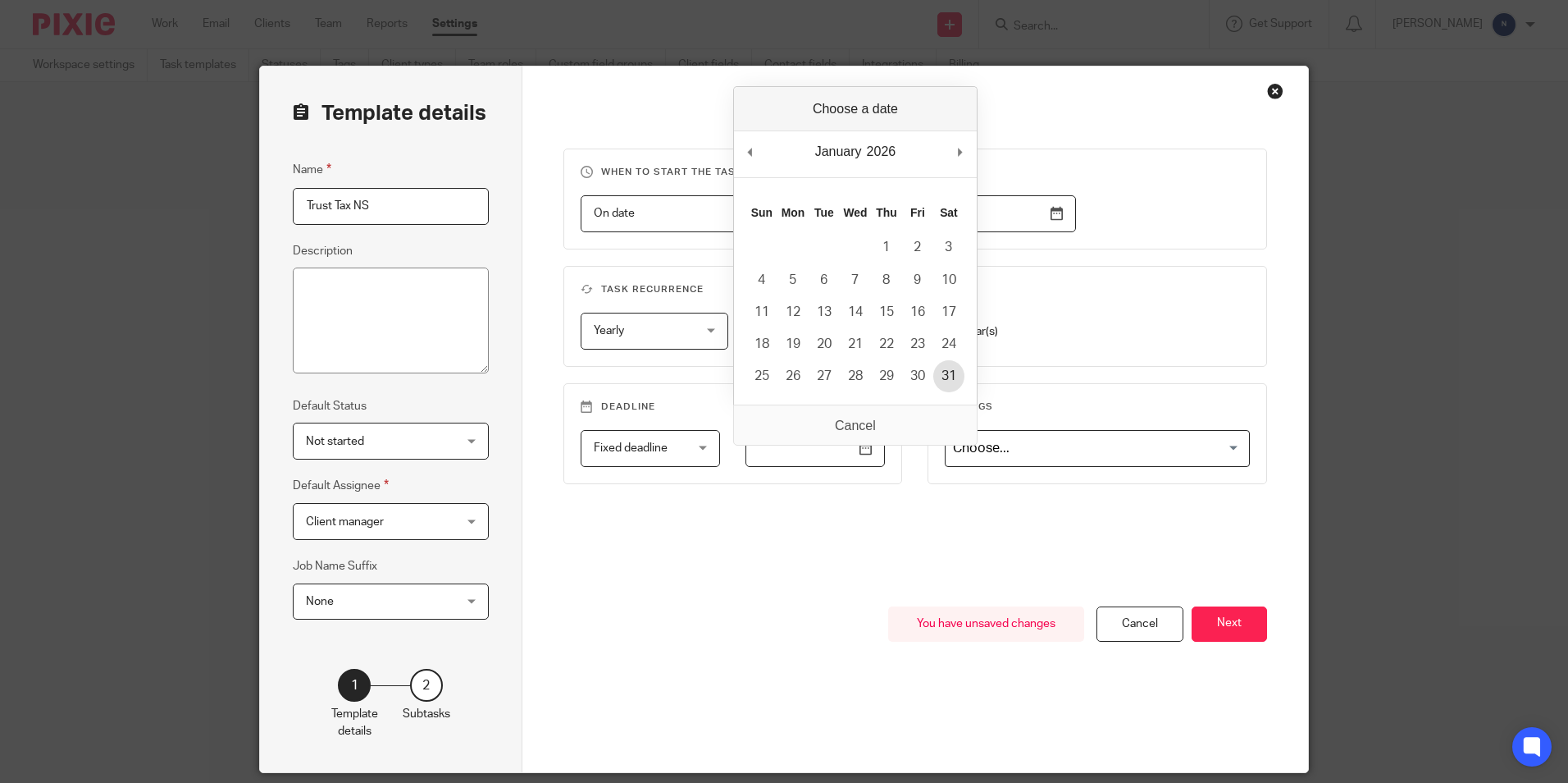
type input "2026-01-31"
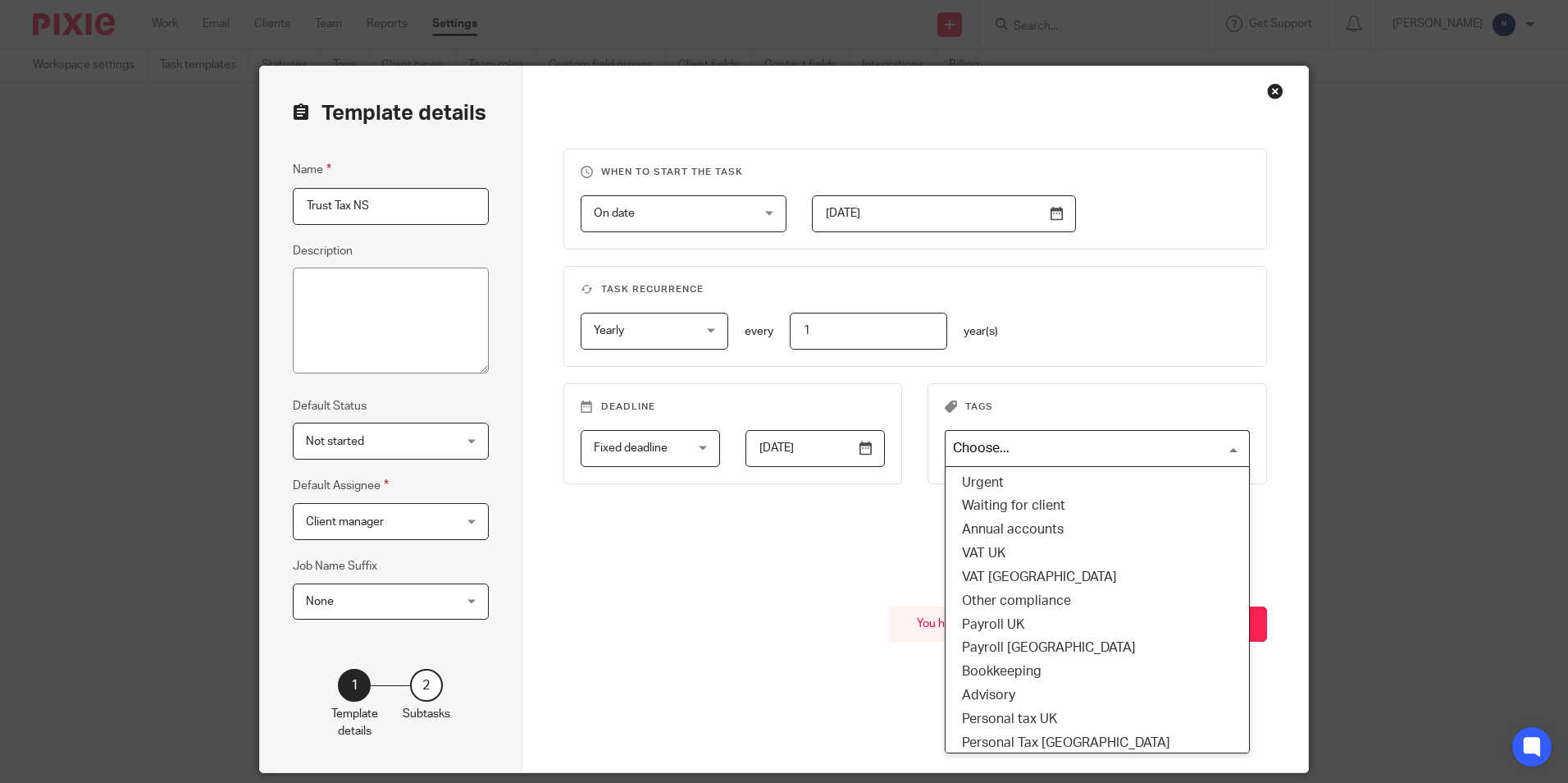
click at [999, 447] on input "Search for option" at bounding box center [1094, 448] width 293 height 29
click at [841, 551] on div "When to start the task On date On date Disable On date Week day Month day On cl…" at bounding box center [915, 378] width 704 height 458
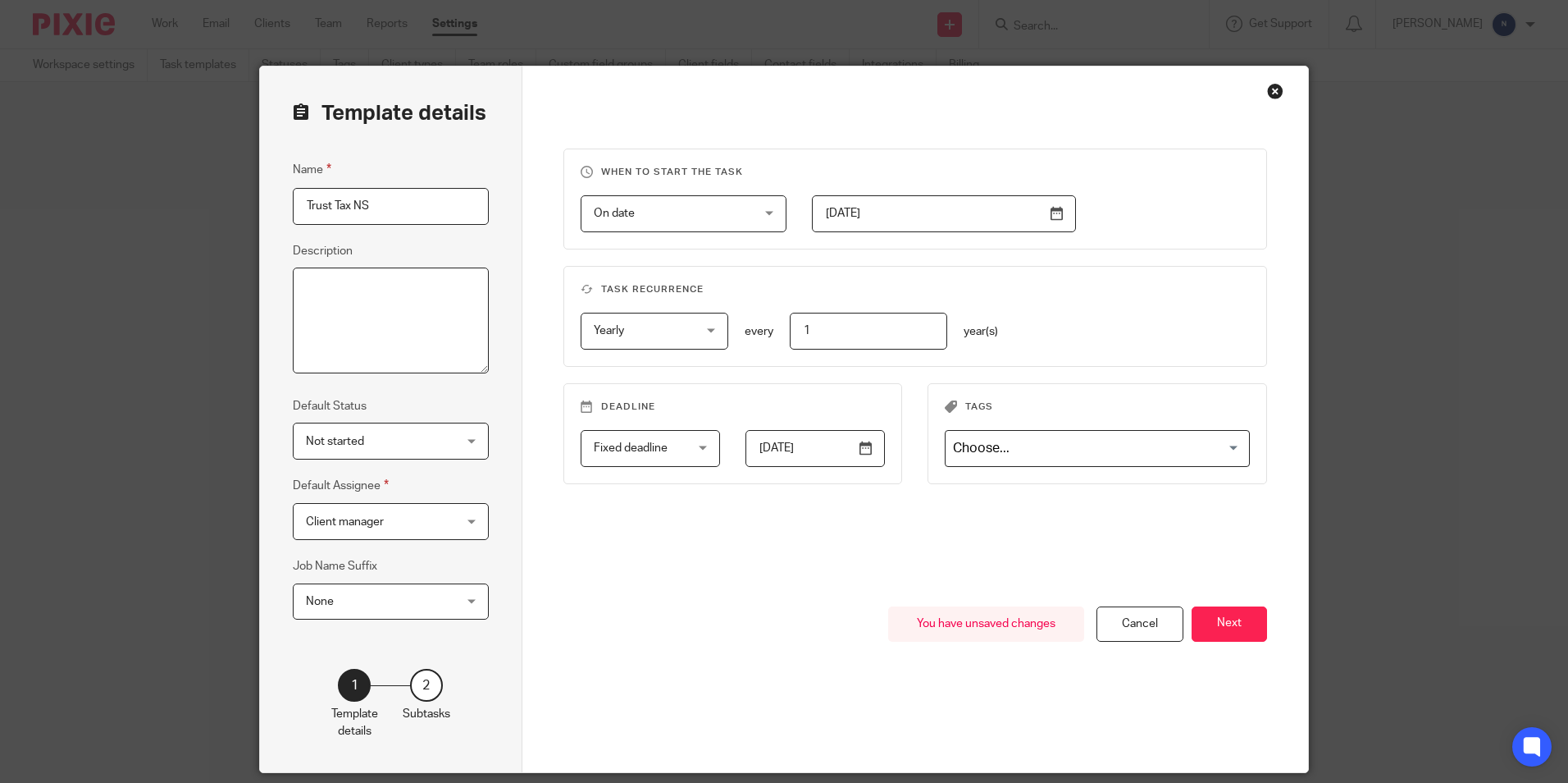
click at [373, 288] on textarea "Description" at bounding box center [390, 321] width 196 height 106
type textarea "Preparation of Trust Tax"
click at [1204, 627] on button "Next" at bounding box center [1229, 624] width 76 height 36
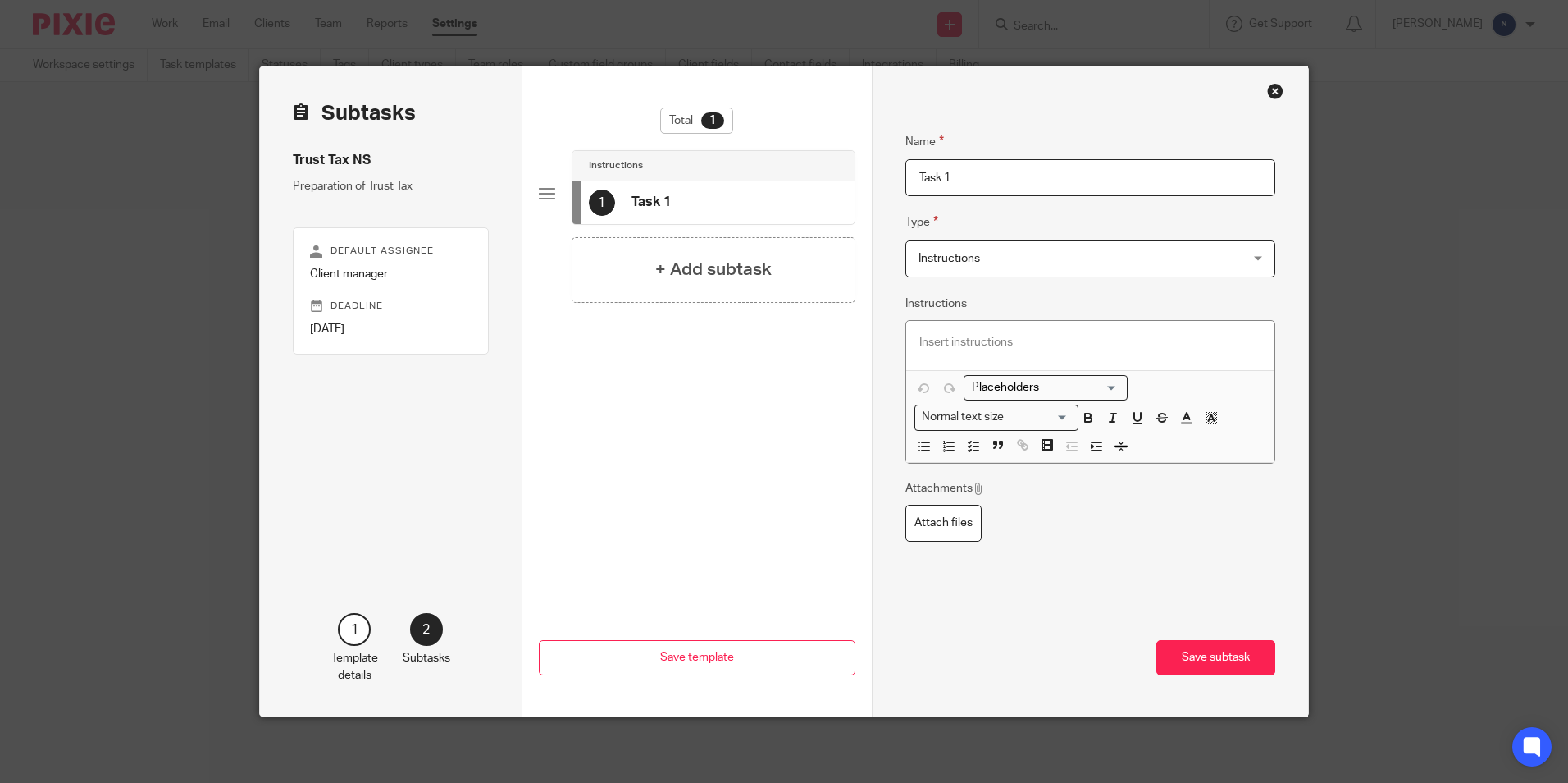
drag, startPoint x: 991, startPoint y: 178, endPoint x: 811, endPoint y: 200, distance: 181.3
click at [811, 200] on div "Subtasks Trust Tax NS Preparation of Trust Tax Default assignee Client manager …" at bounding box center [784, 391] width 1048 height 650
type input "I"
type input "Request Info from client"
click at [756, 437] on div "Total 1 Instructions 1 Request Info from client + Add subtask" at bounding box center [697, 300] width 317 height 385
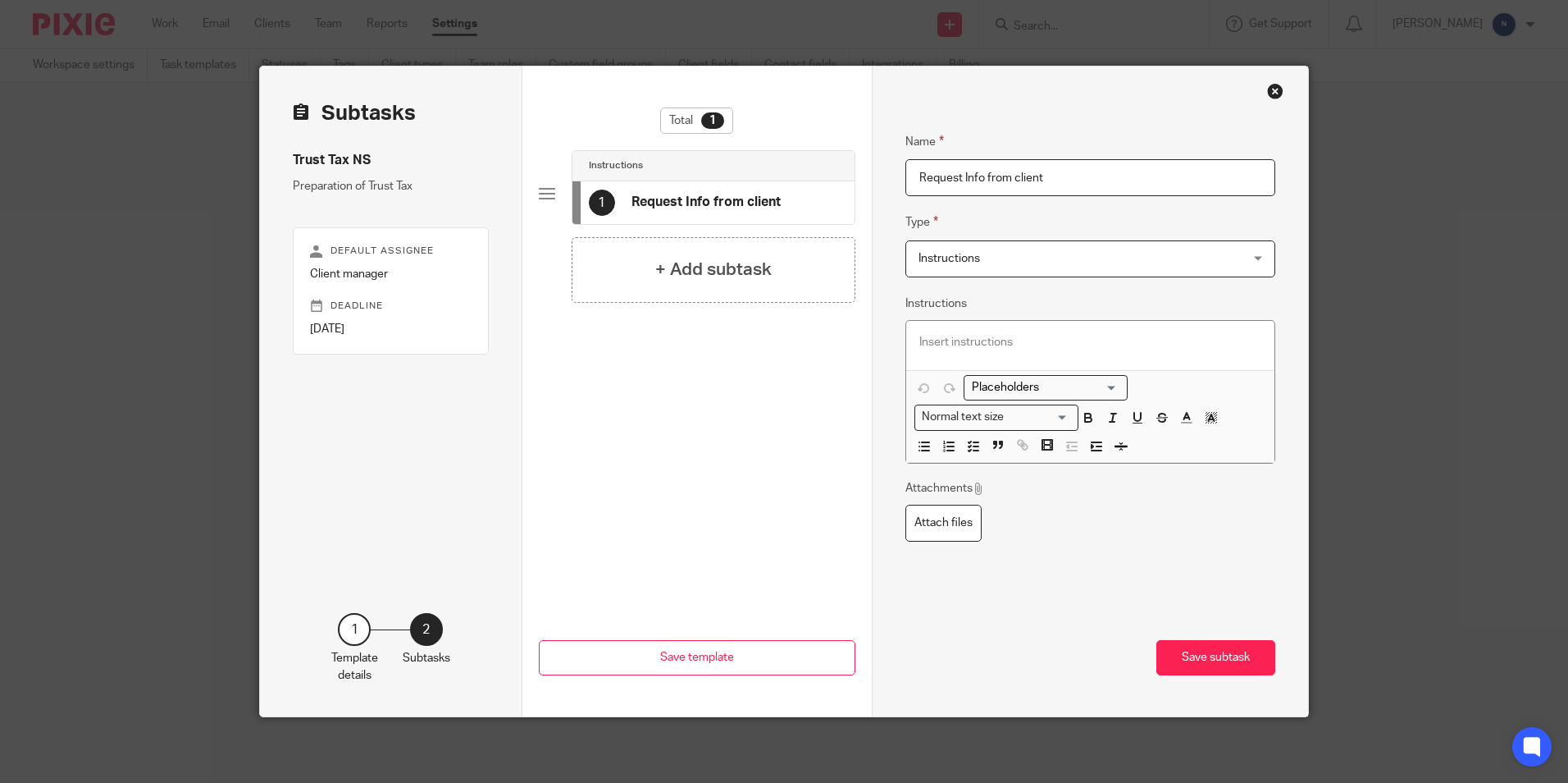
click at [615, 215] on div "1 Request Info from client" at bounding box center [684, 203] width 192 height 26
click at [980, 262] on span "Instructions" at bounding box center [1061, 259] width 286 height 35
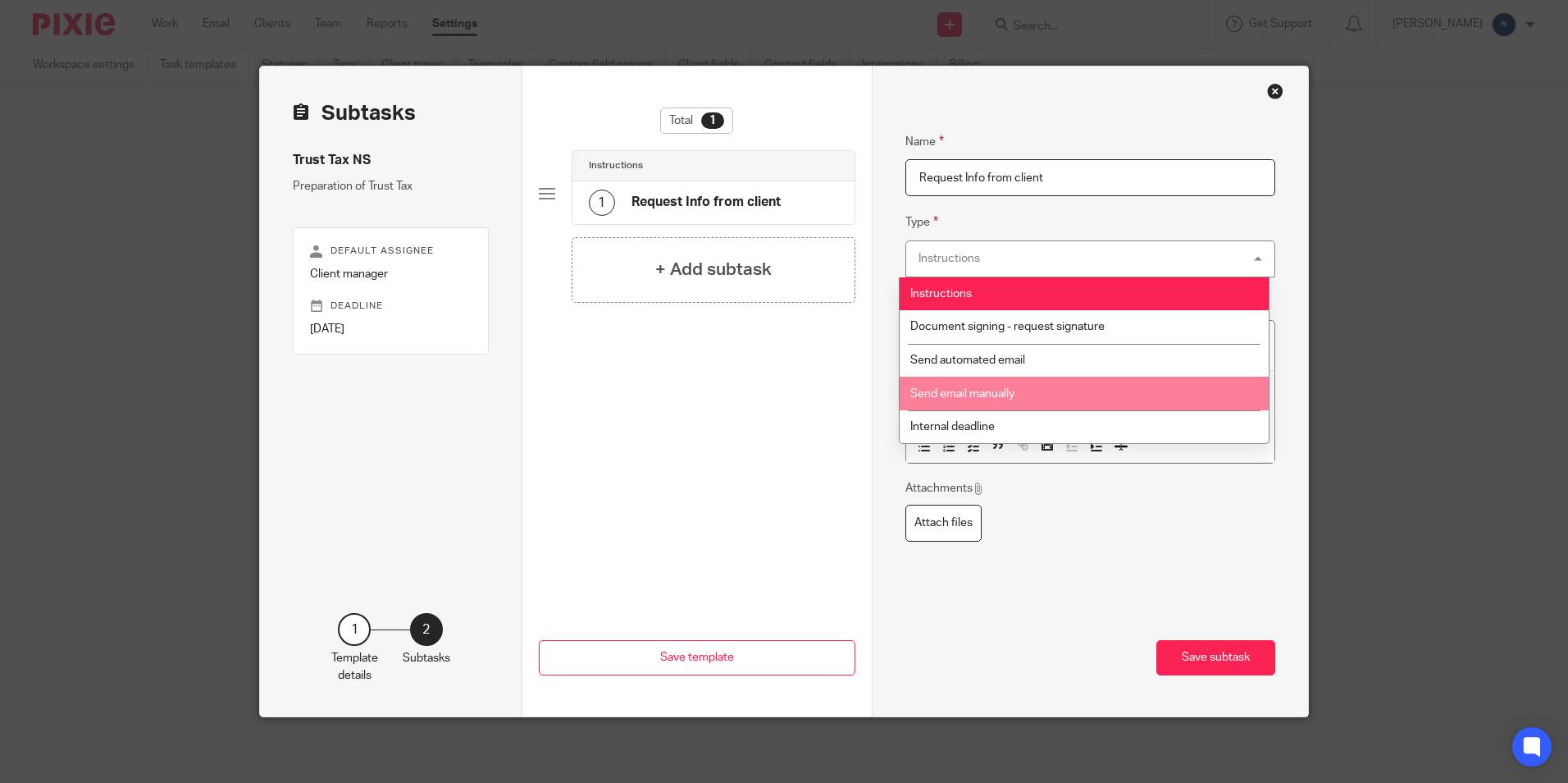
click at [967, 388] on li "Send email manually" at bounding box center [1085, 393] width 369 height 34
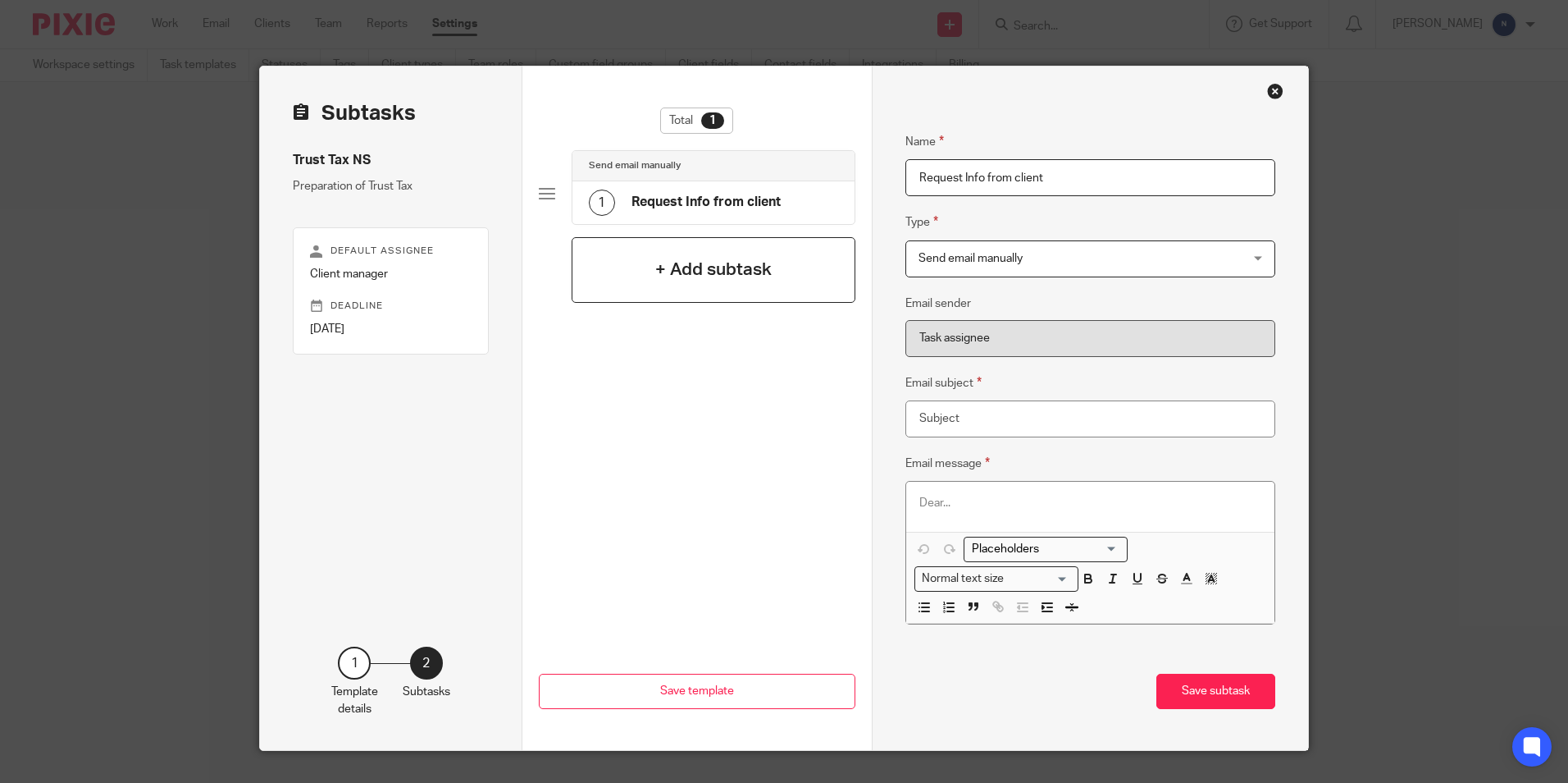
click at [750, 279] on h4 "+ Add subtask" at bounding box center [714, 269] width 117 height 25
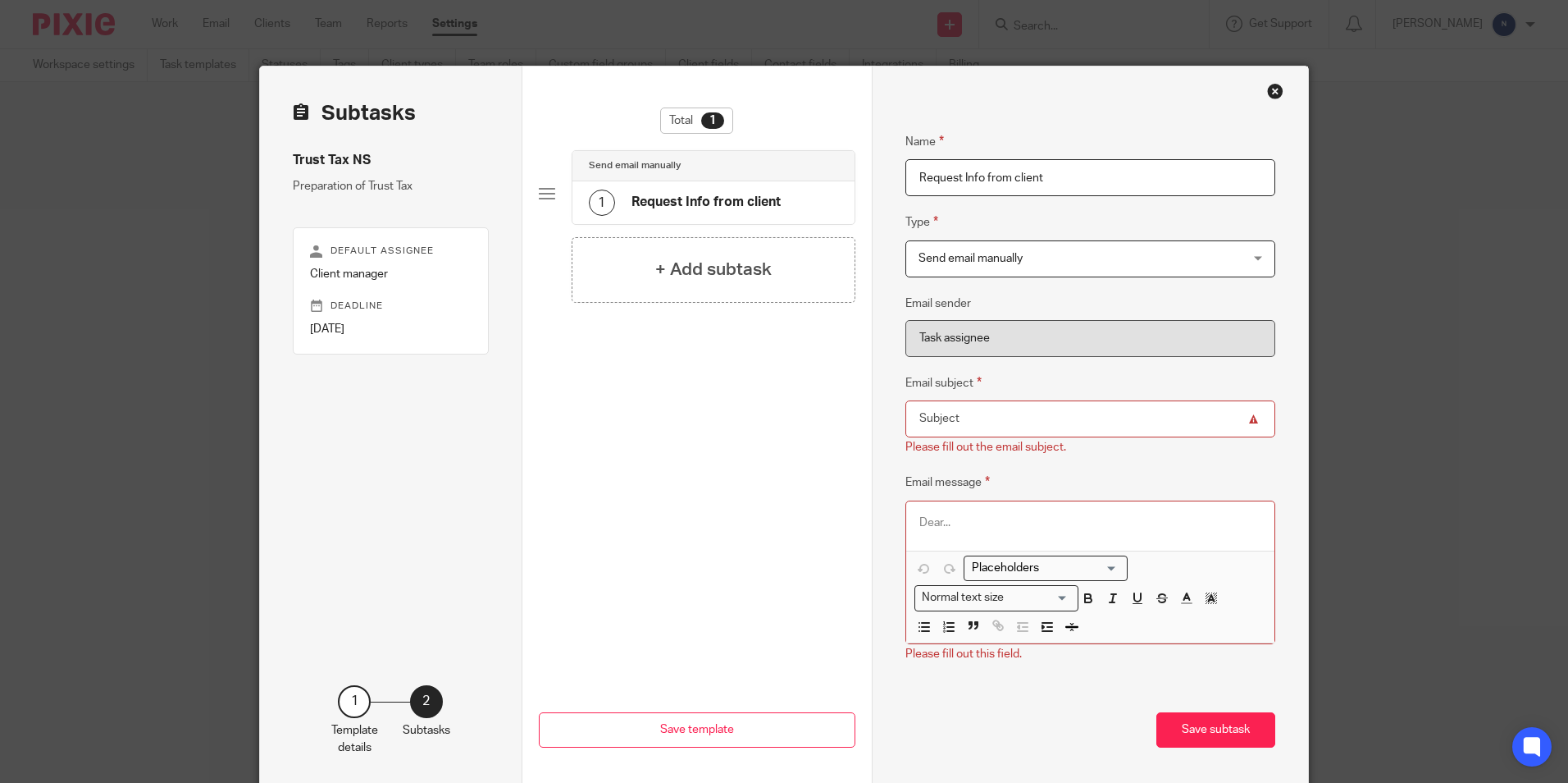
click at [1057, 178] on input "Request Info from client" at bounding box center [1091, 178] width 371 height 37
click at [962, 418] on input "Email subject" at bounding box center [1091, 419] width 371 height 37
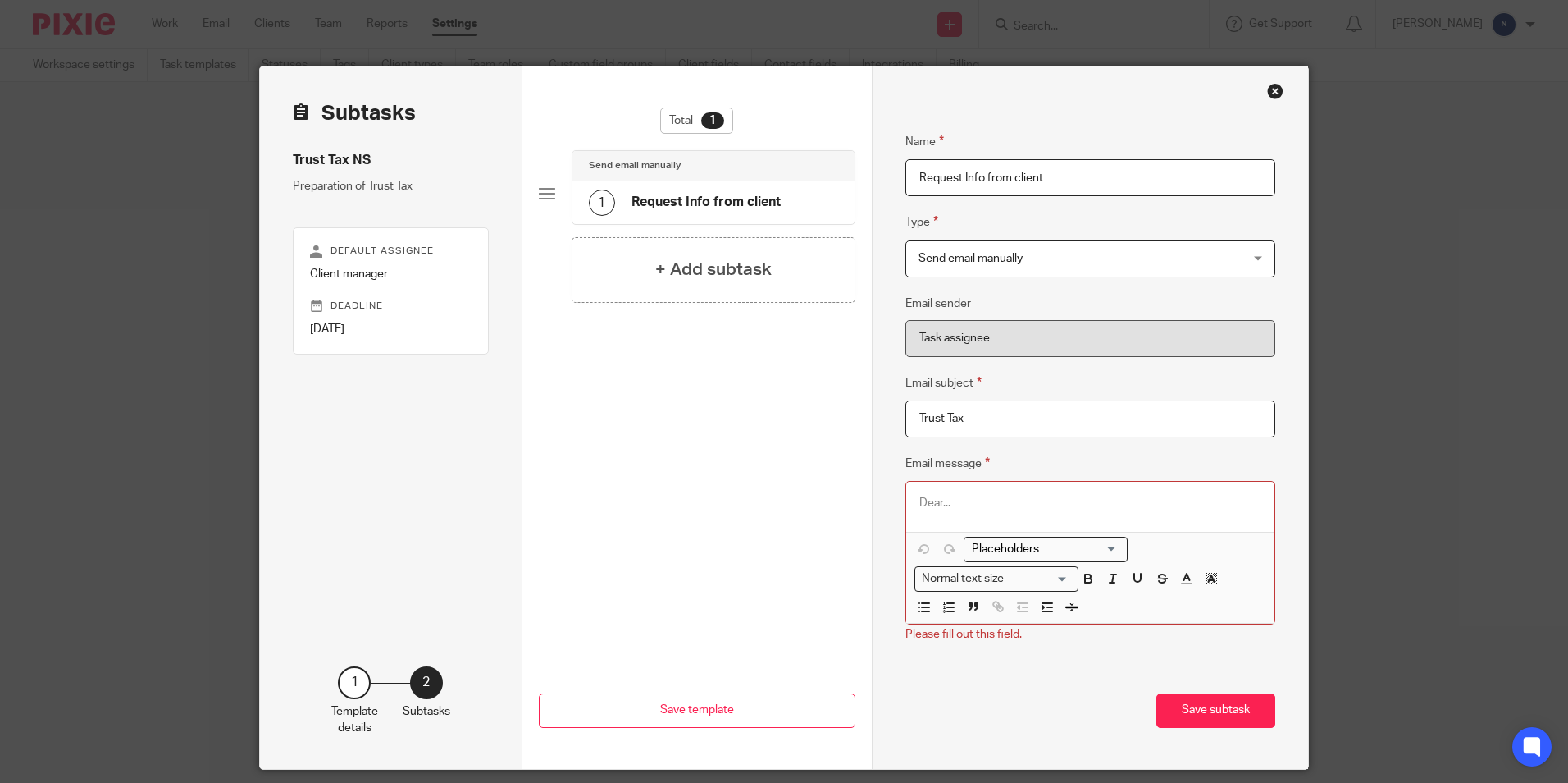
type input "Trust Tax"
click at [938, 509] on p at bounding box center [1091, 503] width 343 height 17
click at [1209, 713] on button "Save subtask" at bounding box center [1215, 711] width 119 height 36
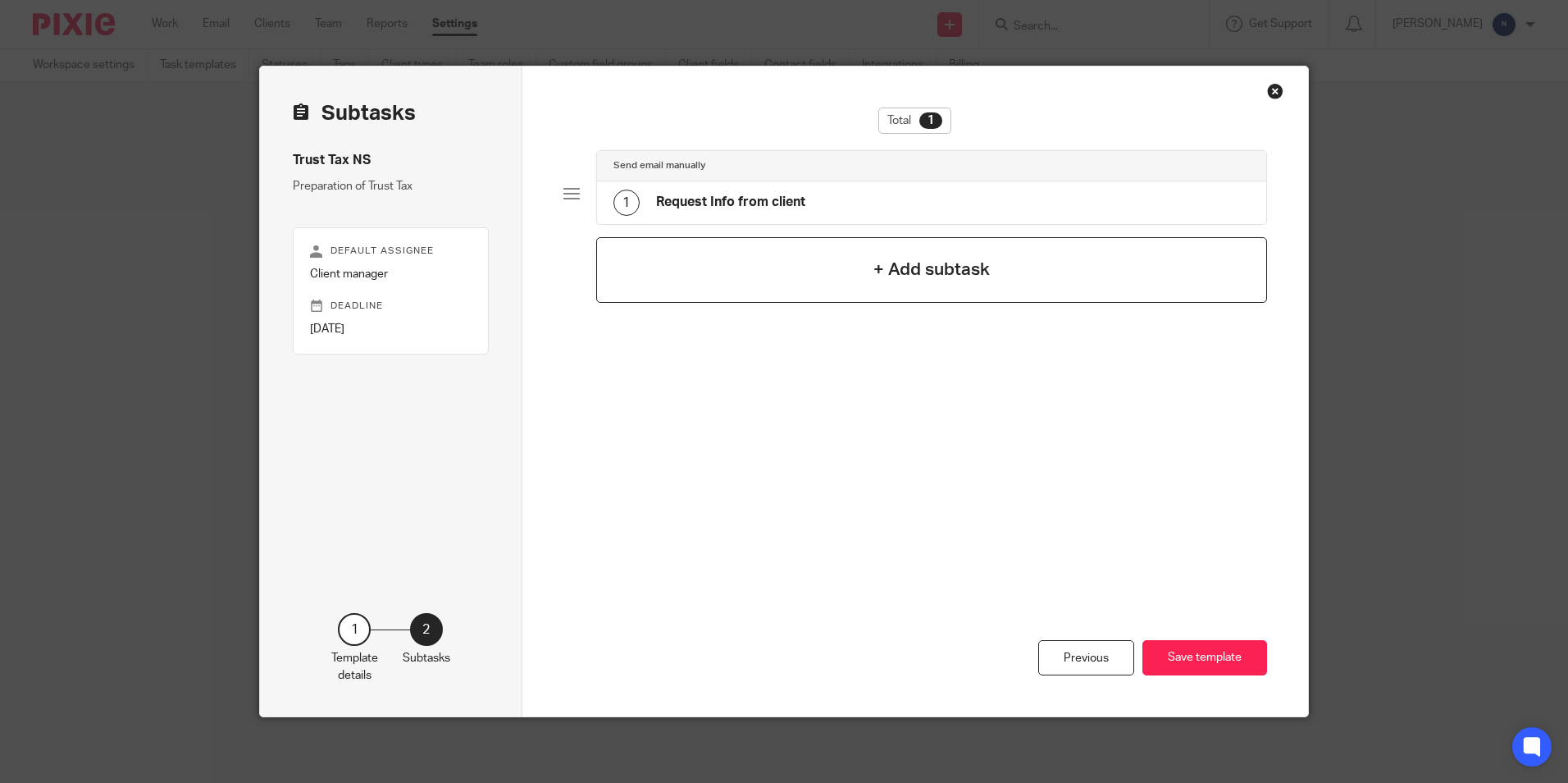
click at [730, 278] on div "+ Add subtask" at bounding box center [932, 269] width 672 height 65
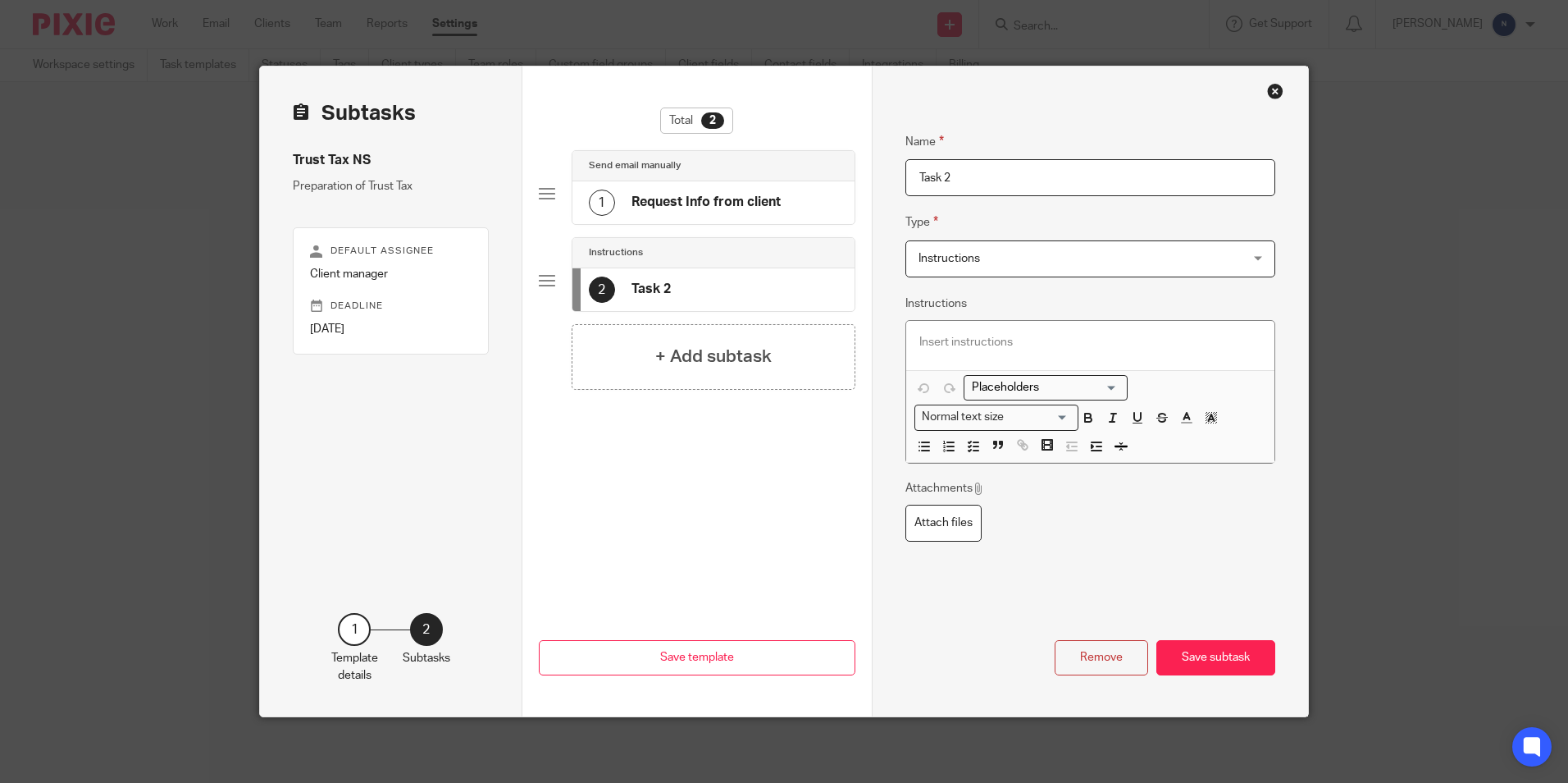
drag, startPoint x: 1022, startPoint y: 172, endPoint x: 893, endPoint y: 199, distance: 131.8
click at [893, 199] on div "Name Request Info from client Type Send email manually Send email manually Inst…" at bounding box center [1090, 391] width 437 height 650
type input "P"
type input "Preparation of tax computation"
click at [1049, 545] on div "Name Preparation of tax computation Type Instructions Instructions Instructions…" at bounding box center [1091, 357] width 371 height 500
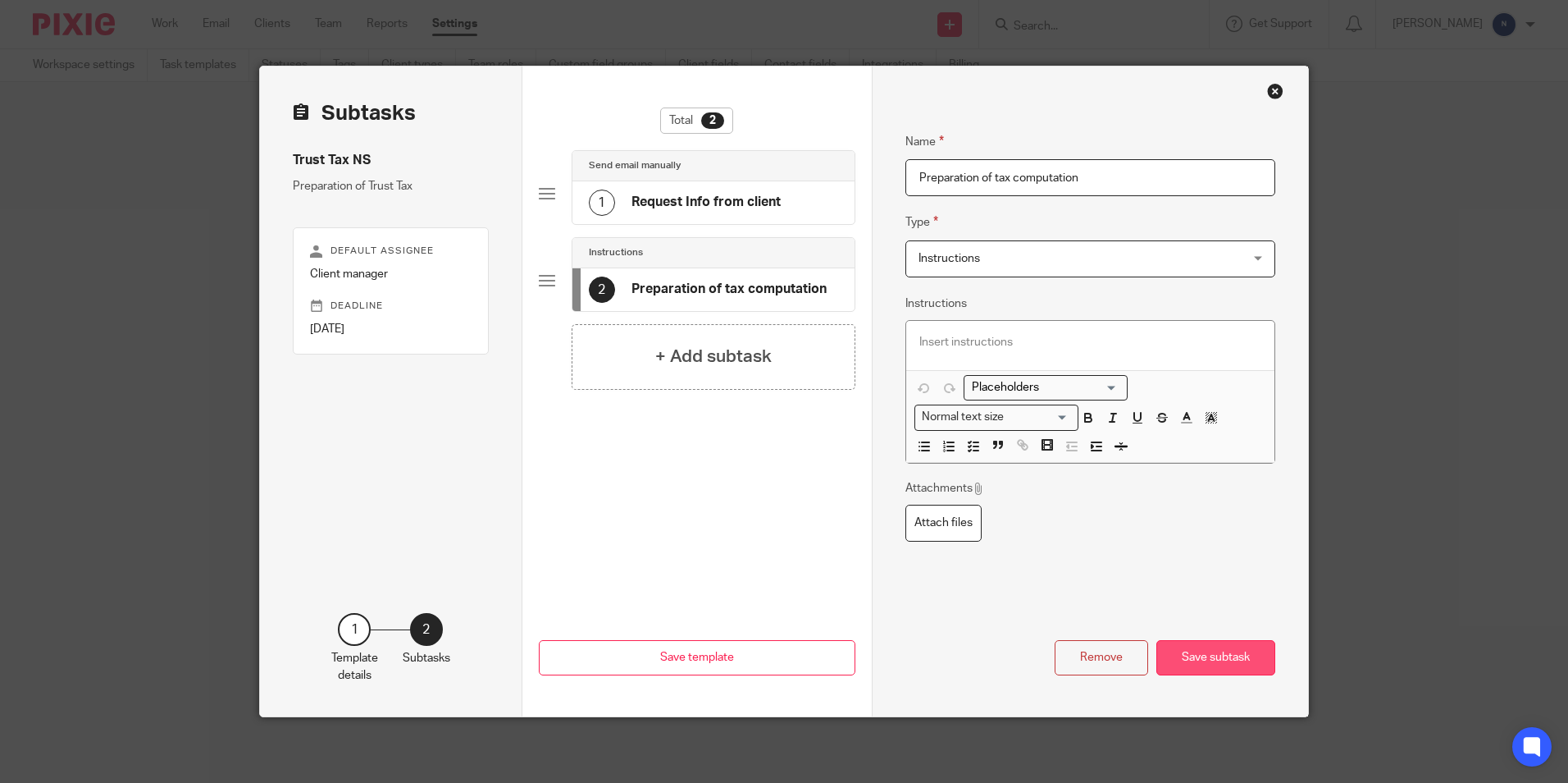
click at [1166, 659] on button "Save subtask" at bounding box center [1215, 658] width 119 height 36
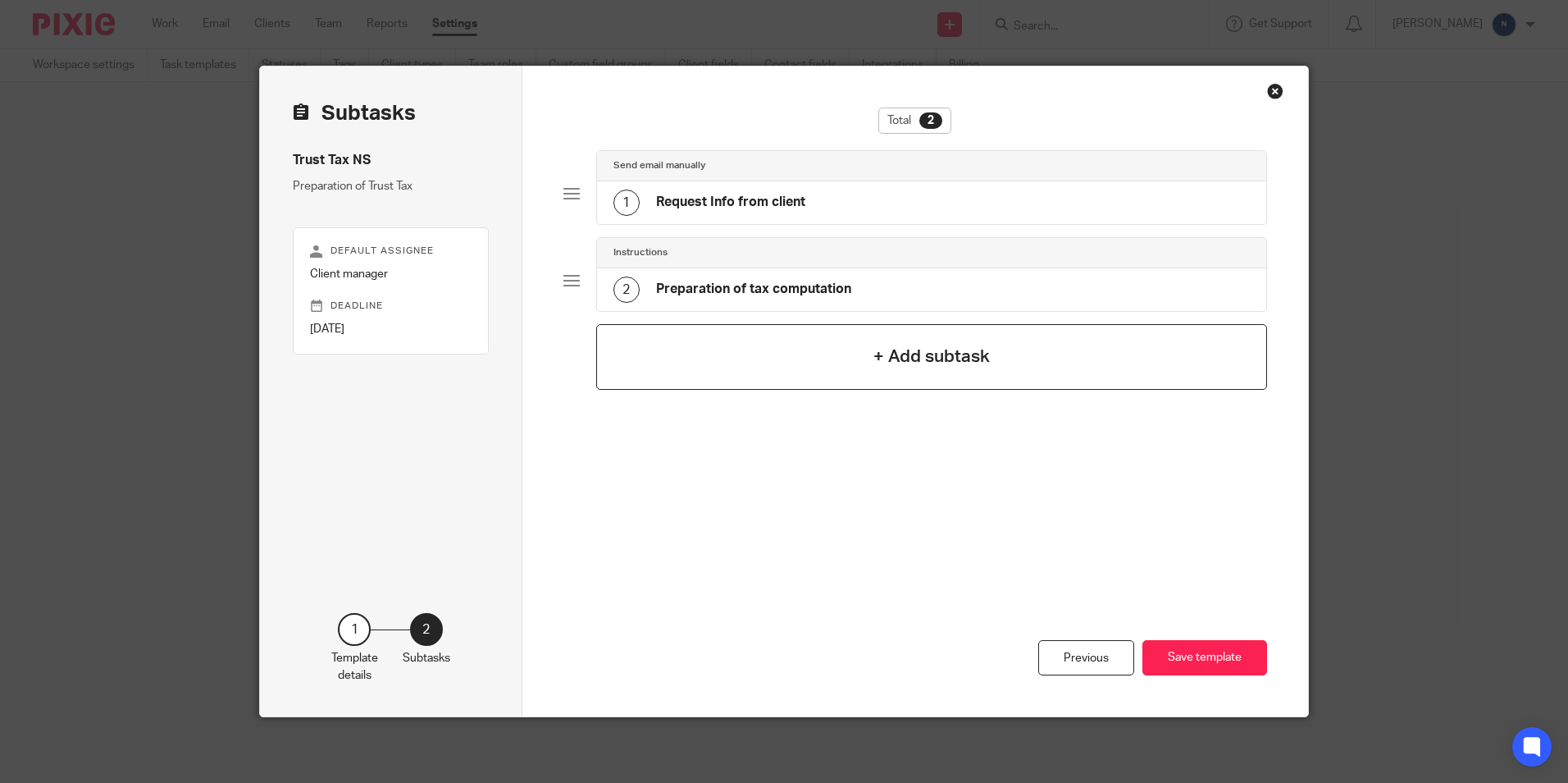
click at [693, 364] on div "+ Add subtask" at bounding box center [932, 356] width 672 height 65
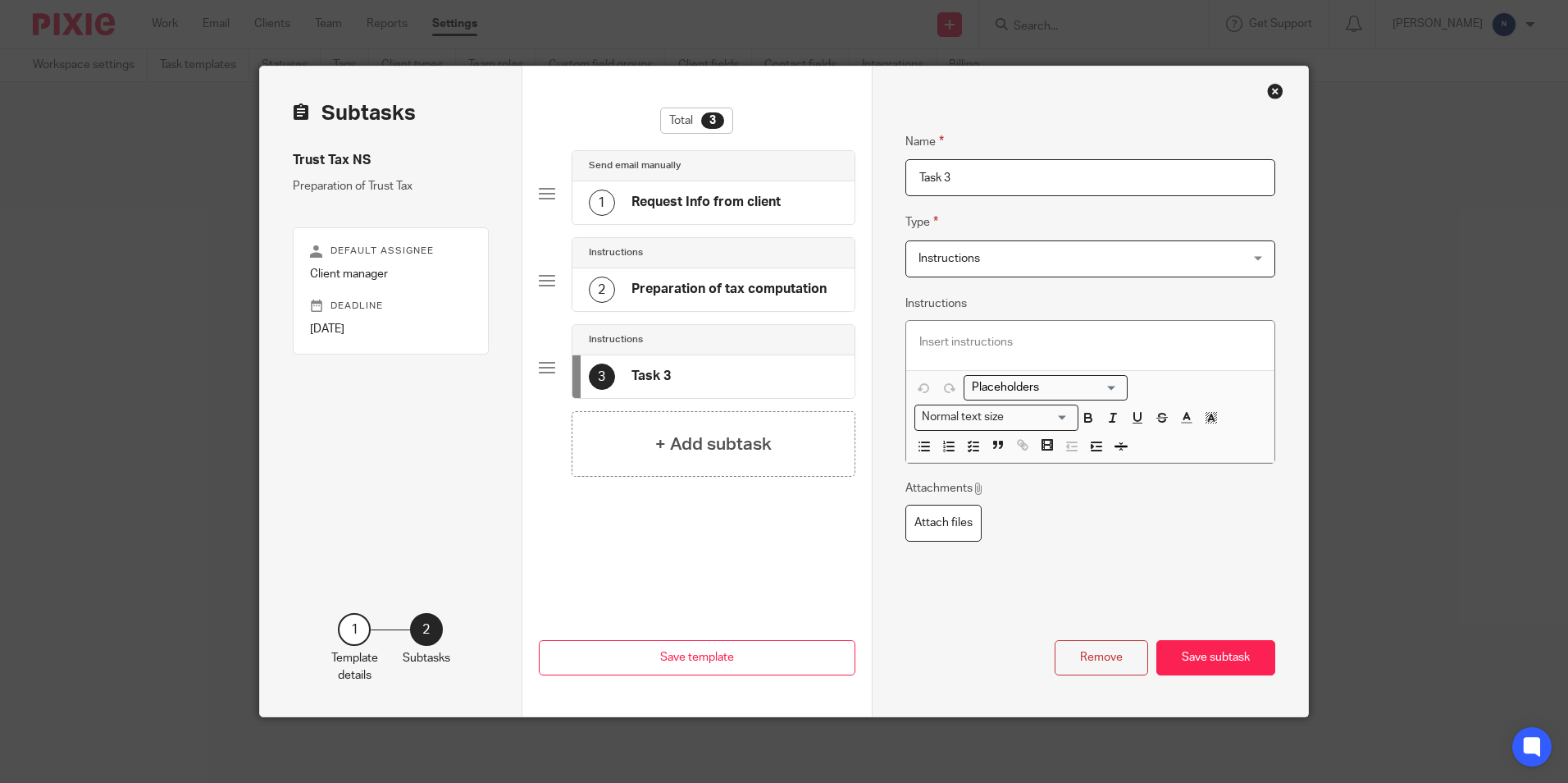
drag, startPoint x: 955, startPoint y: 178, endPoint x: 824, endPoint y: 199, distance: 132.7
click at [824, 199] on div "Subtasks Trust Tax NS Preparation of Trust Tax Default assignee Client manager …" at bounding box center [784, 391] width 1048 height 650
type input "Manager Review"
drag, startPoint x: 1198, startPoint y: 653, endPoint x: 1111, endPoint y: 627, distance: 90.8
click at [1198, 654] on button "Save subtask" at bounding box center [1215, 658] width 119 height 36
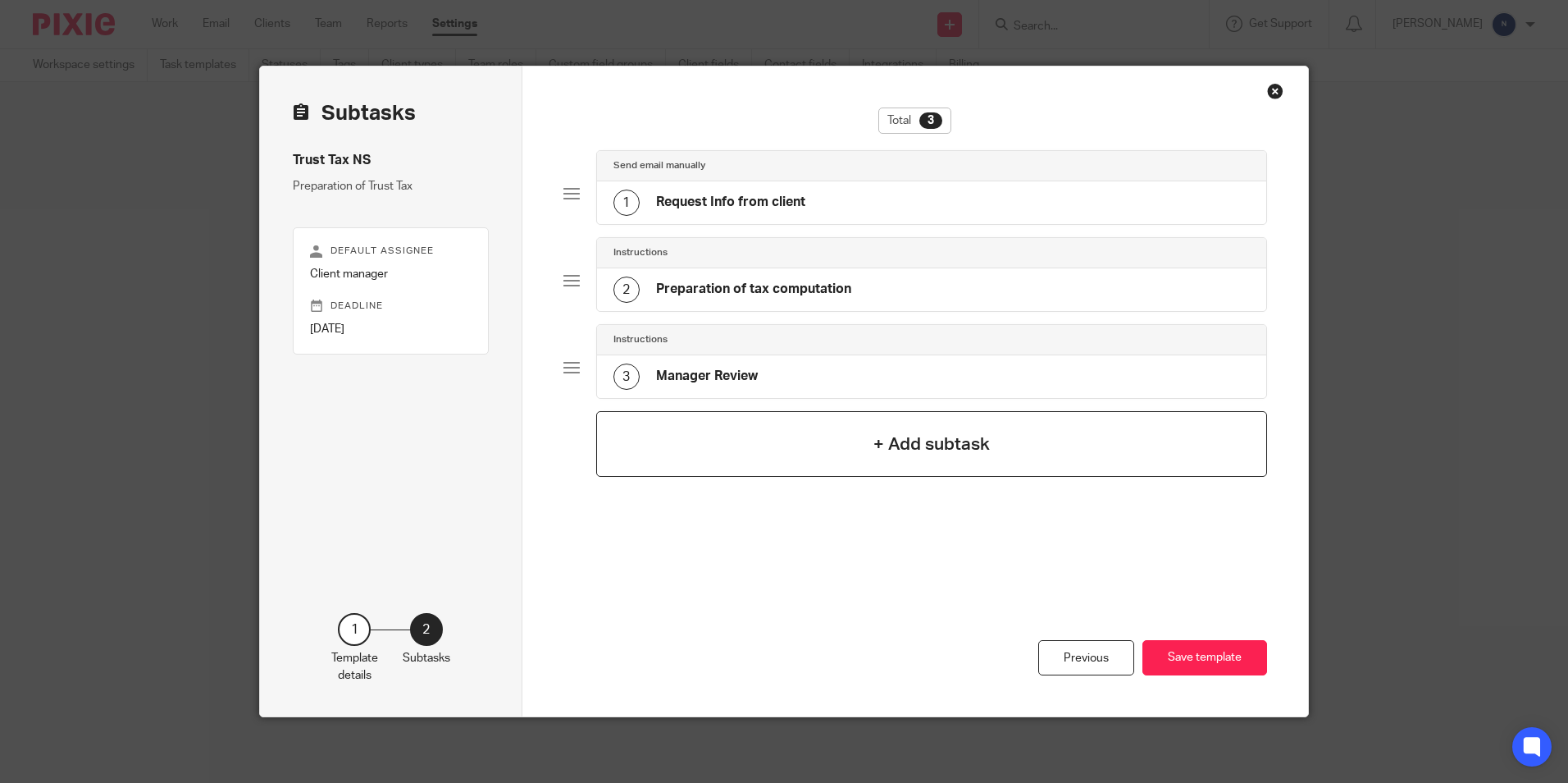
click at [656, 443] on div "+ Add subtask" at bounding box center [932, 443] width 672 height 65
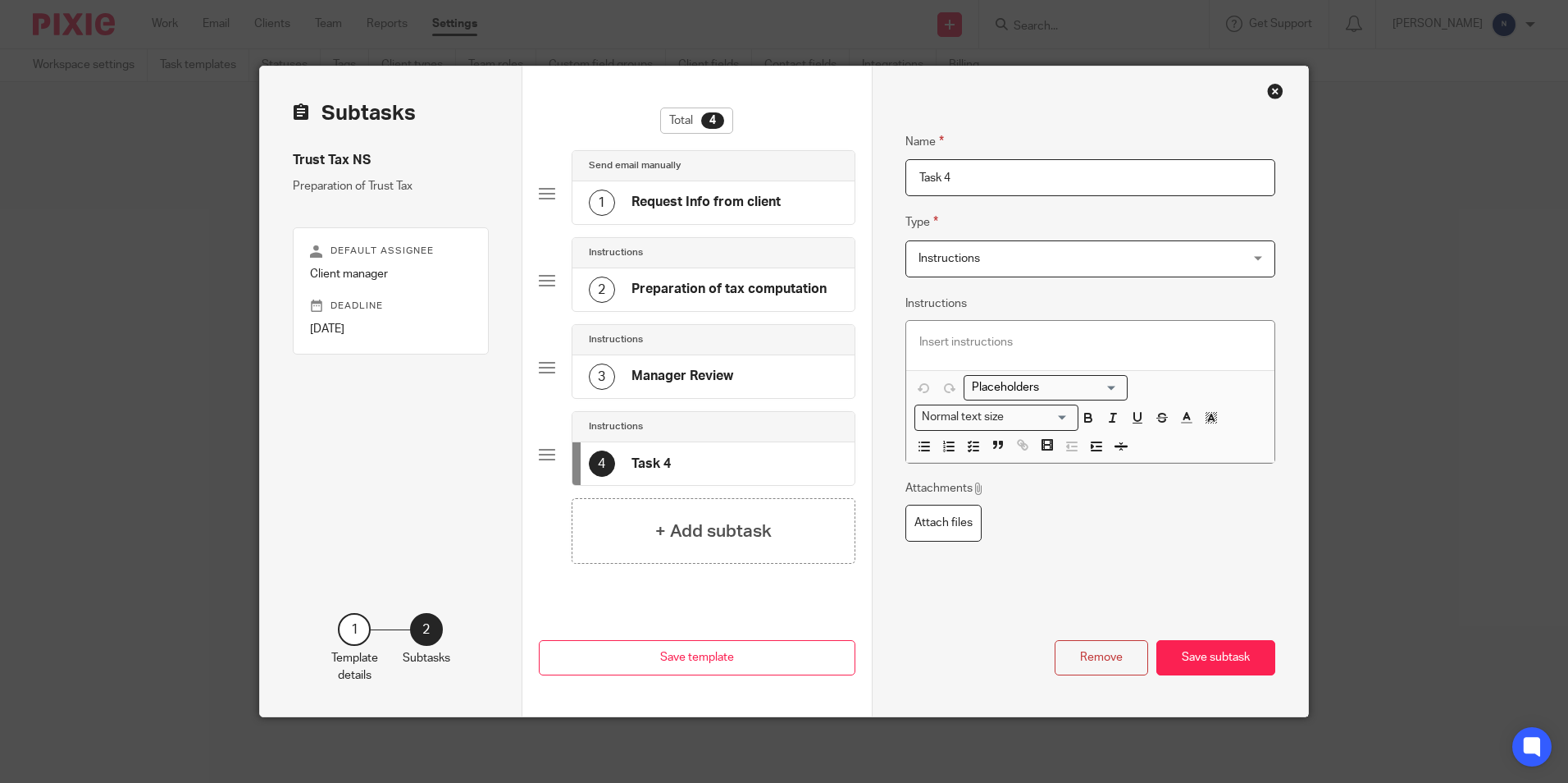
drag, startPoint x: 972, startPoint y: 189, endPoint x: 845, endPoint y: 205, distance: 128.0
click at [845, 205] on div "Subtasks Trust Tax NS Preparation of Trust Tax Default assignee Client manager …" at bounding box center [784, 391] width 1048 height 650
type input "Partner Review"
click at [1181, 658] on button "Save subtask" at bounding box center [1215, 658] width 119 height 36
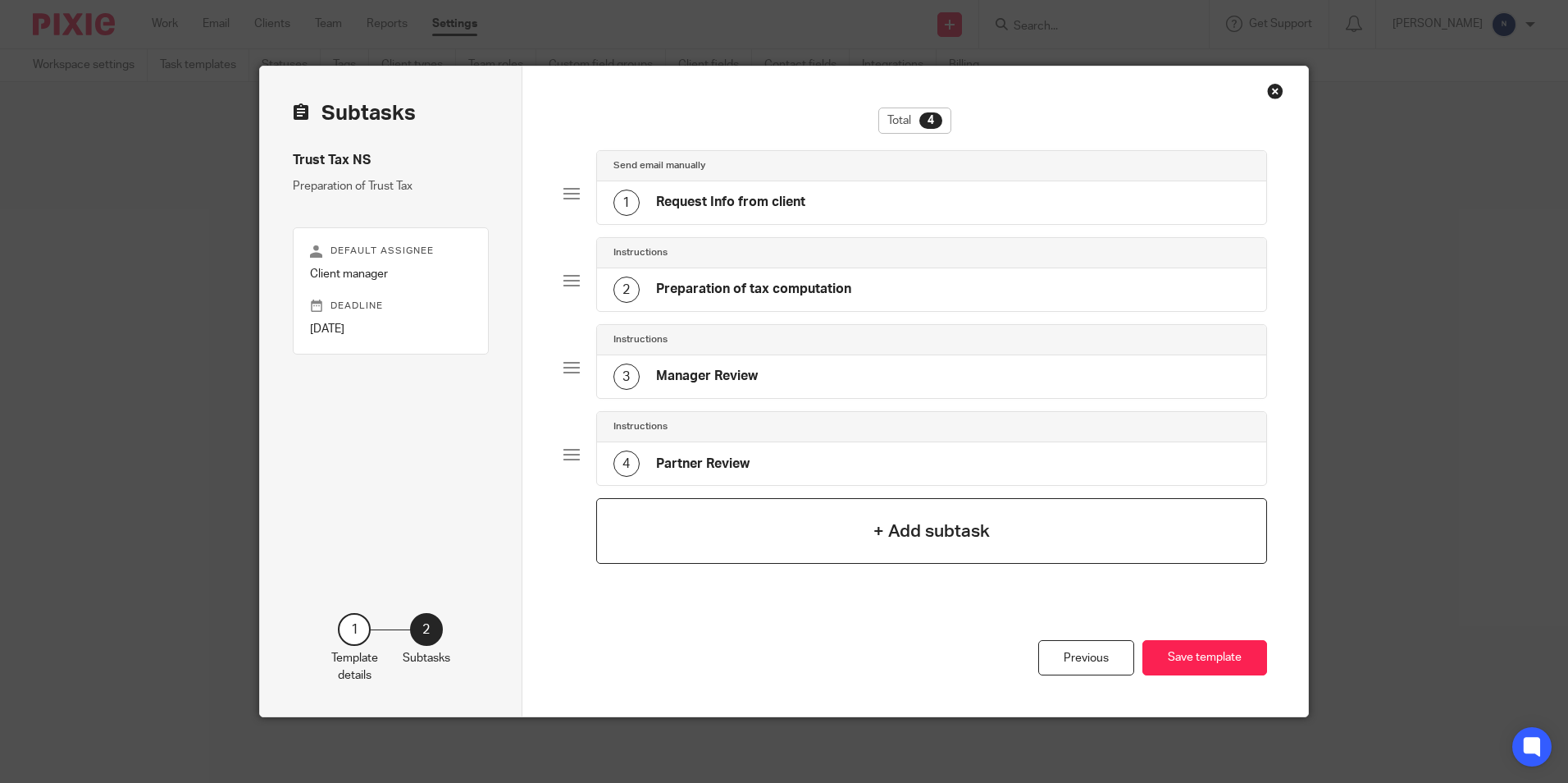
click at [690, 515] on div "+ Add subtask" at bounding box center [932, 530] width 672 height 65
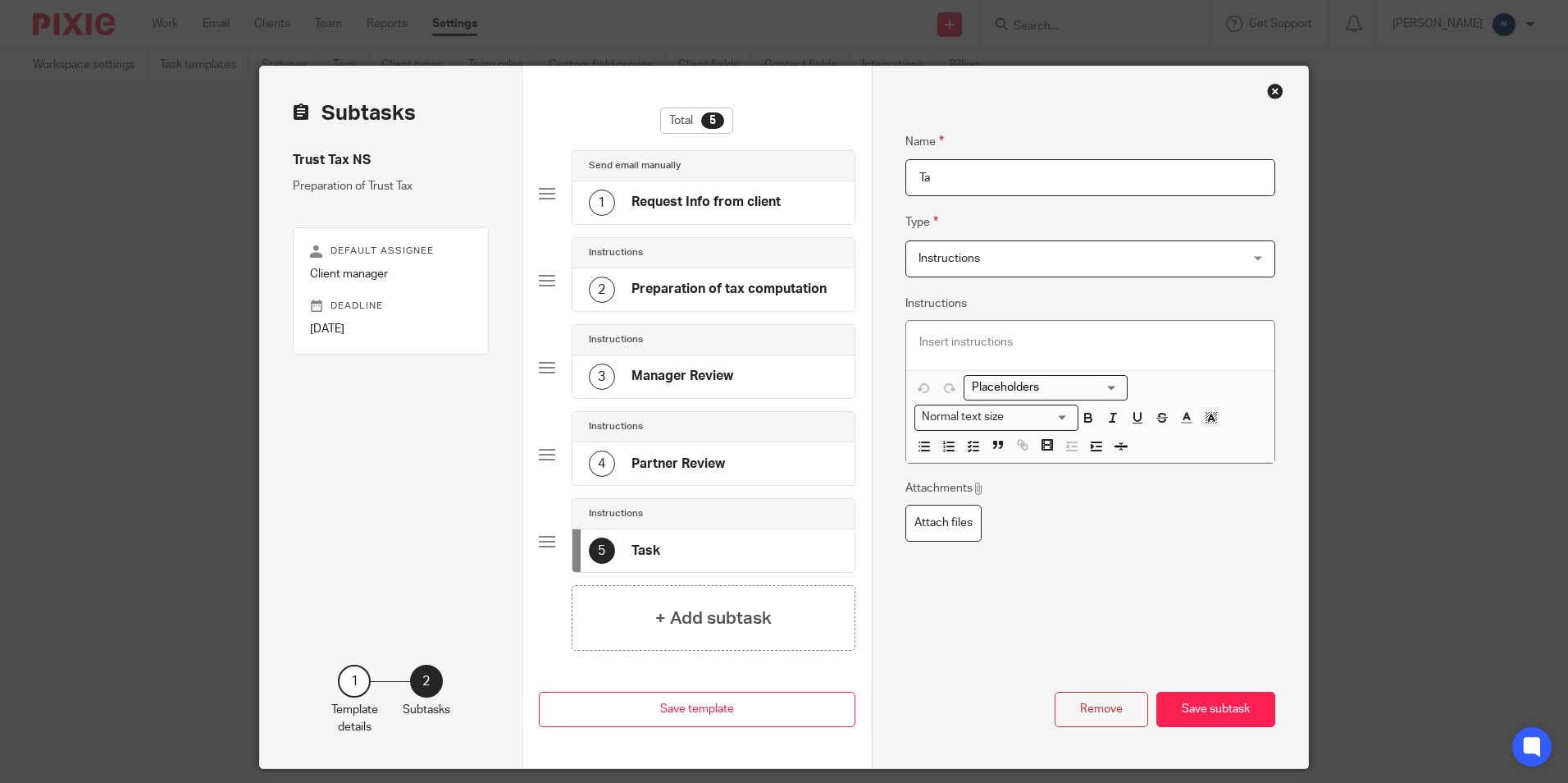
type input "T"
click at [923, 178] on input "FInalise tax computation" at bounding box center [1091, 178] width 371 height 37
type input "Finalise tax computation"
click at [1200, 699] on button "Save subtask" at bounding box center [1215, 709] width 119 height 36
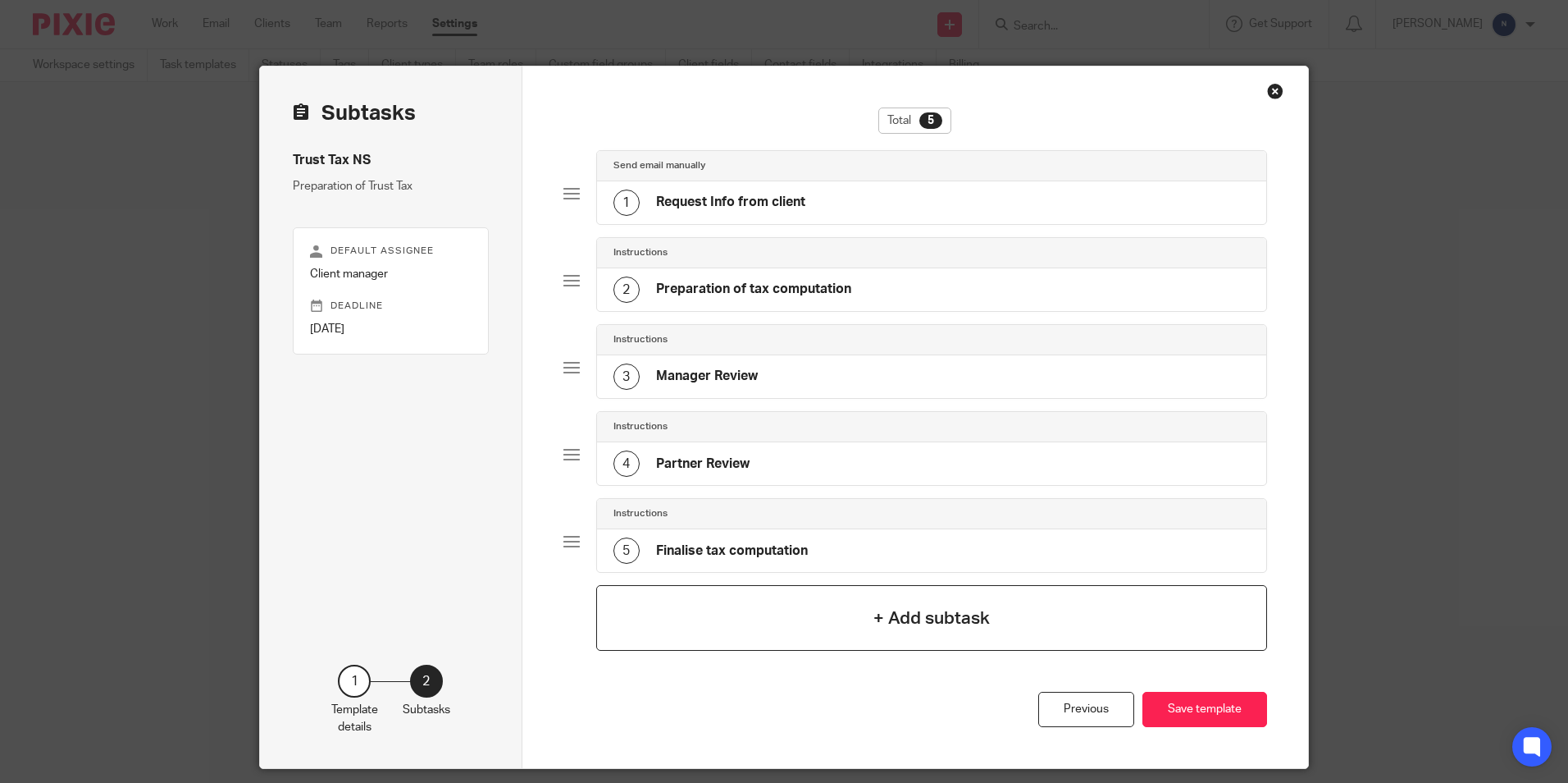
click at [640, 596] on div "+ Add subtask" at bounding box center [932, 618] width 672 height 65
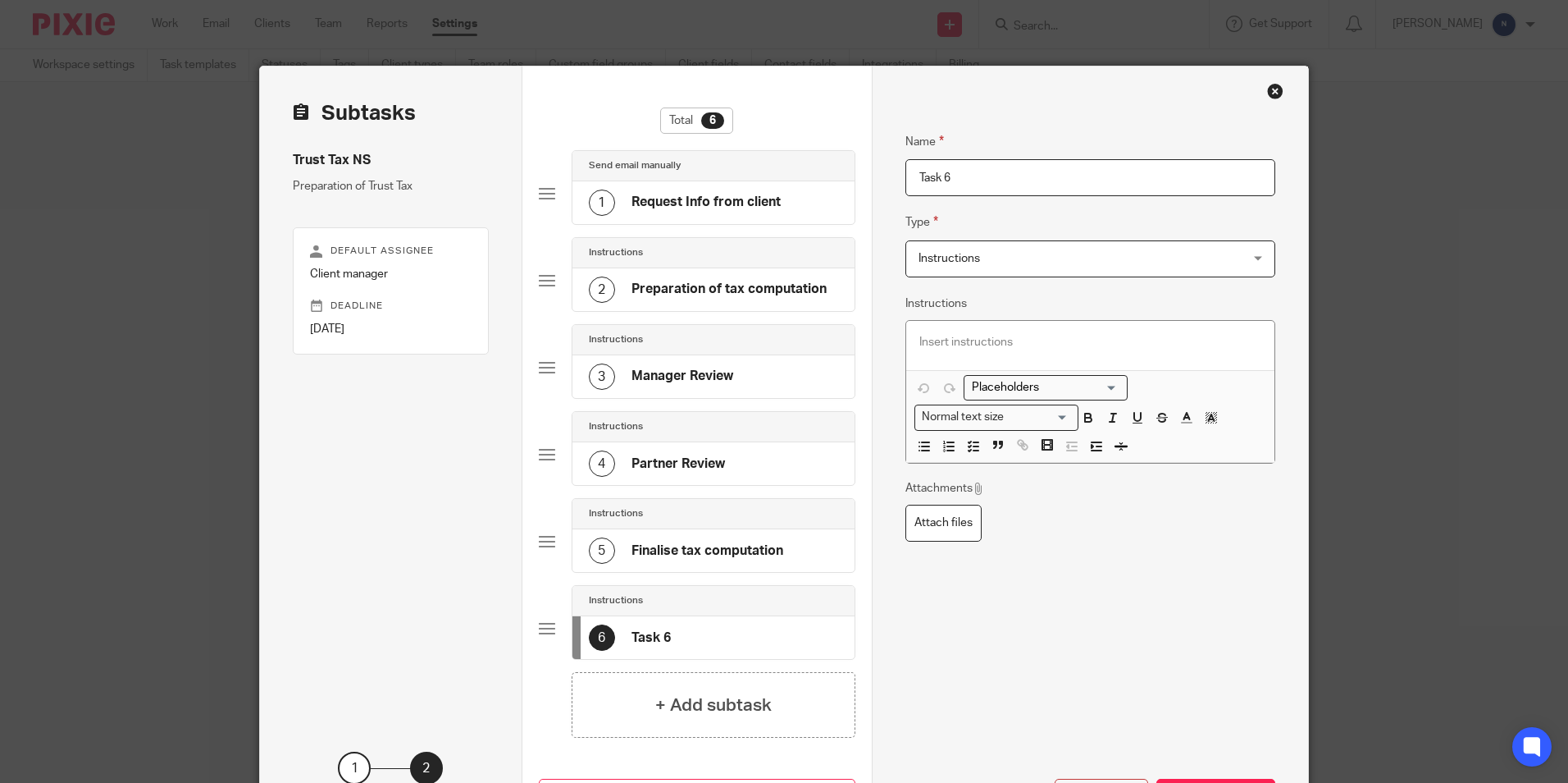
drag, startPoint x: 983, startPoint y: 183, endPoint x: 836, endPoint y: 183, distance: 147.0
click at [836, 183] on div "Subtasks Trust Tax NS Preparation of Trust Tax Default assignee Client manager …" at bounding box center [784, 460] width 1048 height 788
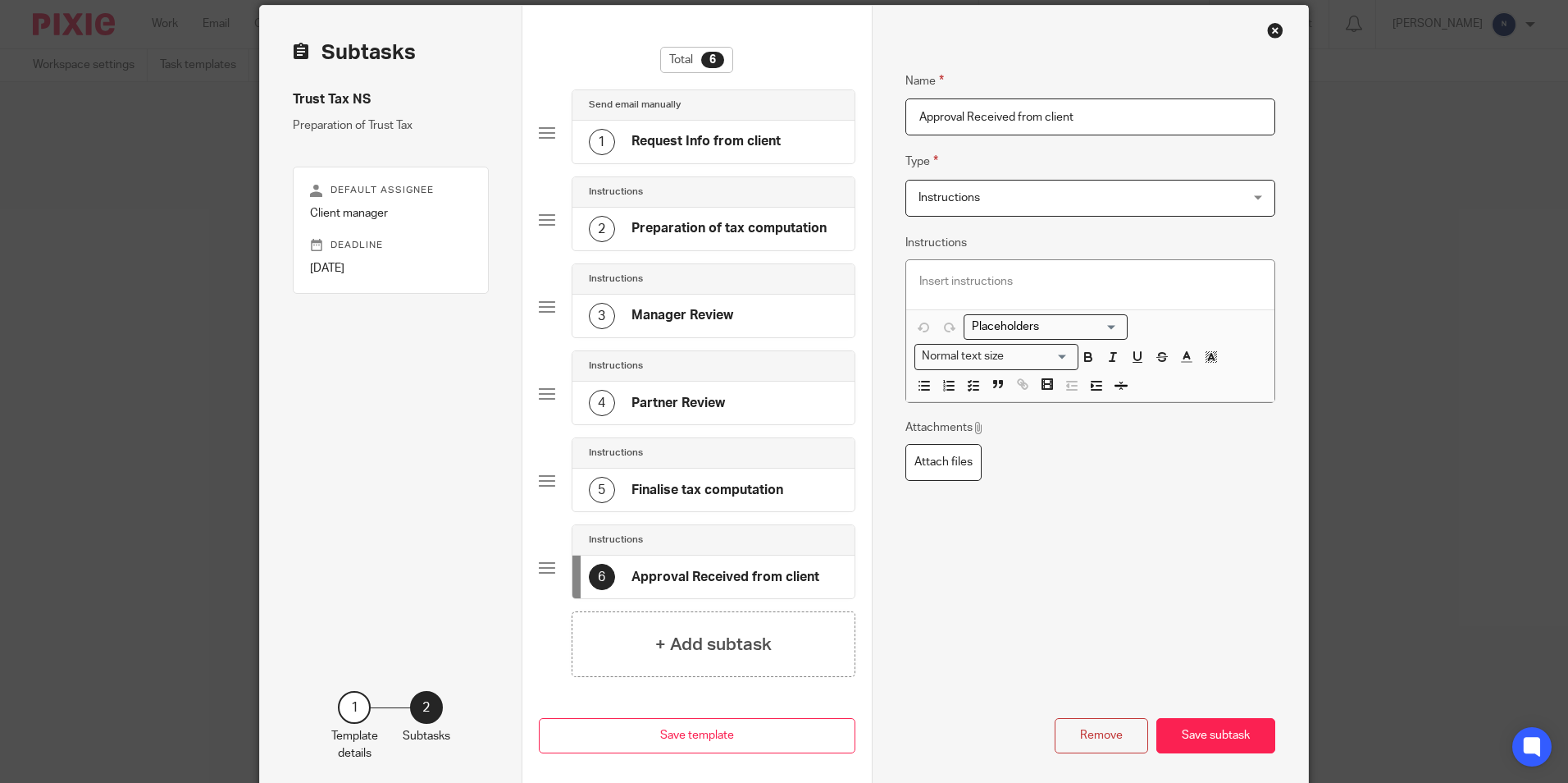
scroll to position [138, 0]
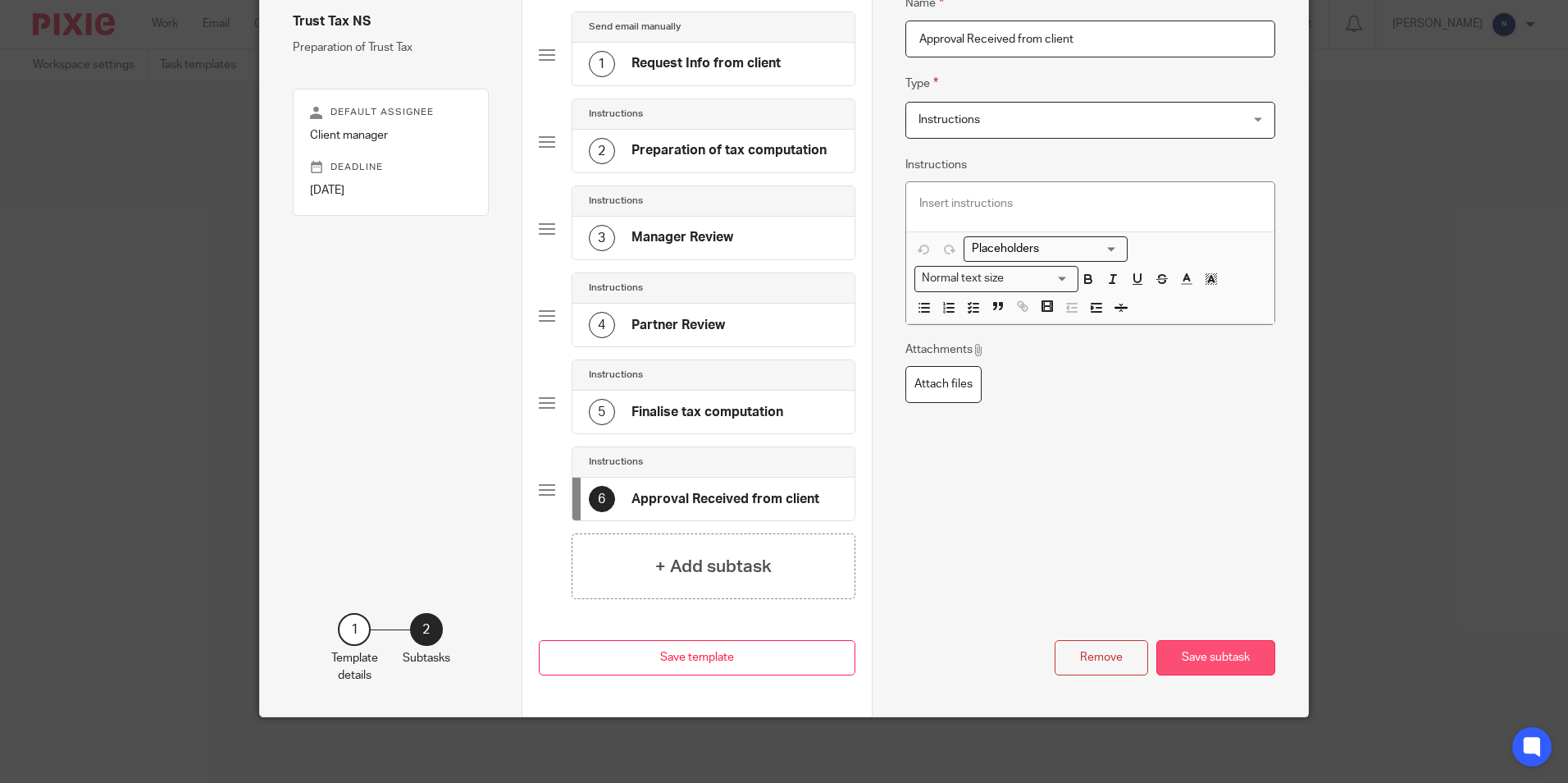
type input "Approval Received from client"
click at [1172, 661] on button "Save subtask" at bounding box center [1215, 658] width 119 height 36
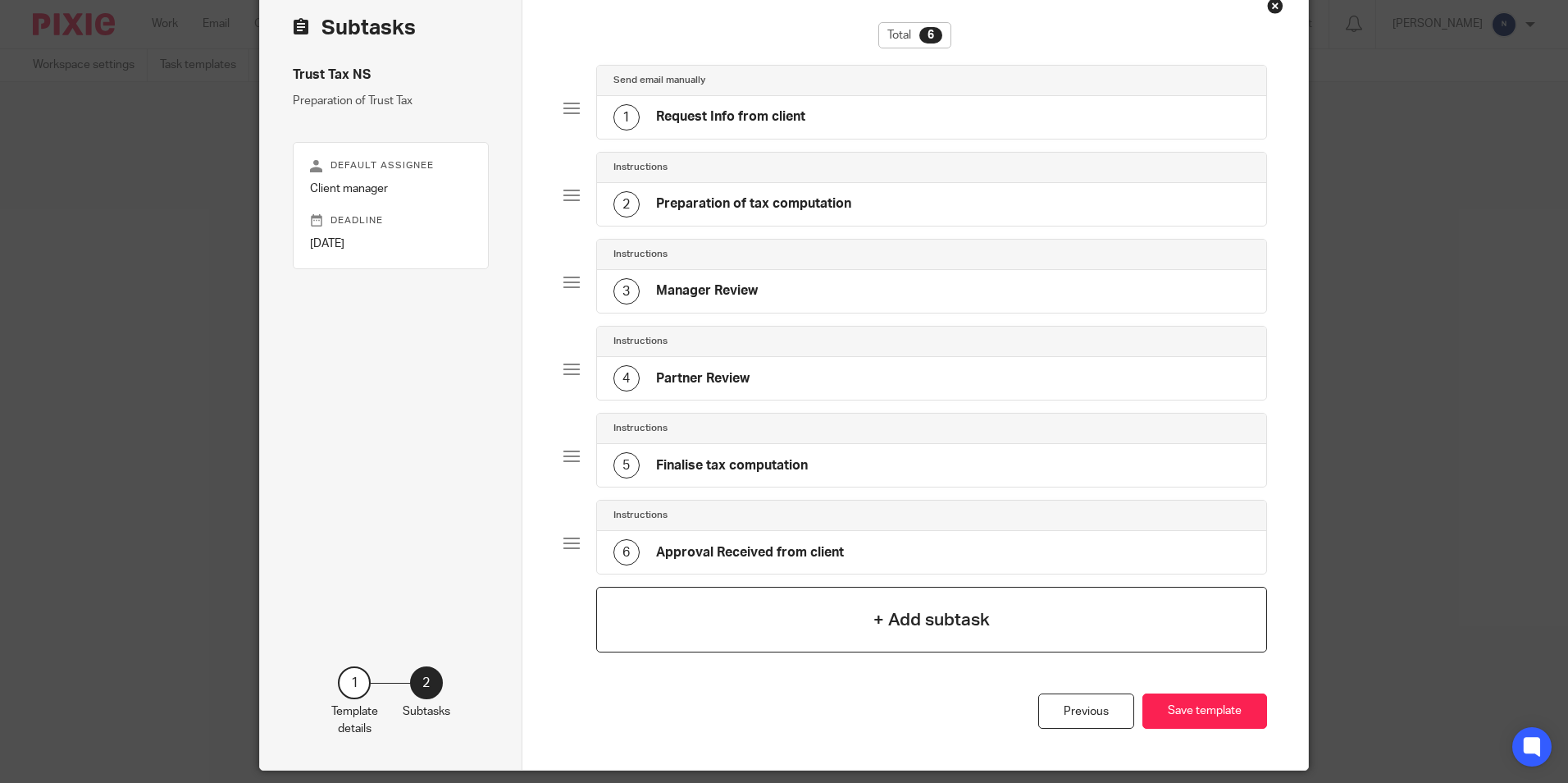
scroll to position [57, 0]
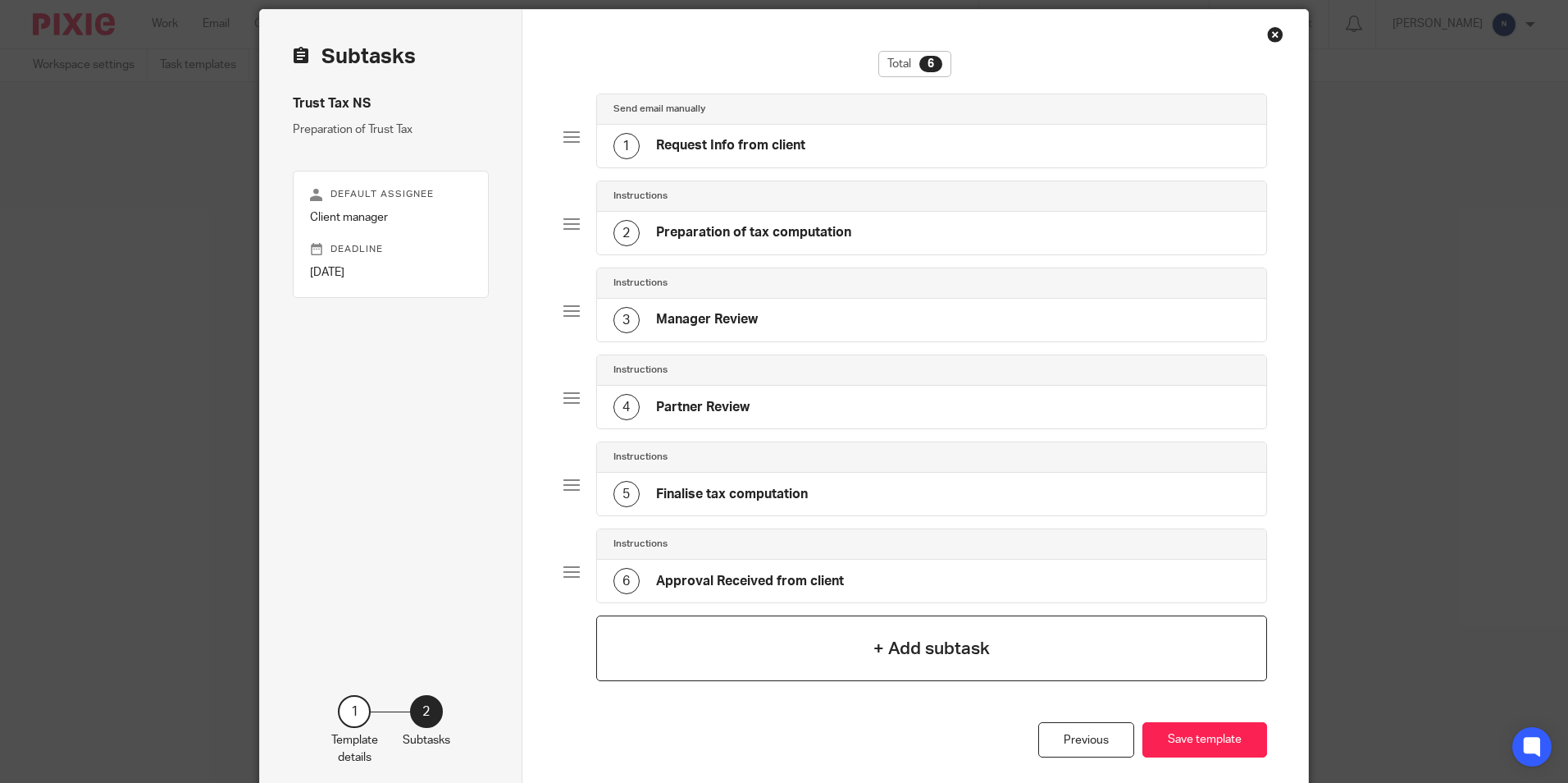
click at [772, 638] on div "+ Add subtask" at bounding box center [932, 648] width 672 height 65
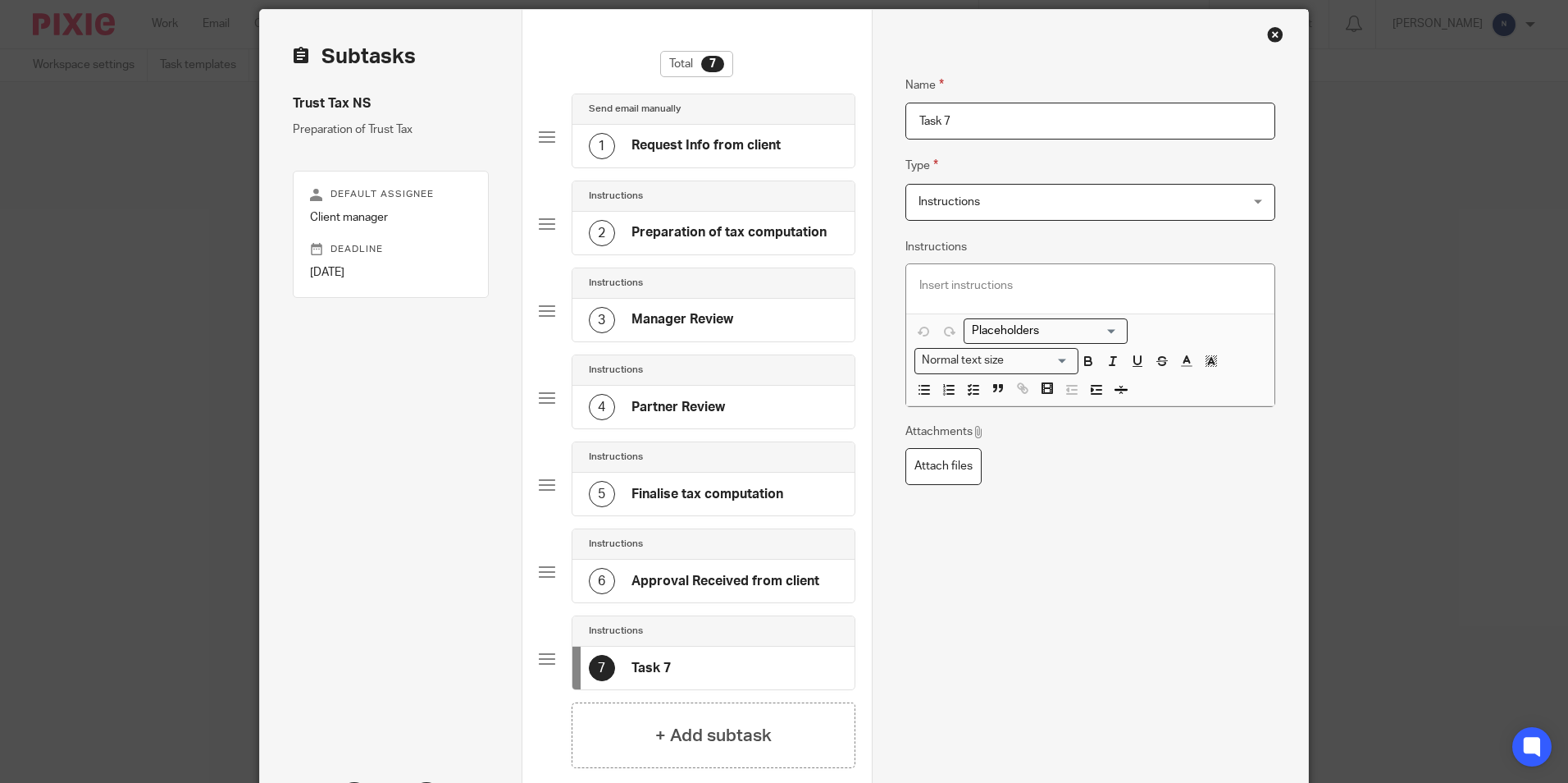
drag, startPoint x: 954, startPoint y: 114, endPoint x: 878, endPoint y: 122, distance: 76.4
click at [878, 122] on div "Name Request Info from client Type Send email manually Send email manually Inst…" at bounding box center [1090, 447] width 437 height 875
type input "Tax Return Submitted to HMRC"
click at [1035, 570] on div "Name Tax Return Submitted to HMRC Type Instructions Instructions Instructions D…" at bounding box center [1091, 357] width 371 height 613
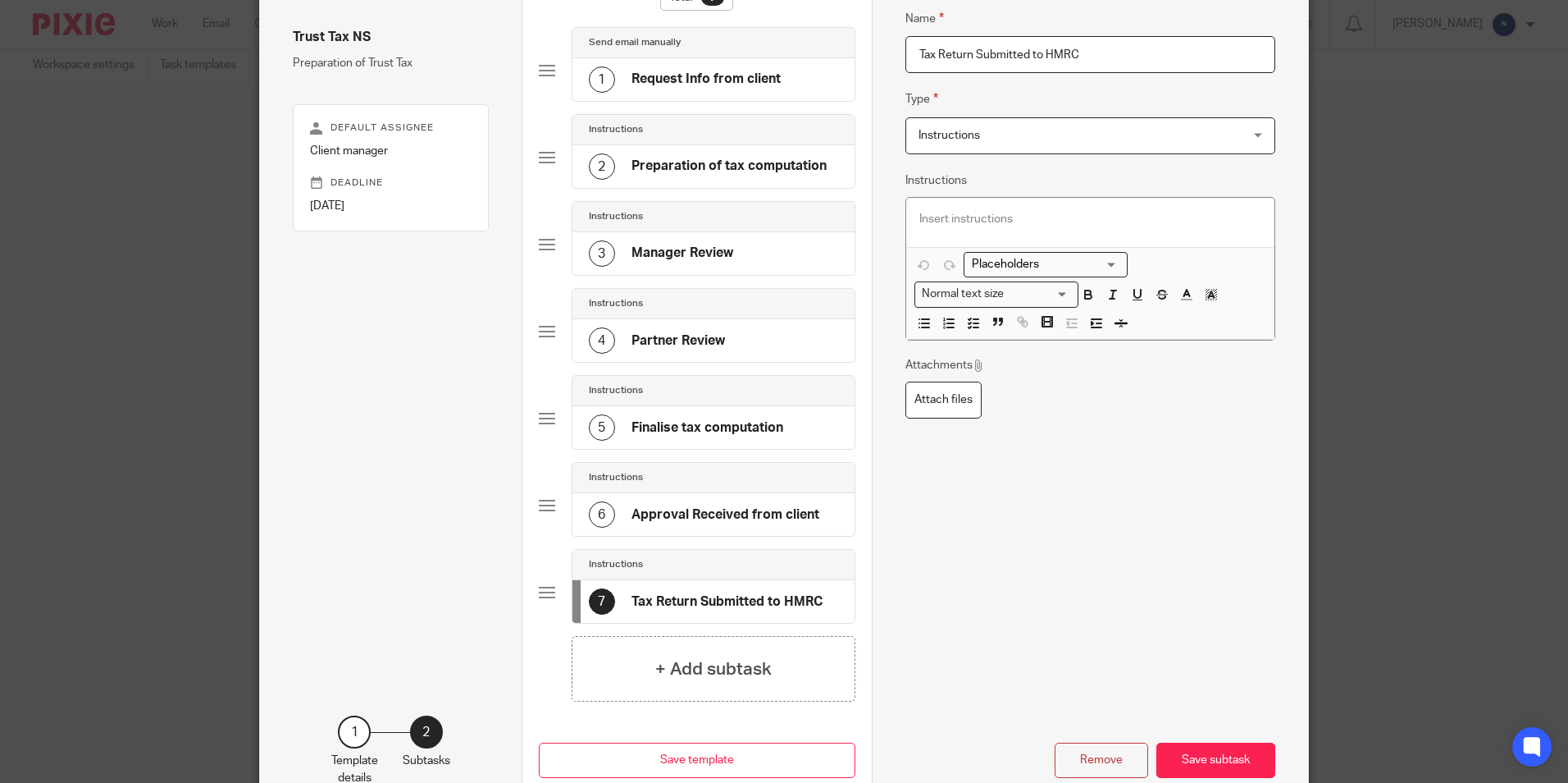
scroll to position [226, 0]
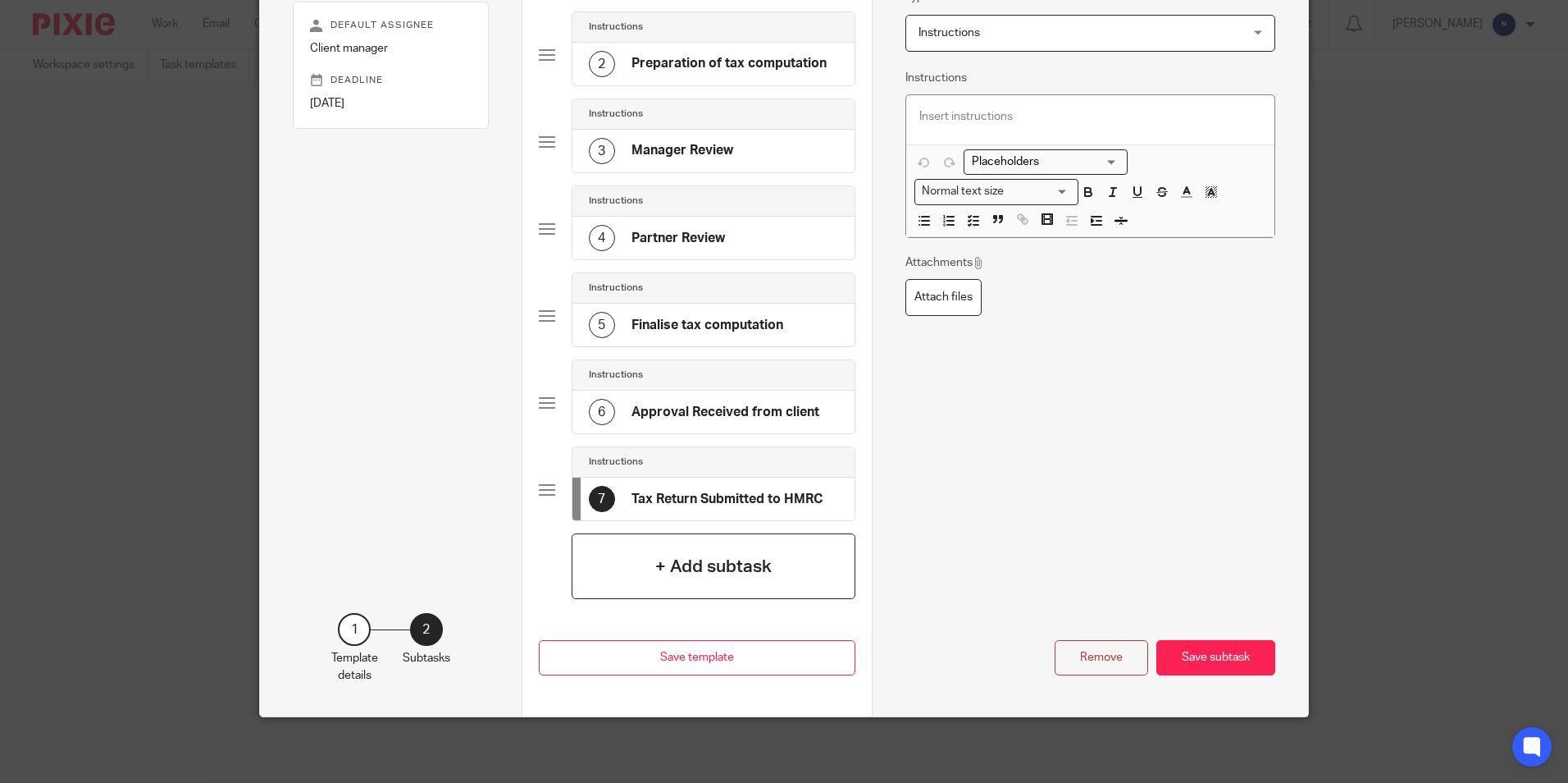
click at [746, 573] on h4 "+ Add subtask" at bounding box center [714, 566] width 117 height 25
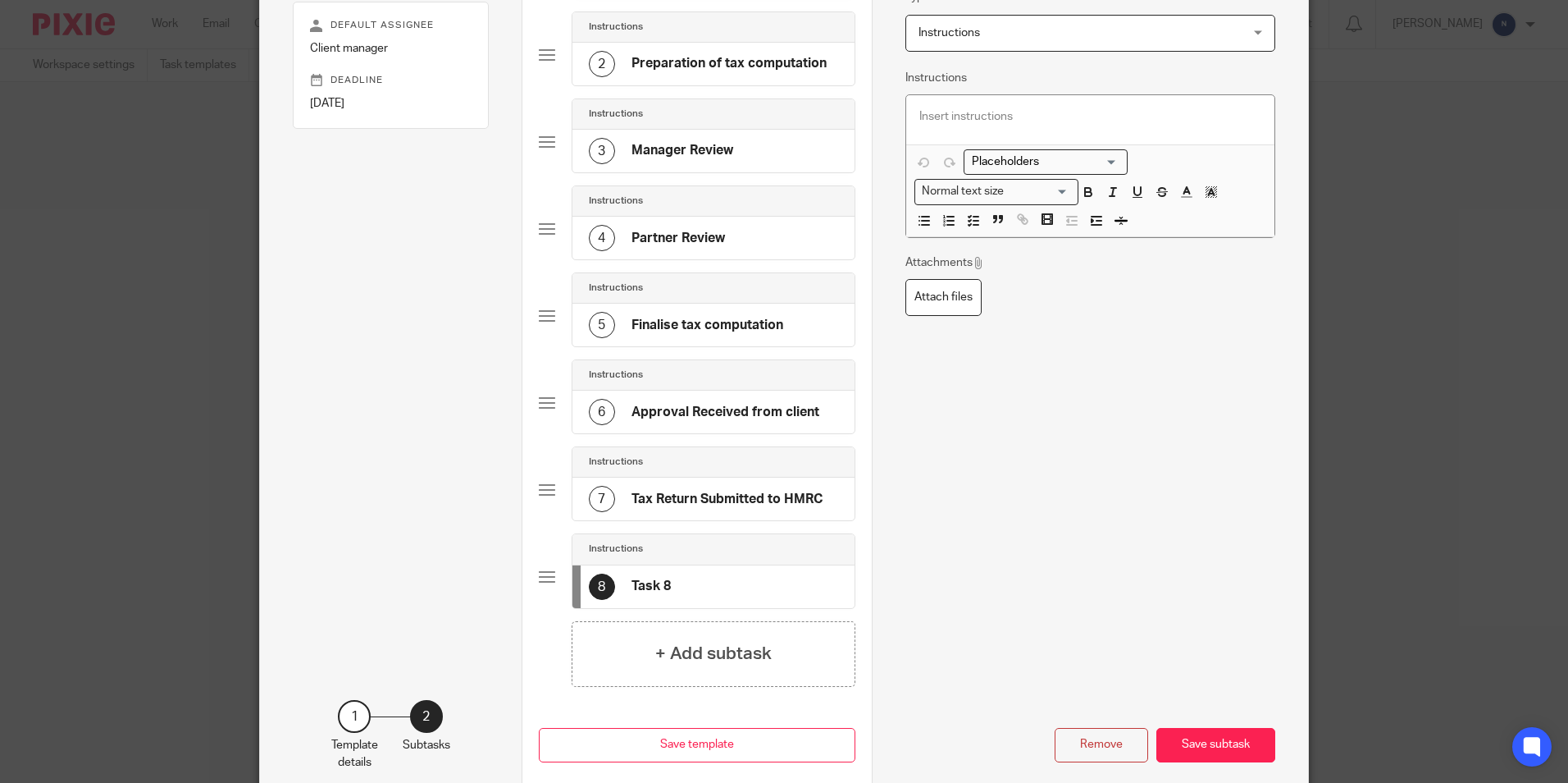
scroll to position [0, 0]
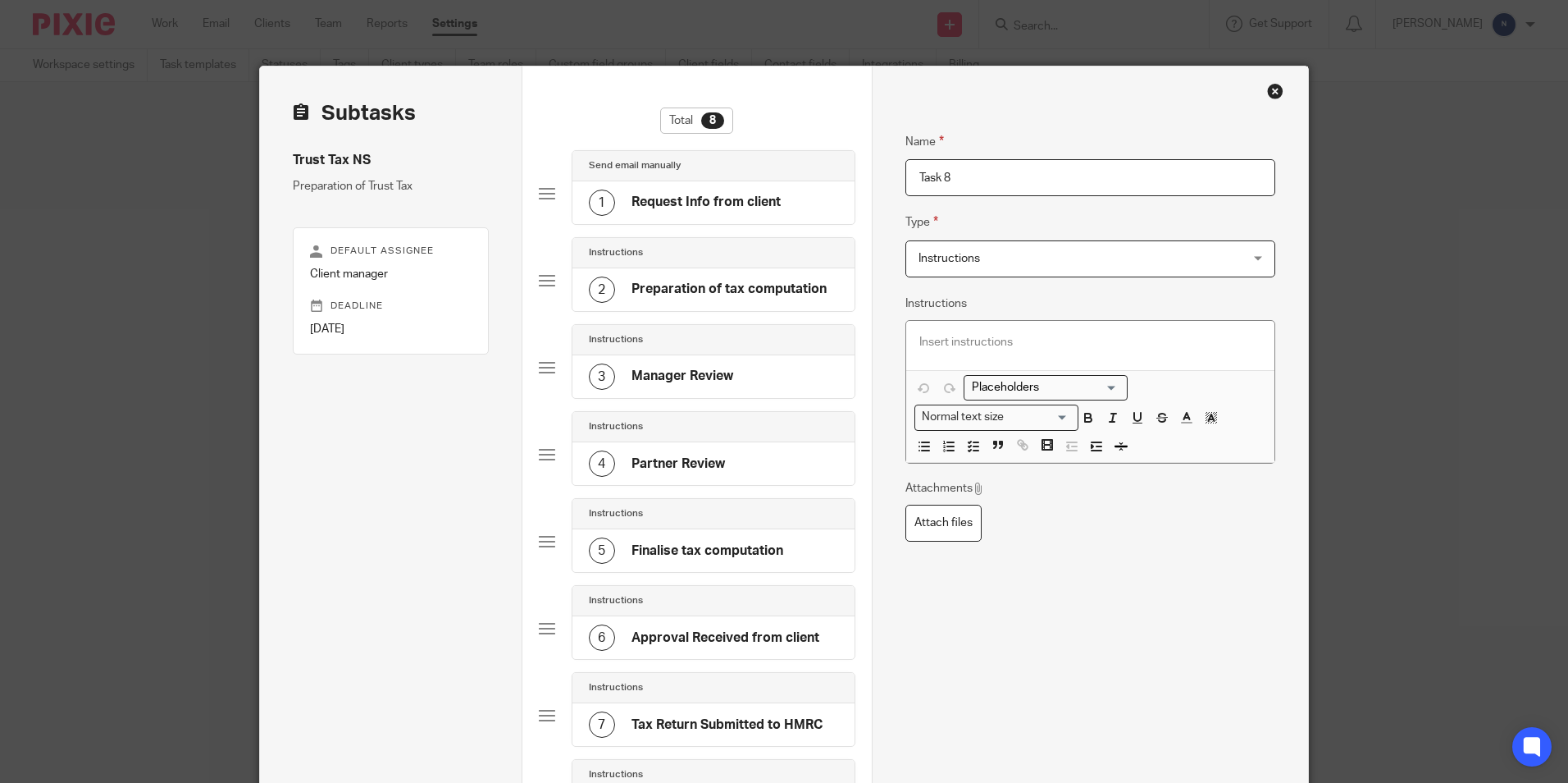
drag, startPoint x: 977, startPoint y: 179, endPoint x: 871, endPoint y: 186, distance: 106.2
click at [871, 186] on div "Name Request Info from client Type Send email manually Send email manually Inst…" at bounding box center [1090, 547] width 437 height 962
type input "A"
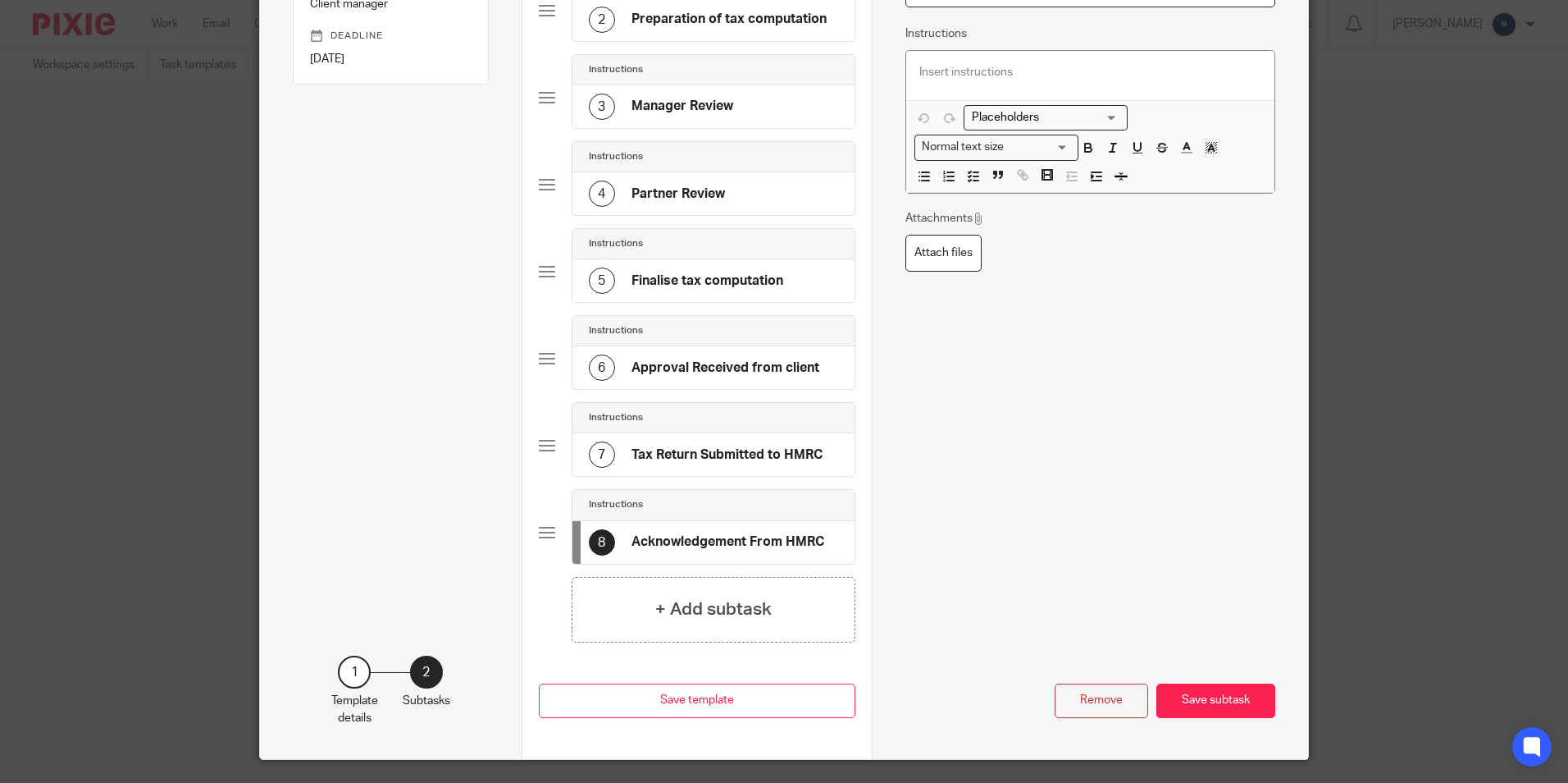
scroll to position [231, 0]
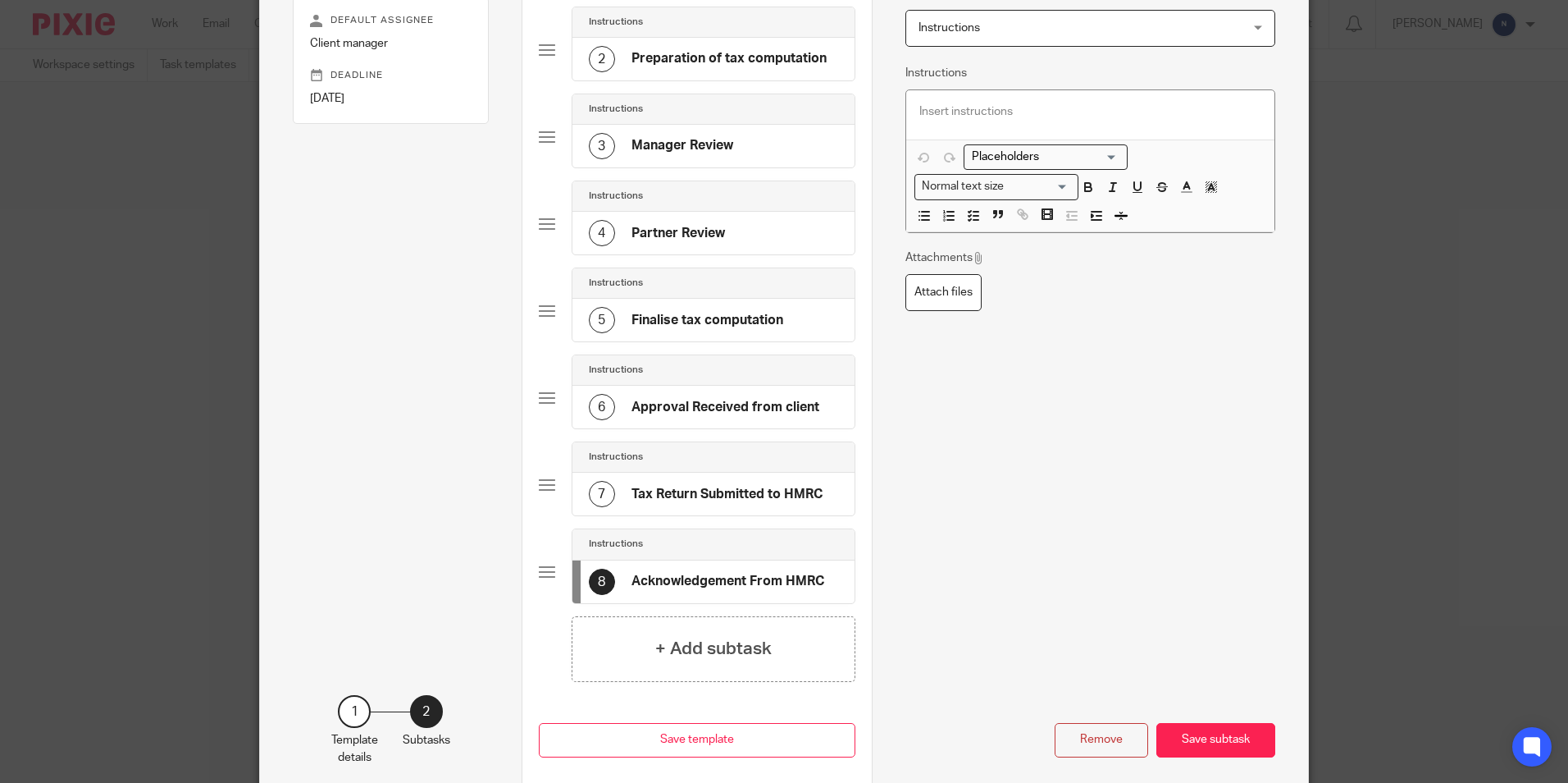
type input "Acknowledgement From HMRC"
click at [1187, 670] on div "Remove Save subtask" at bounding box center [1091, 645] width 371 height 224
click at [1200, 745] on button "Save subtask" at bounding box center [1215, 740] width 119 height 36
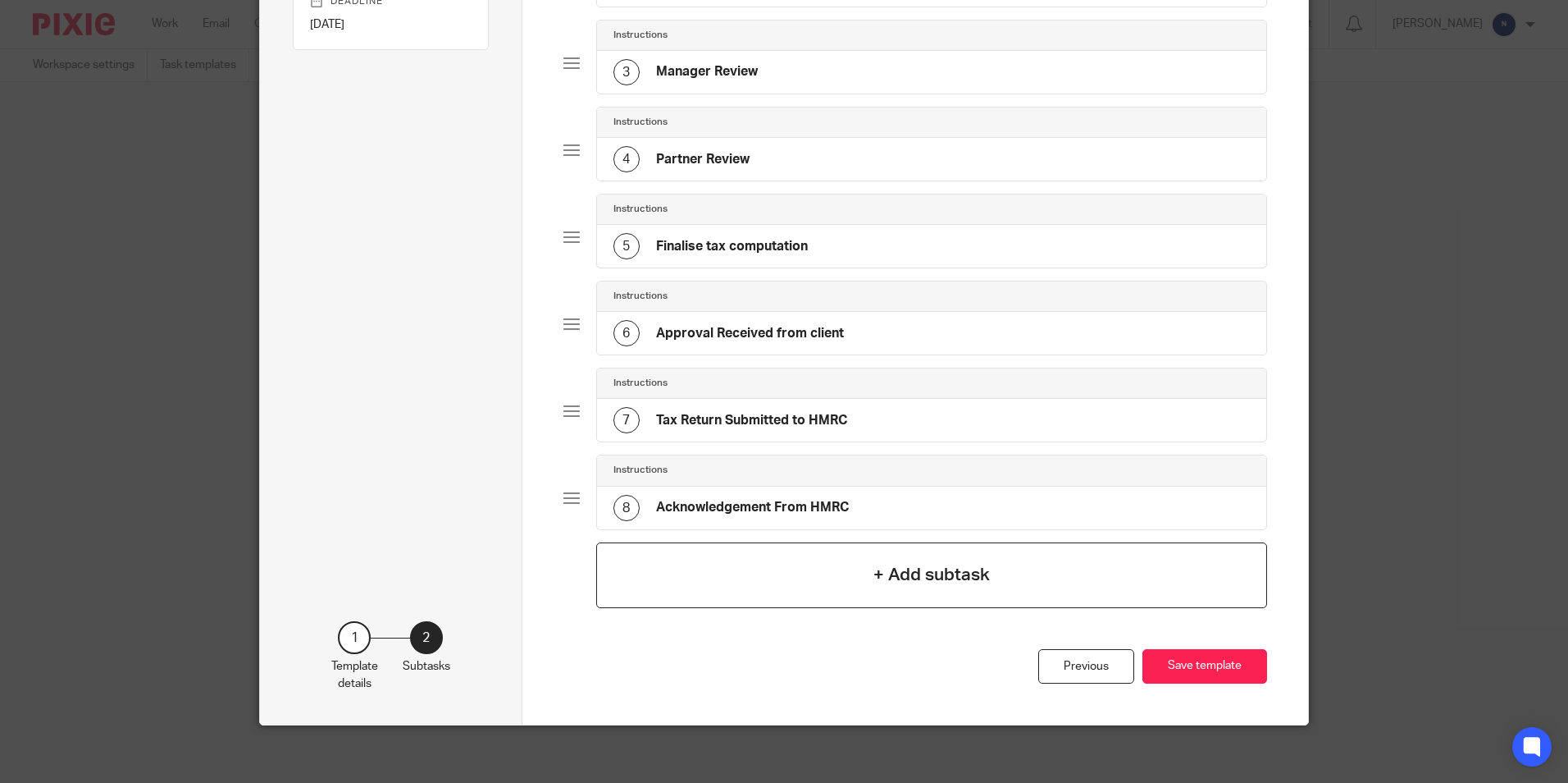
scroll to position [313, 0]
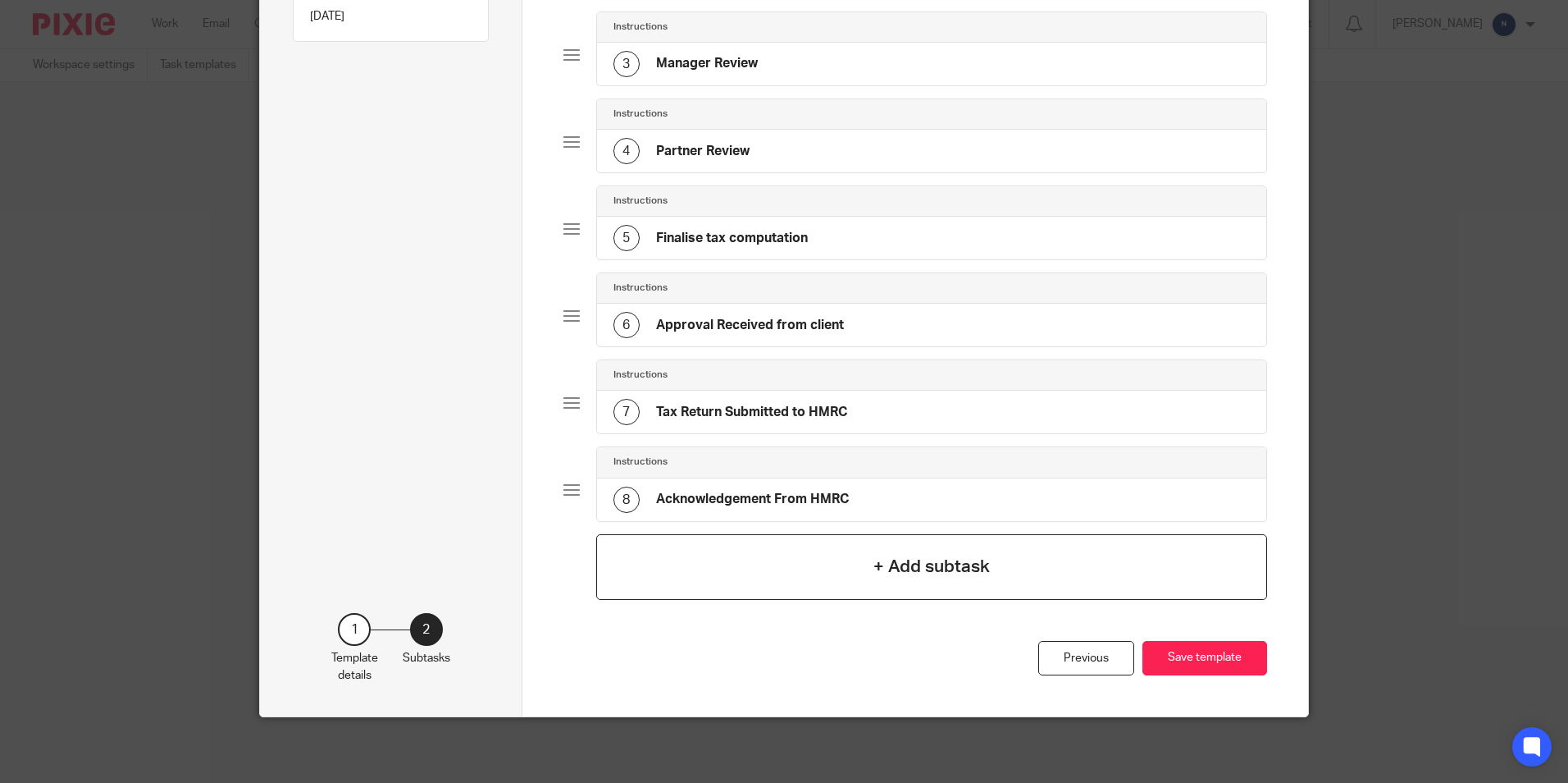
click at [838, 577] on div "+ Add subtask" at bounding box center [932, 566] width 672 height 65
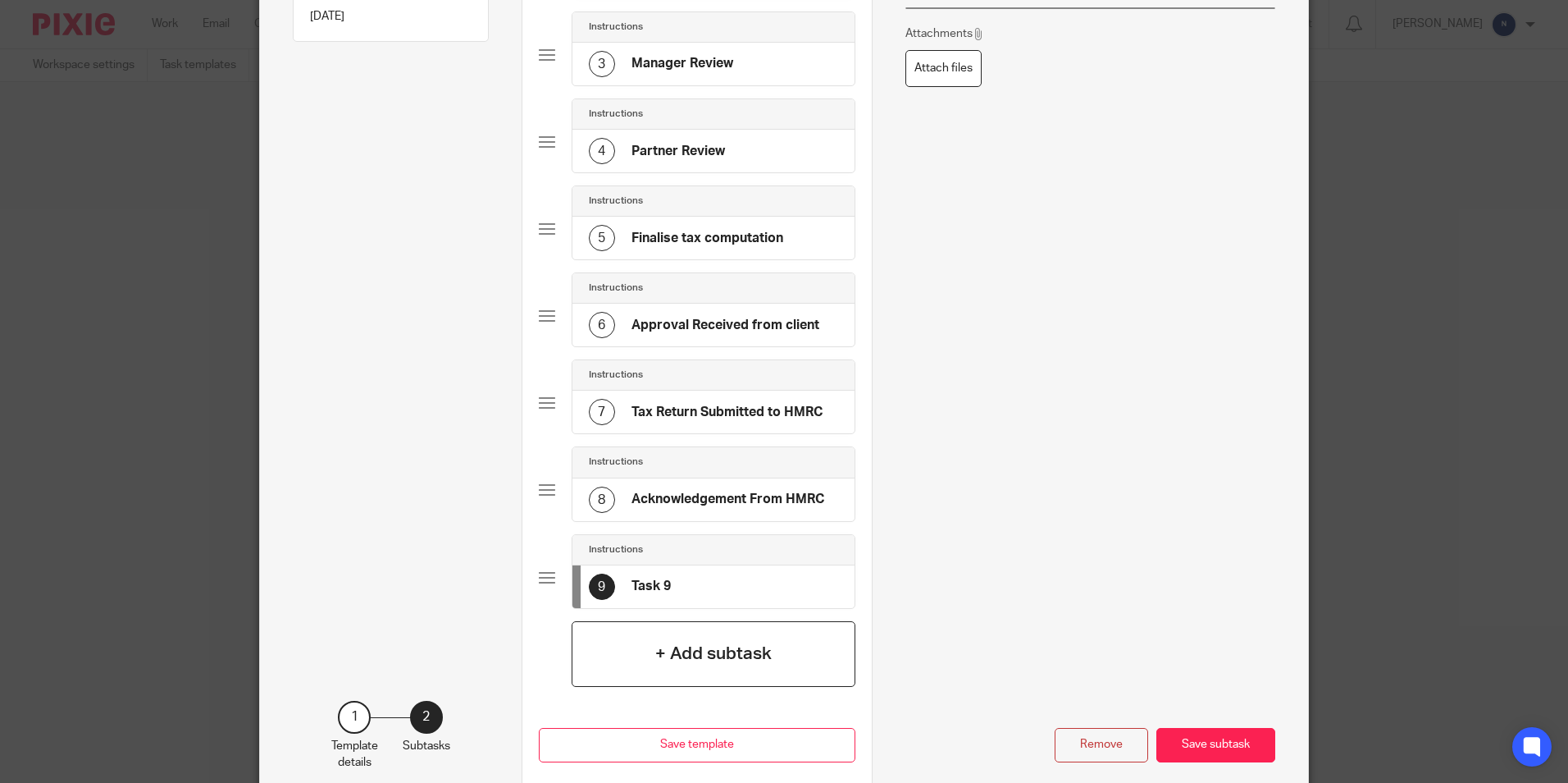
scroll to position [0, 0]
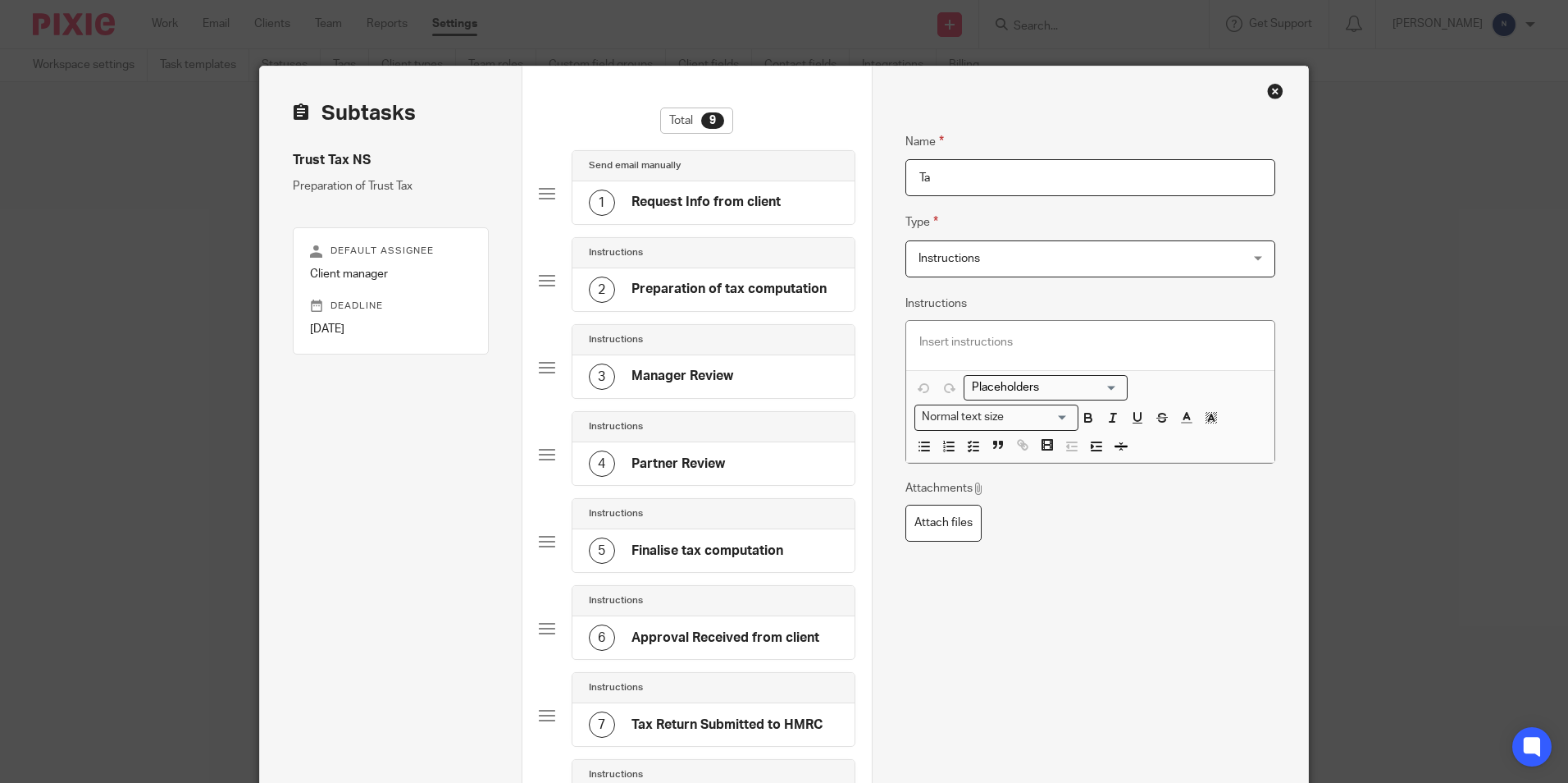
type input "T"
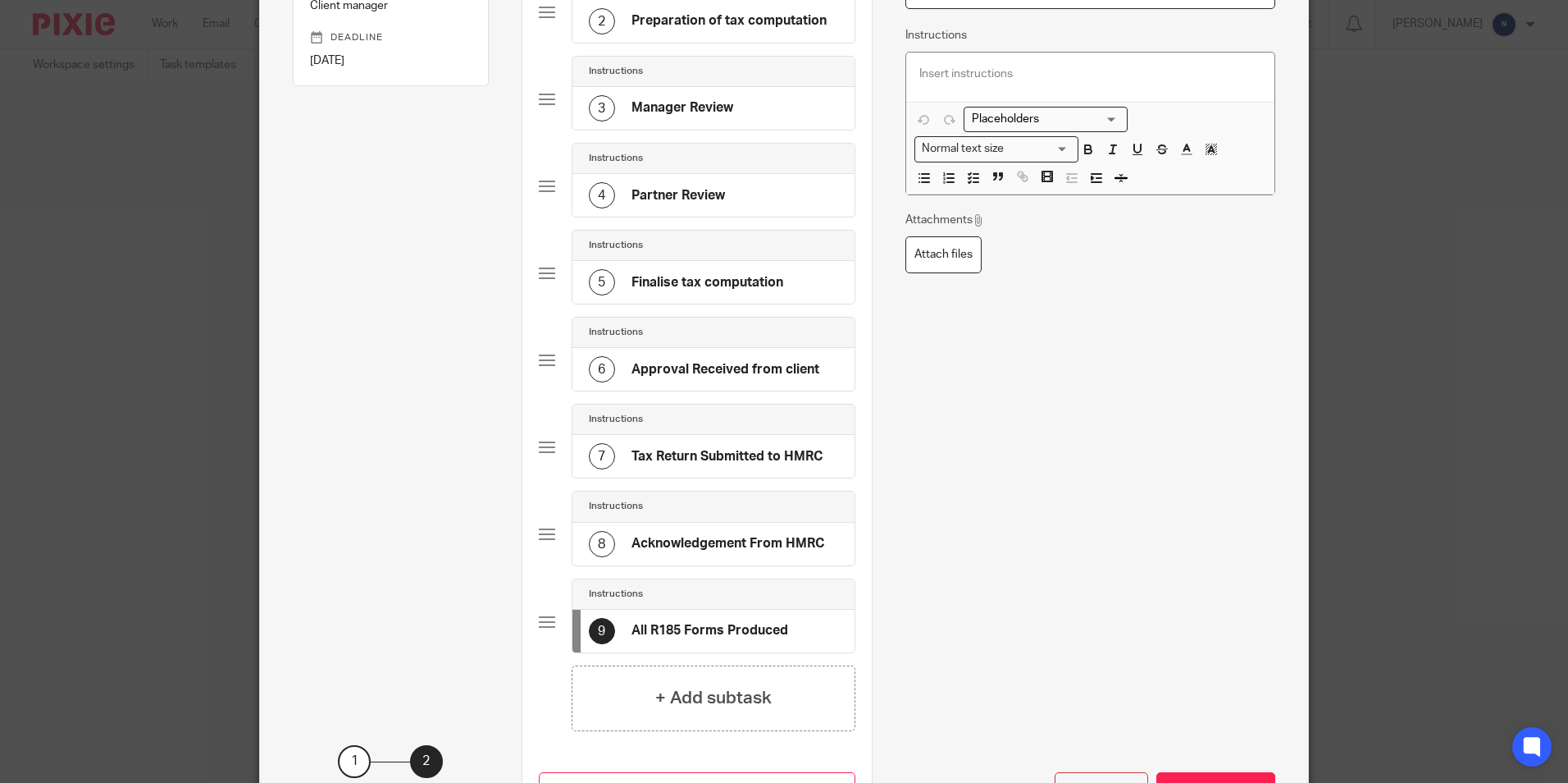
scroll to position [400, 0]
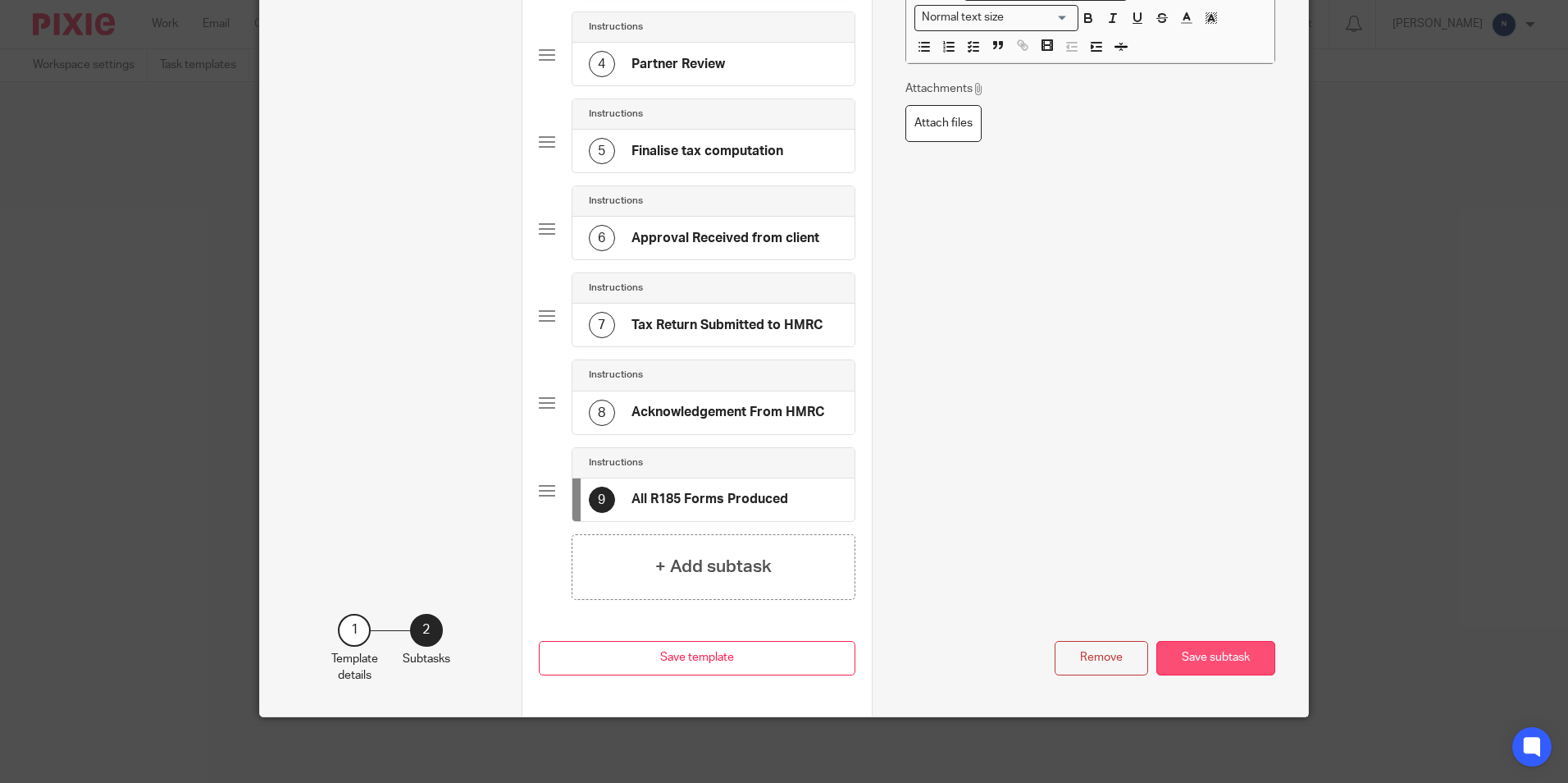
type input "All R185 Forms Produced"
click at [1231, 665] on button "Save subtask" at bounding box center [1215, 658] width 119 height 36
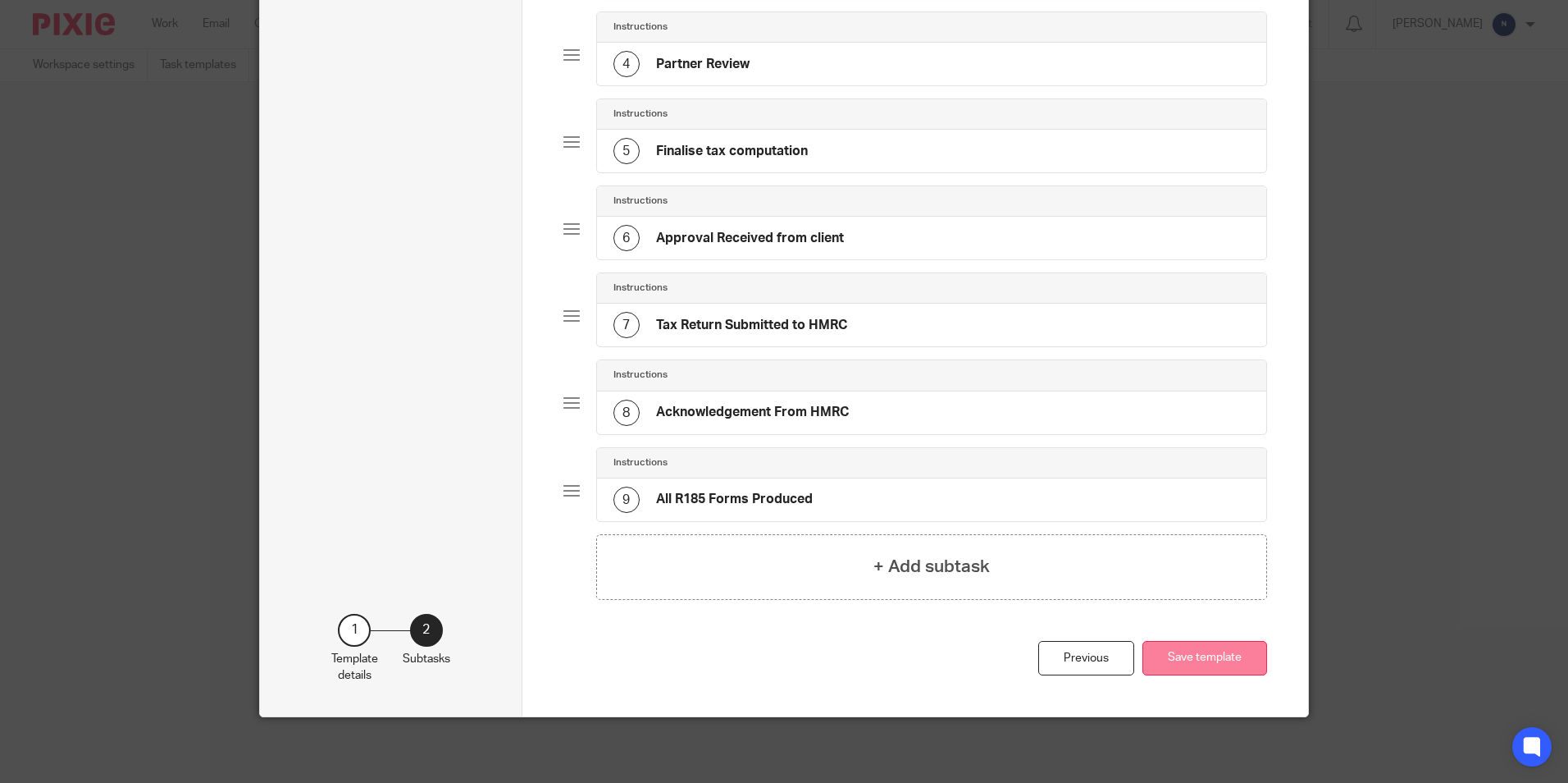
click at [1150, 650] on button "Save template" at bounding box center [1204, 658] width 124 height 36
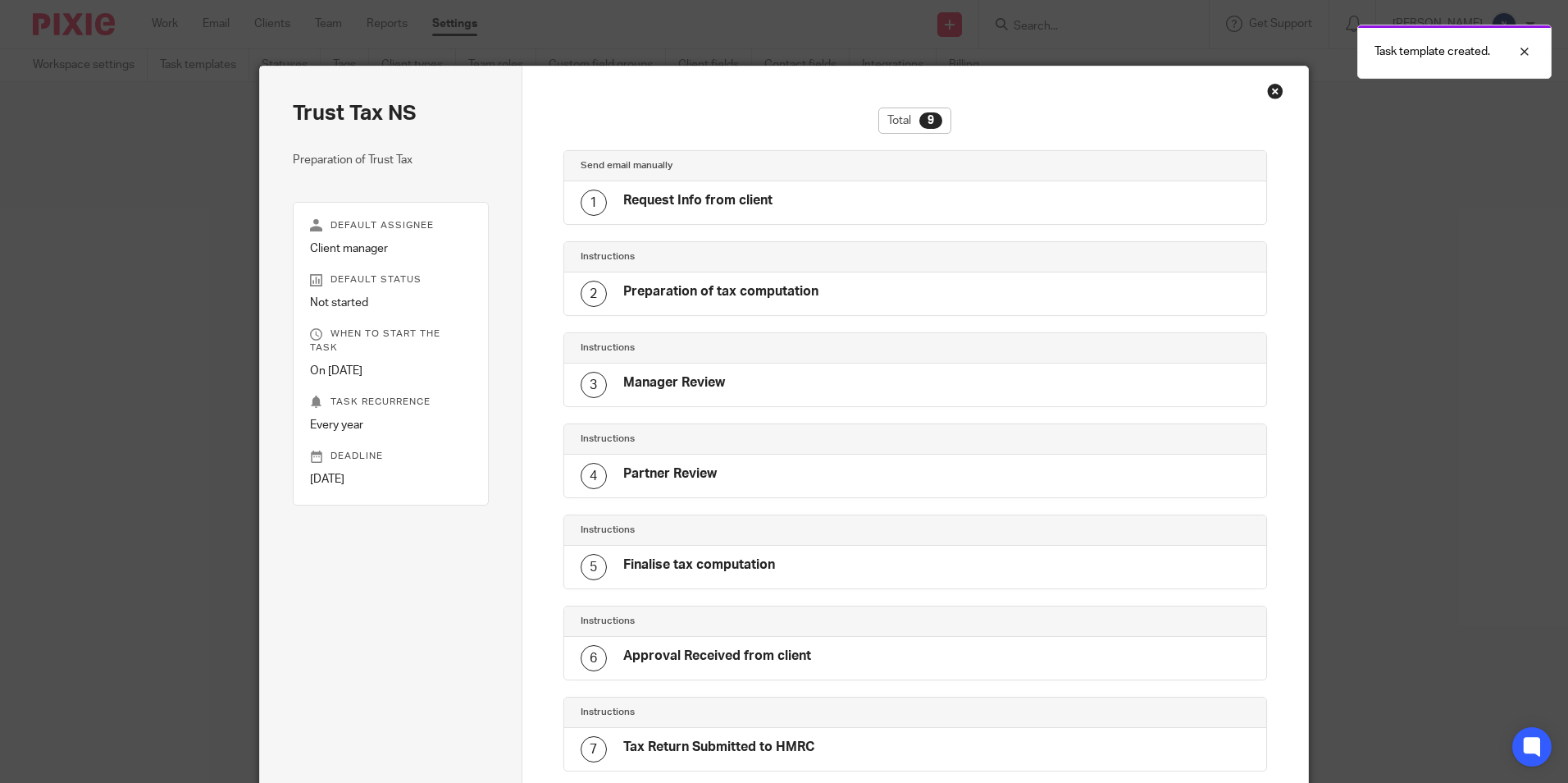
click at [1268, 95] on div "Close this dialog window" at bounding box center [1275, 91] width 17 height 17
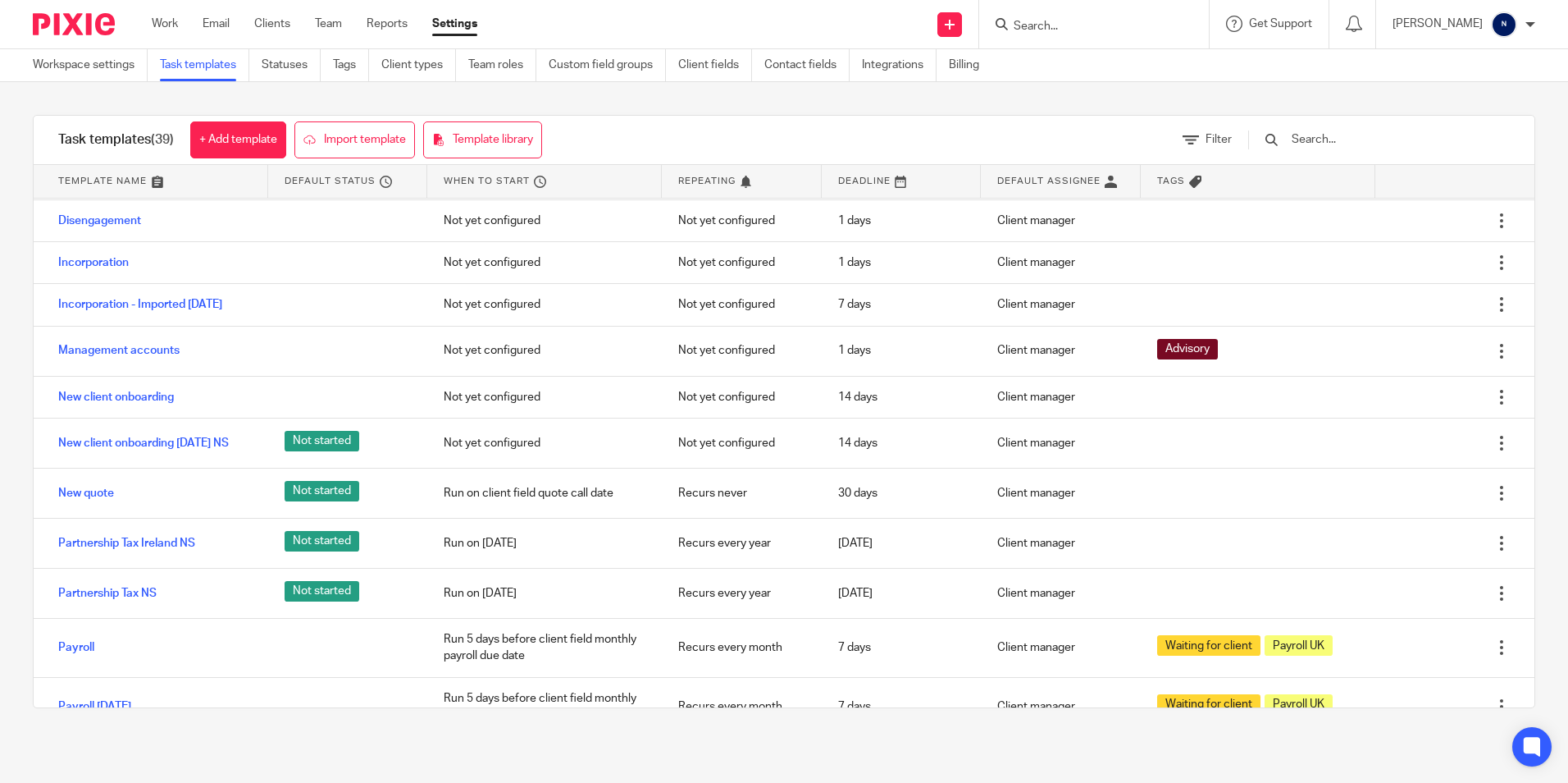
scroll to position [502, 0]
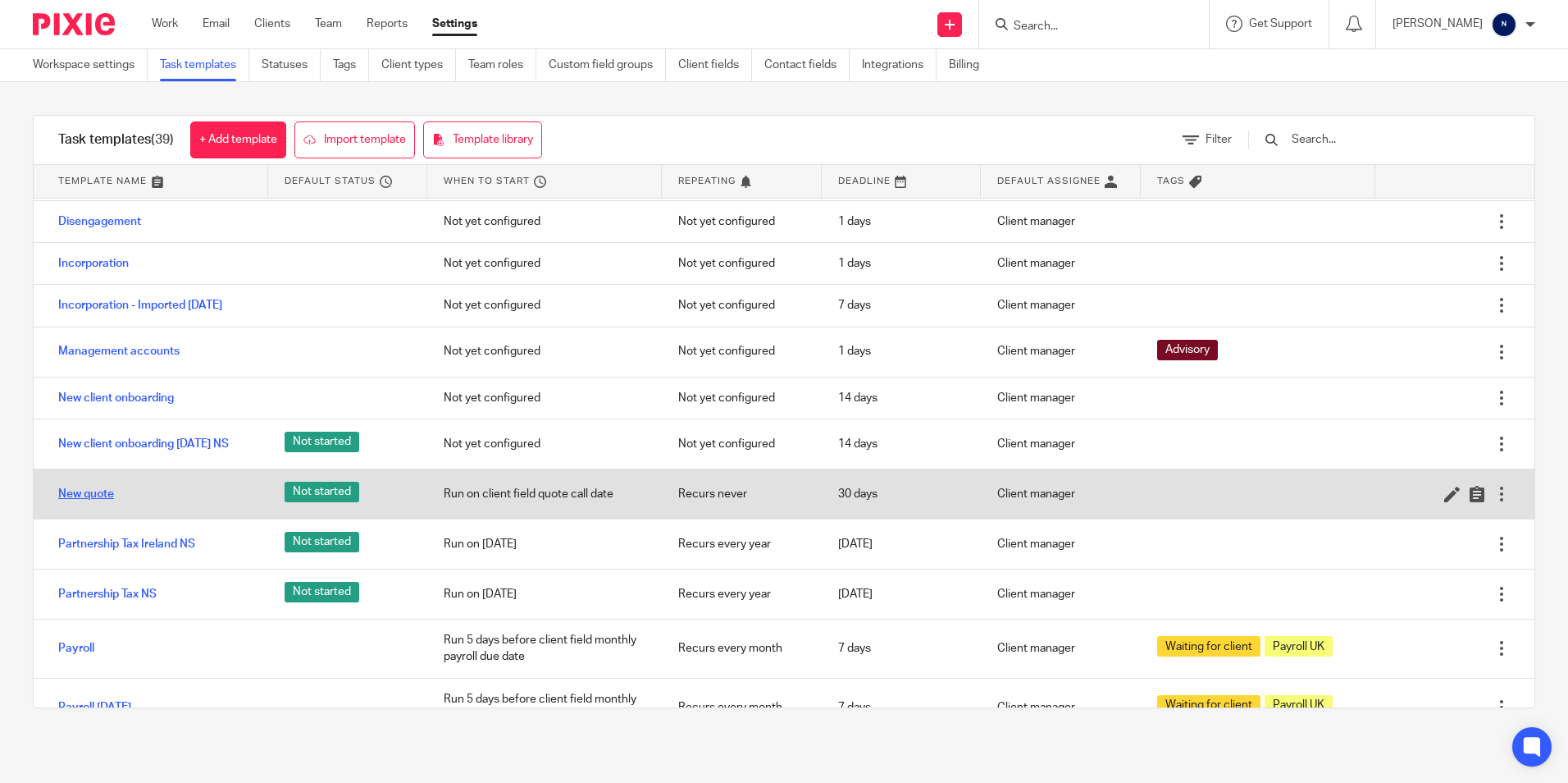
click at [103, 503] on link "New quote" at bounding box center [86, 494] width 56 height 17
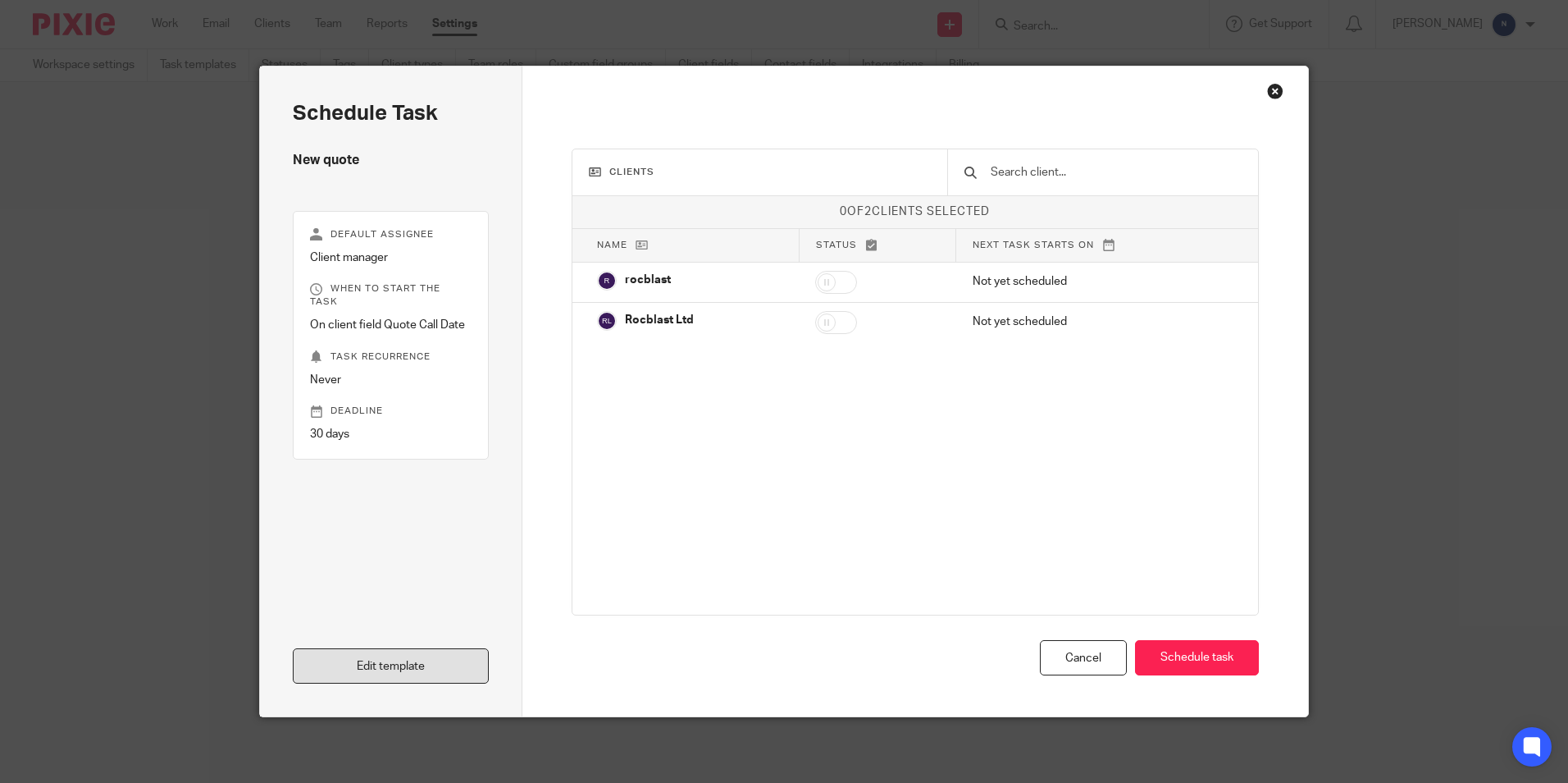
click at [361, 679] on link "Edit template" at bounding box center [390, 665] width 196 height 36
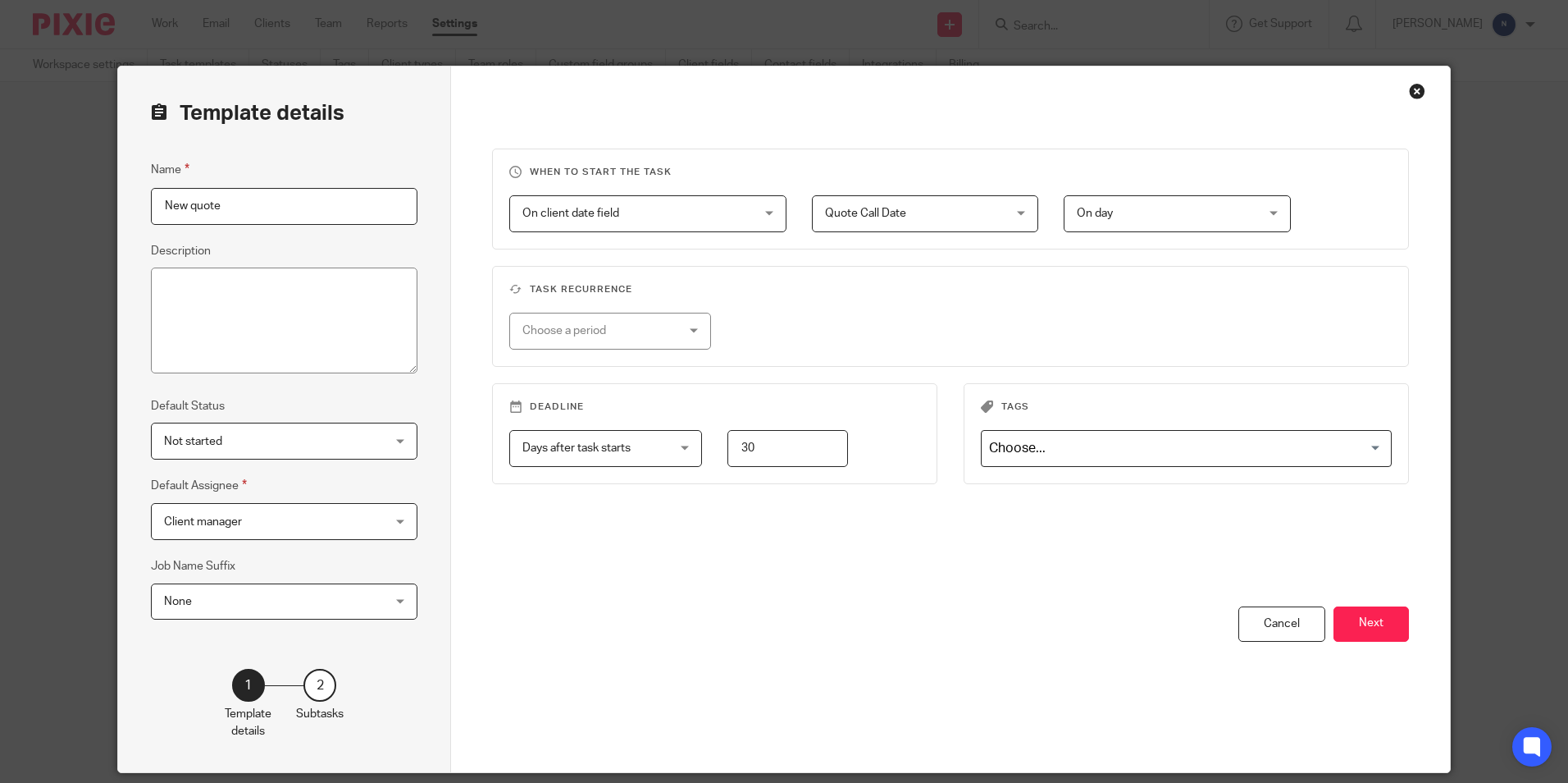
click at [1410, 90] on div "Close this dialog window" at bounding box center [1417, 91] width 17 height 17
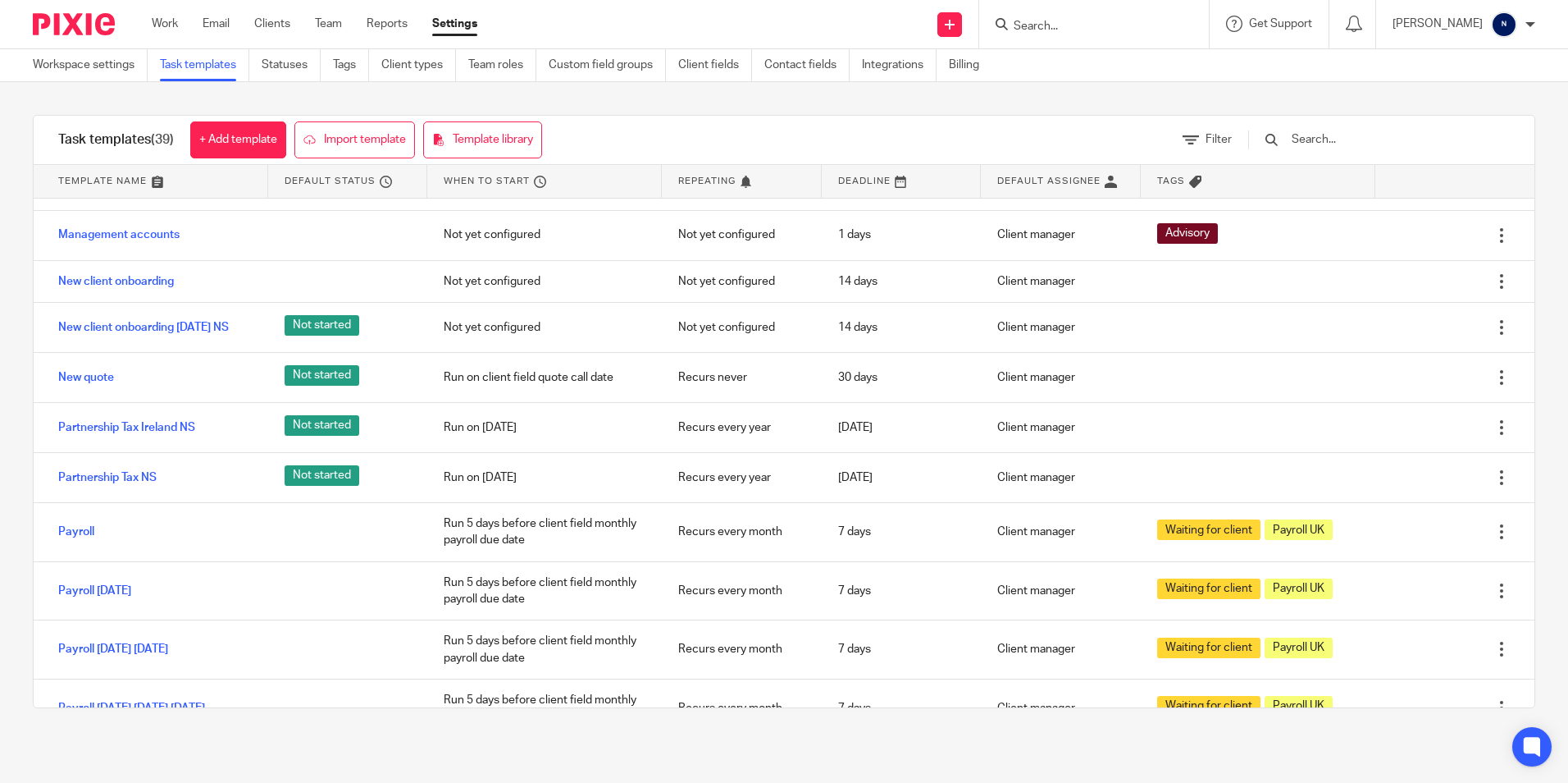
scroll to position [502, 0]
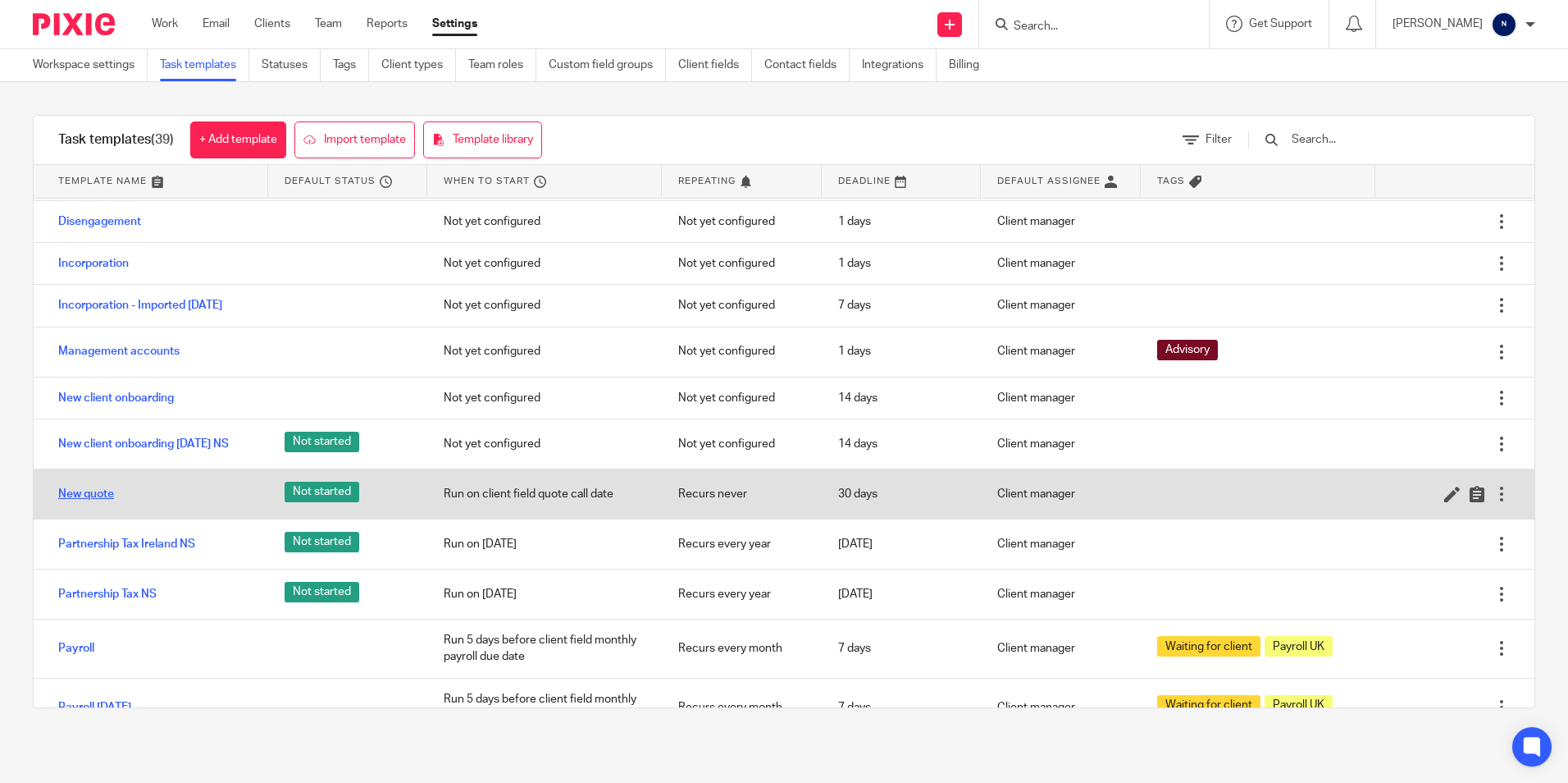
click at [83, 503] on link "New quote" at bounding box center [86, 494] width 56 height 17
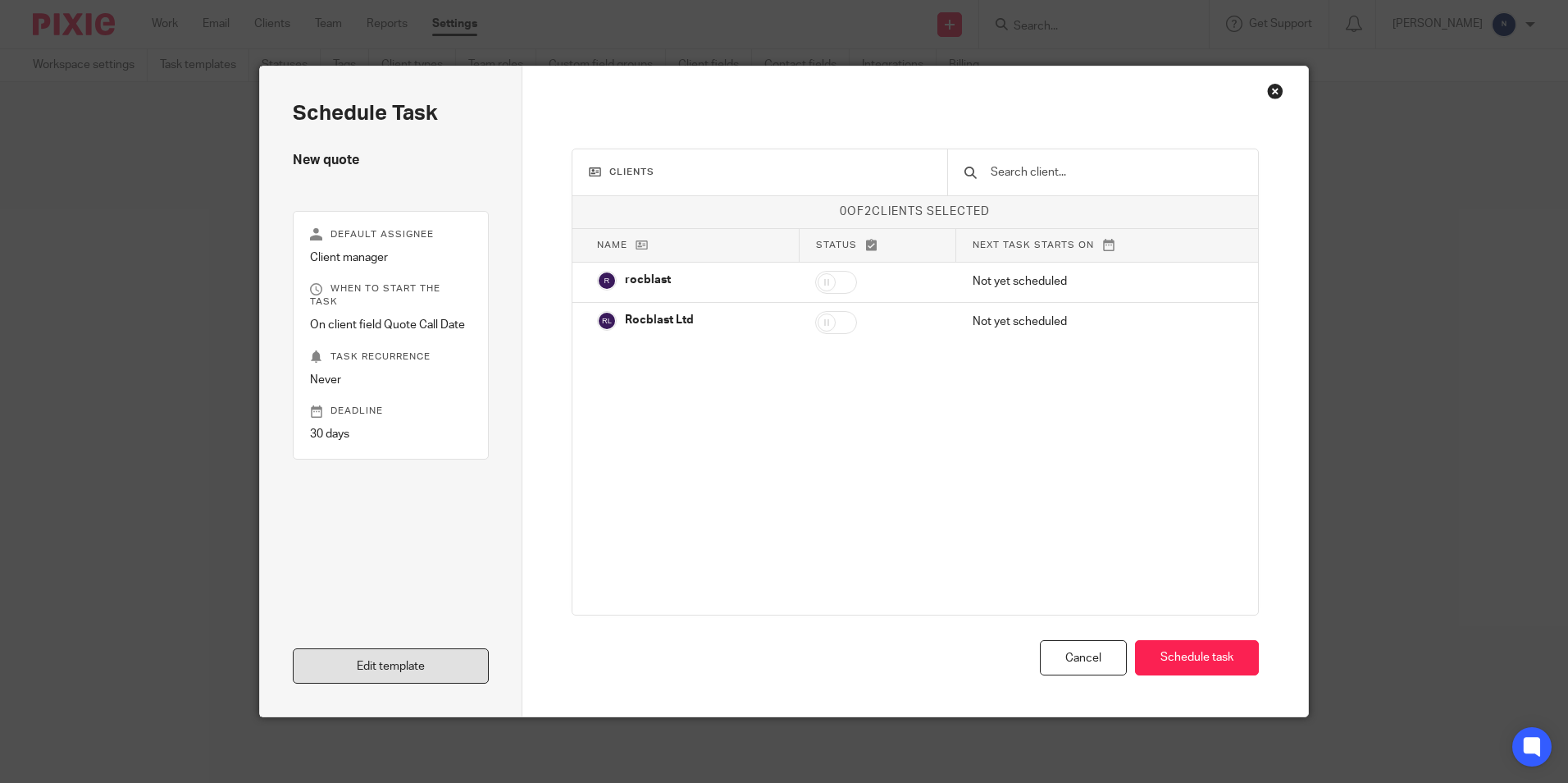
click at [337, 659] on link "Edit template" at bounding box center [390, 665] width 196 height 36
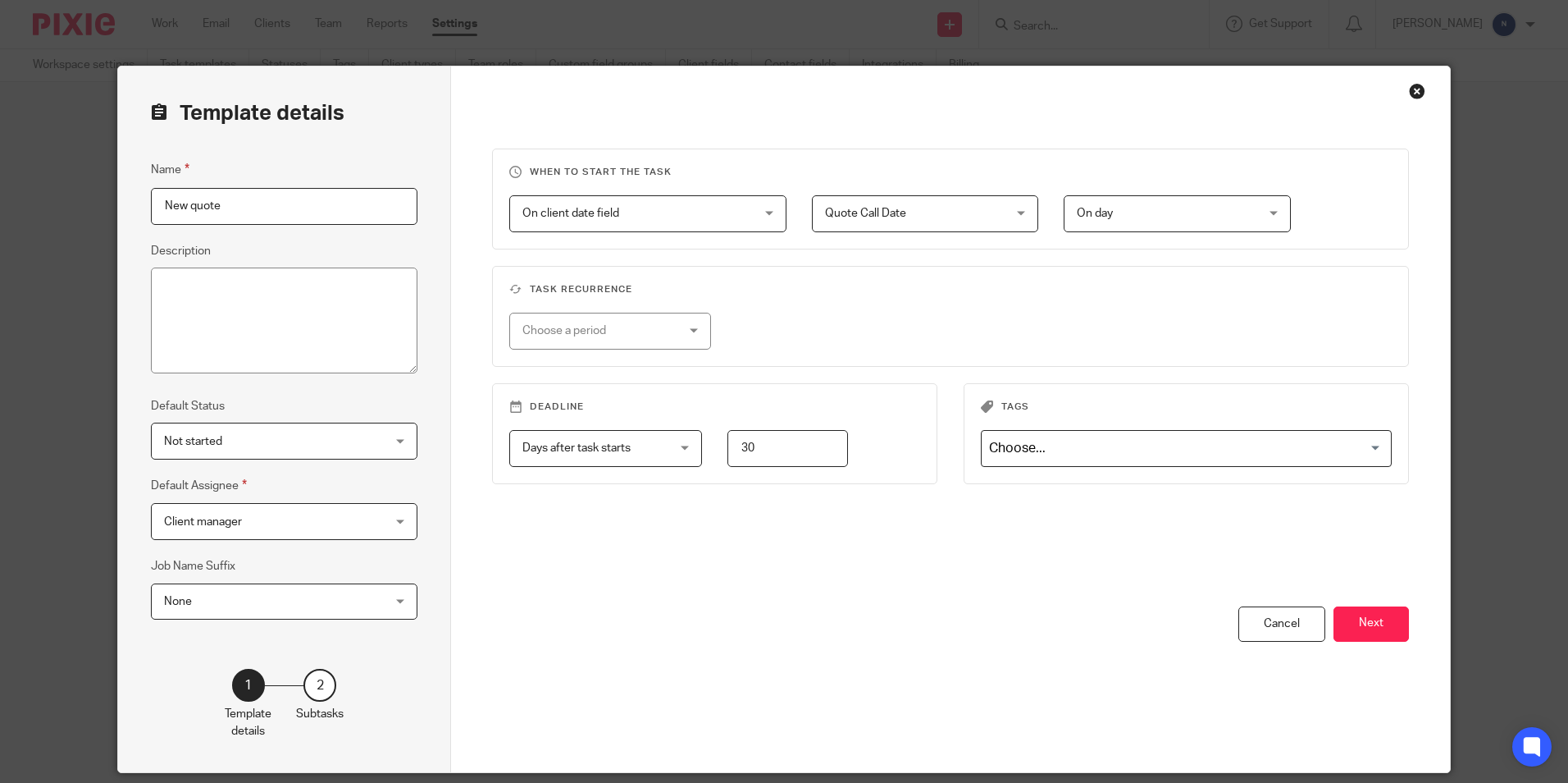
scroll to position [56, 0]
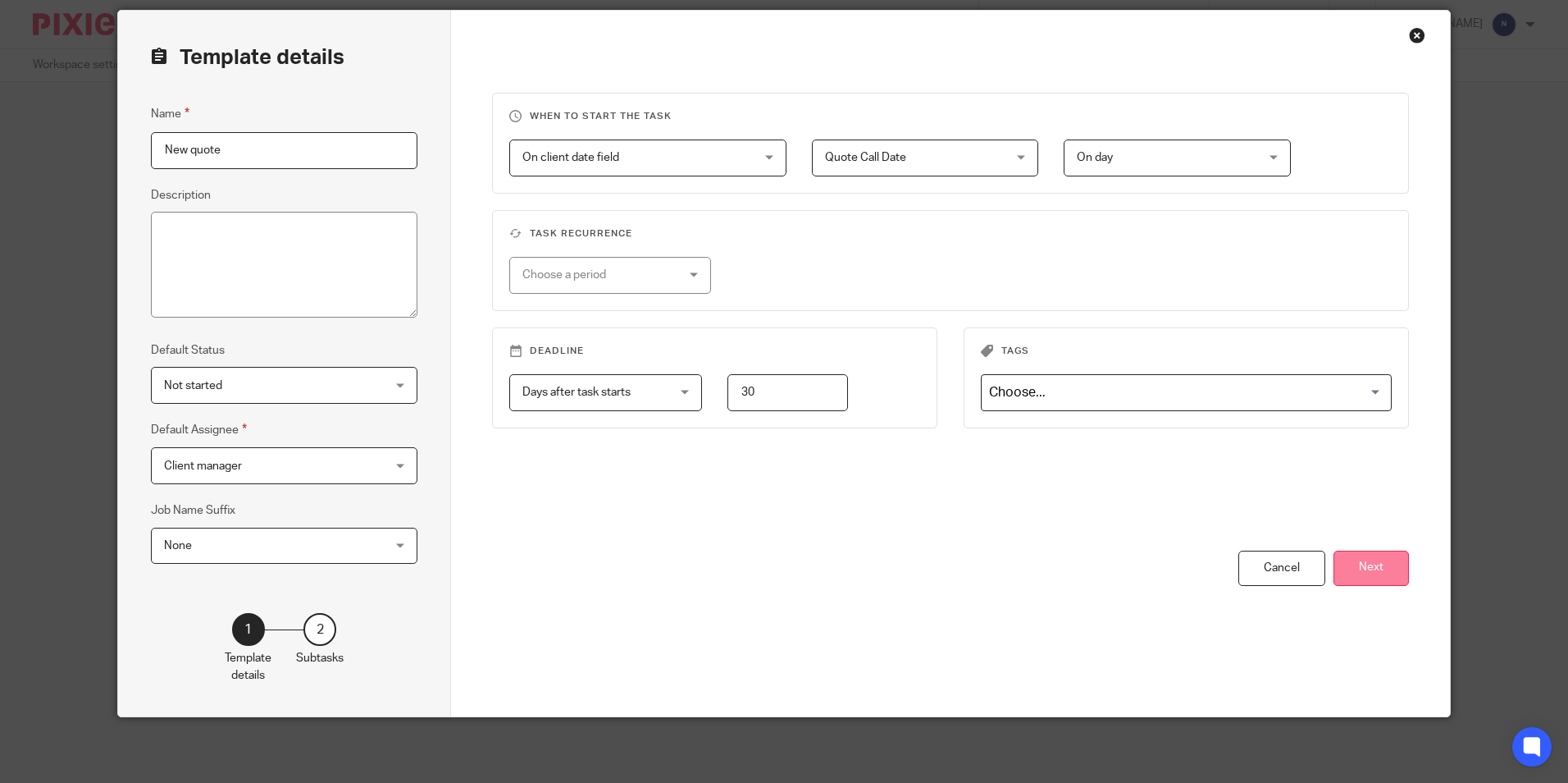
click at [1390, 574] on button "Next" at bounding box center [1371, 568] width 76 height 36
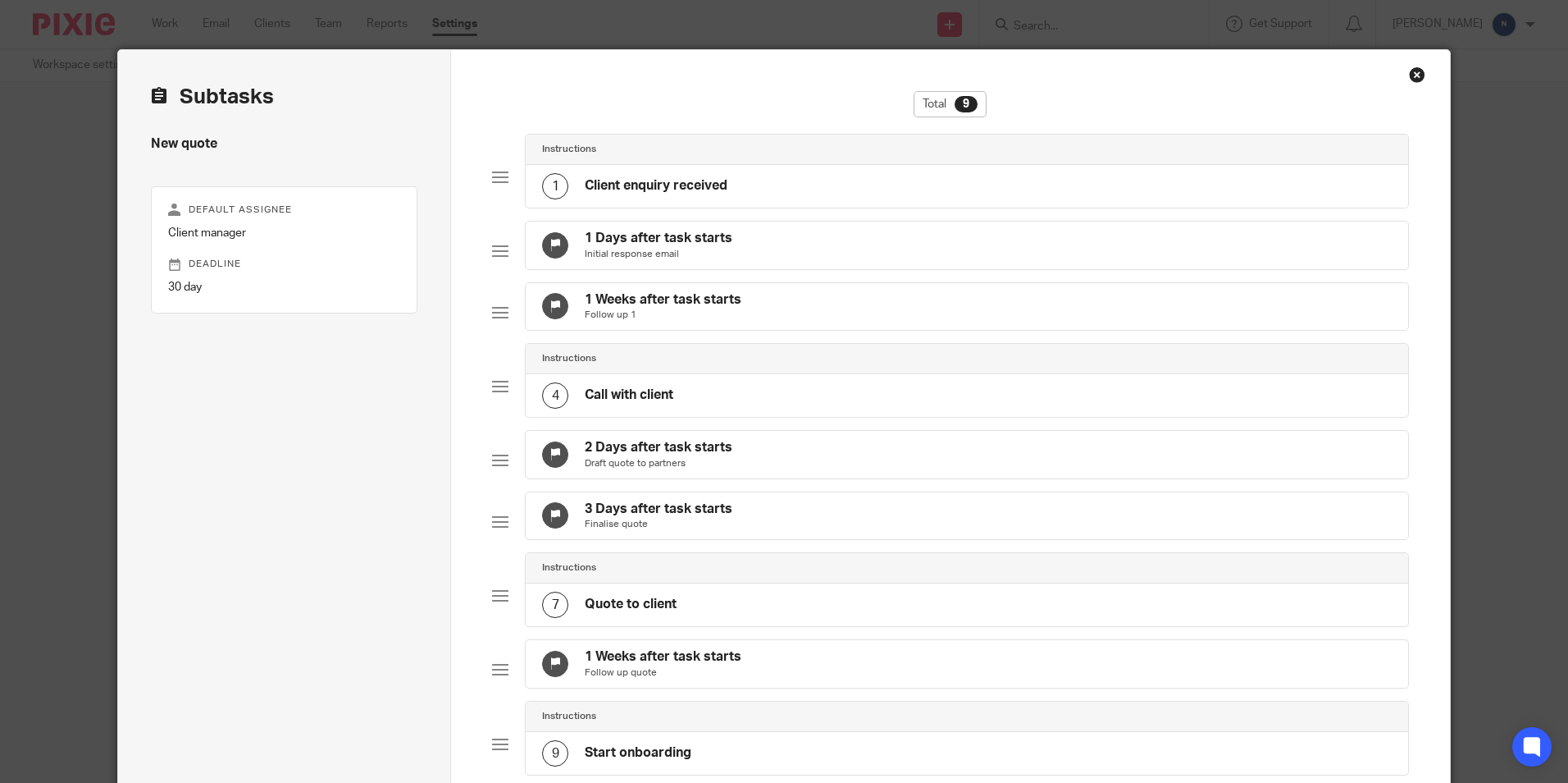
scroll to position [0, 0]
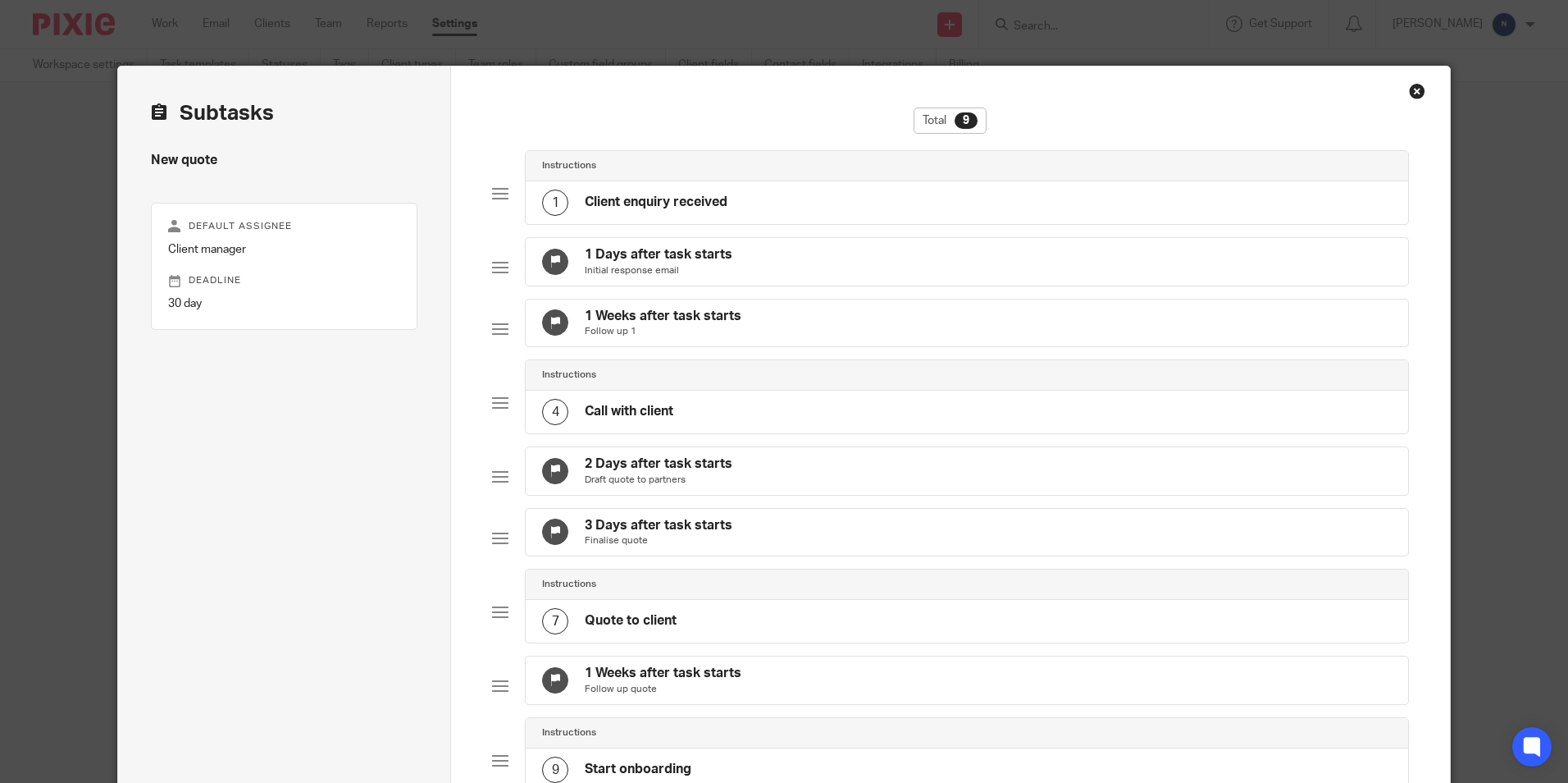
click at [1410, 90] on div "Close this dialog window" at bounding box center [1417, 91] width 17 height 17
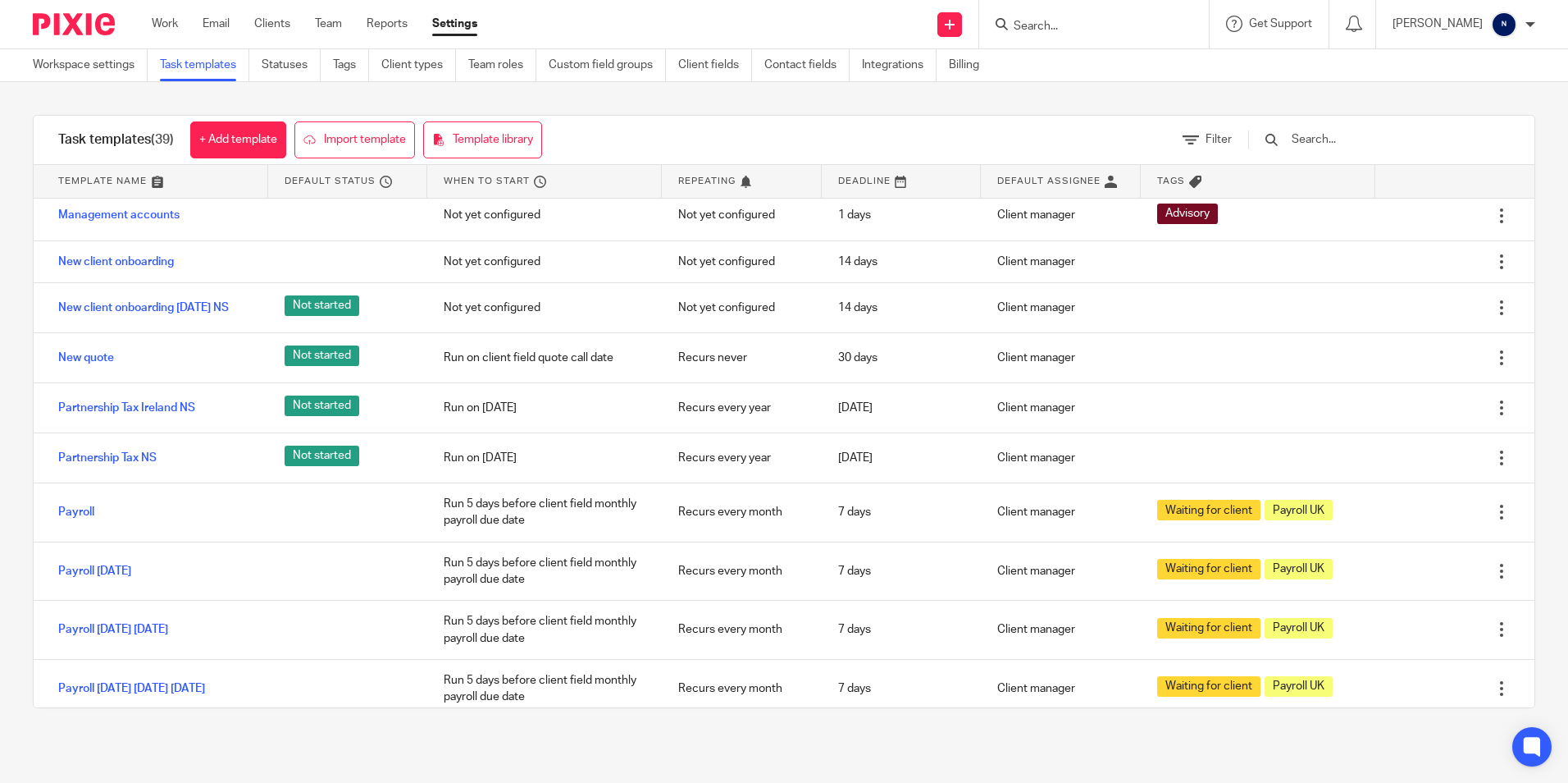
scroll to position [657, 0]
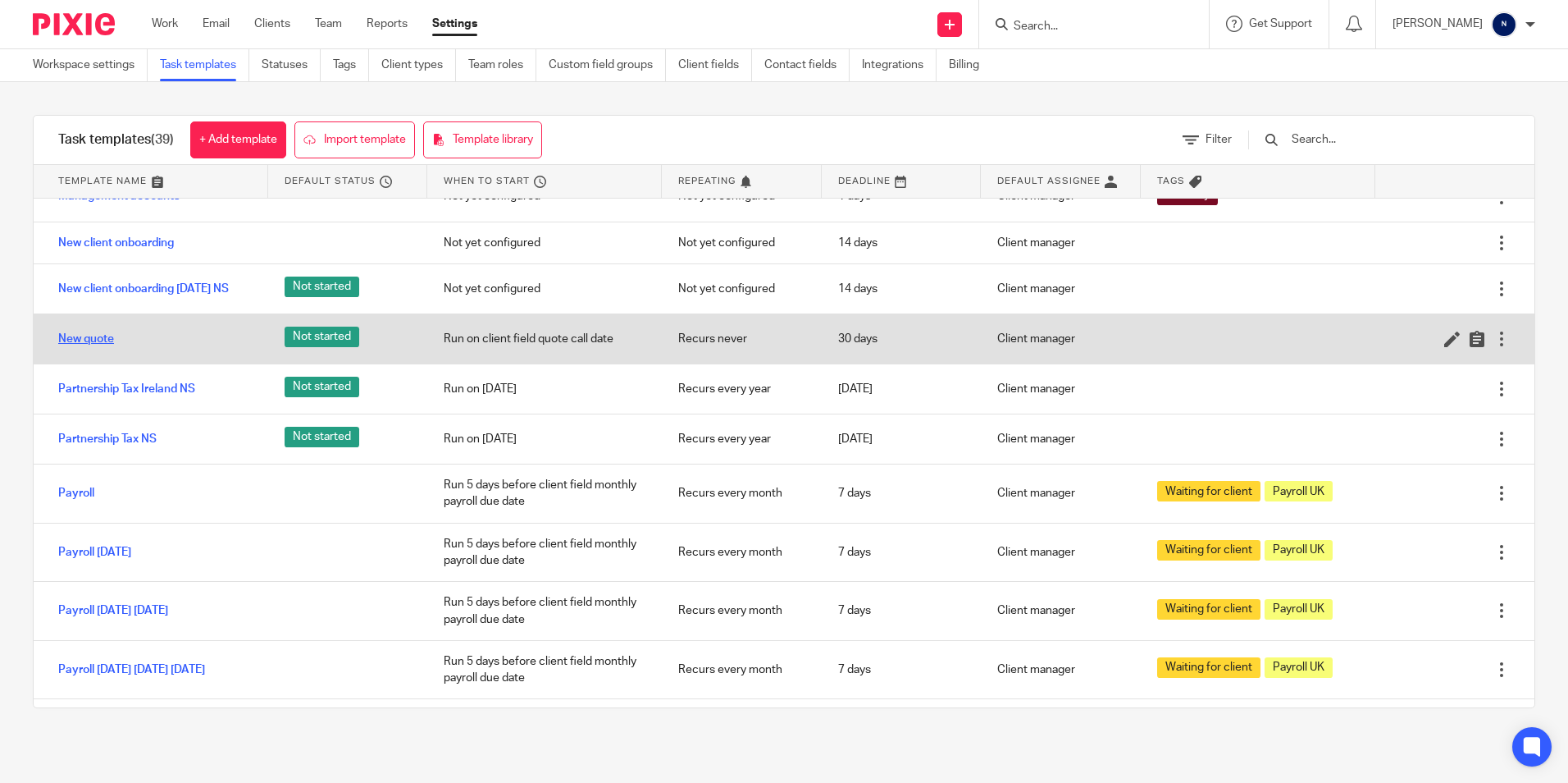
click at [102, 348] on link "New quote" at bounding box center [86, 339] width 56 height 17
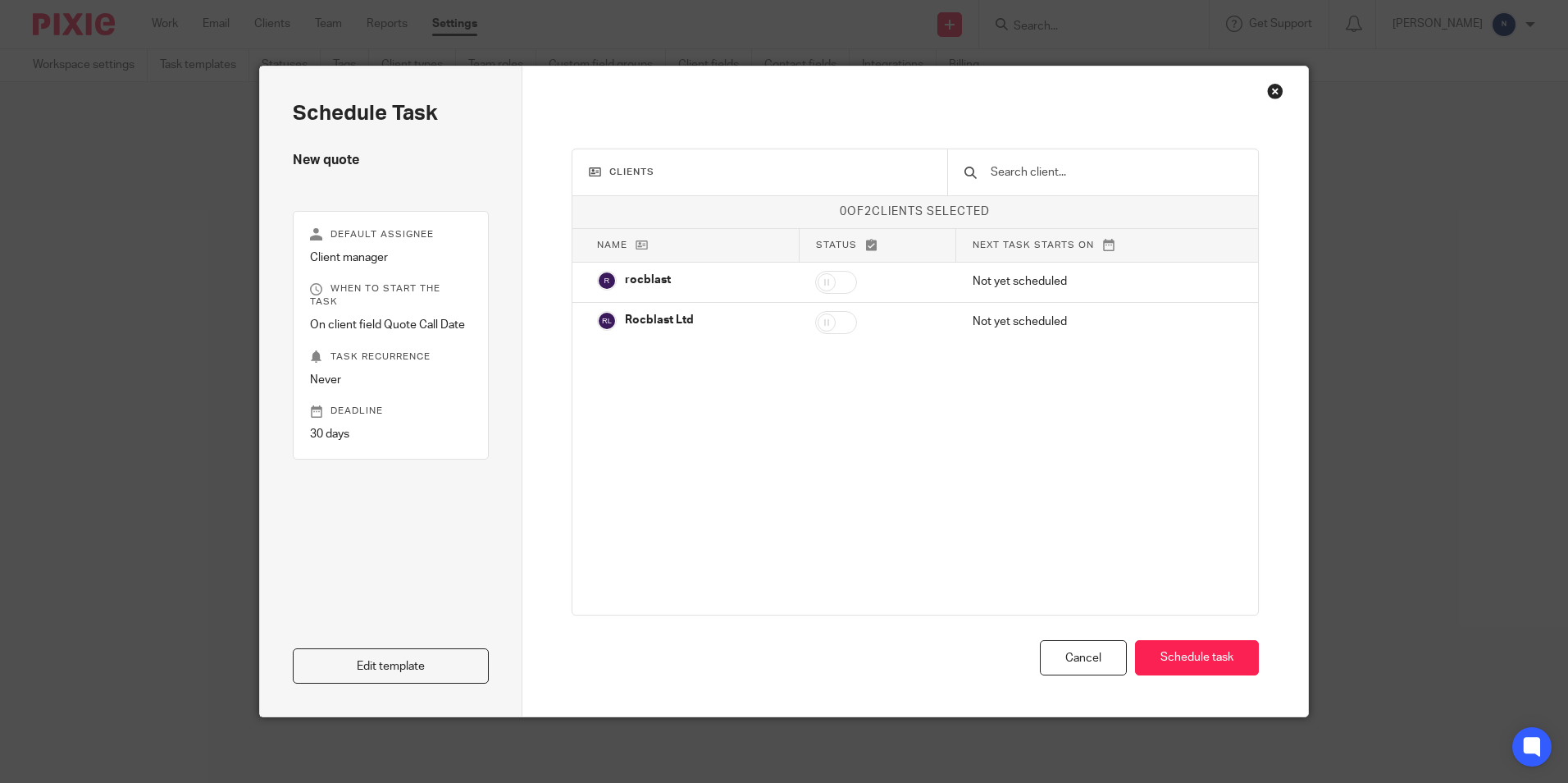
click at [321, 685] on div "Schedule task New quote Default assignee Client manager When to start the task …" at bounding box center [391, 391] width 262 height 650
click at [328, 674] on link "Edit template" at bounding box center [390, 665] width 196 height 36
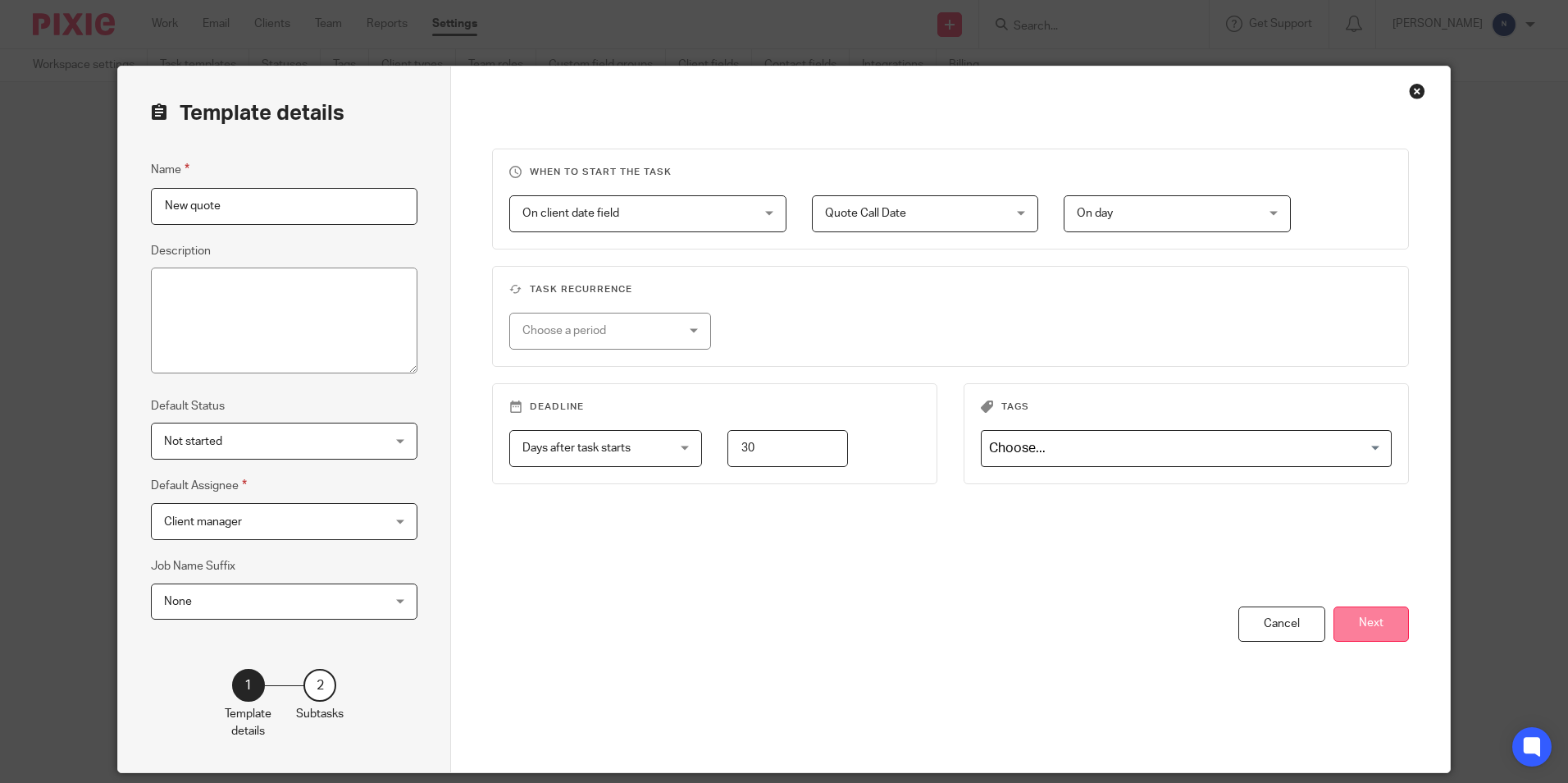
click at [1396, 629] on button "Next" at bounding box center [1371, 624] width 76 height 36
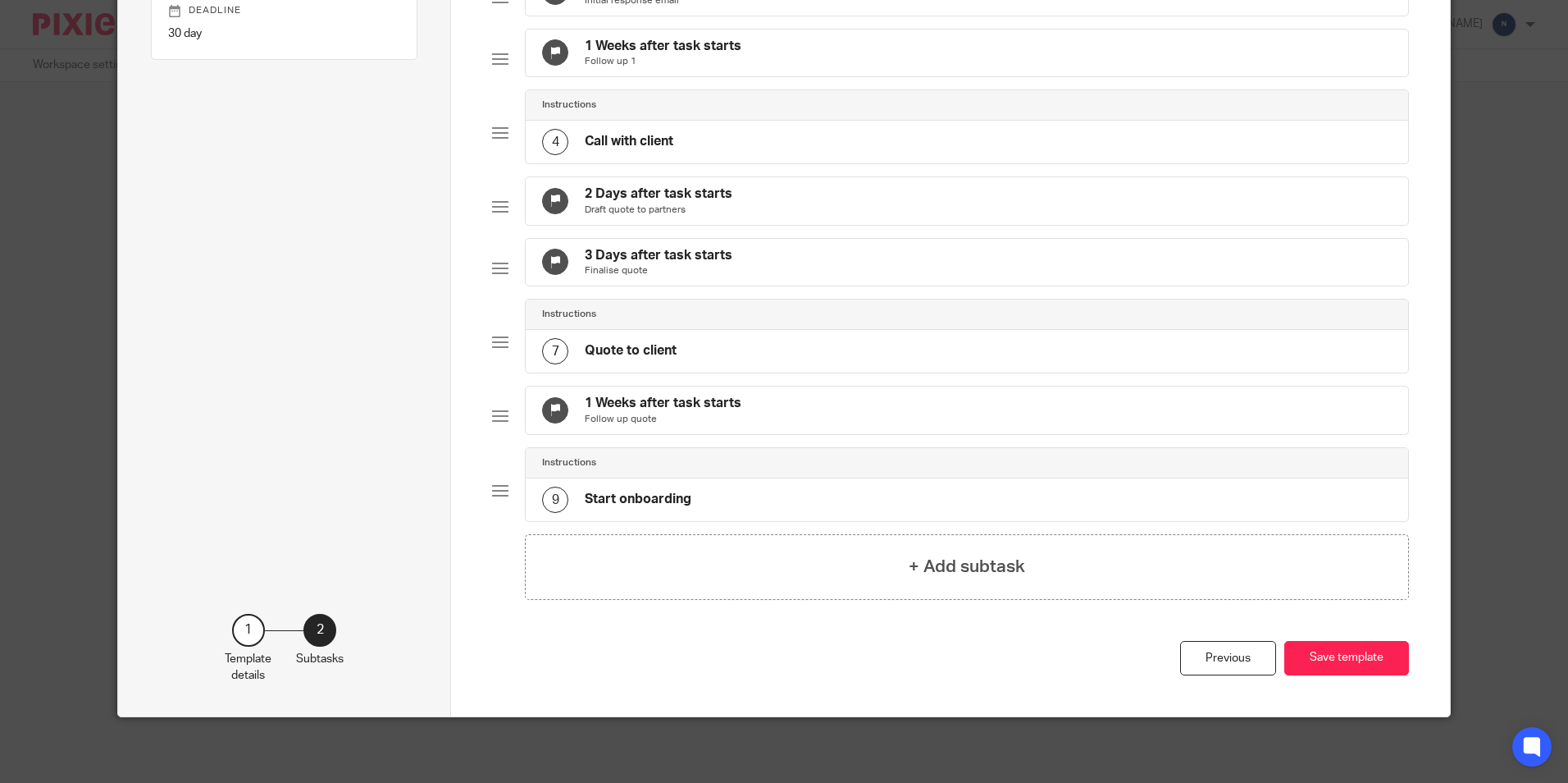
scroll to position [254, 0]
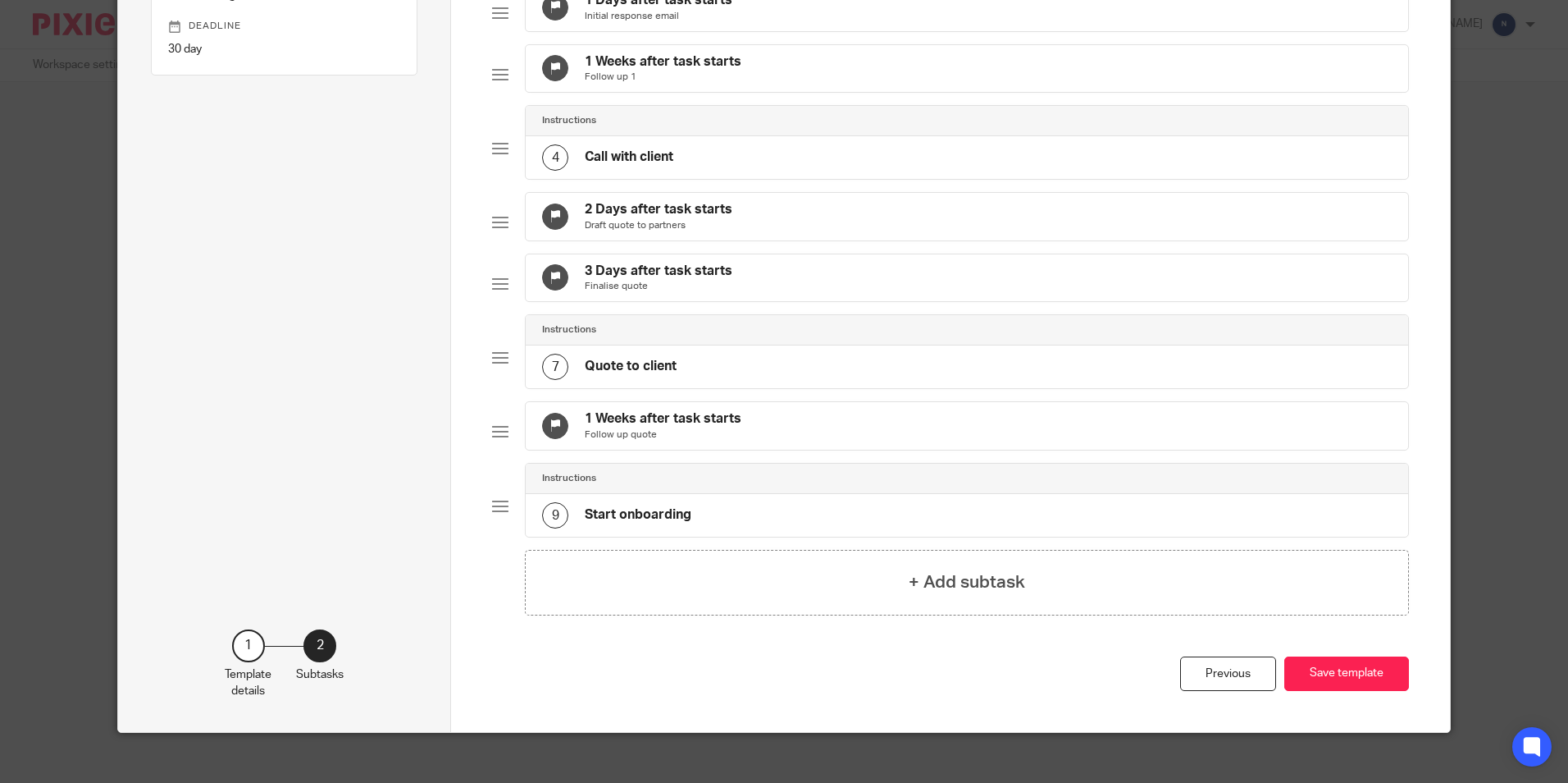
click at [744, 494] on div "Instructions" at bounding box center [966, 478] width 882 height 30
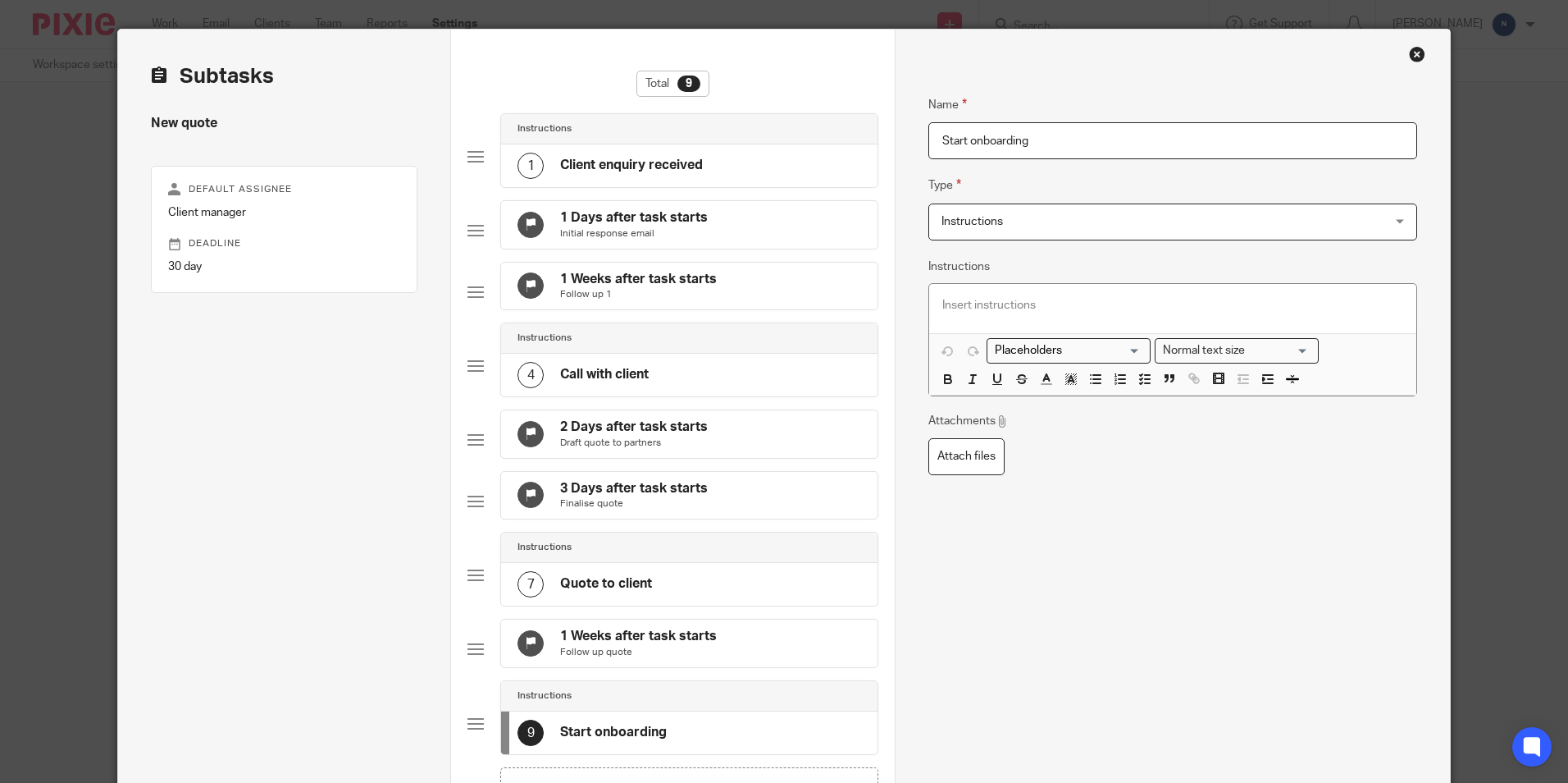
scroll to position [0, 0]
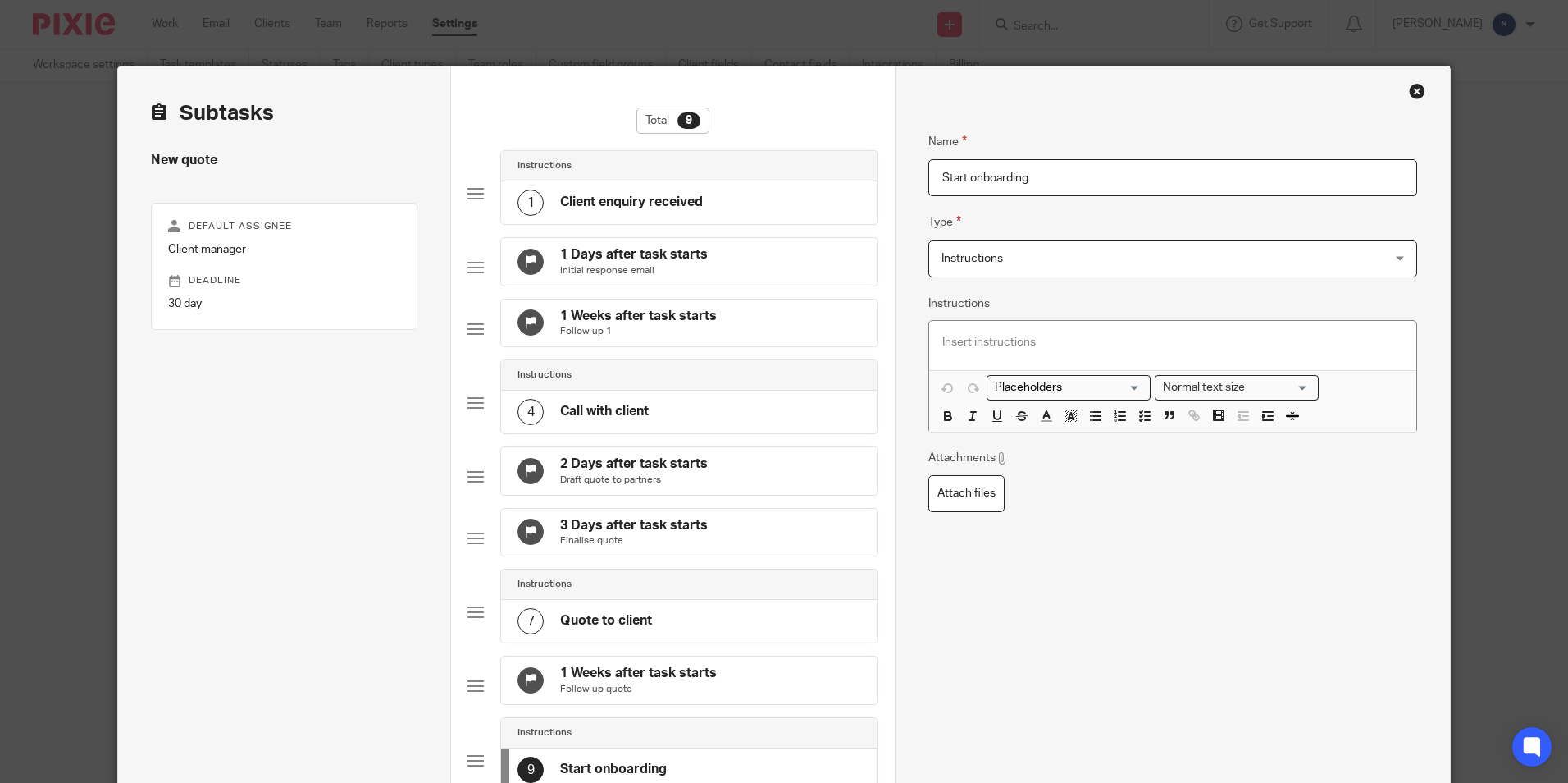
click at [737, 192] on div "1 Client enquiry received" at bounding box center [690, 202] width 376 height 43
click at [1410, 94] on div "Close this dialog window" at bounding box center [1417, 91] width 17 height 17
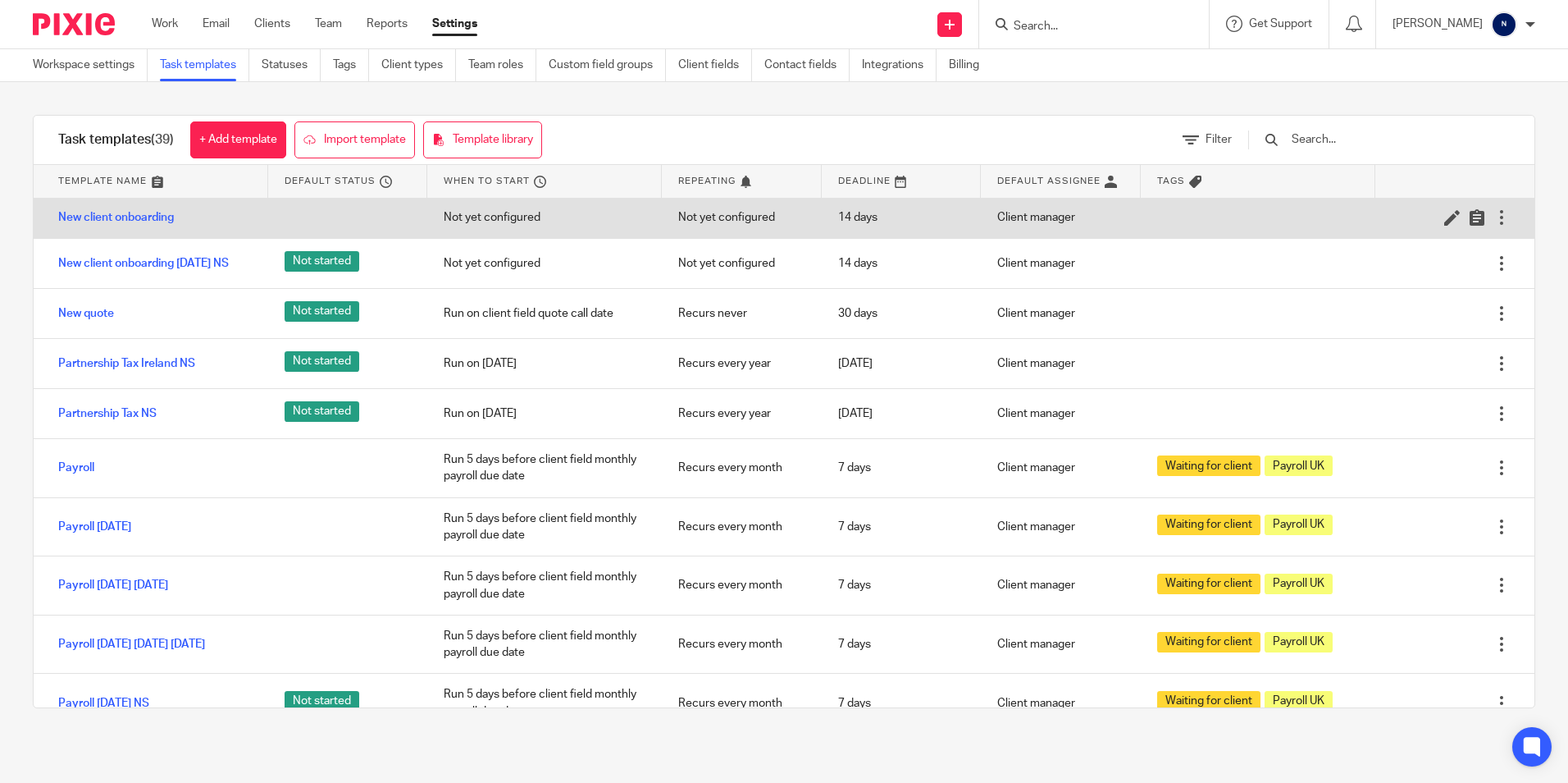
scroll to position [657, 0]
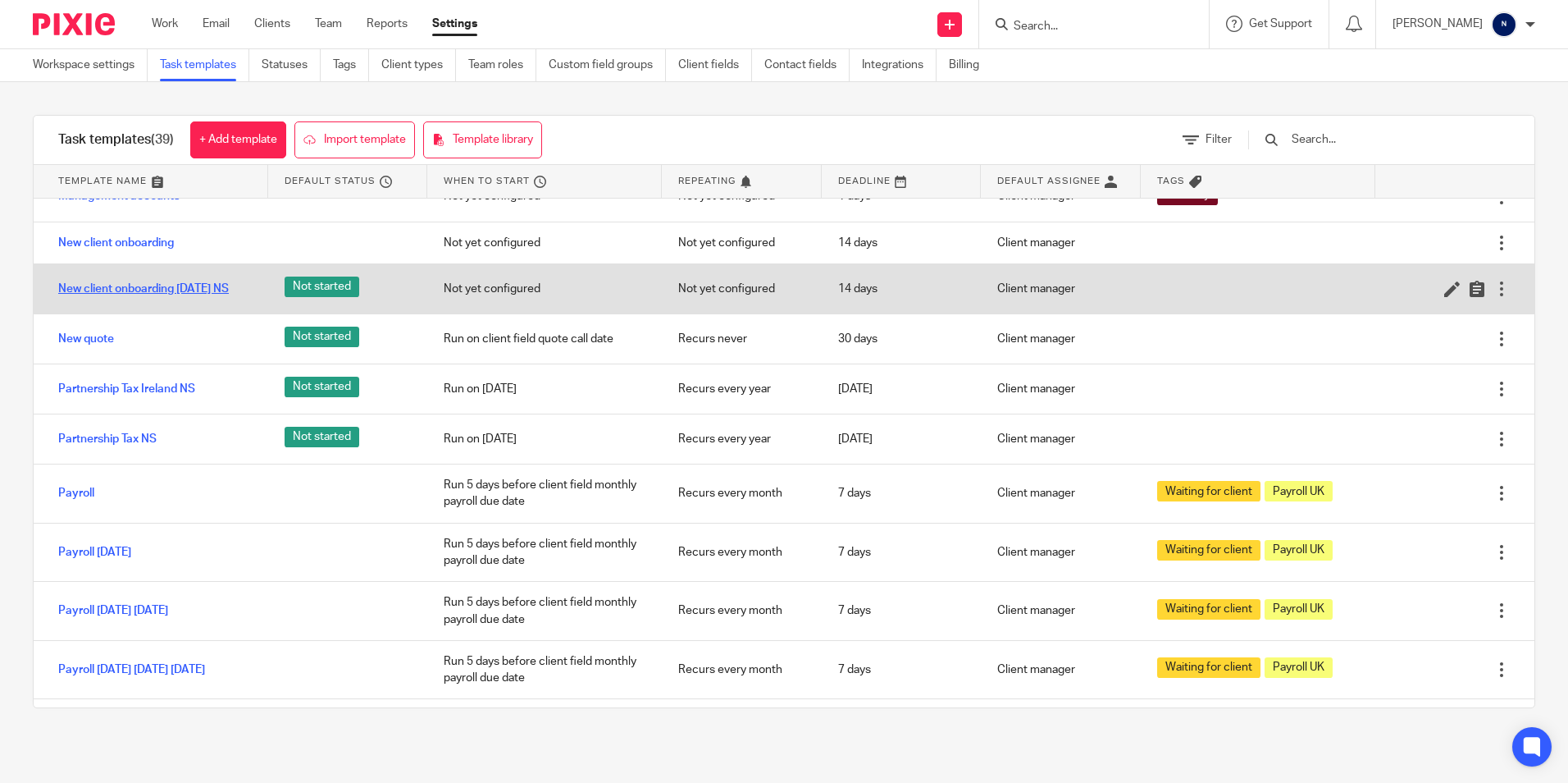
click at [138, 293] on div "New client onboarding [DATE] NS" at bounding box center [151, 288] width 234 height 41
click at [144, 297] on link "New client onboarding [DATE] NS" at bounding box center [144, 288] width 171 height 17
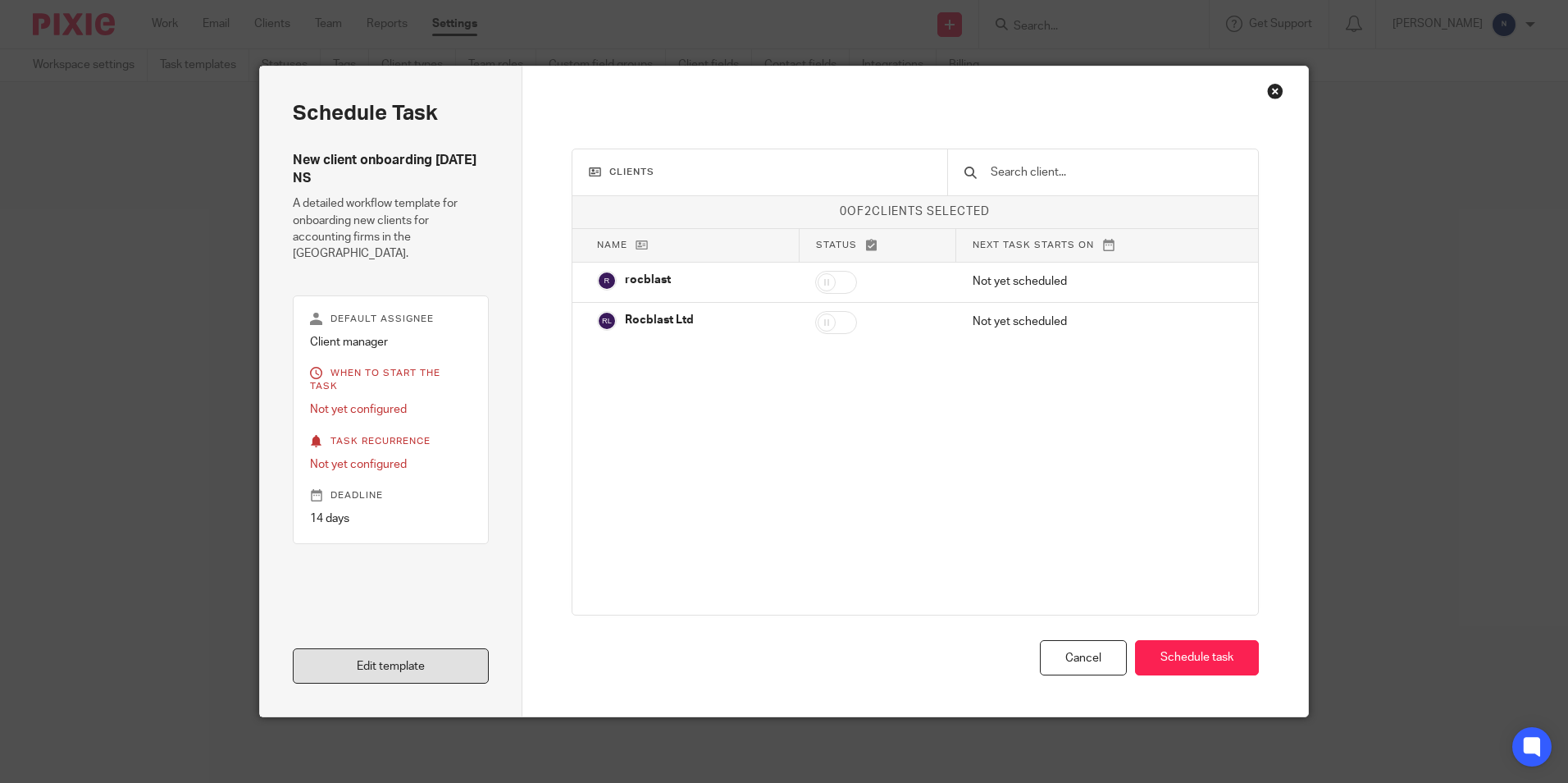
click at [313, 661] on link "Edit template" at bounding box center [390, 665] width 196 height 36
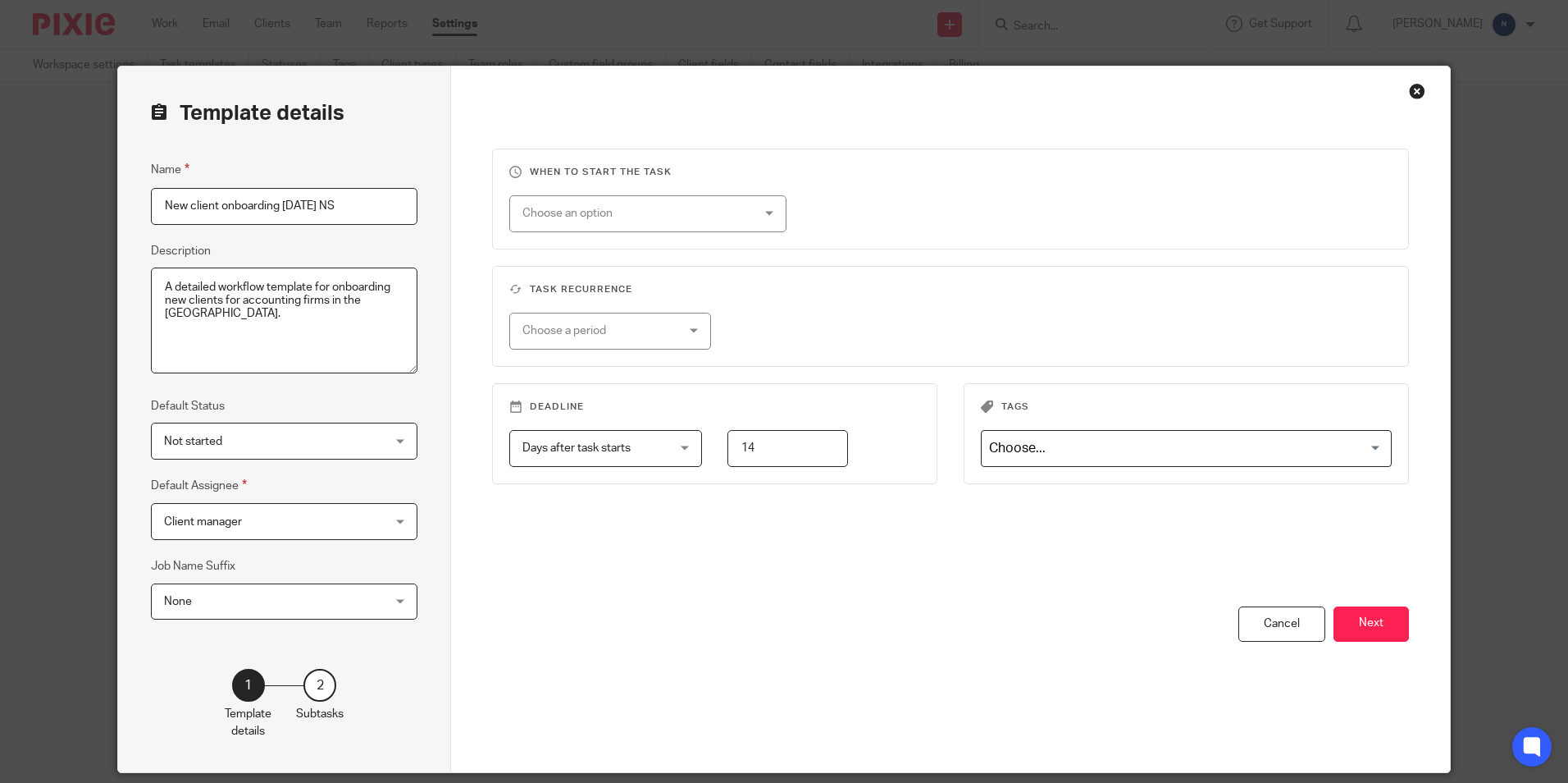
click at [716, 211] on div "Choose an option" at bounding box center [628, 213] width 211 height 35
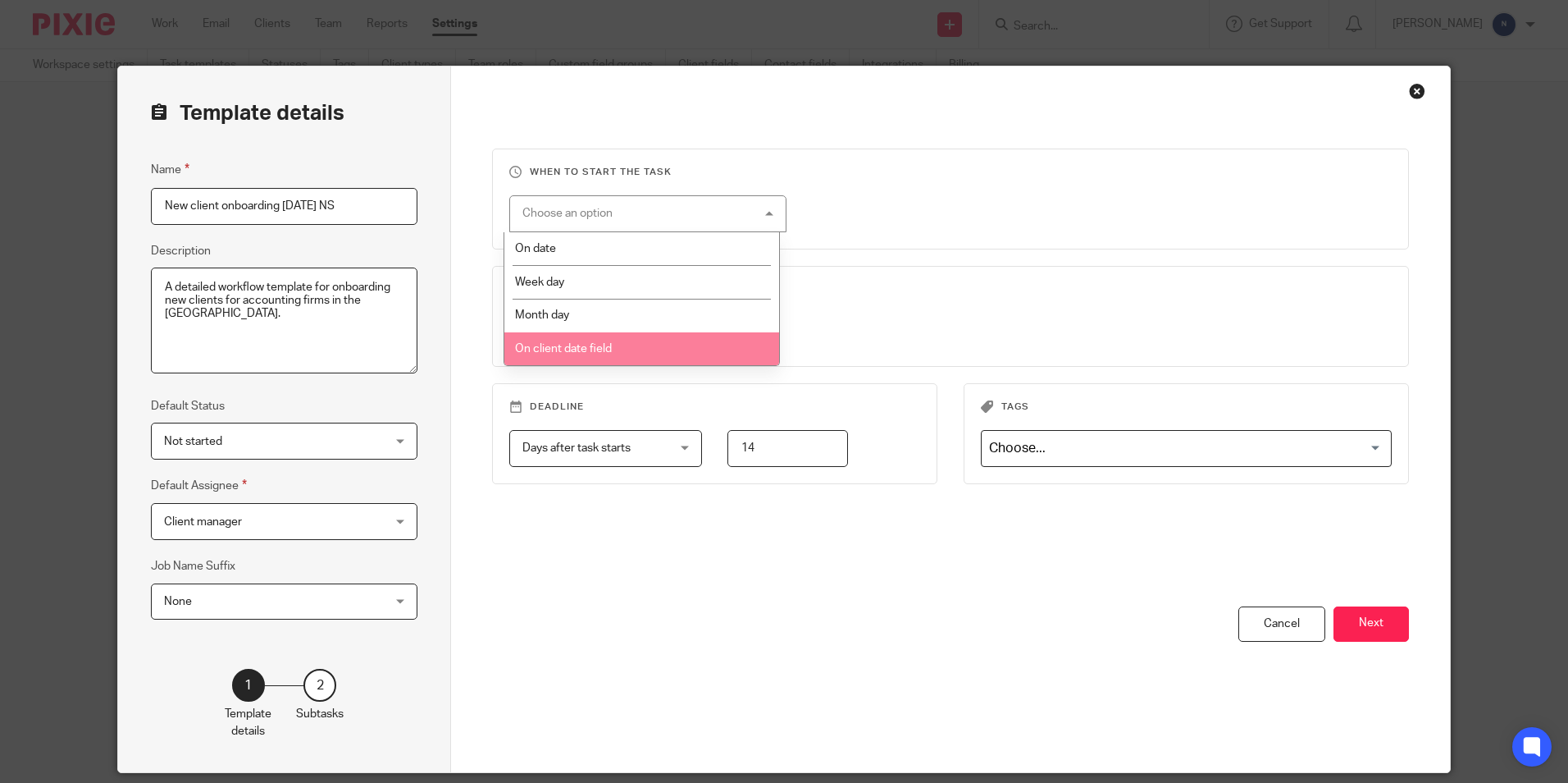
click at [691, 612] on div "You have unsaved changes Cancel Next" at bounding box center [950, 689] width 916 height 165
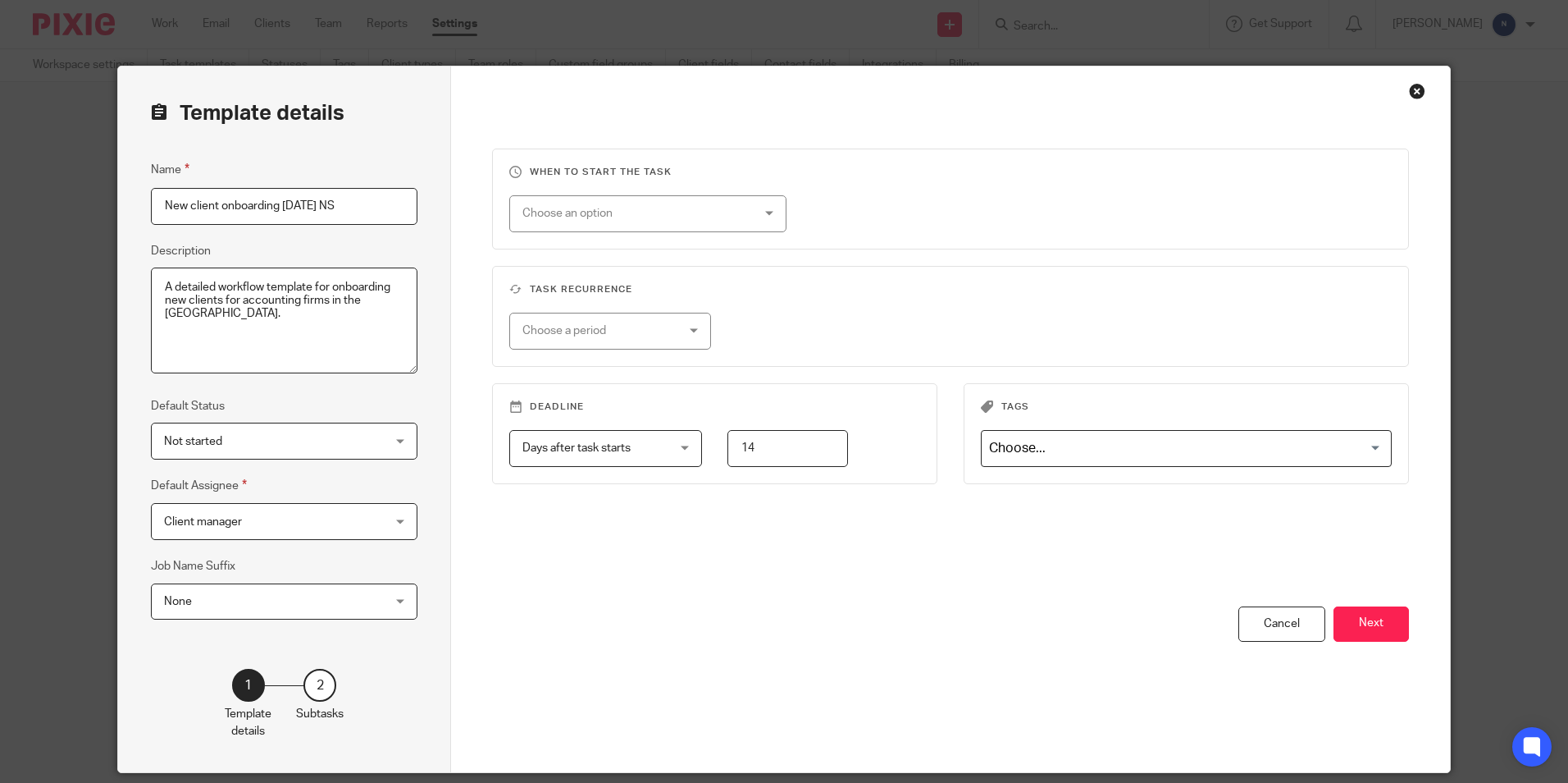
click at [327, 446] on span "Not started" at bounding box center [265, 441] width 202 height 35
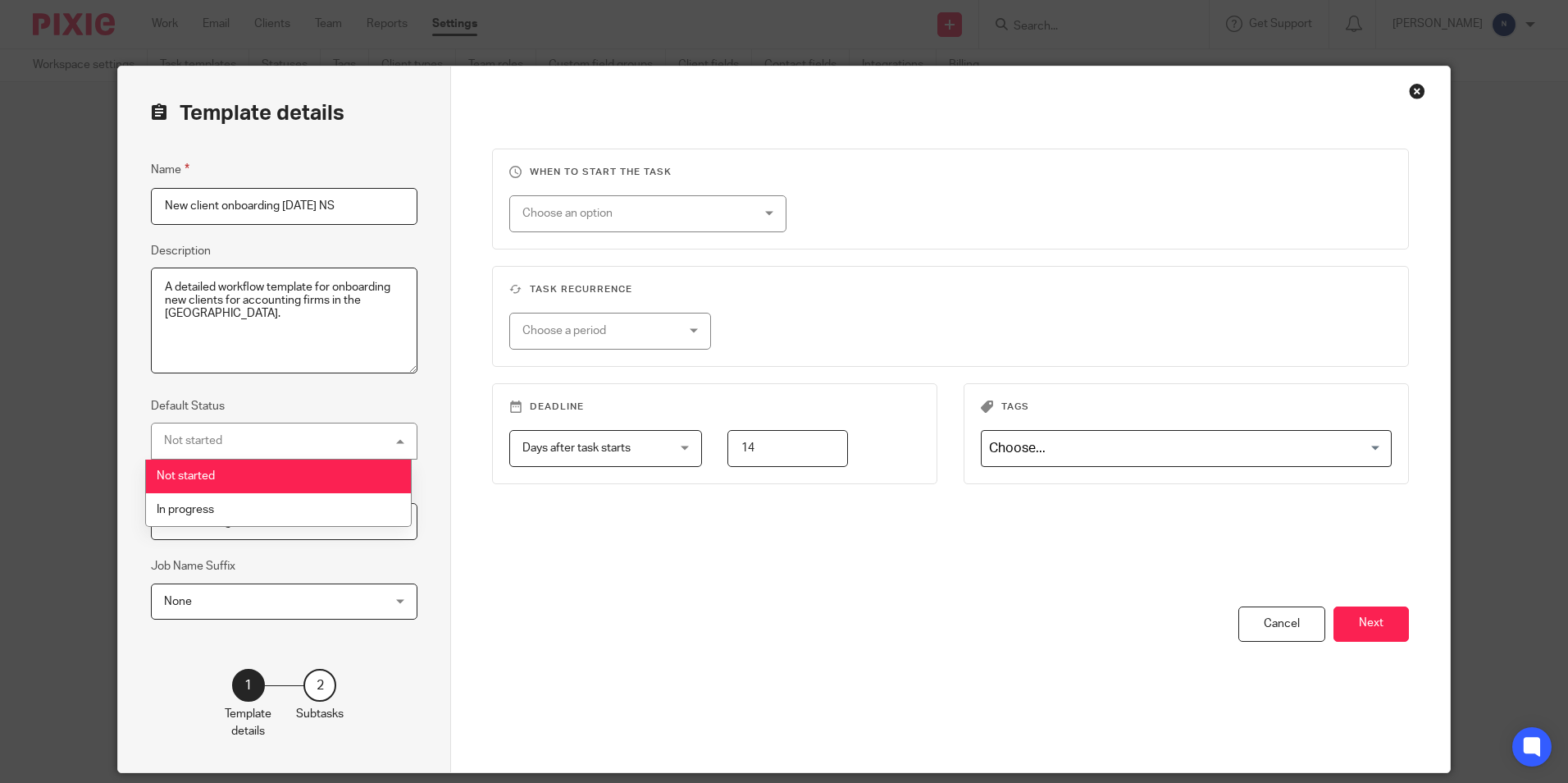
click at [327, 446] on div "Not started Not started" at bounding box center [284, 441] width 266 height 37
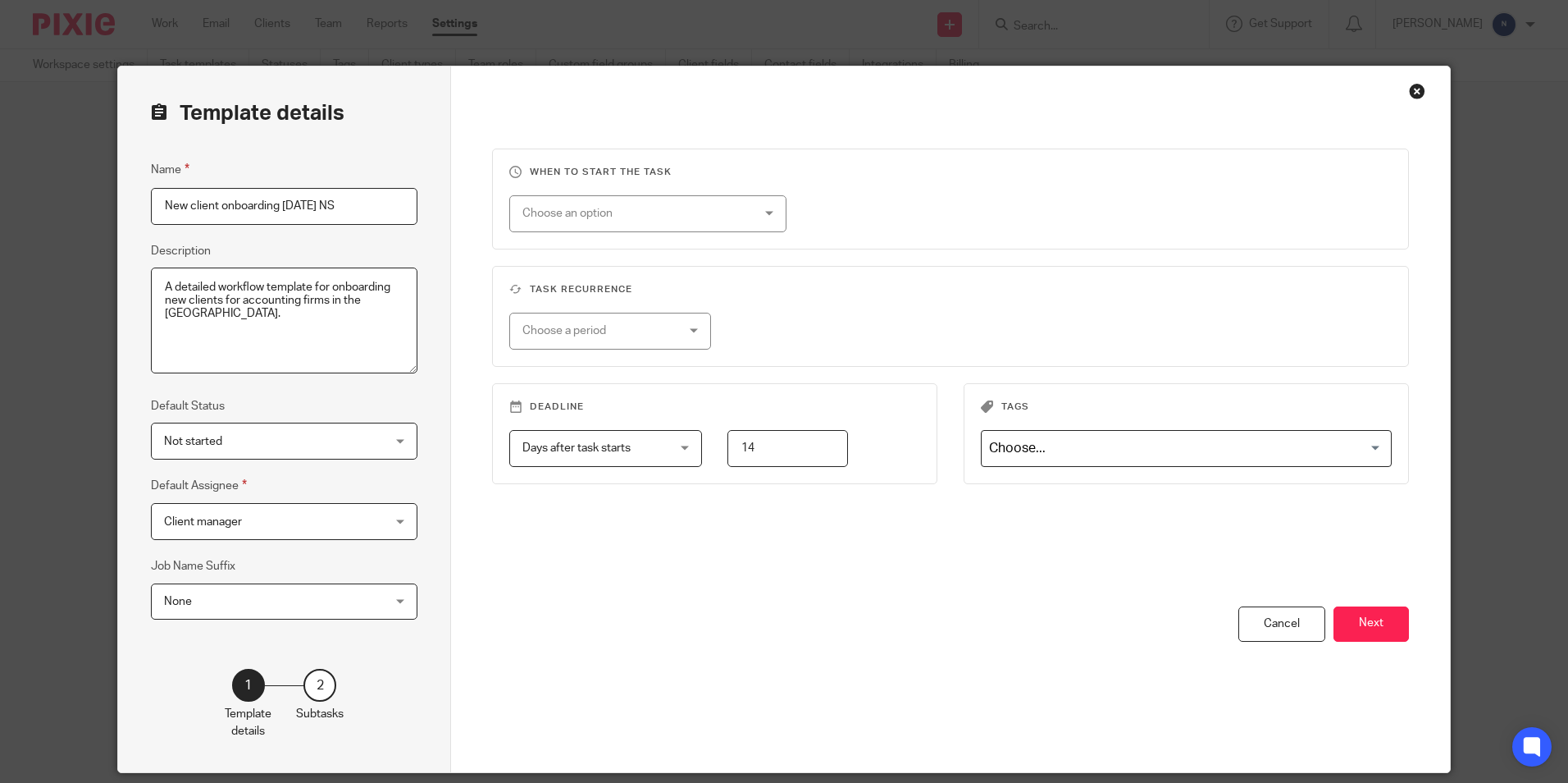
click at [222, 601] on span "None" at bounding box center [265, 602] width 202 height 35
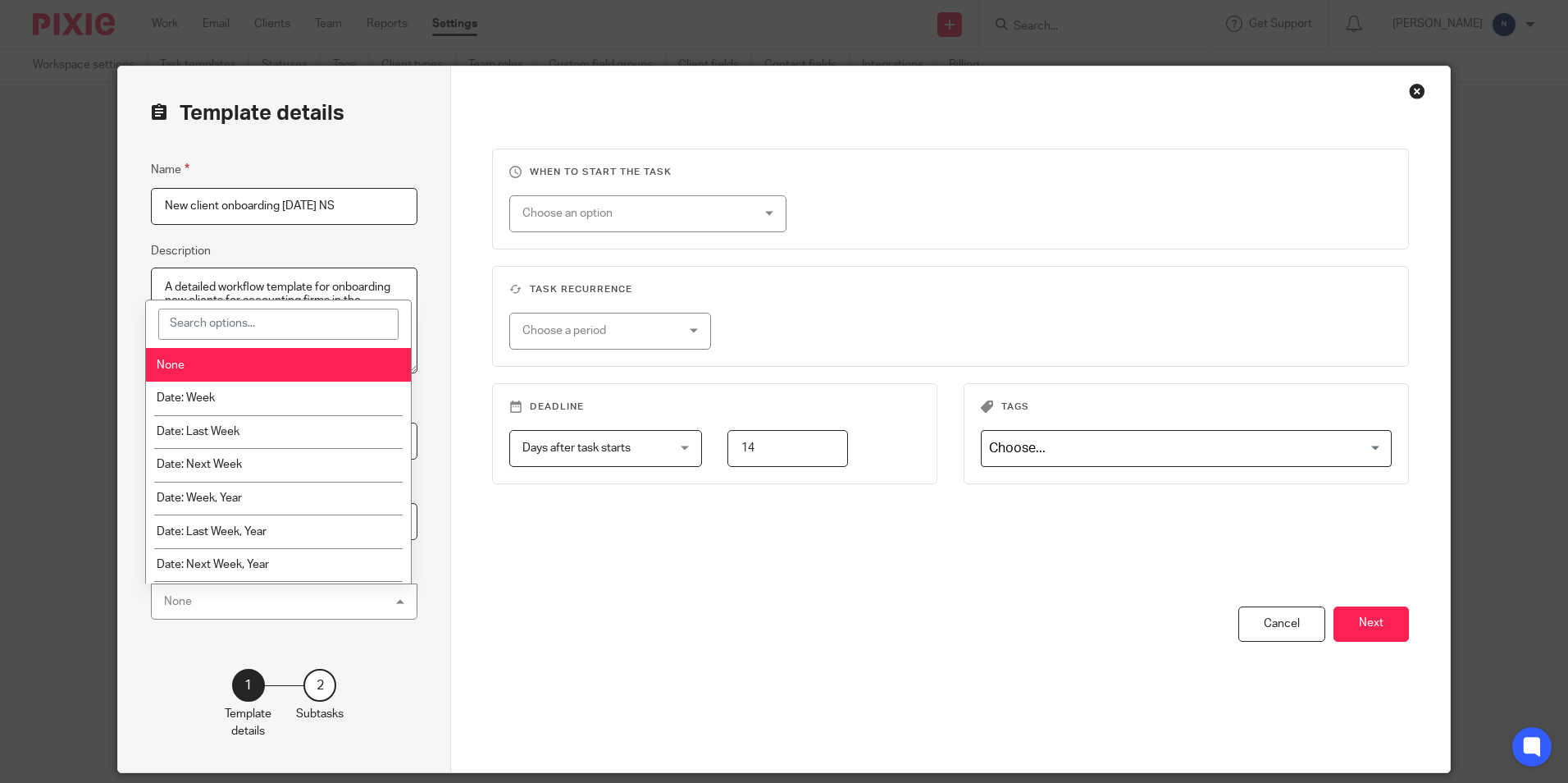
click at [222, 601] on div "None None" at bounding box center [284, 602] width 266 height 37
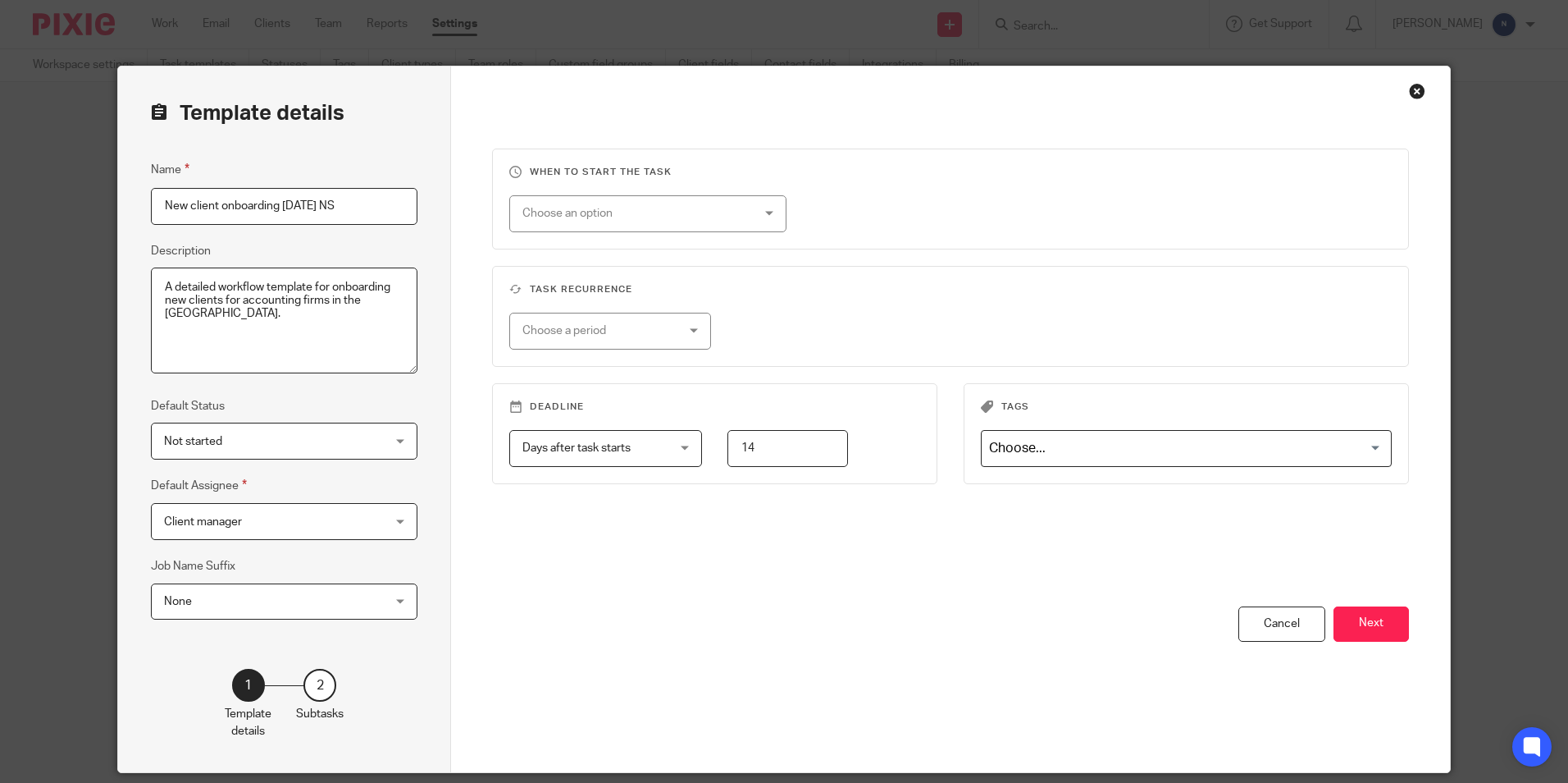
click at [699, 327] on div "Choose a period" at bounding box center [609, 331] width 201 height 37
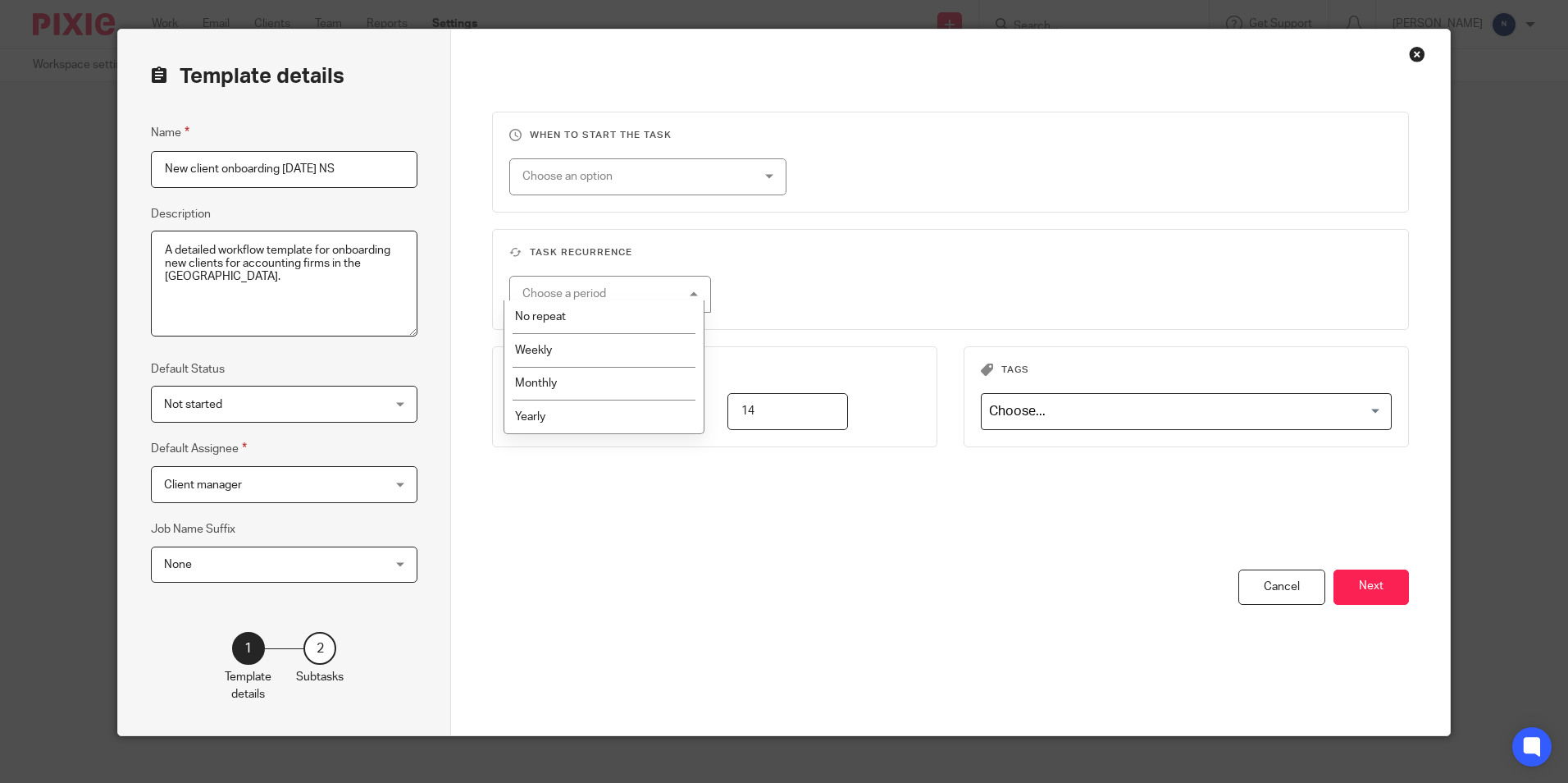
scroll to position [56, 0]
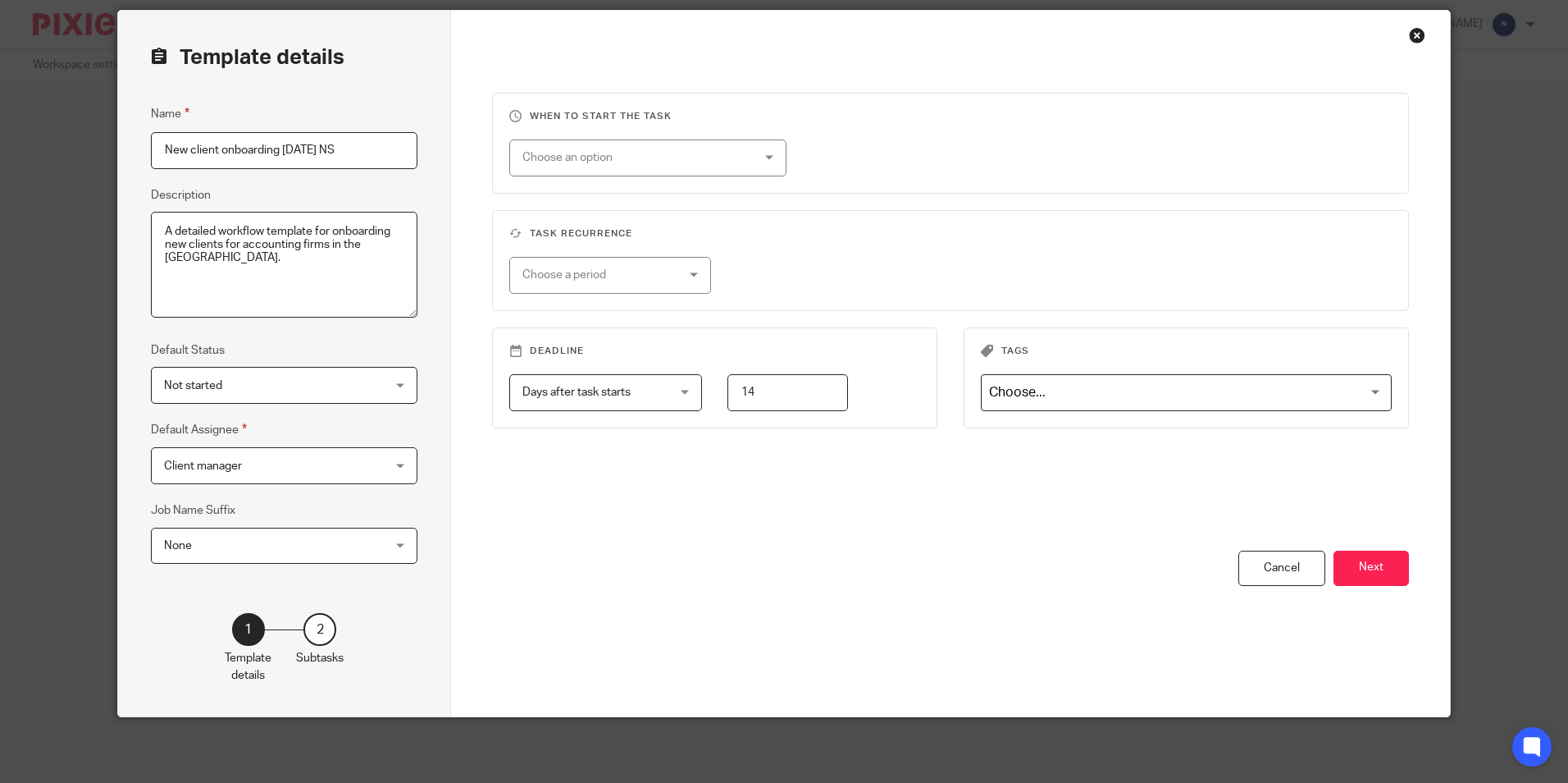
click at [849, 276] on div "Choose a period No repeat Weekly Monthly Yearly" at bounding box center [938, 275] width 908 height 37
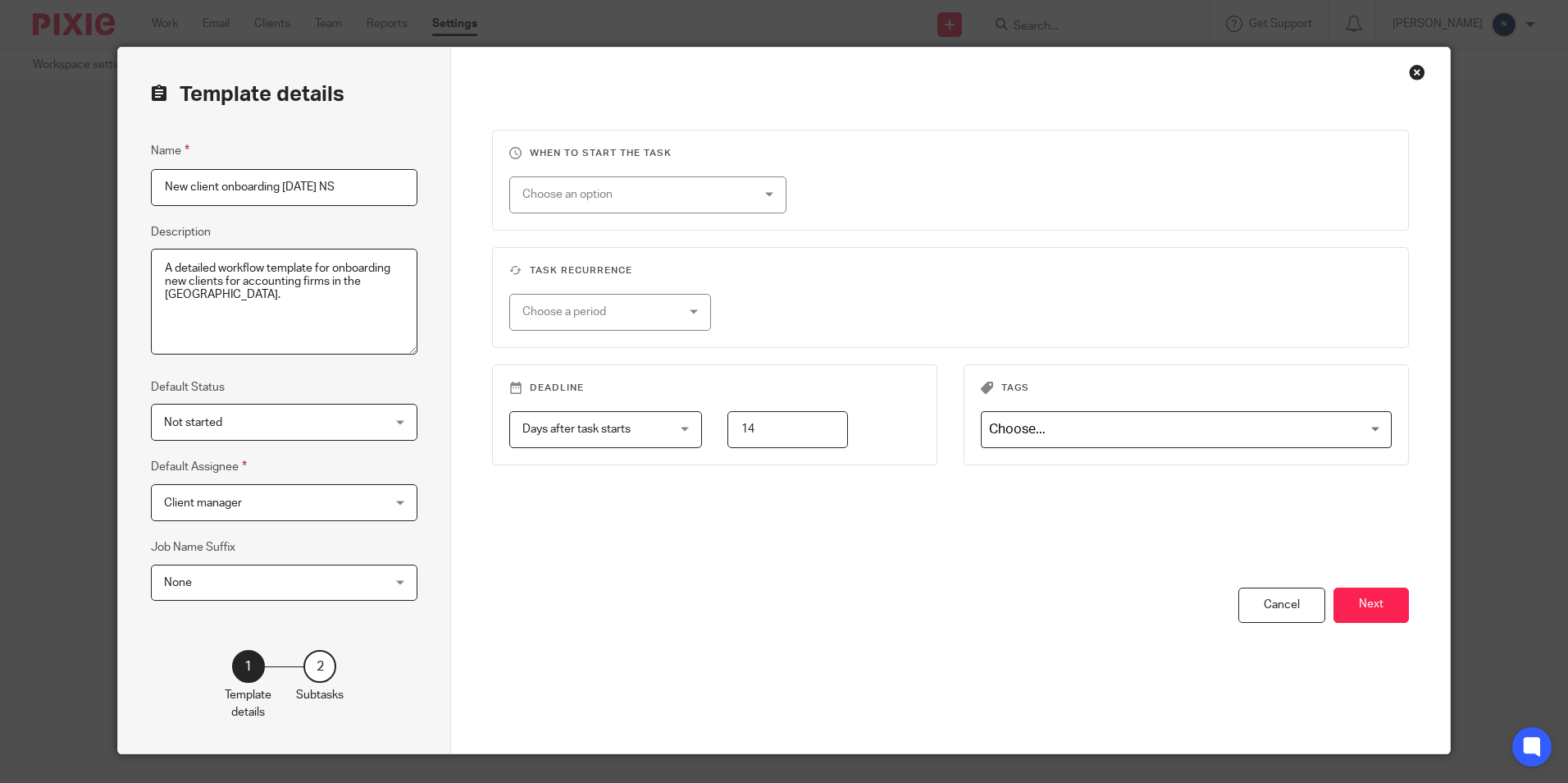
scroll to position [0, 0]
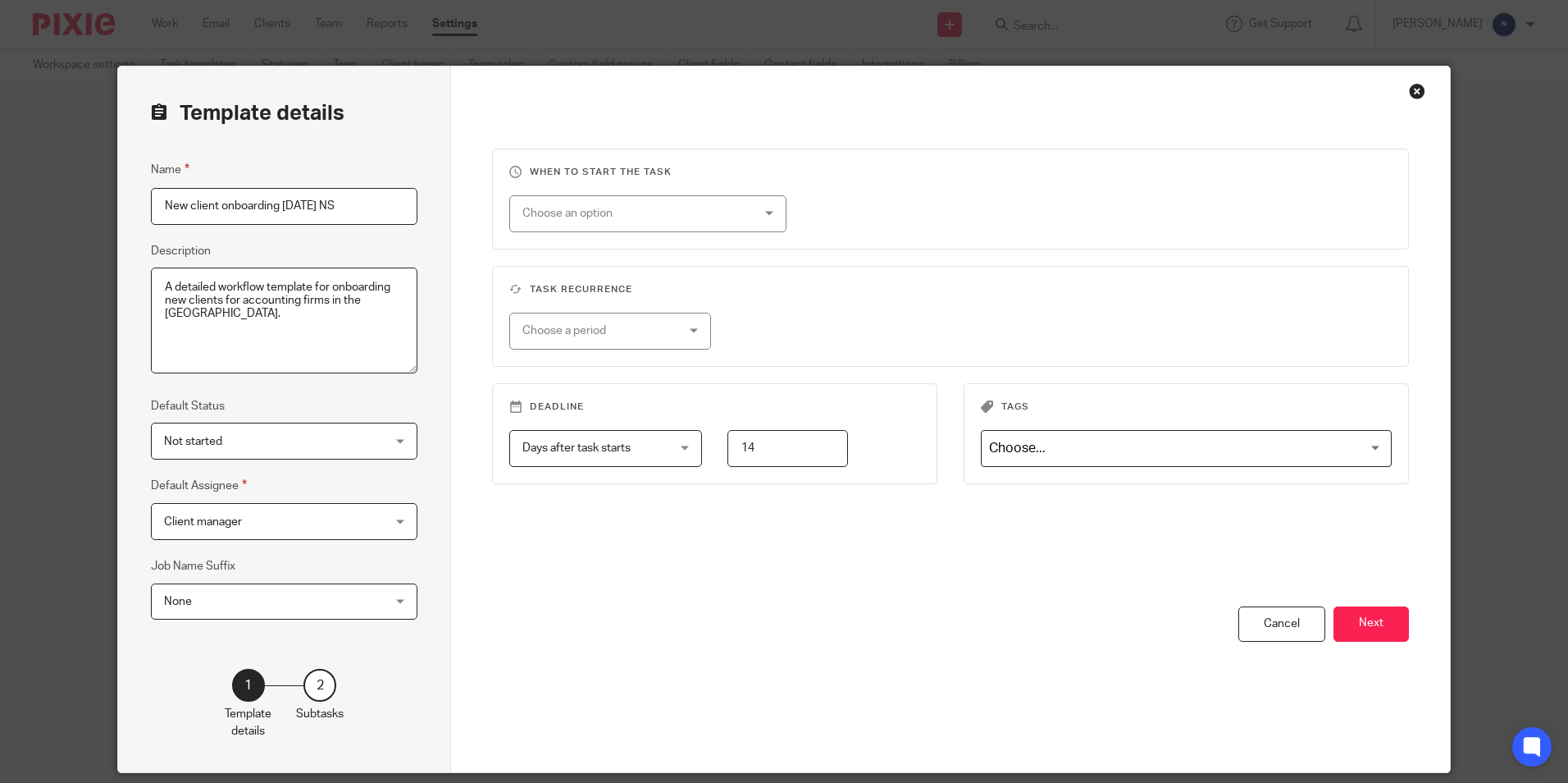
click at [1410, 97] on div "Close this dialog window" at bounding box center [1417, 91] width 17 height 17
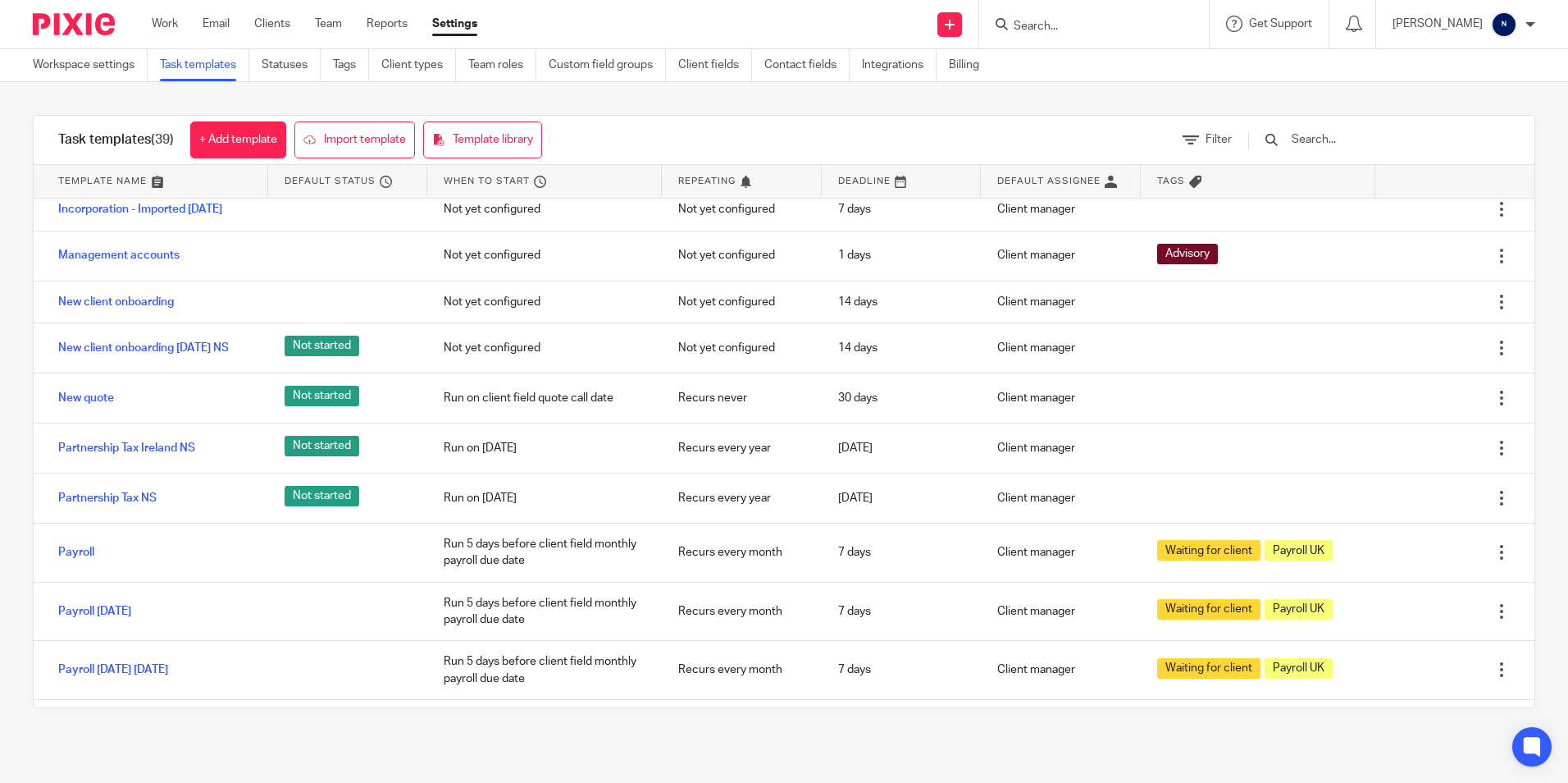
scroll to position [584, 0]
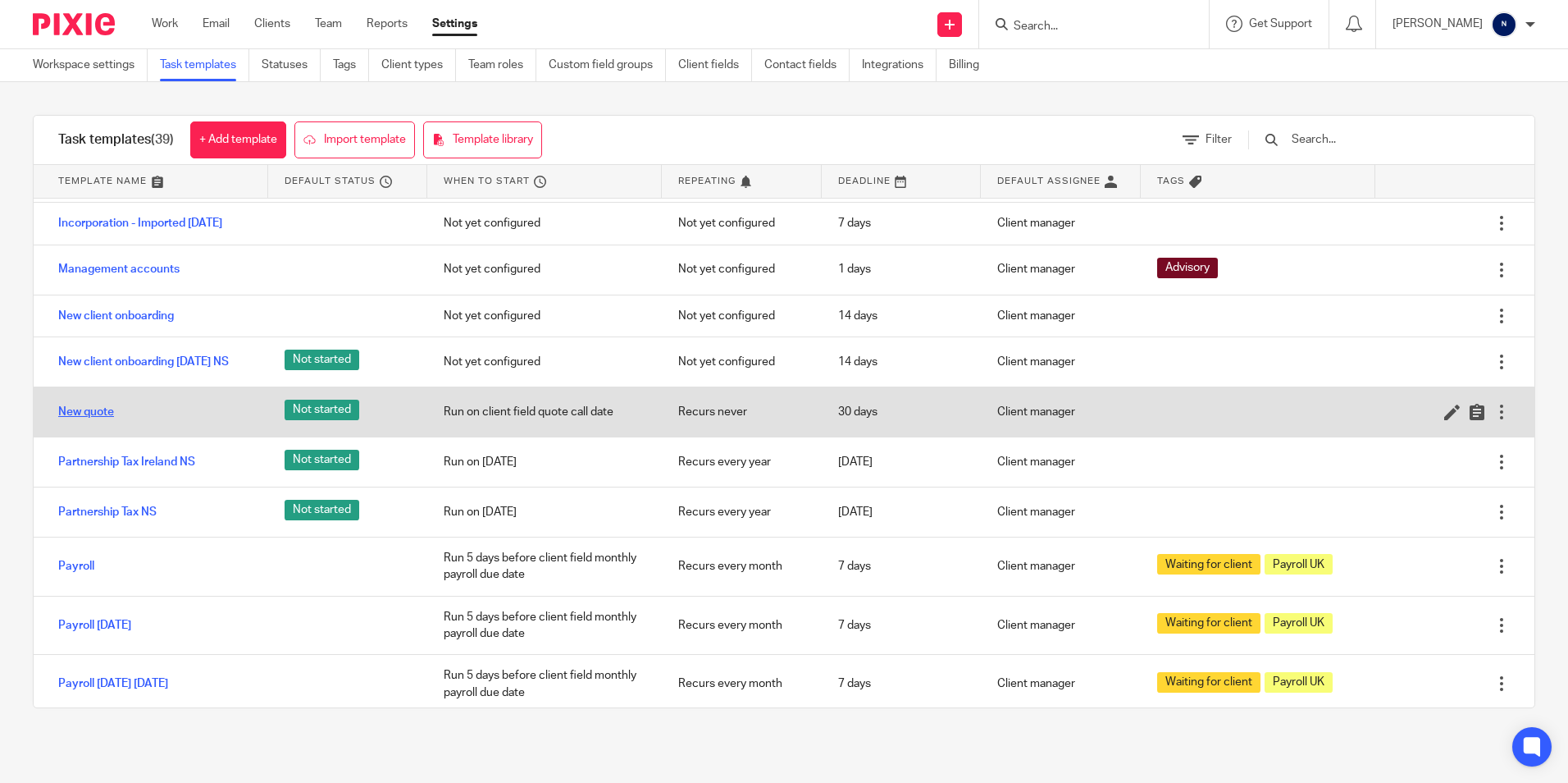
click at [86, 420] on link "New quote" at bounding box center [86, 412] width 56 height 17
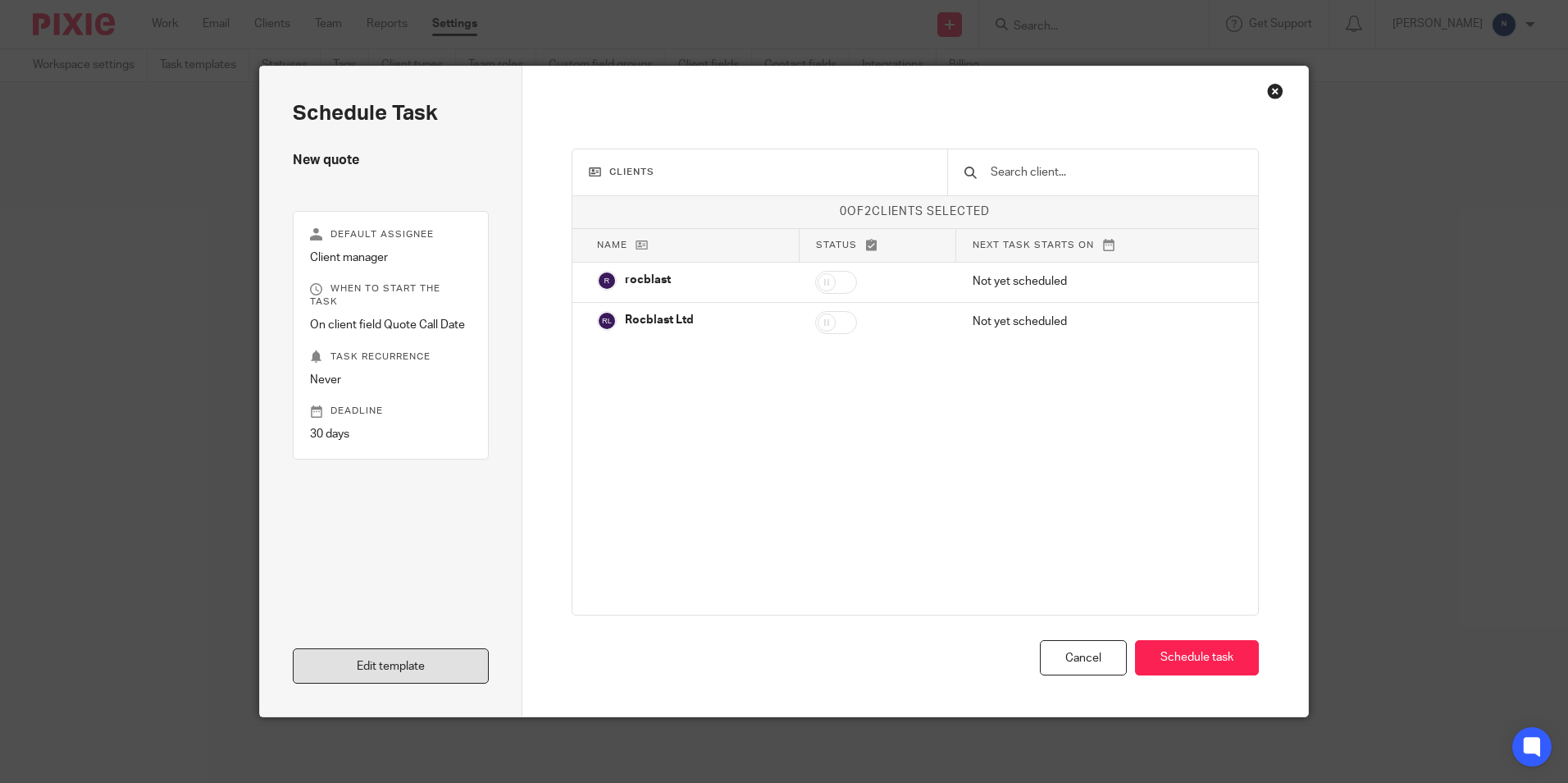
click at [337, 674] on link "Edit template" at bounding box center [390, 665] width 196 height 36
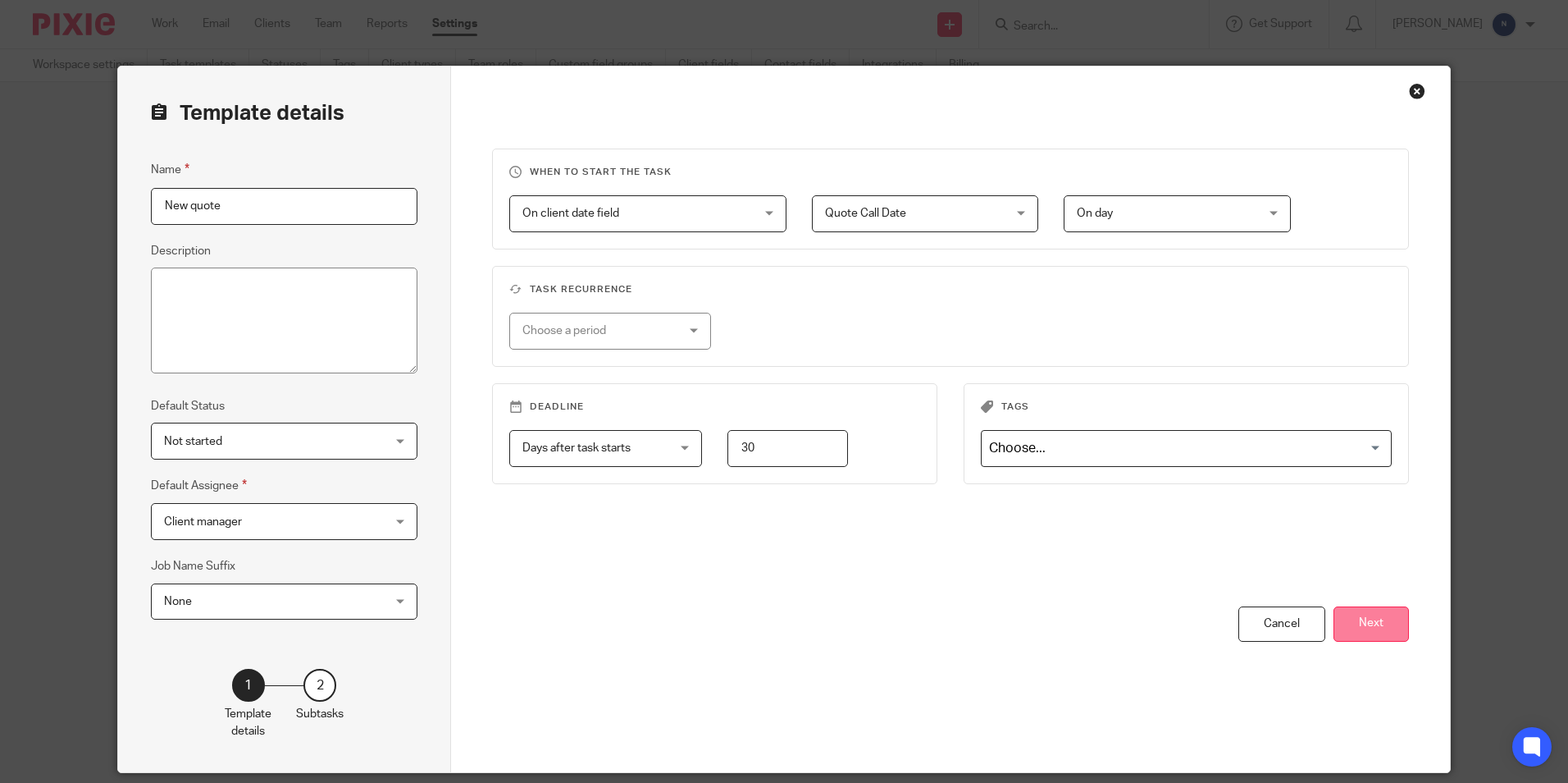
click at [1379, 622] on button "Next" at bounding box center [1371, 624] width 76 height 36
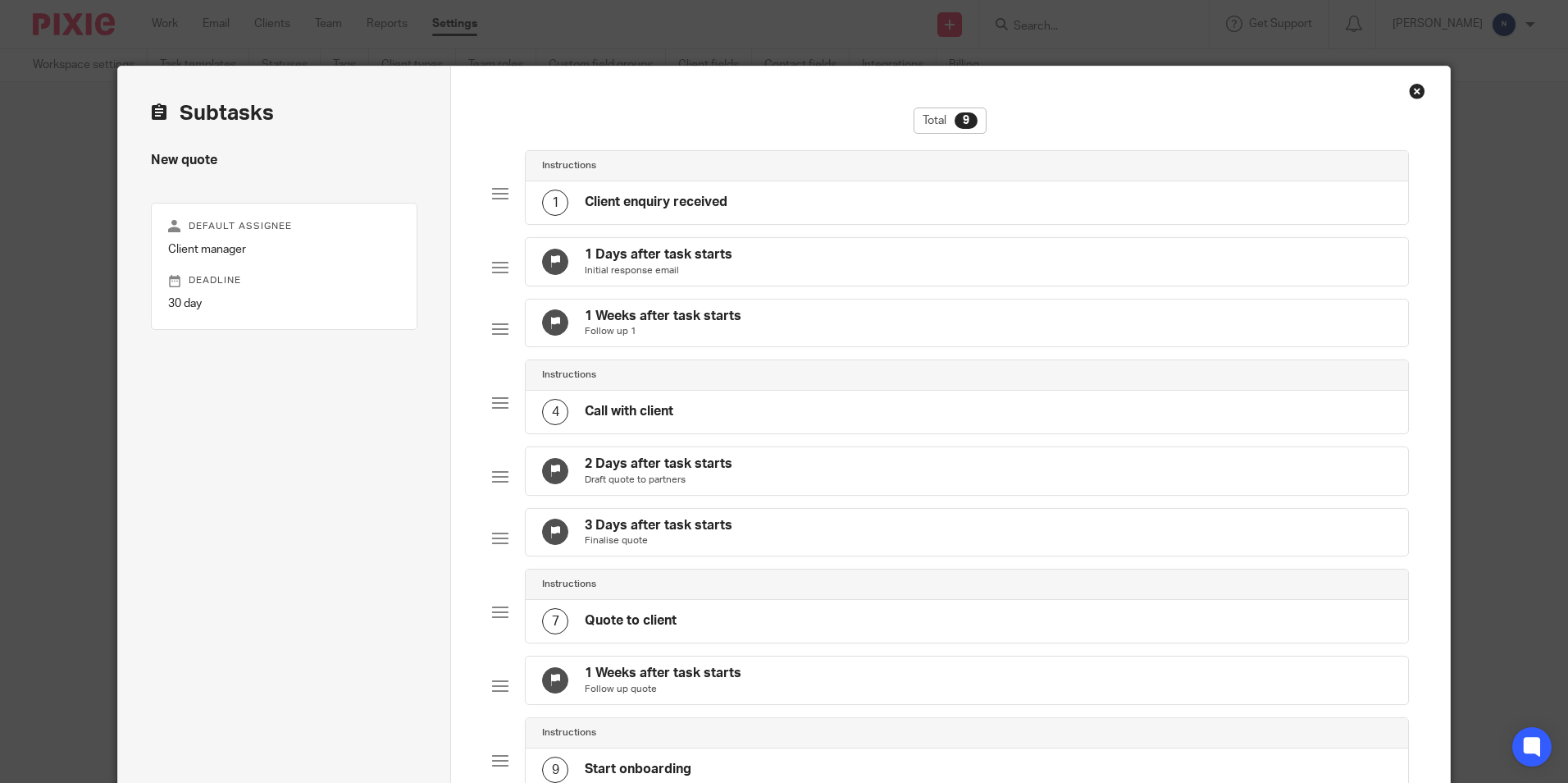
click at [919, 277] on div "1 Days after task starts Initial response email" at bounding box center [966, 261] width 882 height 48
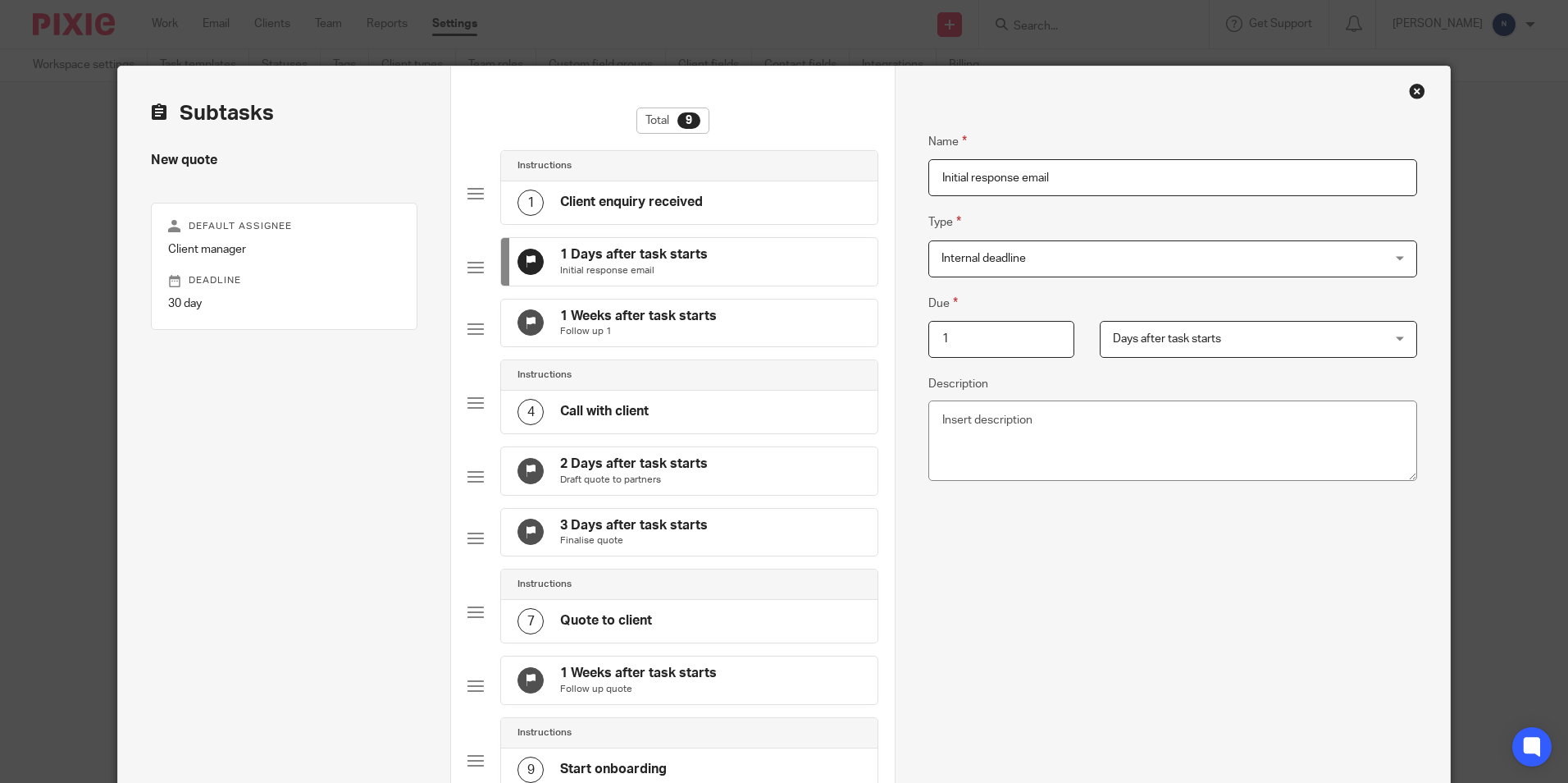
click at [668, 201] on h4 "Client enquiry received" at bounding box center [631, 202] width 143 height 17
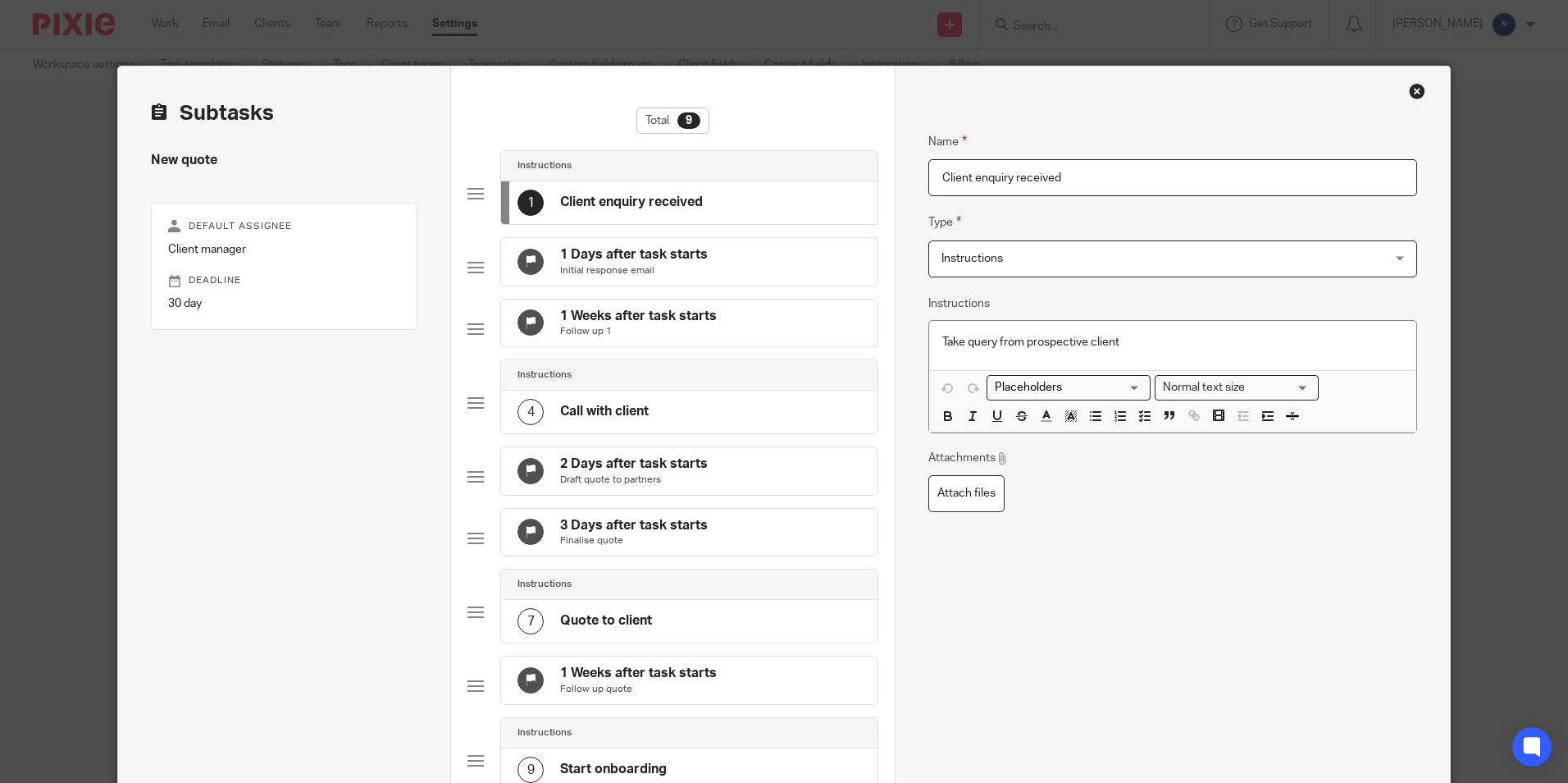
click at [1402, 98] on div "Name Client enquiry received Type Instructions Instructions Instructions Docume…" at bounding box center [1172, 509] width 555 height 886
click at [1410, 94] on div "Close this dialog window" at bounding box center [1417, 91] width 17 height 17
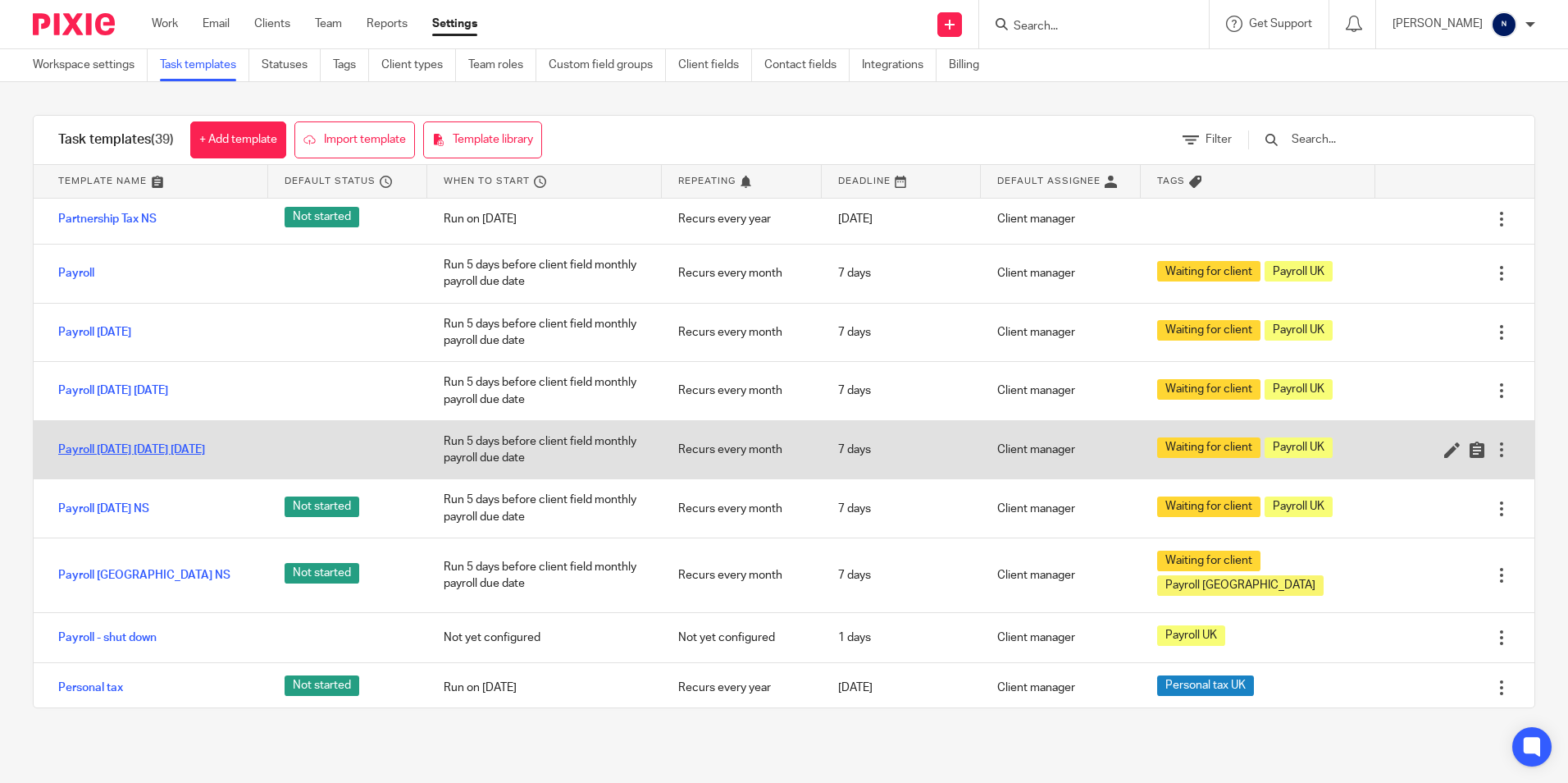
scroll to position [902, 0]
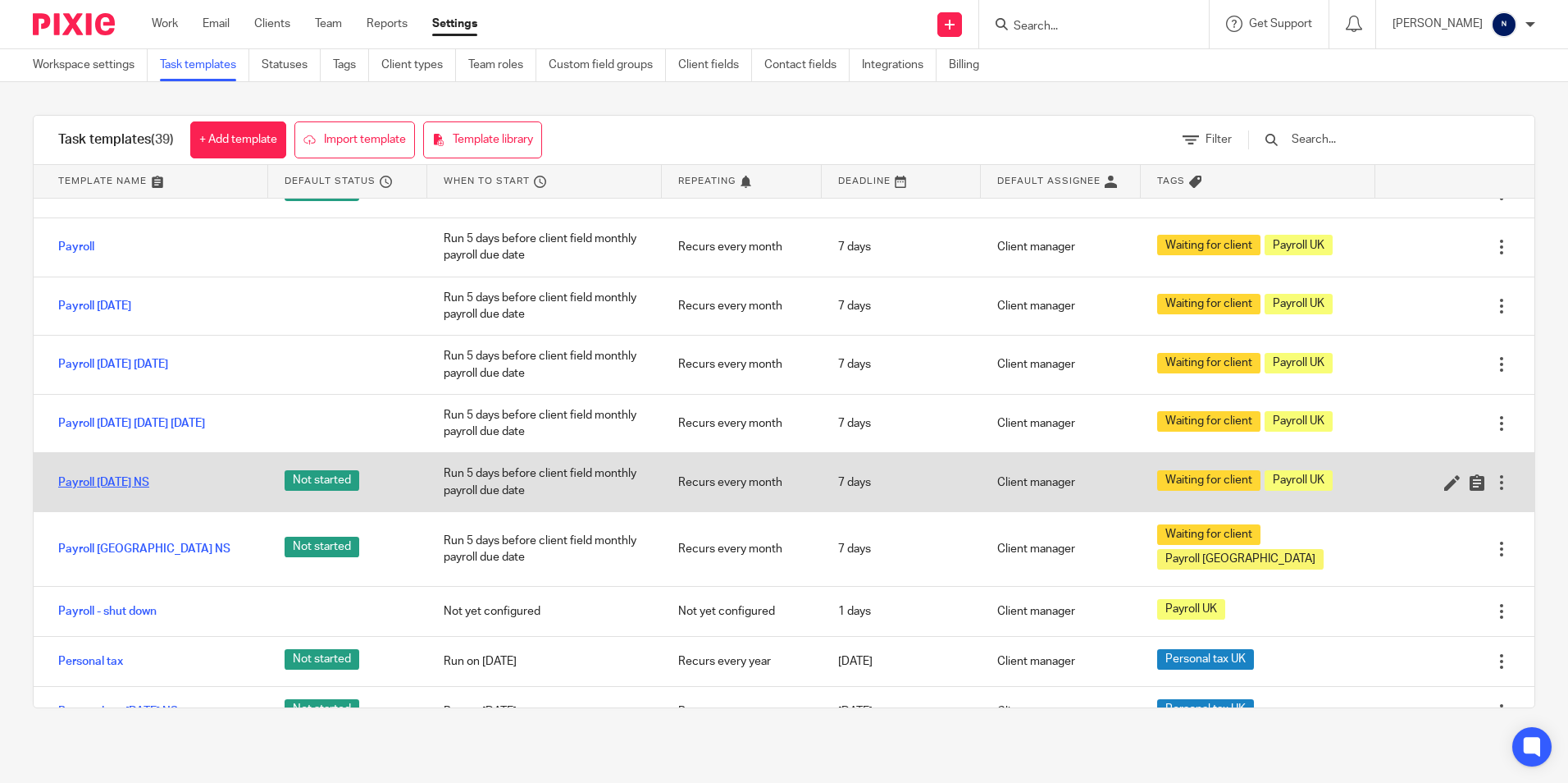
click at [122, 490] on link "Payroll [DATE] NS" at bounding box center [104, 483] width 91 height 17
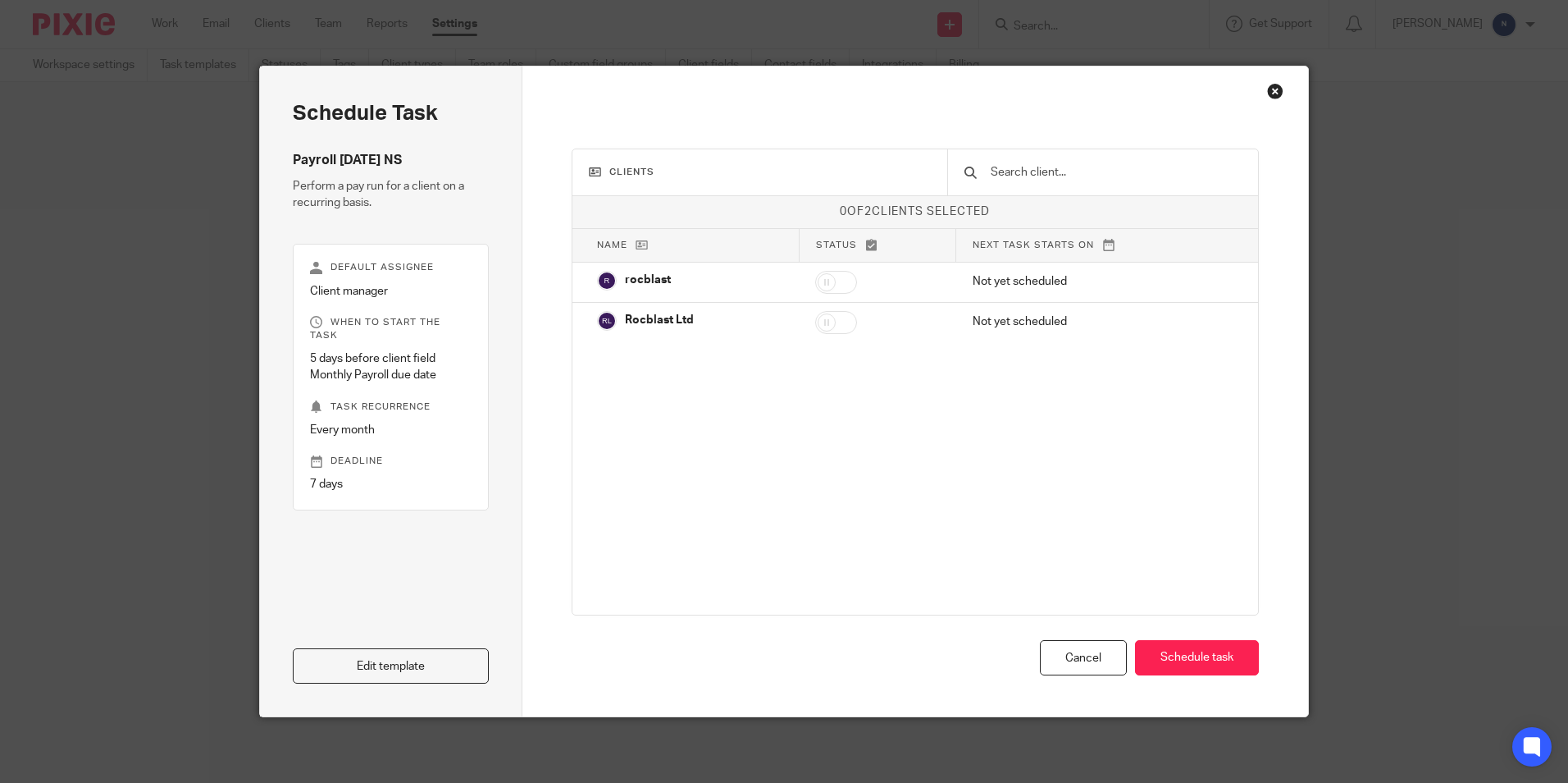
click at [1272, 94] on div "Close this dialog window" at bounding box center [1275, 91] width 17 height 17
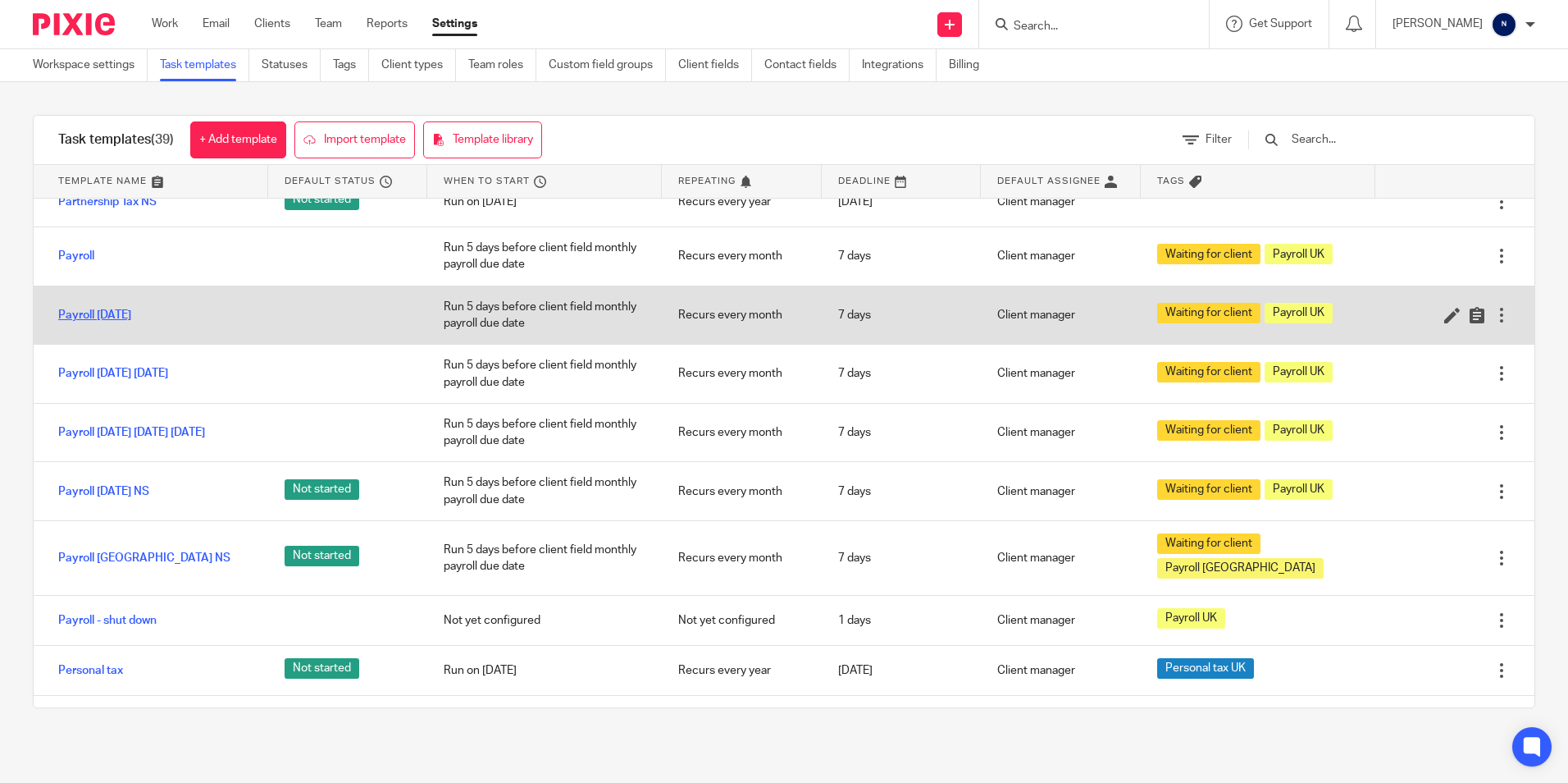
scroll to position [902, 0]
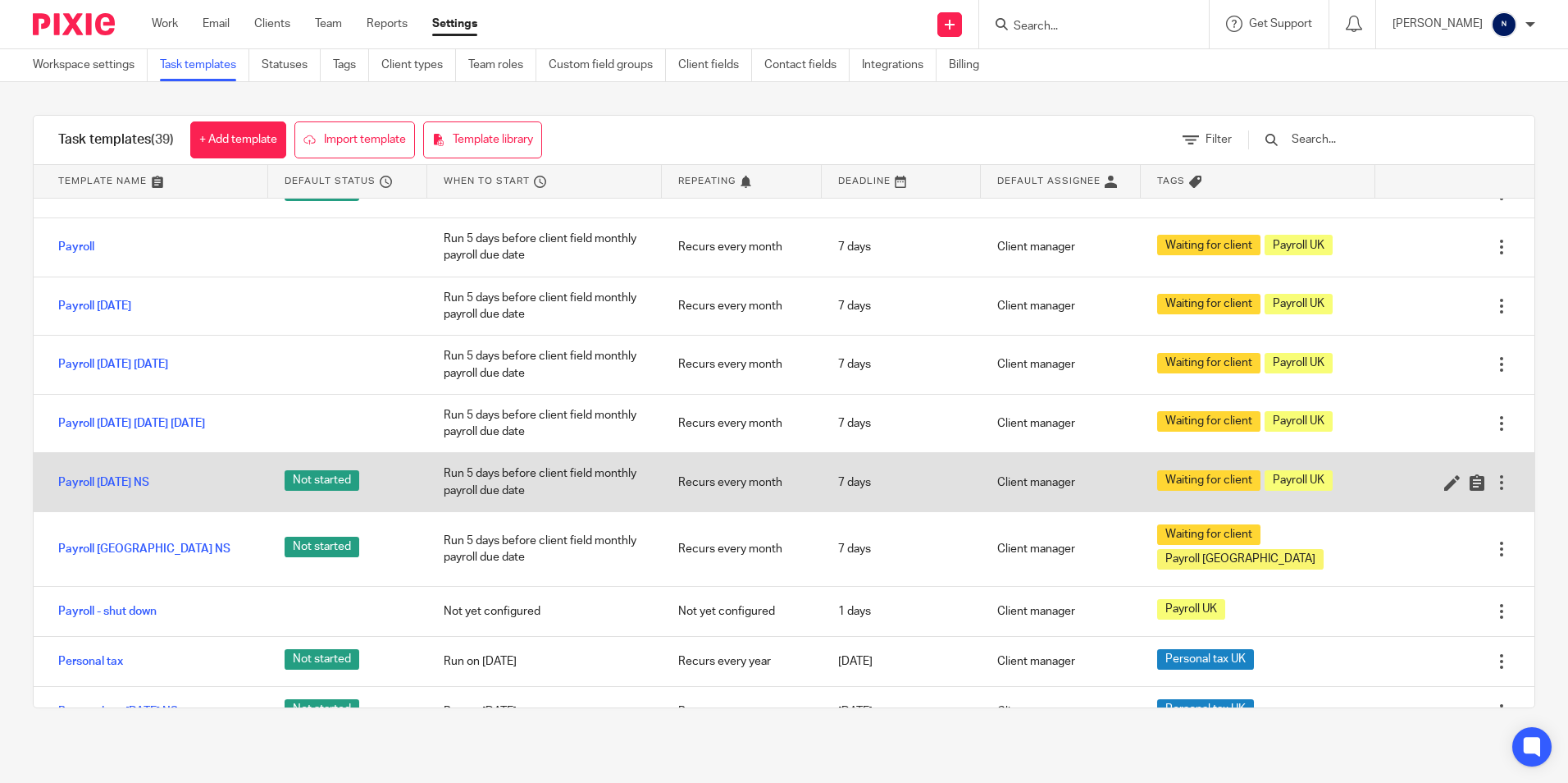
click at [1494, 490] on div at bounding box center [1502, 483] width 17 height 17
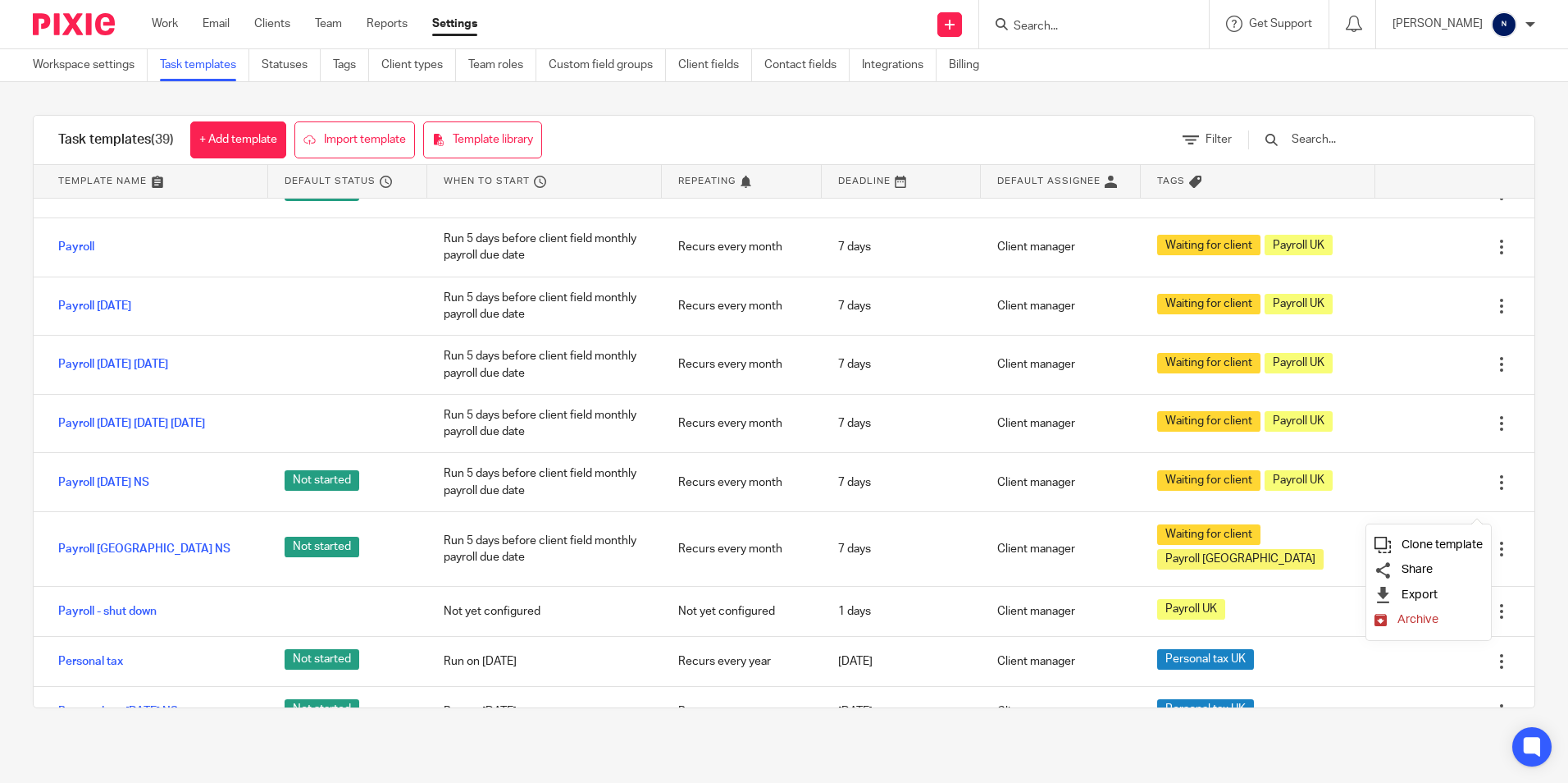
click at [1440, 543] on span "Clone template" at bounding box center [1442, 544] width 81 height 12
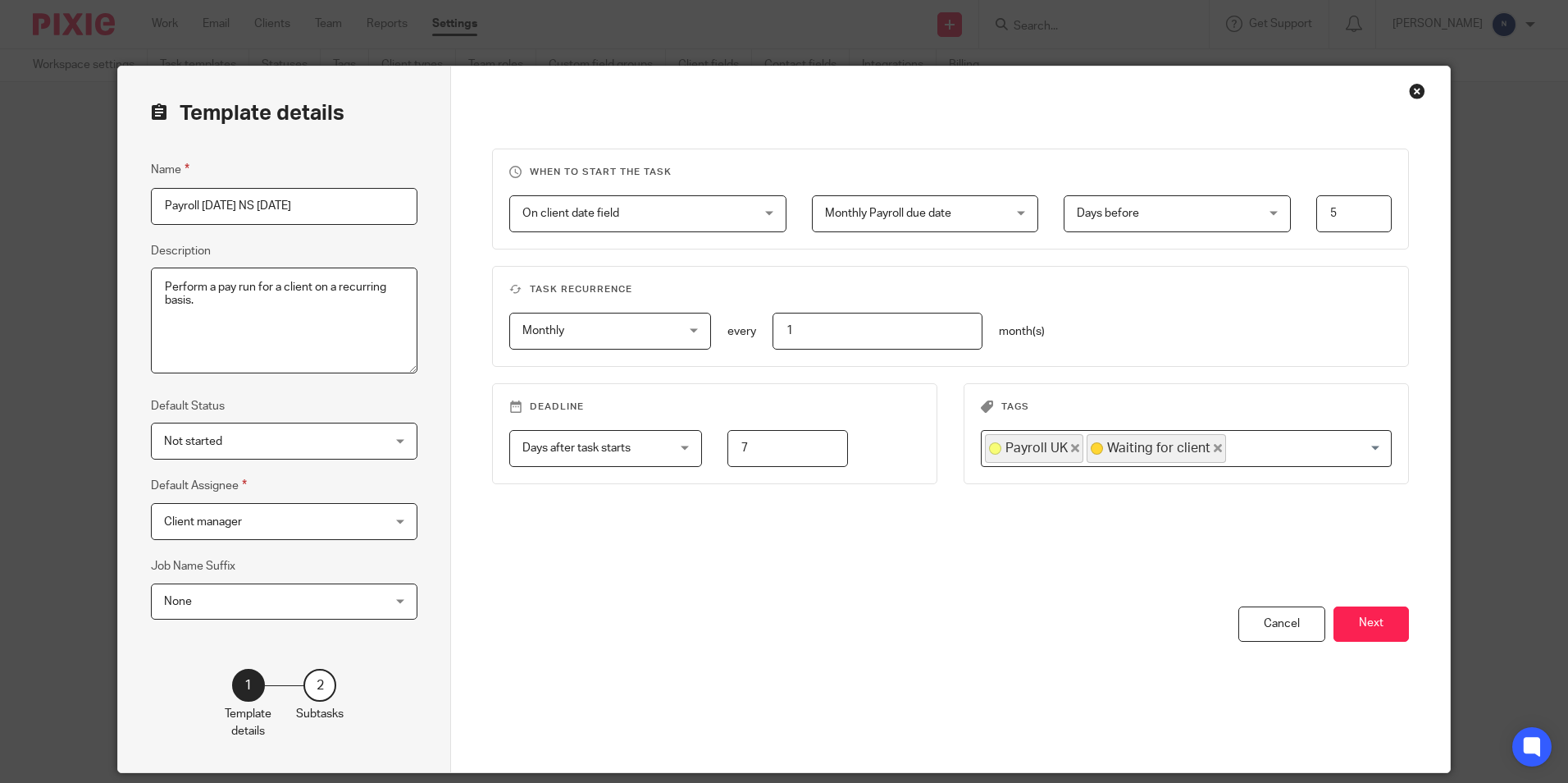
drag, startPoint x: 359, startPoint y: 204, endPoint x: 282, endPoint y: 227, distance: 80.4
click at [282, 227] on div "Name Payroll [DATE] NS [DATE] Description Perform a pay run for a client on a r…" at bounding box center [284, 398] width 266 height 476
drag, startPoint x: 320, startPoint y: 205, endPoint x: 262, endPoint y: 231, distance: 63.6
click at [262, 231] on div "Name Payroll UK Rooneys Weekly Description Perform a pay run for a client on a …" at bounding box center [284, 398] width 266 height 476
click at [192, 206] on input "Payroll UK Rooneys Weekly" at bounding box center [284, 206] width 266 height 37
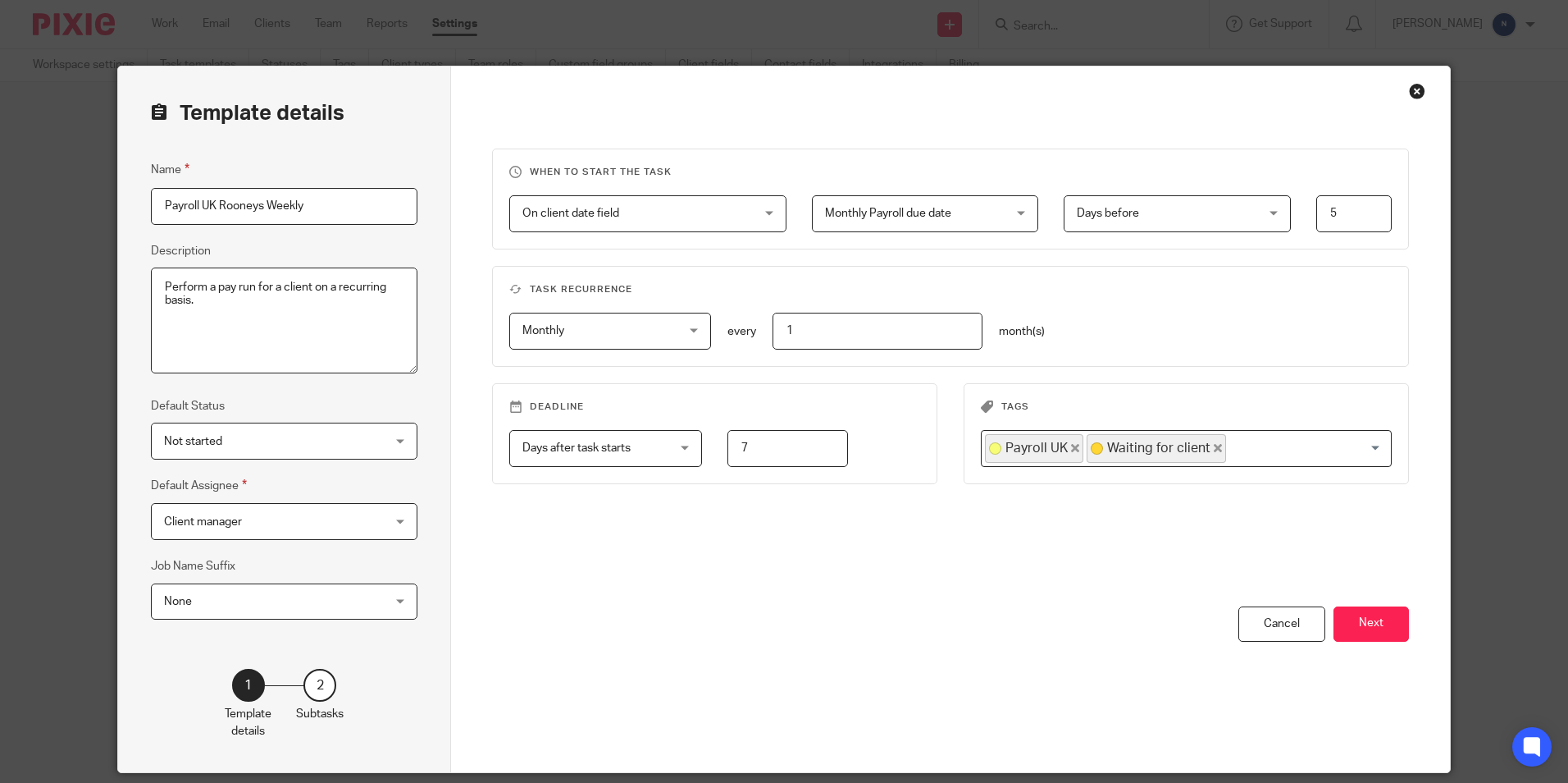
click at [212, 206] on input "Payroll UK Rooneys Weekly" at bounding box center [284, 206] width 266 height 37
click at [213, 206] on input "Payroll UKWeekly Rooneys Weekly" at bounding box center [284, 206] width 266 height 37
drag, startPoint x: 346, startPoint y: 206, endPoint x: 306, endPoint y: 212, distance: 40.4
click at [306, 212] on input "Payroll UK Weekly Rooneys Weekly" at bounding box center [284, 206] width 266 height 37
click at [301, 201] on input "Payroll UK Weekly [PERSON_NAME] NS" at bounding box center [284, 206] width 266 height 37
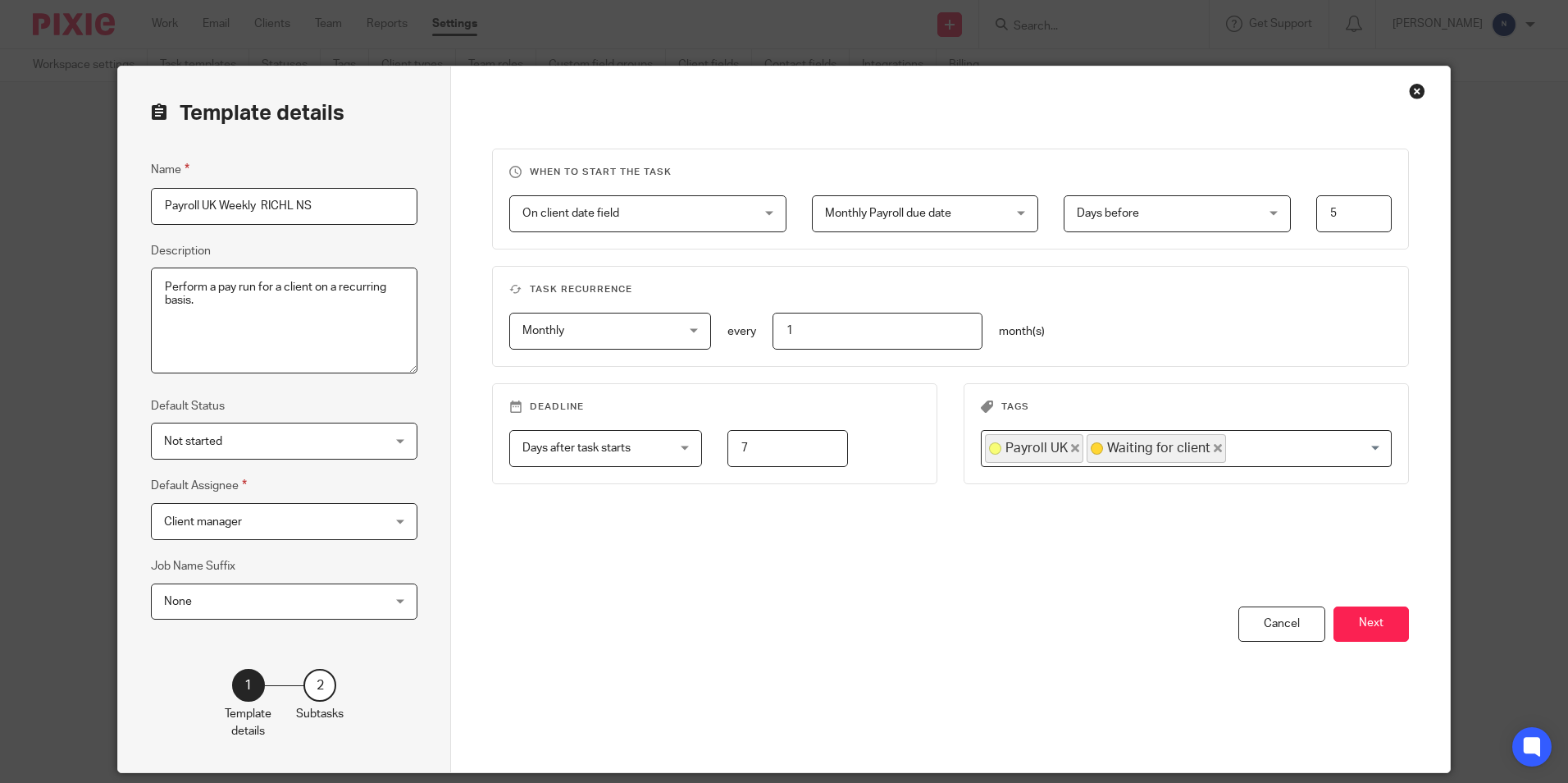
type input "Payroll UK Weekly RICHL NS"
click at [574, 201] on span "On client date field" at bounding box center [628, 213] width 211 height 35
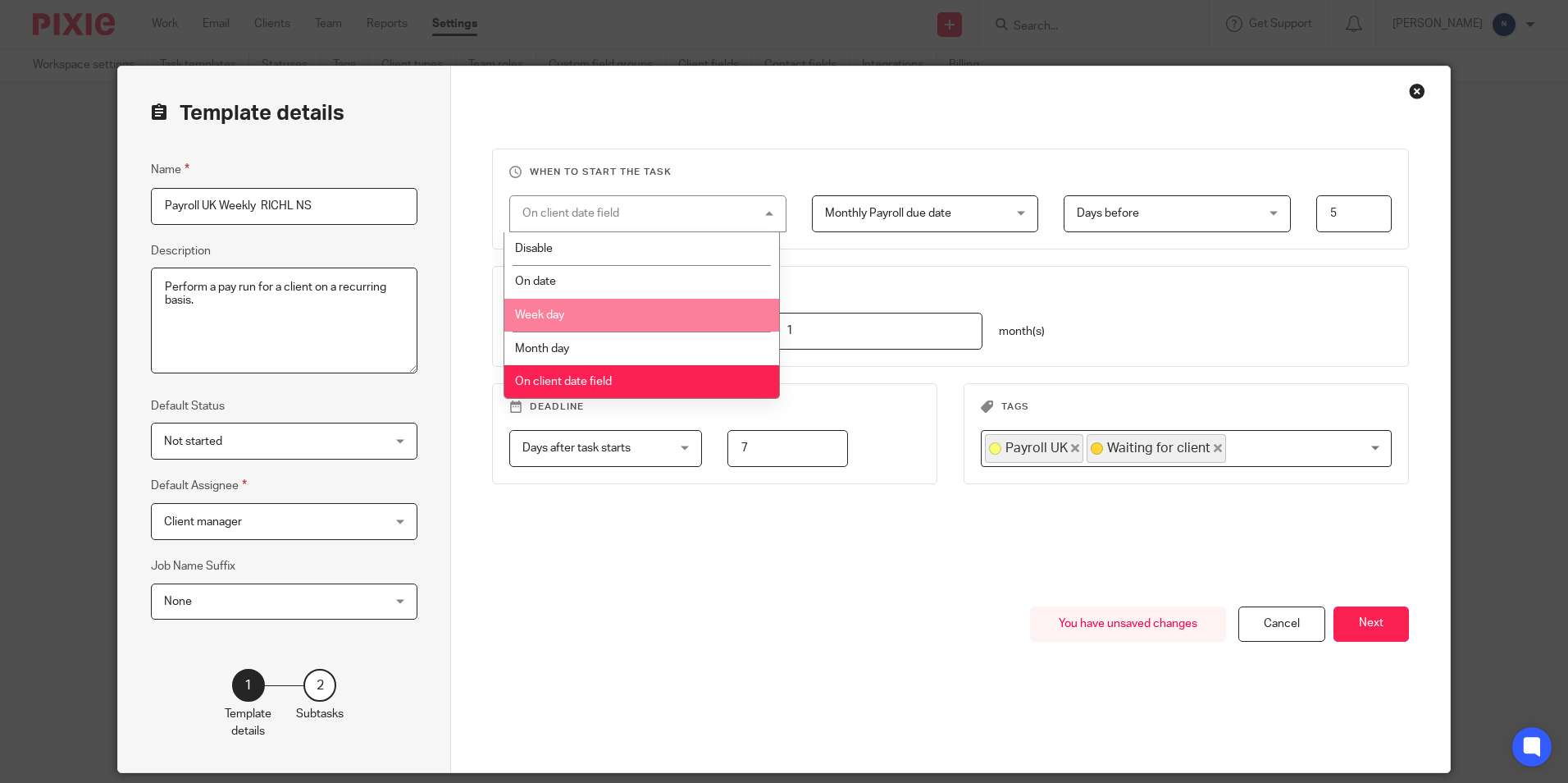
click at [572, 306] on li "Week day" at bounding box center [642, 315] width 276 height 34
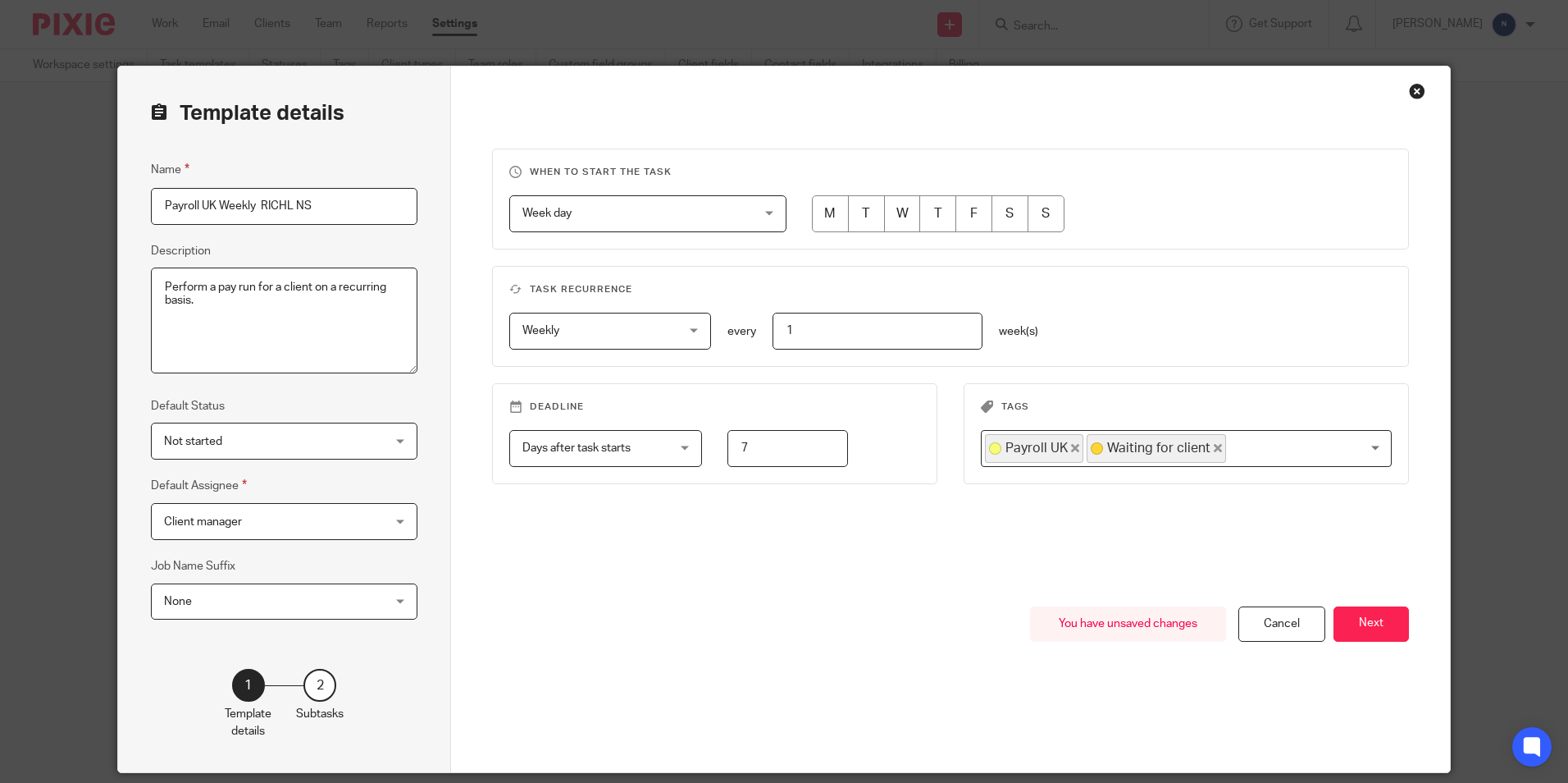
click at [832, 206] on input "radio" at bounding box center [831, 213] width 37 height 37
radio input "true"
click at [757, 453] on input "7" at bounding box center [788, 449] width 120 height 37
type input "2"
type input "1"
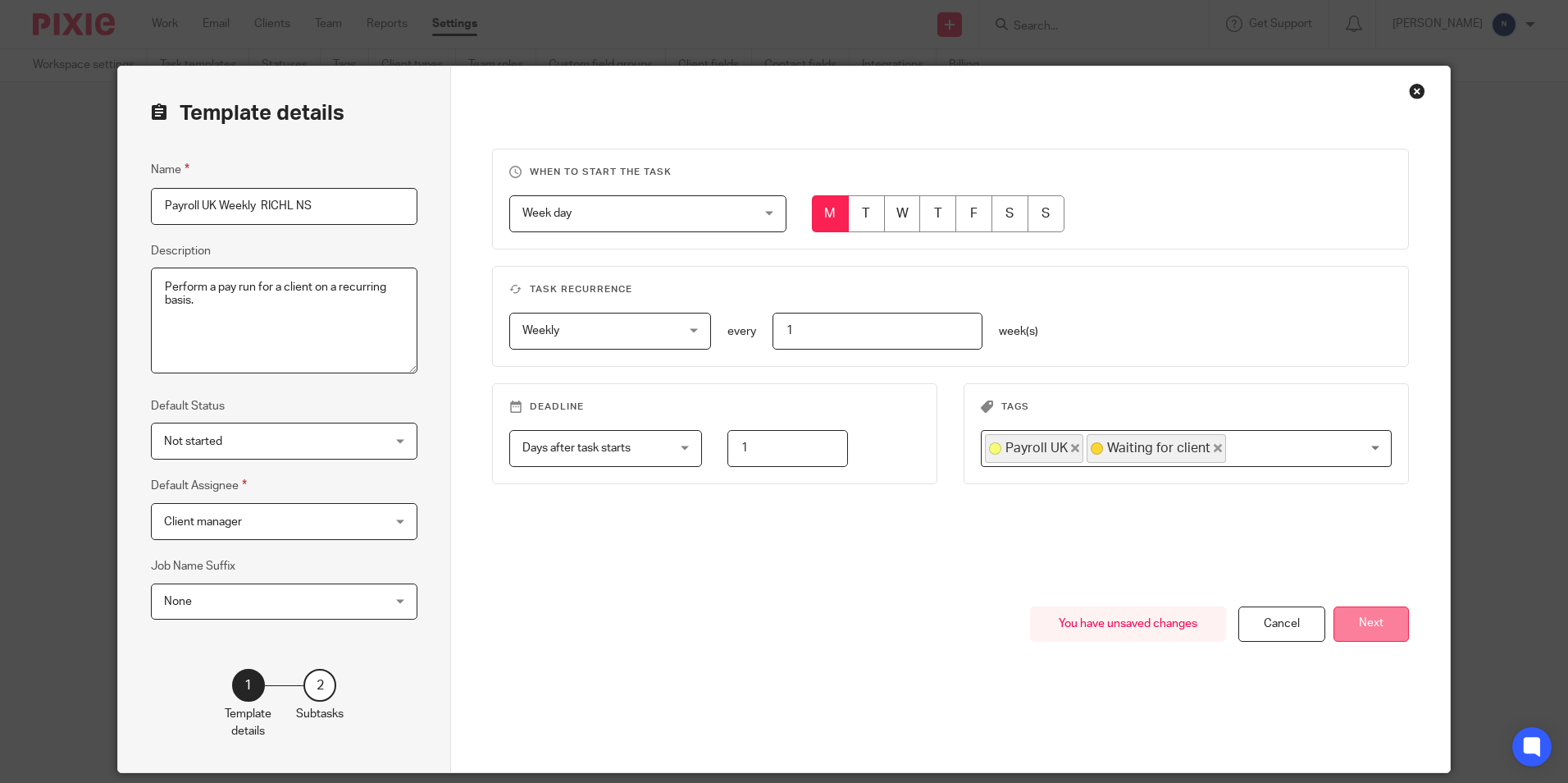
click at [1347, 627] on button "Next" at bounding box center [1371, 624] width 76 height 36
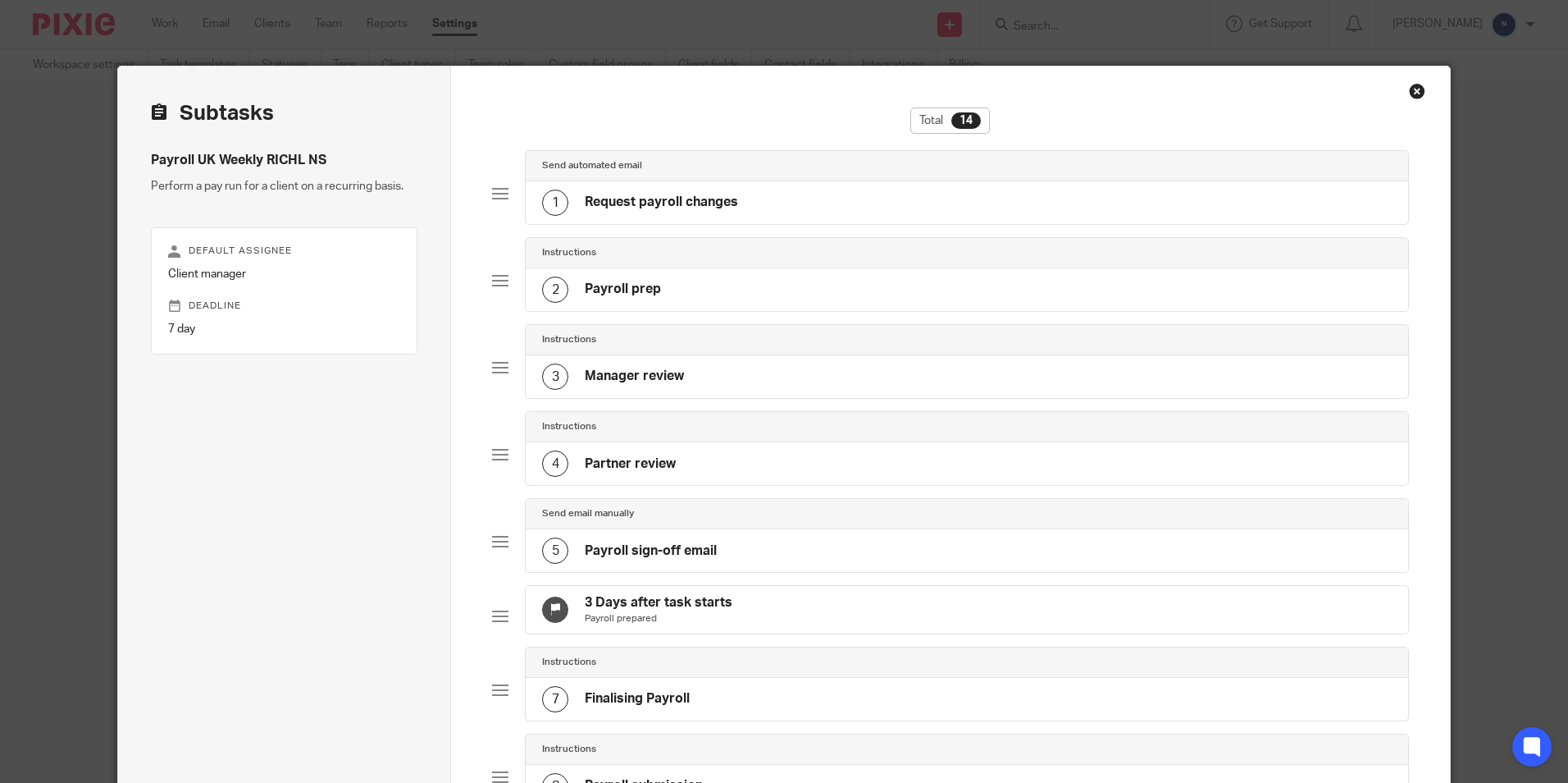
click at [631, 207] on h4 "Request payroll changes" at bounding box center [662, 202] width 153 height 17
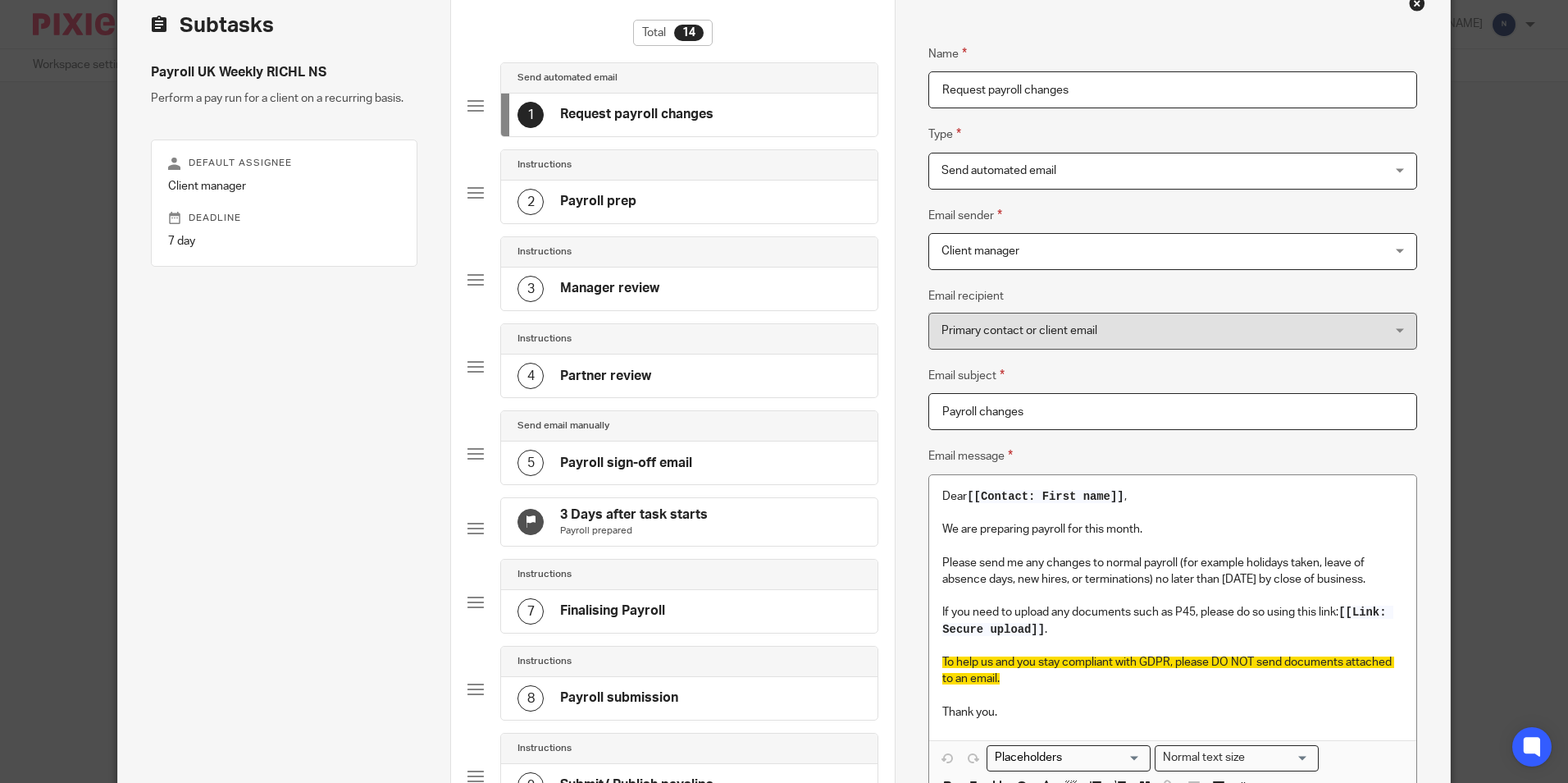
scroll to position [82, 0]
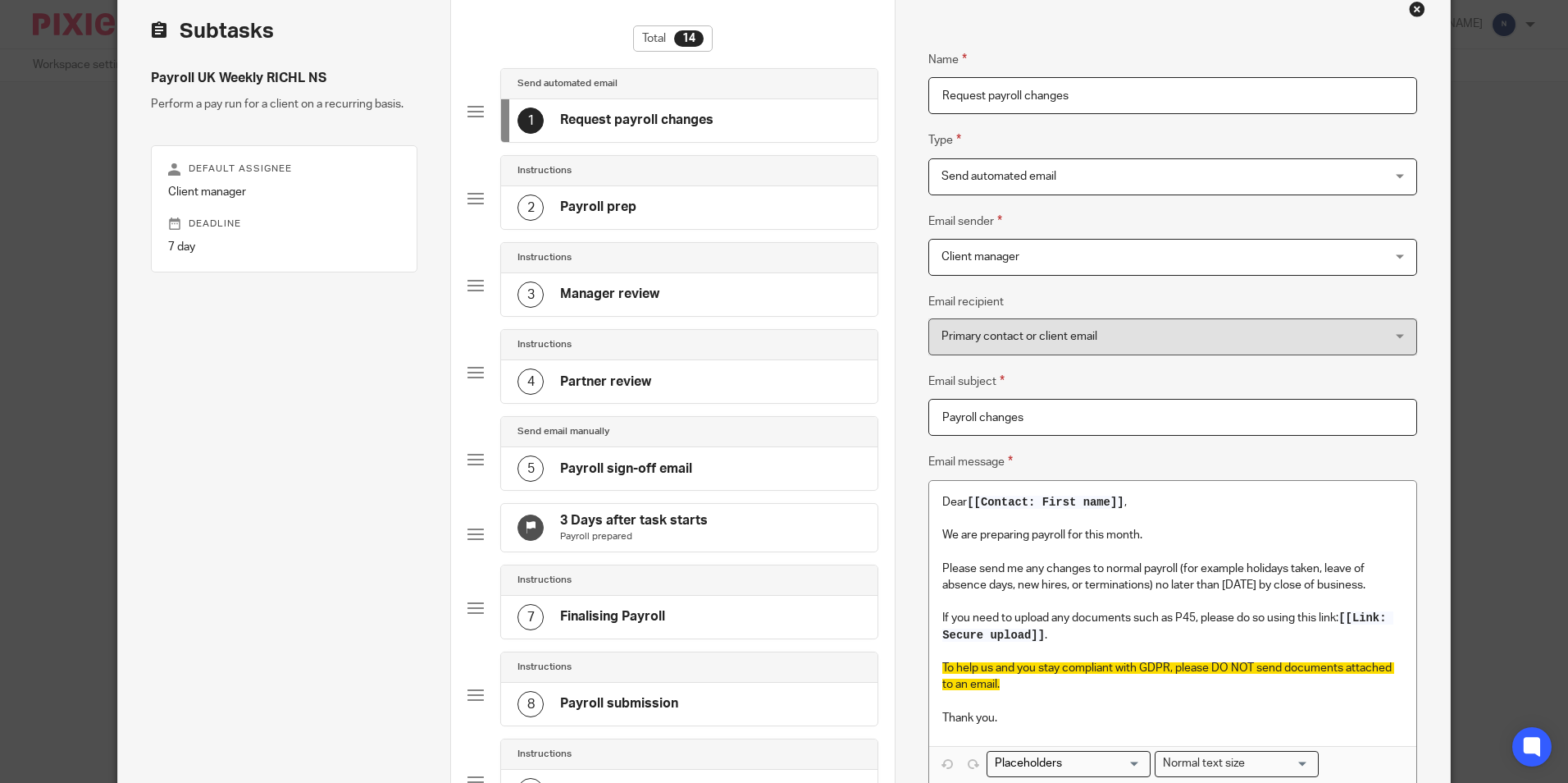
drag, startPoint x: 700, startPoint y: 179, endPoint x: 568, endPoint y: 186, distance: 132.2
click at [596, 186] on div "Instructions 2 Payroll prep" at bounding box center [690, 192] width 378 height 75
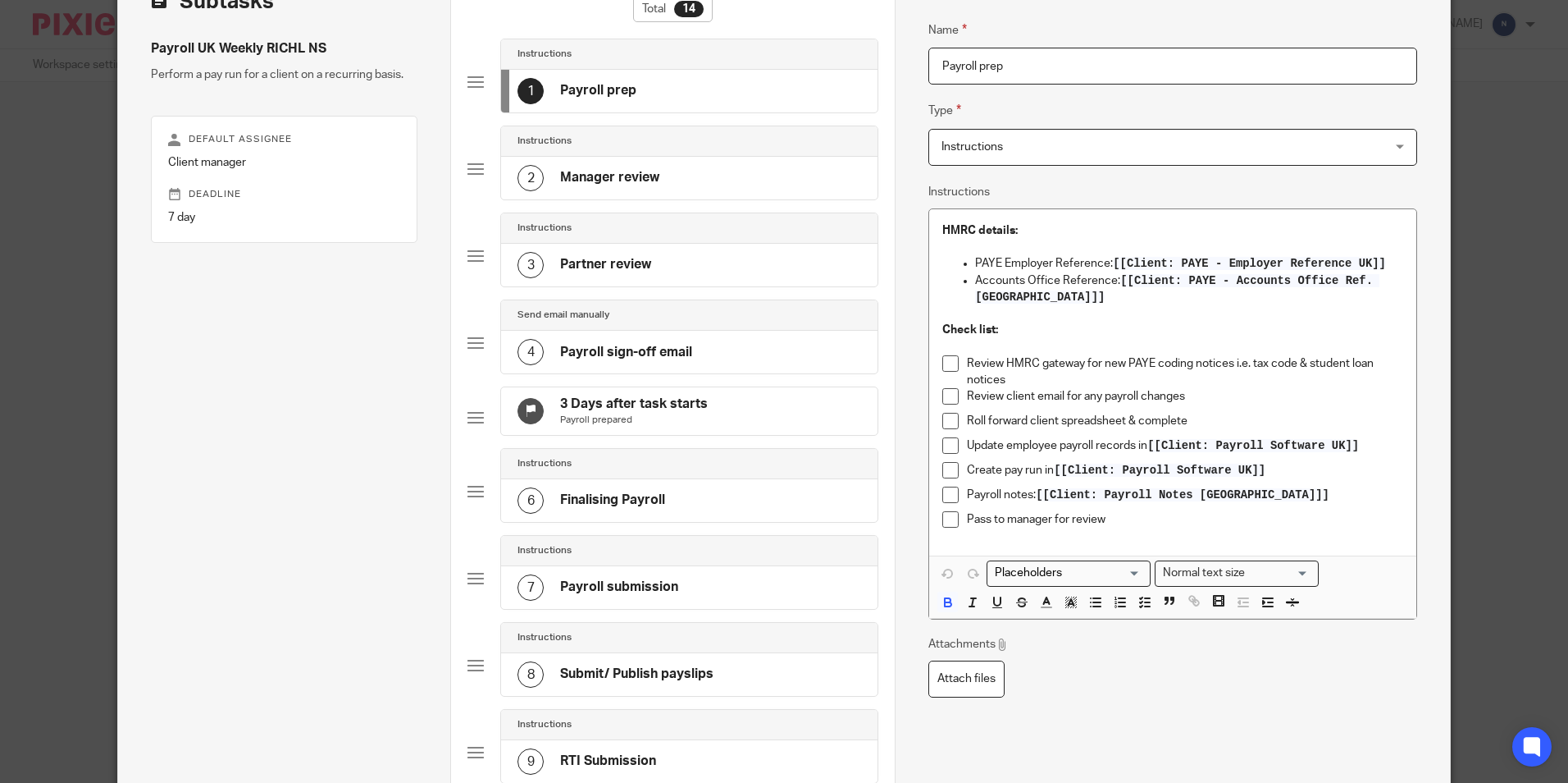
scroll to position [0, 0]
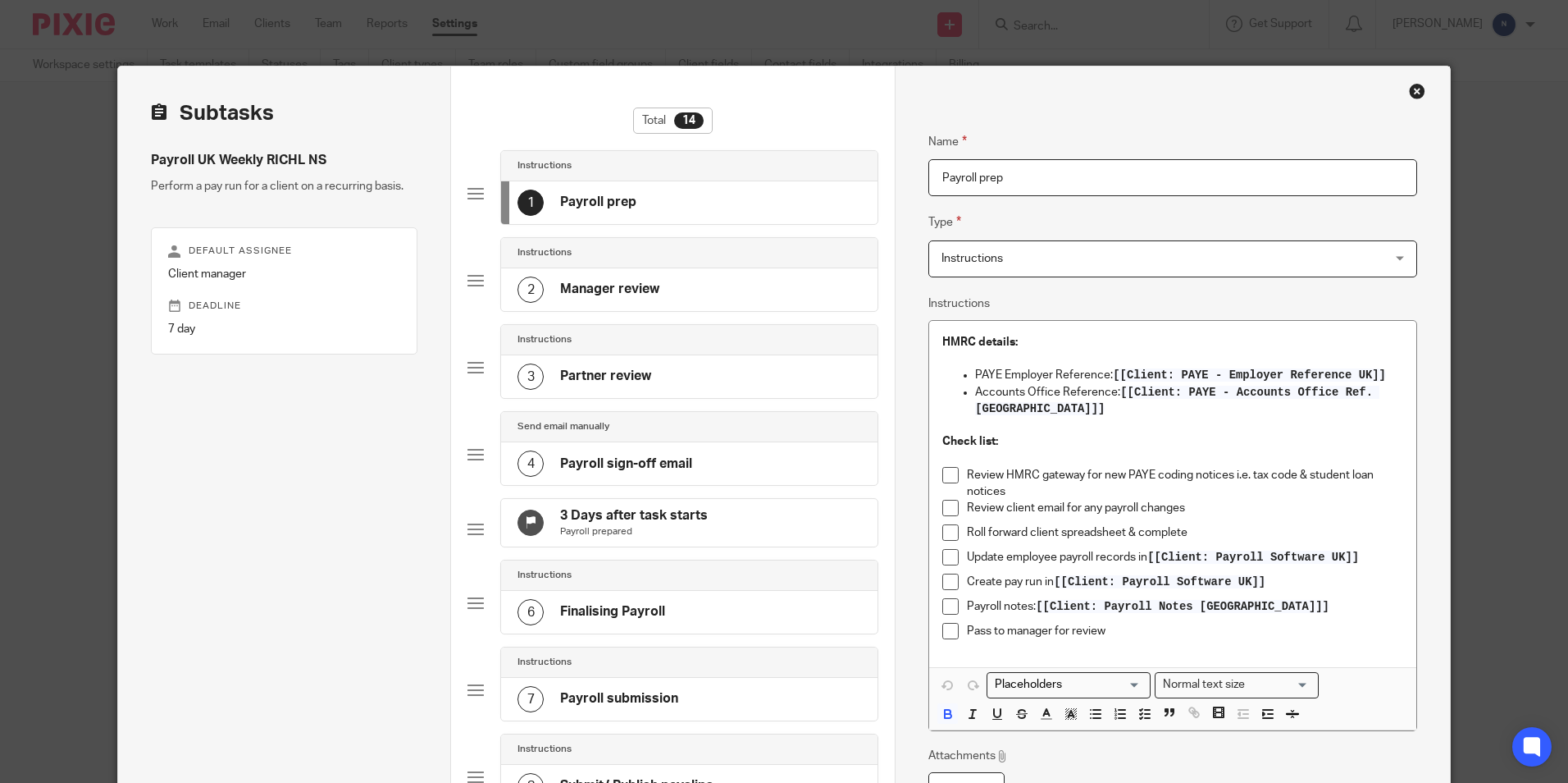
click at [683, 292] on div "2 Manager review" at bounding box center [690, 289] width 376 height 43
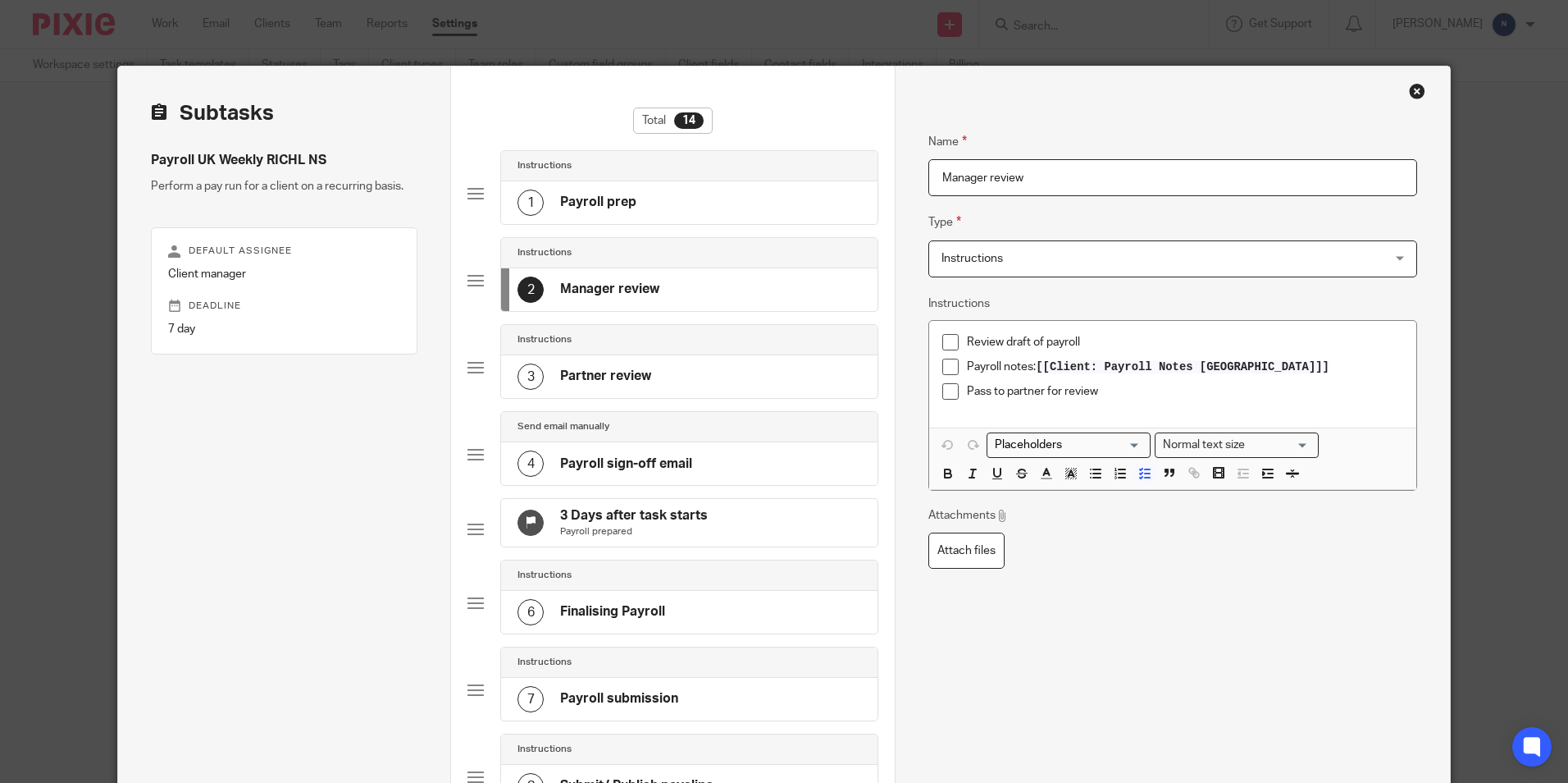
click at [622, 348] on div "Instructions" at bounding box center [690, 340] width 376 height 30
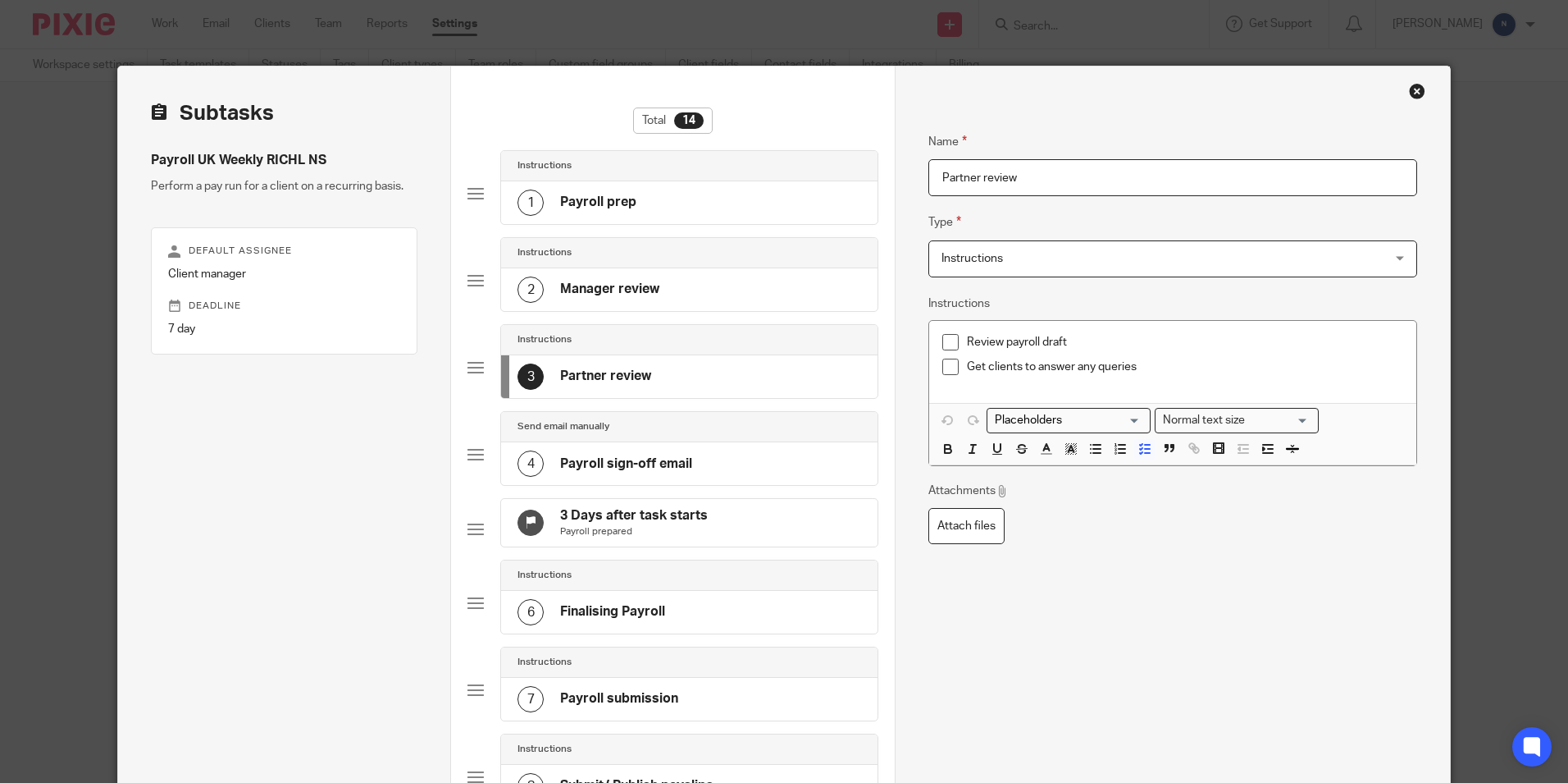
click at [583, 453] on div "4 Payroll sign-off email" at bounding box center [604, 463] width 175 height 26
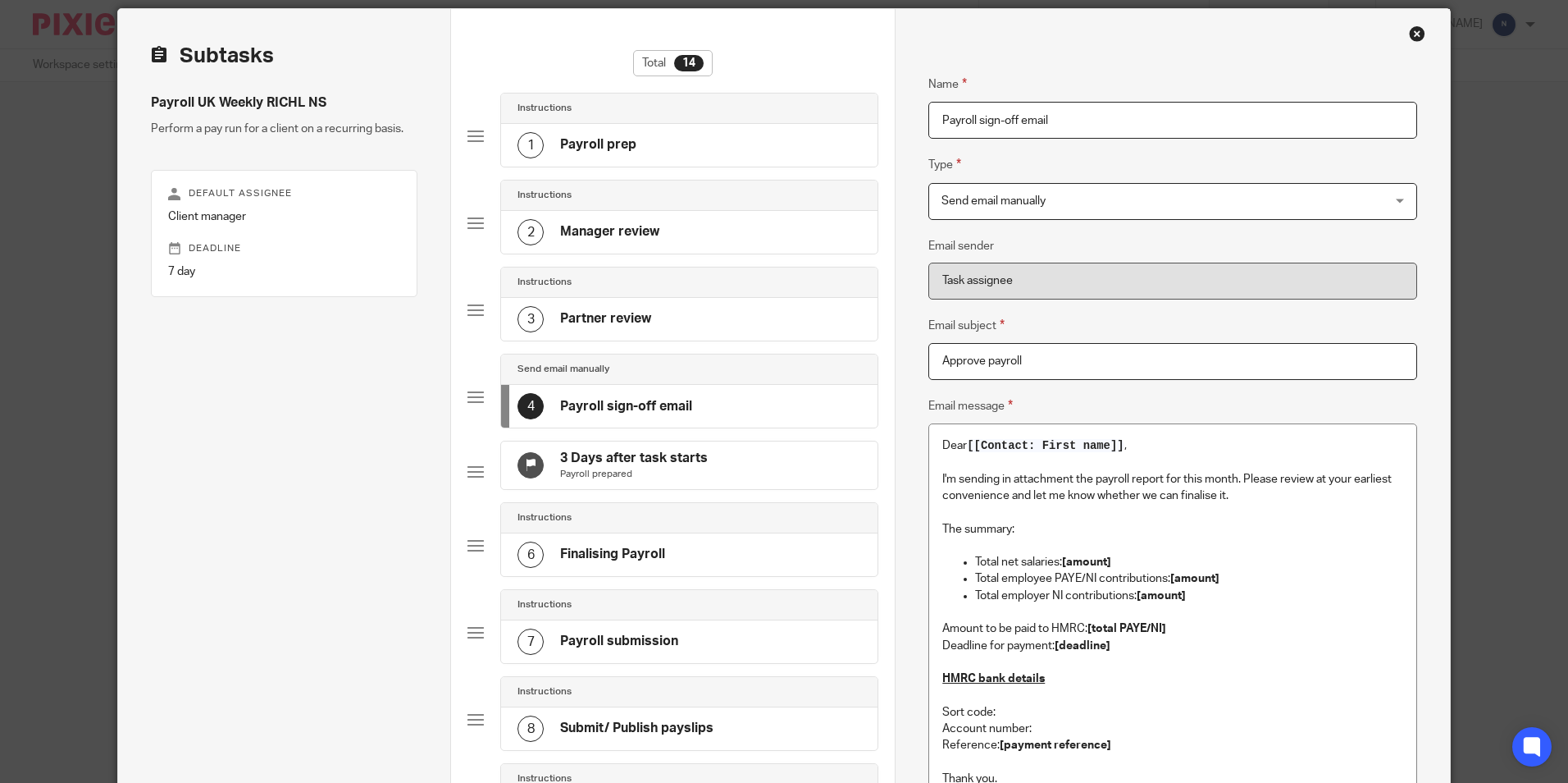
scroll to position [82, 0]
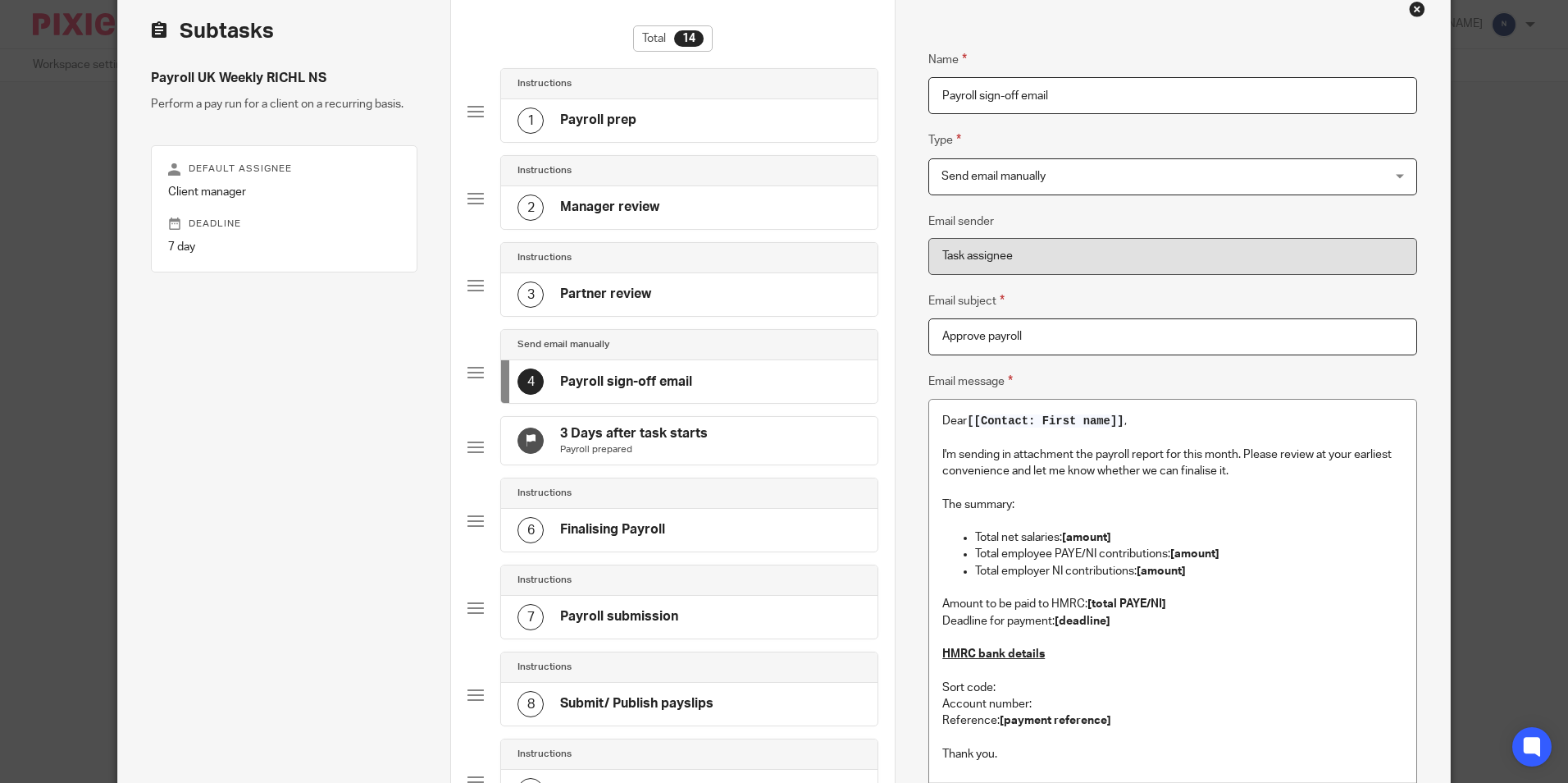
click at [566, 437] on h4 "3 Days after task starts" at bounding box center [634, 434] width 148 height 17
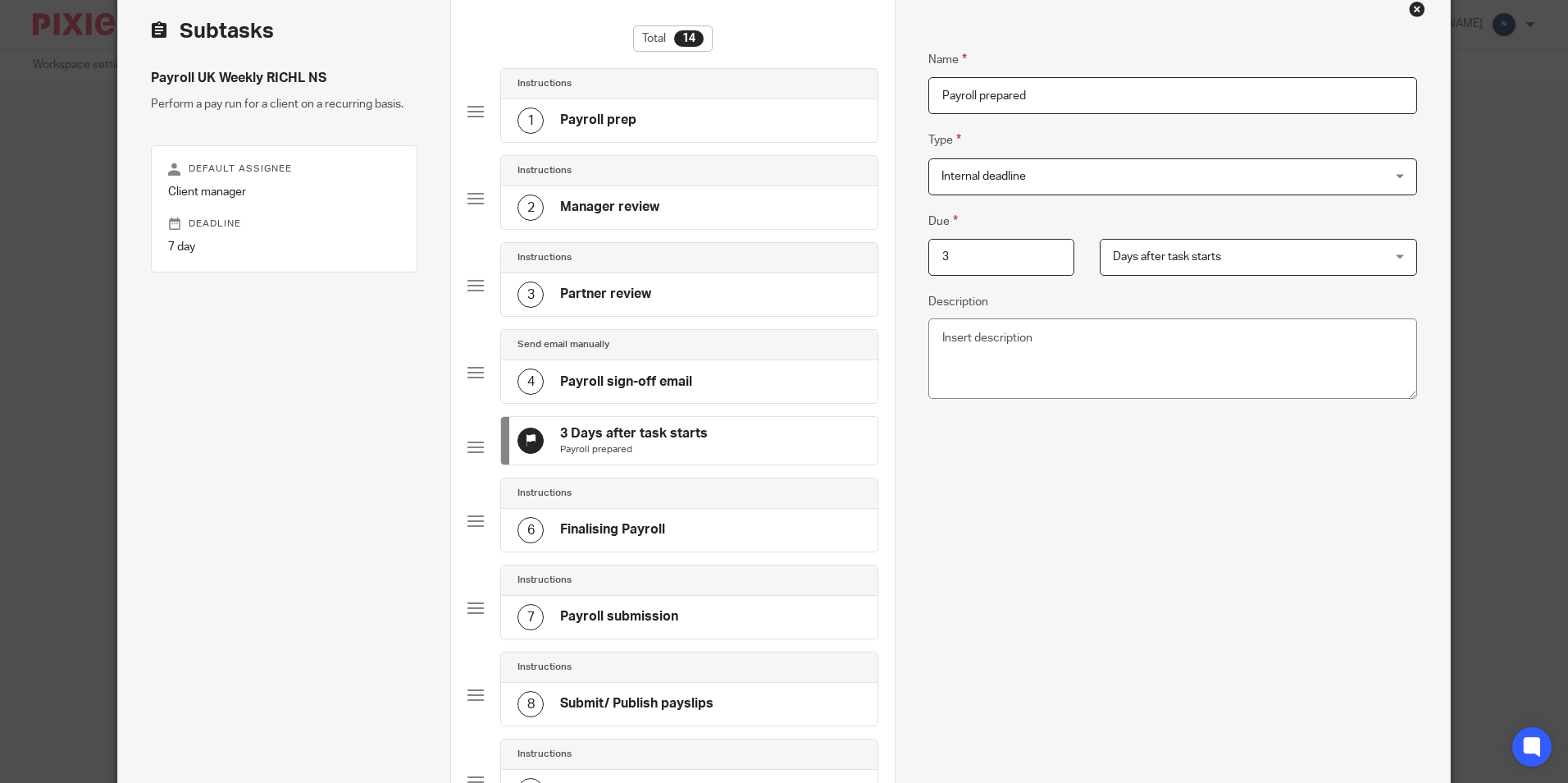
drag, startPoint x: 1013, startPoint y: 250, endPoint x: 932, endPoint y: 277, distance: 85.4
click at [928, 267] on input "3" at bounding box center [1001, 257] width 146 height 37
type input "1"
click at [1025, 435] on div "Name Payroll prepared Type Internal deadline Internal deadline Instructions Doc…" at bounding box center [1172, 453] width 488 height 855
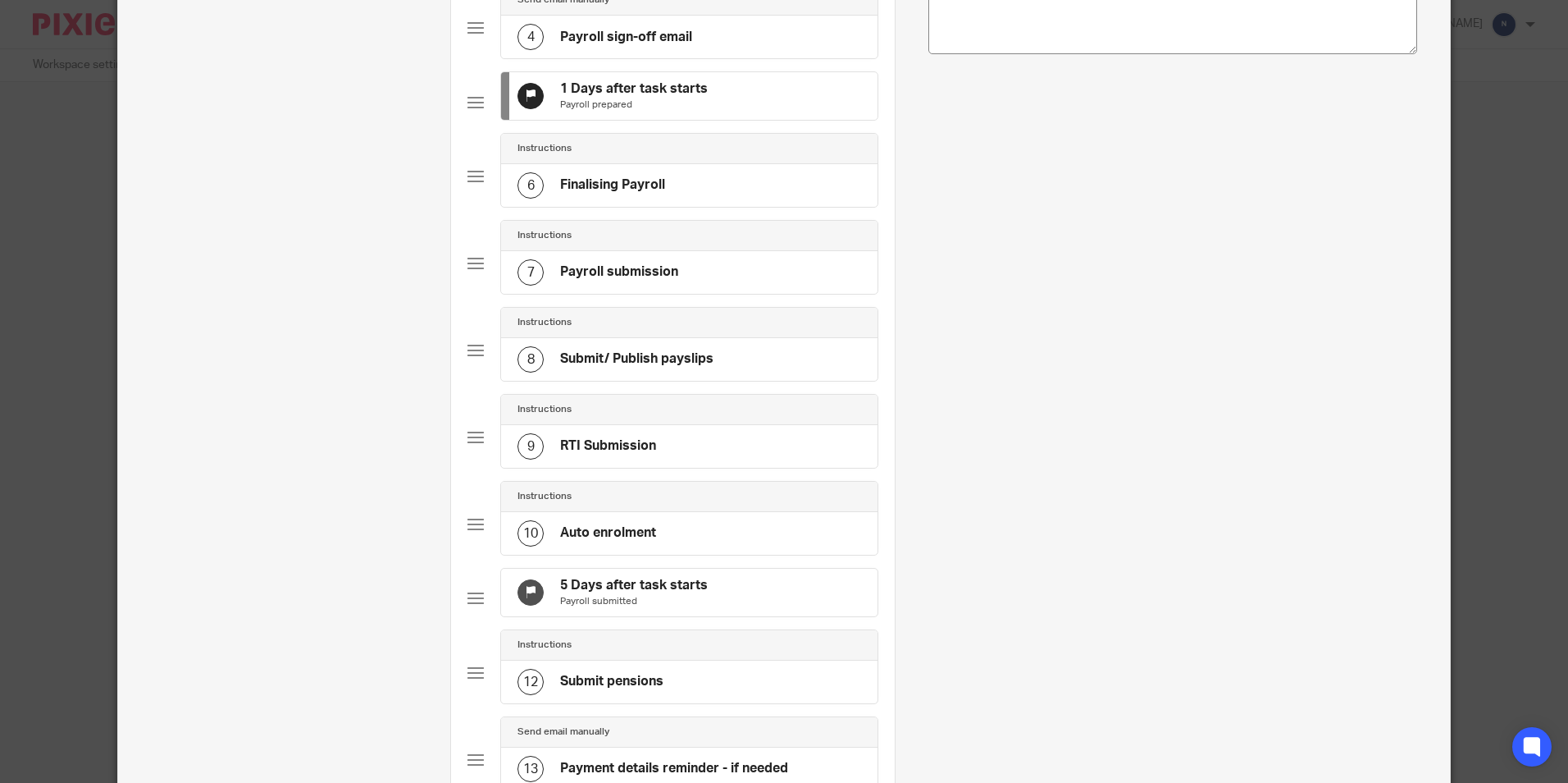
scroll to position [492, 0]
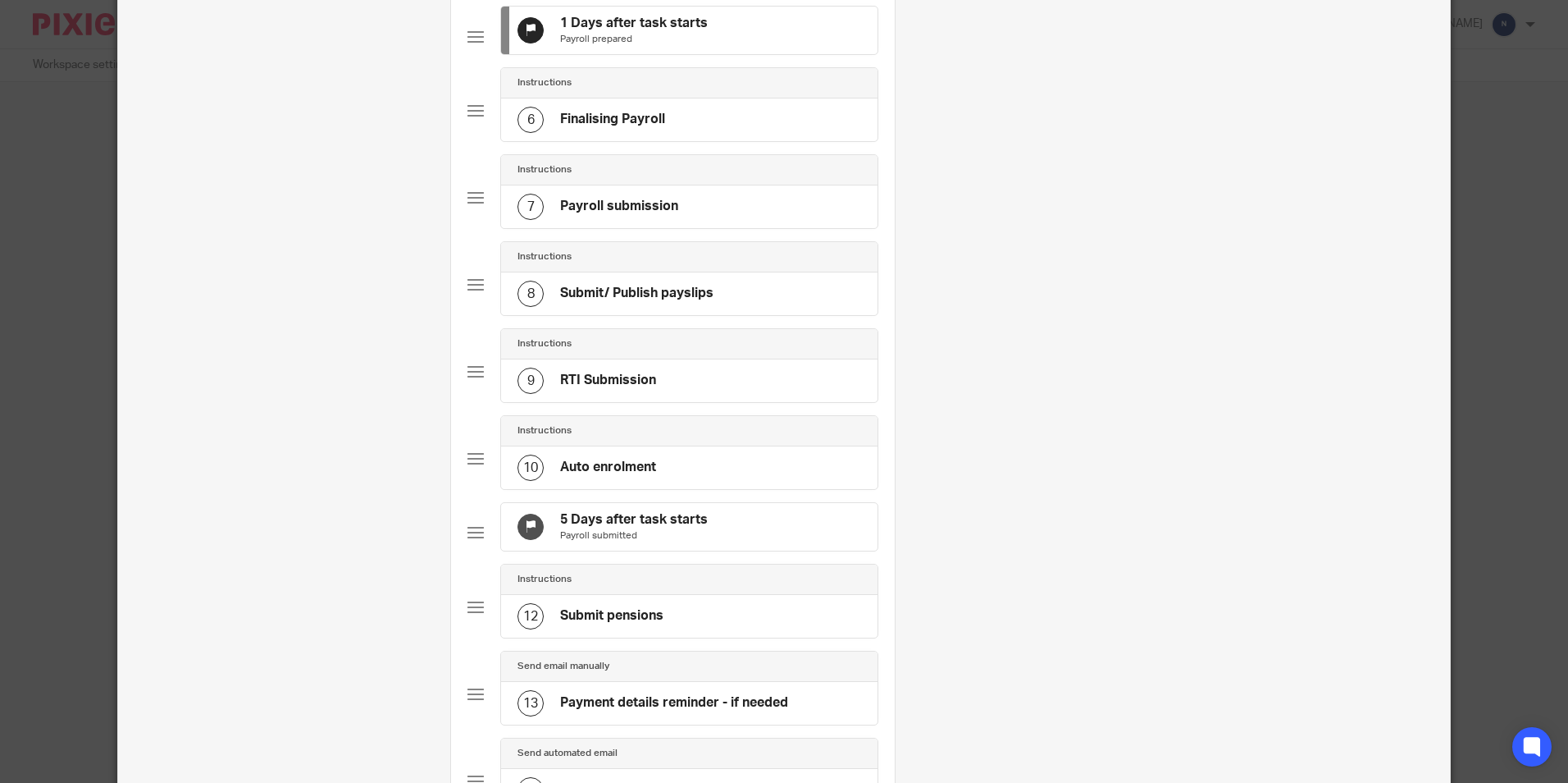
click at [576, 529] on h4 "5 Days after task starts" at bounding box center [634, 520] width 148 height 17
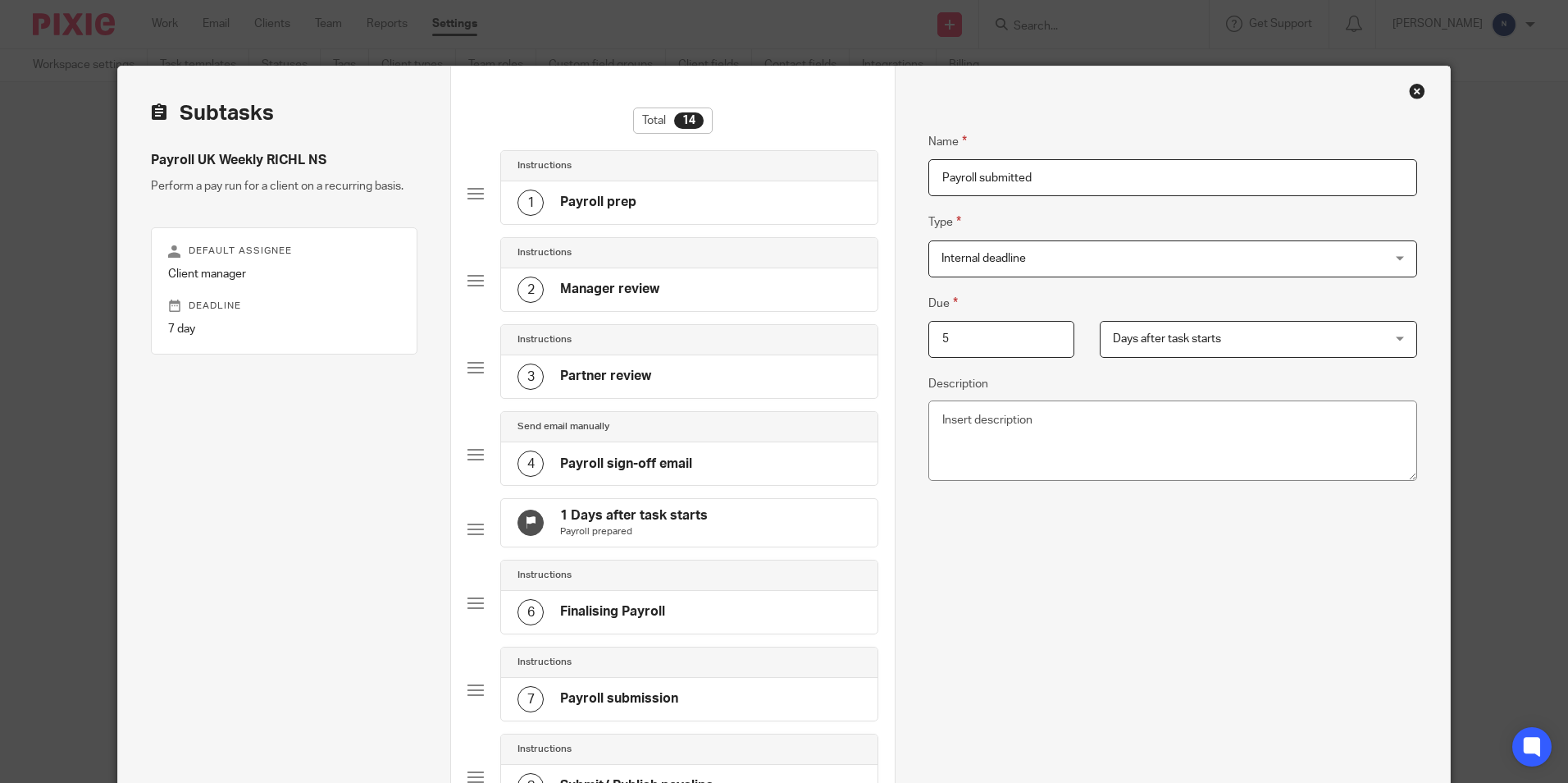
drag, startPoint x: 964, startPoint y: 348, endPoint x: 927, endPoint y: 366, distance: 41.1
click at [928, 366] on div "Due 5 Days after task starts Days after task starts Days after task starts Week…" at bounding box center [1172, 390] width 488 height 193
type input "1"
click at [1064, 556] on div "Name Payroll submitted Type Internal deadline Internal deadline Instructions Do…" at bounding box center [1172, 535] width 488 height 855
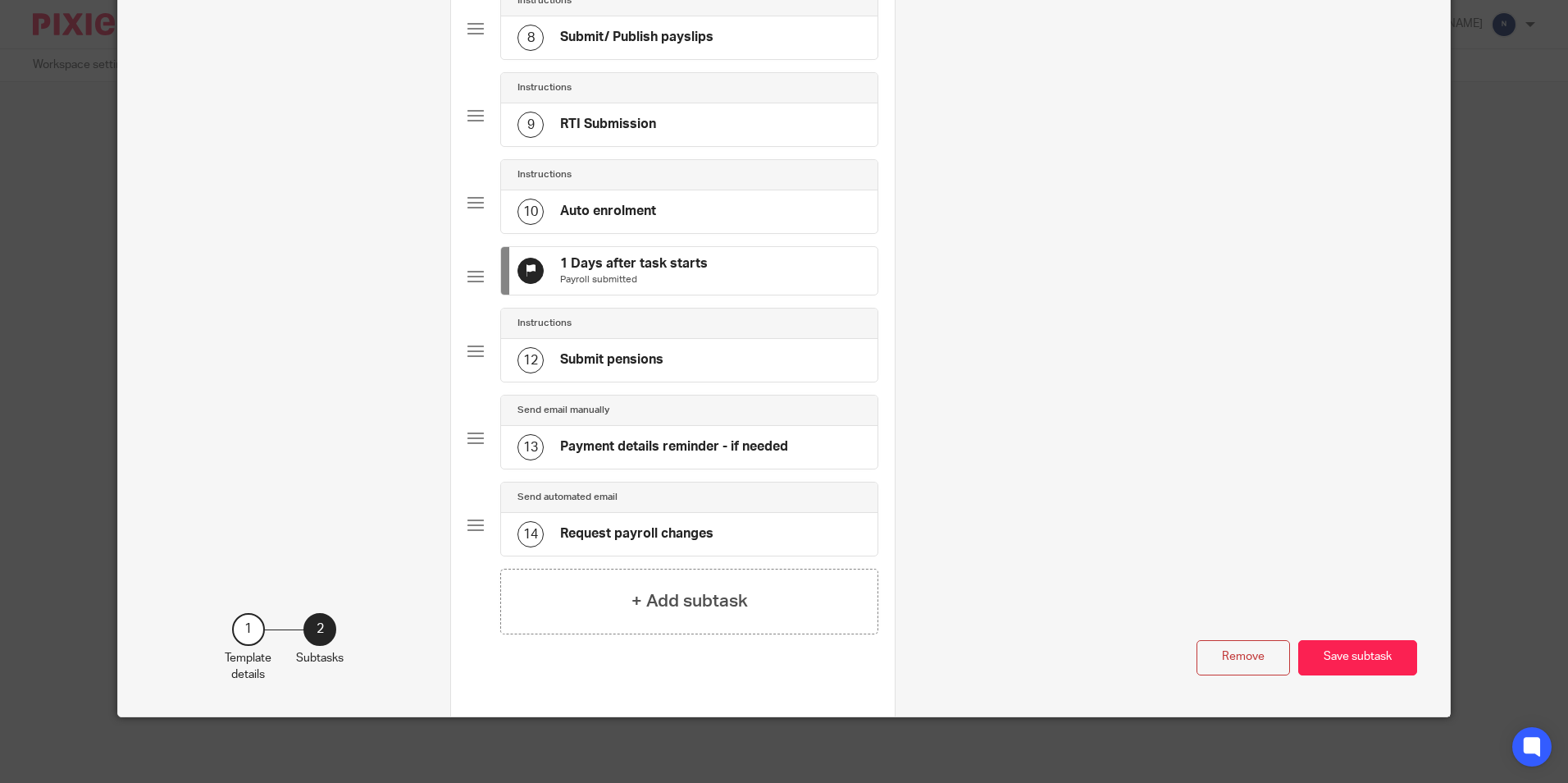
scroll to position [774, 0]
click at [1325, 656] on button "Save subtask" at bounding box center [1357, 658] width 119 height 36
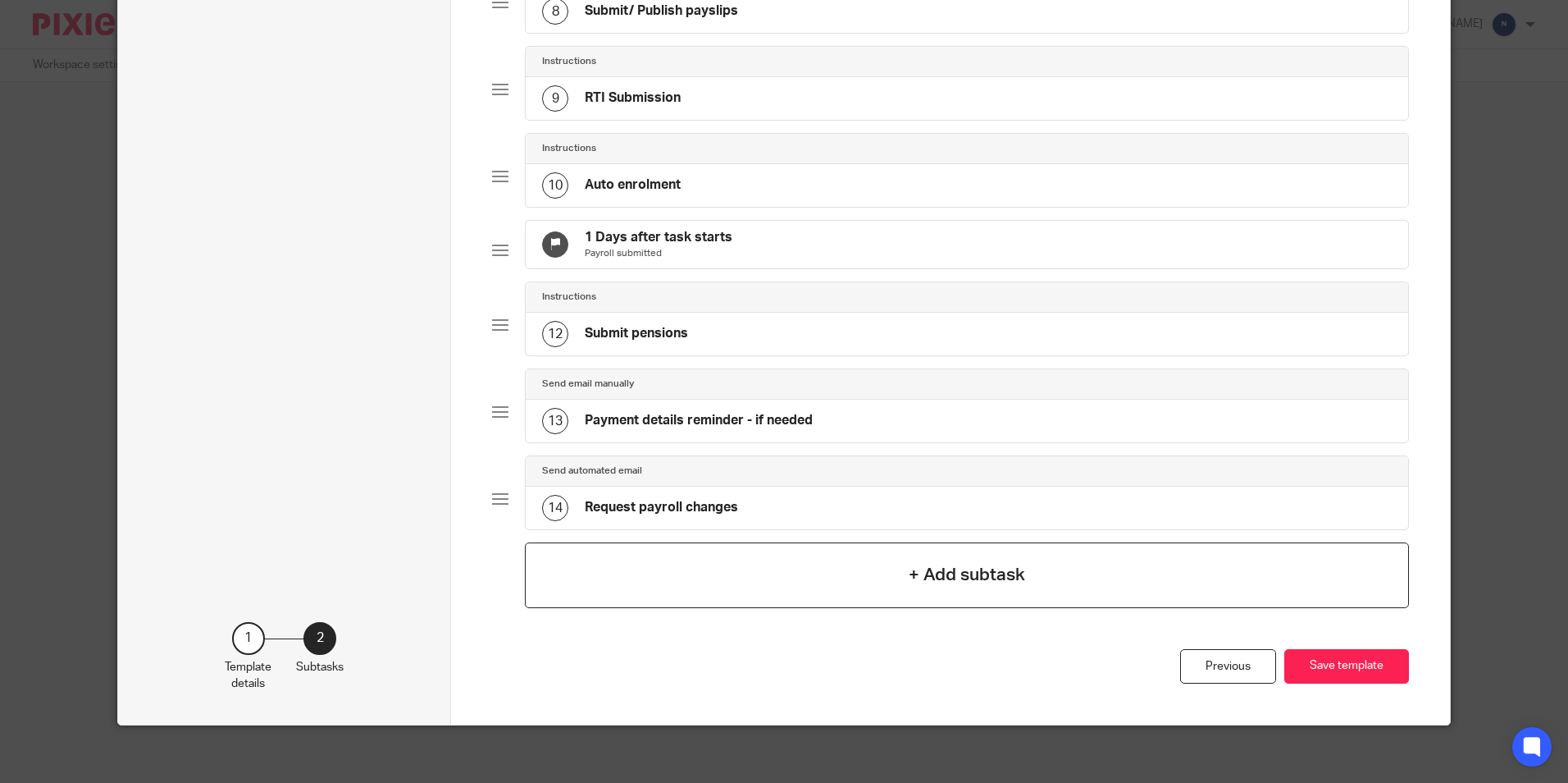
click at [661, 607] on div "+ Add subtask" at bounding box center [966, 575] width 884 height 65
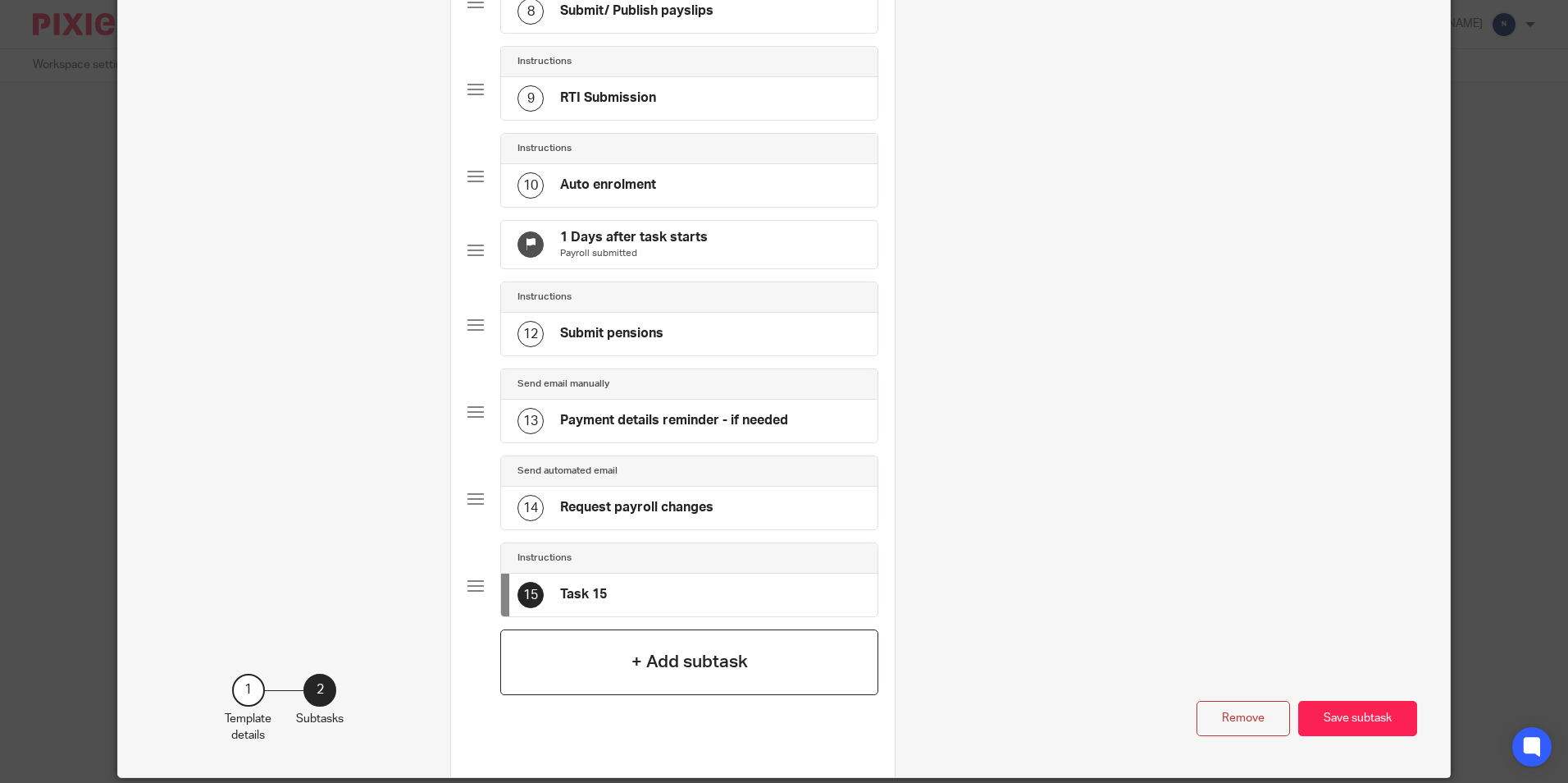
scroll to position [0, 0]
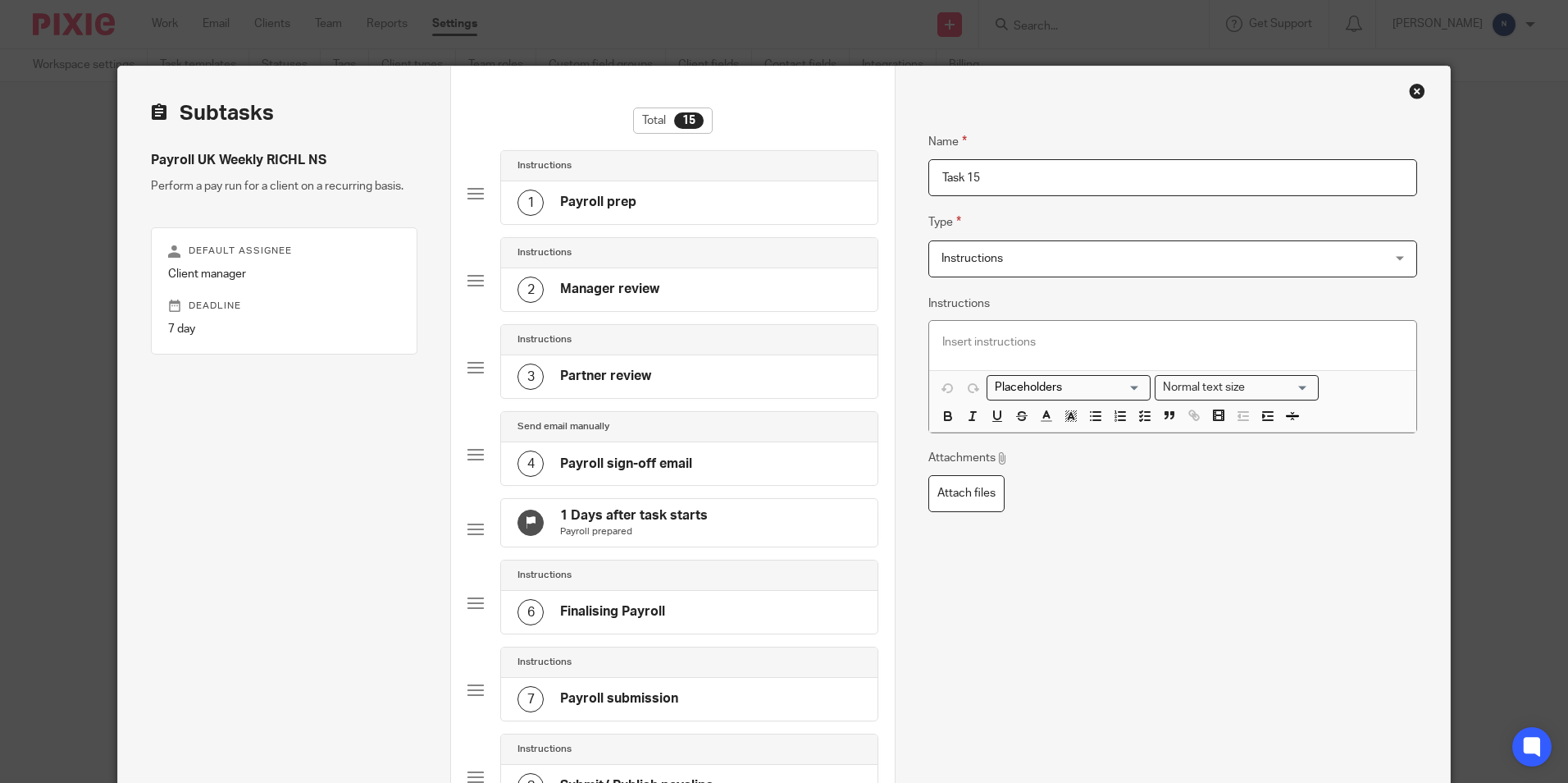
drag, startPoint x: 988, startPoint y: 181, endPoint x: 914, endPoint y: 206, distance: 78.1
click at [966, 259] on span "Instructions" at bounding box center [972, 258] width 62 height 11
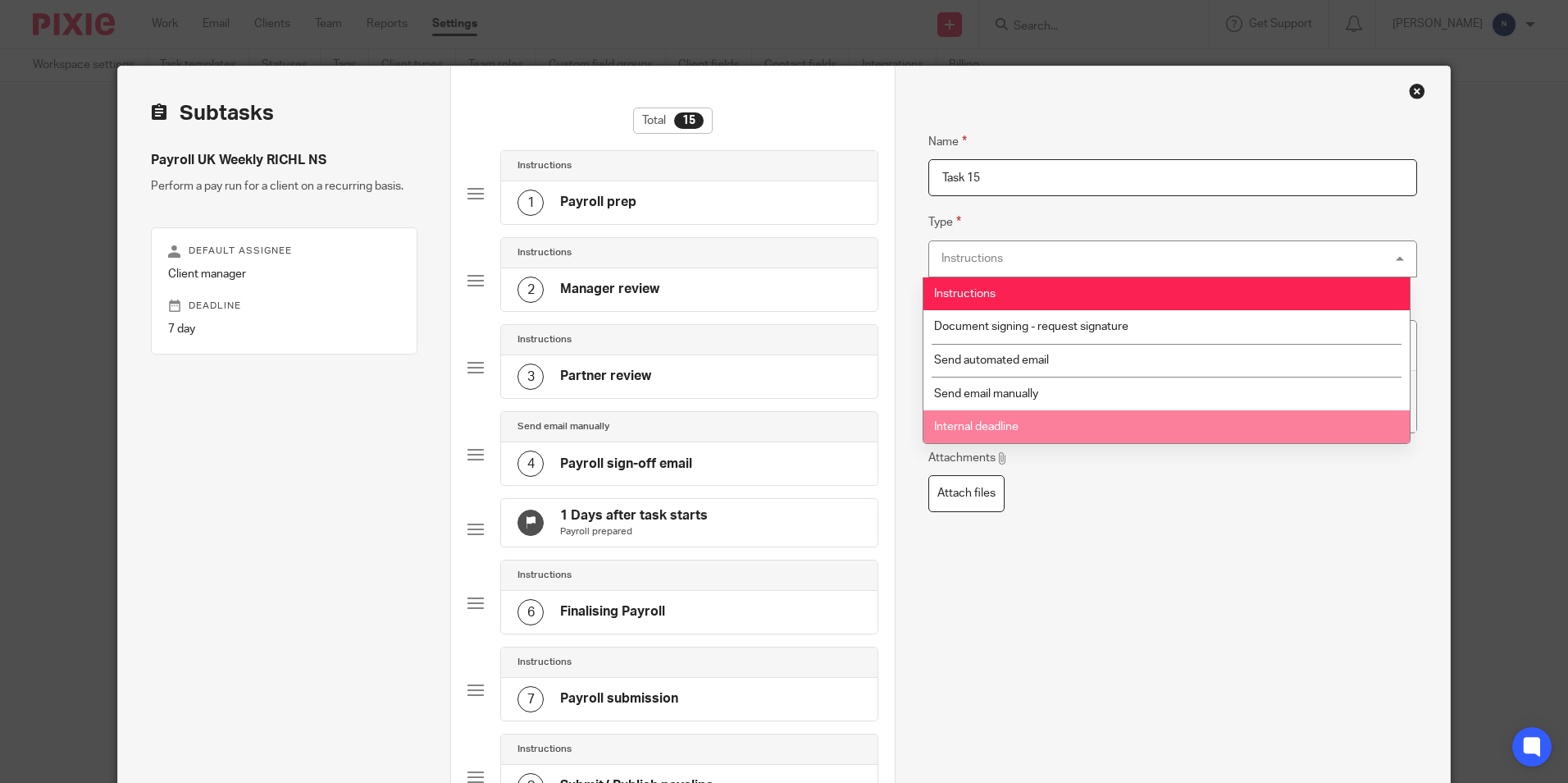
click at [955, 421] on span "Internal deadline" at bounding box center [976, 426] width 84 height 11
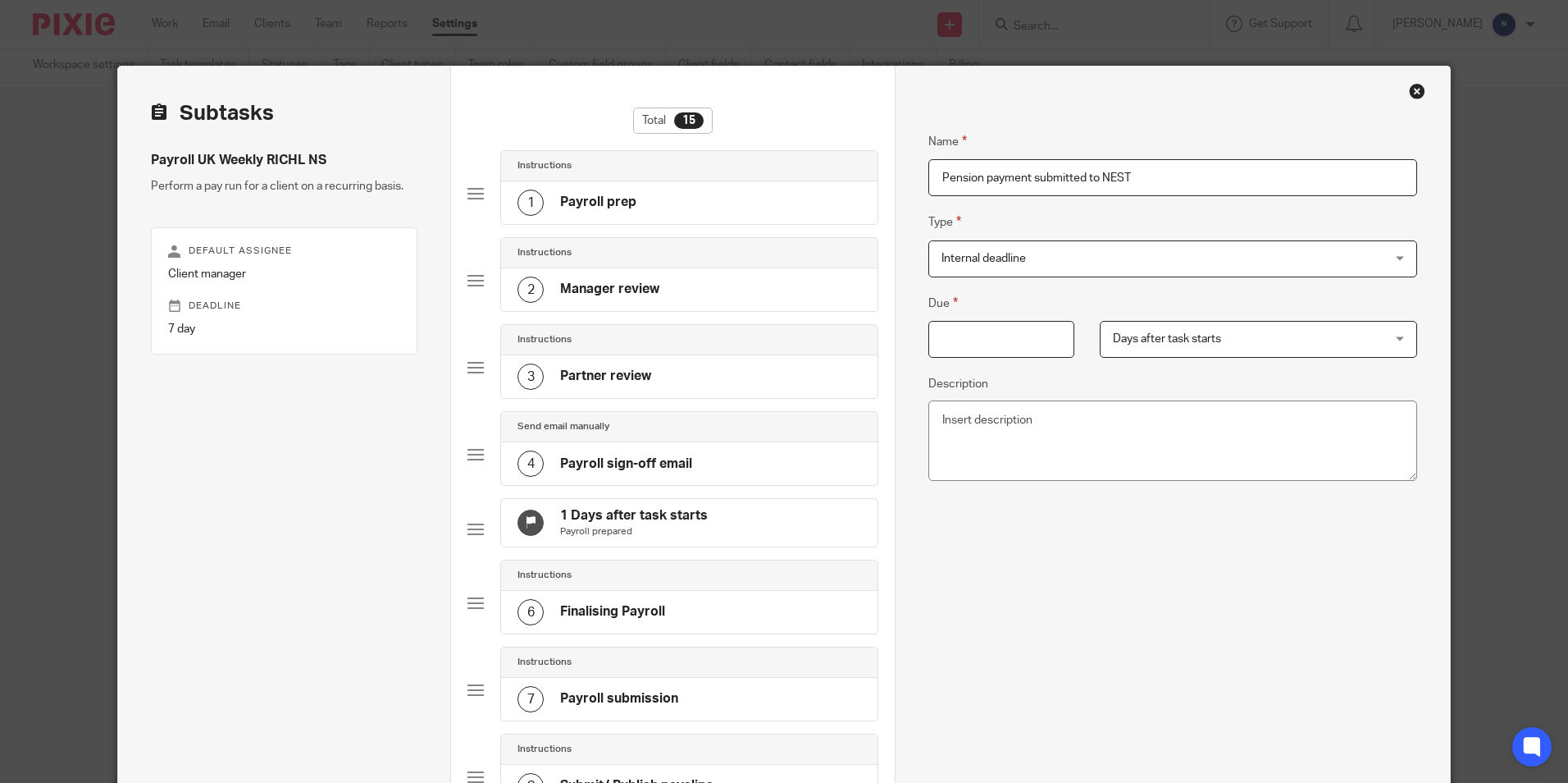
click at [1080, 181] on input "Pension payment submitted to NEST" at bounding box center [1172, 178] width 488 height 37
type input "Pension payment submitted/scheduled to NEST"
click at [1018, 334] on input "Due" at bounding box center [1001, 339] width 146 height 37
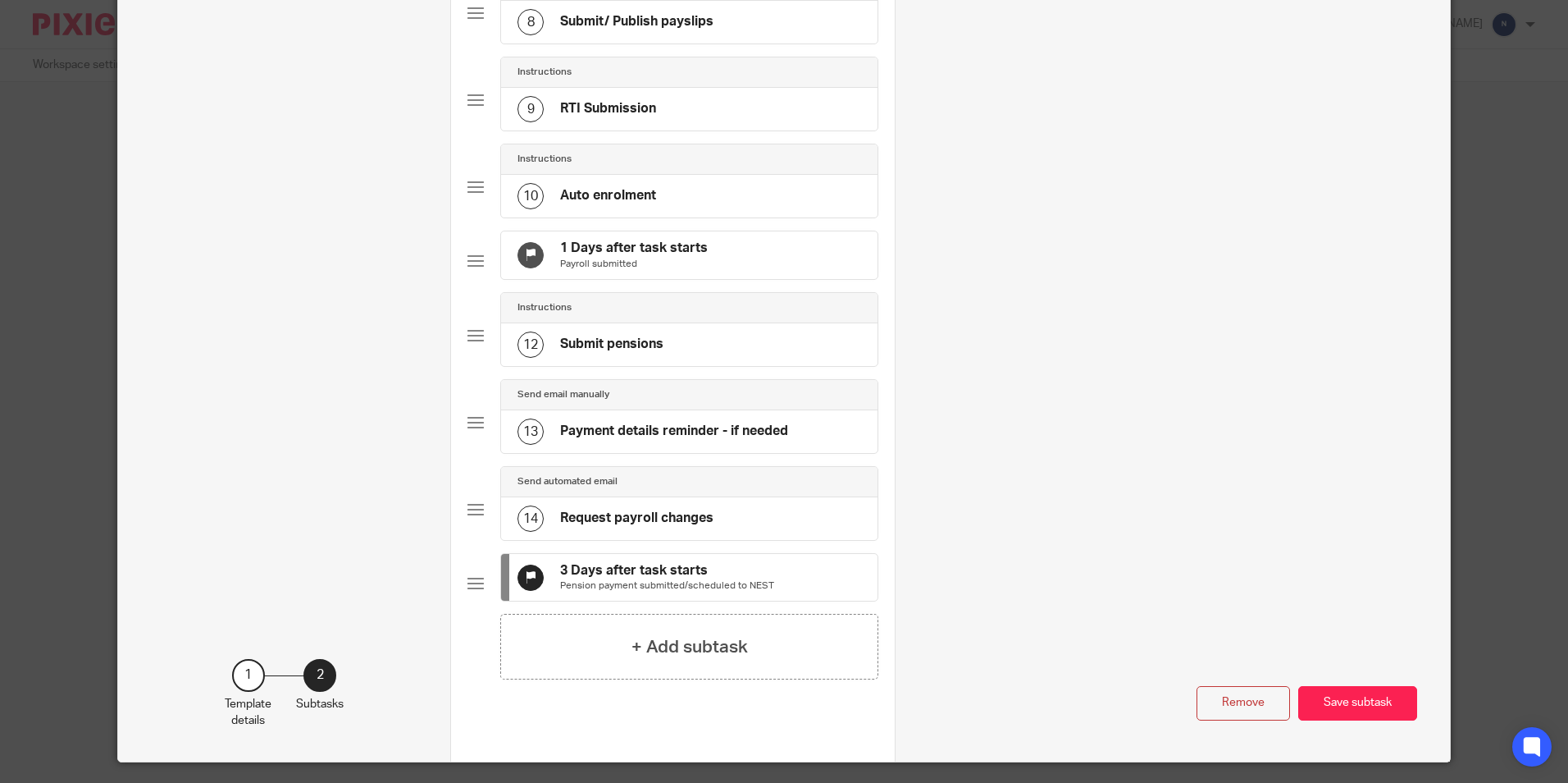
scroll to position [848, 0]
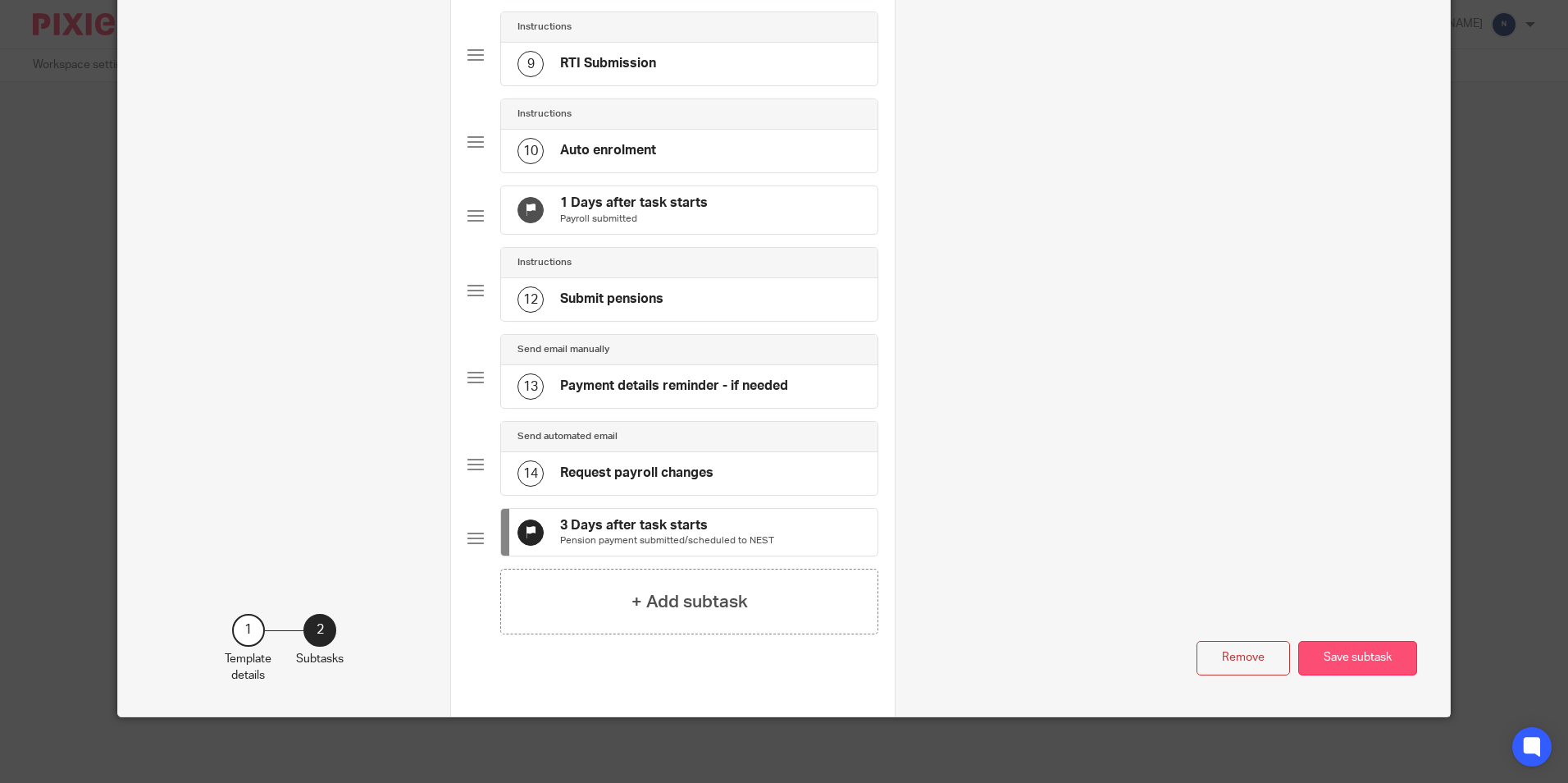
type input "3"
click at [1352, 659] on button "Save subtask" at bounding box center [1357, 658] width 119 height 36
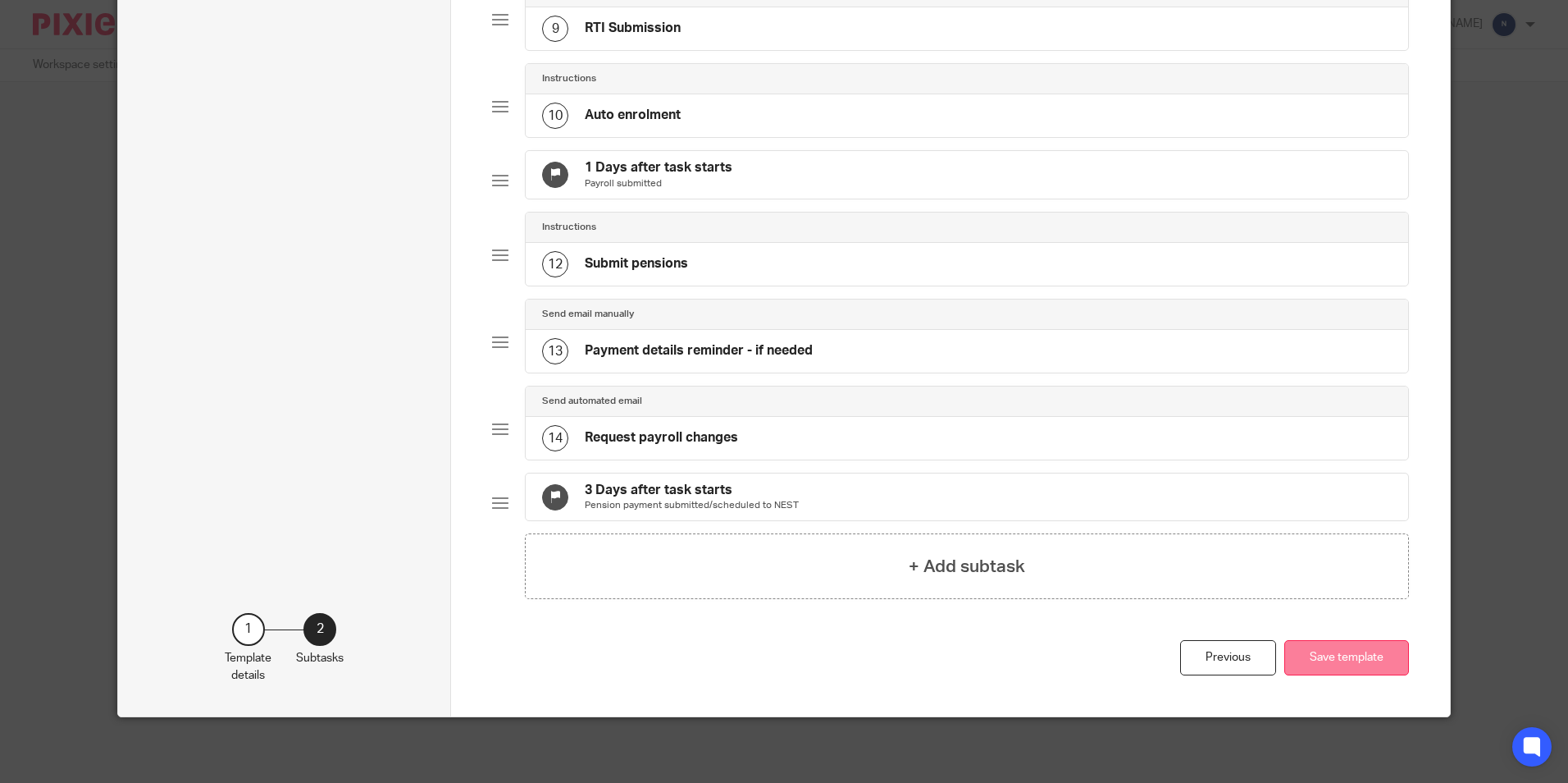
click at [1310, 675] on button "Save template" at bounding box center [1346, 658] width 124 height 36
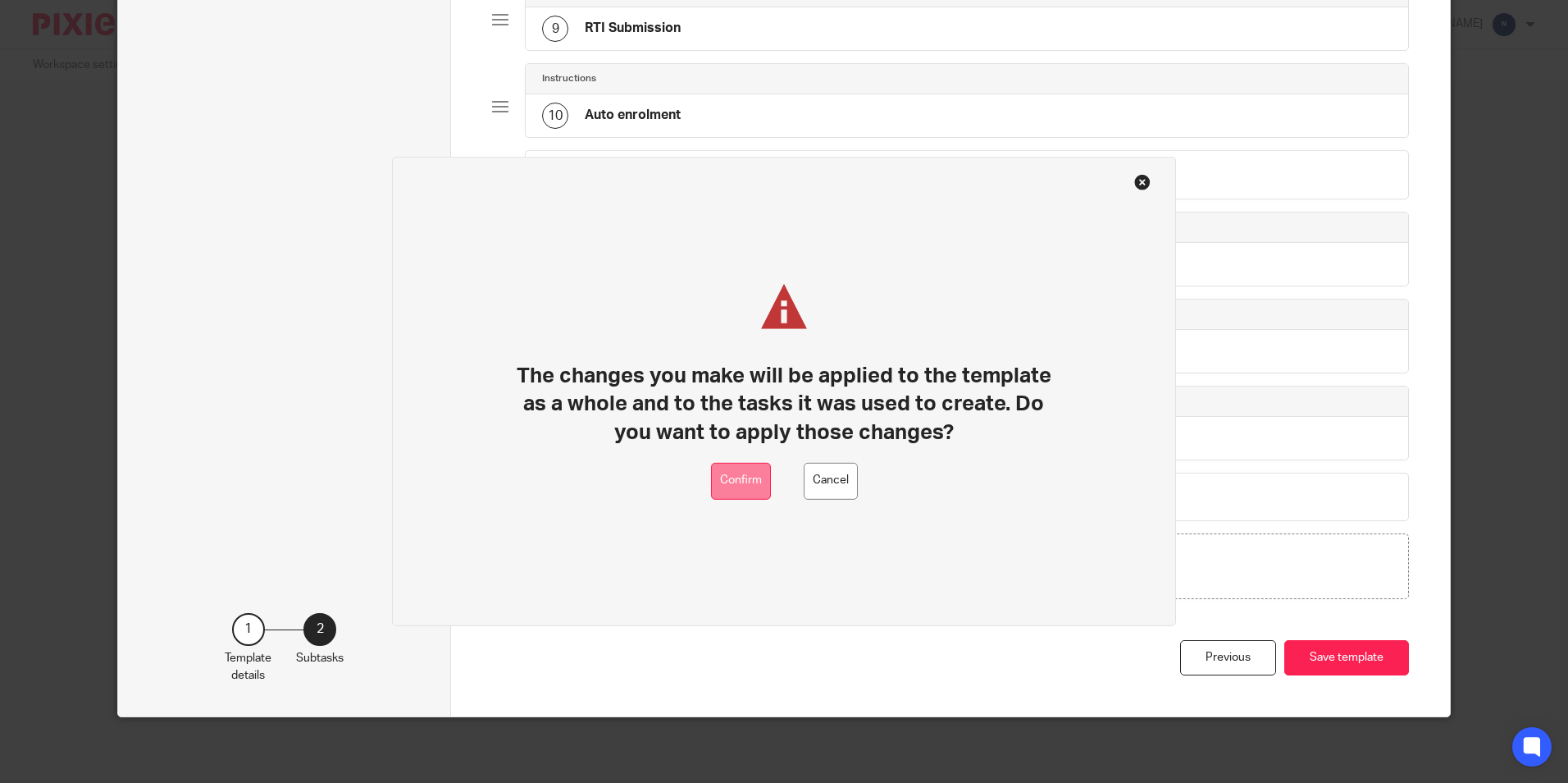
click at [734, 486] on button "Confirm" at bounding box center [741, 481] width 60 height 37
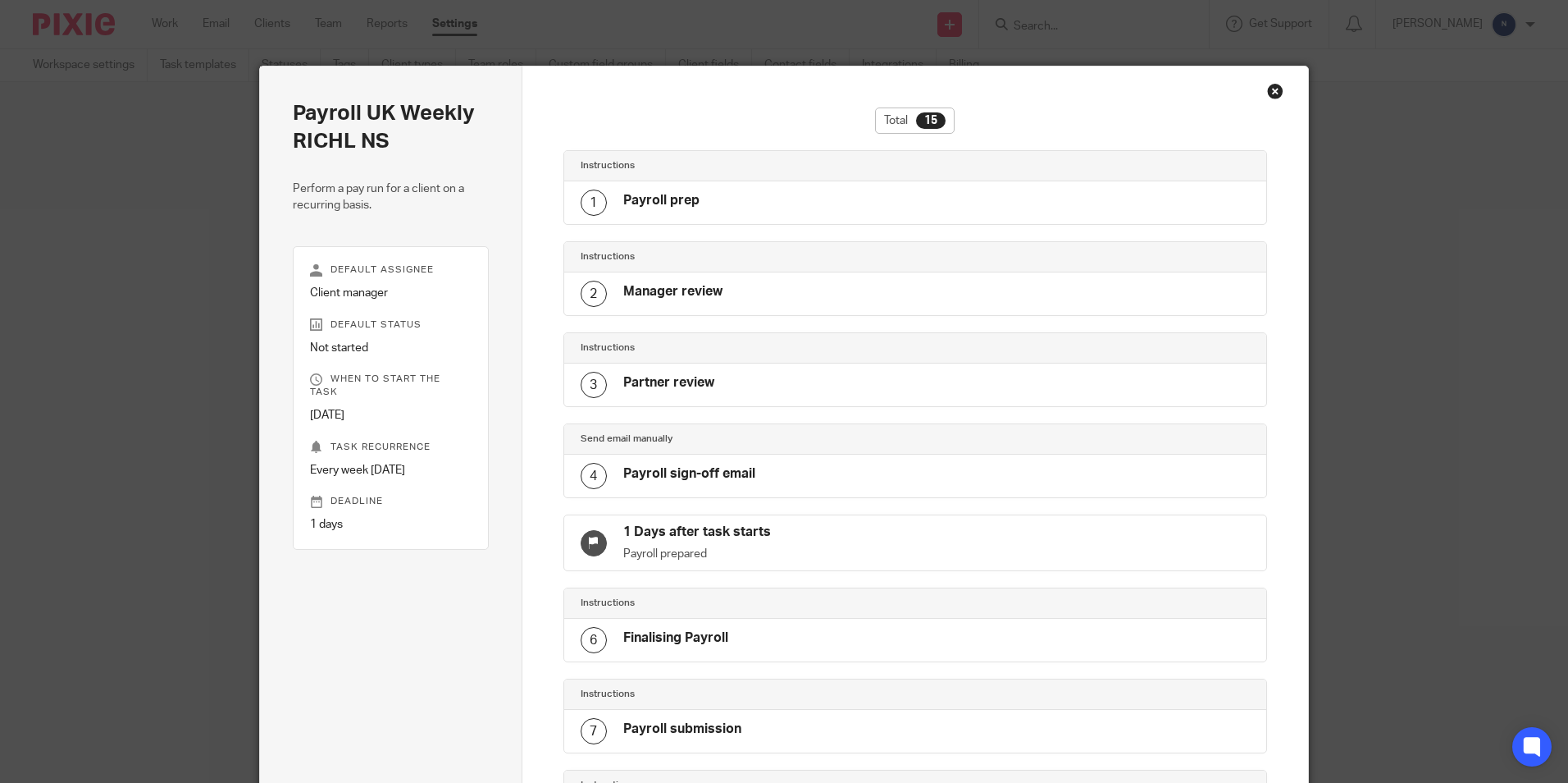
click at [1270, 97] on div "Close this dialog window" at bounding box center [1275, 91] width 17 height 17
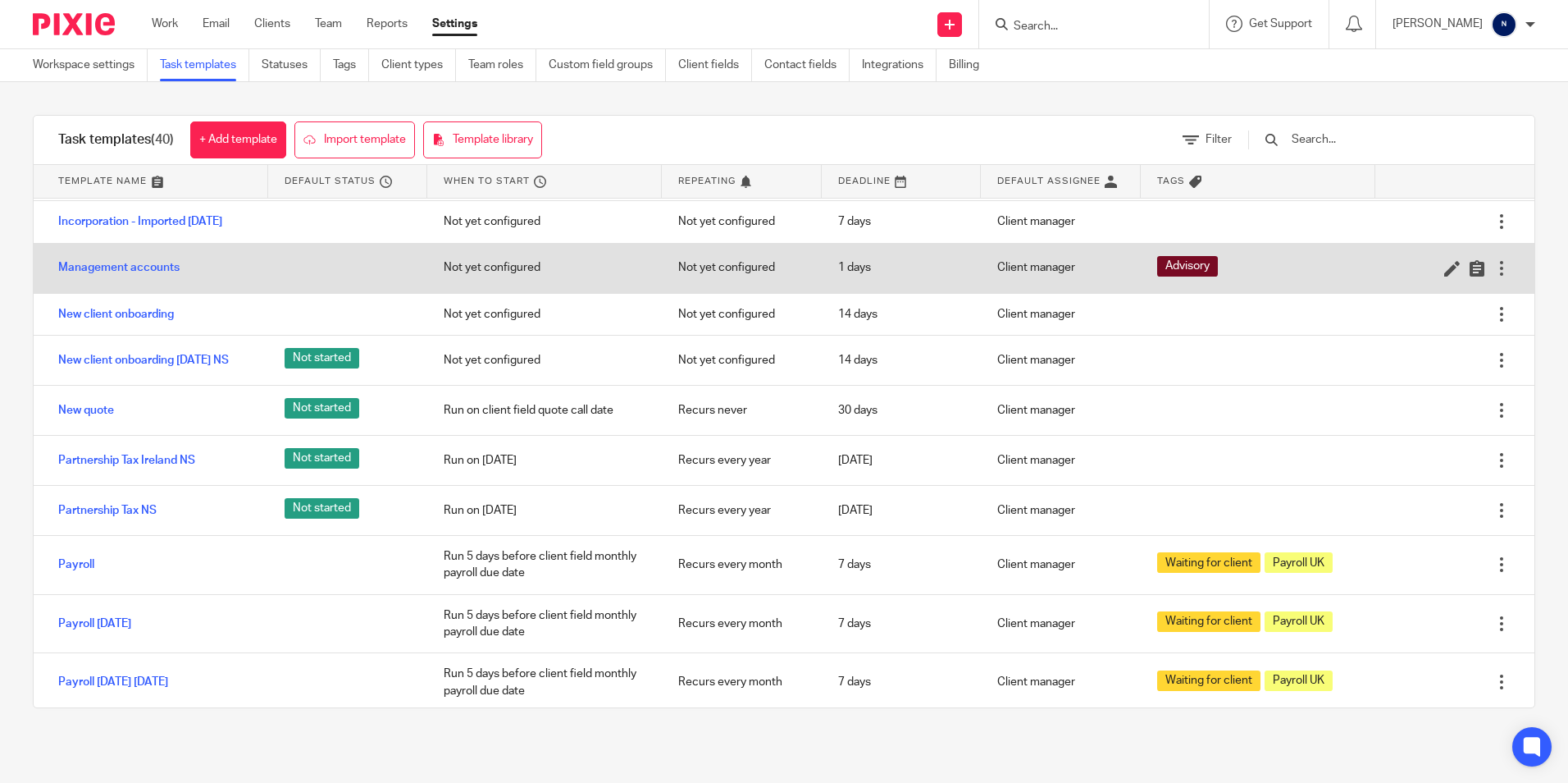
scroll to position [478, 0]
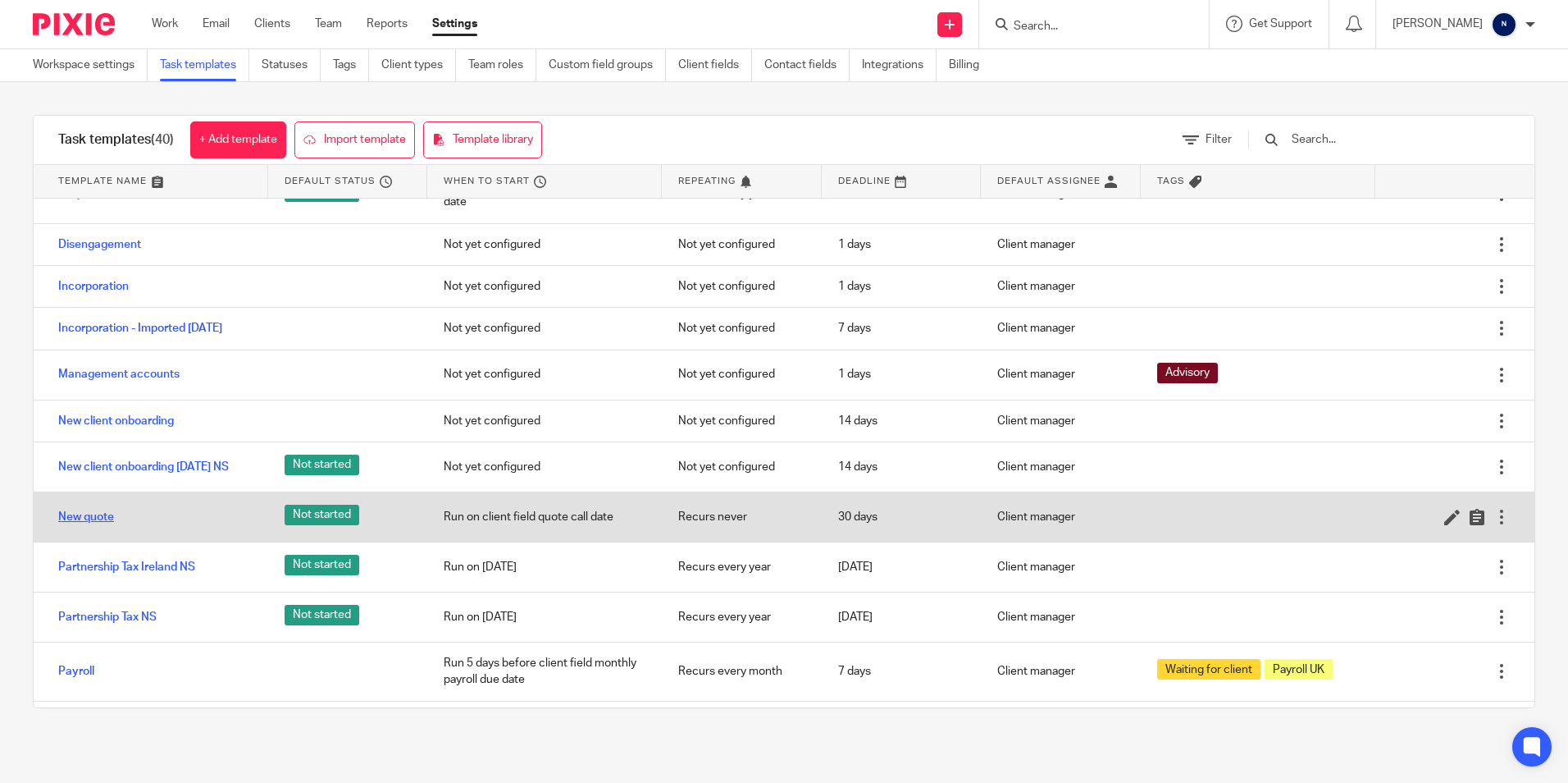
click at [84, 525] on link "New quote" at bounding box center [86, 516] width 56 height 17
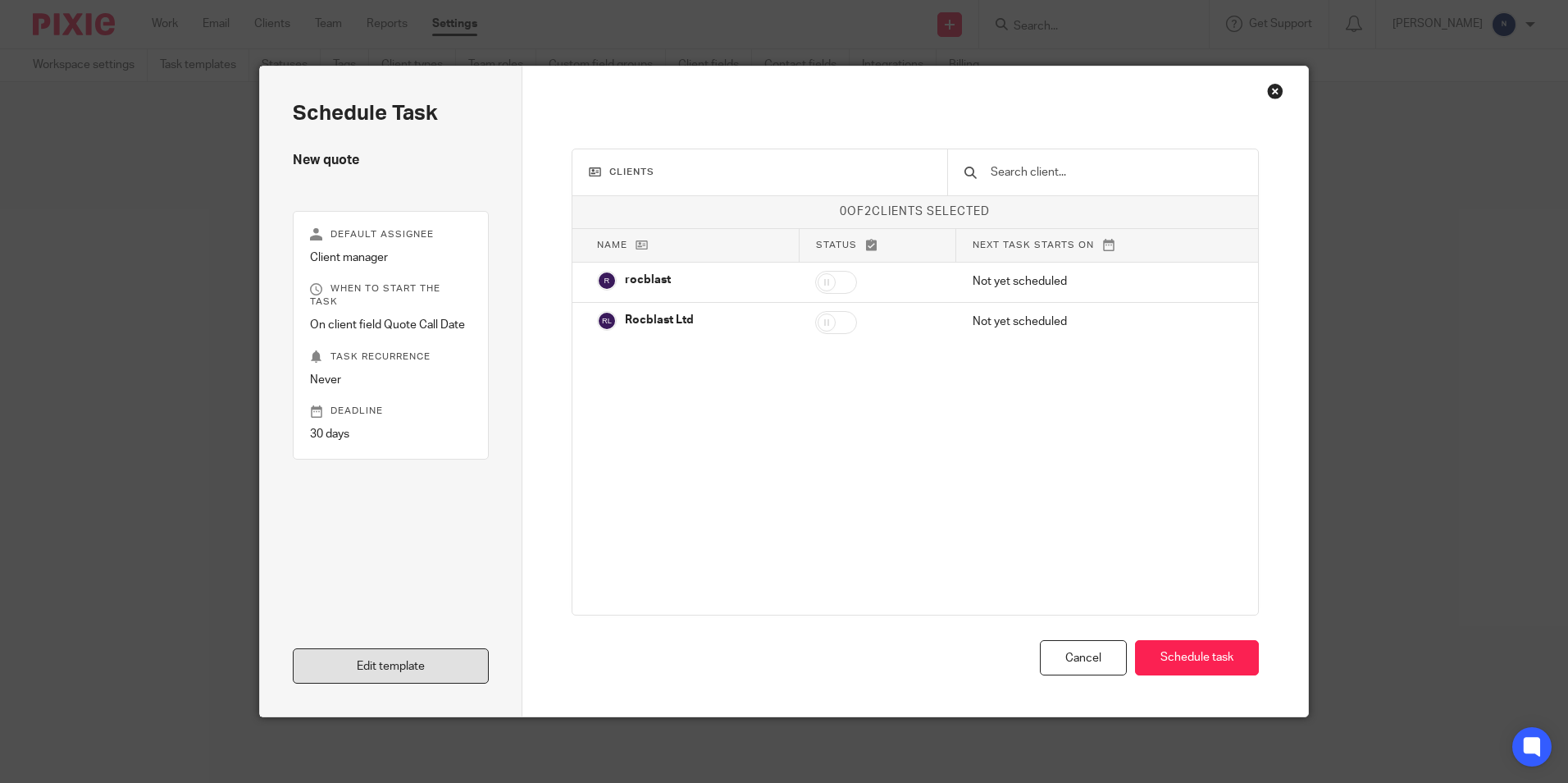
click at [335, 663] on link "Edit template" at bounding box center [390, 665] width 196 height 36
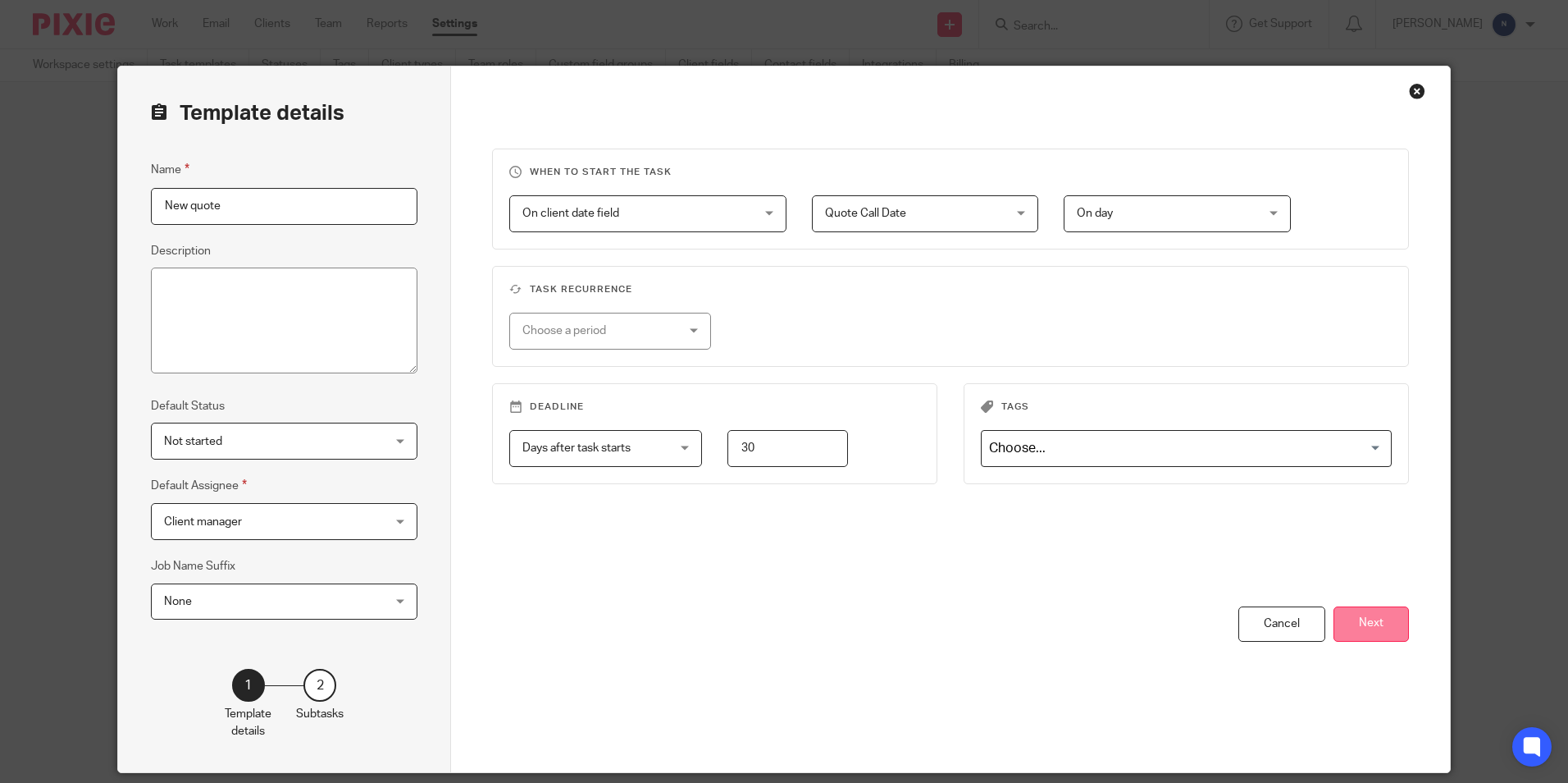
click at [1402, 640] on button "Next" at bounding box center [1371, 624] width 76 height 36
